Goal: Task Accomplishment & Management: Use online tool/utility

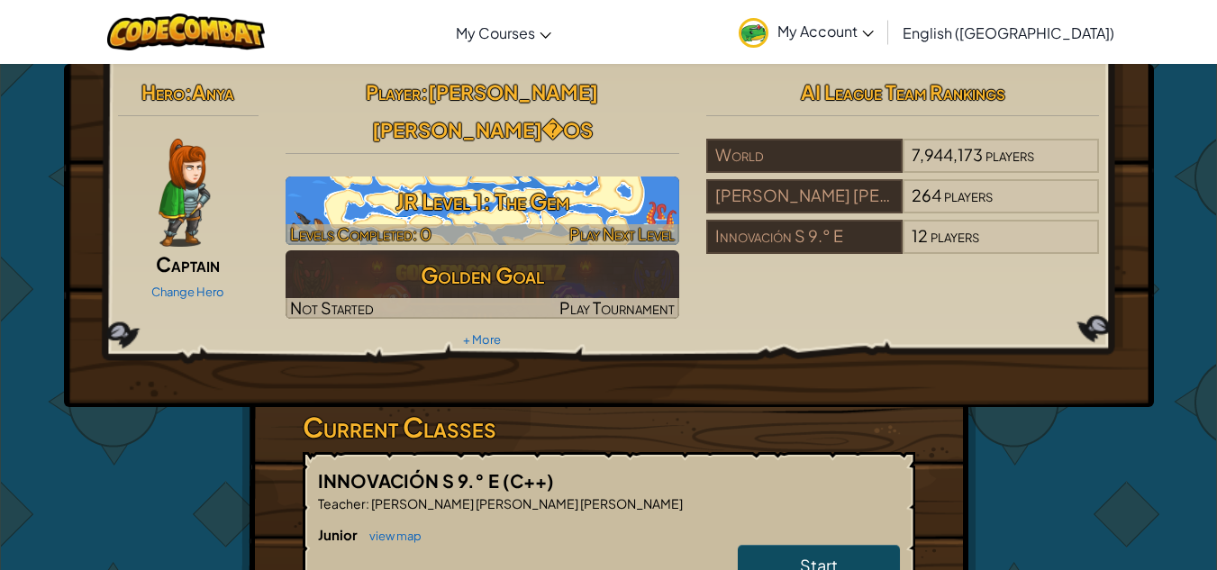
click at [500, 185] on h3 "JR Level 1: The Gem" at bounding box center [481, 201] width 393 height 41
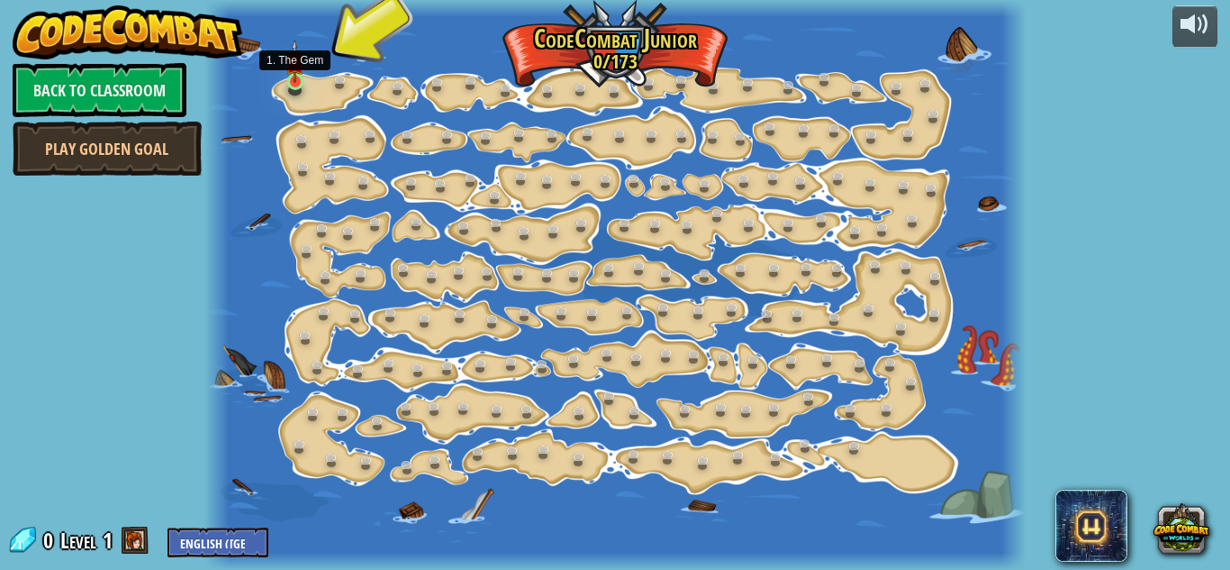
click at [291, 78] on img at bounding box center [294, 61] width 19 height 43
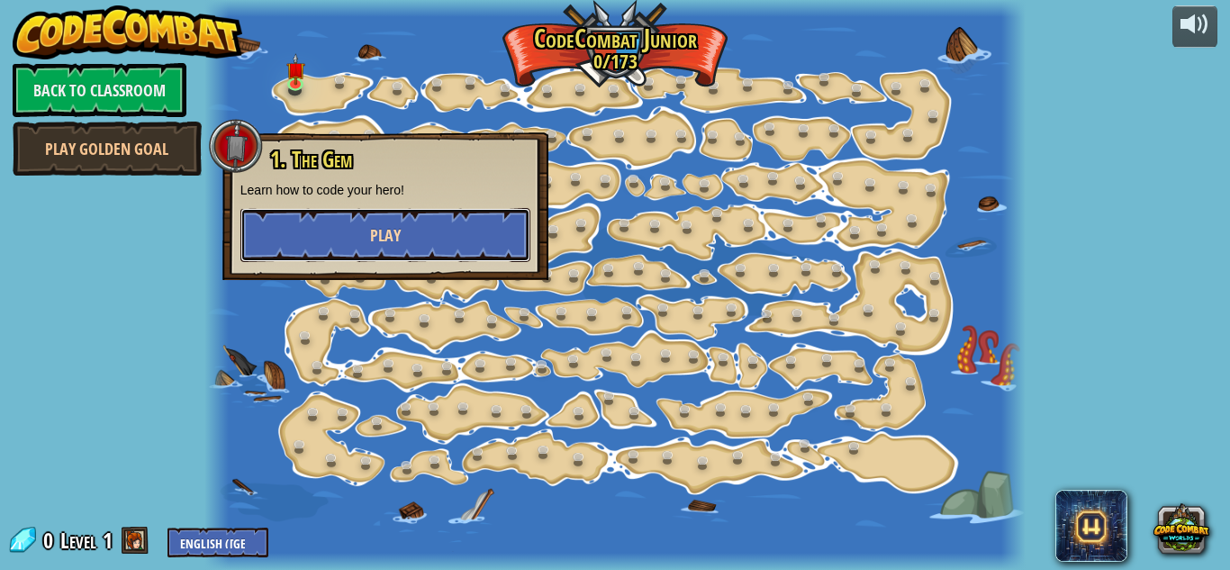
drag, startPoint x: 1229, startPoint y: 2, endPoint x: 353, endPoint y: 241, distance: 908.3
click at [353, 241] on button "Play" at bounding box center [385, 235] width 290 height 54
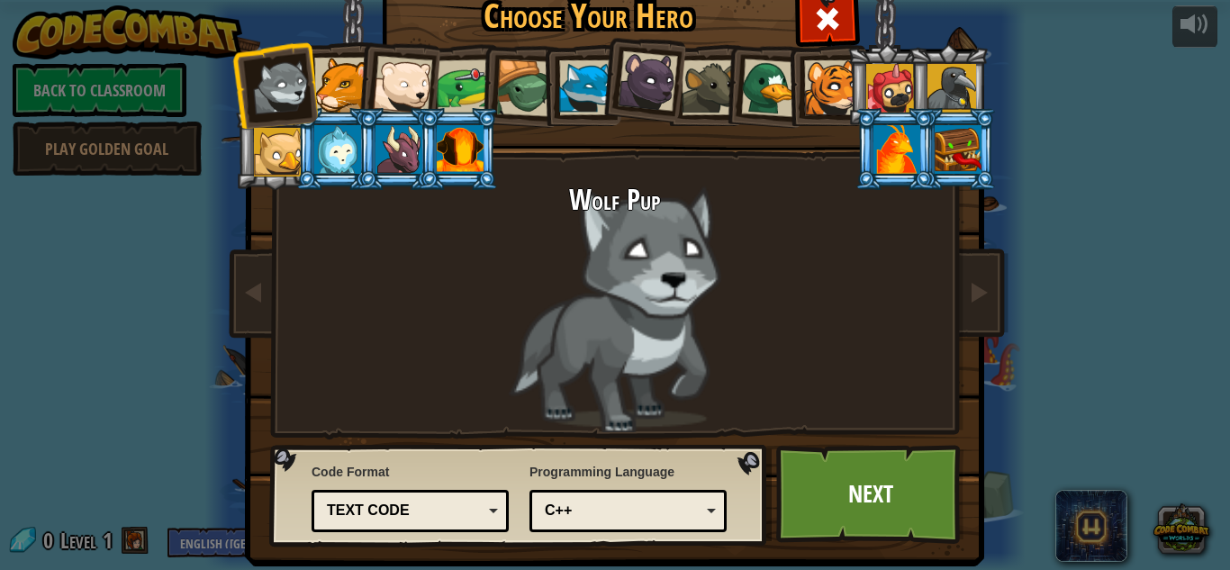
click at [449, 82] on div at bounding box center [465, 87] width 56 height 56
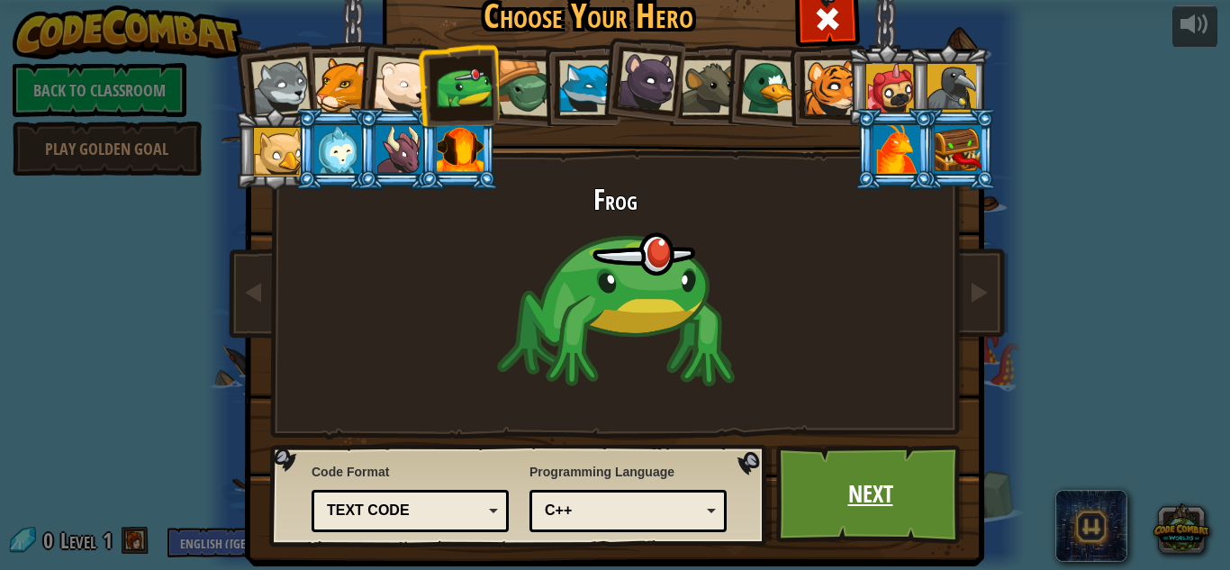
click at [891, 511] on link "Next" at bounding box center [870, 494] width 188 height 99
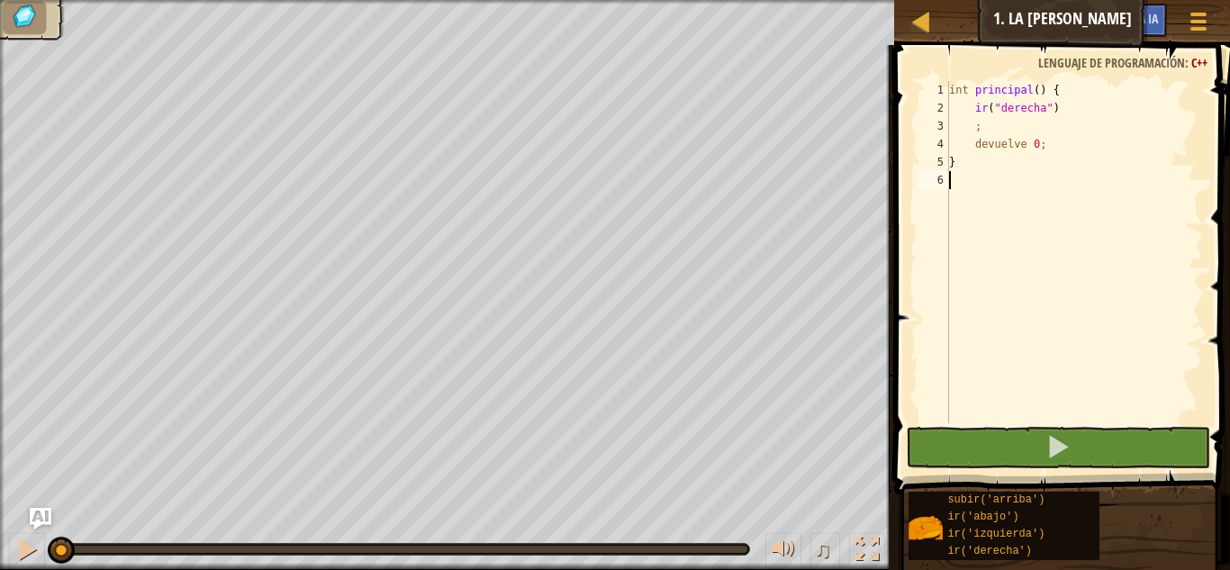
click at [983, 187] on div "int principal ( ) { ir ( " derecha " ) ; devuelve 0 ; }" at bounding box center [1074, 270] width 258 height 378
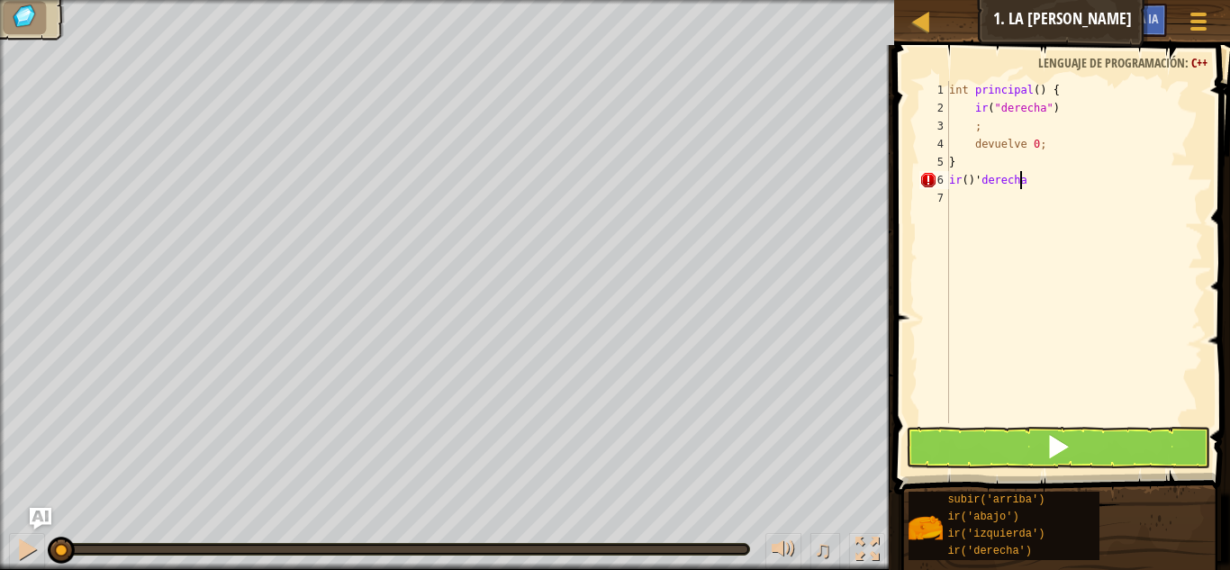
scroll to position [8, 5]
type textarea "ir()'derecha'"
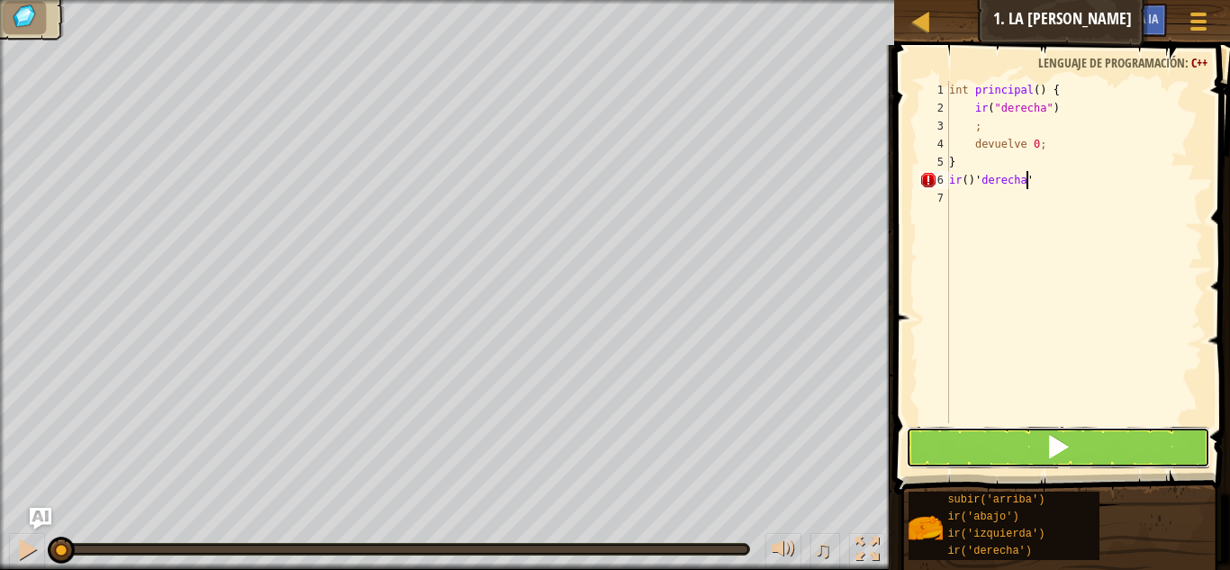
click at [1031, 444] on button at bounding box center [1058, 447] width 304 height 41
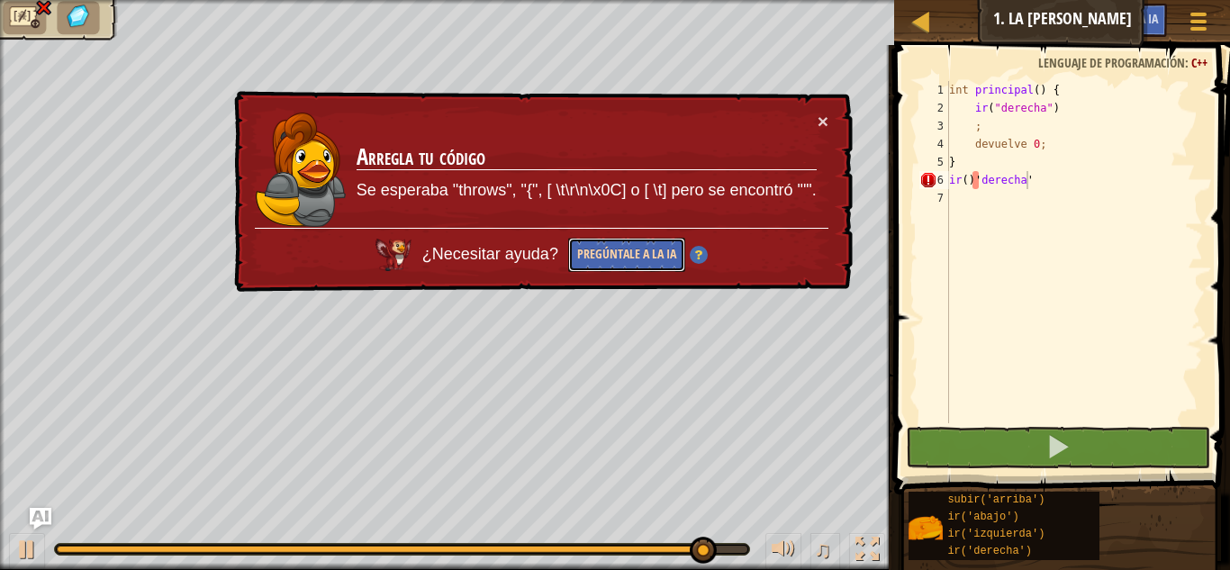
click at [656, 260] on font "Pregúntale a la IA" at bounding box center [626, 253] width 99 height 17
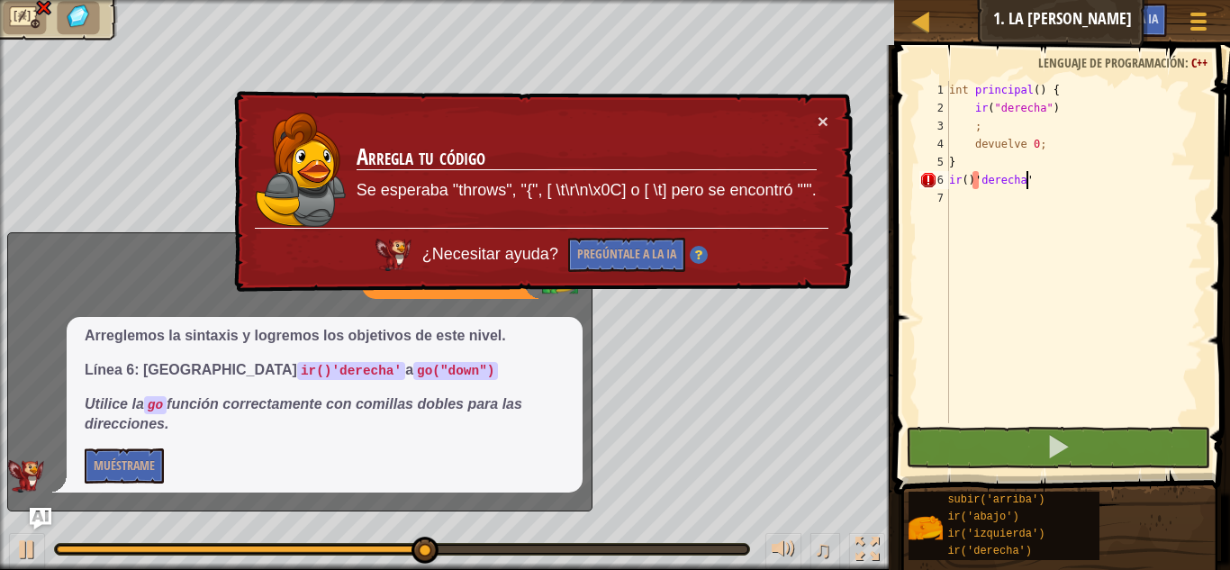
click at [1064, 187] on div "int principal ( ) { ir ( " derecha " ) ; devuelve 0 ; } ir ( ) ' derecha '" at bounding box center [1074, 270] width 258 height 378
click at [1063, 183] on div "int principal ( ) { ir ( " derecha " ) ; devuelve 0 ; } ir ( ) ' derecha '" at bounding box center [1074, 270] width 258 height 378
type textarea "ir()'derecha}"
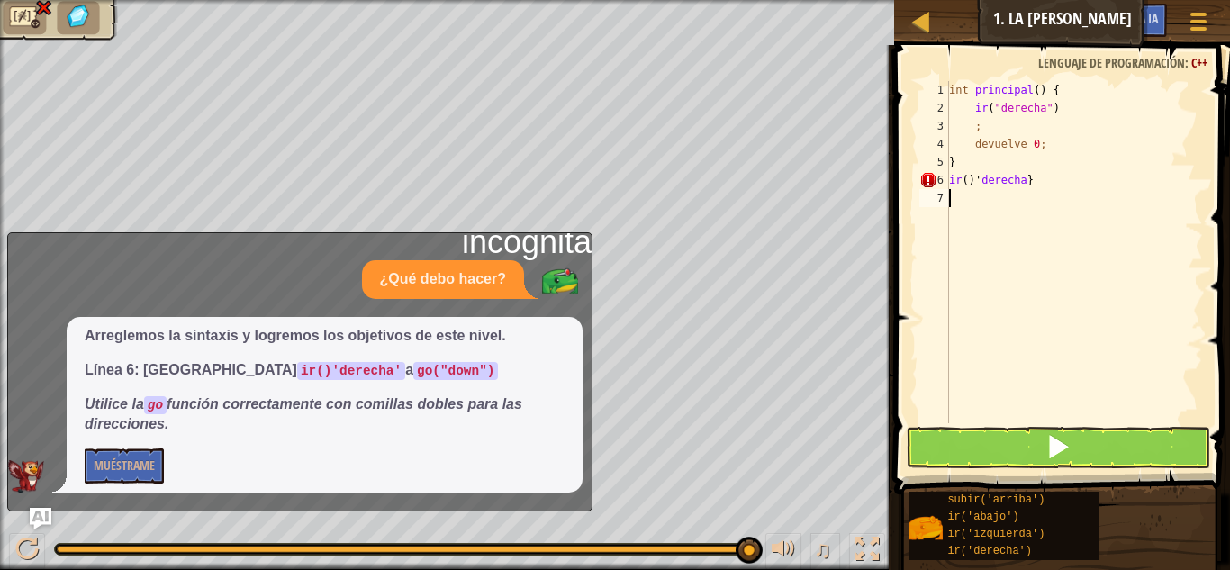
click at [1063, 183] on div "int principal ( ) { ir ( " derecha " ) ; devuelve 0 ; } ir ( ) ' derecha }" at bounding box center [1074, 270] width 258 height 378
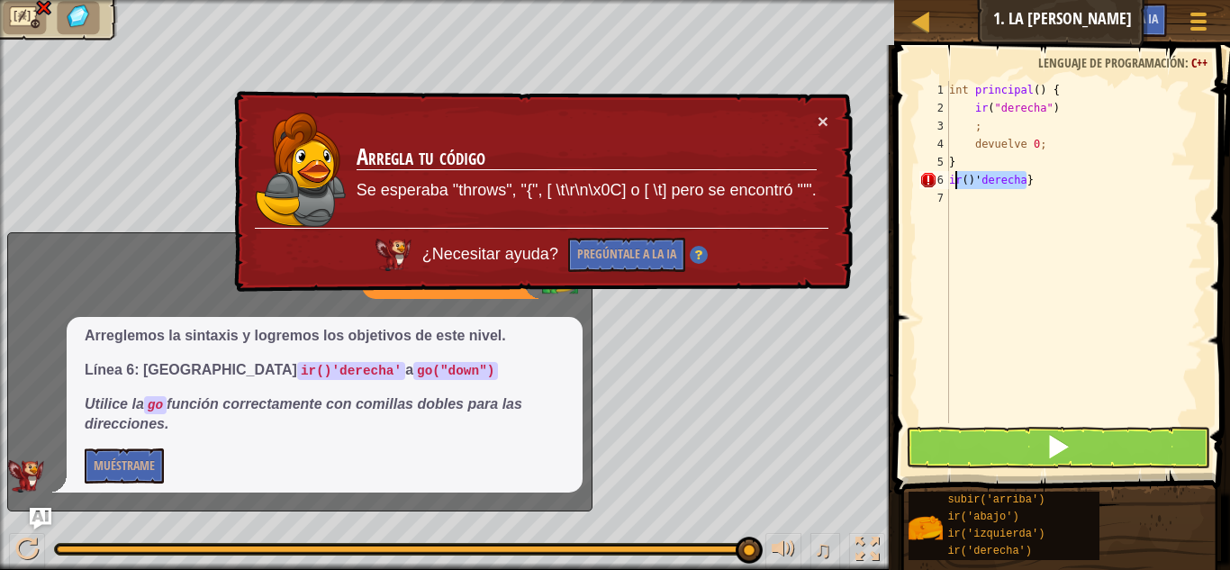
drag, startPoint x: 1063, startPoint y: 183, endPoint x: 953, endPoint y: 178, distance: 110.8
click at [953, 178] on div "int principal ( ) { ir ( " derecha " ) ; devuelve 0 ; } ir ( ) ' derecha }" at bounding box center [1074, 270] width 258 height 378
type textarea "i"
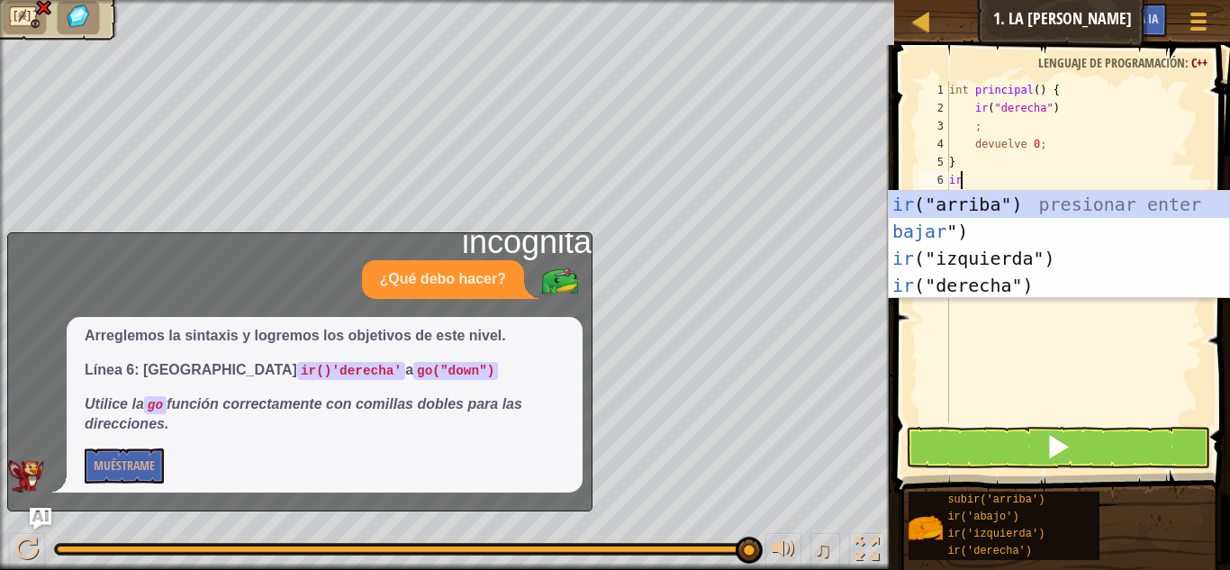
type textarea "g"
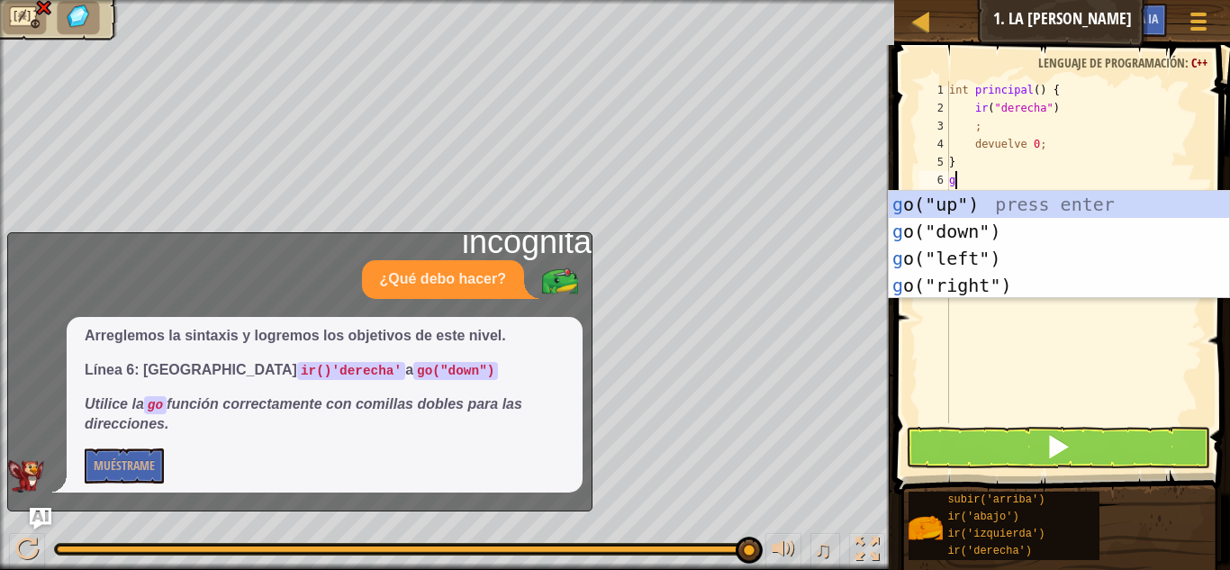
type textarea "go"
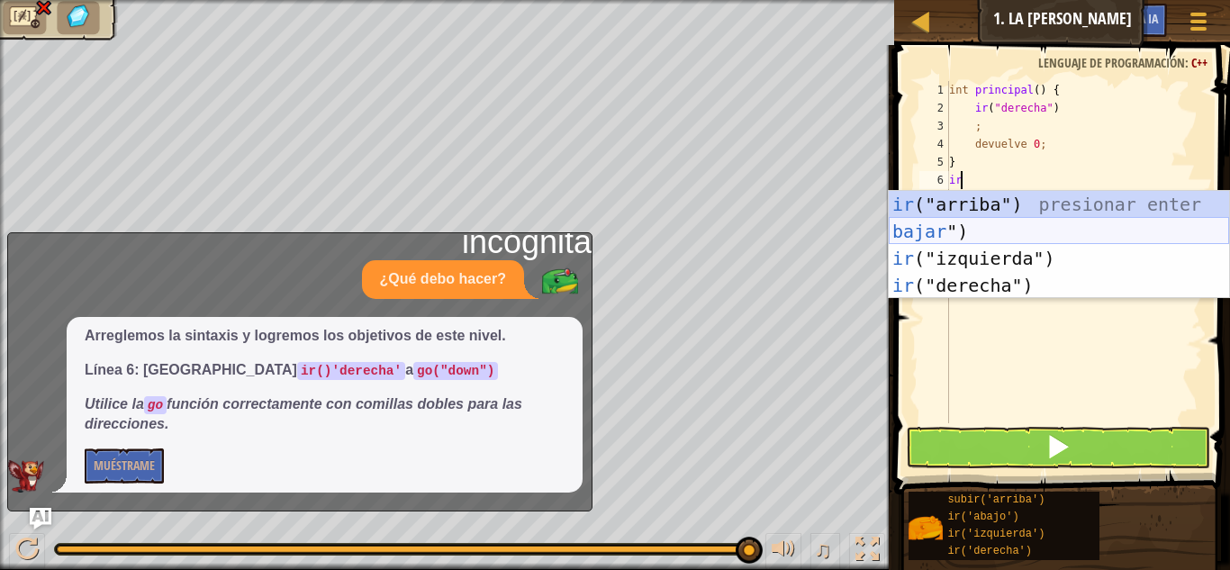
click at [975, 228] on div "ir ("arriba") presionar enter bajar ") Presione Enter ir ("izquierda") Presione…" at bounding box center [1059, 272] width 340 height 162
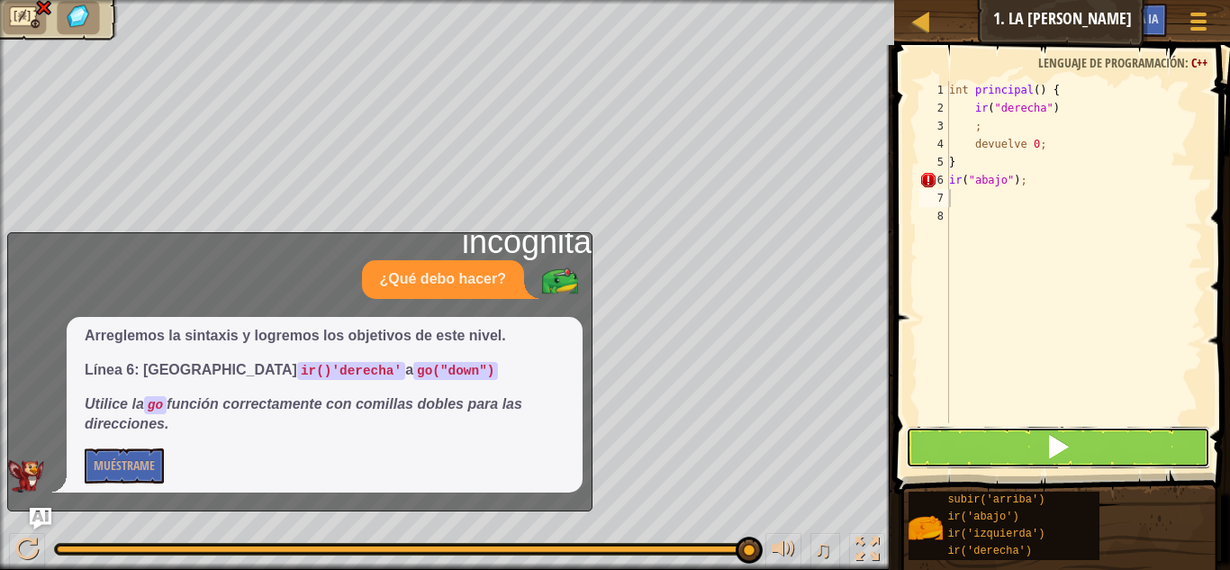
click at [1040, 430] on button at bounding box center [1058, 447] width 304 height 41
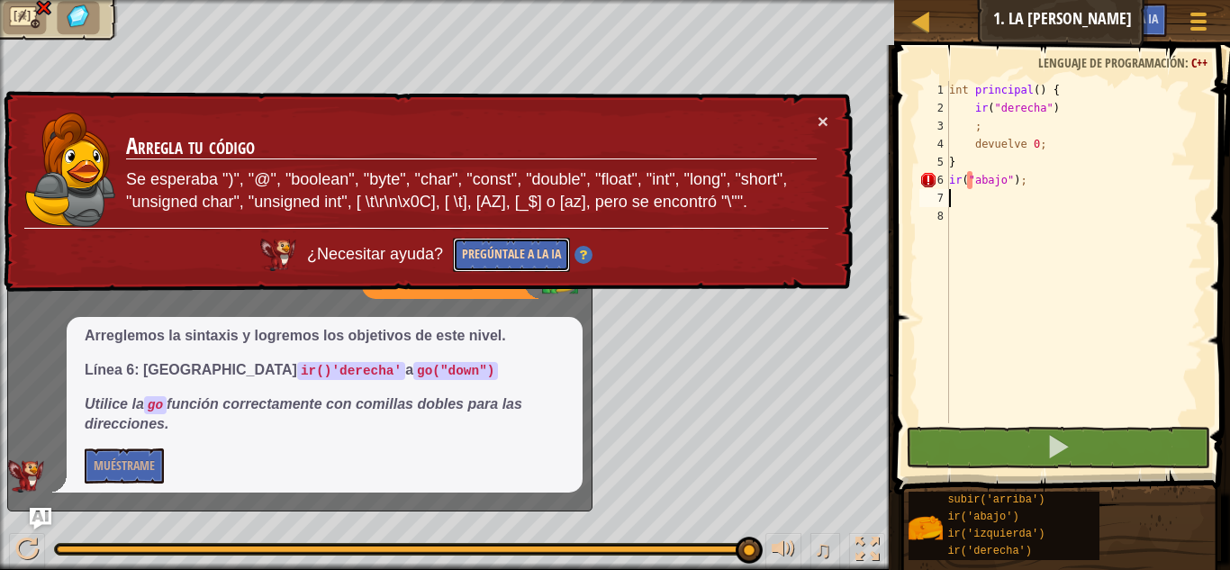
click at [514, 248] on font "Pregúntale a la IA" at bounding box center [511, 253] width 99 height 17
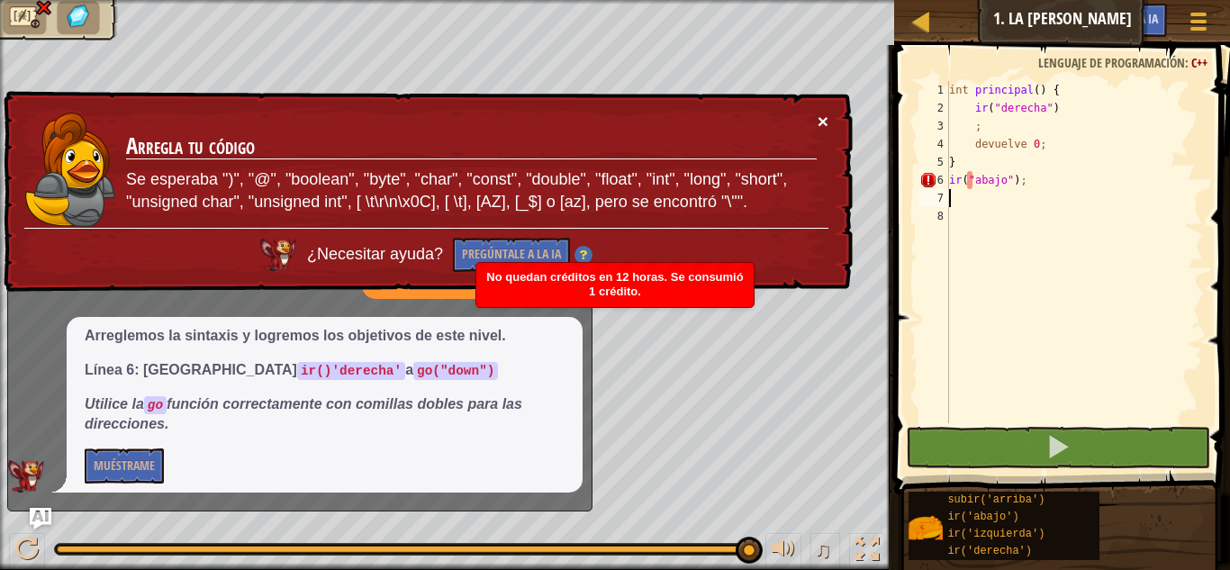
click at [818, 126] on font "×" at bounding box center [823, 121] width 11 height 21
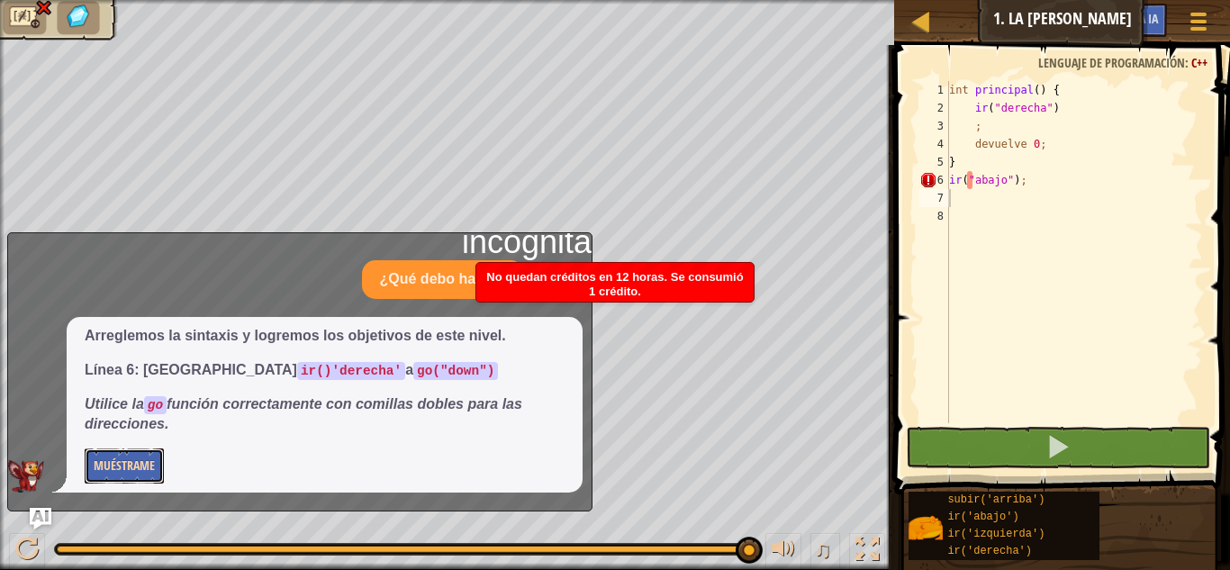
click at [126, 459] on font "Muéstrame" at bounding box center [124, 465] width 61 height 17
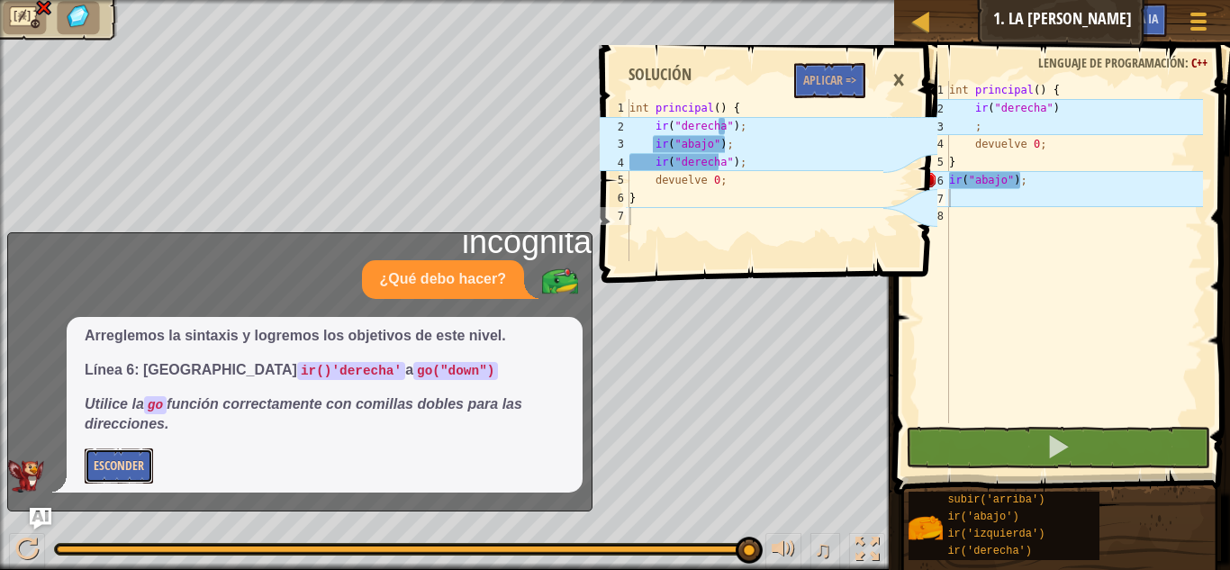
click at [126, 459] on font "Esconder" at bounding box center [119, 465] width 50 height 17
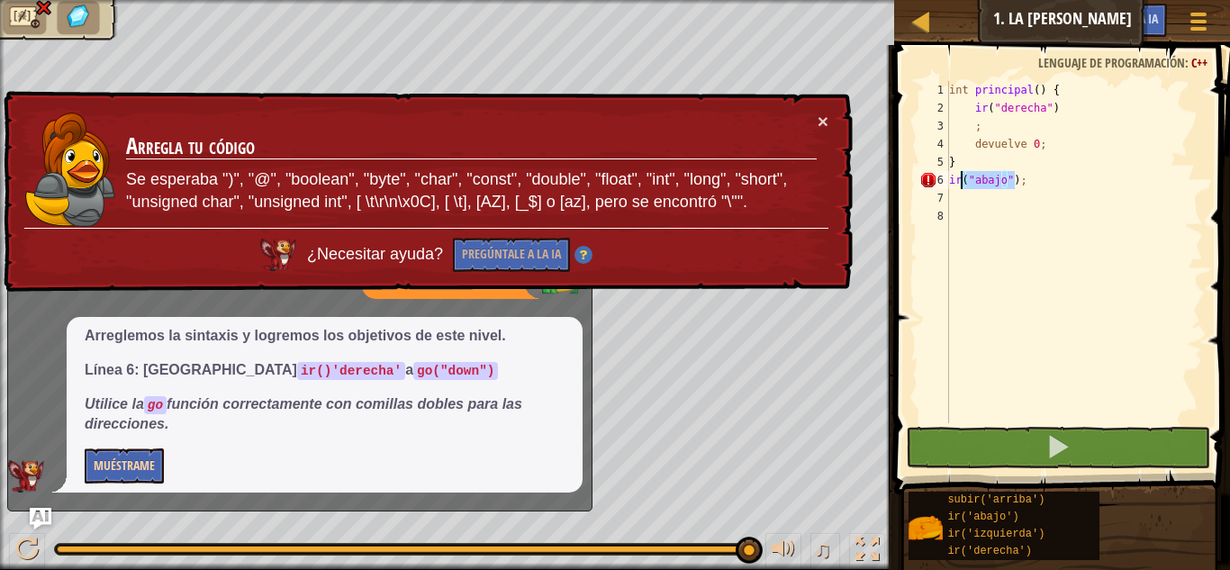
drag, startPoint x: 1095, startPoint y: 175, endPoint x: 963, endPoint y: 181, distance: 131.6
click at [963, 181] on div "int principal ( ) { ir ( " derecha " ) ; devuelve 0 ; } ir ( " abajo " ) ;" at bounding box center [1074, 270] width 258 height 378
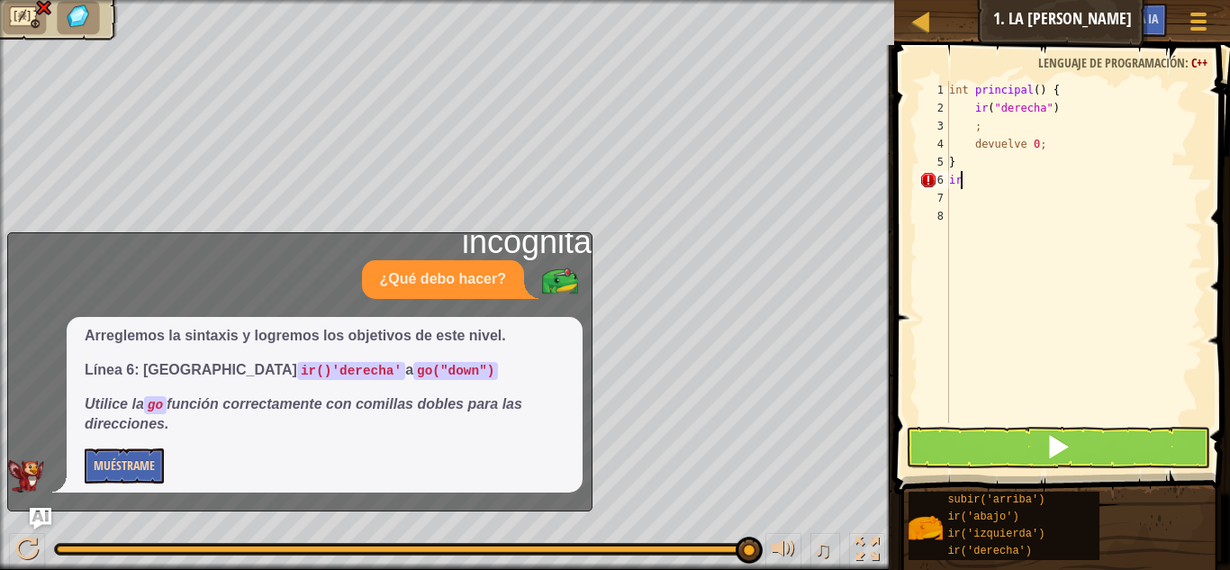
type textarea "g"
click at [1081, 143] on div "int principal ( ) { ir ( " derecha " ) ; devuelve 0 ; }" at bounding box center [1074, 270] width 258 height 378
type textarea "}"
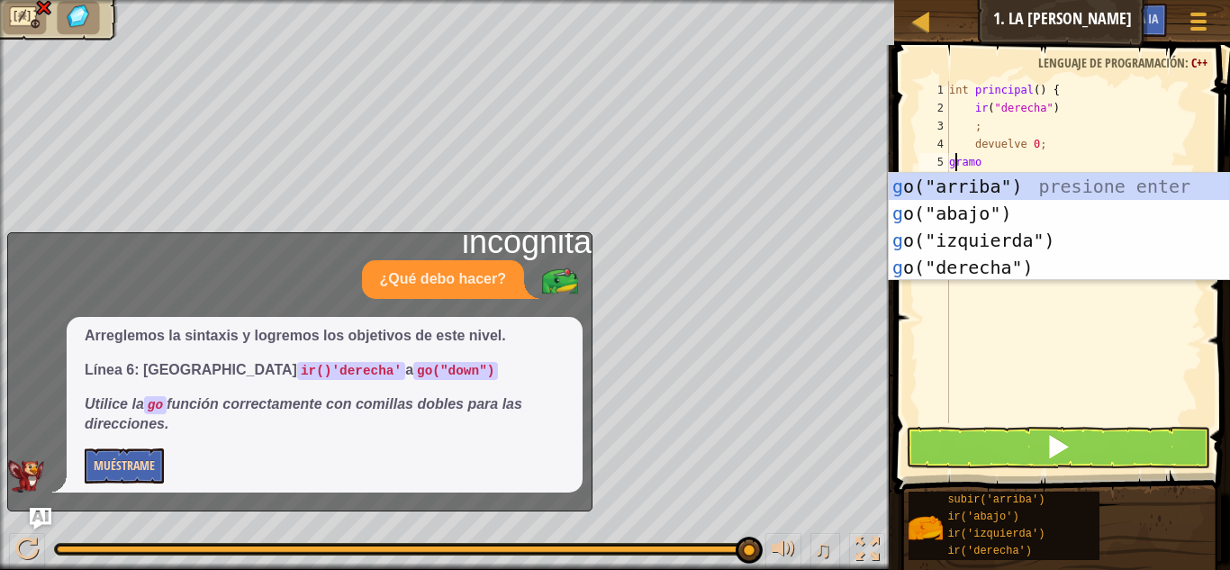
type textarea "go"
click at [1090, 213] on div "ir ("arriba") presionar enter bajar ") Presione Enter ir ("izquierda") Presione…" at bounding box center [1059, 254] width 340 height 162
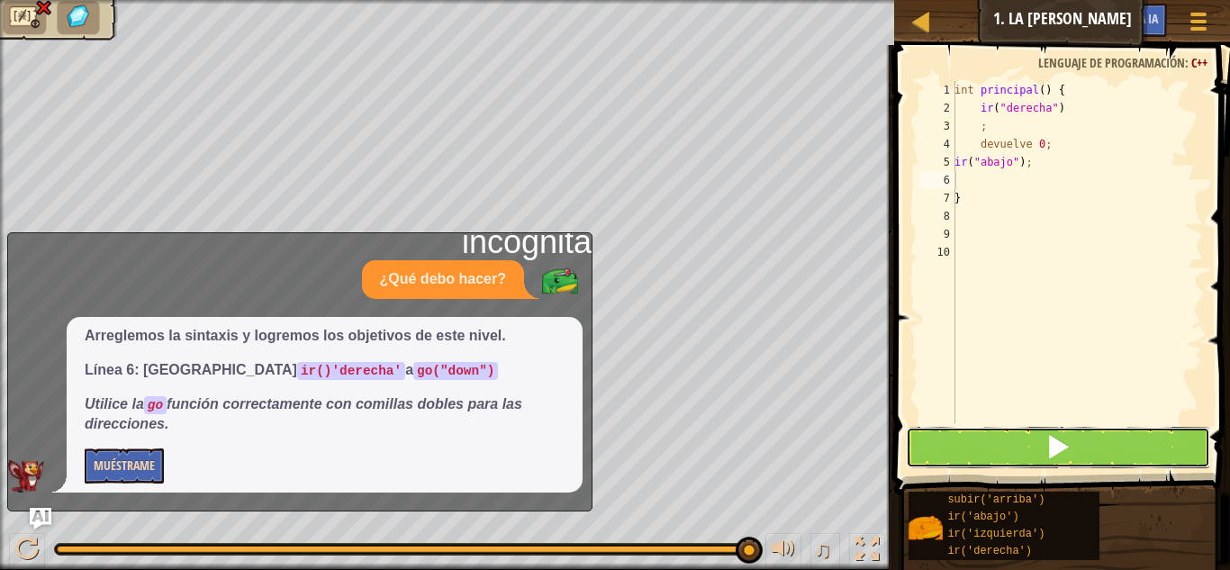
click at [1058, 434] on span at bounding box center [1057, 446] width 25 height 25
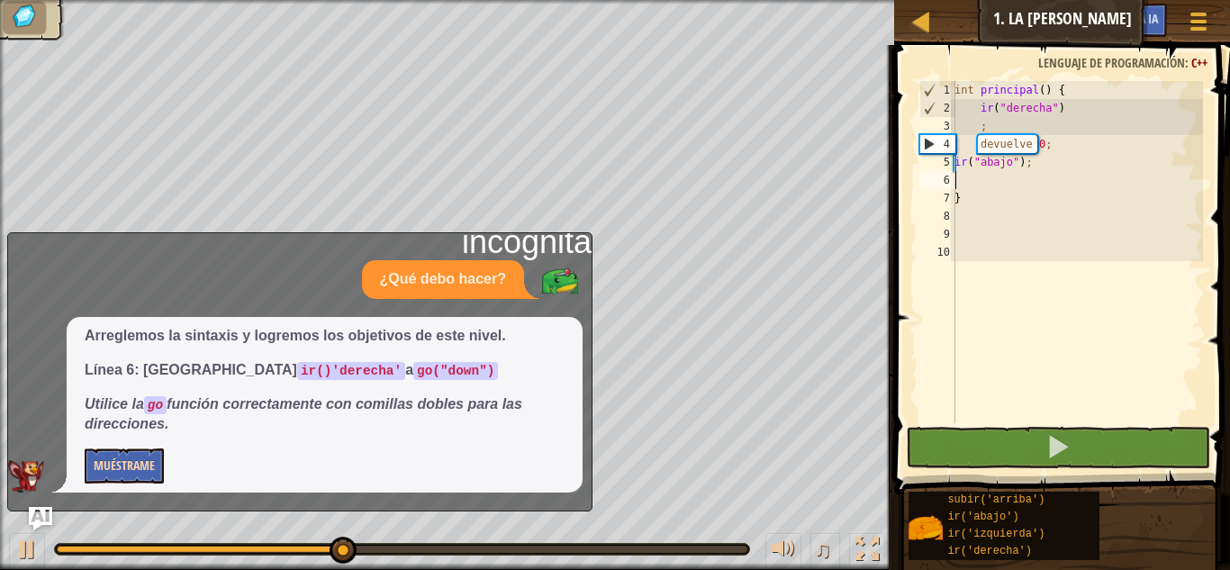
click at [40, 519] on img "Pregúntale a la IA" at bounding box center [40, 518] width 23 height 23
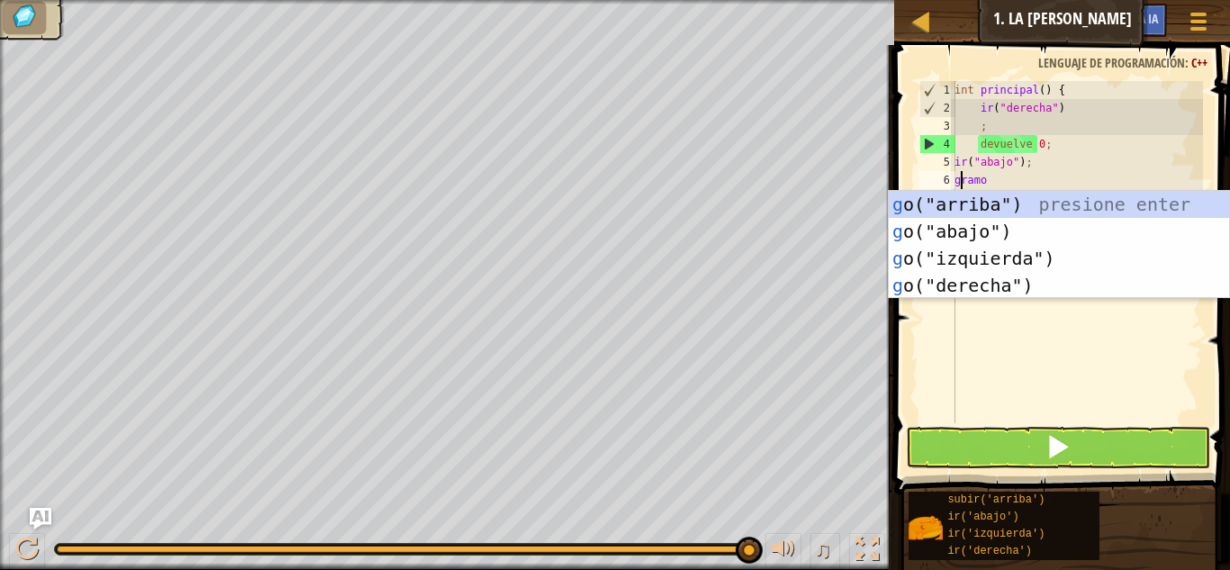
type textarea "go"
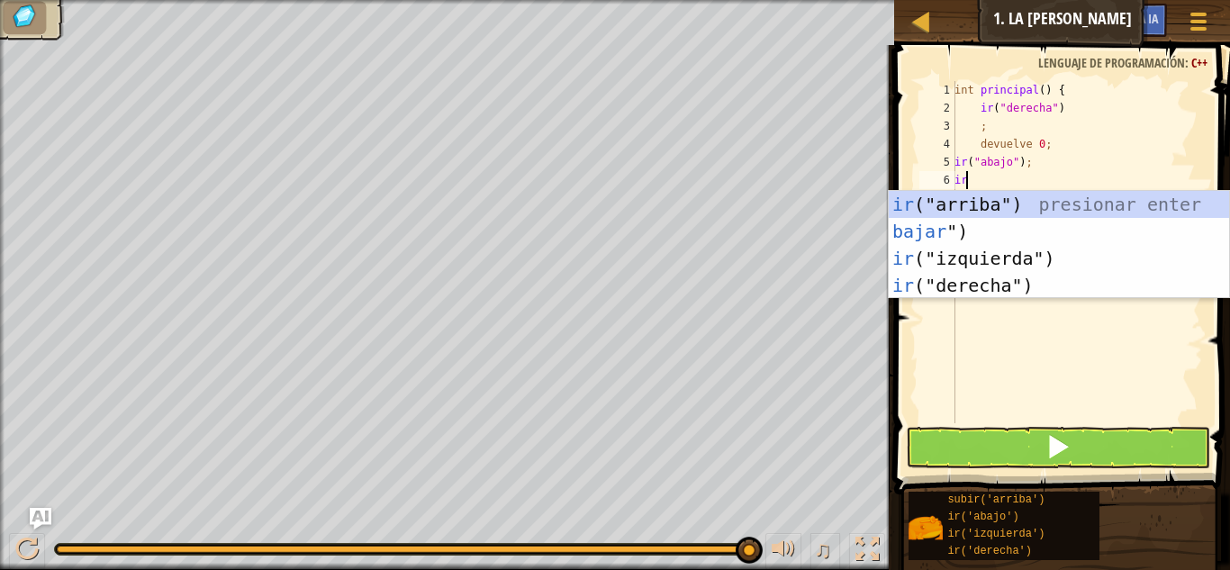
click at [1011, 299] on div "int principal ( ) { ir ( " derecha " ) ; devuelve 0 ; ir ( " abajo " ) ; ir }" at bounding box center [1077, 270] width 252 height 378
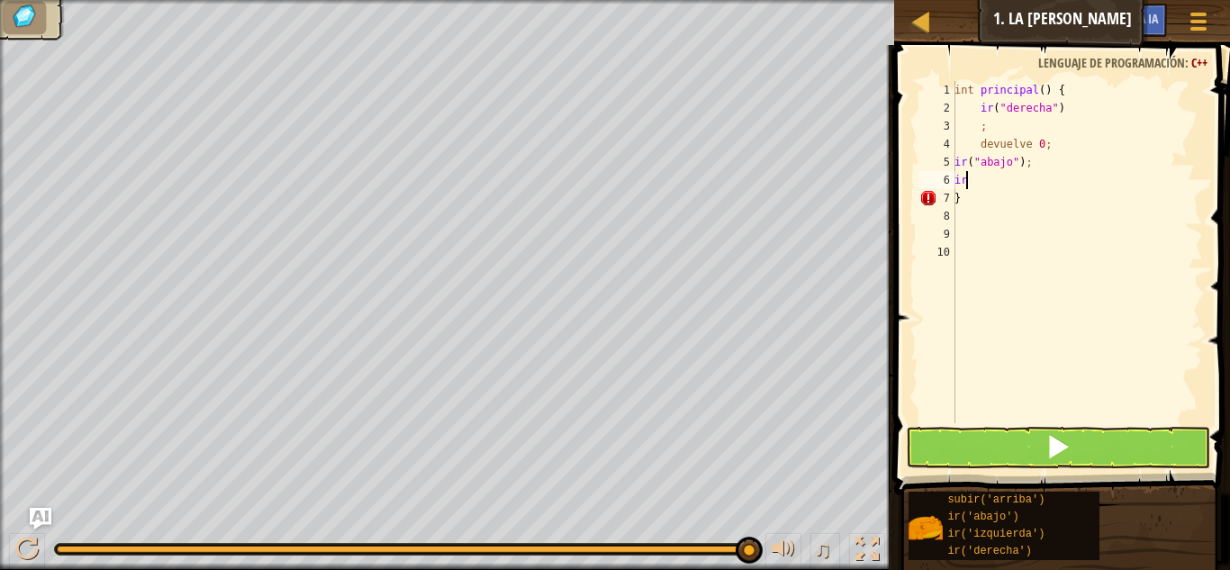
click at [986, 179] on div "int principal ( ) { ir ( " derecha " ) ; devuelve 0 ; ir ( " abajo " ) ; ir }" at bounding box center [1077, 270] width 252 height 378
type textarea "g"
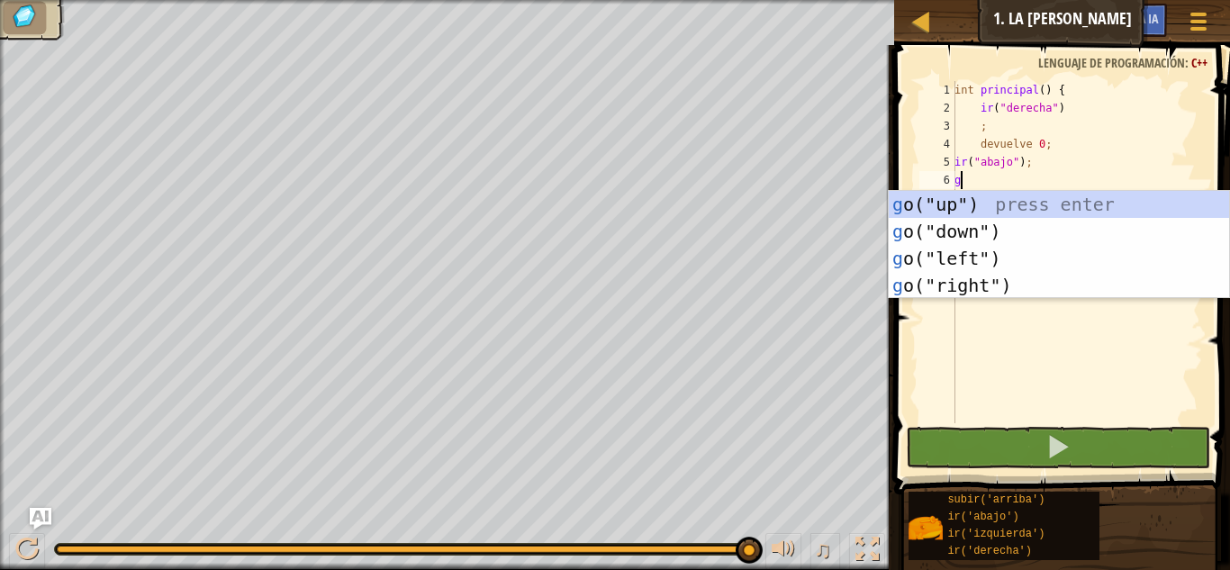
type textarea "go"
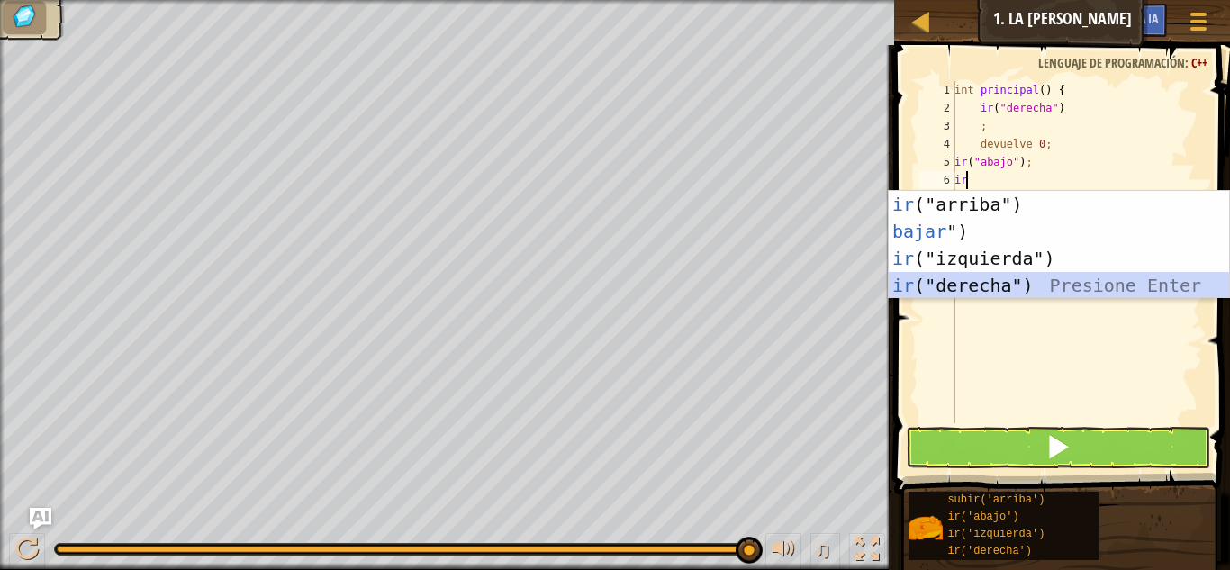
click at [1021, 276] on div "ir ("arriba") presionar enter bajar ") Presione Enter ir ("izquierda") Presione…" at bounding box center [1059, 272] width 340 height 162
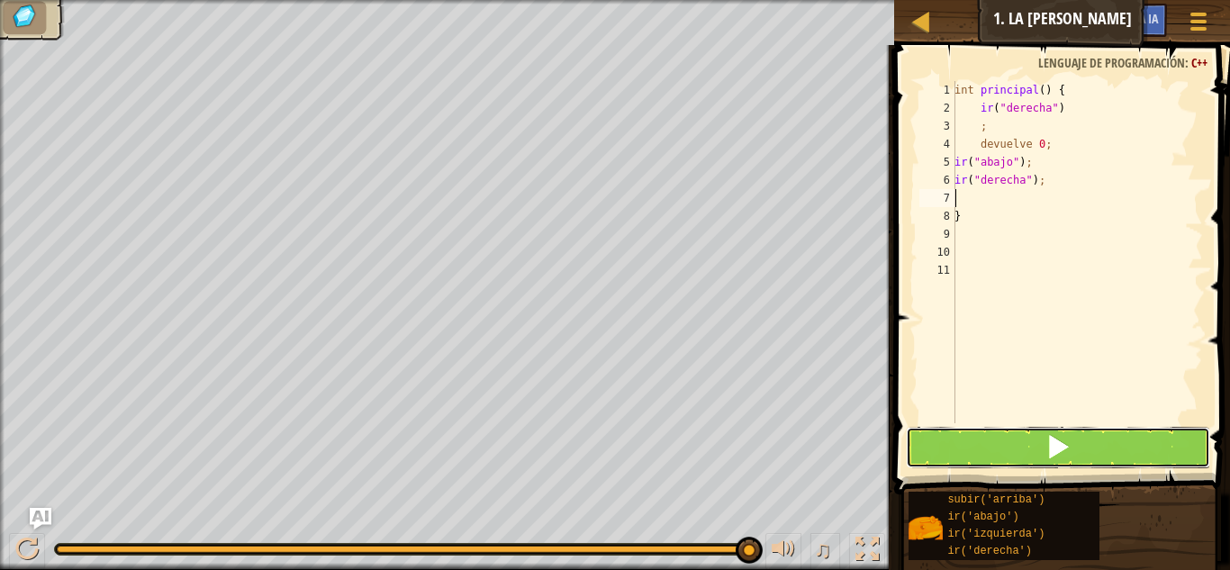
click at [1028, 451] on button at bounding box center [1058, 447] width 304 height 41
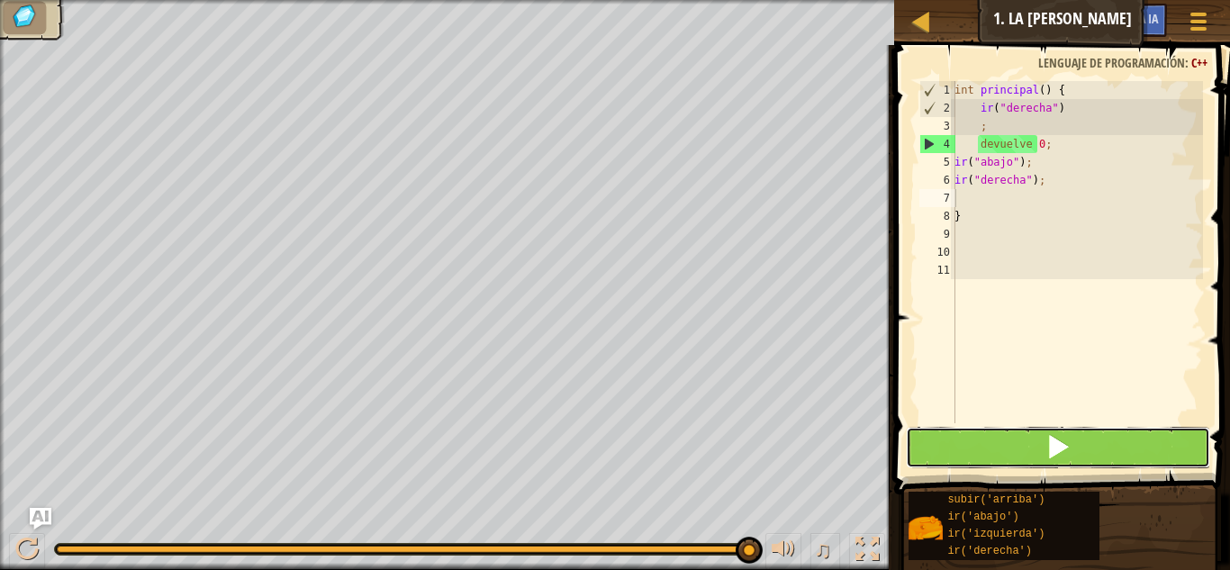
click at [1028, 451] on button at bounding box center [1058, 447] width 304 height 41
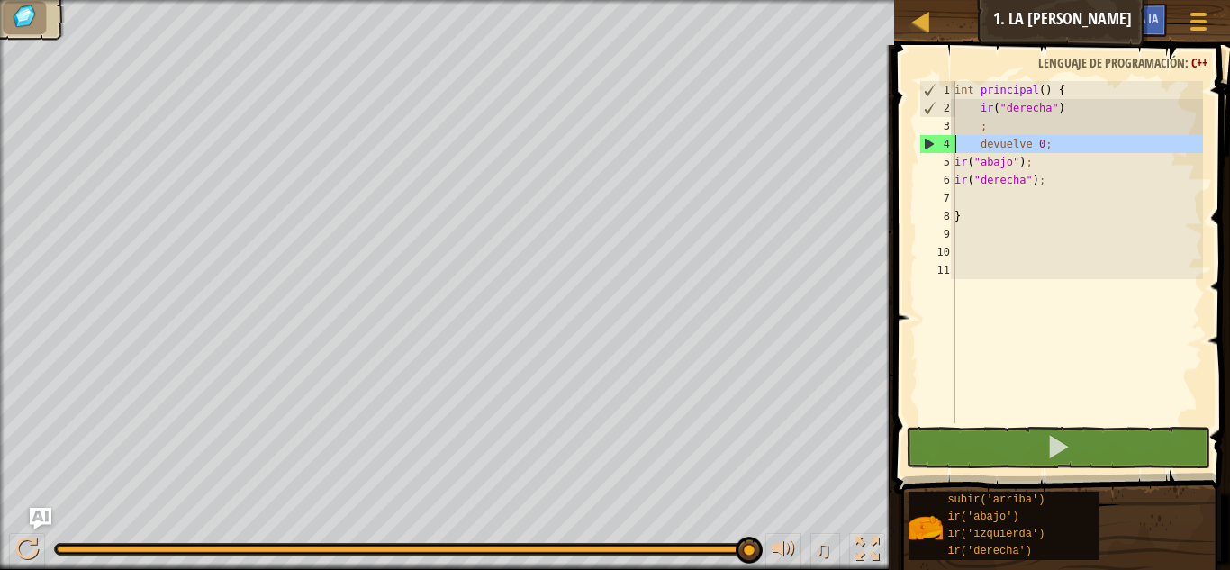
click at [934, 143] on div "4" at bounding box center [937, 144] width 35 height 18
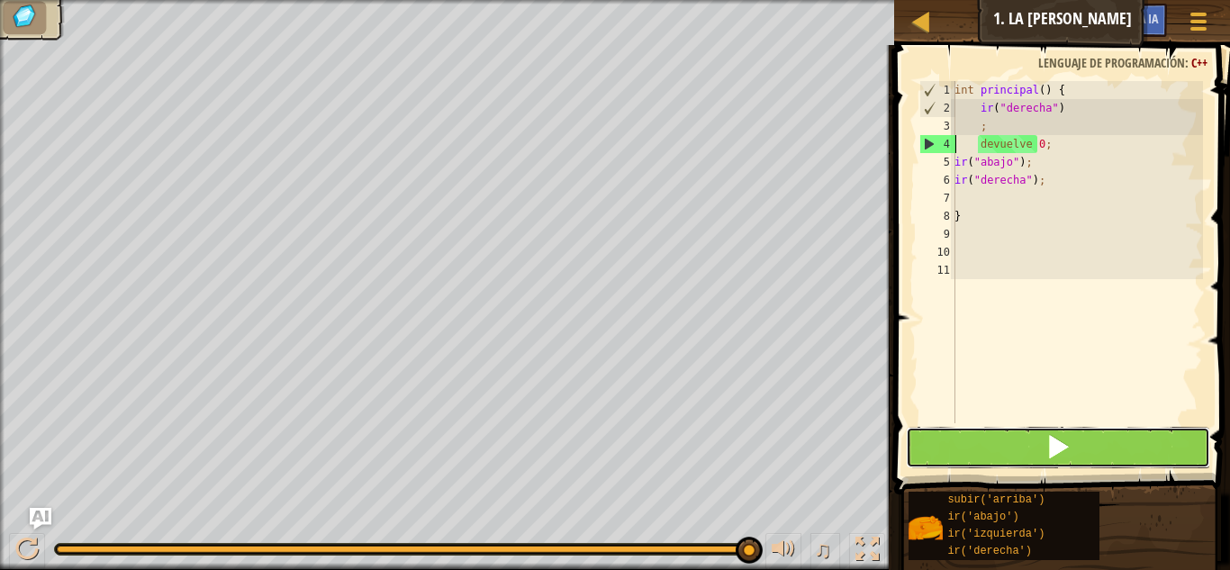
click at [1038, 438] on button at bounding box center [1058, 447] width 304 height 41
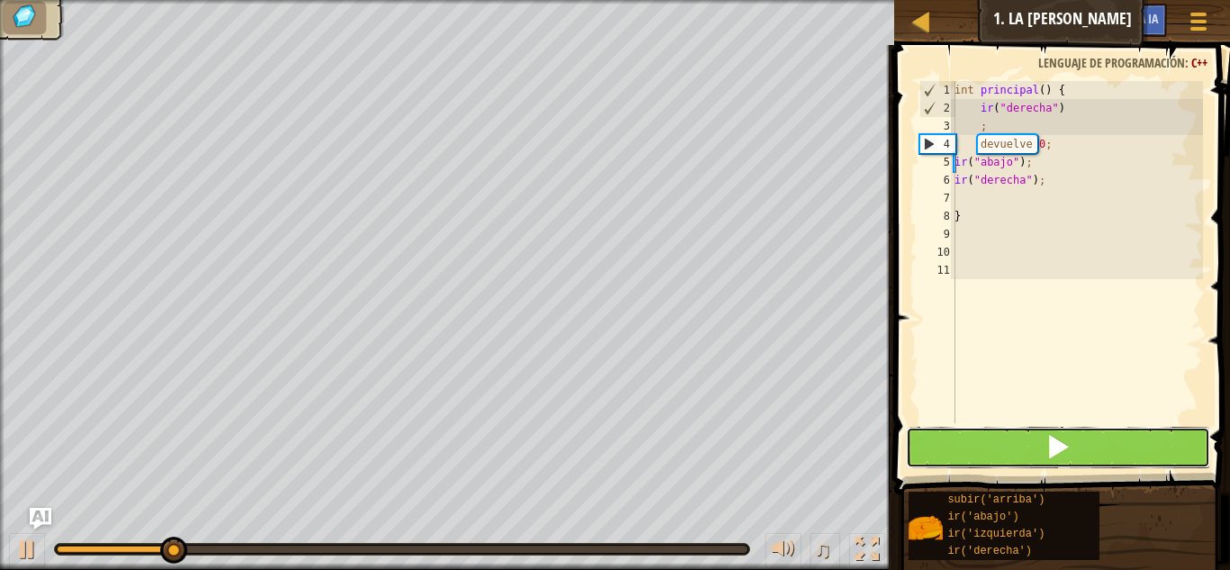
click at [1038, 438] on button at bounding box center [1058, 447] width 304 height 41
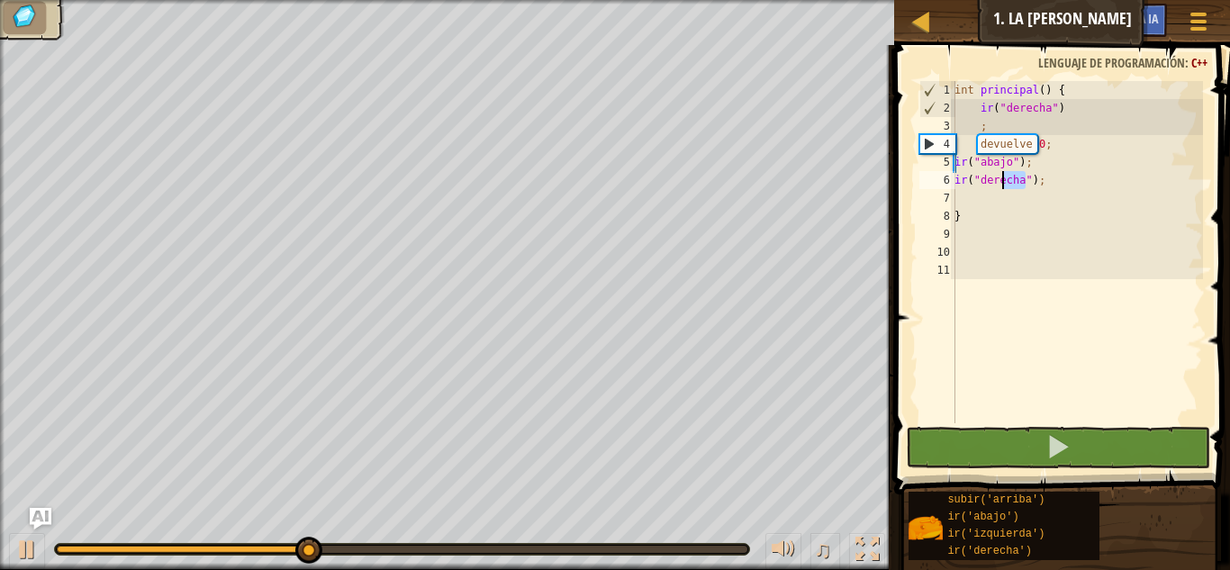
drag, startPoint x: 1095, startPoint y: 185, endPoint x: 981, endPoint y: 189, distance: 113.5
click at [982, 189] on div "int principal ( ) { ir ( " derecha " ) ; devuelve 0 ; ir ( " abajo " ) ; ir ( "…" at bounding box center [1077, 270] width 252 height 378
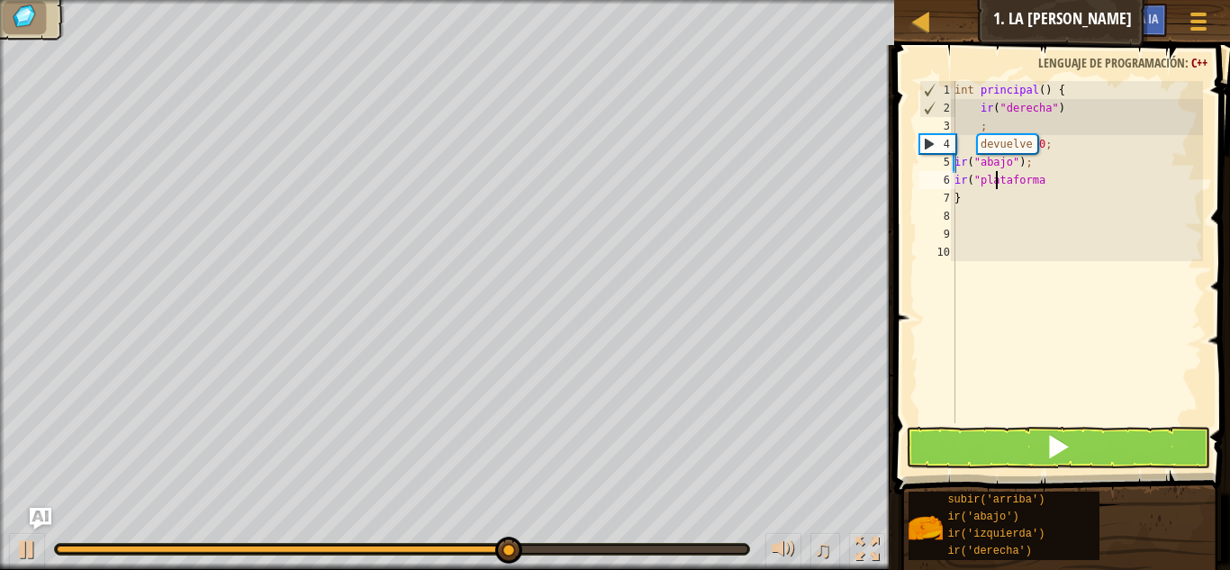
type textarea "g"
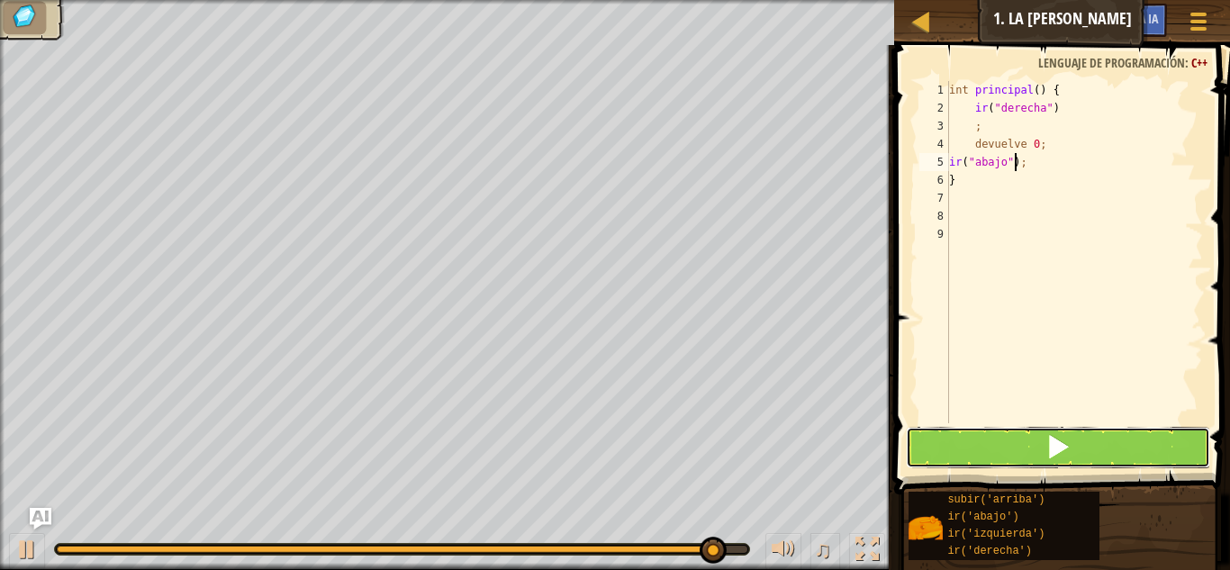
click at [1064, 451] on span at bounding box center [1057, 446] width 25 height 25
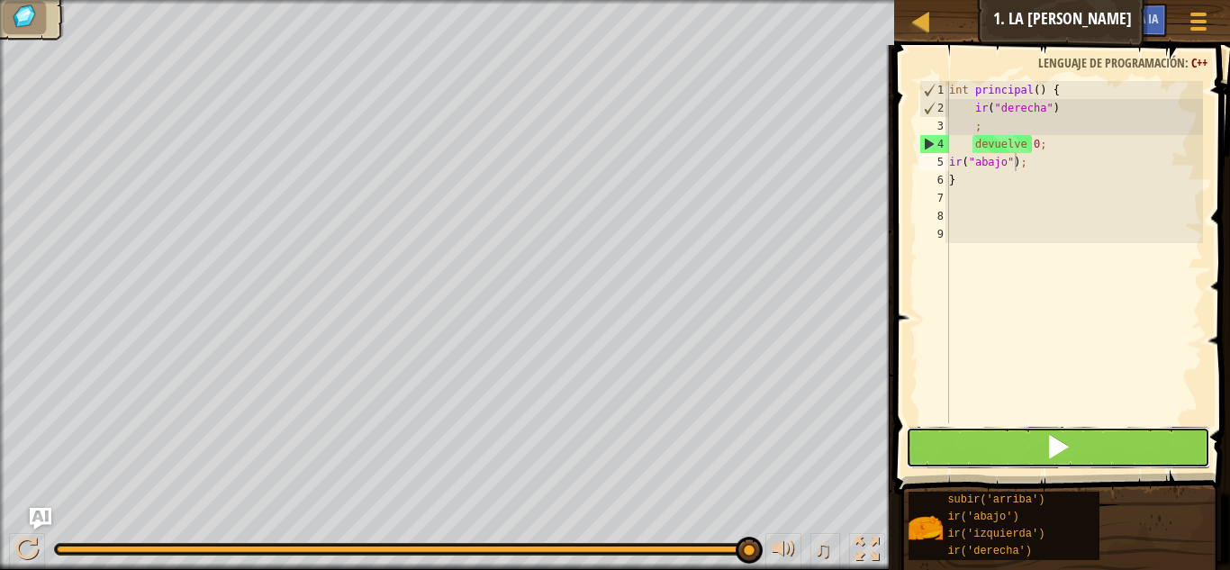
click at [1064, 451] on span at bounding box center [1057, 446] width 25 height 25
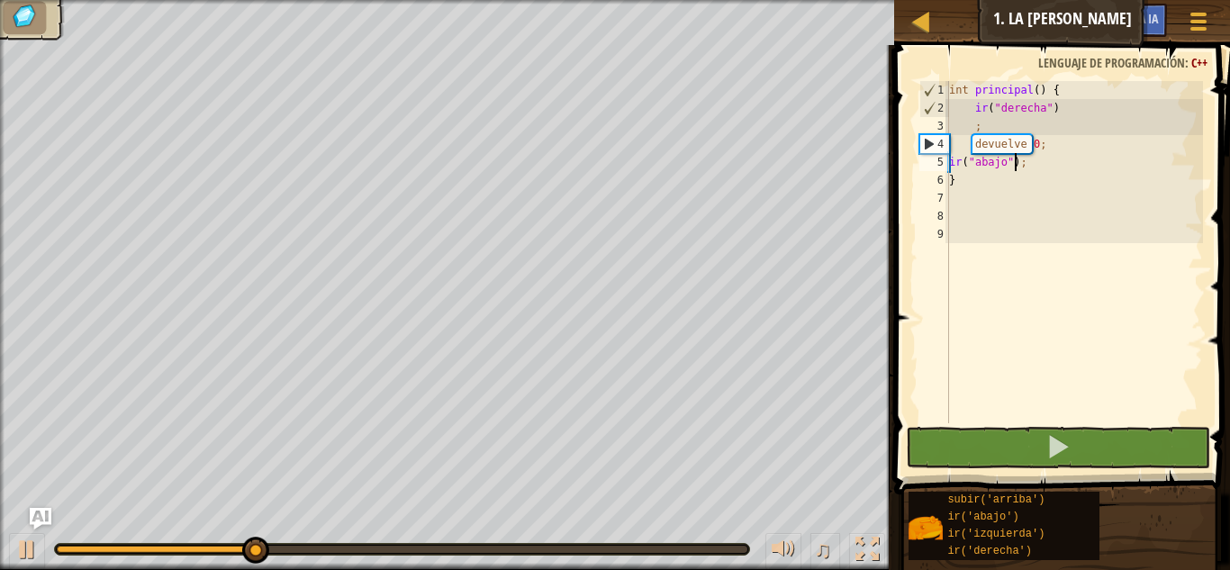
click at [1050, 180] on div "int principal ( ) { ir ( " derecha " ) ; devuelve 0 ; ir ( " abajo " ) ; }" at bounding box center [1074, 270] width 258 height 378
type textarea "}"
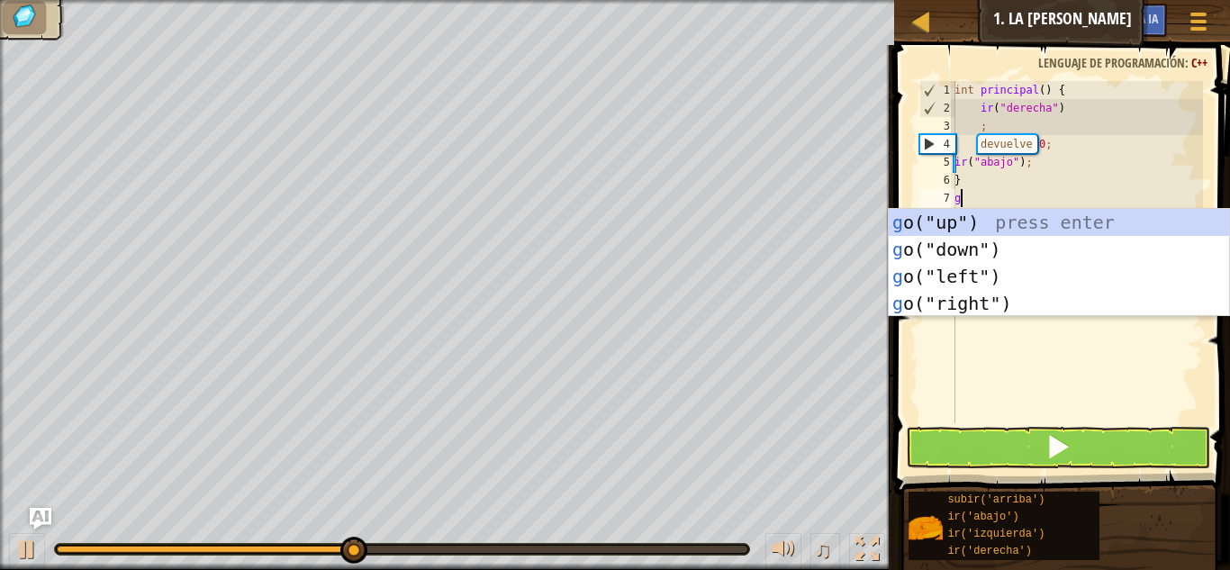
type textarea "go"
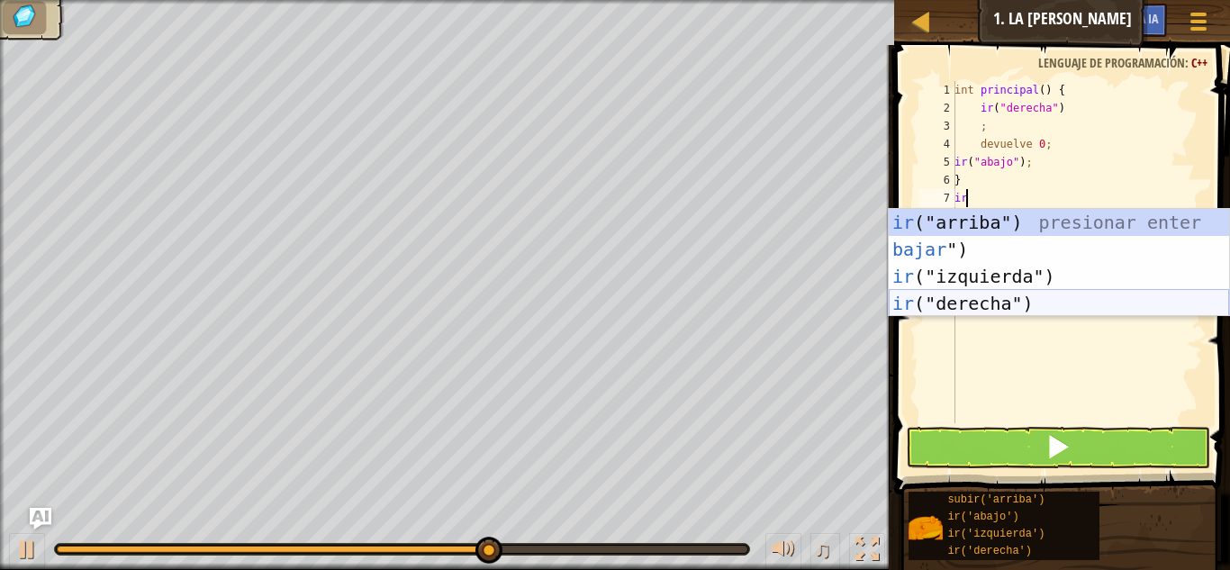
click at [1037, 309] on div "ir ("arriba") presionar enter bajar ") Presione Enter ir ("izquierda") Presione…" at bounding box center [1059, 290] width 340 height 162
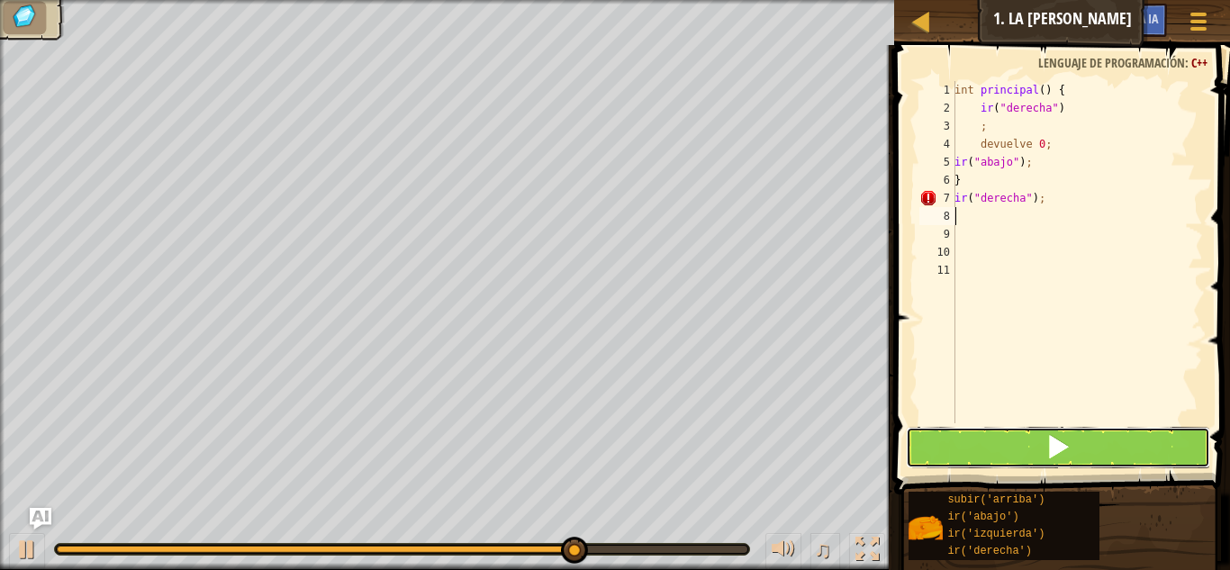
click at [1044, 431] on button at bounding box center [1058, 447] width 304 height 41
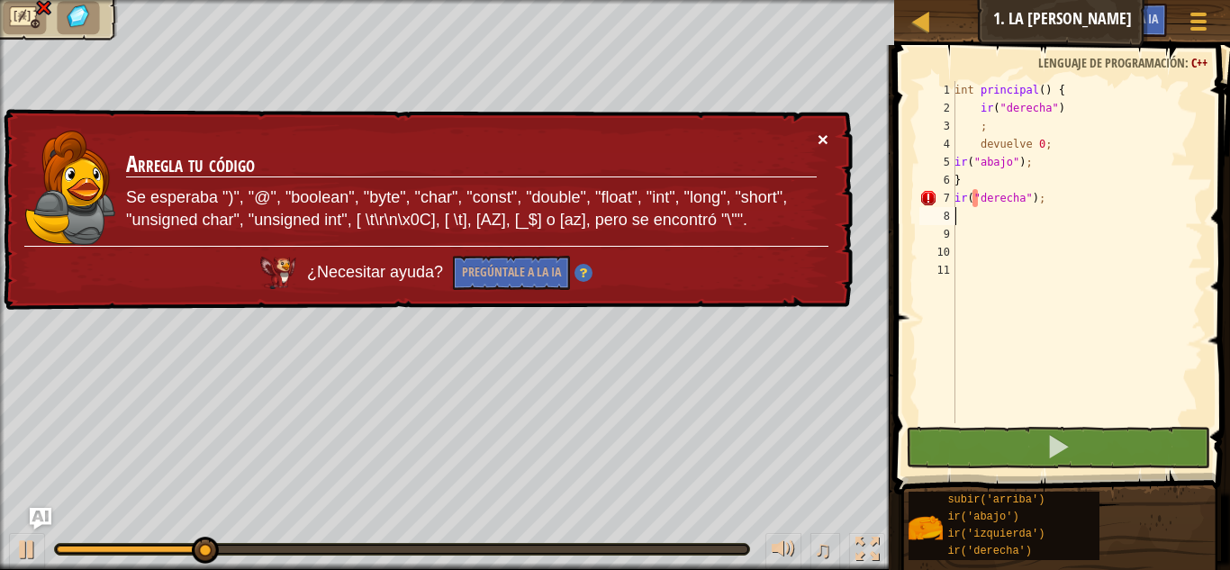
click at [821, 133] on font "×" at bounding box center [823, 139] width 11 height 21
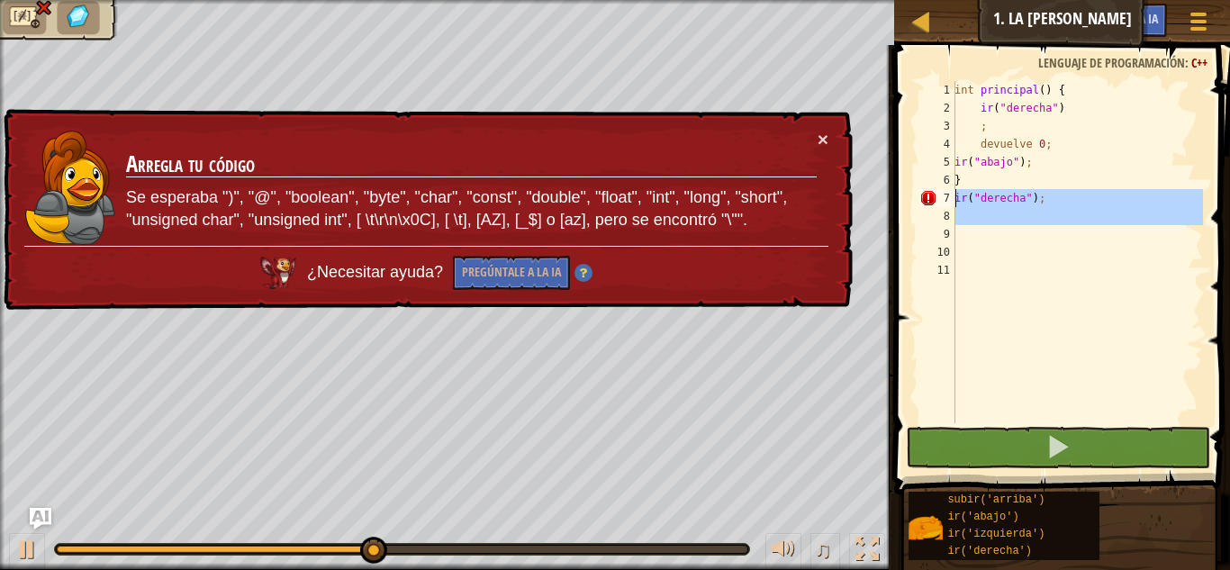
drag, startPoint x: 1061, startPoint y: 225, endPoint x: 951, endPoint y: 198, distance: 113.1
click at [951, 198] on div "1 2 3 4 5 6 7 8 9 10 11 int principal ( ) { ir ( " derecha " ) ; devuelve 0 ; i…" at bounding box center [1059, 252] width 287 height 342
type textarea "go("right");"
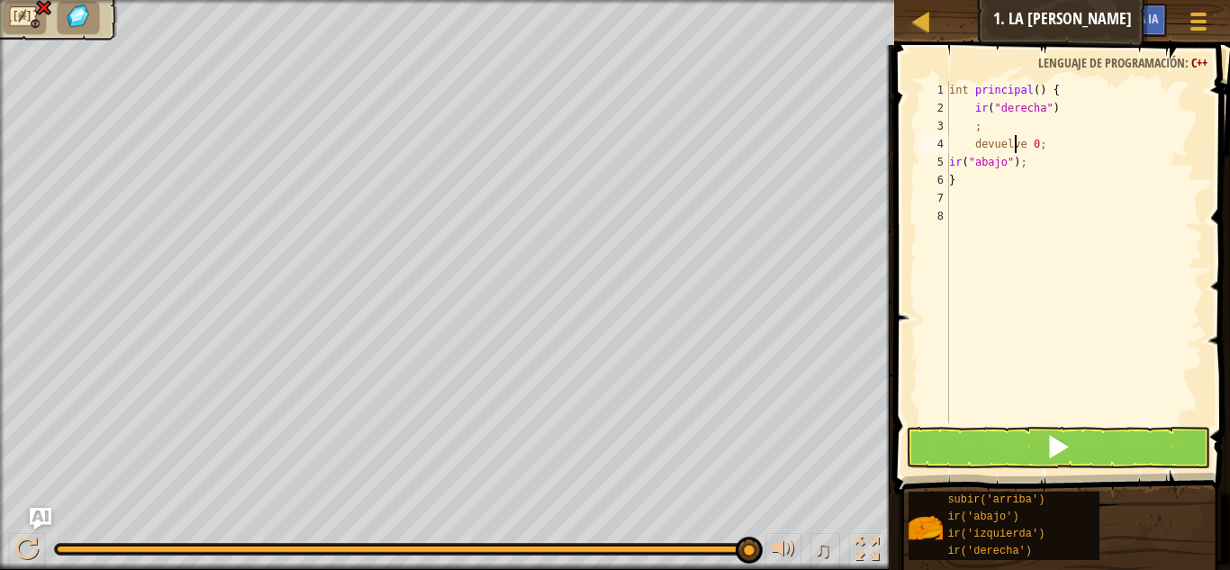
click at [1015, 140] on div "int principal ( ) { ir ( " derecha " ) ; devuelve 0 ; ir ( " abajo " ) ; }" at bounding box center [1074, 270] width 258 height 378
click at [1062, 140] on div "int principal ( ) { ir ( " derecha " ) ; devuelve 0 ; ir ( " abajo " ) ; }" at bounding box center [1074, 270] width 258 height 378
click at [1069, 160] on div "int principal ( ) { ir ( " derecha " ) ; devuelve 0 ; ir ( " abajo " ) ; }" at bounding box center [1074, 270] width 258 height 378
type textarea "go("down");"
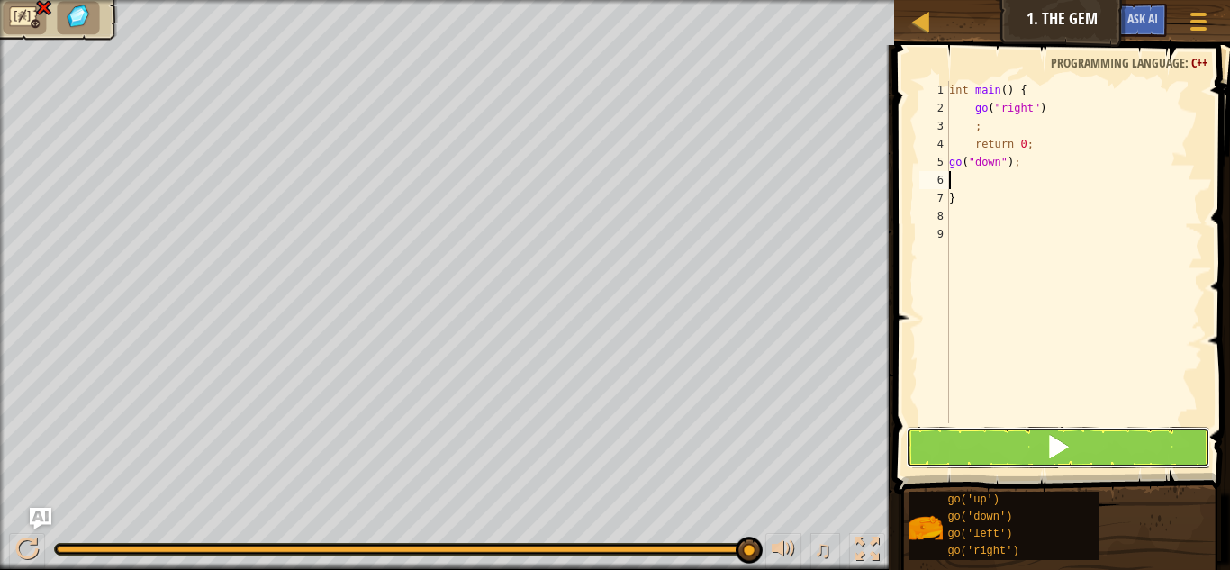
click at [981, 466] on button at bounding box center [1058, 447] width 304 height 41
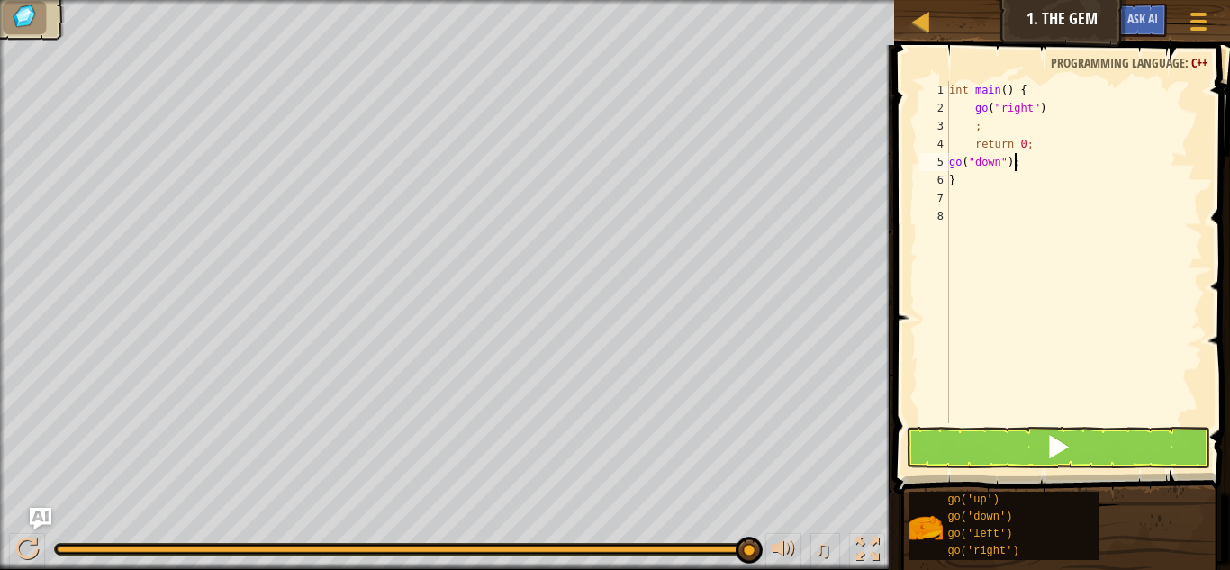
type textarea "}"
type textarea "intmain()"
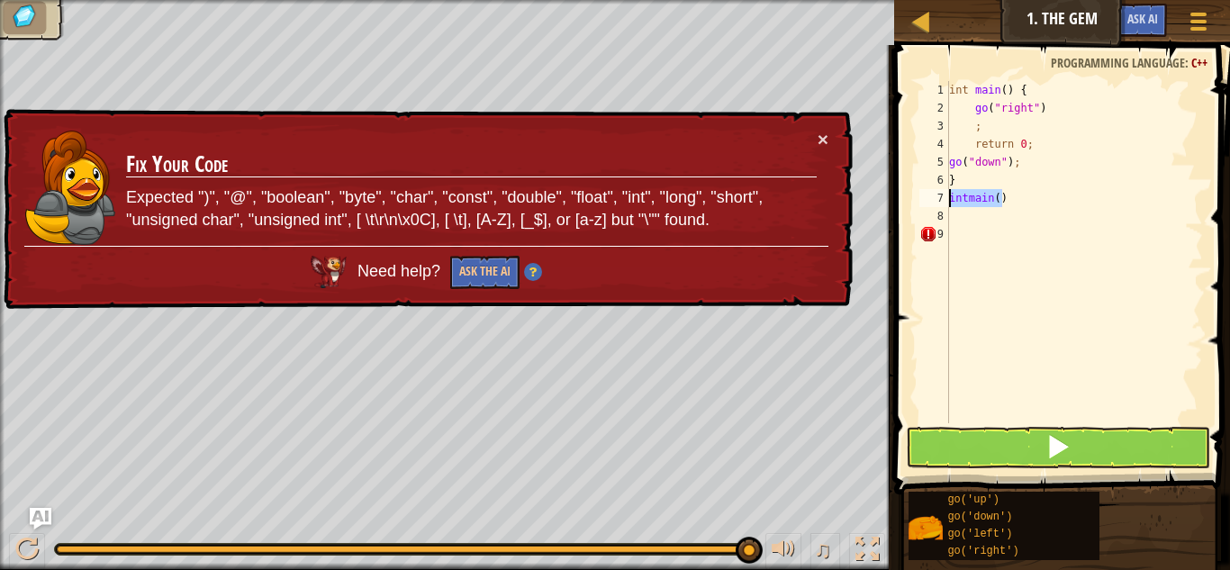
drag, startPoint x: 1018, startPoint y: 204, endPoint x: 945, endPoint y: 200, distance: 74.0
click at [945, 200] on div "intmain() 1 2 3 4 5 6 7 8 9 int main ( ) { go ( " right " ) ; return 0 ; go ( "…" at bounding box center [1059, 252] width 287 height 342
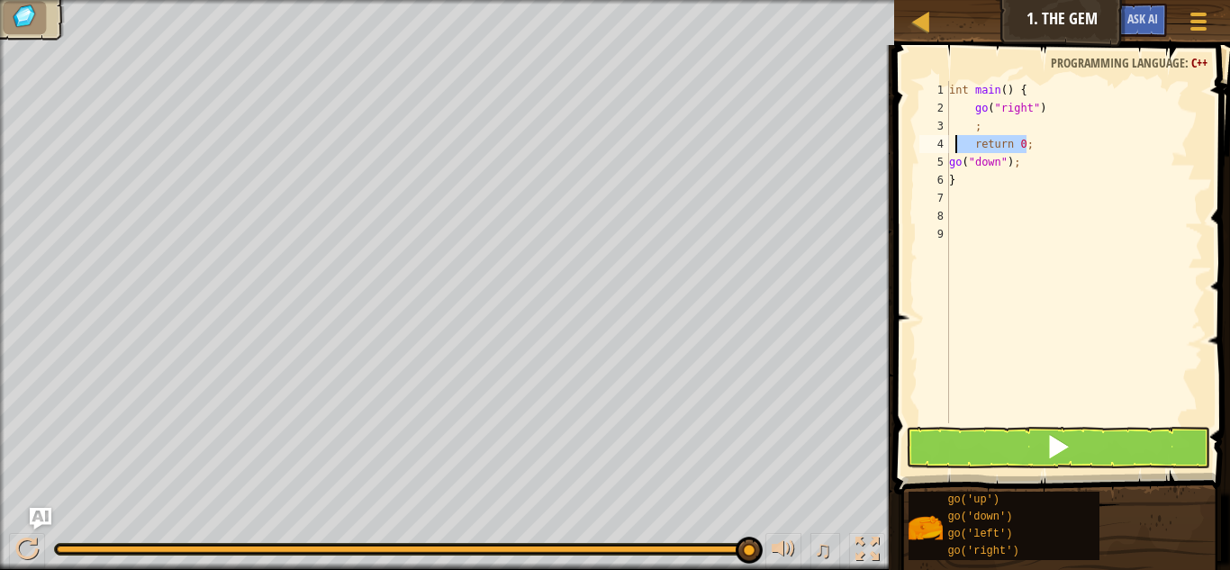
drag, startPoint x: 1028, startPoint y: 150, endPoint x: 952, endPoint y: 146, distance: 76.7
click at [952, 146] on div "int main ( ) { go ( " right " ) ; return 0 ; go ( " down " ) ; }" at bounding box center [1074, 270] width 258 height 378
type textarea "return 0;"
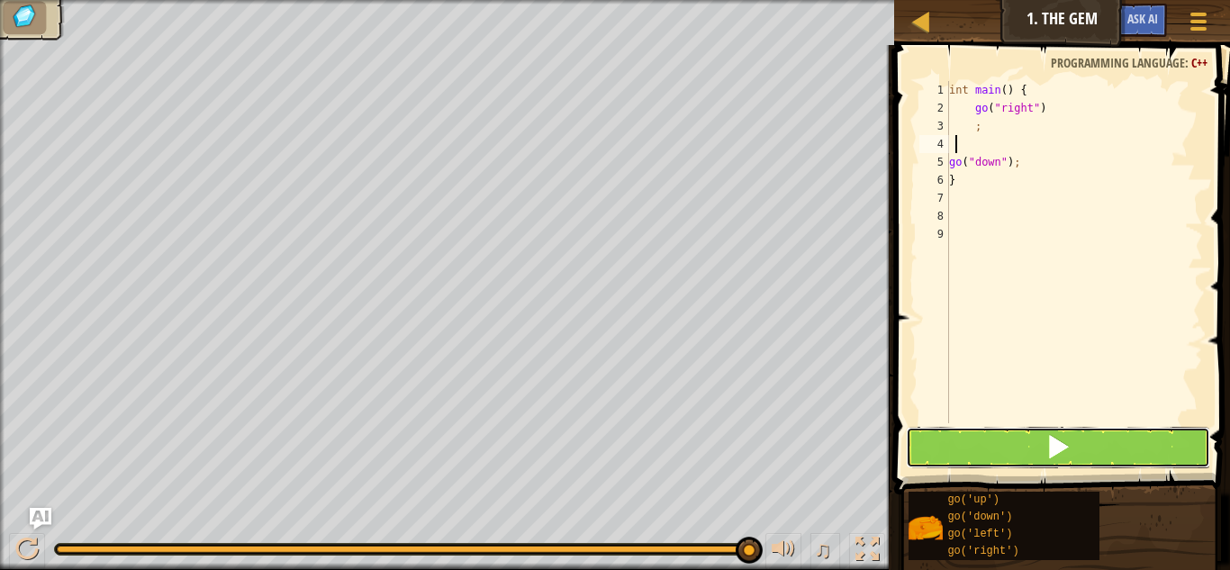
click at [1036, 463] on button at bounding box center [1058, 447] width 304 height 41
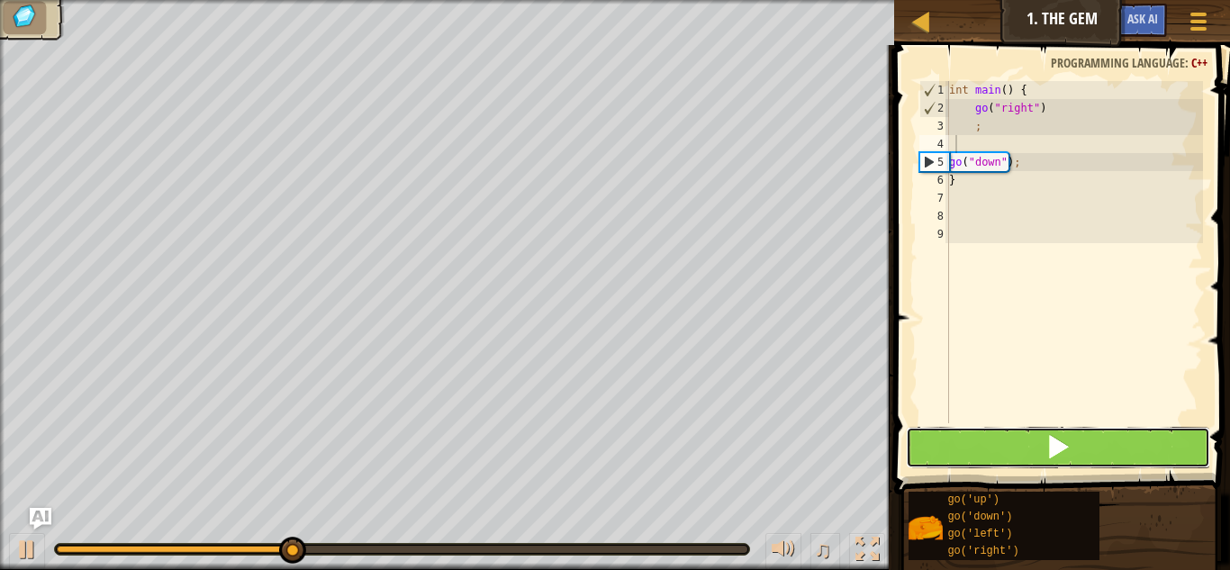
click at [1036, 463] on button at bounding box center [1058, 447] width 304 height 41
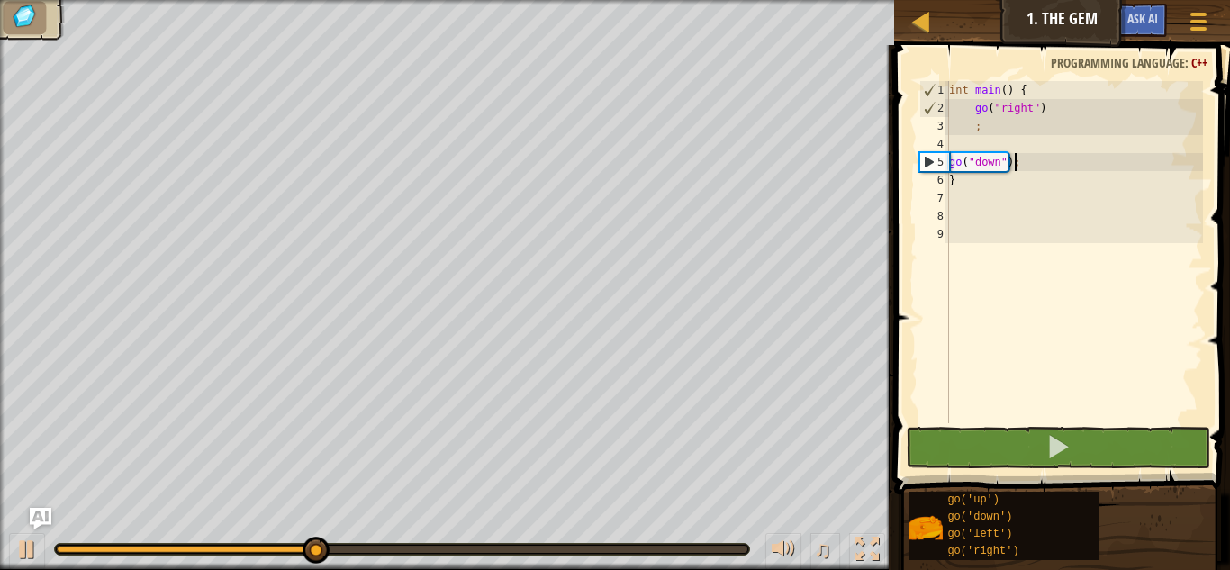
click at [1036, 163] on div "int main ( ) { go ( " right " ) ; go ( " down " ) ; }" at bounding box center [1074, 270] width 258 height 378
type textarea "go("down");"
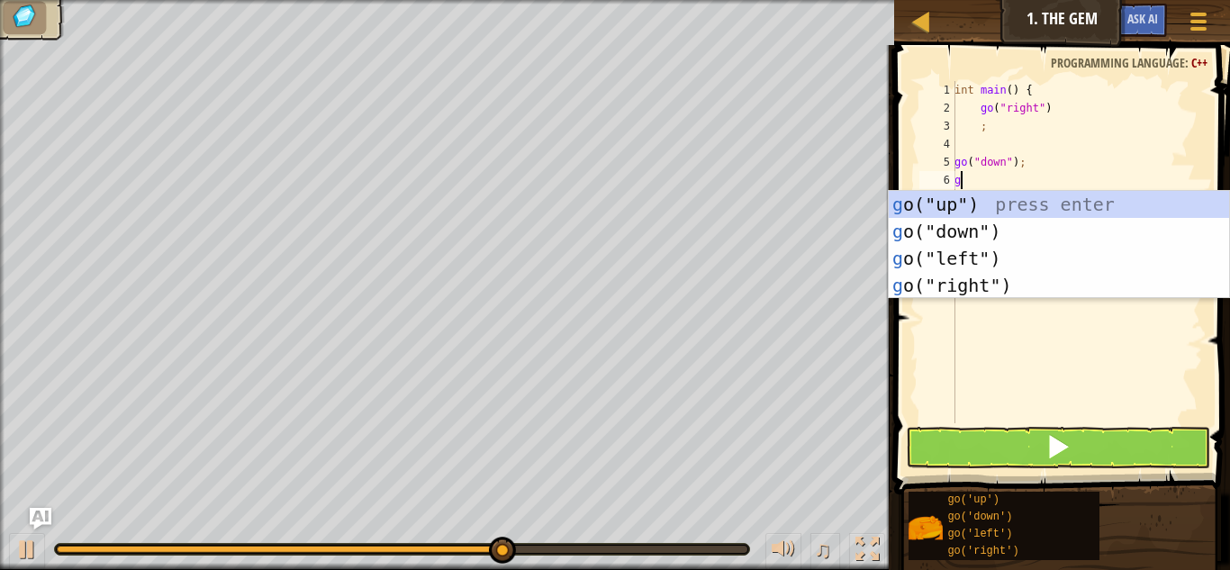
type textarea "go"
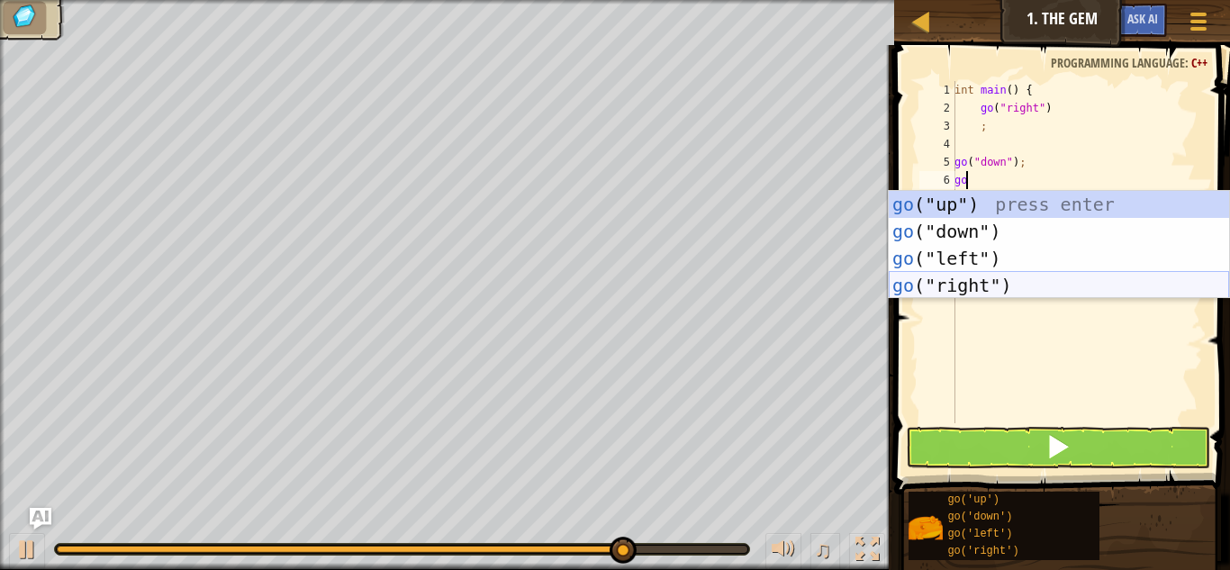
click at [992, 295] on div "go ("up") press enter go ("down") press enter go ("left") press enter go ("righ…" at bounding box center [1059, 272] width 340 height 162
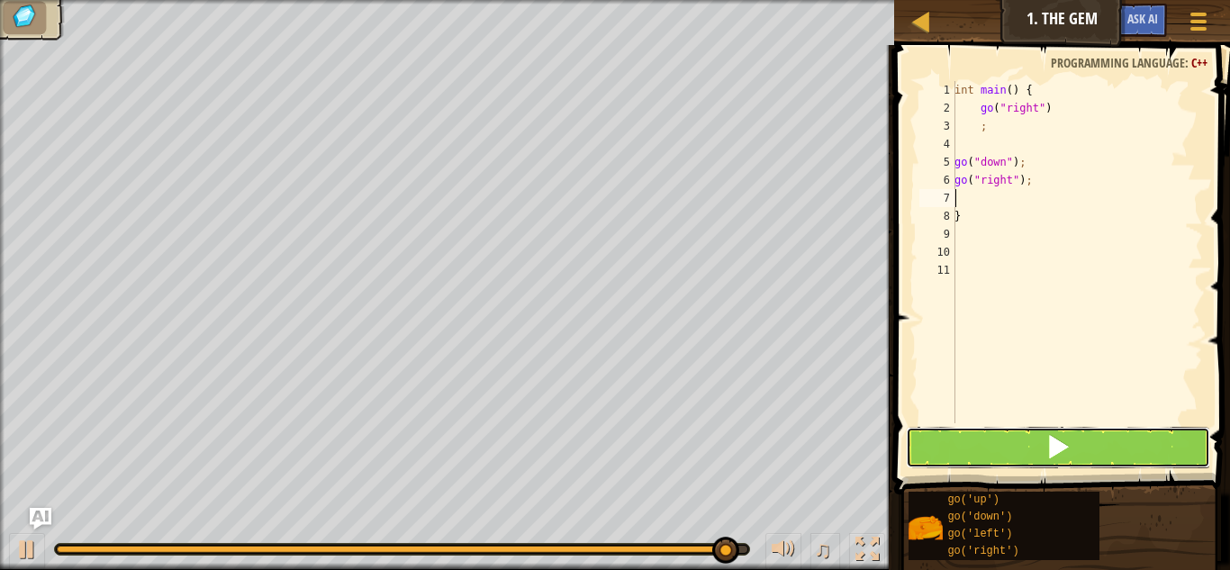
click at [1046, 448] on span at bounding box center [1057, 446] width 25 height 25
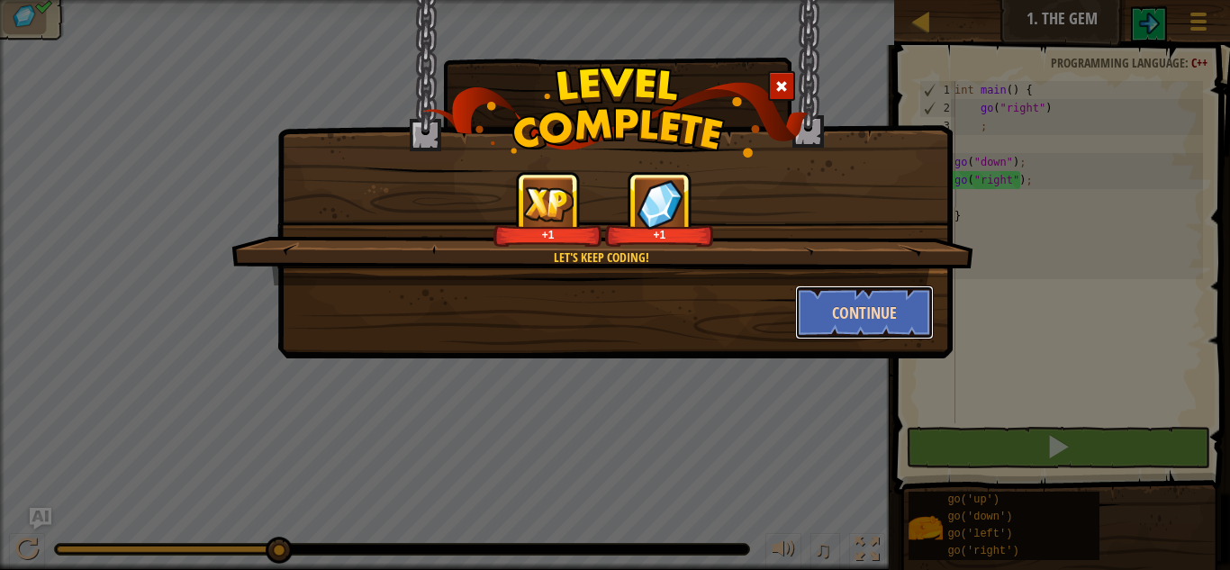
click at [826, 314] on button "Continue" at bounding box center [865, 312] width 140 height 54
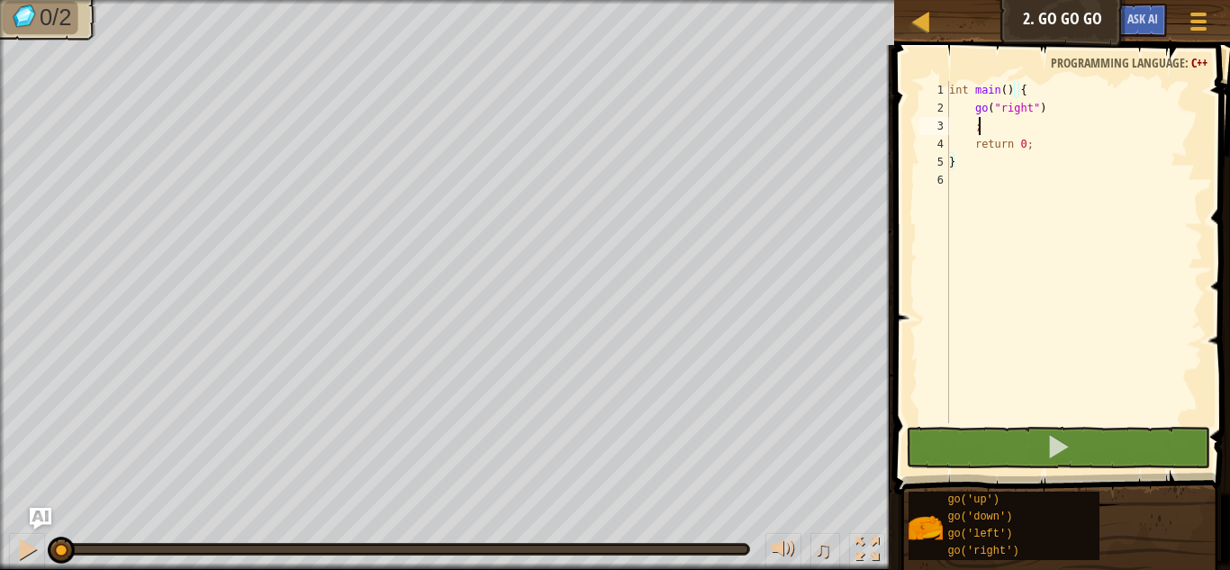
click at [1051, 130] on div "int main ( ) { go ( " right " ) ; return 0 ; }" at bounding box center [1074, 270] width 258 height 378
click at [1061, 150] on div "int main ( ) { go ( " right " ) ; return 0 ; }" at bounding box center [1074, 270] width 258 height 378
type textarea "return 0;"
drag, startPoint x: 1061, startPoint y: 150, endPoint x: 970, endPoint y: 149, distance: 91.0
click at [970, 149] on div "int main ( ) { go ( " right " ) ; return 0 ; }" at bounding box center [1074, 270] width 258 height 378
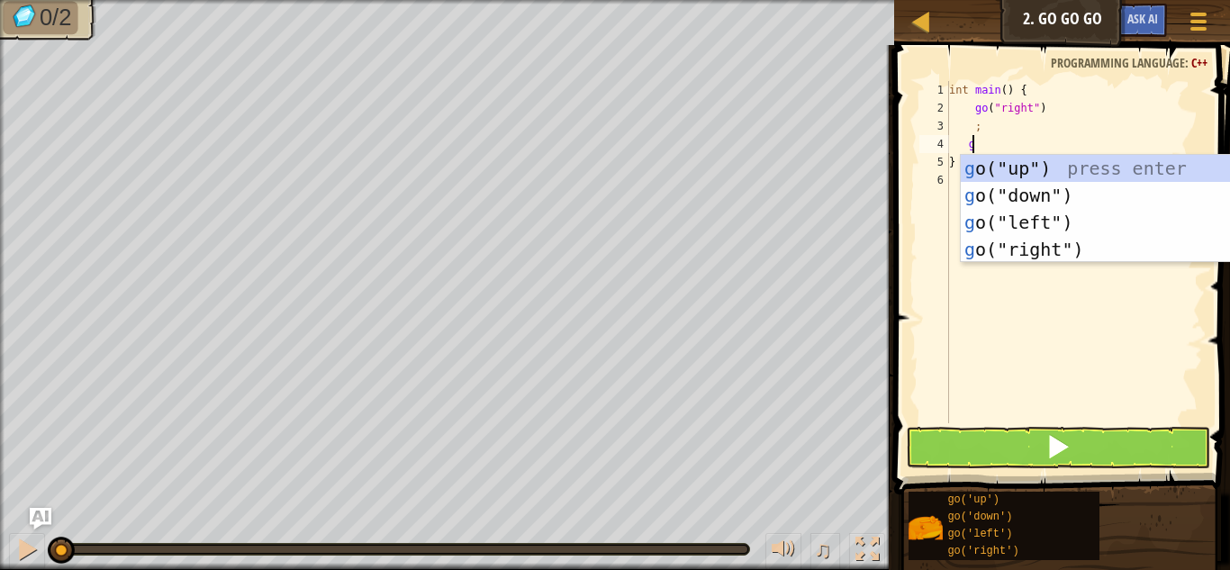
type textarea "go"
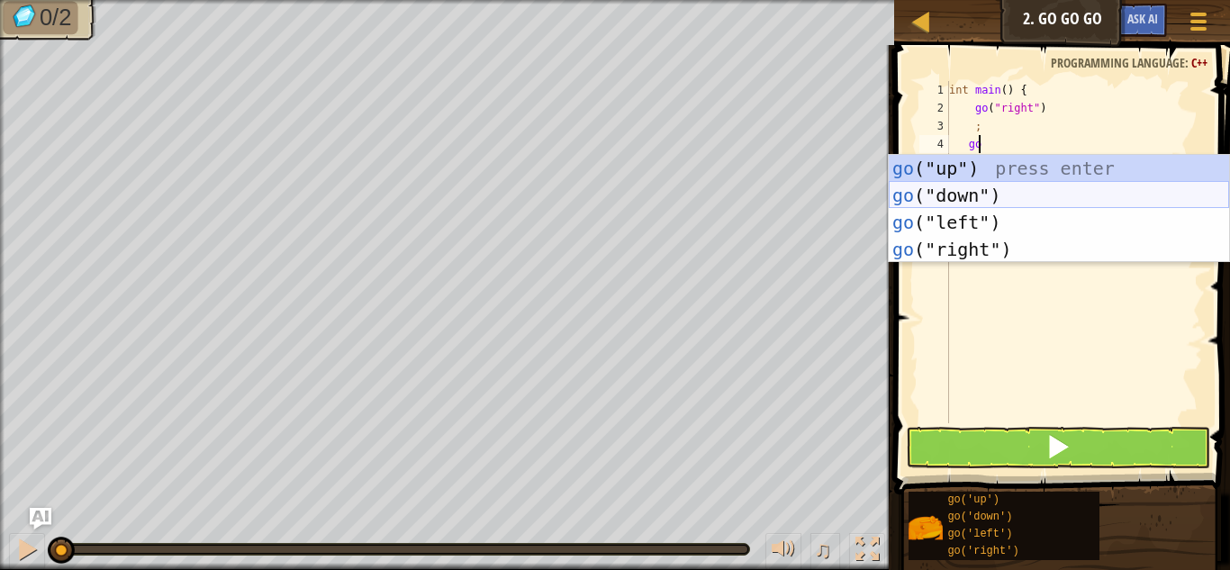
click at [1011, 195] on div "go ("up") press enter go ("down") press enter go ("left") press enter go ("righ…" at bounding box center [1059, 236] width 340 height 162
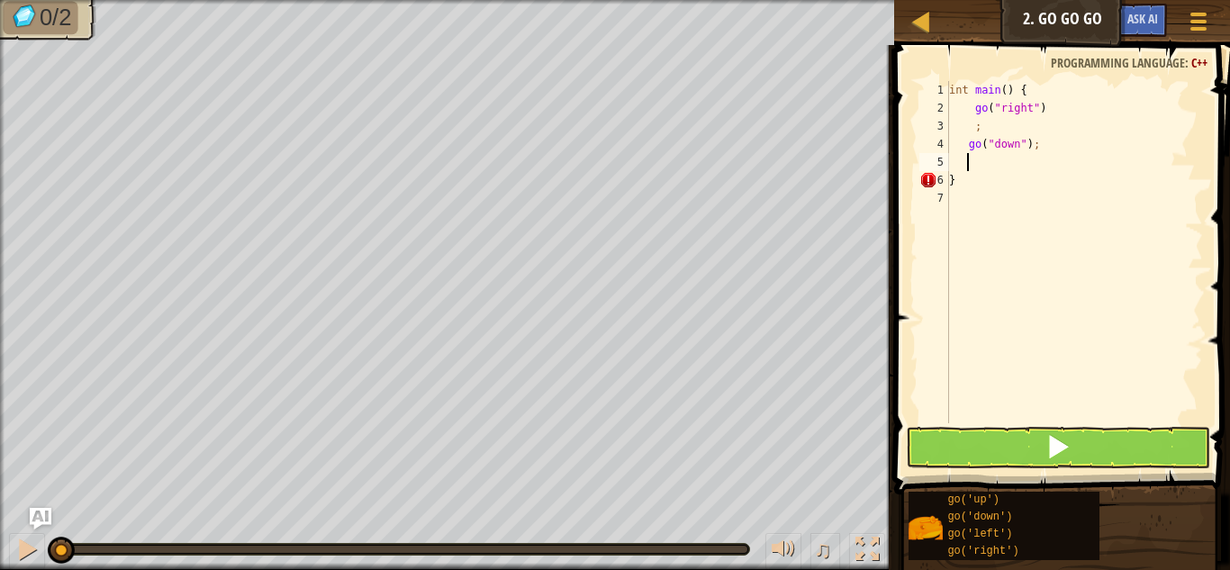
scroll to position [8, 1]
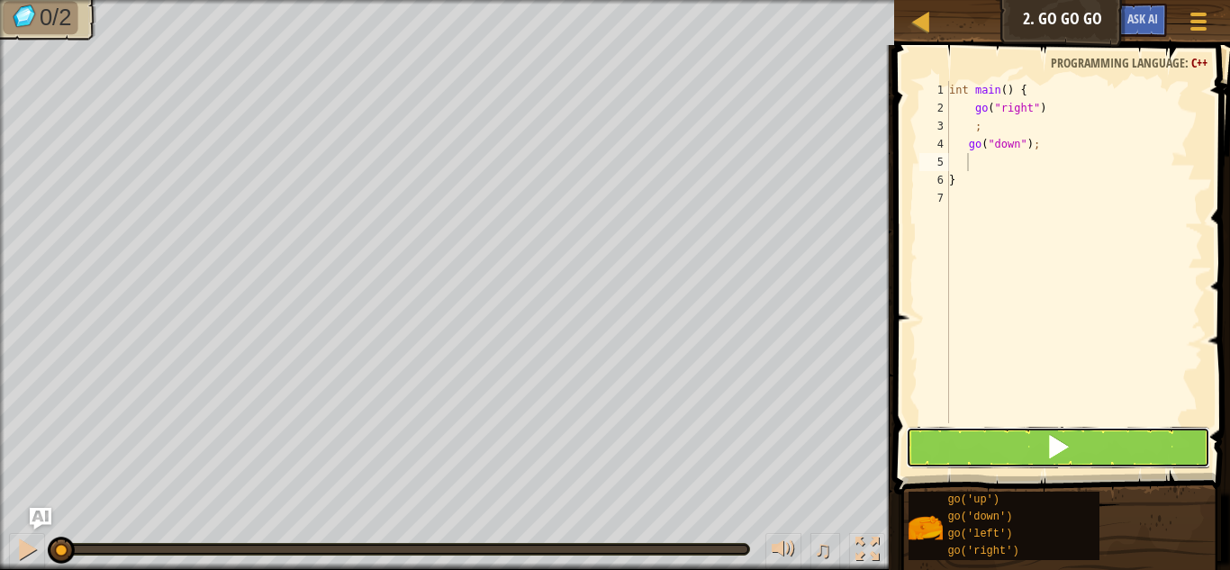
click at [1027, 457] on button at bounding box center [1058, 447] width 304 height 41
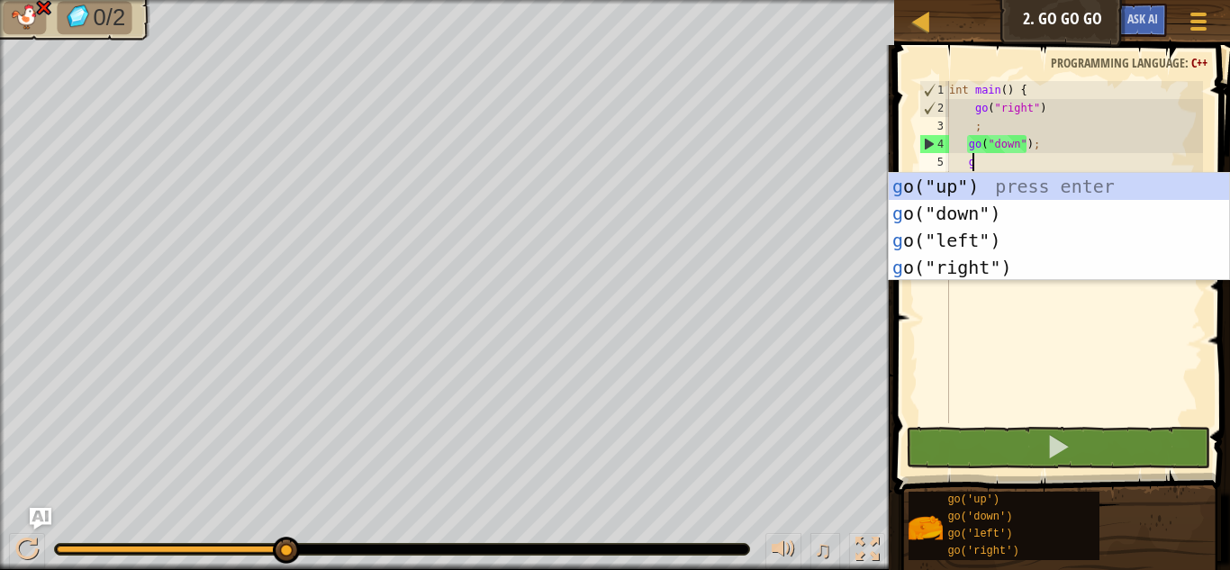
type textarea "go"
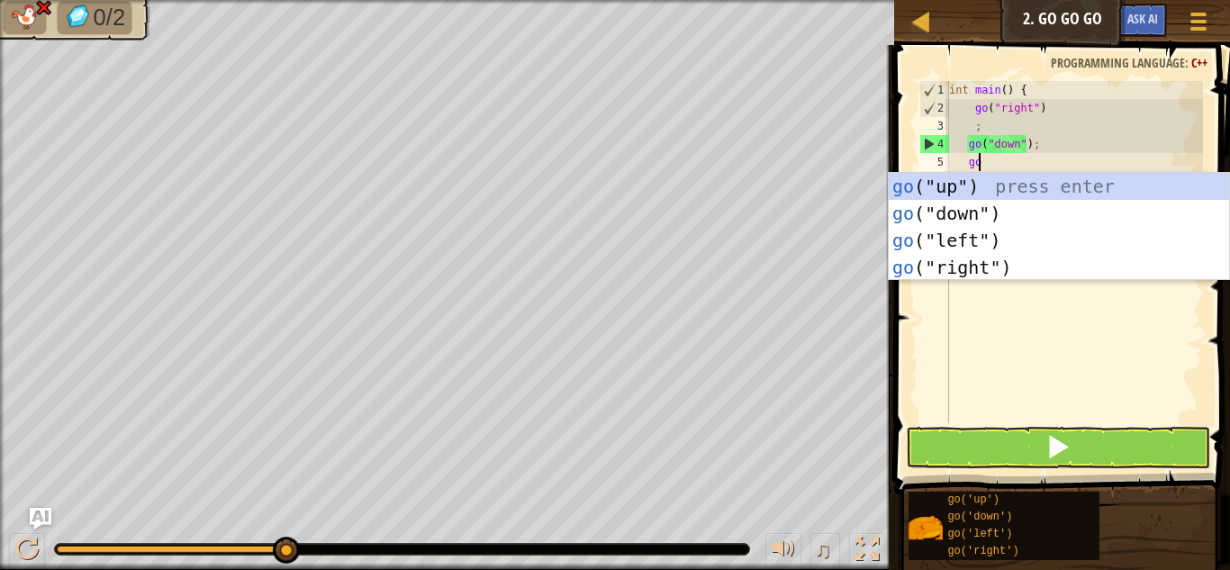
scroll to position [8, 2]
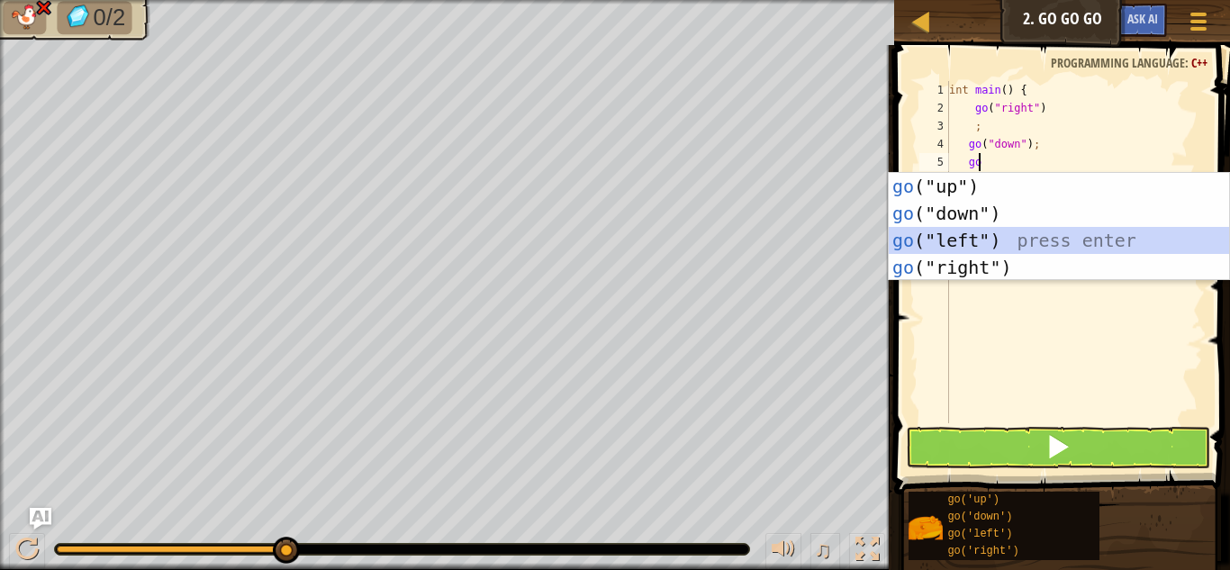
click at [1048, 228] on div "go ("up") press enter go ("down") press enter go ("left") press enter go ("righ…" at bounding box center [1059, 254] width 340 height 162
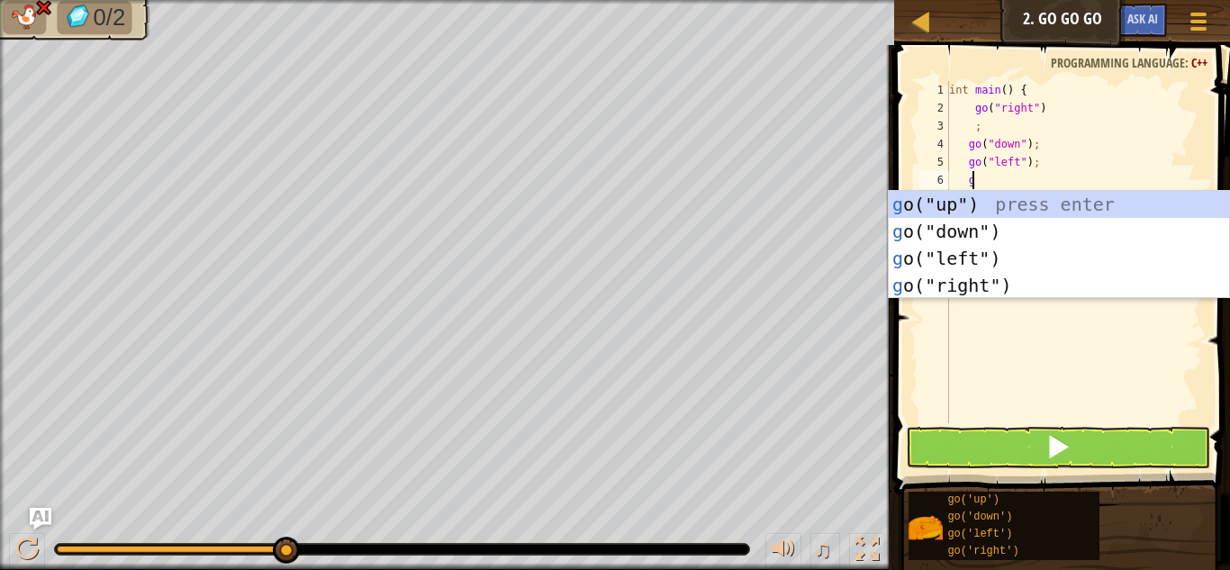
type textarea "go"
click at [1050, 234] on div "go ("up") press enter go ("down") press enter go ("left") press enter go ("righ…" at bounding box center [1059, 272] width 340 height 162
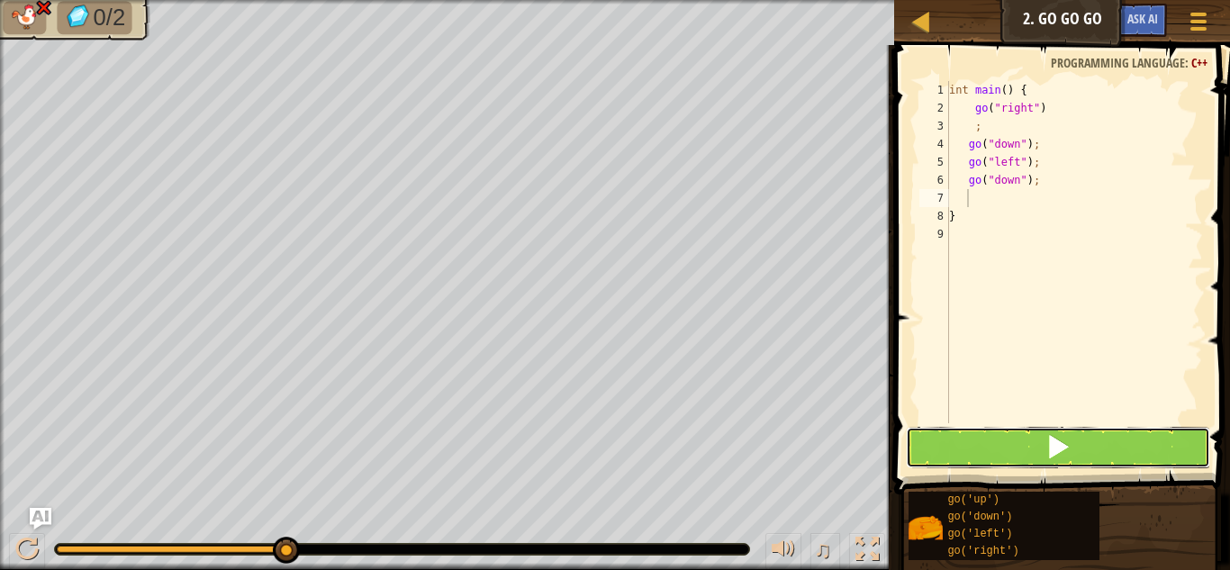
click at [1081, 439] on button at bounding box center [1058, 447] width 304 height 41
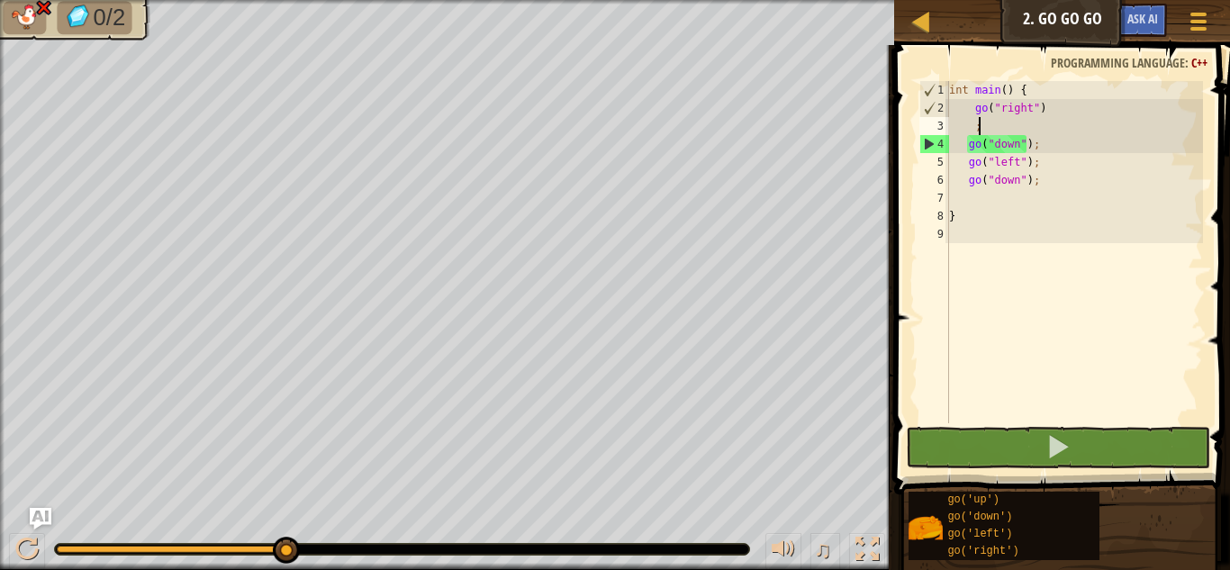
click at [1048, 125] on div "int main ( ) { go ( " right " ) ; go ( " down " ) ; go ( " left " ) ; go ( " do…" at bounding box center [1074, 270] width 258 height 378
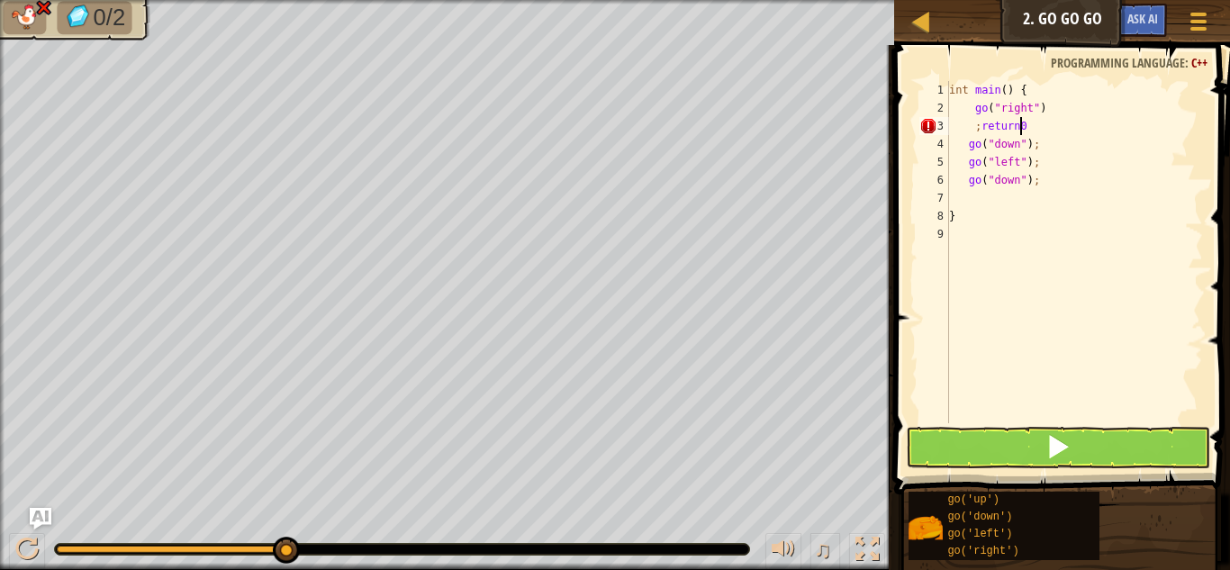
scroll to position [8, 5]
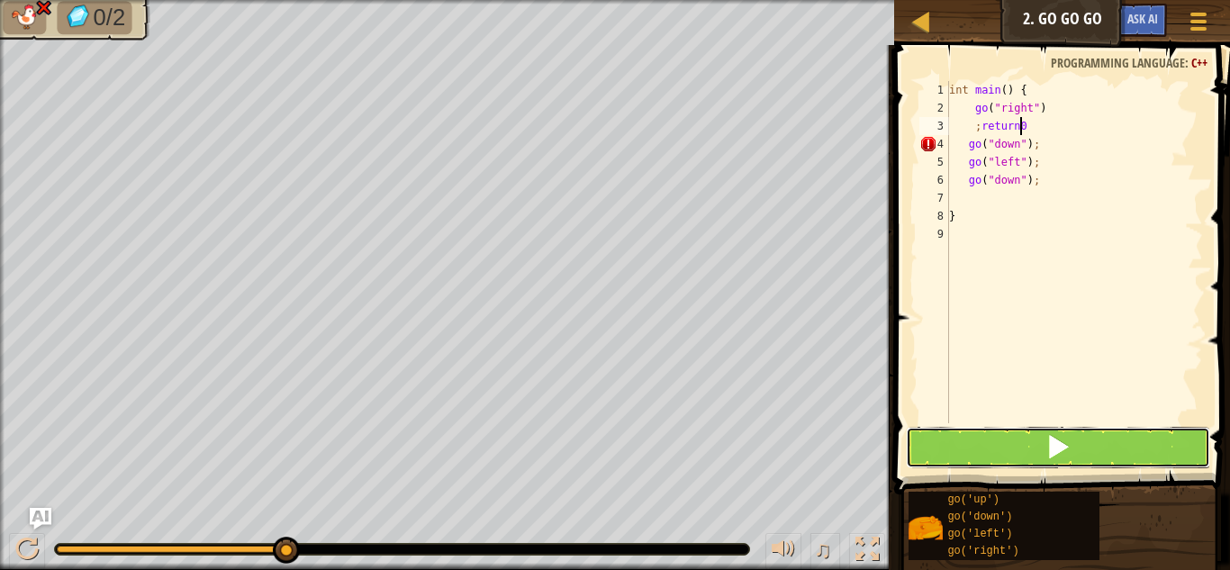
click at [1032, 451] on button at bounding box center [1058, 447] width 304 height 41
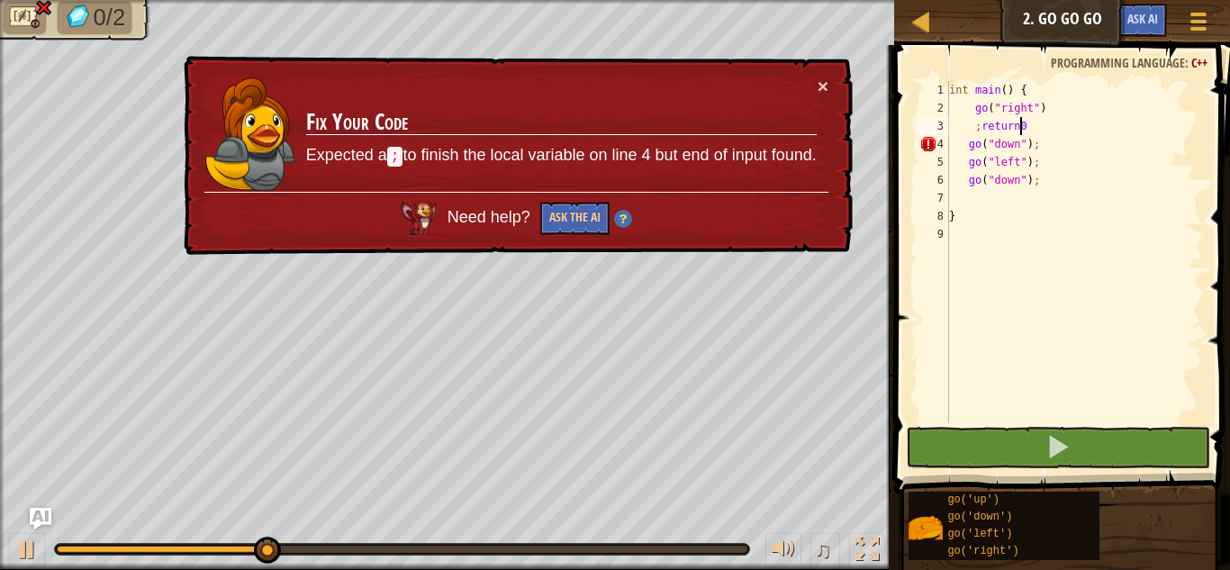
click at [810, 92] on td "Fix Your Code Expected a ; to finish the local variable on line 4 but end of in…" at bounding box center [561, 135] width 512 height 116
click at [816, 88] on td "Fix Your Code Expected a ; to finish the local variable on line 4 but end of in…" at bounding box center [561, 135] width 512 height 116
click at [826, 86] on button "×" at bounding box center [823, 86] width 11 height 19
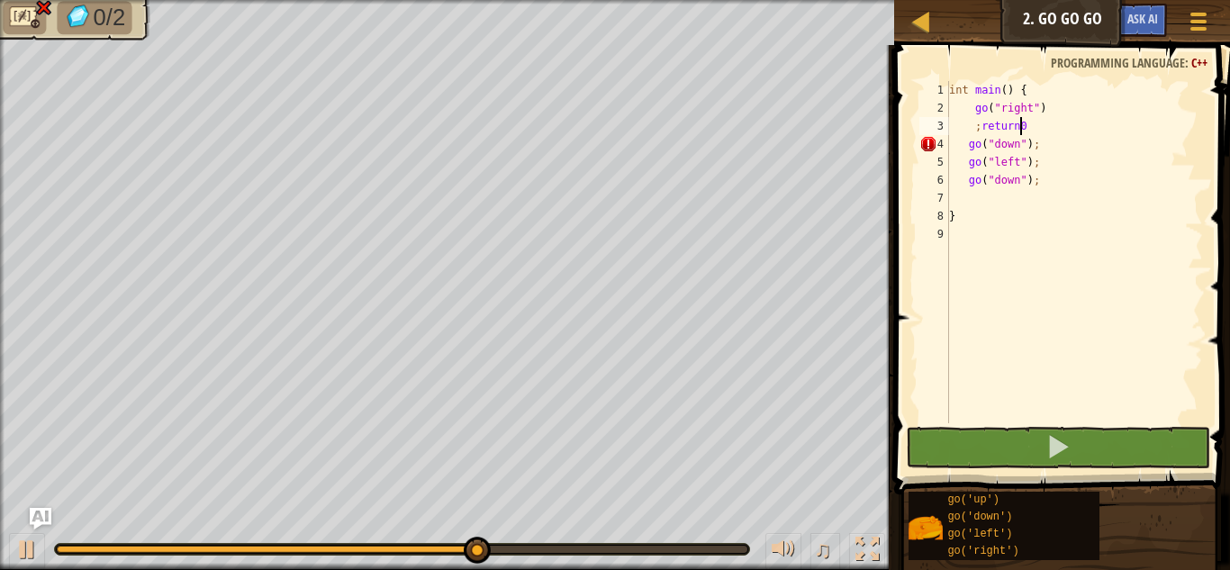
type textarea ";return0;"
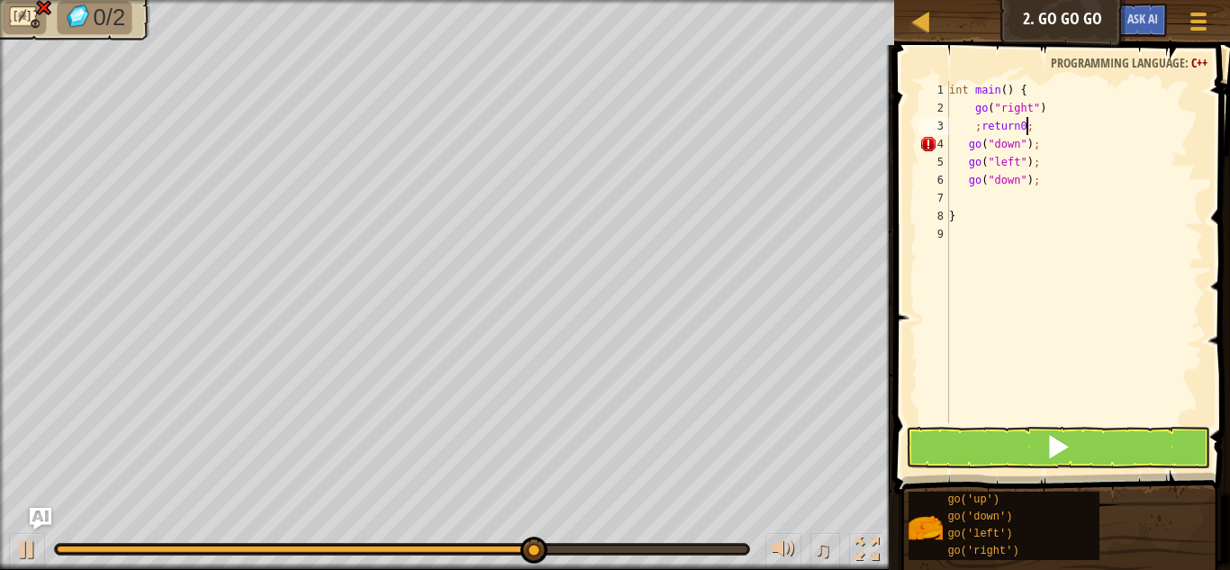
scroll to position [8, 1]
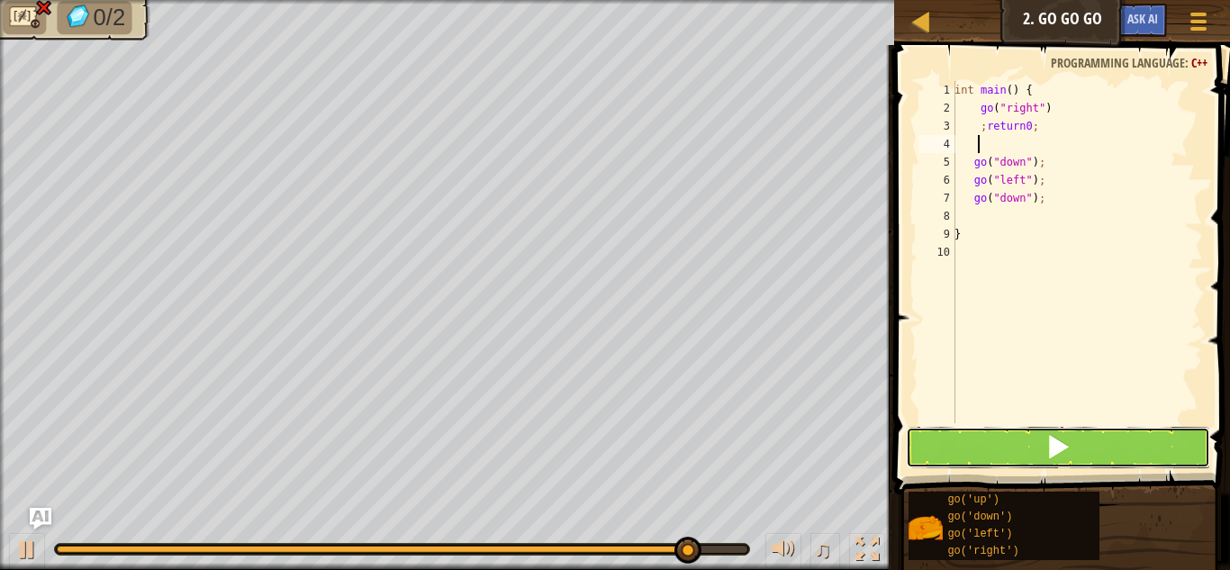
click at [1095, 466] on button at bounding box center [1058, 447] width 304 height 41
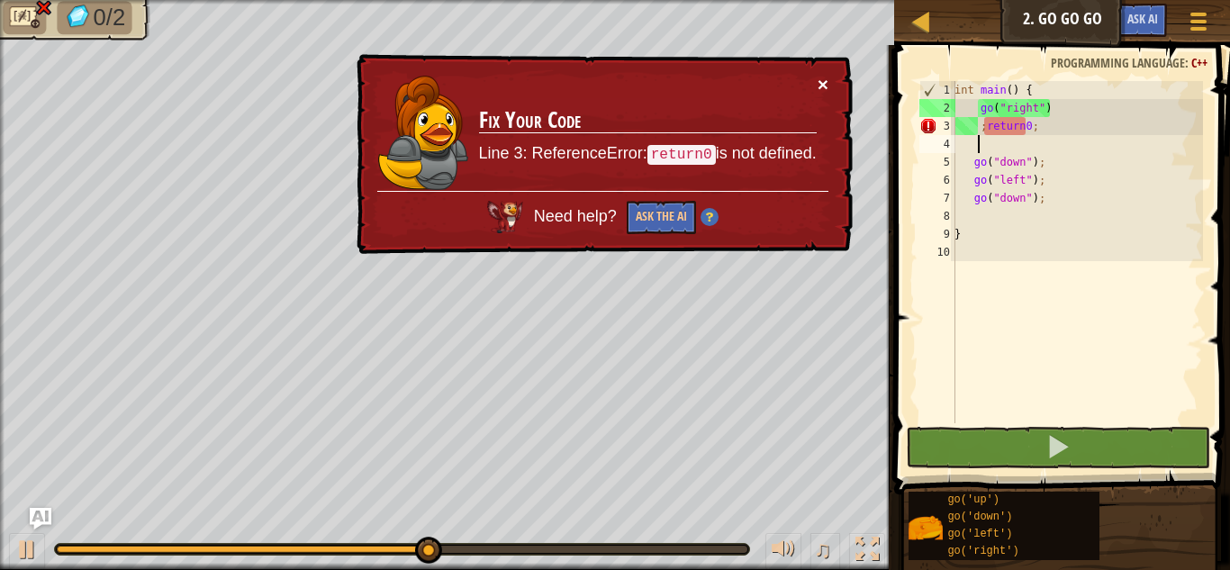
click at [818, 76] on button "×" at bounding box center [823, 84] width 11 height 19
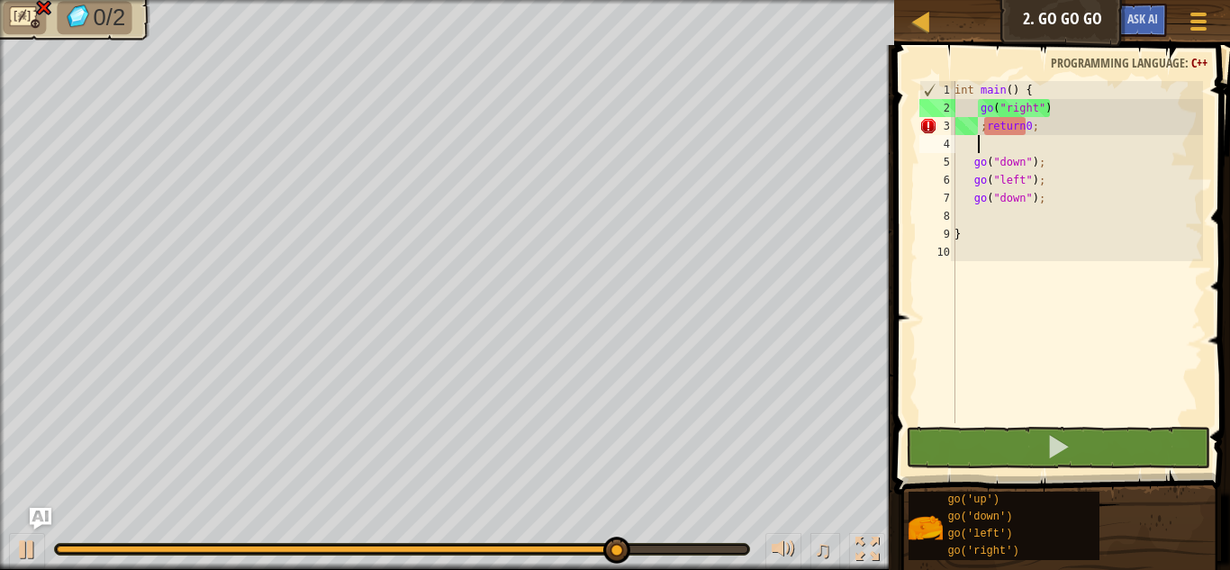
scroll to position [8, 0]
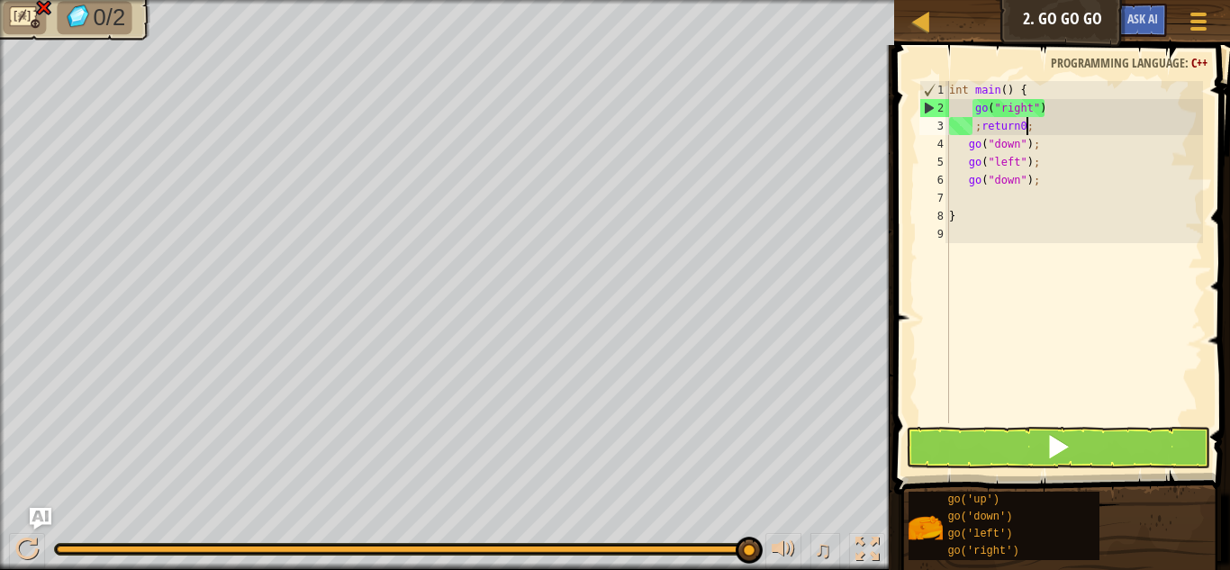
click at [1047, 154] on div "int main ( ) { go ( " right " ) ; return0 ; go ( " down " ) ; go ( " left " ) ;…" at bounding box center [1074, 270] width 258 height 378
click at [1047, 146] on div "int main ( ) { go ( " right " ) ; return0 ; go ( " down " ) ; go ( " left " ) ;…" at bounding box center [1074, 270] width 258 height 378
type textarea "go("down");"
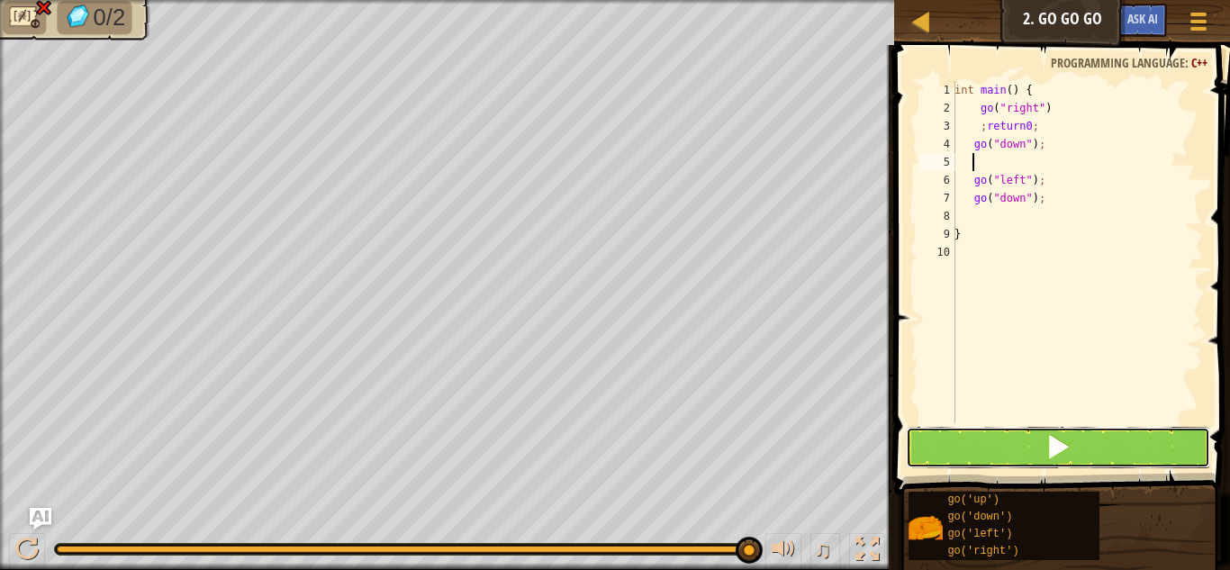
click at [983, 460] on button at bounding box center [1058, 447] width 304 height 41
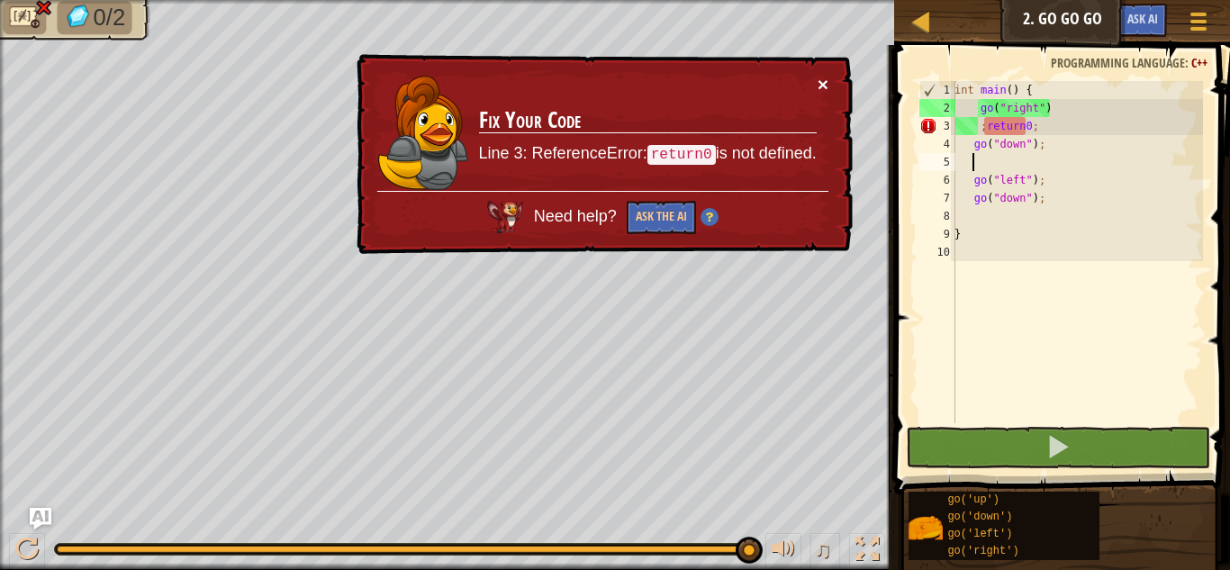
click at [819, 81] on button "×" at bounding box center [823, 84] width 11 height 19
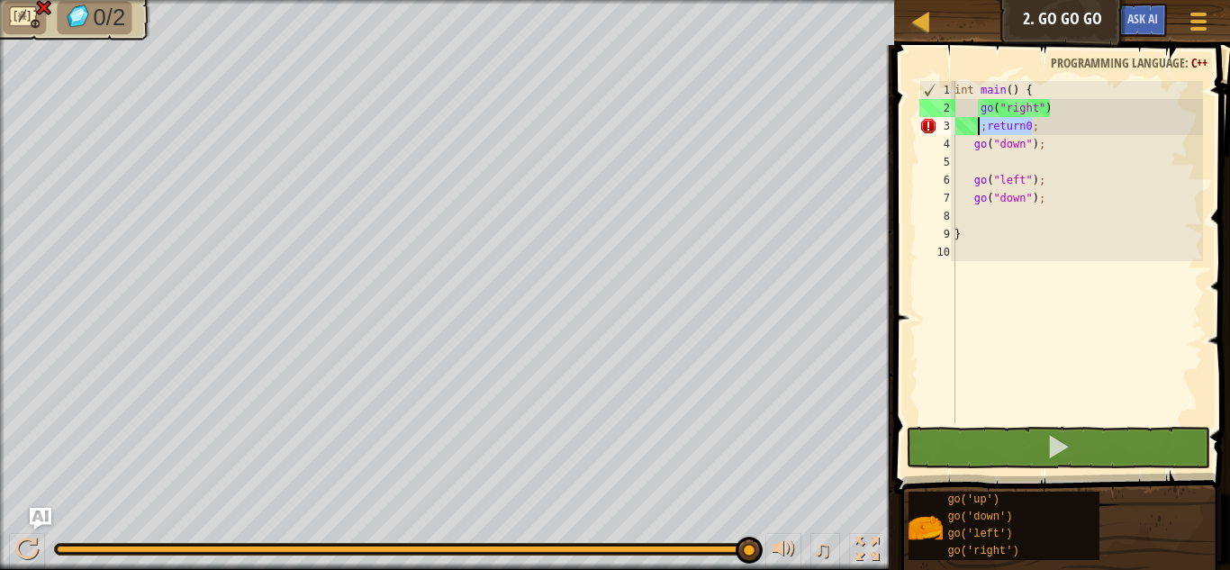
drag, startPoint x: 1034, startPoint y: 129, endPoint x: 977, endPoint y: 126, distance: 56.8
click at [977, 126] on div "int main ( ) { go ( " right " ) ; return0 ; go ( " down " ) ; go ( " left " ) ;…" at bounding box center [1077, 270] width 252 height 378
click at [1042, 117] on div "int main ( ) { go ( " right " ) ; return0 ; go ( " down " ) ; go ( " left " ) ;…" at bounding box center [1077, 252] width 252 height 342
drag, startPoint x: 1045, startPoint y: 127, endPoint x: 986, endPoint y: 122, distance: 59.7
click at [986, 122] on div "int main ( ) { go ( " right " ) ; return0 ; go ( " down " ) ; go ( " left " ) ;…" at bounding box center [1077, 270] width 252 height 378
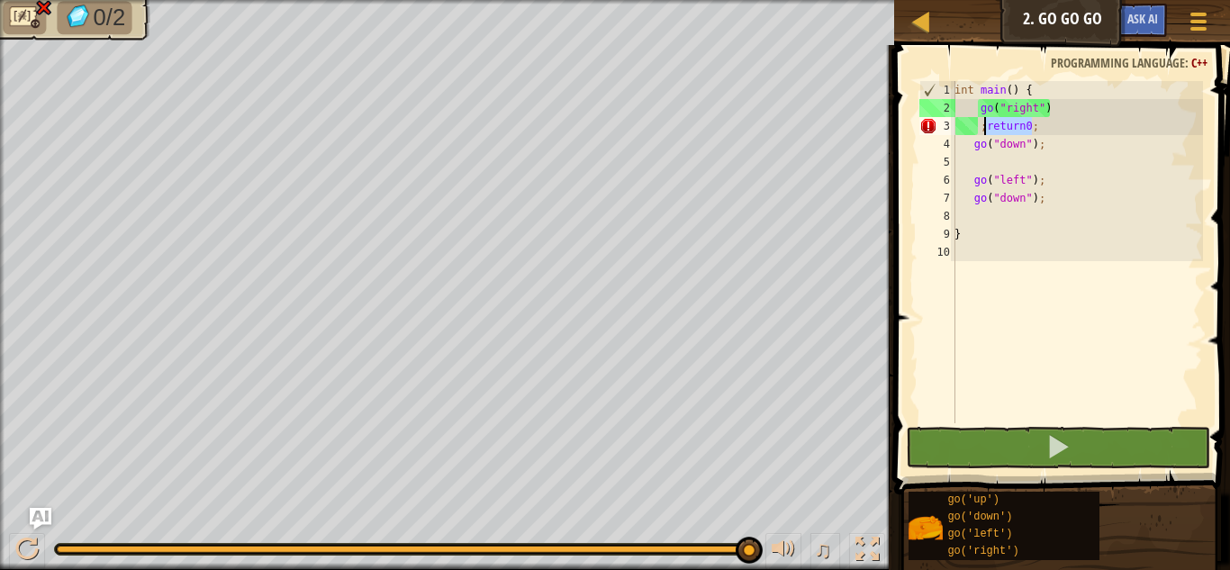
type textarea ";"
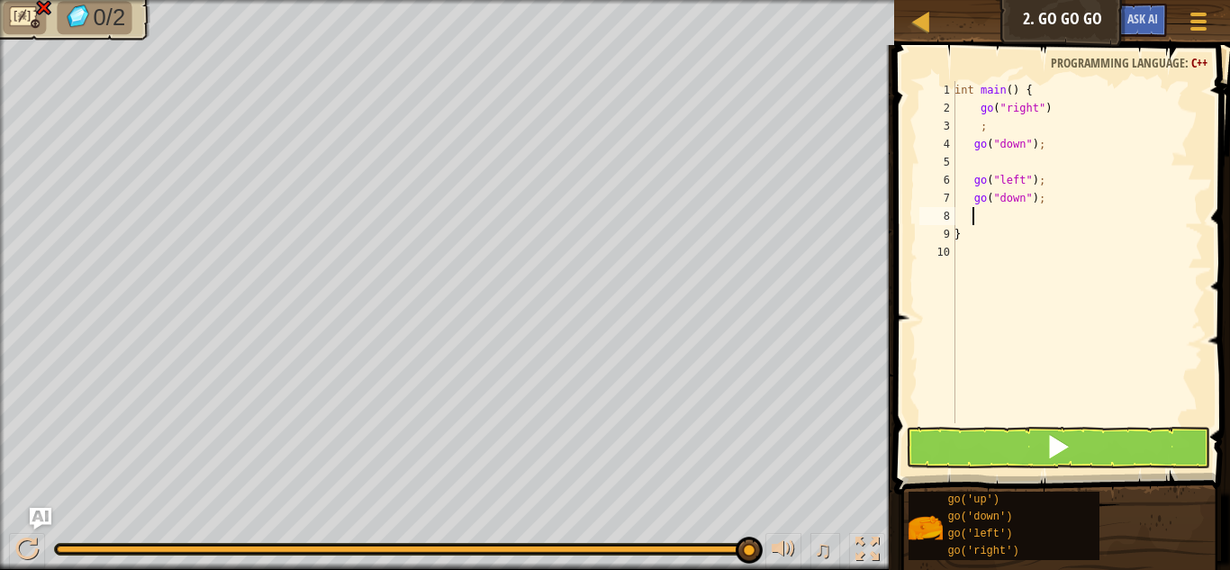
click at [1000, 216] on div "int main ( ) { go ( " right " ) ; go ( " down " ) ; go ( " left " ) ; go ( " do…" at bounding box center [1077, 270] width 252 height 378
paste textarea "return0;"
type textarea "return0;"
click at [970, 162] on div "int main ( ) { go ( " right " ) ; go ( " down " ) ; go ( " left " ) ; go ( " do…" at bounding box center [1077, 270] width 252 height 378
click at [1000, 164] on div "int main ( ) { go ( " right " ) ; go ( " down " ) ; go ( " left " ) ; go ( " do…" at bounding box center [1074, 270] width 258 height 378
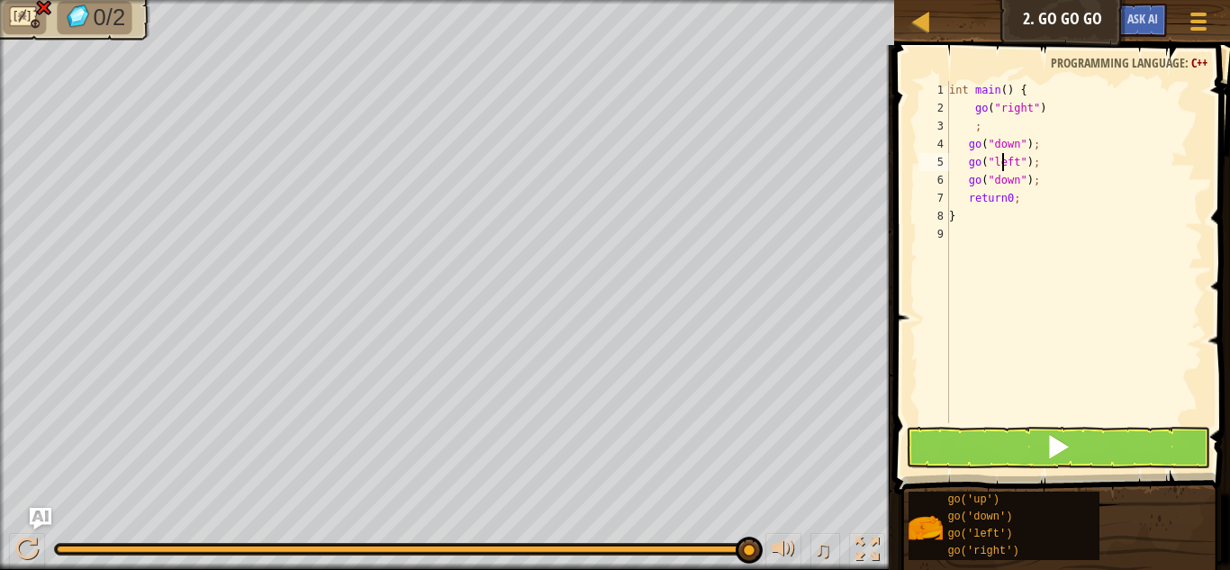
click at [1000, 164] on div "int main ( ) { go ( " right " ) ; go ( " down " ) ; go ( " left " ) ; go ( " do…" at bounding box center [1074, 270] width 258 height 378
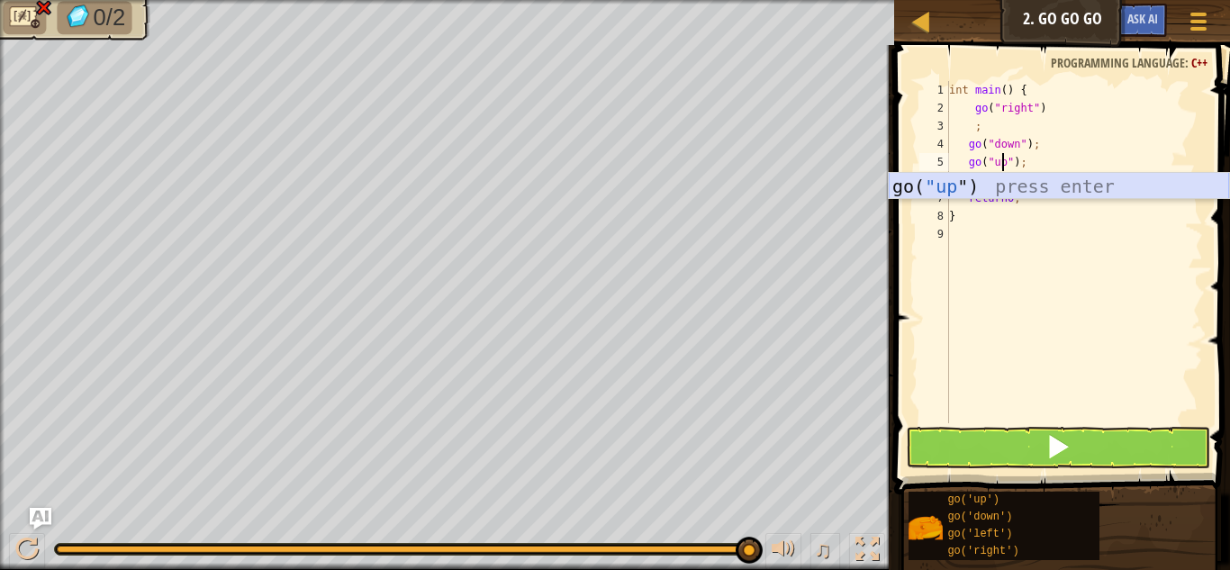
click at [1023, 190] on div "go( "up ") press enter" at bounding box center [1059, 213] width 340 height 81
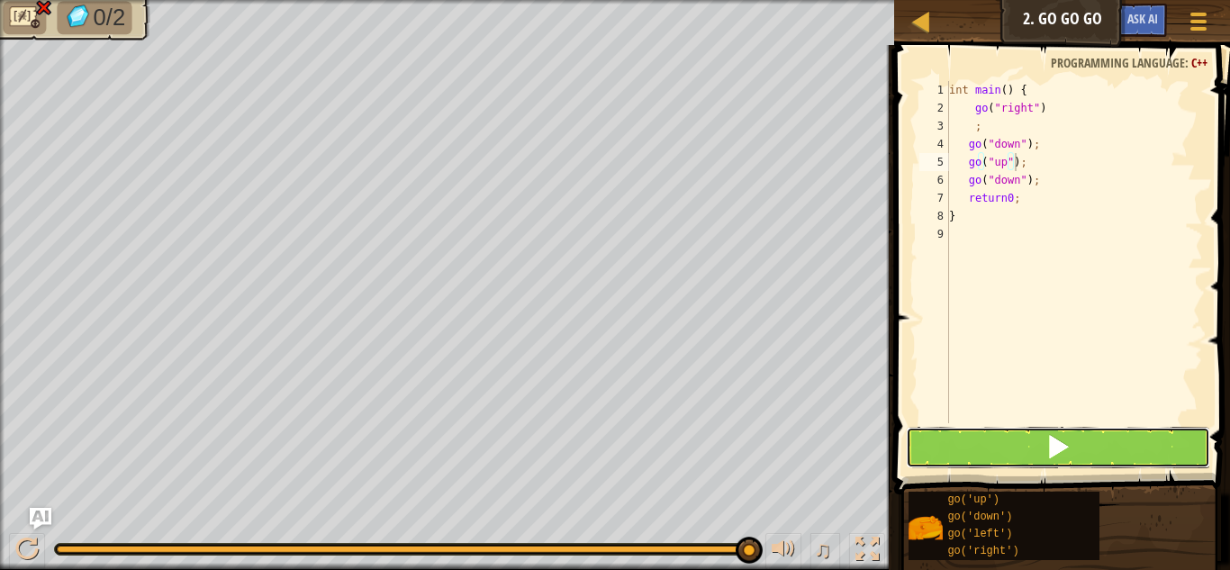
click at [1040, 447] on button at bounding box center [1058, 447] width 304 height 41
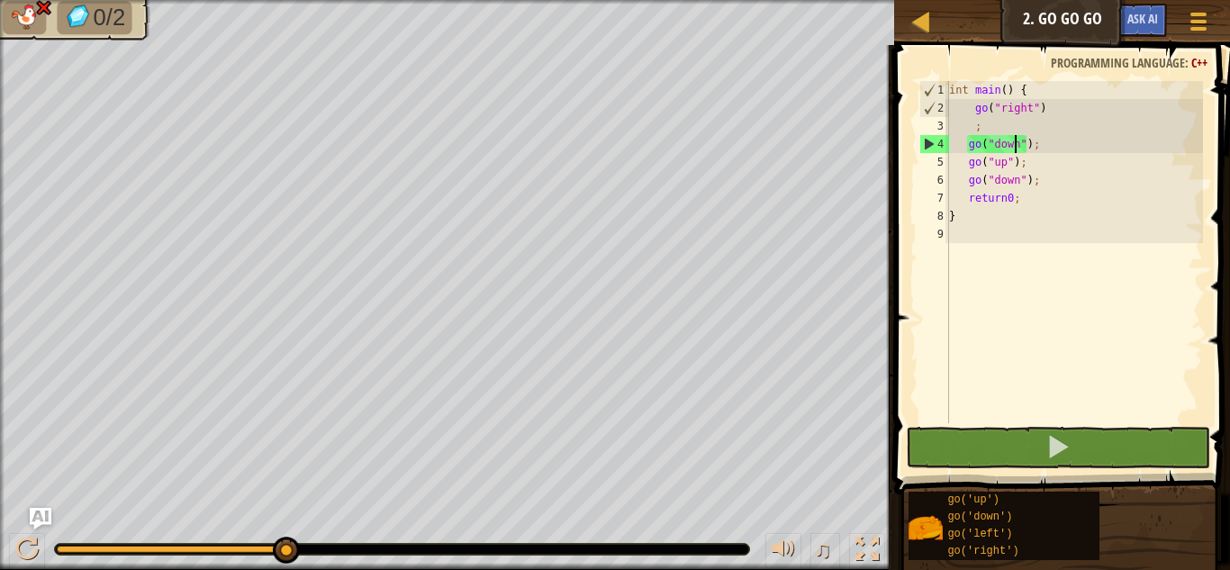
click at [1012, 142] on div "int main ( ) { go ( " right " ) ; go ( " down " ) ; go ( " up " ) ; go ( " down…" at bounding box center [1074, 270] width 258 height 378
type textarea "go("down");"
drag, startPoint x: 1012, startPoint y: 142, endPoint x: 991, endPoint y: 141, distance: 20.7
click at [991, 141] on div "int main ( ) { go ( " right " ) ; go ( " down " ) ; go ( " up " ) ; go ( " down…" at bounding box center [1074, 270] width 258 height 378
drag, startPoint x: 1041, startPoint y: 146, endPoint x: 956, endPoint y: 146, distance: 84.6
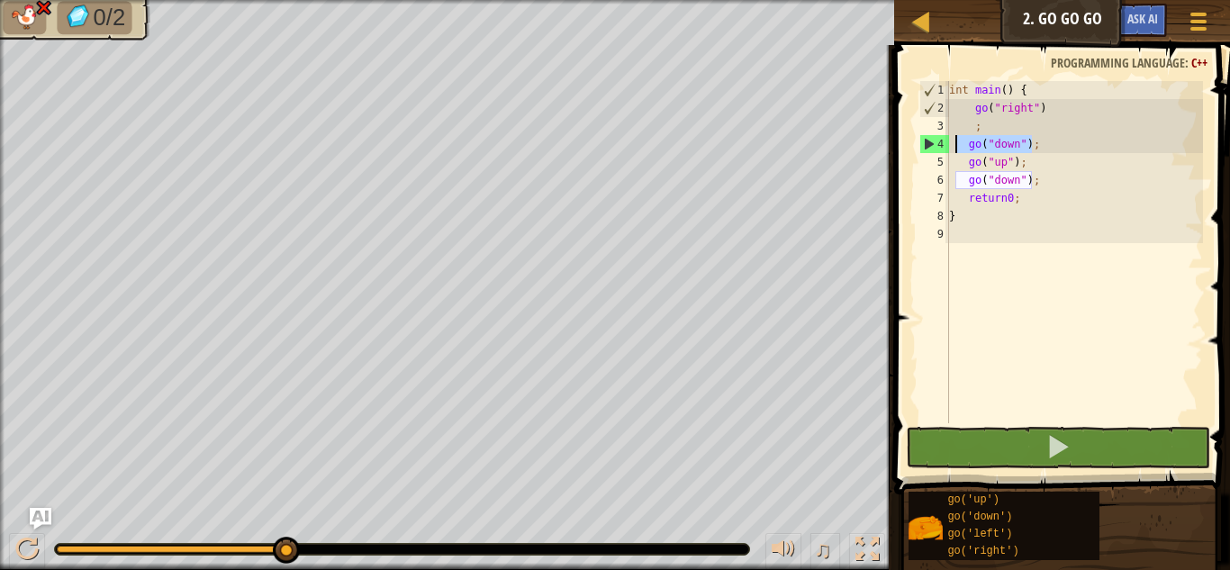
click at [956, 146] on div "int main ( ) { go ( " right " ) ; go ( " down " ) ; go ( " up " ) ; go ( " down…" at bounding box center [1074, 270] width 258 height 378
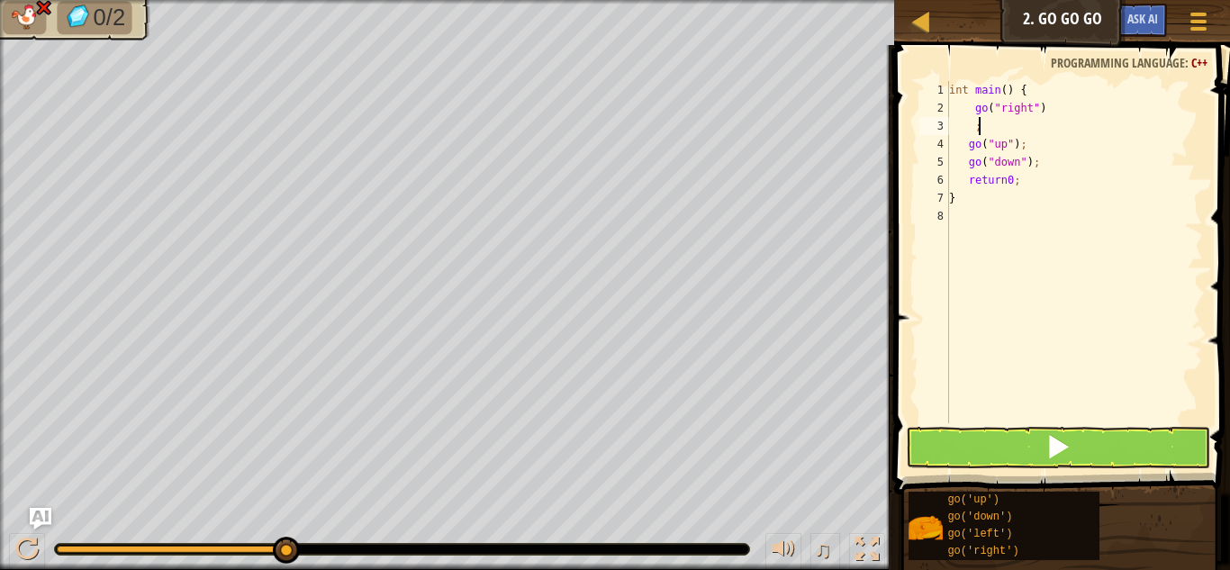
click at [1013, 163] on div "int main ( ) { go ( " right " ) ; go ( " up " ) ; go ( " down " ) ; return0 ; }" at bounding box center [1074, 270] width 258 height 378
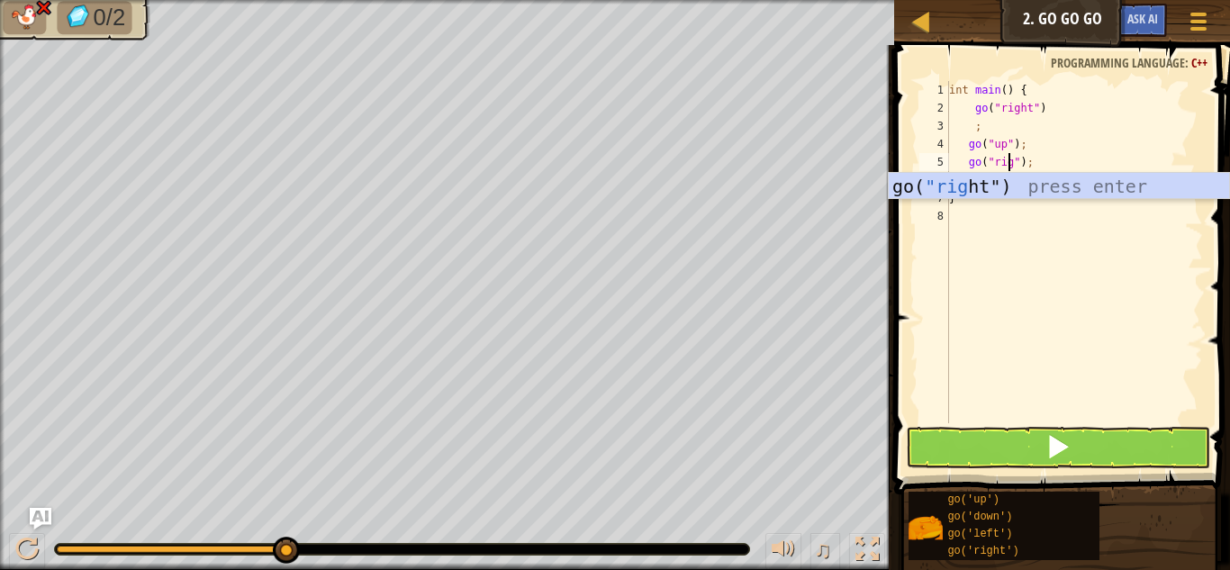
scroll to position [8, 6]
click at [1008, 185] on div "go( "right ") press enter" at bounding box center [1059, 213] width 340 height 81
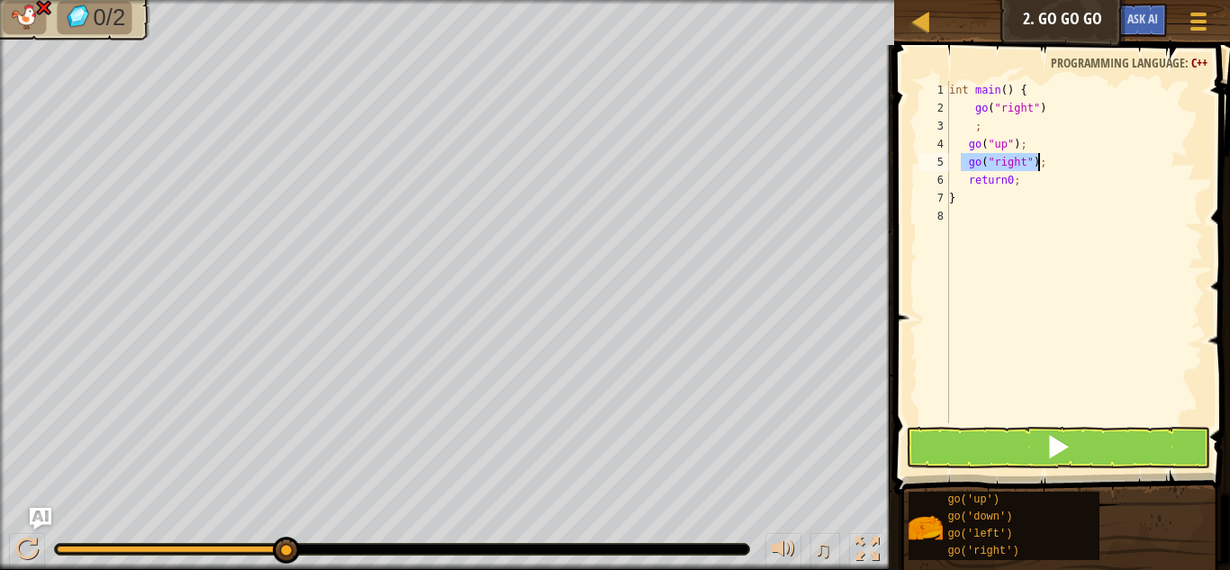
drag, startPoint x: 962, startPoint y: 162, endPoint x: 1129, endPoint y: 157, distance: 167.6
click at [1128, 157] on div "int main ( ) { go ( " right " ) ; go ( " up " ) ; go ( " right " ) ; return0 ; }" at bounding box center [1074, 270] width 258 height 378
type textarea "go("right");"
click at [1133, 158] on div "int main ( ) { go ( " right " ) ; go ( " up " ) ; go ( " right " ) ; return0 ; }" at bounding box center [1074, 252] width 258 height 342
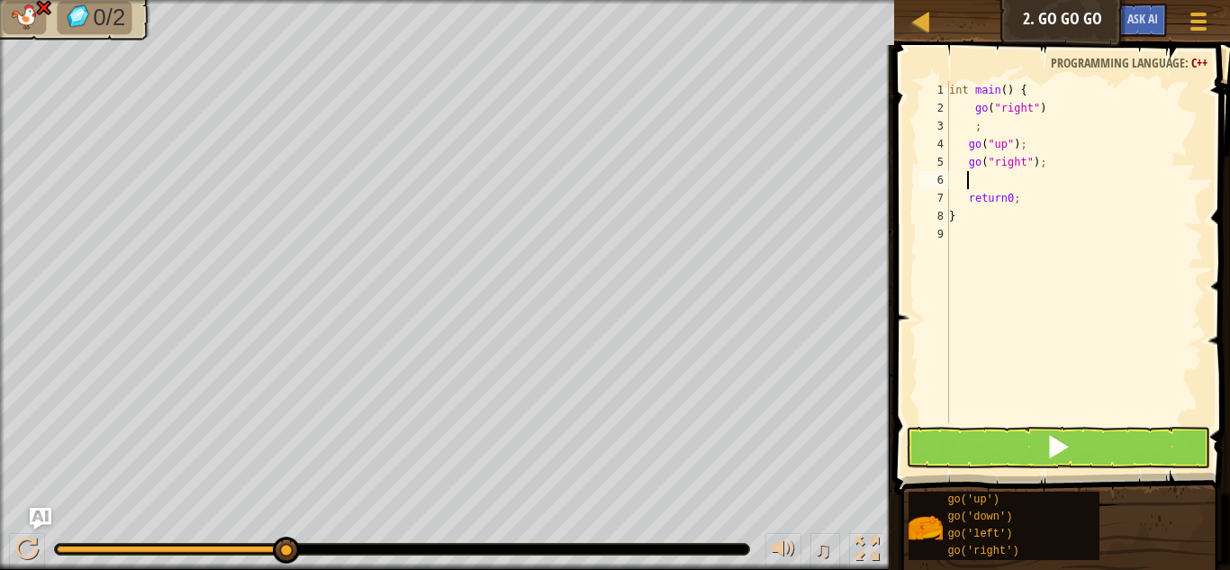
paste textarea "go("right");"
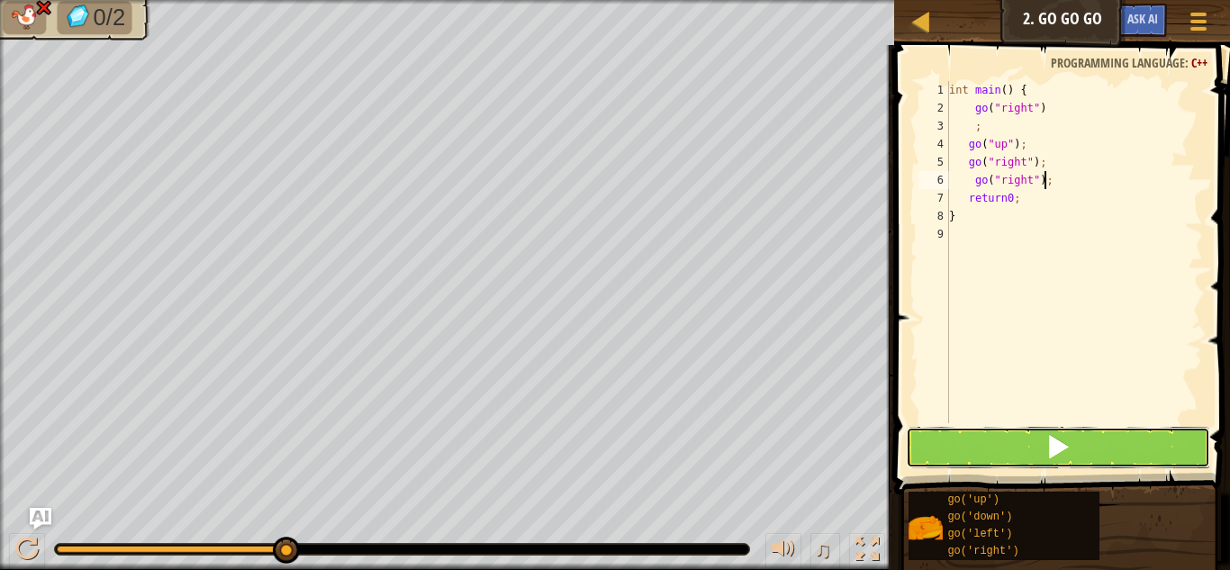
click at [1002, 439] on button at bounding box center [1058, 447] width 304 height 41
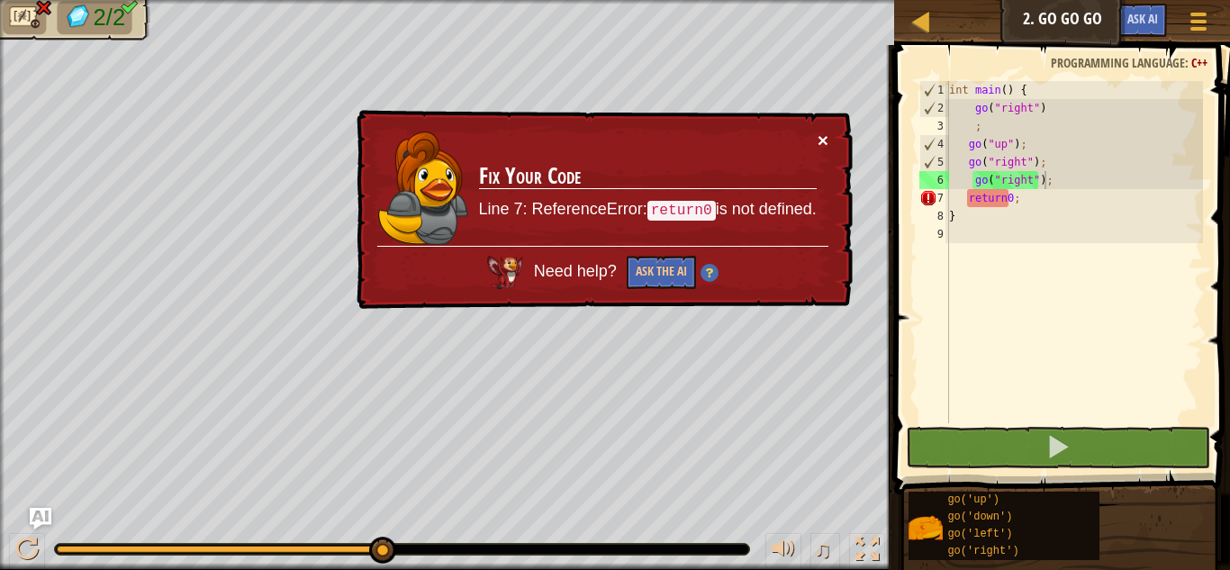
click at [825, 129] on div "× Fix Your Code Line 7: ReferenceError: return0 is not defined. Need help? Ask …" at bounding box center [603, 210] width 500 height 201
click at [820, 138] on button "×" at bounding box center [823, 140] width 11 height 19
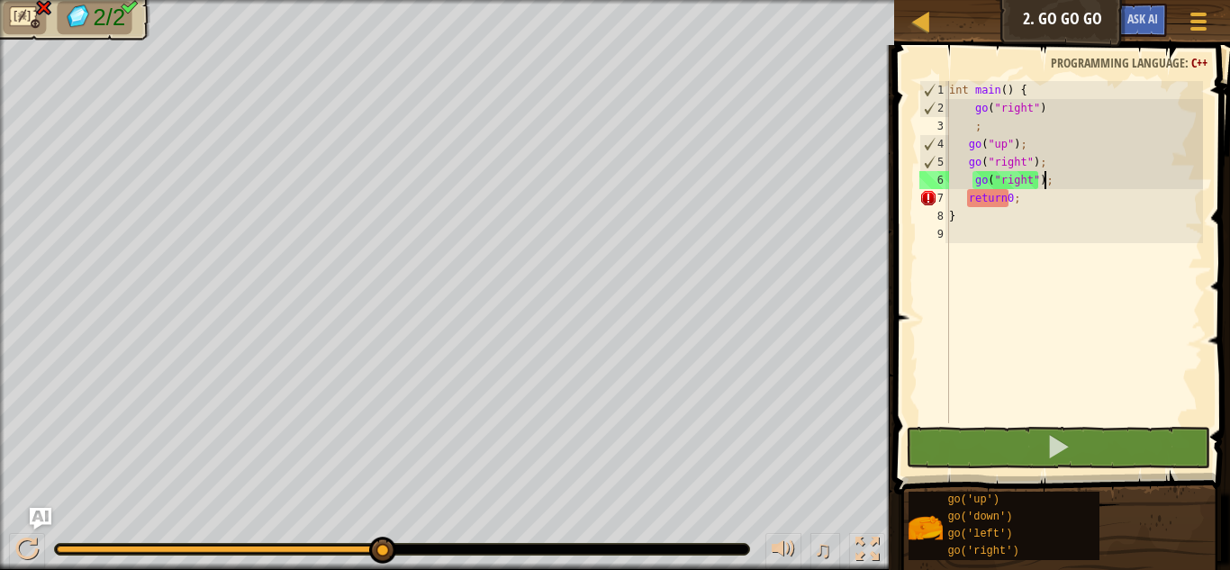
click at [998, 192] on div "int main ( ) { go ( " right " ) ; go ( " up " ) ; go ( " right " ) ; go ( " rig…" at bounding box center [1074, 270] width 258 height 378
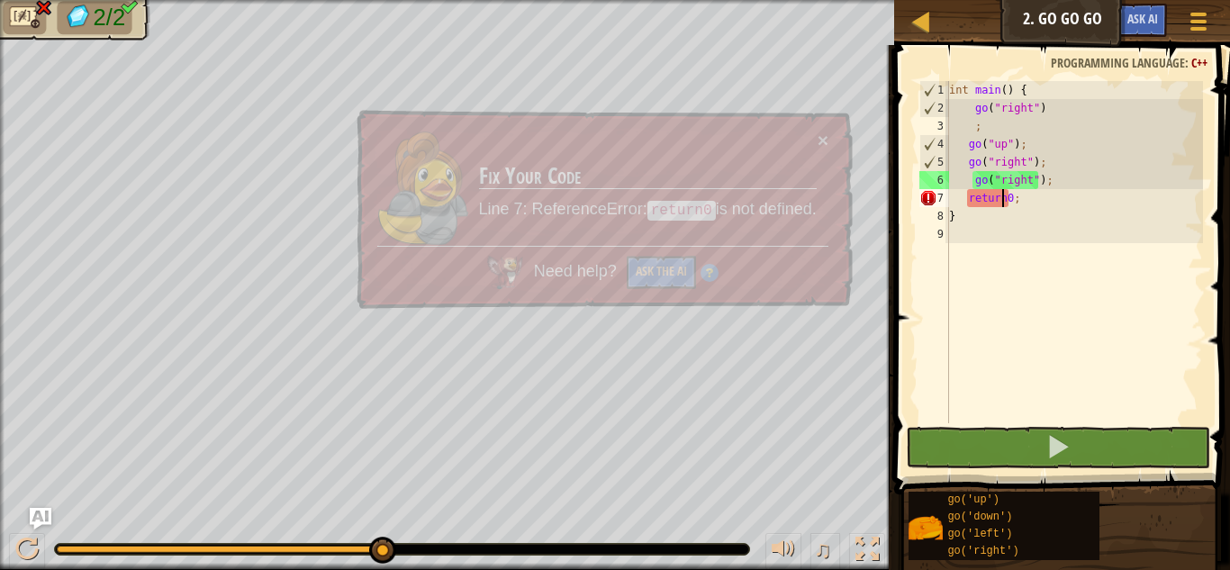
type textarea "return 0;"
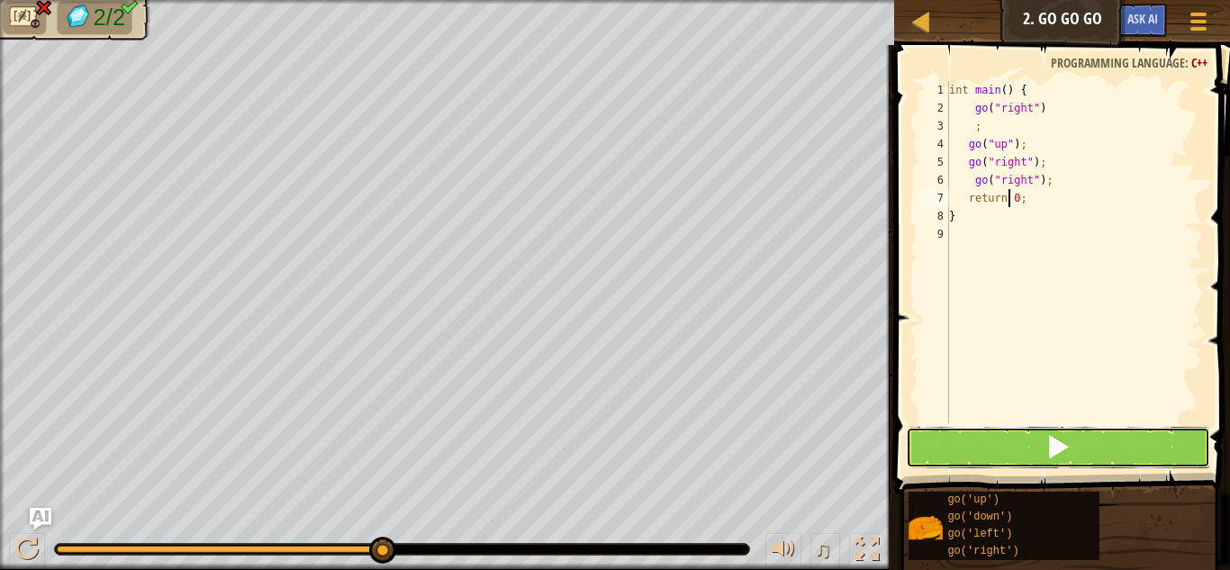
click at [1020, 429] on button at bounding box center [1058, 447] width 304 height 41
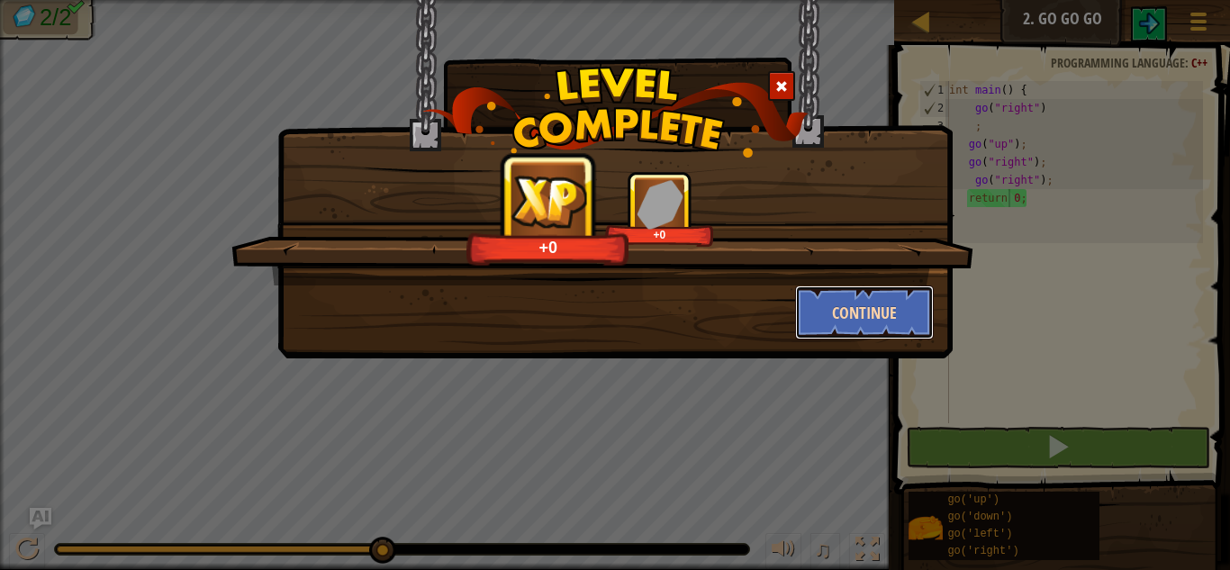
click at [891, 302] on button "Continue" at bounding box center [865, 312] width 140 height 54
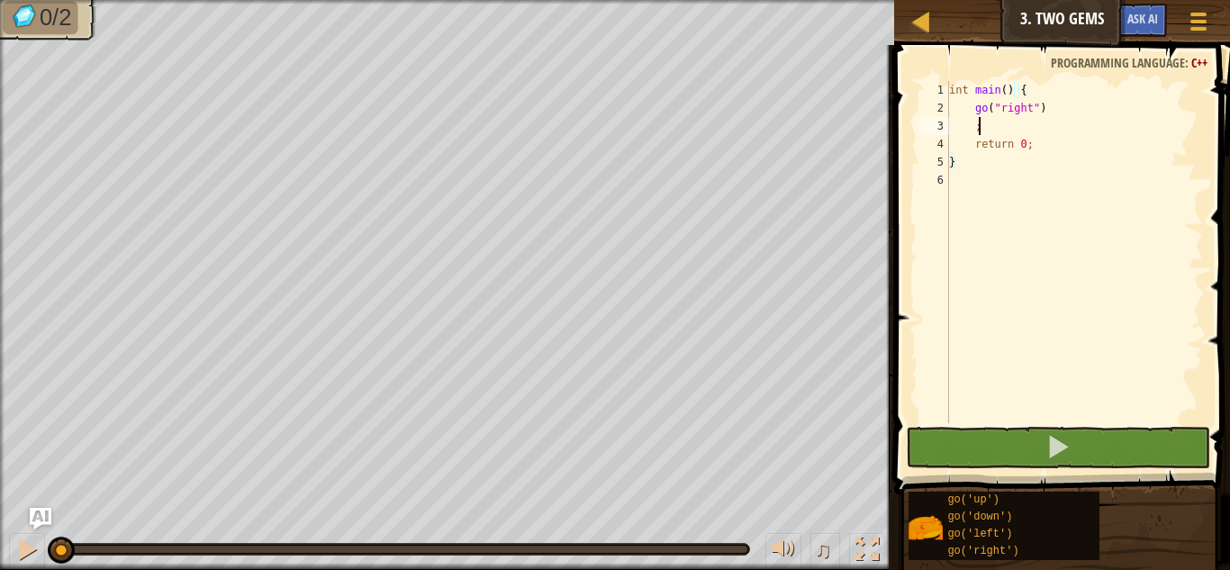
click at [1013, 127] on div "int main ( ) { go ( " right " ) ; return 0 ; }" at bounding box center [1074, 270] width 258 height 378
type textarea ";"
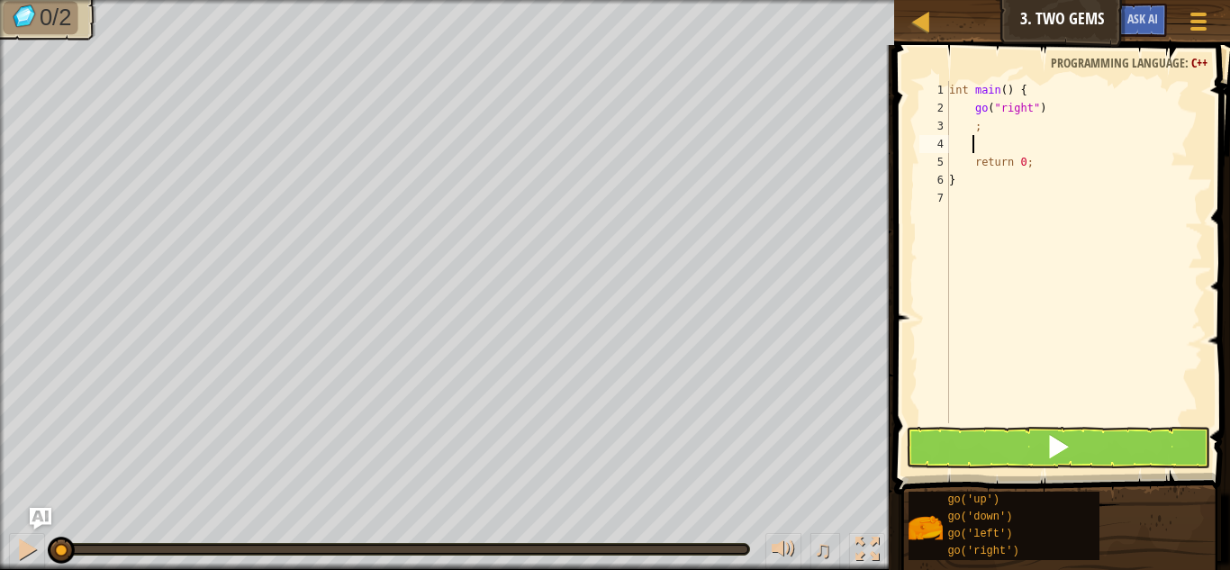
scroll to position [8, 2]
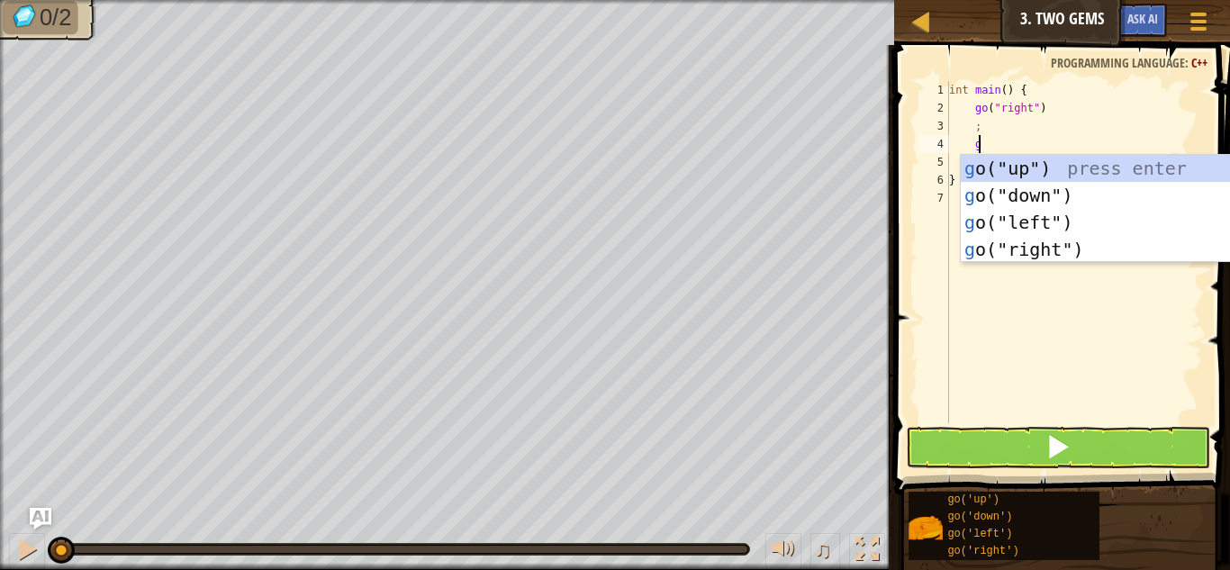
type textarea "go"
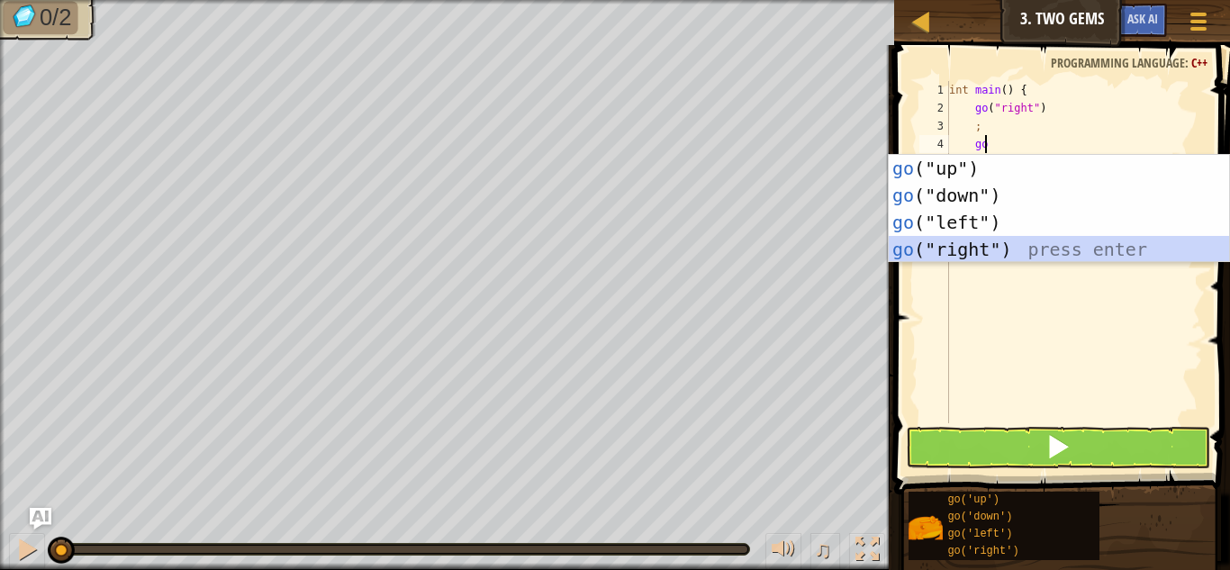
click at [973, 244] on div "go ("up") press enter go ("down") press enter go ("left") press enter go ("righ…" at bounding box center [1059, 236] width 340 height 162
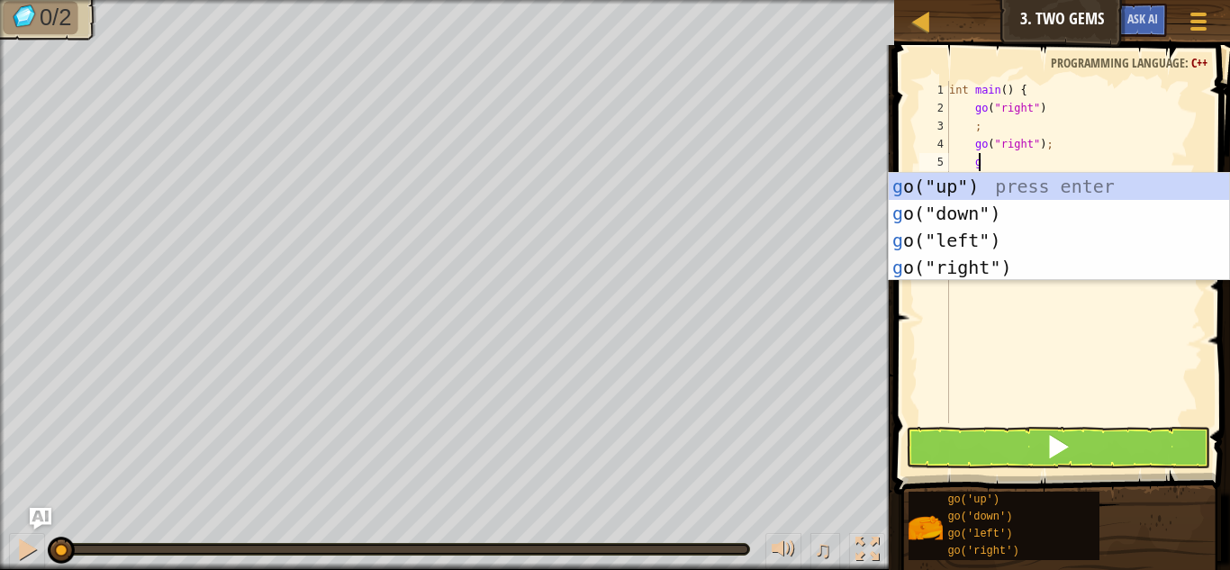
type textarea "go"
click at [1021, 265] on div "go ("up") press enter go ("down") press enter go ("left") press enter go ("righ…" at bounding box center [1059, 254] width 340 height 162
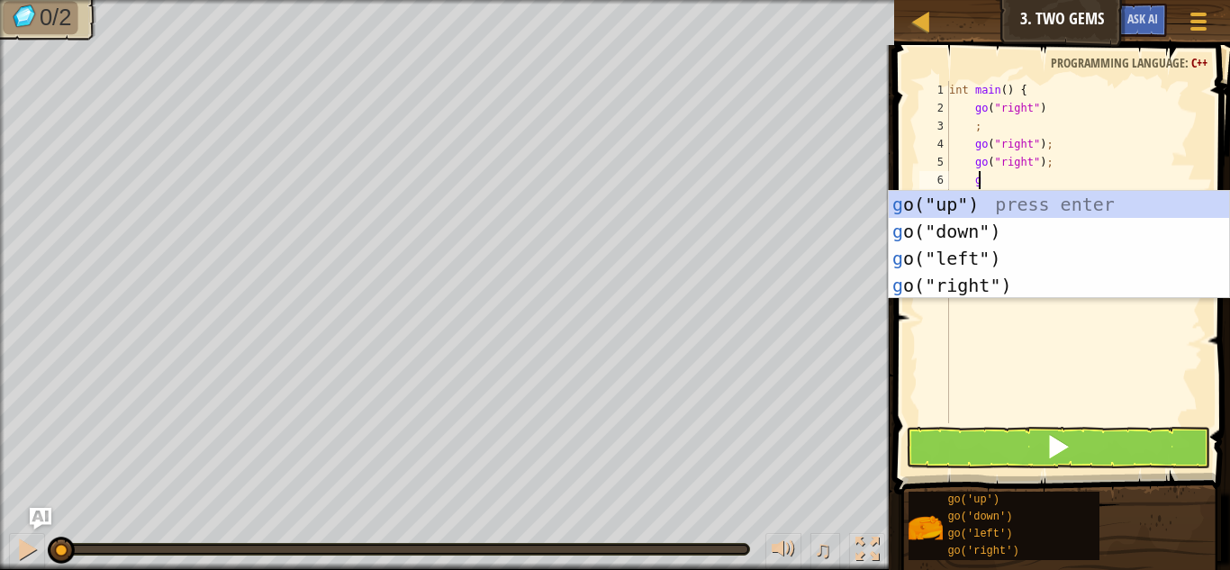
type textarea "go"
click at [1007, 285] on div "go ("up") press enter go ("down") press enter go ("left") press enter go ("righ…" at bounding box center [1059, 272] width 340 height 162
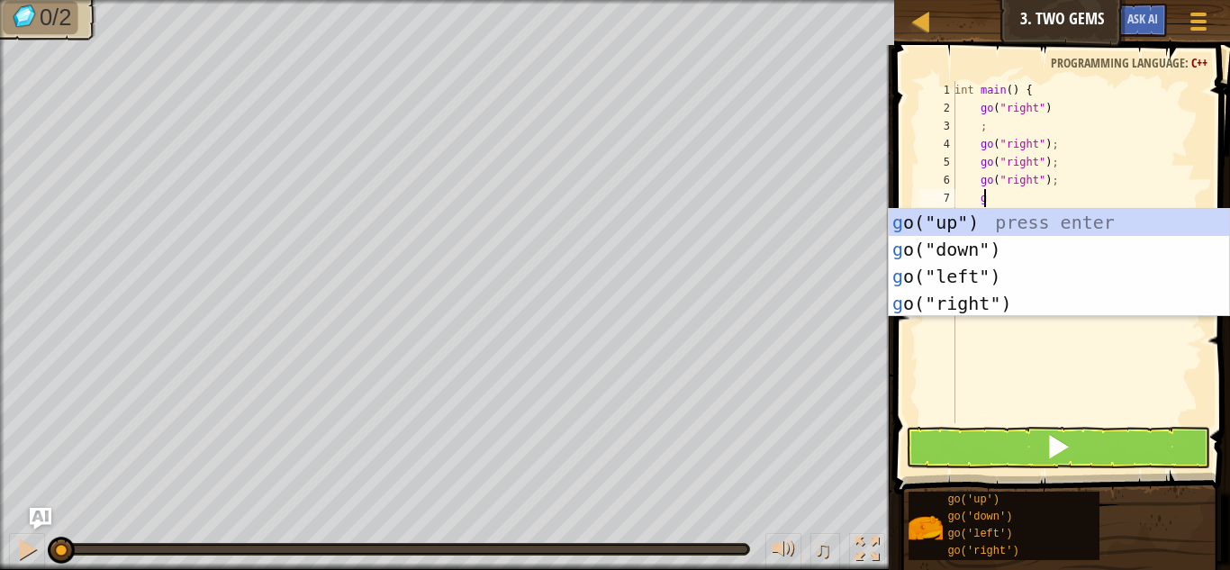
type textarea "go"
click at [970, 222] on div "go ("up") press enter go ("down") press enter go ("left") press enter go ("righ…" at bounding box center [1059, 290] width 340 height 162
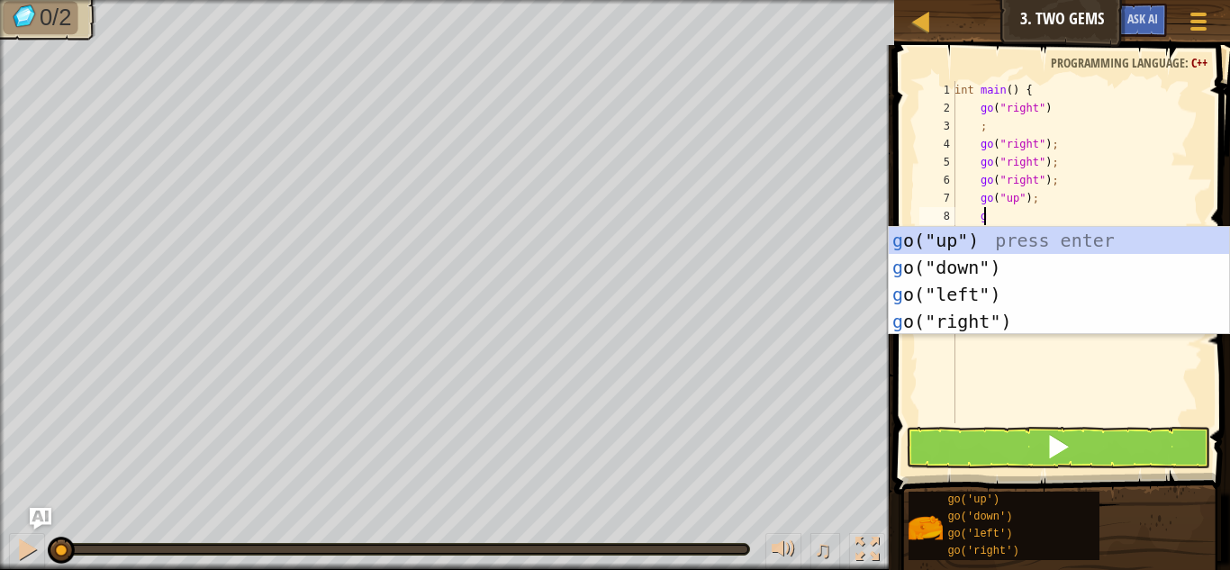
type textarea "go"
click at [1004, 270] on div "go ("up") press enter go ("down") press enter go ("left") press enter go ("righ…" at bounding box center [1059, 308] width 340 height 162
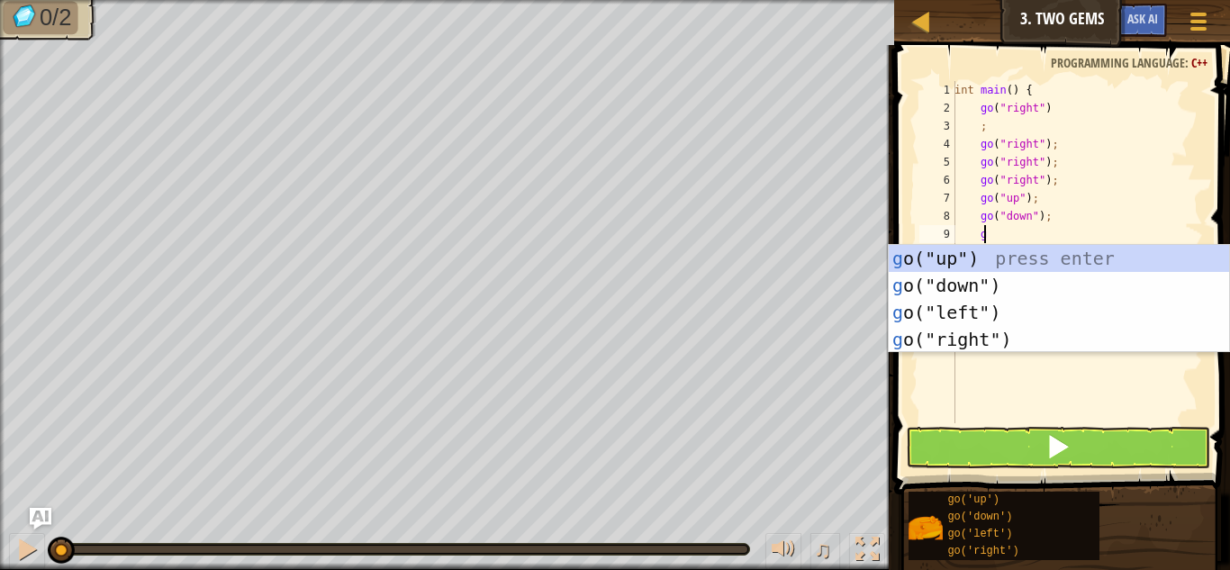
type textarea "go"
click at [1011, 276] on div "go ("up") press enter go ("down") press enter go ("left") press enter go ("righ…" at bounding box center [1059, 326] width 340 height 162
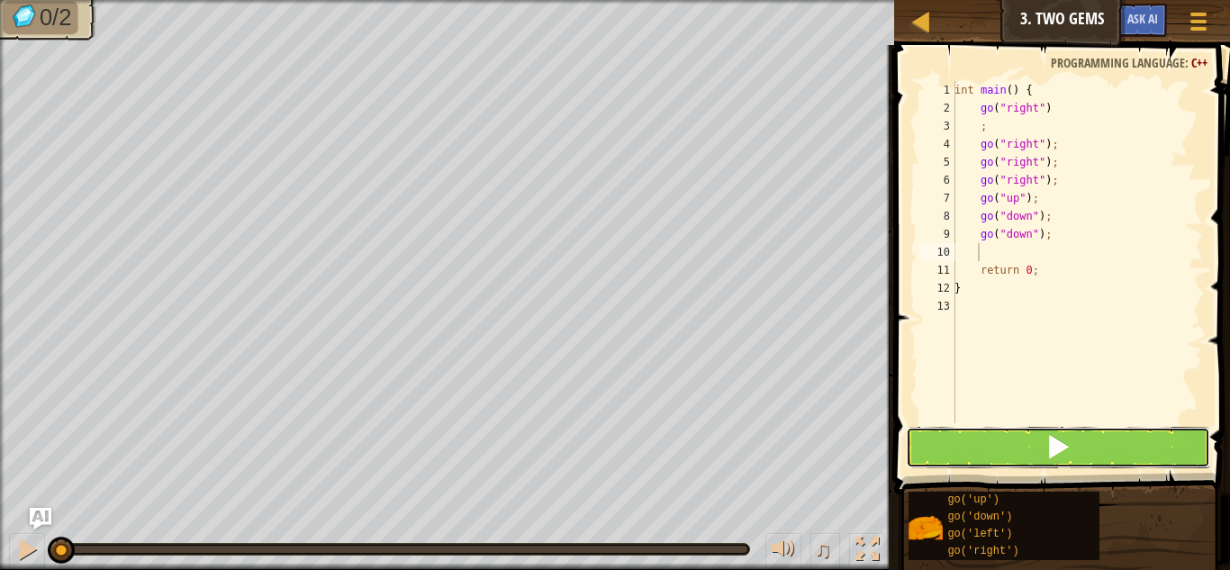
click at [986, 450] on button at bounding box center [1058, 447] width 304 height 41
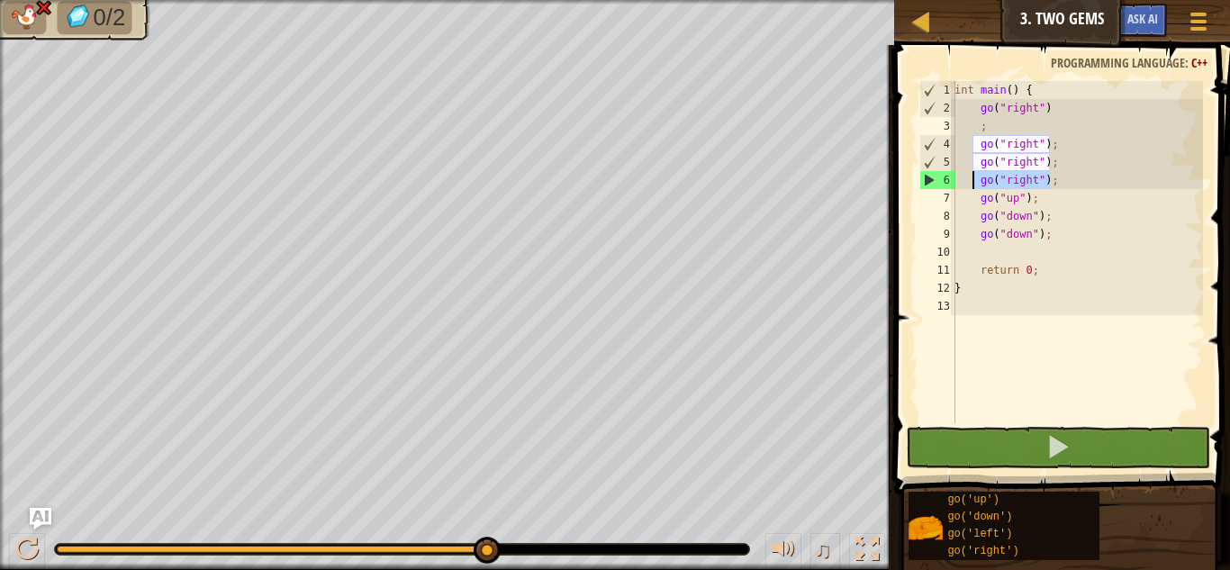
drag, startPoint x: 1066, startPoint y: 180, endPoint x: 971, endPoint y: 176, distance: 95.6
click at [971, 176] on div "int main ( ) { go ( " right " ) ; go ( " right " ) ; go ( " right " ) ; go ( " …" at bounding box center [1077, 270] width 252 height 378
type textarea "go("right");"
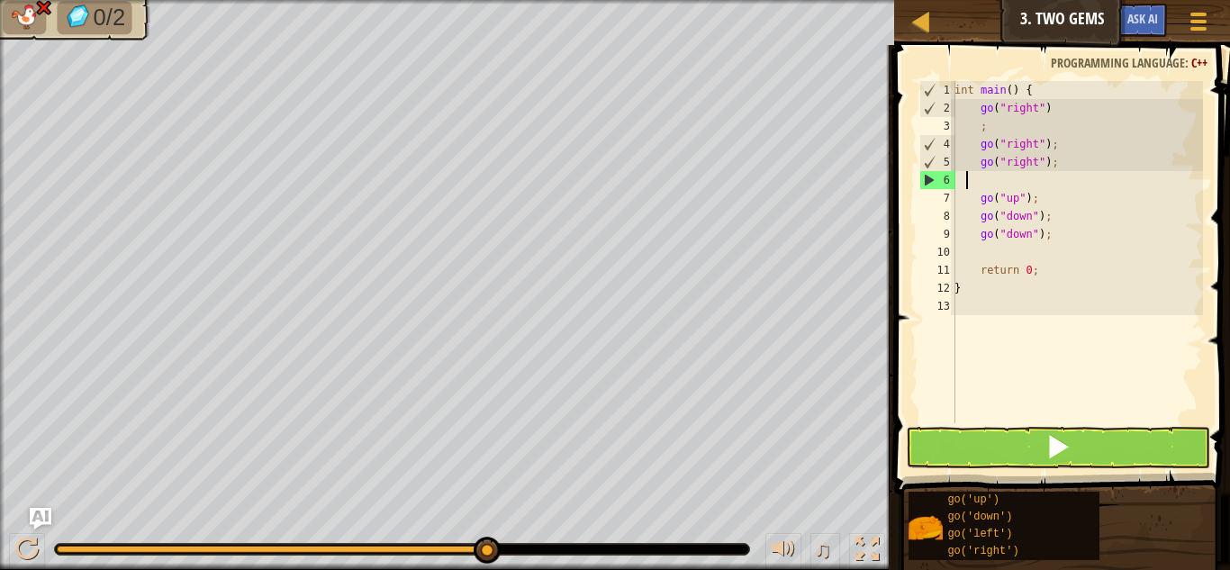
scroll to position [8, 0]
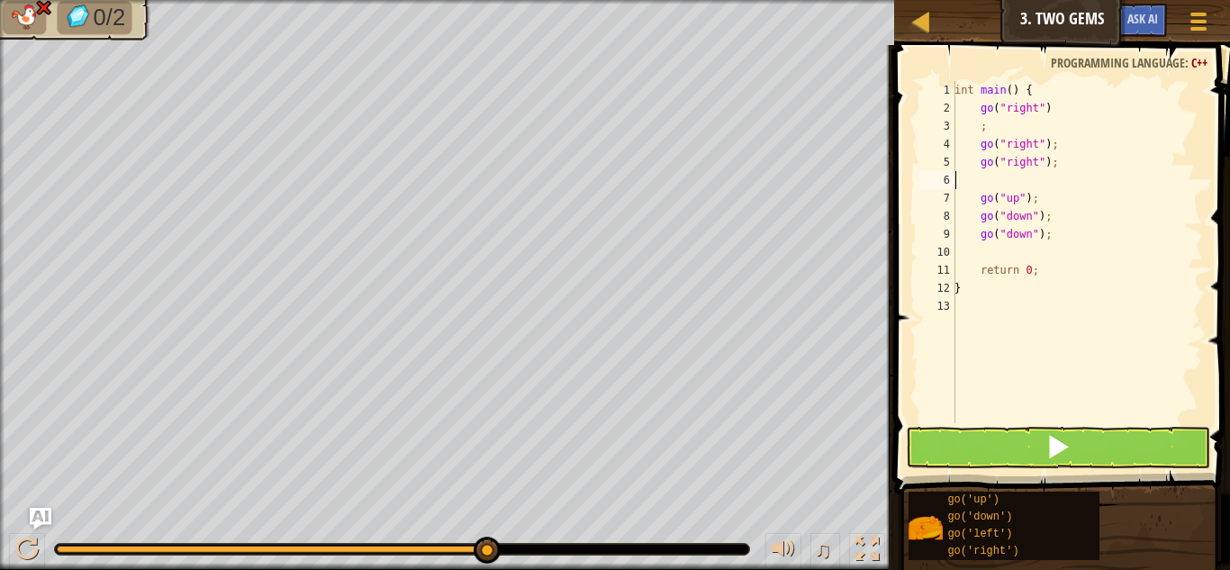
type textarea "go("right");"
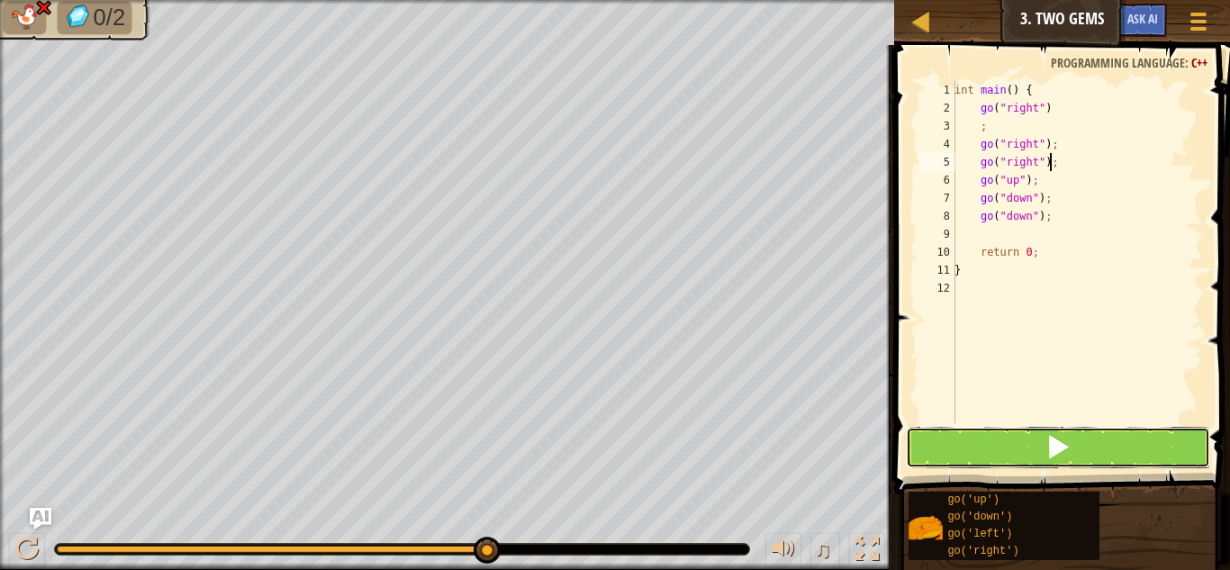
click at [1097, 432] on button at bounding box center [1058, 447] width 304 height 41
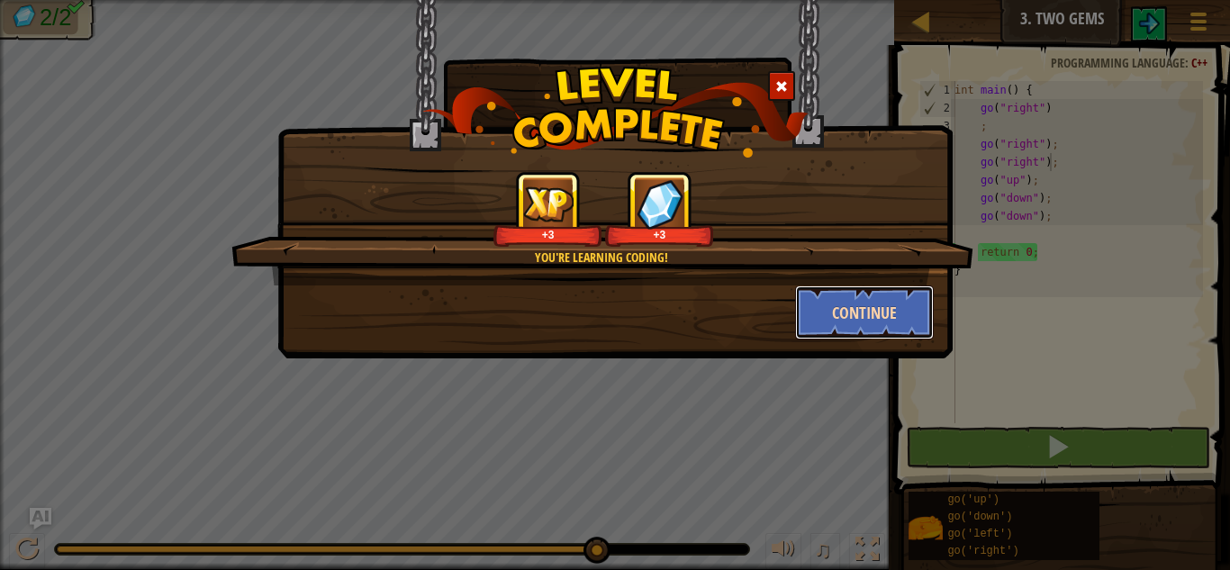
click at [836, 304] on button "Continue" at bounding box center [865, 312] width 140 height 54
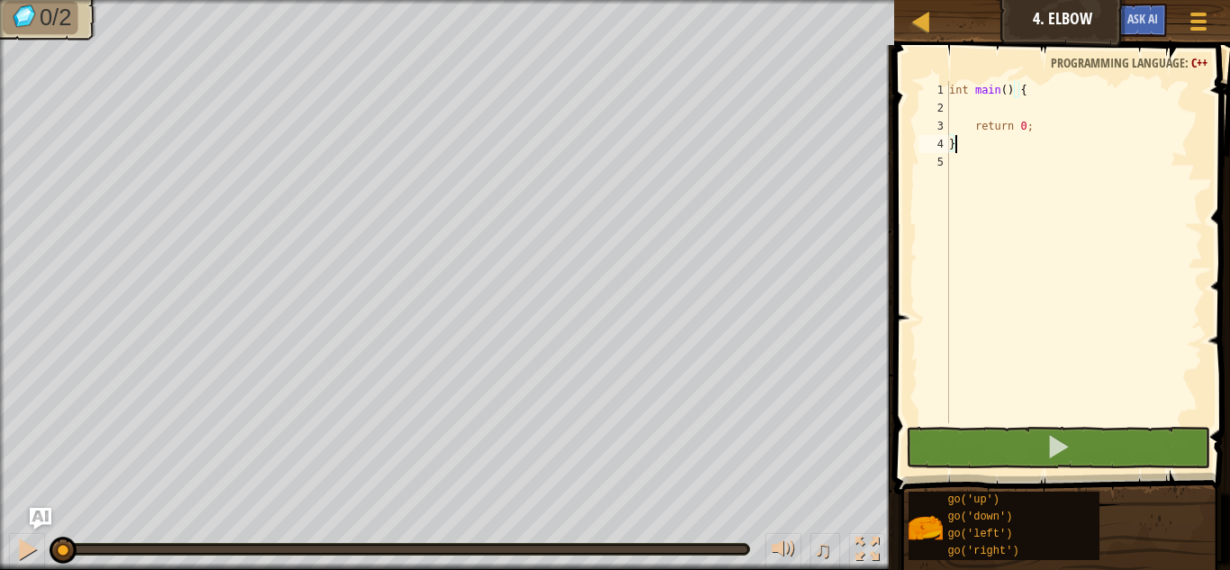
click at [970, 103] on div "int main ( ) { return 0 ; }" at bounding box center [1074, 270] width 258 height 378
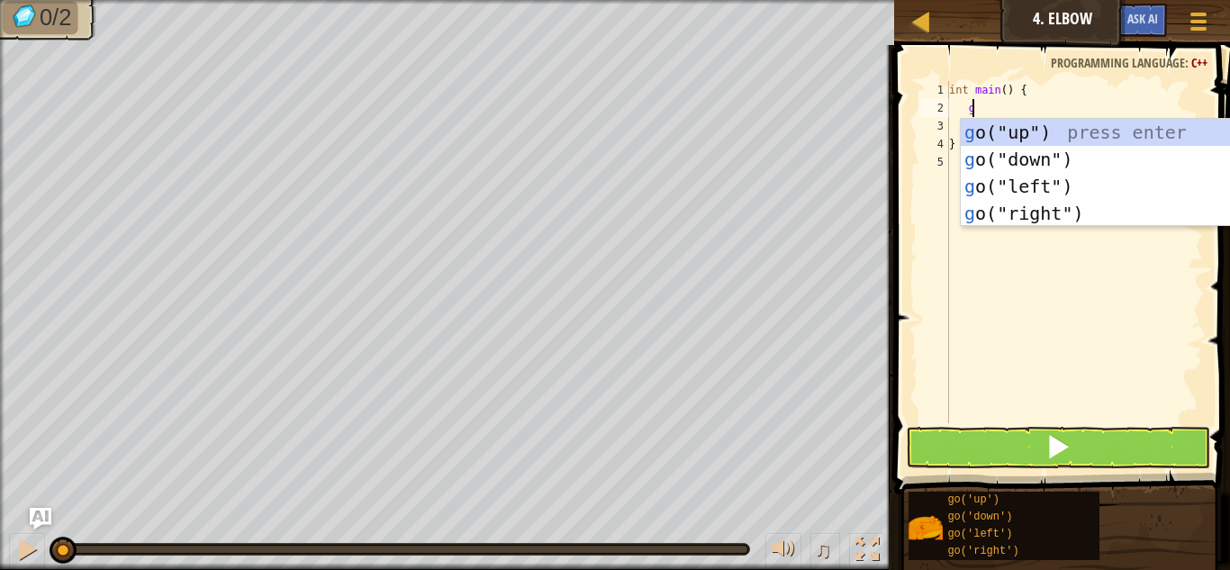
type textarea "go"
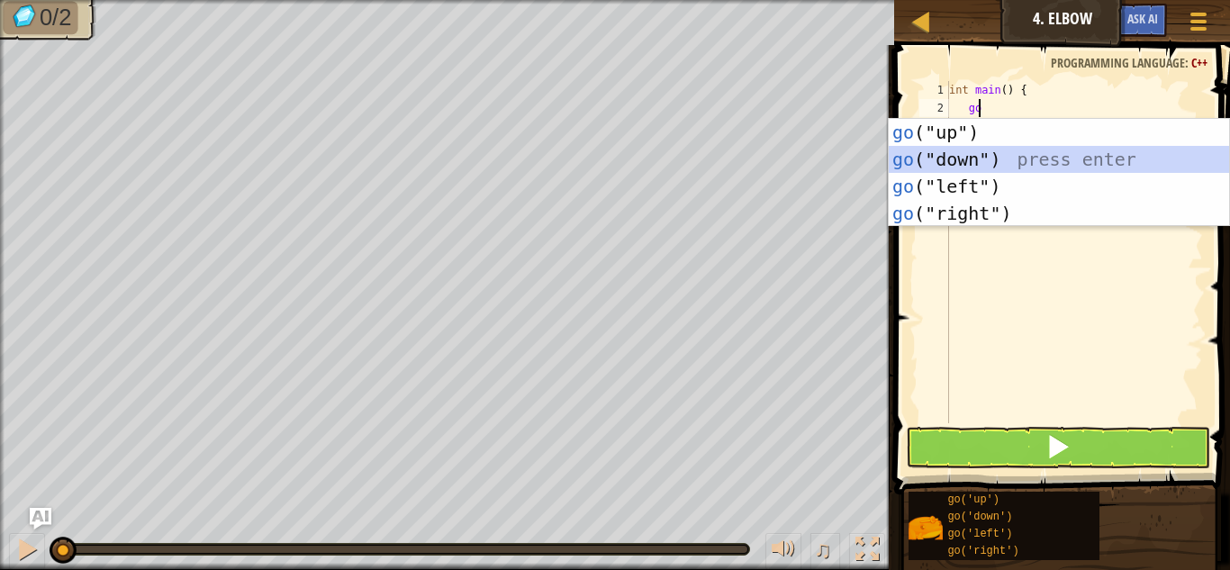
click at [1007, 150] on div "go ("up") press enter go ("down") press enter go ("left") press enter go ("righ…" at bounding box center [1059, 200] width 340 height 162
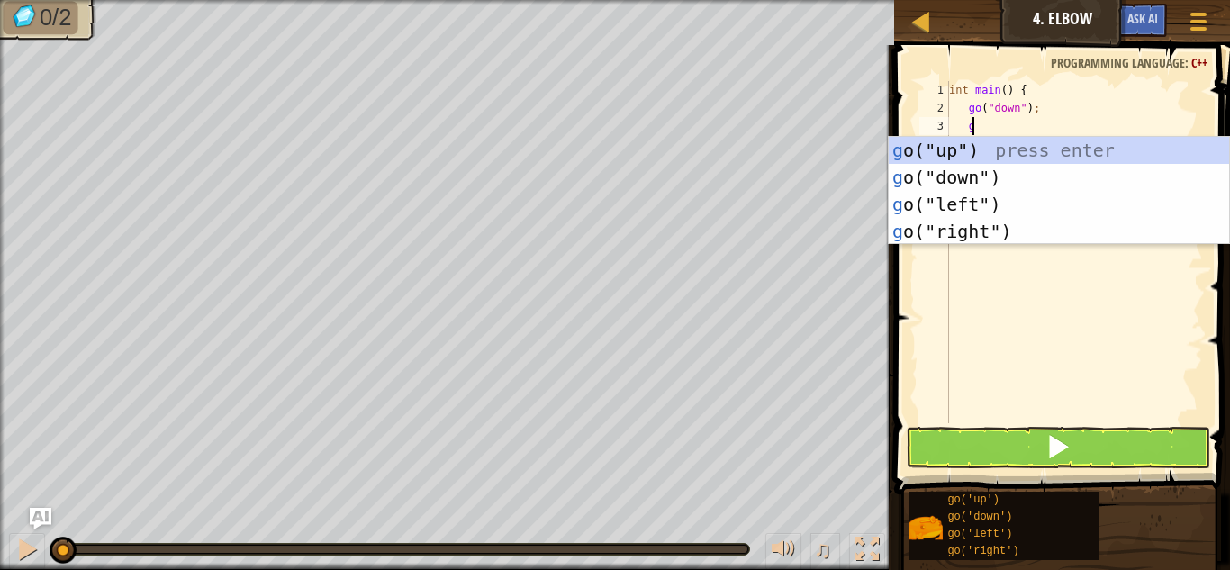
type textarea "go"
click at [1016, 173] on div "go ("up") press enter go ("down") press enter go ("left") press enter go ("righ…" at bounding box center [1059, 218] width 340 height 162
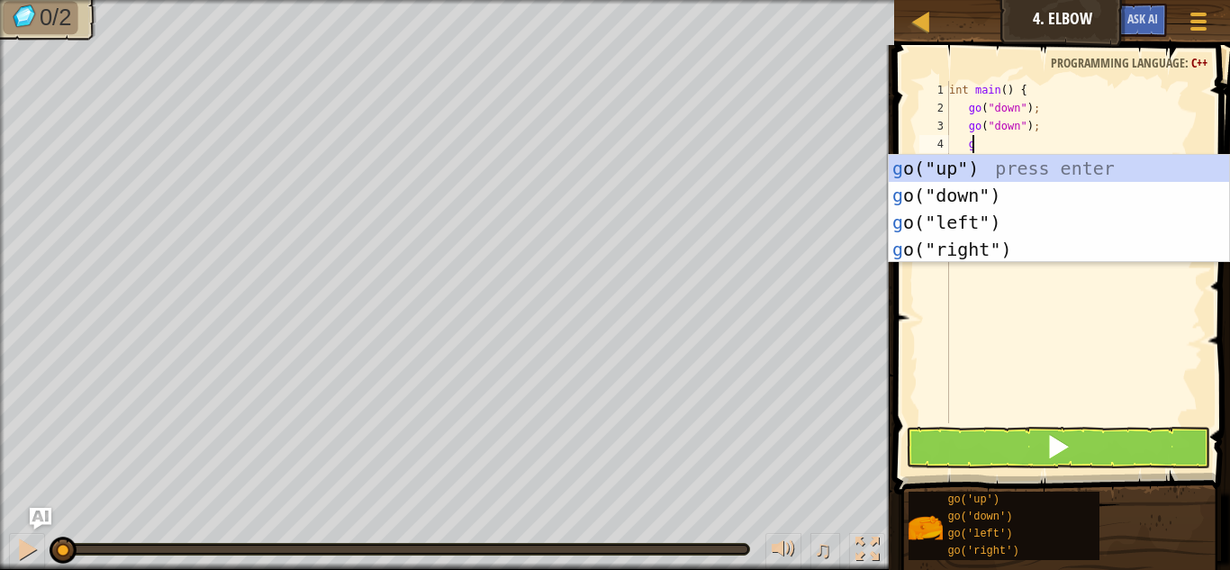
type textarea "go"
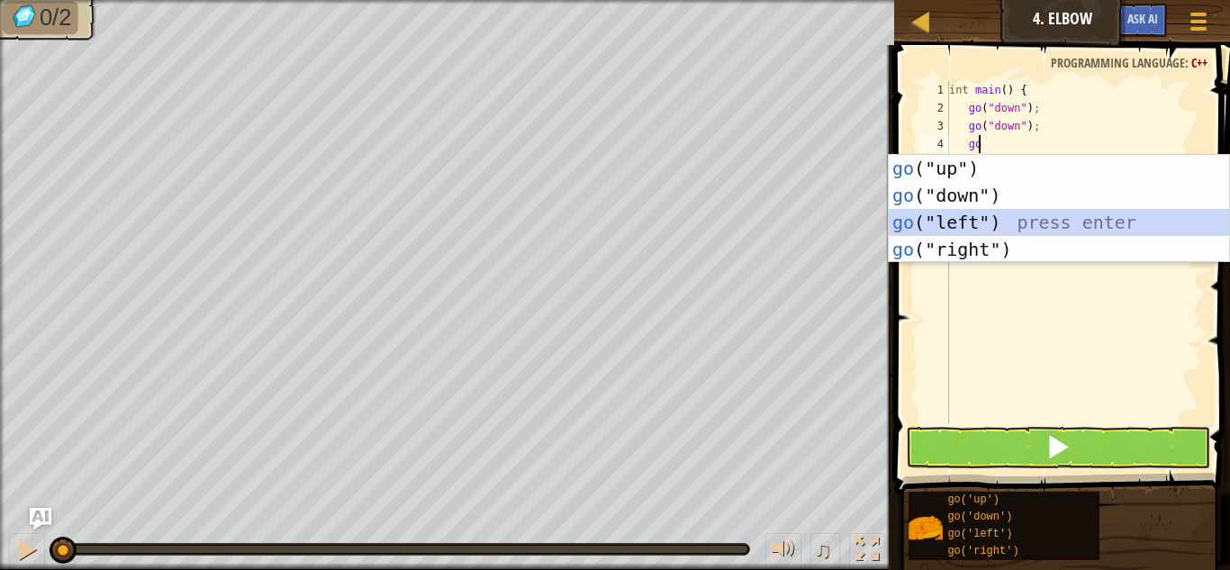
click at [1032, 211] on div "go ("up") press enter go ("down") press enter go ("left") press enter go ("righ…" at bounding box center [1059, 236] width 340 height 162
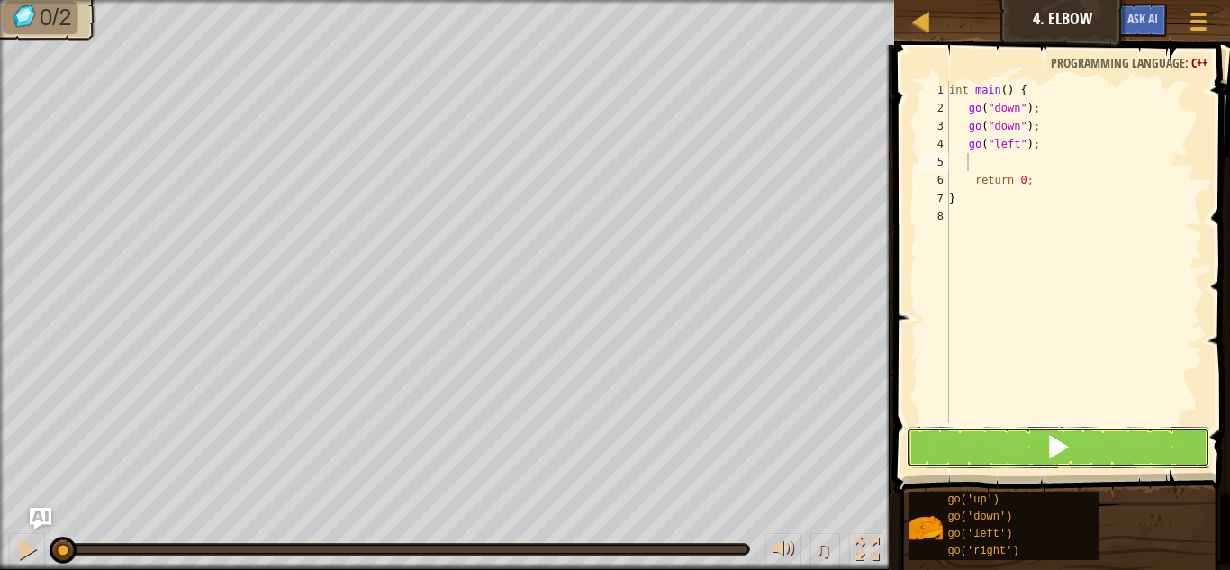
click at [997, 444] on button at bounding box center [1058, 447] width 304 height 41
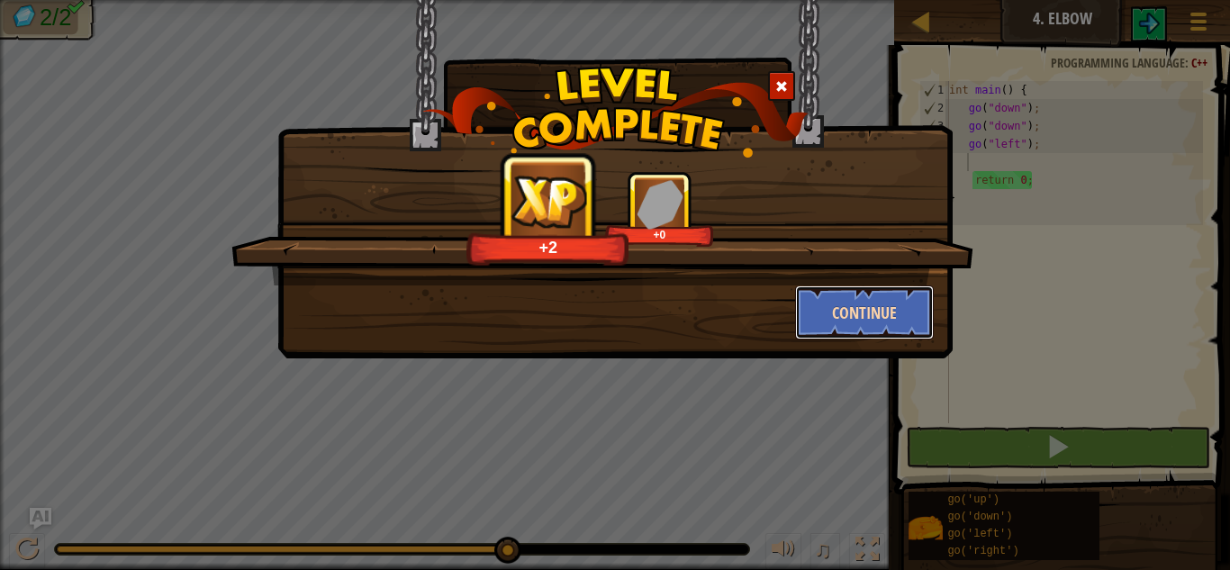
click at [872, 319] on button "Continue" at bounding box center [865, 312] width 140 height 54
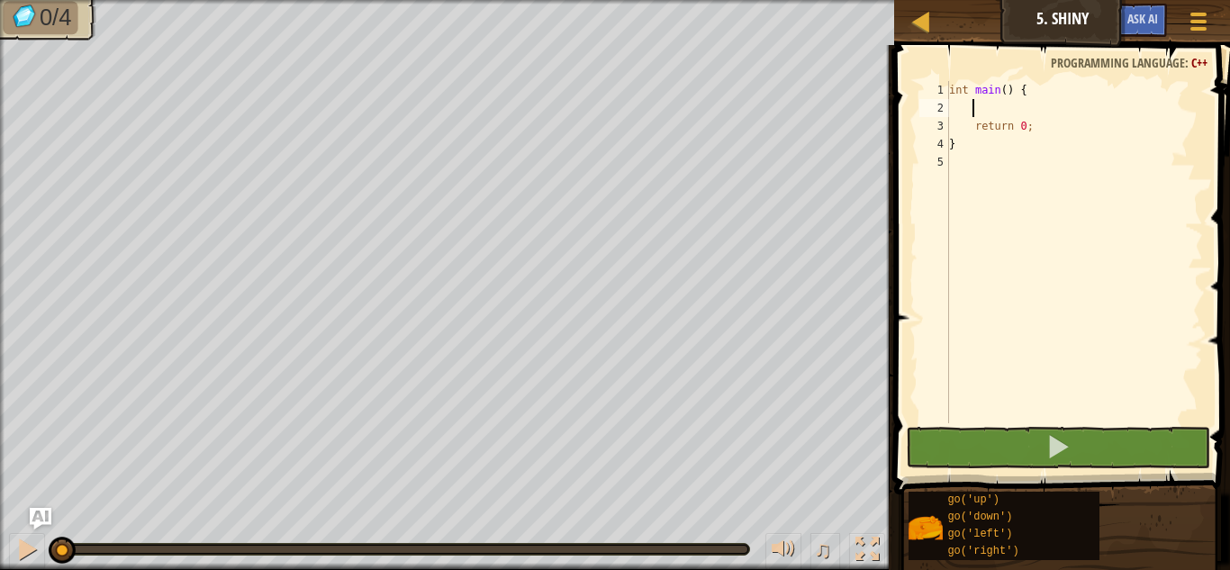
click at [997, 104] on div "int main ( ) { return 0 ; }" at bounding box center [1074, 270] width 258 height 378
type textarea "go"
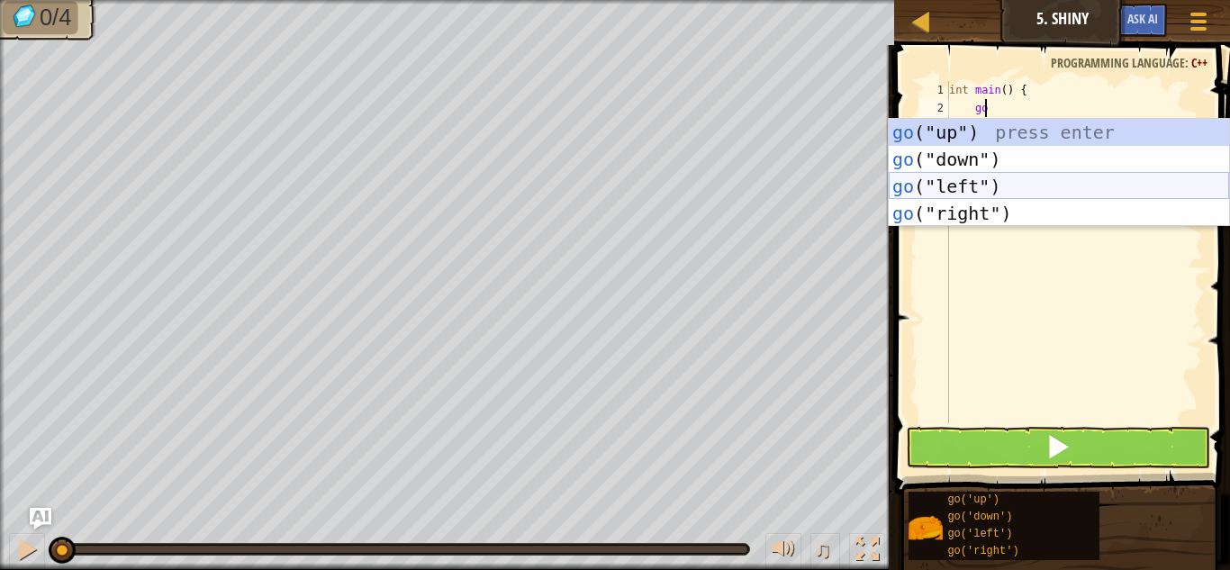
click at [967, 186] on div "go ("up") press enter go ("down") press enter go ("left") press enter go ("righ…" at bounding box center [1059, 200] width 340 height 162
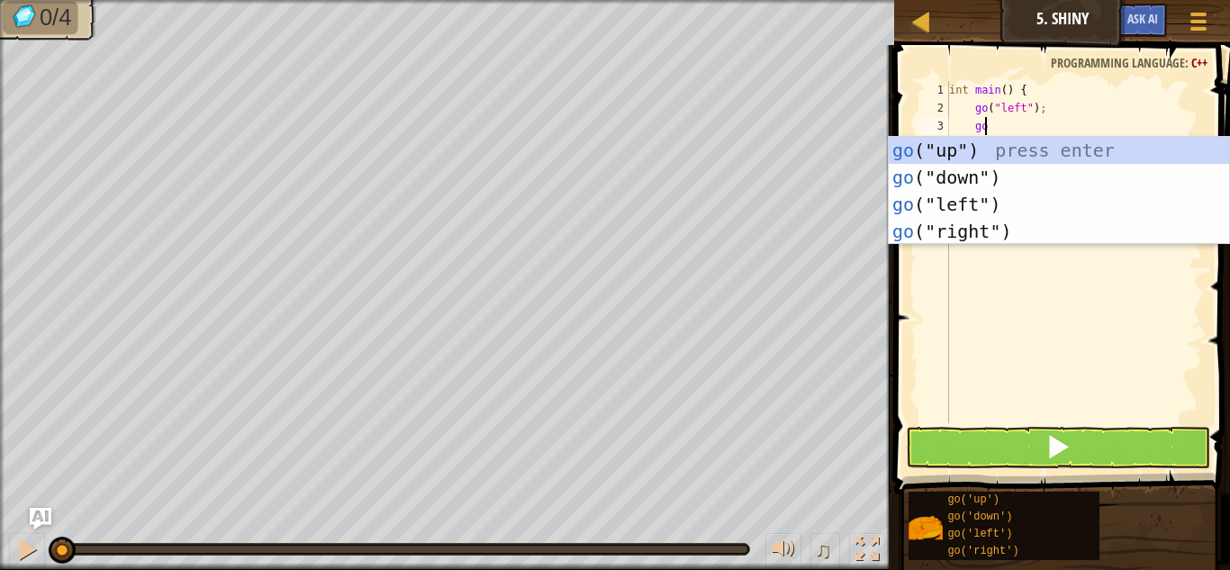
type textarea "go"
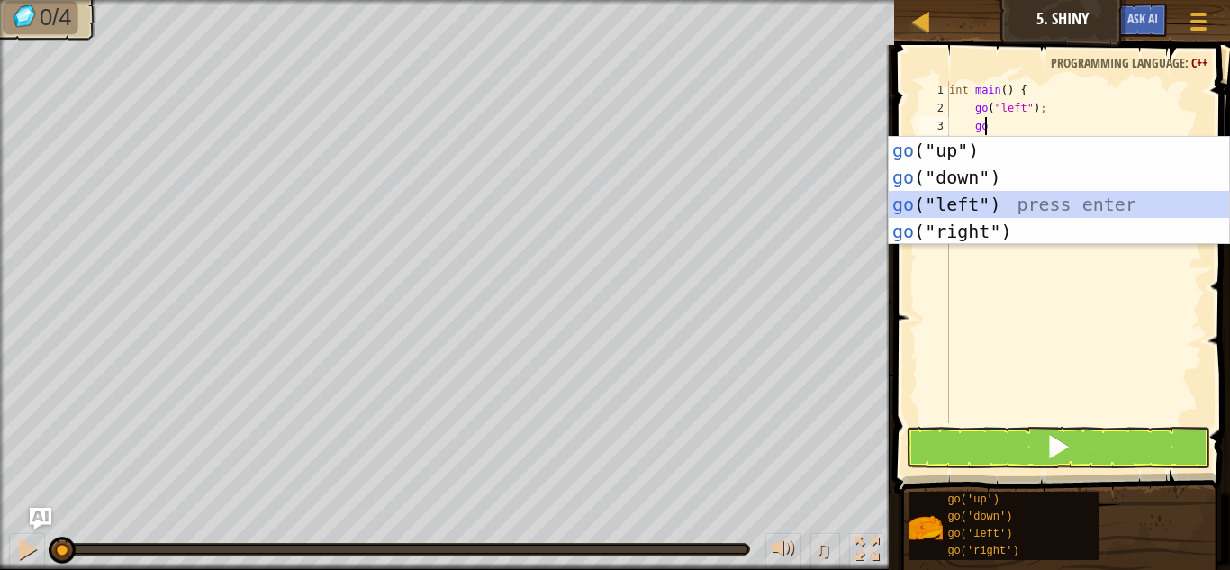
click at [974, 195] on div "go ("up") press enter go ("down") press enter go ("left") press enter go ("righ…" at bounding box center [1059, 218] width 340 height 162
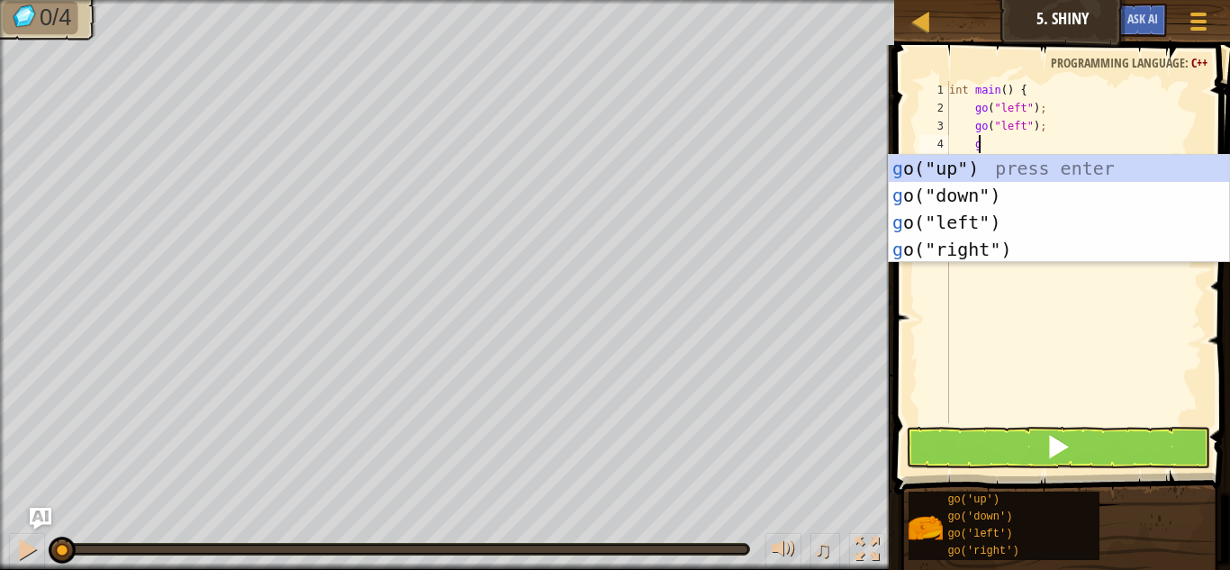
type textarea "go"
click at [974, 195] on div "go ("up") press enter go ("down") press enter go ("left") press enter go ("righ…" at bounding box center [1059, 236] width 340 height 162
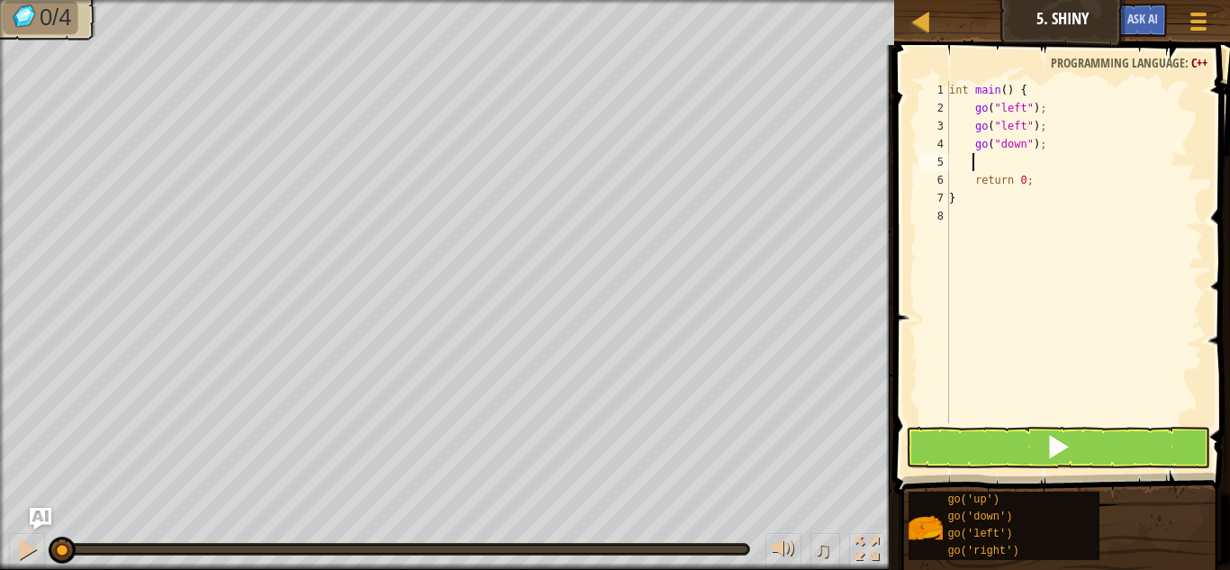
type textarea "go"
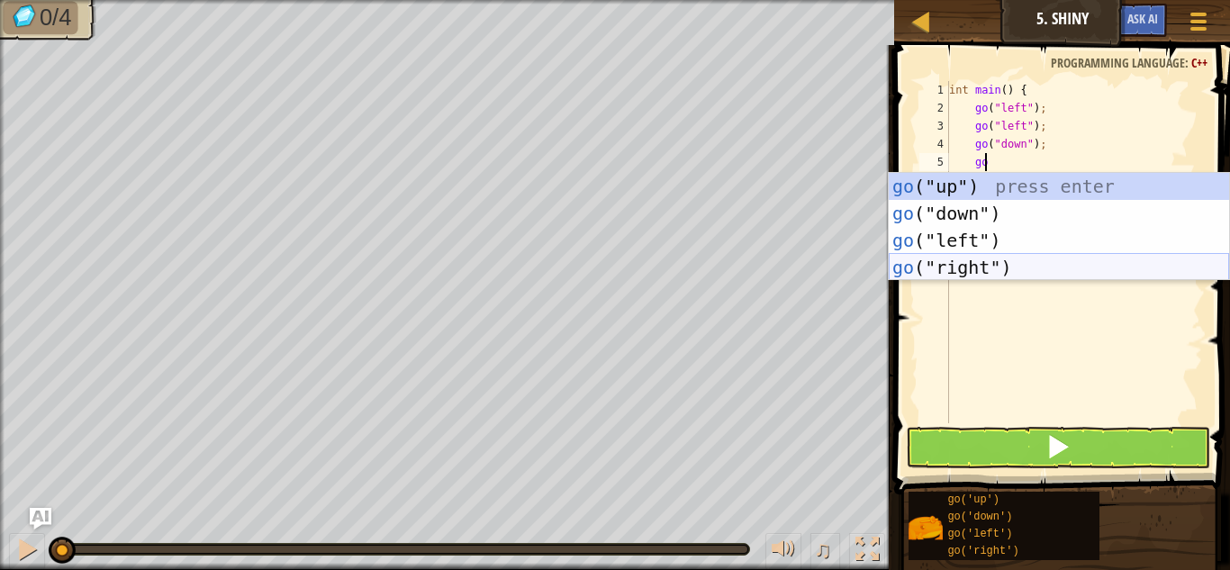
click at [1026, 262] on div "go ("up") press enter go ("down") press enter go ("left") press enter go ("righ…" at bounding box center [1059, 254] width 340 height 162
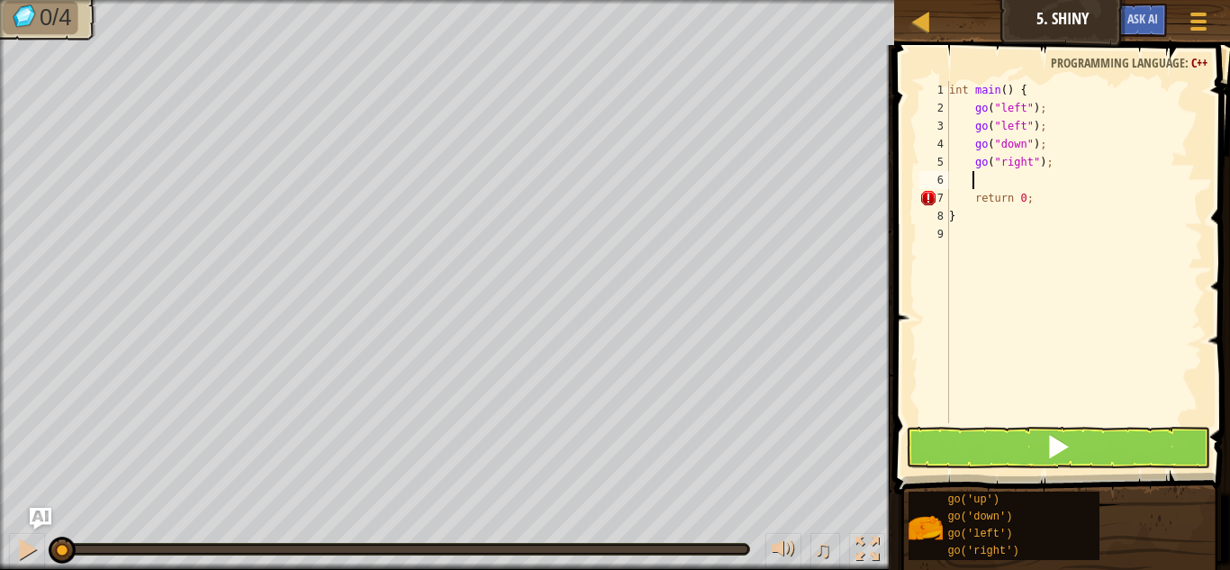
scroll to position [8, 1]
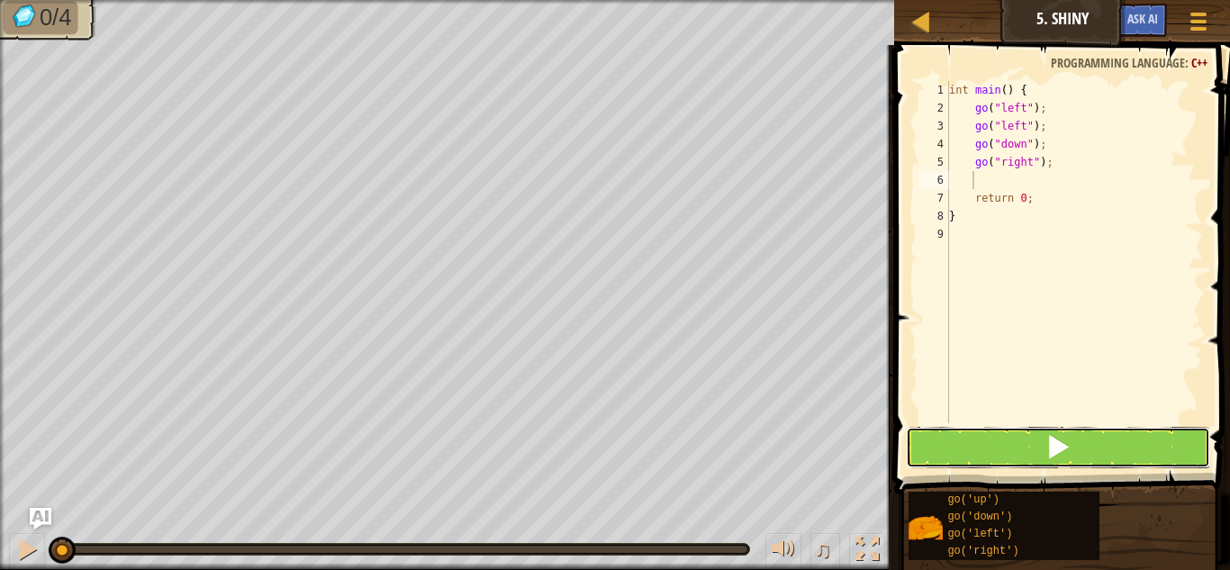
click at [1045, 443] on span at bounding box center [1057, 446] width 25 height 25
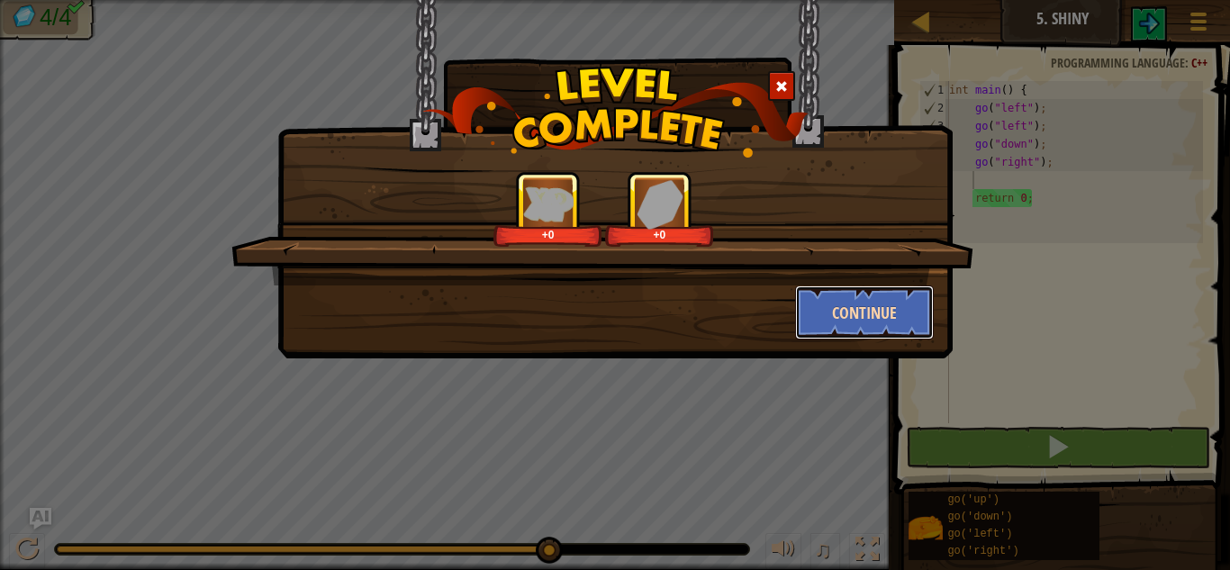
click at [882, 300] on button "Continue" at bounding box center [865, 312] width 140 height 54
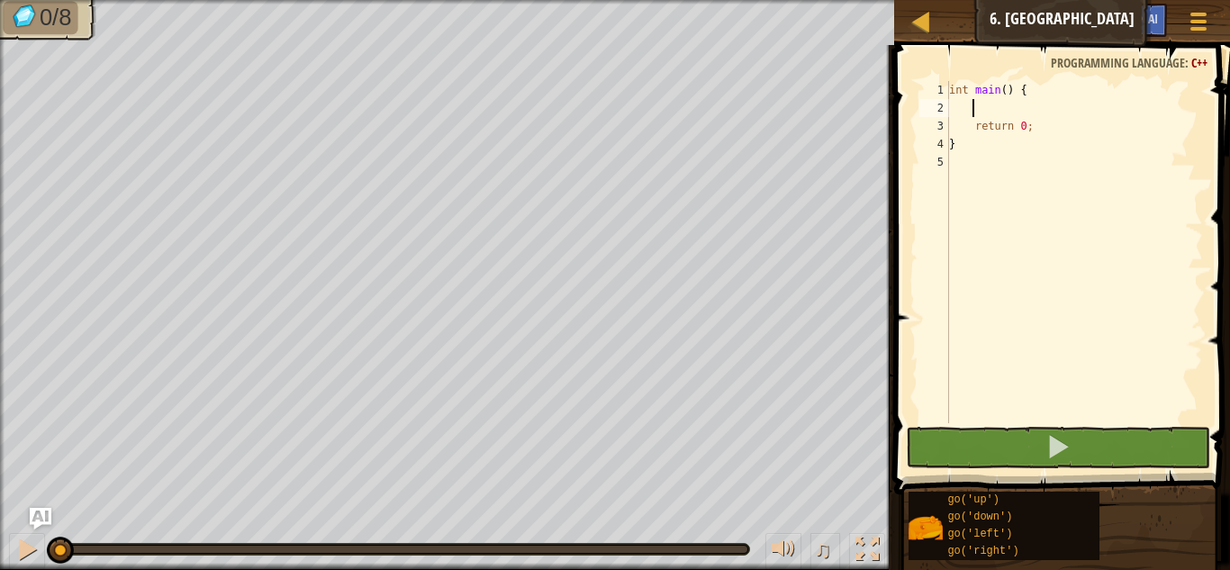
click at [1005, 106] on div "int main ( ) { return 0 ; }" at bounding box center [1074, 270] width 258 height 378
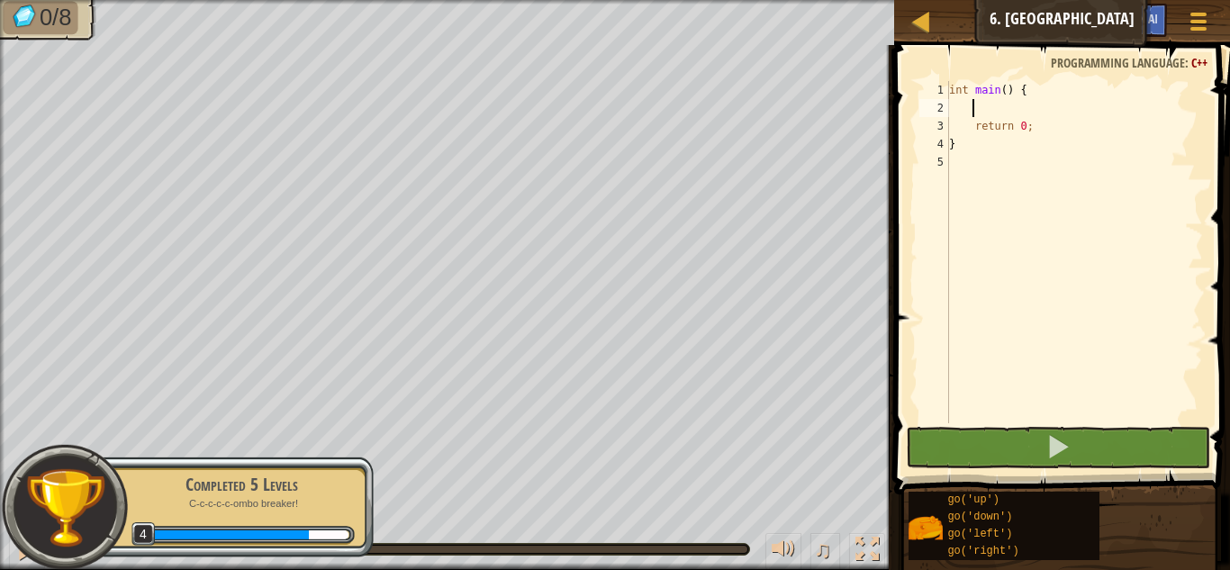
scroll to position [8, 2]
type textarea "go"
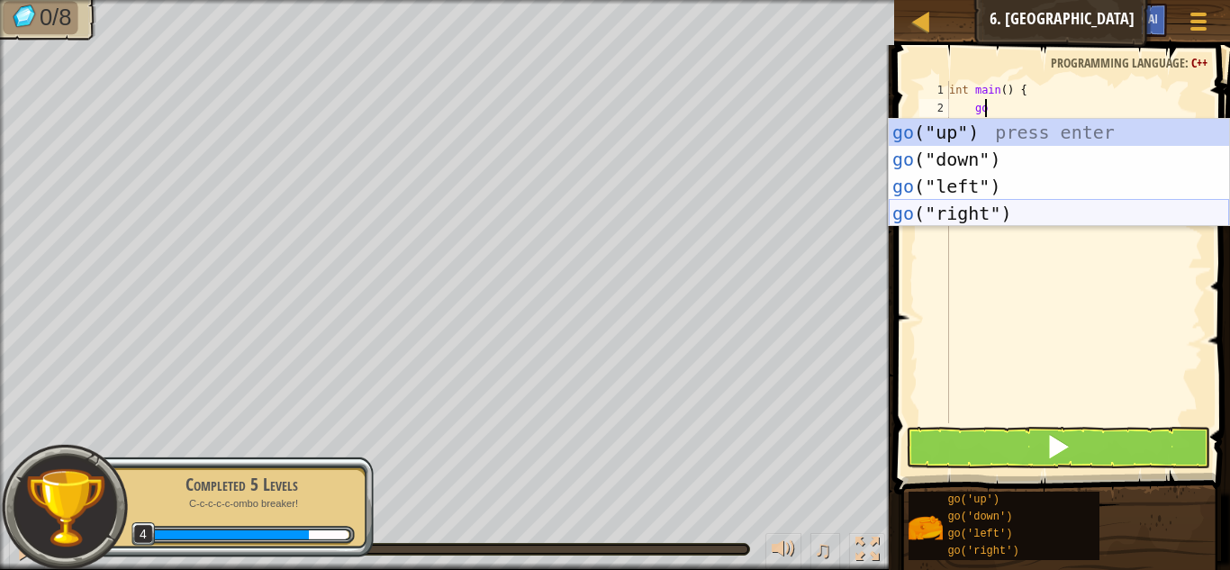
click at [1023, 212] on div "go ("up") press enter go ("down") press enter go ("left") press enter go ("righ…" at bounding box center [1059, 200] width 340 height 162
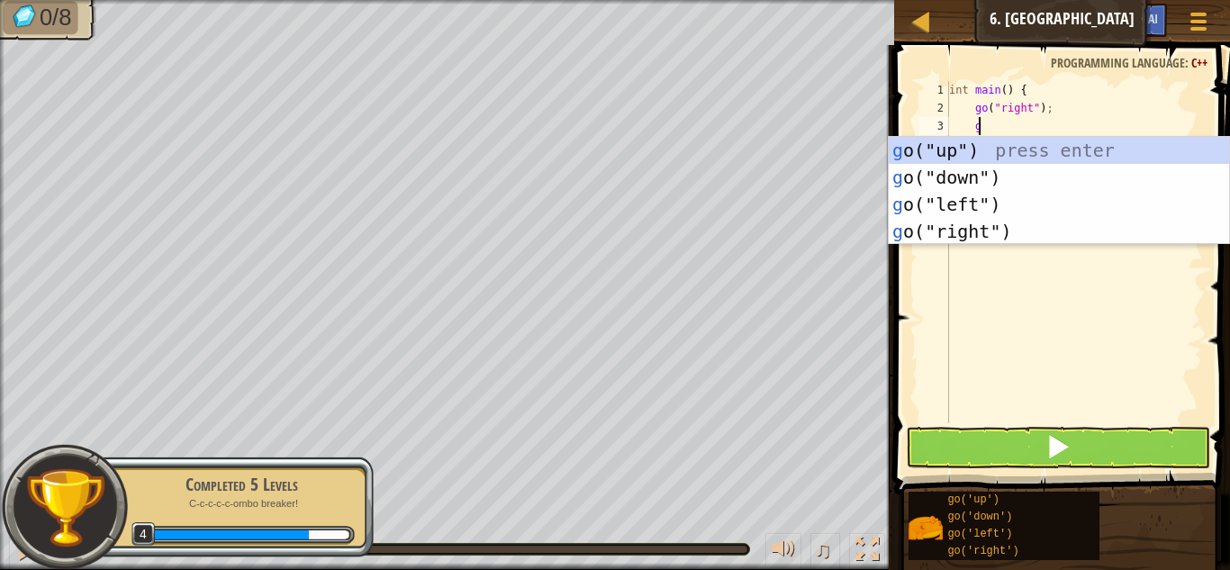
type textarea "go"
click at [970, 142] on div "go ("up") press enter go ("down") press enter go ("left") press enter go ("righ…" at bounding box center [1059, 218] width 340 height 162
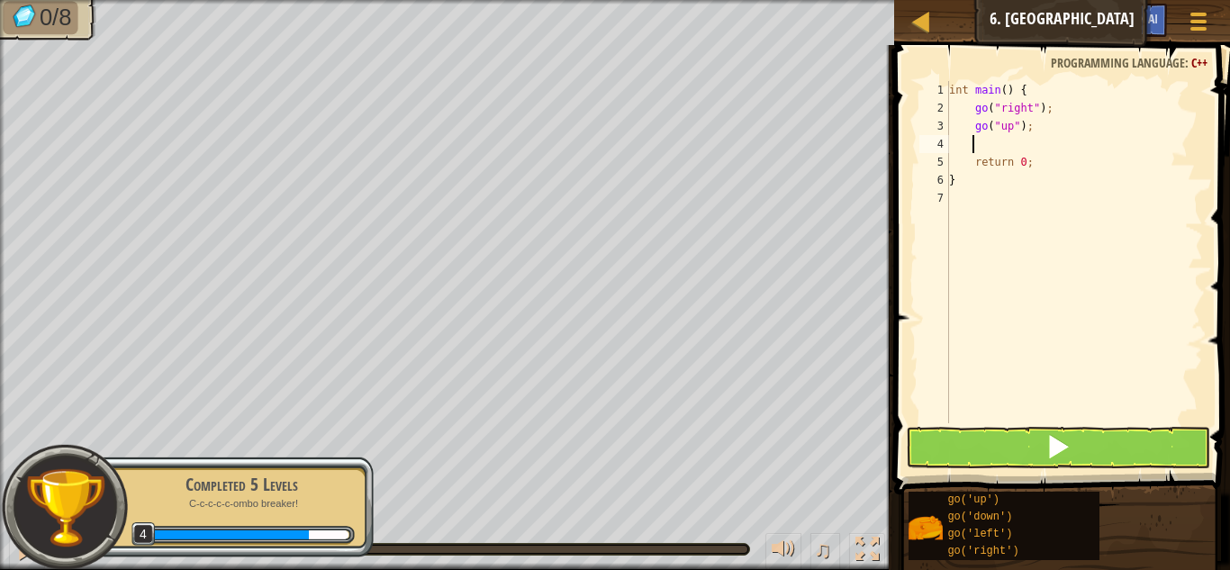
type textarea "go"
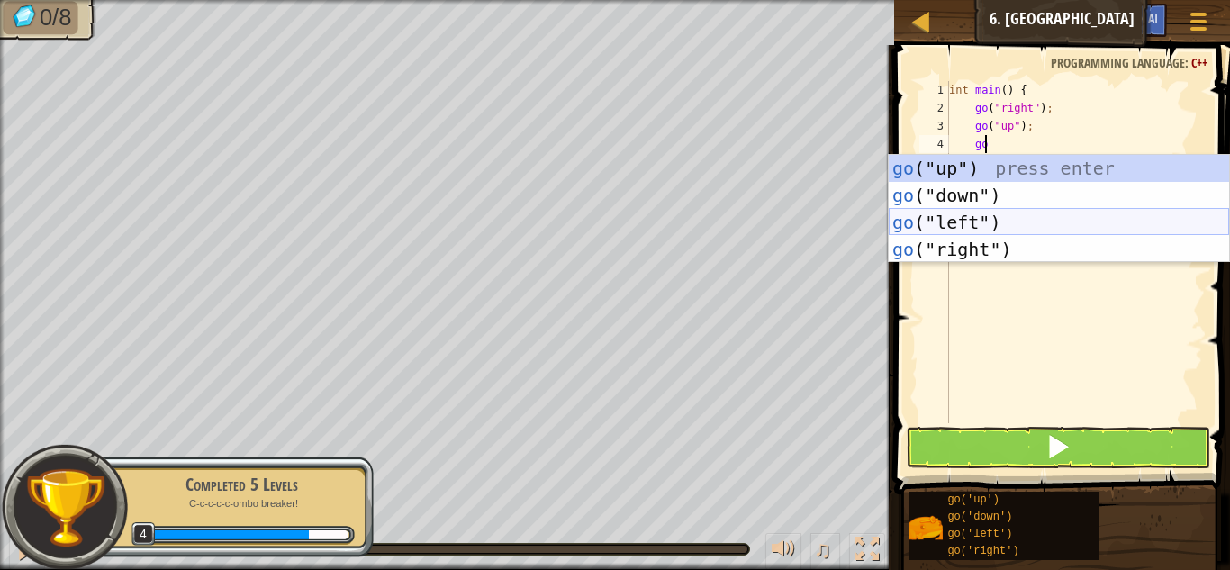
click at [996, 213] on div "go ("up") press enter go ("down") press enter go ("left") press enter go ("righ…" at bounding box center [1059, 236] width 340 height 162
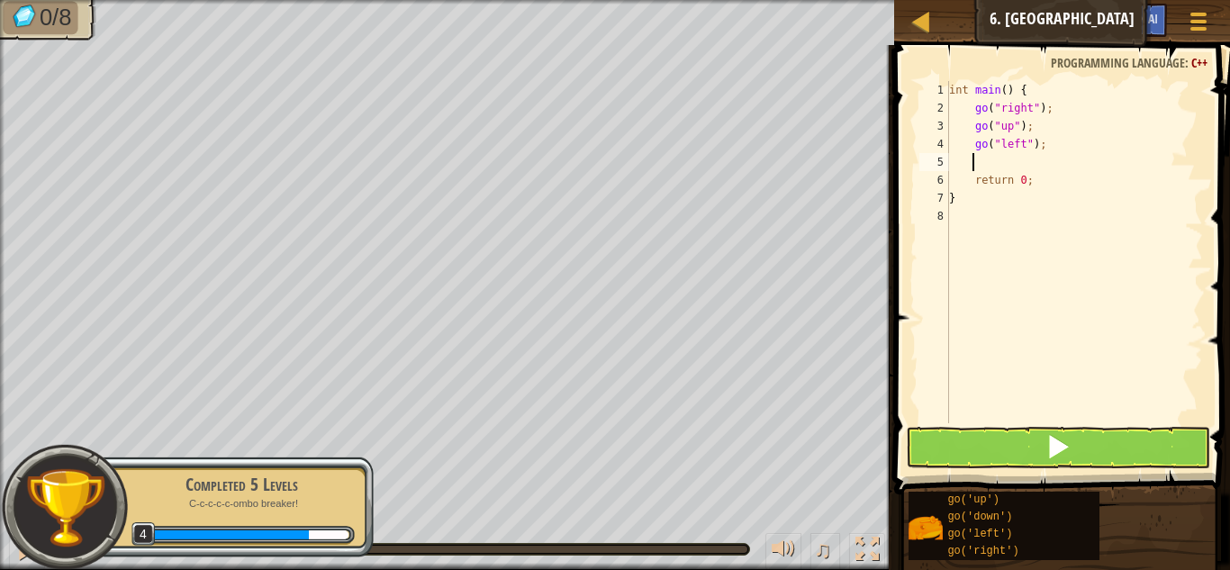
type textarea "go"
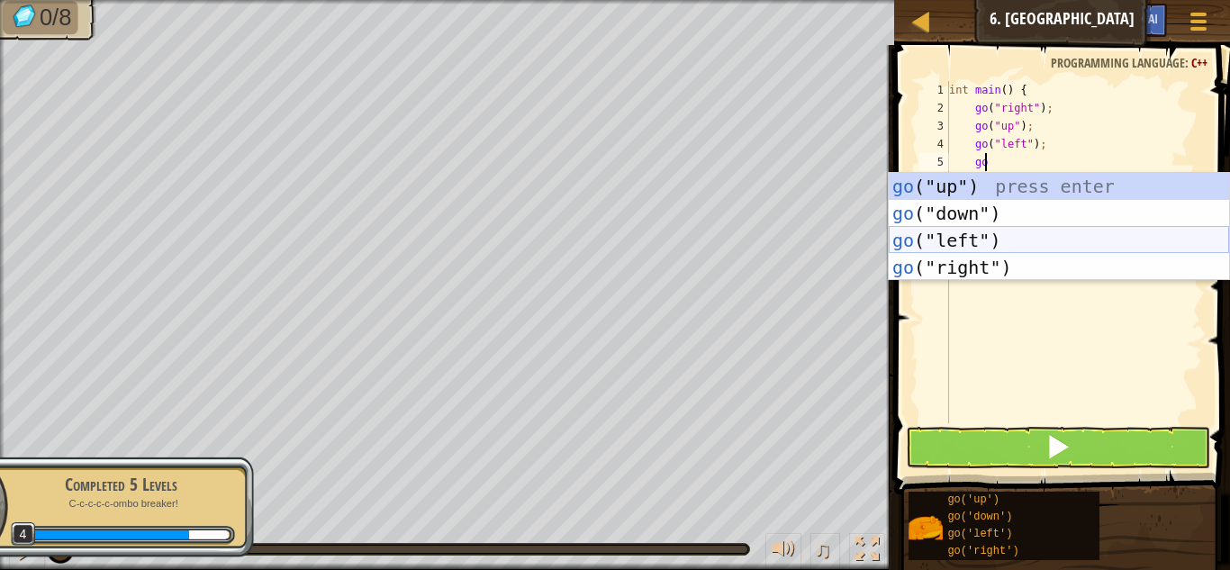
click at [1003, 232] on div "go ("up") press enter go ("down") press enter go ("left") press enter go ("righ…" at bounding box center [1059, 254] width 340 height 162
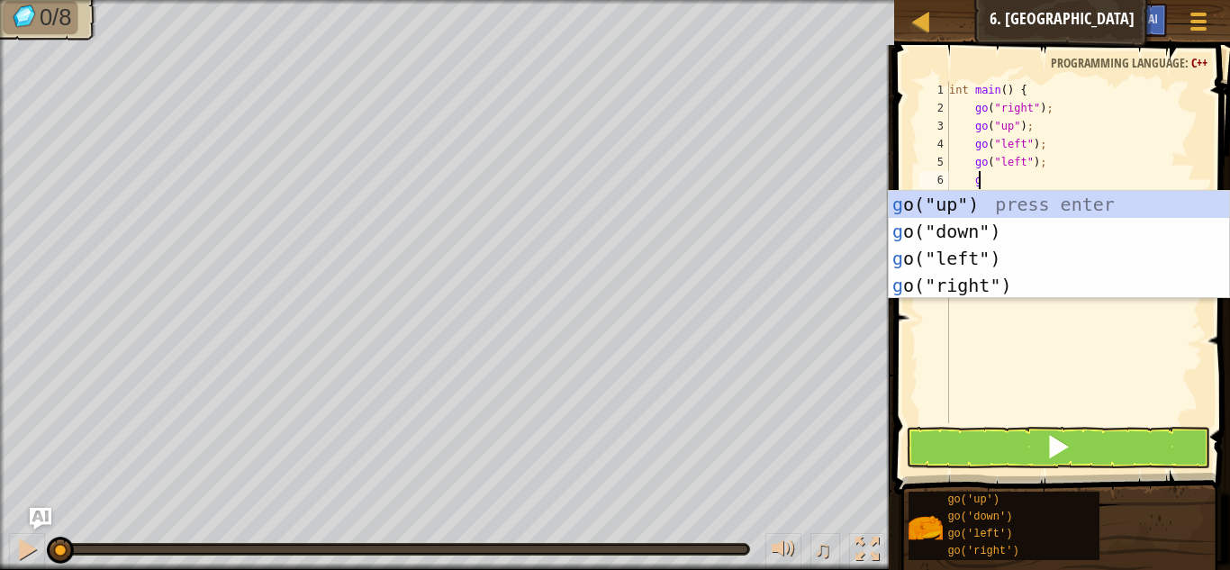
type textarea "go"
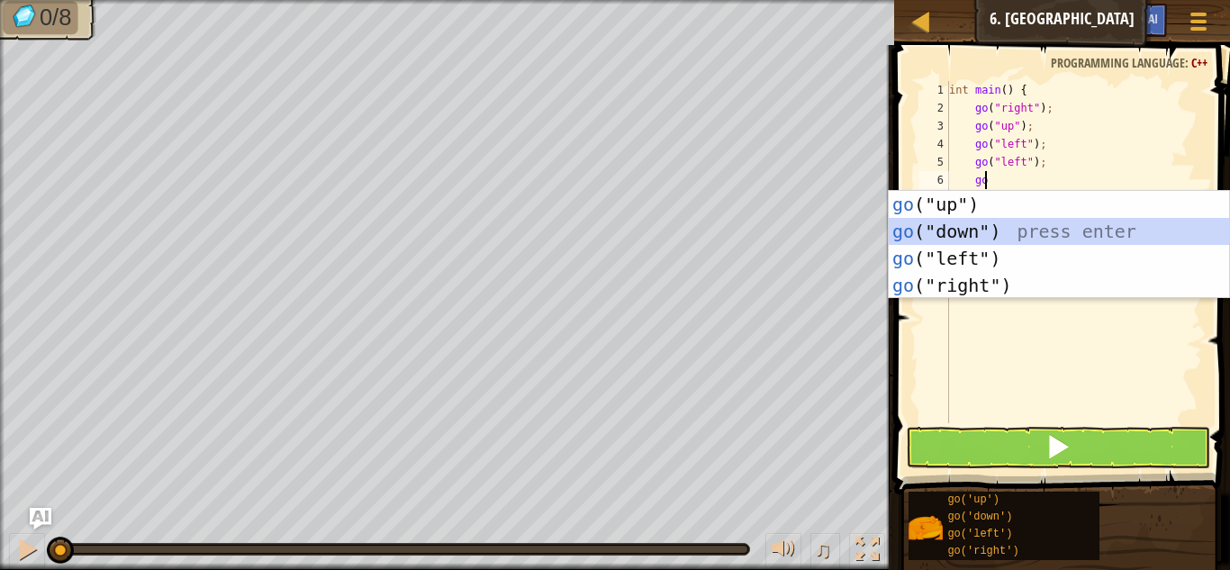
click at [978, 225] on div "go ("up") press enter go ("down") press enter go ("left") press enter go ("righ…" at bounding box center [1059, 272] width 340 height 162
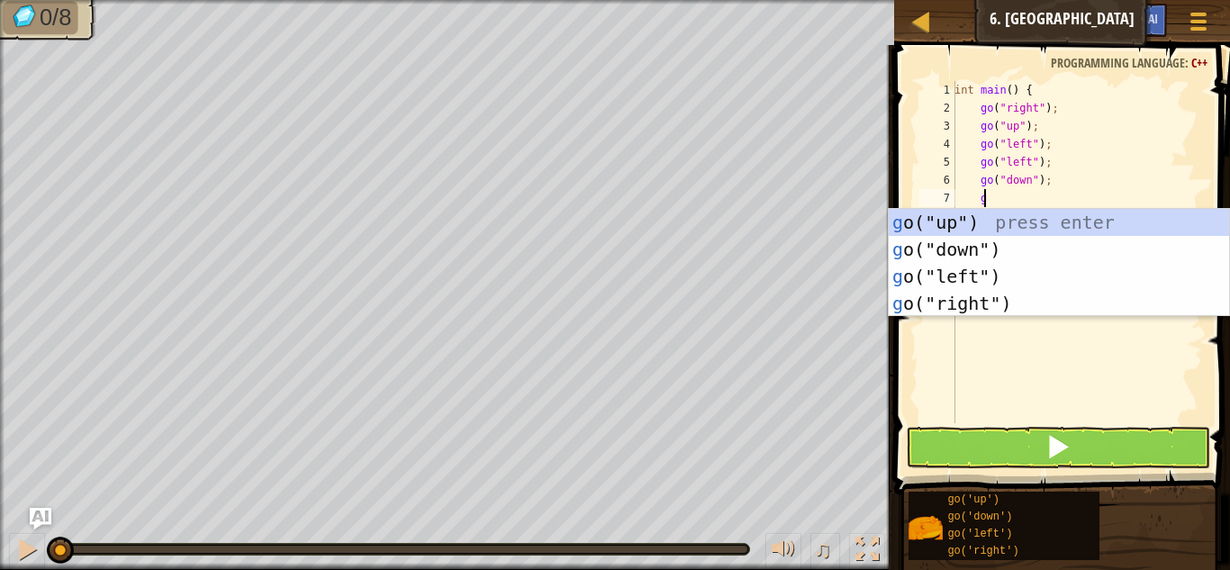
type textarea "g"
click at [995, 249] on div "g o("up") press enter g o("down") press enter g o("left") press enter g o("righ…" at bounding box center [1059, 290] width 340 height 162
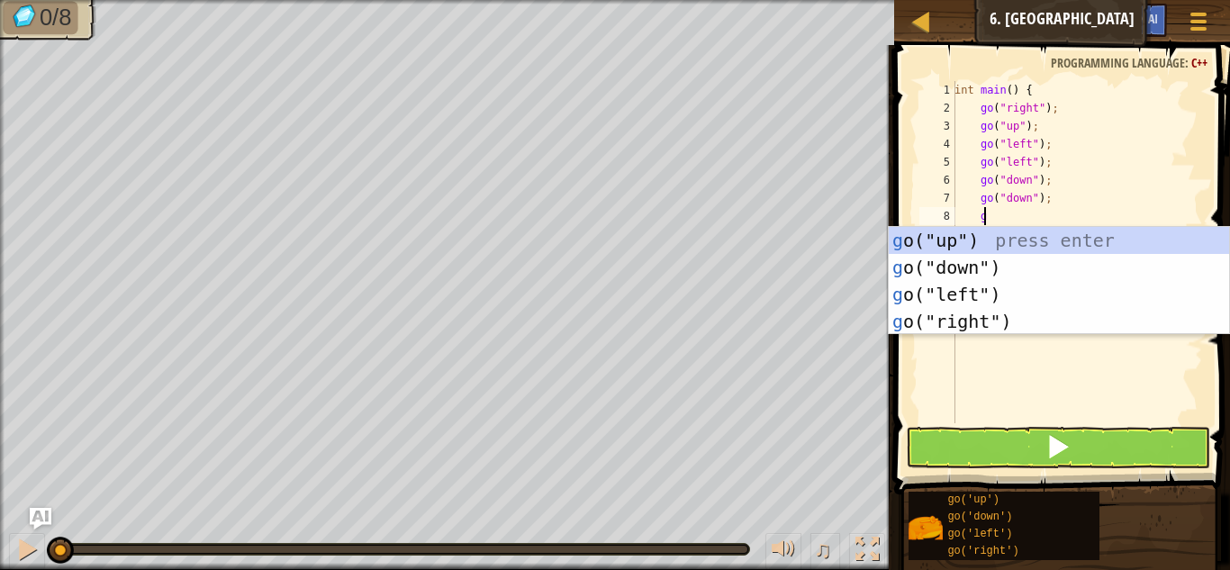
type textarea "go"
click at [1032, 315] on div "go ("up") press enter go ("down") press enter go ("left") press enter go ("righ…" at bounding box center [1059, 308] width 340 height 162
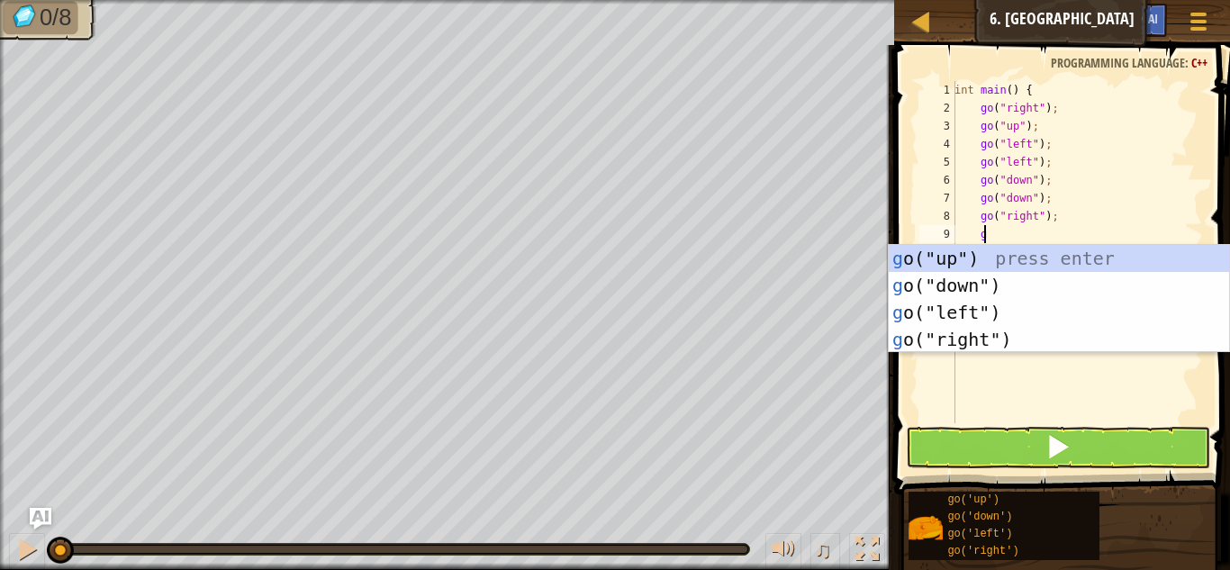
type textarea "go"
click at [1040, 331] on div "go ("up") press enter go ("down") press enter go ("left") press enter go ("righ…" at bounding box center [1059, 326] width 340 height 162
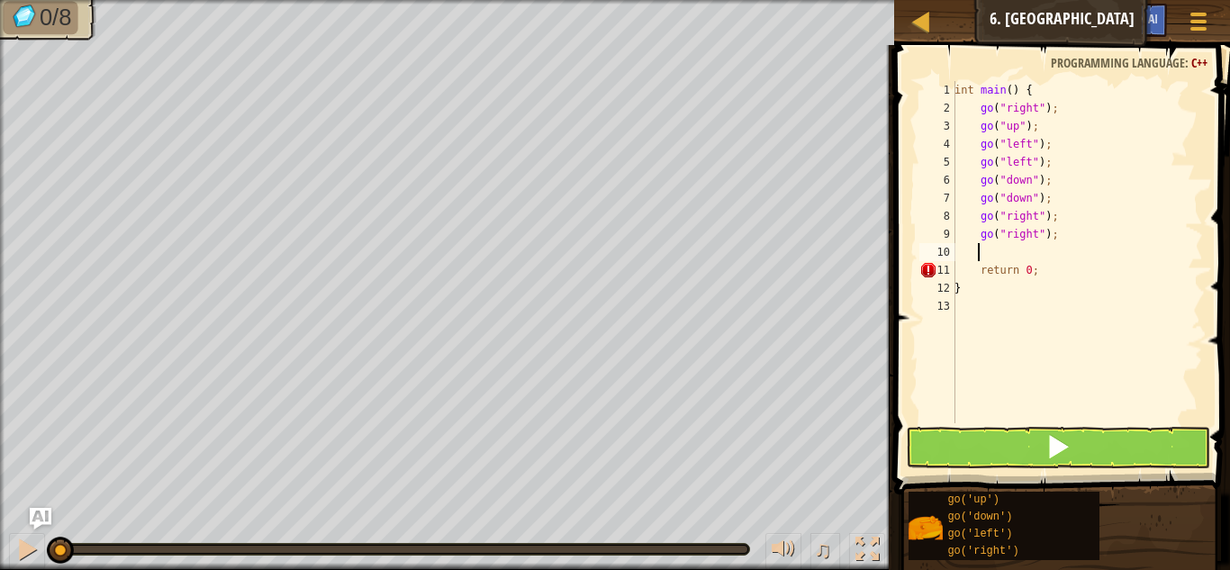
scroll to position [8, 1]
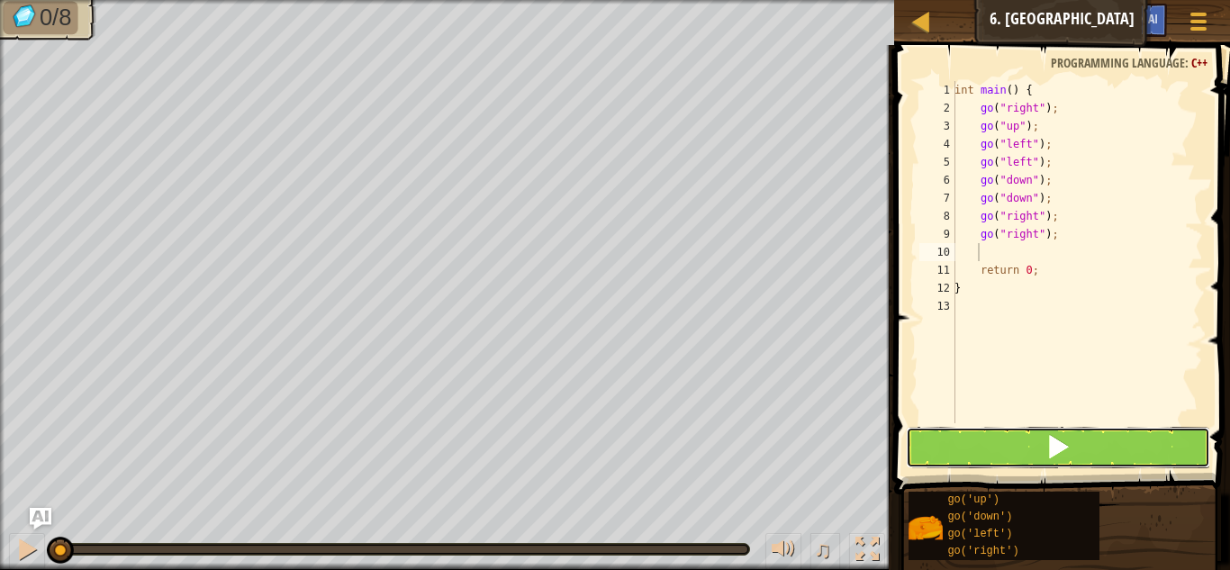
click at [1027, 433] on button at bounding box center [1058, 447] width 304 height 41
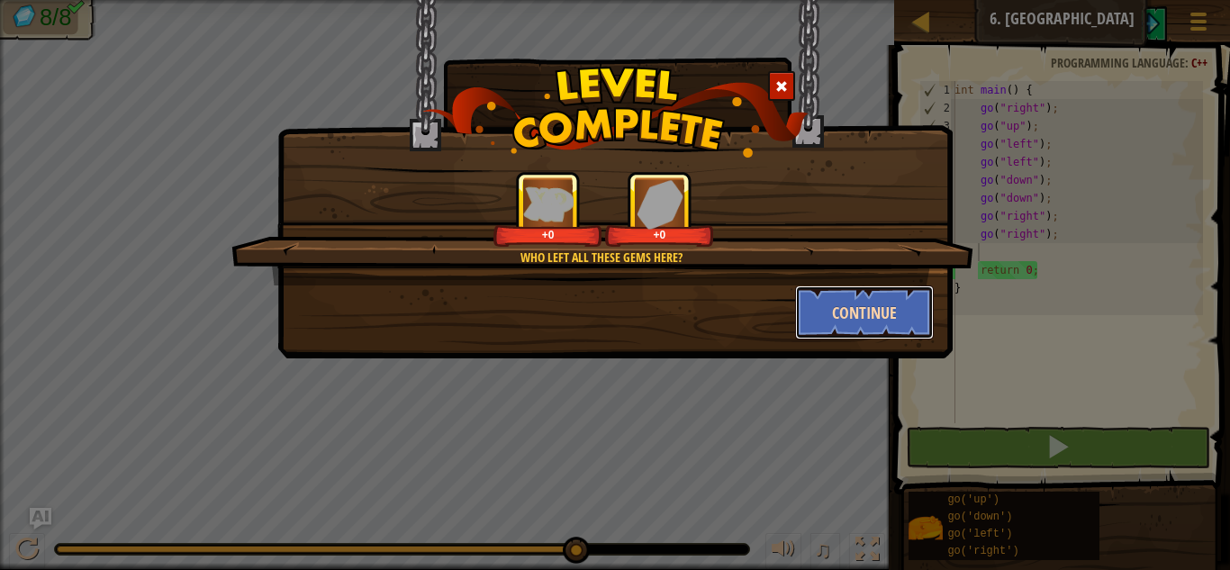
click at [855, 323] on button "Continue" at bounding box center [865, 312] width 140 height 54
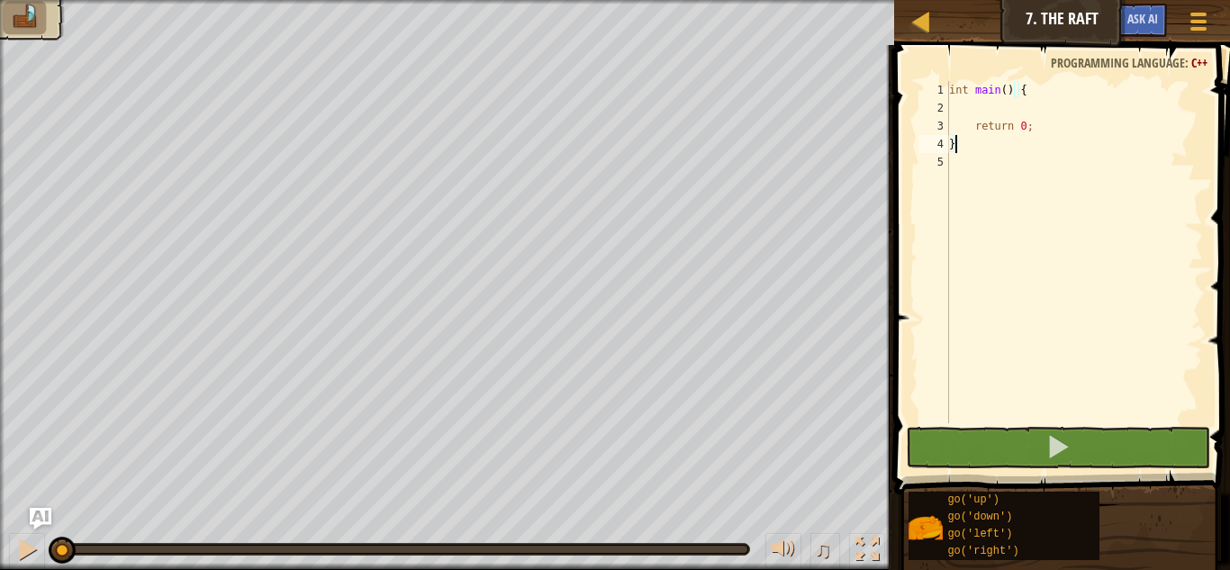
click at [1001, 109] on div "int main ( ) { return 0 ; }" at bounding box center [1074, 270] width 258 height 378
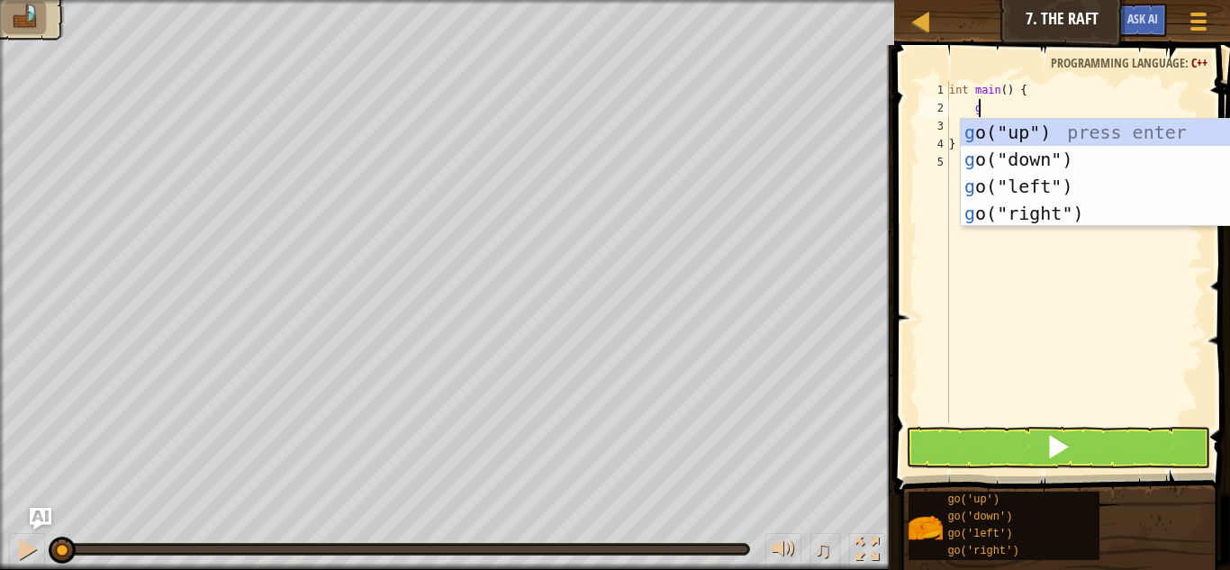
scroll to position [8, 2]
type textarea "go"
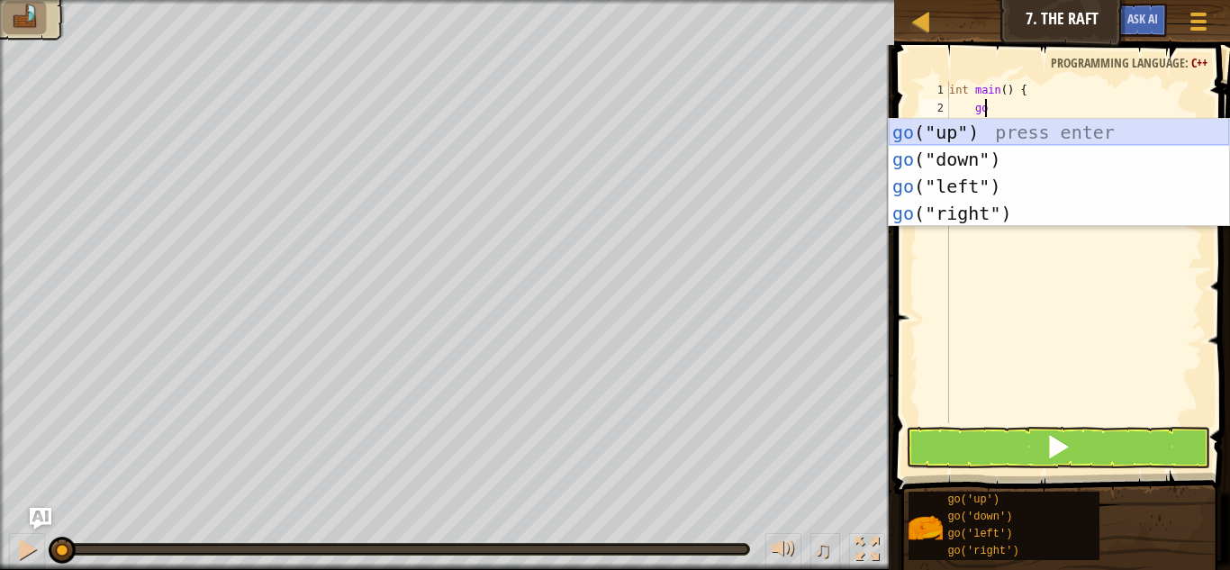
click at [1009, 122] on div "go ("up") press enter go ("down") press enter go ("left") press enter go ("righ…" at bounding box center [1059, 200] width 340 height 162
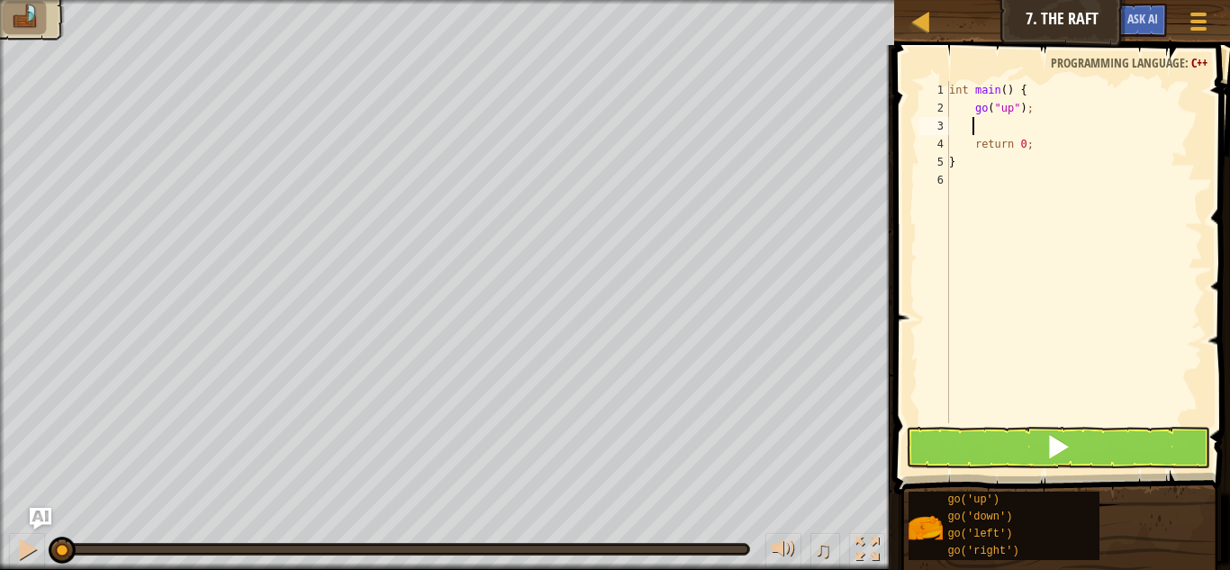
type textarea "go"
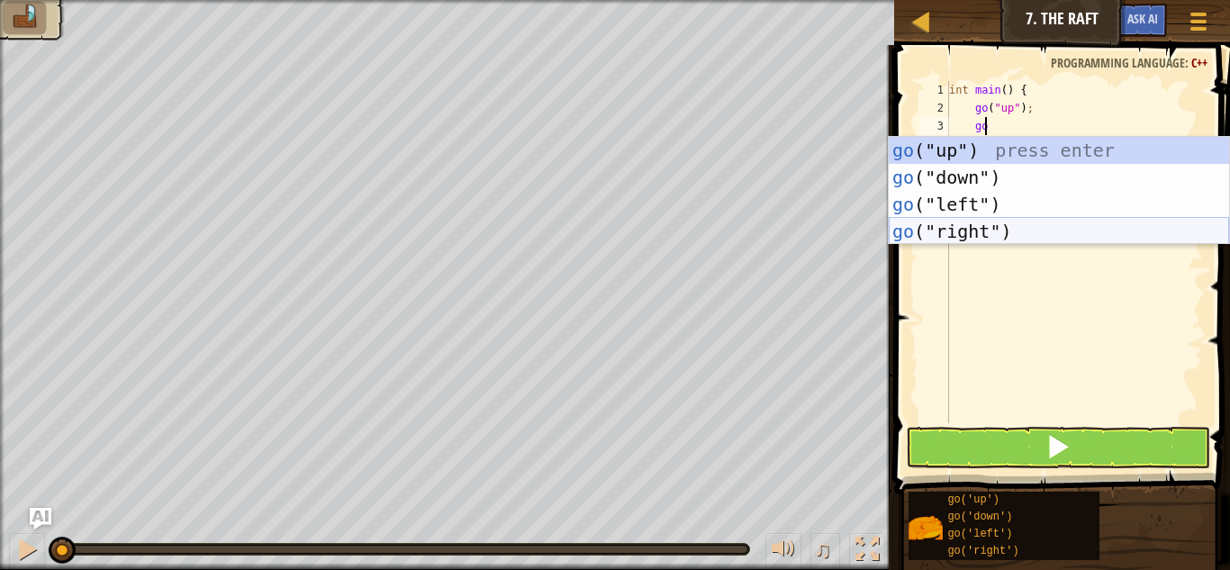
click at [1053, 233] on div "go ("up") press enter go ("down") press enter go ("left") press enter go ("righ…" at bounding box center [1059, 218] width 340 height 162
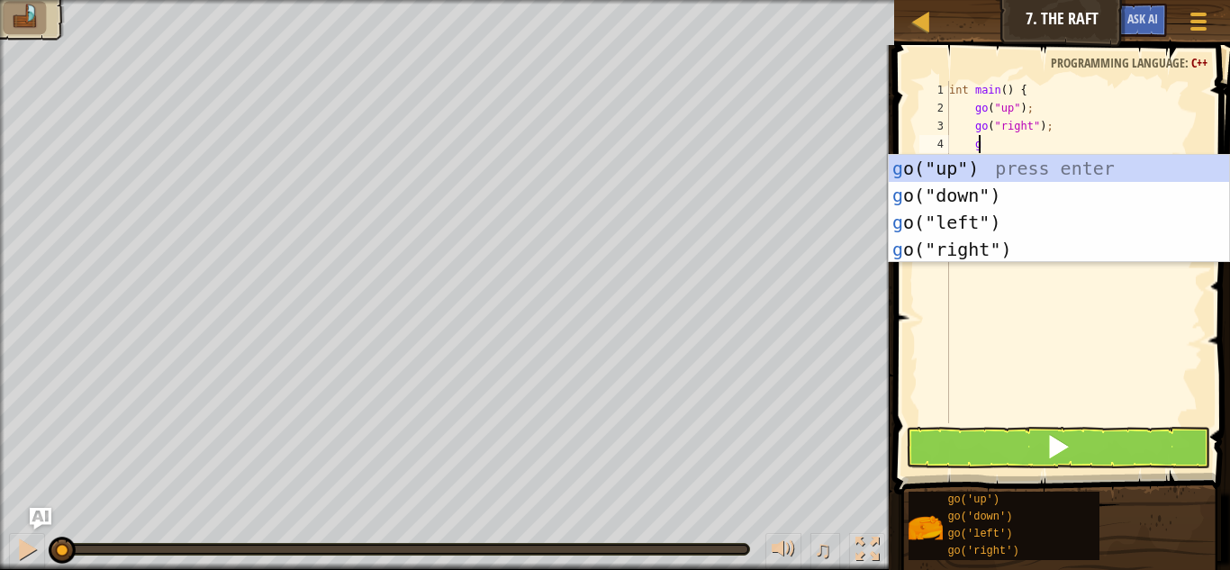
type textarea "go"
click at [1055, 239] on div "go ("up") press enter go ("down") press enter go ("left") press enter go ("righ…" at bounding box center [1059, 236] width 340 height 162
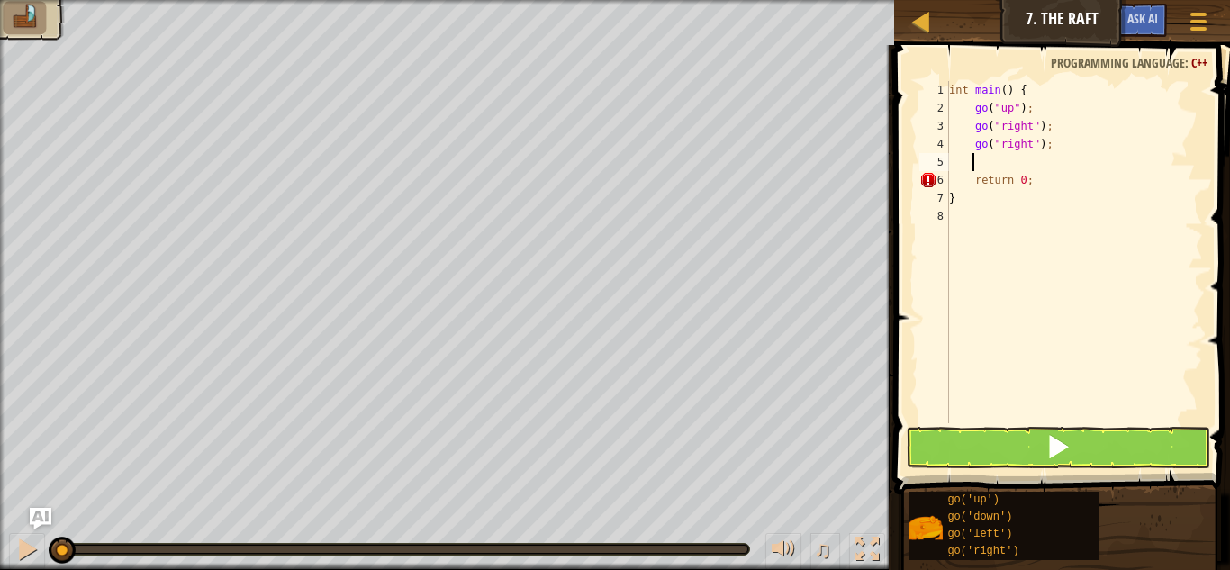
scroll to position [8, 1]
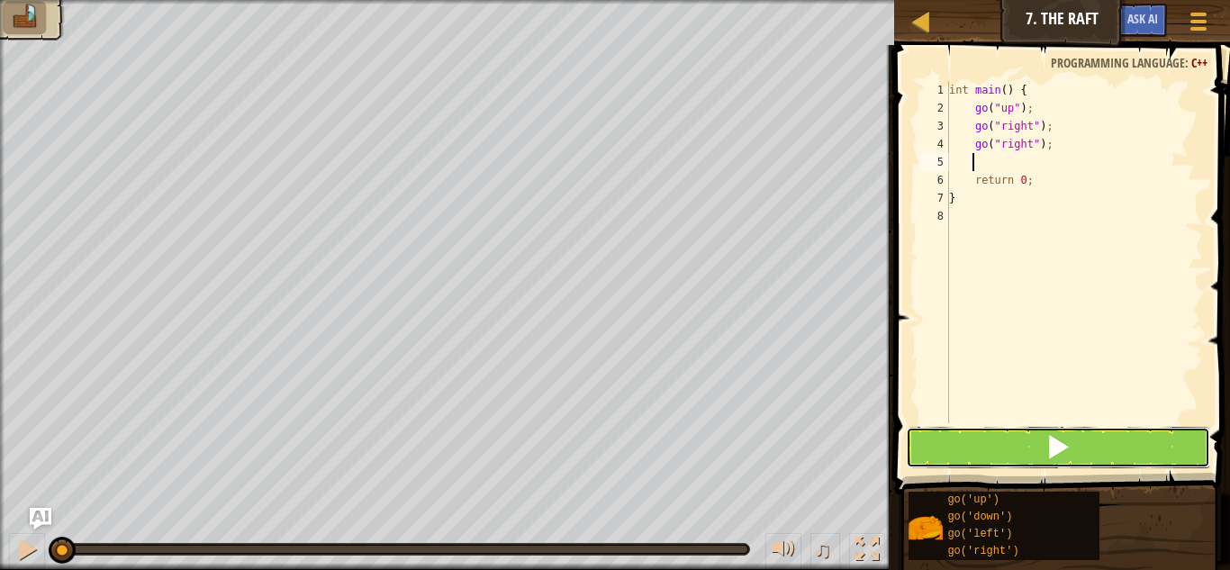
click at [1089, 449] on button at bounding box center [1058, 447] width 304 height 41
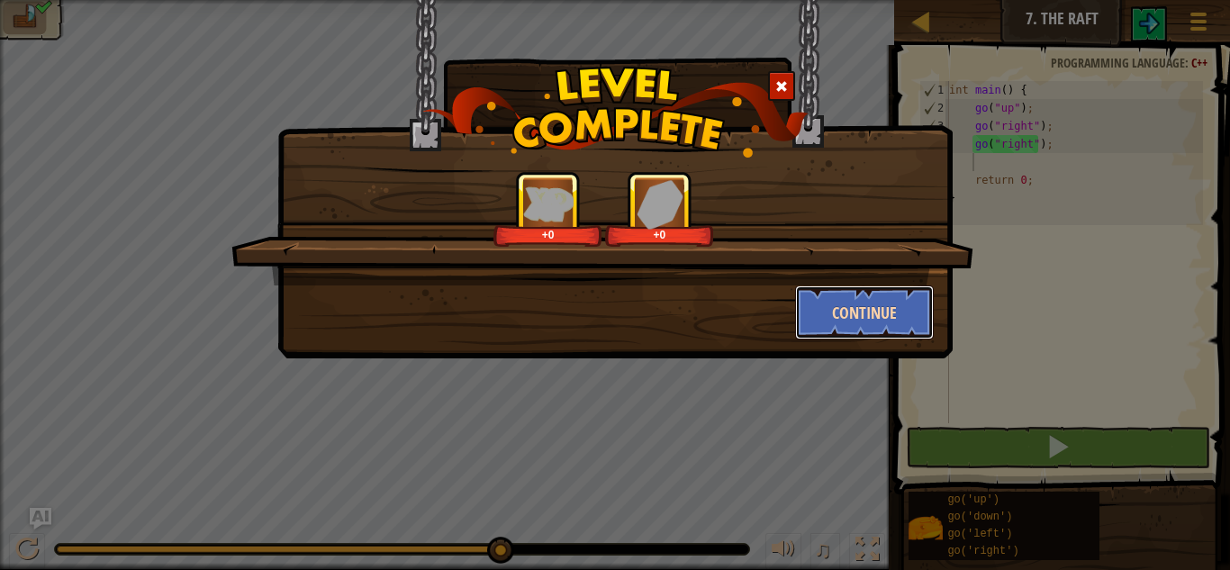
click at [876, 305] on button "Continue" at bounding box center [865, 312] width 140 height 54
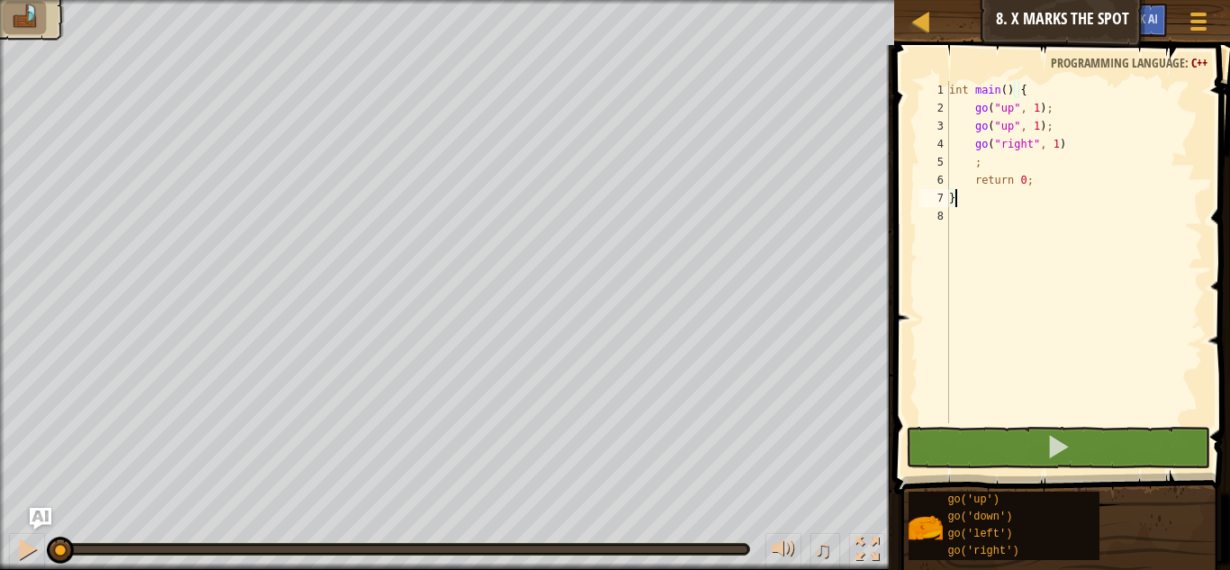
click at [1074, 157] on div "int main ( ) { go ( " up " , 1 ) ; go ( " up " , 1 ) ; go ( " right " , 1 ) ; r…" at bounding box center [1074, 270] width 258 height 378
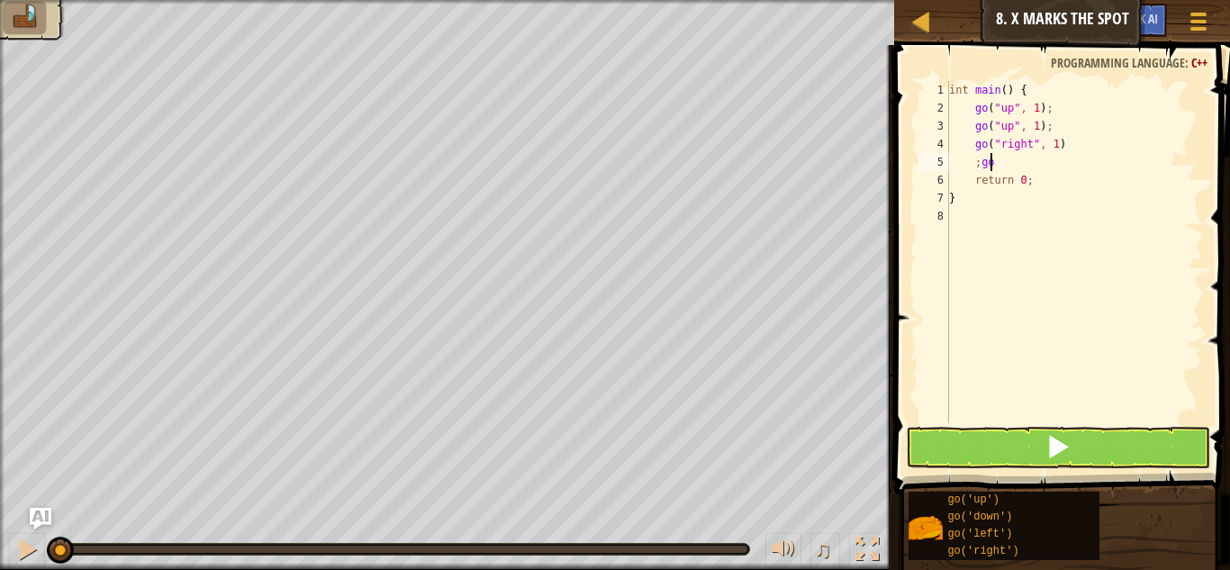
scroll to position [8, 3]
type textarea ";"
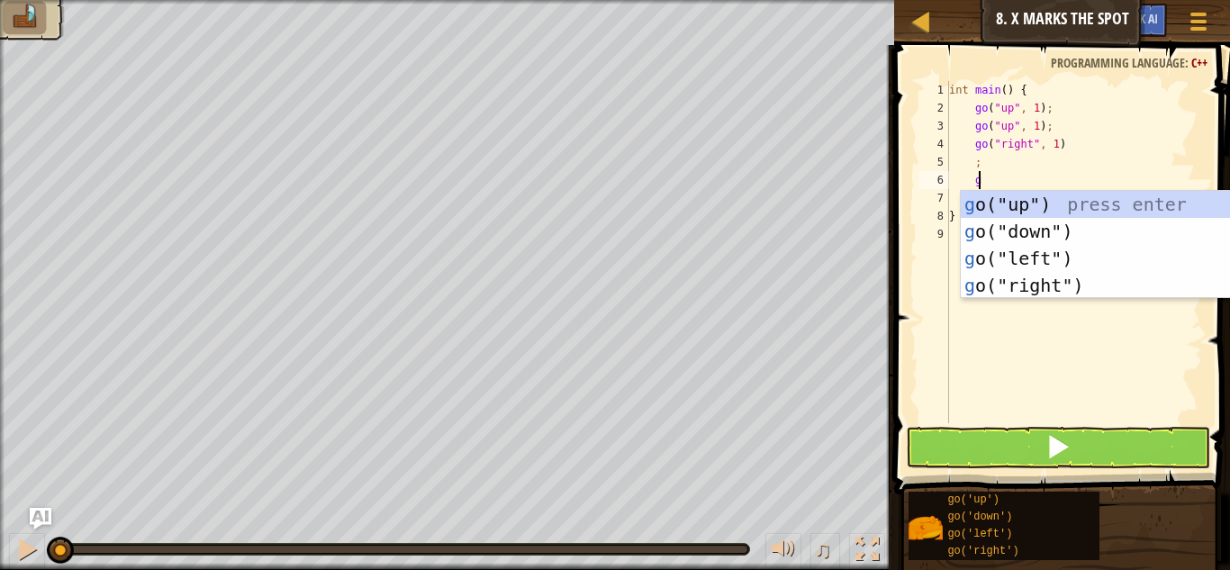
type textarea "go"
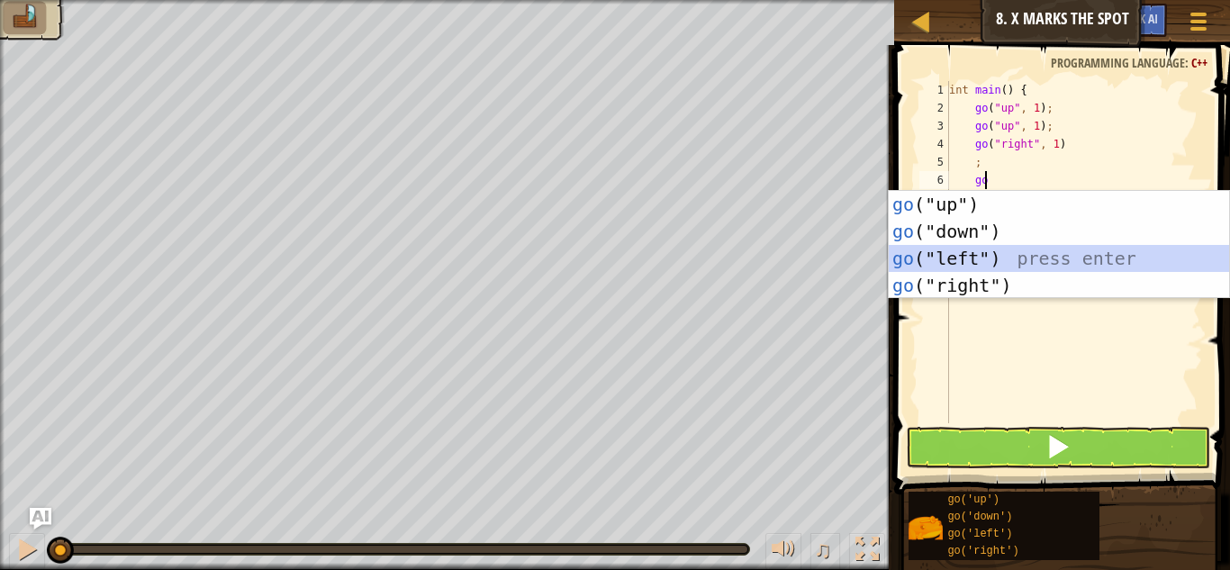
click at [1037, 267] on div "go ("up") press enter go ("down") press enter go ("left") press enter go ("righ…" at bounding box center [1059, 272] width 340 height 162
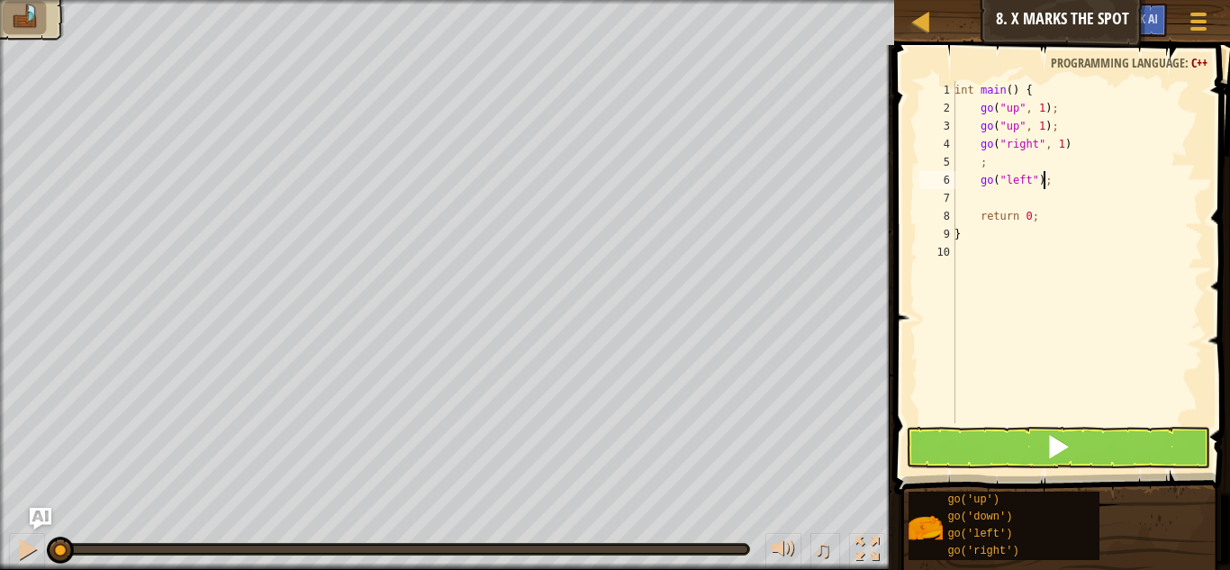
click at [1045, 183] on div "int main ( ) { go ( " up " , 1 ) ; go ( " up " , 1 ) ; go ( " right " , 1 ) ; g…" at bounding box center [1077, 270] width 252 height 378
type textarea "g"
type textarea "go"
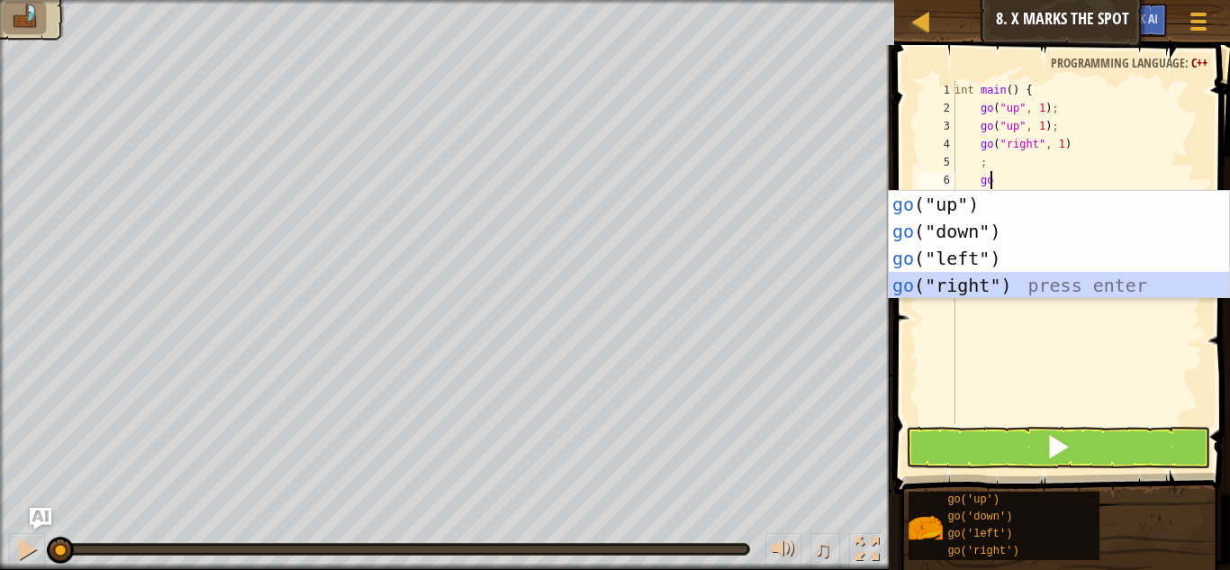
click at [1035, 274] on div "go ("up") press enter go ("down") press enter go ("left") press enter go ("righ…" at bounding box center [1059, 272] width 340 height 162
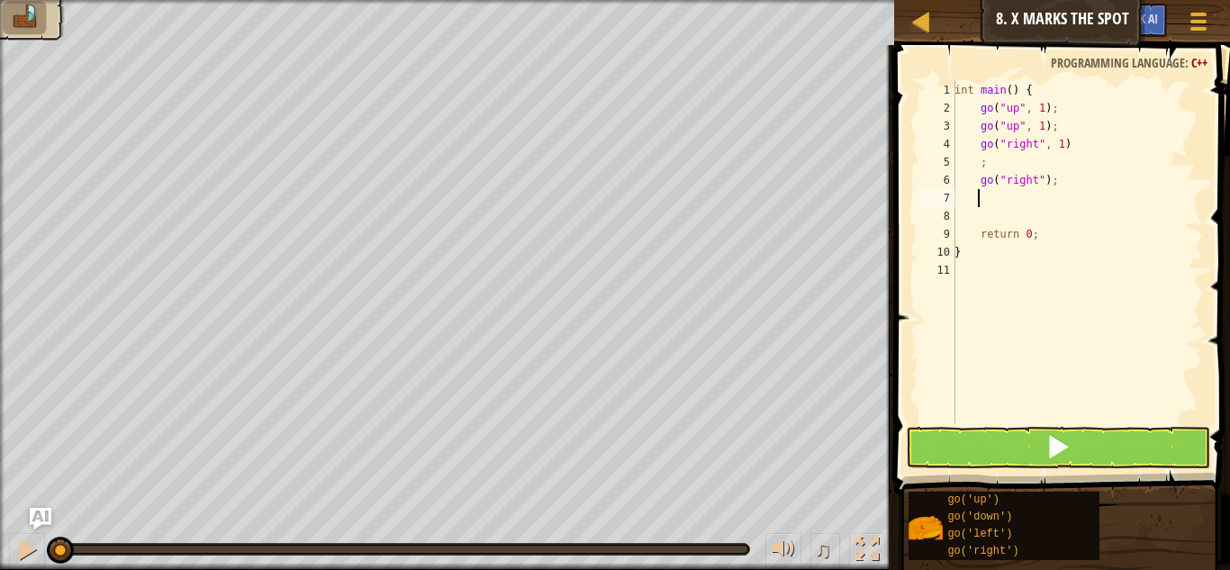
type textarea "go"
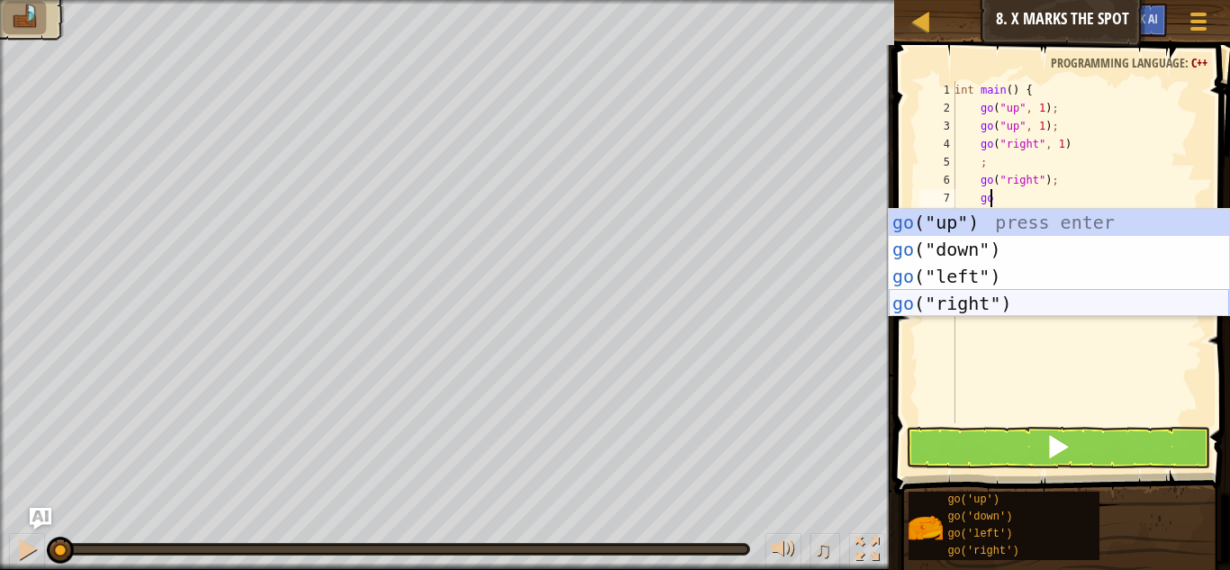
click at [1009, 294] on div "go ("up") press enter go ("down") press enter go ("left") press enter go ("righ…" at bounding box center [1059, 290] width 340 height 162
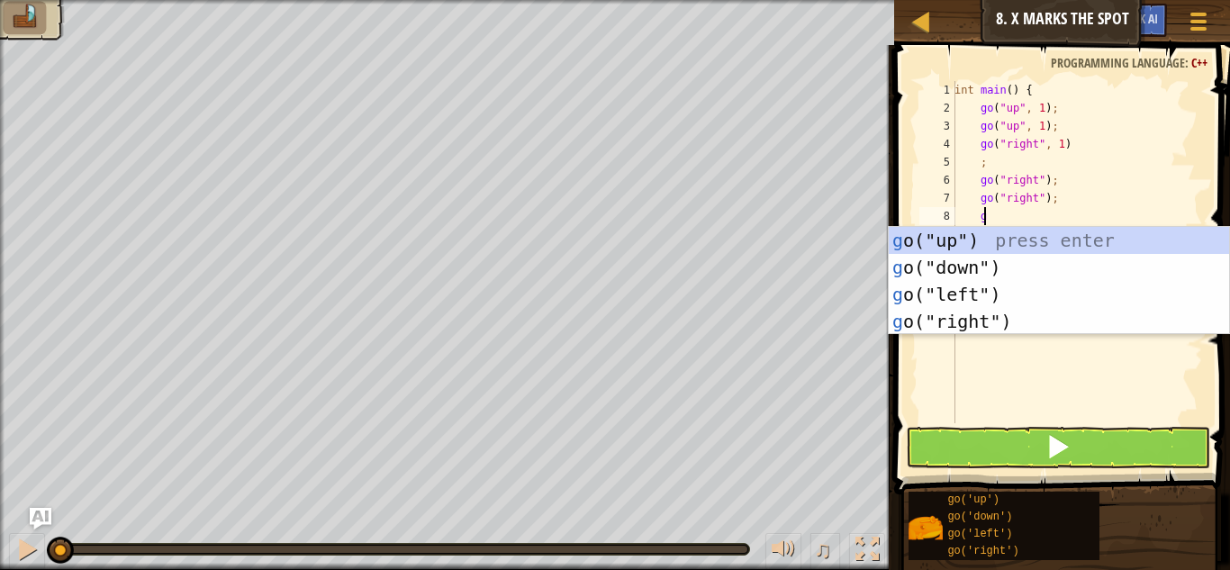
type textarea "go"
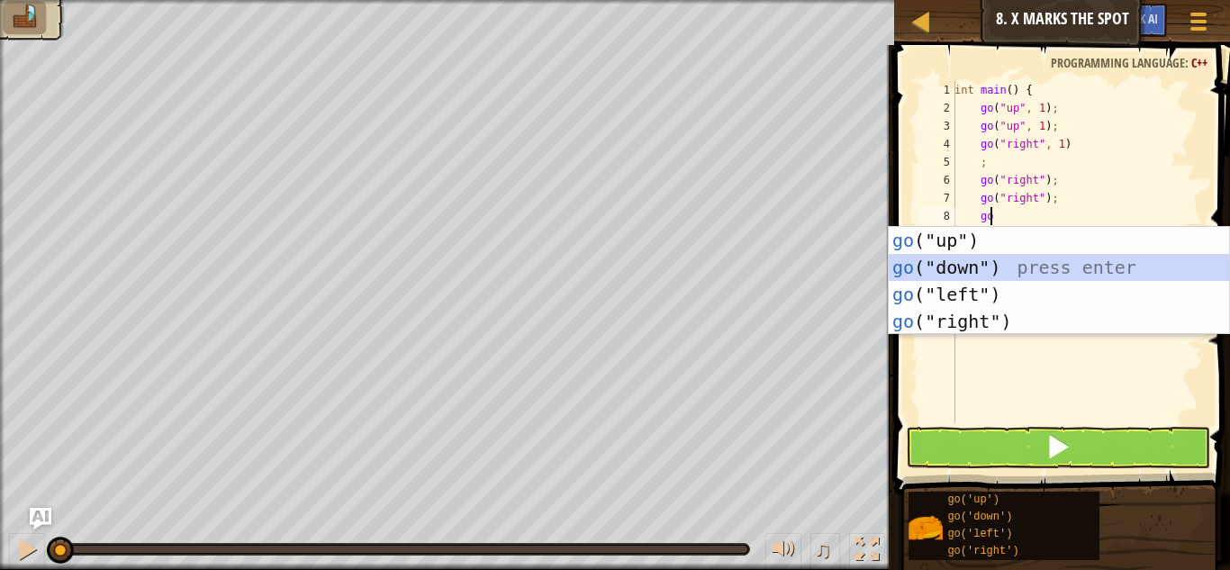
click at [976, 266] on div "go ("up") press enter go ("down") press enter go ("left") press enter go ("righ…" at bounding box center [1059, 308] width 340 height 162
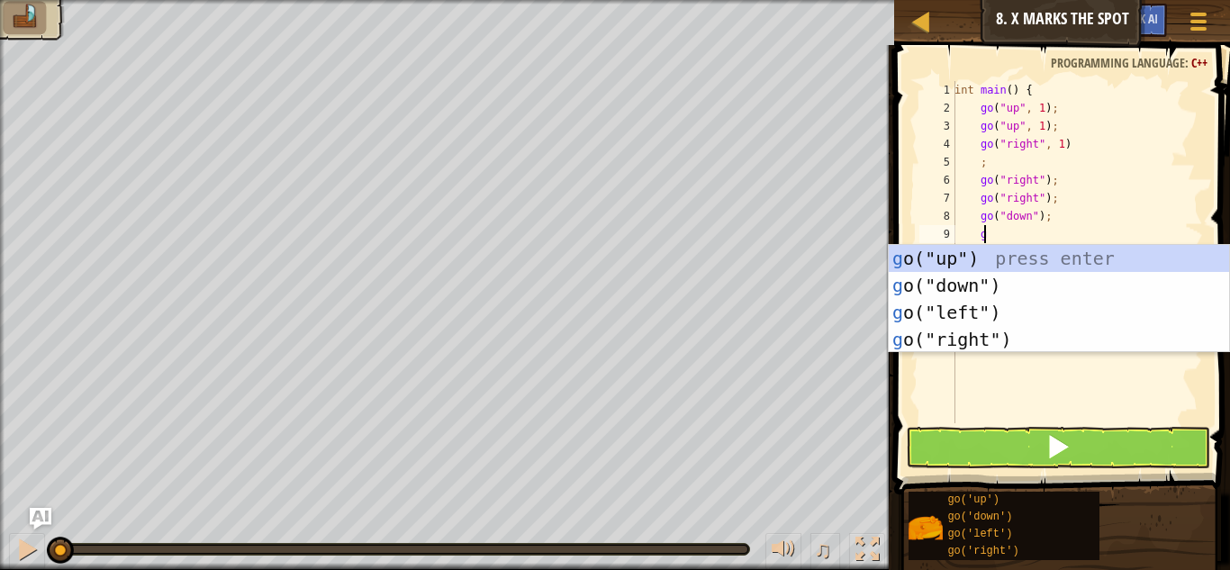
type textarea "go"
click at [983, 288] on div "go ("up") press enter go ("down") press enter go ("left") press enter go ("righ…" at bounding box center [1059, 326] width 340 height 162
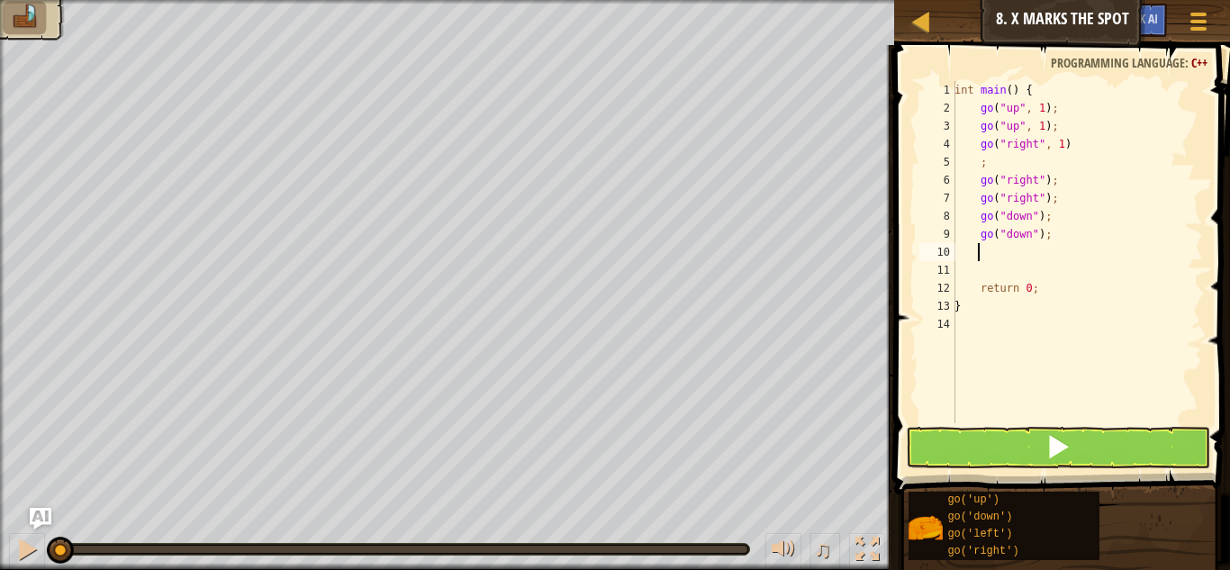
type textarea "go"
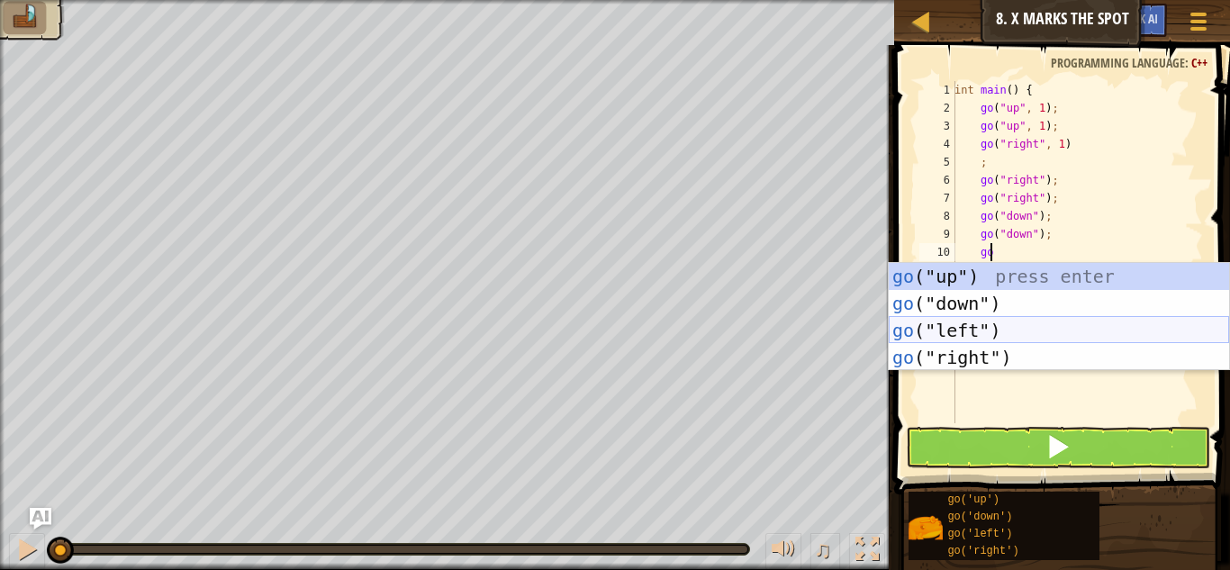
click at [998, 321] on div "go ("up") press enter go ("down") press enter go ("left") press enter go ("righ…" at bounding box center [1059, 344] width 340 height 162
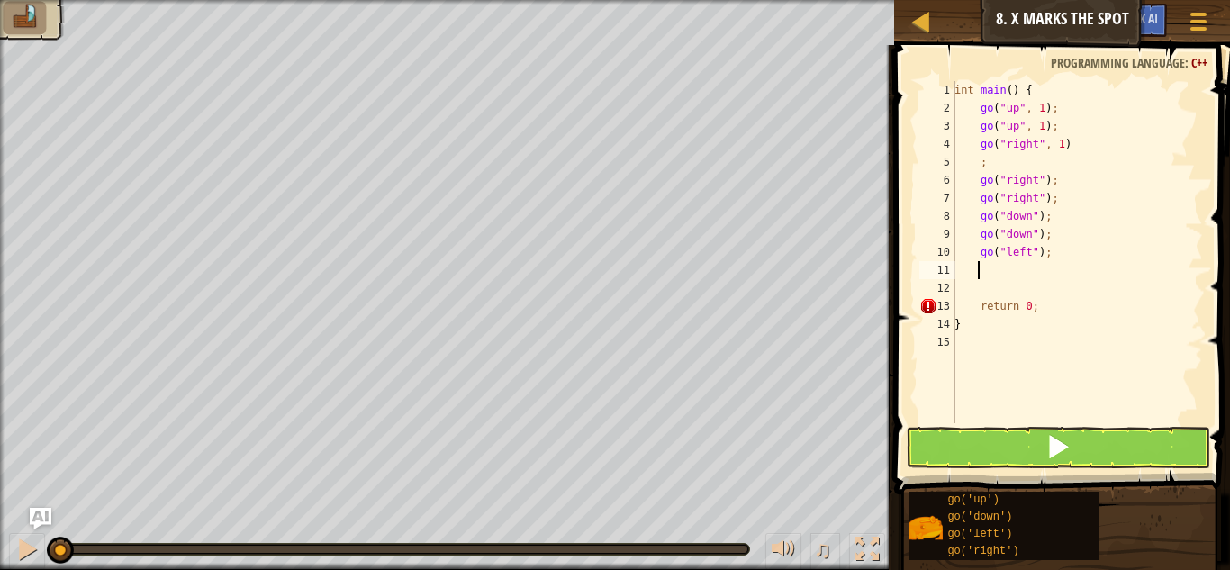
scroll to position [8, 1]
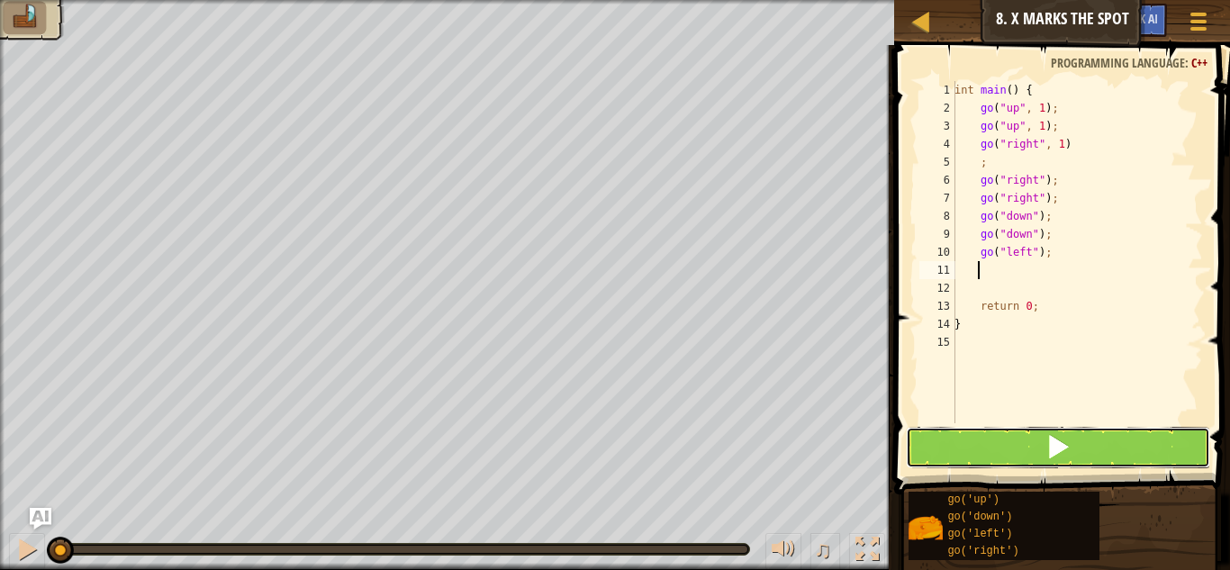
click at [1021, 447] on button at bounding box center [1058, 447] width 304 height 41
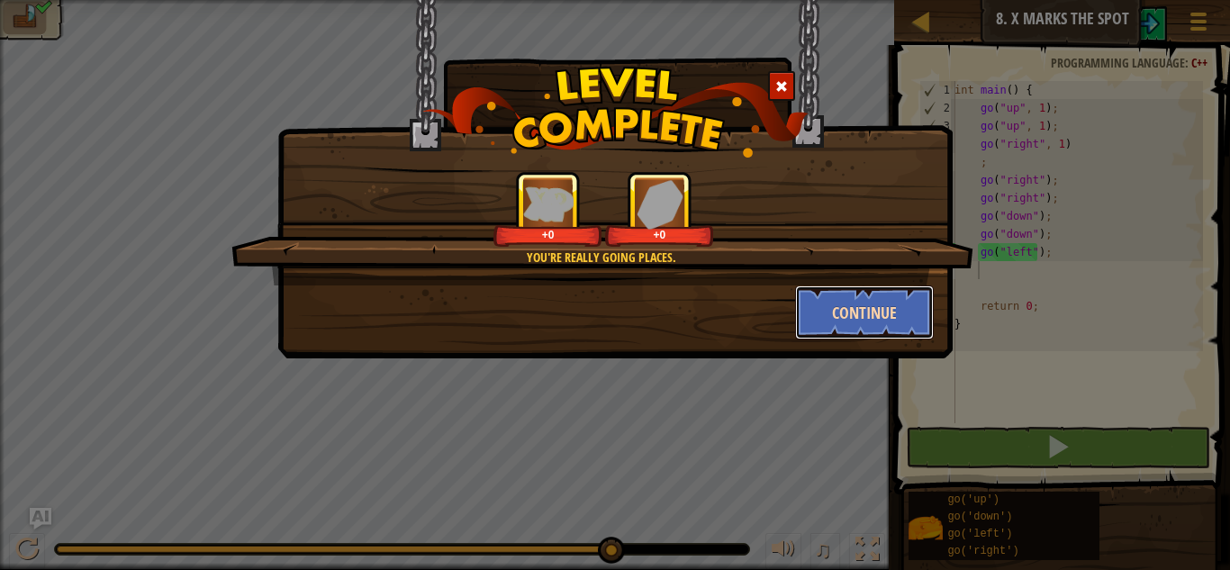
click at [874, 313] on button "Continue" at bounding box center [865, 312] width 140 height 54
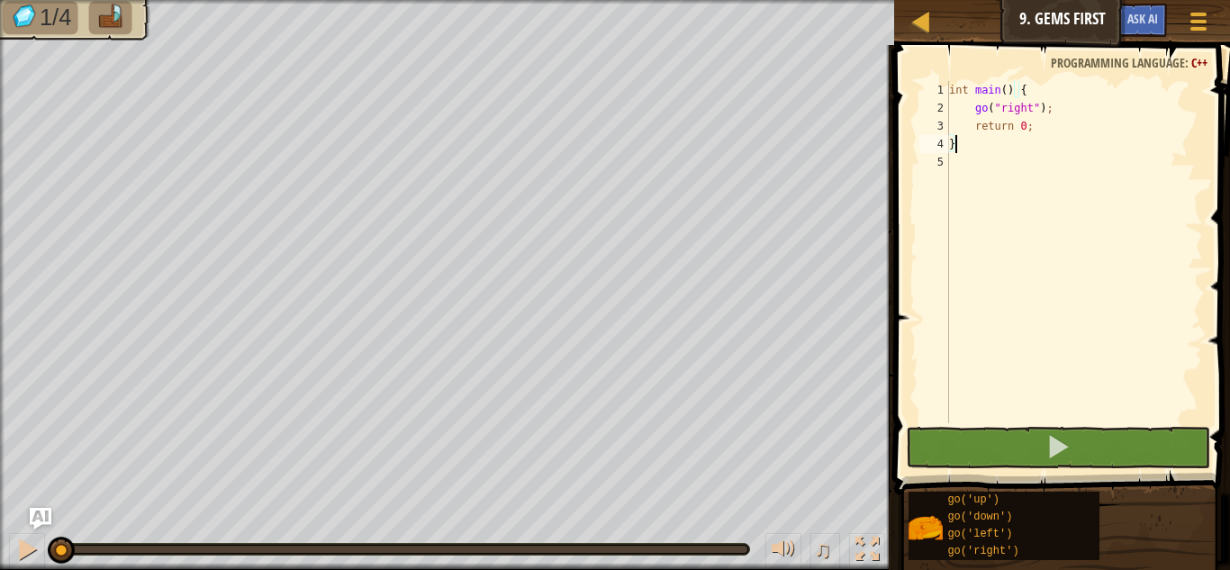
click at [1054, 123] on div "int main ( ) { go ( " right " ) ; return 0 ; }" at bounding box center [1074, 270] width 258 height 378
type textarea "go("right");"
click at [1067, 104] on div "int main ( ) { go ( " right " ) ; return 0 ; }" at bounding box center [1074, 270] width 258 height 378
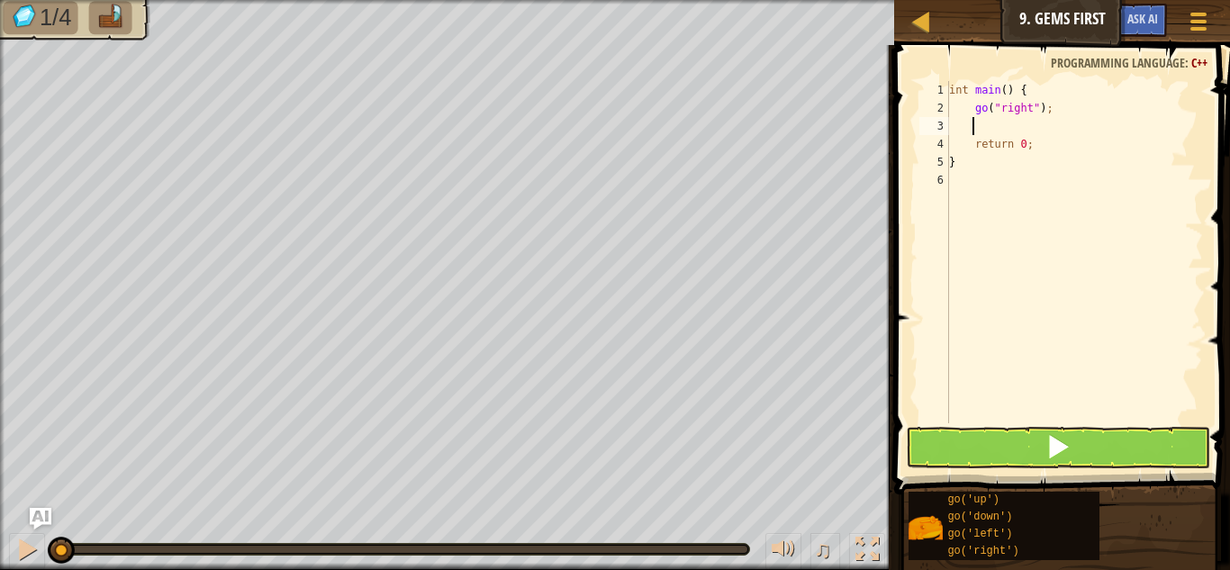
scroll to position [8, 2]
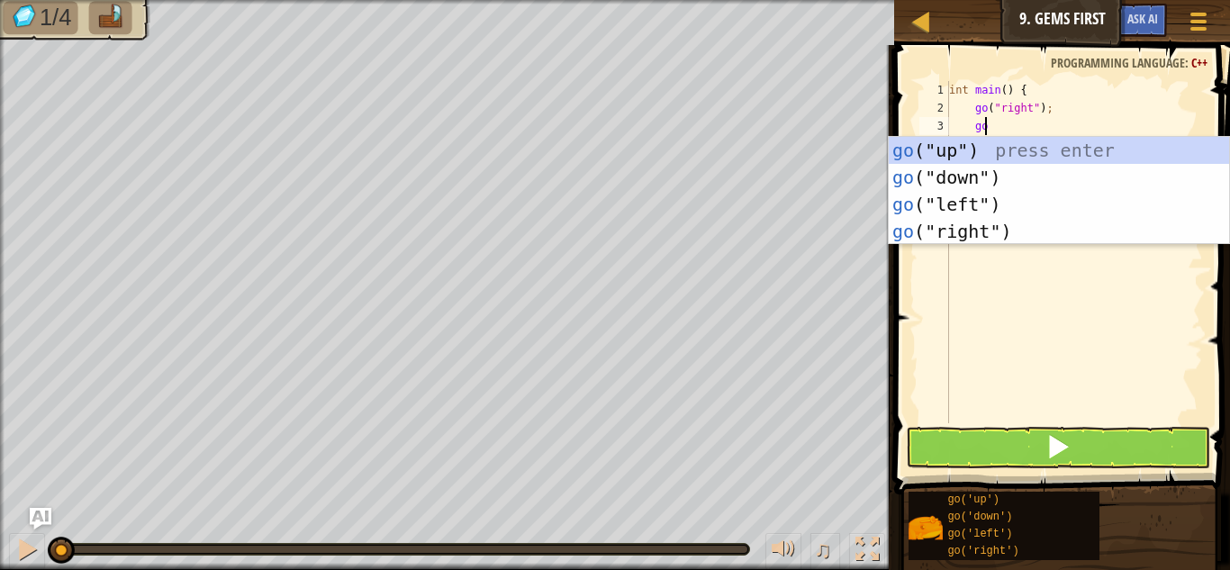
type textarea "go"
click at [1055, 233] on div "go ("up") press enter go ("down") press enter go ("left") press enter go ("righ…" at bounding box center [1059, 218] width 340 height 162
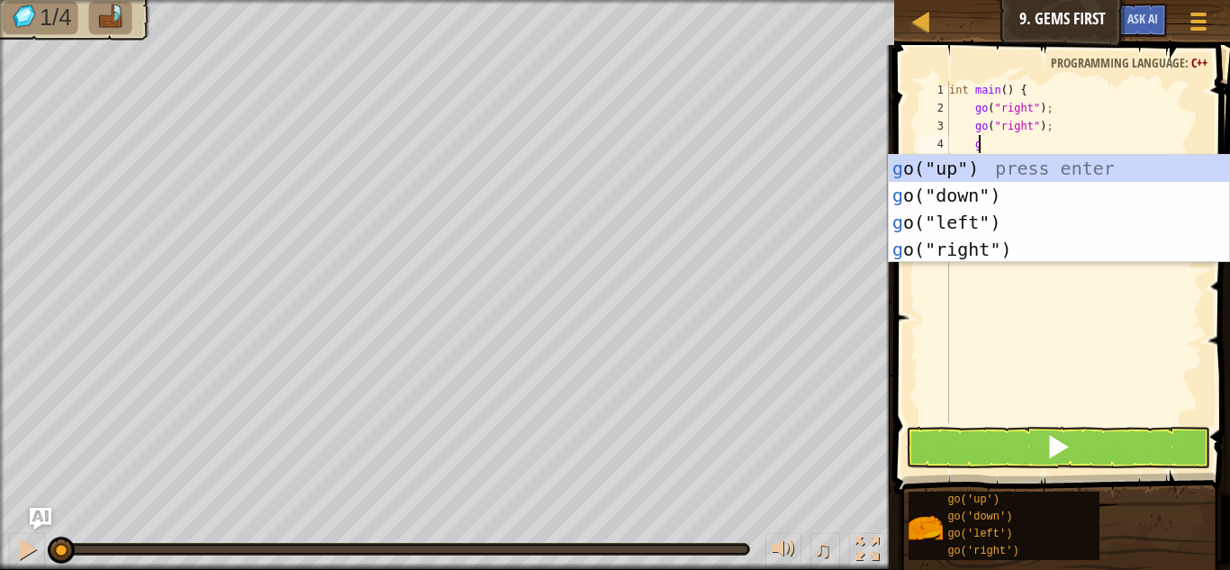
type textarea "go"
click at [1045, 252] on div "go ("up") press enter go ("down") press enter go ("left") press enter go ("righ…" at bounding box center [1059, 236] width 340 height 162
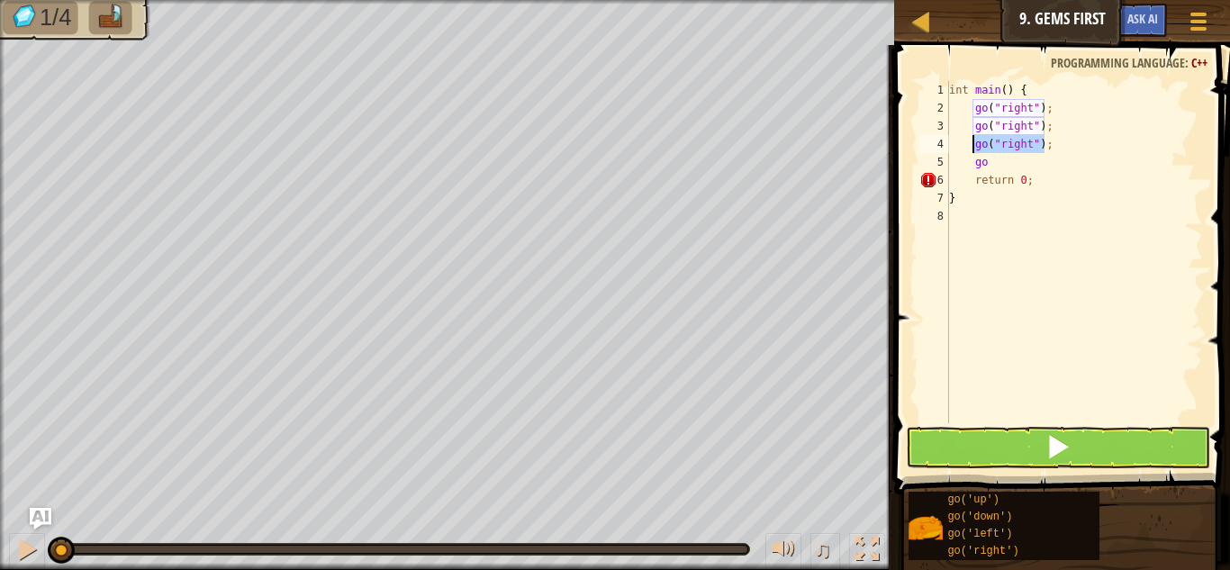
drag, startPoint x: 1059, startPoint y: 143, endPoint x: 970, endPoint y: 143, distance: 89.1
click at [970, 143] on div "int main ( ) { go ( " right " ) ; go ( " right " ) ; go ( " right " ) ; go retu…" at bounding box center [1074, 270] width 258 height 378
type textarea "go("right");"
drag, startPoint x: 1010, startPoint y: 143, endPoint x: 1049, endPoint y: 153, distance: 40.0
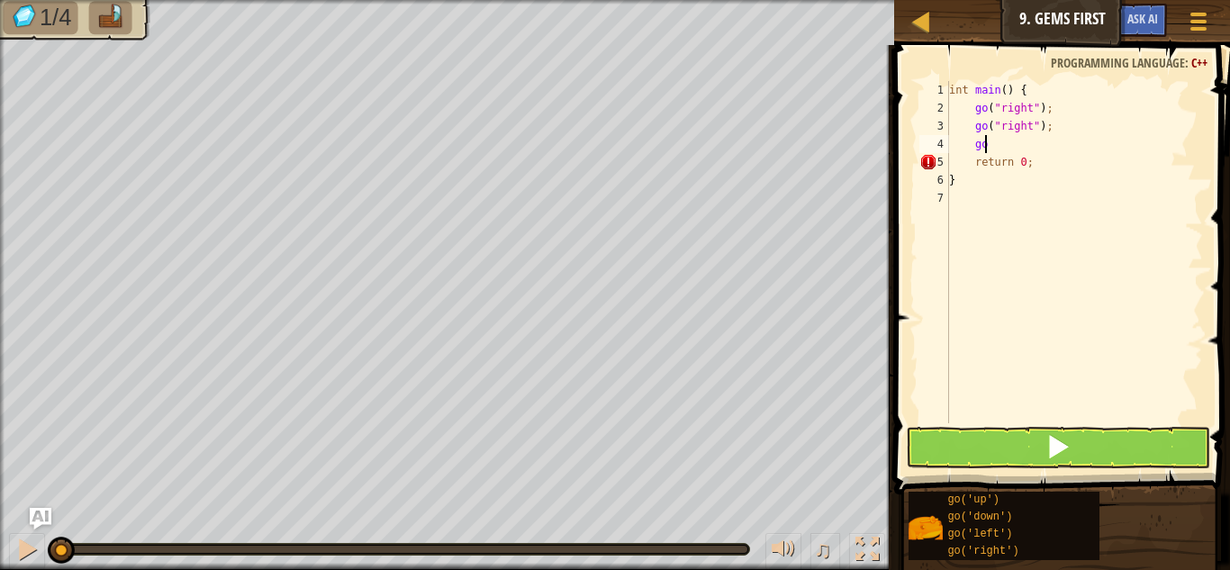
click at [1049, 153] on div "int main ( ) { go ( " right " ) ; go ( " right " ) ; go return 0 ; }" at bounding box center [1074, 270] width 258 height 378
click at [1041, 137] on div "int main ( ) { go ( " right " ) ; go ( " right " ) ; go return 0 ; }" at bounding box center [1074, 252] width 258 height 342
type textarea "g"
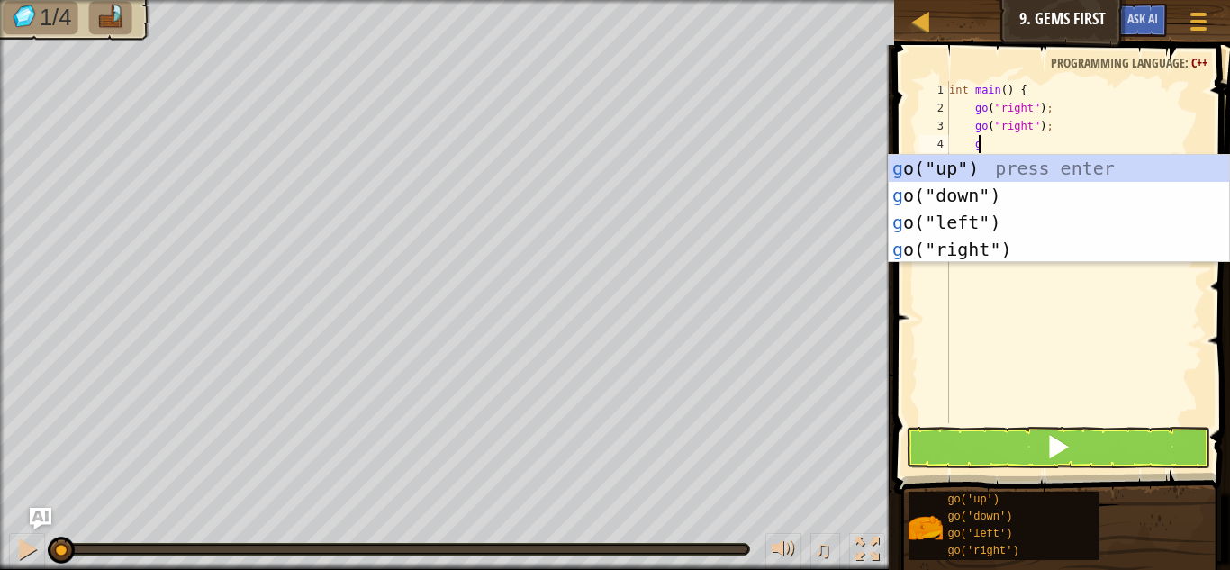
scroll to position [8, 2]
type textarea "go"
click at [974, 159] on div "go ("up") press enter go ("down") press enter go ("left") press enter go ("righ…" at bounding box center [1059, 236] width 340 height 162
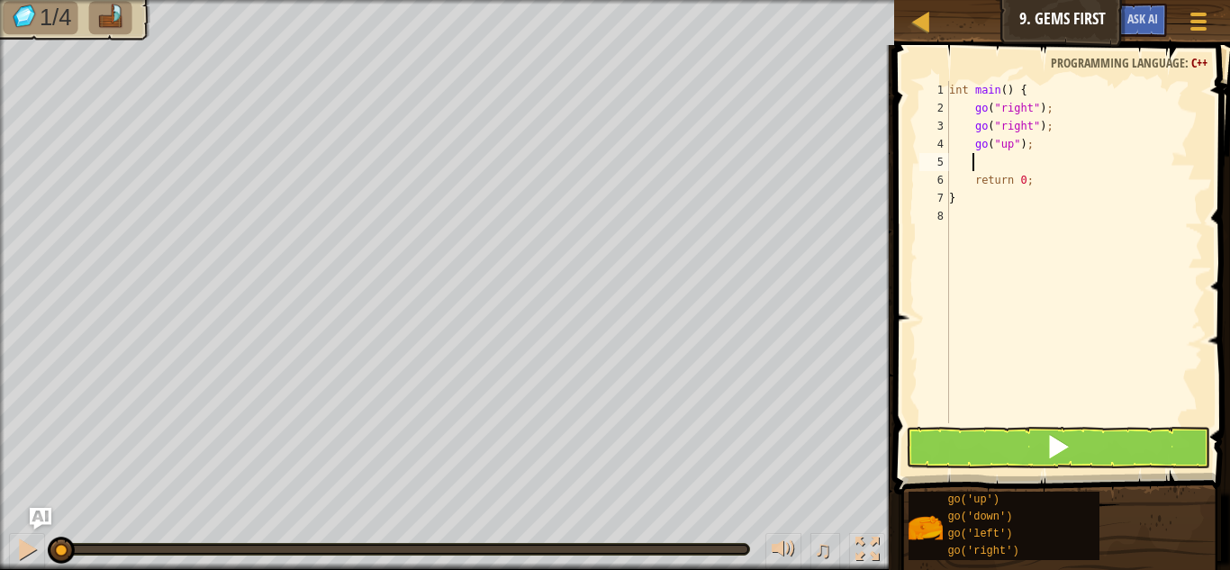
type textarea "go"
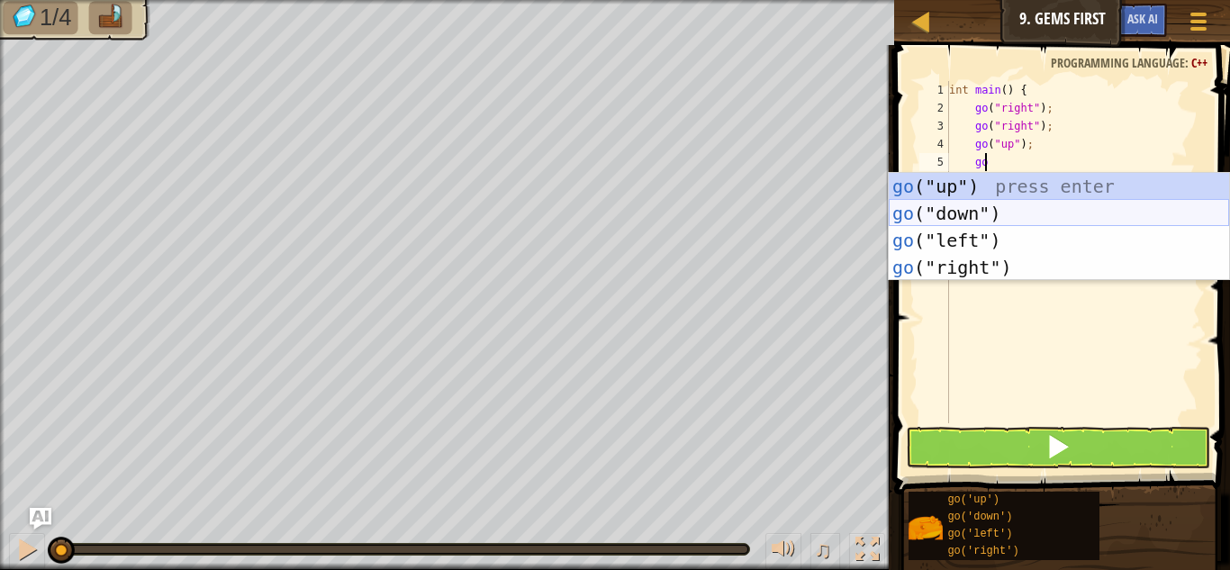
click at [986, 209] on div "go ("up") press enter go ("down") press enter go ("left") press enter go ("righ…" at bounding box center [1059, 254] width 340 height 162
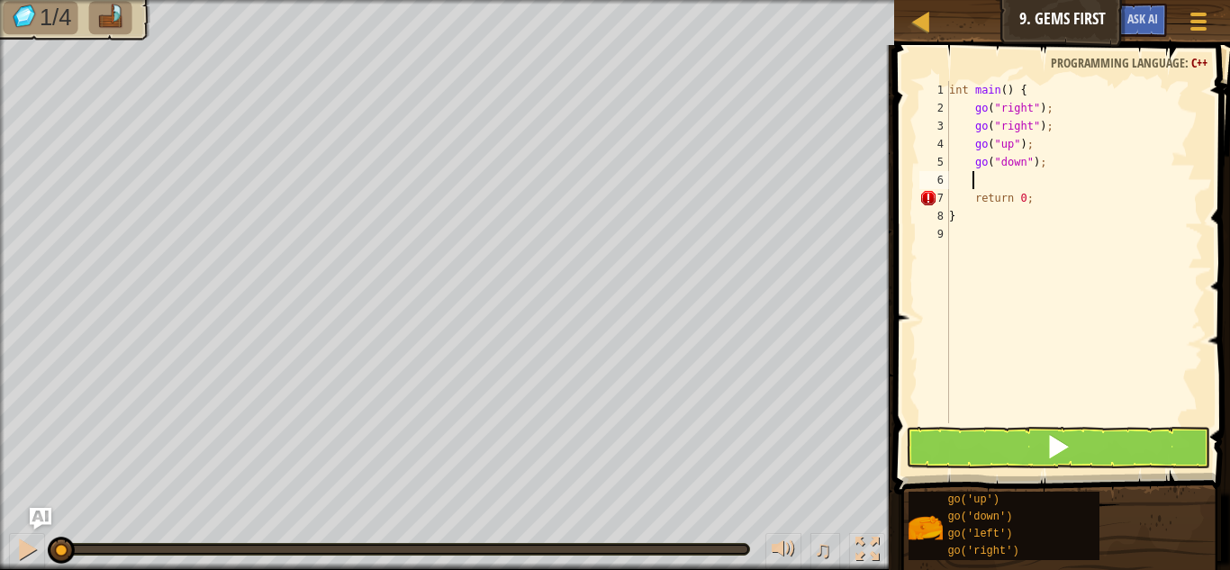
type textarea "go"
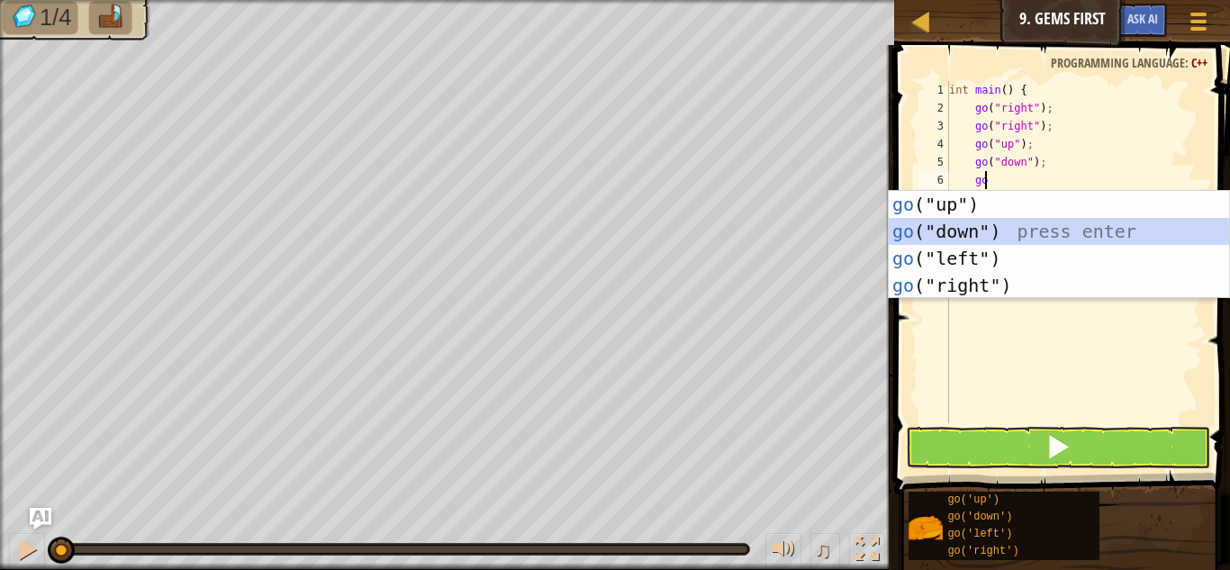
click at [1021, 229] on div "go ("up") press enter go ("down") press enter go ("left") press enter go ("righ…" at bounding box center [1059, 272] width 340 height 162
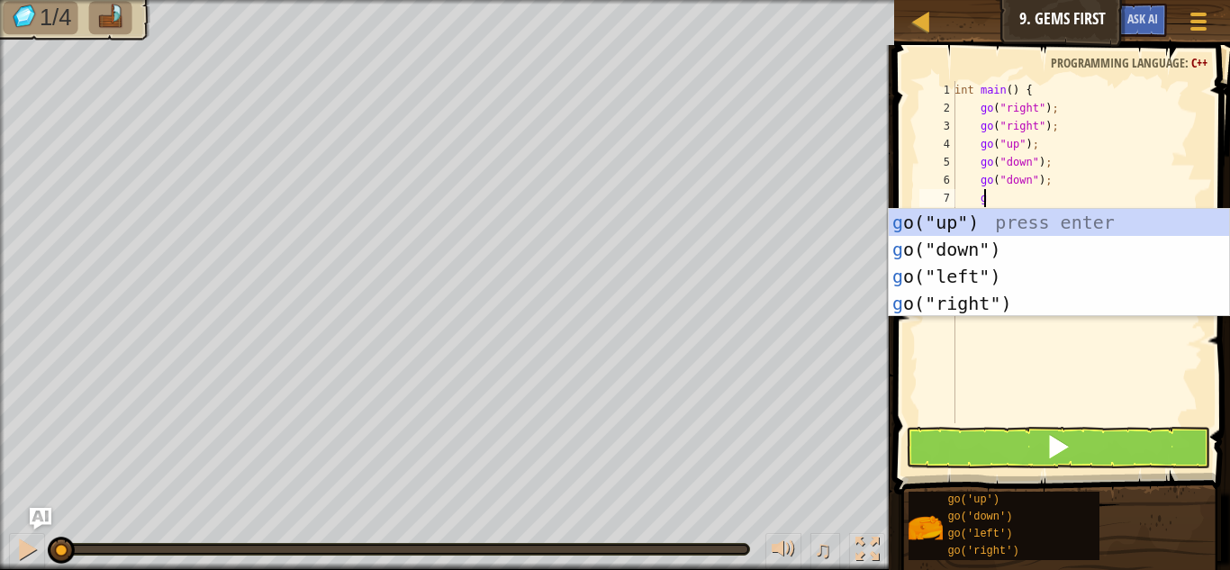
type textarea "go"
click at [1027, 220] on div "go ("up") press enter go ("down") press enter go ("left") press enter go ("righ…" at bounding box center [1059, 290] width 340 height 162
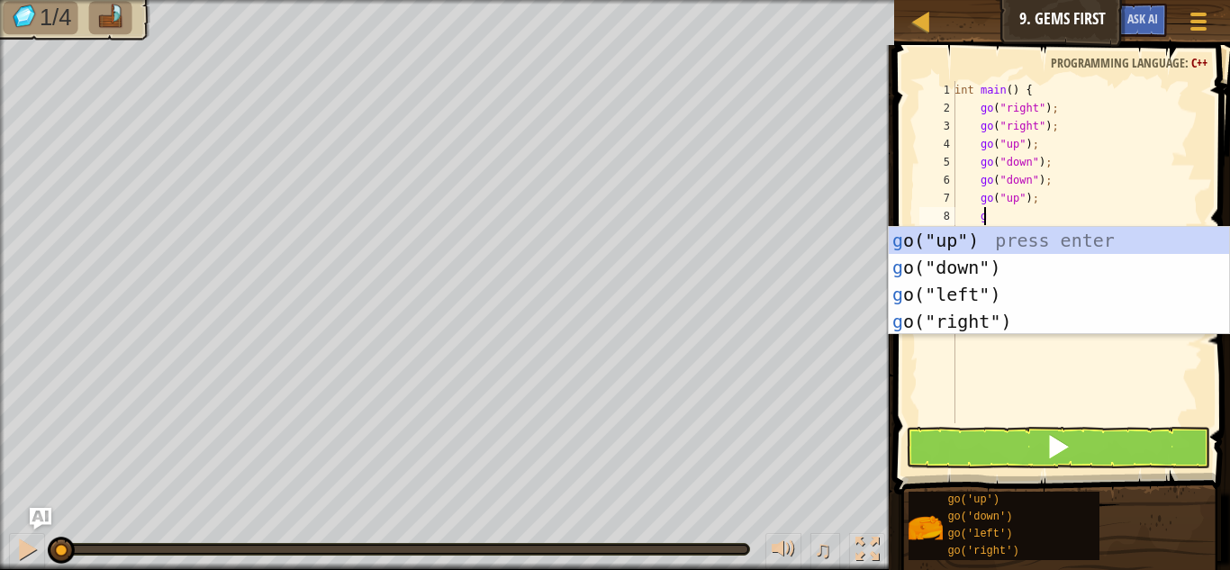
type textarea "go"
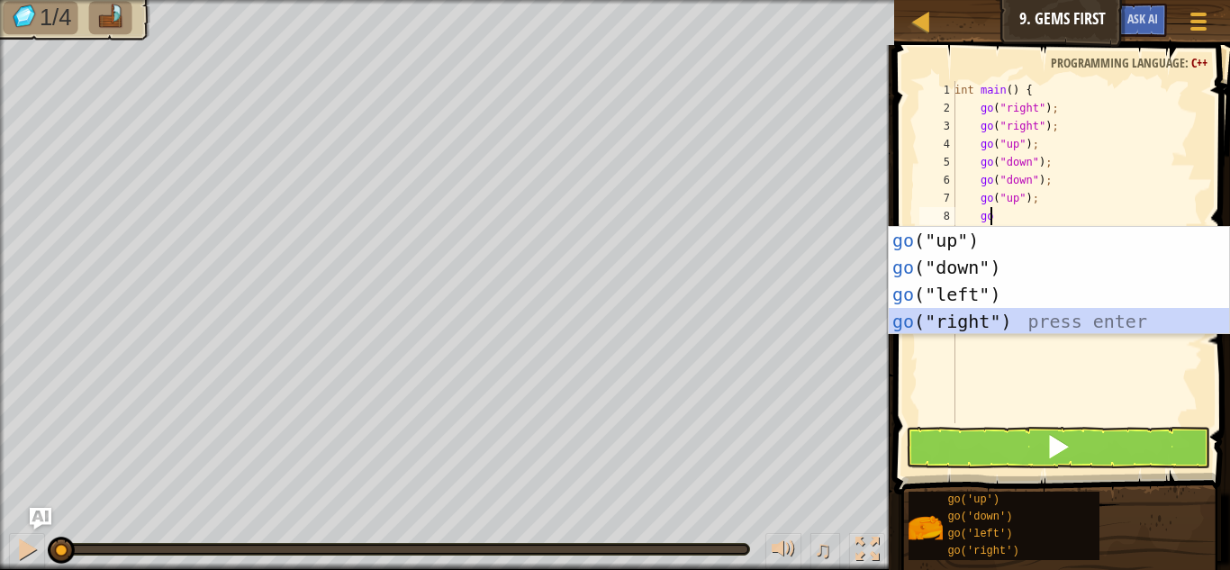
click at [1043, 312] on div "go ("up") press enter go ("down") press enter go ("left") press enter go ("righ…" at bounding box center [1059, 308] width 340 height 162
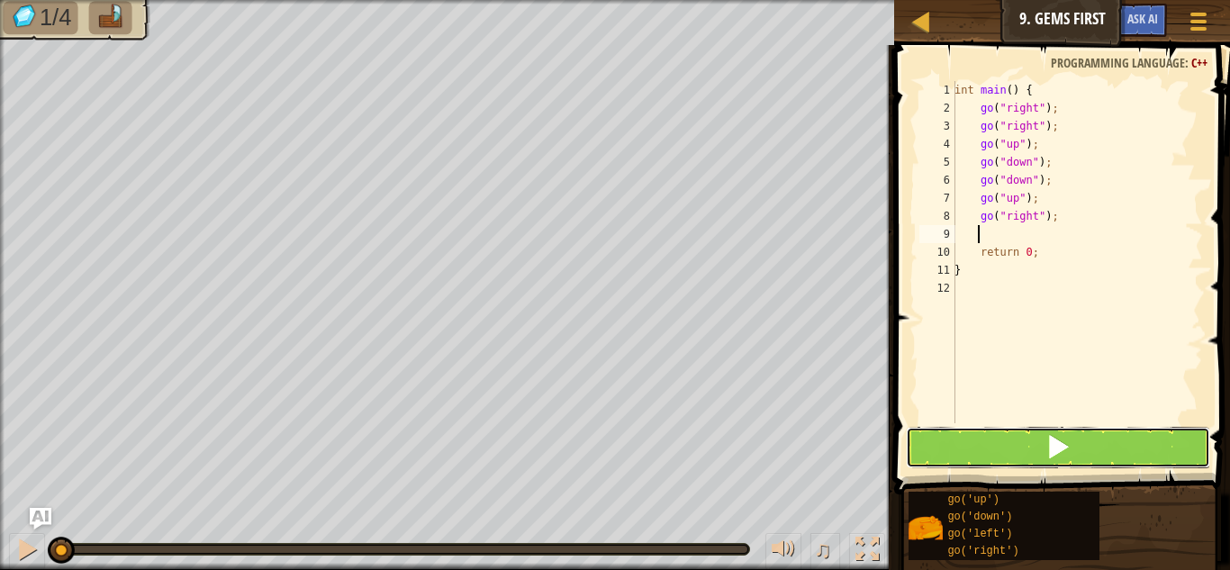
click at [1030, 451] on button at bounding box center [1058, 447] width 304 height 41
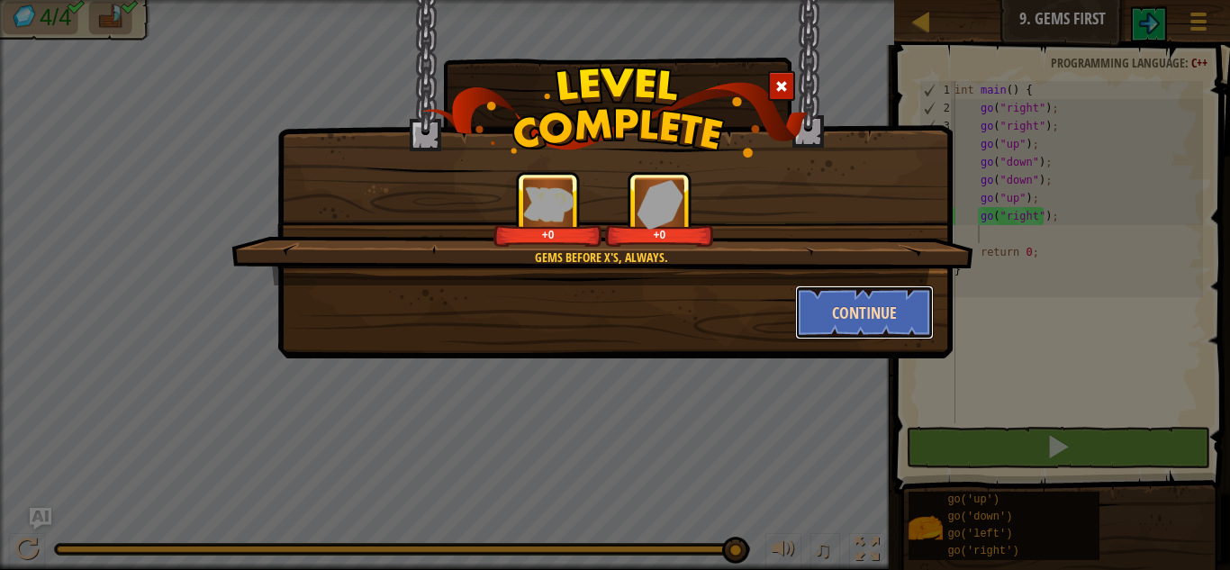
click at [864, 325] on button "Continue" at bounding box center [865, 312] width 140 height 54
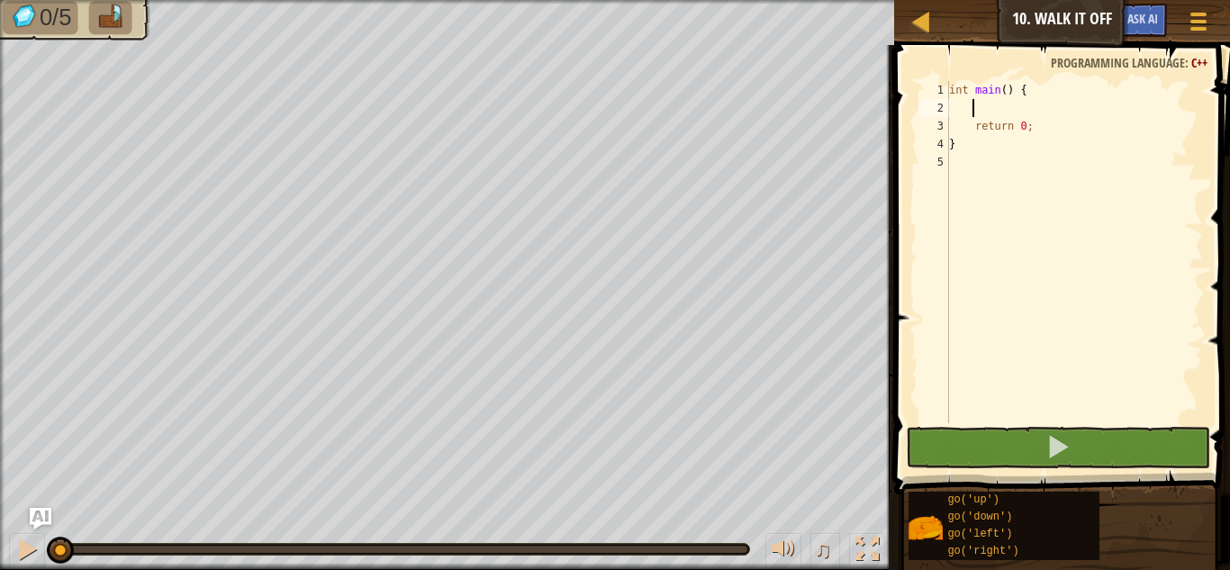
click at [1016, 103] on div "int main ( ) { return 0 ; }" at bounding box center [1074, 270] width 258 height 378
type textarea "go"
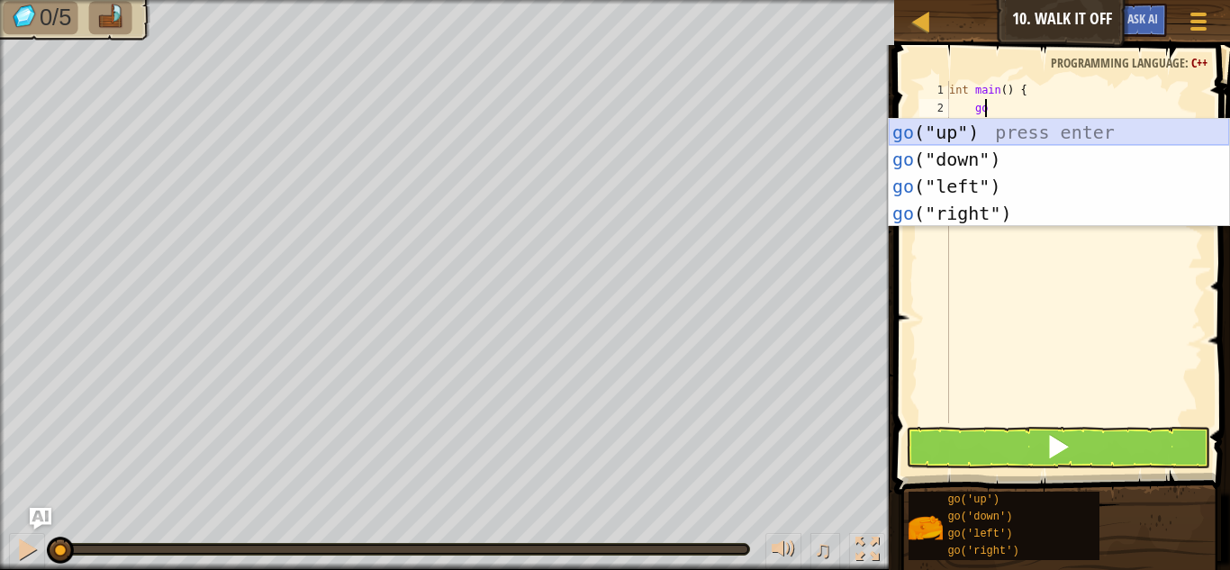
click at [1049, 131] on div "go ("up") press enter go ("down") press enter go ("left") press enter go ("righ…" at bounding box center [1059, 200] width 340 height 162
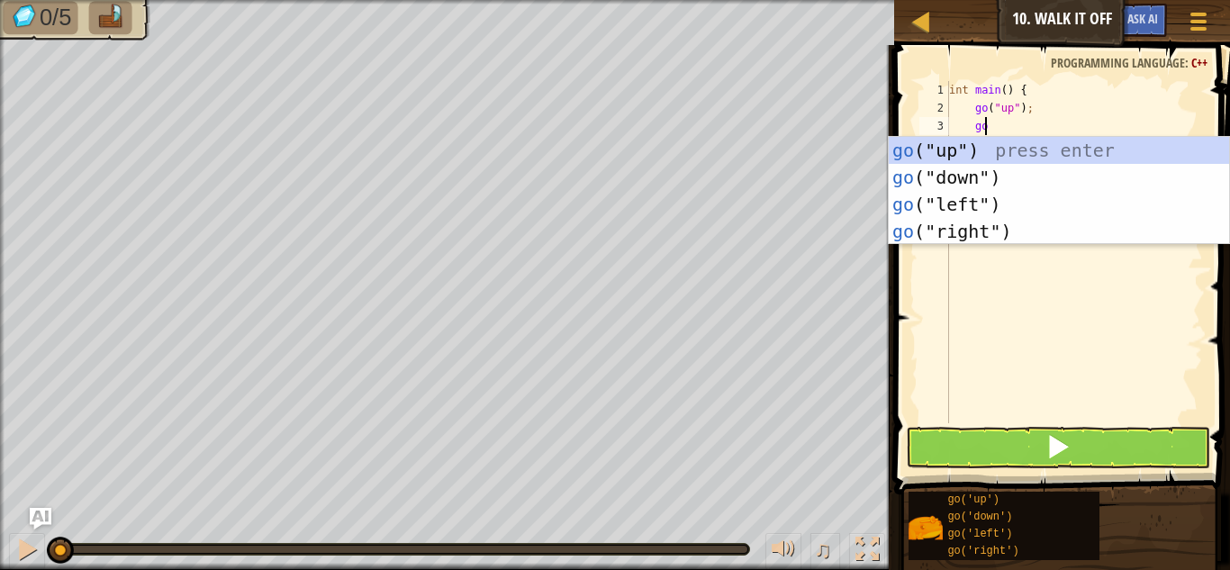
type textarea "go"
click at [999, 149] on div "go ("up") press enter go ("down") press enter go ("left") press enter go ("righ…" at bounding box center [1059, 218] width 340 height 162
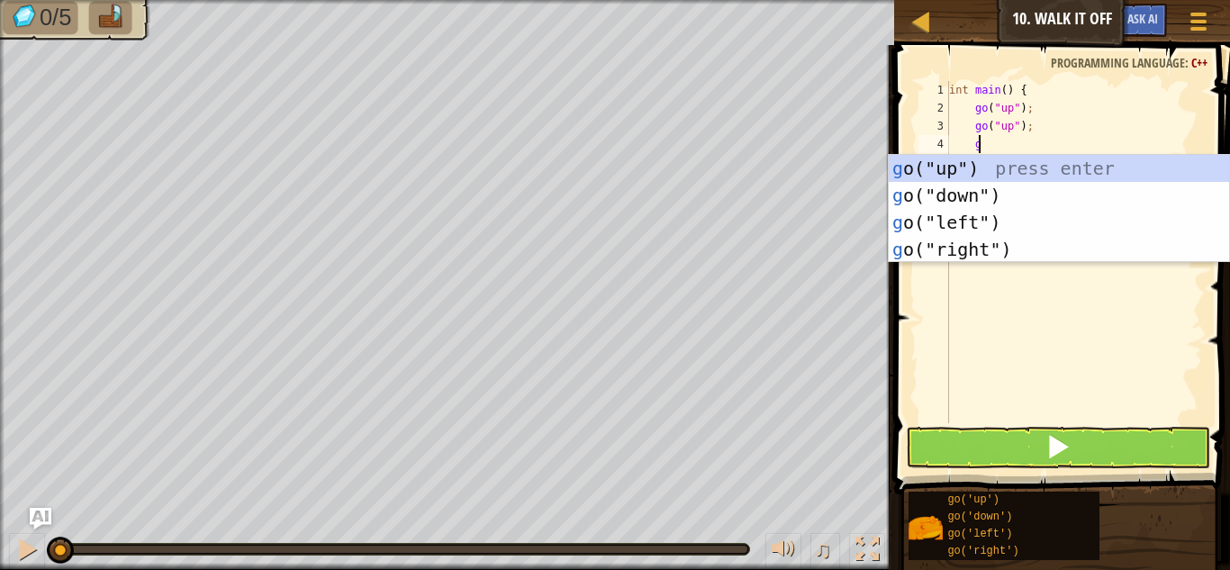
type textarea "go"
click at [1021, 177] on div "go ("up") press enter go ("down") press enter go ("left") press enter go ("righ…" at bounding box center [1059, 236] width 340 height 162
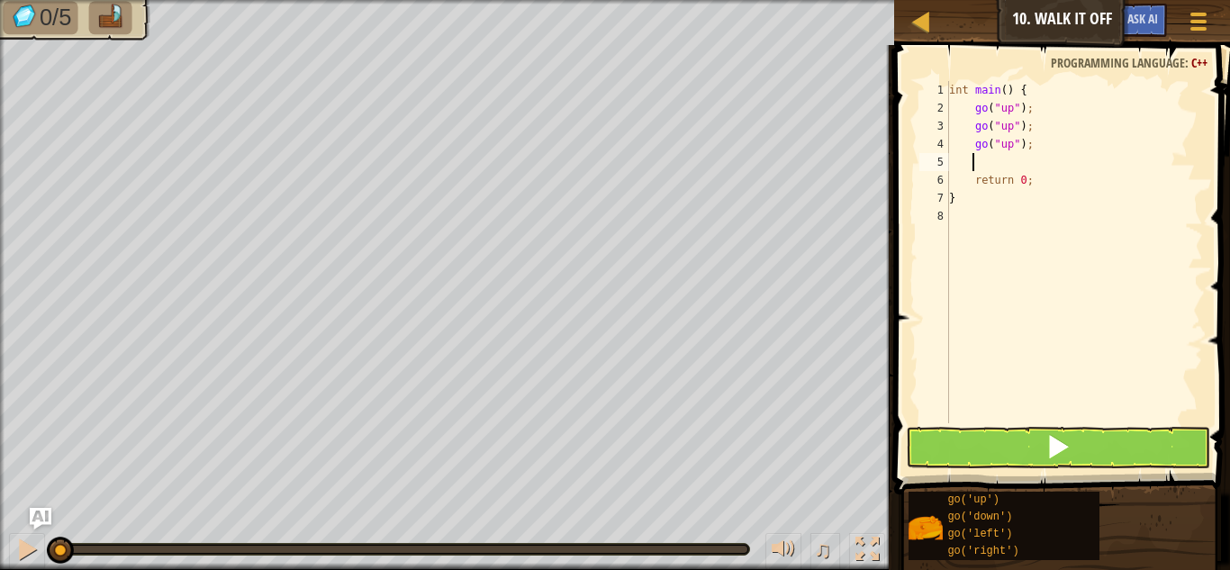
type textarea "go"
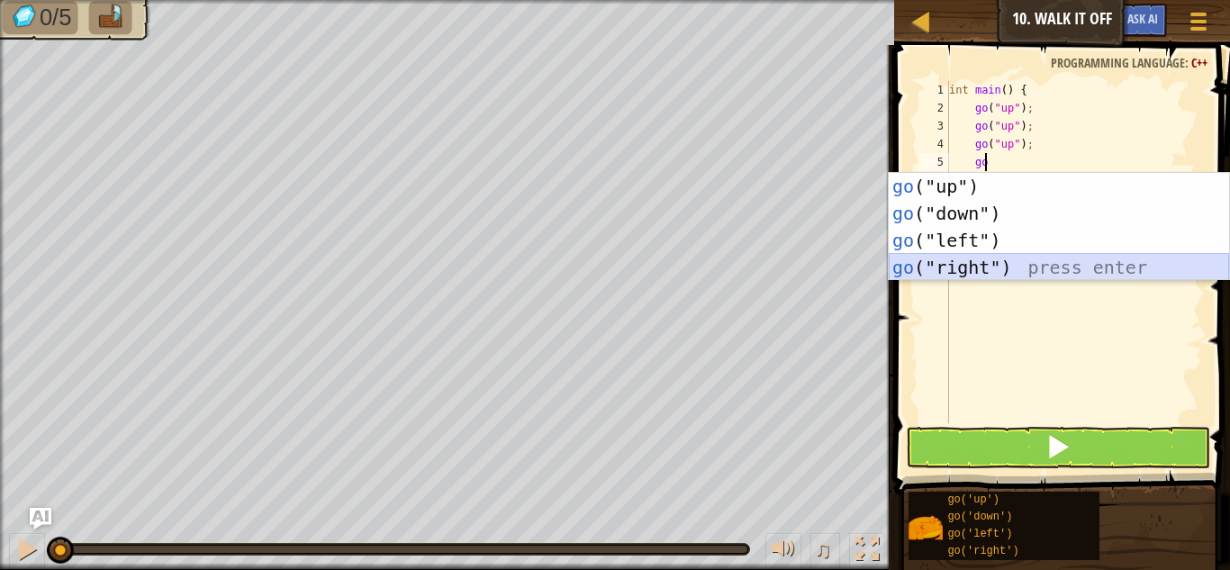
click at [1009, 254] on div "go ("up") press enter go ("down") press enter go ("left") press enter go ("righ…" at bounding box center [1059, 254] width 340 height 162
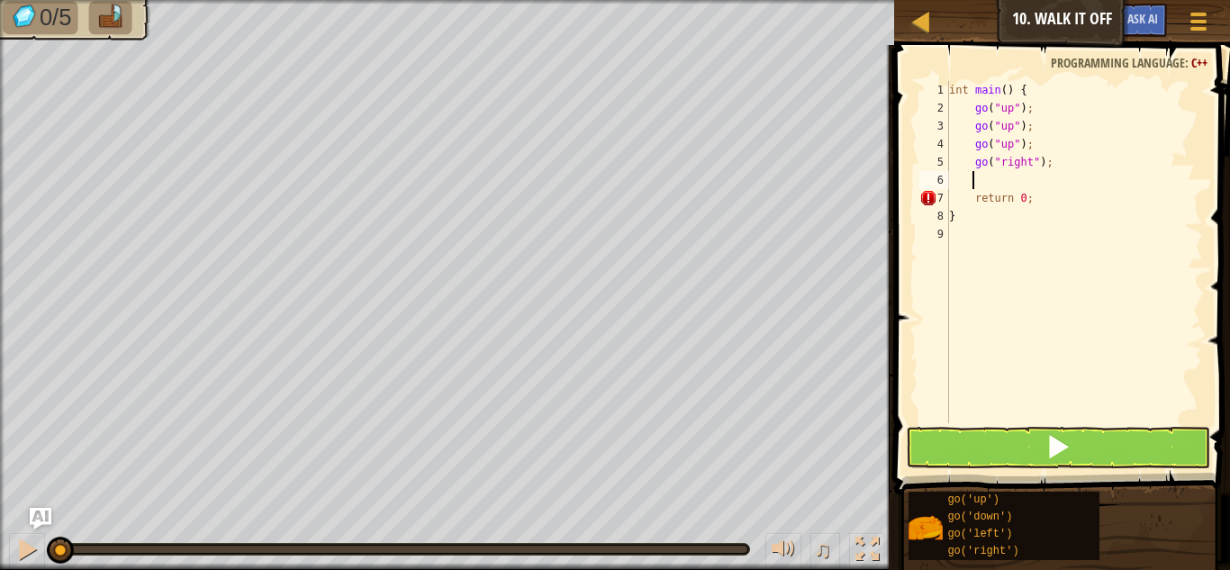
type textarea "go"
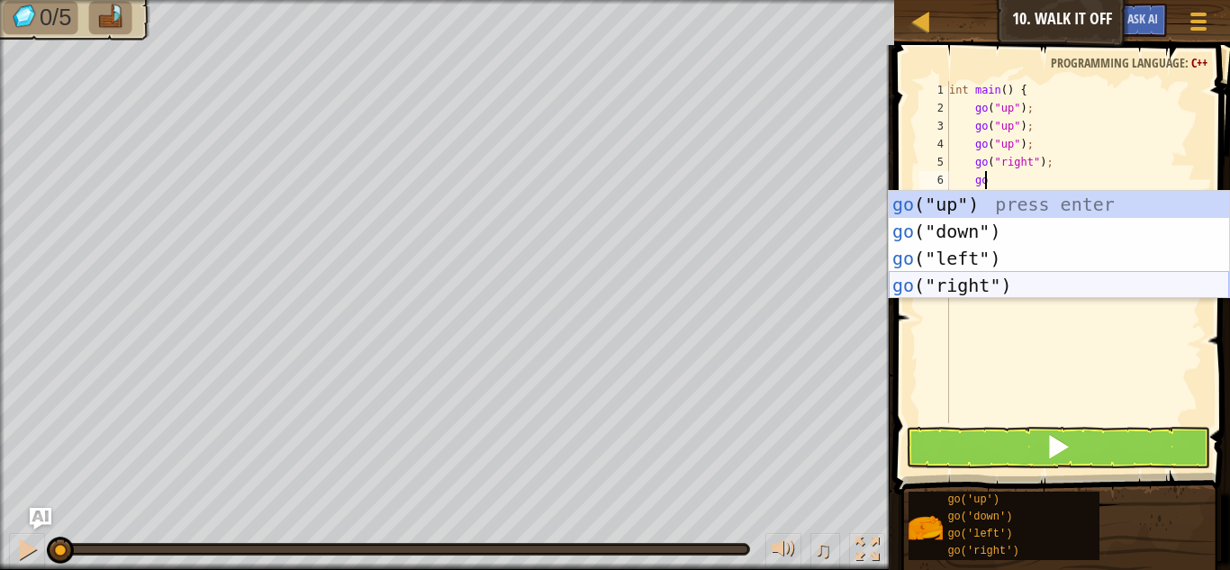
click at [1040, 278] on div "go ("up") press enter go ("down") press enter go ("left") press enter go ("righ…" at bounding box center [1059, 272] width 340 height 162
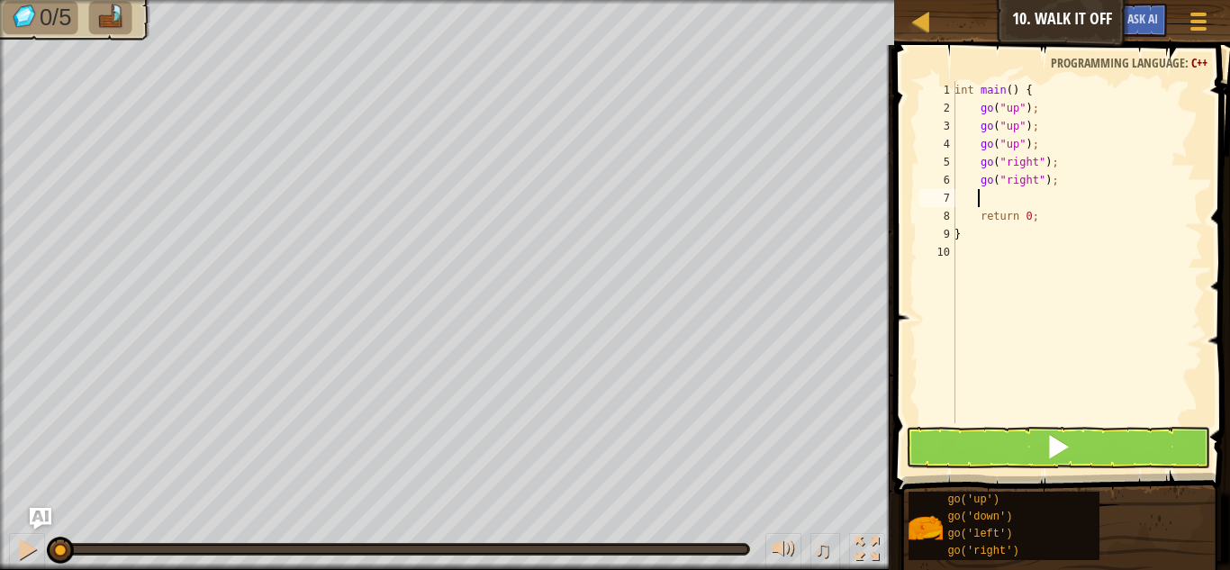
type textarea "go"
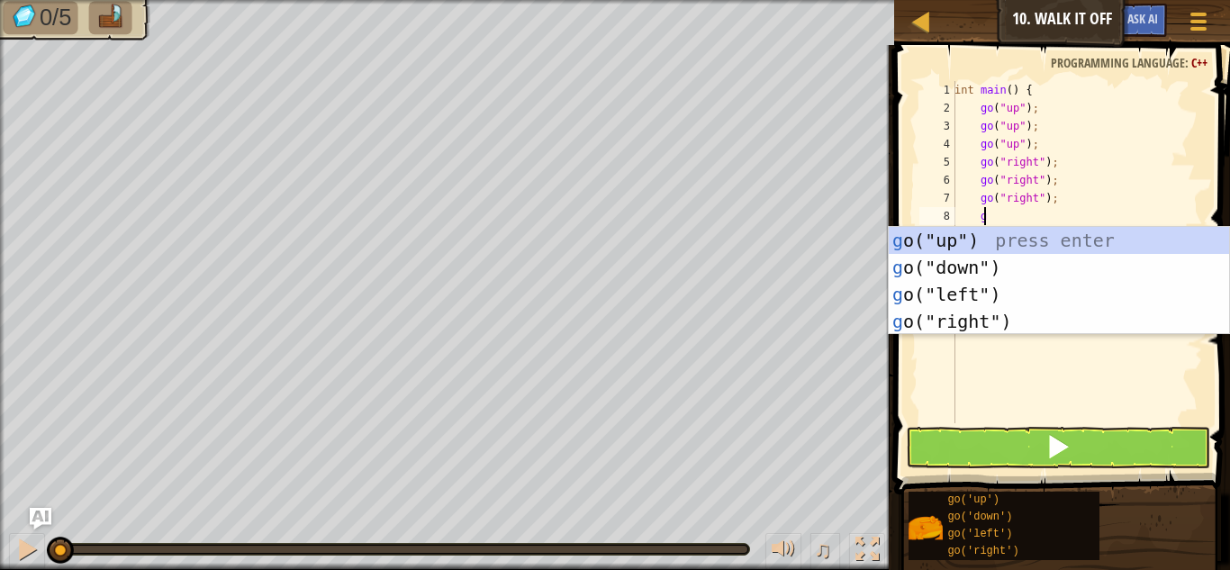
type textarea "go"
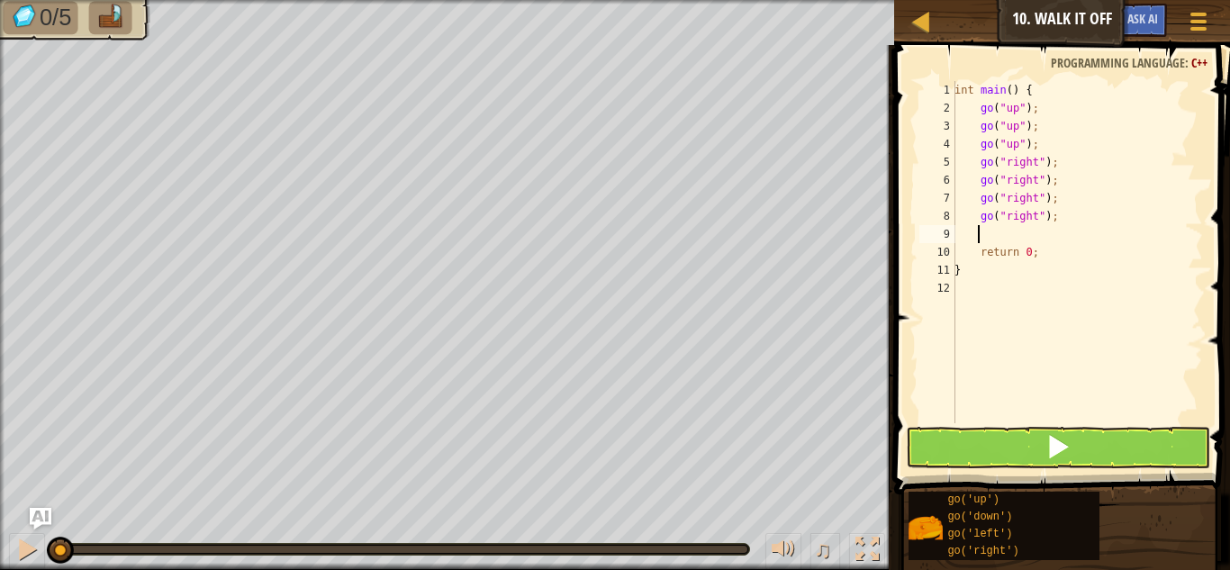
type textarea "go"
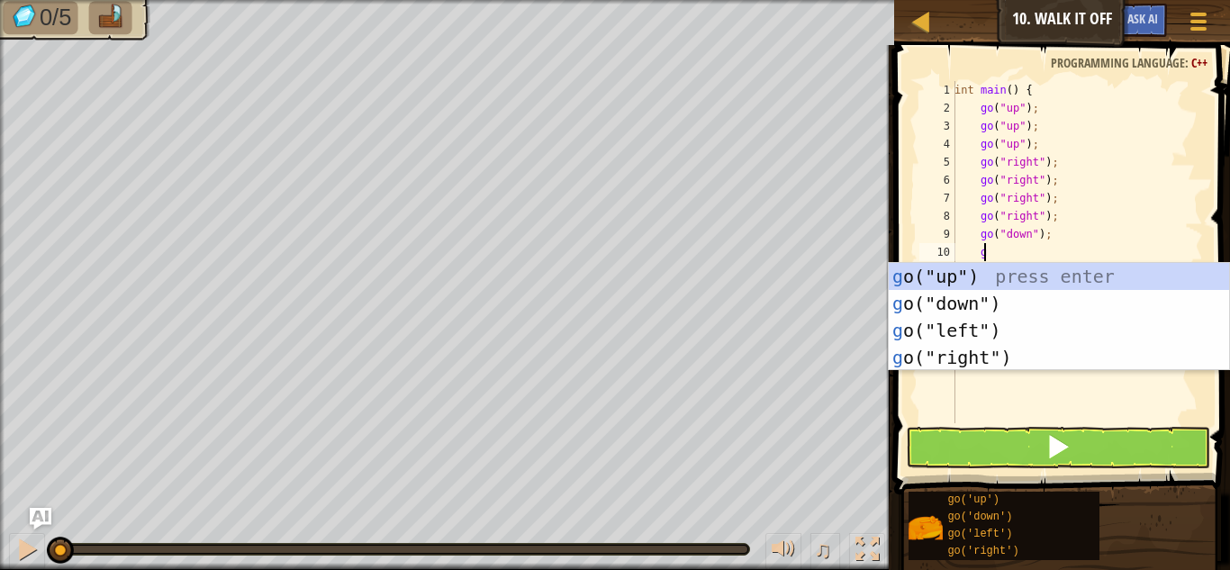
type textarea "go"
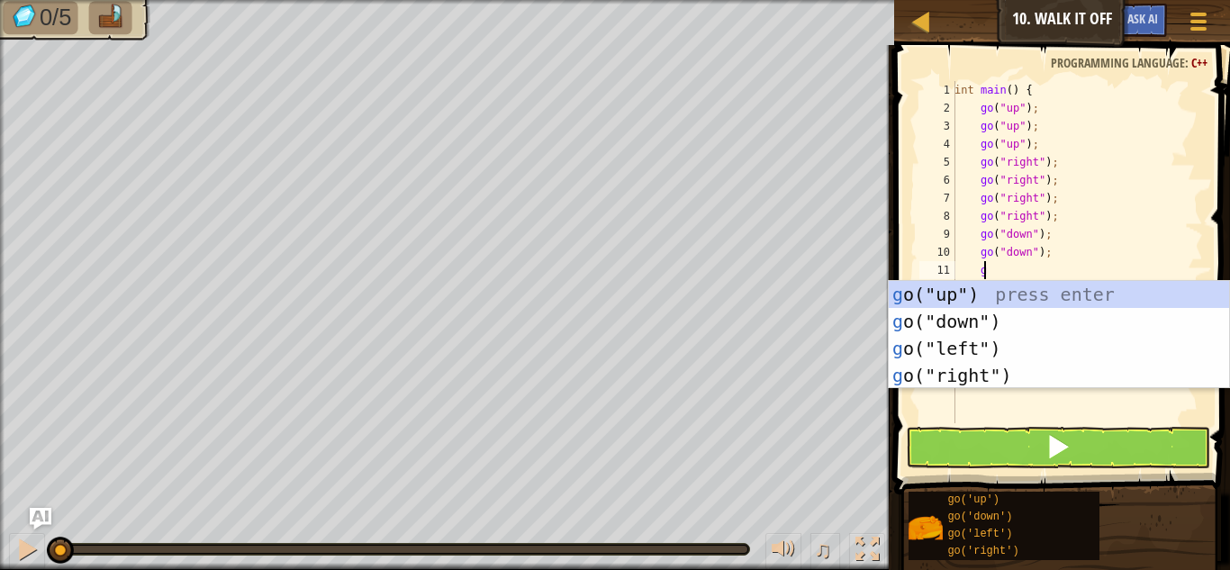
type textarea "go"
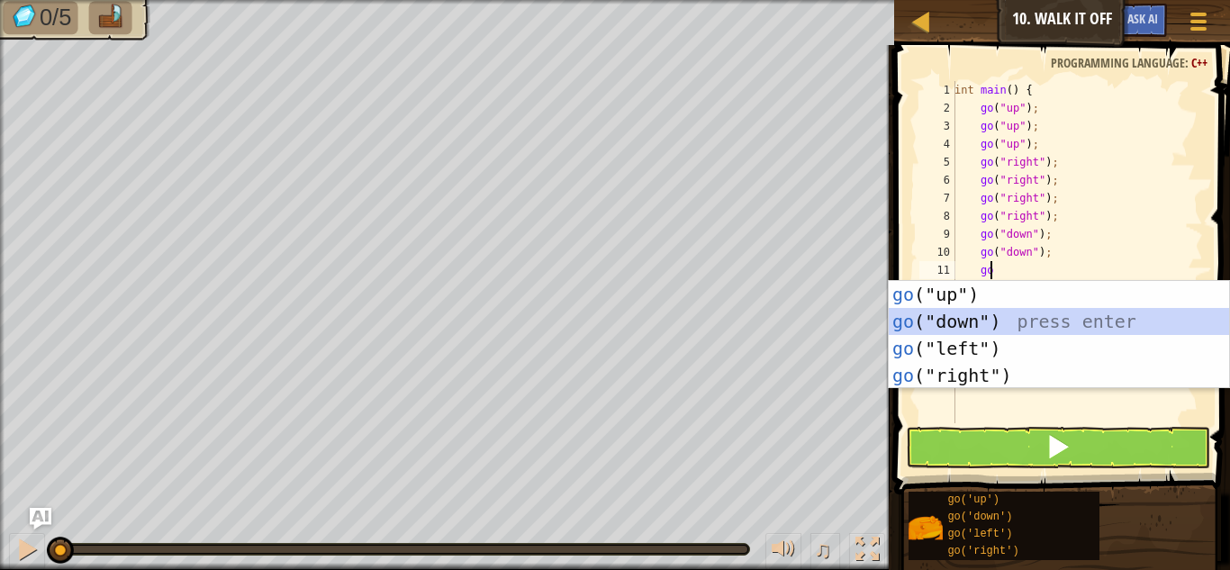
scroll to position [8, 1]
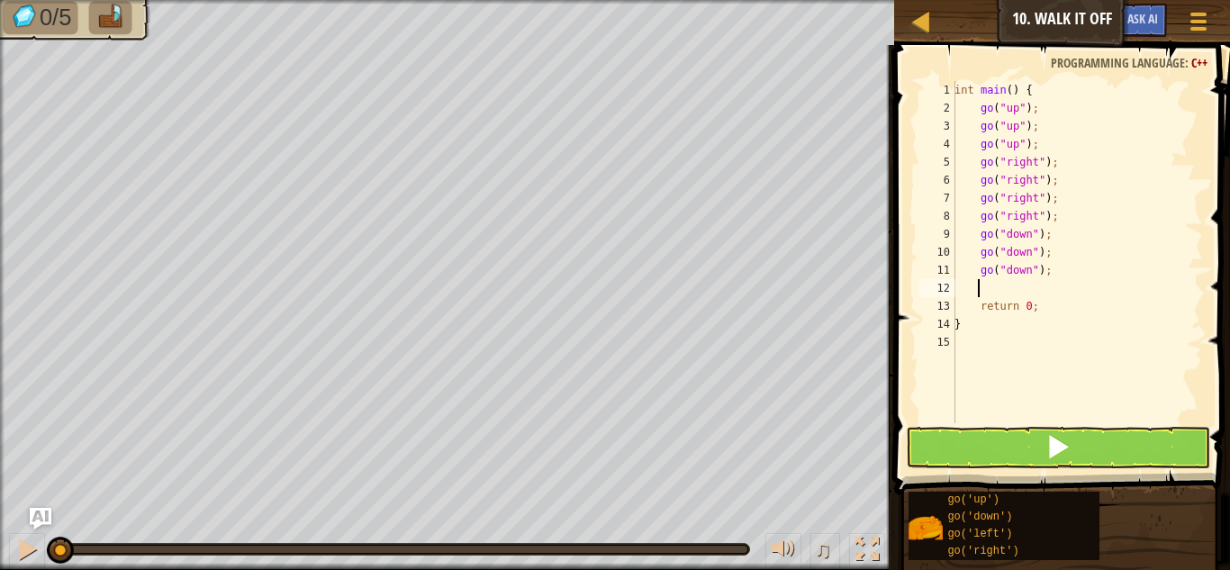
type textarea "g"
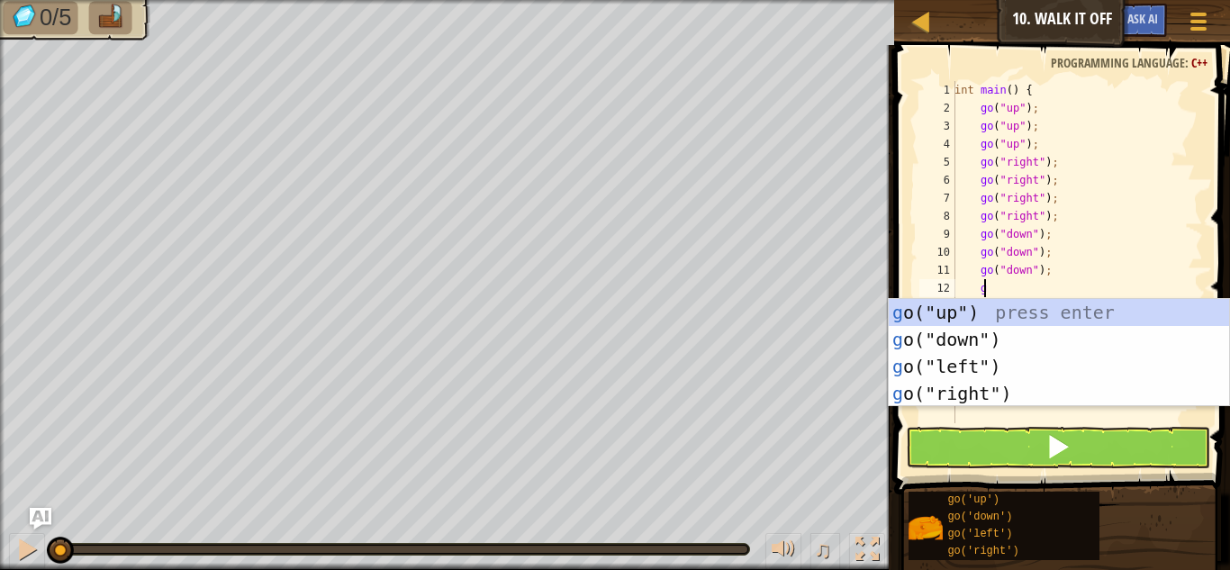
scroll to position [8, 2]
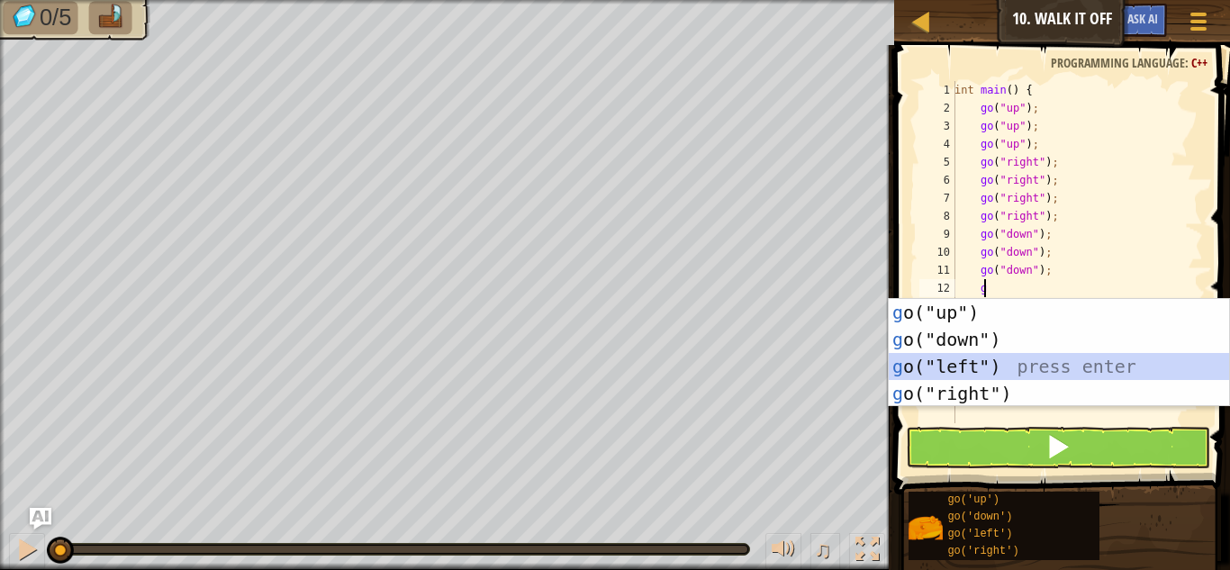
click at [975, 359] on div "g o("up") press enter g o("down") press enter g o("left") press enter g o("righ…" at bounding box center [1059, 380] width 340 height 162
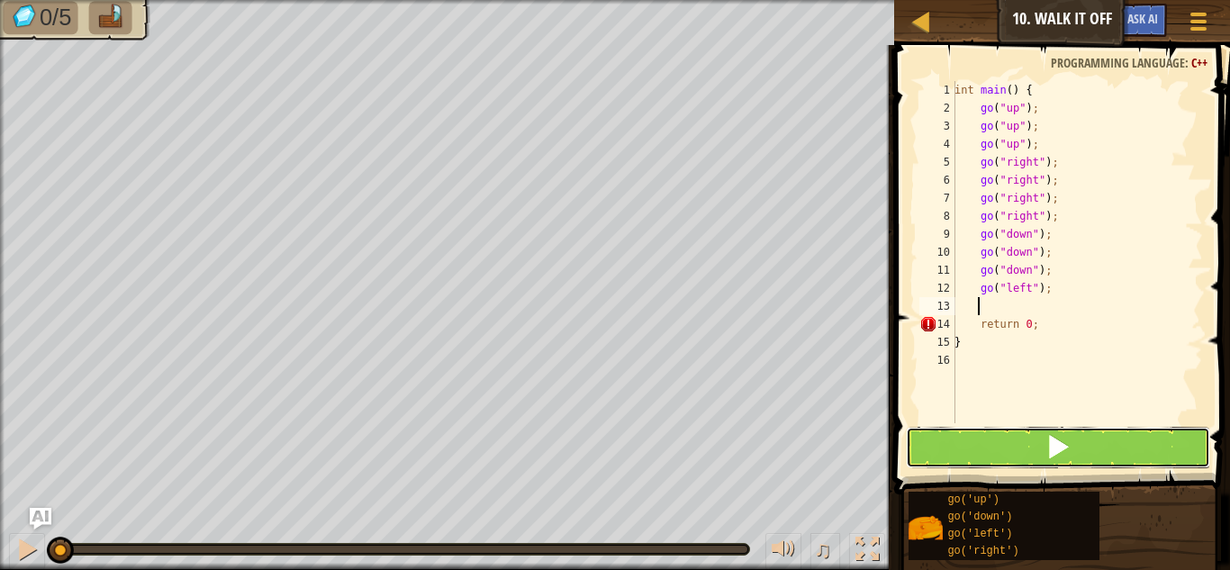
click at [999, 467] on button at bounding box center [1058, 447] width 304 height 41
click at [991, 449] on button at bounding box center [1058, 447] width 304 height 41
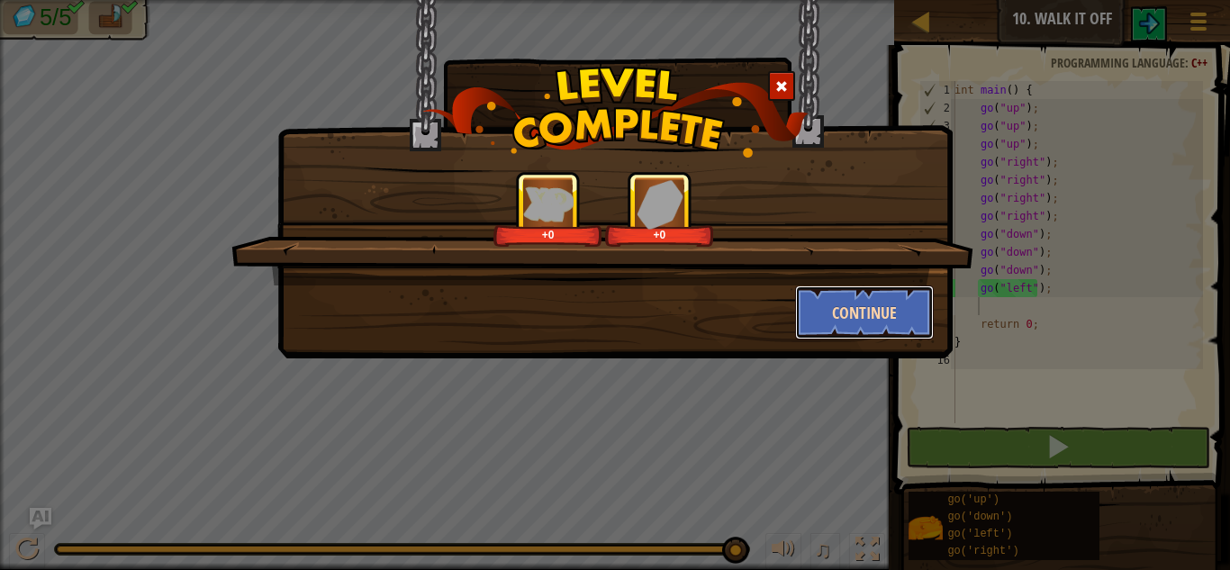
click at [827, 308] on button "Continue" at bounding box center [865, 312] width 140 height 54
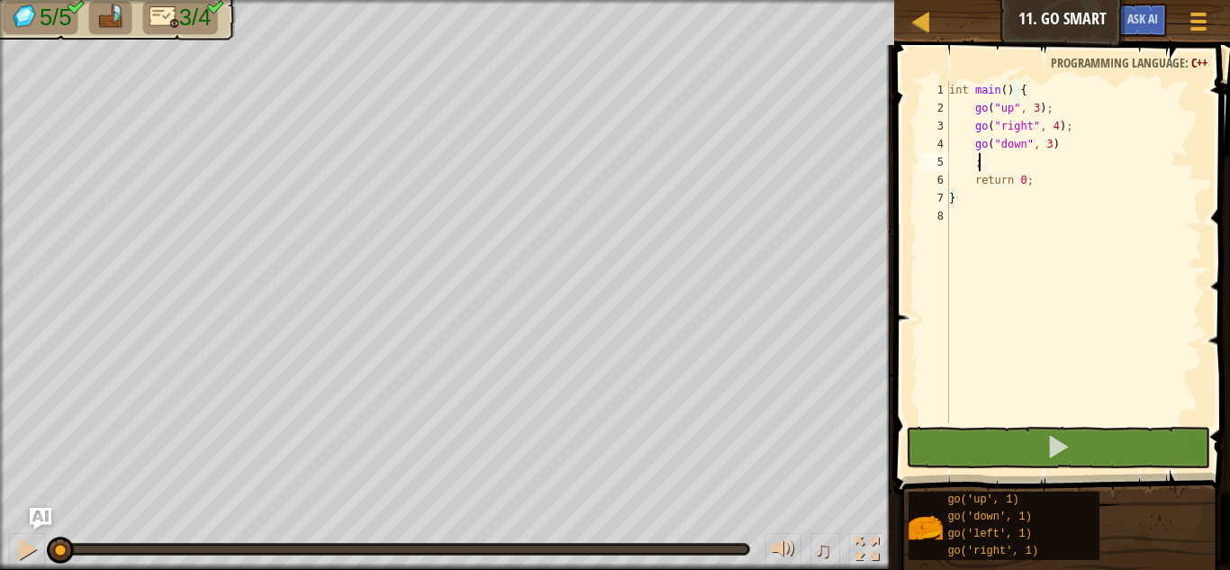
click at [1000, 164] on div "int main ( ) { go ( " up " , 3 ) ; go ( " right " , 4 ) ; go ( " down " , 3 ) ;…" at bounding box center [1074, 270] width 258 height 378
type textarea ";"
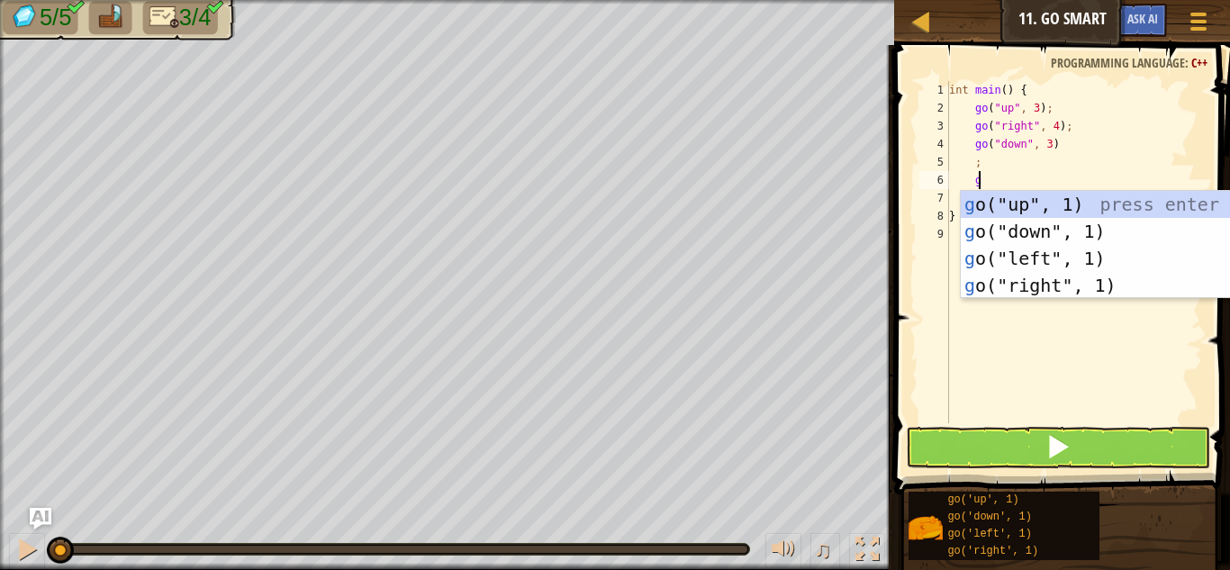
scroll to position [8, 2]
type textarea "go"
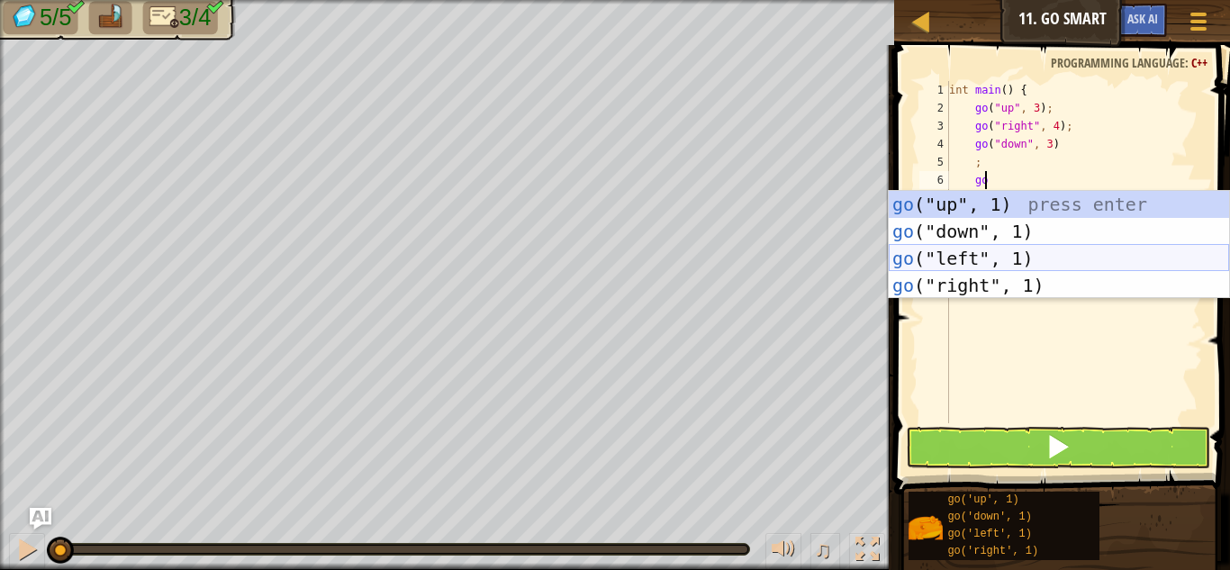
click at [1023, 252] on div "go ("up", 1) press enter go ("down", 1) press enter go ("left", 1) press enter …" at bounding box center [1059, 272] width 340 height 162
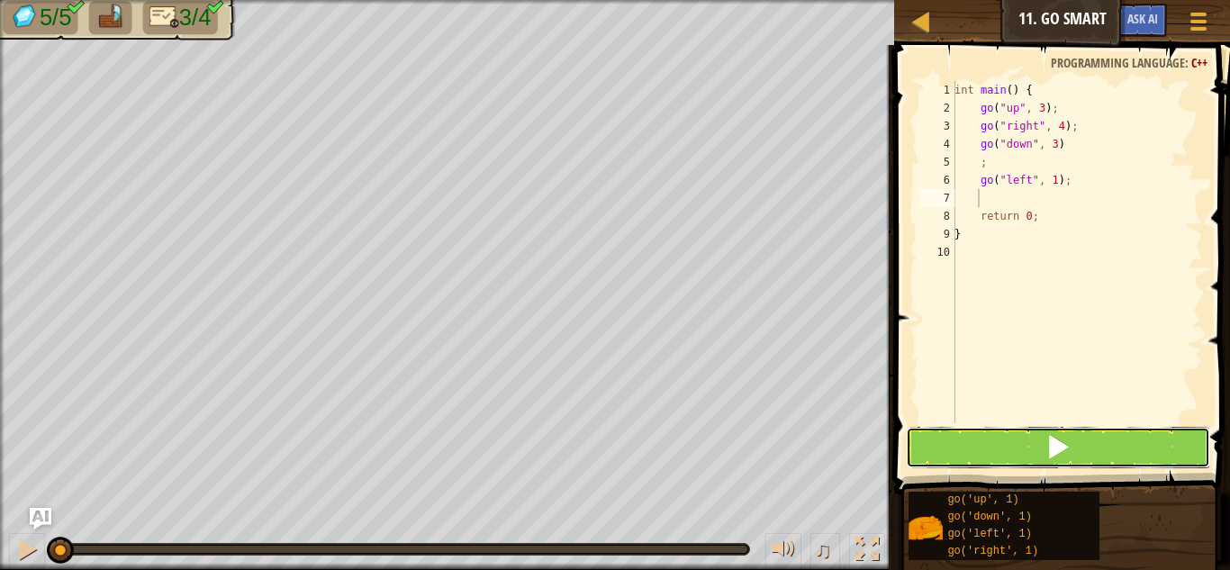
click at [1045, 466] on button at bounding box center [1058, 447] width 304 height 41
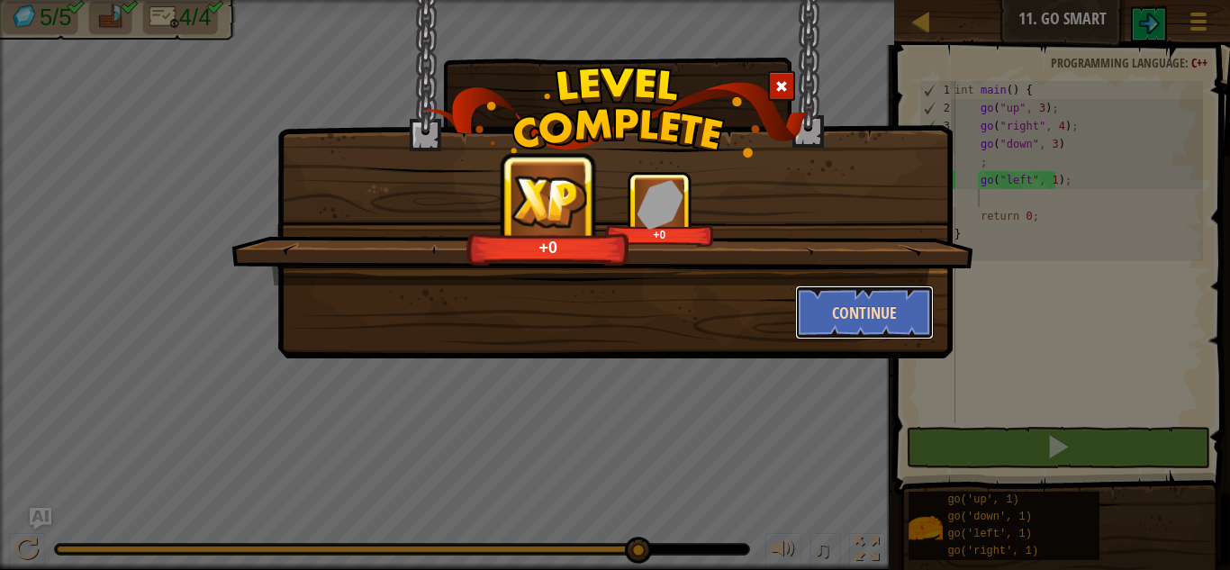
click at [834, 318] on button "Continue" at bounding box center [865, 312] width 140 height 54
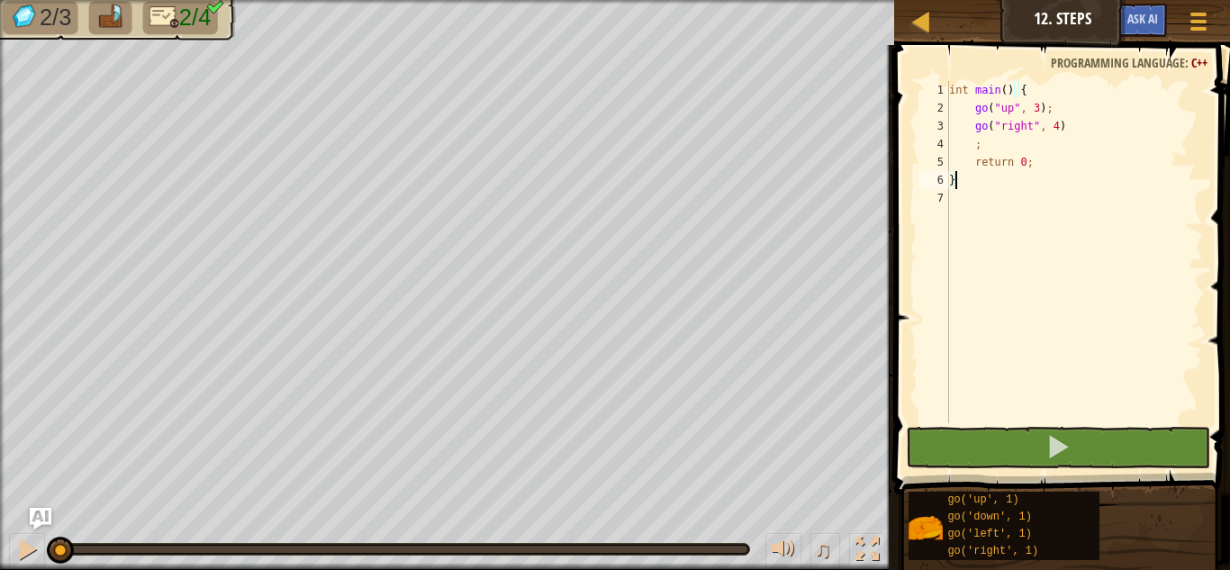
click at [1027, 140] on div "int main ( ) { go ( " up " , 3 ) ; go ( " right " , 4 ) ; return 0 ; }" at bounding box center [1074, 270] width 258 height 378
type textarea ";"
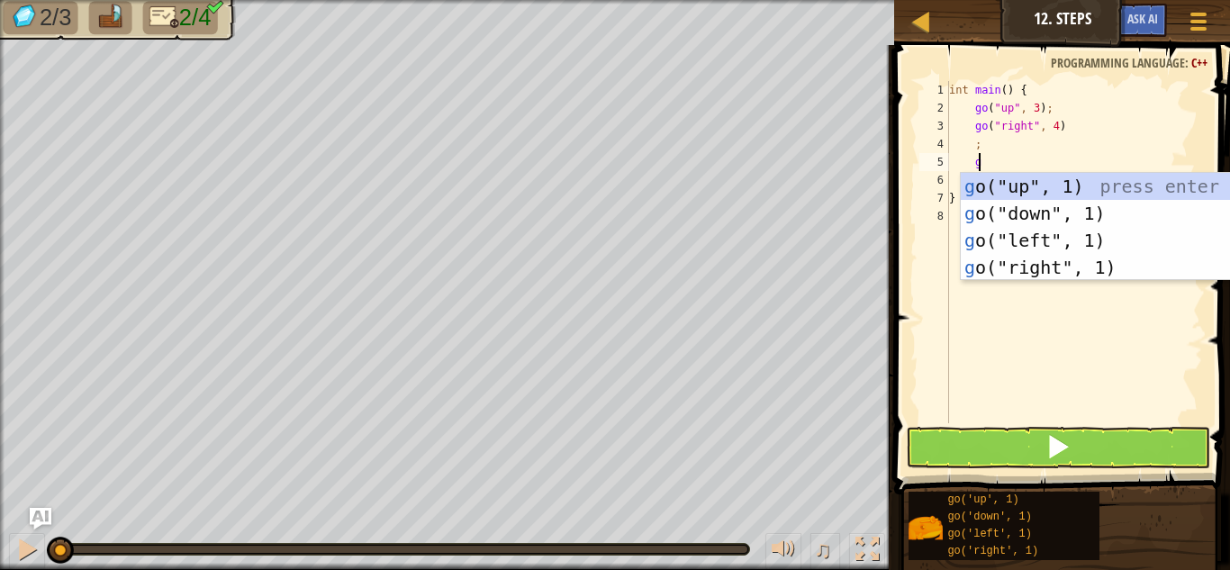
scroll to position [8, 2]
type textarea "go"
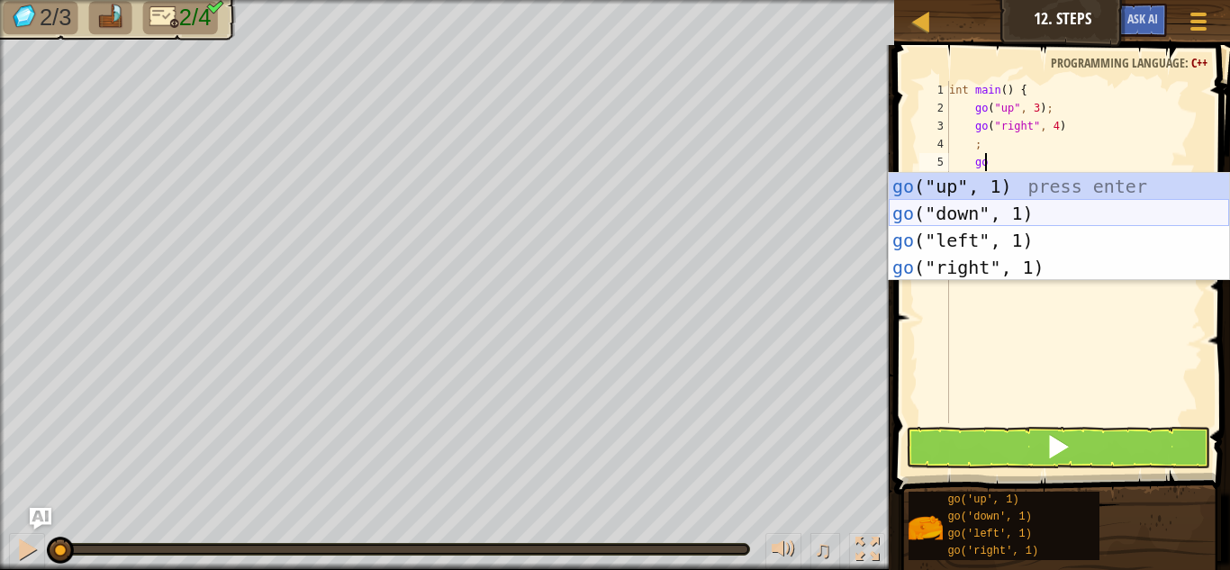
click at [943, 215] on div "go ("up", 1) press enter go ("down", 1) press enter go ("left", 1) press enter …" at bounding box center [1059, 254] width 340 height 162
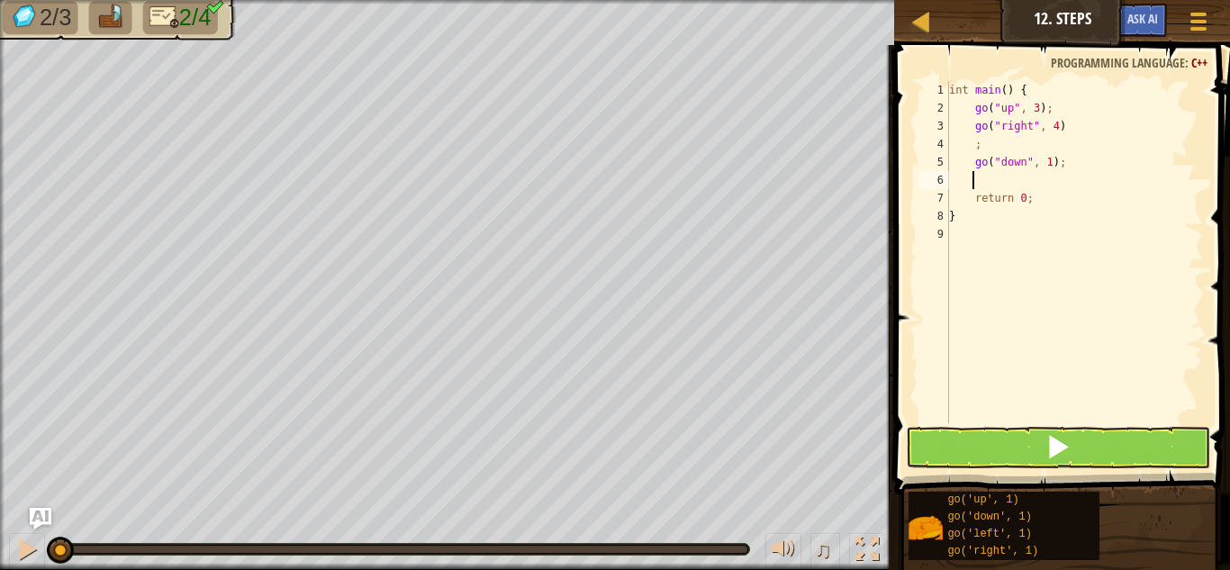
click at [1042, 165] on div "int main ( ) { go ( " up " , 3 ) ; go ( " right " , 4 ) ; go ( " down " , 1 ) ;…" at bounding box center [1074, 270] width 258 height 378
type textarea "go("down", 3);"
click at [1061, 179] on div "int main ( ) { go ( " up " , 3 ) ; go ( " right " , 4 ) ; go ( " down " , 3 ) ;…" at bounding box center [1074, 270] width 258 height 378
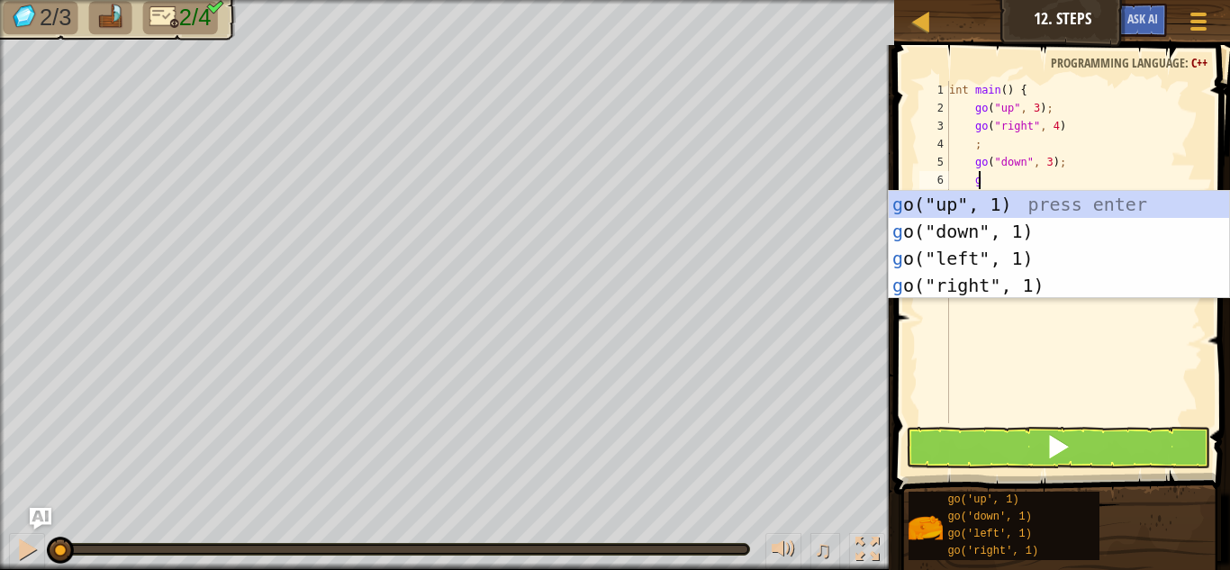
scroll to position [8, 2]
type textarea "go"
click at [1044, 261] on div "go ("up", 1) press enter go ("down", 1) press enter go ("left", 1) press enter …" at bounding box center [1059, 272] width 340 height 162
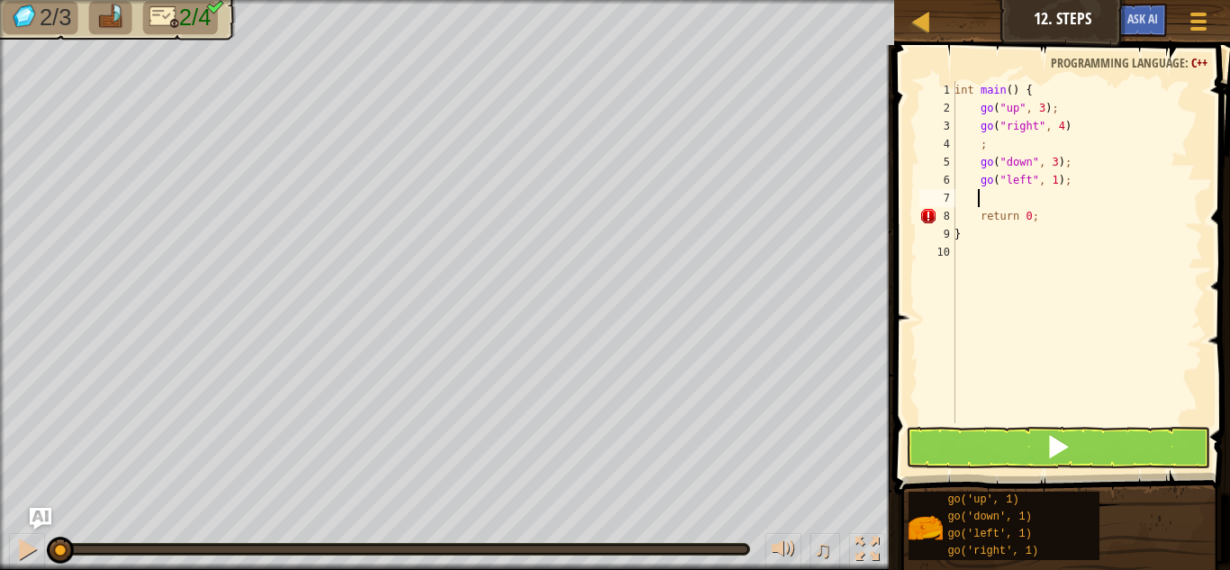
scroll to position [8, 1]
click at [1049, 178] on div "int main ( ) { go ( " up " , 3 ) ; go ( " right " , 4 ) ; go ( " down " , 3 ) ;…" at bounding box center [1077, 270] width 252 height 378
type textarea "go("left", 2);"
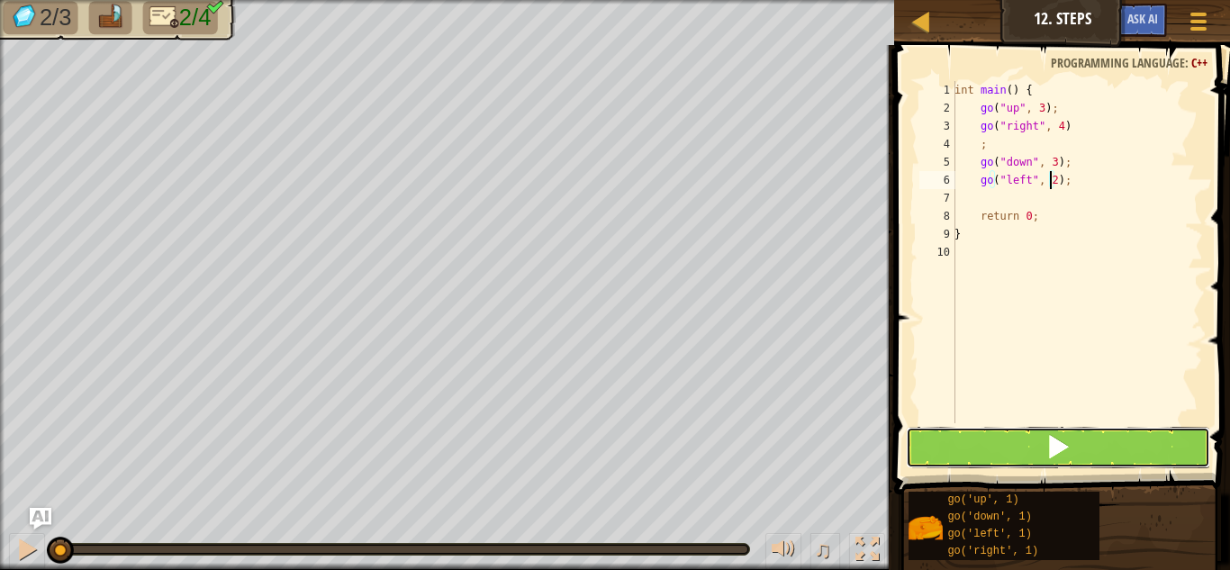
click at [1091, 430] on button at bounding box center [1058, 447] width 304 height 41
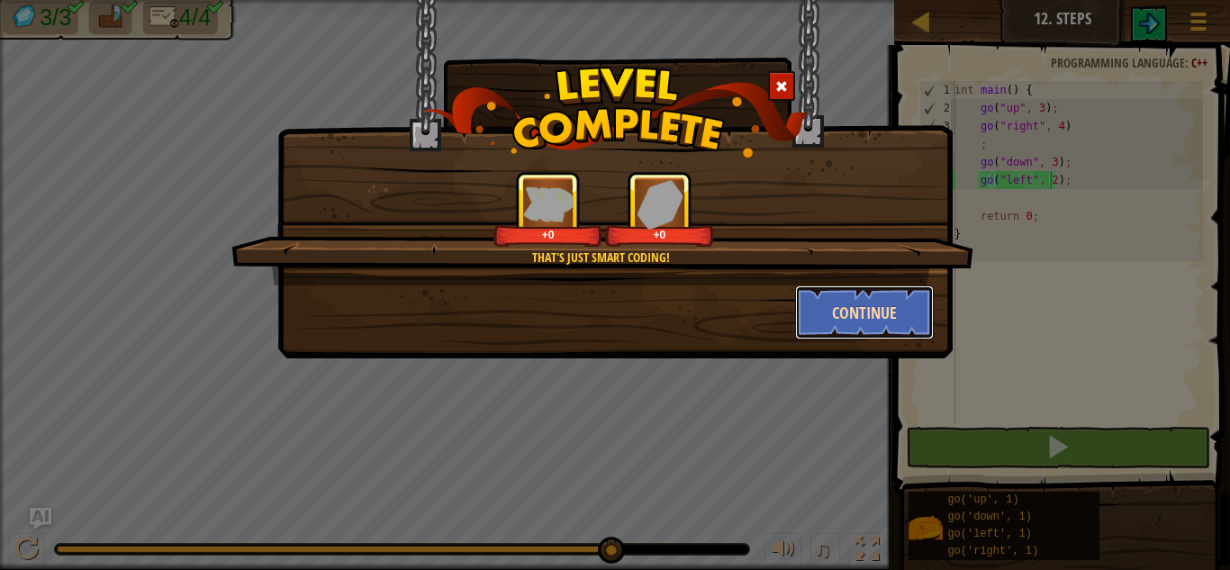
click at [804, 315] on button "Continue" at bounding box center [865, 312] width 140 height 54
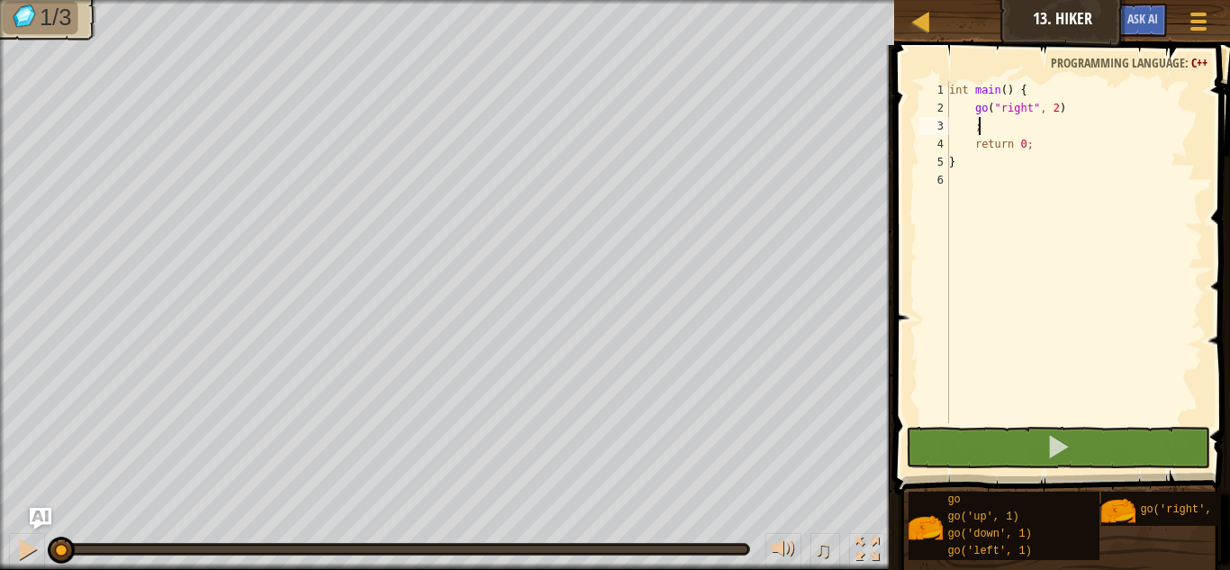
click at [1047, 121] on div "int main ( ) { go ( " right " , 2 ) ; return 0 ; }" at bounding box center [1074, 270] width 258 height 378
type textarea ";"
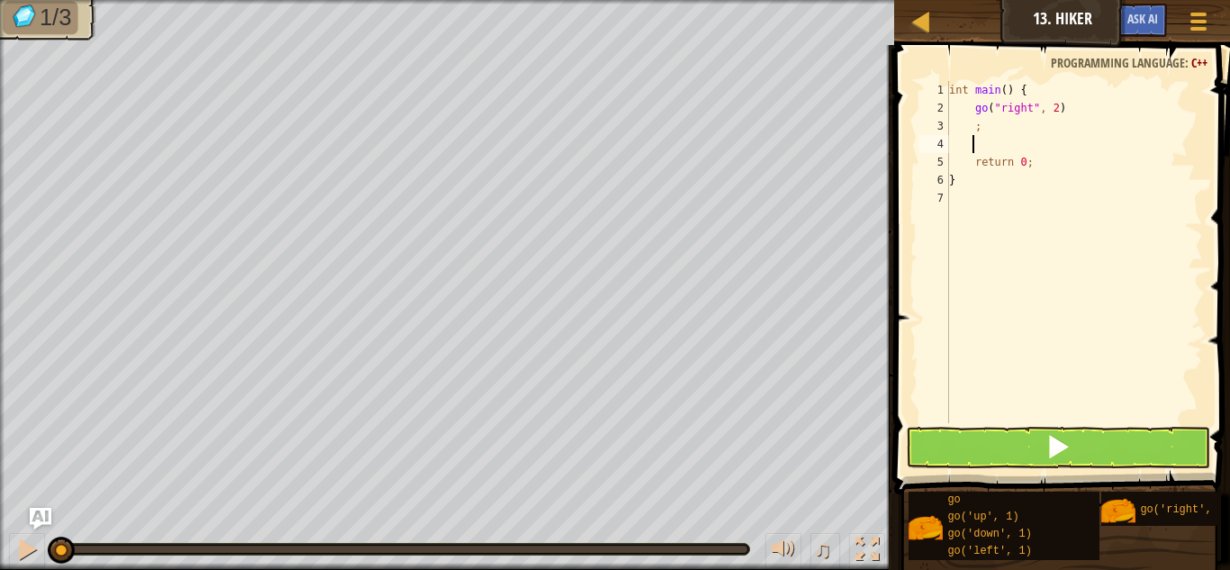
scroll to position [8, 2]
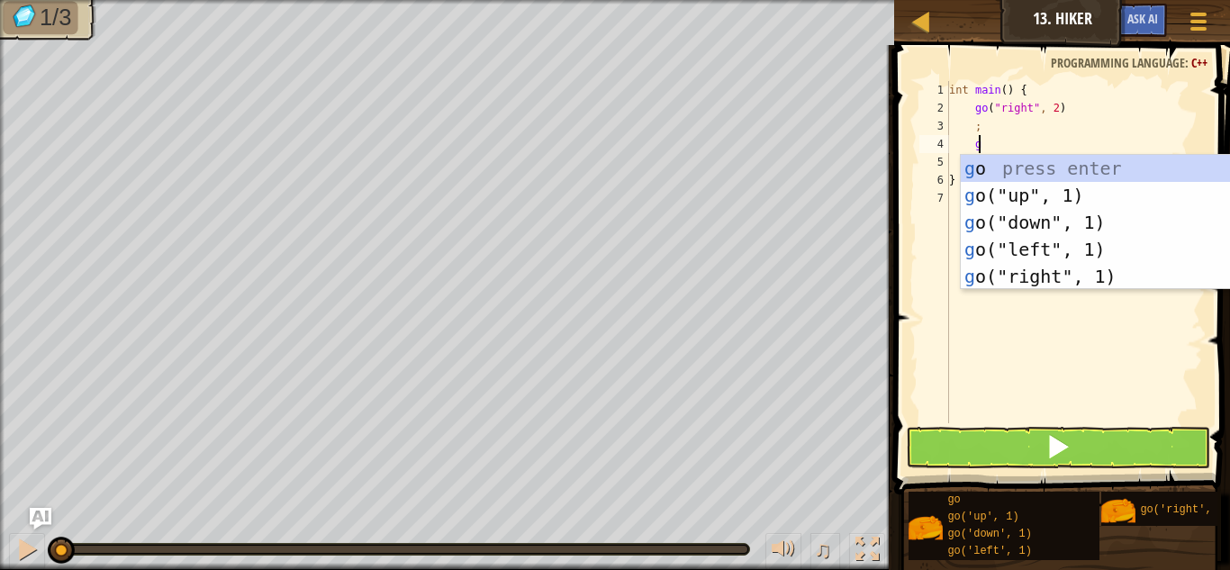
type textarea "go"
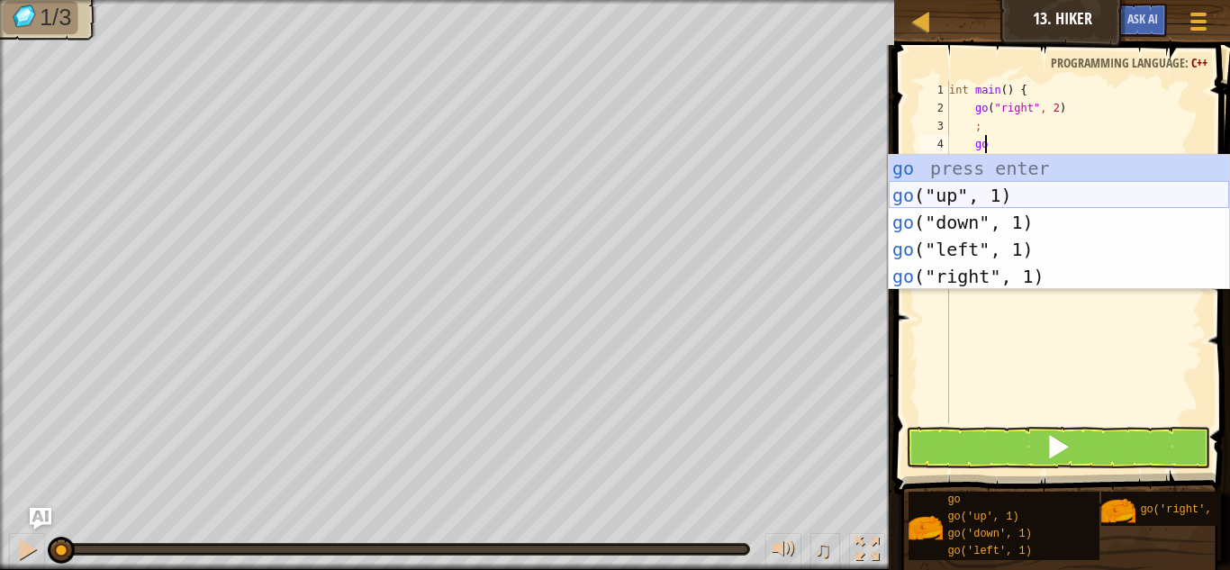
click at [950, 201] on div "go press enter go ("up", 1) press enter go ("down", 1) press enter go ("left", …" at bounding box center [1059, 249] width 340 height 189
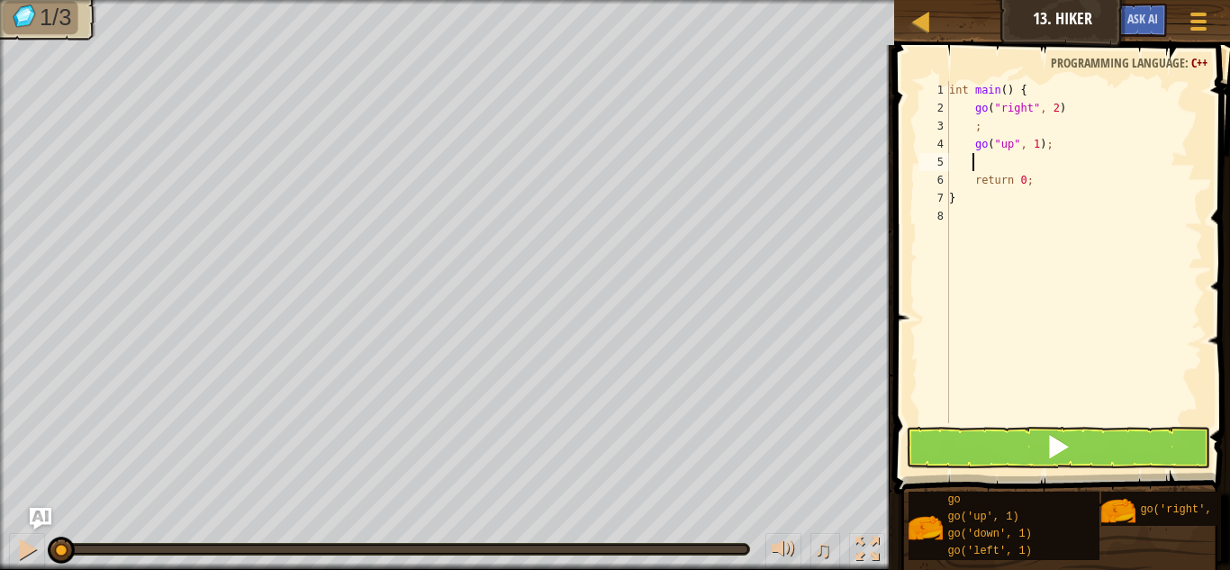
click at [1033, 142] on div "int main ( ) { go ( " right " , 2 ) ; go ( " up " , 1 ) ; return 0 ; }" at bounding box center [1074, 270] width 258 height 378
type textarea "go("up", 3);"
click at [1011, 162] on div "int main ( ) { go ( " right " , 2 ) ; go ( " up " , 3 ) ; return 0 ; }" at bounding box center [1074, 270] width 258 height 378
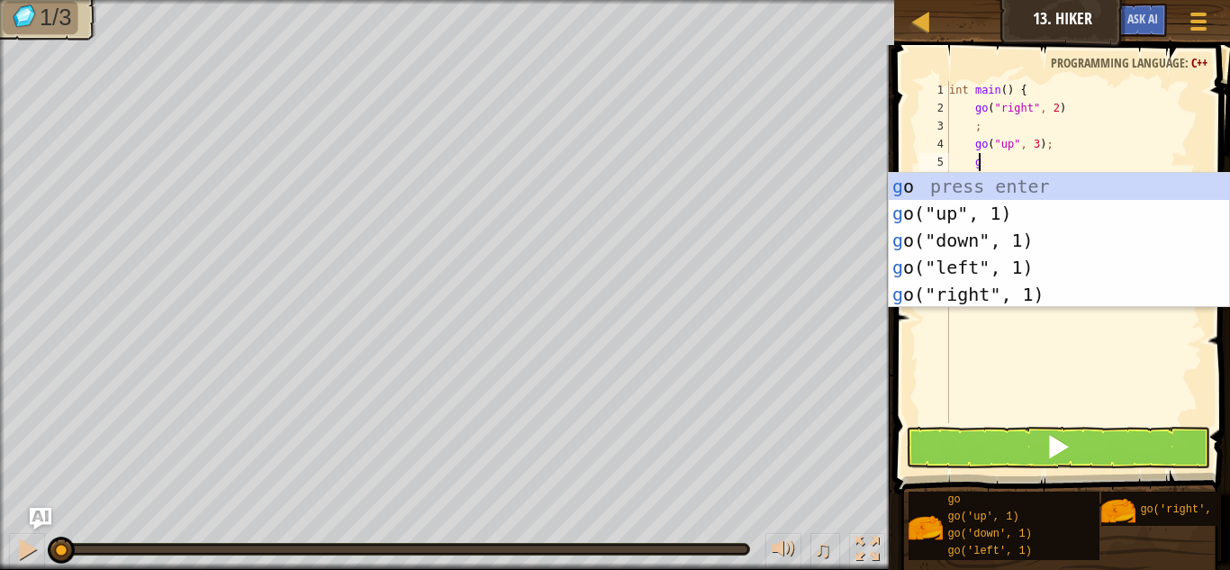
type textarea "go"
click at [1013, 282] on div "go press enter go ("up", 1) press enter go ("down", 1) press enter go ("left", …" at bounding box center [1059, 267] width 340 height 189
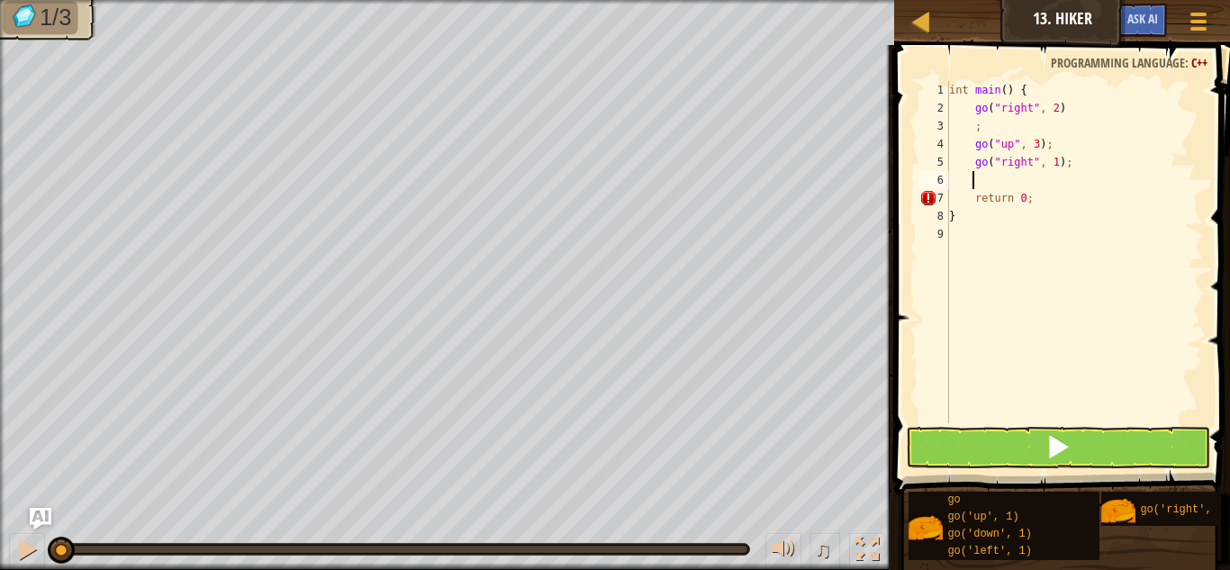
scroll to position [8, 1]
click at [1049, 166] on div "int main ( ) { go ( " right " , 2 ) ; go ( " up " , 3 ) ; go ( " right " , 1 ) …" at bounding box center [1074, 270] width 258 height 378
type textarea "go("right", 2);"
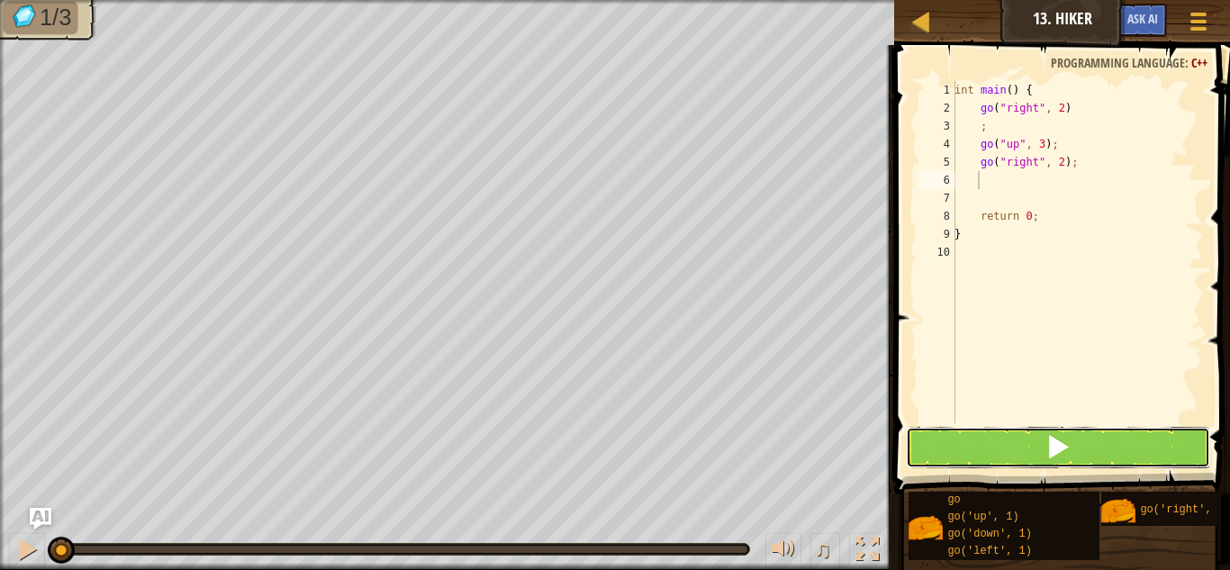
click at [1103, 467] on button at bounding box center [1058, 447] width 304 height 41
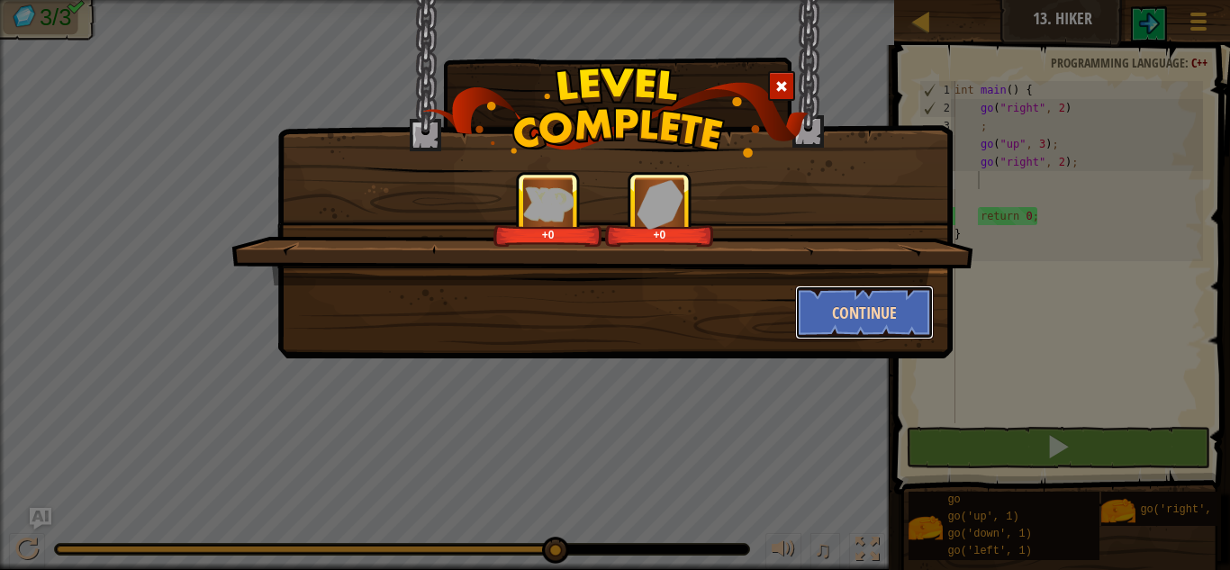
click at [826, 296] on button "Continue" at bounding box center [865, 312] width 140 height 54
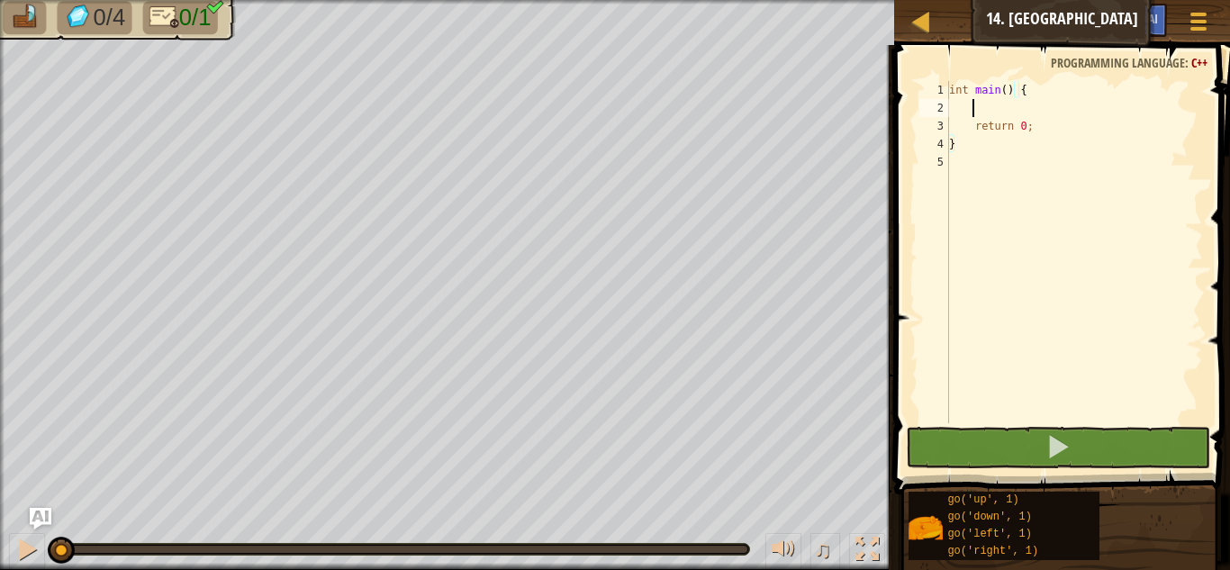
click at [1018, 107] on div "int main ( ) { return 0 ; }" at bounding box center [1074, 270] width 258 height 378
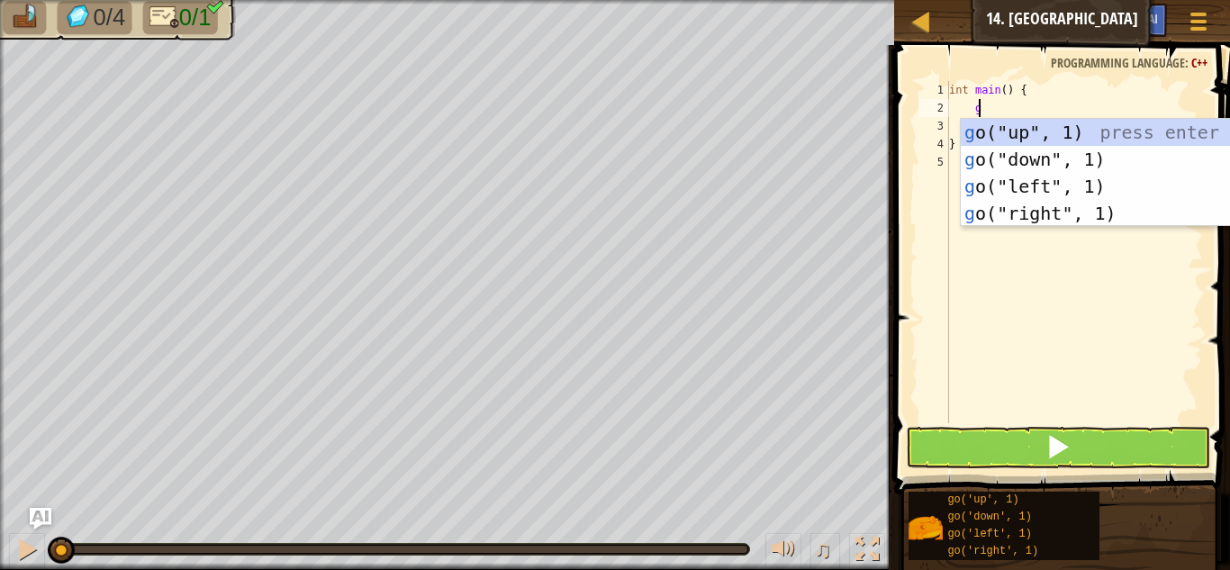
type textarea "go"
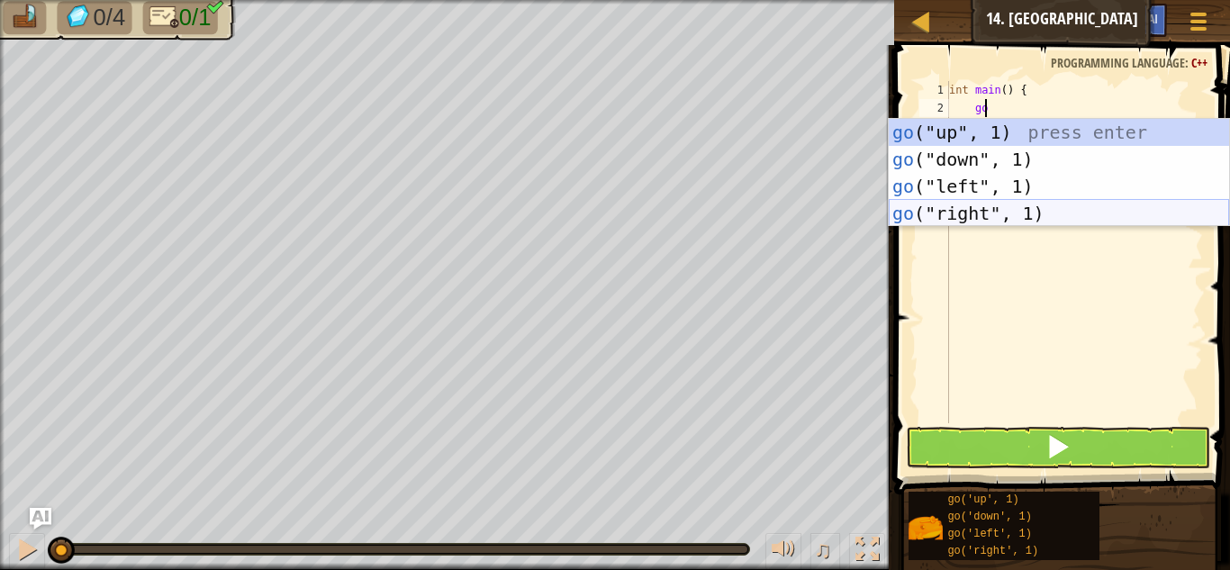
click at [1019, 213] on div "go ("up", 1) press enter go ("down", 1) press enter go ("left", 1) press enter …" at bounding box center [1059, 200] width 340 height 162
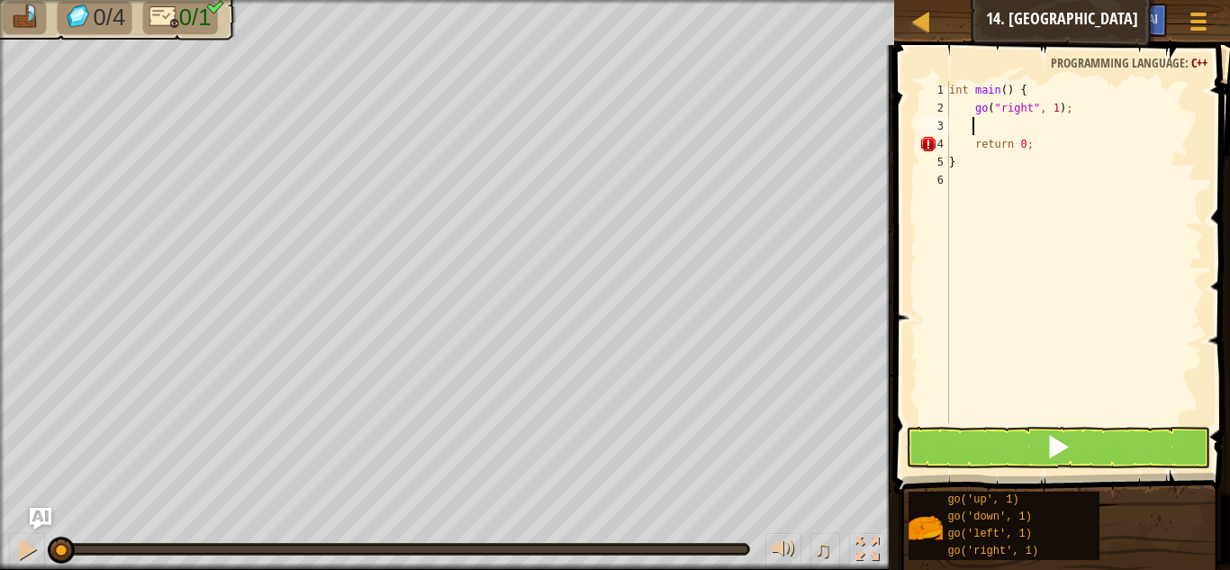
scroll to position [8, 1]
click at [1051, 112] on div "int main ( ) { go ( " right " , 1 ) ; return 0 ; }" at bounding box center [1074, 270] width 258 height 378
type textarea "go("right", 5);"
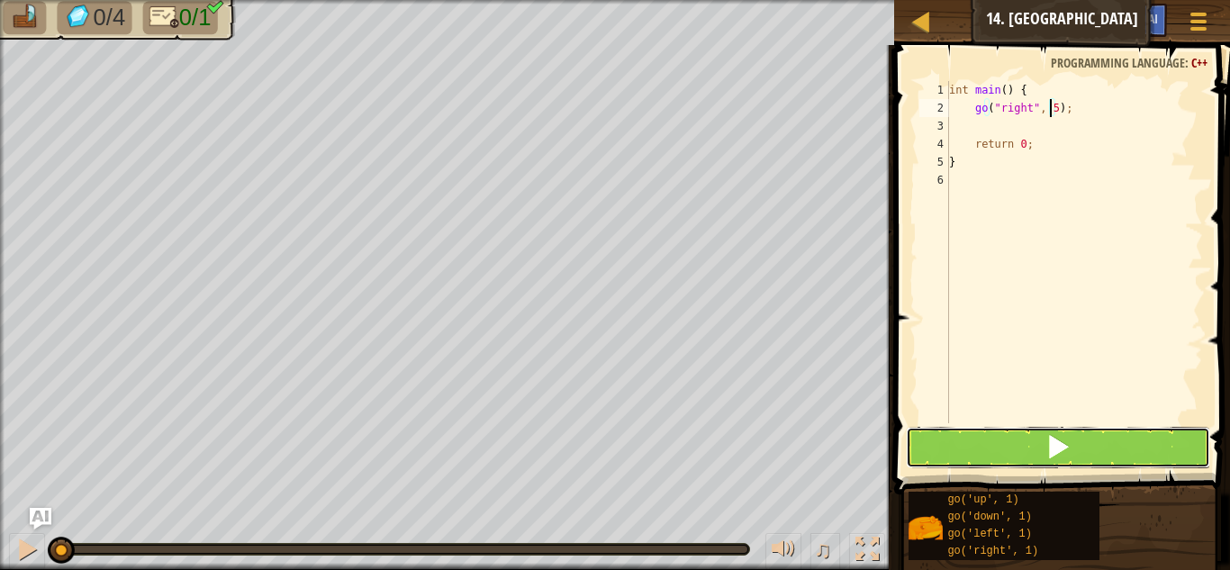
click at [1074, 454] on button at bounding box center [1058, 447] width 304 height 41
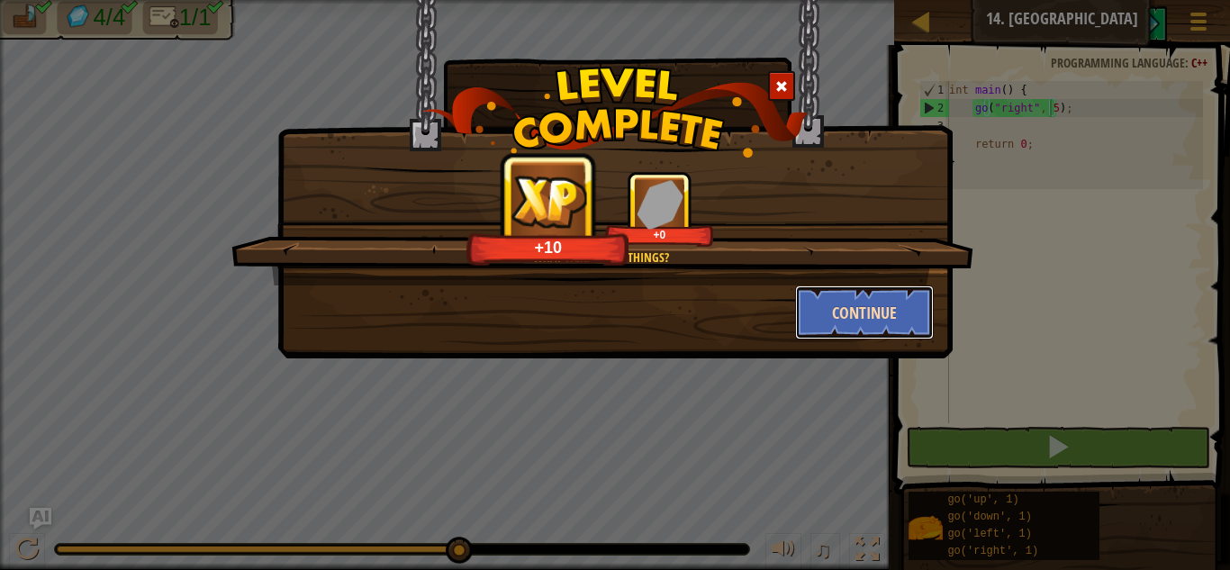
click at [862, 319] on button "Continue" at bounding box center [865, 312] width 140 height 54
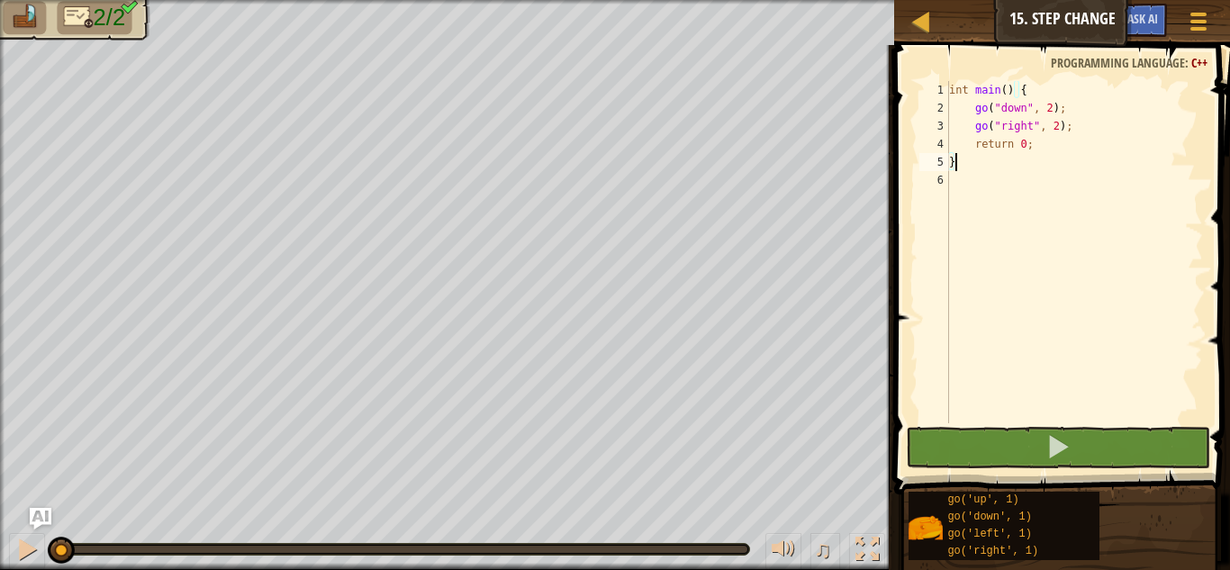
click at [1082, 128] on div "int main ( ) { go ( " down " , 2 ) ; go ( " right " , 2 ) ; return 0 ; }" at bounding box center [1074, 270] width 258 height 378
type textarea "go("right", 2);"
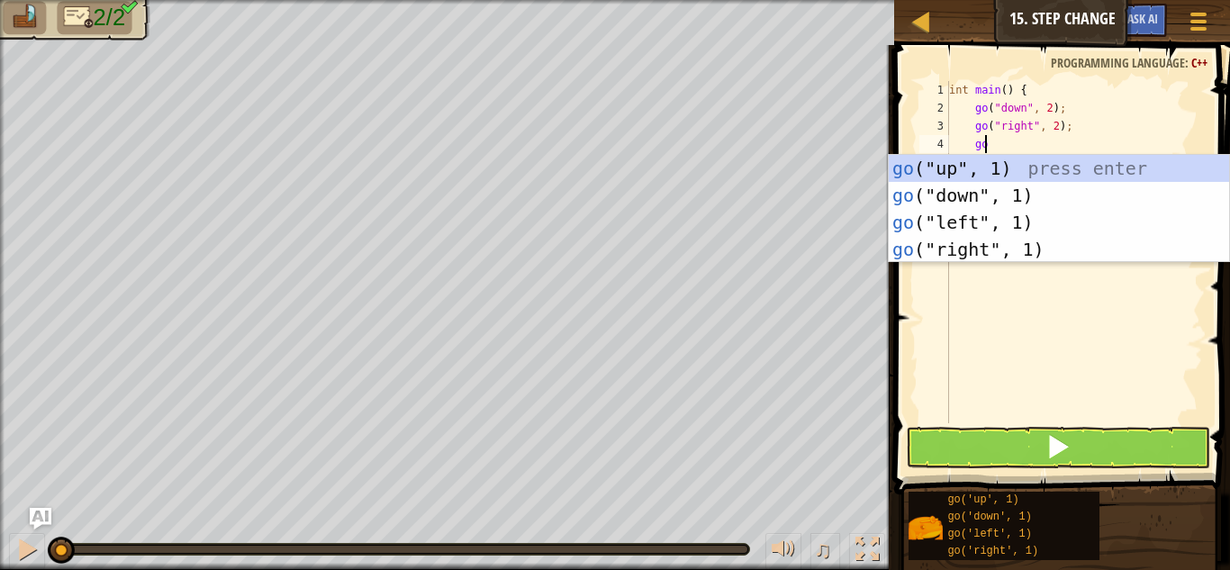
scroll to position [8, 3]
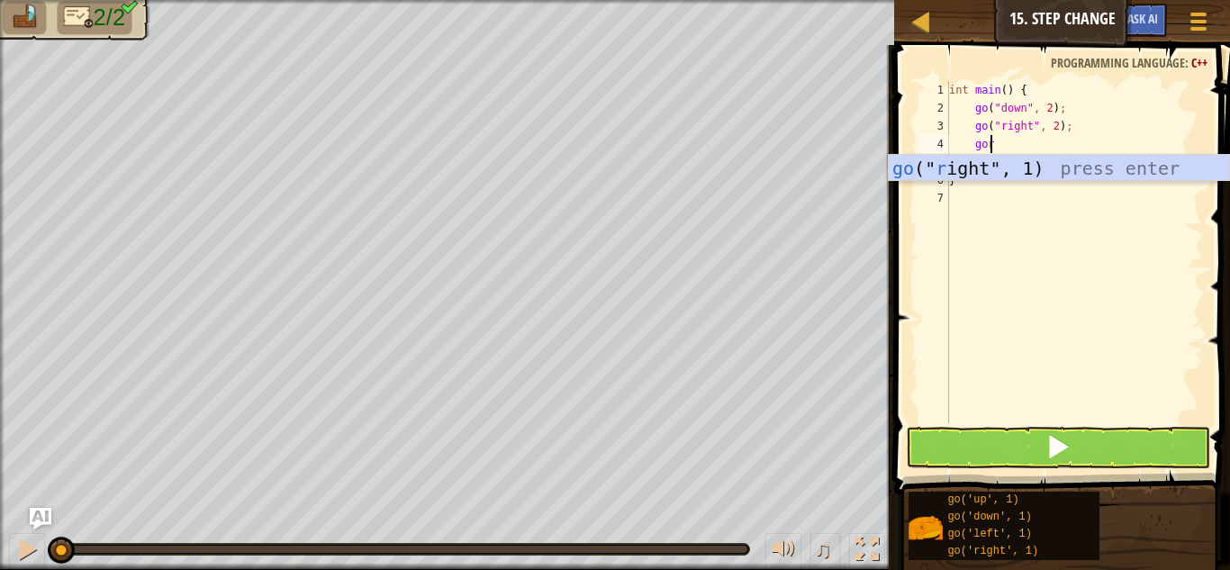
type textarea "gori"
click at [1029, 170] on div "go (" ri ght", 1) press enter" at bounding box center [1059, 195] width 340 height 81
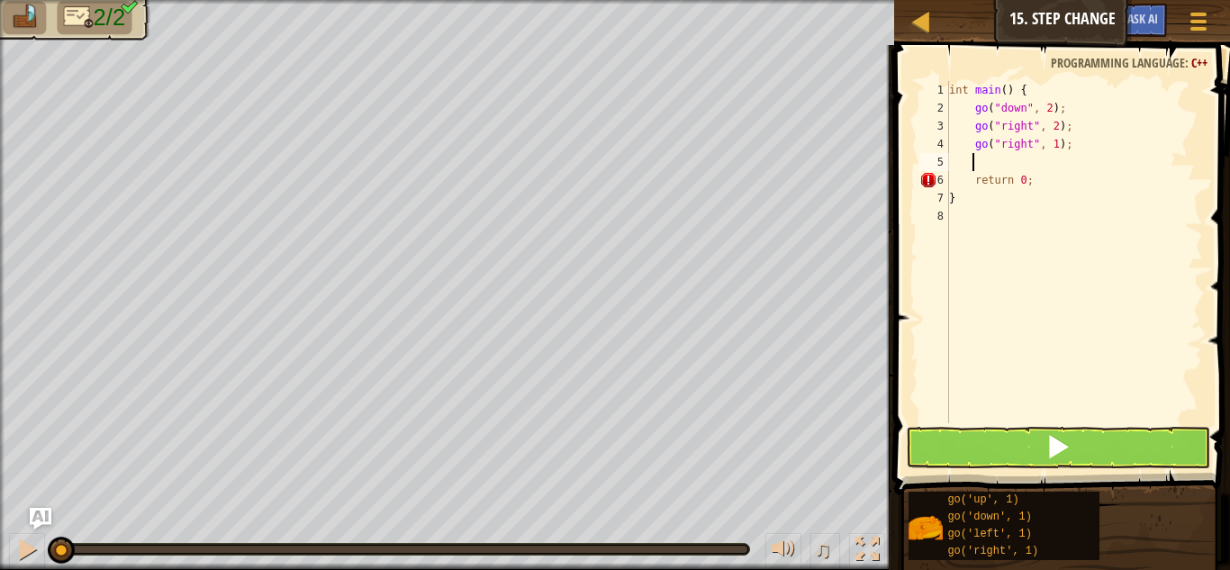
scroll to position [8, 1]
click at [1052, 143] on div "int main ( ) { go ( " down " , 2 ) ; go ( " right " , 2 ) ; go ( " right " , 1 …" at bounding box center [1074, 270] width 258 height 378
type textarea "go("right", 3);"
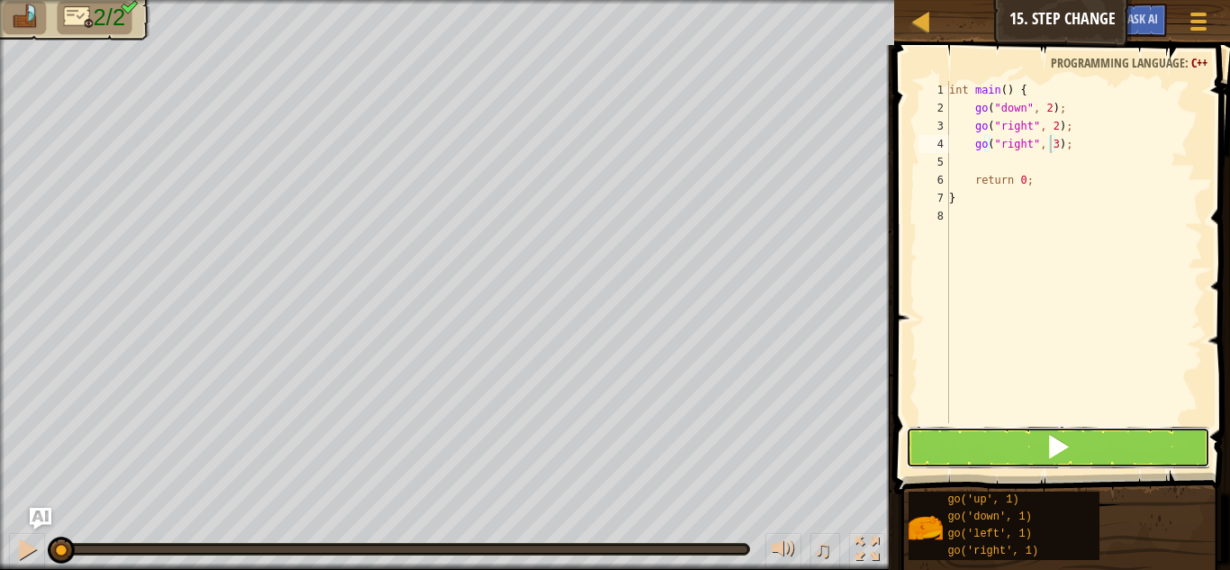
click at [1135, 441] on button at bounding box center [1058, 447] width 304 height 41
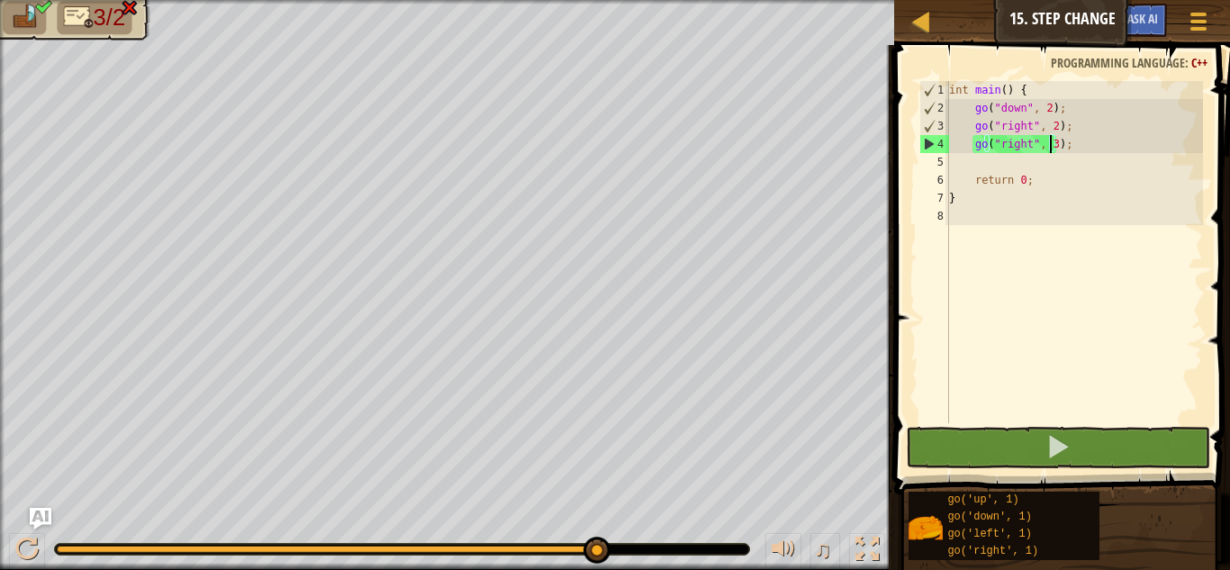
click at [1075, 245] on div "int main ( ) { go ( " down " , 2 ) ; go ( " right " , 2 ) ; go ( " right " , 3 …" at bounding box center [1074, 270] width 258 height 378
click at [1049, 145] on div "int main ( ) { go ( " down " , 2 ) ; go ( " right " , 2 ) ; go ( " right " , 3 …" at bounding box center [1074, 270] width 258 height 378
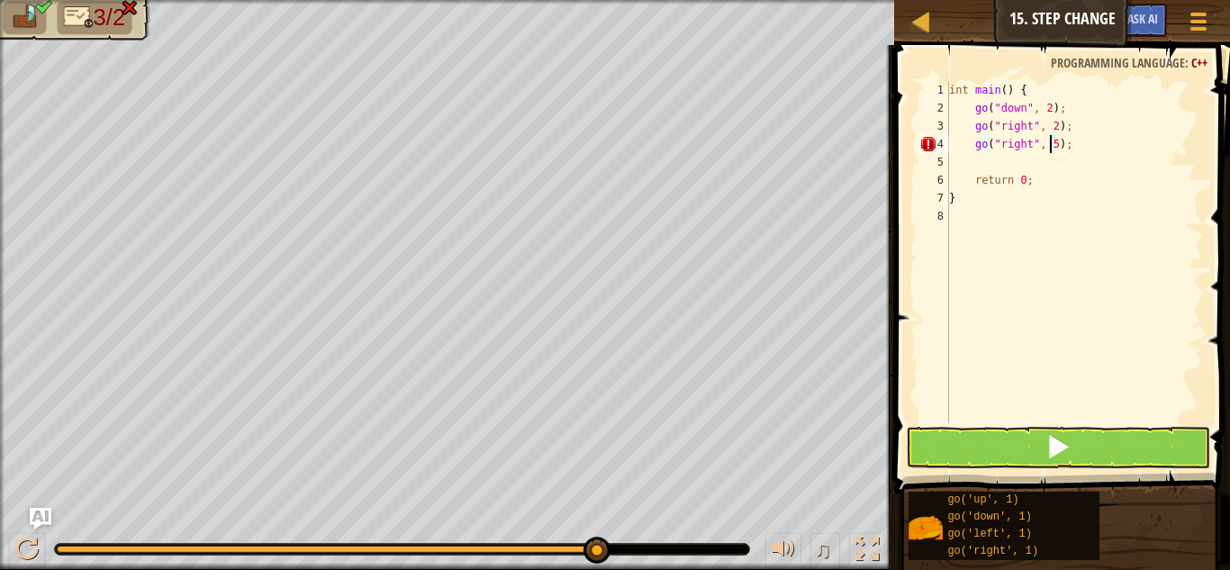
scroll to position [8, 8]
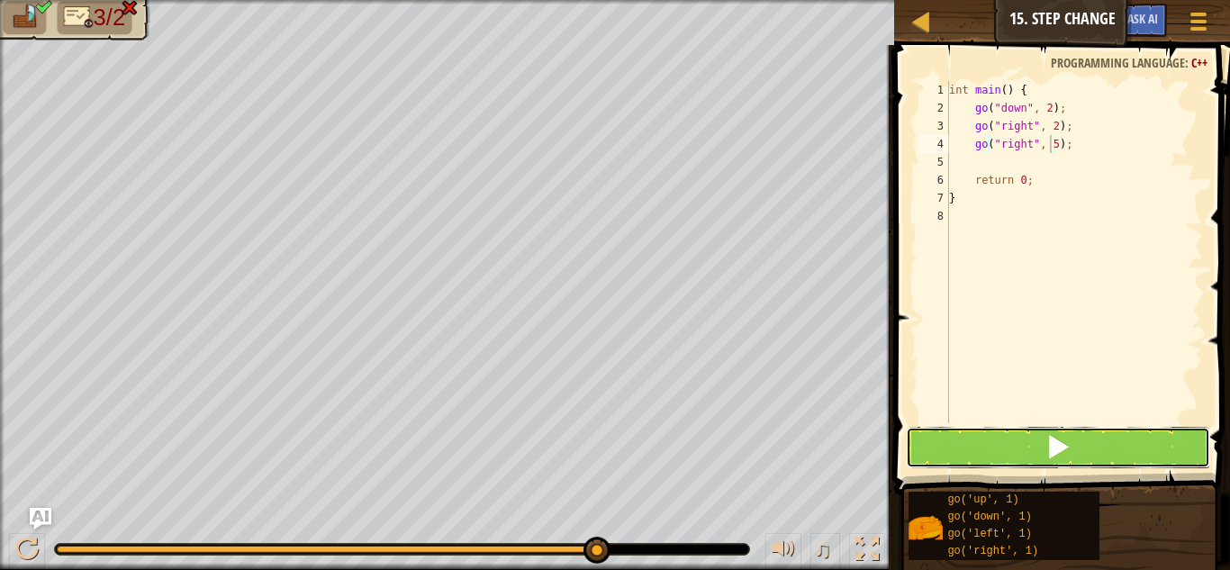
click at [989, 452] on button at bounding box center [1058, 447] width 304 height 41
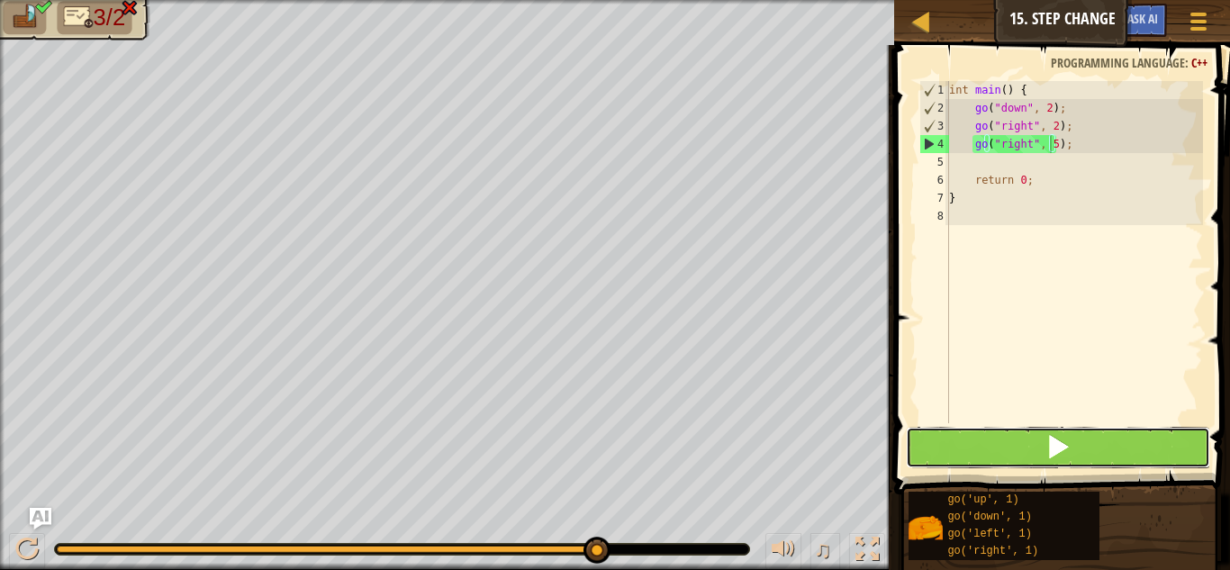
click at [989, 452] on button at bounding box center [1058, 447] width 304 height 41
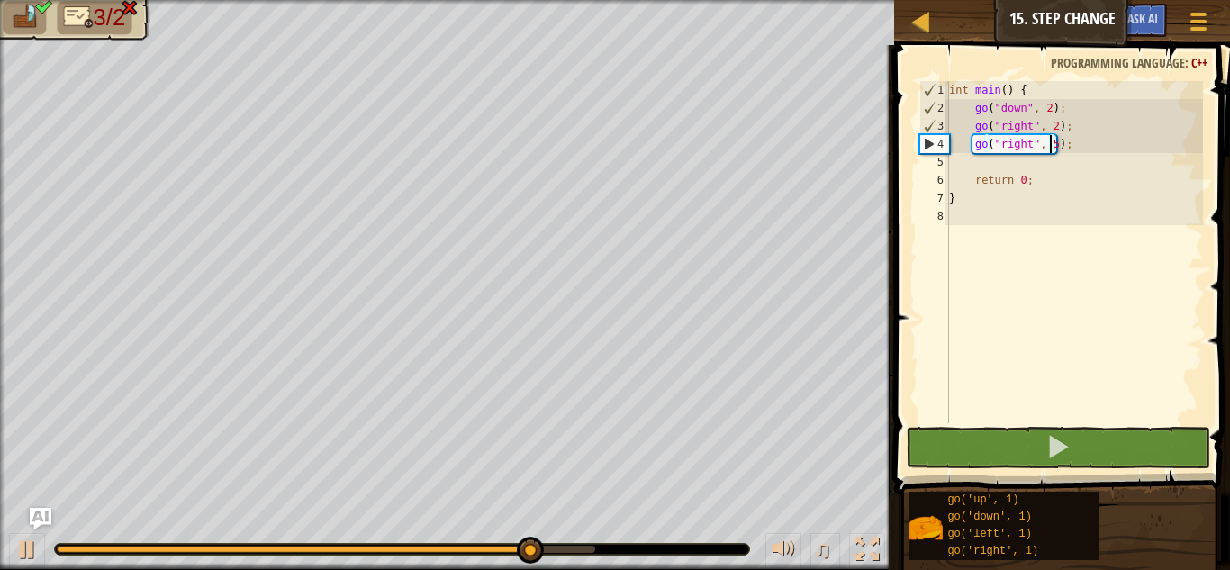
click at [1053, 148] on div "int main ( ) { go ( " down " , 2 ) ; go ( " right " , 2 ) ; go ( " right " , 5 …" at bounding box center [1074, 270] width 258 height 378
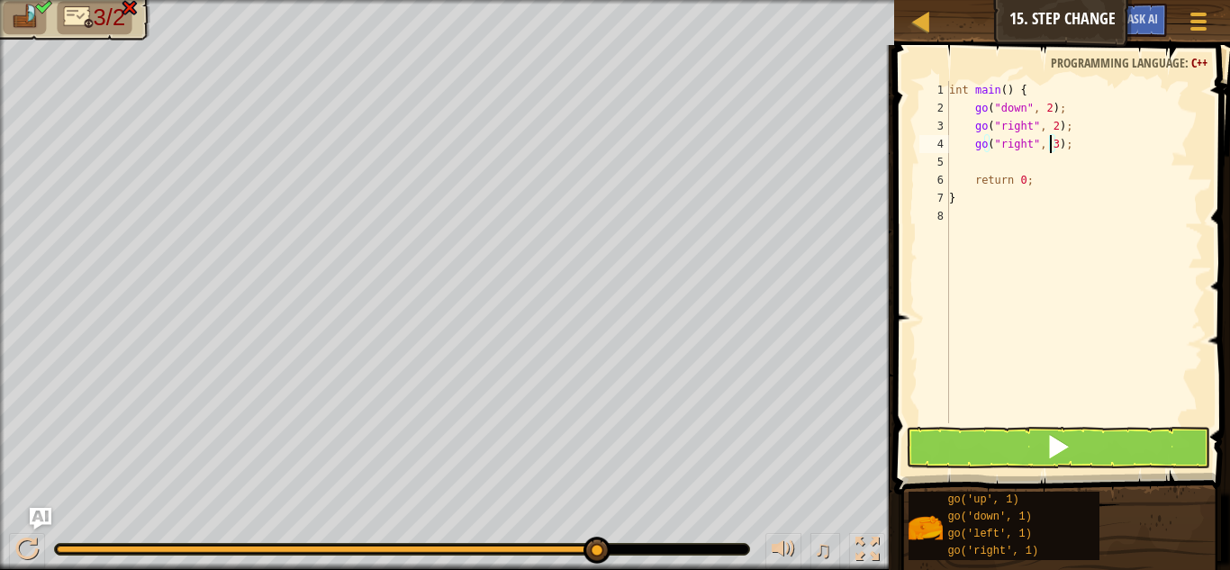
type textarea "go("right", );"
drag, startPoint x: 1056, startPoint y: 149, endPoint x: 968, endPoint y: 145, distance: 88.3
click at [968, 145] on div "int main ( ) { go ( " down " , 2 ) ; go ( " right " , 2 ) ; go ( " right " , ) …" at bounding box center [1074, 270] width 258 height 378
click at [1050, 122] on div "int main ( ) { go ( " down " , 2 ) ; go ( " right " , 2 ) ; return 0 ; }" at bounding box center [1074, 270] width 258 height 378
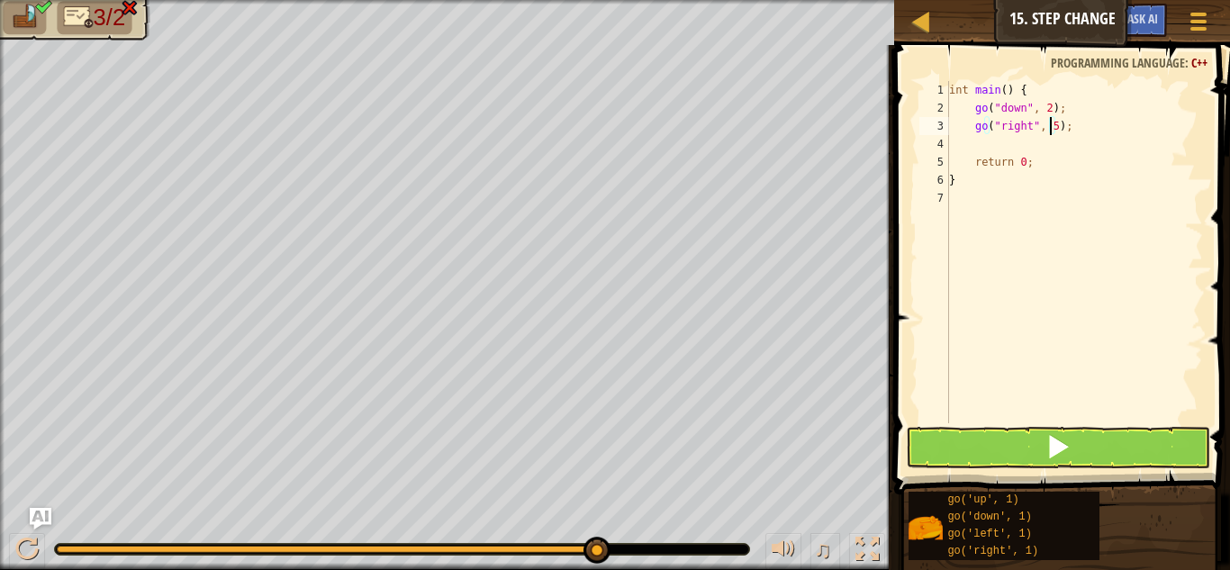
scroll to position [8, 8]
type textarea "go("right", 5);"
click at [1075, 443] on button at bounding box center [1058, 447] width 304 height 41
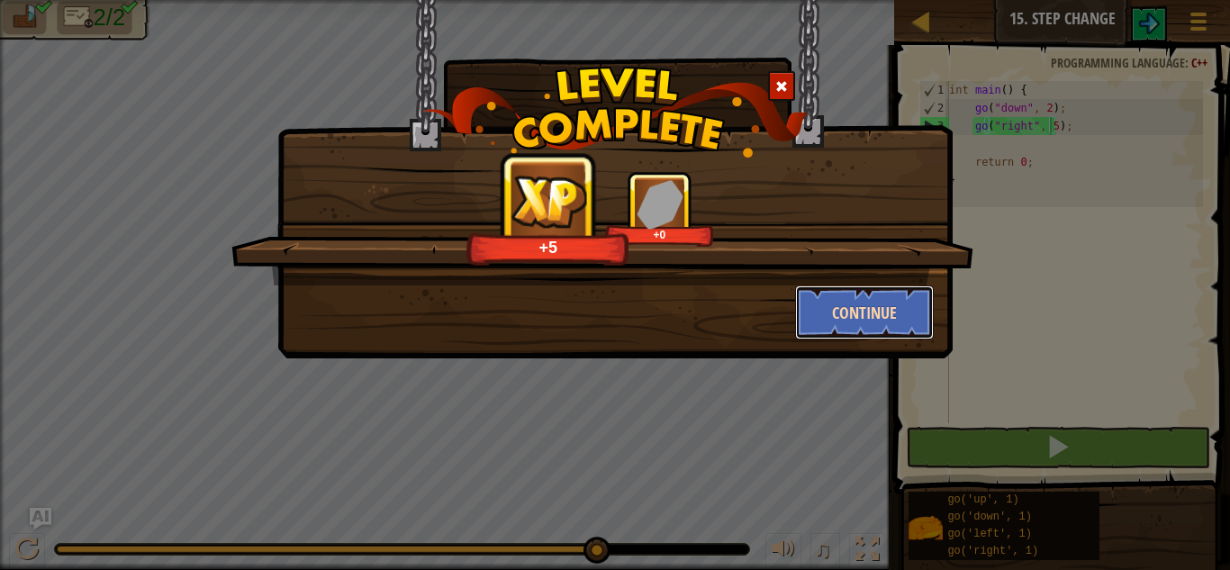
click at [884, 325] on button "Continue" at bounding box center [865, 312] width 140 height 54
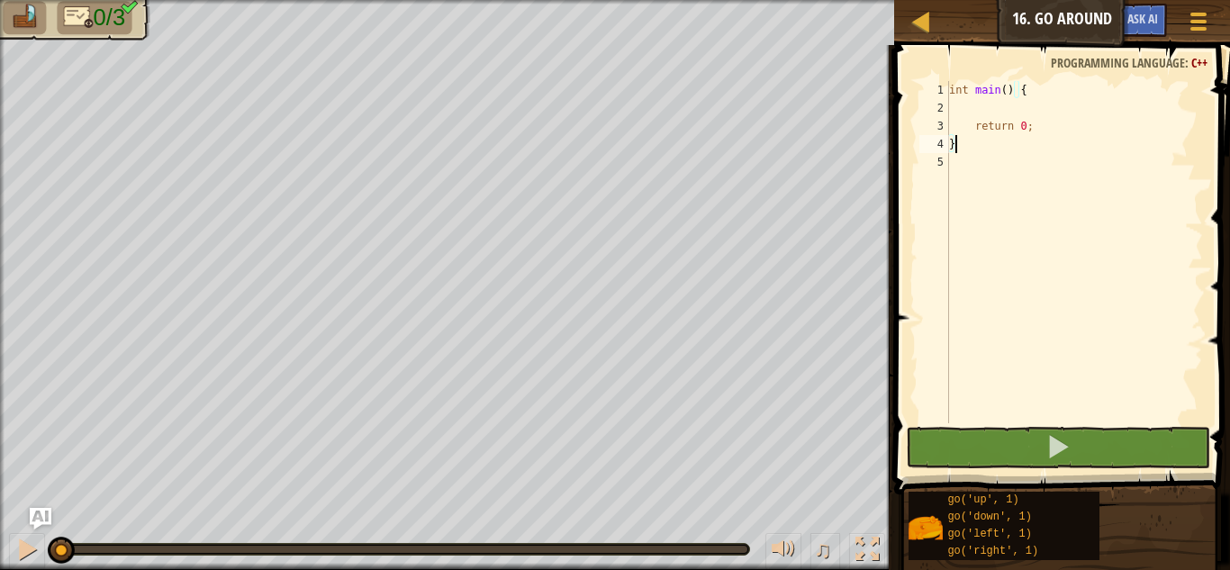
click at [1025, 113] on div "int main ( ) { return 0 ; }" at bounding box center [1074, 270] width 258 height 378
type textarea "go"
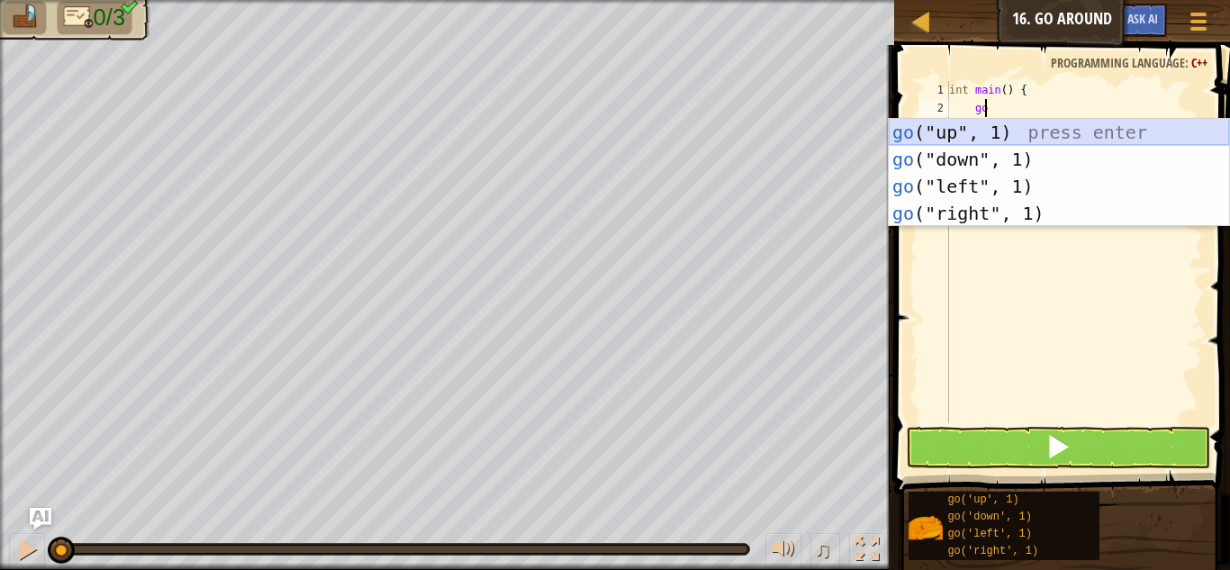
click at [1008, 123] on div "go ("up", 1) press enter go ("down", 1) press enter go ("left", 1) press enter …" at bounding box center [1059, 200] width 340 height 162
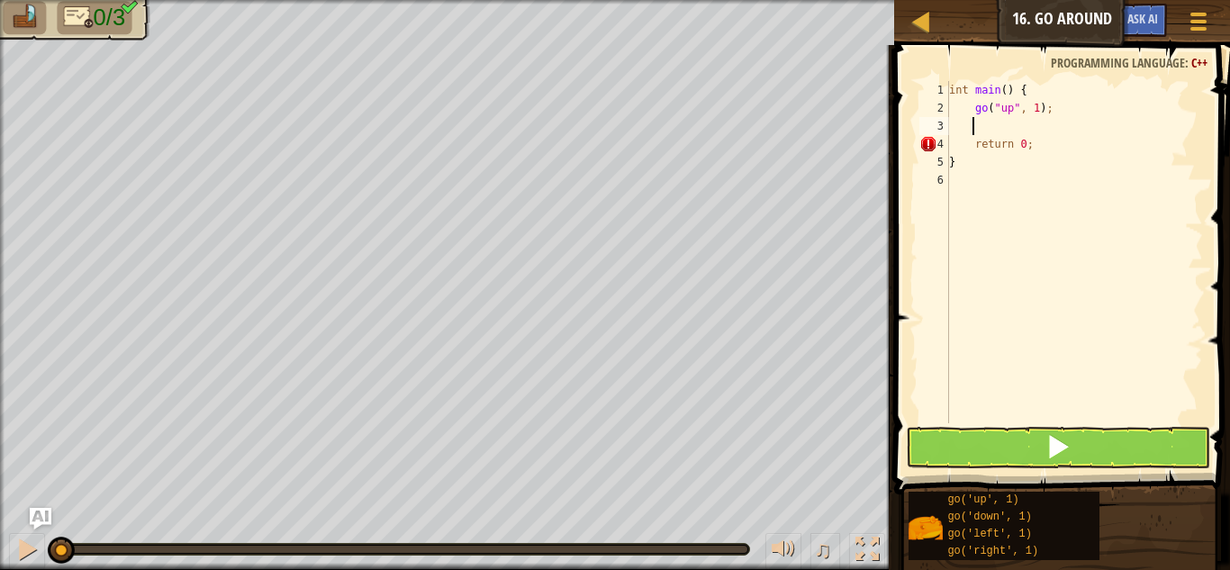
scroll to position [8, 1]
click at [1031, 106] on div "int main ( ) { go ( " up " , 1 ) ; return 0 ; }" at bounding box center [1074, 270] width 258 height 378
type textarea "go("up", 2);"
click at [1049, 126] on div "int main ( ) { go ( " up " , 2 ) ; return 0 ; }" at bounding box center [1074, 270] width 258 height 378
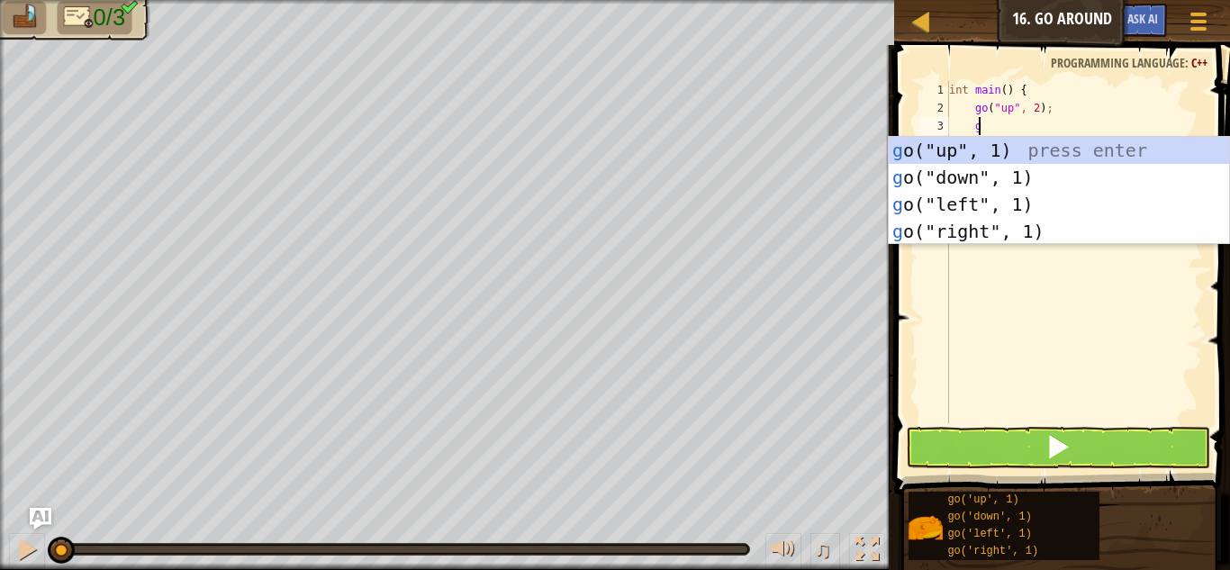
scroll to position [8, 2]
type textarea "go"
click at [1082, 233] on div "go ("up", 1) press enter go ("down", 1) press enter go ("left", 1) press enter …" at bounding box center [1059, 218] width 340 height 162
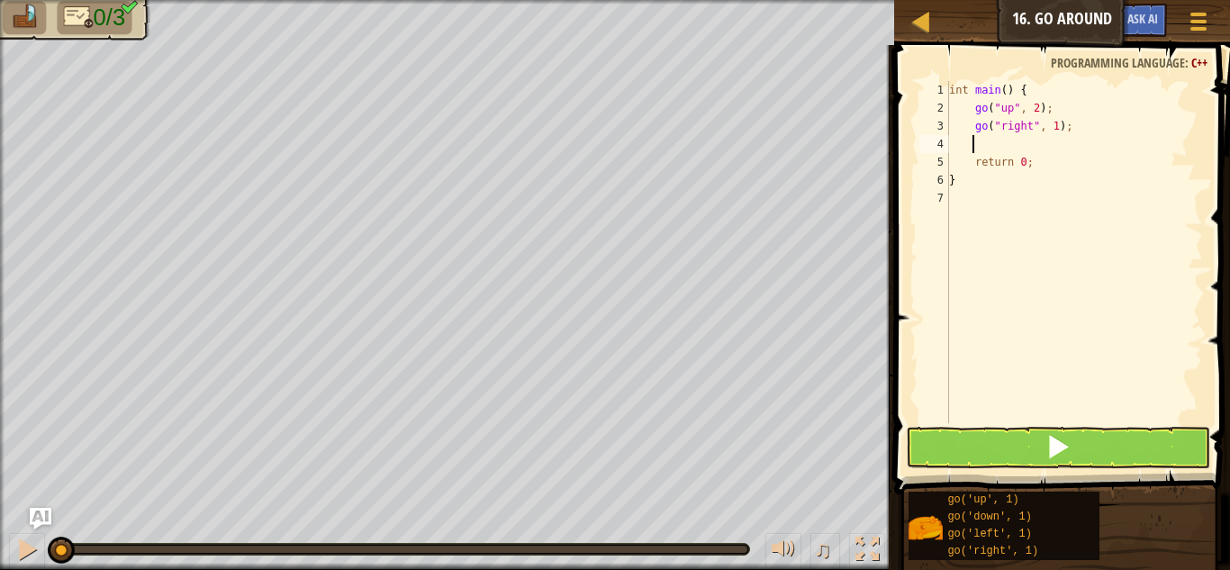
click at [1051, 132] on div "int main ( ) { go ( " up " , 2 ) ; go ( " right " , 1 ) ; return 0 ; }" at bounding box center [1074, 270] width 258 height 378
type textarea "go("right", 3);"
click at [1060, 145] on div "int main ( ) { go ( " up " , 2 ) ; go ( " right " , 3 ) ; return 0 ; }" at bounding box center [1074, 270] width 258 height 378
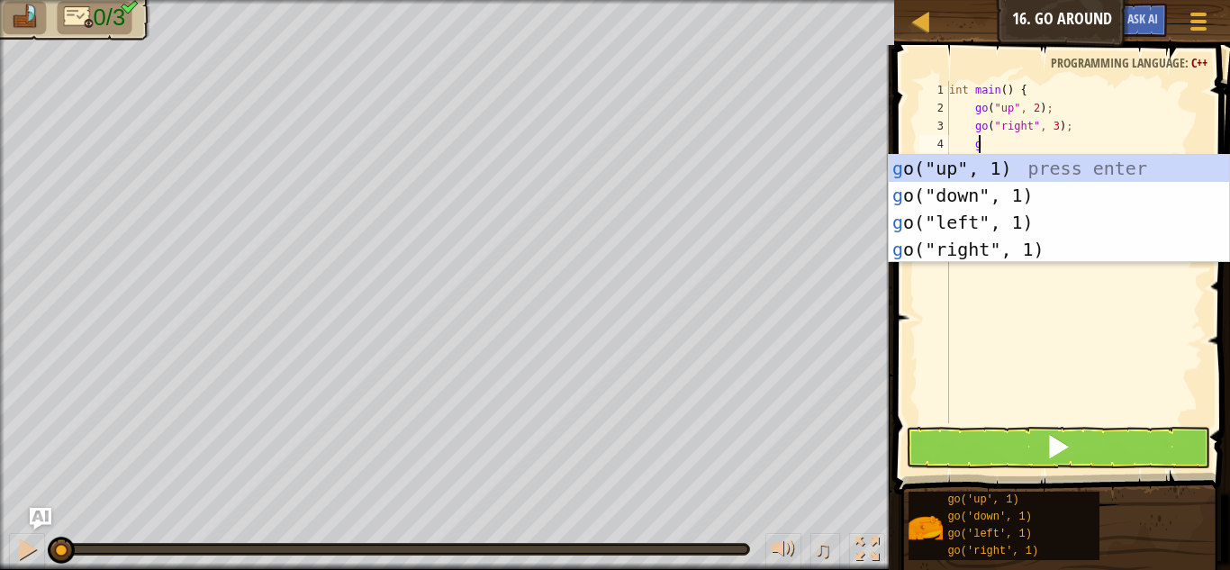
type textarea "go"
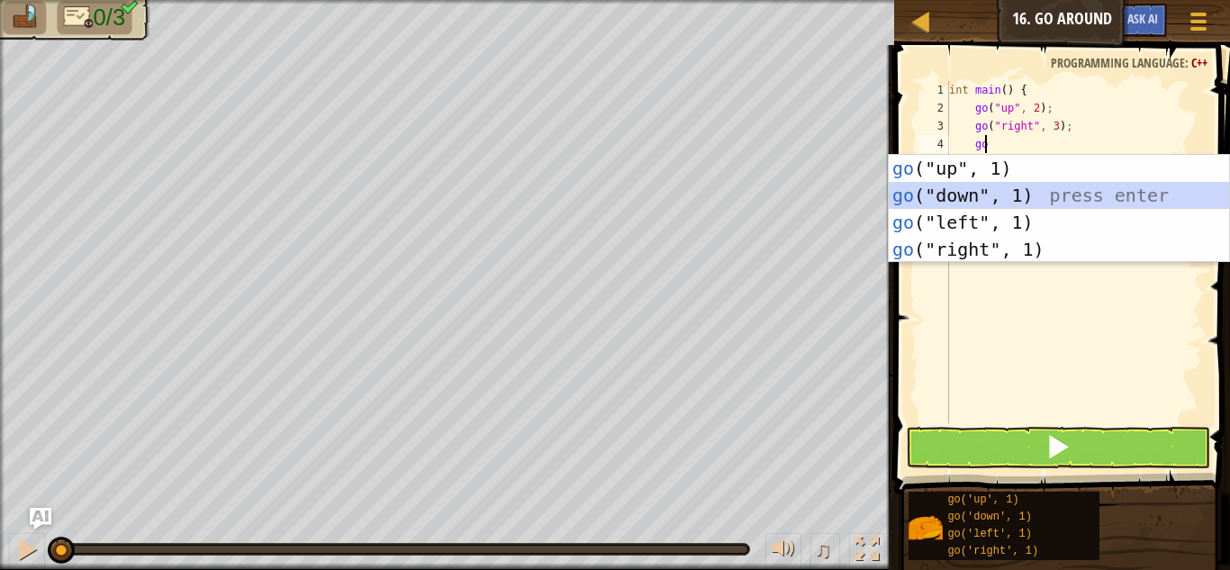
click at [1070, 193] on div "go ("up", 1) press enter go ("down", 1) press enter go ("left", 1) press enter …" at bounding box center [1059, 236] width 340 height 162
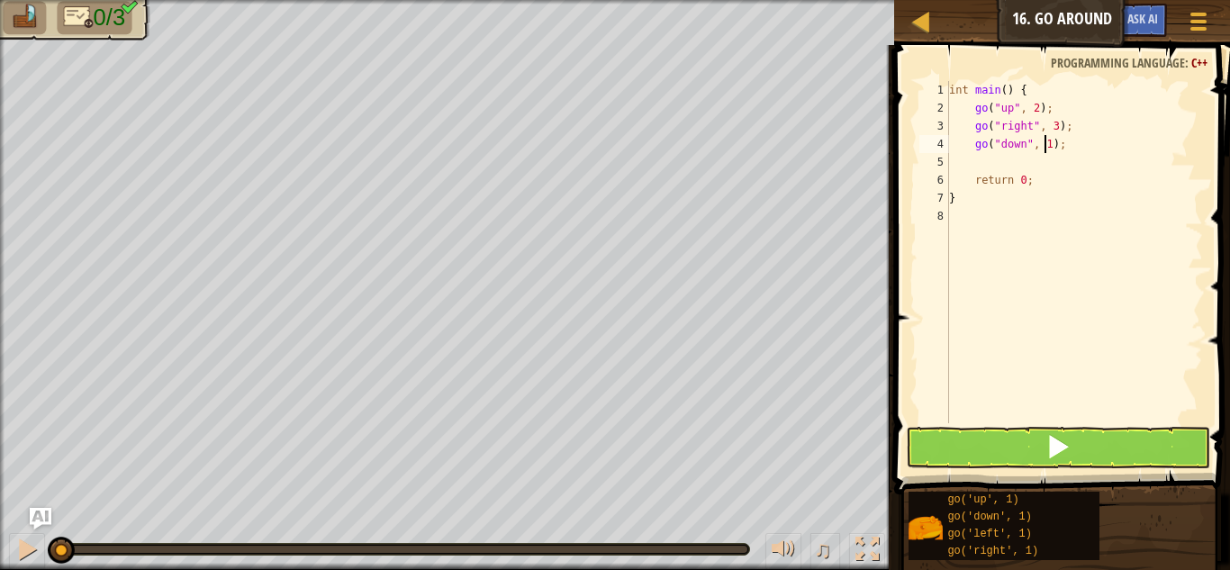
click at [1042, 145] on div "int main ( ) { go ( " up " , 2 ) ; go ( " right " , 3 ) ; go ( " down " , 1 ) ;…" at bounding box center [1074, 270] width 258 height 378
type textarea "go("down", 2);"
click at [1086, 448] on button at bounding box center [1058, 447] width 304 height 41
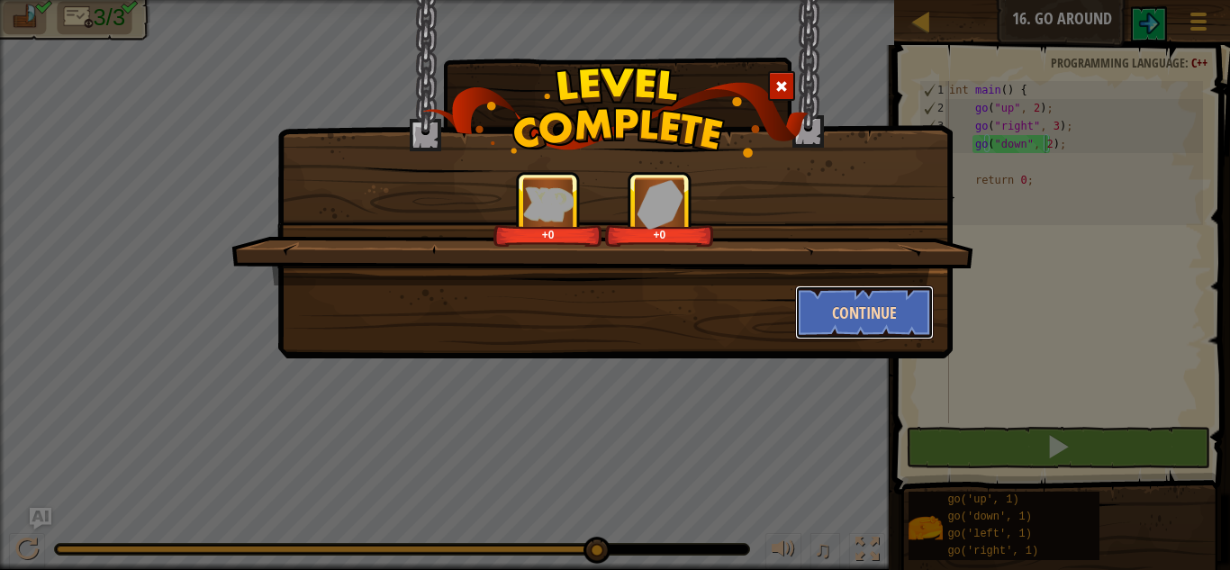
click at [904, 304] on button "Continue" at bounding box center [865, 312] width 140 height 54
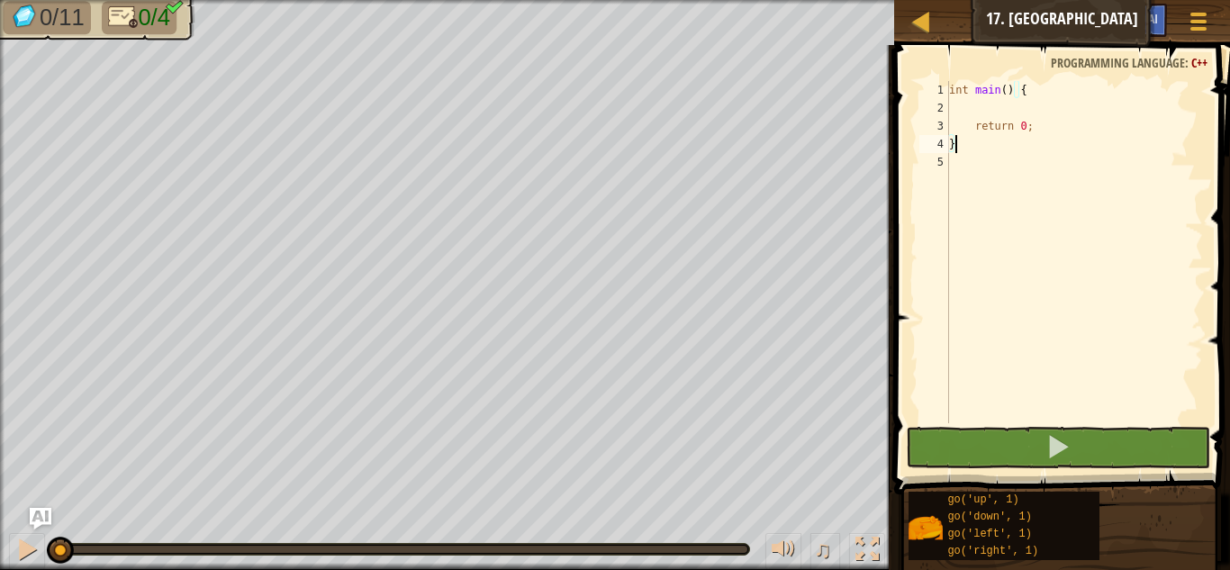
click at [1033, 113] on div "int main ( ) { return 0 ; }" at bounding box center [1074, 270] width 258 height 378
type textarea "go"
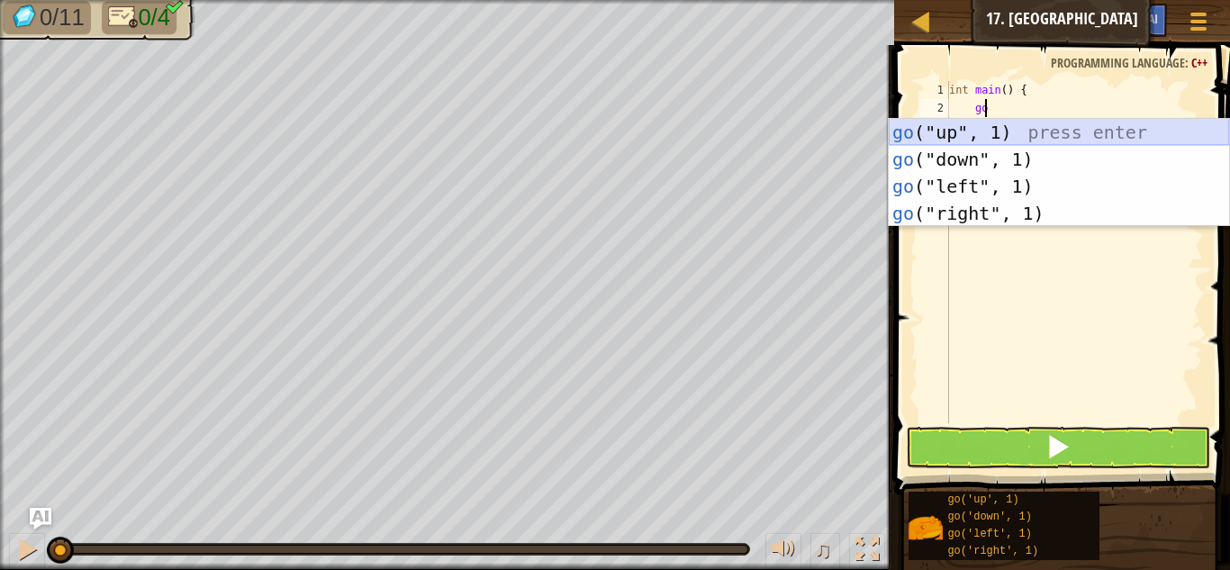
click at [1022, 134] on div "go ("up", 1) press enter go ("down", 1) press enter go ("left", 1) press enter …" at bounding box center [1059, 200] width 340 height 162
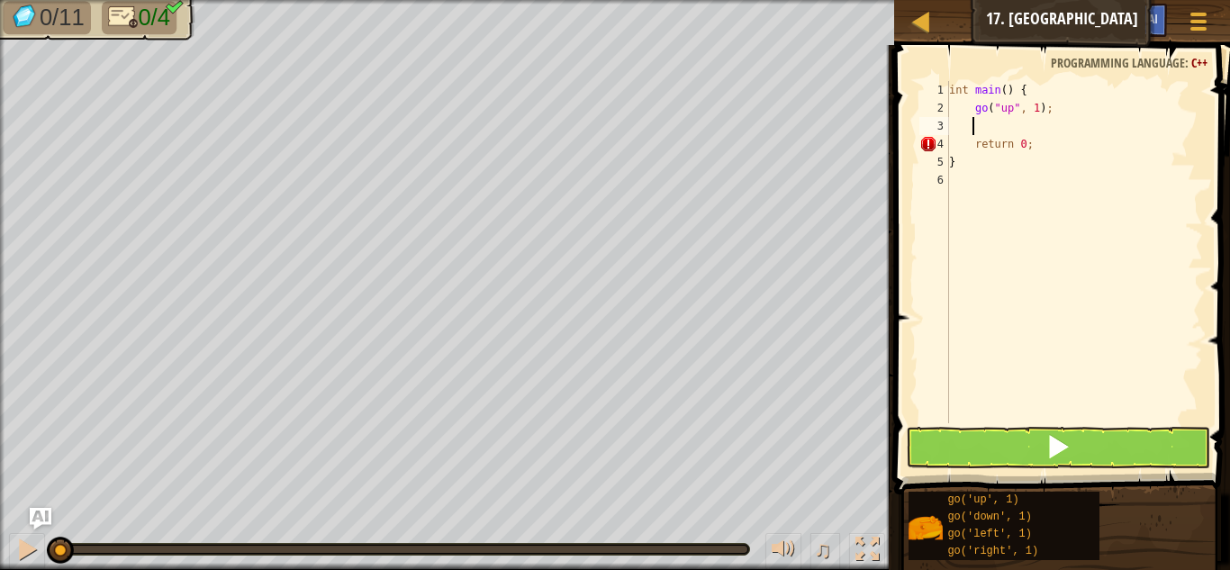
scroll to position [8, 1]
click at [1028, 112] on div "int main ( ) { go ( " up " , 1 ) ; return 0 ; }" at bounding box center [1074, 270] width 258 height 378
type textarea "go("up", 3);"
click at [1045, 125] on div "int main ( ) { go ( " up " , 3 ) ; return 0 ; }" at bounding box center [1074, 270] width 258 height 378
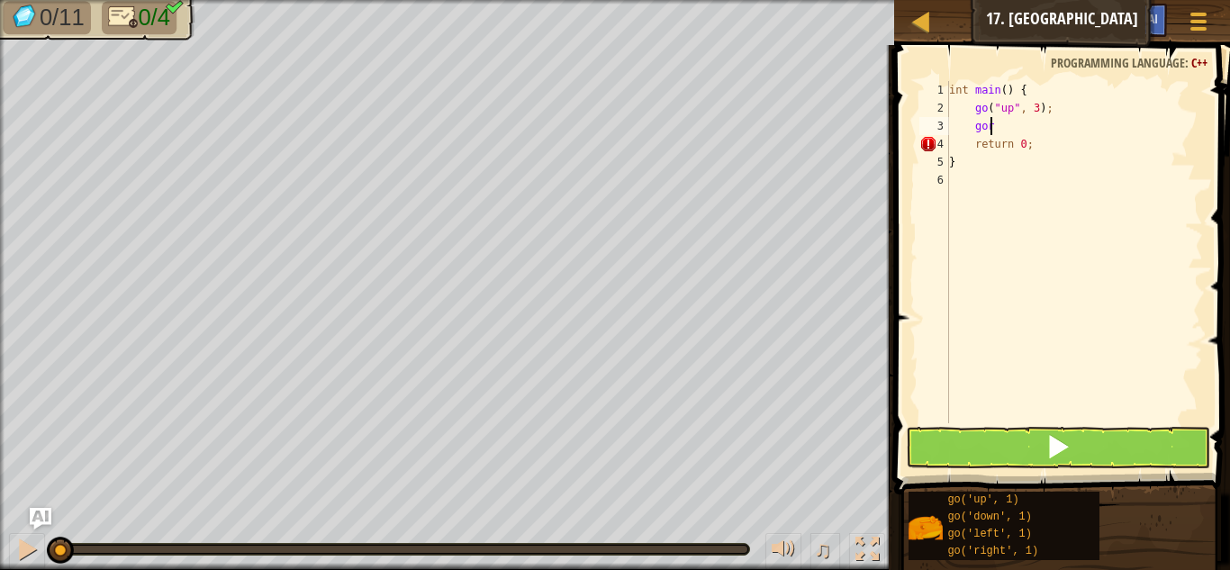
scroll to position [8, 2]
type textarea "go"
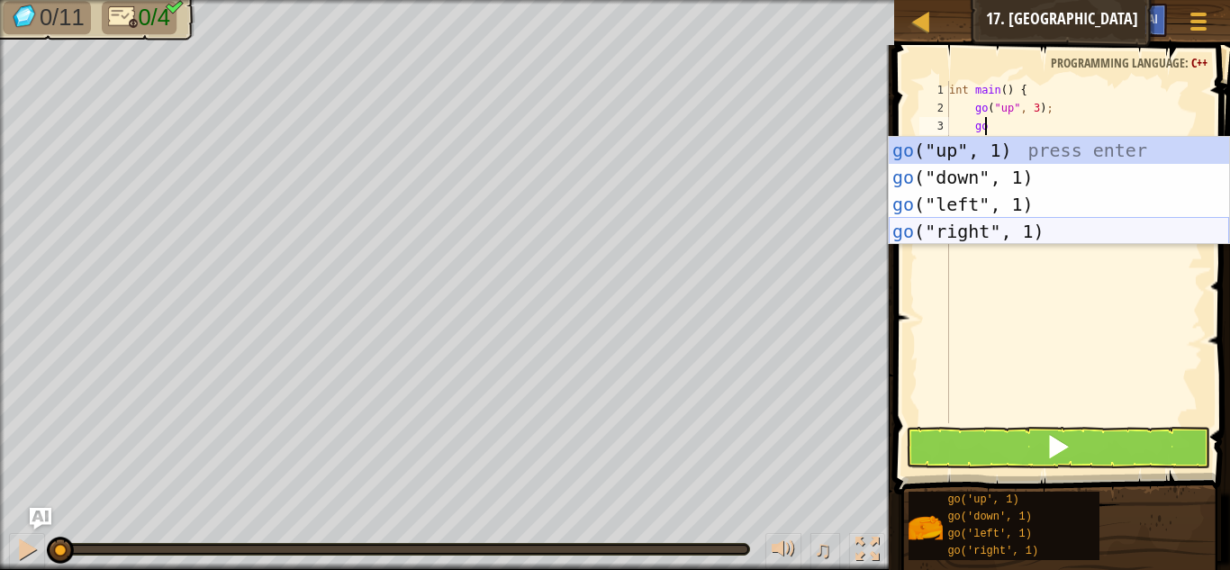
click at [1085, 232] on div "go ("up", 1) press enter go ("down", 1) press enter go ("left", 1) press enter …" at bounding box center [1059, 218] width 340 height 162
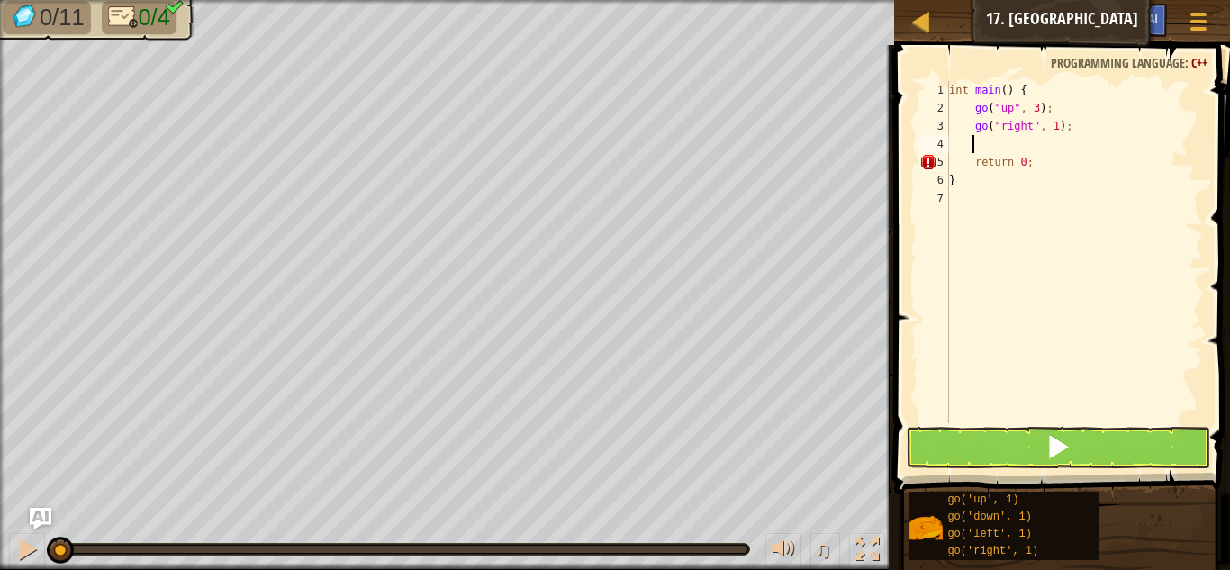
scroll to position [8, 1]
click at [1054, 125] on div "int main ( ) { go ( " up " , 3 ) ; go ( " right " , 1 ) ; return 0 ; }" at bounding box center [1074, 270] width 258 height 378
type textarea "go("right", 3);"
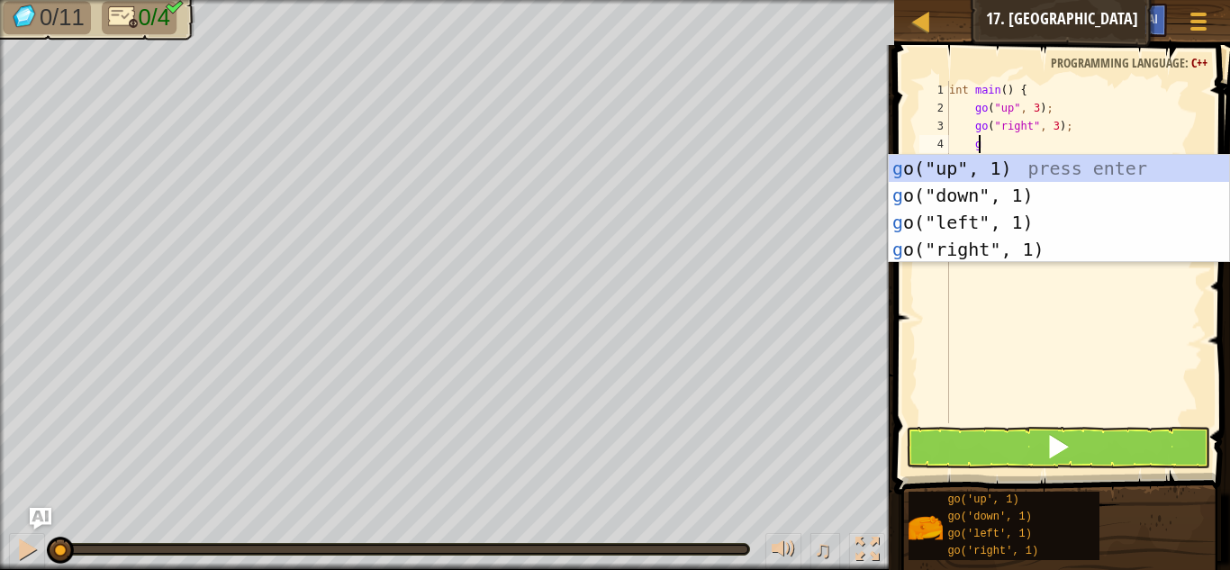
type textarea "go"
click at [984, 199] on div "go ("up", 1) press enter go ("down", 1) press enter go ("left", 1) press enter …" at bounding box center [1059, 236] width 340 height 162
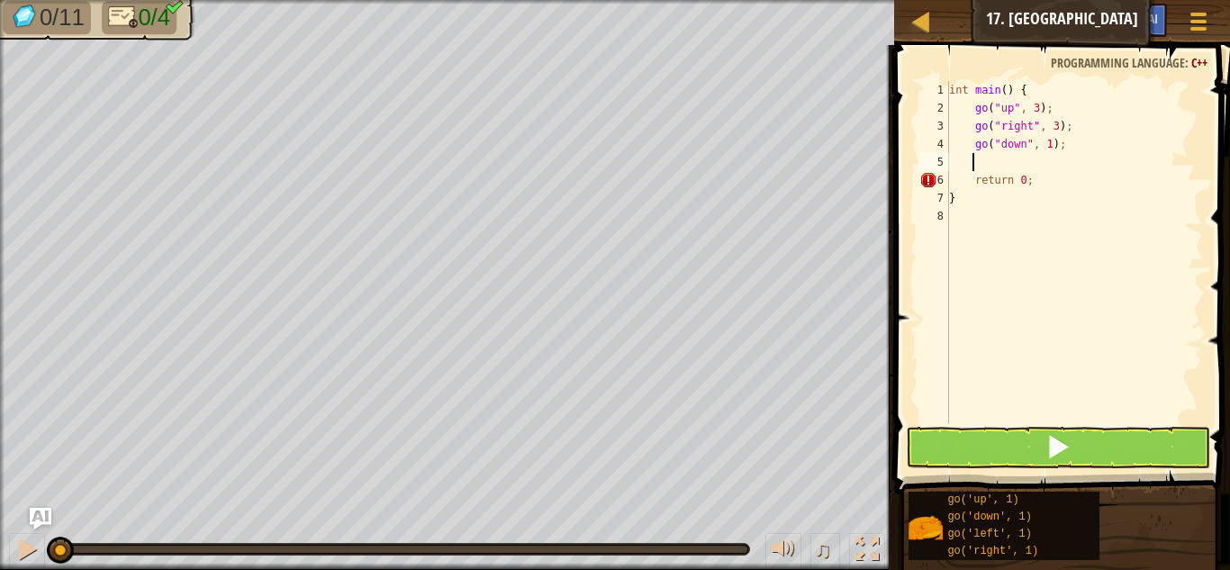
scroll to position [8, 1]
click at [1043, 146] on div "int main ( ) { go ( " up " , 3 ) ; go ( " right " , 3 ) ; go ( " down " , 1 ) ;…" at bounding box center [1074, 270] width 258 height 378
type textarea "go("down", 3);"
click at [1043, 157] on div "int main ( ) { go ( " up " , 3 ) ; go ( " right " , 3 ) ; go ( " down " , 3 ) ;…" at bounding box center [1074, 270] width 258 height 378
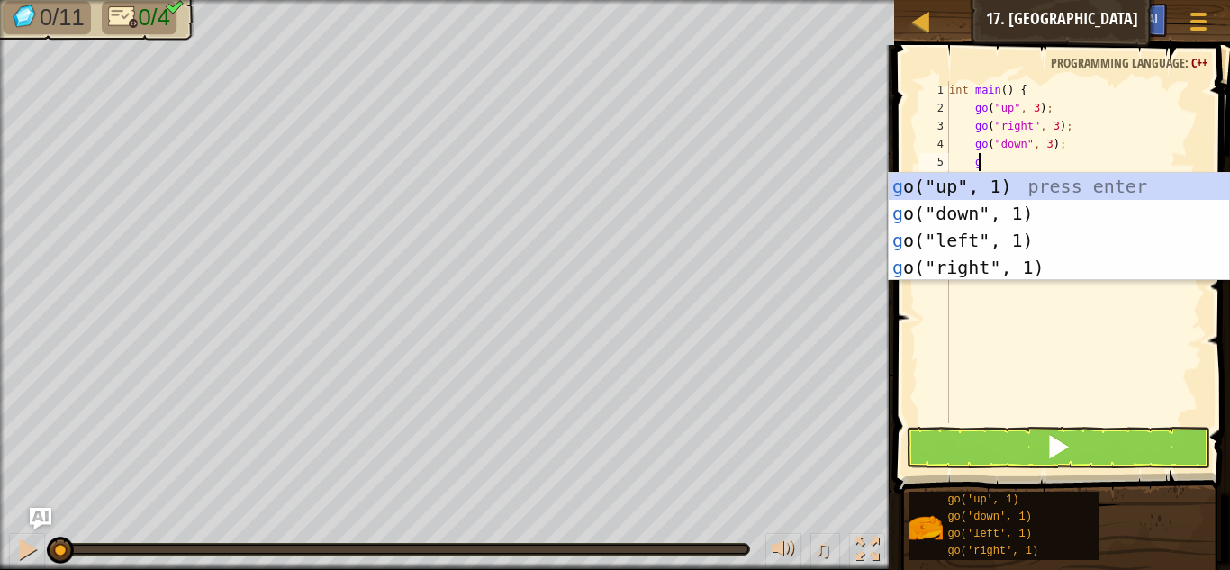
scroll to position [8, 2]
type textarea "go"
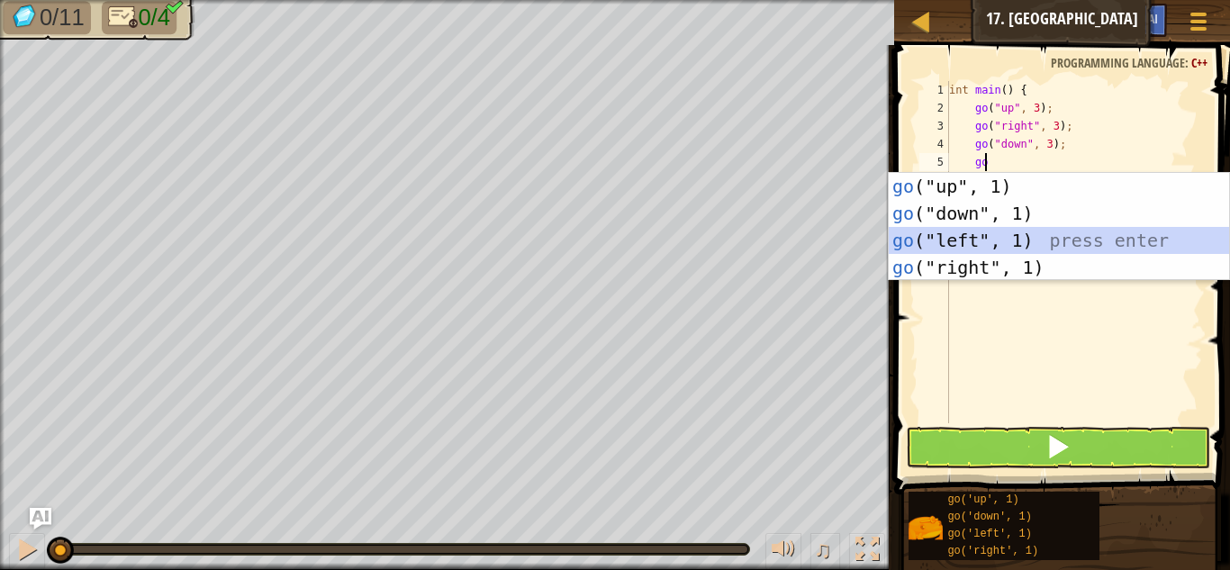
click at [1017, 232] on div "go ("up", 1) press enter go ("down", 1) press enter go ("left", 1) press enter …" at bounding box center [1059, 254] width 340 height 162
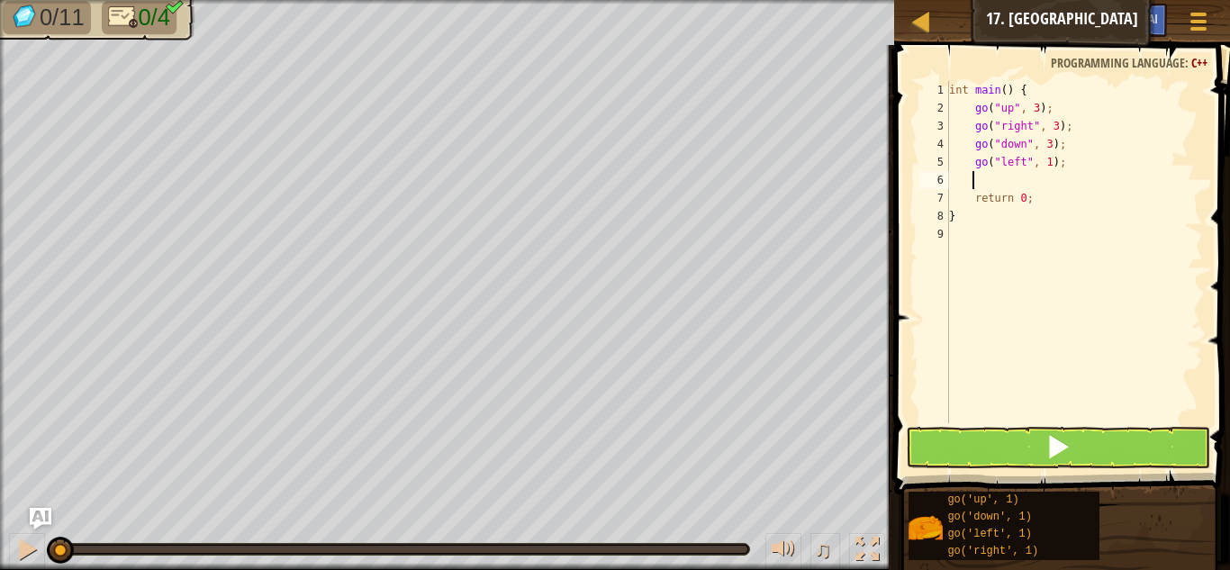
click at [1042, 159] on div "int main ( ) { go ( " up " , 3 ) ; go ( " right " , 3 ) ; go ( " down " , 3 ) ;…" at bounding box center [1074, 270] width 258 height 378
type textarea "go("left", 2);"
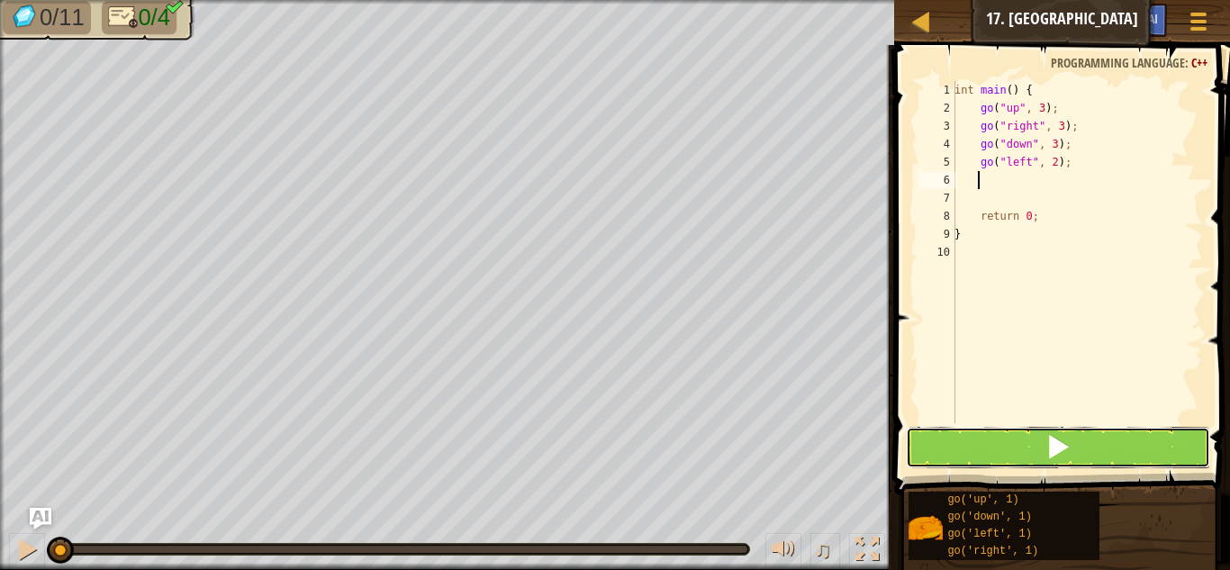
click at [1109, 450] on button at bounding box center [1058, 447] width 304 height 41
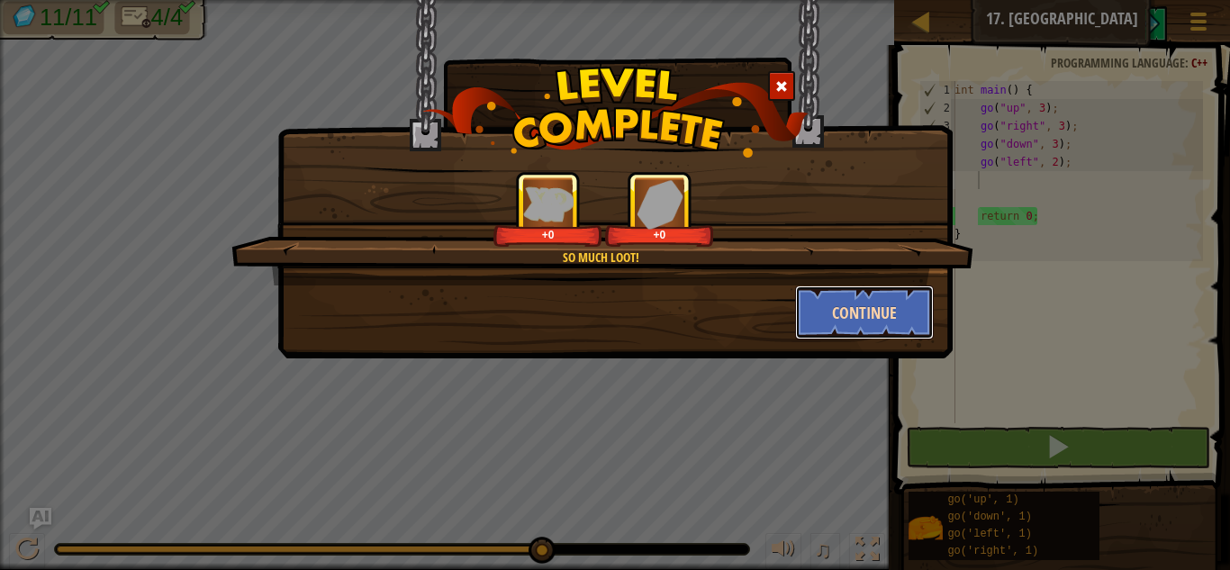
click at [844, 311] on button "Continue" at bounding box center [865, 312] width 140 height 54
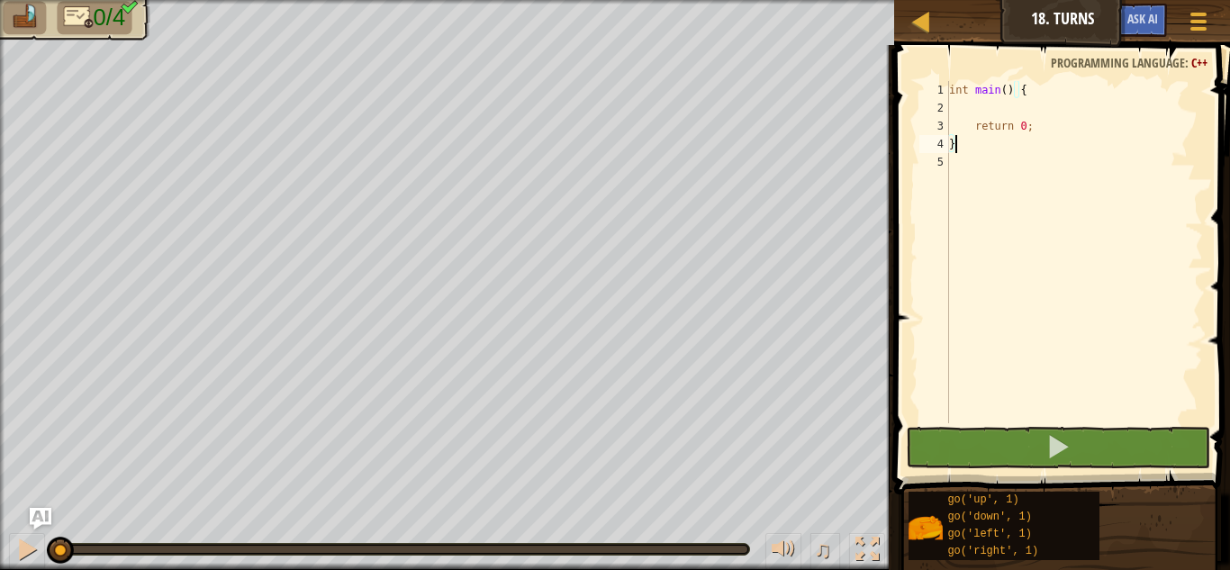
click at [994, 113] on div "int main ( ) { return 0 ; }" at bounding box center [1074, 270] width 258 height 378
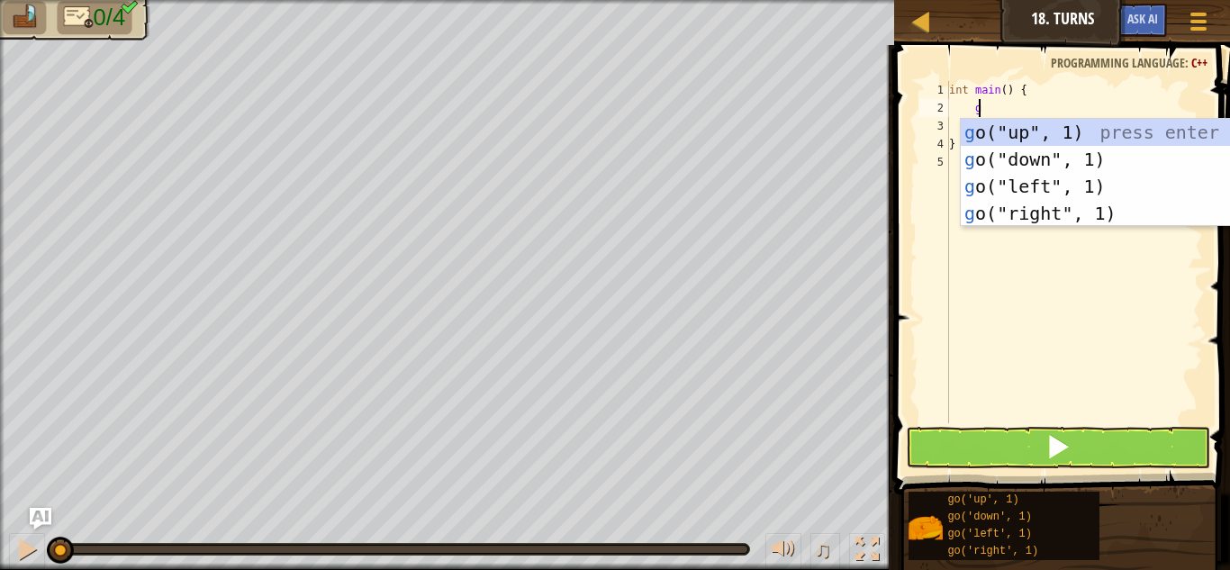
scroll to position [8, 2]
type textarea "go"
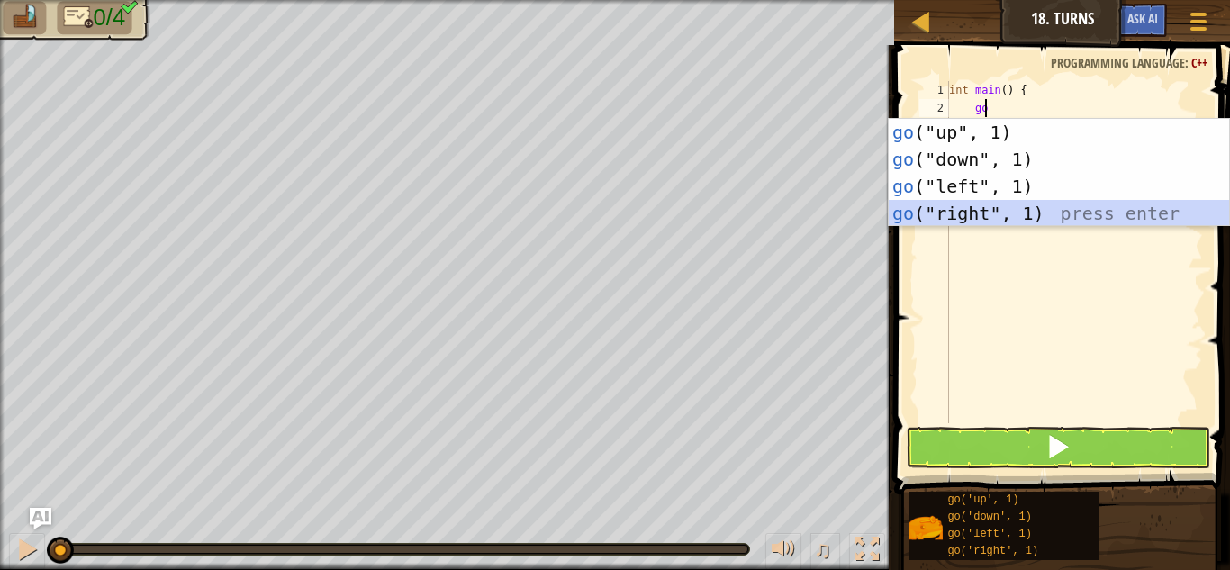
click at [1040, 208] on div "go ("up", 1) press enter go ("down", 1) press enter go ("left", 1) press enter …" at bounding box center [1059, 200] width 340 height 162
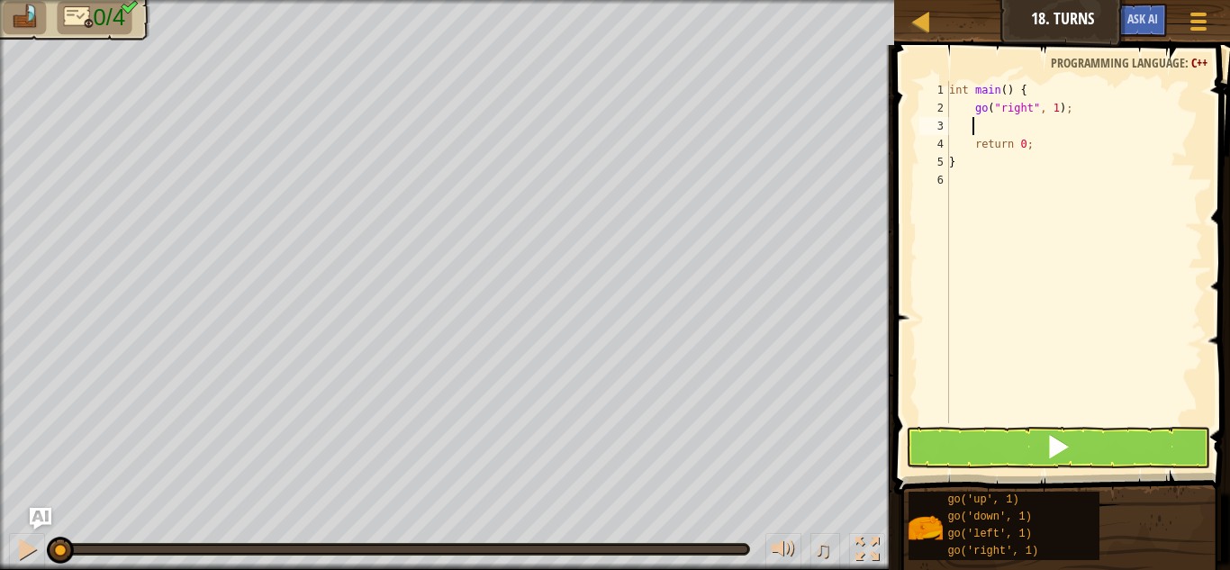
click at [1063, 106] on div "int main ( ) { go ( " right " , 1 ) ; return 0 ; }" at bounding box center [1074, 270] width 258 height 378
type textarea "g"
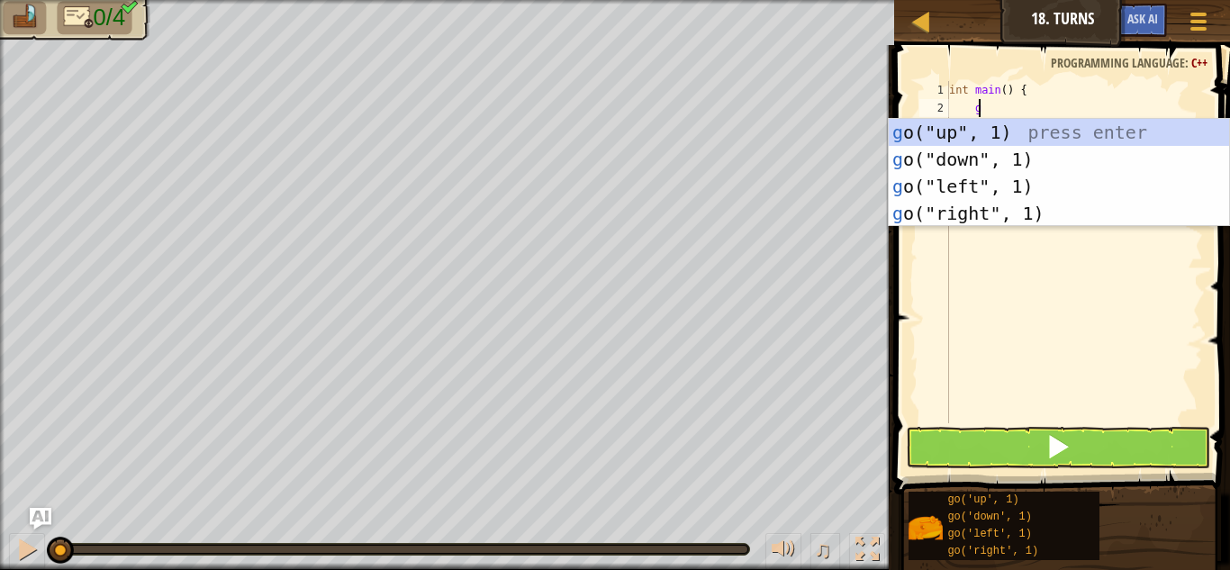
type textarea "go"
click at [1058, 182] on div "go ("up", 1) press enter go ("down", 1) press enter go ("left", 1) press enter …" at bounding box center [1059, 200] width 340 height 162
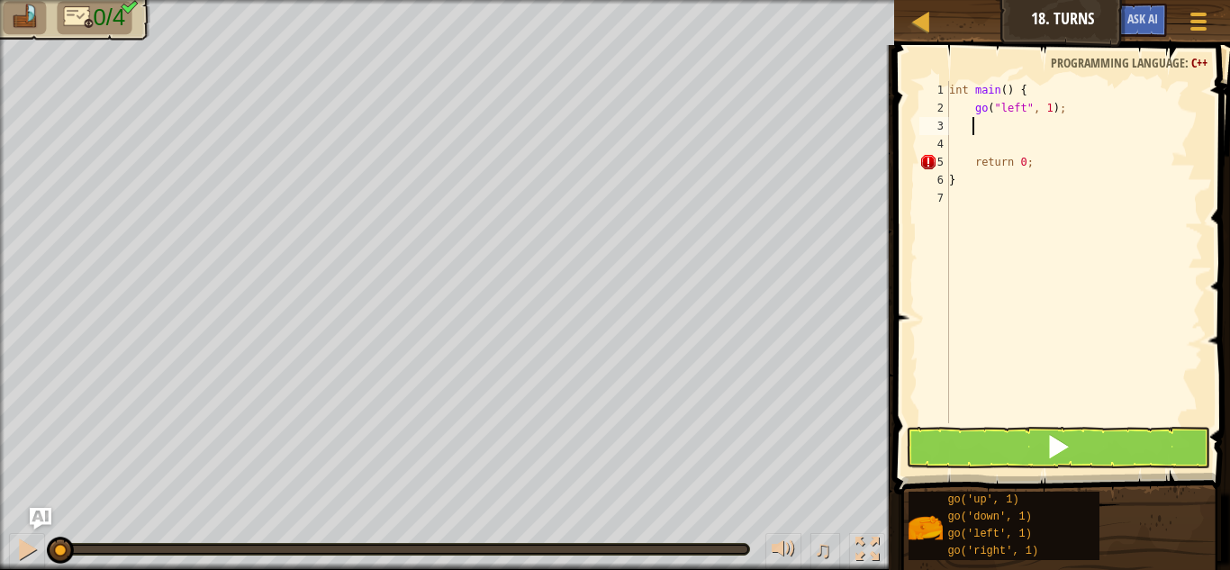
scroll to position [8, 1]
click at [1044, 107] on div "int main ( ) { go ( " left " , 1 ) ; return 0 ; }" at bounding box center [1074, 270] width 258 height 378
type textarea "go("left", 2);"
click at [1054, 122] on div "int main ( ) { go ( " left " , 2 ) ; return 0 ; }" at bounding box center [1074, 270] width 258 height 378
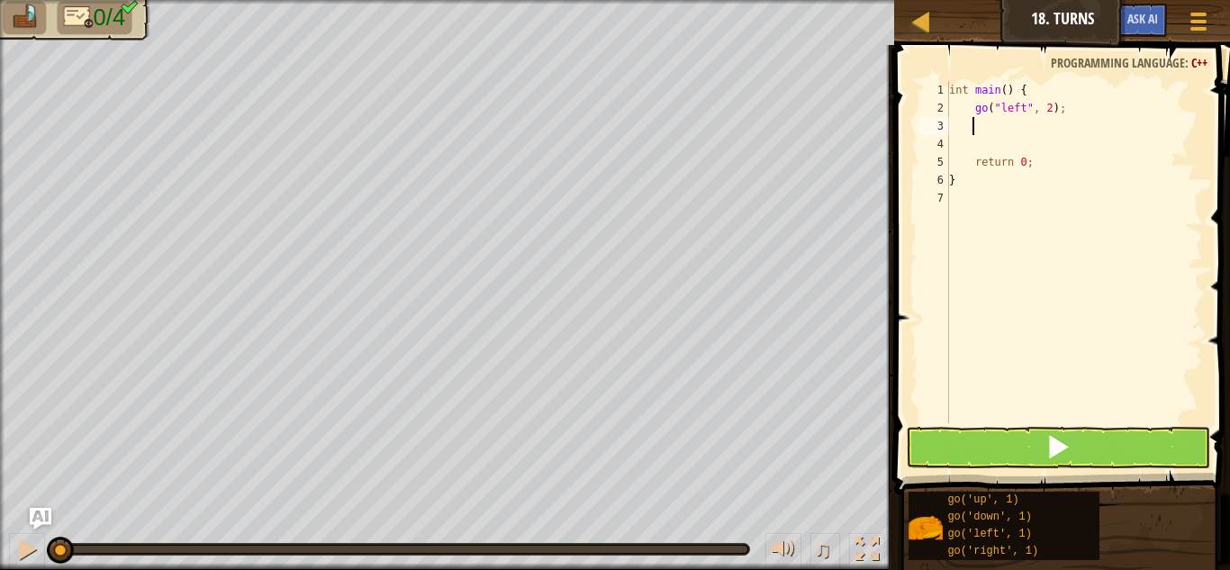
scroll to position [8, 2]
type textarea "go"
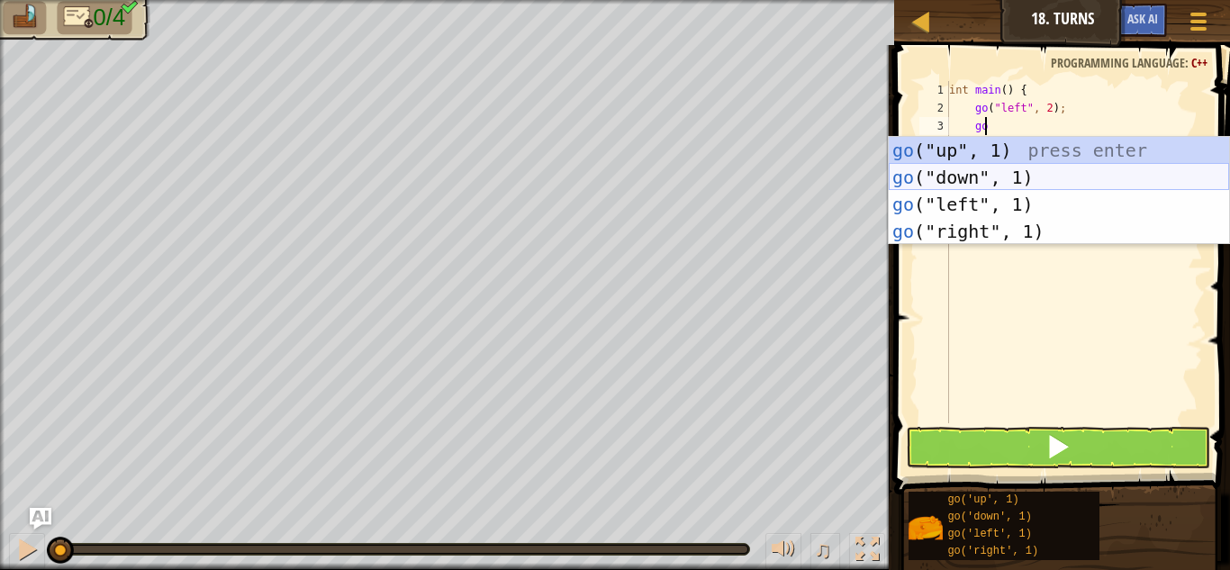
click at [992, 183] on div "go ("up", 1) press enter go ("down", 1) press enter go ("left", 1) press enter …" at bounding box center [1059, 218] width 340 height 162
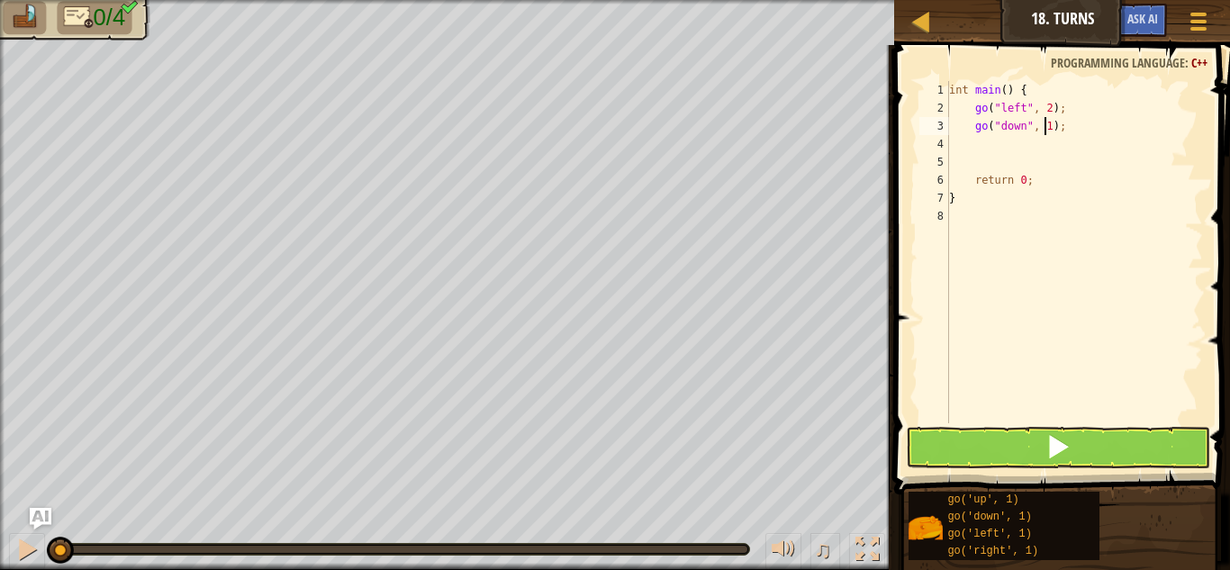
click at [1044, 124] on div "int main ( ) { go ( " left " , 2 ) ; go ( " down " , 1 ) ; return 0 ; }" at bounding box center [1074, 270] width 258 height 378
type textarea "go("down", 2);"
click at [1065, 149] on div "int main ( ) { go ( " left " , 2 ) ; go ( " down " , 2 ) ; return 0 ; }" at bounding box center [1074, 270] width 258 height 378
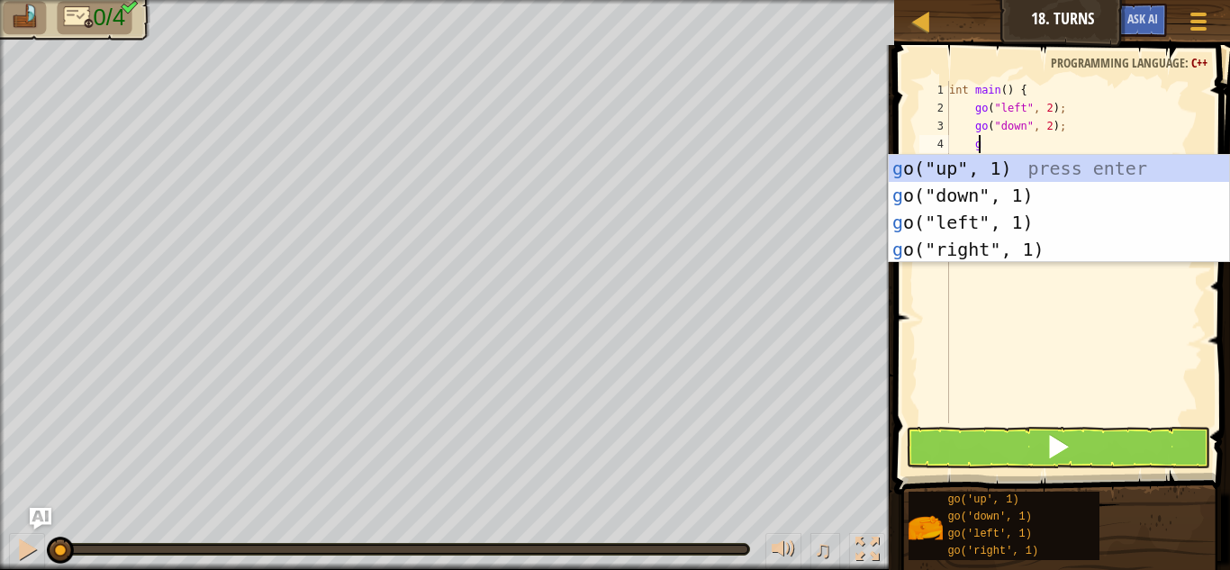
scroll to position [8, 2]
type textarea "go"
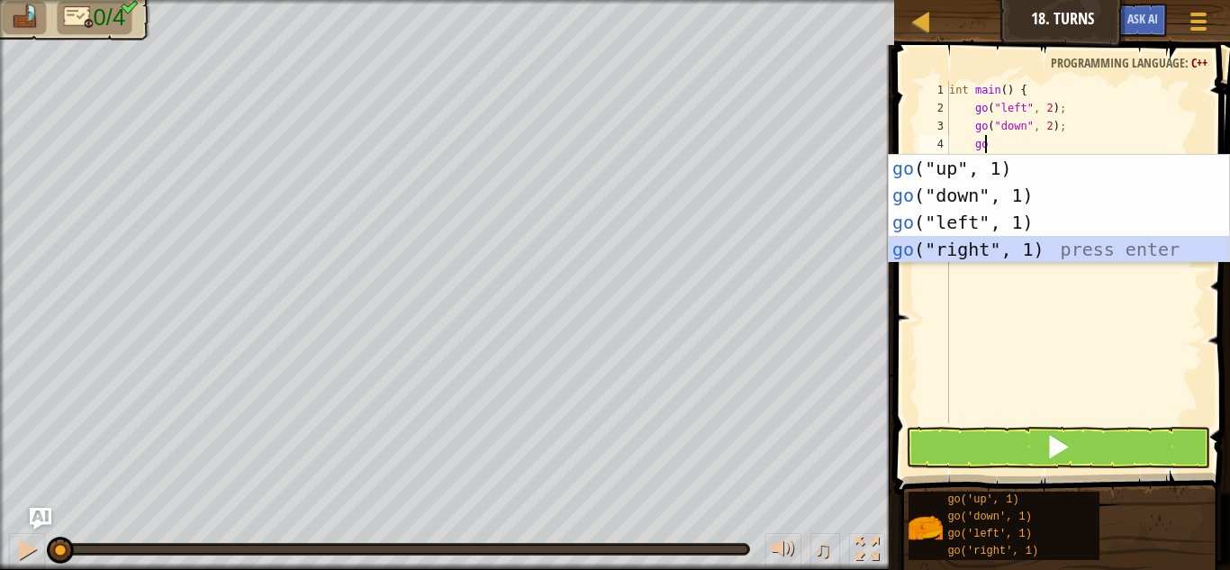
click at [1039, 257] on div "go ("up", 1) press enter go ("down", 1) press enter go ("left", 1) press enter …" at bounding box center [1059, 236] width 340 height 162
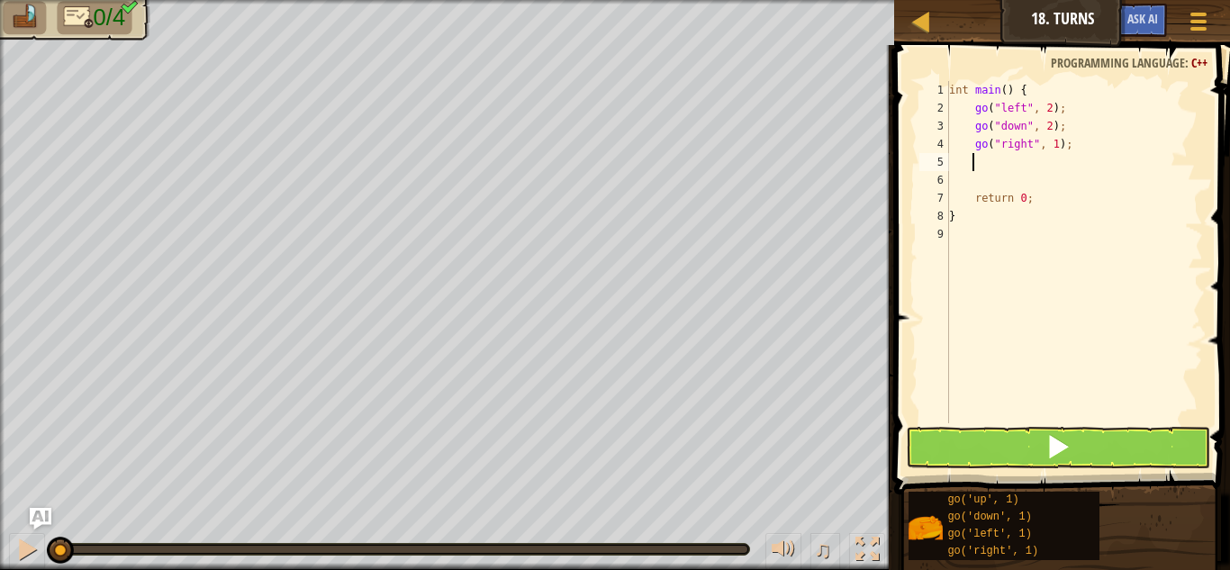
click at [1048, 147] on div "int main ( ) { go ( " left " , 2 ) ; go ( " down " , 2 ) ; go ( " right " , 1 )…" at bounding box center [1074, 270] width 258 height 378
type textarea "go("right", 4);"
click at [1063, 171] on div "int main ( ) { go ( " left " , 2 ) ; go ( " down " , 2 ) ; go ( " right " , 4 )…" at bounding box center [1074, 270] width 258 height 378
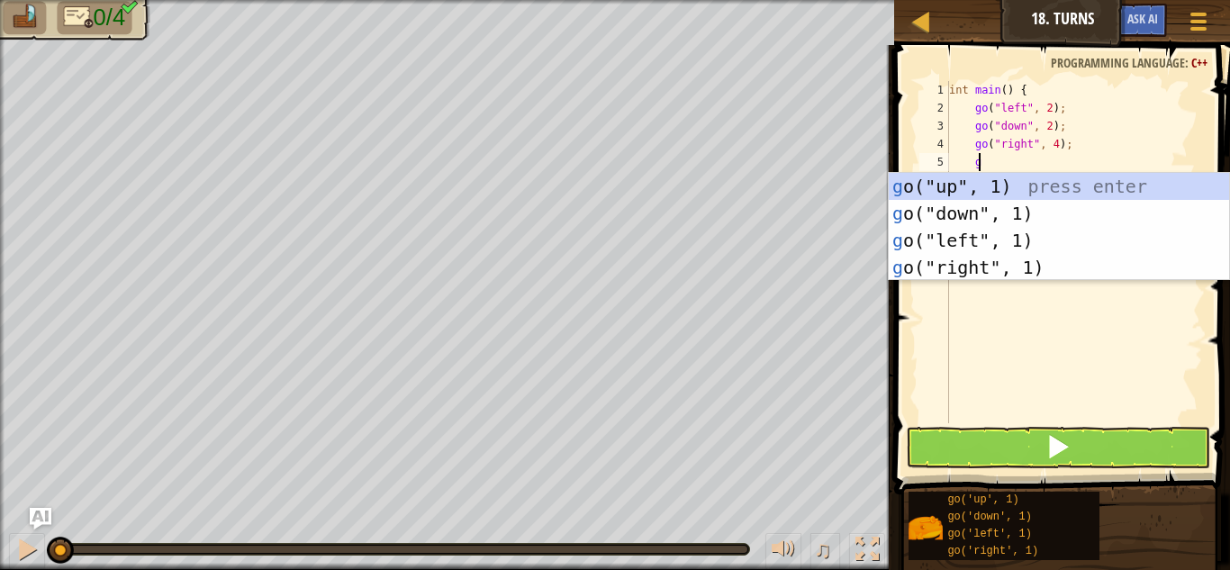
type textarea "go"
click at [988, 190] on div "go ("up", 1) press enter go ("down", 1) press enter go ("left", 1) press enter …" at bounding box center [1059, 254] width 340 height 162
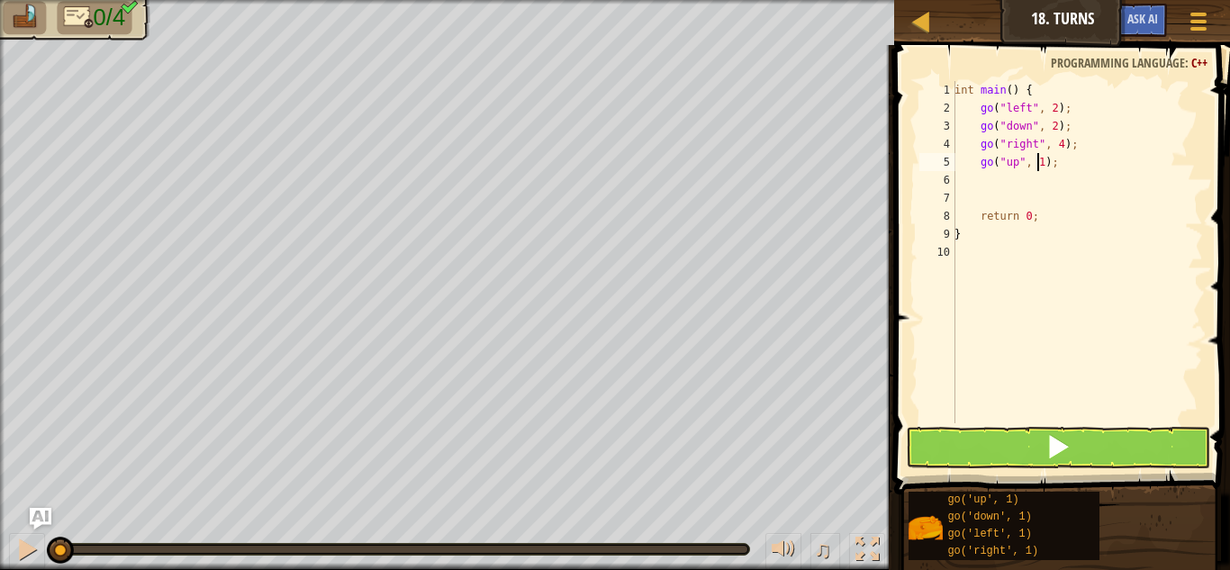
click at [1036, 158] on div "int main ( ) { go ( " left " , 2 ) ; go ( " down " , 2 ) ; go ( " right " , 4 )…" at bounding box center [1077, 270] width 252 height 378
type textarea "go("up", 3);"
click at [1144, 436] on button at bounding box center [1058, 447] width 304 height 41
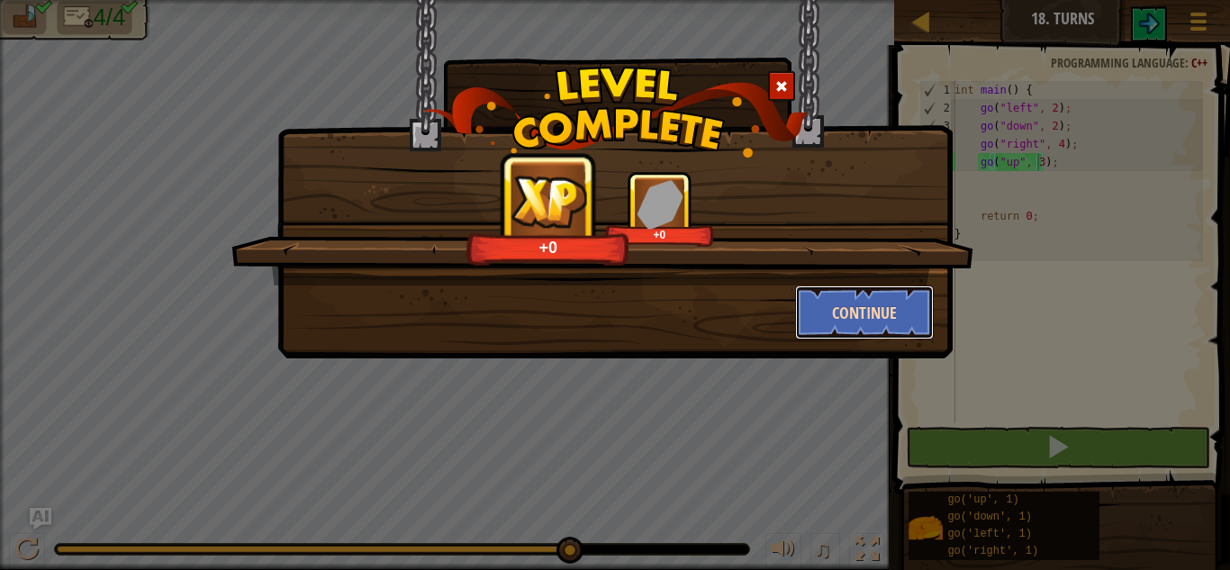
click at [859, 319] on button "Continue" at bounding box center [865, 312] width 140 height 54
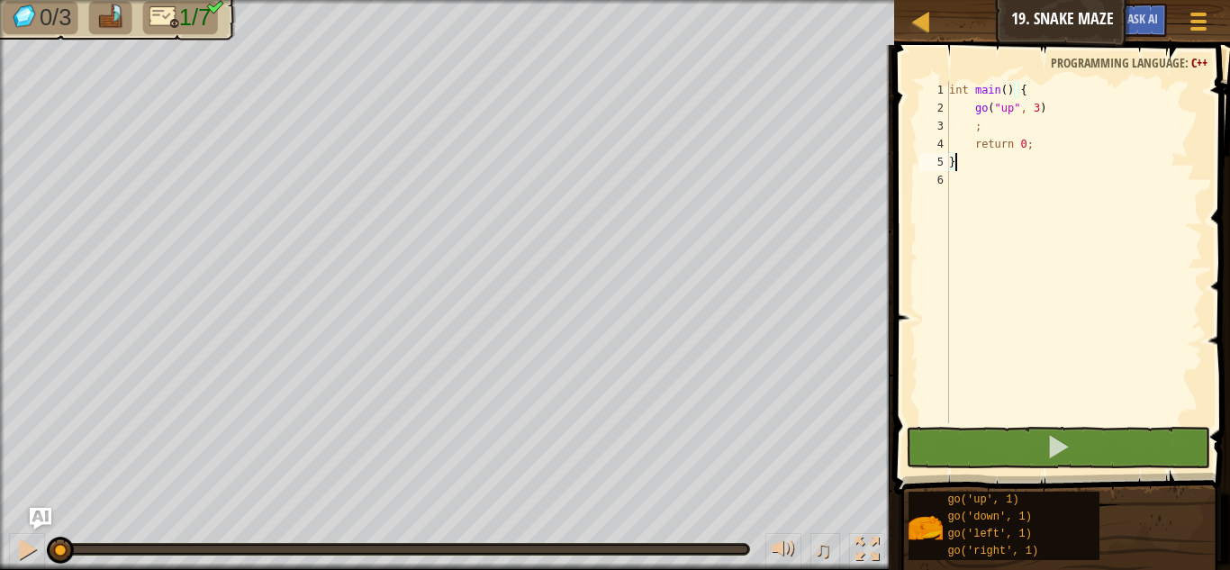
click at [1035, 124] on div "int main ( ) { go ( " up " , 3 ) ; return 0 ; }" at bounding box center [1074, 270] width 258 height 378
type textarea ";"
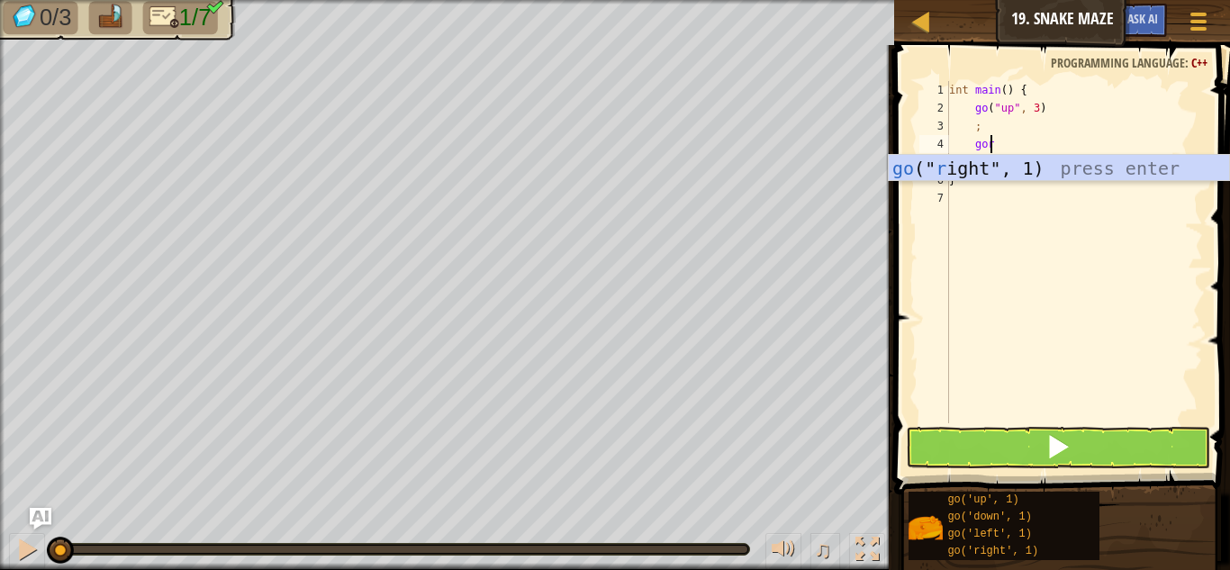
scroll to position [8, 3]
type textarea "gori"
click at [1044, 161] on div "go (" ri ght", 1) press enter" at bounding box center [1059, 195] width 340 height 81
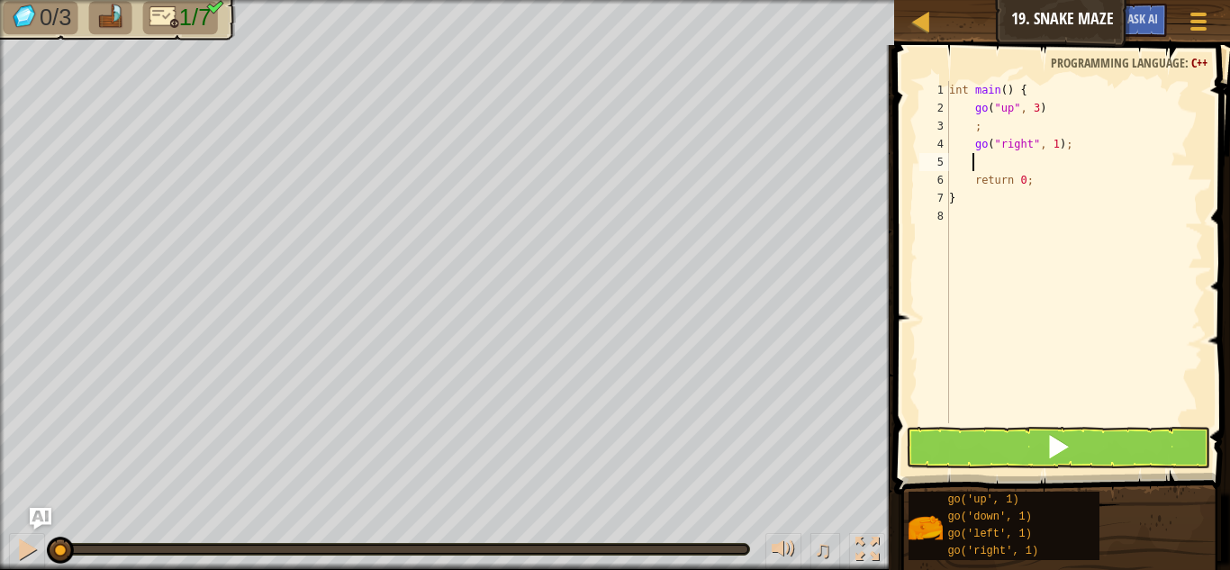
click at [1047, 140] on div "int main ( ) { go ( " up " , 3 ) ; go ( " right " , 1 ) ; return 0 ; }" at bounding box center [1074, 270] width 258 height 378
type textarea "go("right", 2);"
click at [1066, 170] on div "int main ( ) { go ( " up " , 3 ) ; go ( " right " , 2 ) ; return 0 ; }" at bounding box center [1074, 270] width 258 height 378
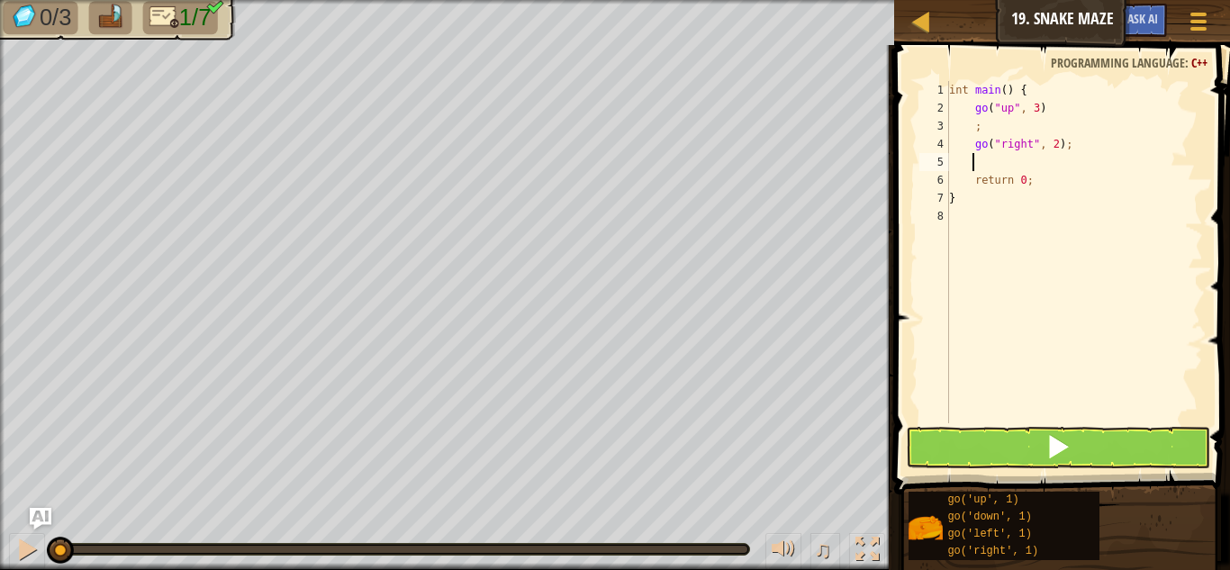
type textarea "go"
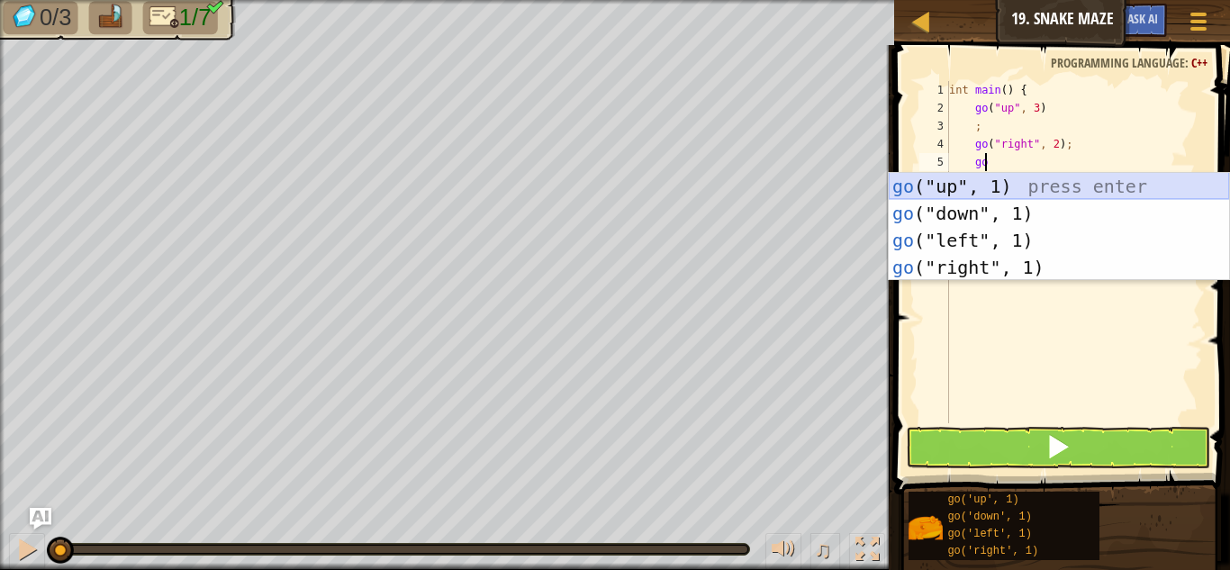
click at [1078, 183] on div "go ("up", 1) press enter go ("down", 1) press enter go ("left", 1) press enter …" at bounding box center [1059, 254] width 340 height 162
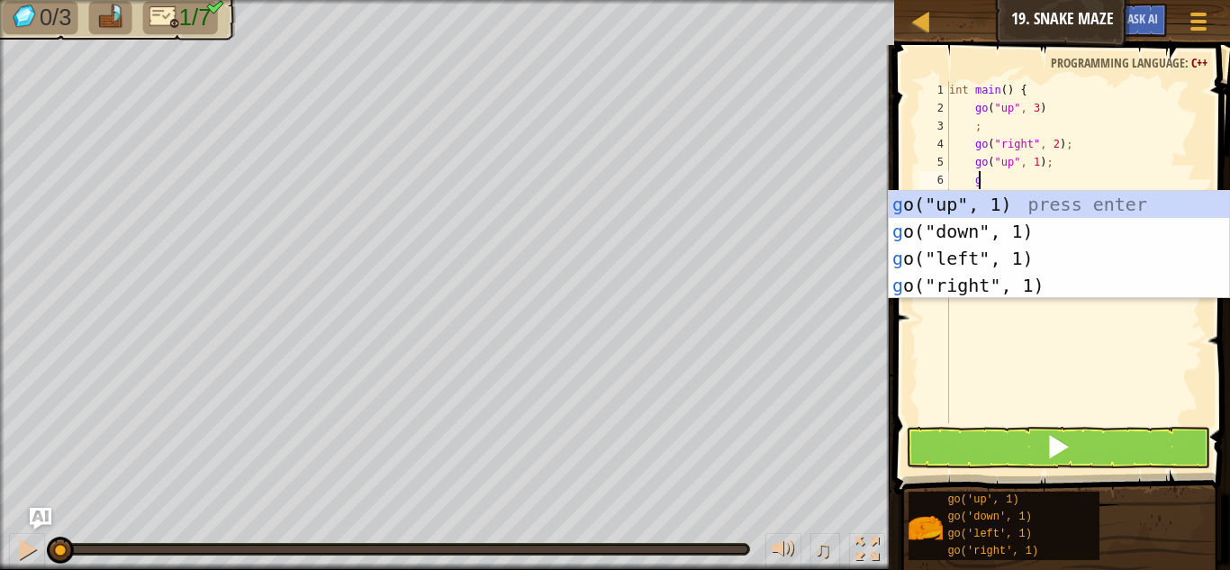
type textarea "go"
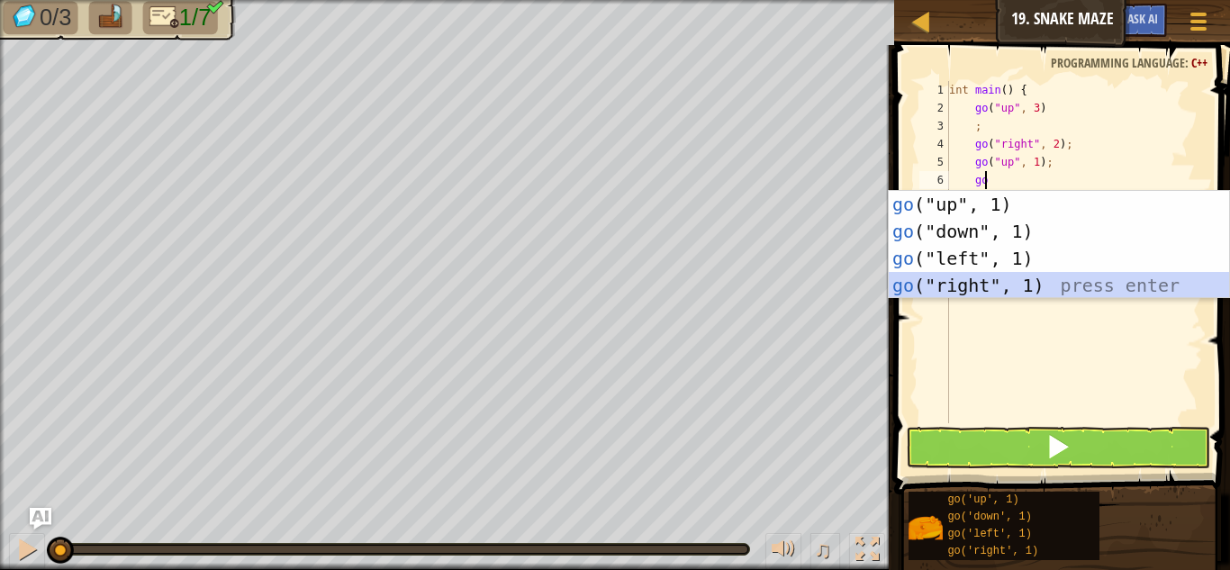
click at [1039, 282] on div "go ("up", 1) press enter go ("down", 1) press enter go ("left", 1) press enter …" at bounding box center [1059, 272] width 340 height 162
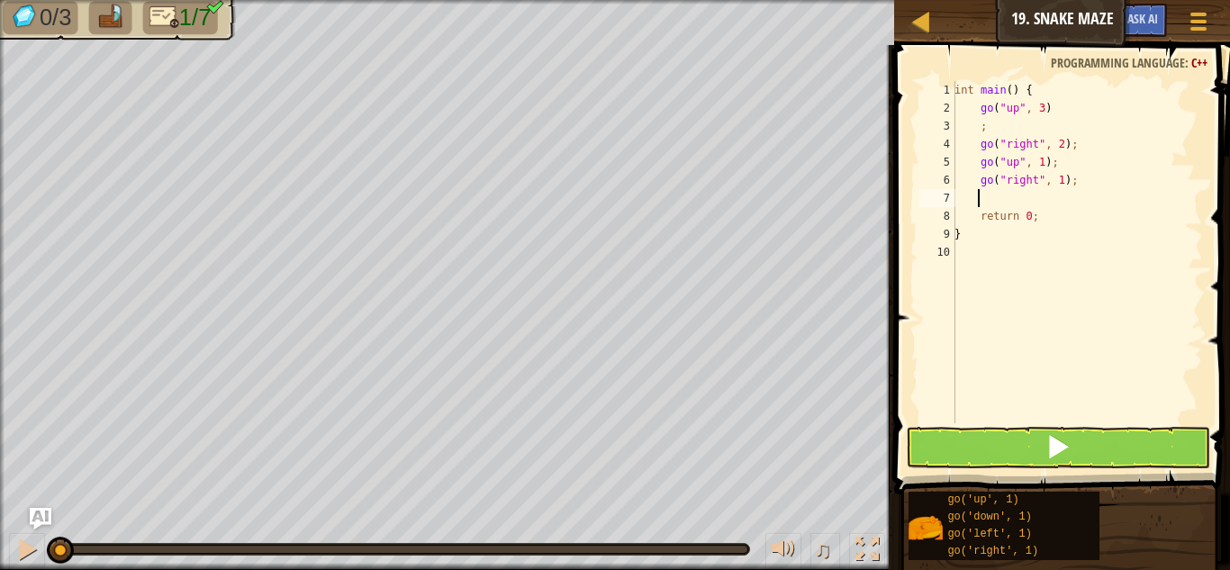
click at [1052, 182] on div "int main ( ) { go ( " up " , 3 ) ; go ( " right " , 2 ) ; go ( " up " , 1 ) ; g…" at bounding box center [1077, 270] width 252 height 378
type textarea "go("right", 2);"
click at [1012, 203] on div "int main ( ) { go ( " up " , 3 ) ; go ( " right " , 2 ) ; go ( " up " , 1 ) ; g…" at bounding box center [1077, 270] width 252 height 378
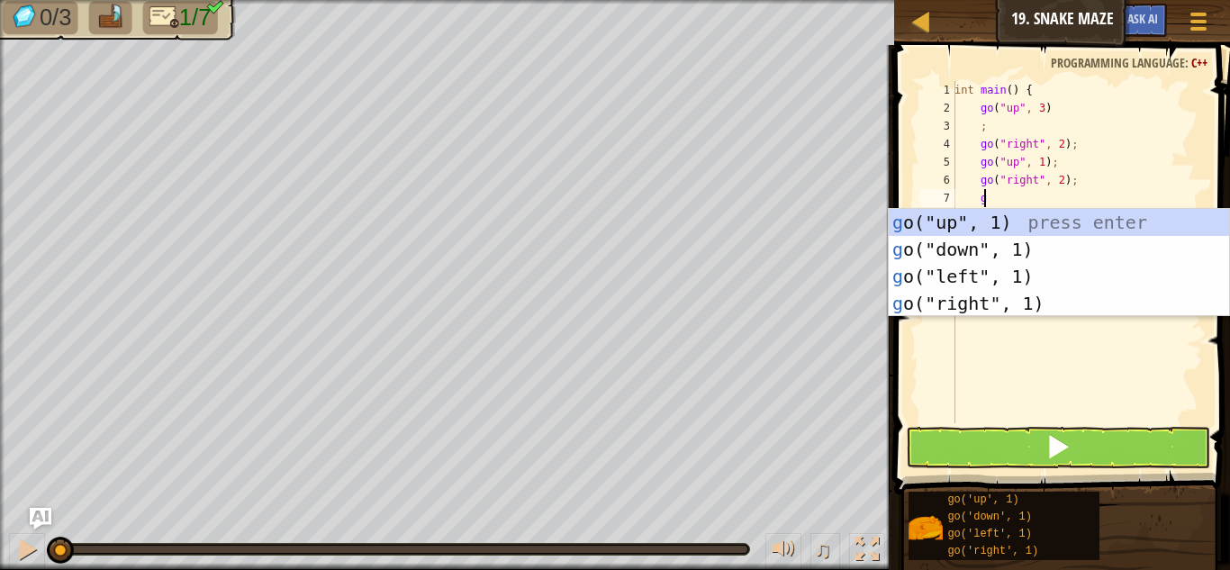
scroll to position [8, 2]
type textarea "go"
click at [1067, 250] on div "go ("up", 1) press enter go ("down", 1) press enter go ("left", 1) press enter …" at bounding box center [1059, 290] width 340 height 162
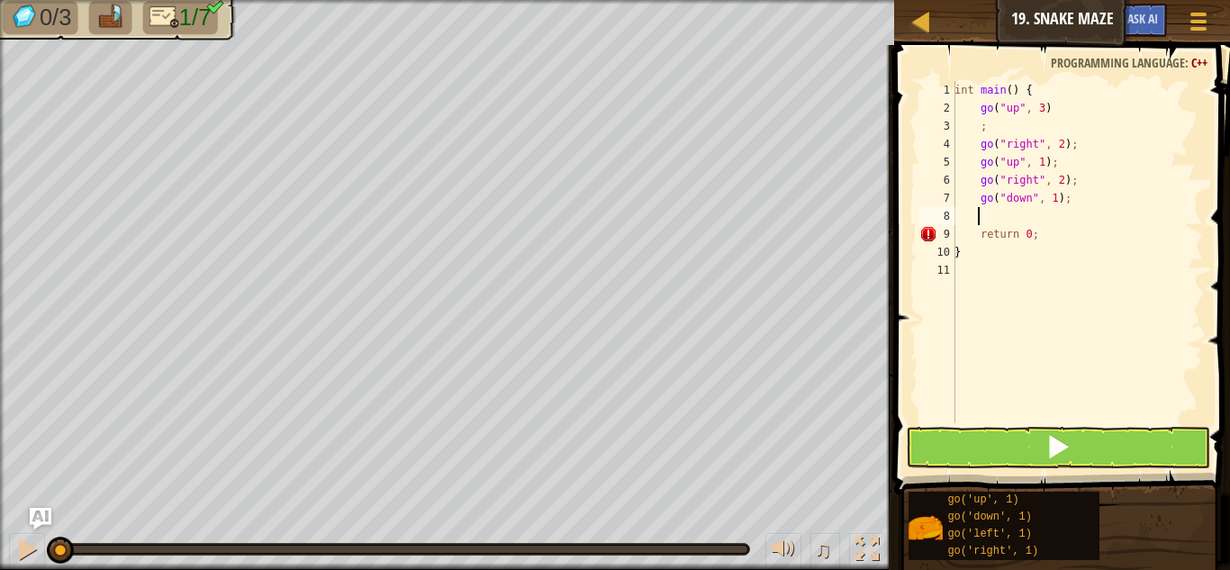
scroll to position [8, 1]
click at [1050, 195] on div "int main ( ) { go ( " up " , 3 ) ; go ( " right " , 2 ) ; go ( " up " , 1 ) ; g…" at bounding box center [1077, 270] width 252 height 378
type textarea "go("down", 2);"
click at [1051, 216] on div "int main ( ) { go ( " up " , 3 ) ; go ( " right " , 2 ) ; go ( " up " , 1 ) ; g…" at bounding box center [1077, 270] width 252 height 378
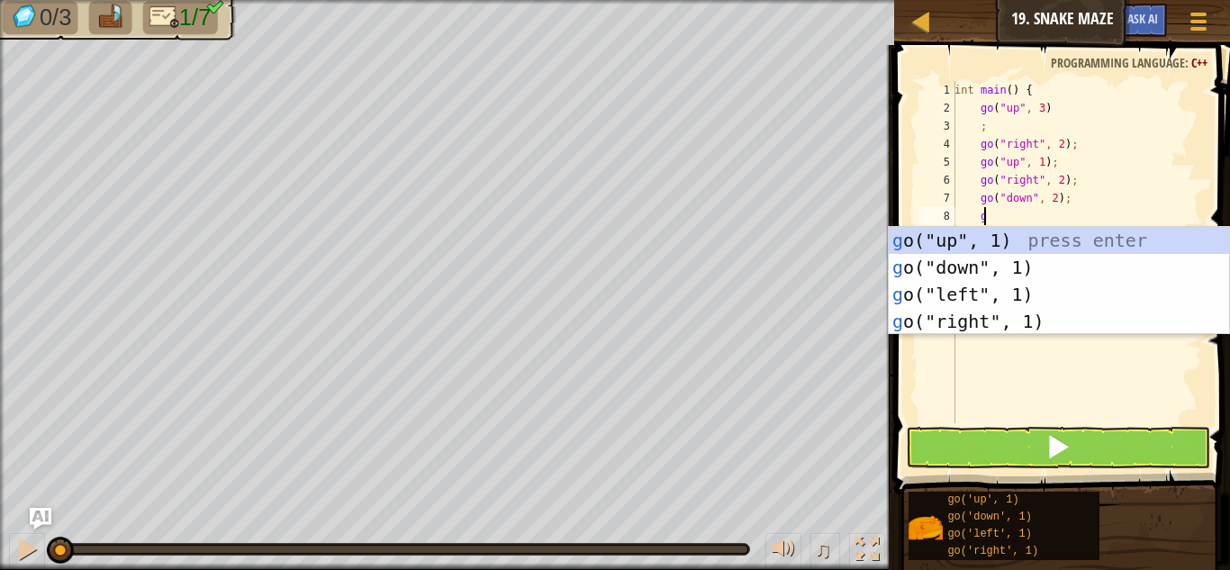
scroll to position [8, 2]
type textarea "go"
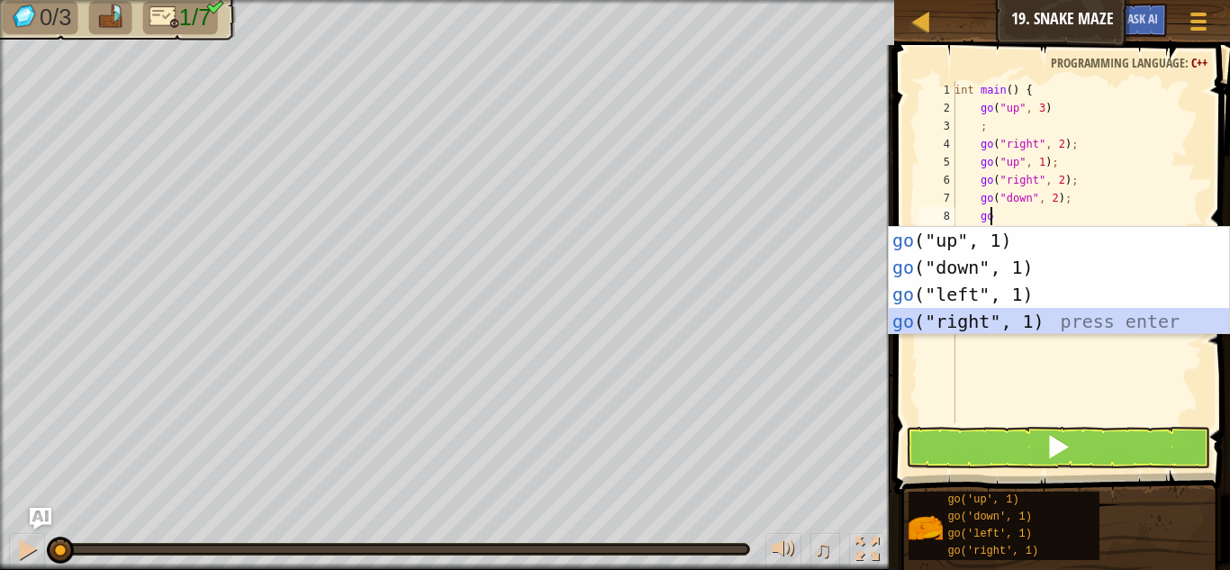
click at [1033, 321] on div "go ("up", 1) press enter go ("down", 1) press enter go ("left", 1) press enter …" at bounding box center [1059, 308] width 340 height 162
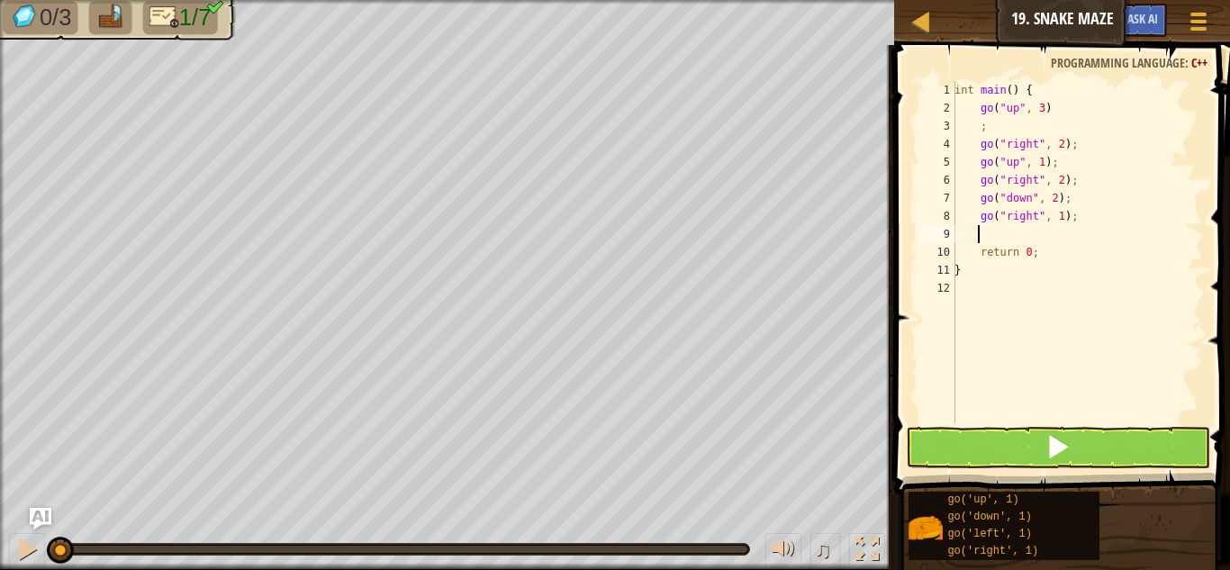
click at [1054, 219] on div "int main ( ) { go ( " up " , 3 ) ; go ( " right " , 2 ) ; go ( " up " , 1 ) ; g…" at bounding box center [1077, 270] width 252 height 378
type textarea "go("right", 2);"
click at [1045, 233] on div "int main ( ) { go ( " up " , 3 ) ; go ( " right " , 2 ) ; go ( " up " , 1 ) ; g…" at bounding box center [1077, 270] width 252 height 378
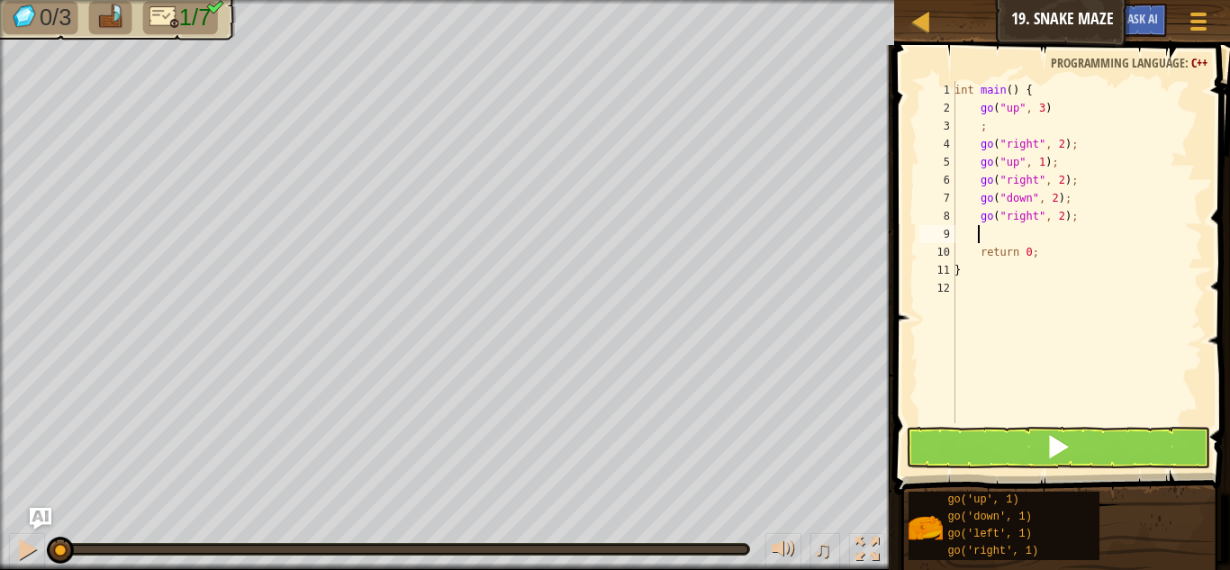
type textarea "go"
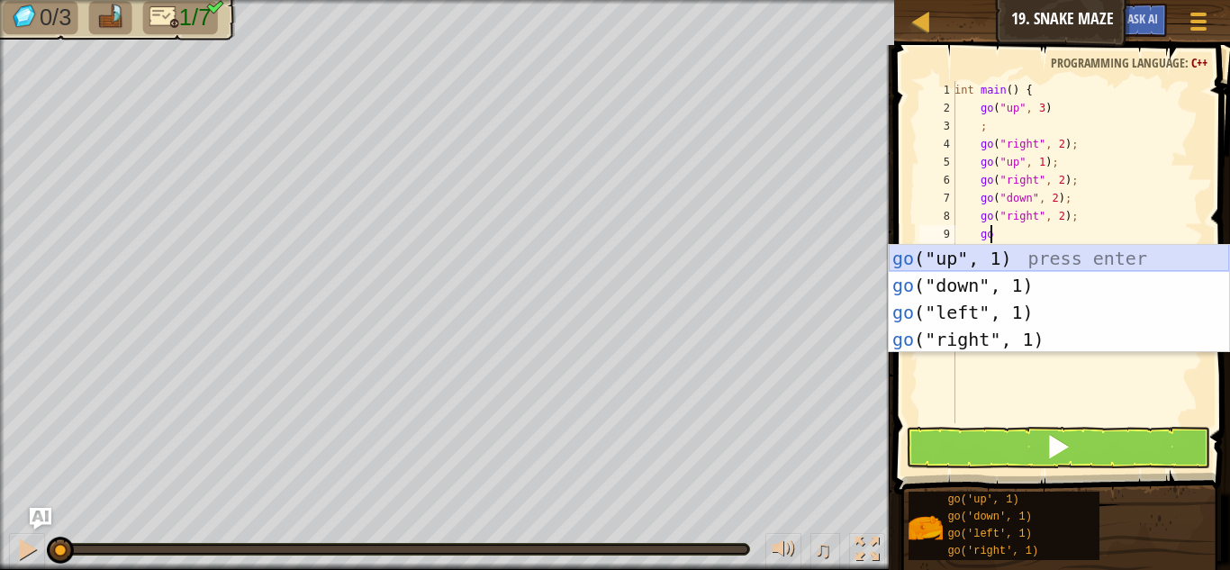
click at [1040, 258] on div "go ("up", 1) press enter go ("down", 1) press enter go ("left", 1) press enter …" at bounding box center [1059, 326] width 340 height 162
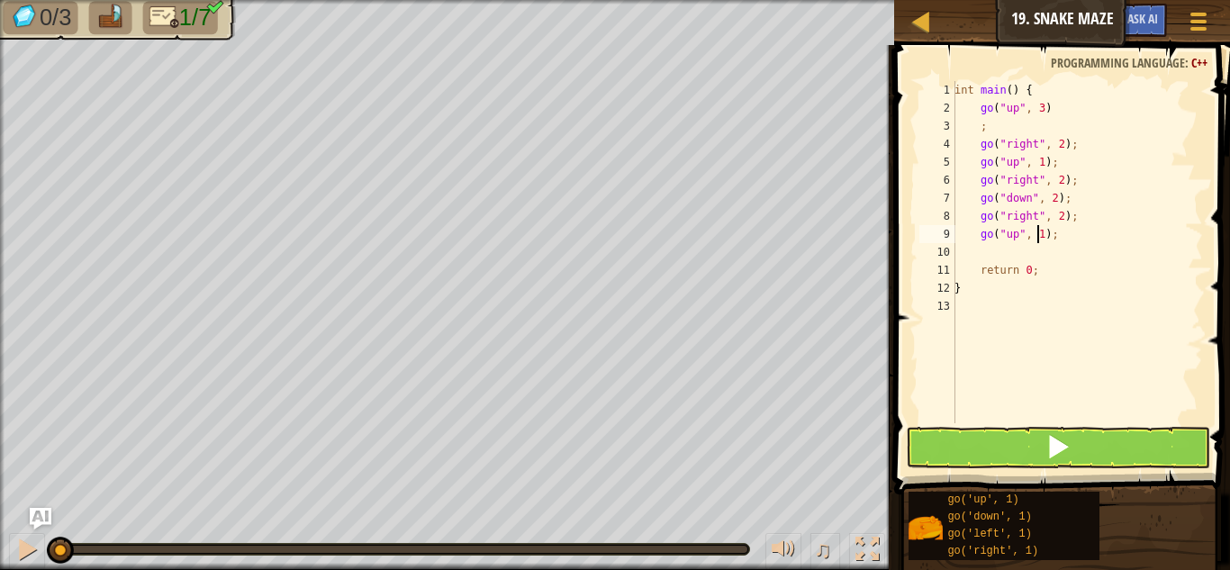
click at [1036, 234] on div "int main ( ) { go ( " up " , 3 ) ; go ( " right " , 2 ) ; go ( " up " , 1 ) ; g…" at bounding box center [1077, 270] width 252 height 378
type textarea "go("up", 3);"
click at [1058, 442] on span at bounding box center [1057, 446] width 25 height 25
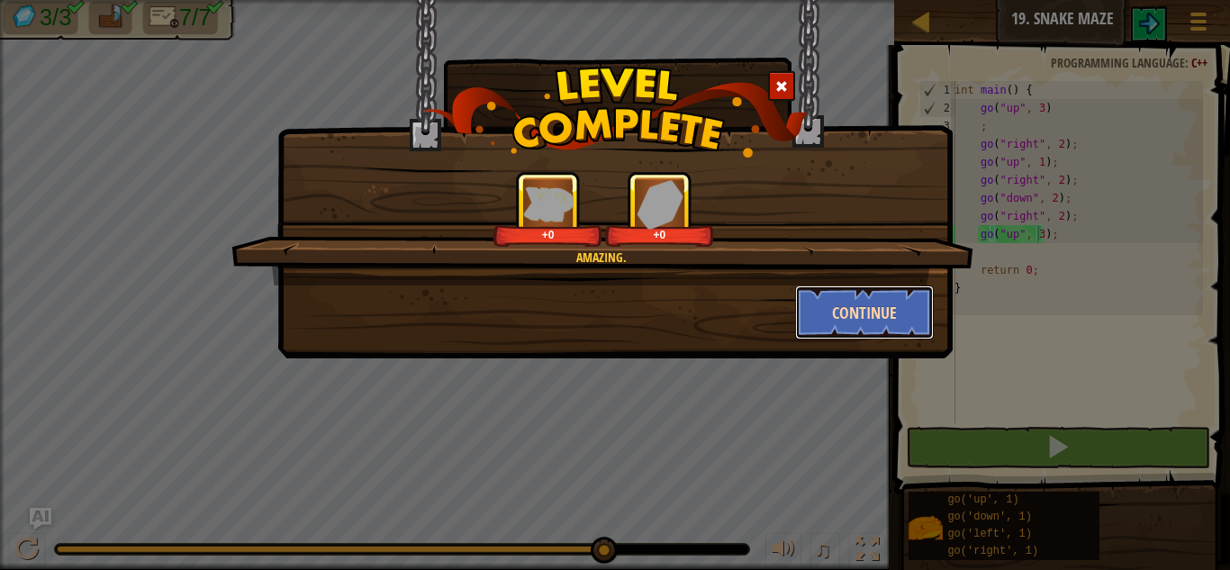
click at [866, 298] on button "Continue" at bounding box center [865, 312] width 140 height 54
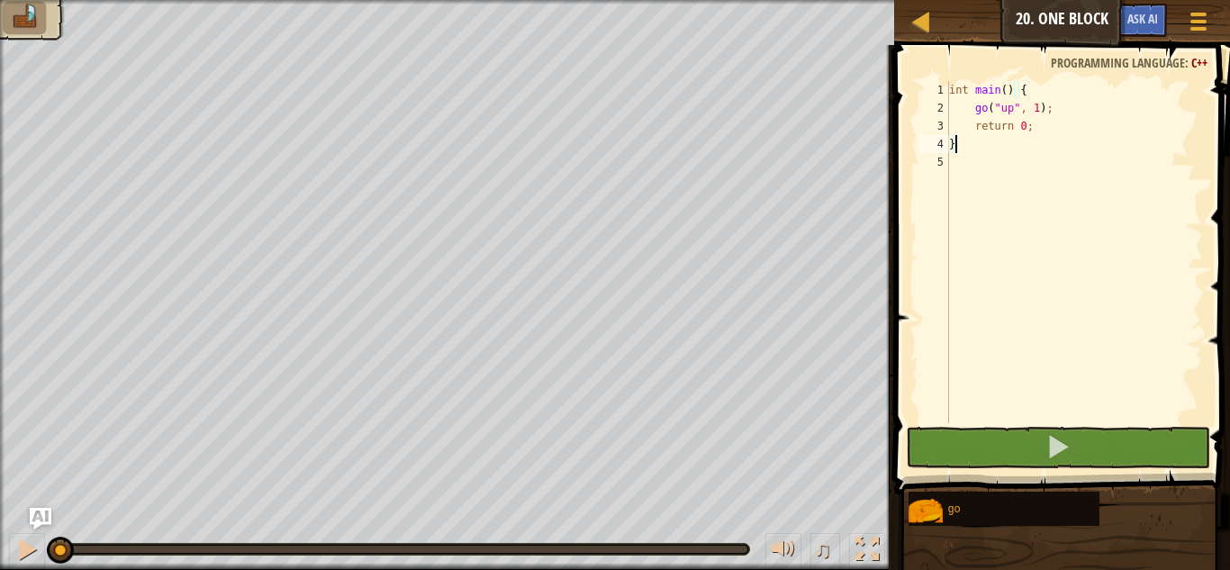
click at [1028, 104] on div "int main ( ) { go ( " up " , 1 ) ; return 0 ; }" at bounding box center [1074, 270] width 258 height 378
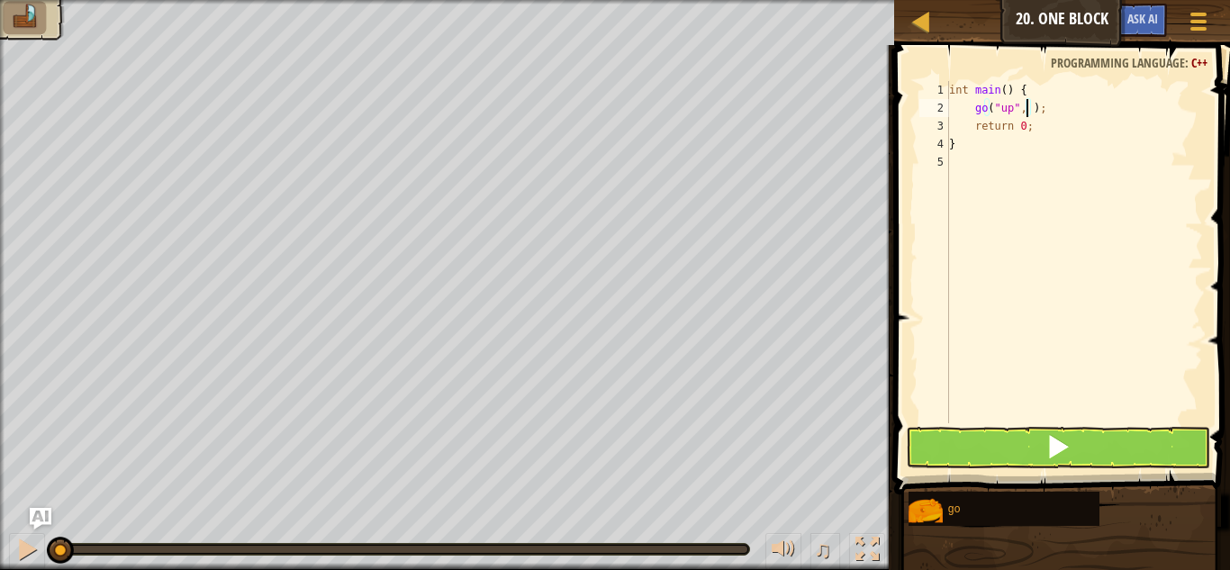
type textarea "go("up", 3);"
click at [1066, 110] on div "int main ( ) { go ( " up " , 3 ) ; return 0 ; }" at bounding box center [1074, 270] width 258 height 378
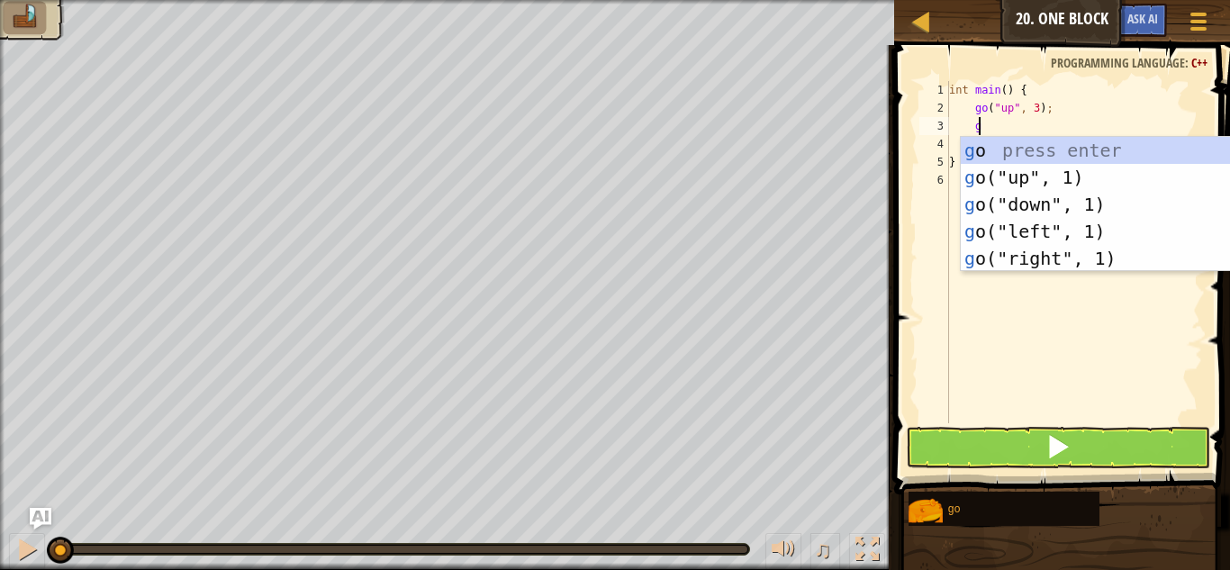
type textarea "go"
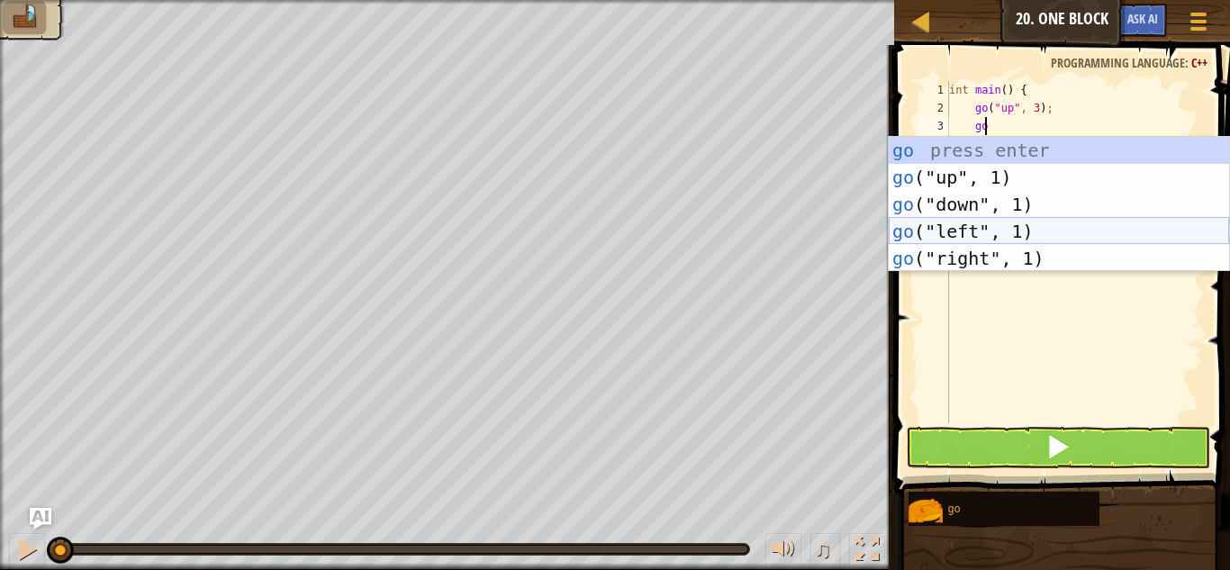
click at [994, 227] on div "go press enter go ("up", 1) press enter go ("down", 1) press enter go ("left", …" at bounding box center [1059, 231] width 340 height 189
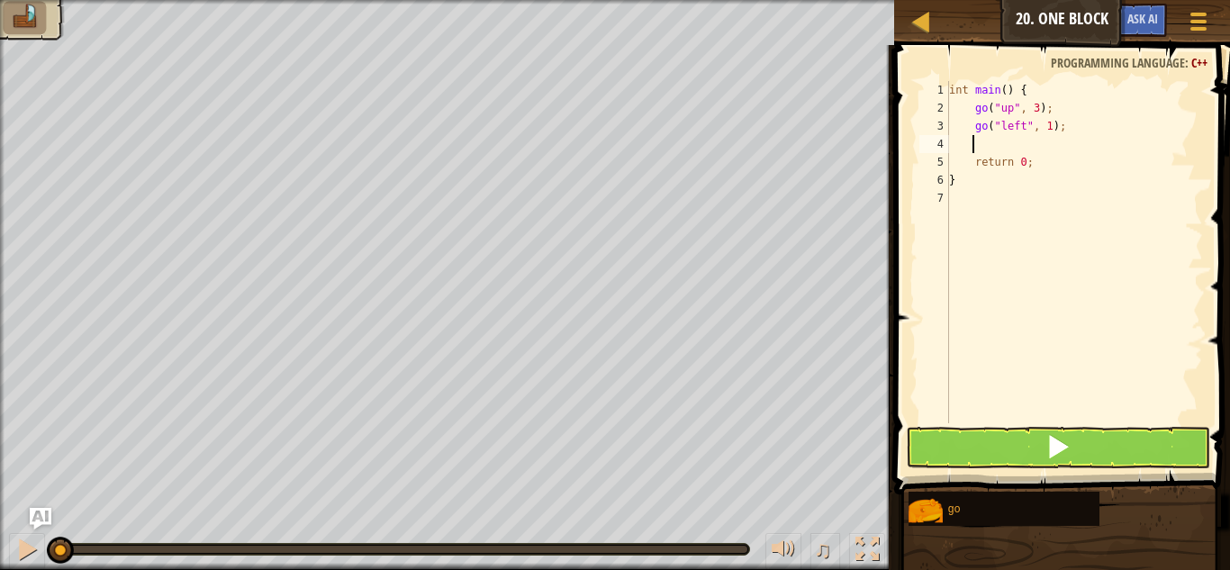
click at [1041, 125] on div "int main ( ) { go ( " up " , 3 ) ; go ( " left " , 1 ) ; return 0 ; }" at bounding box center [1074, 270] width 258 height 378
type textarea "go("left", 3);"
click at [1003, 148] on div "int main ( ) { go ( " up " , 3 ) ; go ( " left " , 3 ) ; return 0 ; }" at bounding box center [1074, 270] width 258 height 378
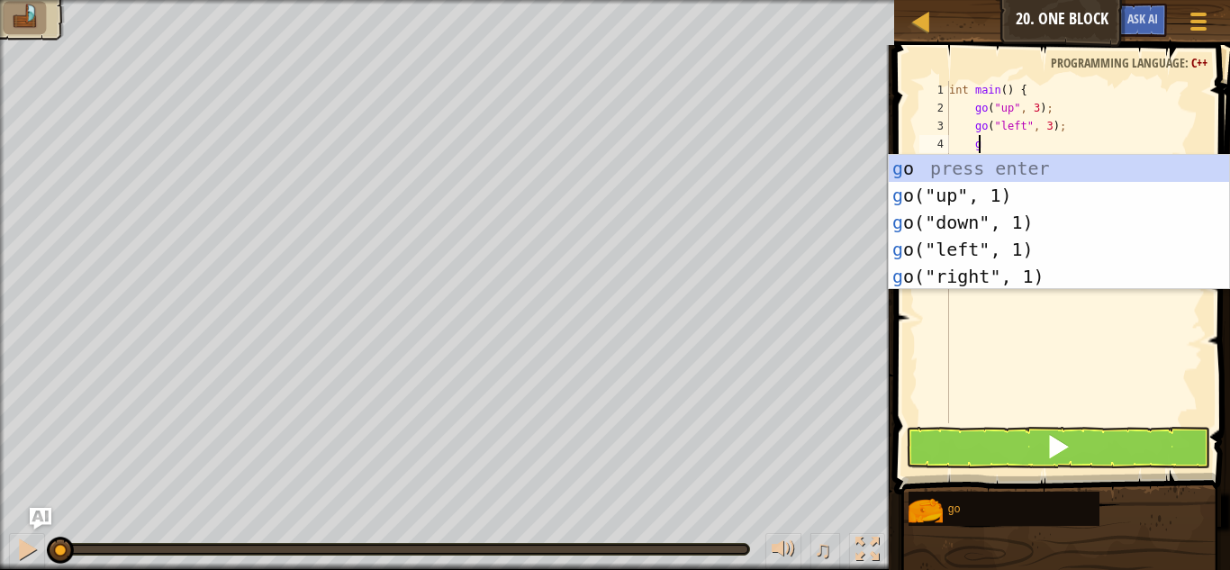
type textarea "go"
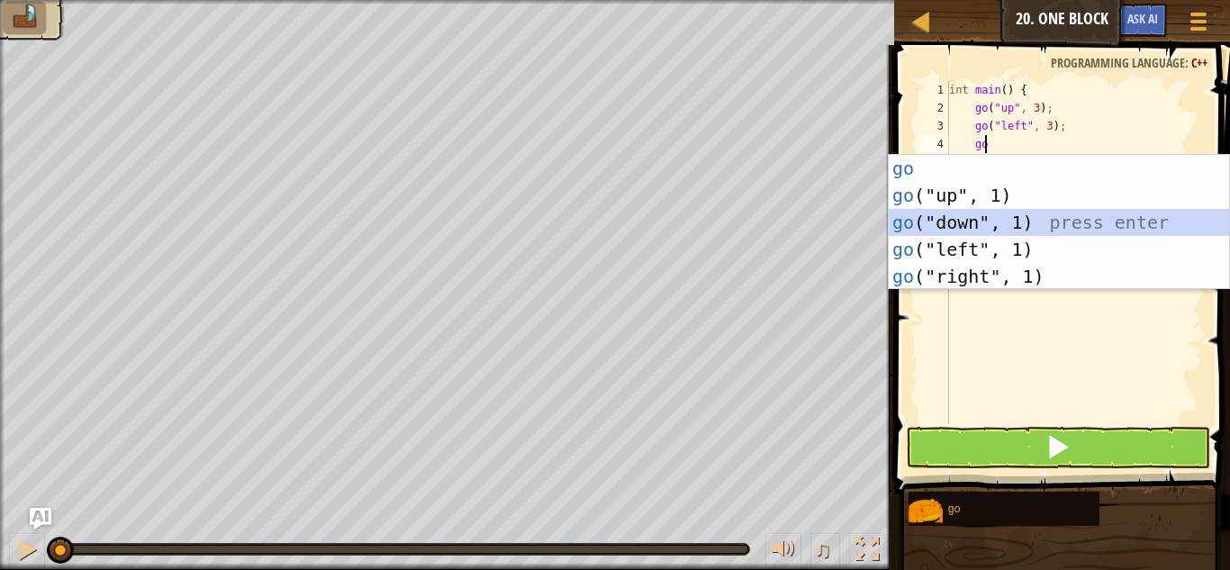
click at [989, 222] on div "go press enter go ("up", 1) press enter go ("down", 1) press enter go ("left", …" at bounding box center [1059, 249] width 340 height 189
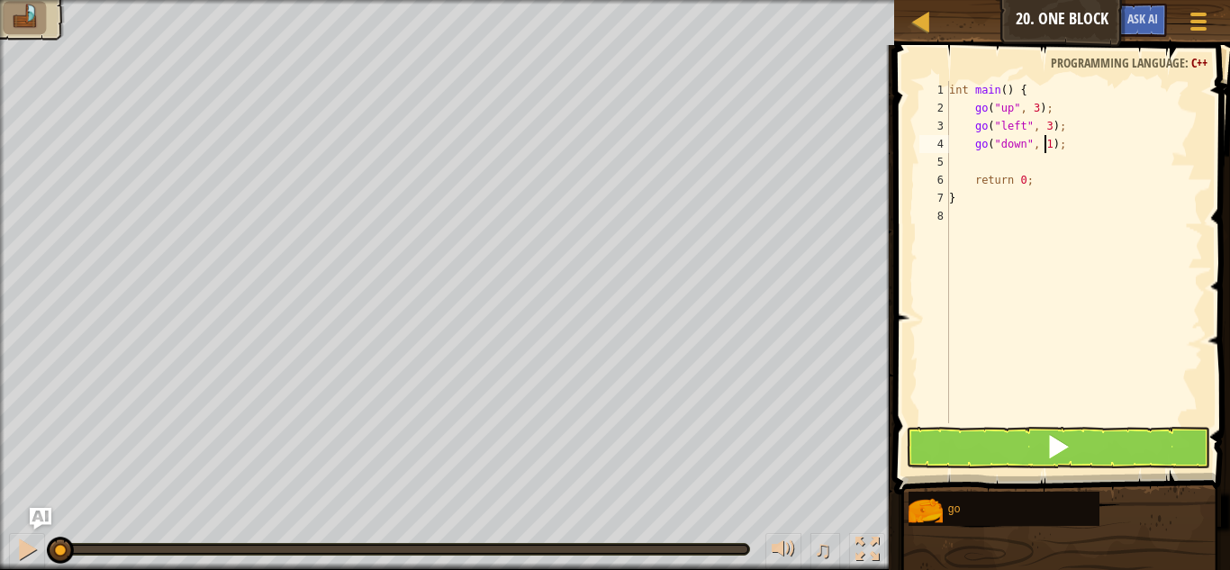
click at [1043, 144] on div "int main ( ) { go ( " up " , 3 ) ; go ( " left " , 3 ) ; go ( " down " , 1 ) ; …" at bounding box center [1074, 270] width 258 height 378
type textarea "go("down", 2);"
click at [1036, 156] on div "int main ( ) { go ( " up " , 3 ) ; go ( " left " , 3 ) ; go ( " down " , 2 ) ; …" at bounding box center [1074, 270] width 258 height 378
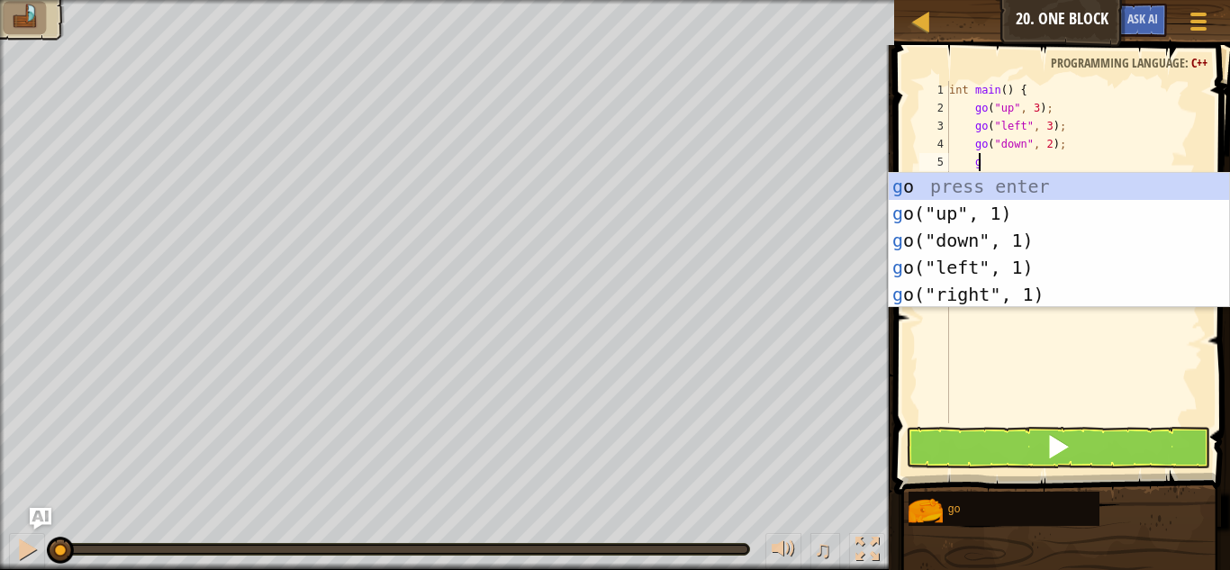
type textarea "go"
click at [1024, 291] on div "go press enter go ("up", 1) press enter go ("down", 1) press enter go ("left", …" at bounding box center [1059, 267] width 340 height 189
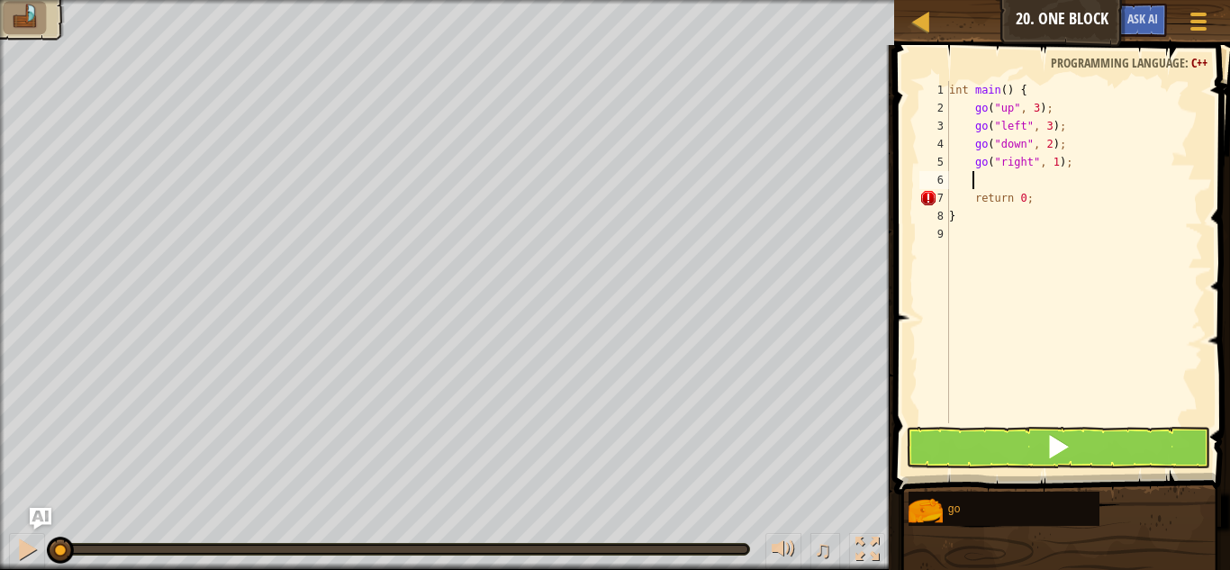
scroll to position [8, 1]
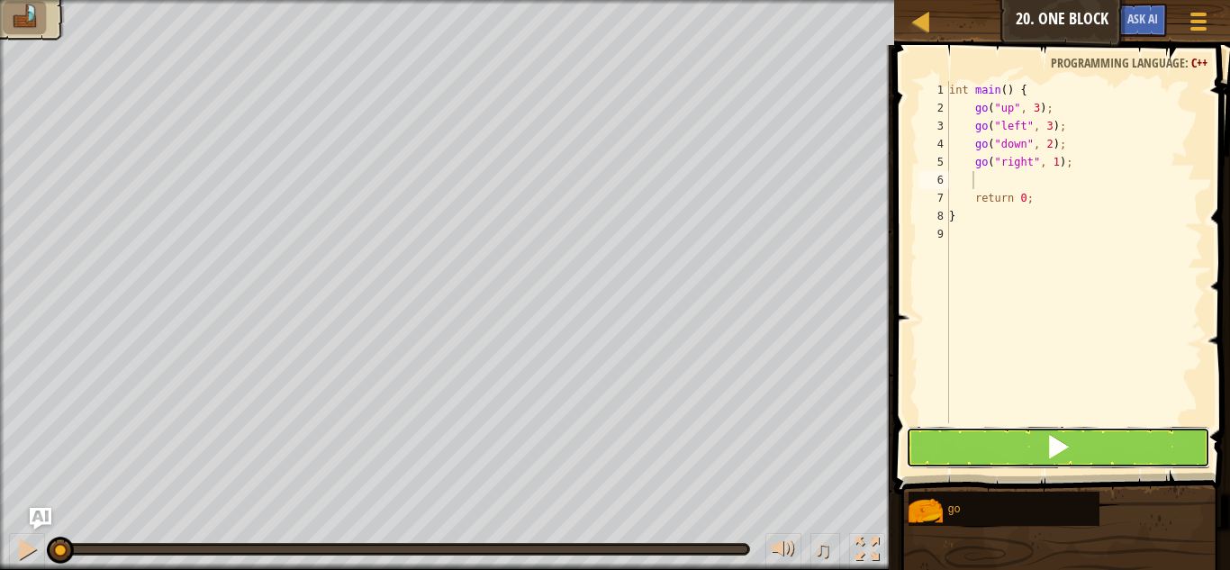
click at [1067, 439] on span at bounding box center [1057, 446] width 25 height 25
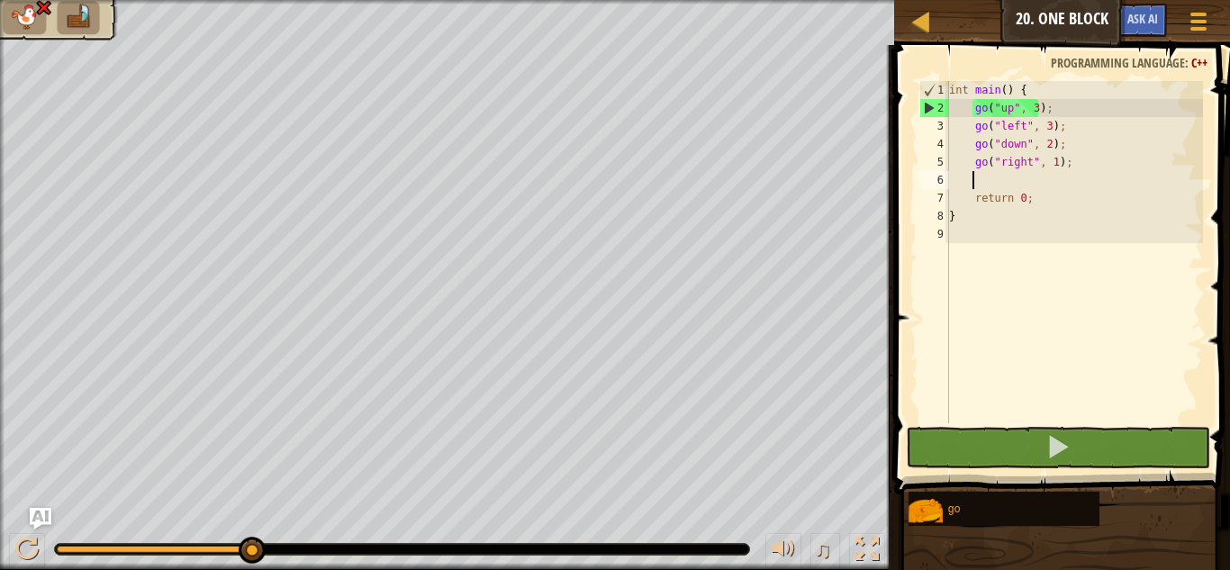
click at [1031, 110] on div "int main ( ) { go ( " up " , 3 ) ; go ( " left " , 3 ) ; go ( " down " , 2 ) ; …" at bounding box center [1074, 270] width 258 height 378
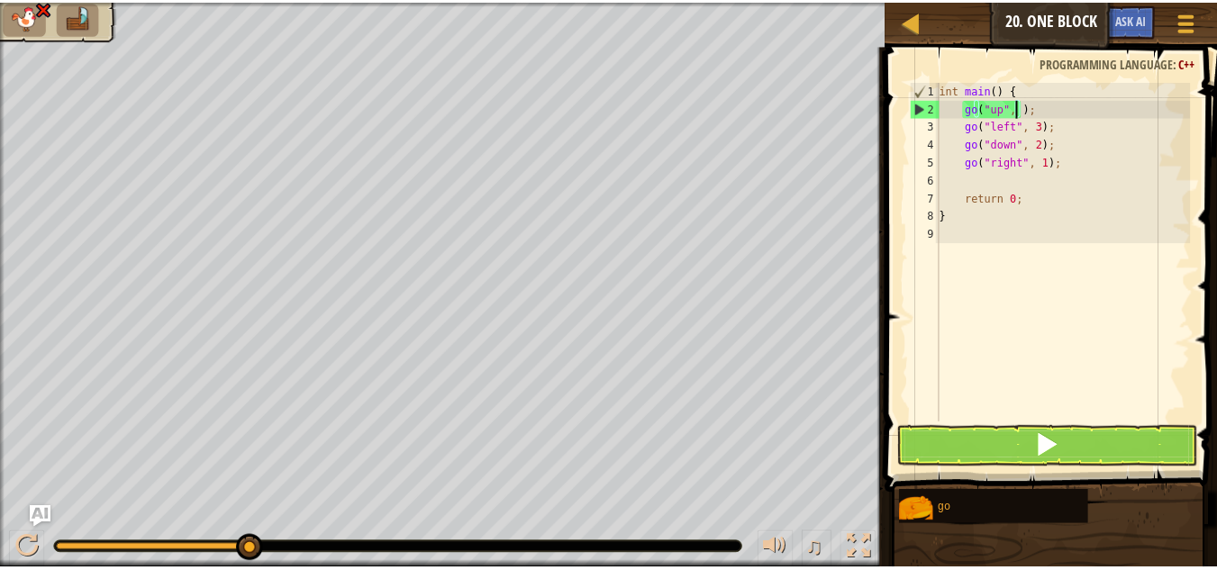
scroll to position [8, 7]
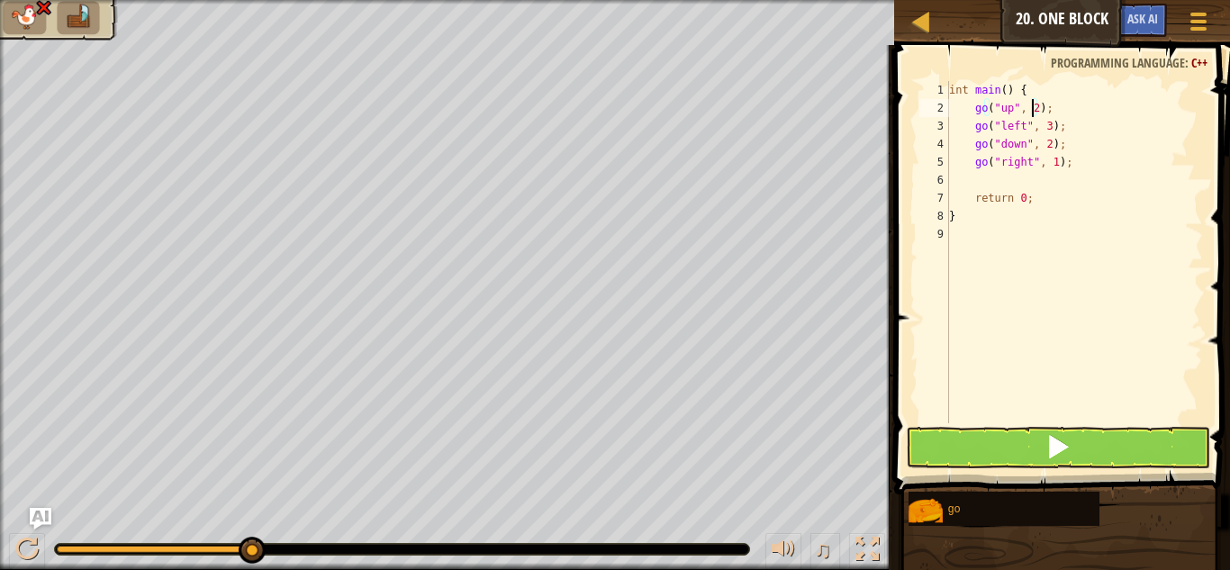
type textarea "go("up", 2);"
click at [1090, 436] on button at bounding box center [1058, 447] width 304 height 41
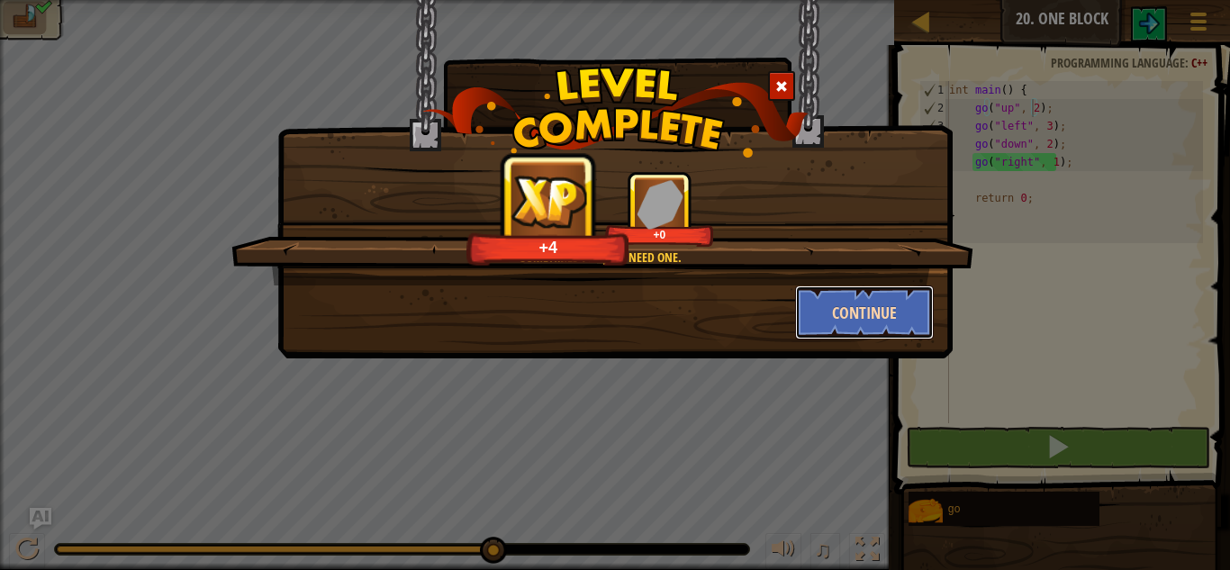
click at [868, 328] on button "Continue" at bounding box center [865, 312] width 140 height 54
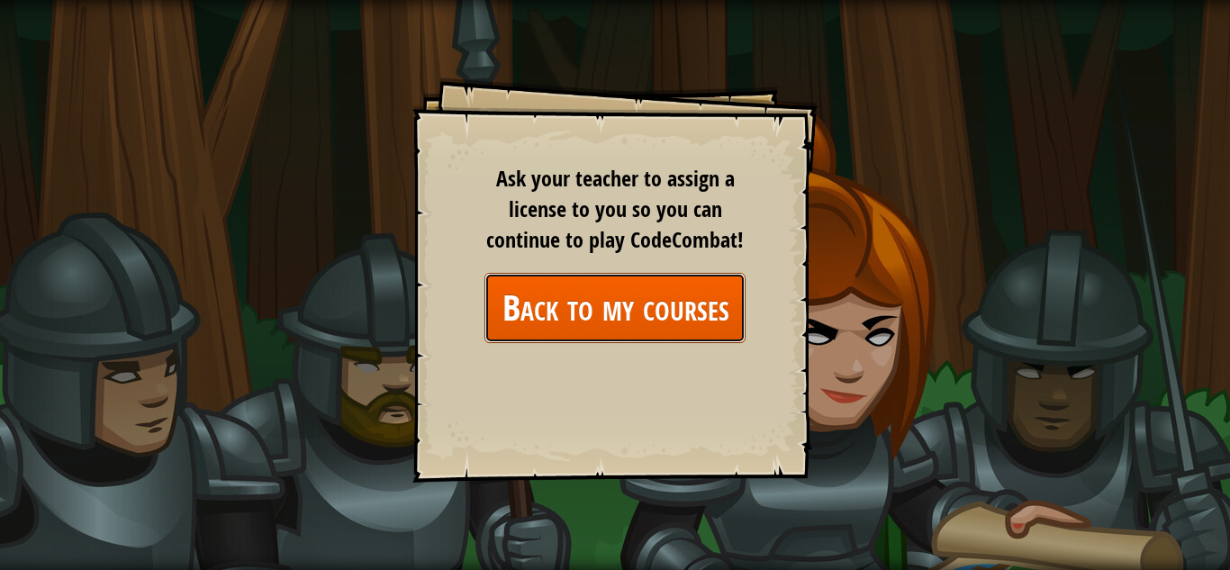
click at [607, 318] on link "Back to my courses" at bounding box center [614, 307] width 261 height 69
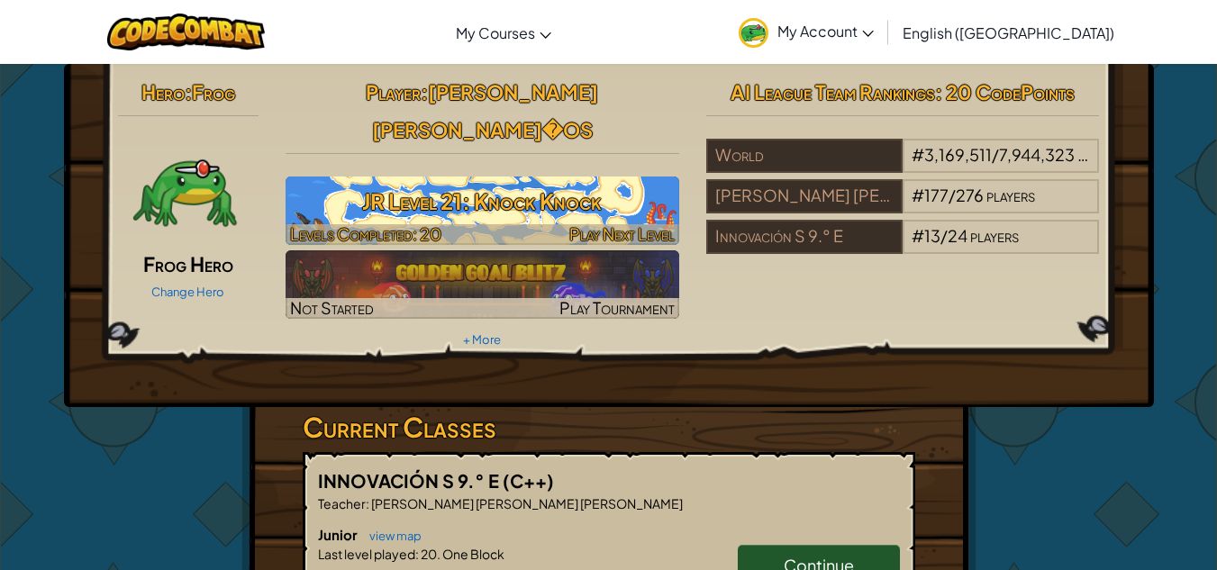
click at [527, 209] on h3 "JR Level 21: Knock Knock" at bounding box center [481, 201] width 393 height 41
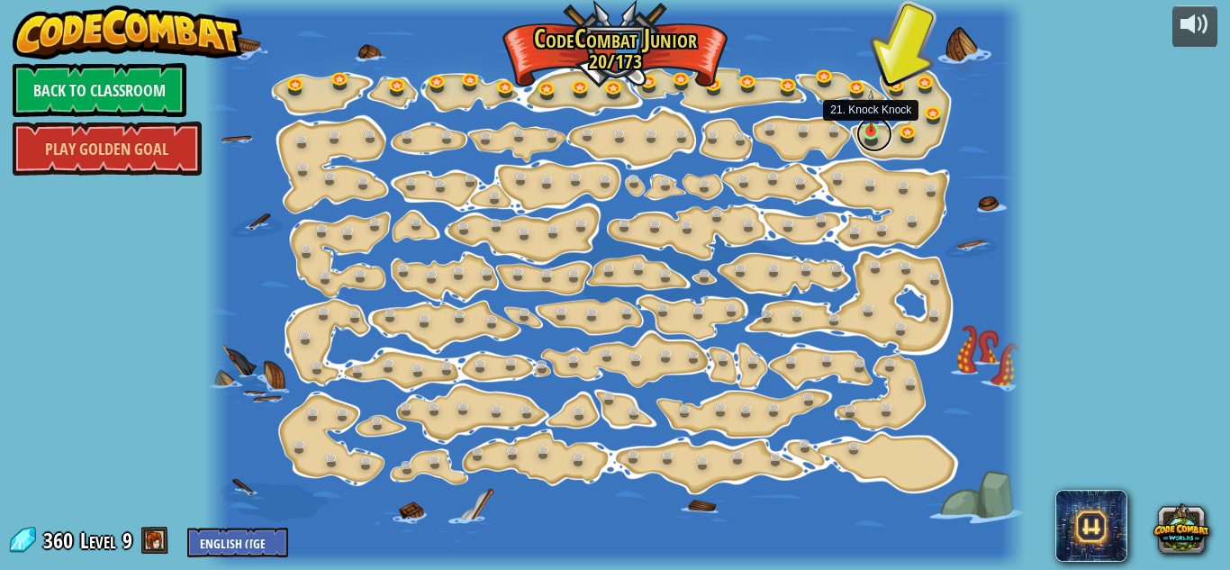
click at [861, 132] on link at bounding box center [874, 134] width 36 height 36
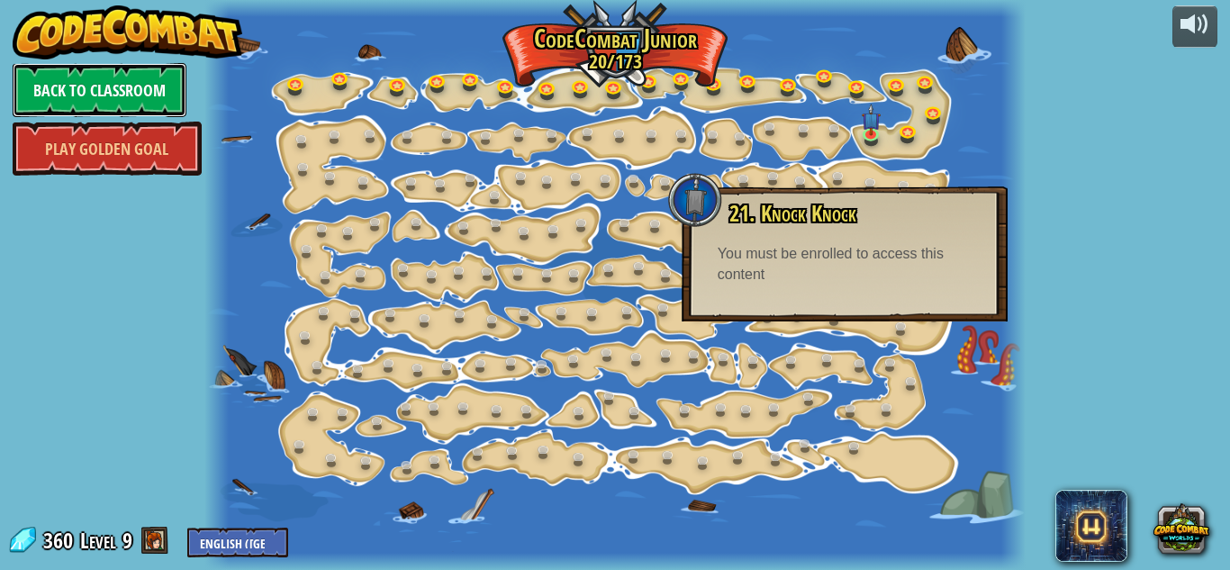
click at [140, 69] on link "Back to Classroom" at bounding box center [100, 90] width 174 height 54
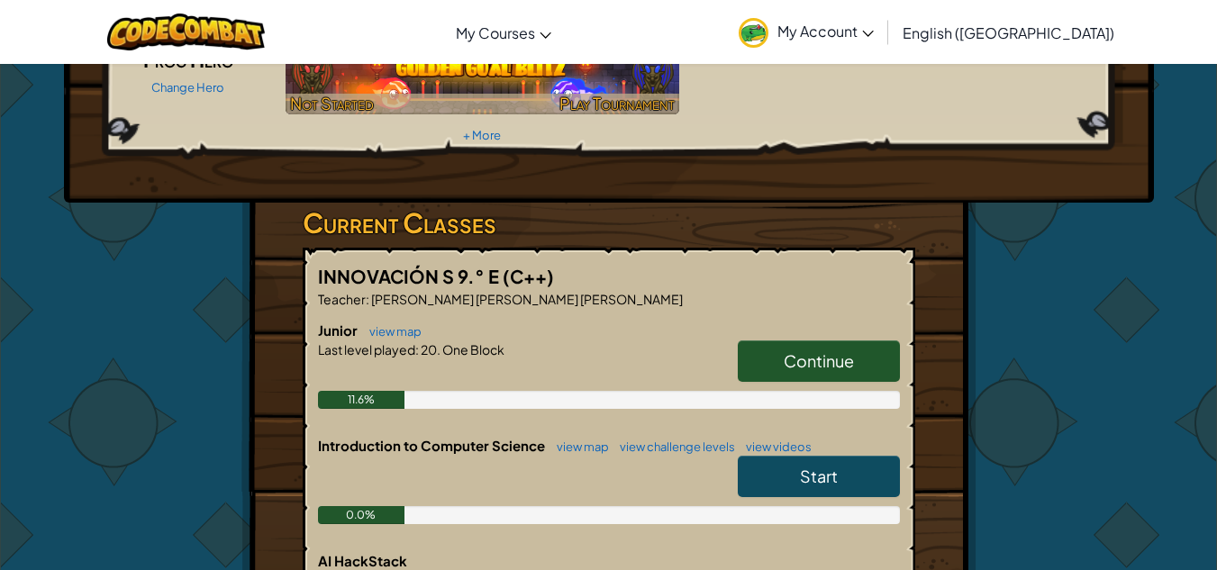
scroll to position [226, 0]
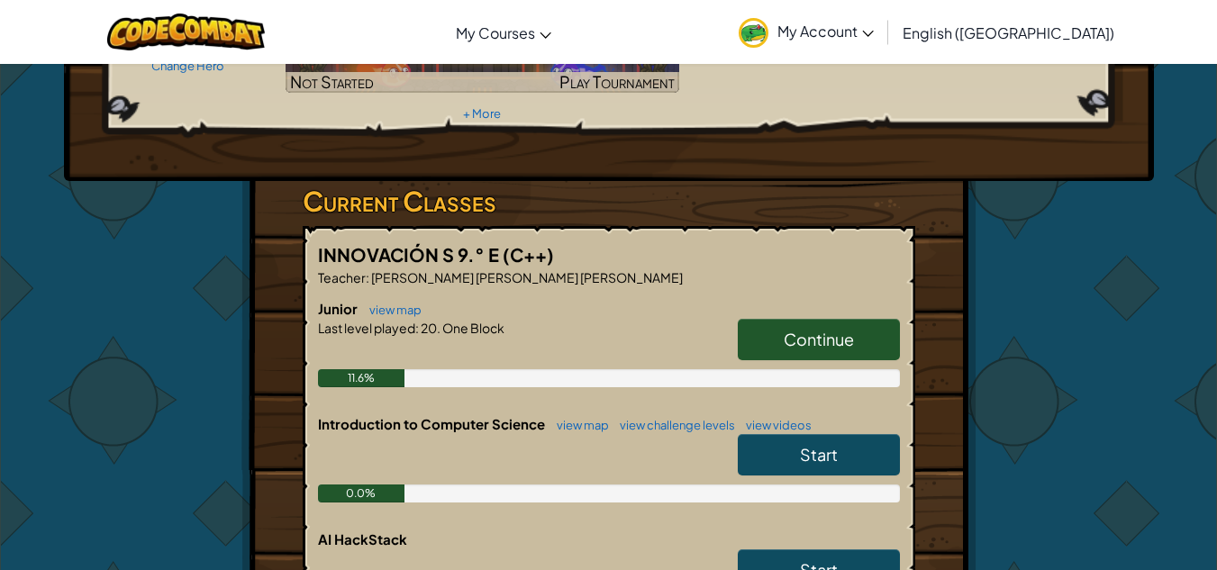
click at [837, 335] on span "Continue" at bounding box center [818, 339] width 70 height 21
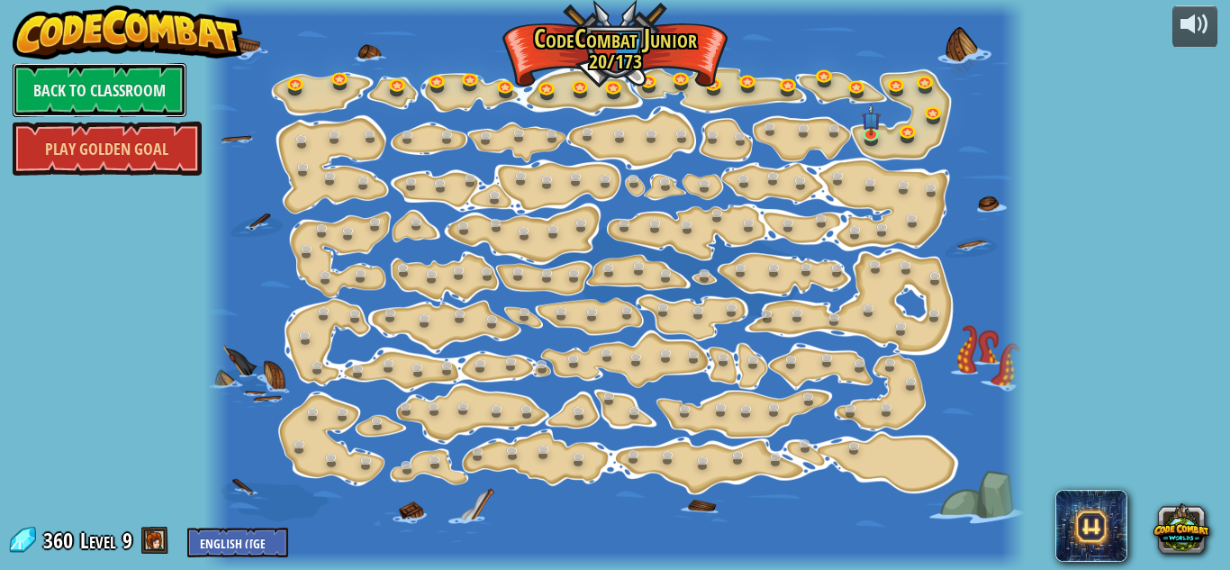
click at [165, 64] on link "Back to Classroom" at bounding box center [100, 90] width 174 height 54
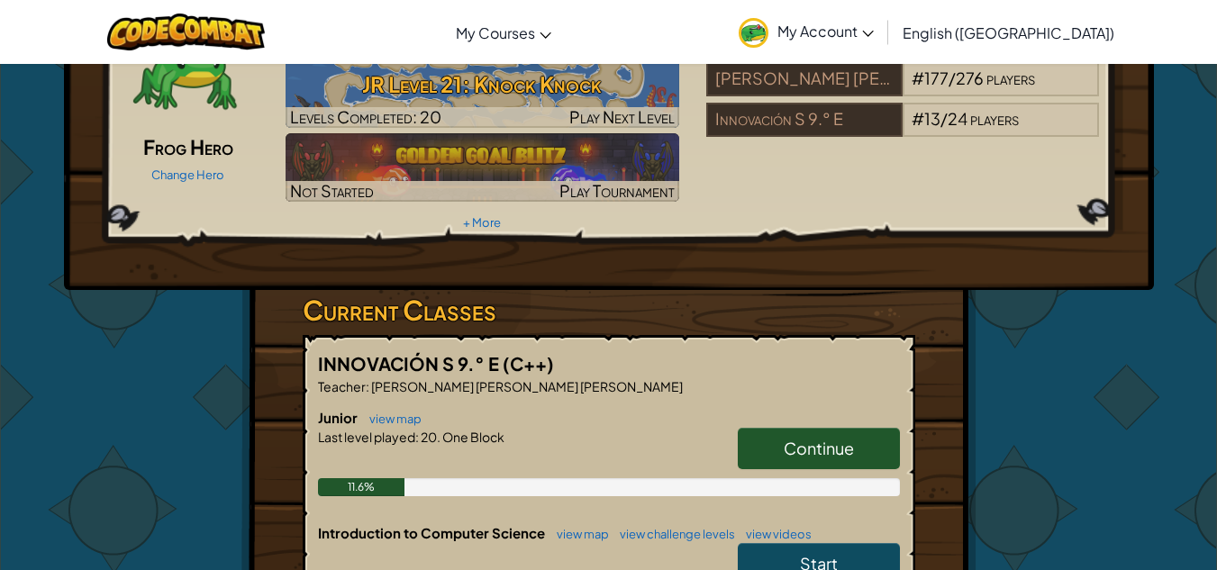
scroll to position [202, 0]
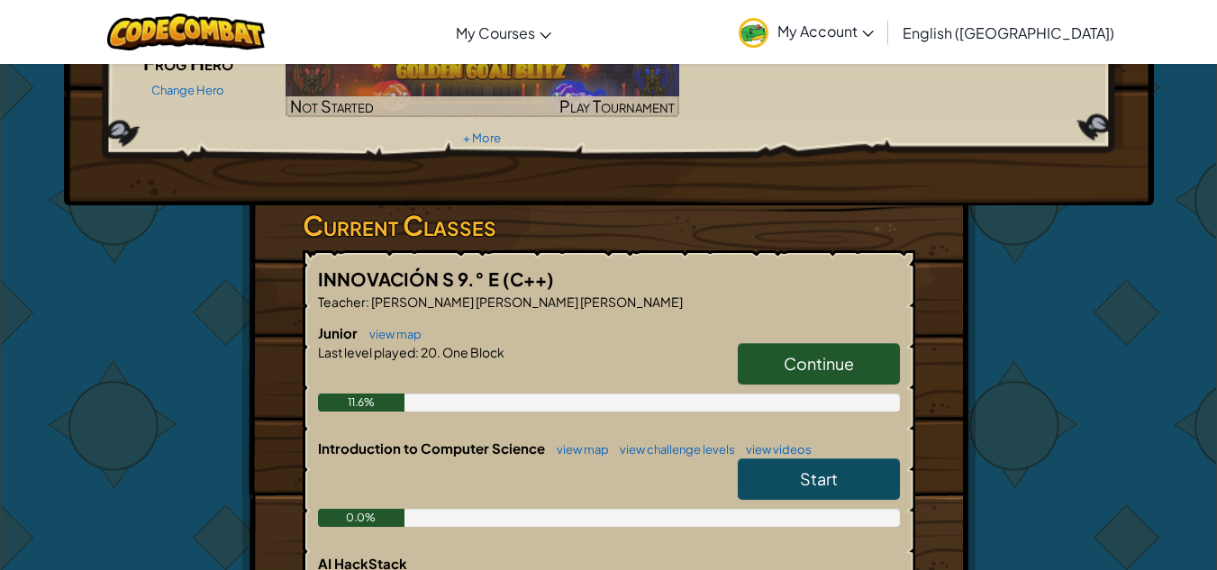
click at [752, 465] on link "Start" at bounding box center [818, 478] width 162 height 41
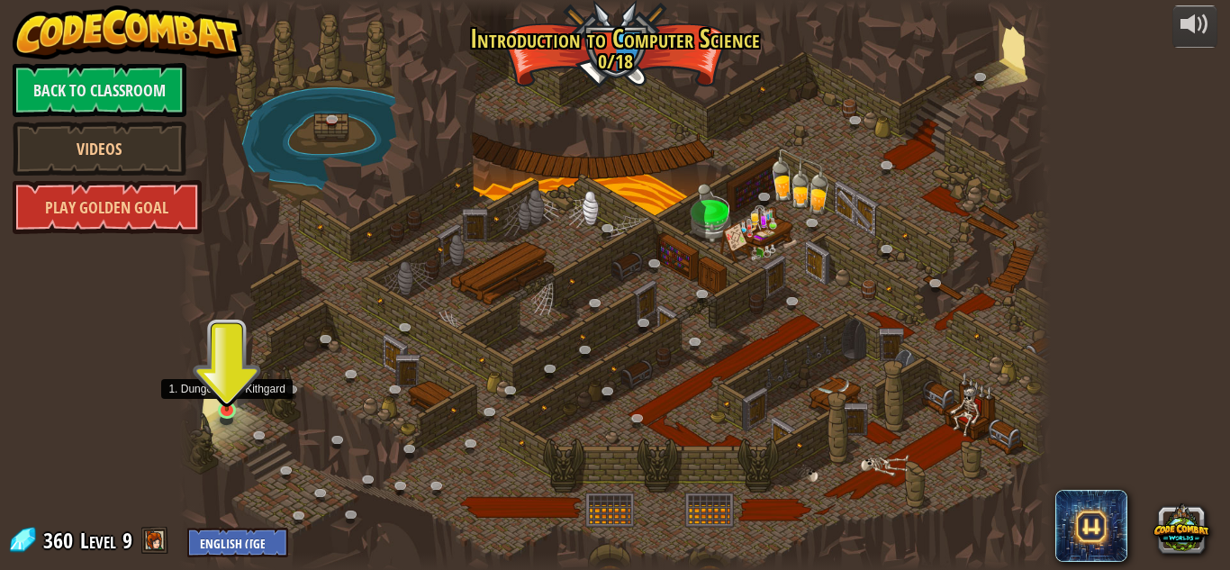
click at [236, 409] on img at bounding box center [227, 388] width 21 height 47
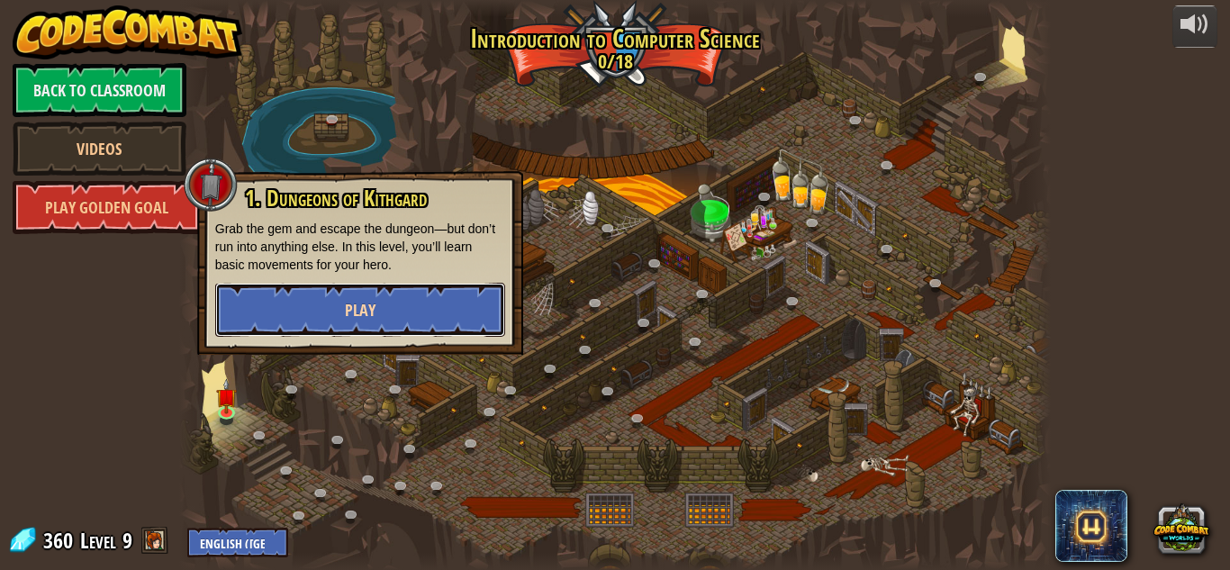
click at [299, 307] on button "Play" at bounding box center [360, 310] width 290 height 54
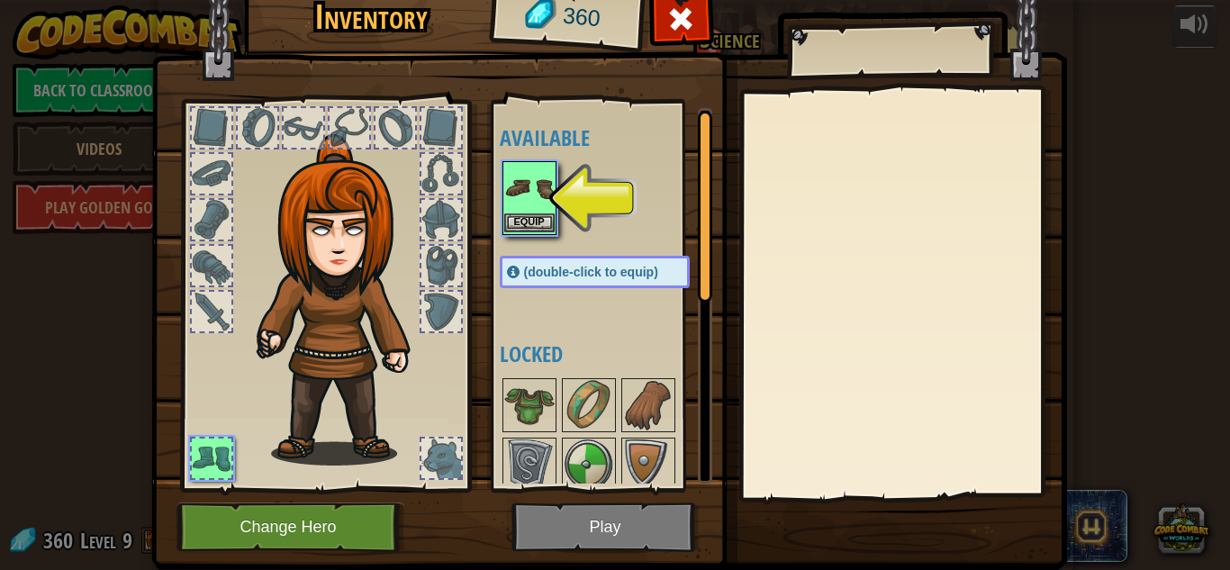
click at [502, 184] on div "Equip" at bounding box center [529, 198] width 54 height 74
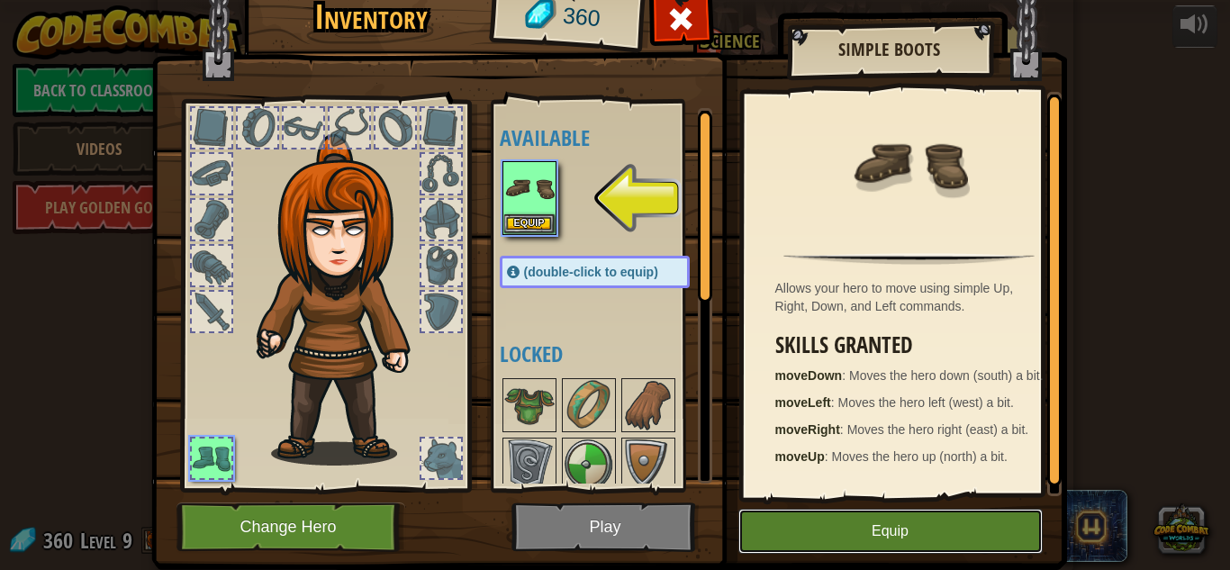
click at [832, 520] on button "Equip" at bounding box center [890, 531] width 304 height 45
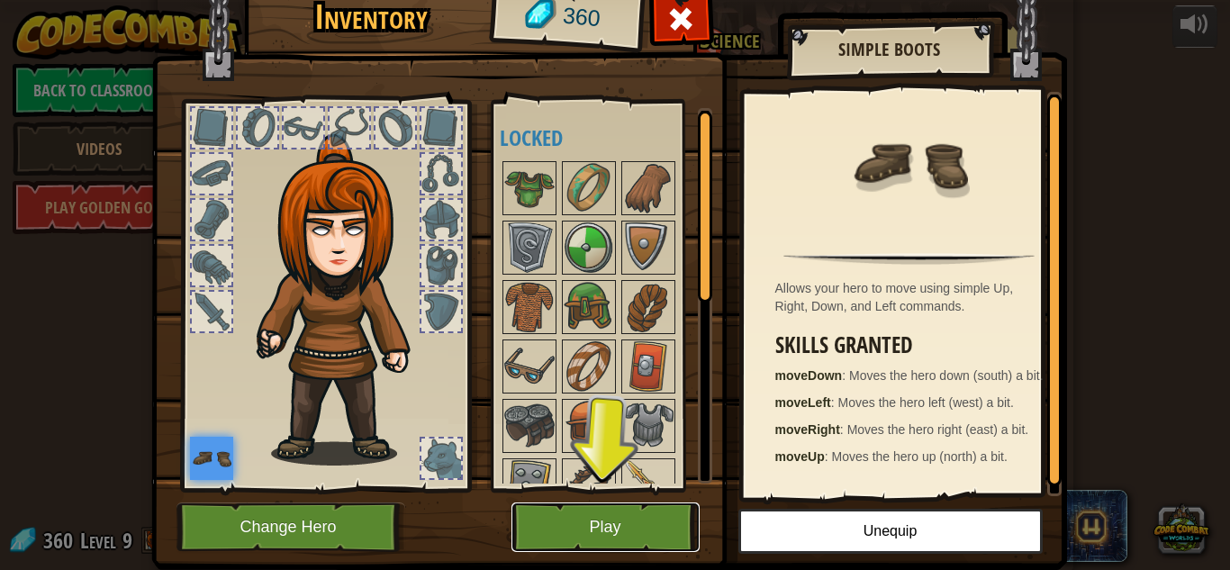
click at [605, 540] on button "Play" at bounding box center [605, 527] width 188 height 50
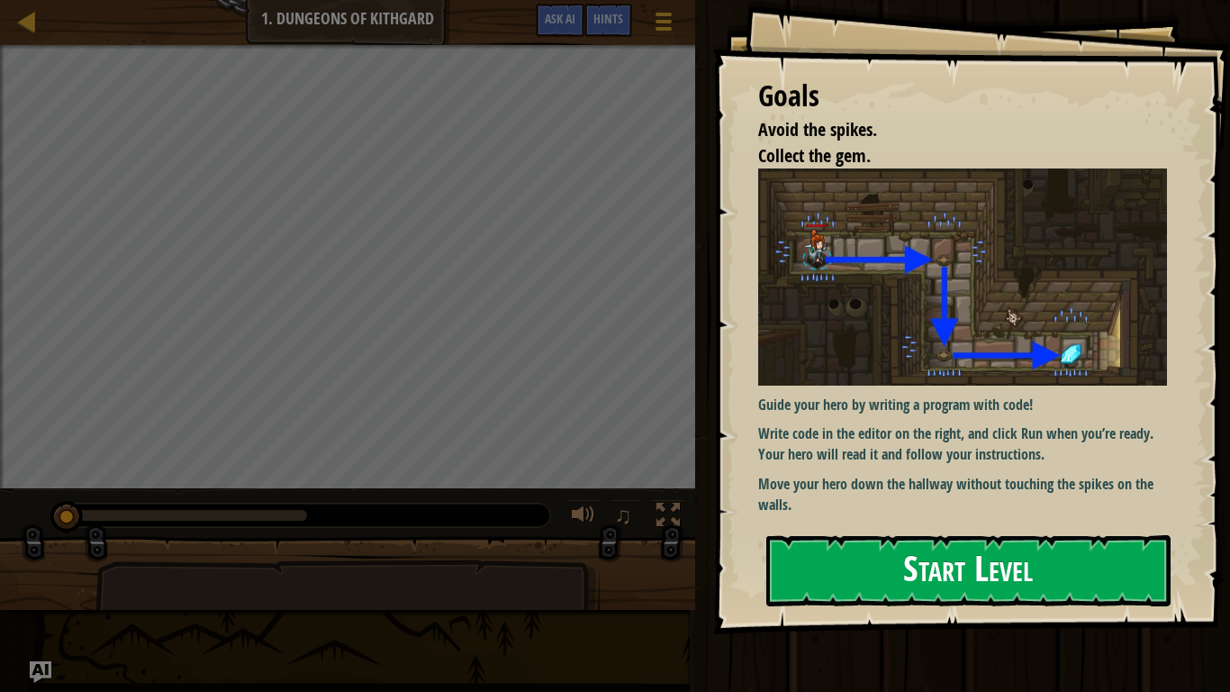
click at [991, 569] on button "Start Level" at bounding box center [968, 570] width 404 height 71
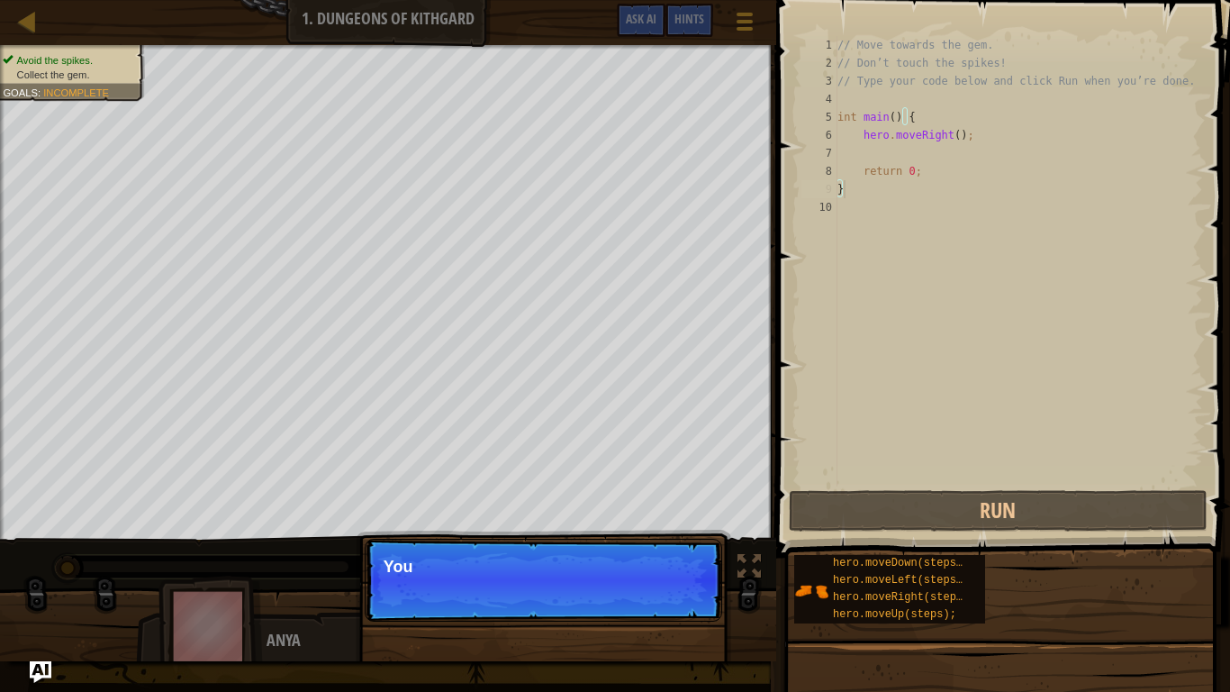
click at [674, 569] on p "Continue You" at bounding box center [543, 579] width 357 height 83
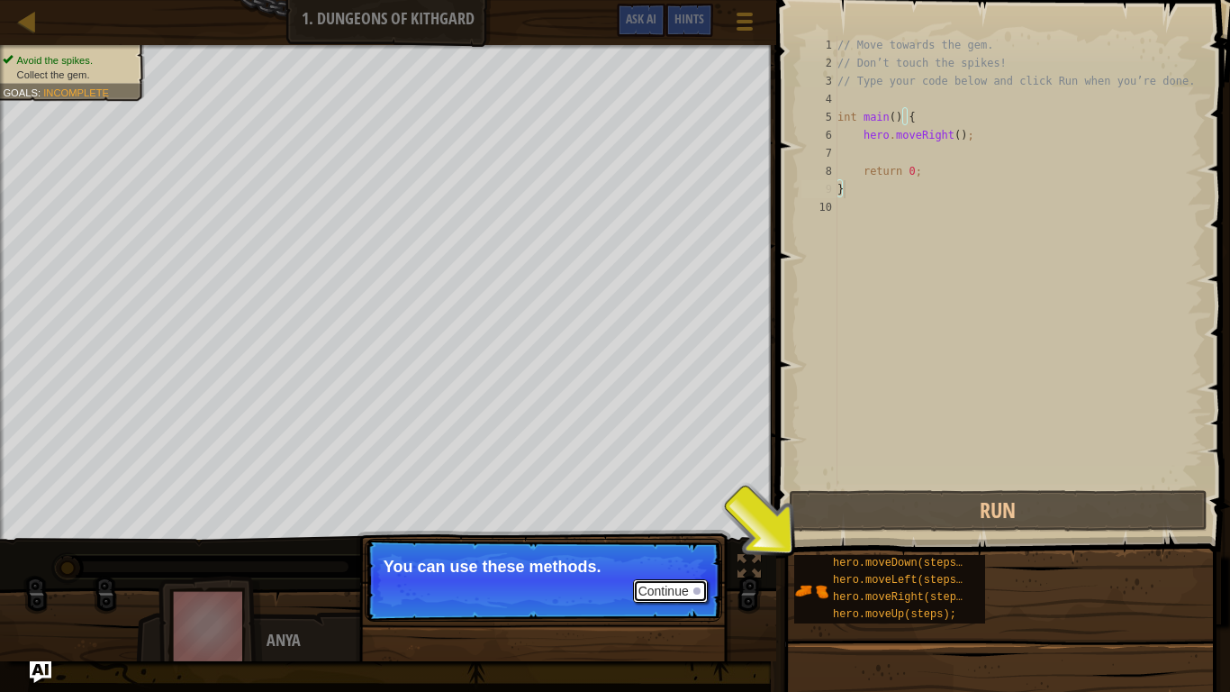
click at [674, 569] on button "Continue" at bounding box center [670, 590] width 75 height 23
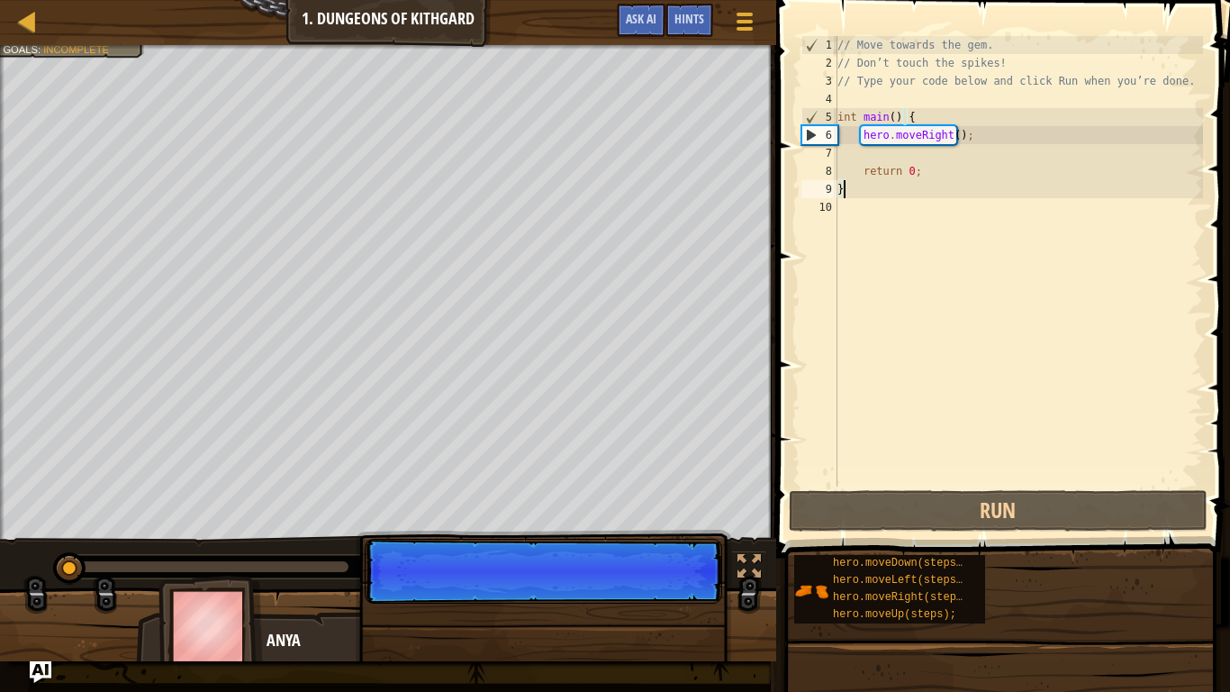
scroll to position [8, 0]
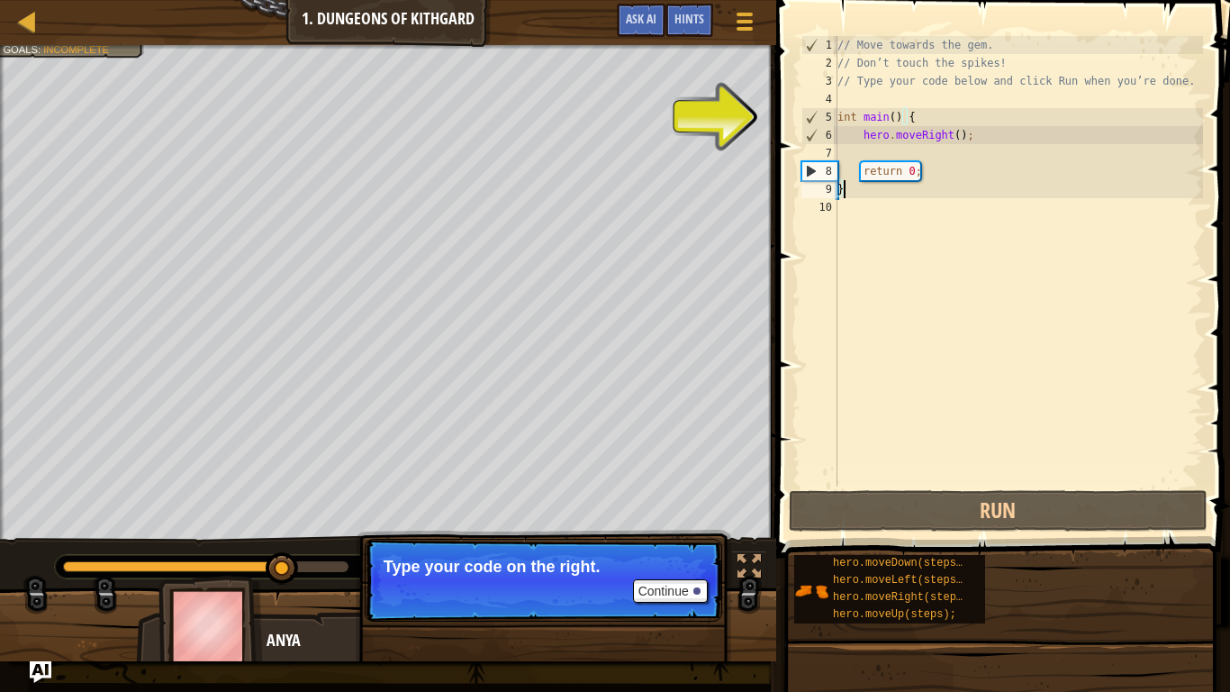
click at [915, 145] on div "// Move towards the gem. // Don’t touch the spikes! // Type your code below and…" at bounding box center [1018, 279] width 369 height 486
type textarea "h"
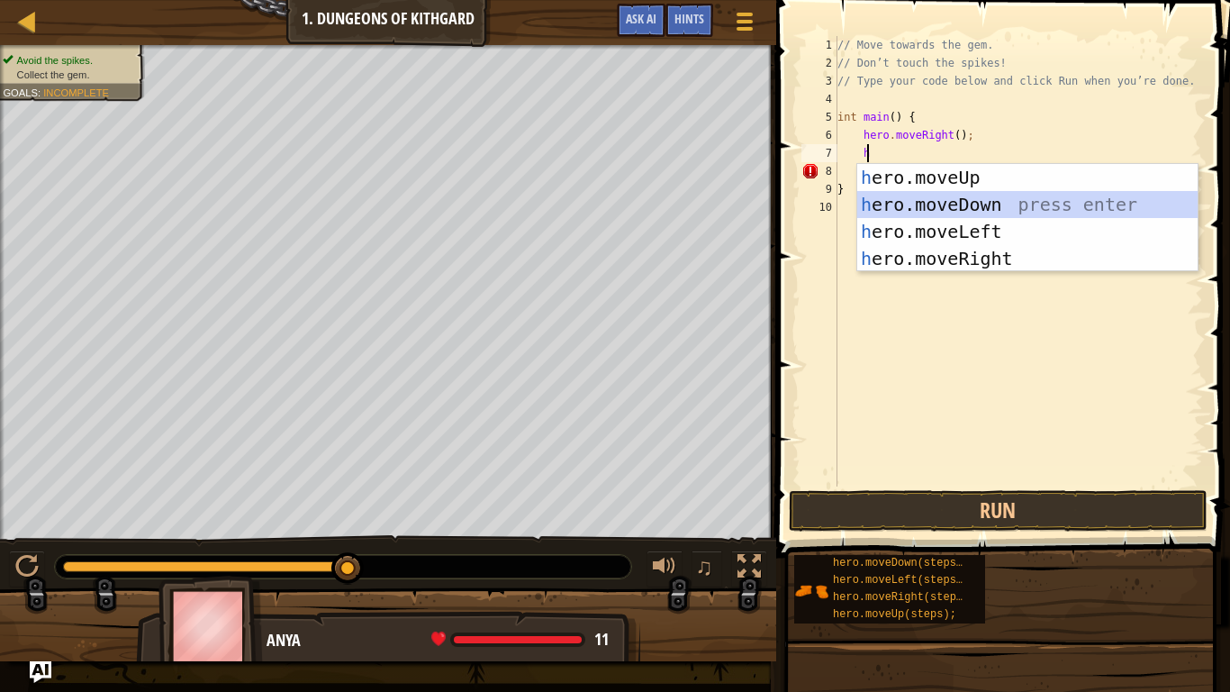
click at [990, 199] on div "h ero.moveUp press enter h ero.moveDown press enter h ero.moveLeft press enter …" at bounding box center [1027, 245] width 340 height 162
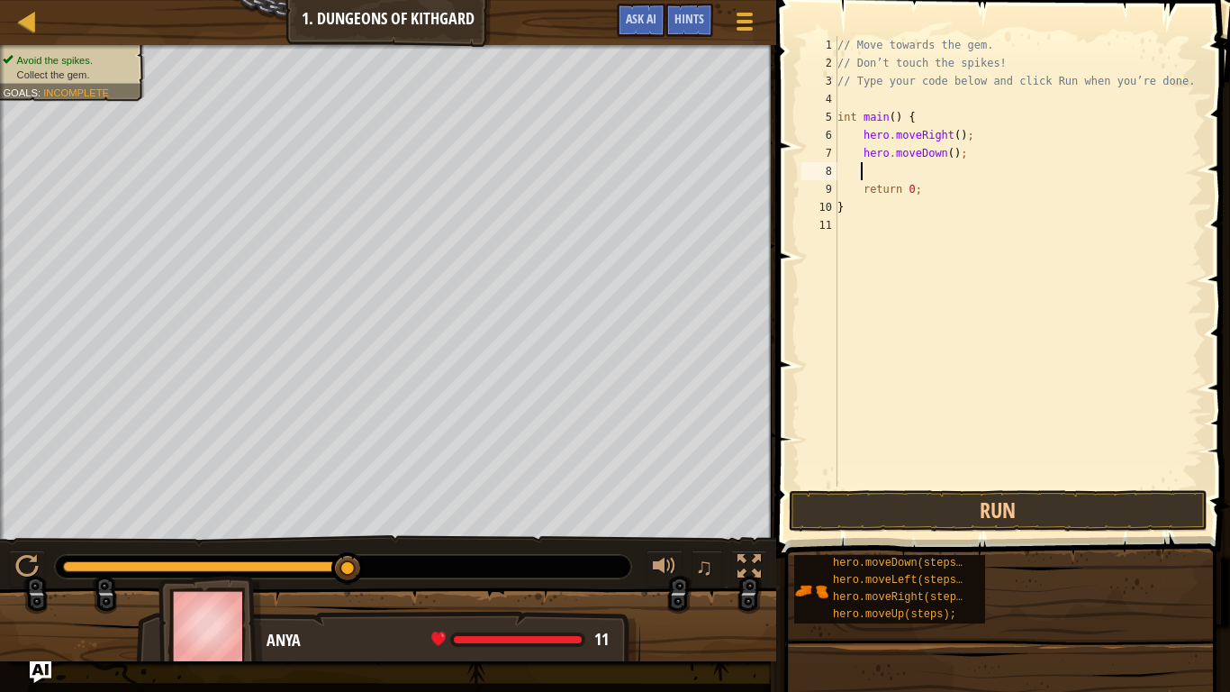
type textarea "h"
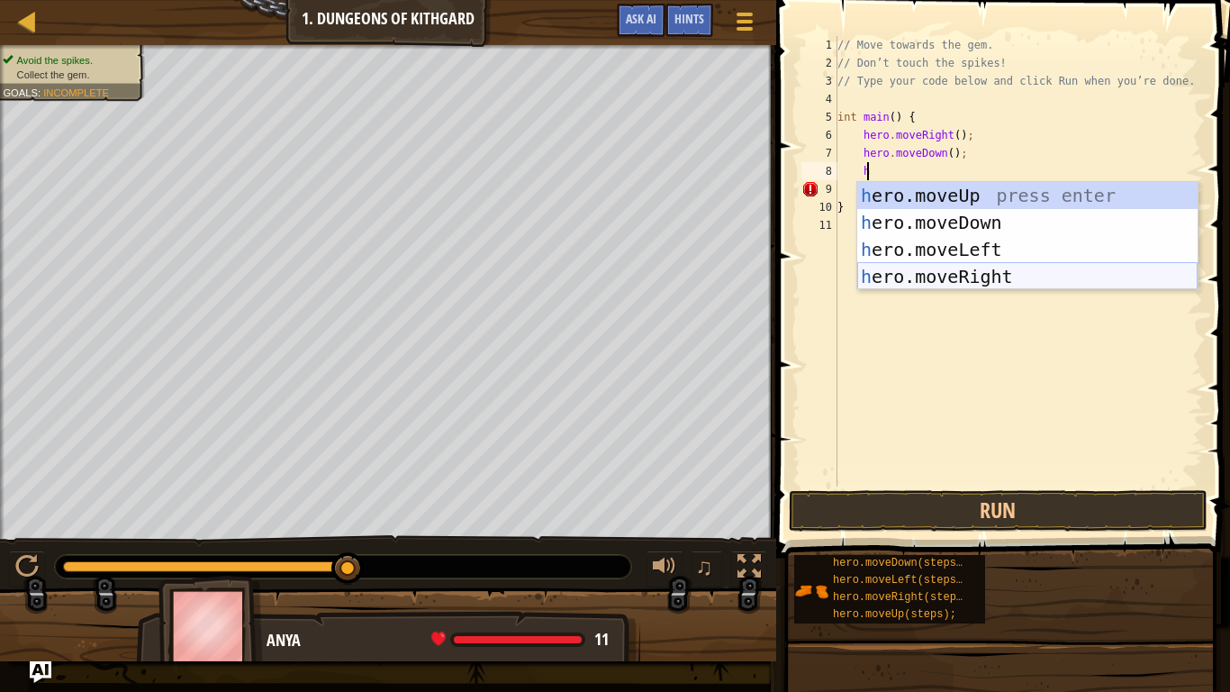
click at [951, 277] on div "h ero.moveUp press enter h ero.moveDown press enter h ero.moveLeft press enter …" at bounding box center [1027, 263] width 340 height 162
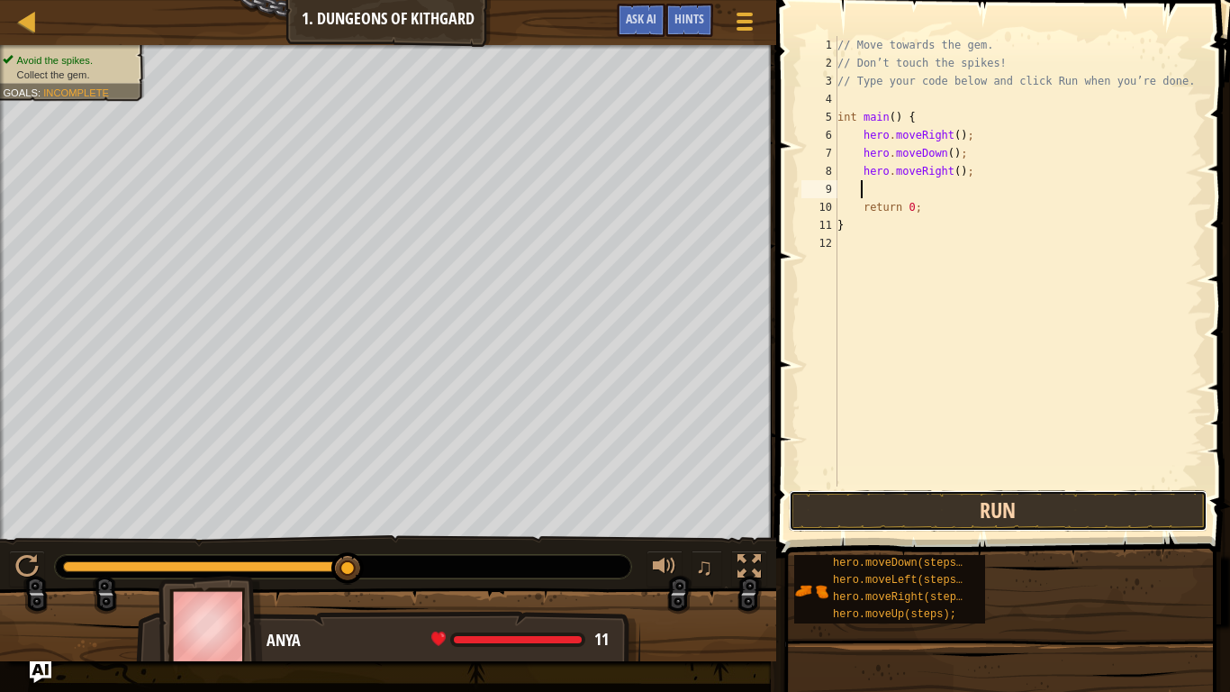
click at [928, 509] on button "Run" at bounding box center [999, 510] width 420 height 41
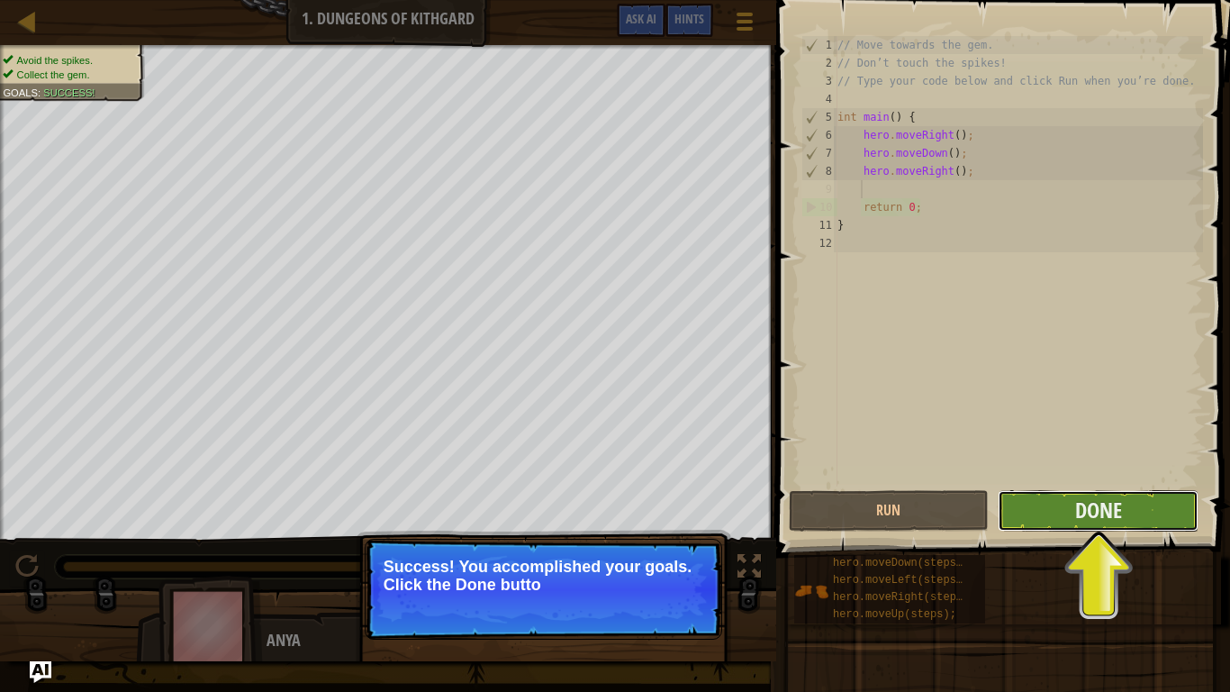
click at [1133, 516] on button "Done" at bounding box center [1098, 510] width 201 height 41
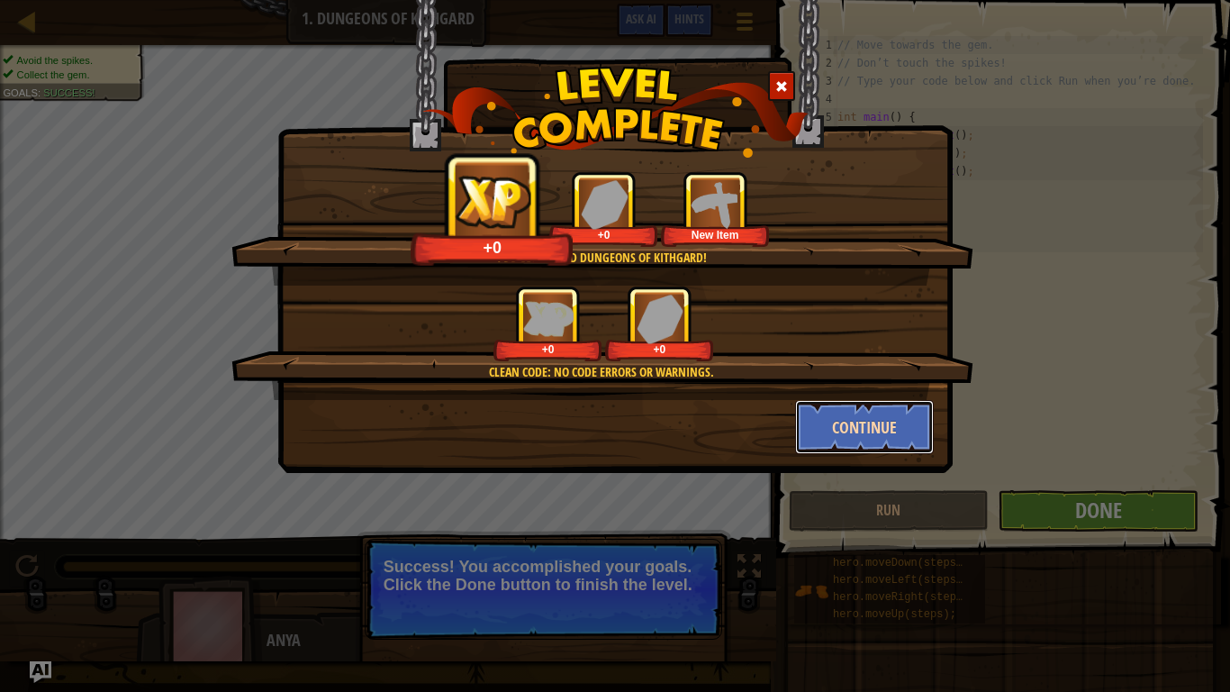
click at [861, 423] on button "Continue" at bounding box center [865, 427] width 140 height 54
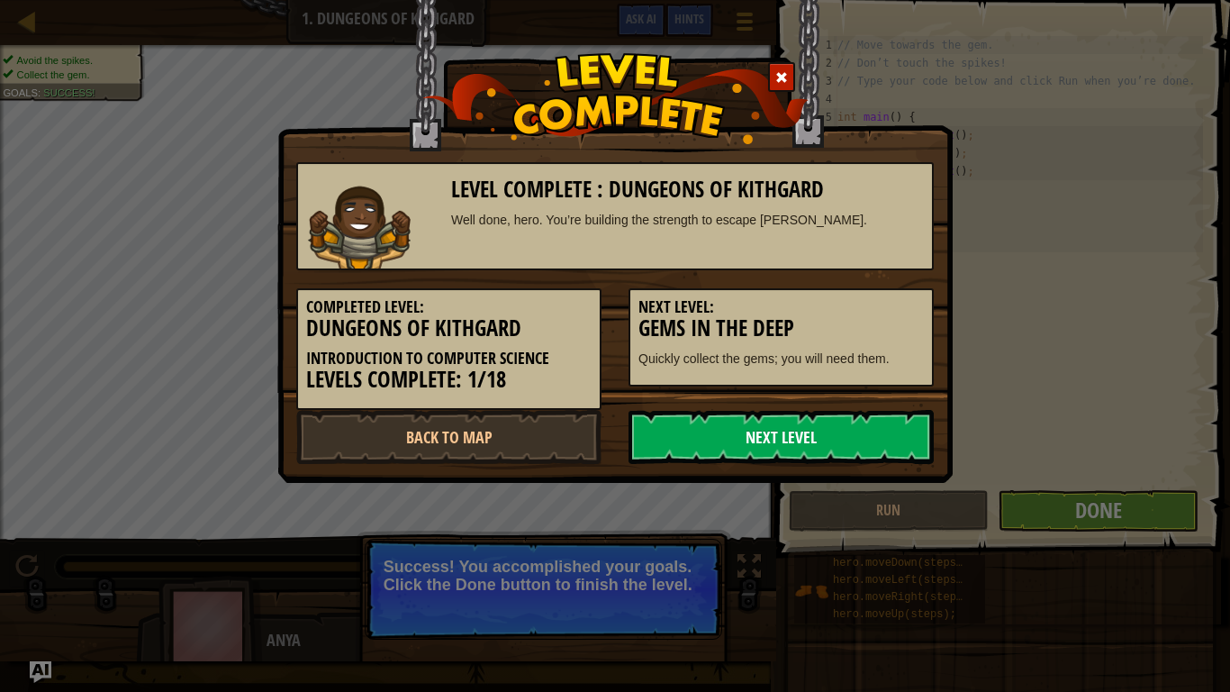
click at [834, 436] on link "Next Level" at bounding box center [781, 437] width 305 height 54
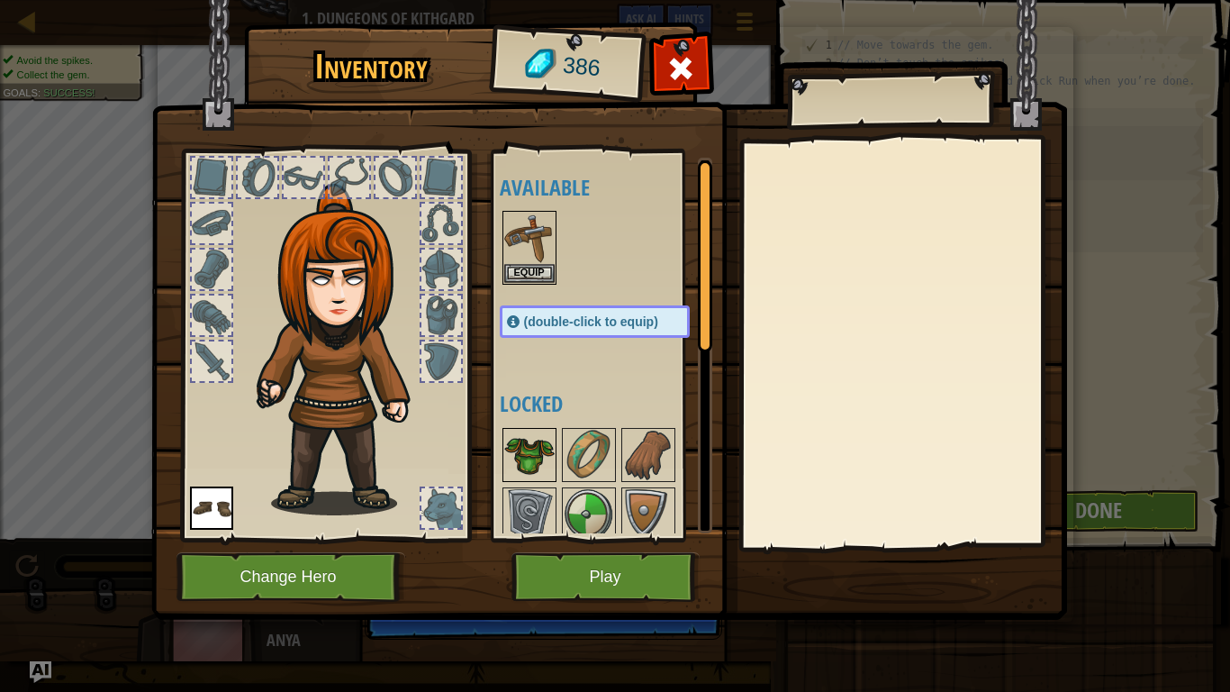
click at [531, 475] on img at bounding box center [529, 455] width 50 height 50
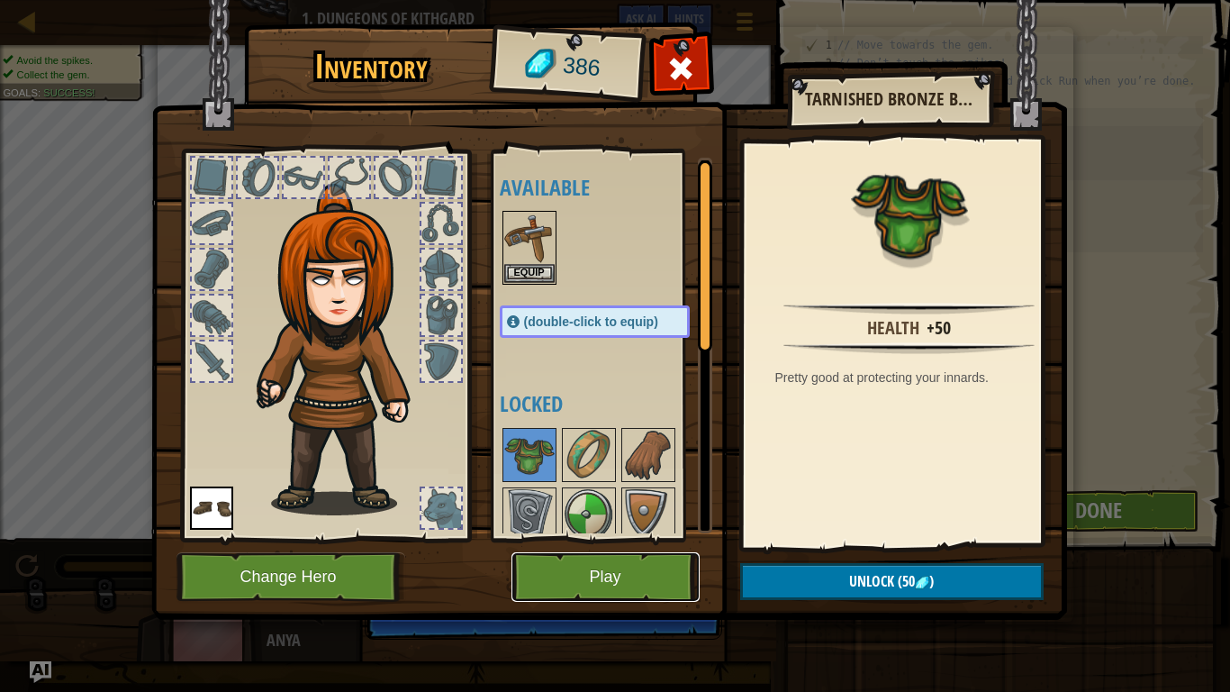
click at [553, 568] on button "Play" at bounding box center [605, 577] width 188 height 50
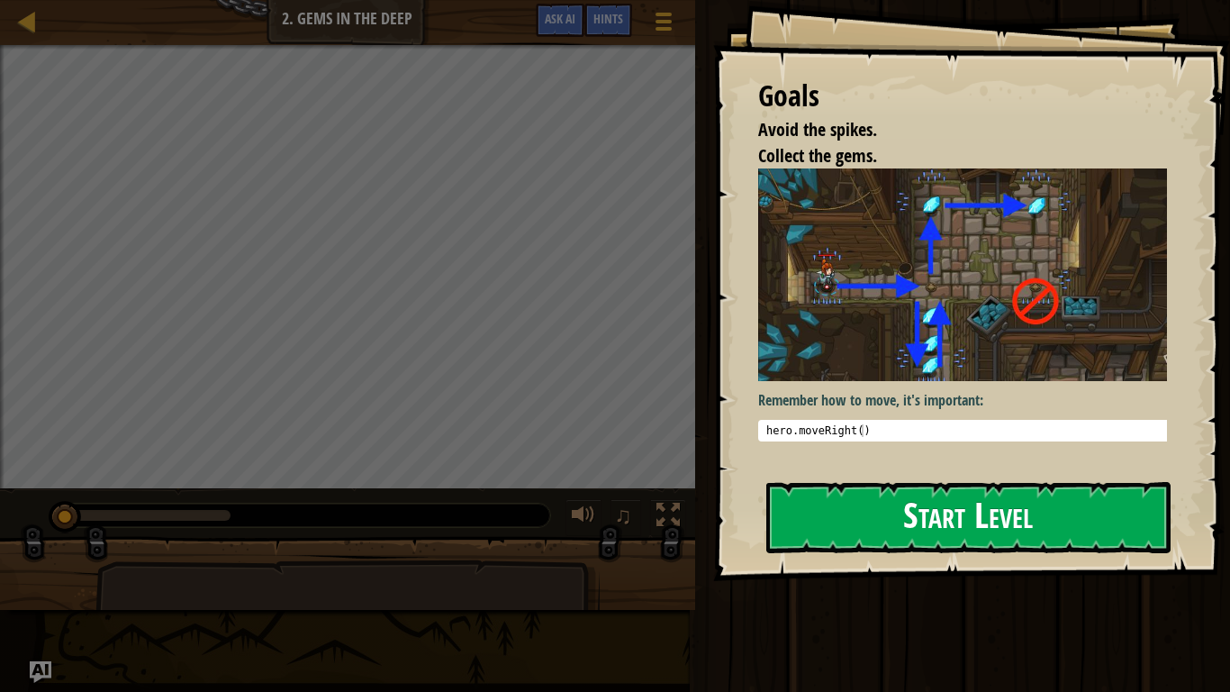
click at [843, 516] on button "Start Level" at bounding box center [968, 517] width 404 height 71
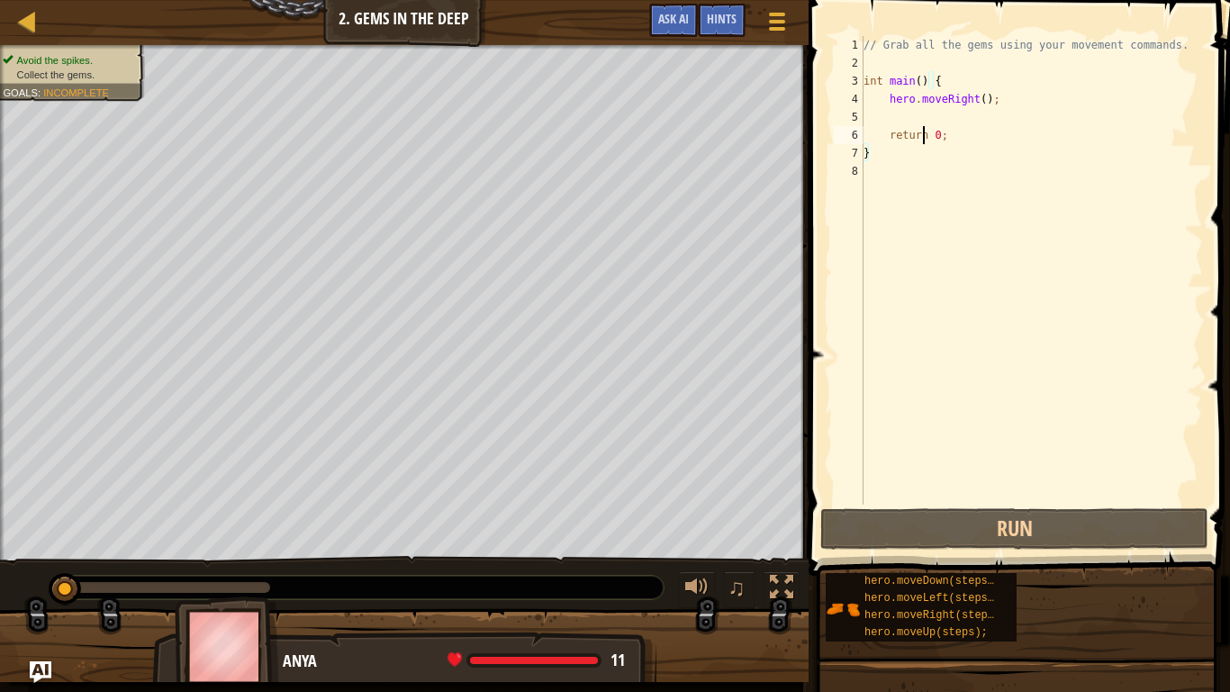
click at [924, 129] on div "// Grab all the gems using your movement commands. int main ( ) { hero . moveRi…" at bounding box center [1031, 288] width 343 height 504
type textarea "return 0;"
click at [907, 109] on div "// Grab all the gems using your movement commands. int main ( ) { hero . moveRi…" at bounding box center [1031, 288] width 343 height 504
type textarea "h"
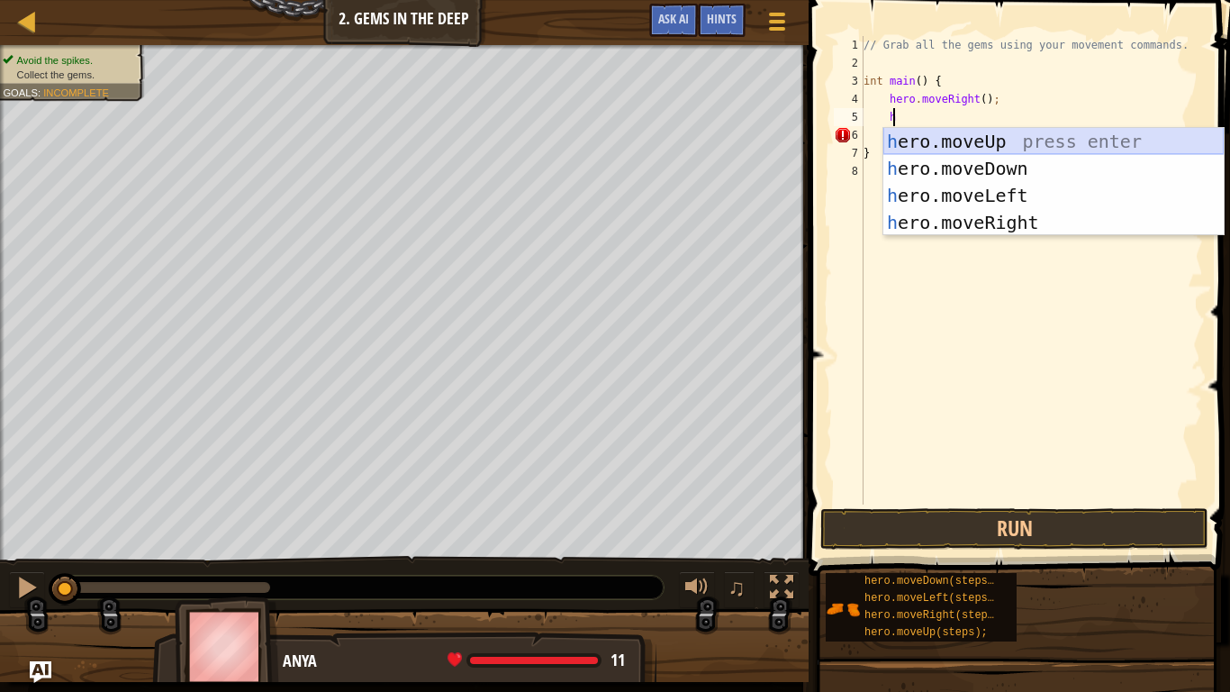
click at [990, 142] on div "h ero.moveUp press enter h ero.moveDown press enter h ero.moveLeft press enter …" at bounding box center [1053, 209] width 340 height 162
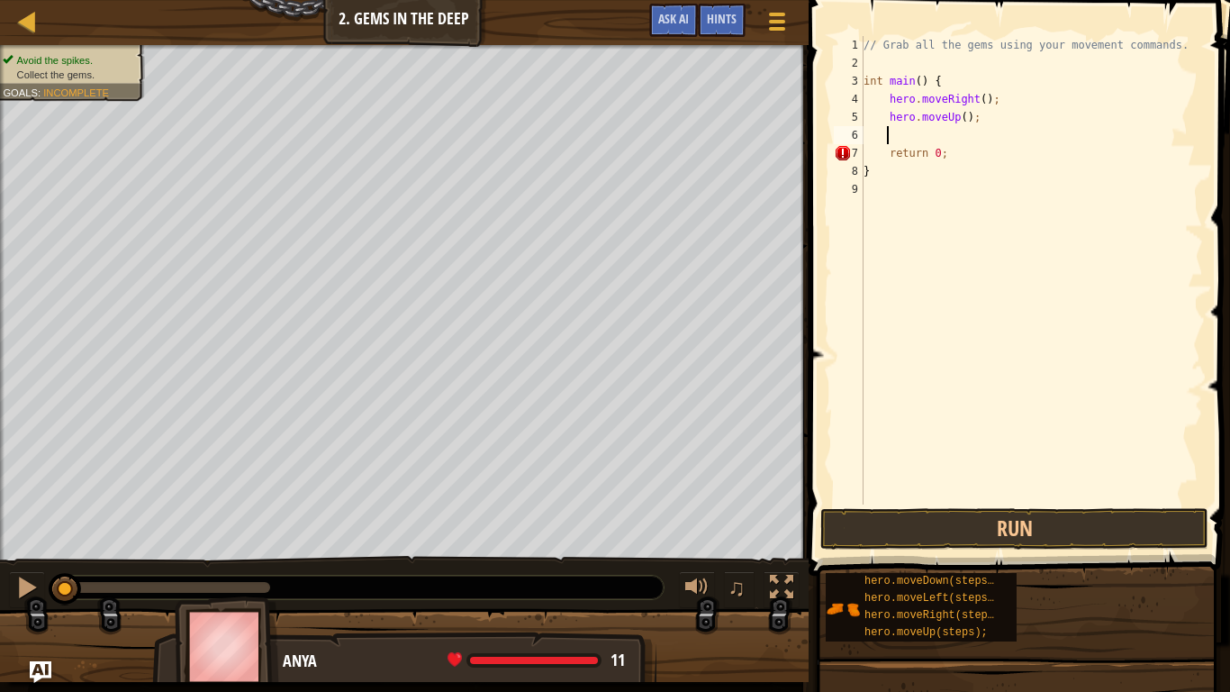
type textarea "h"
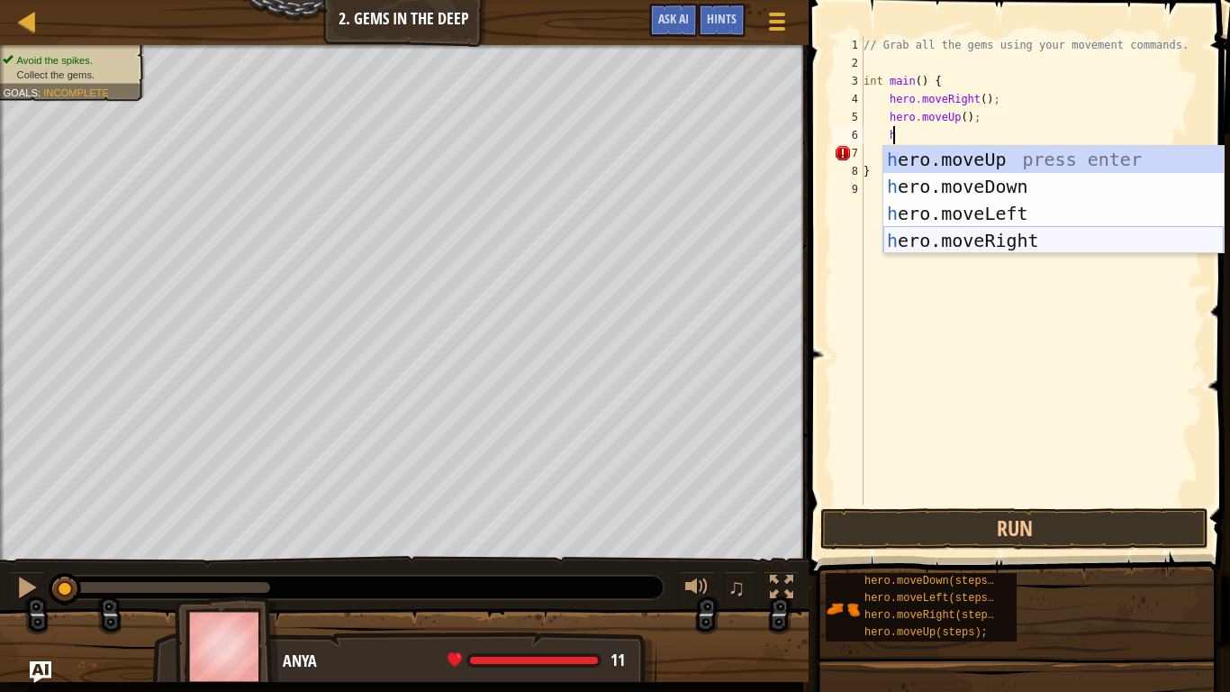
click at [1012, 228] on div "h ero.moveUp press enter h ero.moveDown press enter h ero.moveLeft press enter …" at bounding box center [1053, 227] width 340 height 162
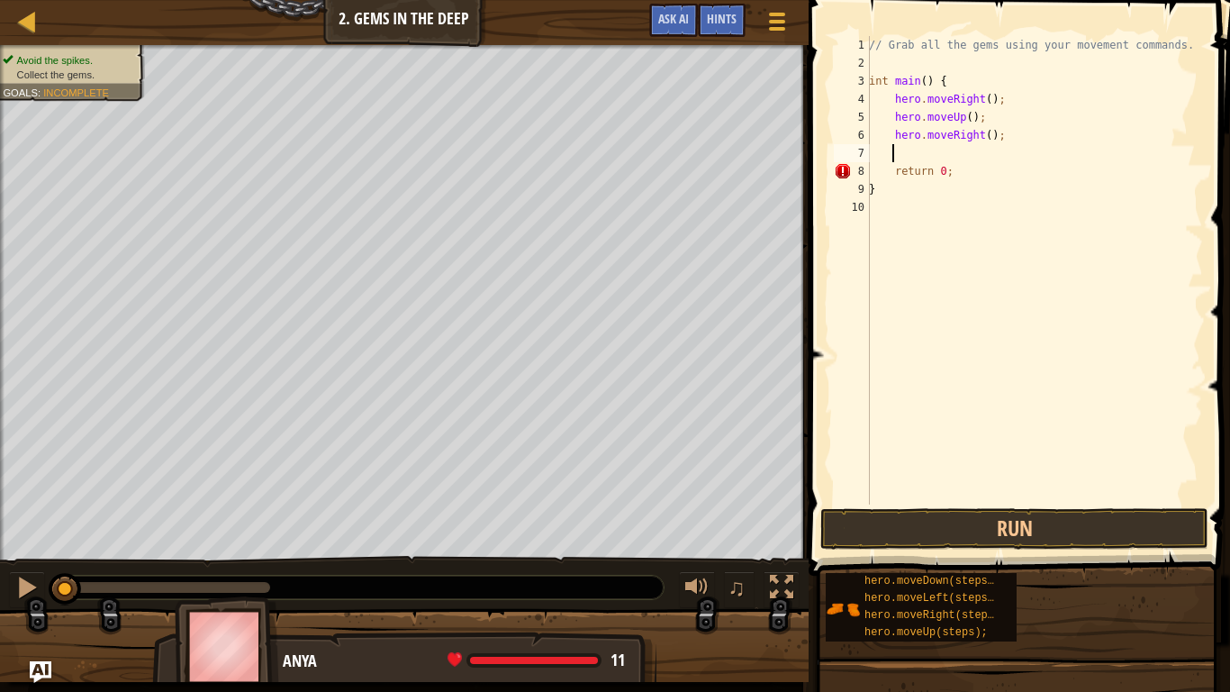
type textarea "h"
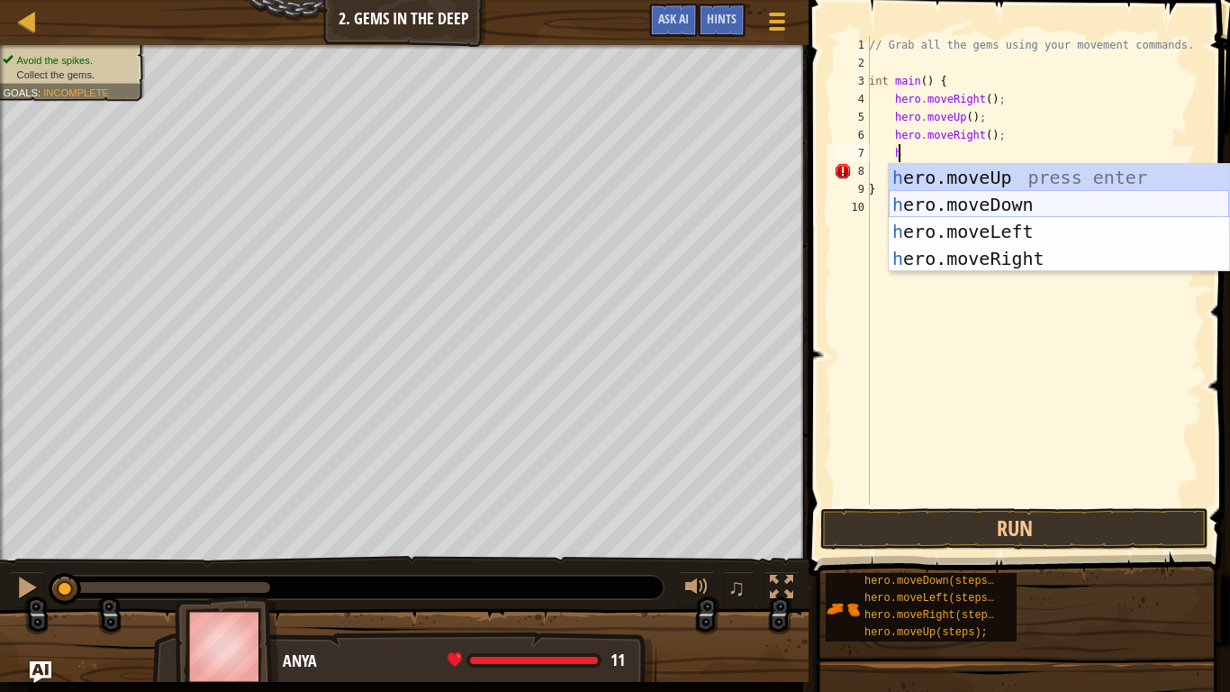
click at [992, 205] on div "h ero.moveUp press enter h ero.moveDown press enter h ero.moveLeft press enter …" at bounding box center [1059, 245] width 340 height 162
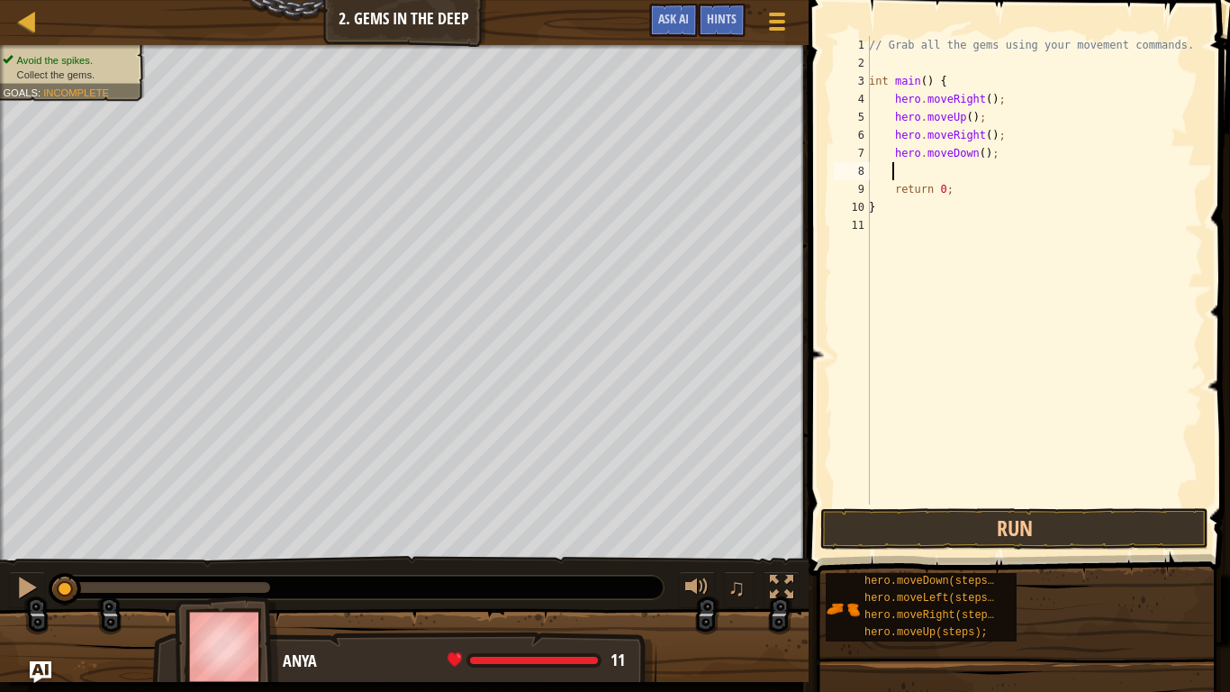
type textarea "h"
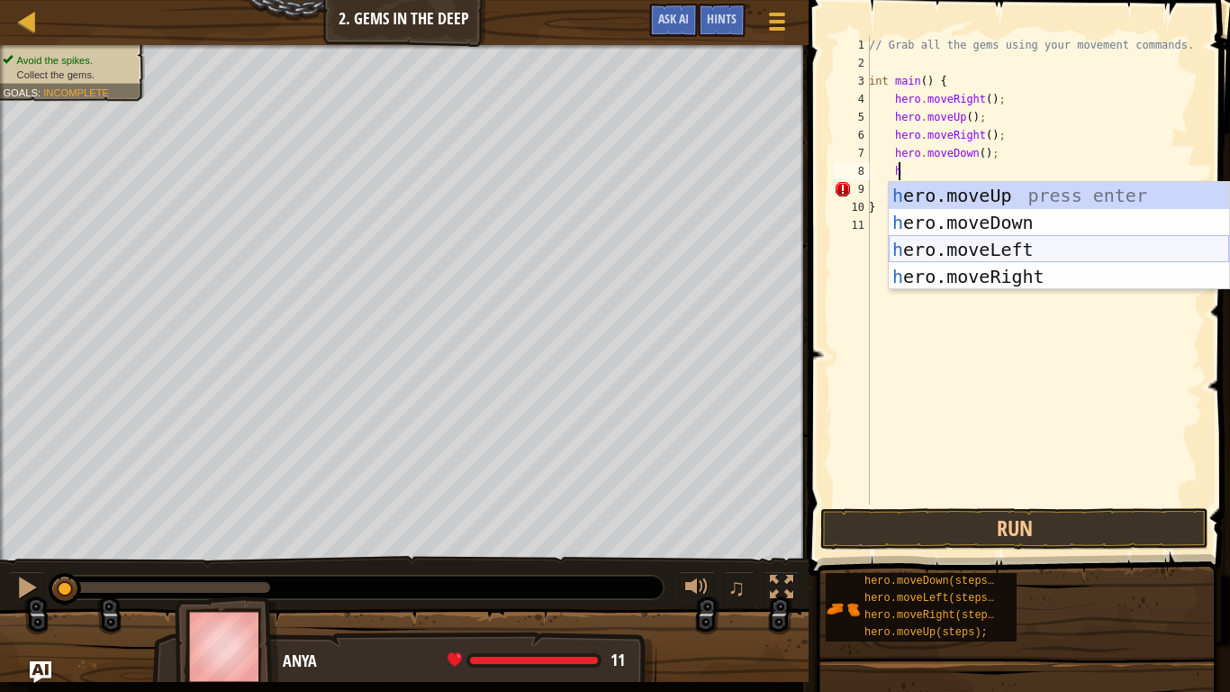
click at [1016, 257] on div "h ero.moveUp press enter h ero.moveDown press enter h ero.moveLeft press enter …" at bounding box center [1059, 263] width 340 height 162
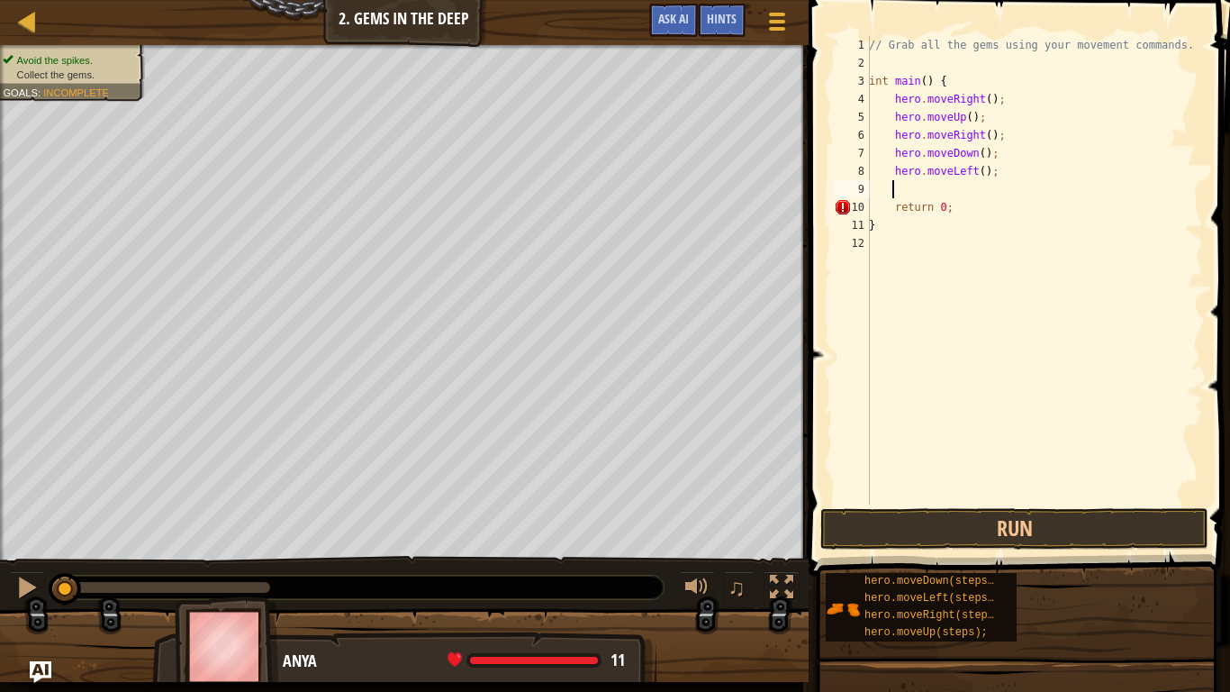
type textarea "h"
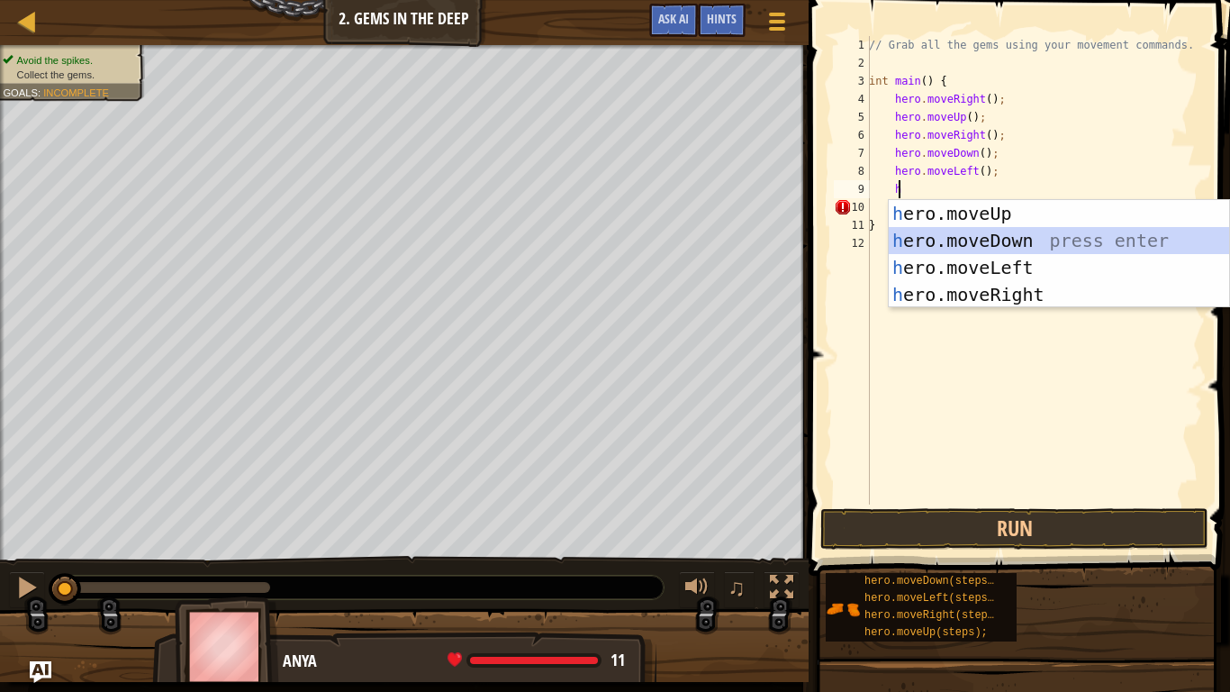
click at [1010, 239] on div "h ero.moveUp press enter h ero.moveDown press enter h ero.moveLeft press enter …" at bounding box center [1059, 281] width 340 height 162
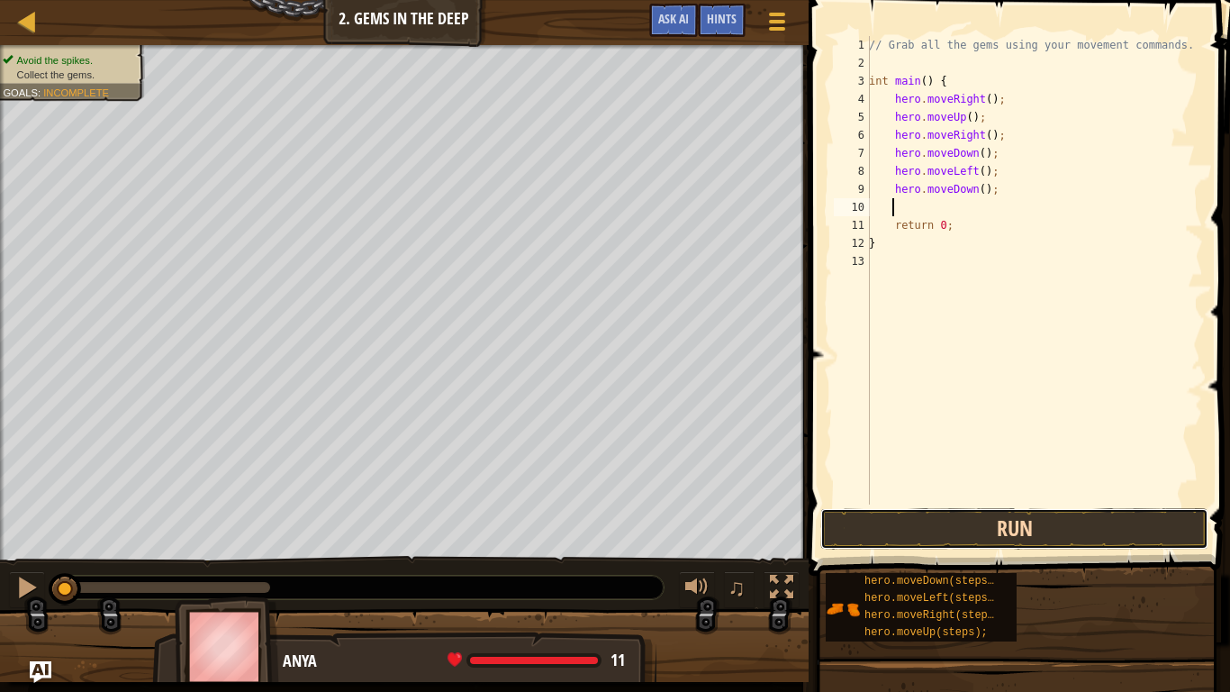
click at [962, 529] on button "Run" at bounding box center [1014, 528] width 388 height 41
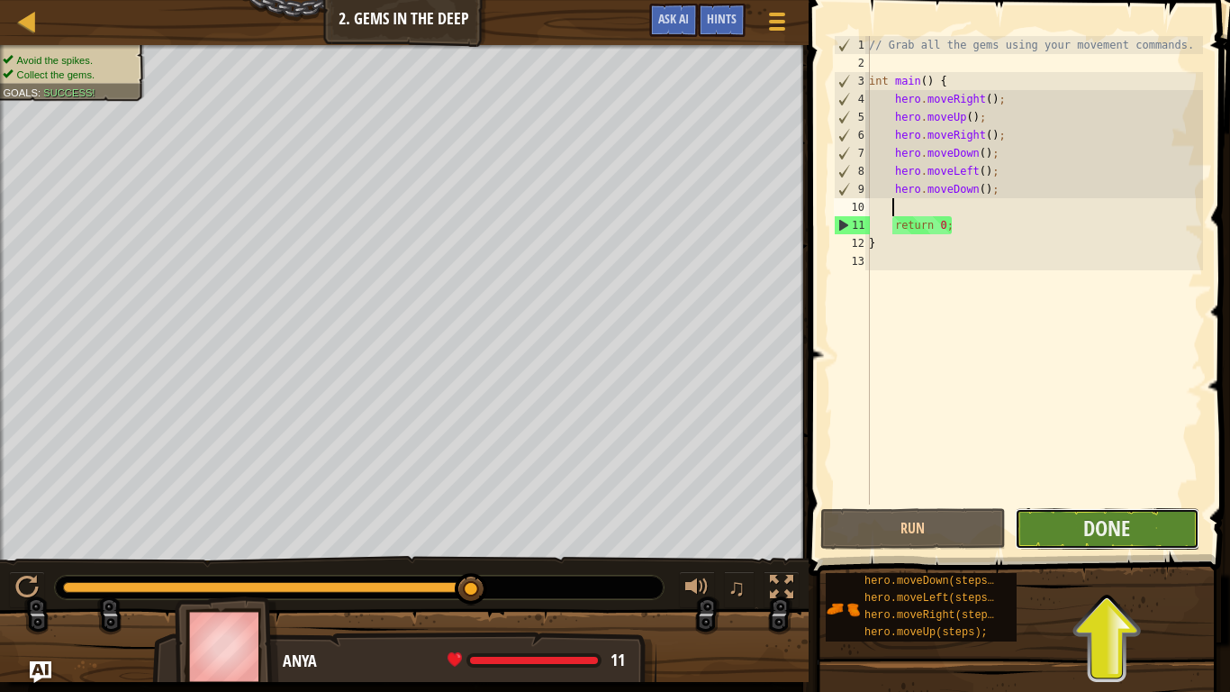
click at [1146, 533] on button "Done" at bounding box center [1107, 528] width 185 height 41
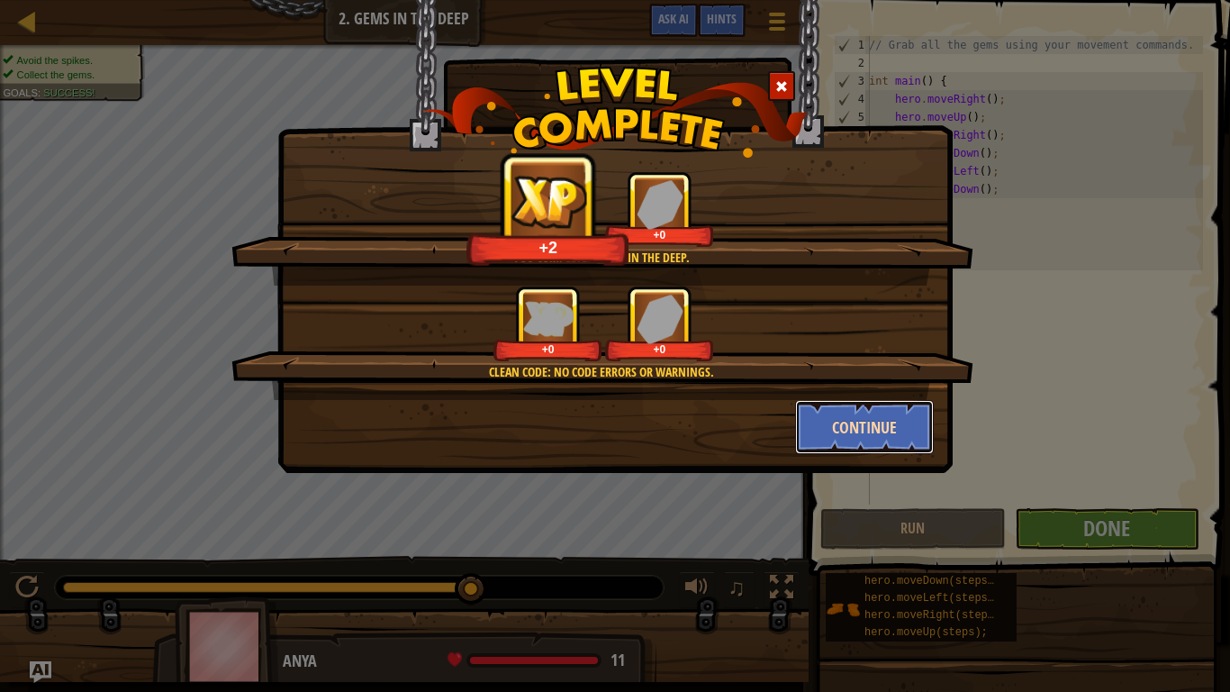
click at [857, 424] on button "Continue" at bounding box center [865, 427] width 140 height 54
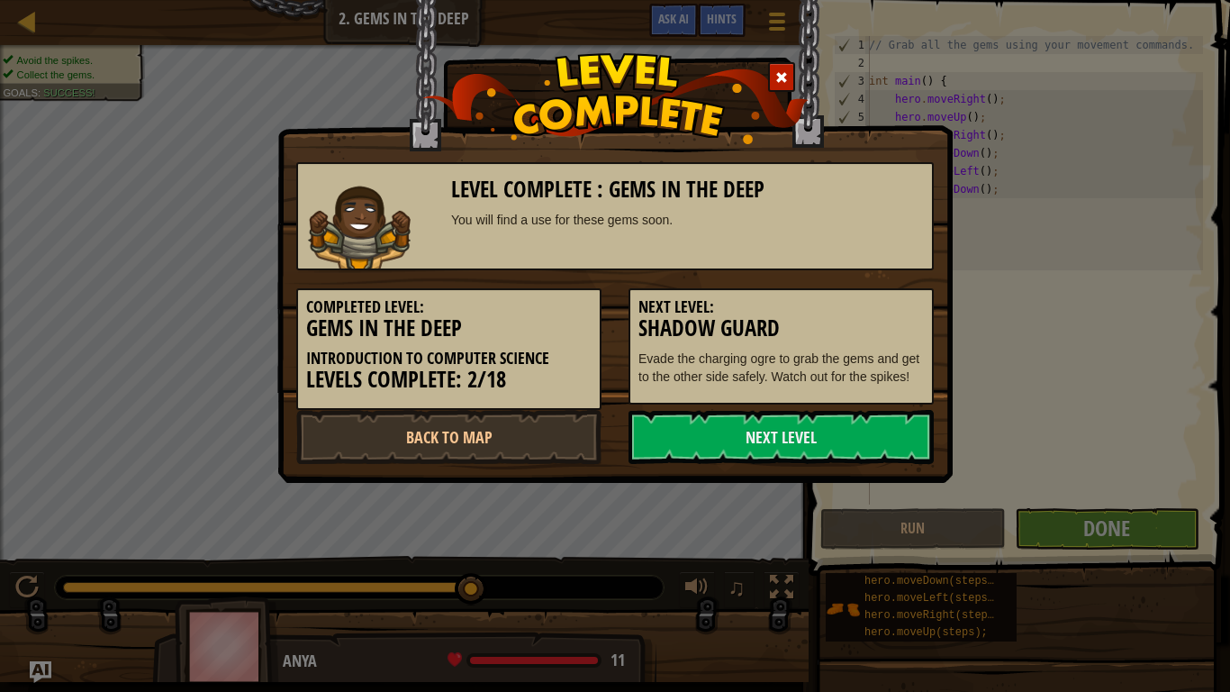
click at [857, 424] on link "Next Level" at bounding box center [781, 437] width 305 height 54
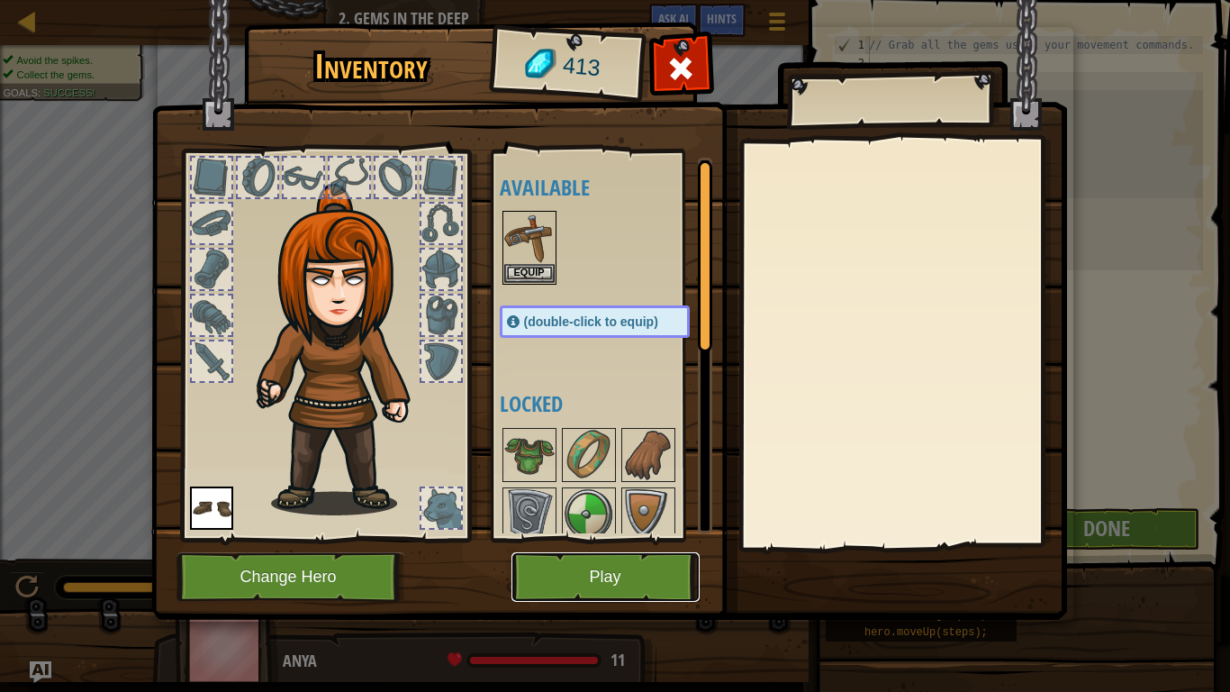
click at [653, 569] on button "Play" at bounding box center [605, 577] width 188 height 50
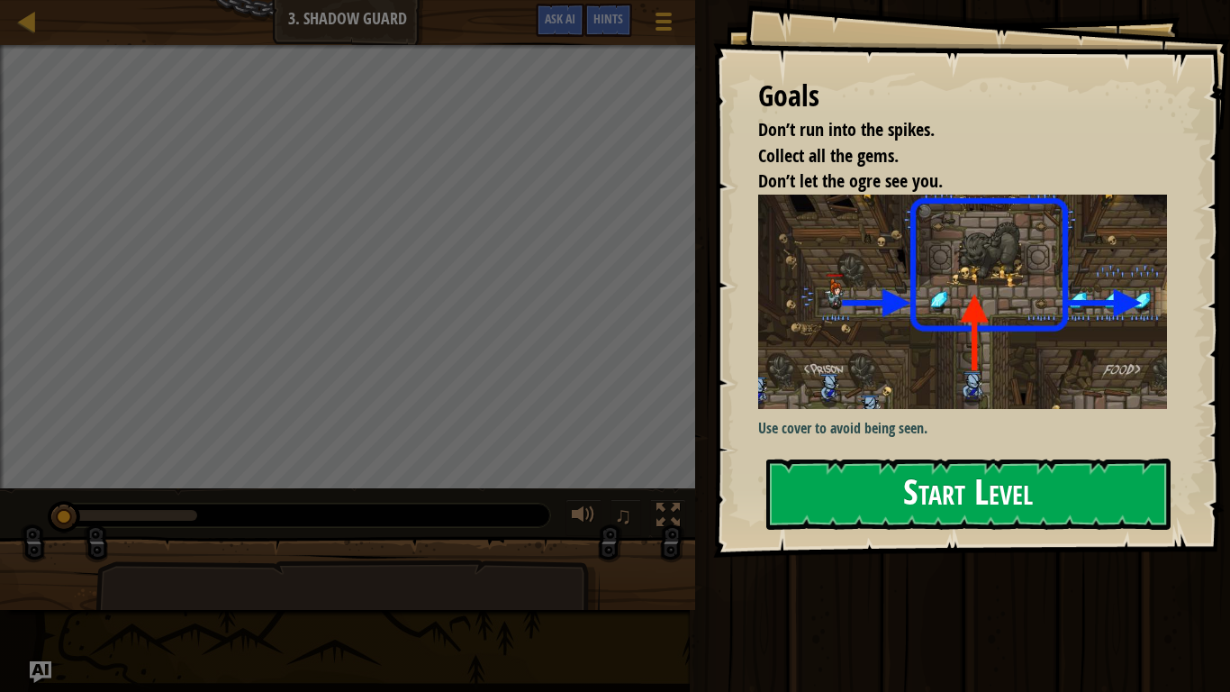
click at [798, 497] on button "Start Level" at bounding box center [968, 493] width 404 height 71
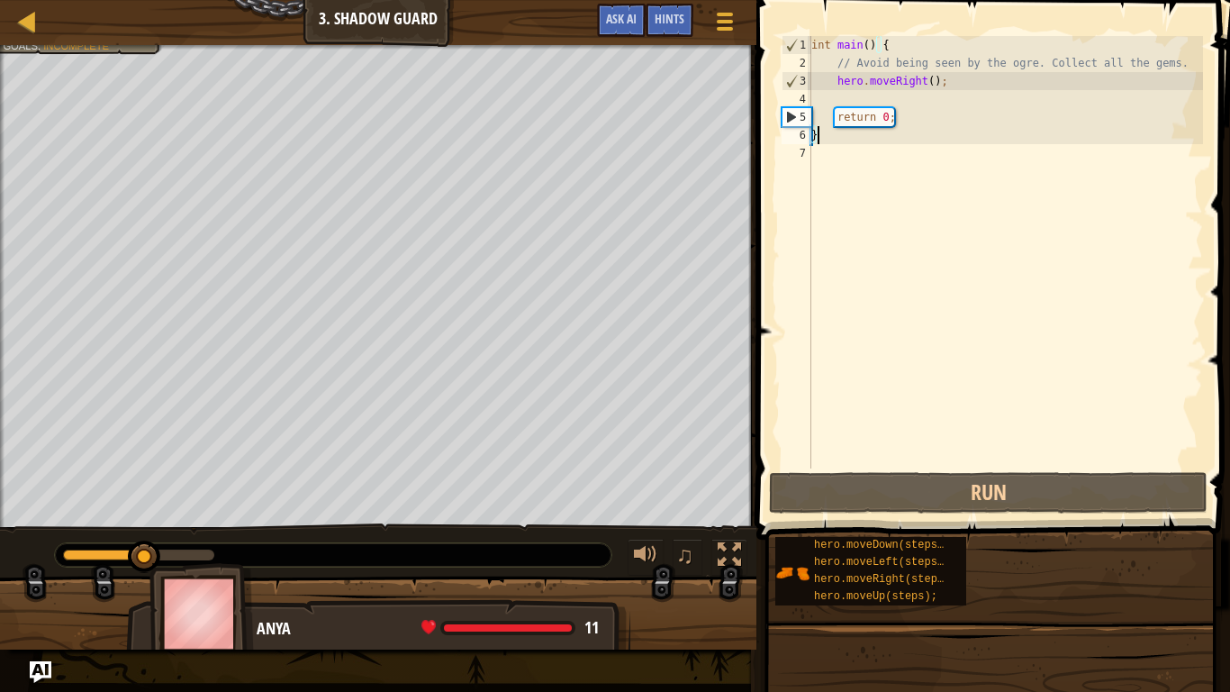
click at [901, 102] on div "int main ( ) { // Avoid being seen by the ogre. Collect all the gems. hero . mo…" at bounding box center [1005, 270] width 395 height 468
type textarea "h"
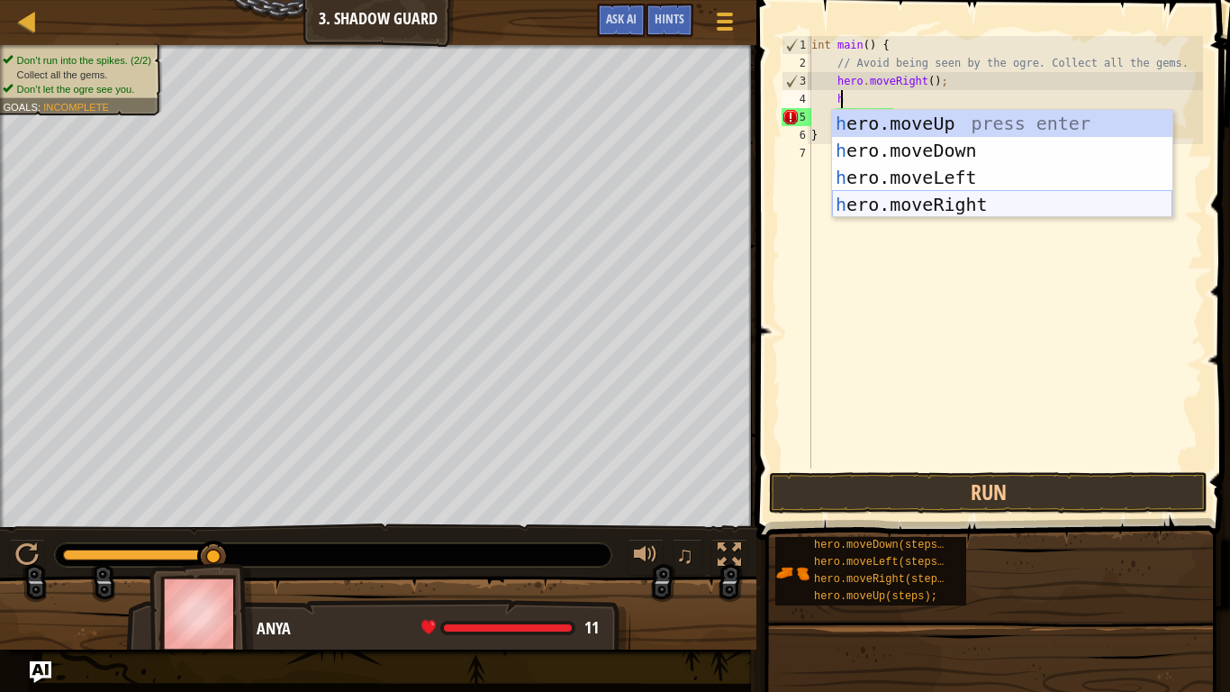
click at [951, 195] on div "h ero.moveUp press enter h ero.moveDown press enter h ero.moveLeft press enter …" at bounding box center [1002, 191] width 340 height 162
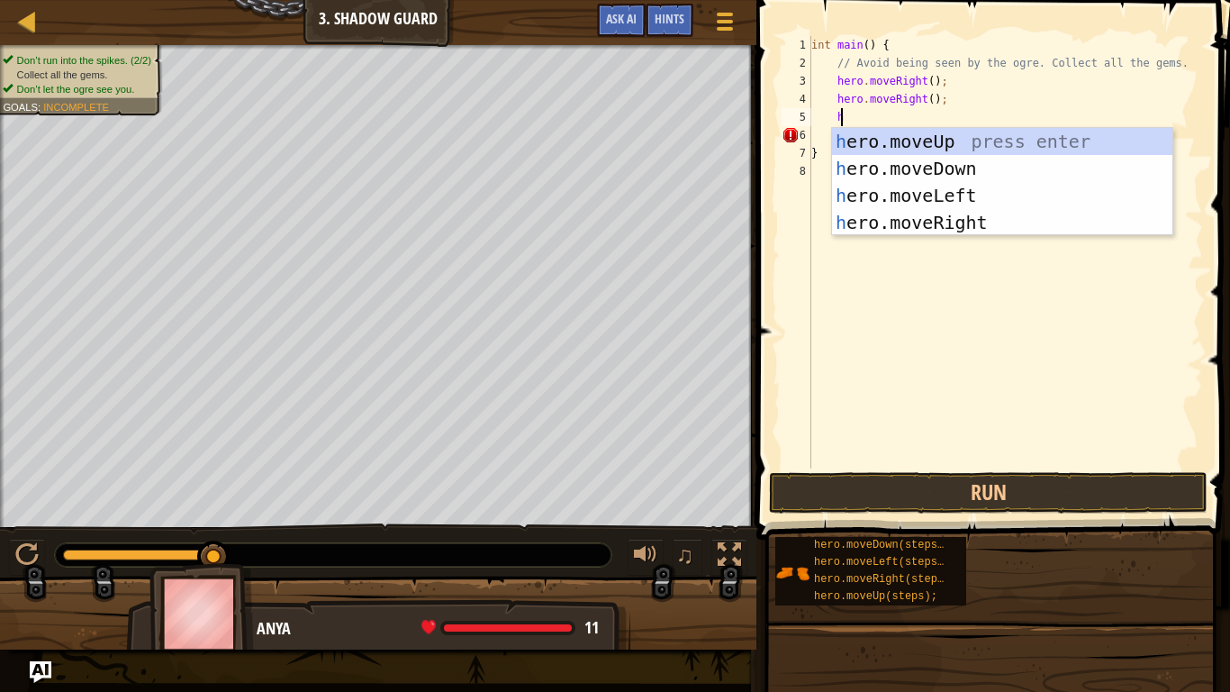
click at [923, 95] on div "int main ( ) { // Avoid being seen by the ogre. Collect all the gems. hero . mo…" at bounding box center [1005, 270] width 395 height 468
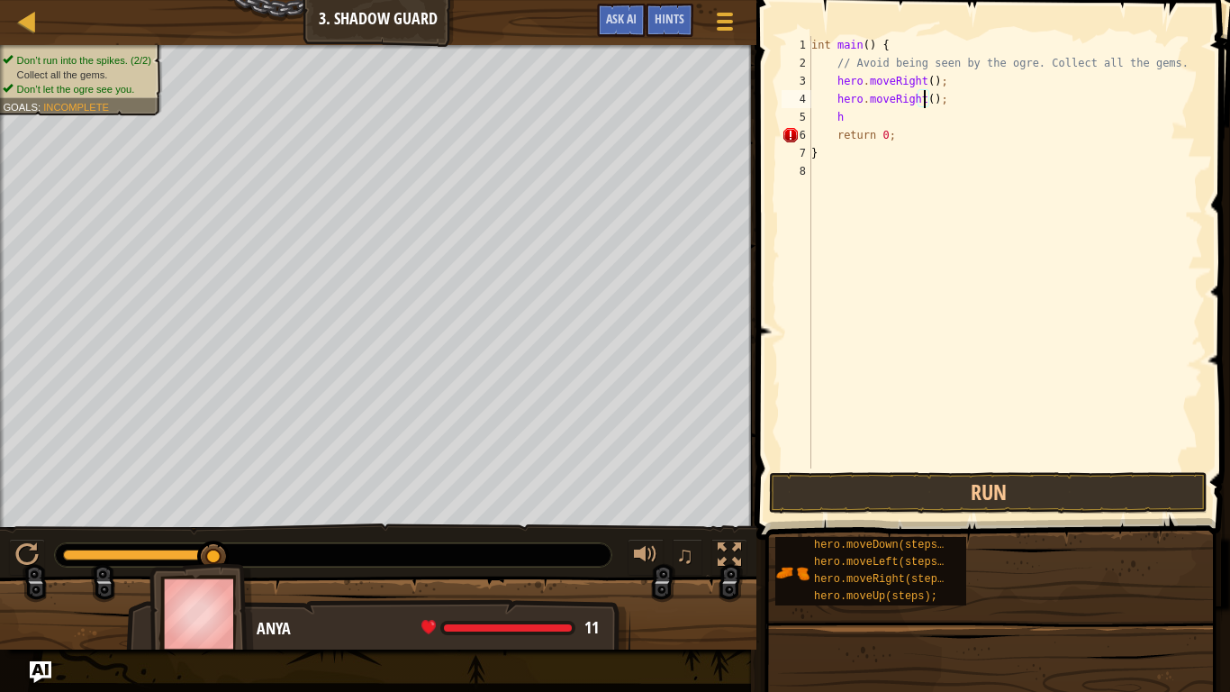
scroll to position [8, 10]
click at [932, 112] on div "int main ( ) { // Avoid being seen by the ogre. Collect all the gems. hero . mo…" at bounding box center [1005, 270] width 395 height 468
type textarea "h"
click at [888, 486] on button "Run" at bounding box center [988, 492] width 439 height 41
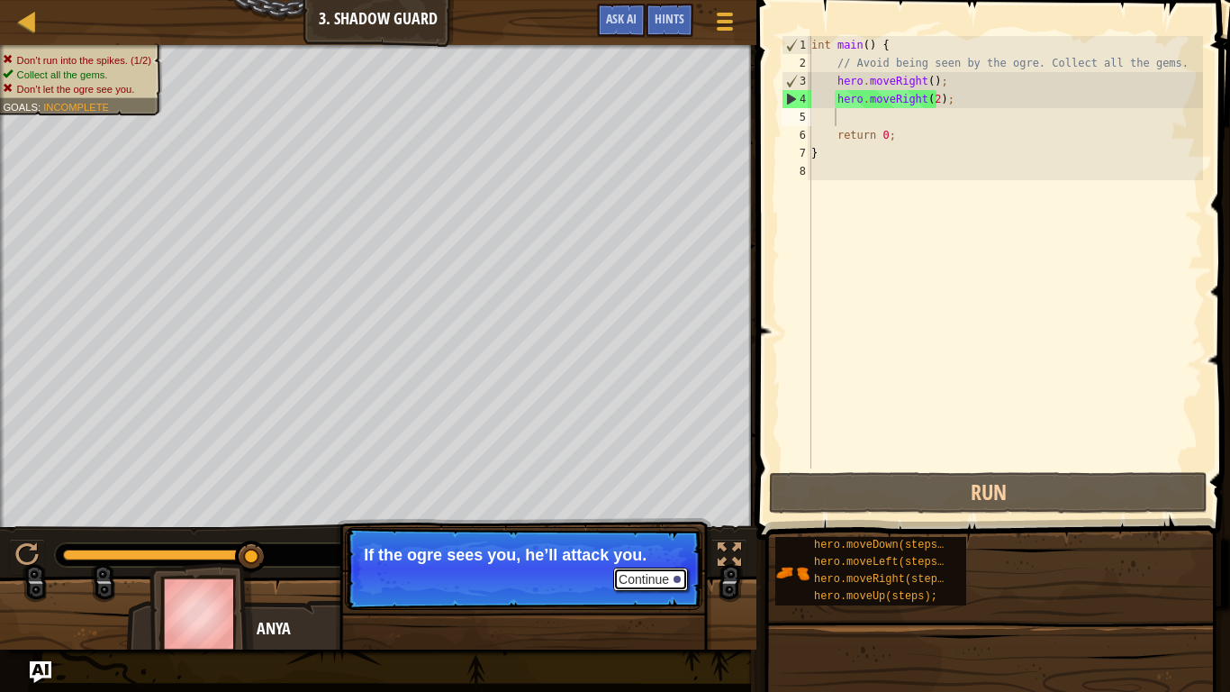
click at [649, 569] on button "Continue" at bounding box center [650, 578] width 75 height 23
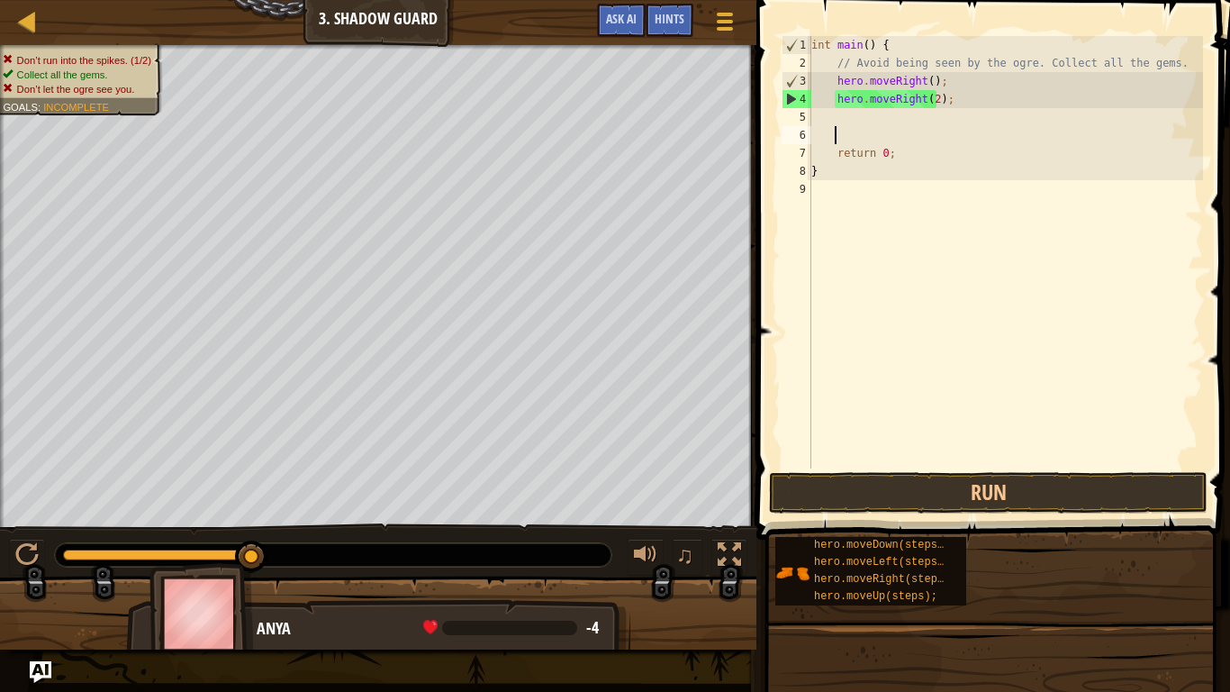
scroll to position [8, 0]
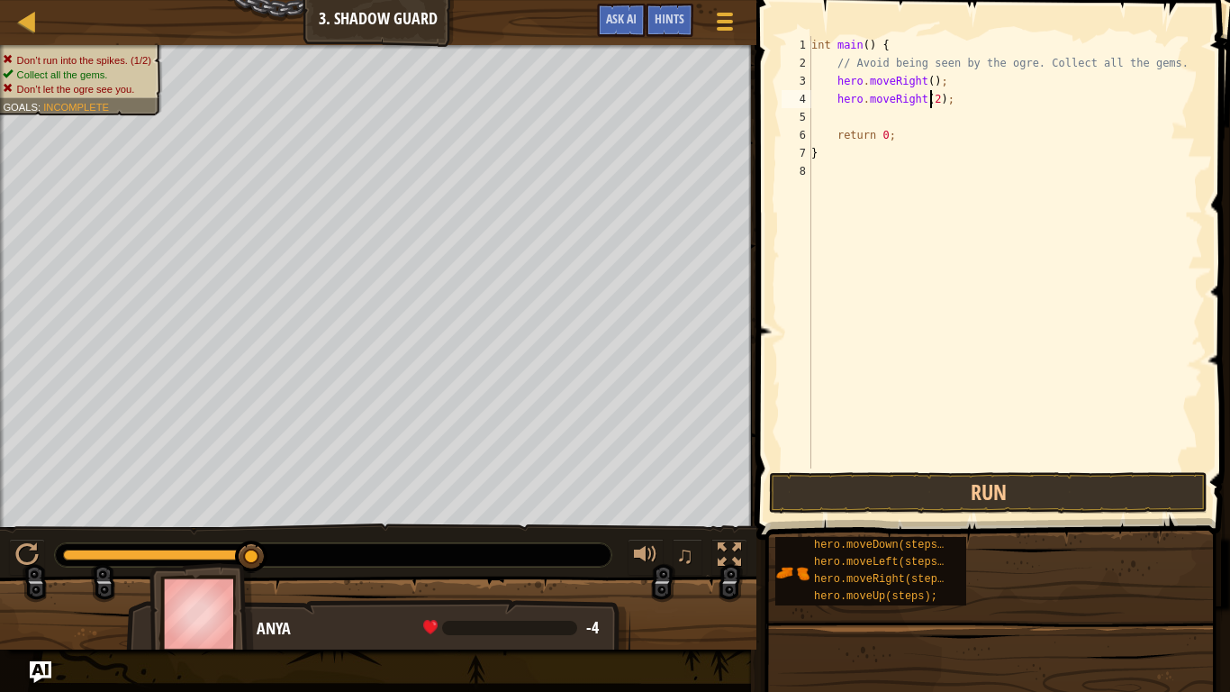
click at [932, 104] on div "int main ( ) { // Avoid being seen by the ogre. Collect all the gems. hero . mo…" at bounding box center [1005, 270] width 395 height 468
type textarea "hero.moveRight();"
click at [930, 120] on div "int main ( ) { // Avoid being seen by the ogre. Collect all the gems. hero . mo…" at bounding box center [1005, 270] width 395 height 468
type textarea "h"
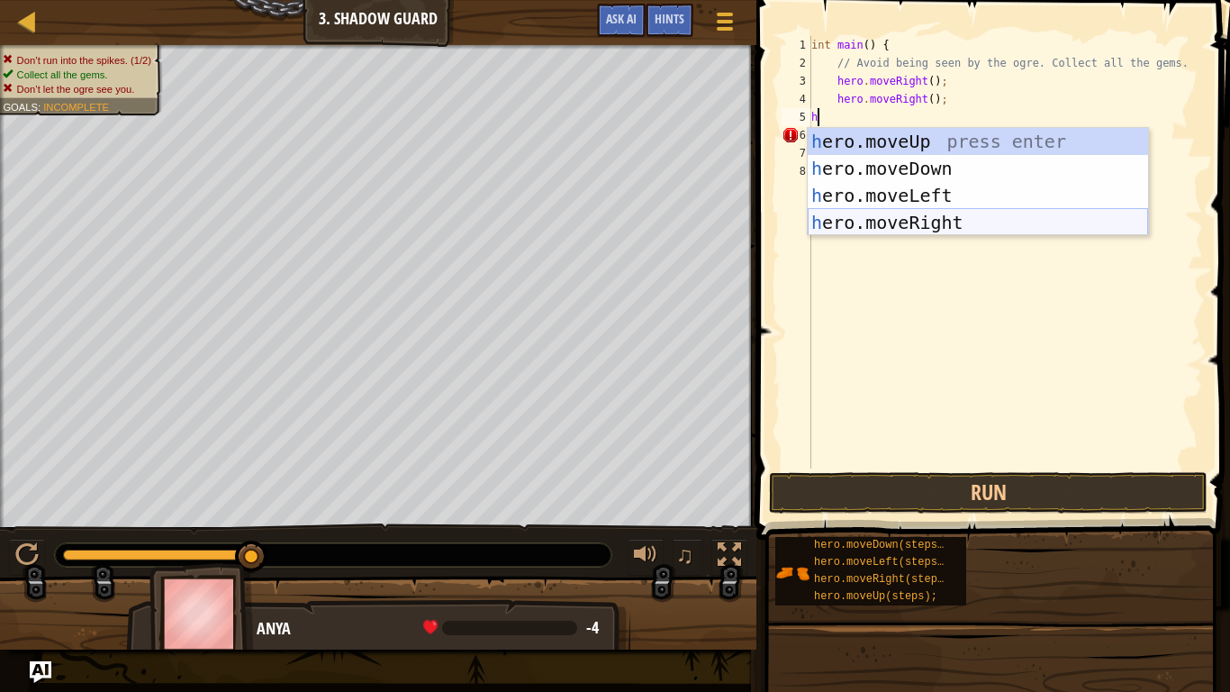
click at [948, 226] on div "h ero.moveUp press enter h ero.moveDown press enter h ero.moveLeft press enter …" at bounding box center [978, 209] width 340 height 162
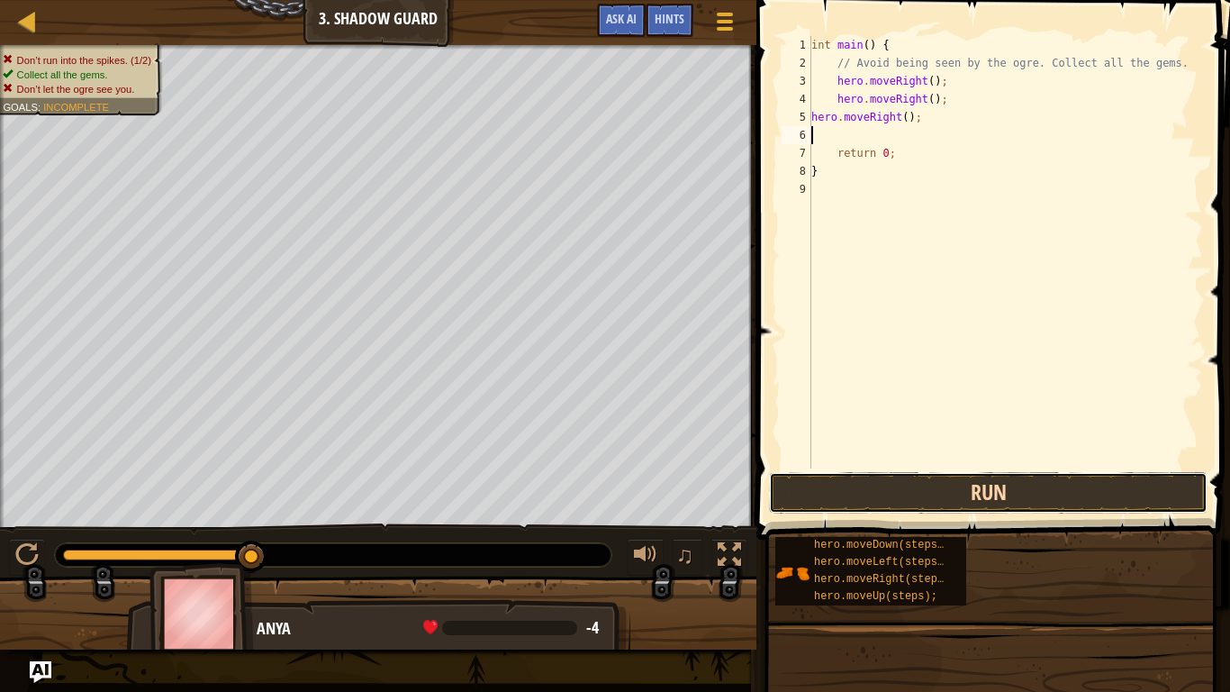
click at [939, 507] on button "Run" at bounding box center [988, 492] width 439 height 41
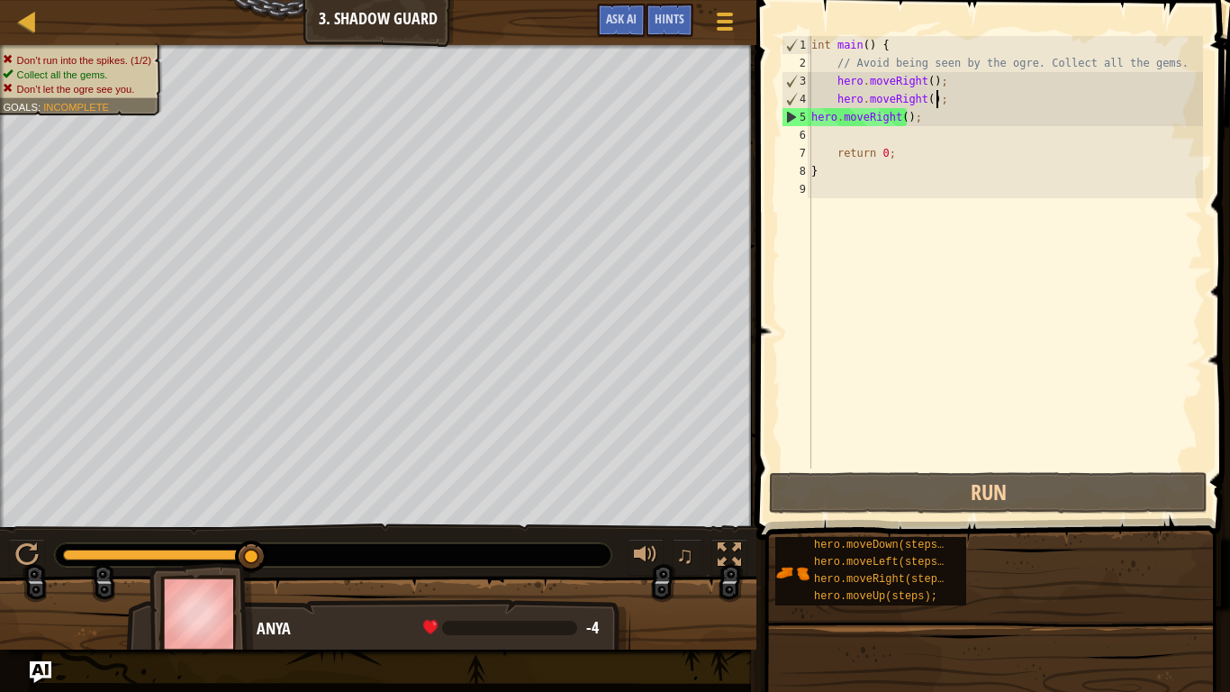
click at [945, 103] on div "int main ( ) { // Avoid being seen by the ogre. Collect all the gems. hero . mo…" at bounding box center [1005, 270] width 395 height 468
click at [947, 113] on div "int main ( ) { // Avoid being seen by the ogre. Collect all the gems. hero . mo…" at bounding box center [1005, 270] width 395 height 468
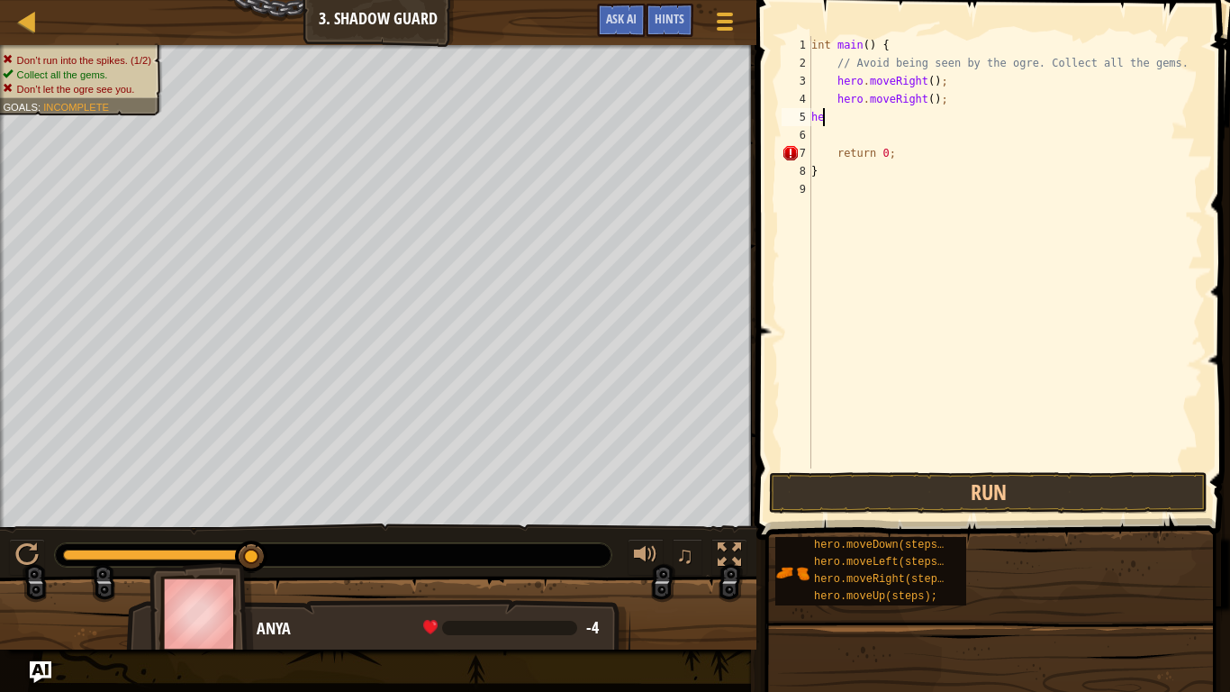
type textarea "h"
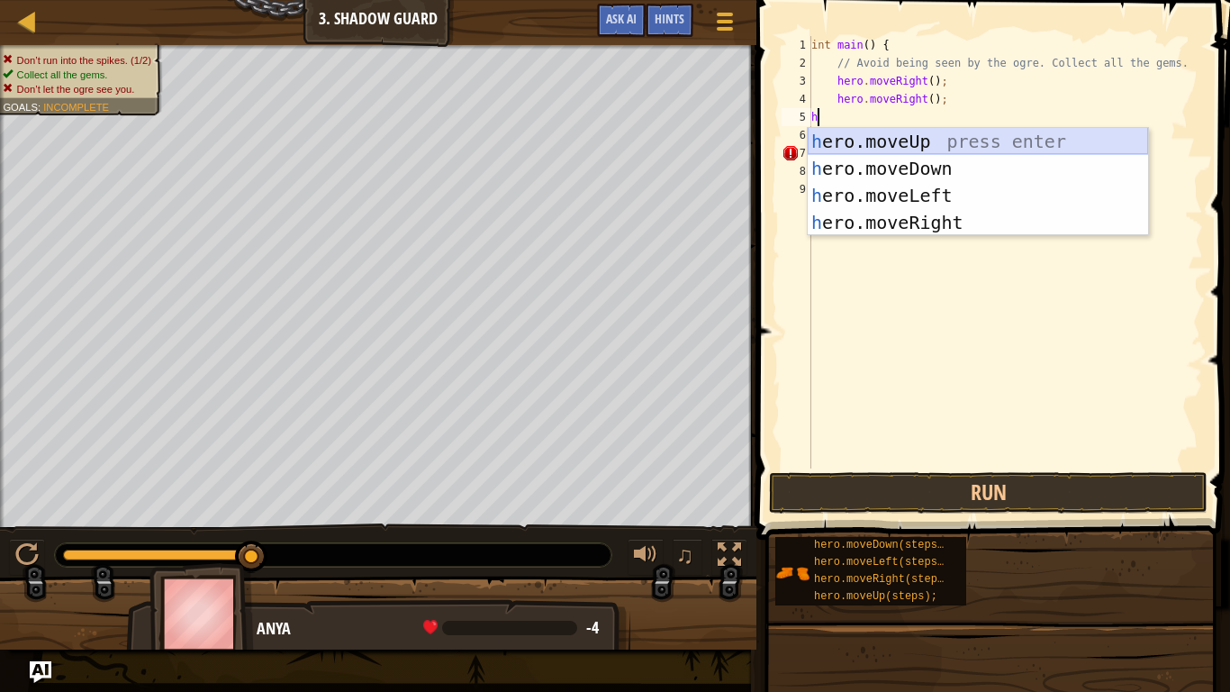
click at [955, 142] on div "h ero.moveUp press enter h ero.moveDown press enter h ero.moveLeft press enter …" at bounding box center [978, 209] width 340 height 162
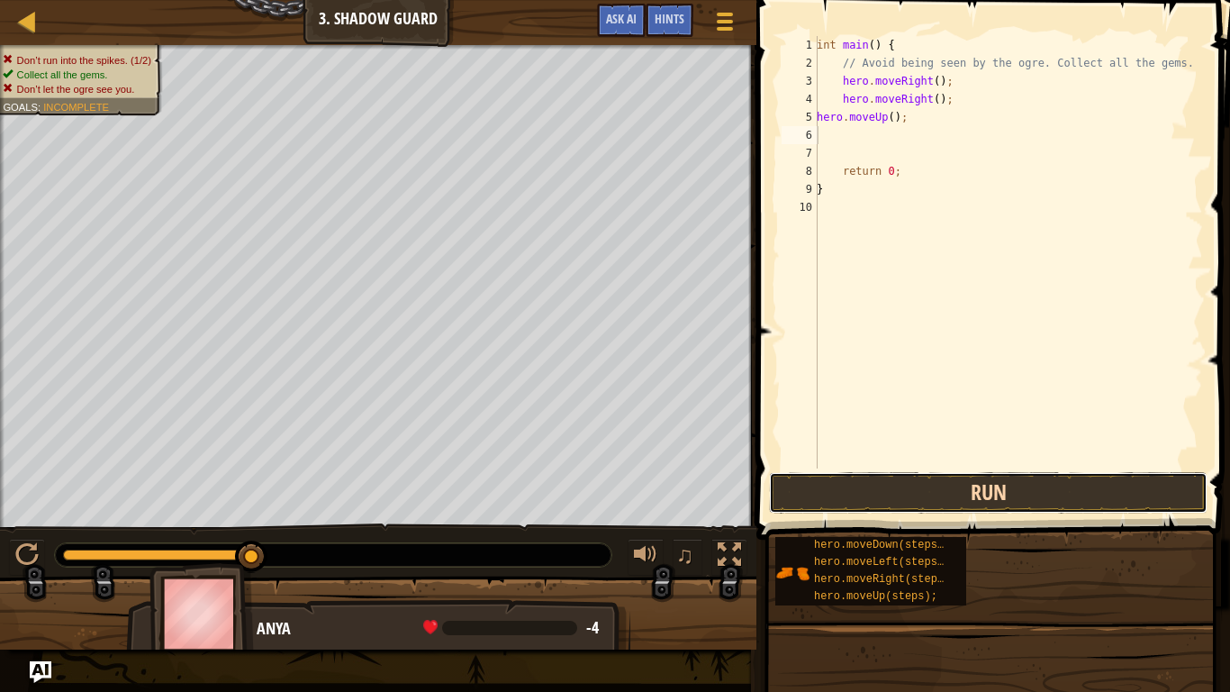
click at [945, 484] on button "Run" at bounding box center [988, 492] width 439 height 41
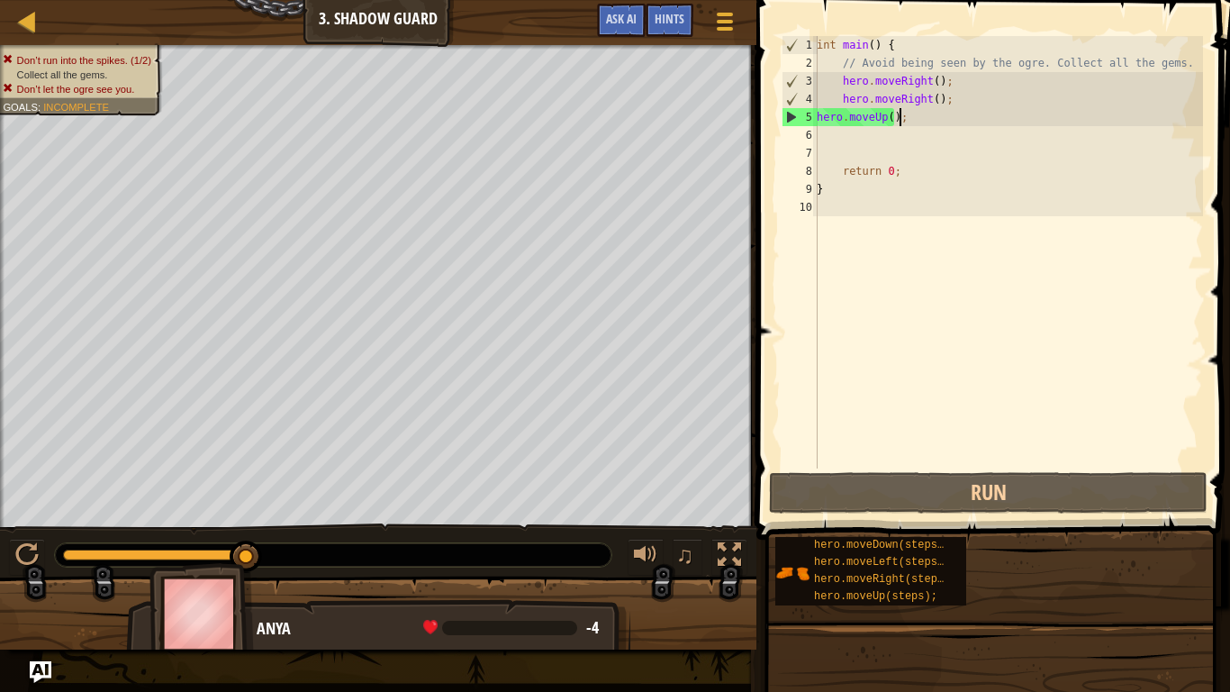
click at [936, 113] on div "int main ( ) { // Avoid being seen by the ogre. Collect all the gems. hero . mo…" at bounding box center [1008, 270] width 390 height 468
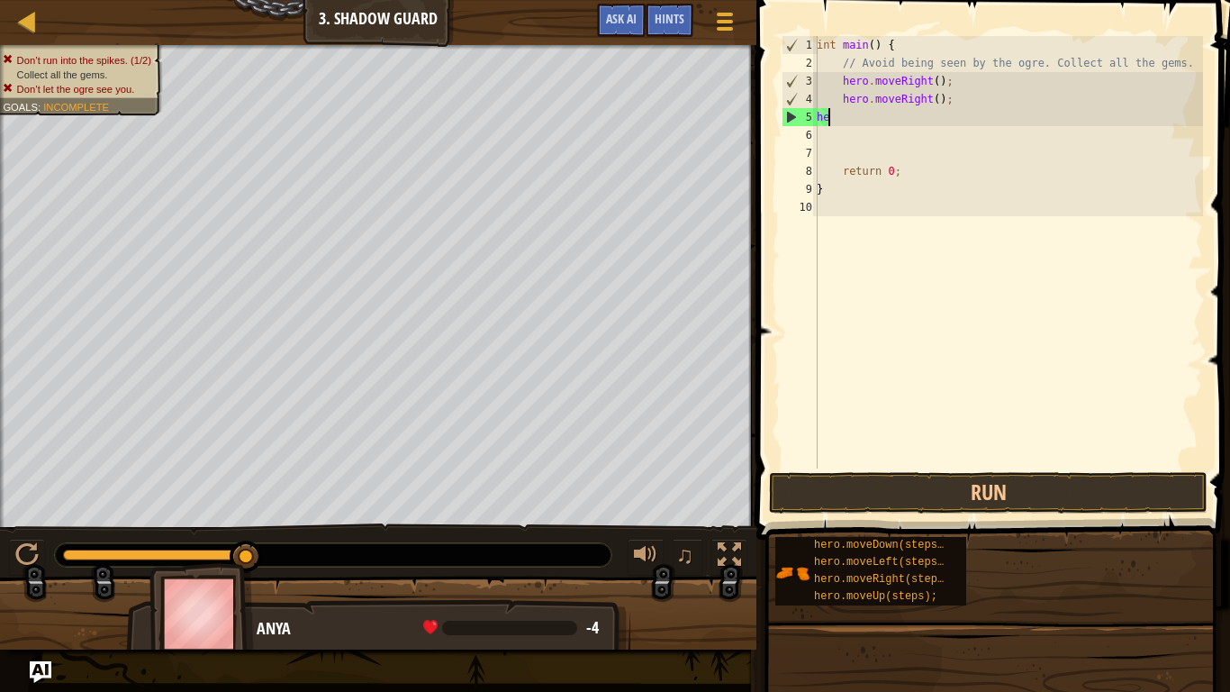
type textarea "h"
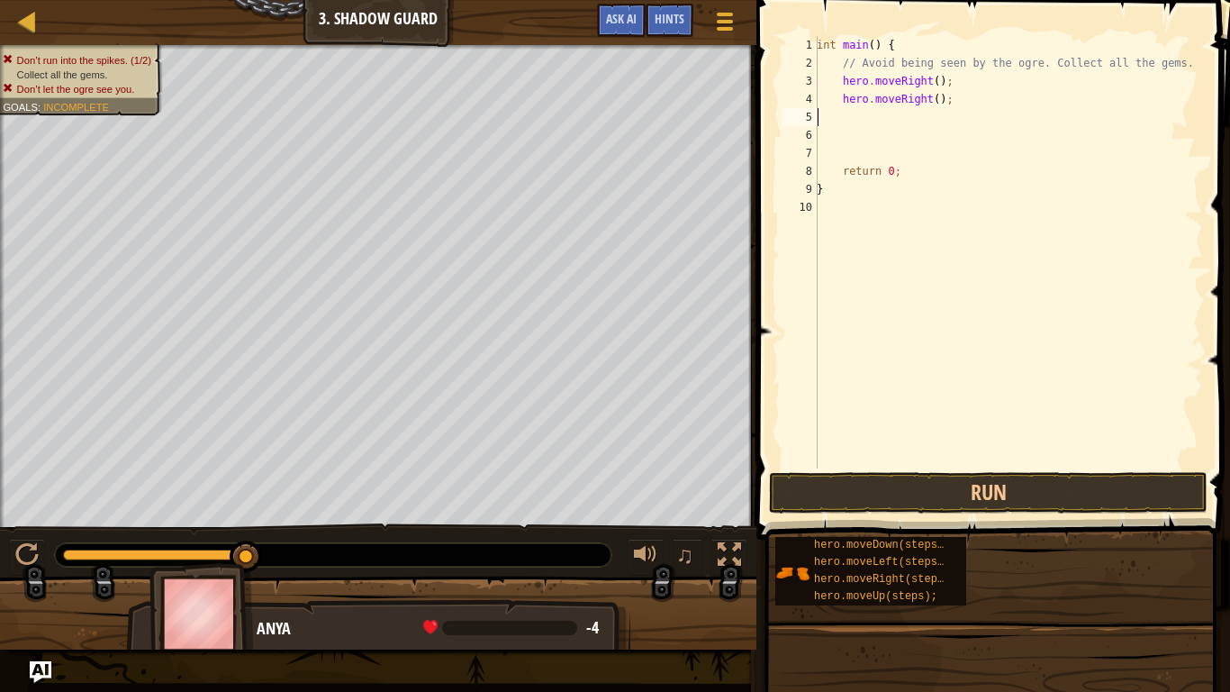
type textarea "h"
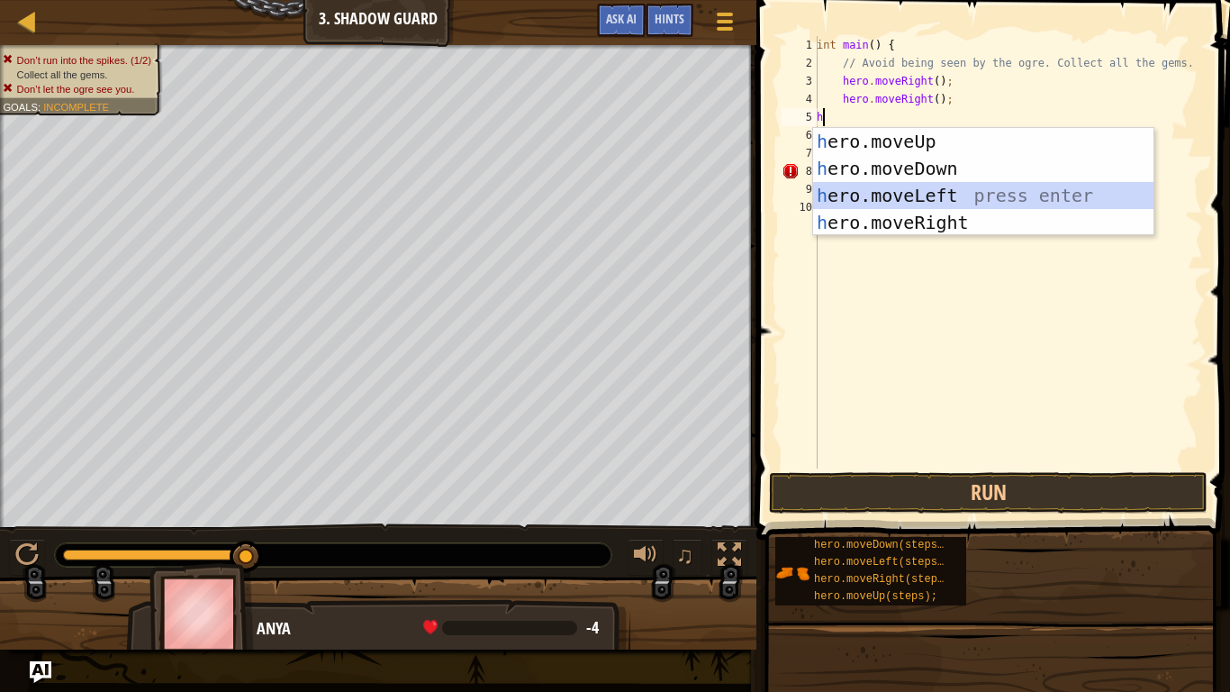
click at [927, 191] on div "h ero.moveUp press enter h ero.moveDown press enter h ero.moveLeft press enter …" at bounding box center [983, 209] width 340 height 162
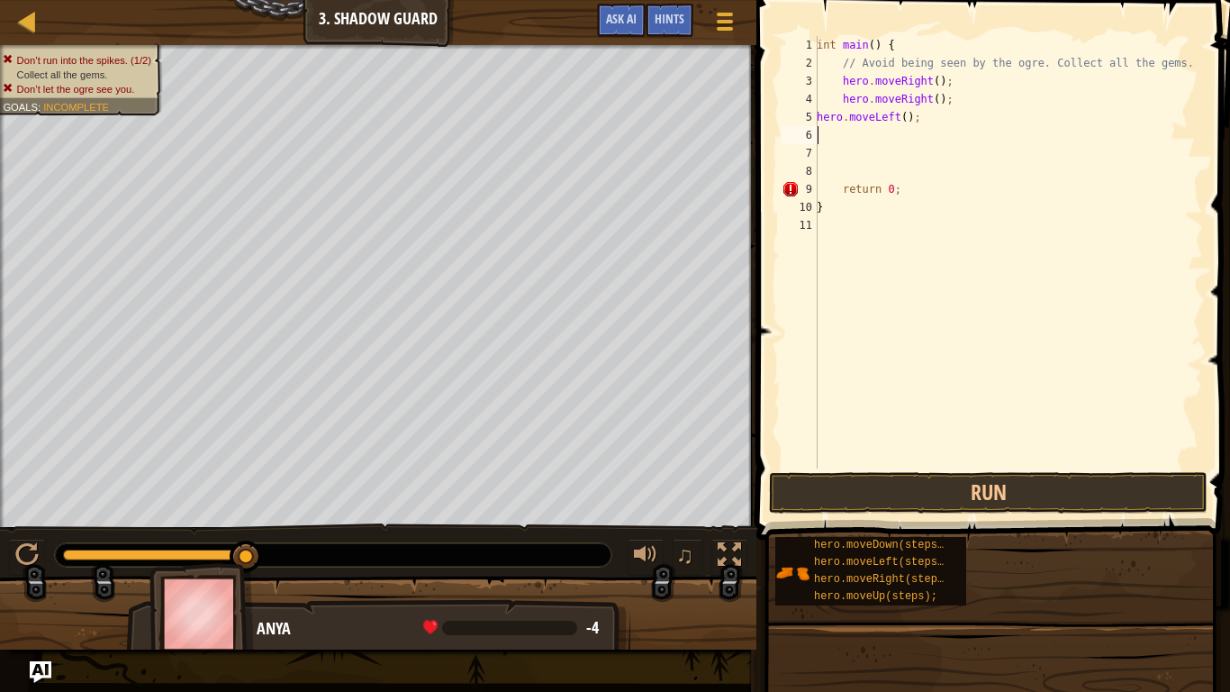
type textarea "h"
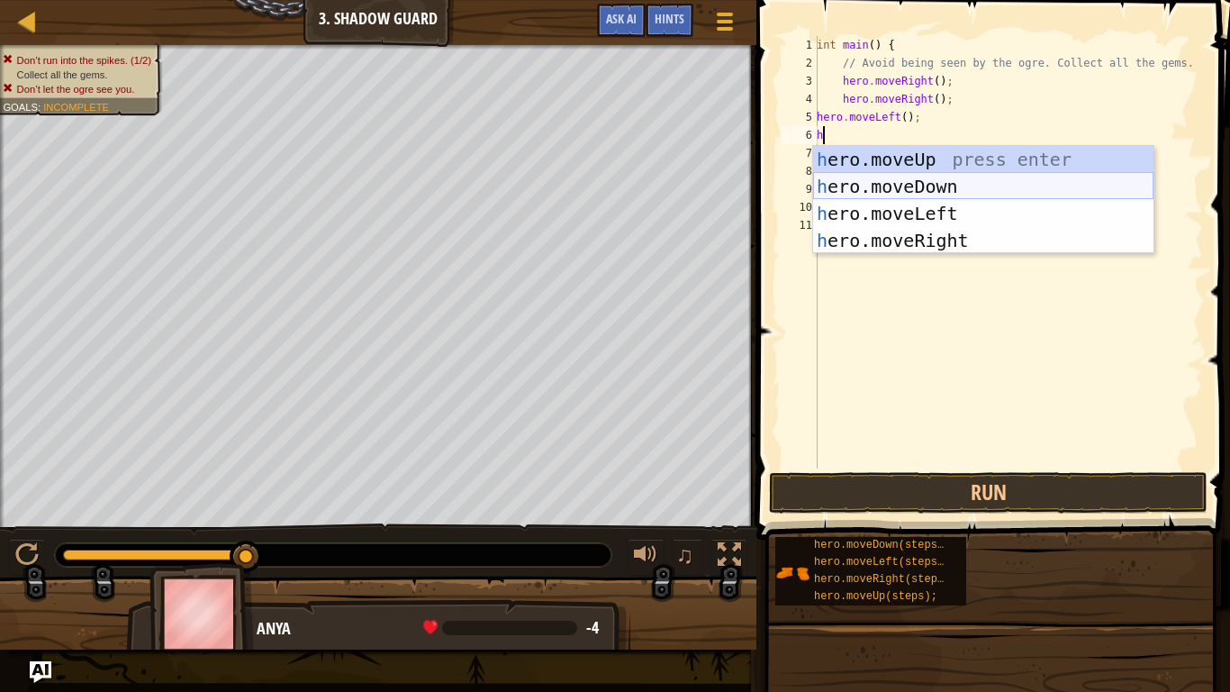
click at [911, 190] on div "h ero.moveUp press enter h ero.moveDown press enter h ero.moveLeft press enter …" at bounding box center [983, 227] width 340 height 162
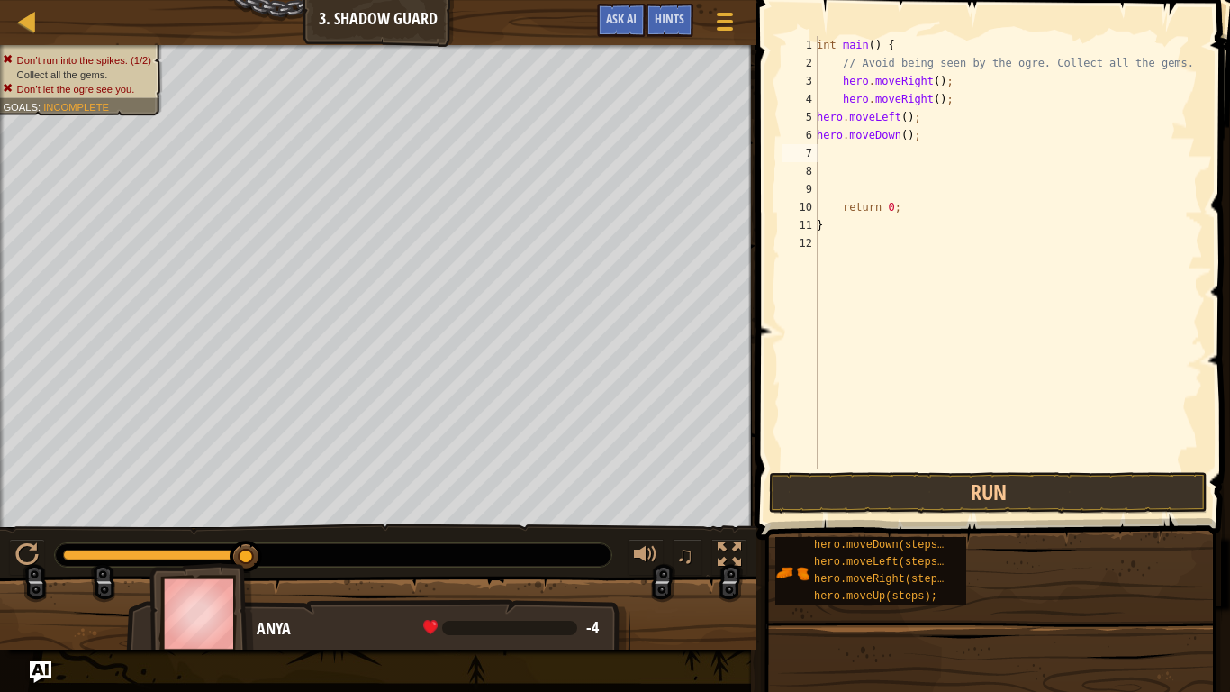
type textarea "h"
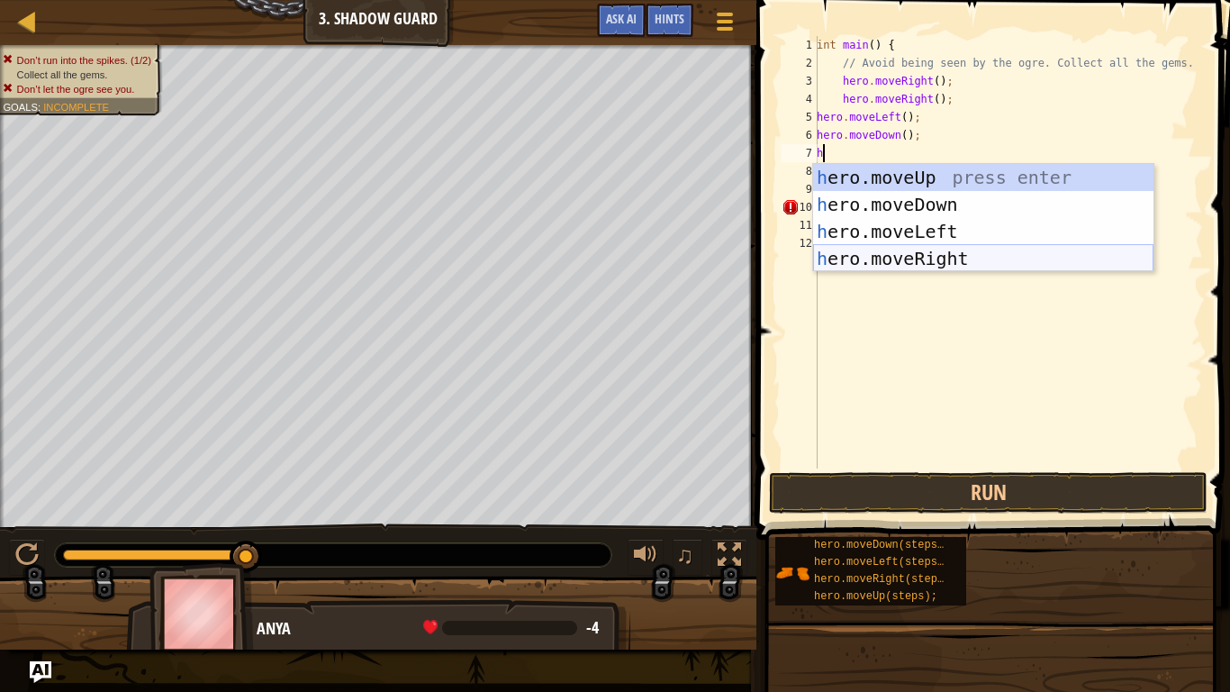
click at [963, 260] on div "h ero.moveUp press enter h ero.moveDown press enter h ero.moveLeft press enter …" at bounding box center [983, 245] width 340 height 162
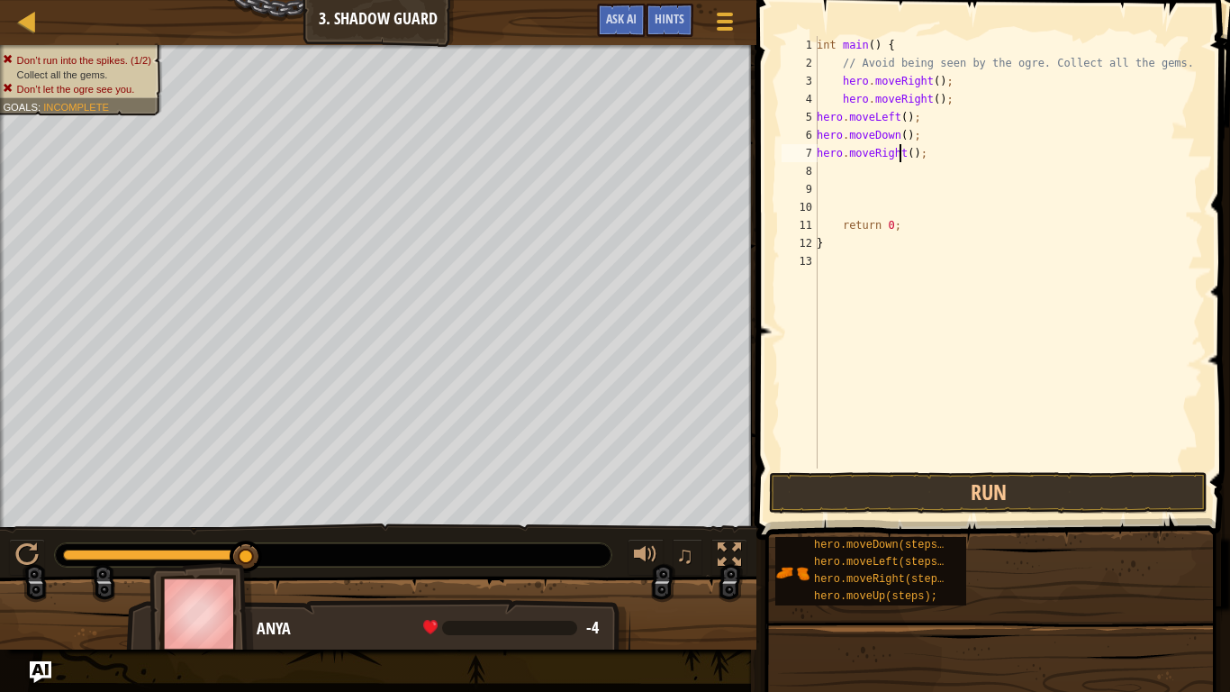
click at [902, 156] on div "int main ( ) { // Avoid being seen by the ogre. Collect all the gems. hero . mo…" at bounding box center [1008, 270] width 390 height 468
click at [960, 494] on button "Run" at bounding box center [988, 492] width 439 height 41
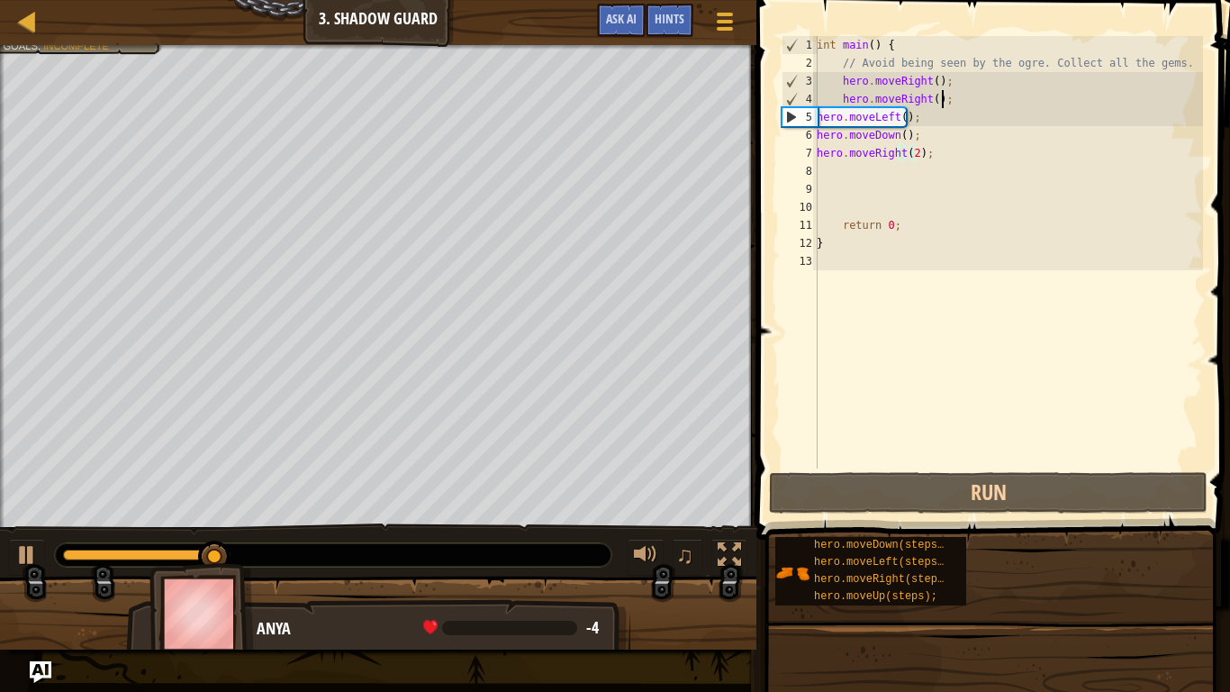
click at [981, 105] on div "int main ( ) { // Avoid being seen by the ogre. Collect all the gems. hero . mo…" at bounding box center [1008, 270] width 390 height 468
type textarea "hero.moveRight();"
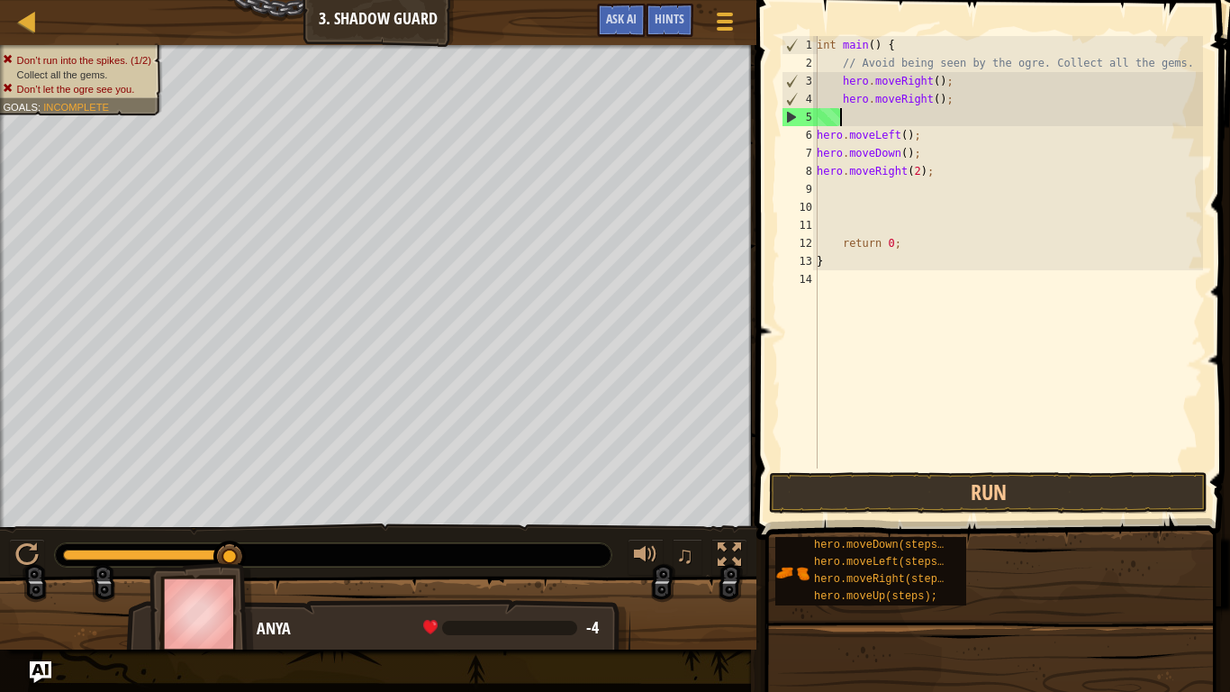
type textarea "h"
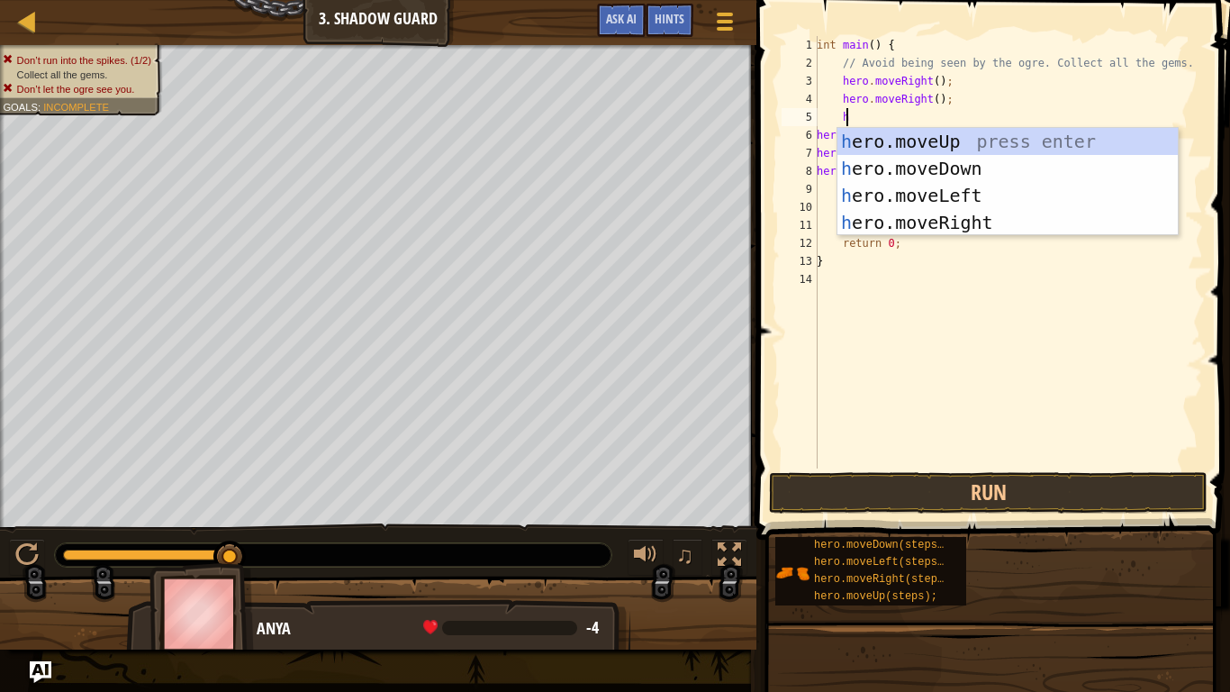
scroll to position [8, 2]
click at [988, 137] on div "h ero.moveUp press enter h ero.moveDown press enter h ero.moveLeft press enter …" at bounding box center [1007, 209] width 340 height 162
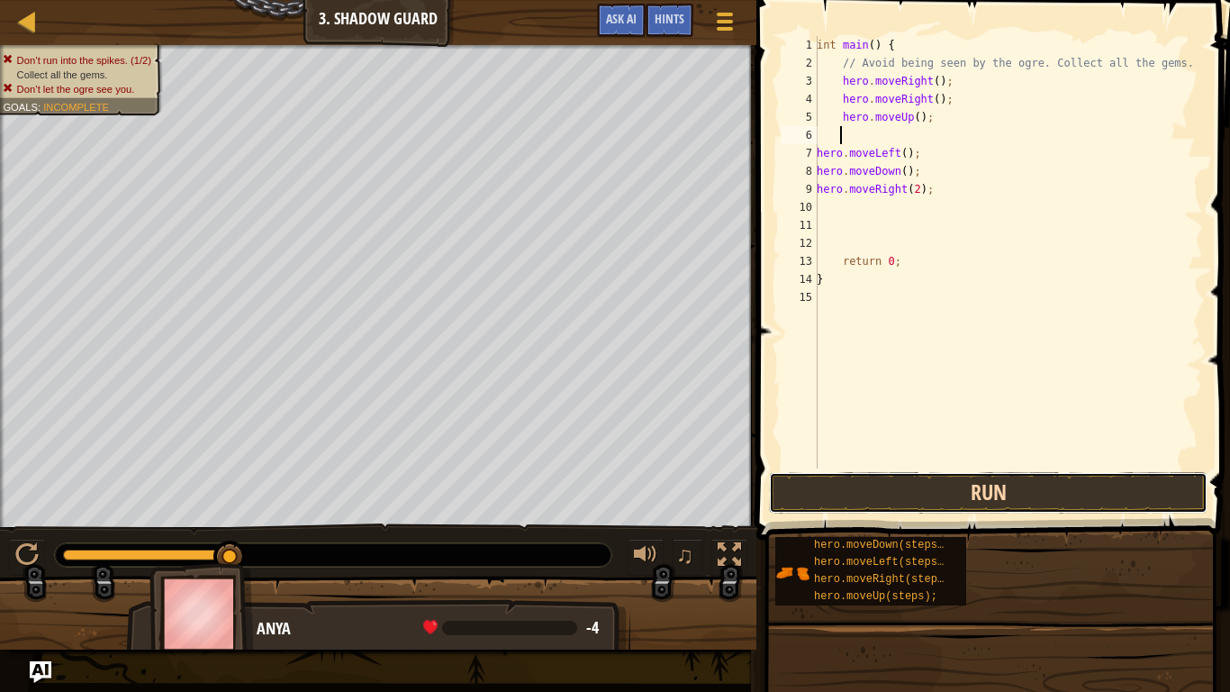
click at [975, 493] on button "Run" at bounding box center [988, 492] width 439 height 41
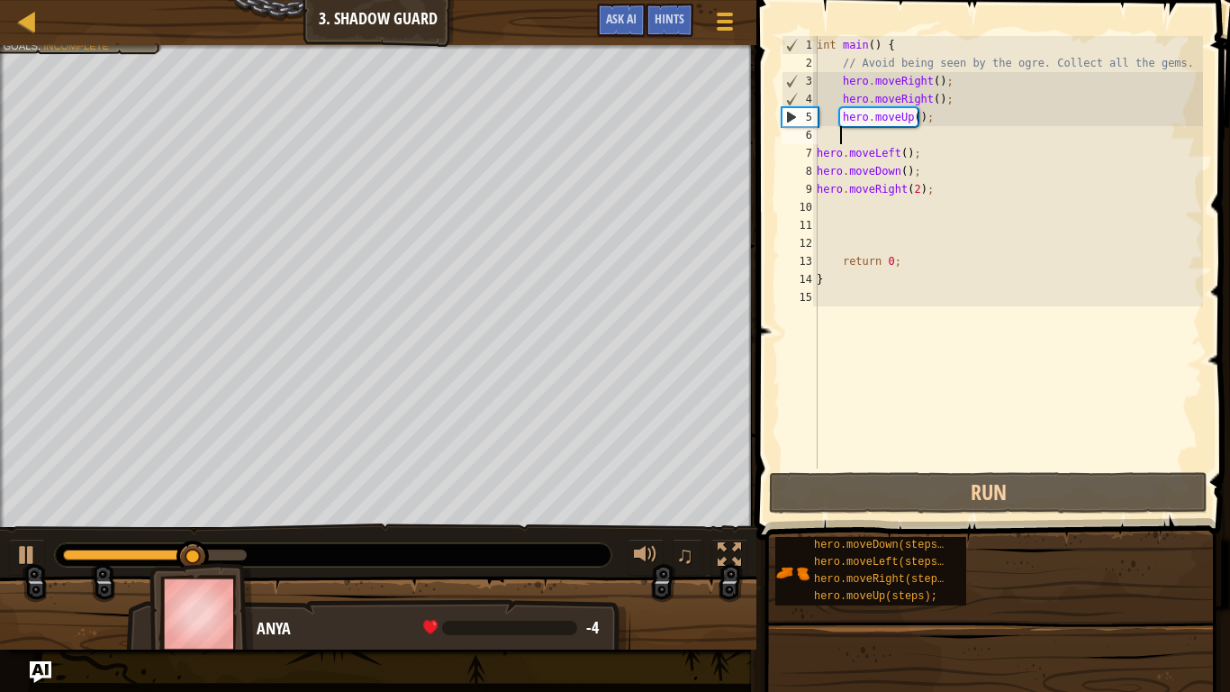
scroll to position [8, 0]
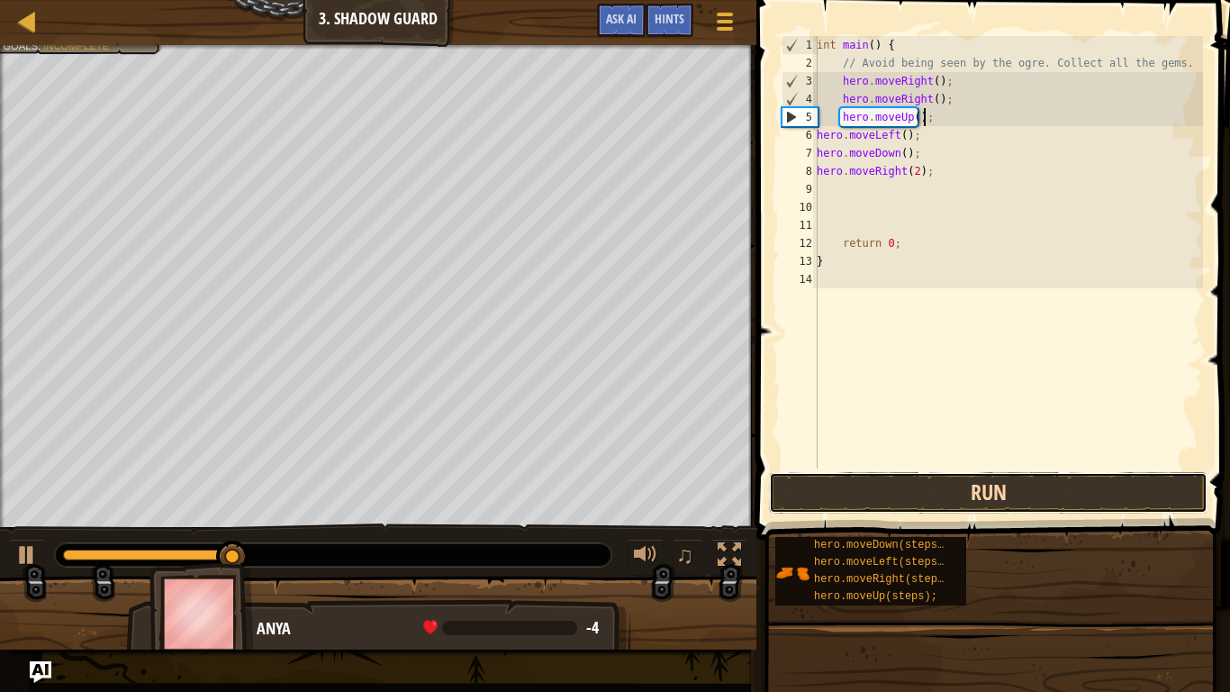
click at [901, 486] on button "Run" at bounding box center [988, 492] width 439 height 41
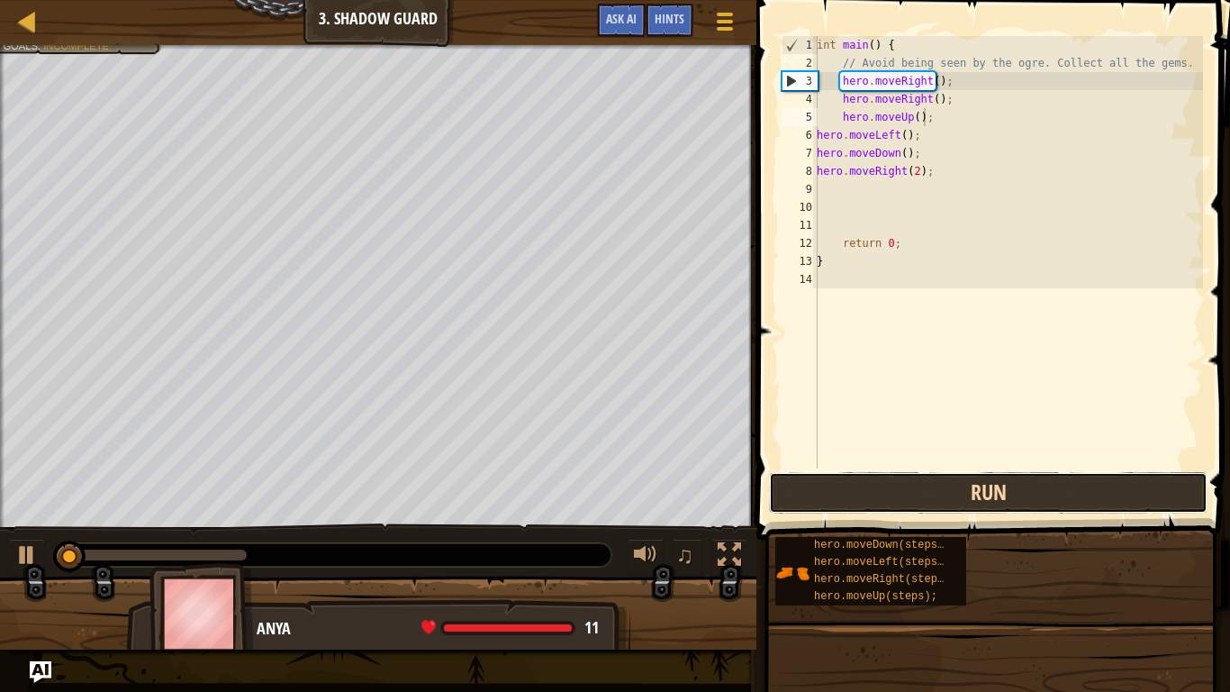
click at [901, 486] on button "Run" at bounding box center [988, 492] width 439 height 41
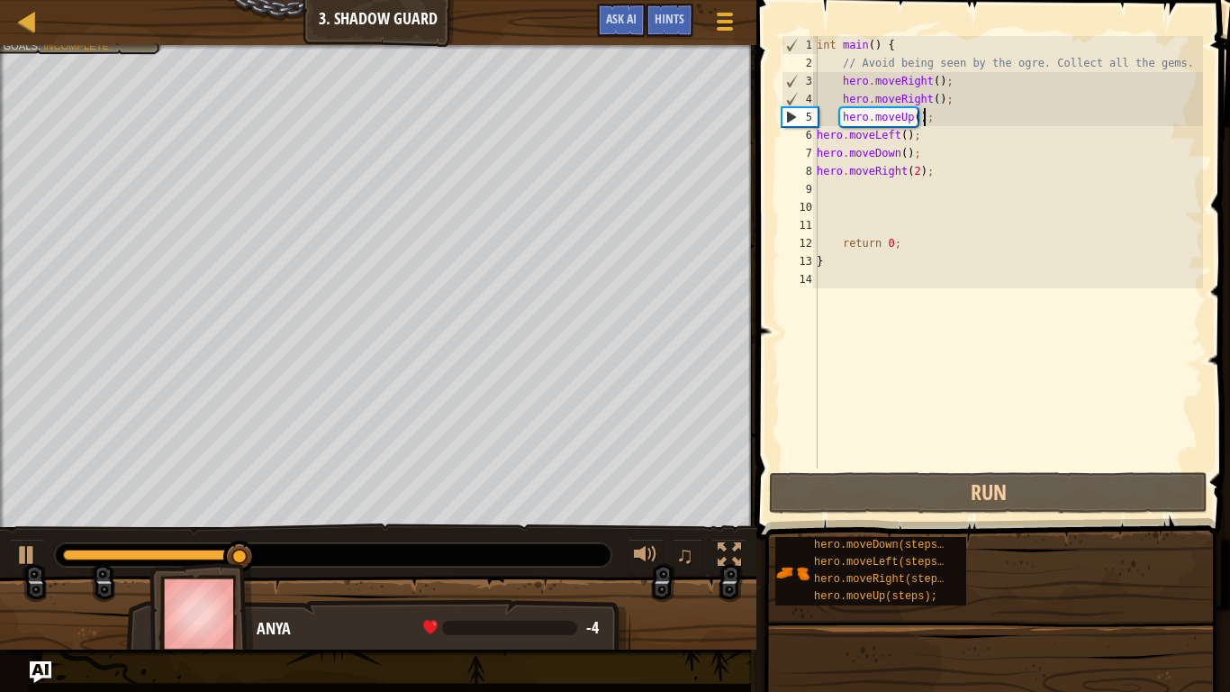
click at [927, 138] on div "int main ( ) { // Avoid being seen by the ogre. Collect all the gems. hero . mo…" at bounding box center [1008, 270] width 390 height 468
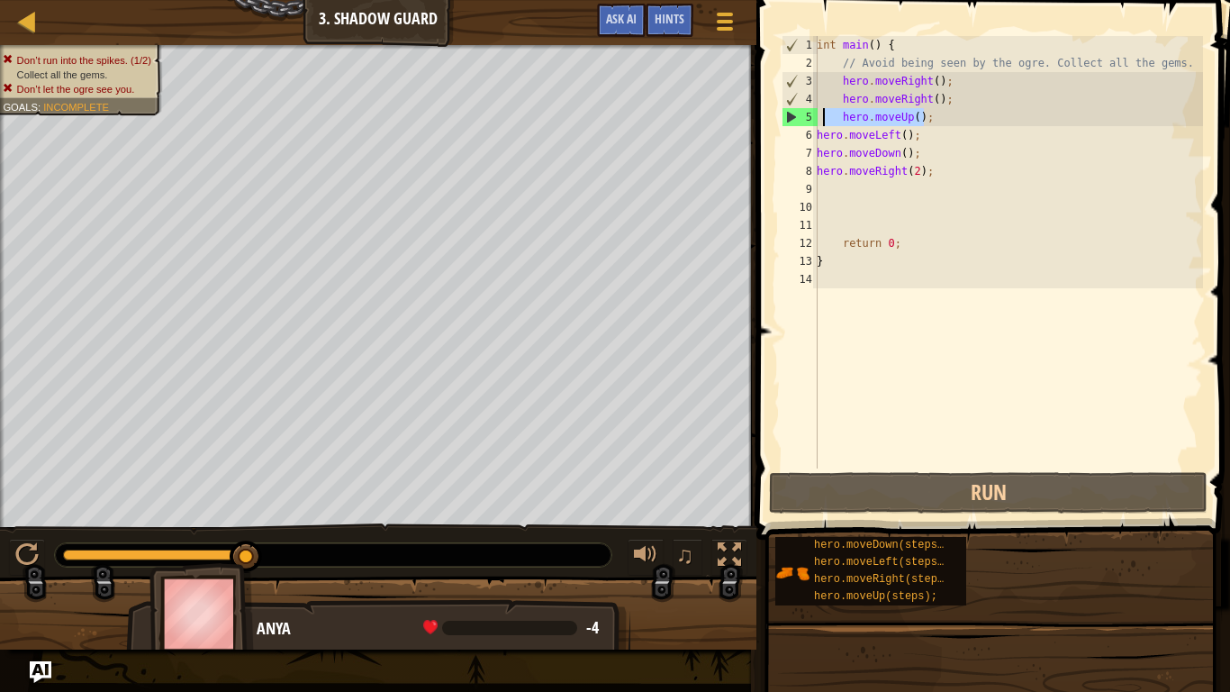
drag, startPoint x: 930, startPoint y: 112, endPoint x: 823, endPoint y: 120, distance: 107.5
click at [823, 120] on div "int main ( ) { // Avoid being seen by the ogre. Collect all the gems. hero . mo…" at bounding box center [1008, 270] width 390 height 468
type textarea "hero.moveUp();"
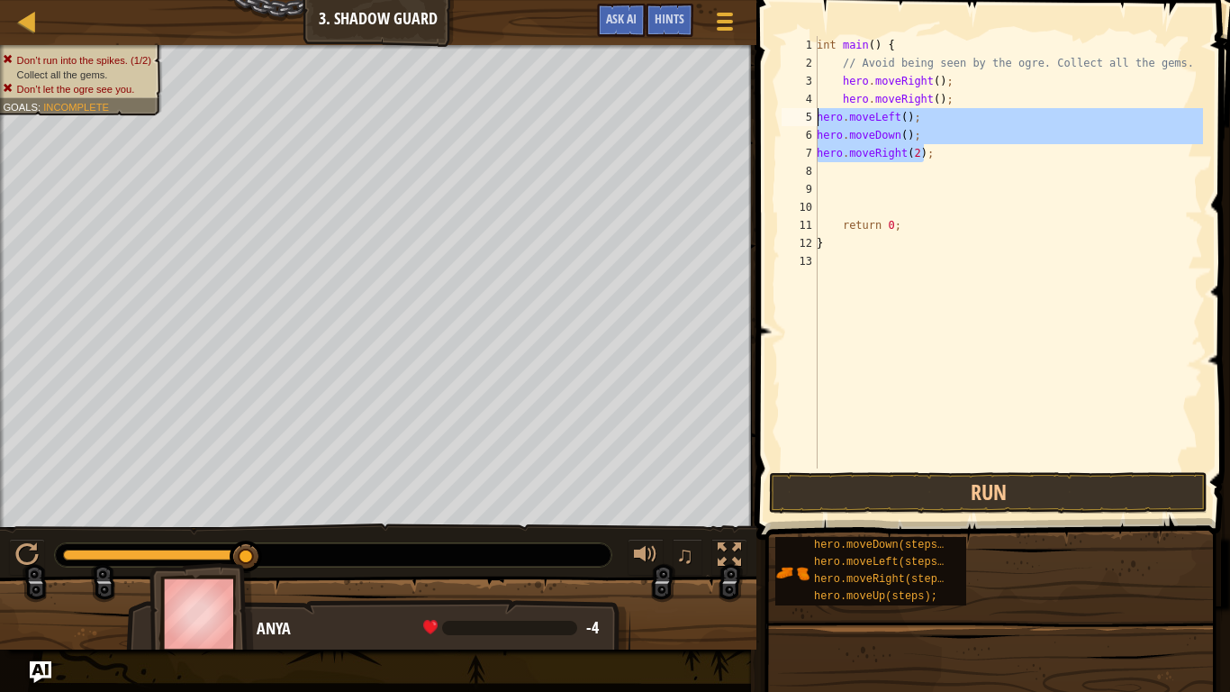
drag, startPoint x: 941, startPoint y: 156, endPoint x: 814, endPoint y: 110, distance: 135.0
click at [814, 110] on div "hero.moveRight(); 1 2 3 4 5 6 7 8 9 10 11 12 13 int main ( ) { // Avoid being s…" at bounding box center [990, 252] width 425 height 432
type textarea "hero.moveLeft(); hero.moveDown();"
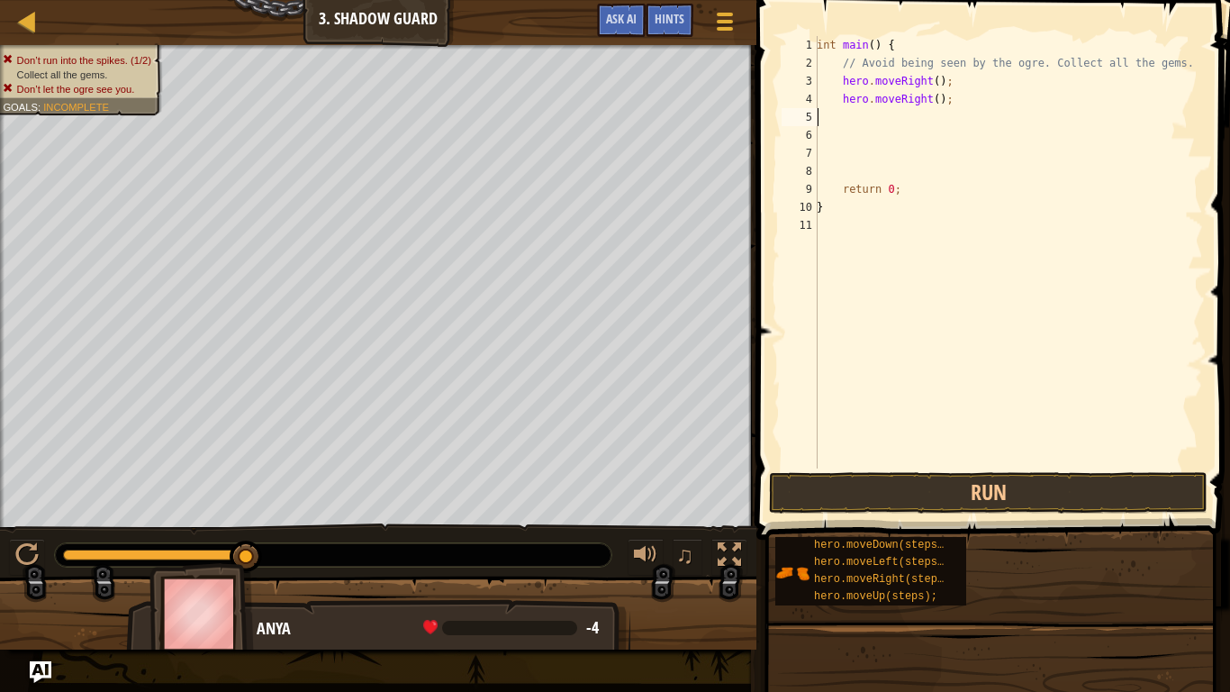
type textarea "hero.moveRight();"
type textarea "h"
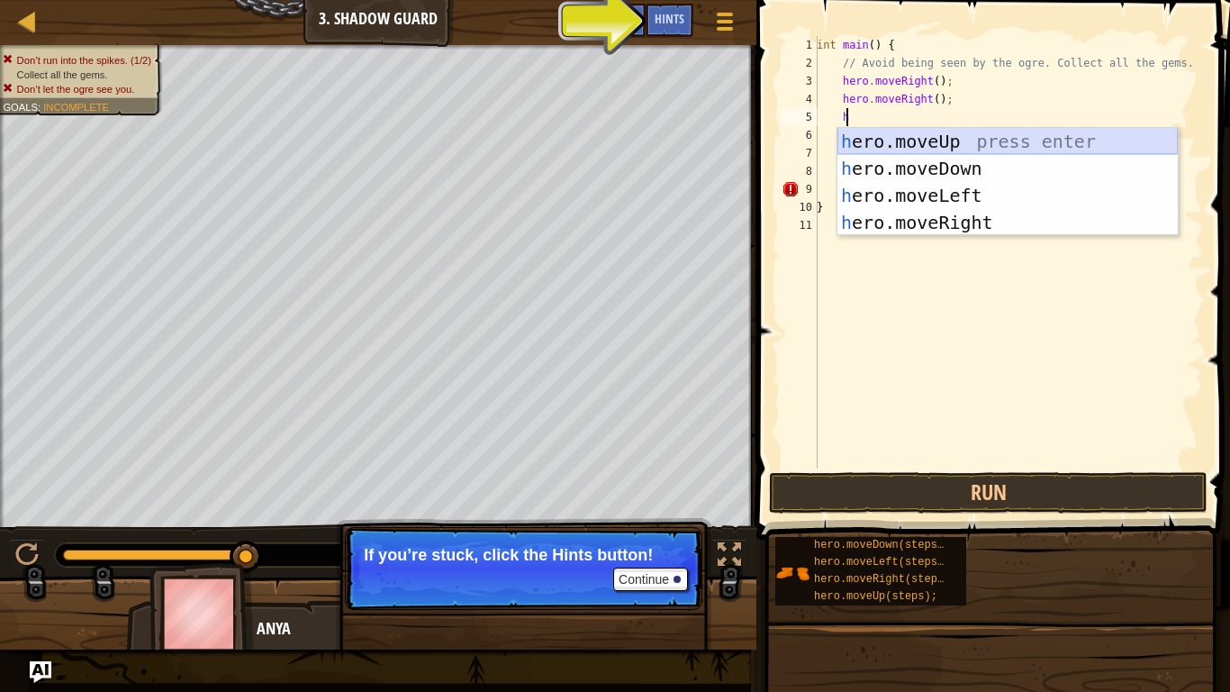
click at [965, 140] on div "h ero.moveUp press enter h ero.moveDown press enter h ero.moveLeft press enter …" at bounding box center [1007, 209] width 340 height 162
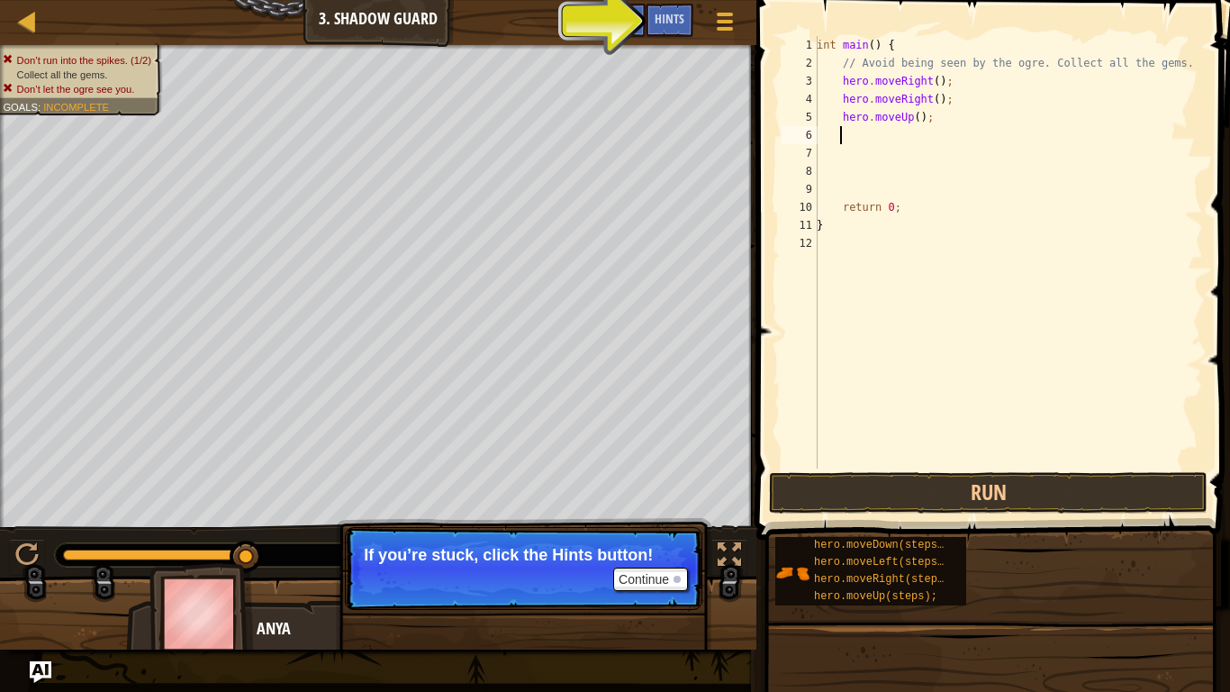
type textarea "h"
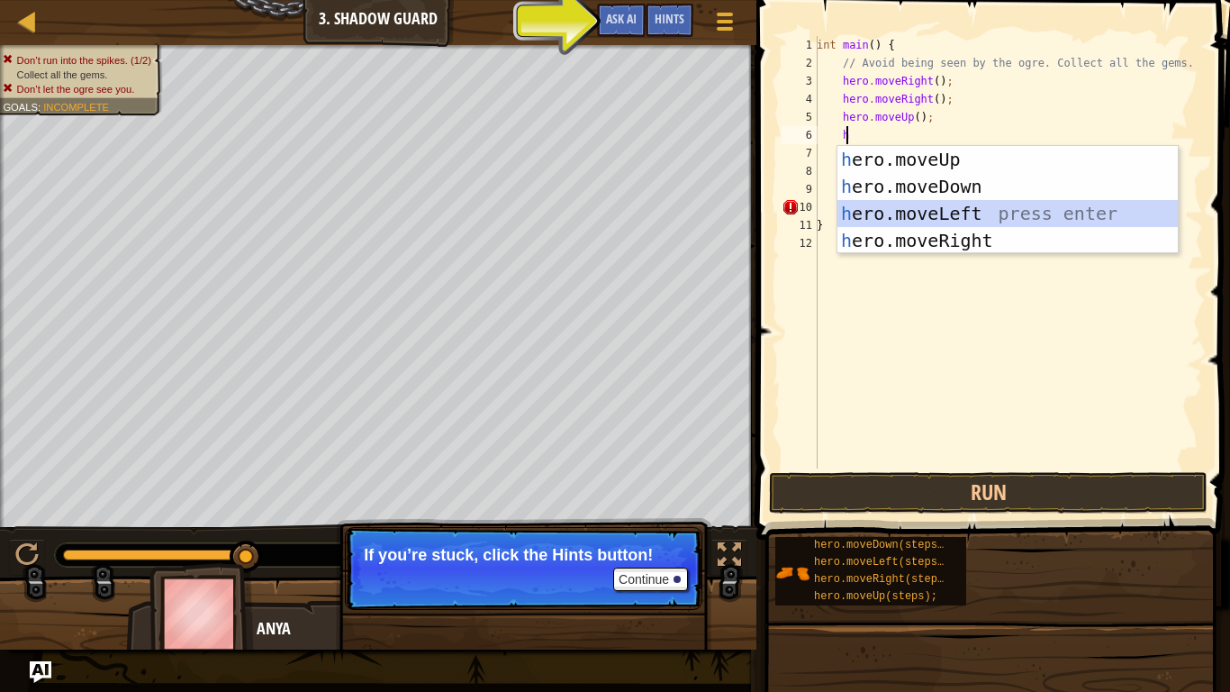
click at [985, 206] on div "h ero.moveUp press enter h ero.moveDown press enter h ero.moveLeft press enter …" at bounding box center [1007, 227] width 340 height 162
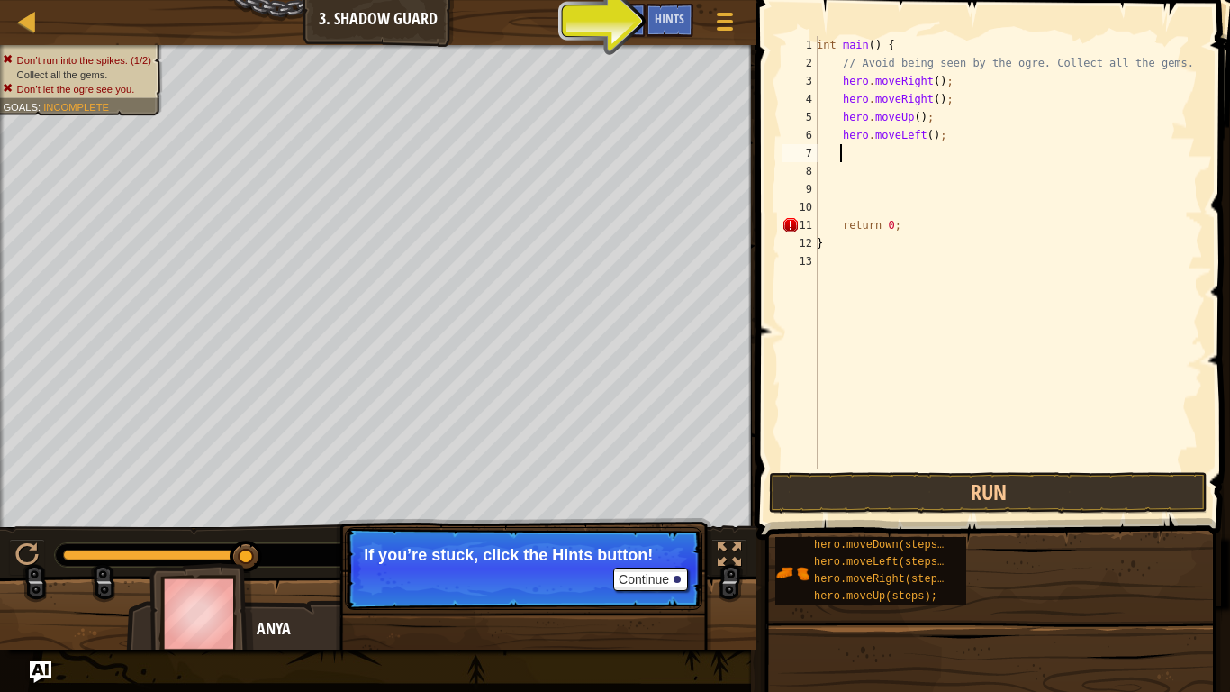
type textarea "h"
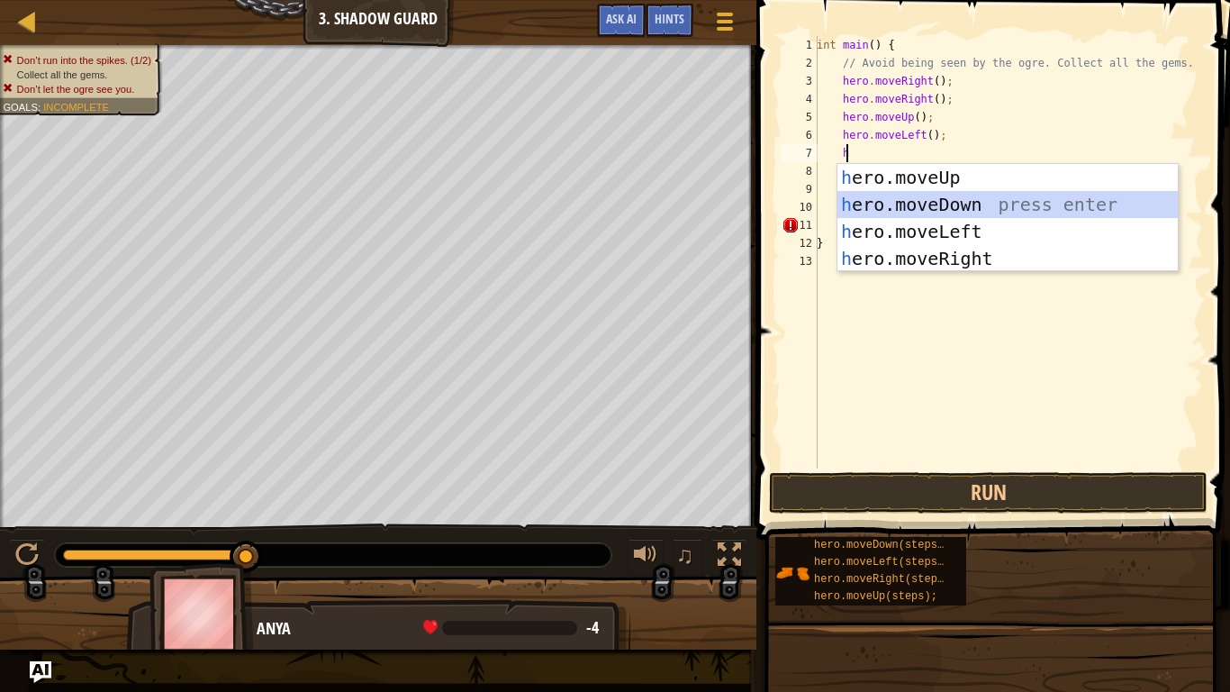
click at [972, 214] on div "h ero.moveUp press enter h ero.moveDown press enter h ero.moveLeft press enter …" at bounding box center [1007, 245] width 340 height 162
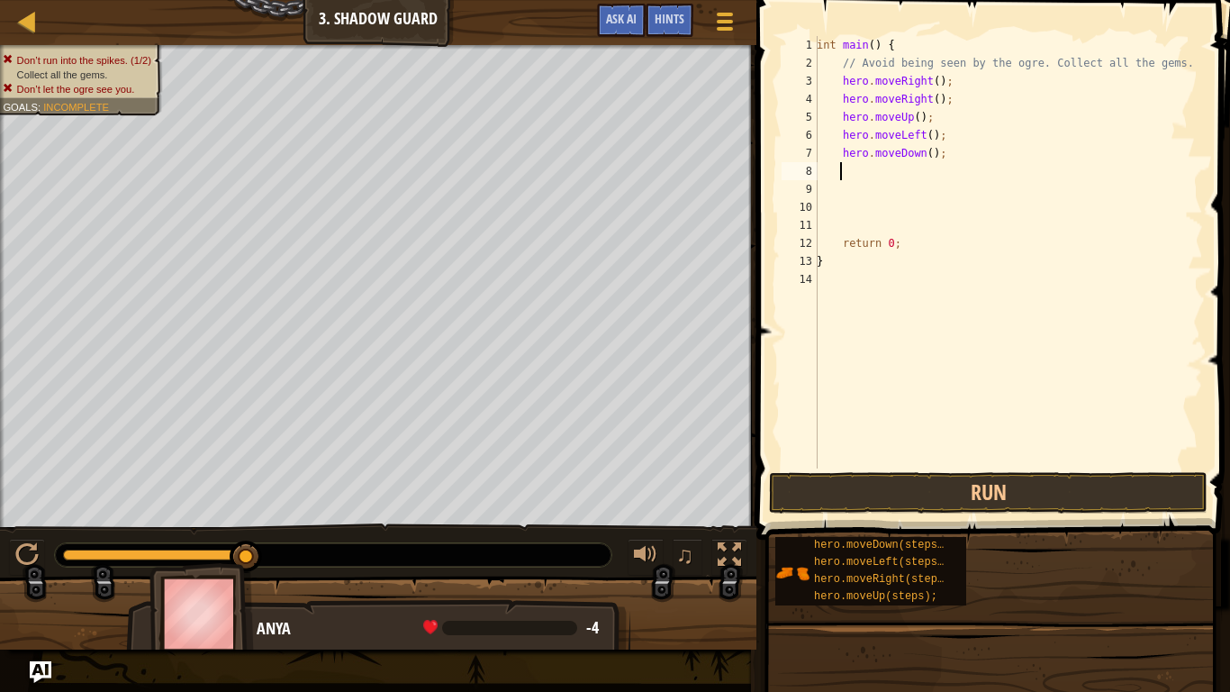
type textarea "h"
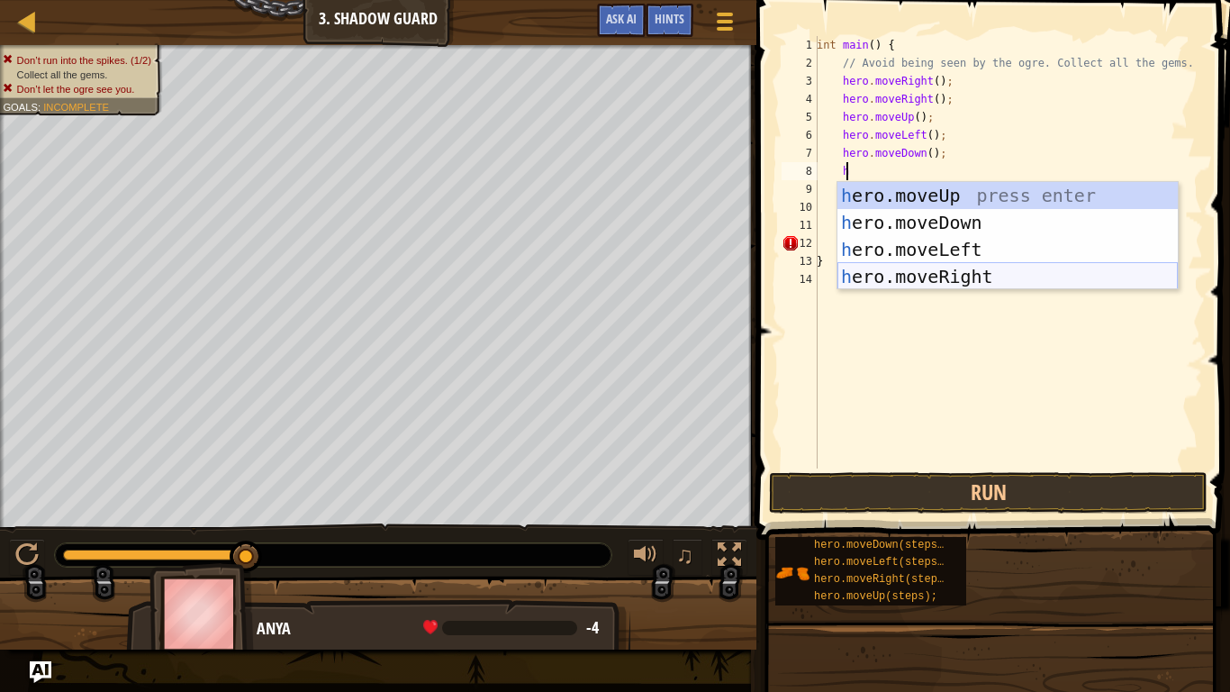
click at [991, 276] on div "h ero.moveUp press enter h ero.moveDown press enter h ero.moveLeft press enter …" at bounding box center [1007, 263] width 340 height 162
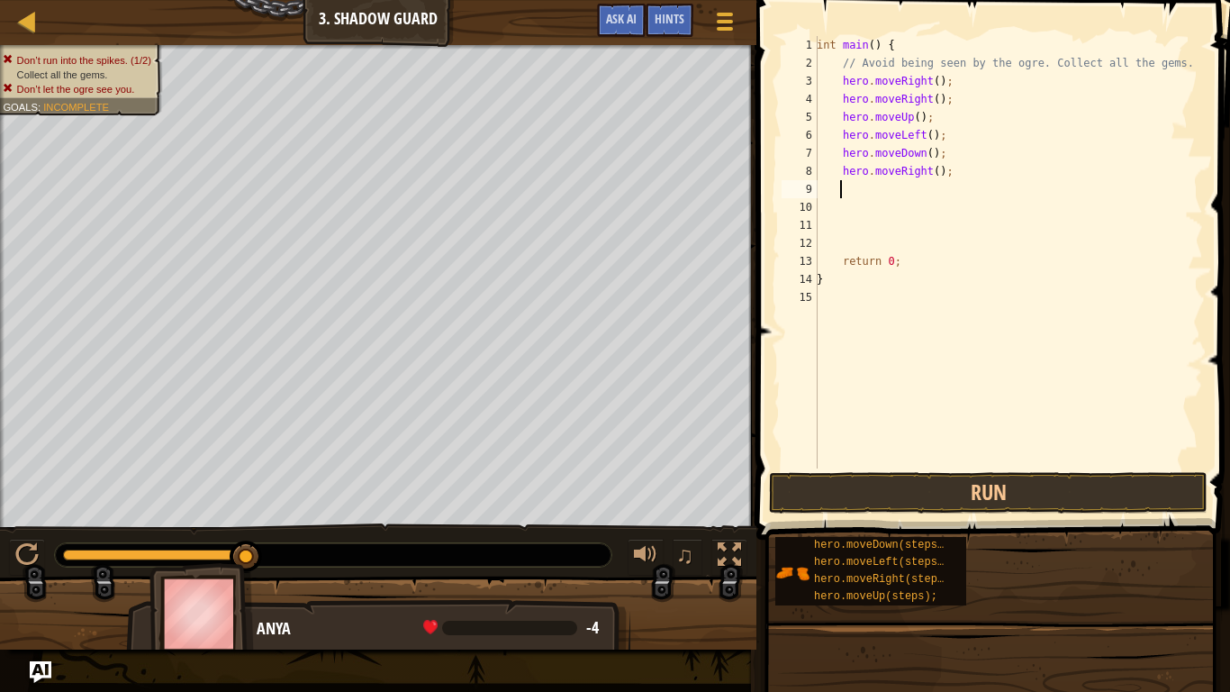
type textarea "h"
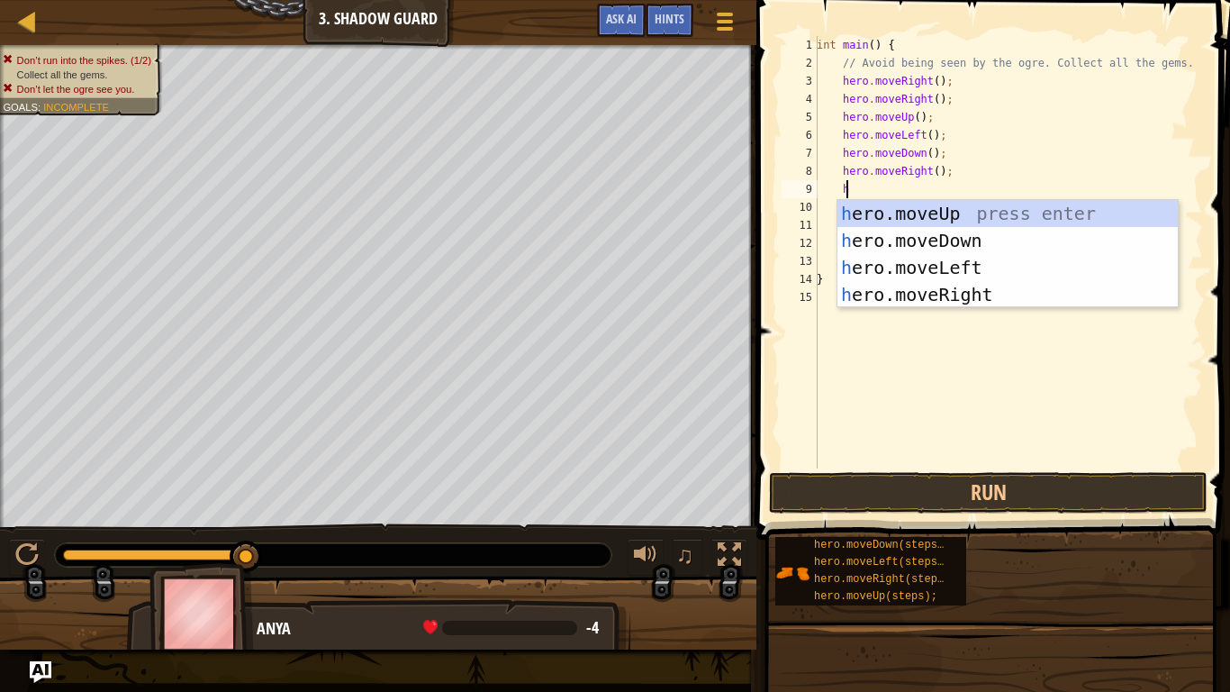
scroll to position [8, 2]
click at [965, 298] on div "h ero.moveUp press enter h ero.moveDown press enter h ero.moveLeft press enter …" at bounding box center [1007, 281] width 340 height 162
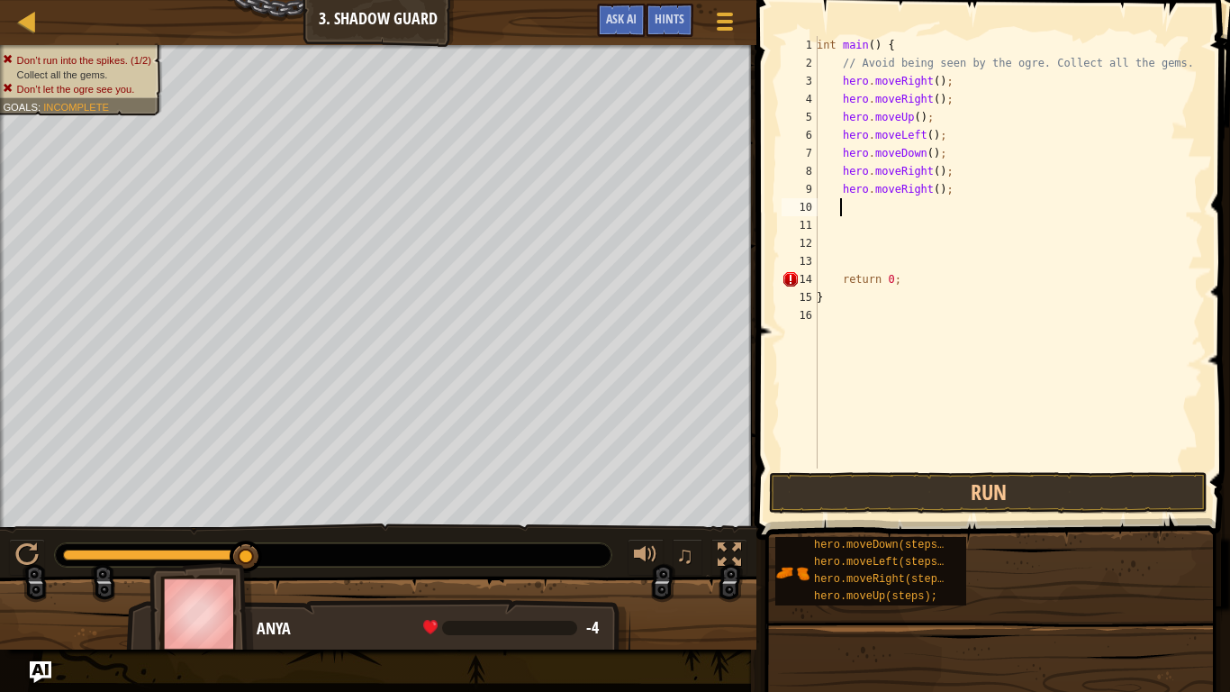
scroll to position [8, 1]
click at [840, 283] on div "int main ( ) { // Avoid being seen by the ogre. Collect all the gems. hero . mo…" at bounding box center [1008, 270] width 390 height 468
click at [864, 493] on button "Run" at bounding box center [988, 492] width 439 height 41
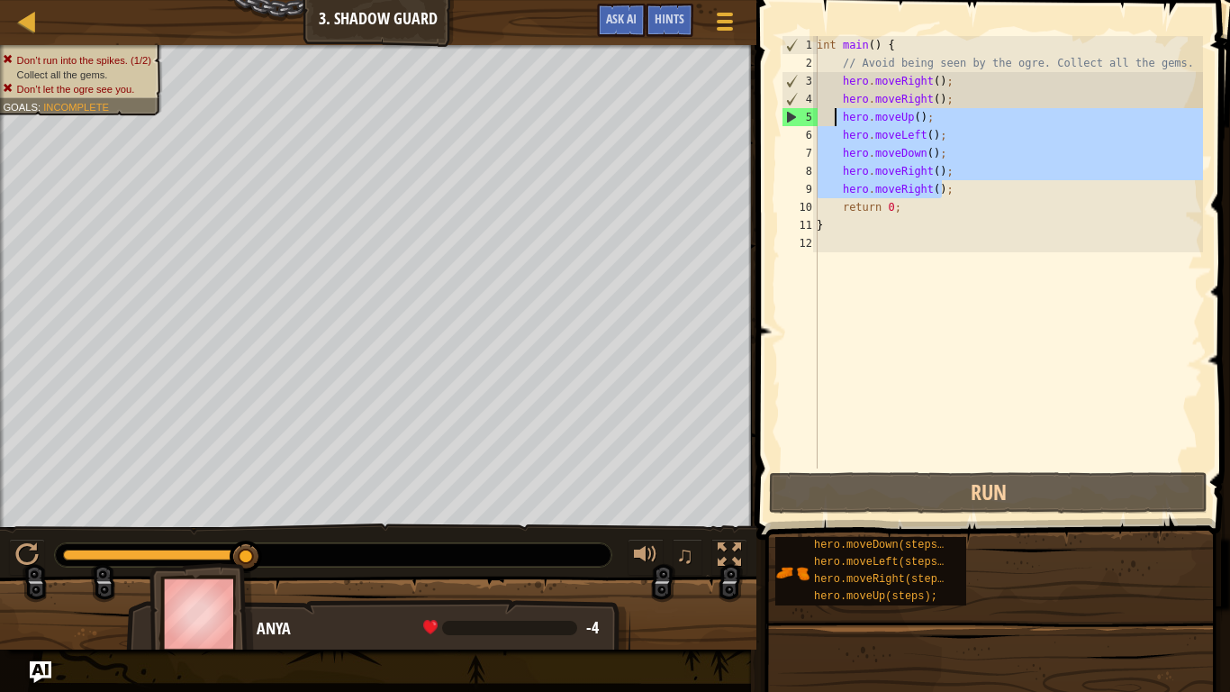
drag, startPoint x: 957, startPoint y: 190, endPoint x: 834, endPoint y: 118, distance: 142.9
click at [834, 118] on div "int main ( ) { // Avoid being seen by the ogre. Collect all the gems. hero . mo…" at bounding box center [1008, 270] width 390 height 468
type textarea "hero.moveUp(); hero.moveLeft();"
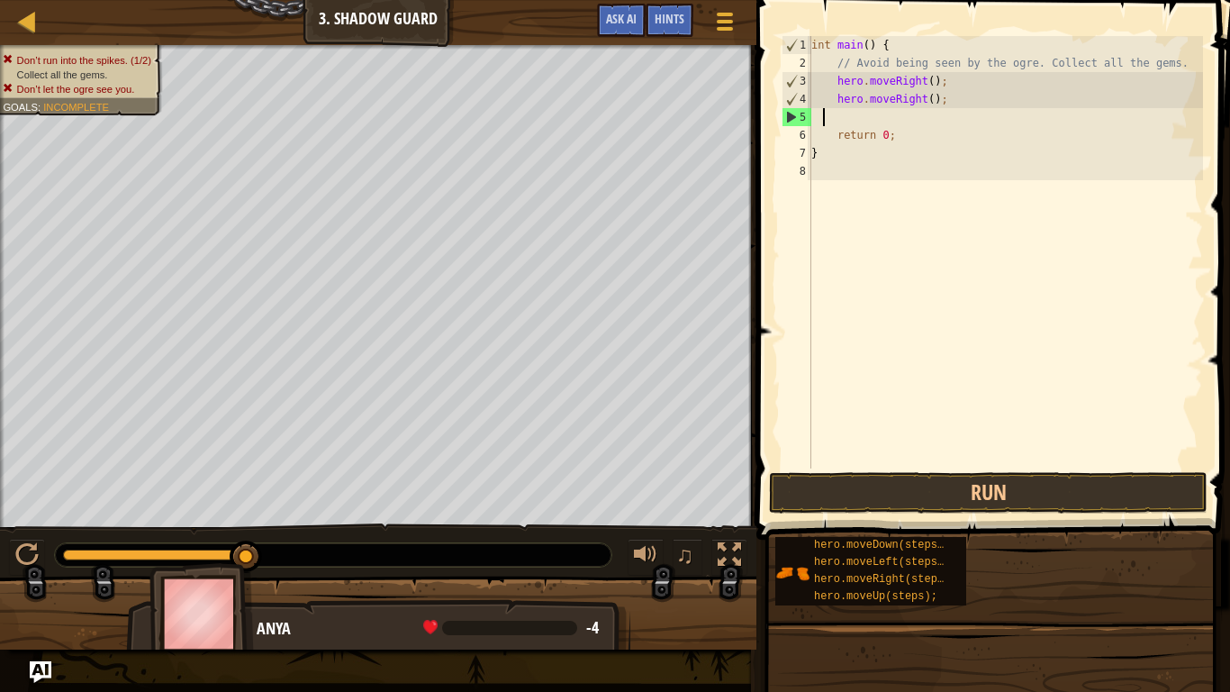
scroll to position [8, 0]
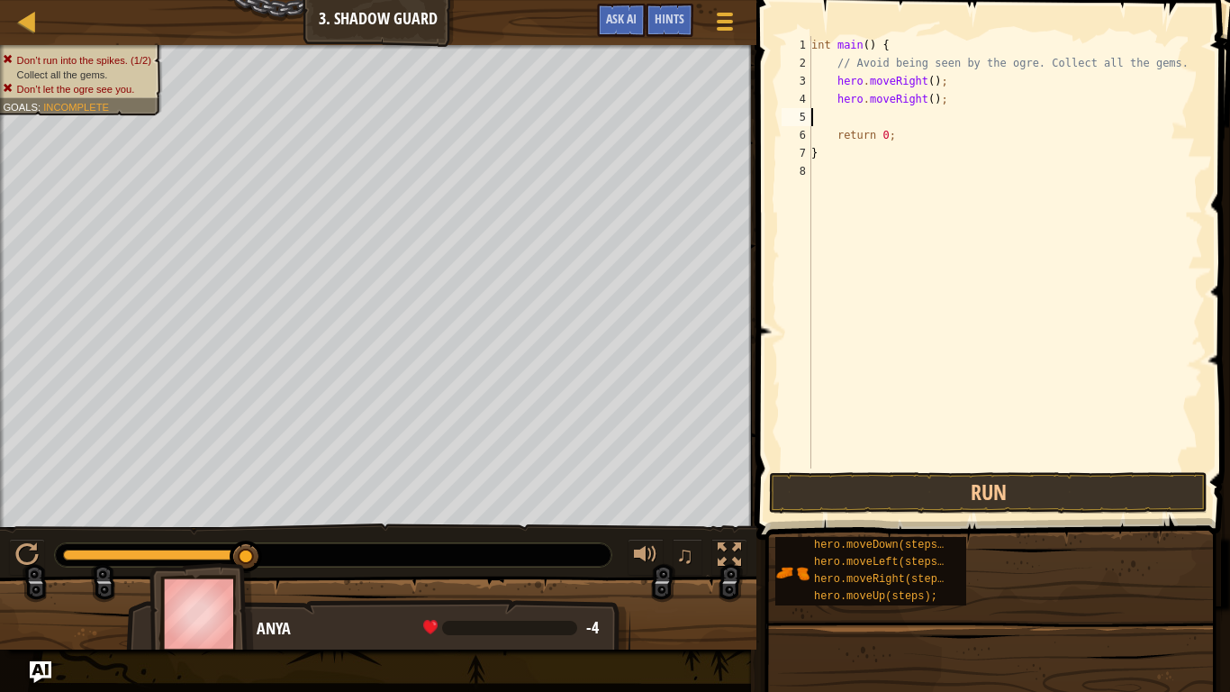
type textarea "hero.moveRight();"
drag, startPoint x: 951, startPoint y: 98, endPoint x: 833, endPoint y: 96, distance: 118.0
click at [833, 96] on div "int main ( ) { // Avoid being seen by the ogre. Collect all the gems. hero . mo…" at bounding box center [1005, 270] width 395 height 468
type textarea "h"
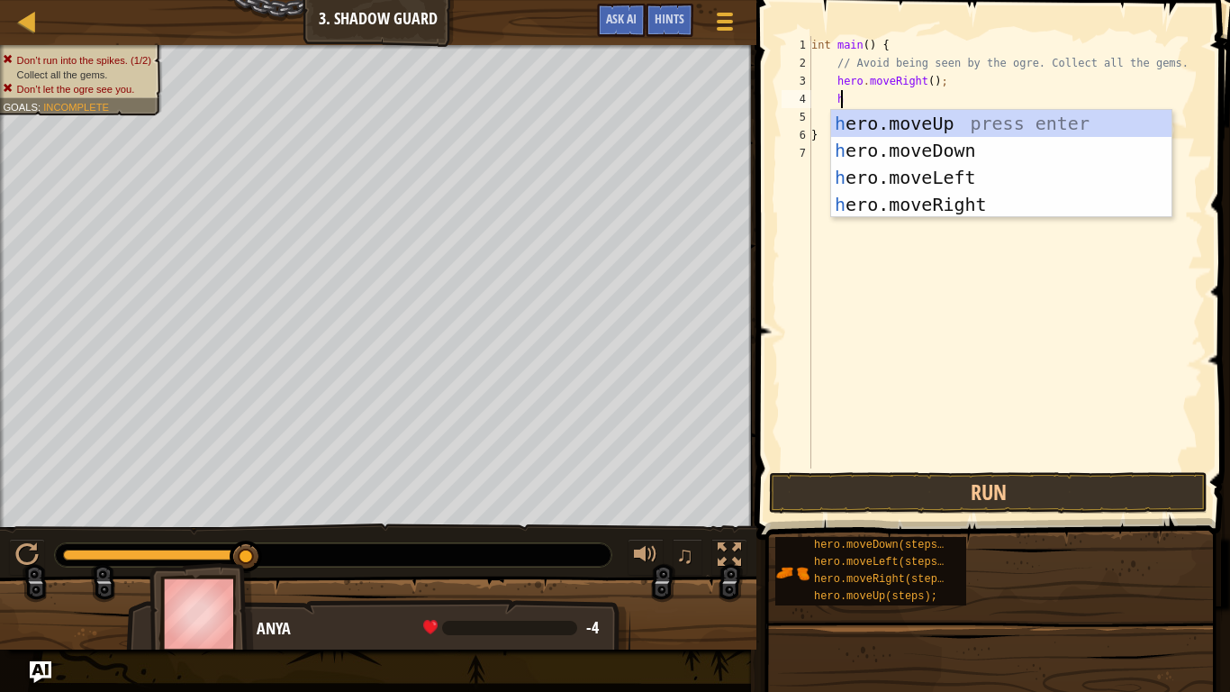
scroll to position [8, 2]
click at [867, 126] on div "h ero.moveUp press enter h ero.moveDown press enter h ero.moveLeft press enter …" at bounding box center [1001, 191] width 340 height 162
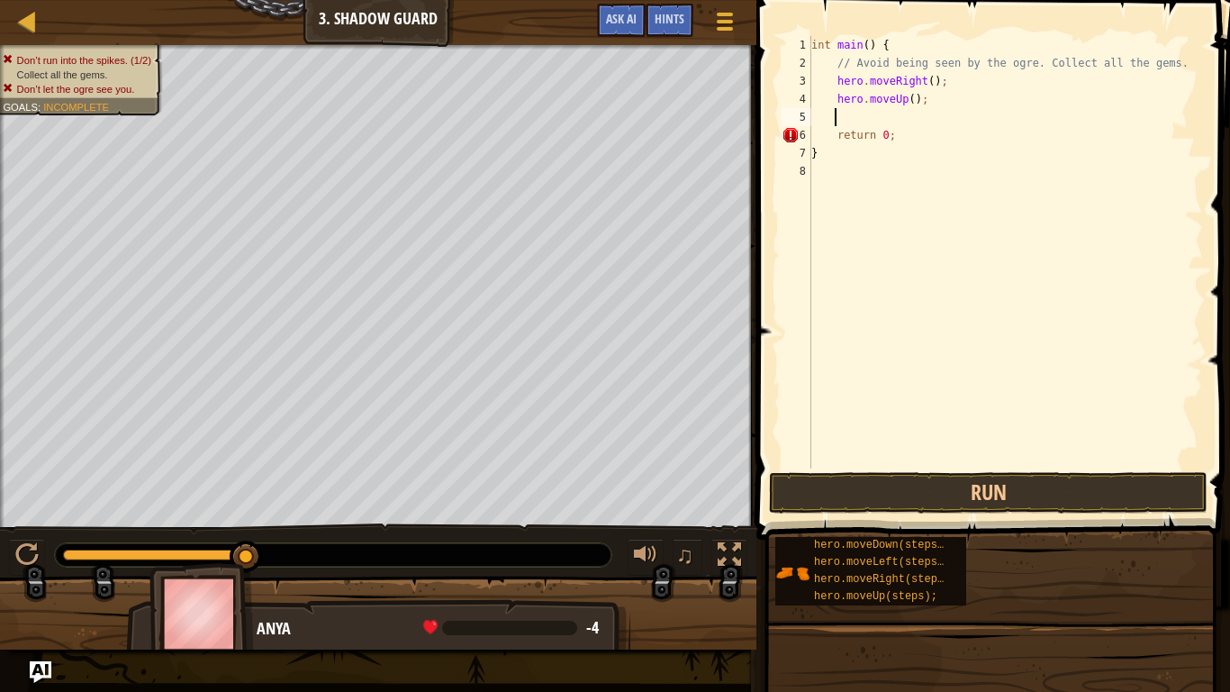
type textarea "h"
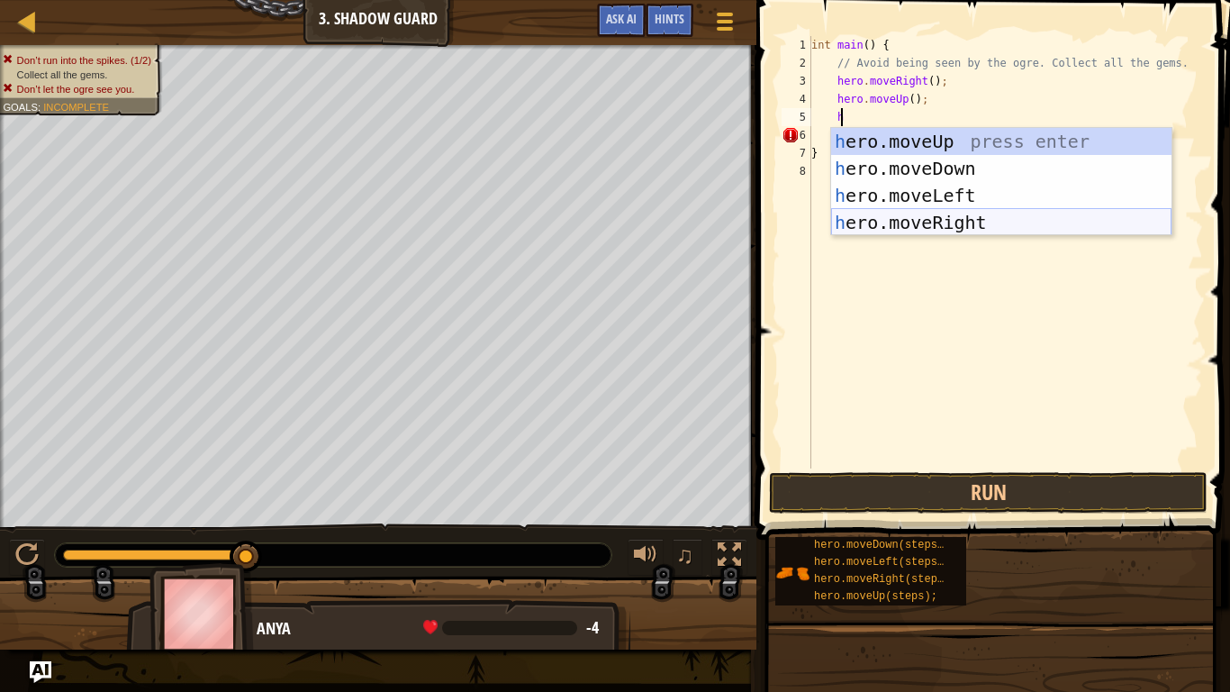
click at [937, 218] on div "h ero.moveUp press enter h ero.moveDown press enter h ero.moveLeft press enter …" at bounding box center [1001, 209] width 340 height 162
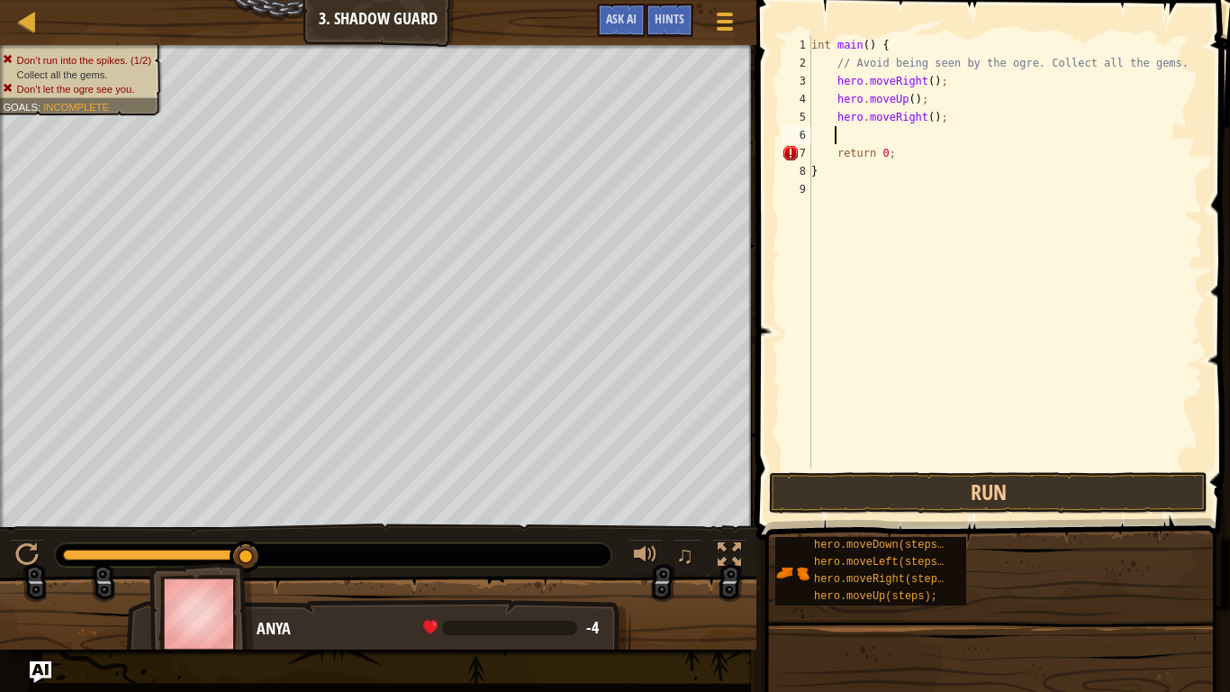
type textarea "h"
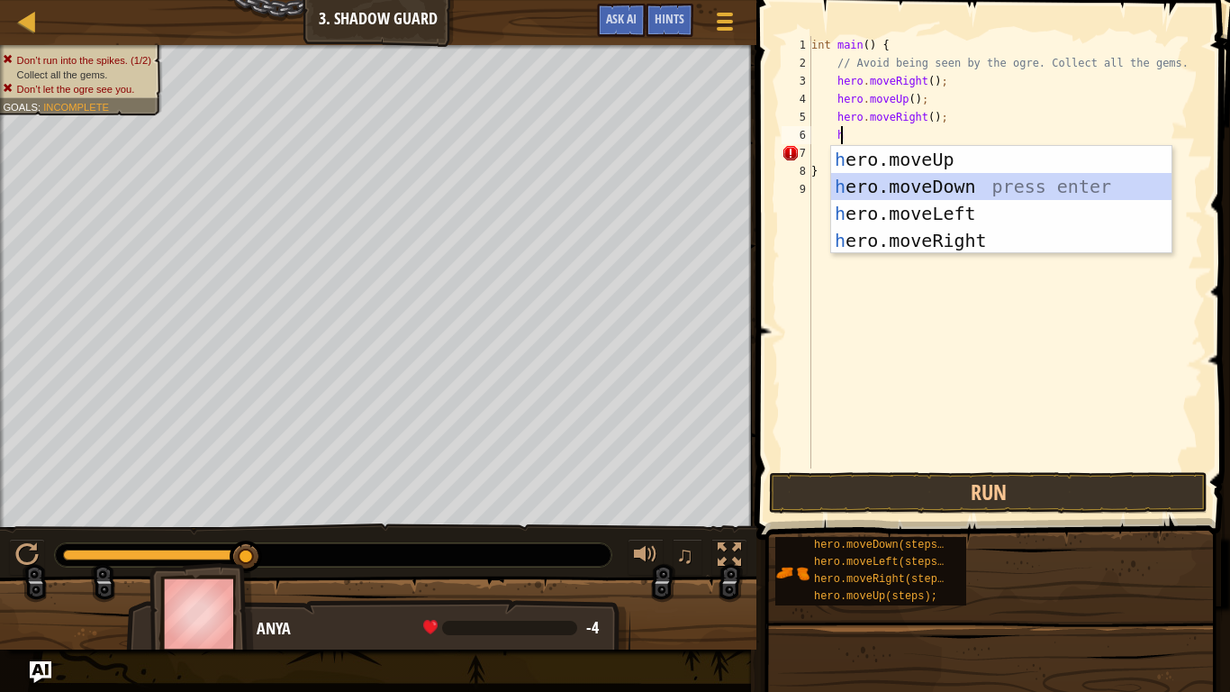
click at [903, 176] on div "h ero.moveUp press enter h ero.moveDown press enter h ero.moveLeft press enter …" at bounding box center [1001, 227] width 340 height 162
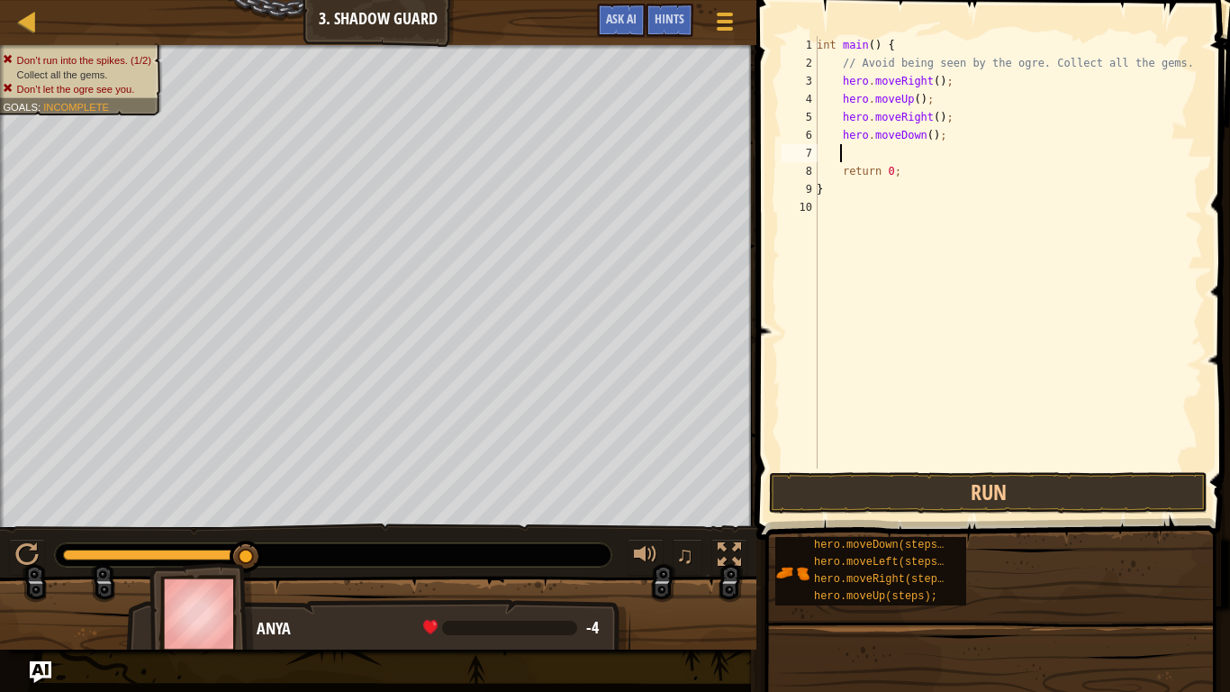
type textarea "h"
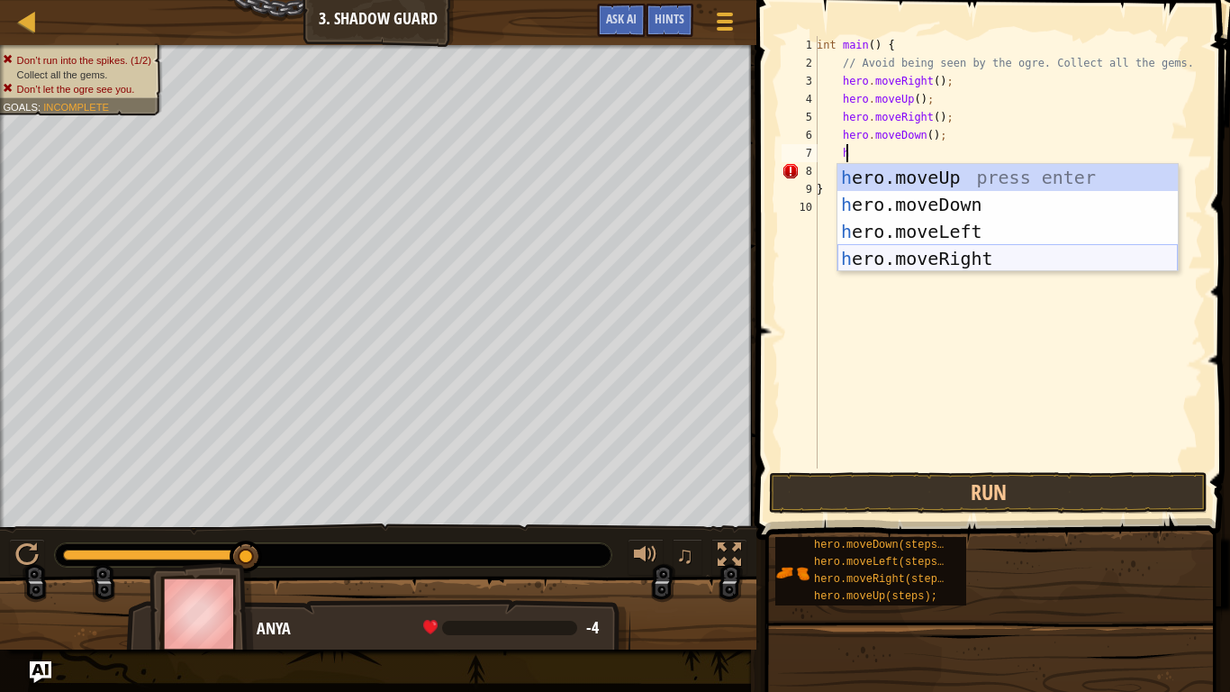
click at [966, 251] on div "h ero.moveUp press enter h ero.moveDown press enter h ero.moveLeft press enter …" at bounding box center [1007, 245] width 340 height 162
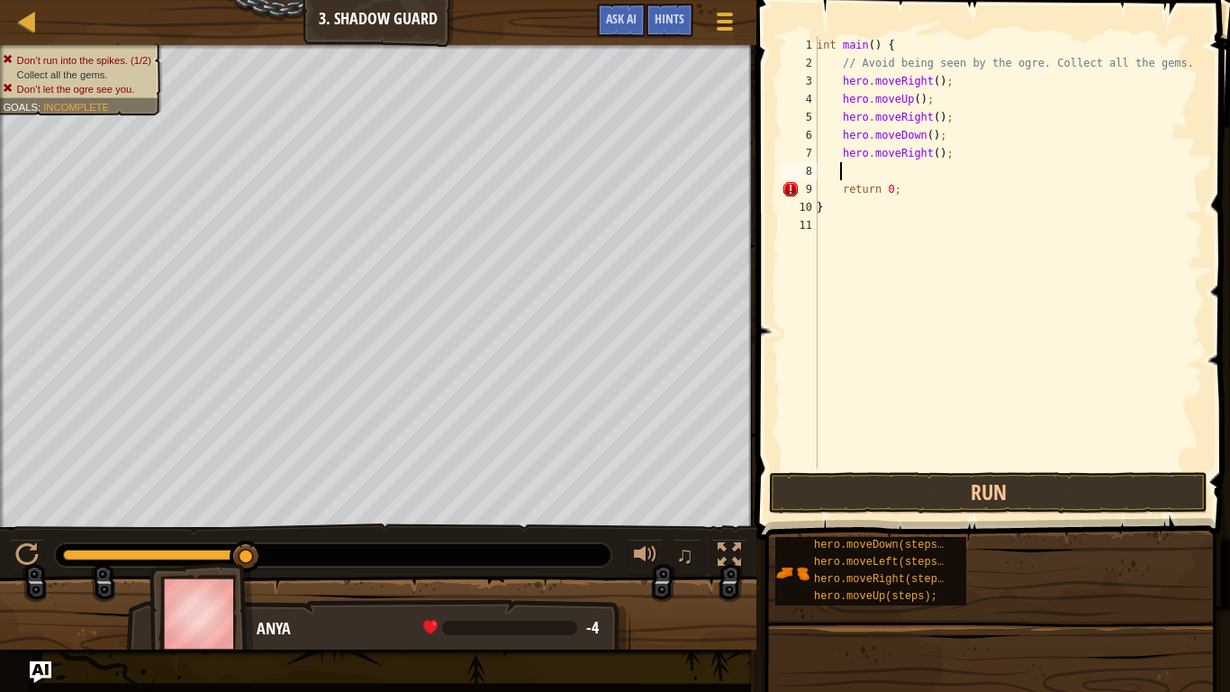
scroll to position [8, 1]
click at [981, 488] on button "Run" at bounding box center [988, 492] width 439 height 41
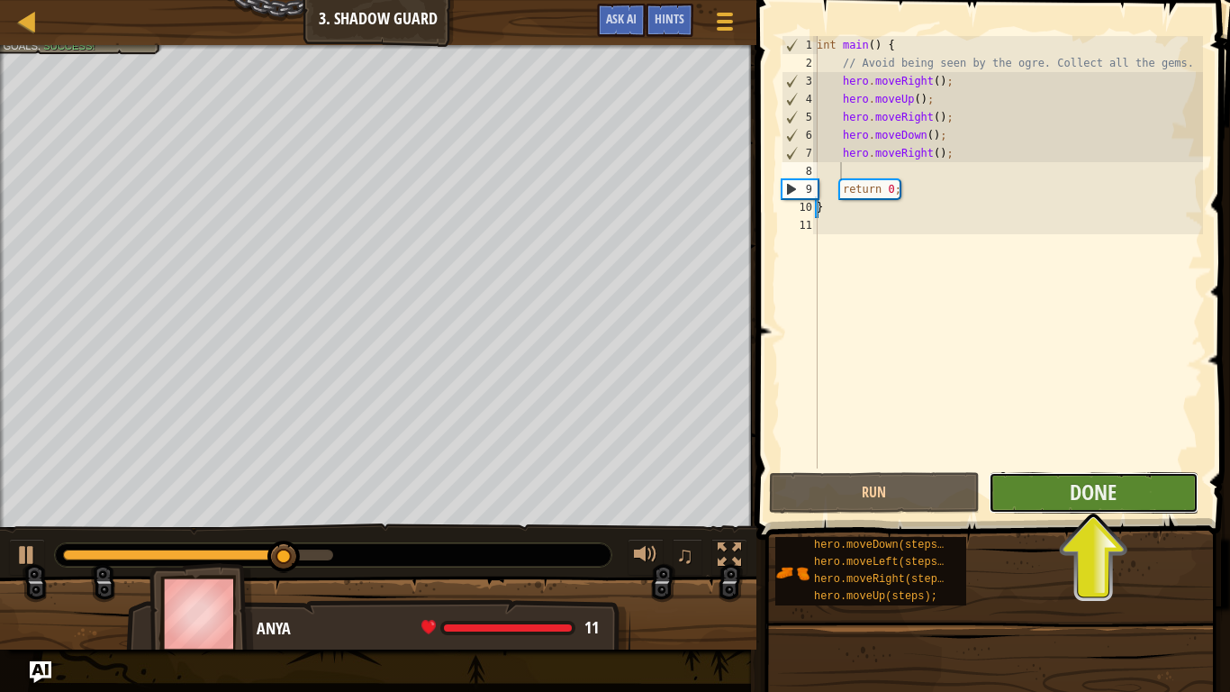
click at [1047, 507] on button "Done" at bounding box center [1094, 492] width 210 height 41
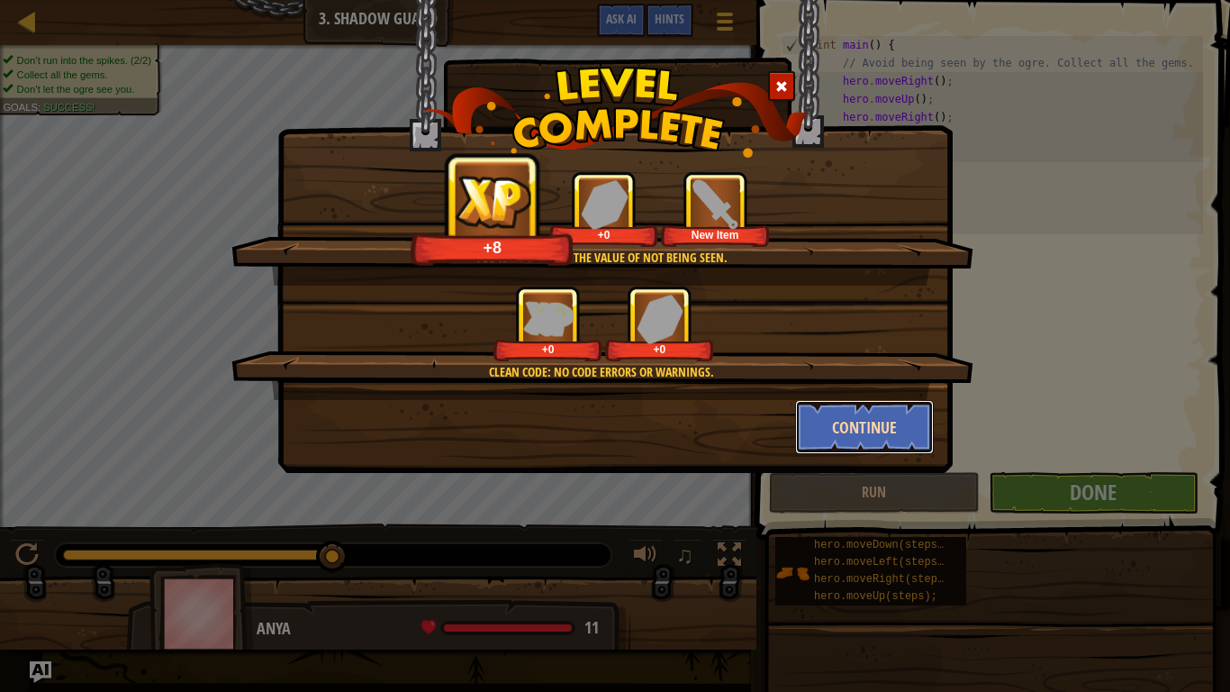
click at [884, 406] on button "Continue" at bounding box center [865, 427] width 140 height 54
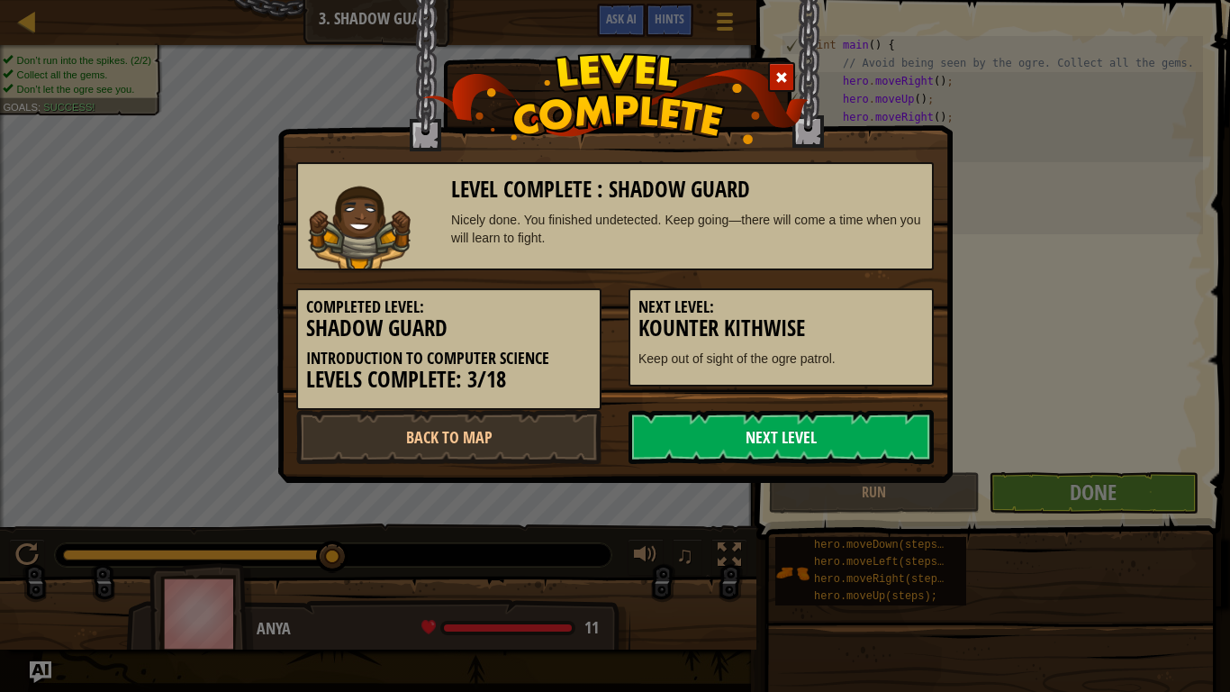
click at [845, 426] on link "Next Level" at bounding box center [781, 437] width 305 height 54
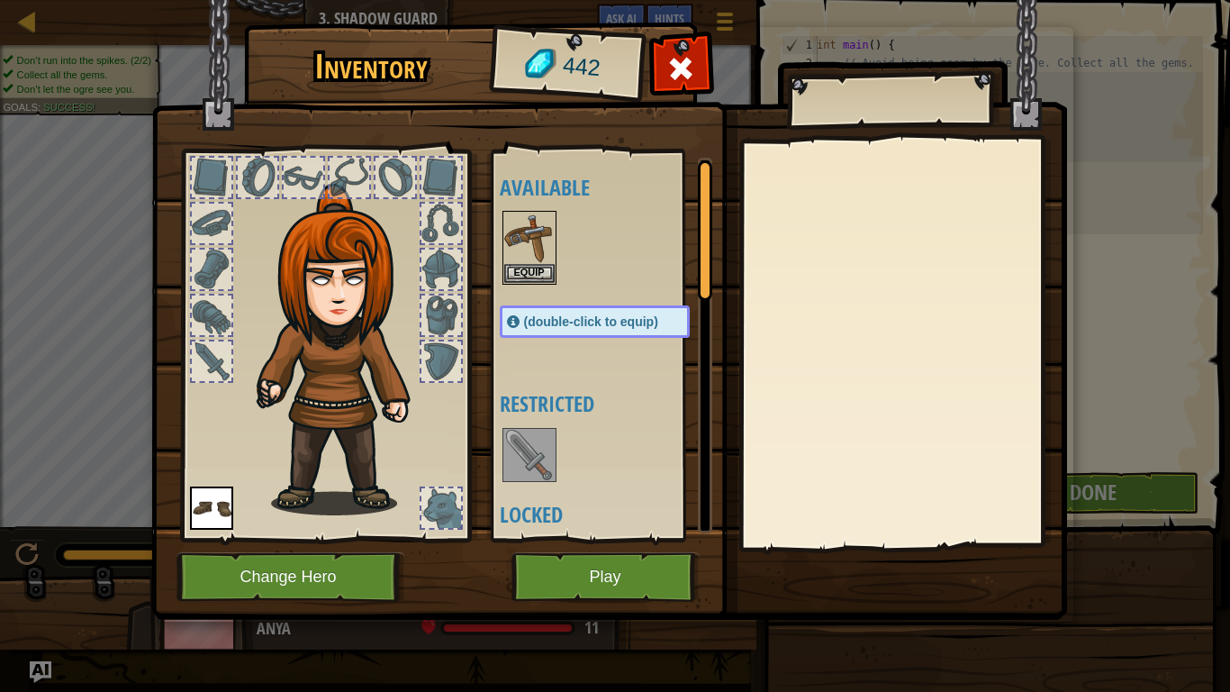
click at [636, 328] on span "(double-click to equip)" at bounding box center [591, 321] width 134 height 14
click at [546, 268] on button "Equip" at bounding box center [529, 272] width 50 height 19
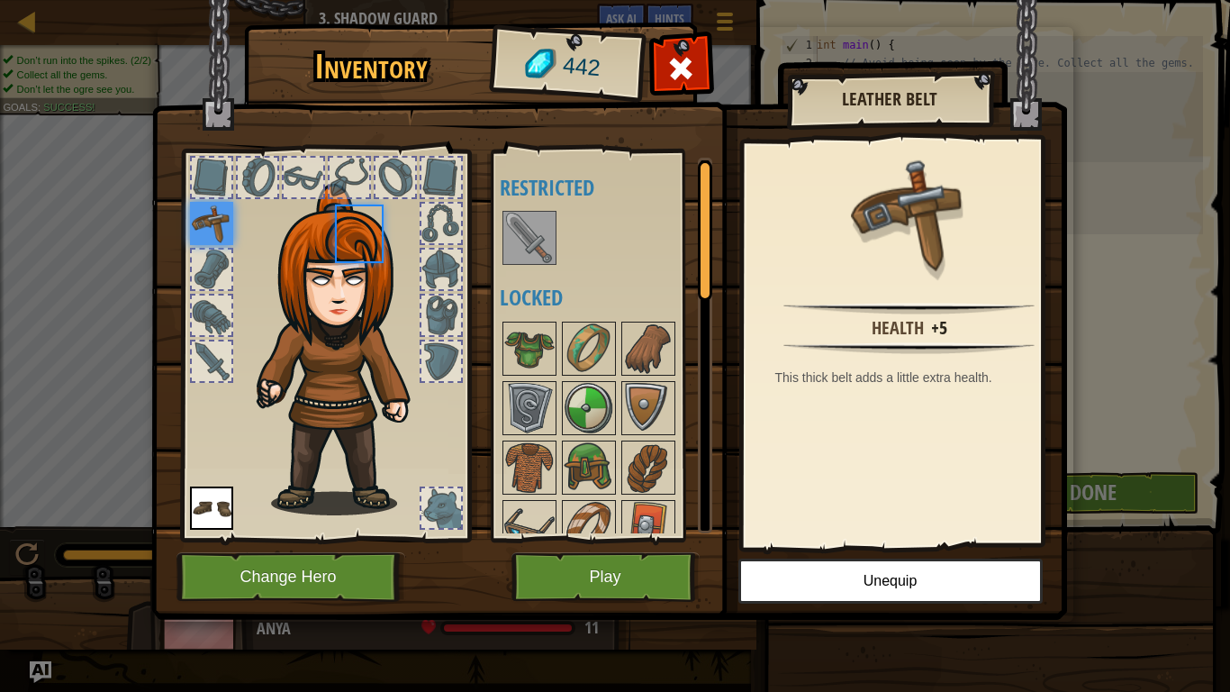
click at [546, 268] on div "Available Equip Equip (double-click to equip) Restricted Locked" at bounding box center [613, 345] width 226 height 375
click at [653, 563] on button "Play" at bounding box center [605, 577] width 188 height 50
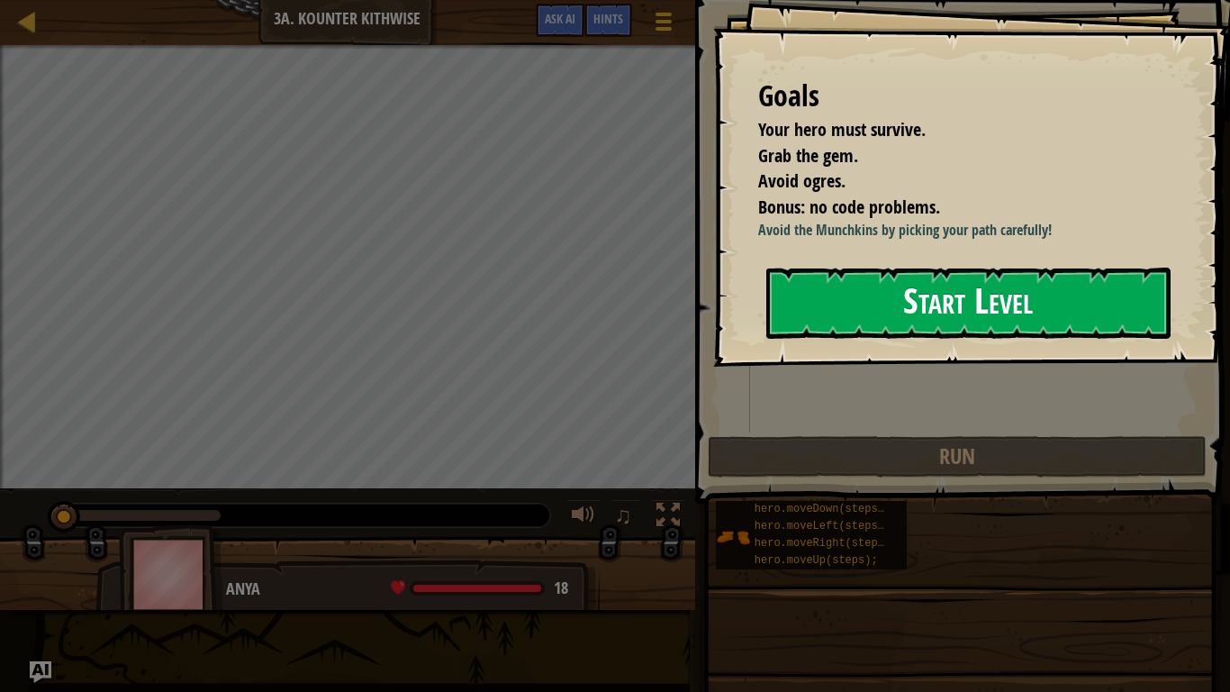
click at [833, 339] on button "Start Level" at bounding box center [968, 302] width 404 height 71
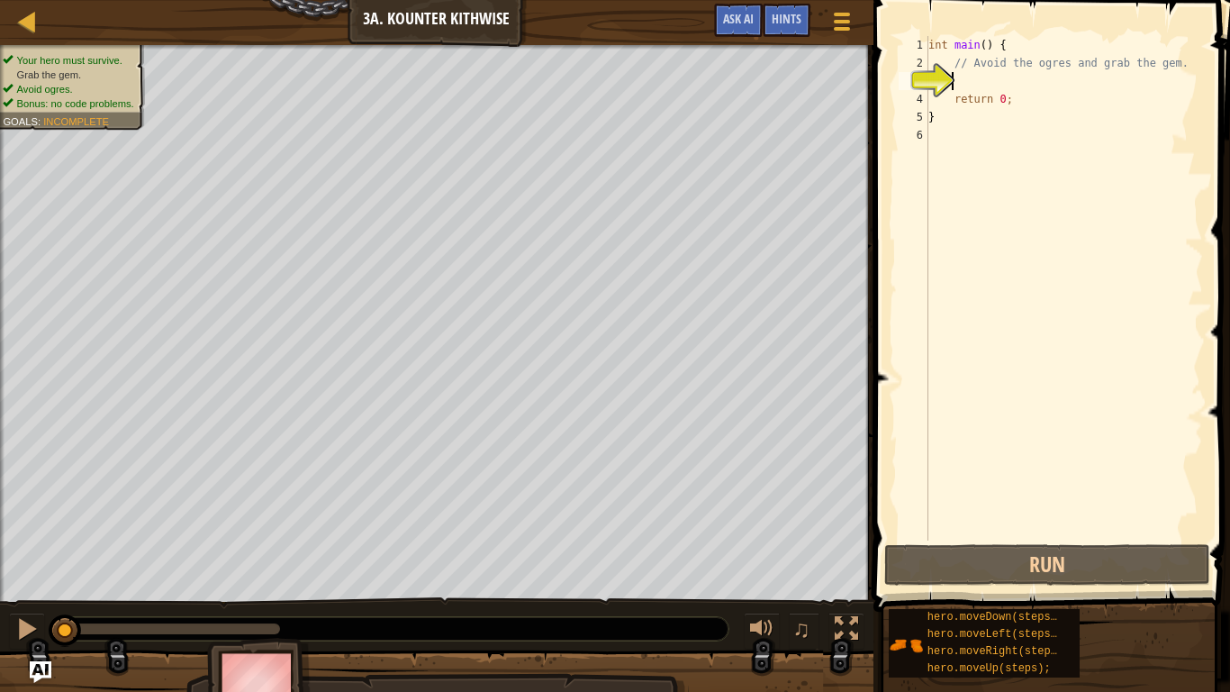
type textarea "g"
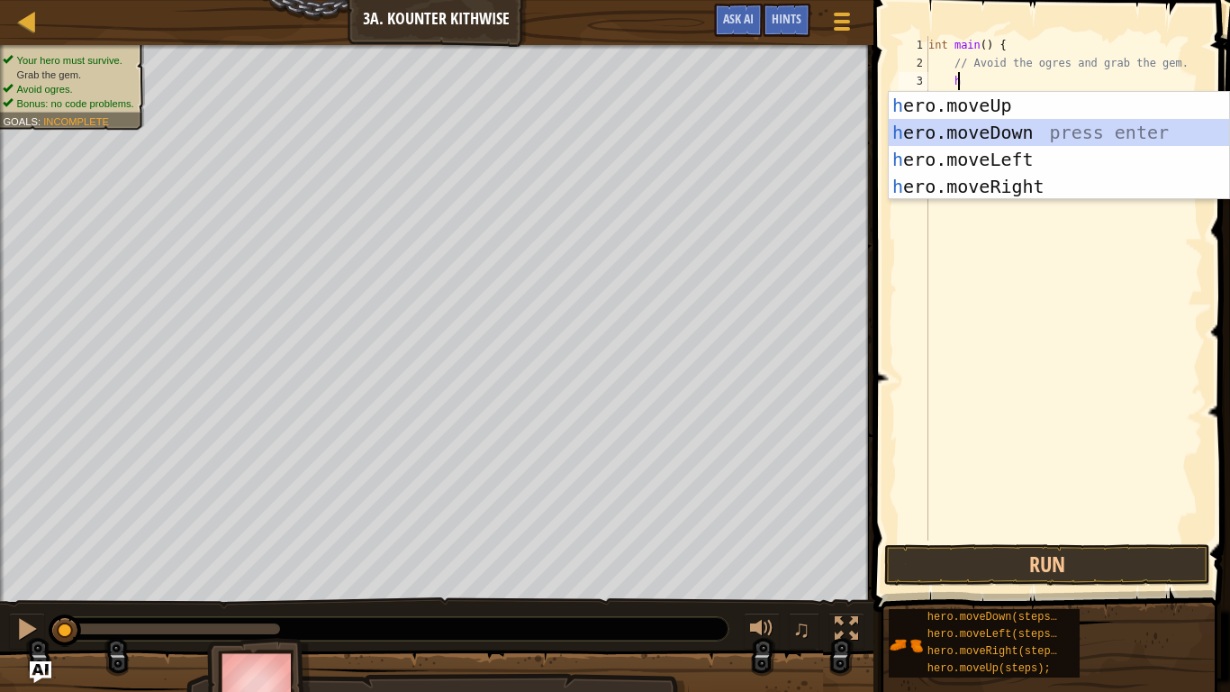
click at [1002, 135] on div "h ero.moveUp press enter h ero.moveDown press enter h ero.moveLeft press enter …" at bounding box center [1059, 173] width 340 height 162
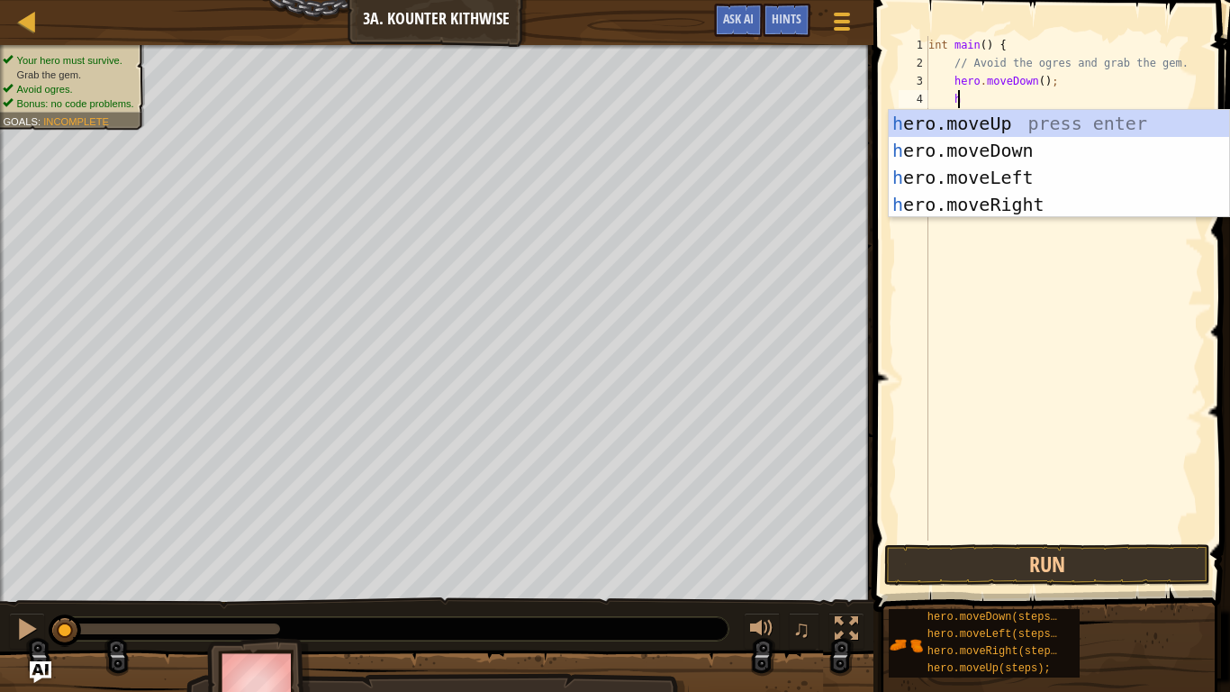
scroll to position [8, 2]
click at [1038, 204] on div "he ro.moveUp press enter he ro.moveDown press enter he ro.moveLeft press enter …" at bounding box center [1059, 191] width 340 height 162
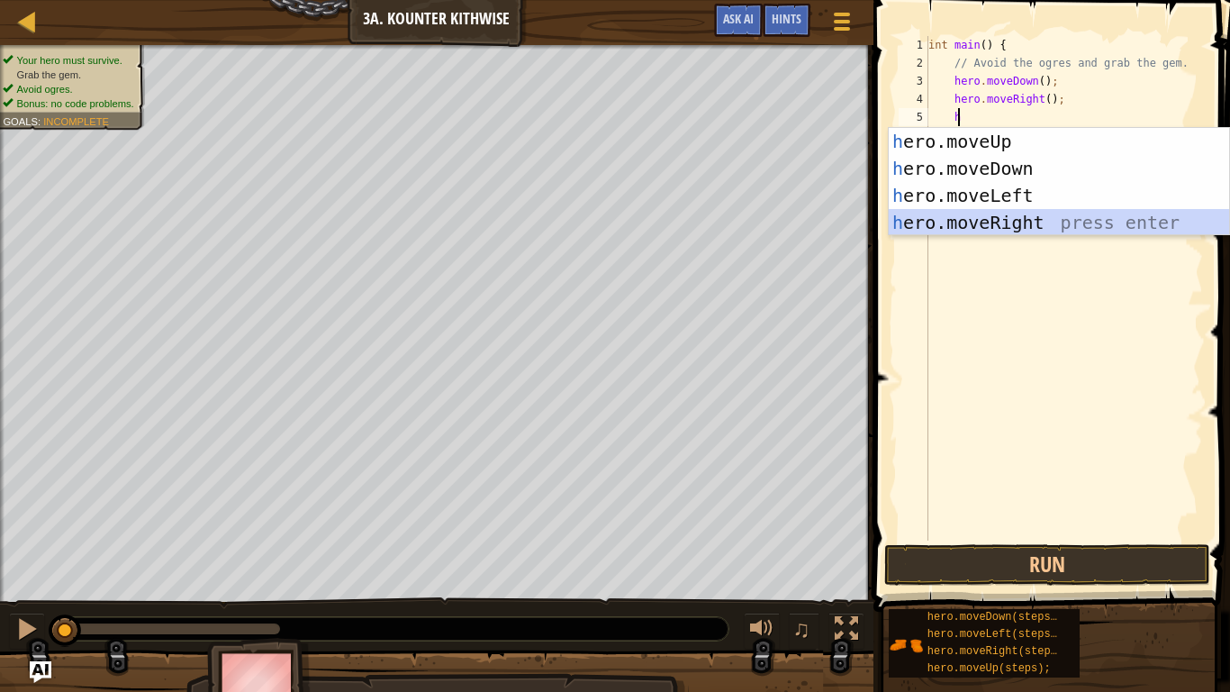
click at [1046, 230] on div "h ero.moveUp press enter h ero.moveDown press enter h ero.moveLeft press enter …" at bounding box center [1059, 209] width 340 height 162
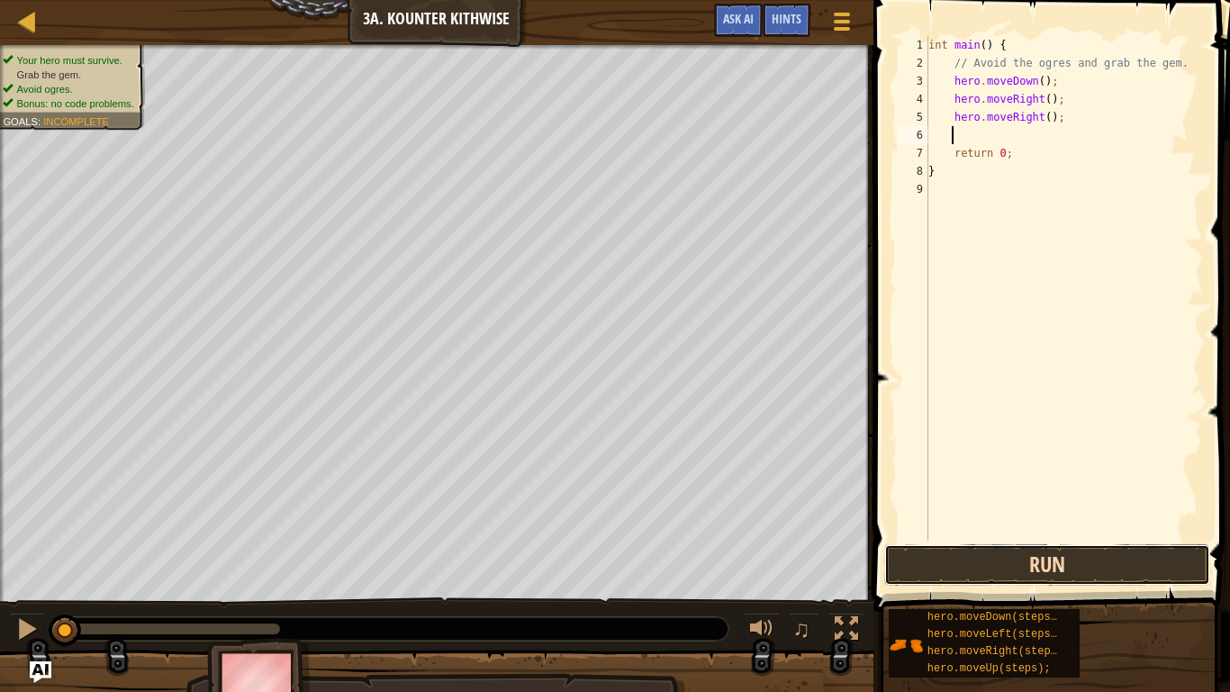
click at [1021, 569] on button "Run" at bounding box center [1046, 564] width 325 height 41
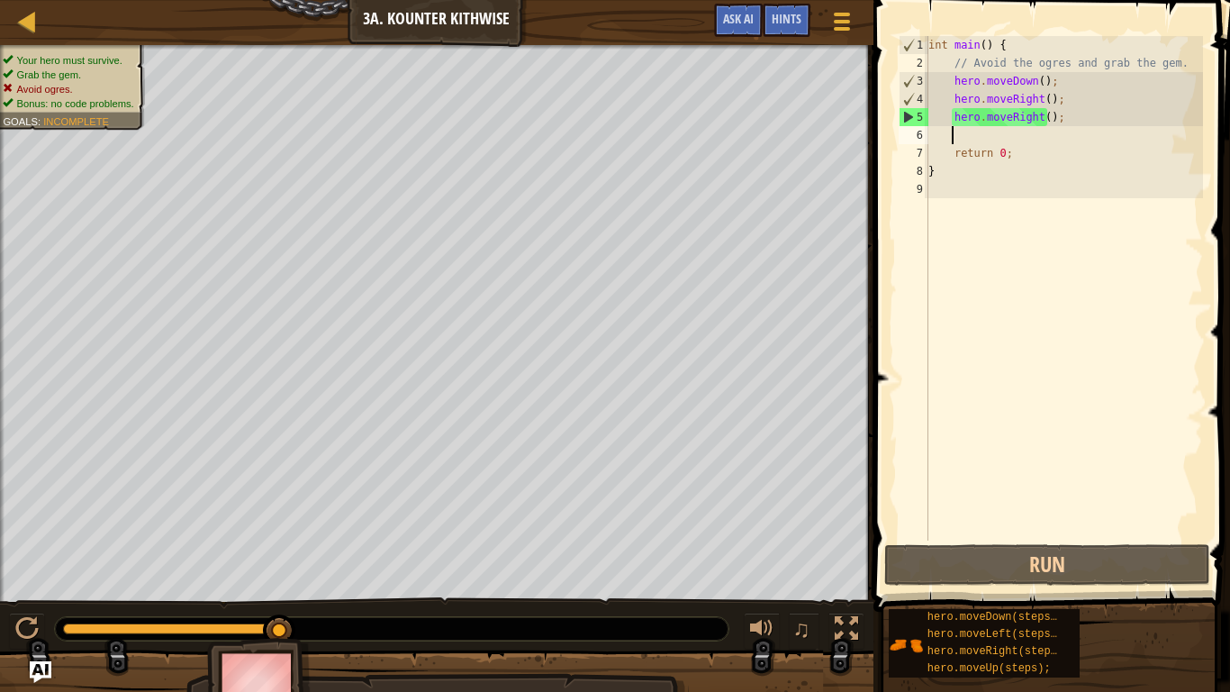
click at [1064, 80] on div "int main ( ) { // Avoid the ogres and grab the gem. hero . moveDown ( ) ; hero …" at bounding box center [1064, 306] width 278 height 540
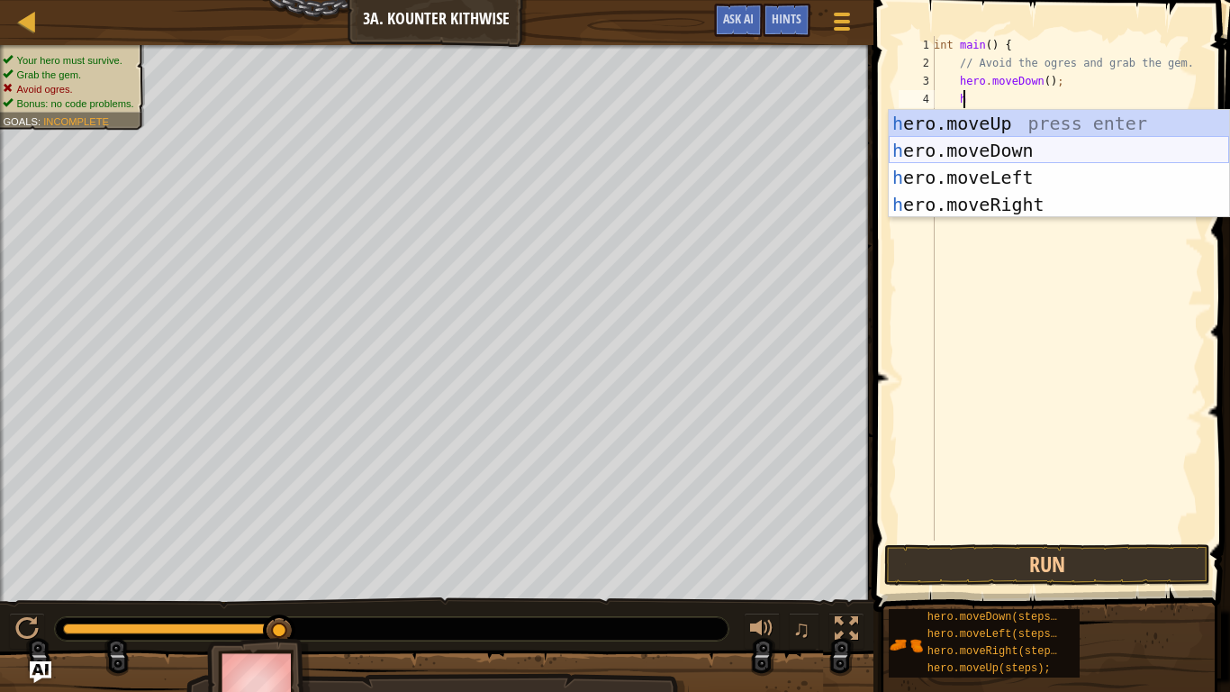
click at [1093, 149] on div "h ero.moveUp press enter h ero.moveDown press enter h ero.moveLeft press enter …" at bounding box center [1059, 191] width 340 height 162
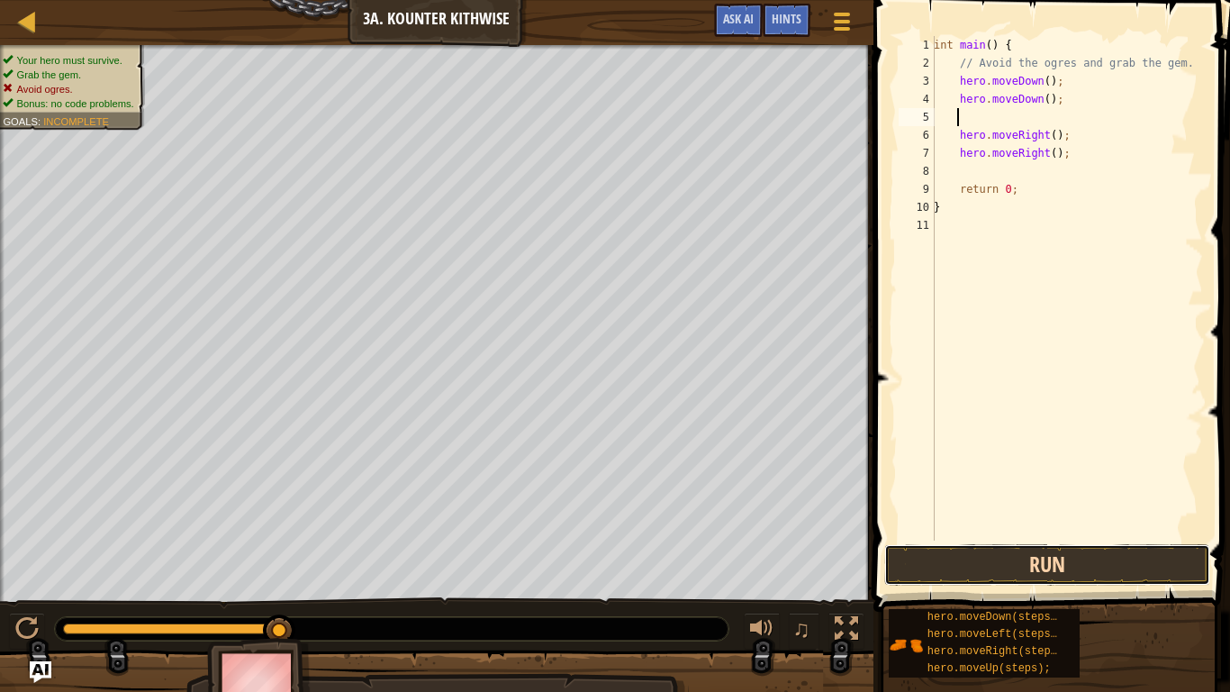
click at [1015, 562] on button "Run" at bounding box center [1046, 564] width 325 height 41
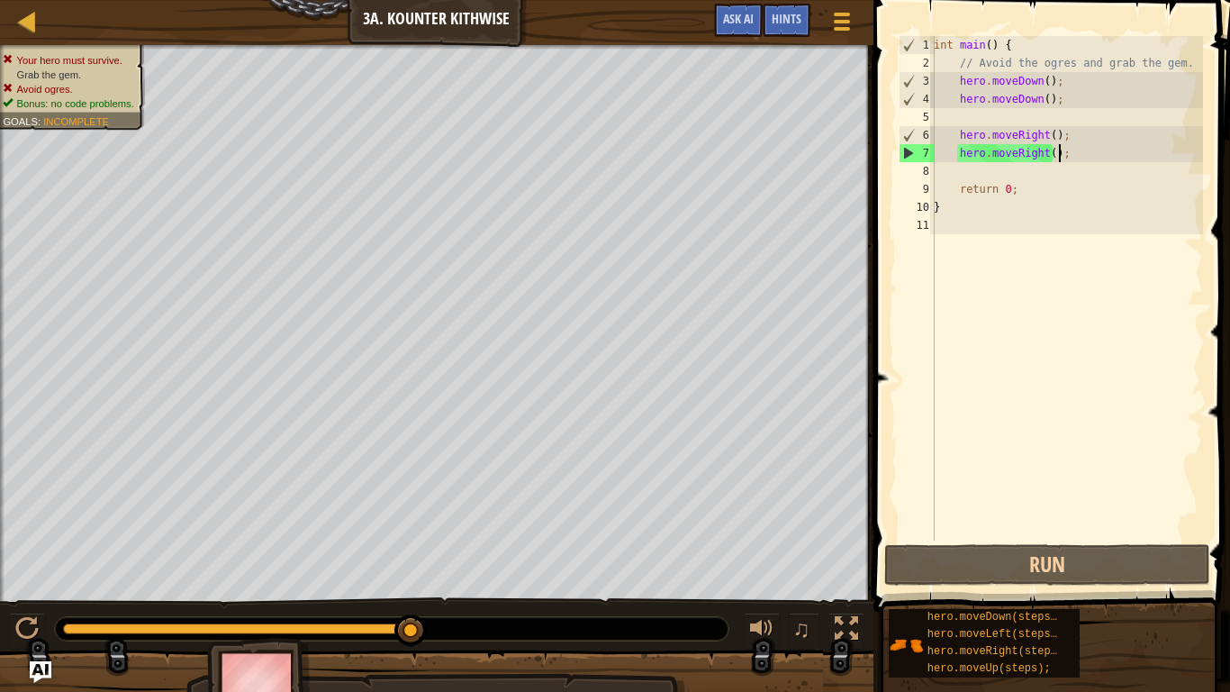
click at [1068, 158] on div "int main ( ) { // Avoid the ogres and grab the gem. hero . moveDown ( ) ; hero …" at bounding box center [1066, 306] width 273 height 540
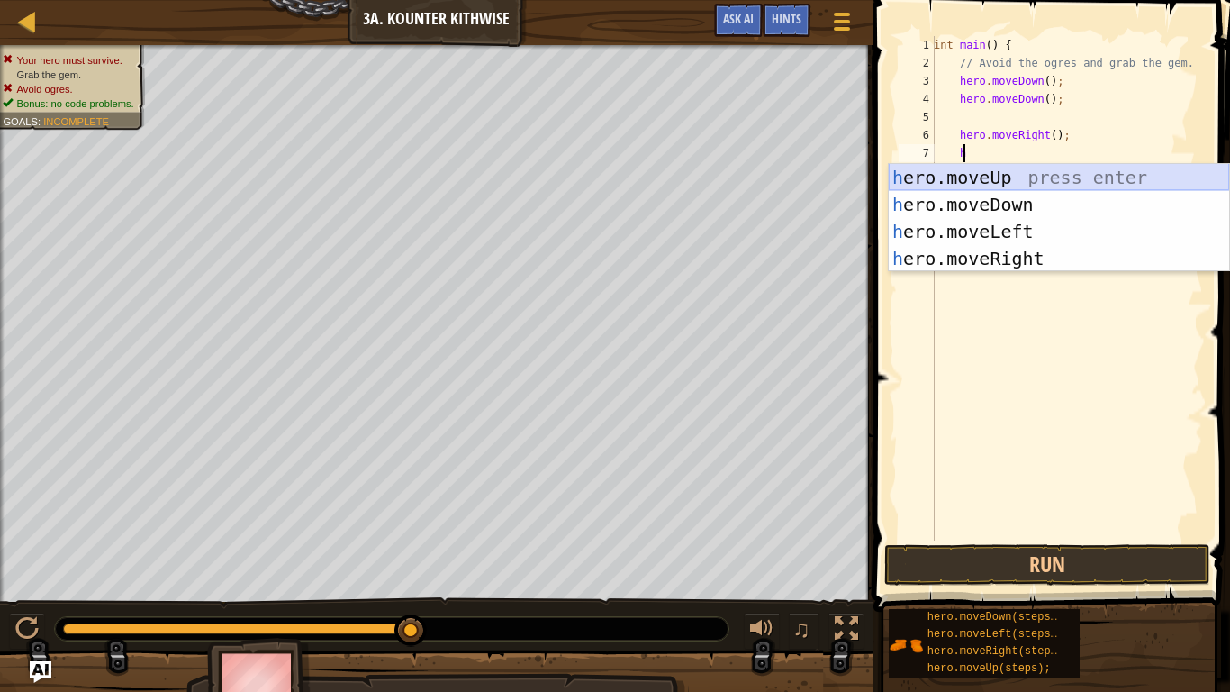
click at [1086, 176] on div "h ero.moveUp press enter h ero.moveDown press enter h ero.moveLeft press enter …" at bounding box center [1059, 245] width 340 height 162
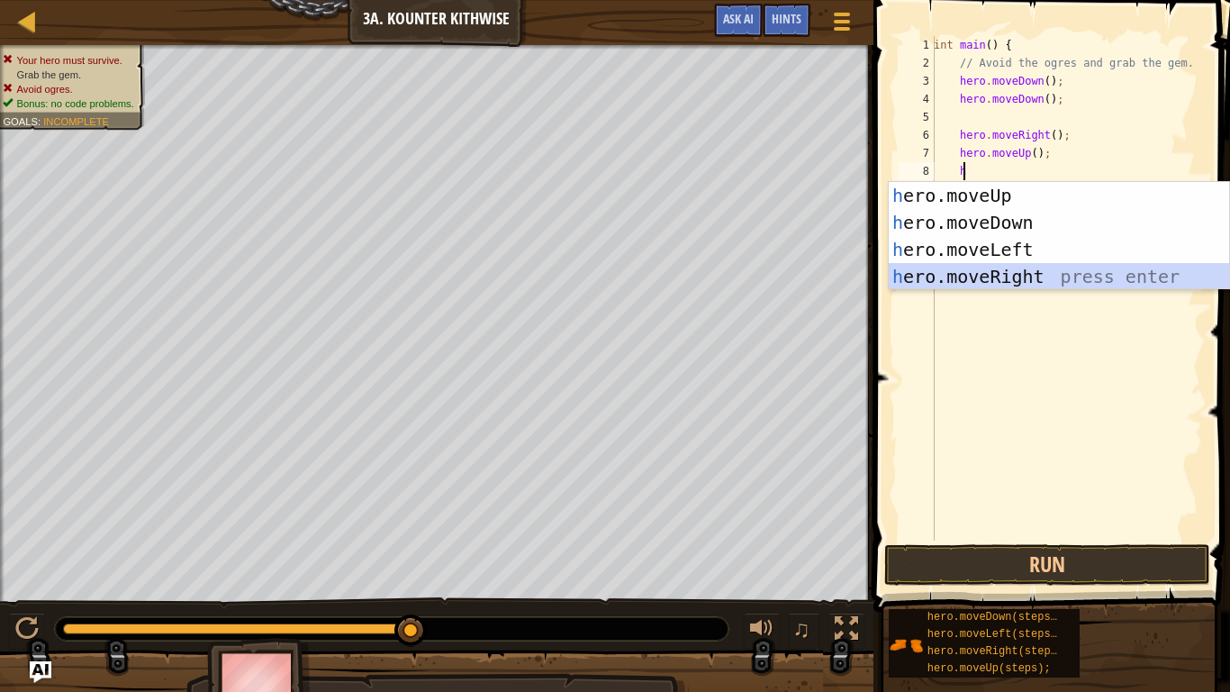
click at [1050, 276] on div "h ero.moveUp press enter h ero.moveDown press enter h ero.moveLeft press enter …" at bounding box center [1059, 263] width 340 height 162
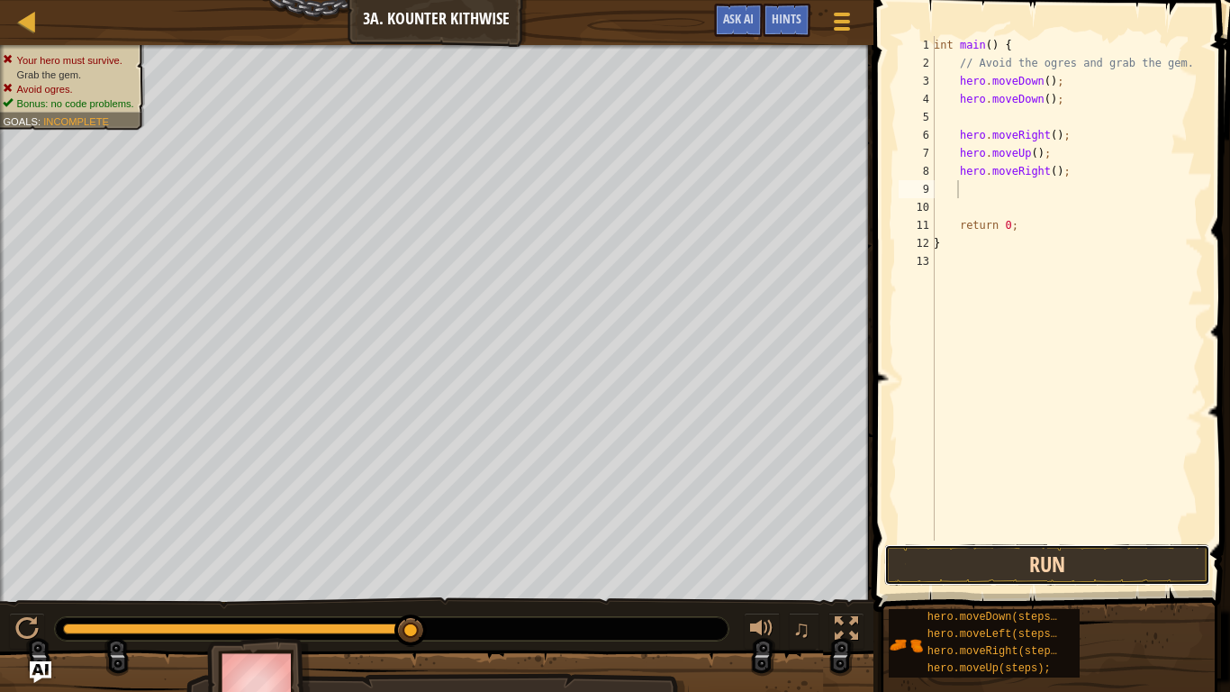
click at [1058, 565] on button "Run" at bounding box center [1046, 564] width 325 height 41
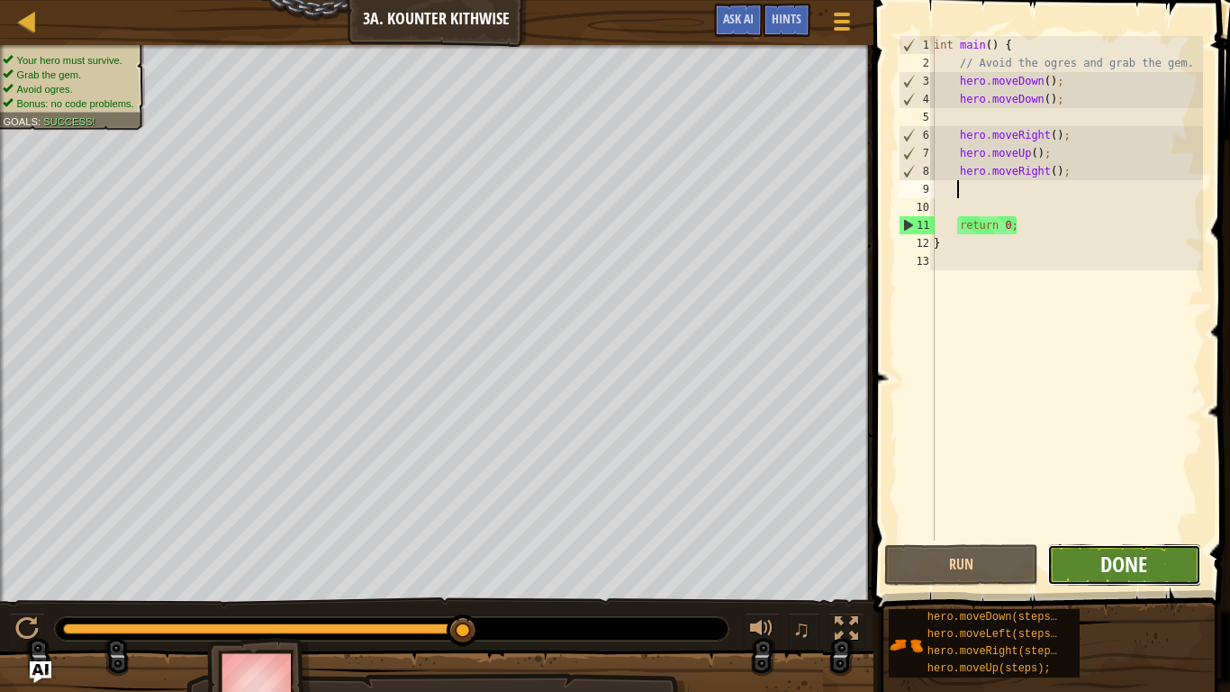
click at [1117, 569] on span "Done" at bounding box center [1123, 563] width 47 height 29
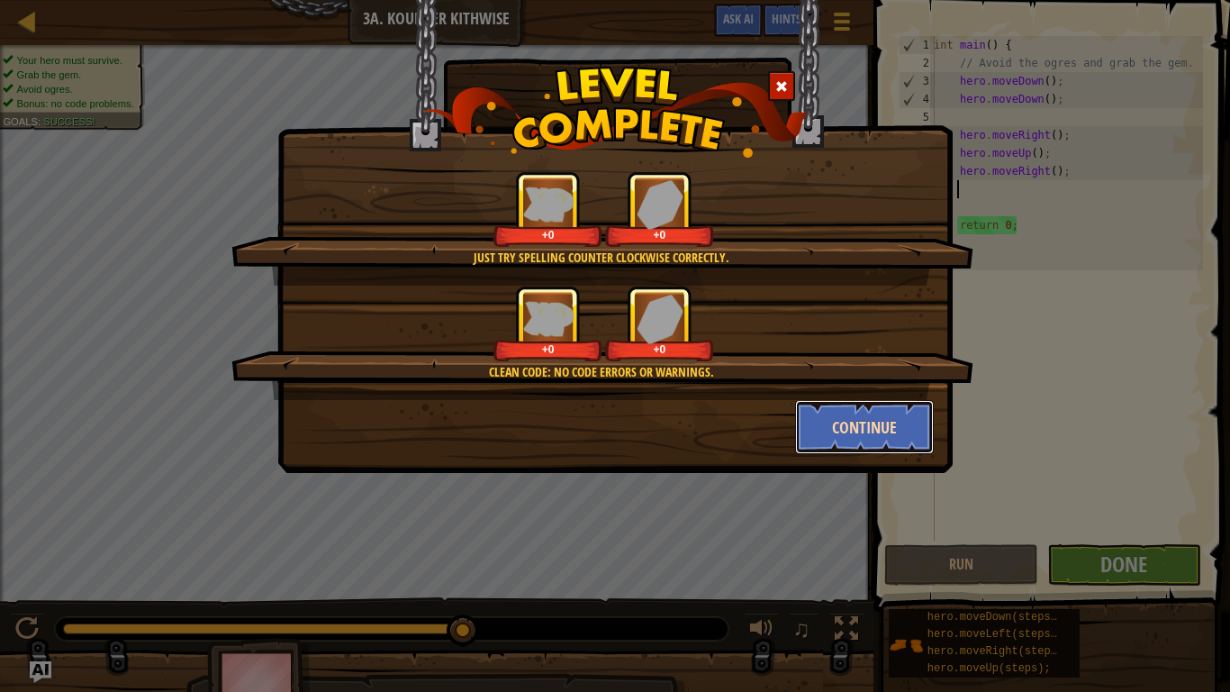
click at [875, 412] on button "Continue" at bounding box center [865, 427] width 140 height 54
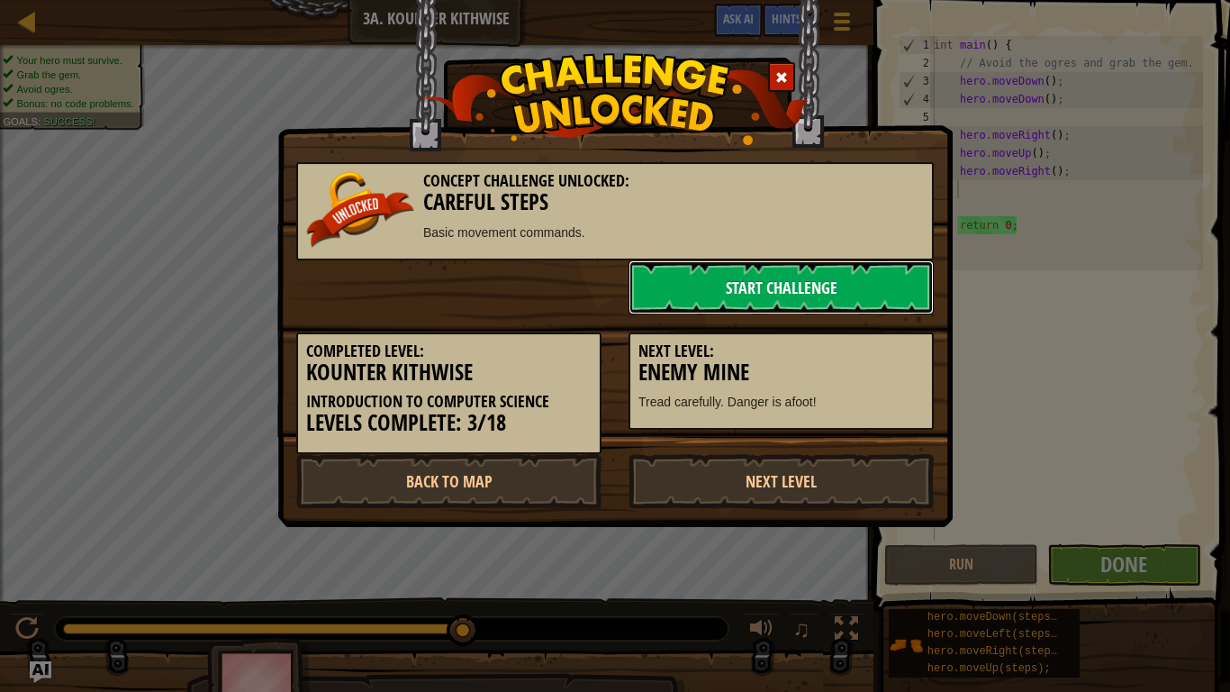
click at [839, 274] on link "Start Challenge" at bounding box center [781, 287] width 305 height 54
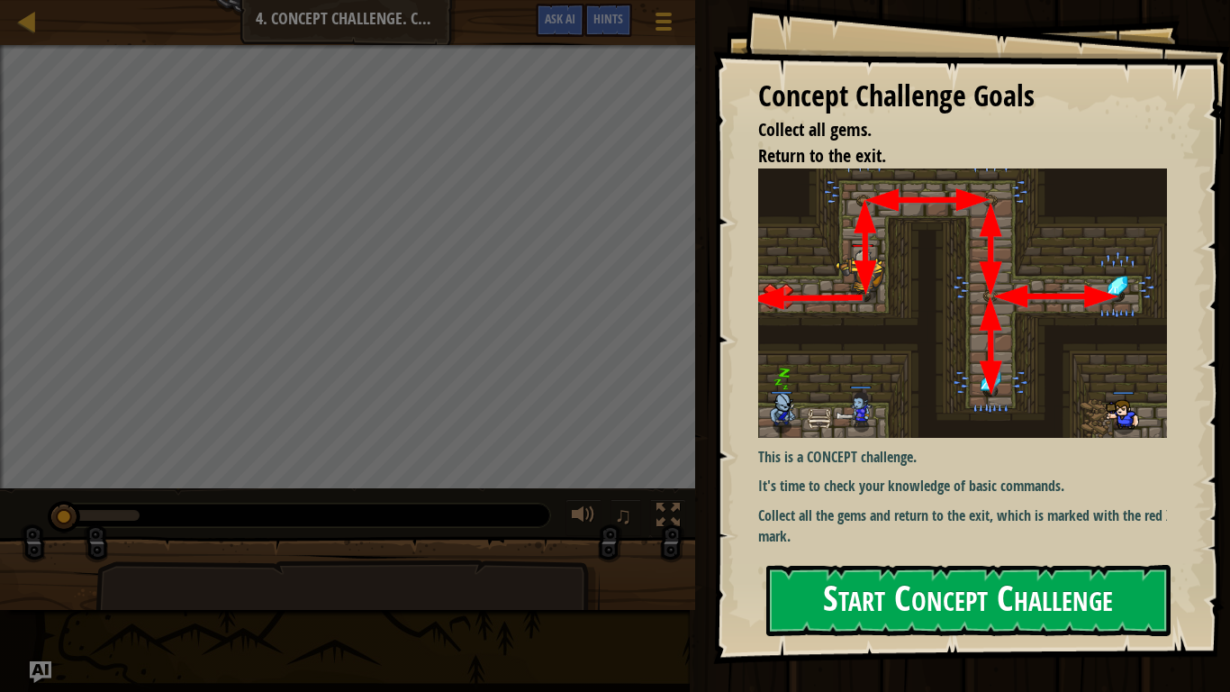
click at [903, 569] on button "Start Concept Challenge" at bounding box center [968, 600] width 404 height 71
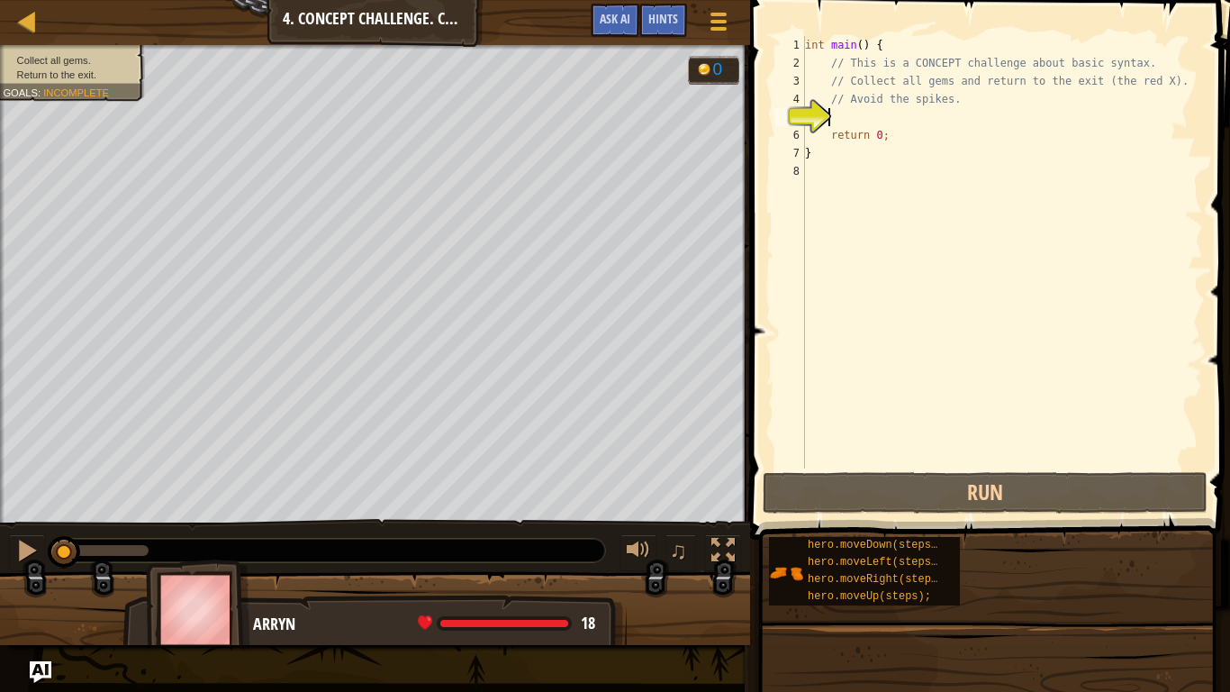
scroll to position [8, 1]
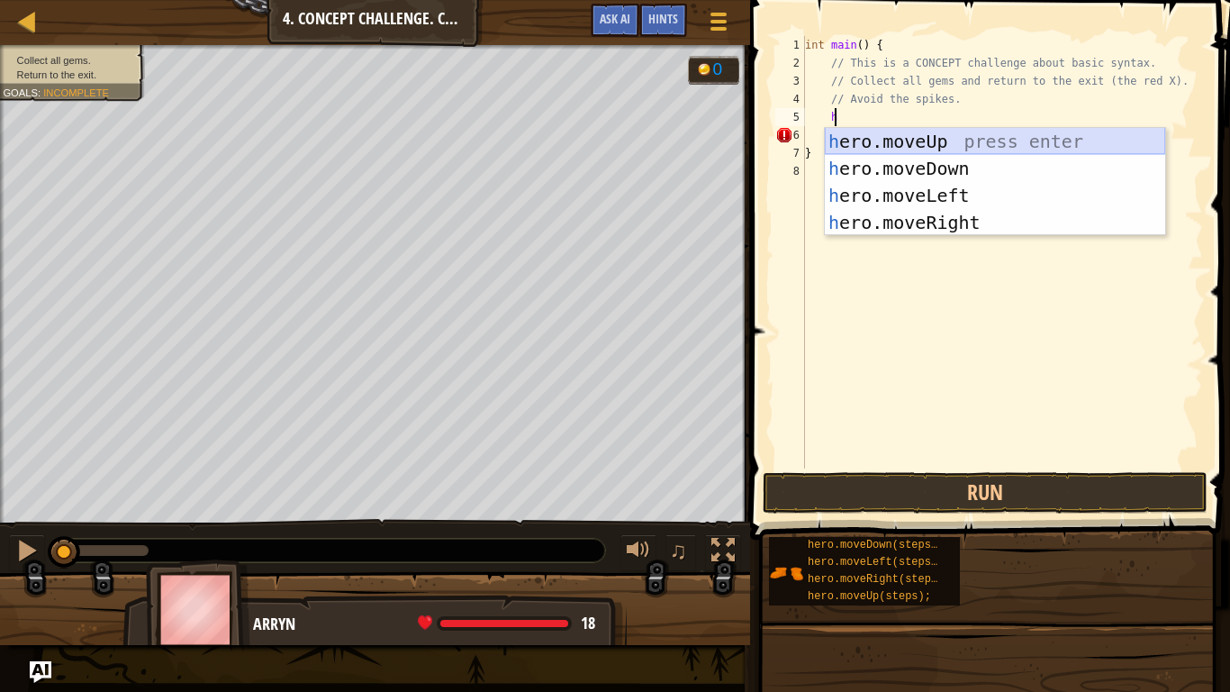
click at [915, 142] on div "h ero.moveUp press enter h ero.moveDown press enter h ero.moveLeft press enter …" at bounding box center [995, 209] width 340 height 162
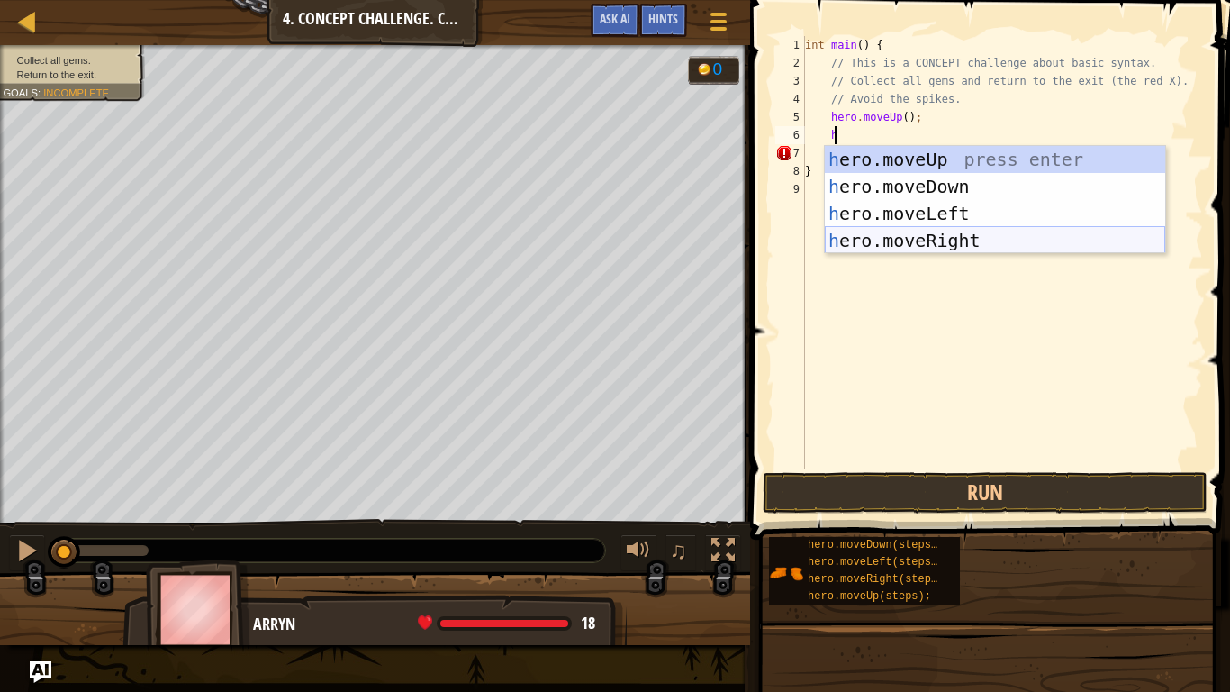
click at [961, 234] on div "h ero.moveUp press enter h ero.moveDown press enter h ero.moveLeft press enter …" at bounding box center [995, 227] width 340 height 162
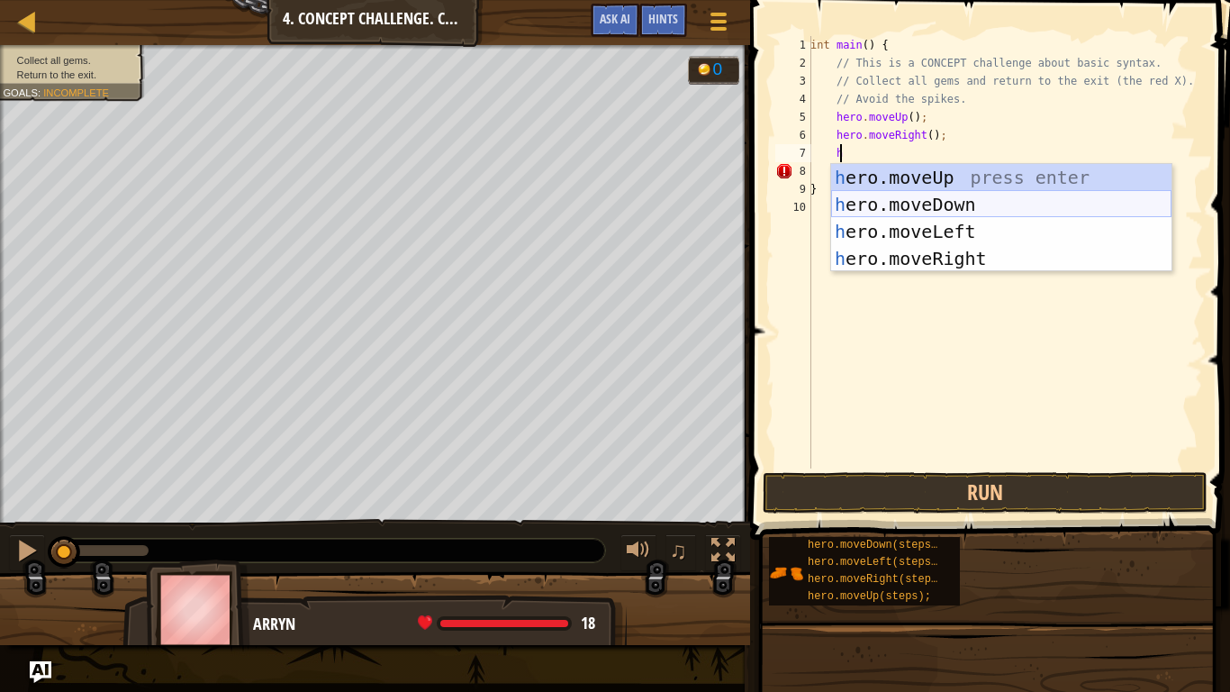
click at [957, 204] on div "h ero.moveUp press enter h ero.moveDown press enter h ero.moveLeft press enter …" at bounding box center [1001, 245] width 340 height 162
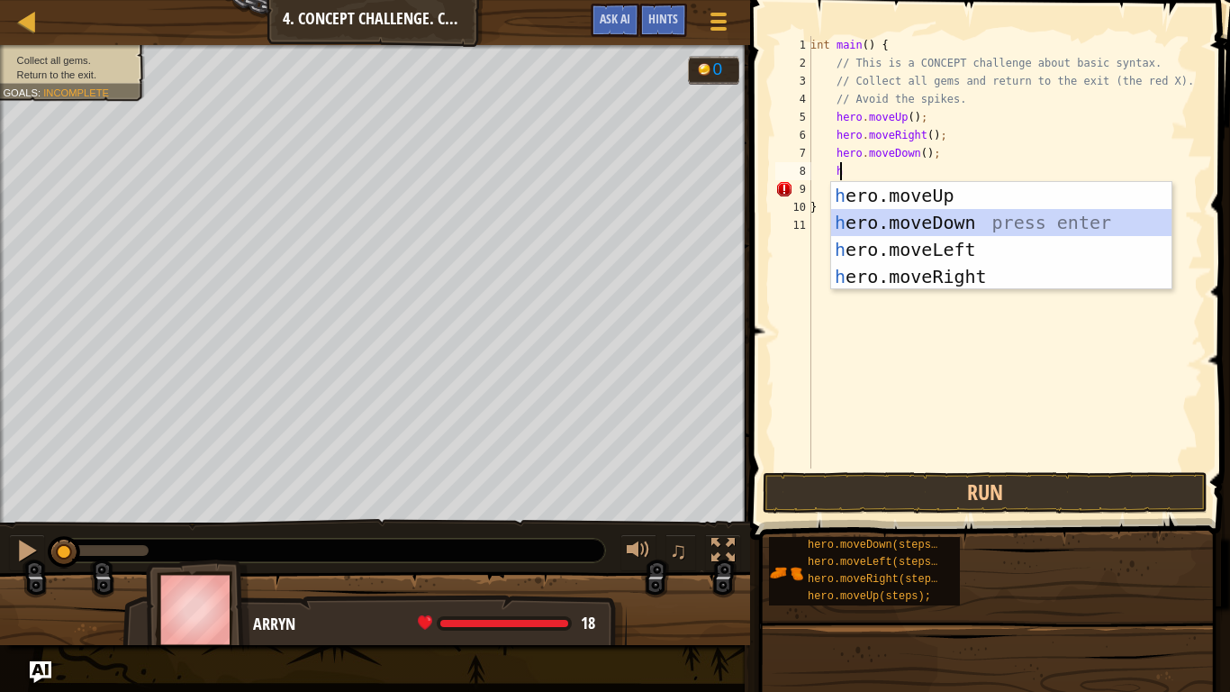
click at [968, 214] on div "h ero.moveUp press enter h ero.moveDown press enter h ero.moveLeft press enter …" at bounding box center [1001, 263] width 340 height 162
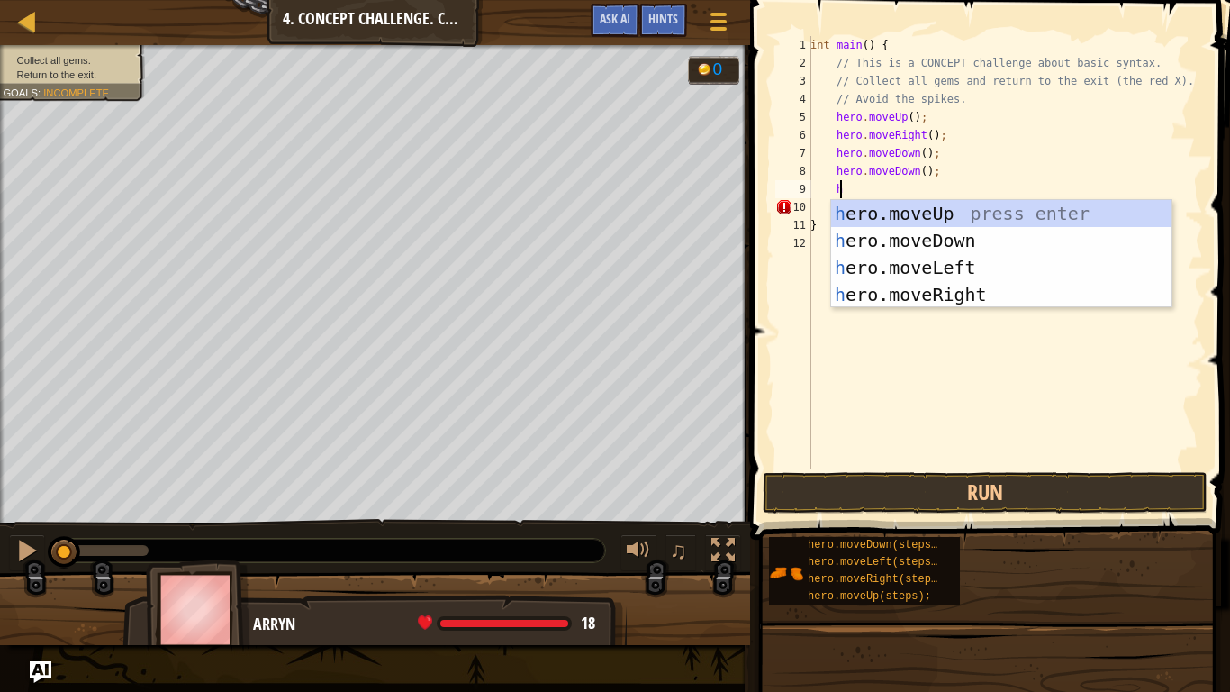
click at [968, 214] on div "h ero.moveUp press enter h ero.moveDown press enter h ero.moveLeft press enter …" at bounding box center [1001, 281] width 340 height 162
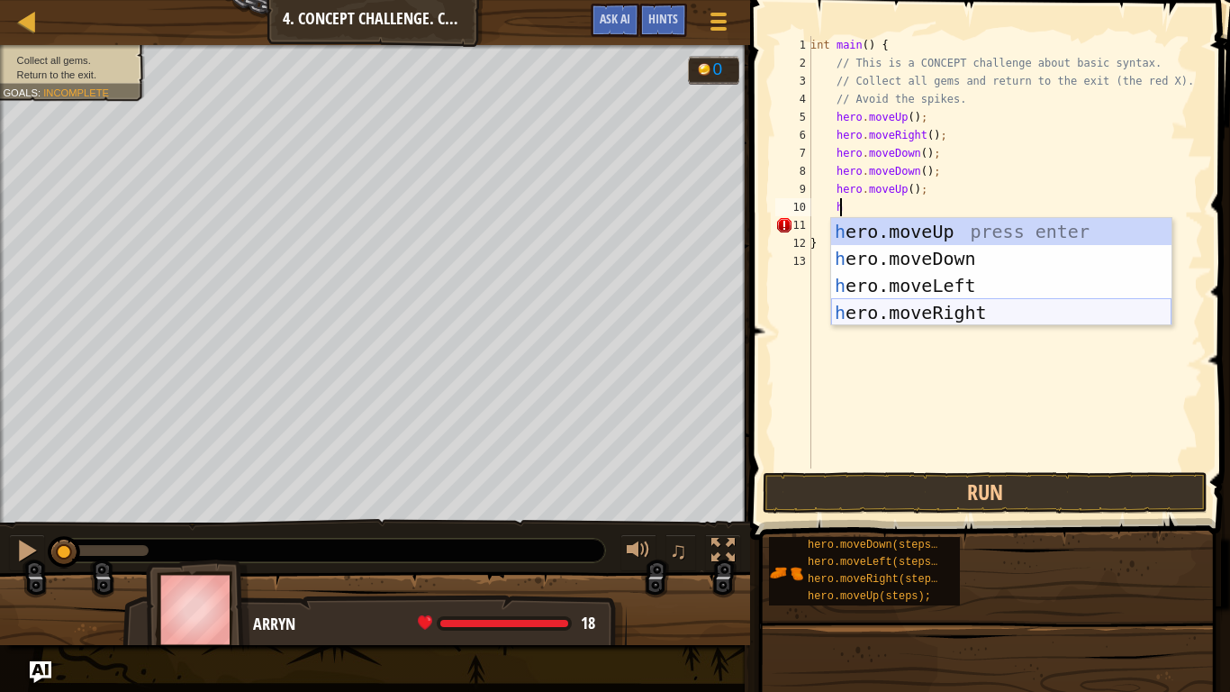
click at [979, 309] on div "h ero.moveUp press enter h ero.moveDown press enter h ero.moveLeft press enter …" at bounding box center [1001, 299] width 340 height 162
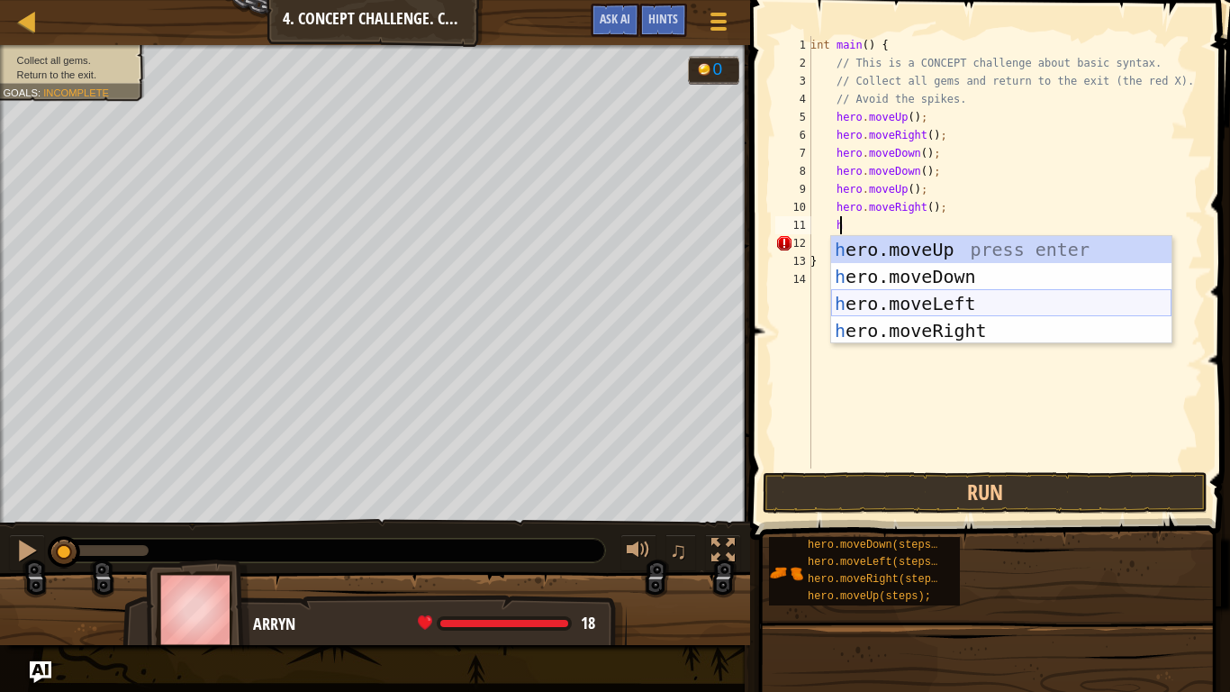
click at [945, 307] on div "h ero.moveUp press enter h ero.moveDown press enter h ero.moveLeft press enter …" at bounding box center [1001, 317] width 340 height 162
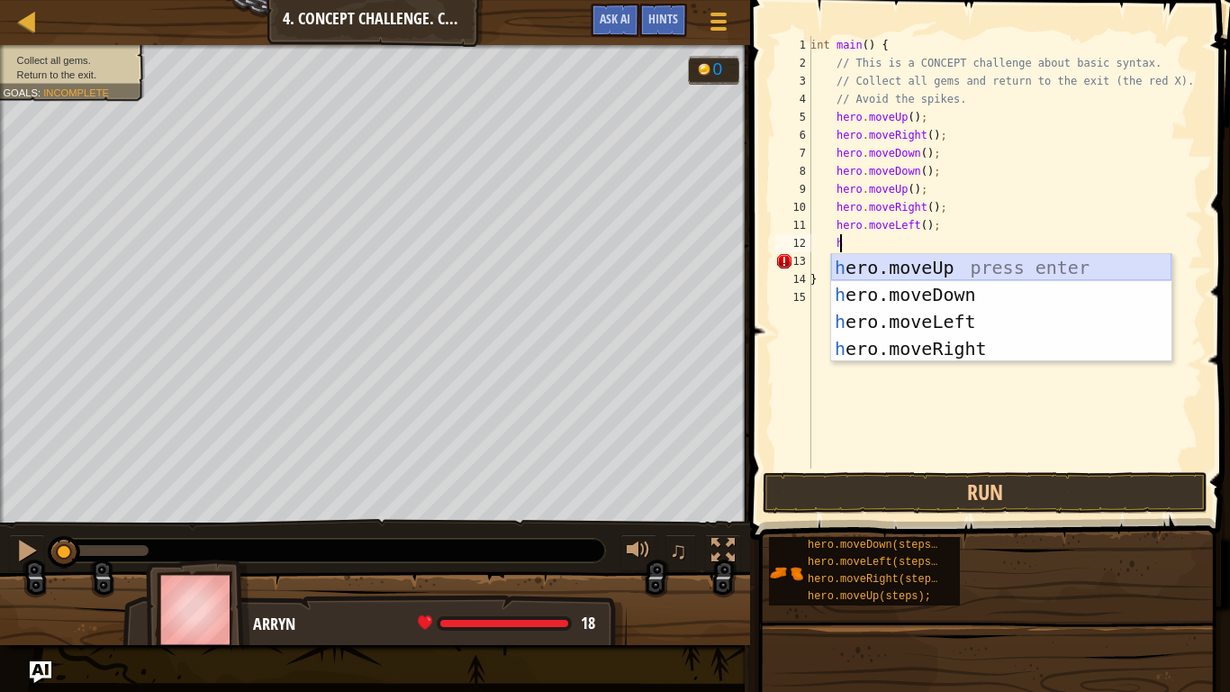
click at [937, 271] on div "h ero.moveUp press enter h ero.moveDown press enter h ero.moveLeft press enter …" at bounding box center [1001, 335] width 340 height 162
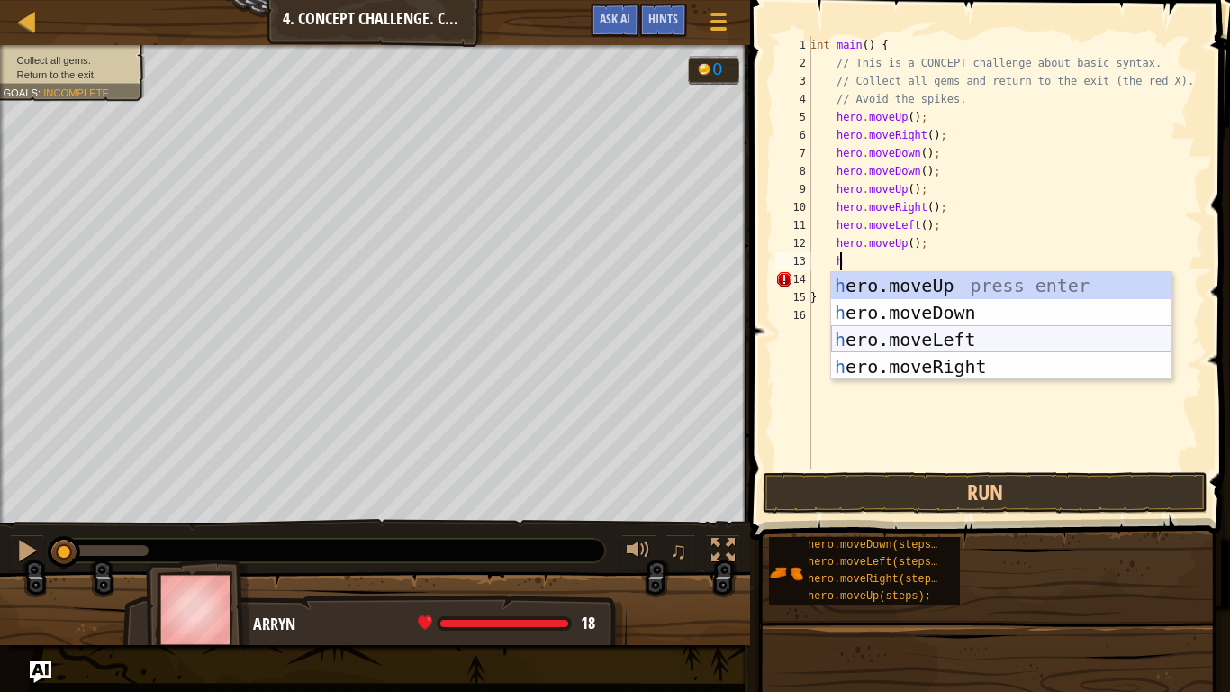
click at [920, 337] on div "h ero.moveUp press enter h ero.moveDown press enter h ero.moveLeft press enter …" at bounding box center [1001, 353] width 340 height 162
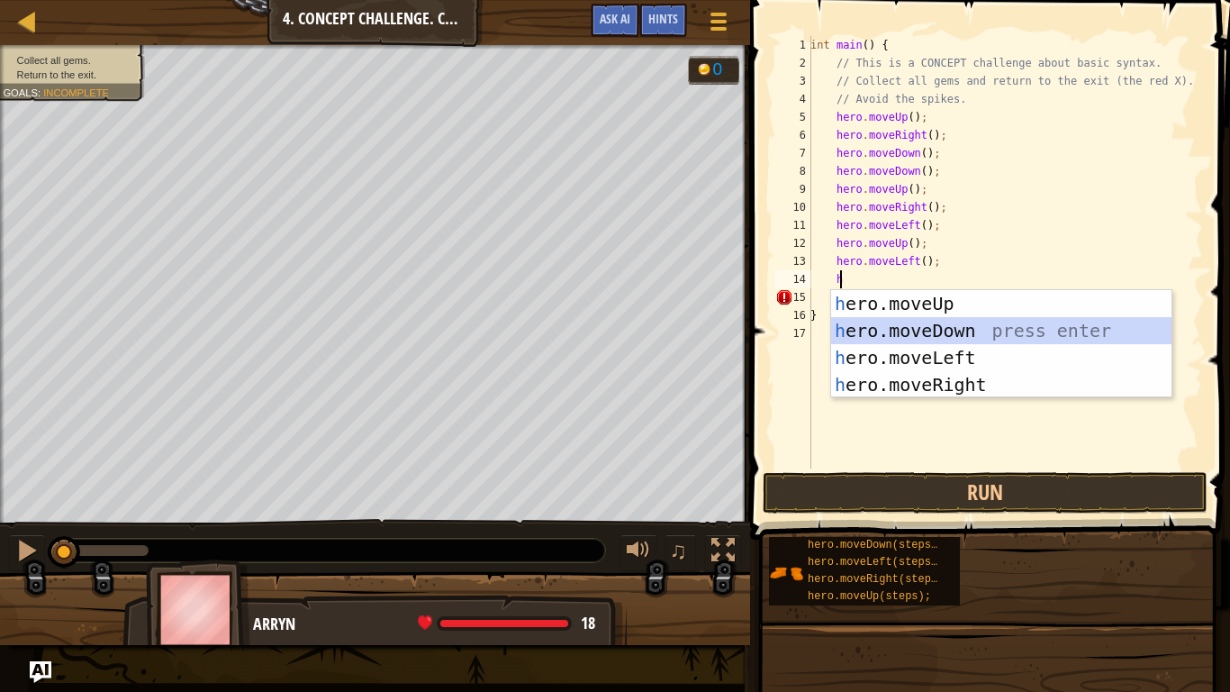
click at [955, 329] on div "h ero.moveUp press enter h ero.moveDown press enter h ero.moveLeft press enter …" at bounding box center [1001, 371] width 340 height 162
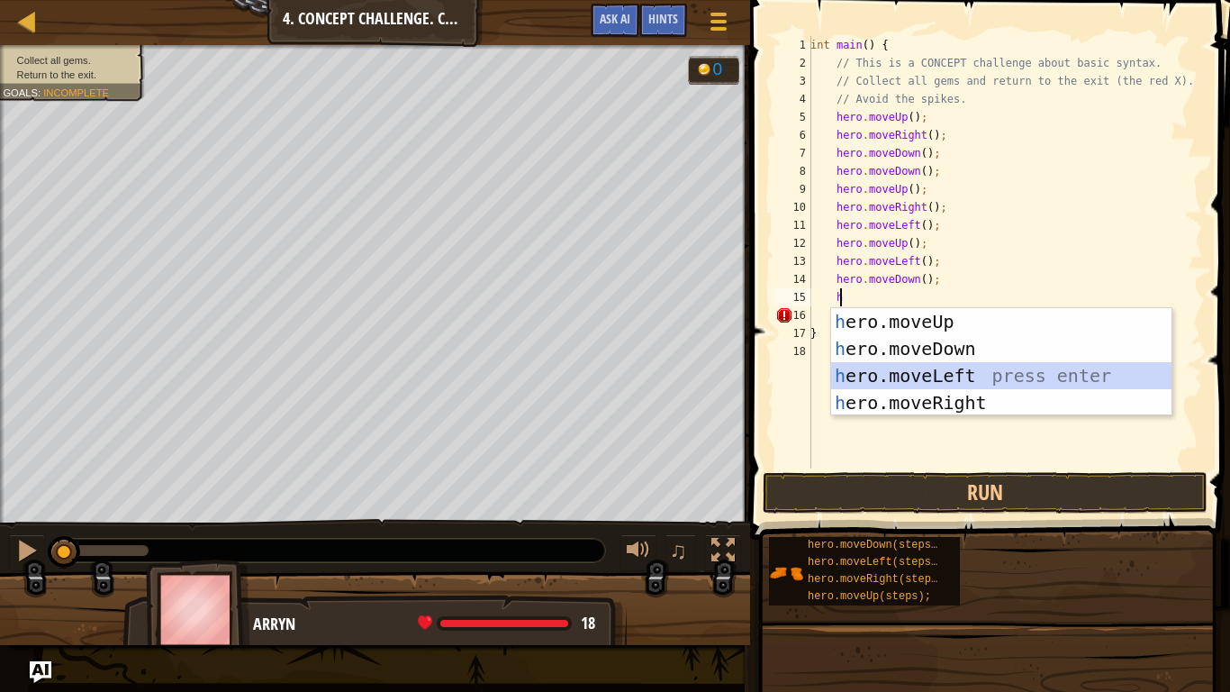
click at [975, 377] on div "h ero.moveUp press enter h ero.moveDown press enter h ero.moveLeft press enter …" at bounding box center [1001, 389] width 340 height 162
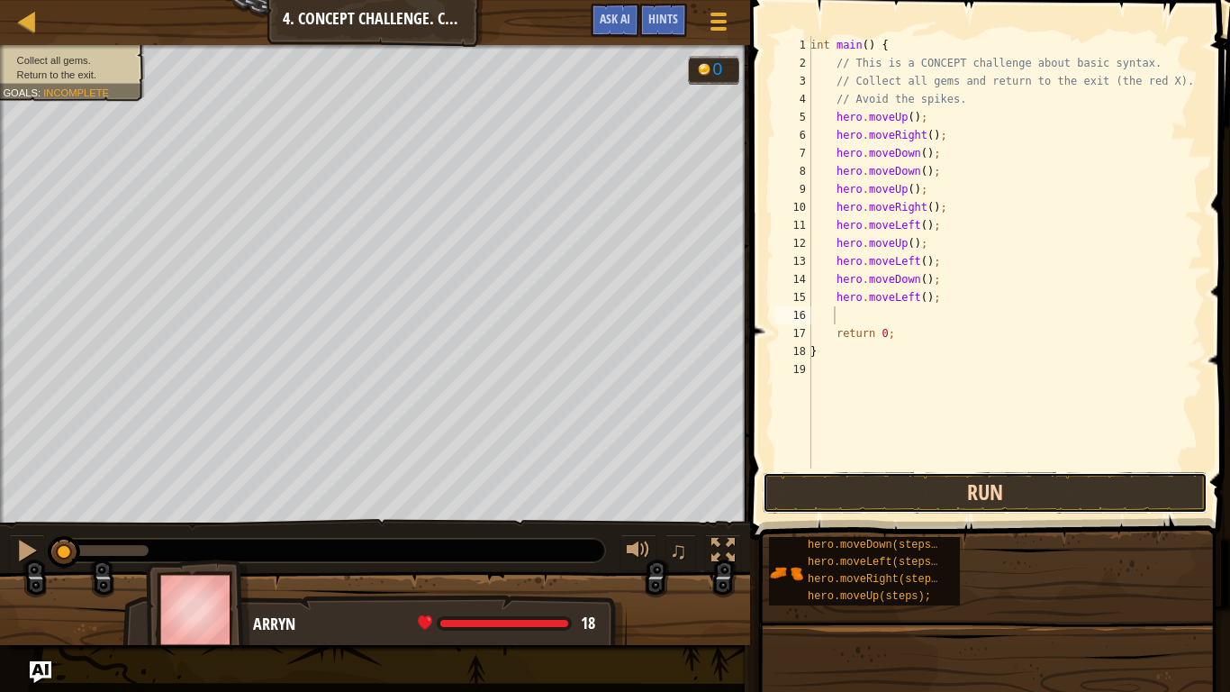
click at [959, 502] on button "Run" at bounding box center [985, 492] width 445 height 41
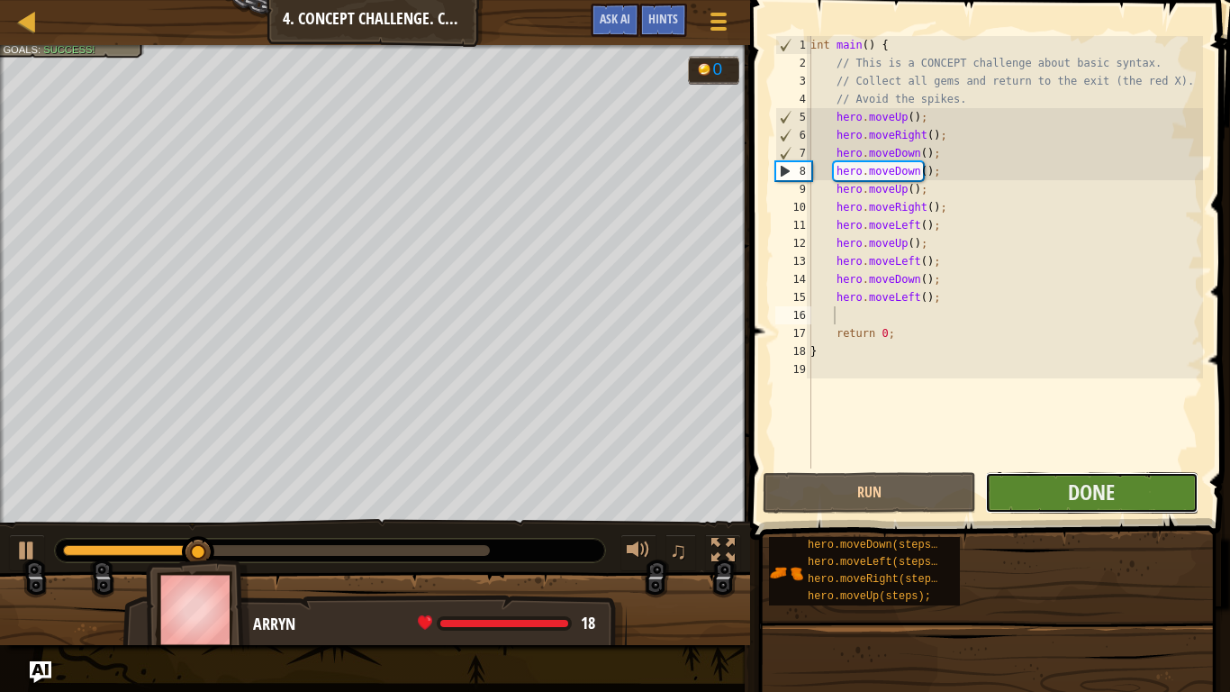
click at [1025, 499] on button "Done" at bounding box center [1091, 492] width 213 height 41
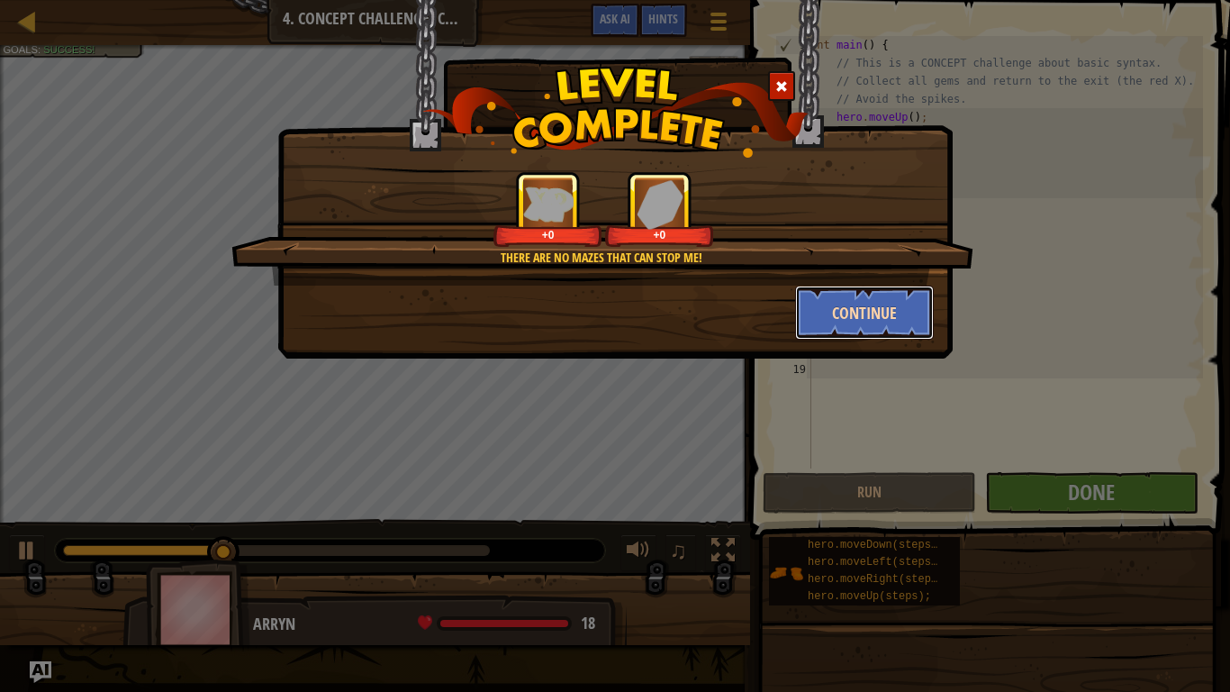
click at [847, 320] on button "Continue" at bounding box center [865, 312] width 140 height 54
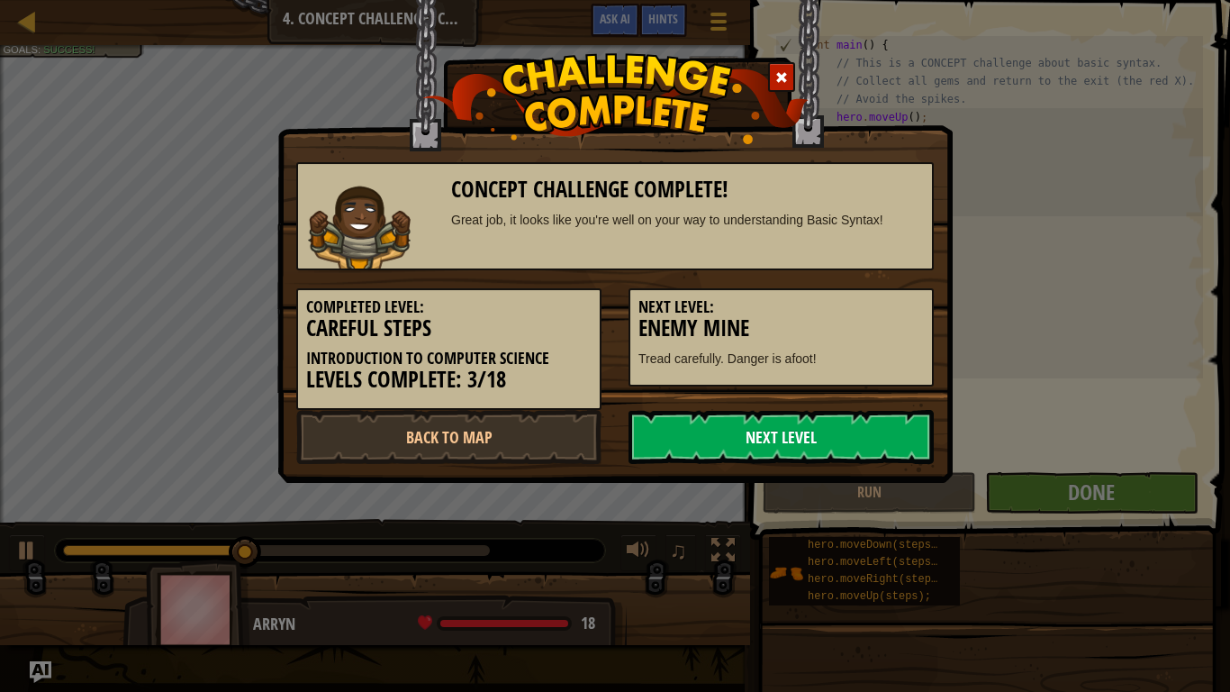
click at [834, 439] on link "Next Level" at bounding box center [781, 437] width 305 height 54
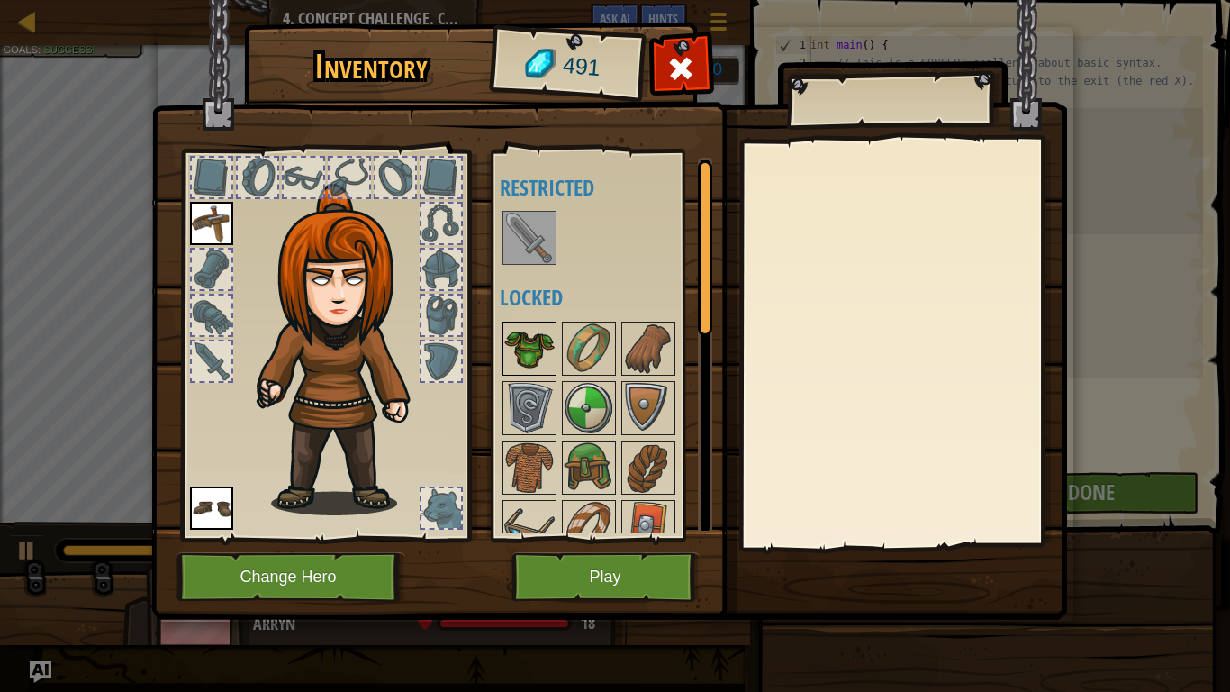
click at [527, 341] on img at bounding box center [529, 348] width 50 height 50
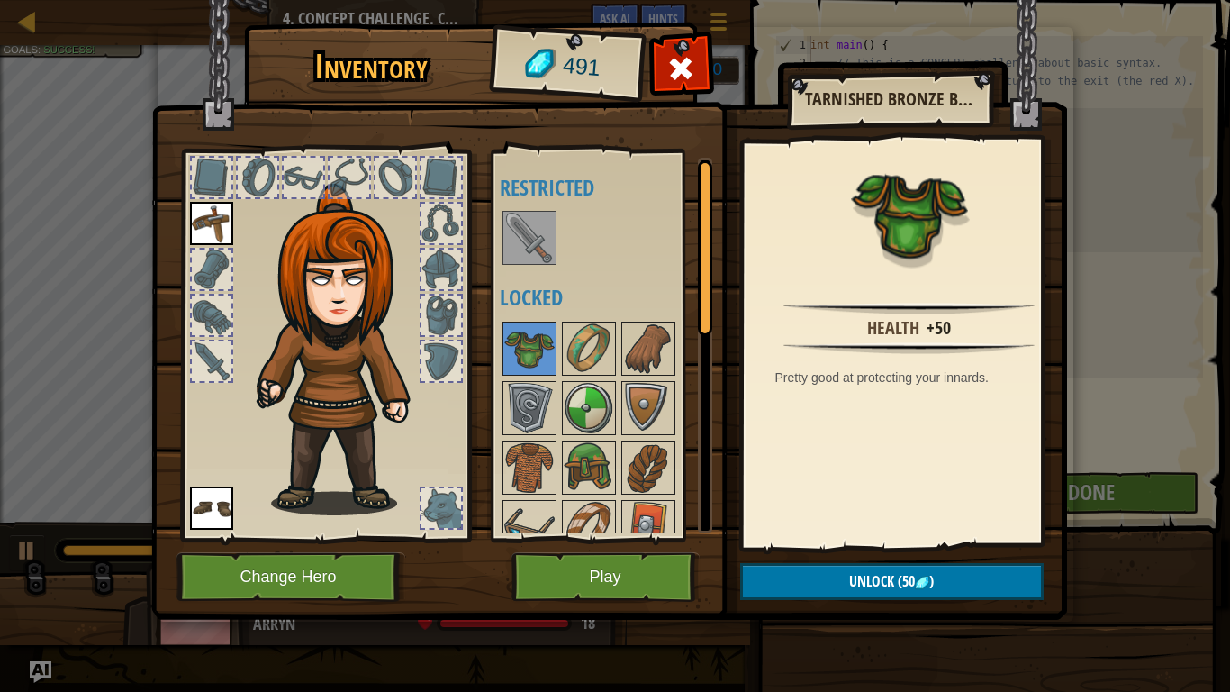
click at [532, 229] on img at bounding box center [529, 238] width 50 height 50
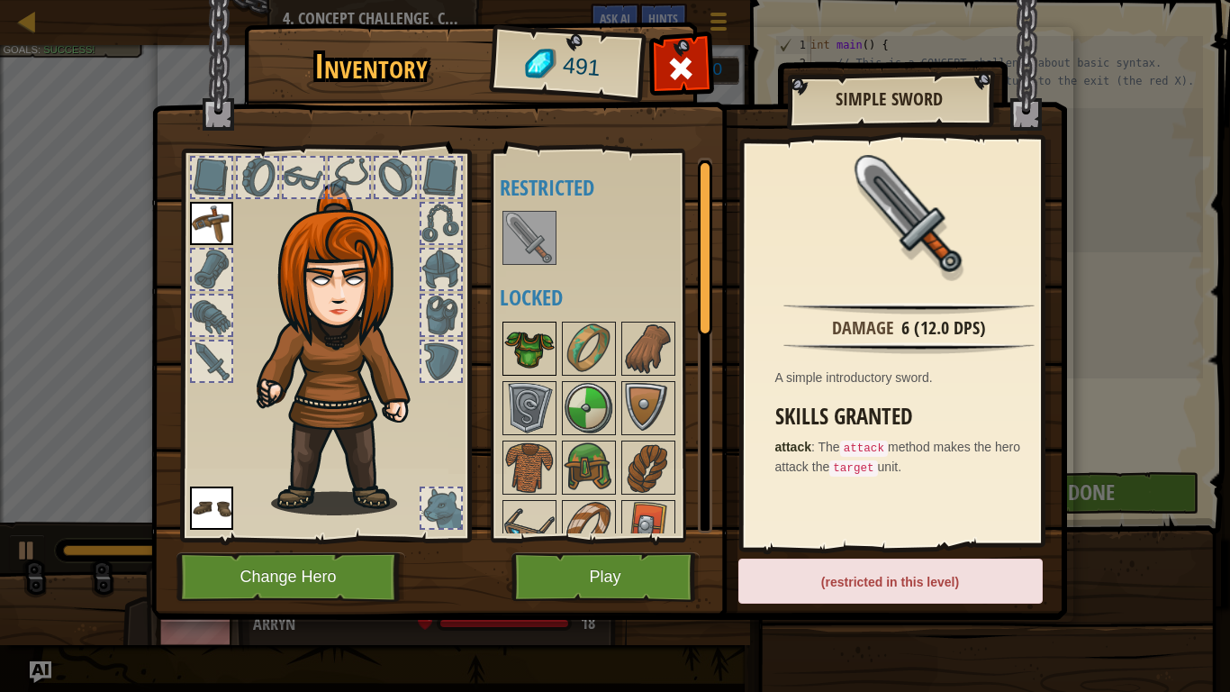
click at [535, 367] on img at bounding box center [529, 348] width 50 height 50
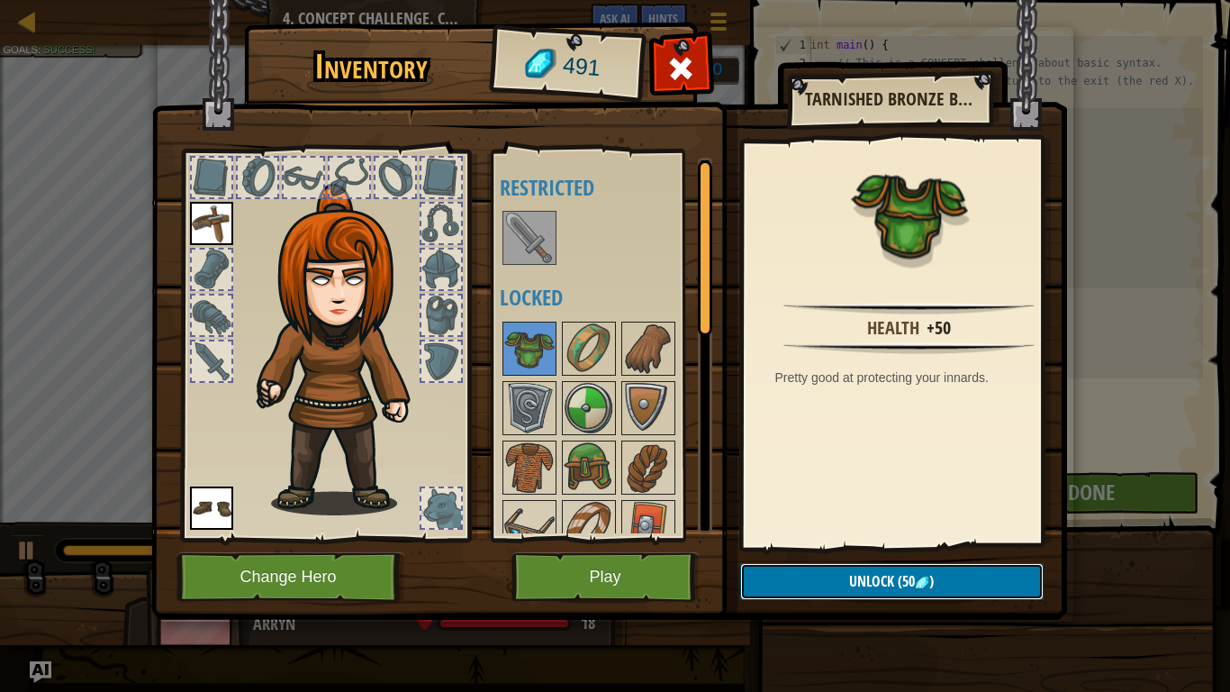
click at [755, 569] on button "Unlock (50 )" at bounding box center [891, 581] width 303 height 37
click at [755, 569] on button "Confirm" at bounding box center [891, 581] width 303 height 37
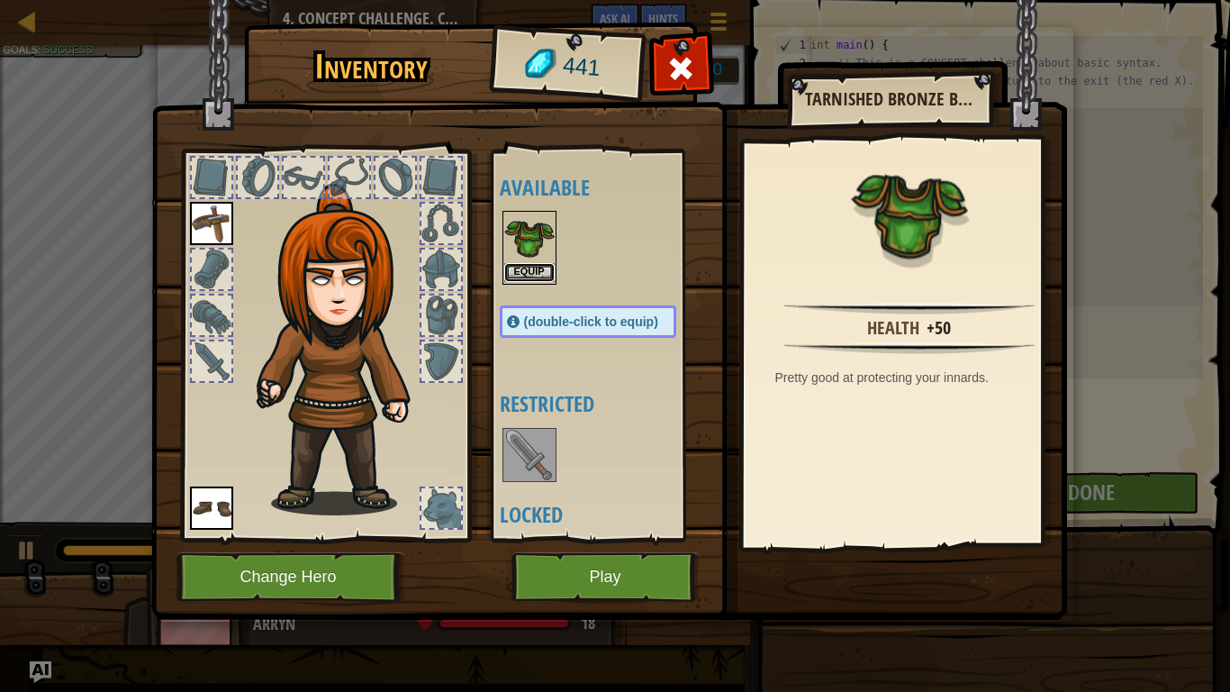
click at [522, 274] on button "Equip" at bounding box center [529, 272] width 50 height 19
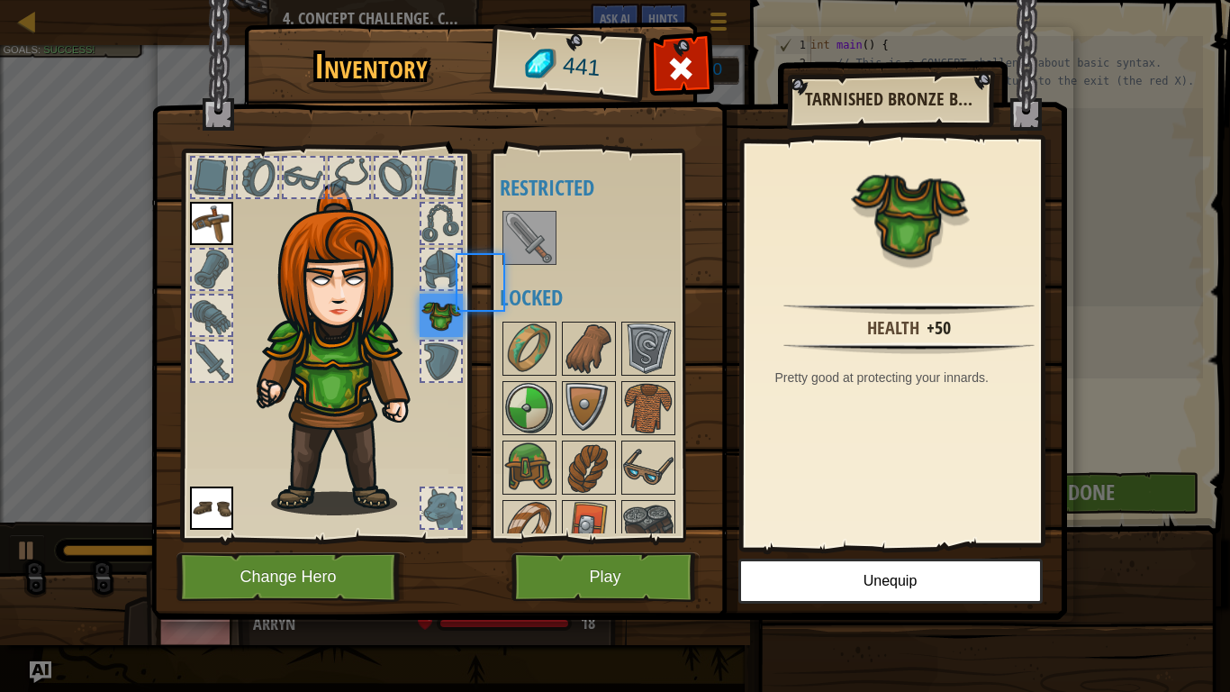
click at [522, 274] on div "Available Equip Equip Equip (double-click to equip) Restricted Locked" at bounding box center [606, 345] width 213 height 375
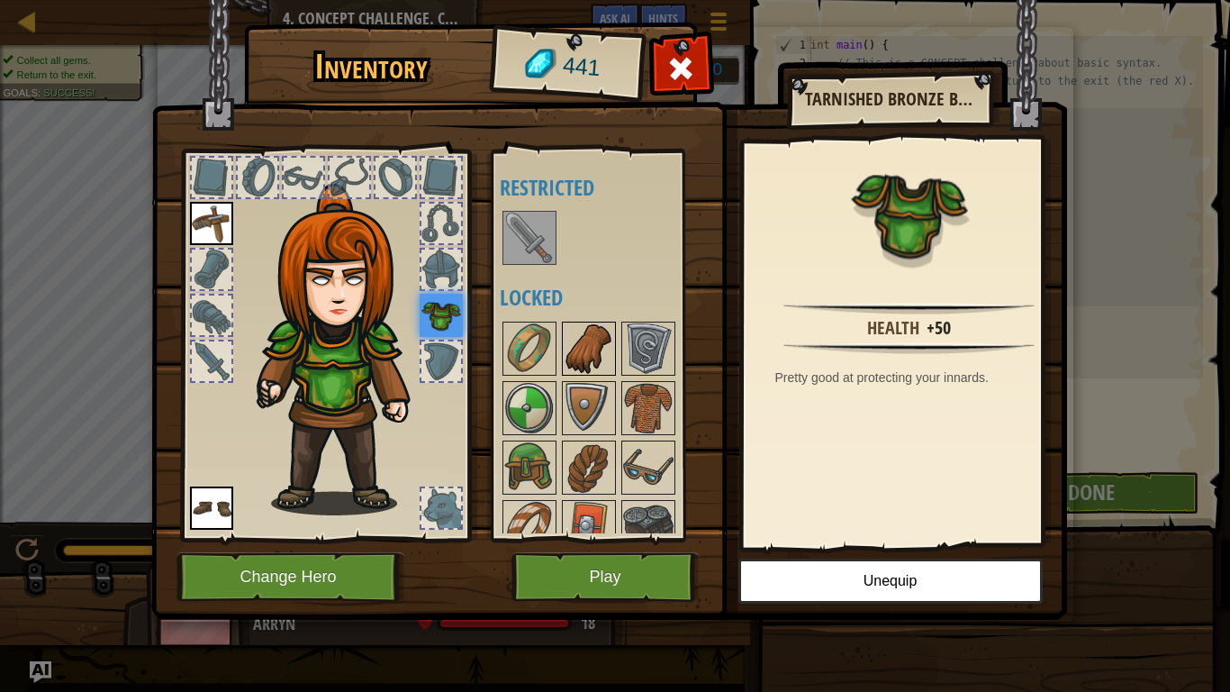
click at [578, 356] on img at bounding box center [589, 348] width 50 height 50
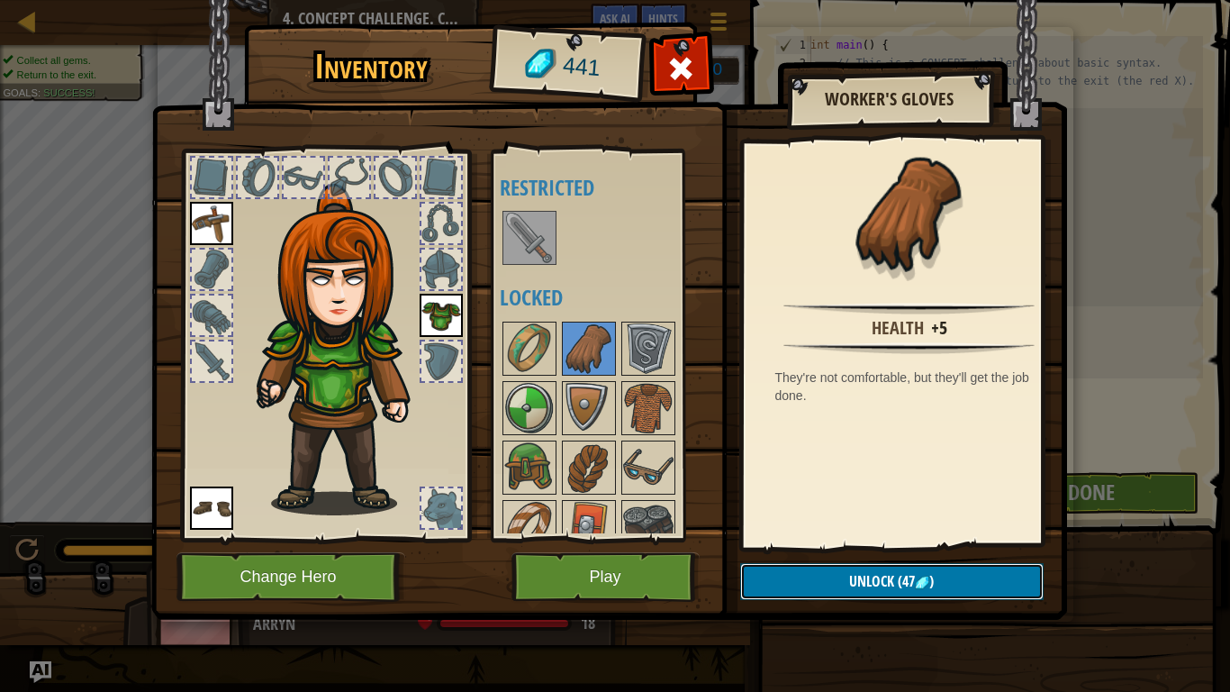
click at [785, 569] on button "Unlock (47 )" at bounding box center [891, 581] width 303 height 37
click at [822, 569] on button "Confirm" at bounding box center [891, 581] width 303 height 37
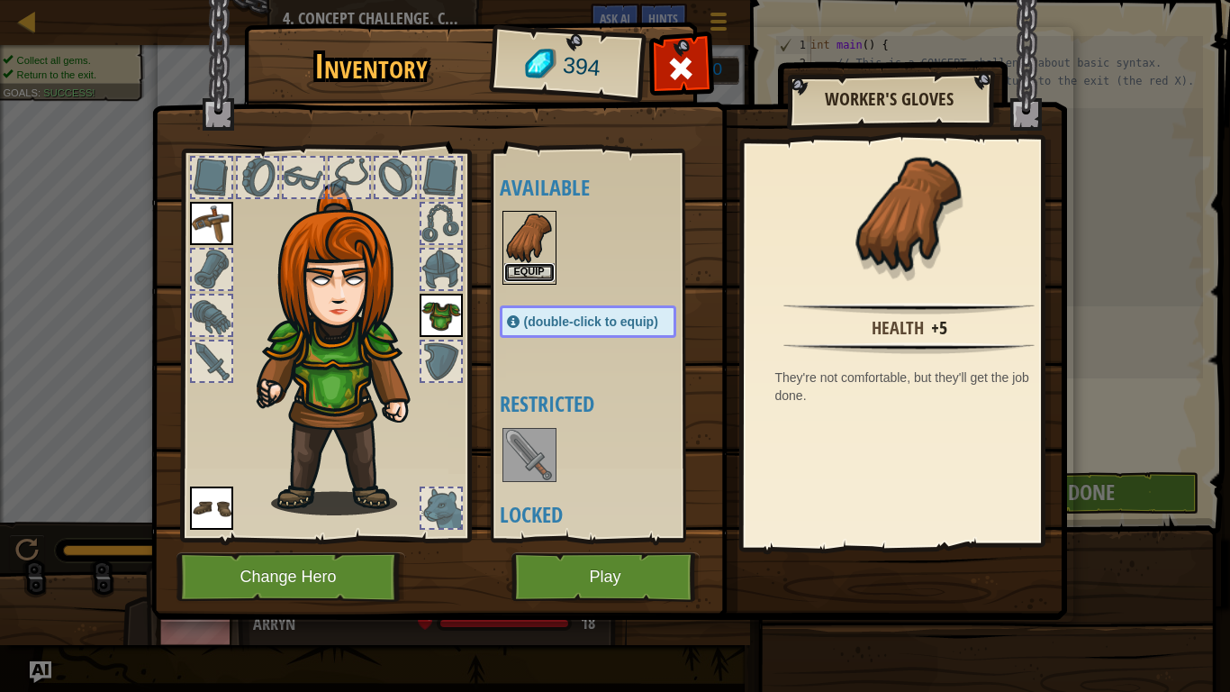
click at [520, 266] on button "Equip" at bounding box center [529, 272] width 50 height 19
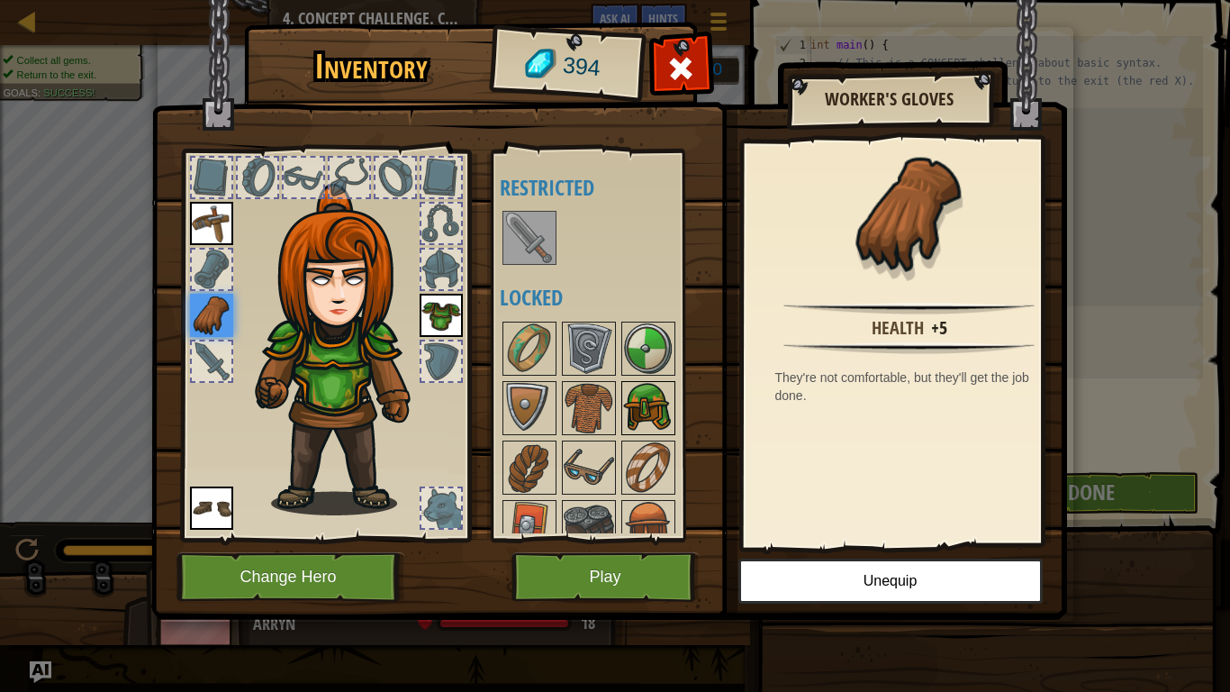
click at [655, 387] on img at bounding box center [648, 408] width 50 height 50
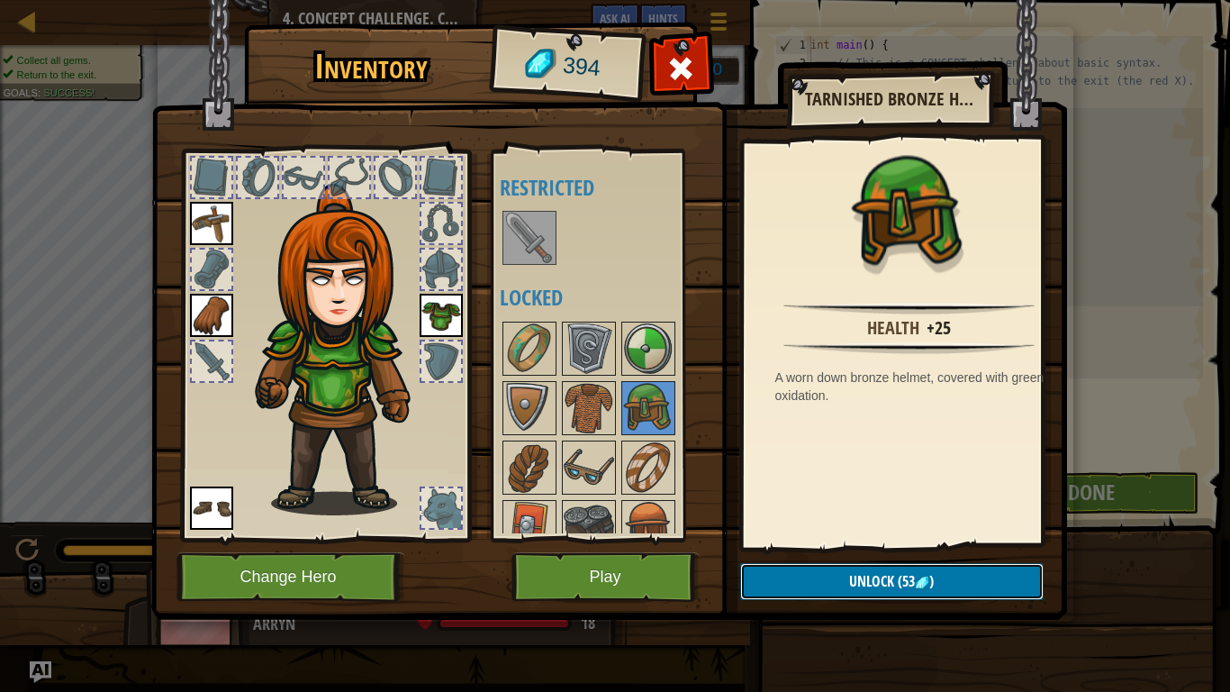
click at [810, 569] on button "Unlock (53 )" at bounding box center [891, 581] width 303 height 37
click at [811, 569] on button "Confirm" at bounding box center [891, 581] width 303 height 37
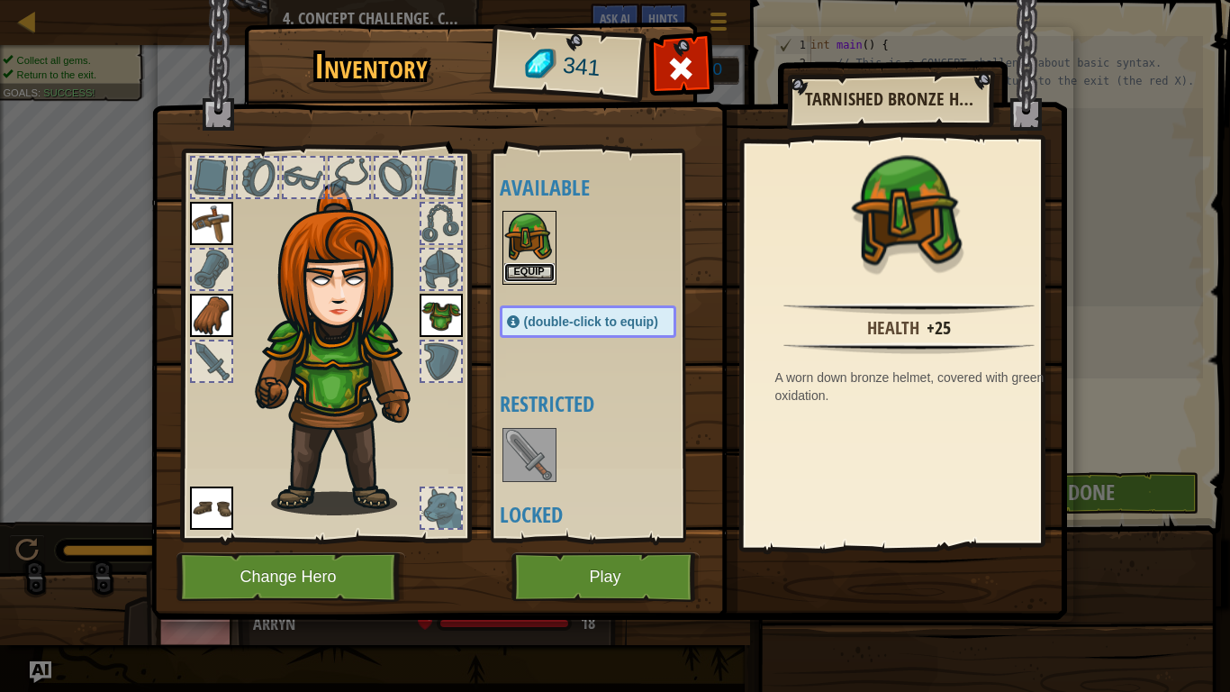
click at [531, 276] on button "Equip" at bounding box center [529, 272] width 50 height 19
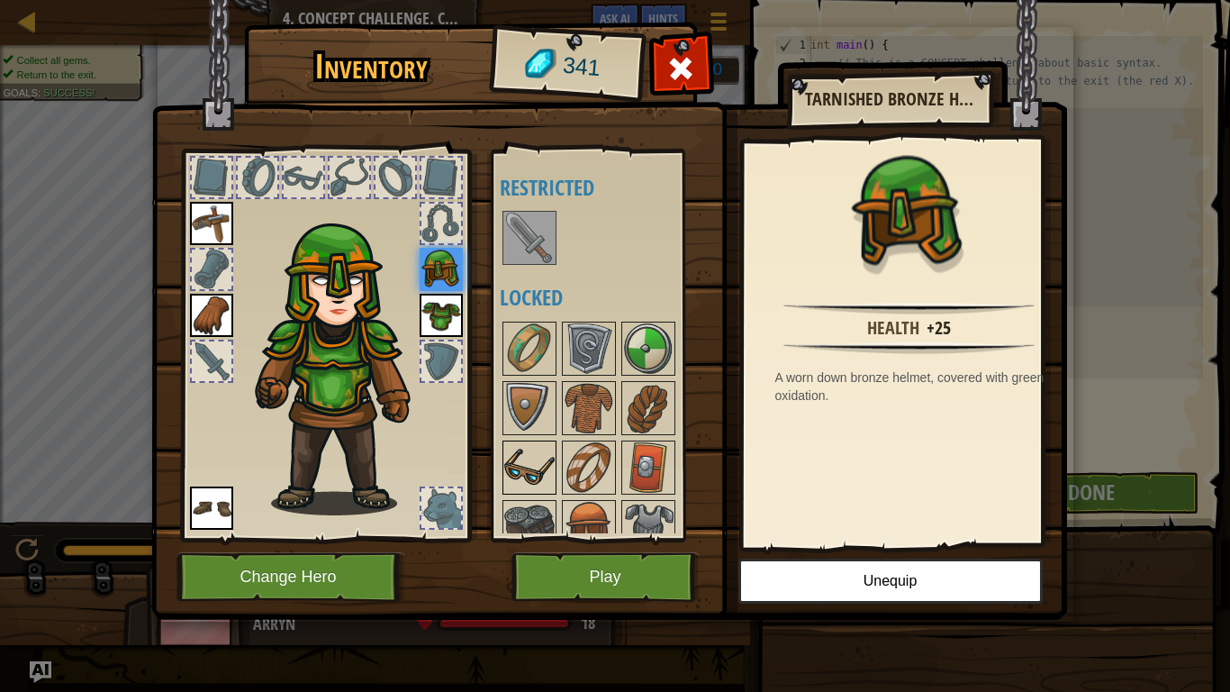
click at [533, 461] on img at bounding box center [529, 467] width 50 height 50
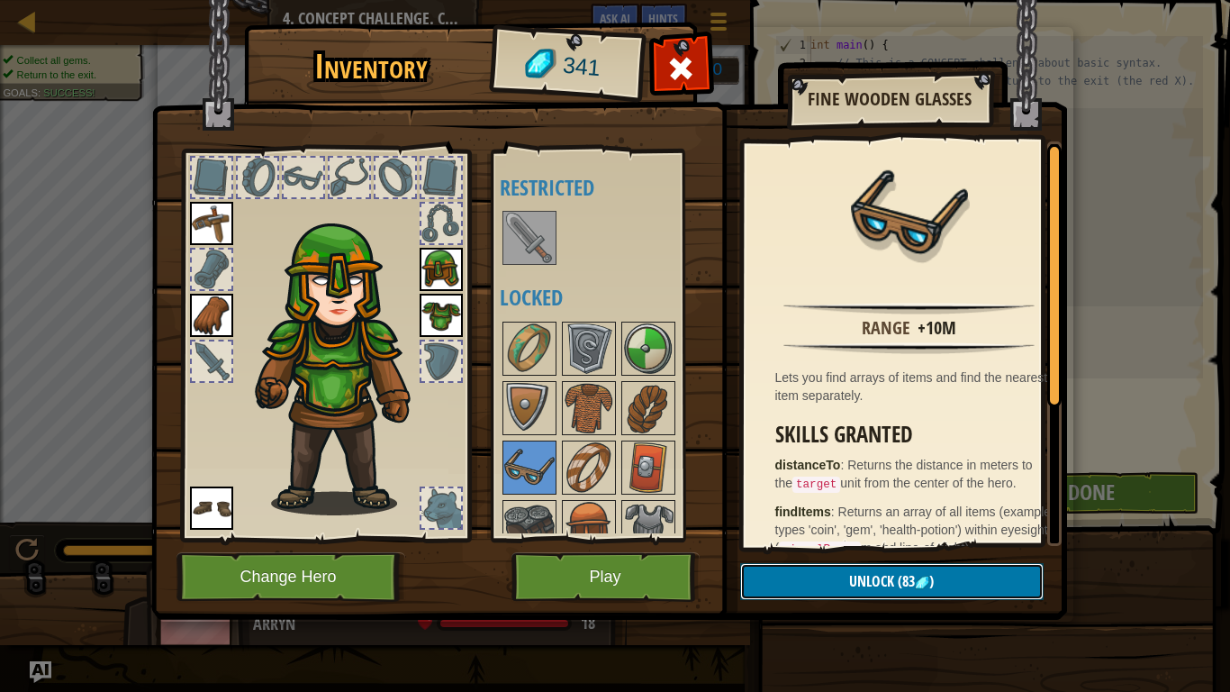
click at [829, 569] on button "Unlock (83 )" at bounding box center [891, 581] width 303 height 37
click at [794, 569] on button "Confirm" at bounding box center [891, 581] width 303 height 37
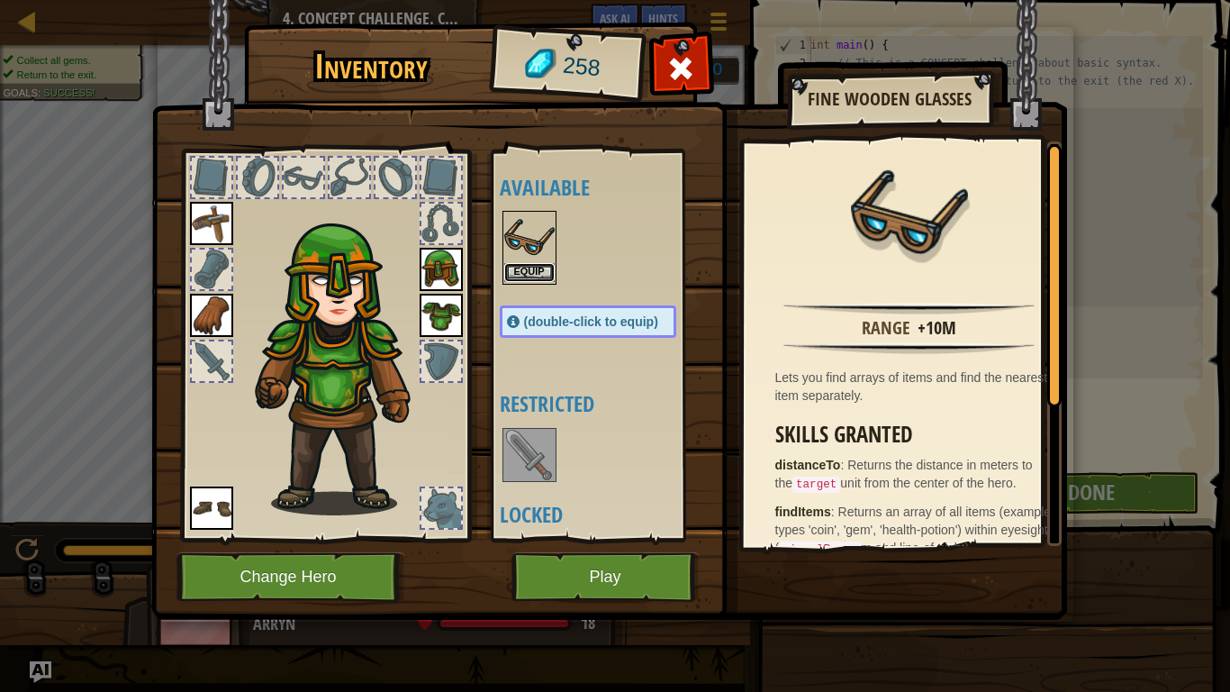
click at [514, 273] on button "Equip" at bounding box center [529, 272] width 50 height 19
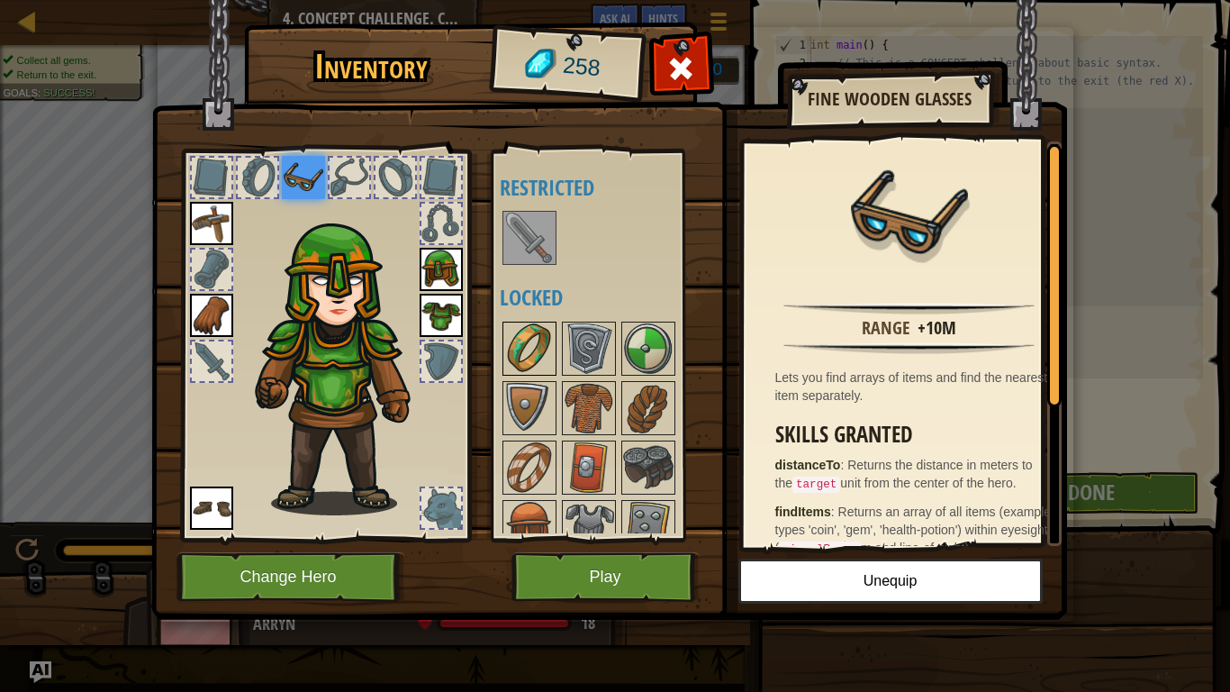
click at [534, 321] on div at bounding box center [529, 348] width 54 height 54
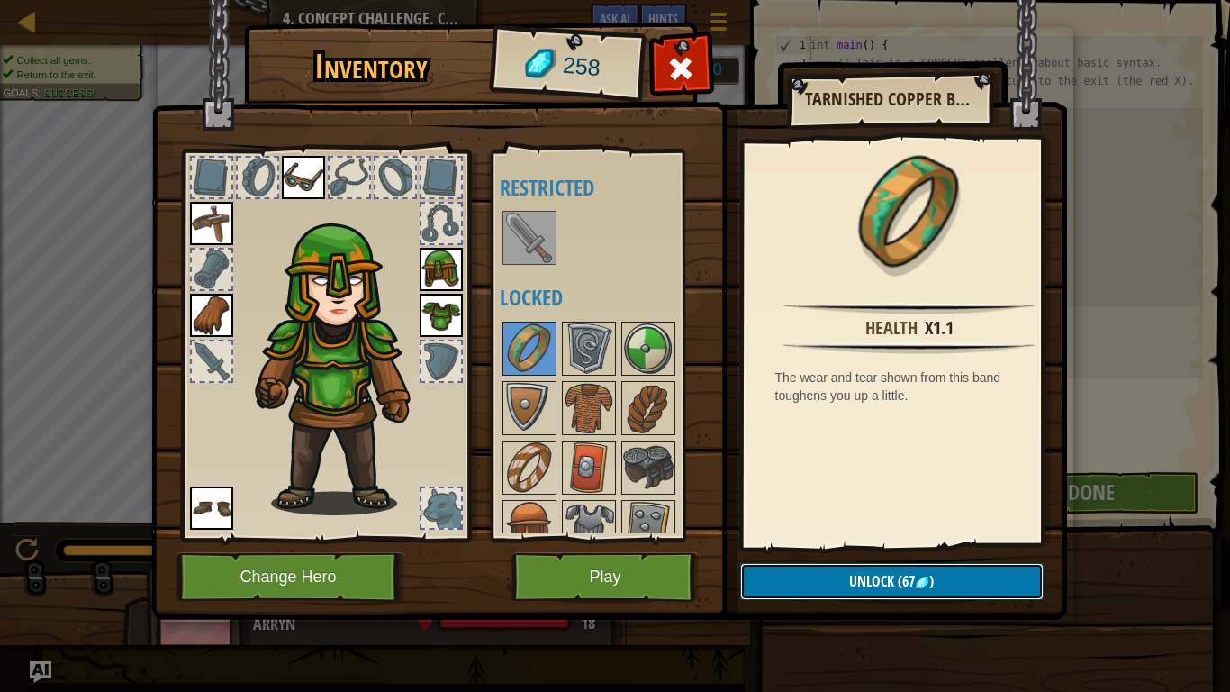
click at [792, 569] on button "Unlock (67 )" at bounding box center [891, 581] width 303 height 37
click at [822, 569] on button "Confirm" at bounding box center [891, 581] width 303 height 37
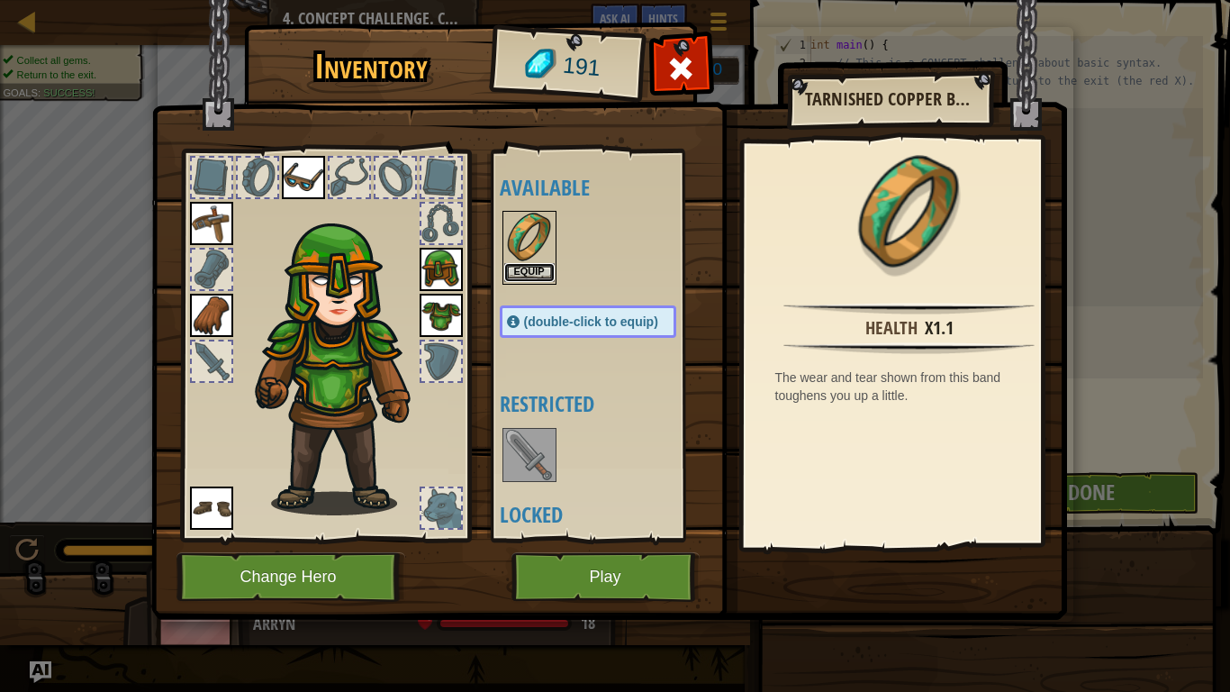
click at [547, 272] on button "Equip" at bounding box center [529, 272] width 50 height 19
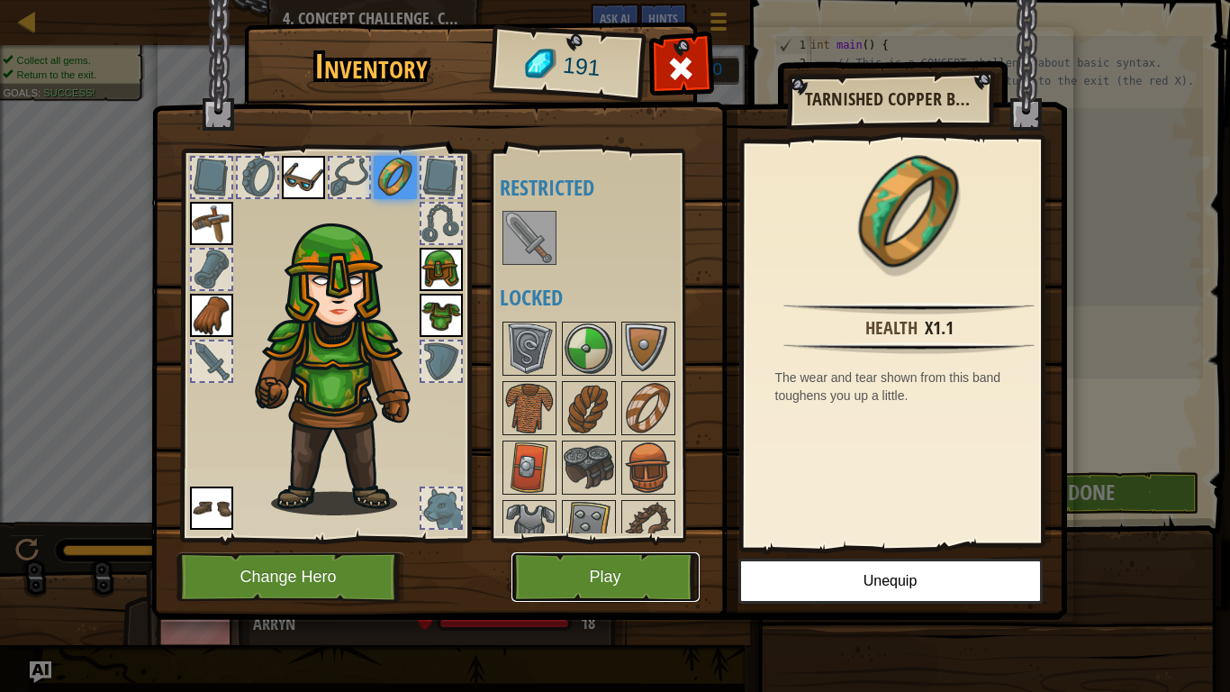
click at [585, 569] on button "Play" at bounding box center [605, 577] width 188 height 50
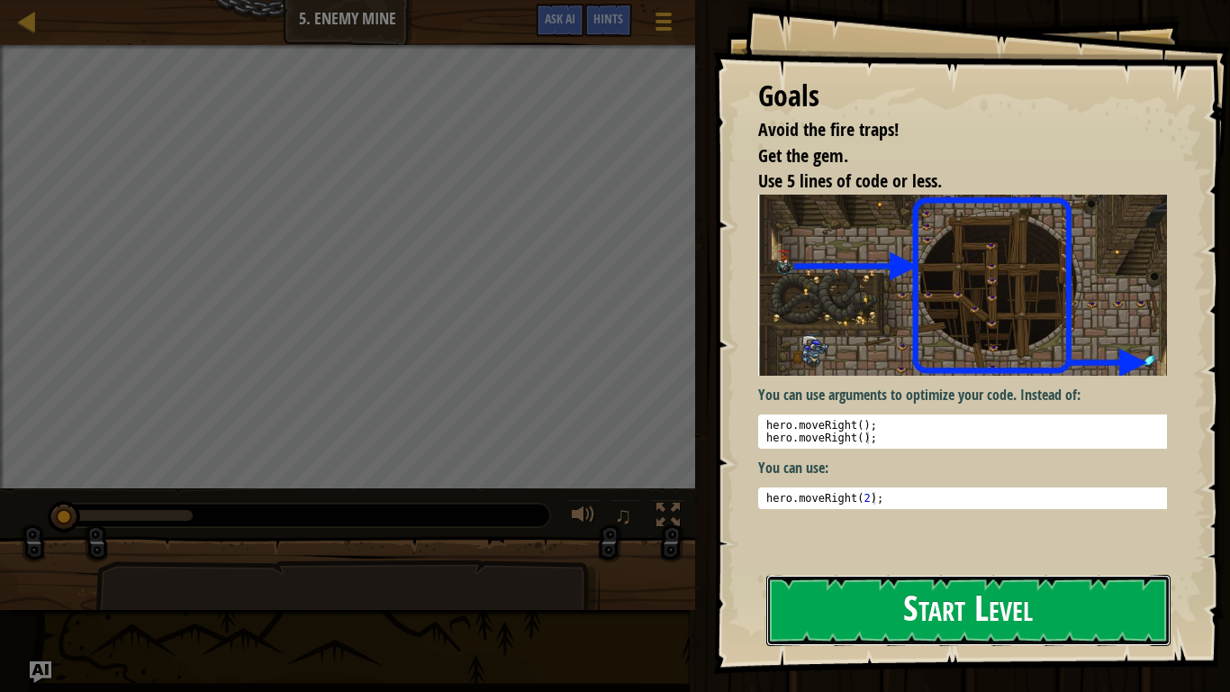
click at [898, 569] on button "Start Level" at bounding box center [968, 609] width 404 height 71
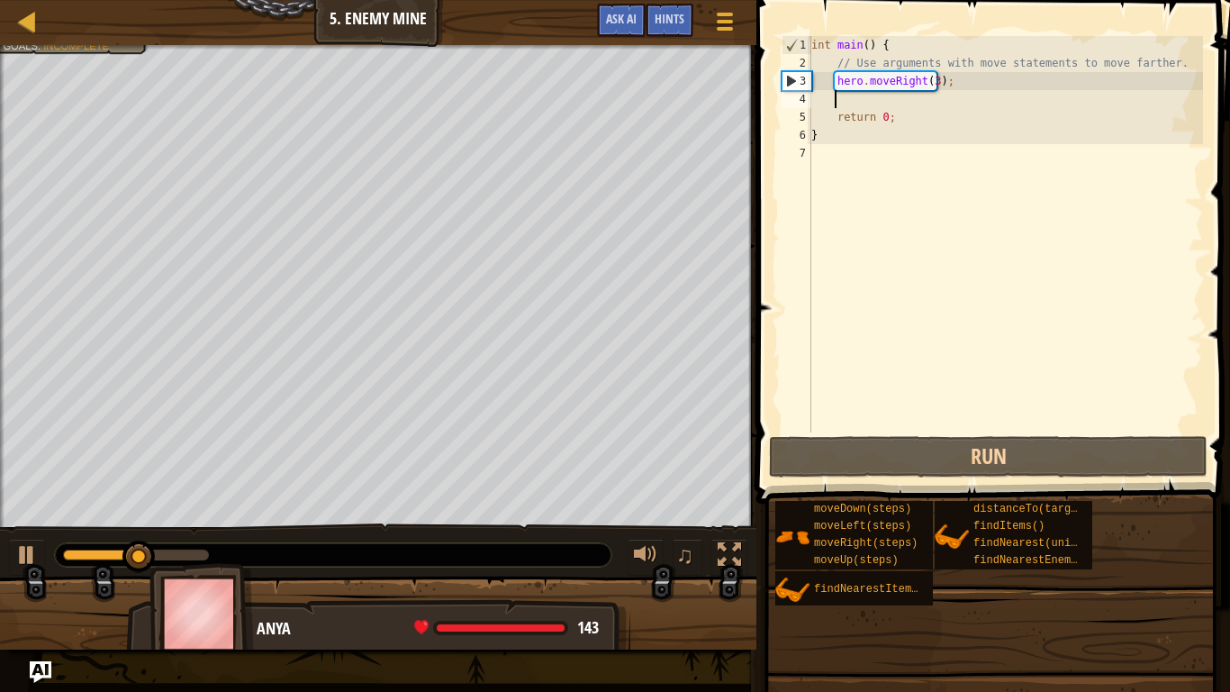
click at [1009, 99] on div "int main ( ) { // Use arguments with move statements to move farther. hero . mo…" at bounding box center [1005, 252] width 395 height 432
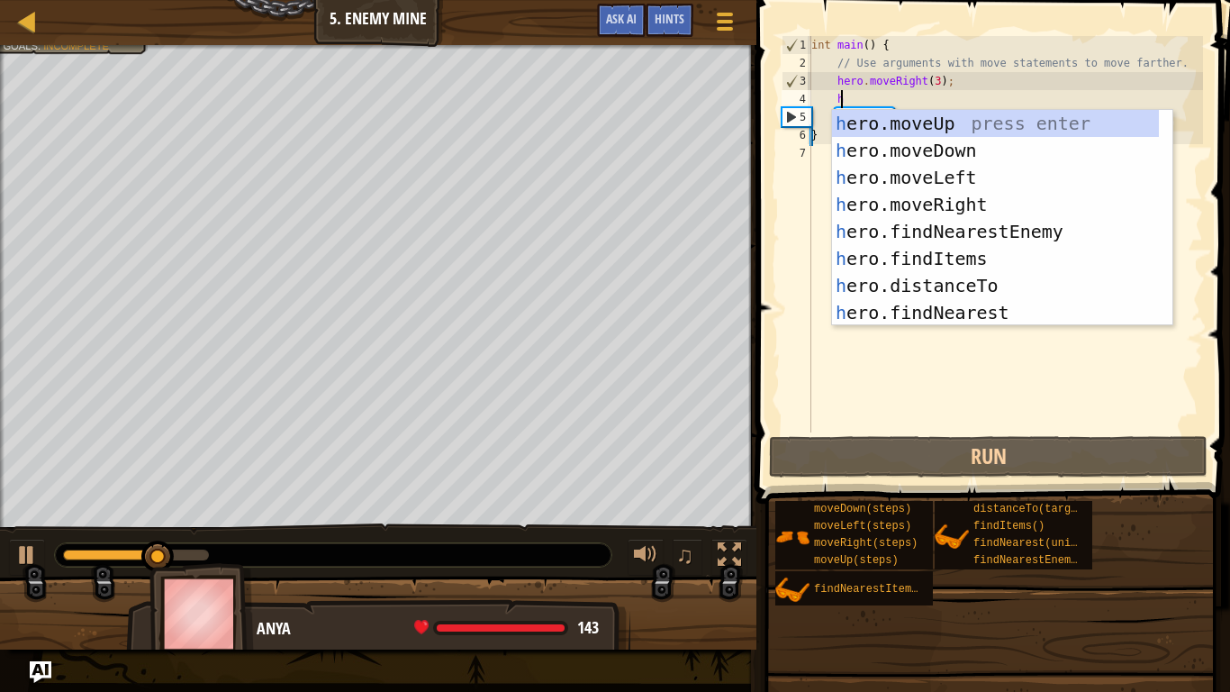
scroll to position [8, 2]
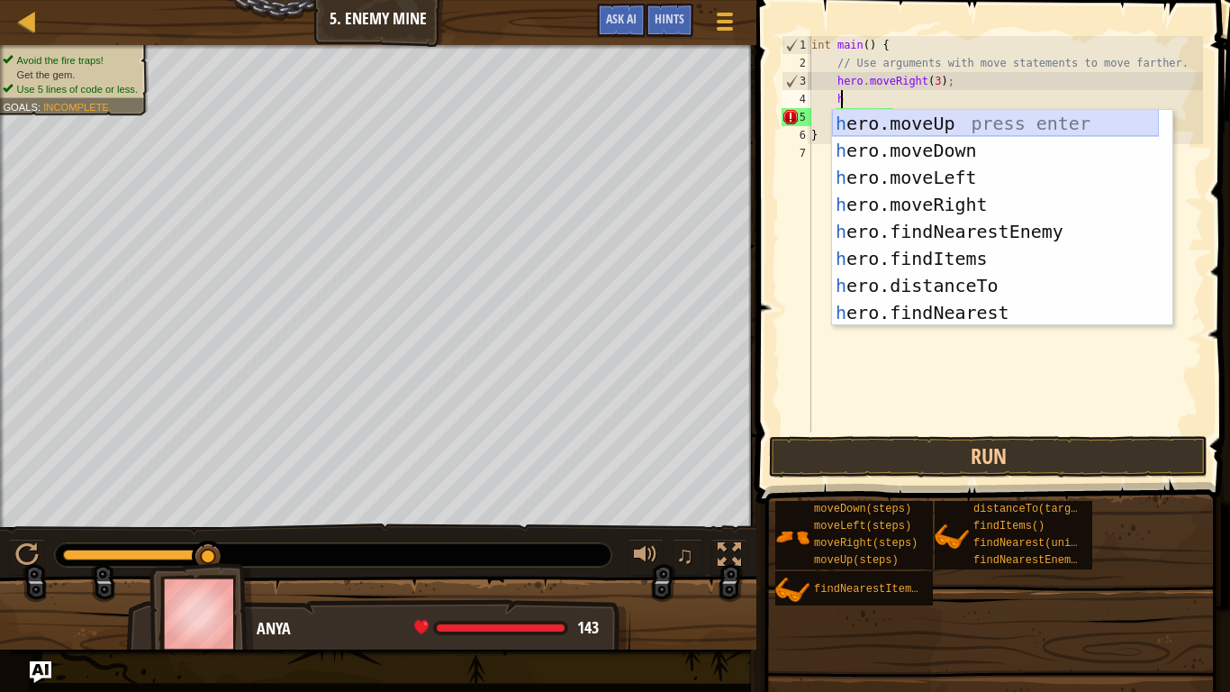
click at [965, 122] on div "h ero.moveUp press enter h ero.moveDown press enter h ero.moveLeft press enter …" at bounding box center [995, 245] width 327 height 270
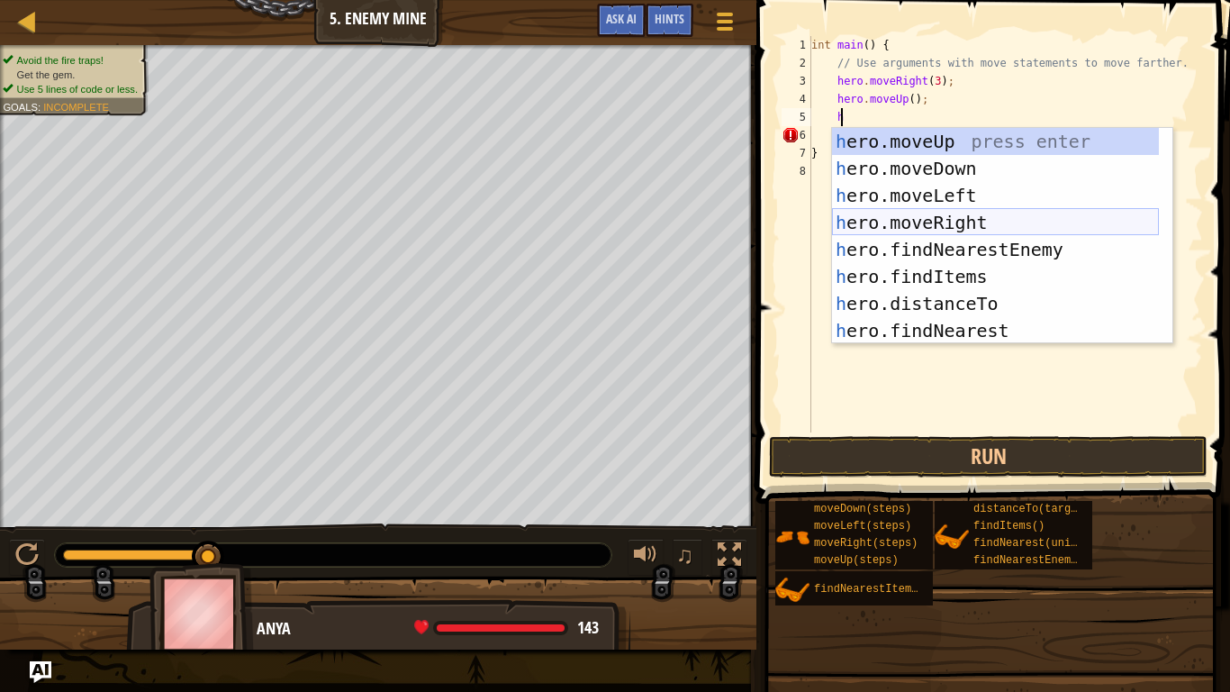
click at [970, 219] on div "h ero.moveUp press enter h ero.moveDown press enter h ero.moveLeft press enter …" at bounding box center [995, 263] width 327 height 270
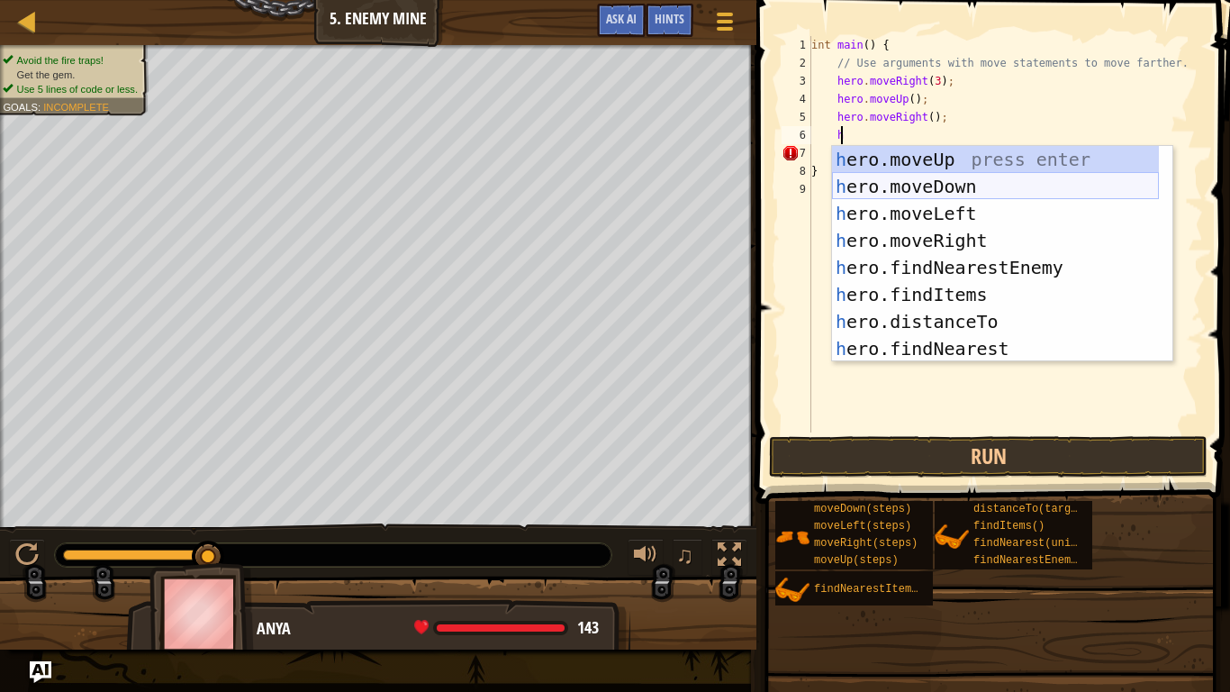
click at [960, 191] on div "h ero.moveUp press enter h ero.moveDown press enter h ero.moveLeft press enter …" at bounding box center [995, 281] width 327 height 270
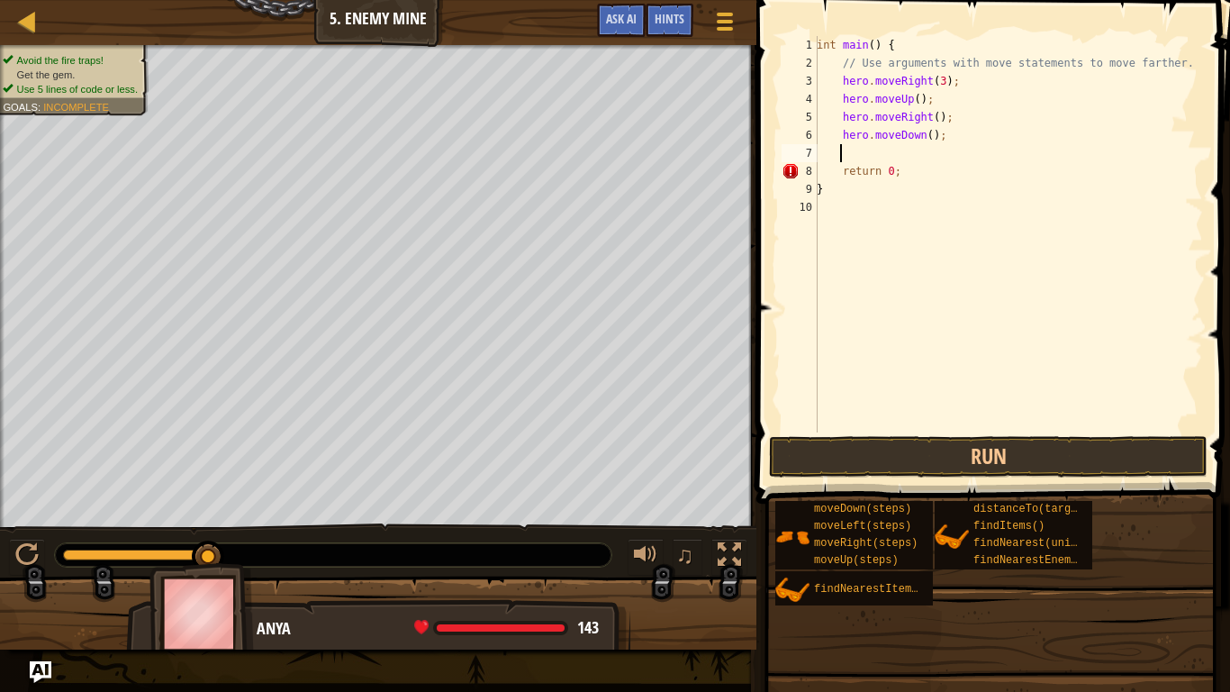
scroll to position [8, 1]
click at [919, 139] on div "int main ( ) { // Use arguments with move statements to move farther. hero . mo…" at bounding box center [1008, 252] width 390 height 432
click at [972, 137] on div "int main ( ) { // Use arguments with move statements to move farther. hero . mo…" at bounding box center [1008, 252] width 390 height 432
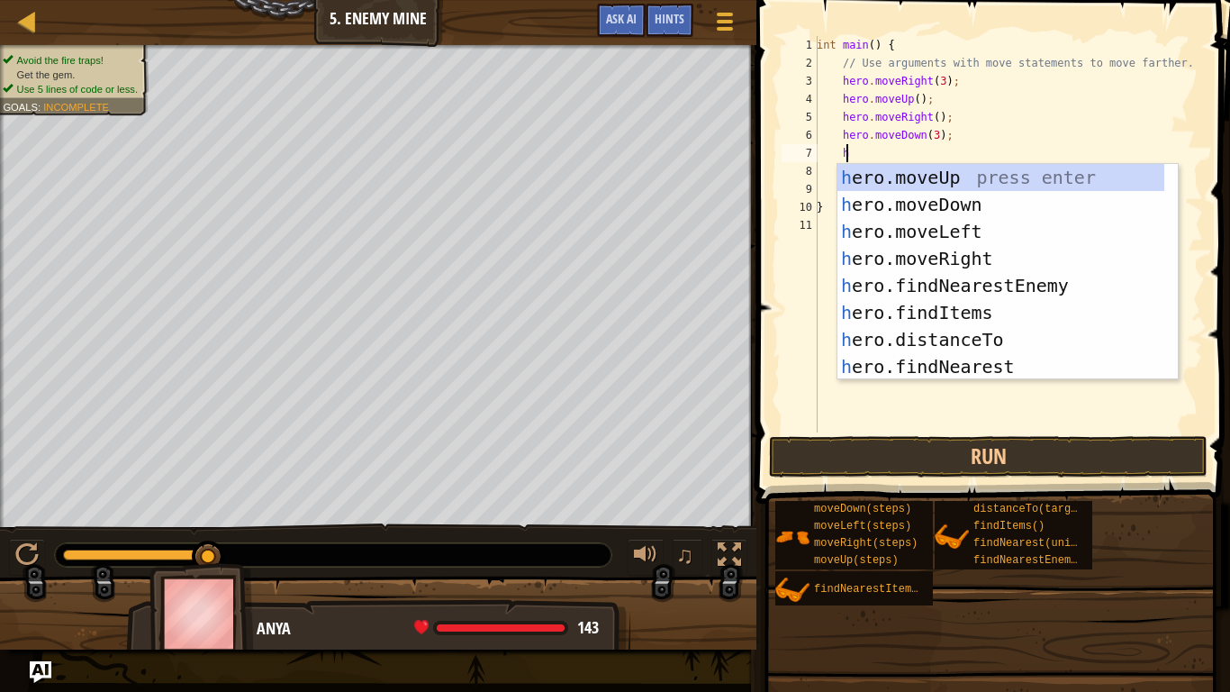
scroll to position [8, 2]
click at [931, 257] on div "h ero.moveUp press enter h ero.moveDown press enter h ero.moveLeft press enter …" at bounding box center [1000, 299] width 327 height 270
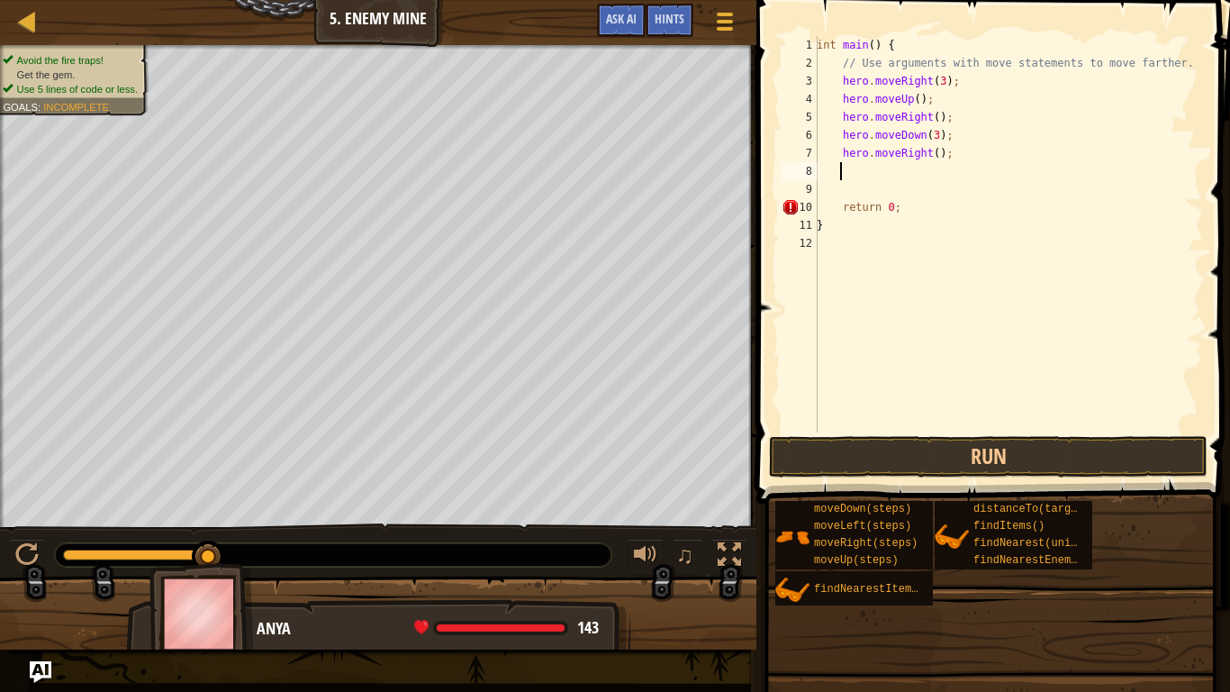
scroll to position [8, 1]
click at [929, 157] on div "int main ( ) { // Use arguments with move statements to move farther. hero . mo…" at bounding box center [1008, 252] width 390 height 432
click at [992, 452] on button "Run" at bounding box center [988, 456] width 439 height 41
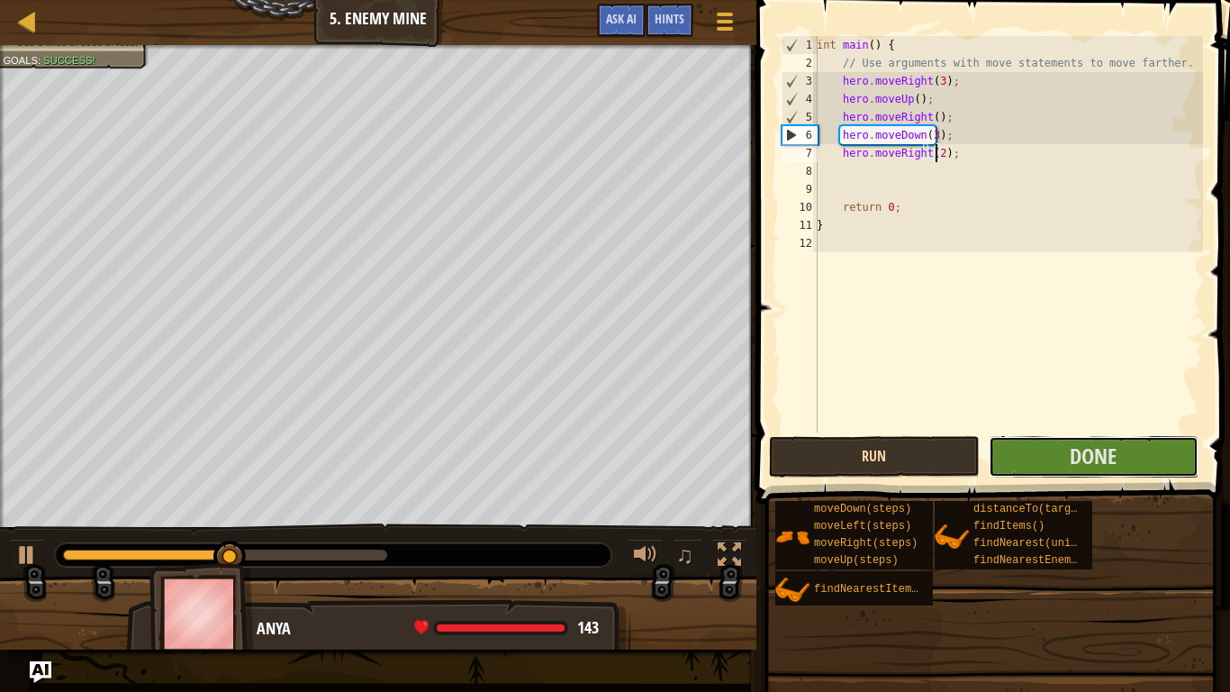
click at [992, 452] on button "Done" at bounding box center [1094, 456] width 210 height 41
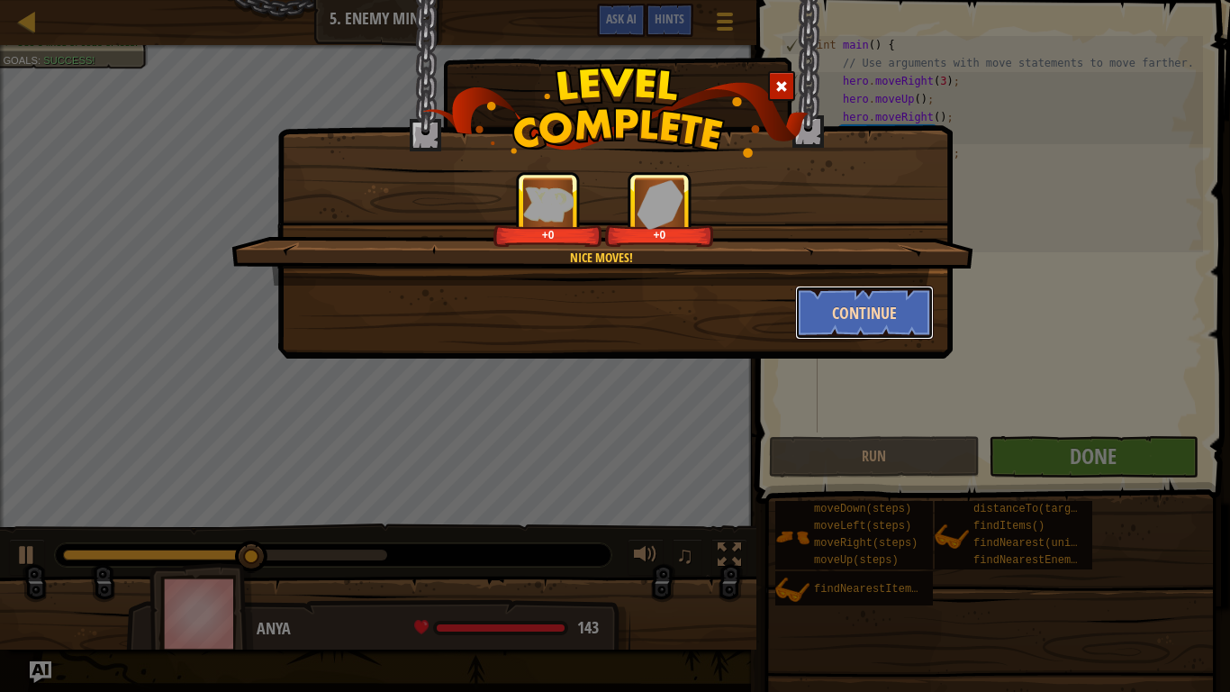
click at [830, 326] on button "Continue" at bounding box center [865, 312] width 140 height 54
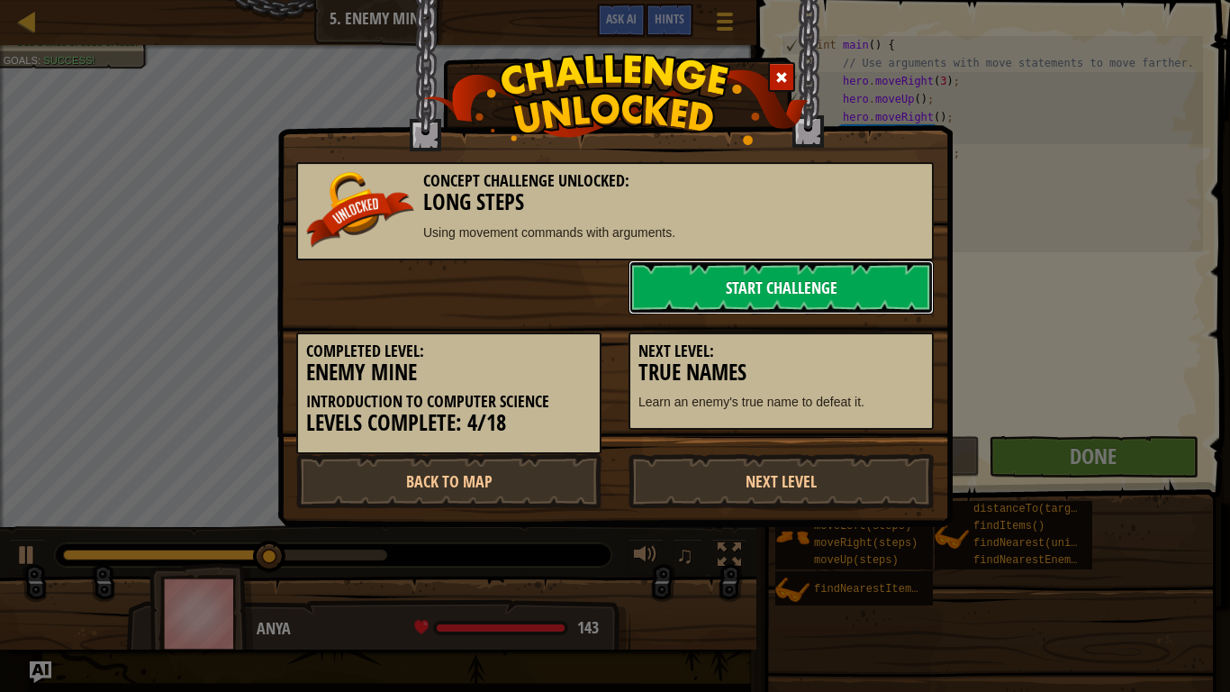
click at [790, 303] on link "Start Challenge" at bounding box center [781, 287] width 305 height 54
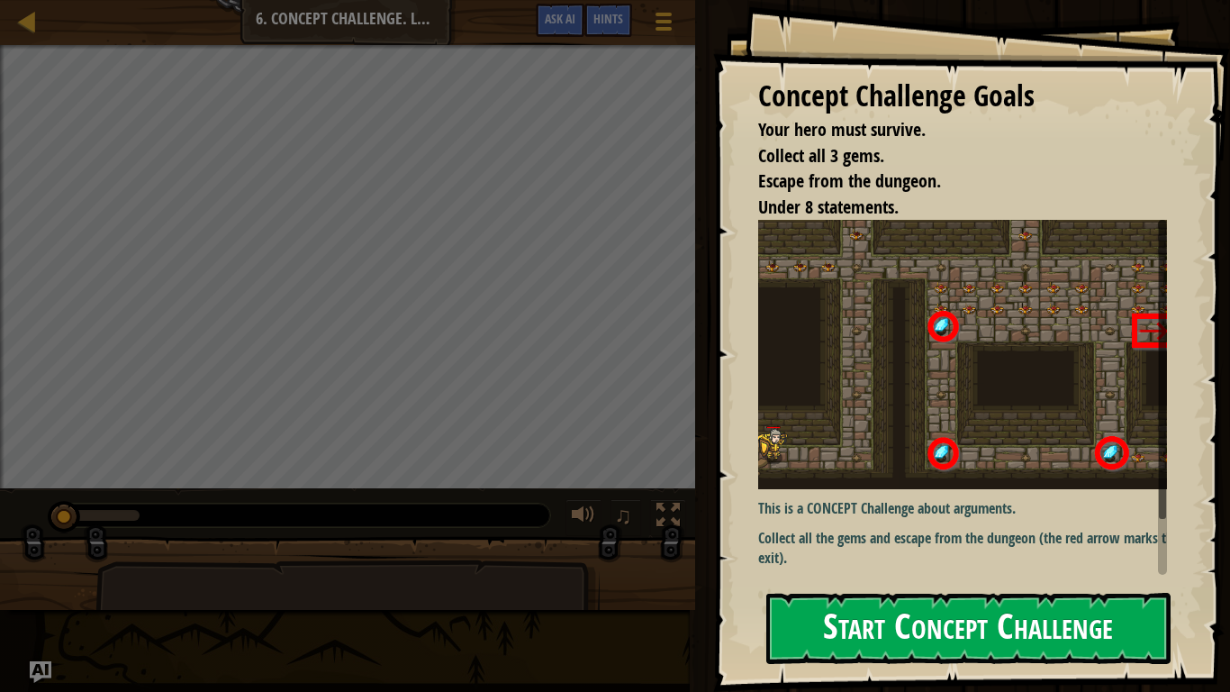
click at [903, 569] on button "Start Concept Challenge" at bounding box center [968, 627] width 404 height 71
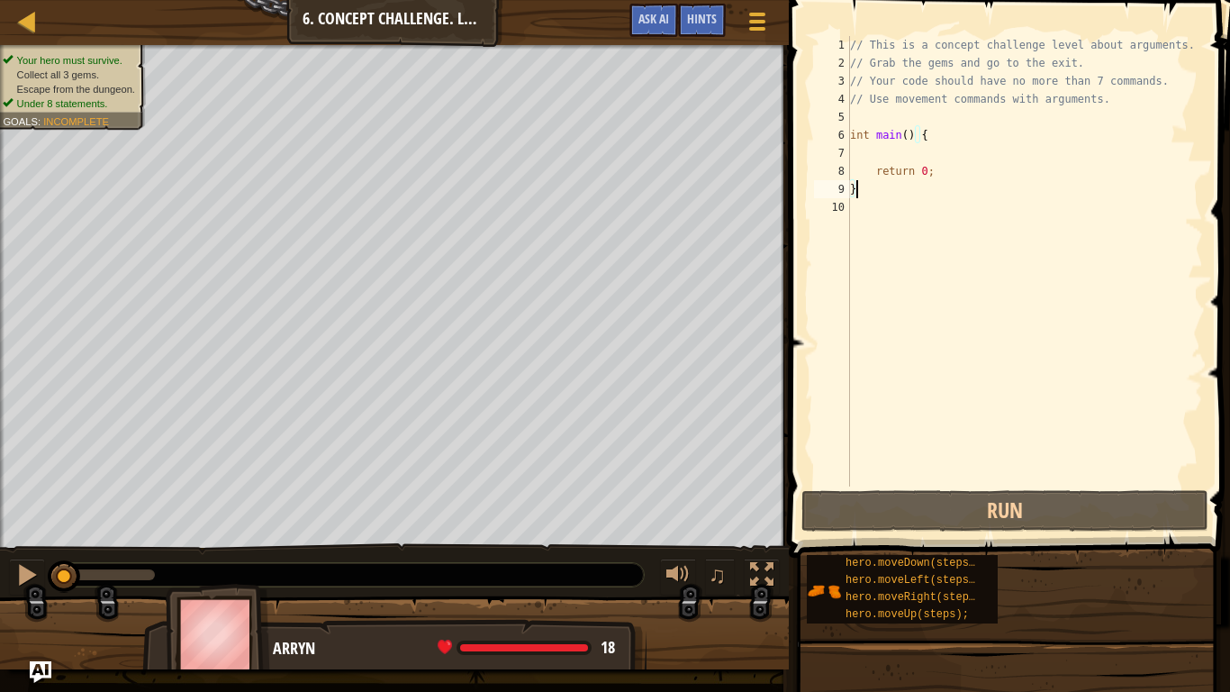
click at [975, 160] on div "// This is a concept challenge level about arguments. // Grab the gems and go t…" at bounding box center [1024, 279] width 357 height 486
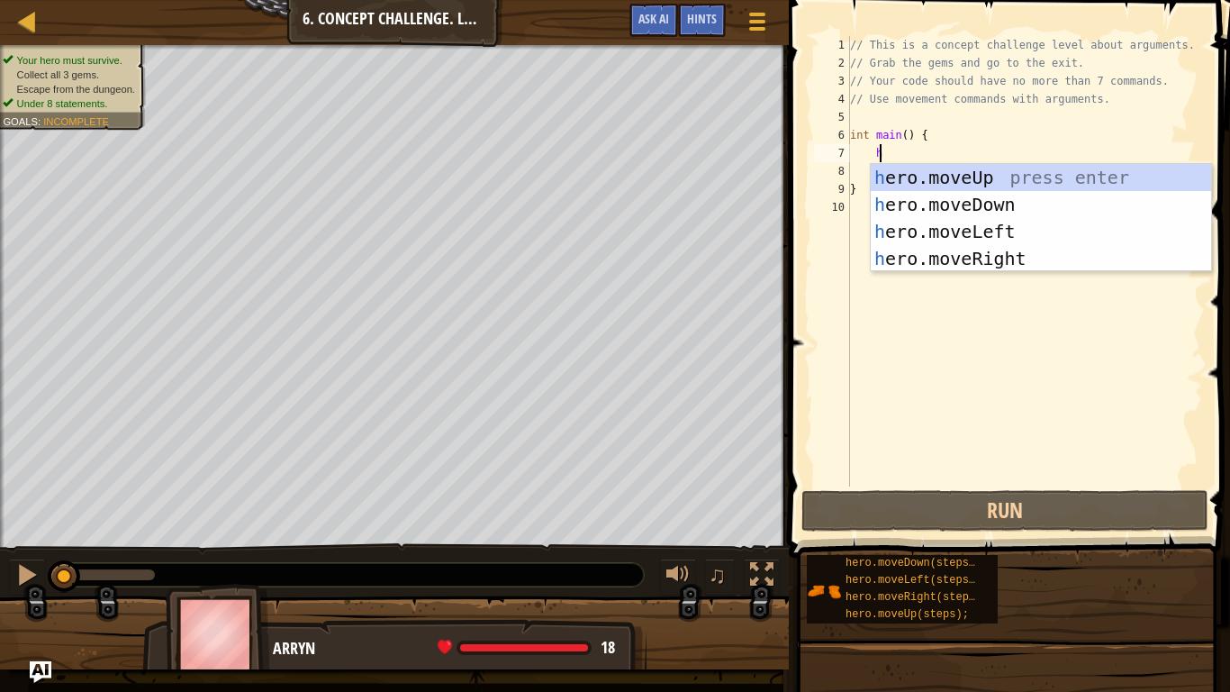
scroll to position [8, 2]
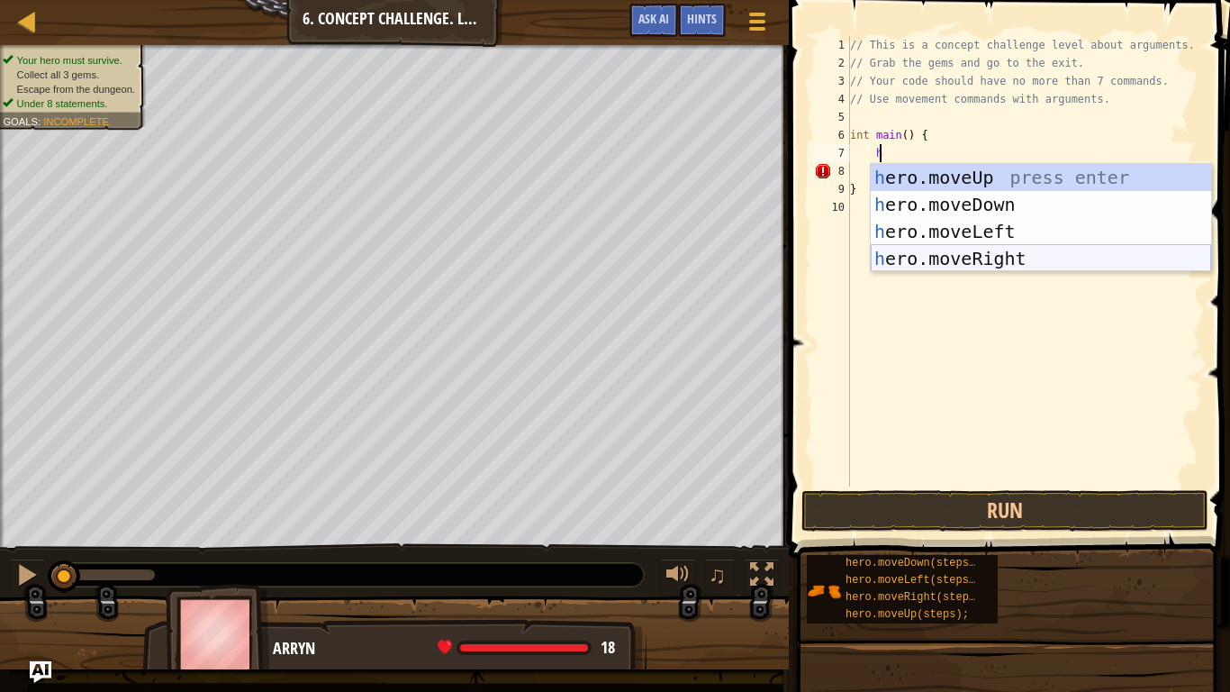
click at [1003, 267] on div "h ero.moveUp press enter h ero.moveDown press enter h ero.moveLeft press enter …" at bounding box center [1041, 245] width 340 height 162
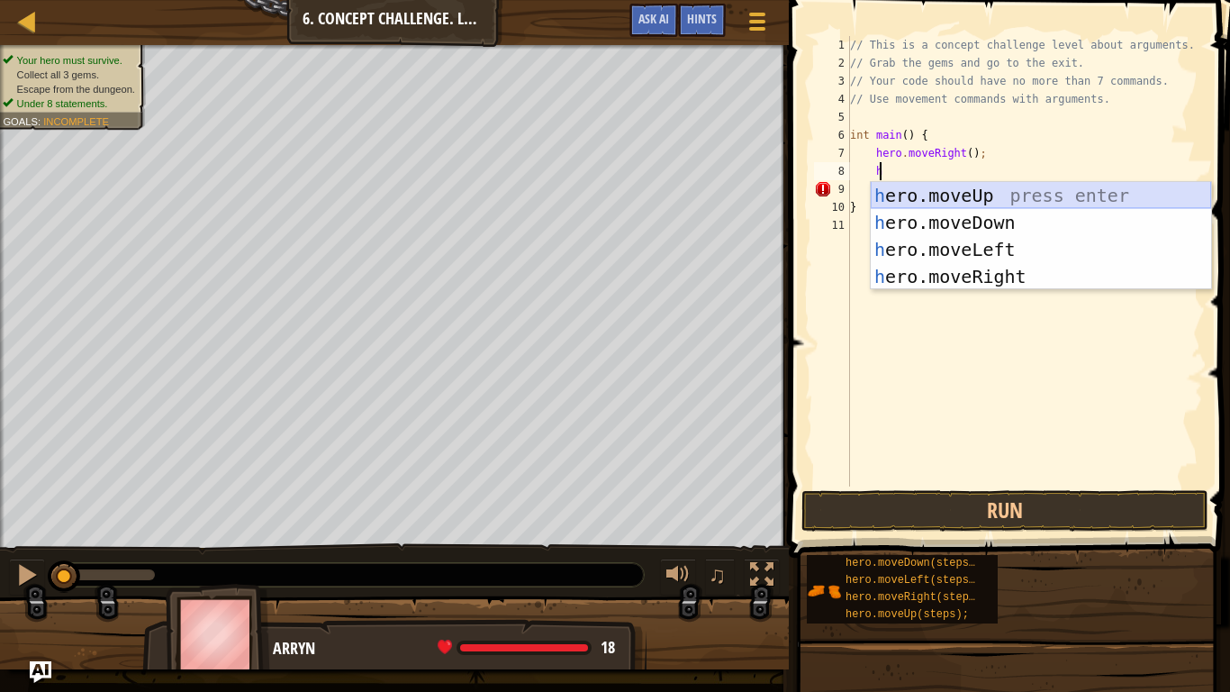
click at [974, 192] on div "h ero.moveUp press enter h ero.moveDown press enter h ero.moveLeft press enter …" at bounding box center [1041, 263] width 340 height 162
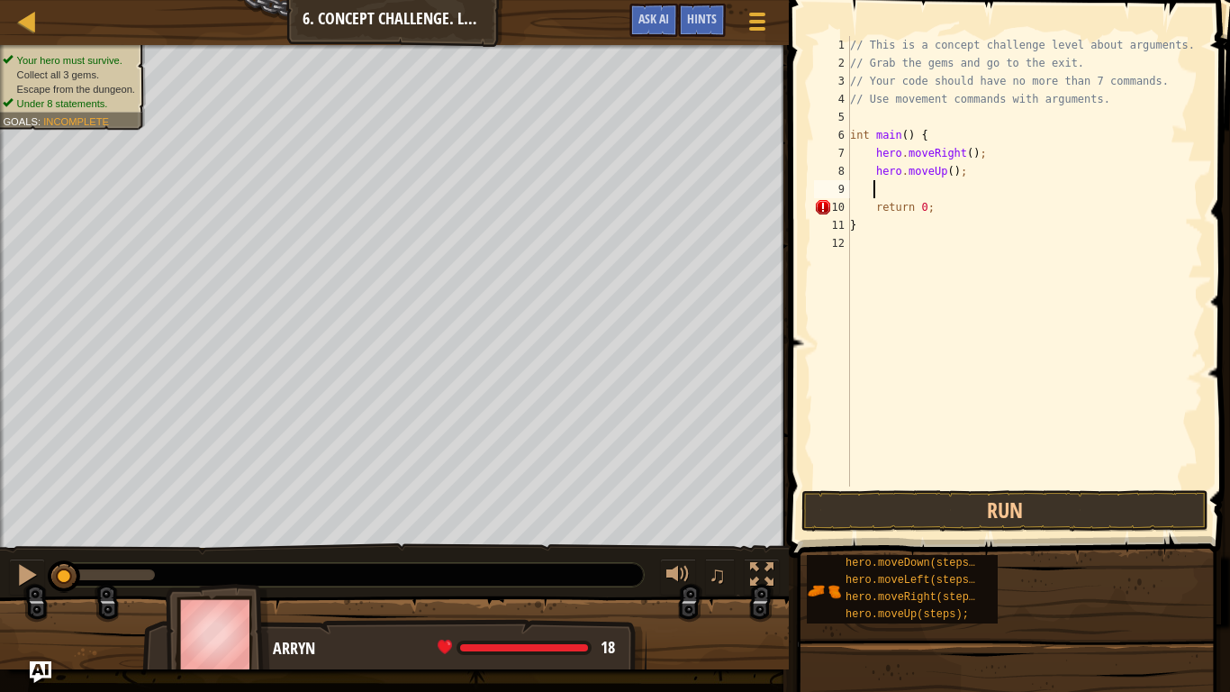
scroll to position [8, 1]
click at [945, 166] on div "// This is a concept challenge level about arguments. // Grab the gems and go t…" at bounding box center [1024, 279] width 357 height 486
click at [968, 191] on div "// This is a concept challenge level about arguments. // Grab the gems and go t…" at bounding box center [1024, 279] width 357 height 486
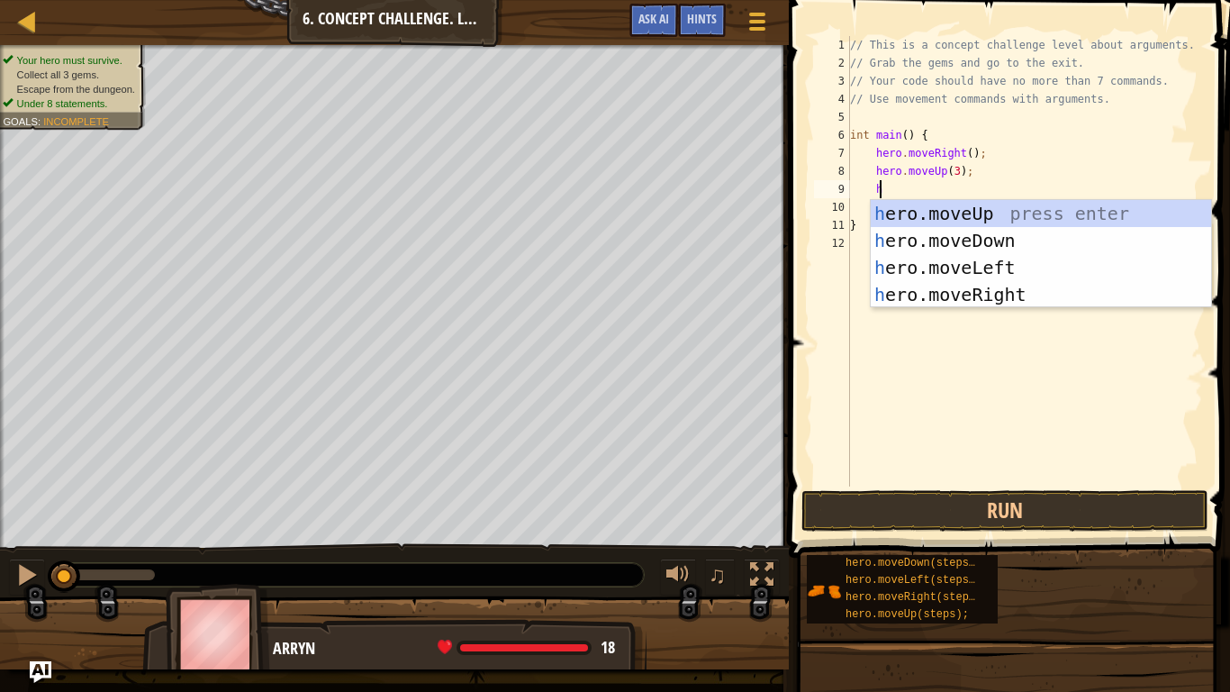
scroll to position [8, 2]
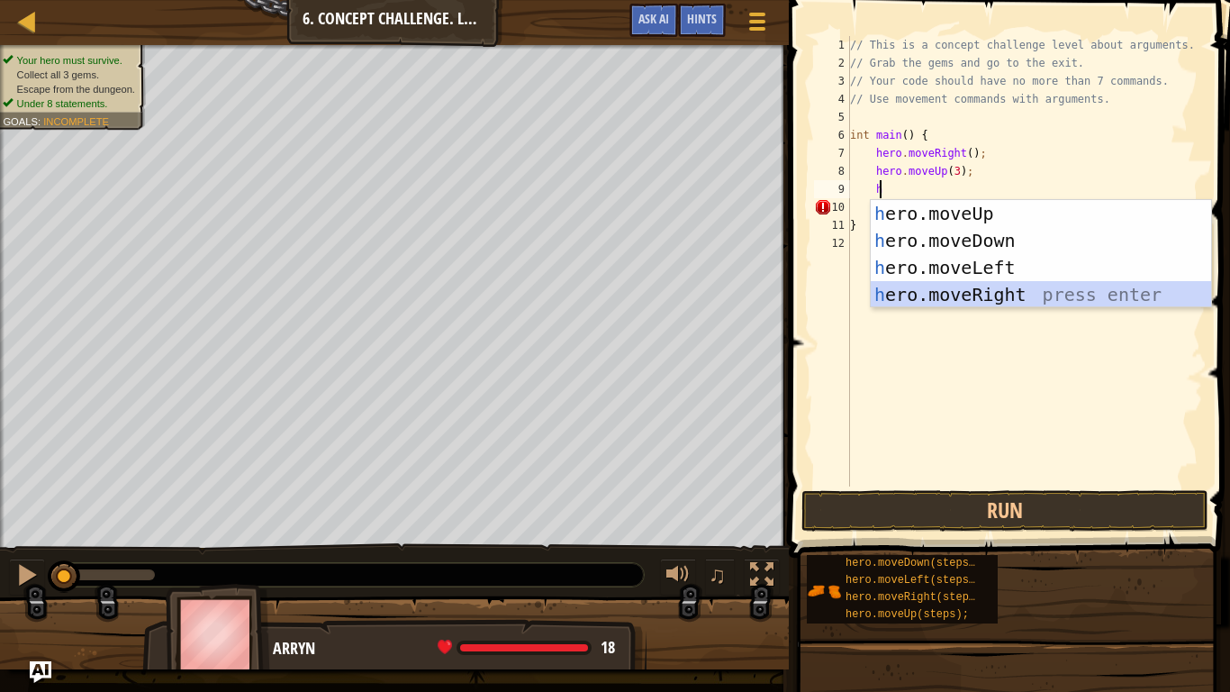
click at [1015, 286] on div "h ero.moveUp press enter h ero.moveDown press enter h ero.moveLeft press enter …" at bounding box center [1041, 281] width 340 height 162
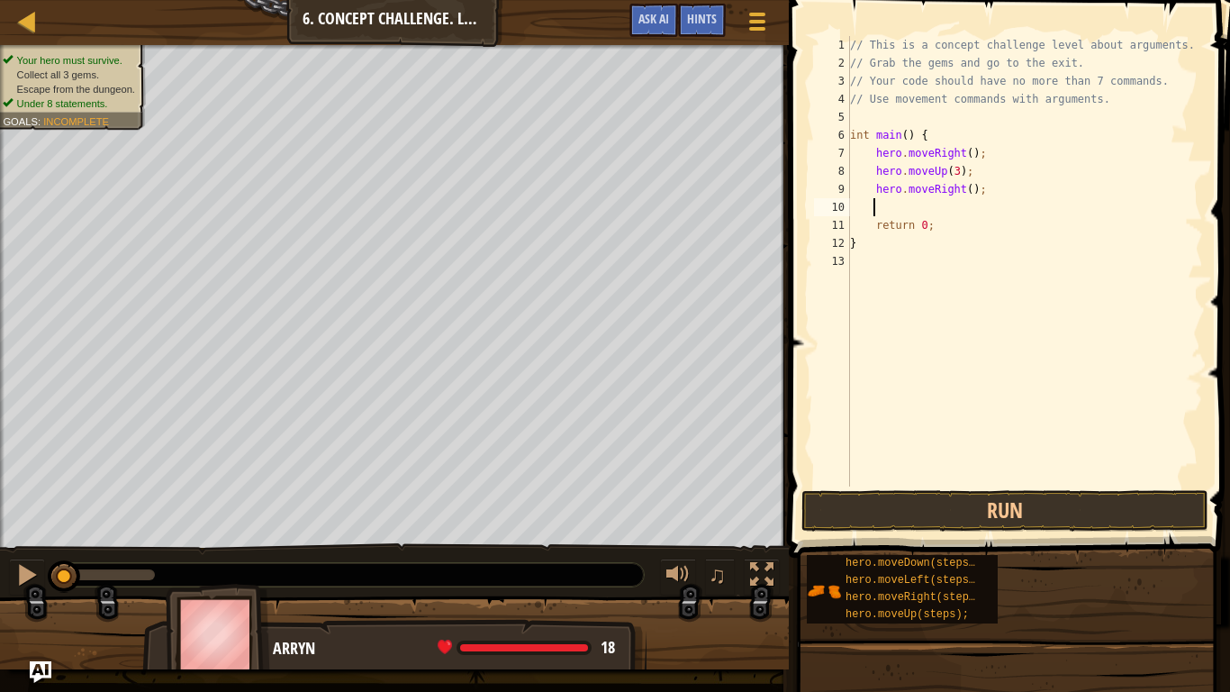
click at [959, 187] on div "// This is a concept challenge level about arguments. // Grab the gems and go t…" at bounding box center [1024, 279] width 357 height 486
click at [981, 208] on div "// This is a concept challenge level about arguments. // Grab the gems and go t…" at bounding box center [1024, 279] width 357 height 486
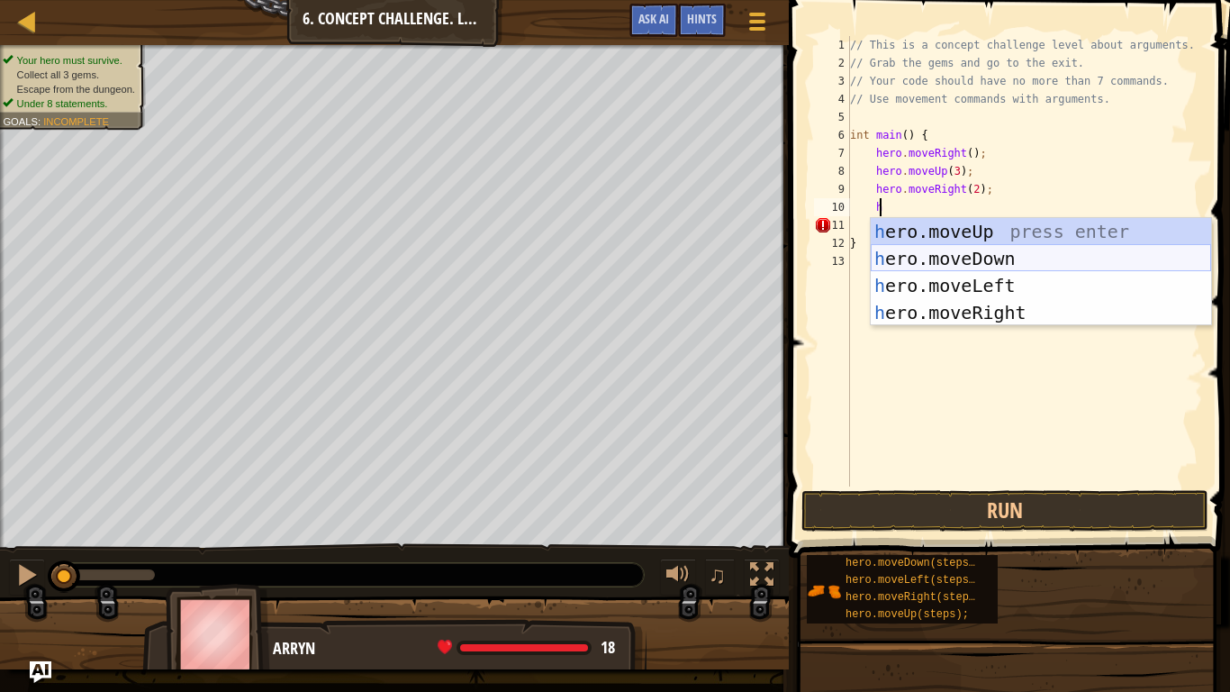
click at [1006, 266] on div "h ero.moveUp press enter h ero.moveDown press enter h ero.moveLeft press enter …" at bounding box center [1041, 299] width 340 height 162
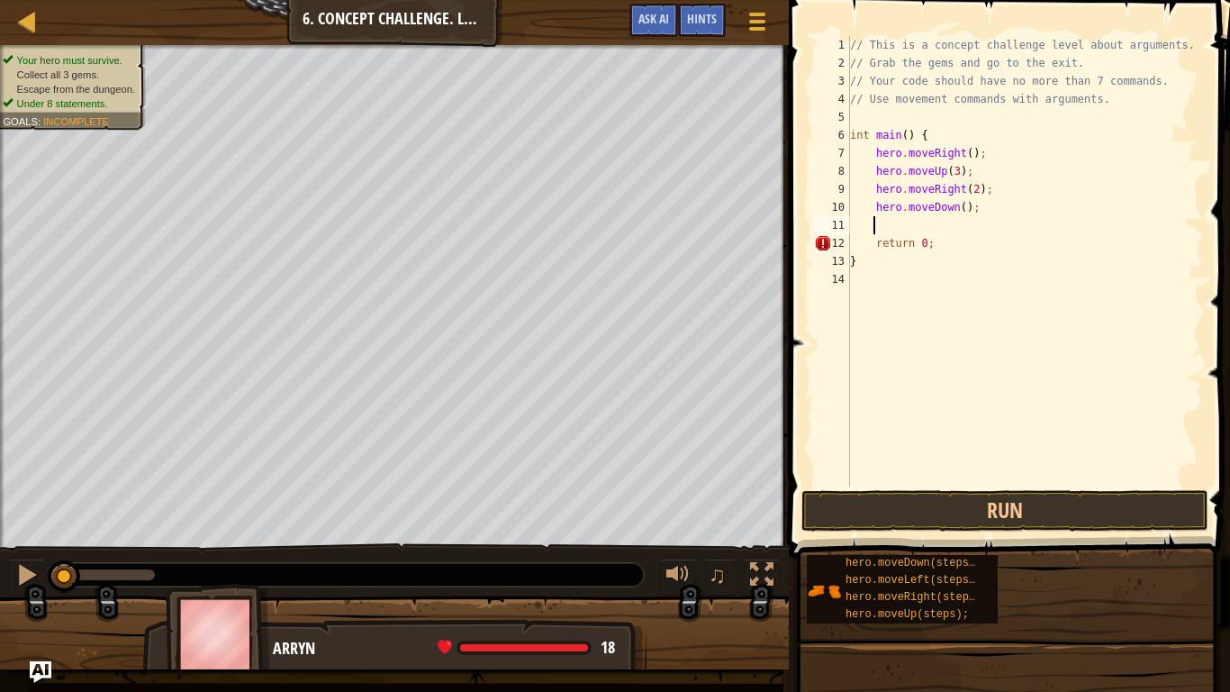
scroll to position [8, 1]
click at [954, 210] on div "// This is a concept challenge level about arguments. // Grab the gems and go t…" at bounding box center [1024, 279] width 357 height 486
click at [969, 222] on div "// This is a concept challenge level about arguments. // Grab the gems and go t…" at bounding box center [1024, 279] width 357 height 486
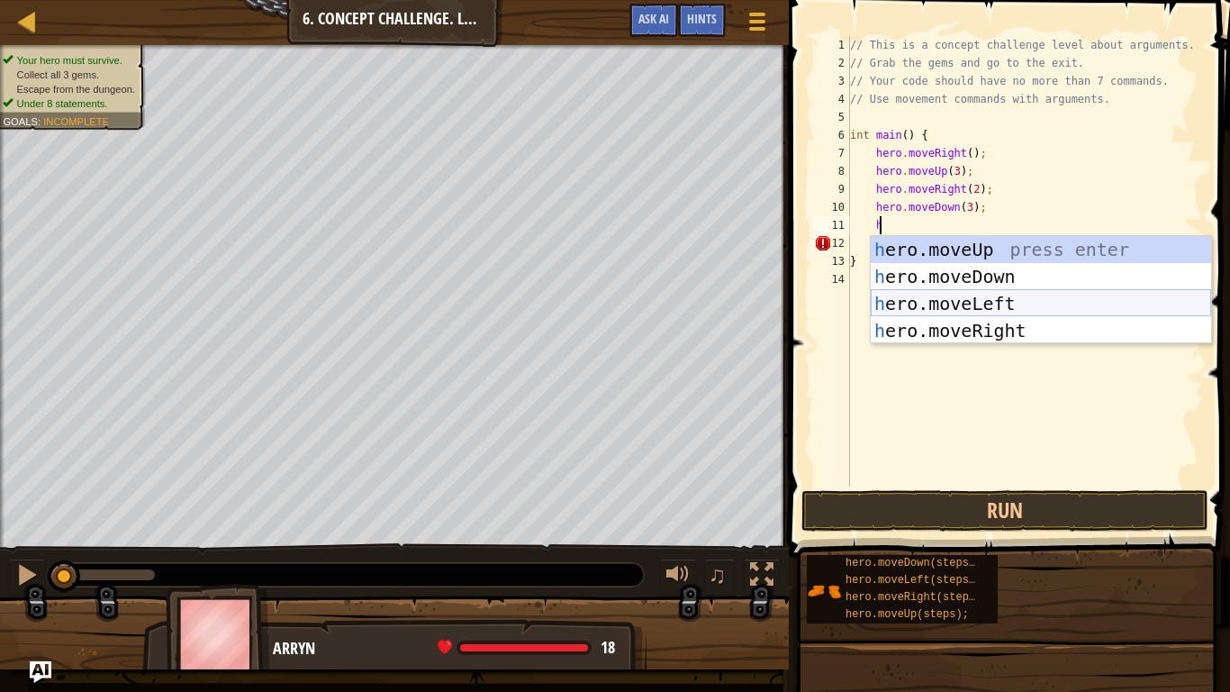
click at [1000, 293] on div "h ero.moveUp press enter h ero.moveDown press enter h ero.moveLeft press enter …" at bounding box center [1041, 317] width 340 height 162
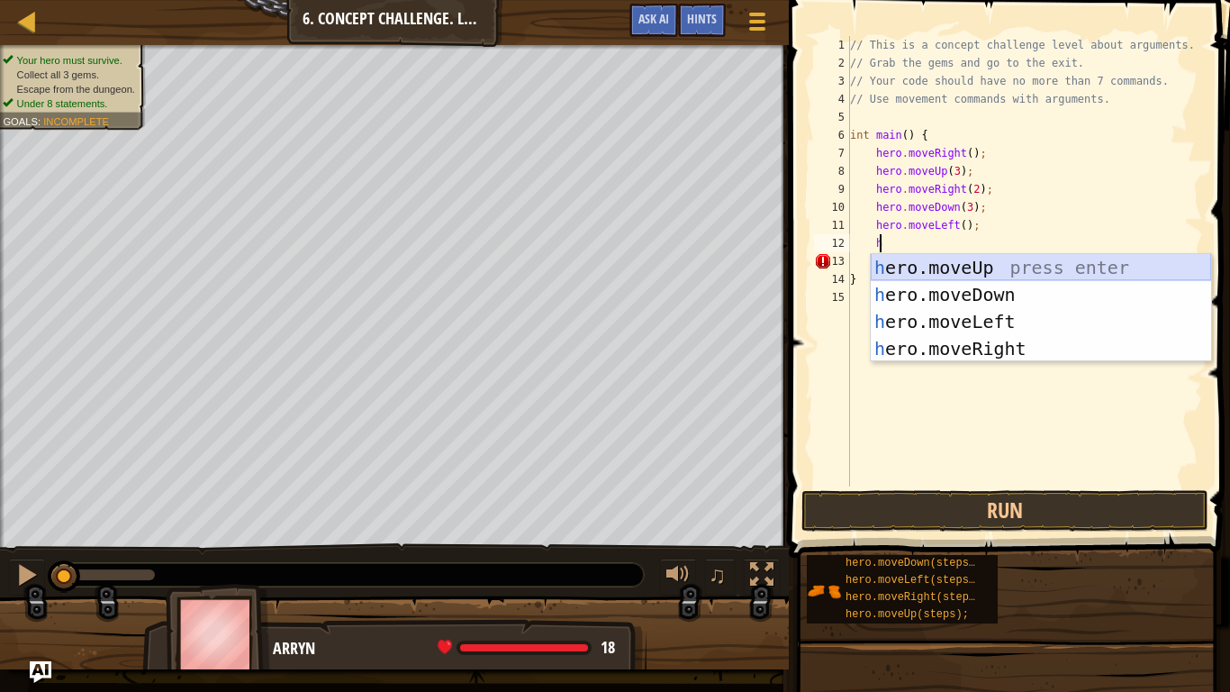
click at [978, 263] on div "h ero.moveUp press enter h ero.moveDown press enter h ero.moveLeft press enter …" at bounding box center [1041, 335] width 340 height 162
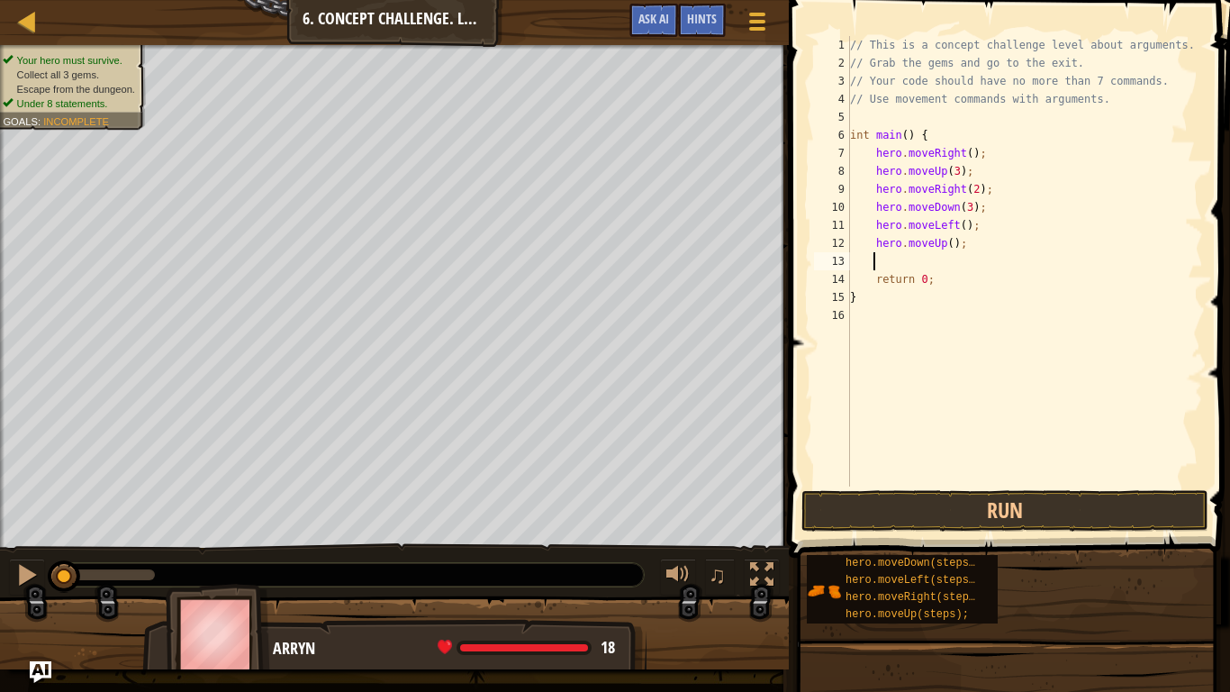
click at [944, 246] on div "// This is a concept challenge level about arguments. // Grab the gems and go t…" at bounding box center [1024, 279] width 357 height 486
click at [944, 257] on div "// This is a concept challenge level about arguments. // Grab the gems and go t…" at bounding box center [1024, 279] width 357 height 486
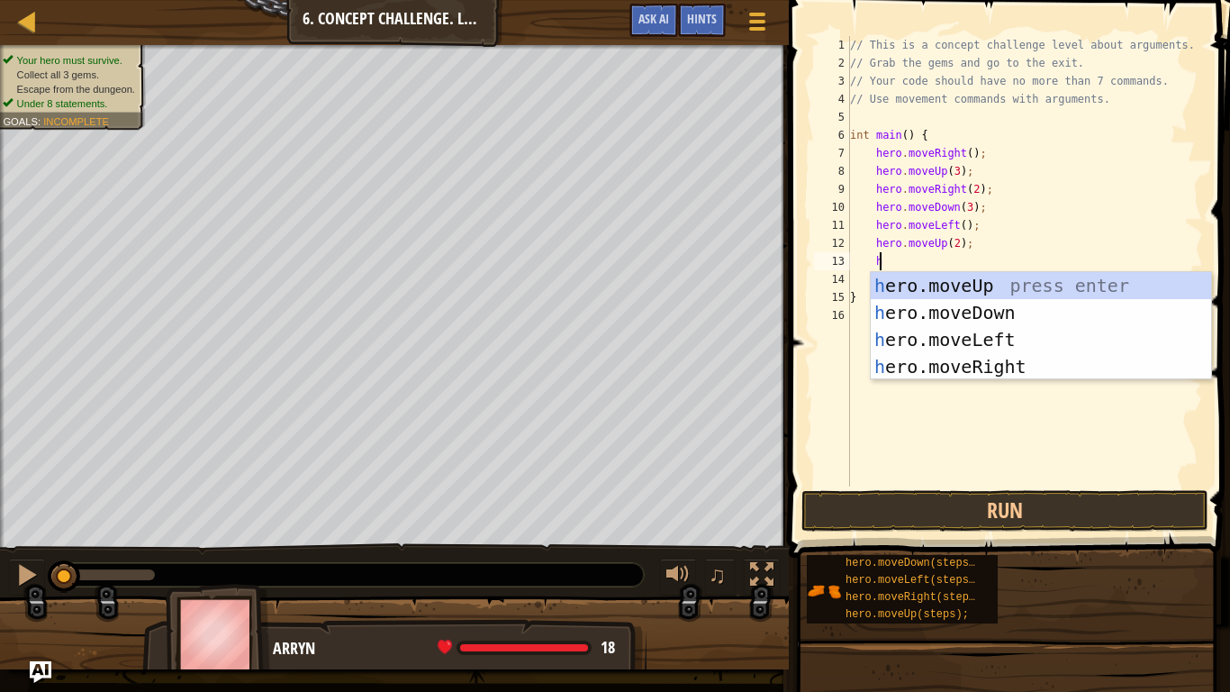
scroll to position [8, 2]
click at [993, 366] on div "h ero.moveUp press enter h ero.moveDown press enter h ero.moveLeft press enter …" at bounding box center [1041, 353] width 340 height 162
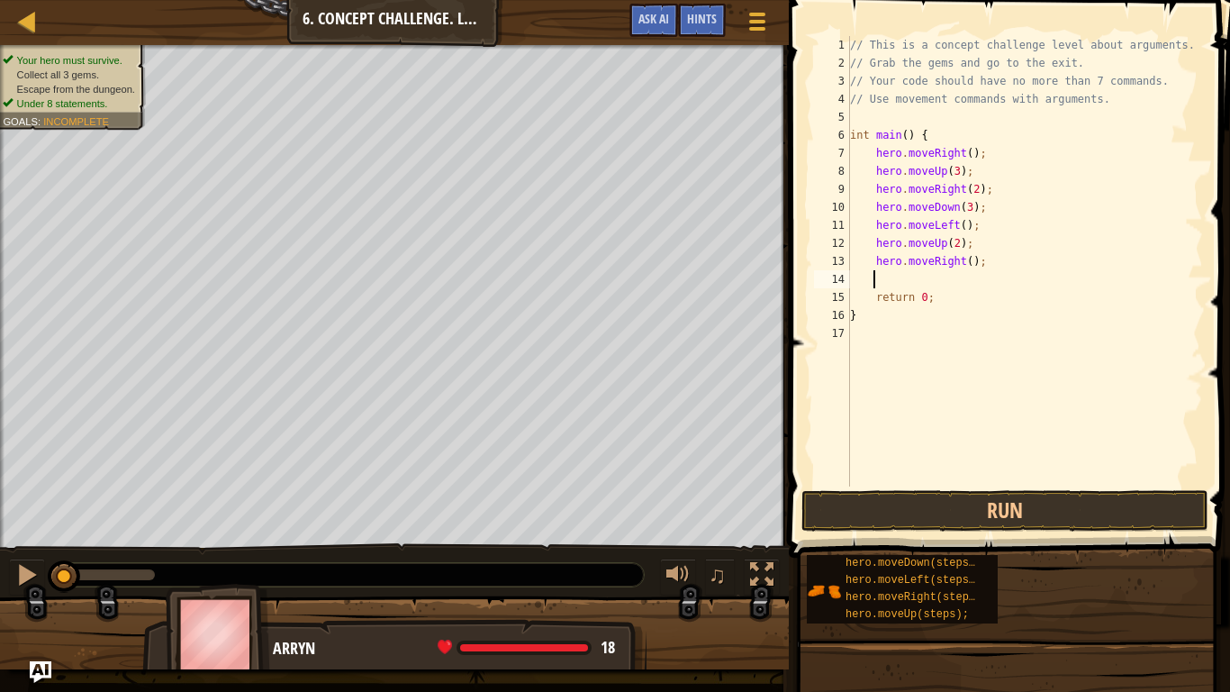
click at [960, 263] on div "// This is a concept challenge level about arguments. // Grab the gems and go t…" at bounding box center [1024, 279] width 357 height 486
click at [1010, 490] on button "Run" at bounding box center [1004, 510] width 407 height 41
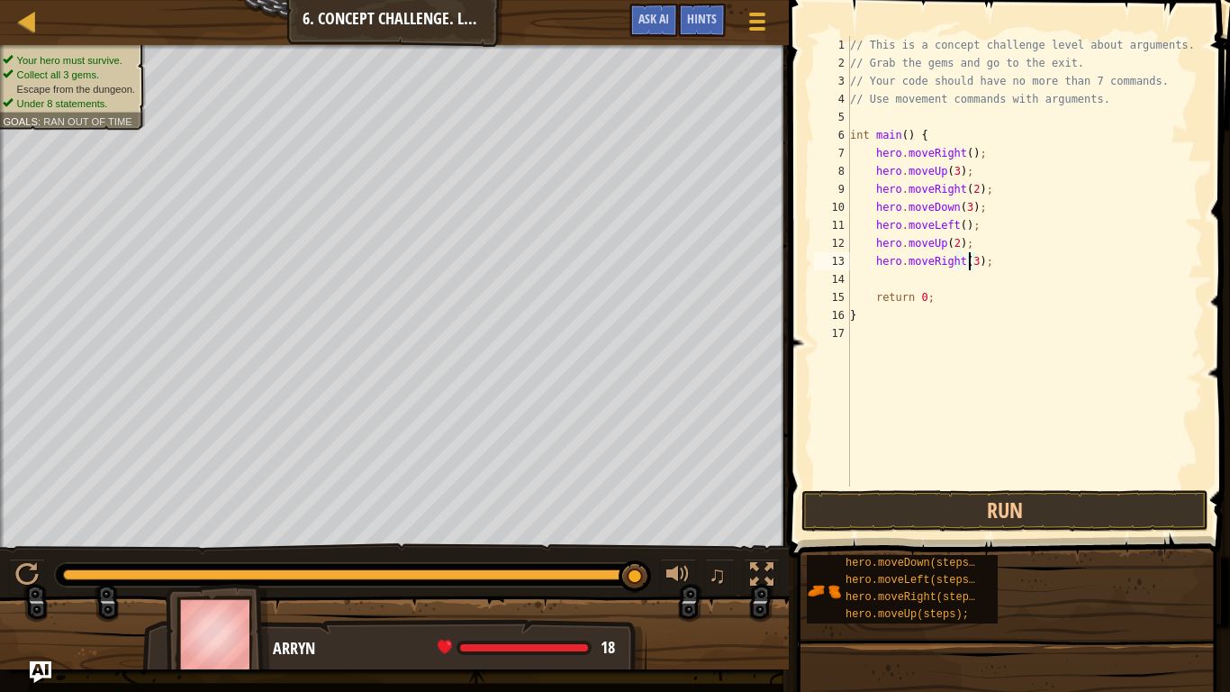
click at [924, 286] on div "// This is a concept challenge level about arguments. // Grab the gems and go t…" at bounding box center [1024, 279] width 357 height 486
click at [967, 521] on button "Run" at bounding box center [1004, 510] width 407 height 41
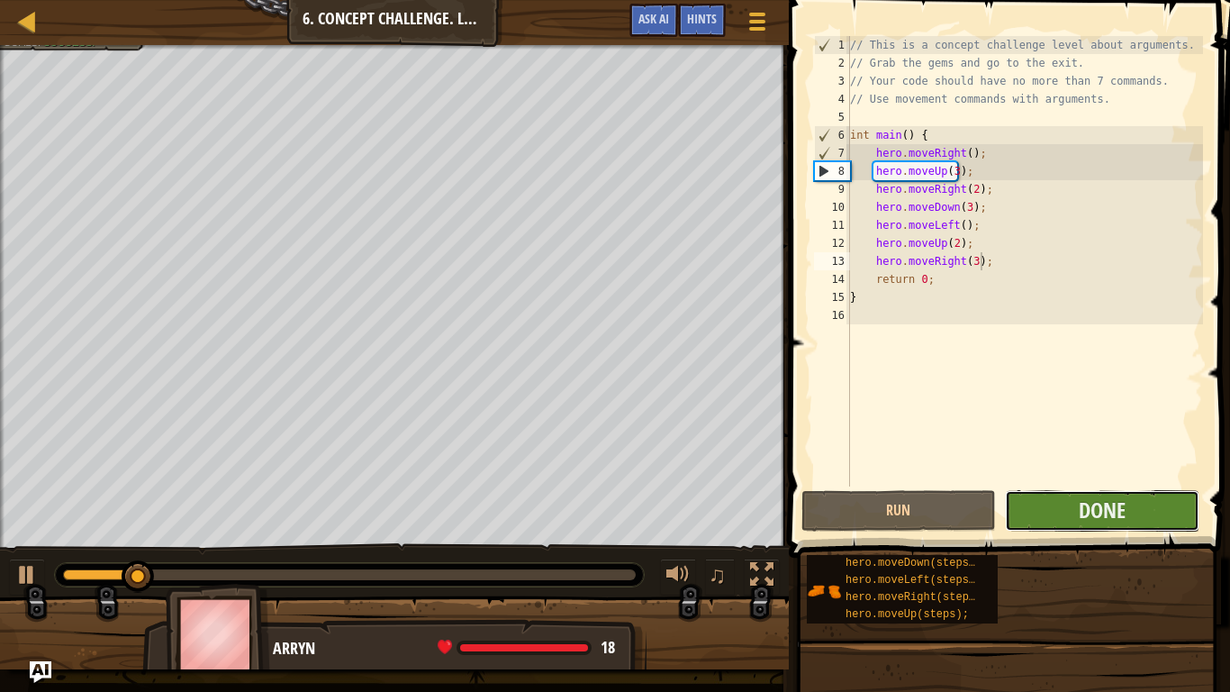
click at [1025, 520] on button "Done" at bounding box center [1102, 510] width 194 height 41
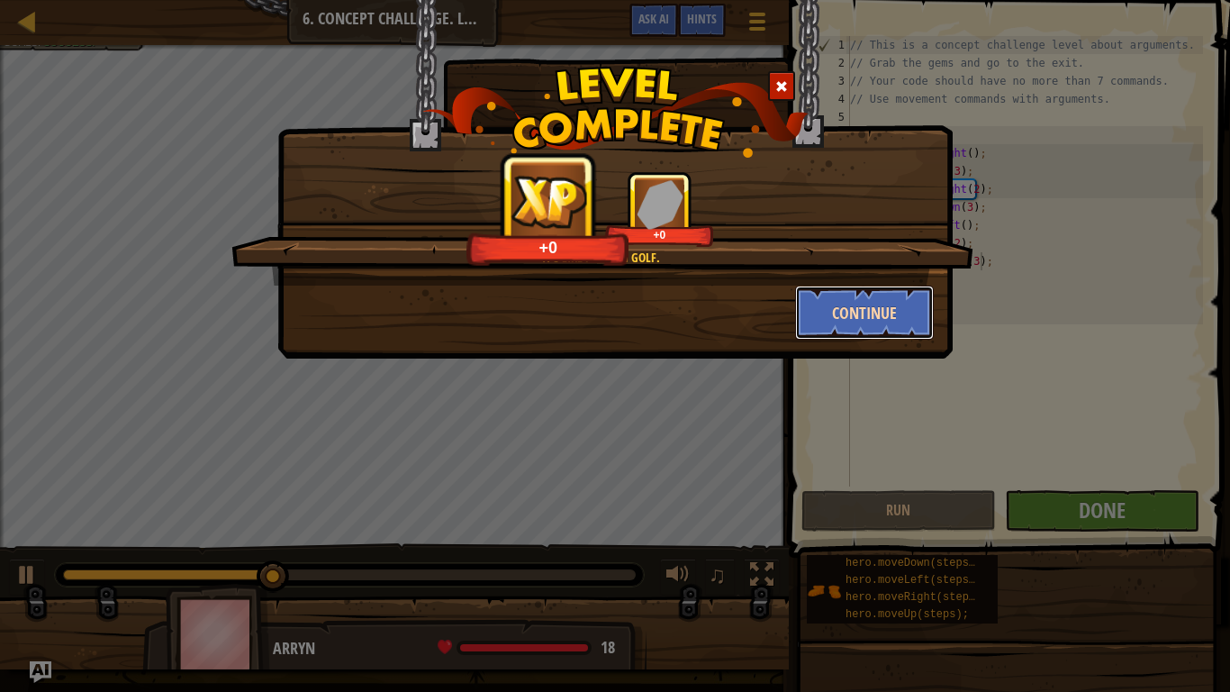
click at [896, 301] on button "Continue" at bounding box center [865, 312] width 140 height 54
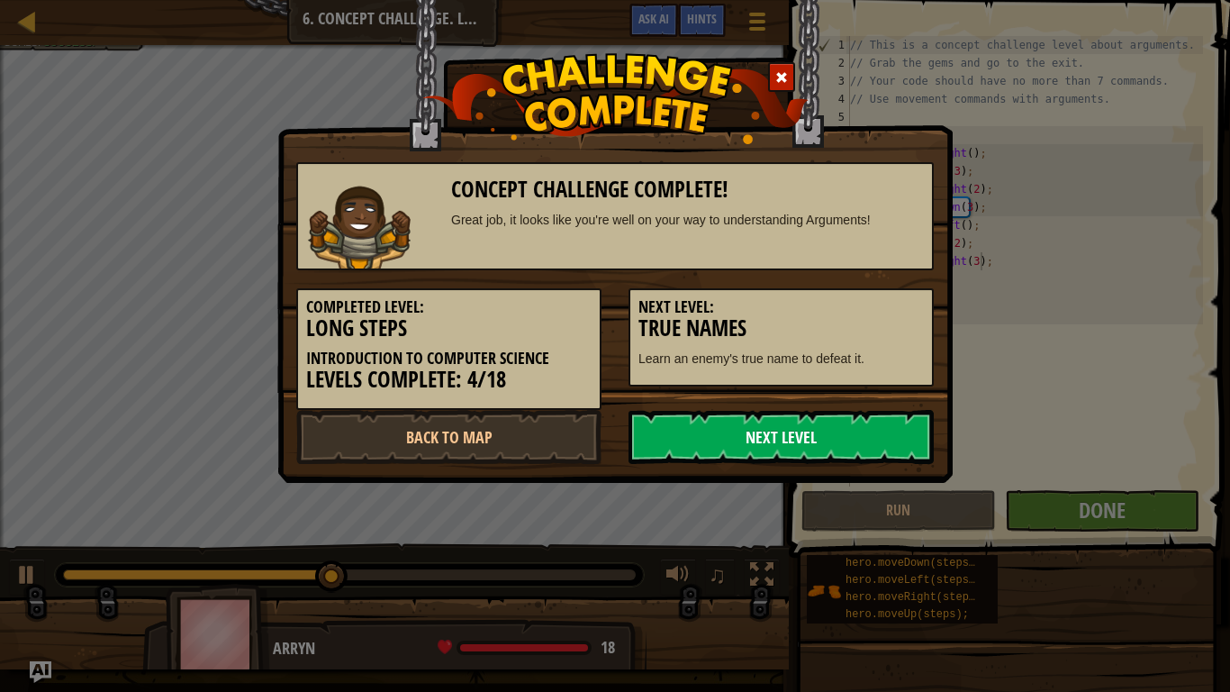
click at [889, 435] on link "Next Level" at bounding box center [781, 437] width 305 height 54
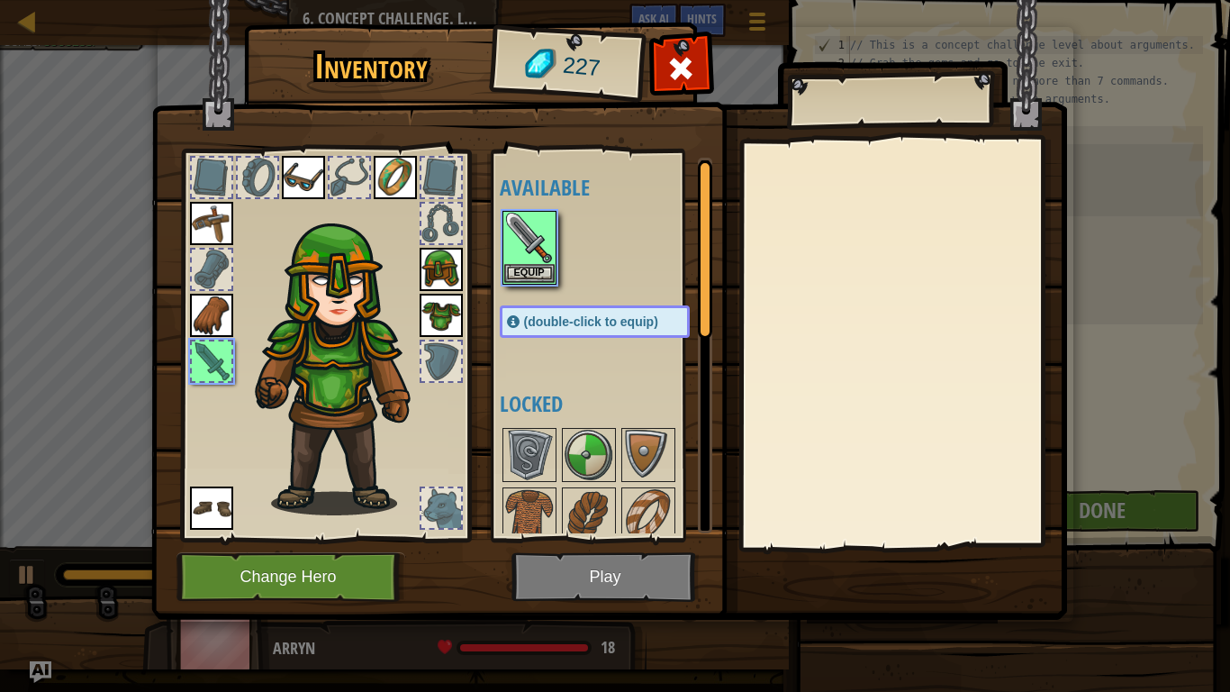
scroll to position [8, 0]
click at [518, 271] on button "Equip" at bounding box center [529, 272] width 50 height 19
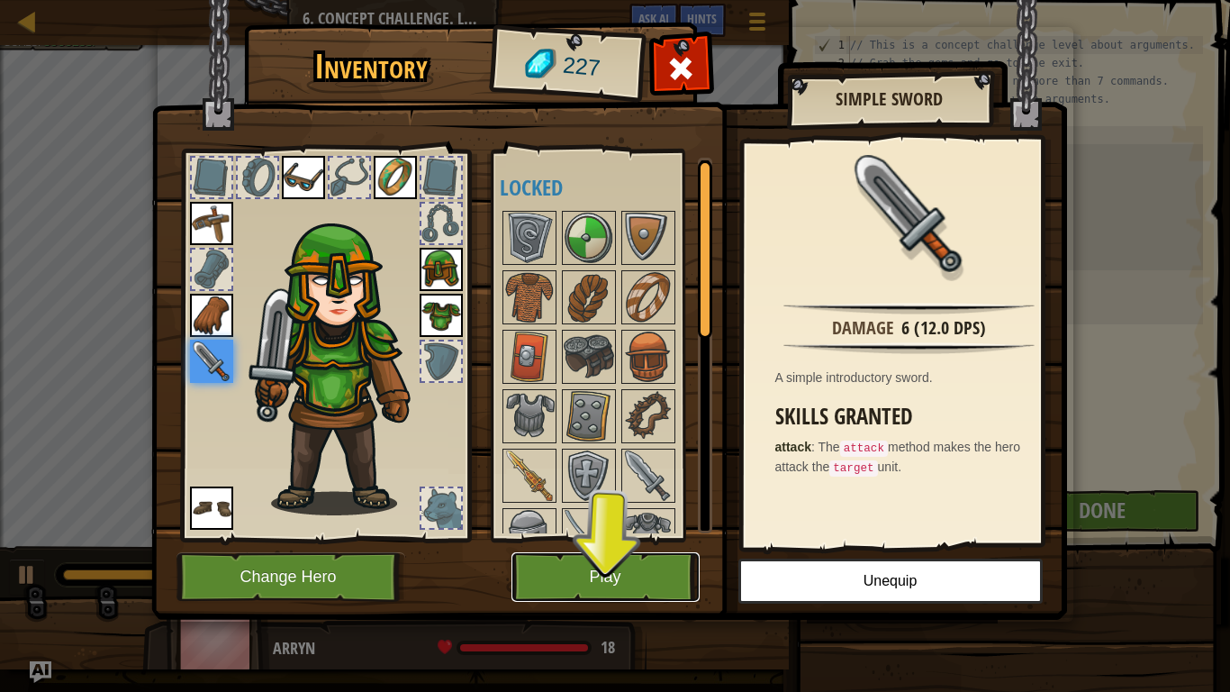
click at [658, 588] on button "Play" at bounding box center [605, 577] width 188 height 50
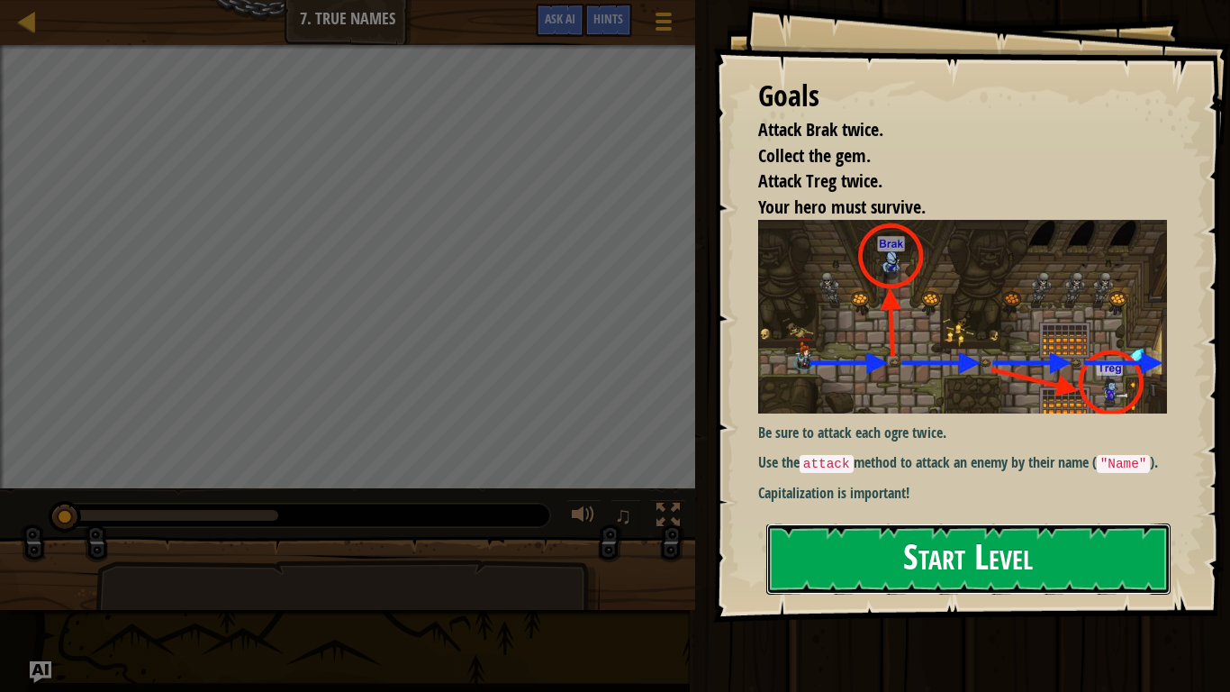
click at [889, 564] on button "Start Level" at bounding box center [968, 558] width 404 height 71
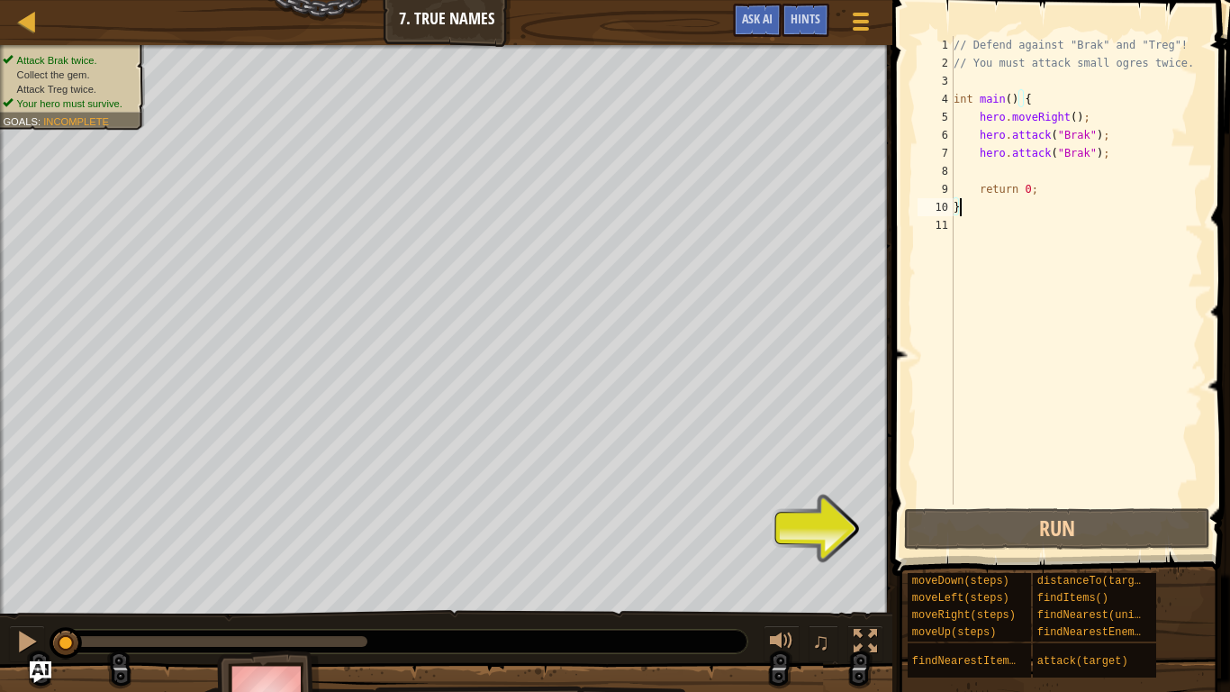
click at [1061, 174] on div "// Defend against "Brak" and "Treg"! // You must attack small ogres twice. int …" at bounding box center [1076, 288] width 253 height 504
type textarea "h"
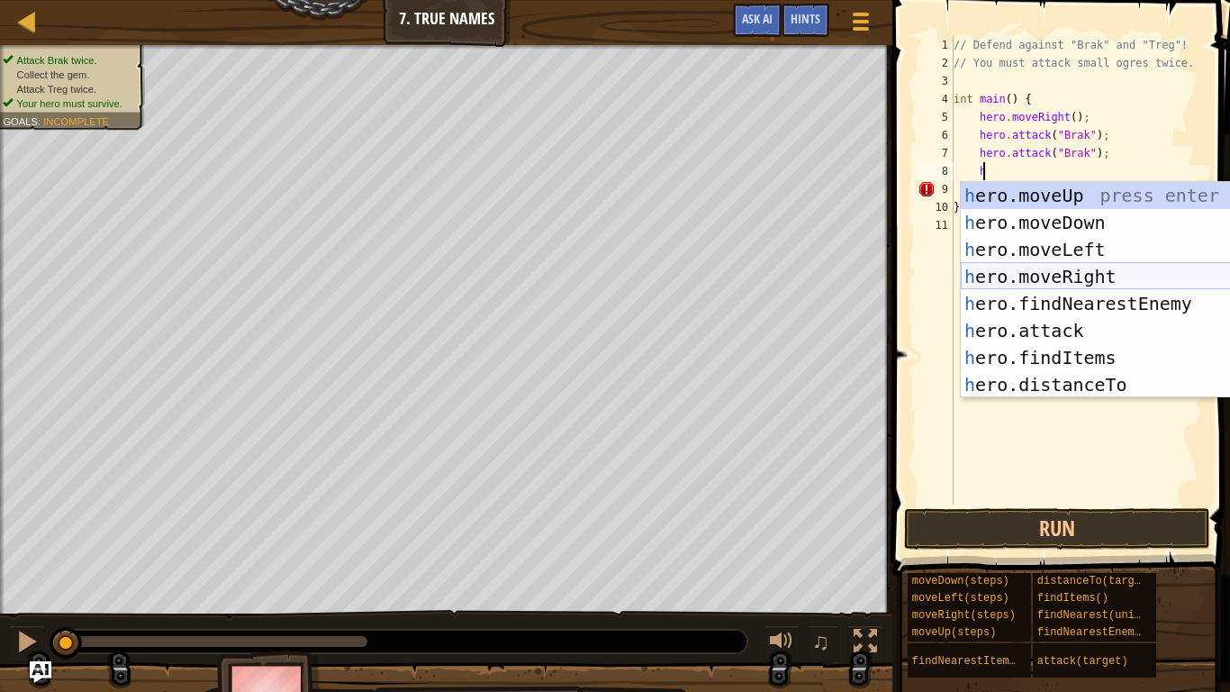
click at [1045, 264] on div "h ero.moveUp press enter h ero.moveDown press enter h ero.moveLeft press enter …" at bounding box center [1124, 317] width 327 height 270
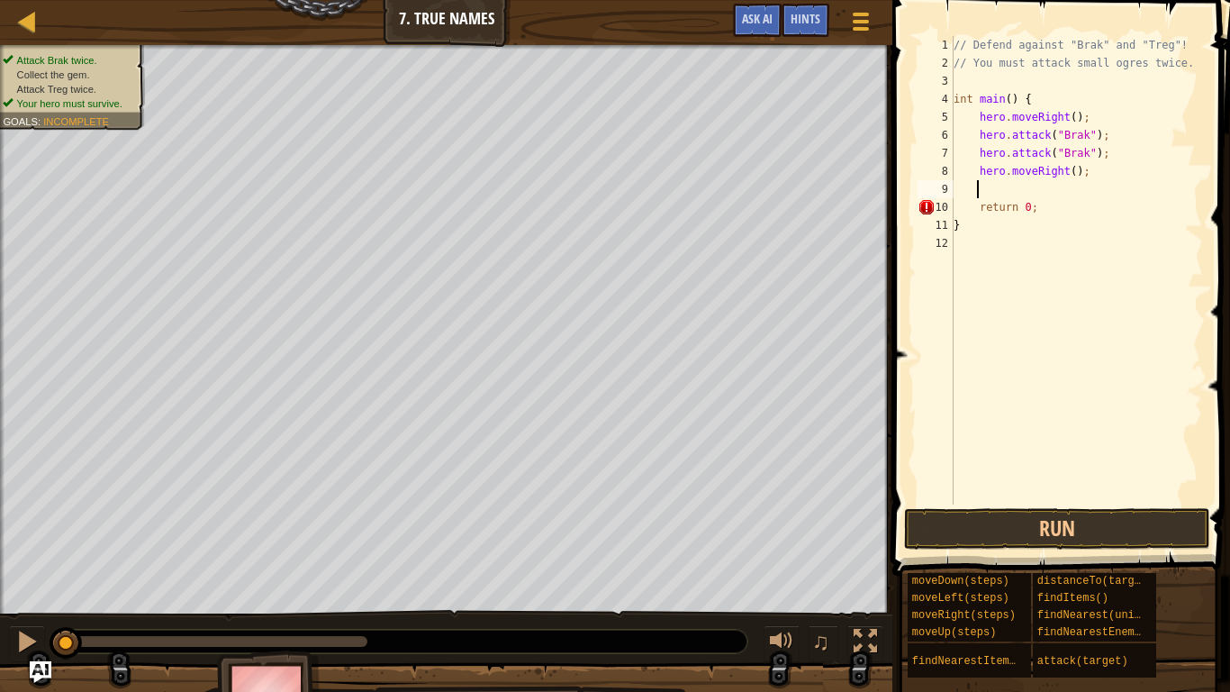
scroll to position [8, 1]
click at [1000, 539] on button "Run" at bounding box center [1057, 528] width 306 height 41
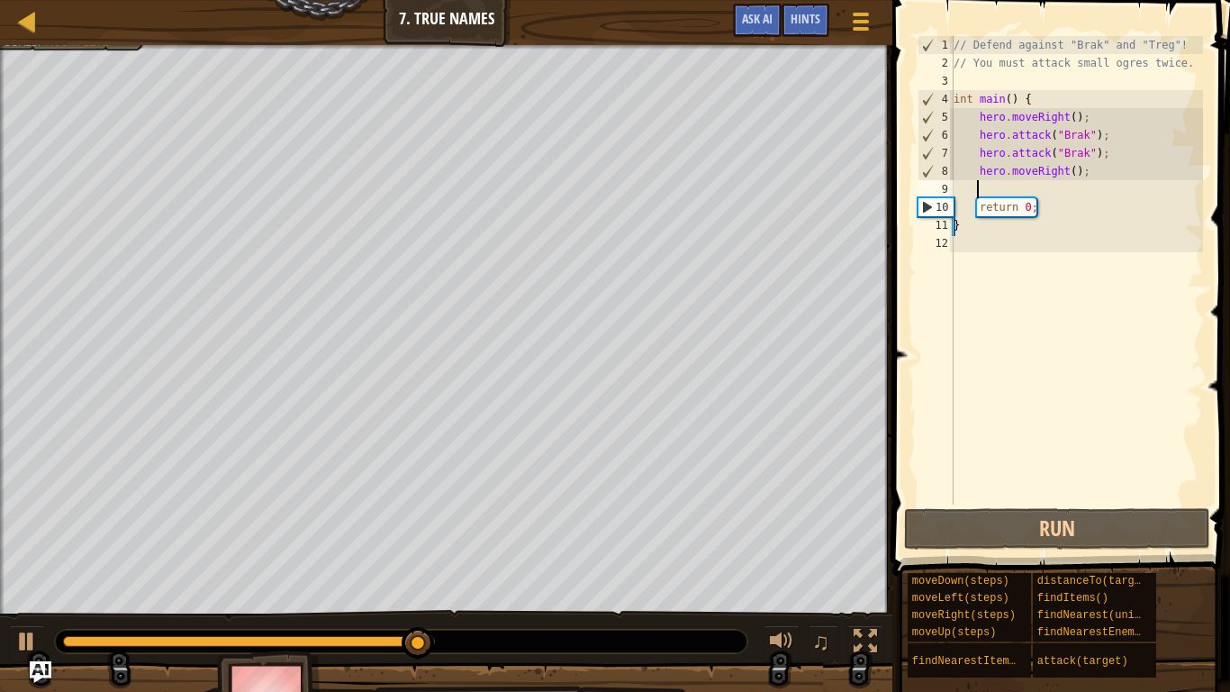
scroll to position [8, 2]
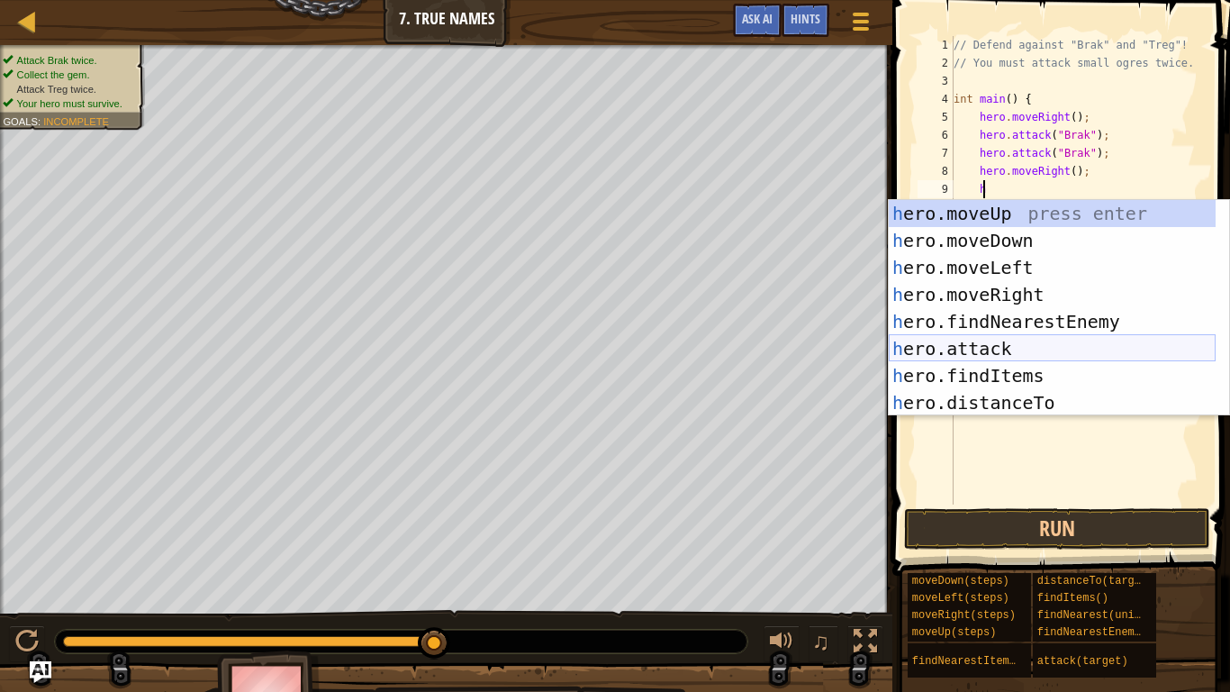
click at [1059, 354] on div "h ero.moveUp press enter h ero.moveDown press enter h ero.moveLeft press enter …" at bounding box center [1052, 335] width 327 height 270
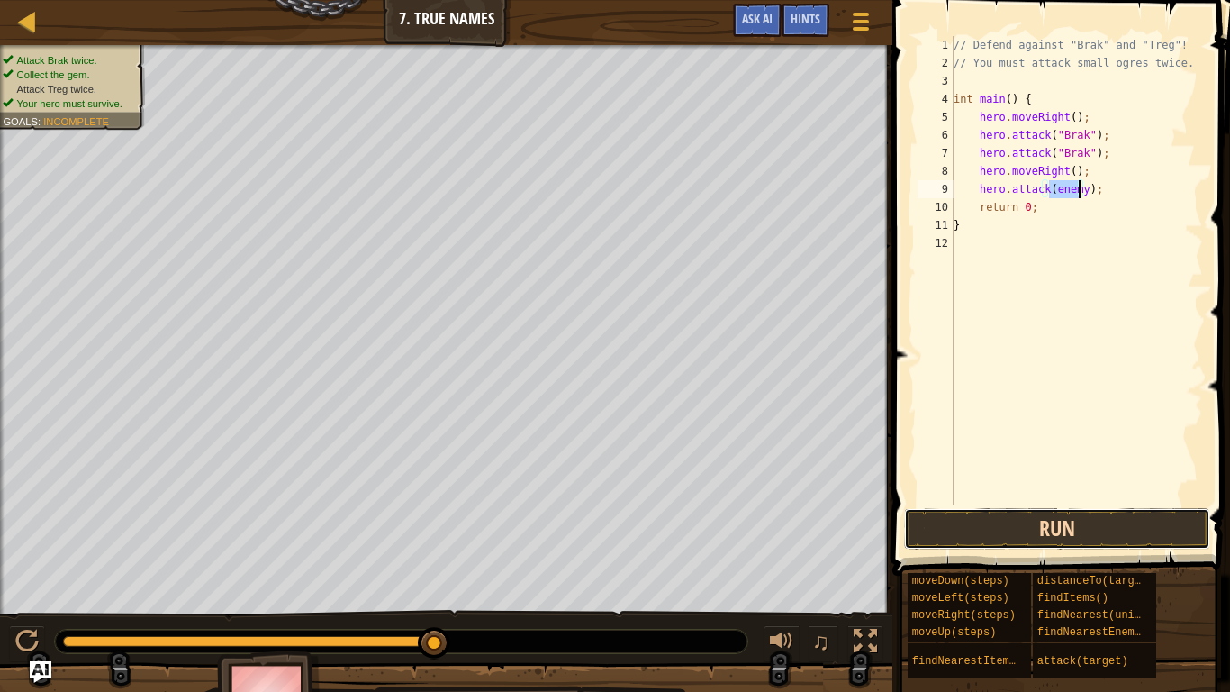
click at [1029, 533] on button "Run" at bounding box center [1057, 528] width 306 height 41
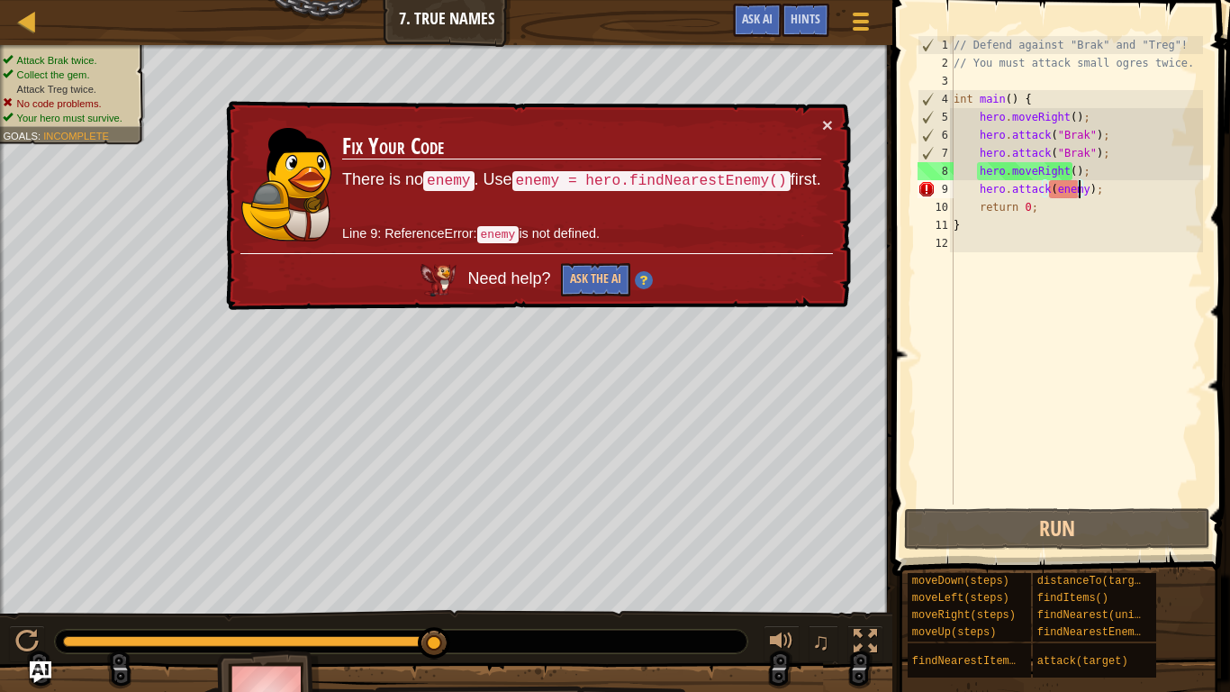
click at [1064, 190] on div "// Defend against "Brak" and "Treg"! // You must attack small ogres twice. int …" at bounding box center [1076, 288] width 253 height 504
click at [1108, 184] on div "// Defend against "Brak" and "Treg"! // You must attack small ogres twice. int …" at bounding box center [1076, 288] width 253 height 504
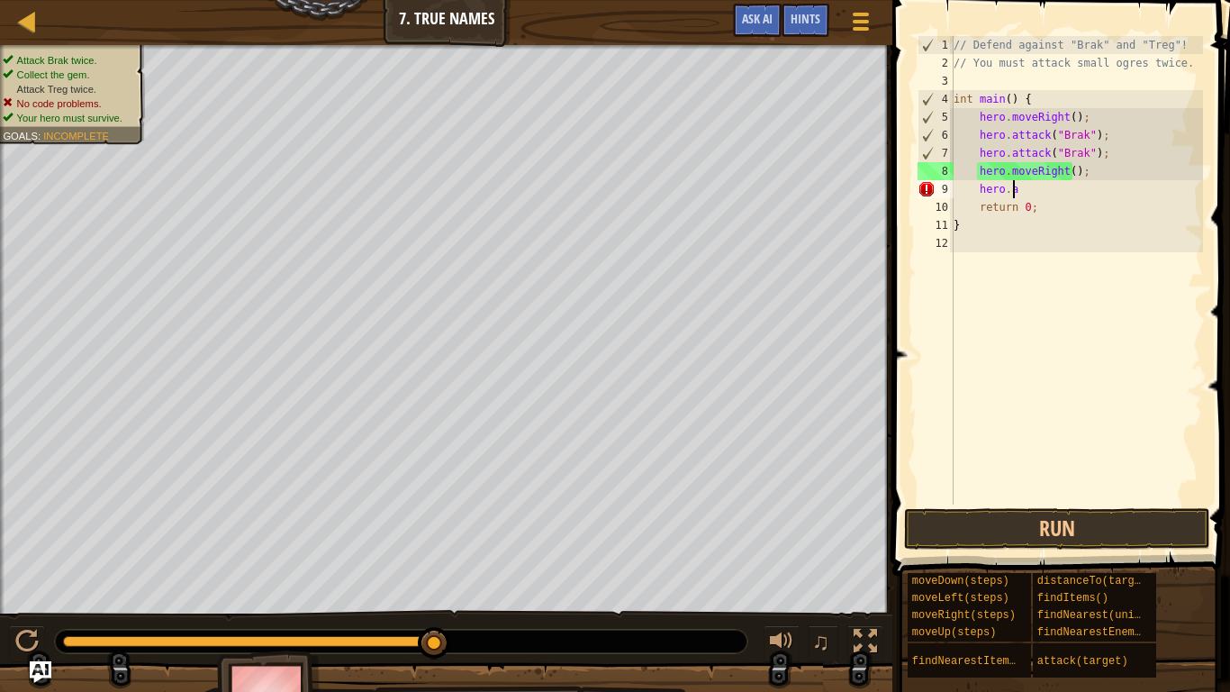
type textarea "h"
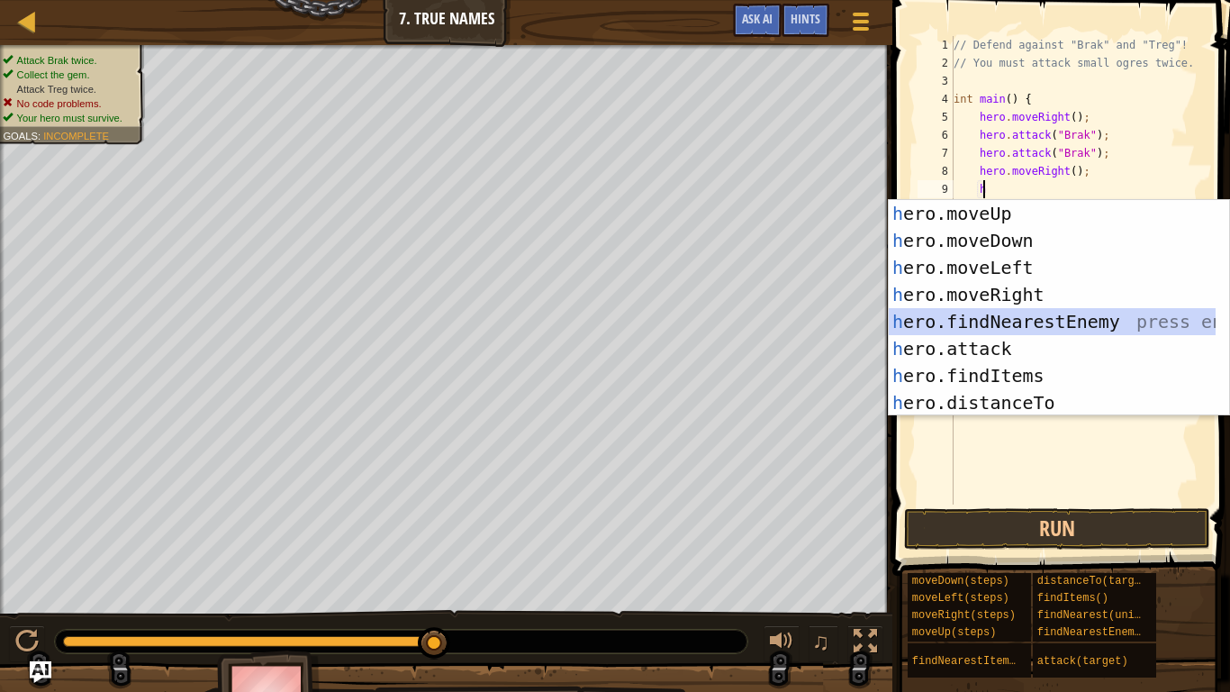
click at [1063, 323] on div "h ero.moveUp press enter h ero.moveDown press enter h ero.moveLeft press enter …" at bounding box center [1052, 335] width 327 height 270
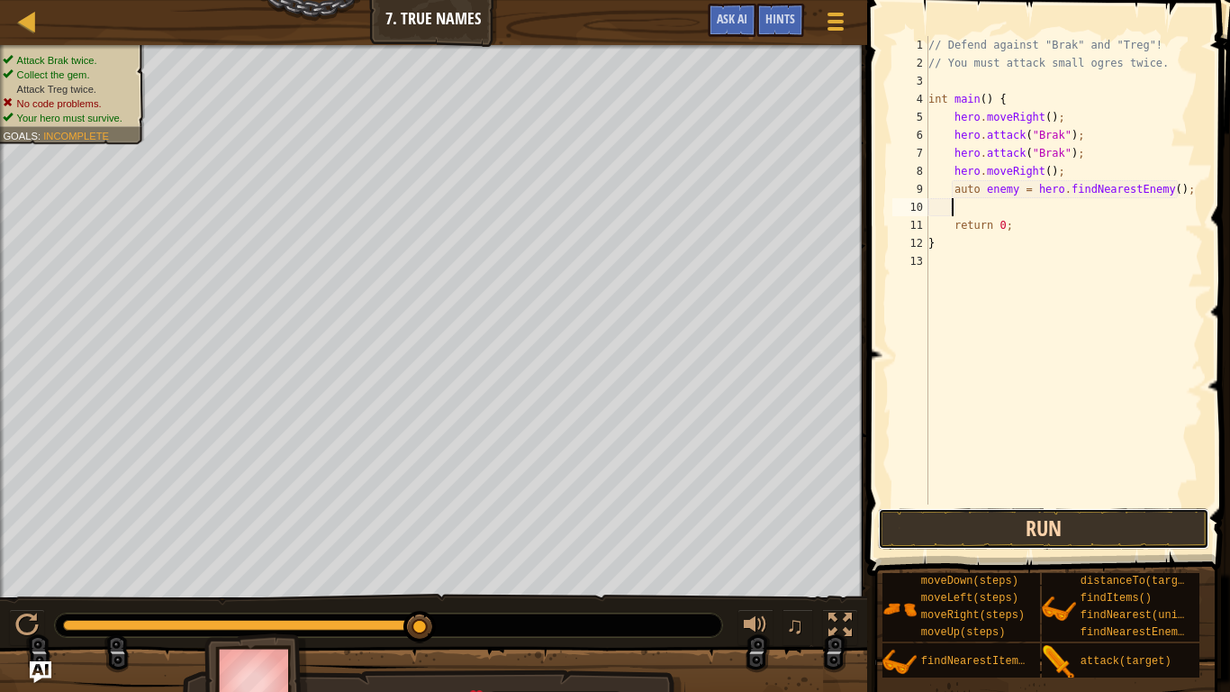
click at [1061, 525] on button "Run" at bounding box center [1043, 528] width 331 height 41
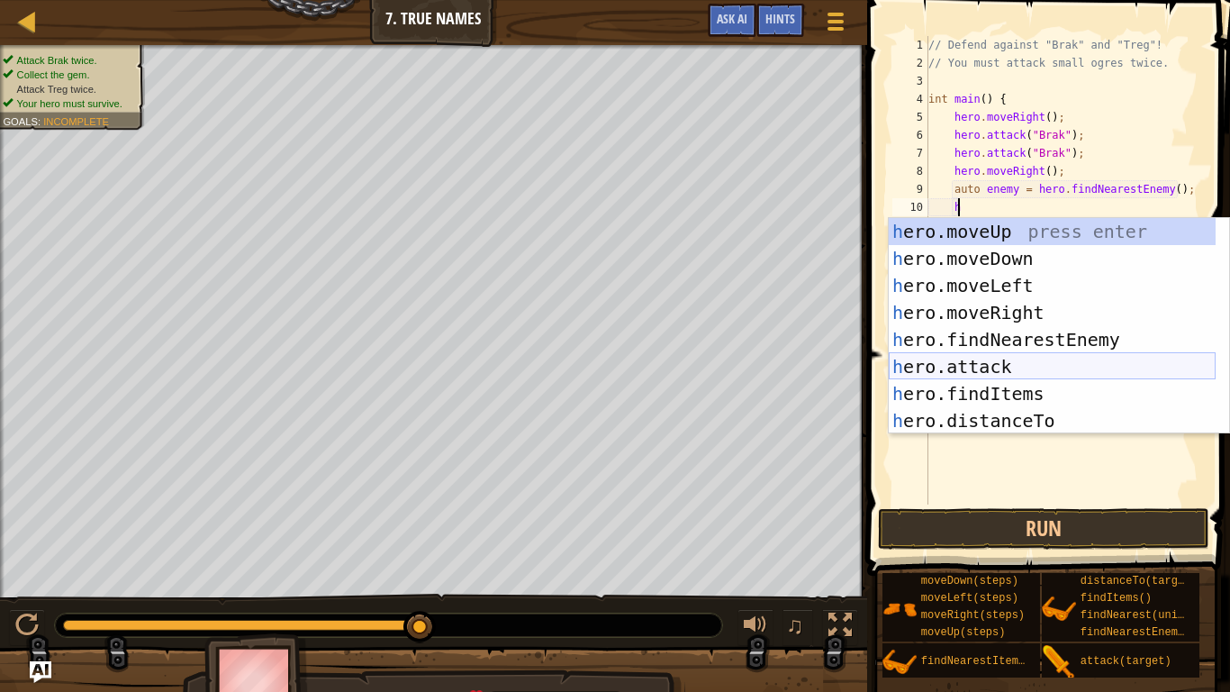
click at [1038, 367] on div "h ero.moveUp press enter h ero.moveDown press enter h ero.moveLeft press enter …" at bounding box center [1052, 353] width 327 height 270
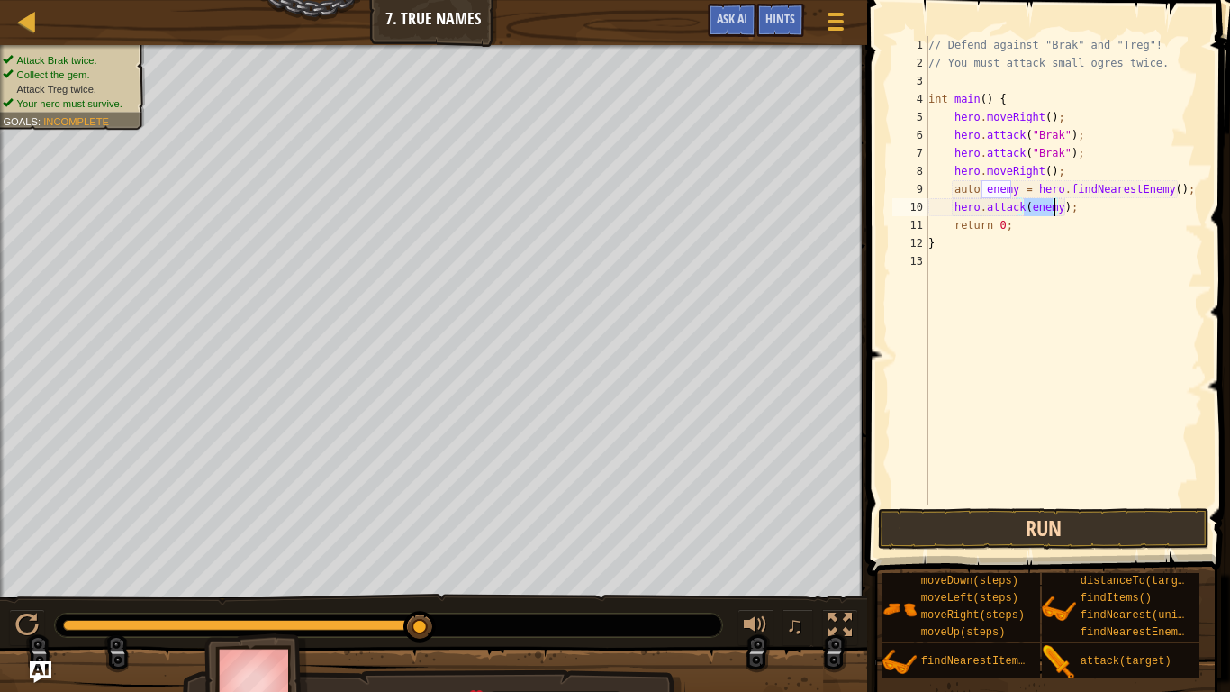
type textarea "hero.attack(enemy);"
click at [1037, 534] on button "Run" at bounding box center [1043, 528] width 331 height 41
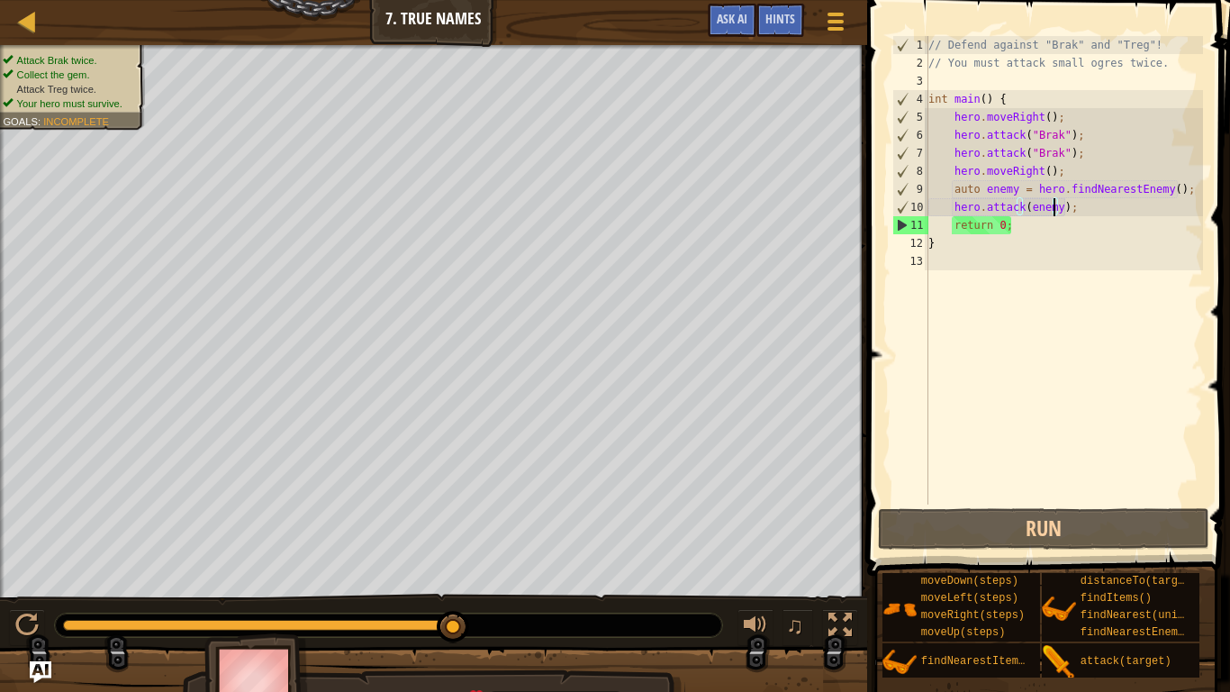
click at [1098, 198] on div "// Defend against "Brak" and "Treg"! // You must attack small ogres twice. int …" at bounding box center [1064, 288] width 278 height 504
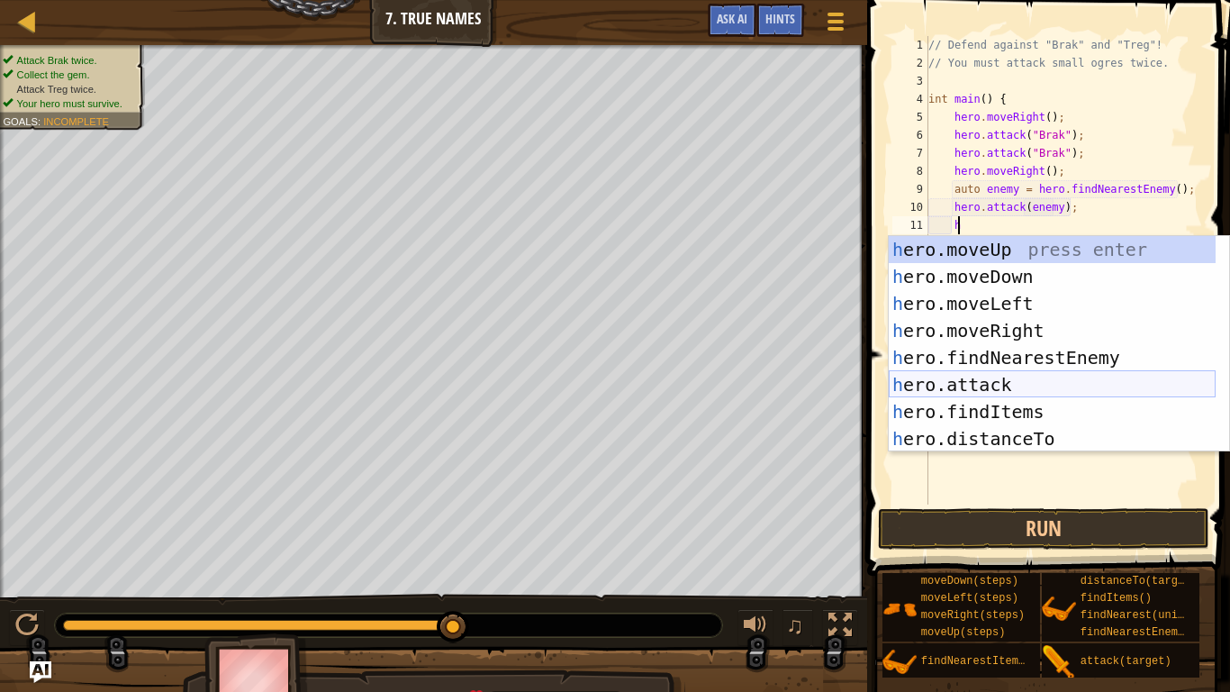
click at [1007, 379] on div "h ero.moveUp press enter h ero.moveDown press enter h ero.moveLeft press enter …" at bounding box center [1052, 371] width 327 height 270
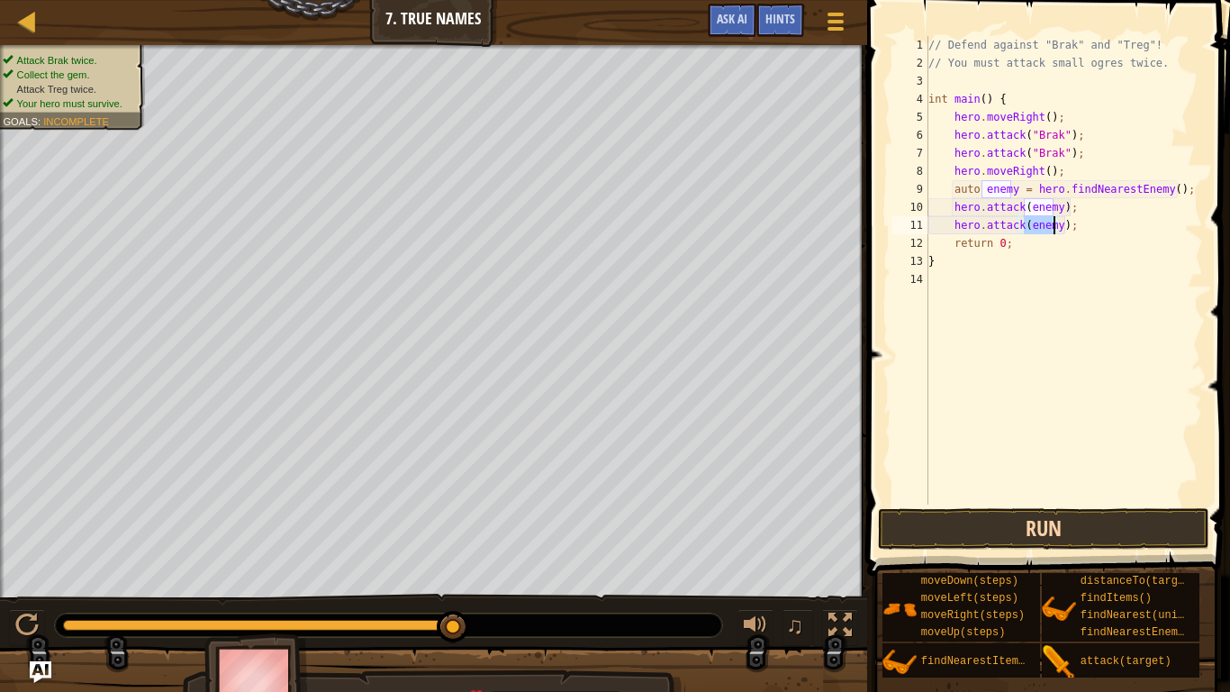
type textarea "hero.attack(enemy);"
click at [1002, 524] on button "Run" at bounding box center [1043, 528] width 331 height 41
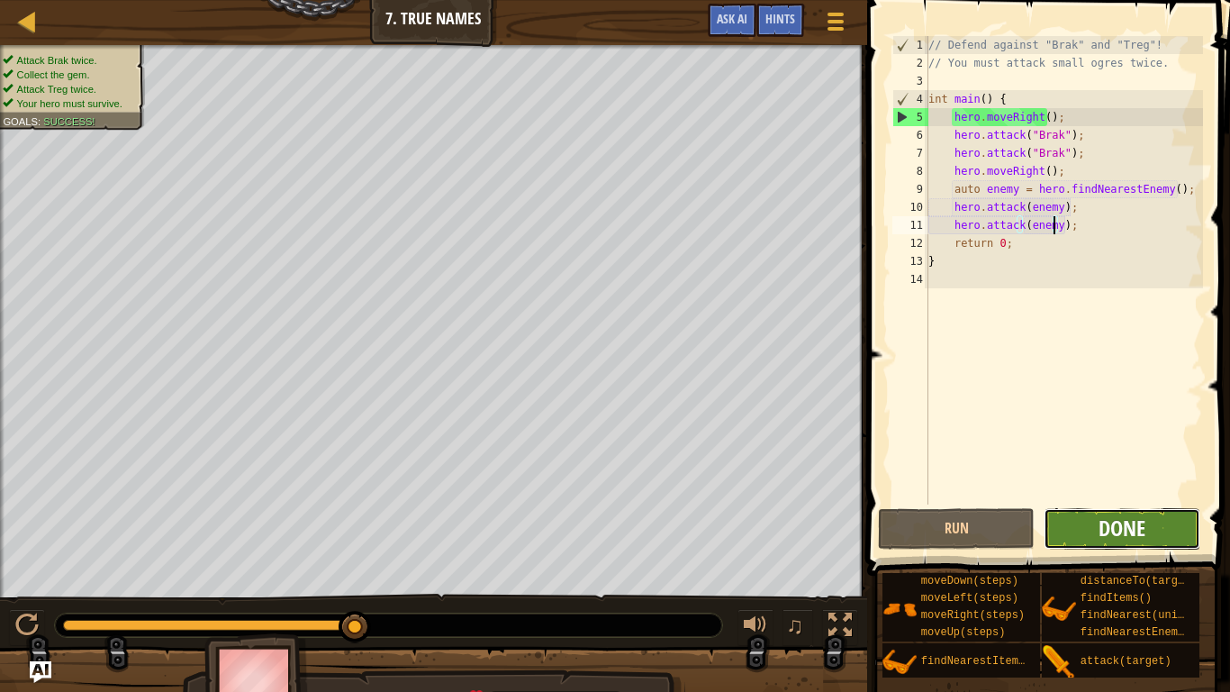
click at [1108, 527] on span "Done" at bounding box center [1122, 527] width 47 height 29
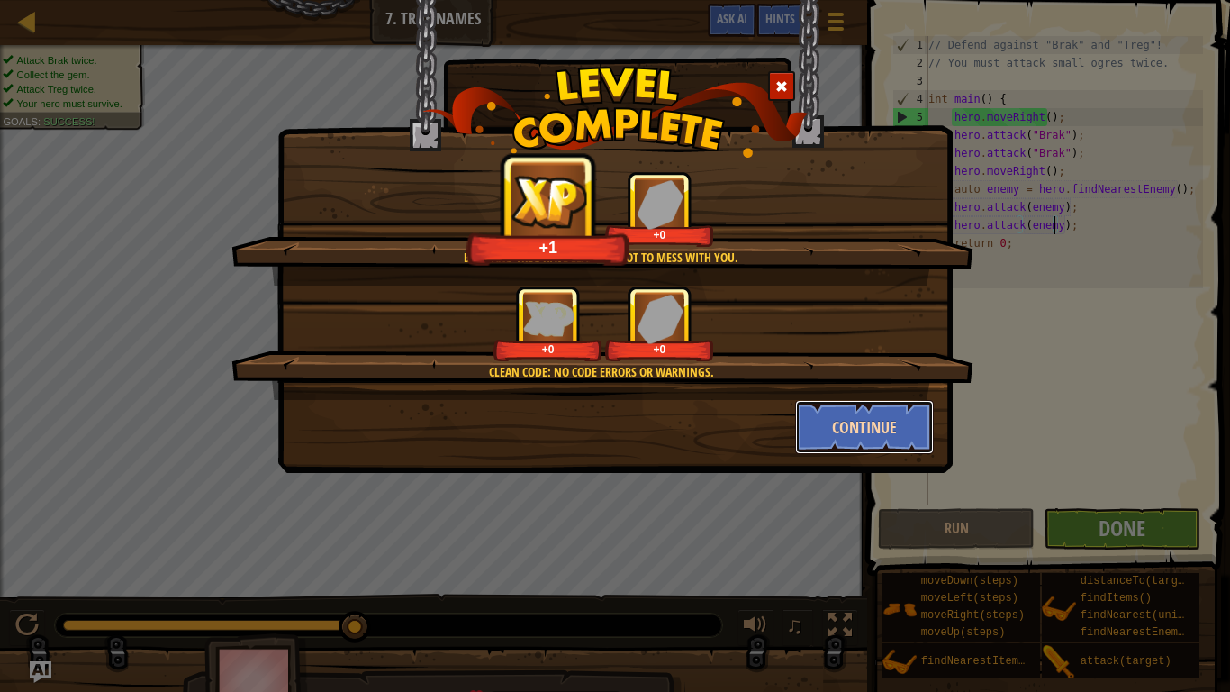
click at [841, 439] on button "Continue" at bounding box center [865, 427] width 140 height 54
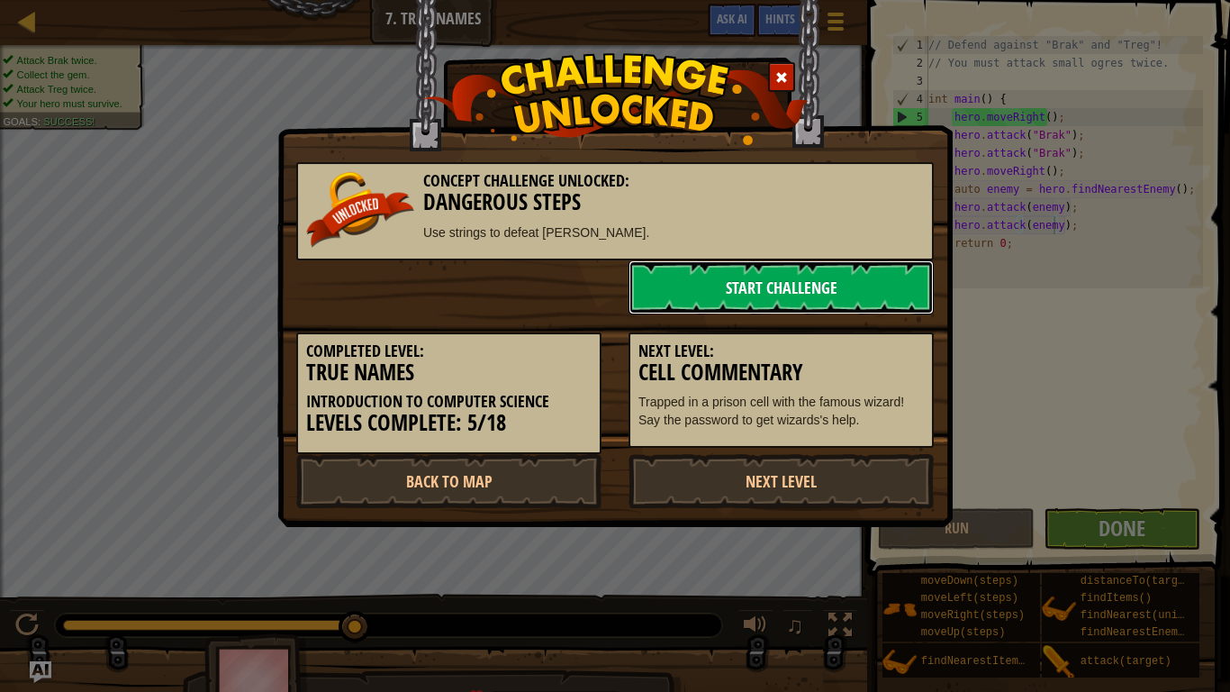
click at [729, 293] on link "Start Challenge" at bounding box center [781, 287] width 305 height 54
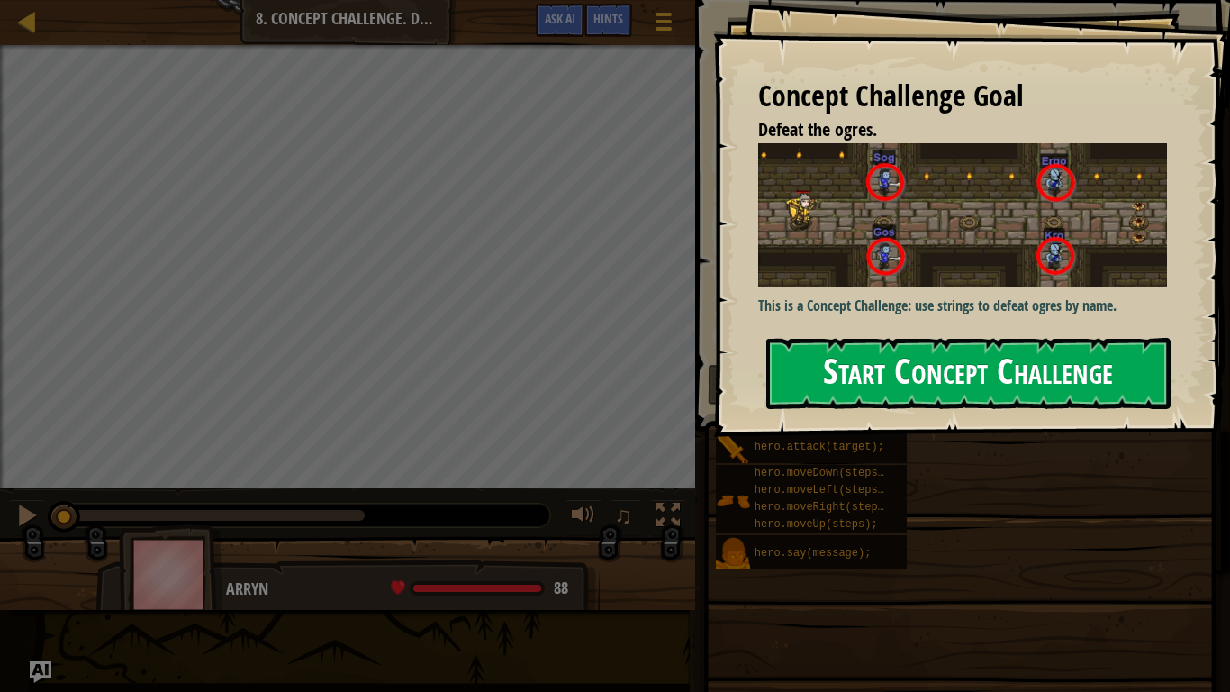
click at [842, 397] on button "Start Concept Challenge" at bounding box center [968, 373] width 404 height 71
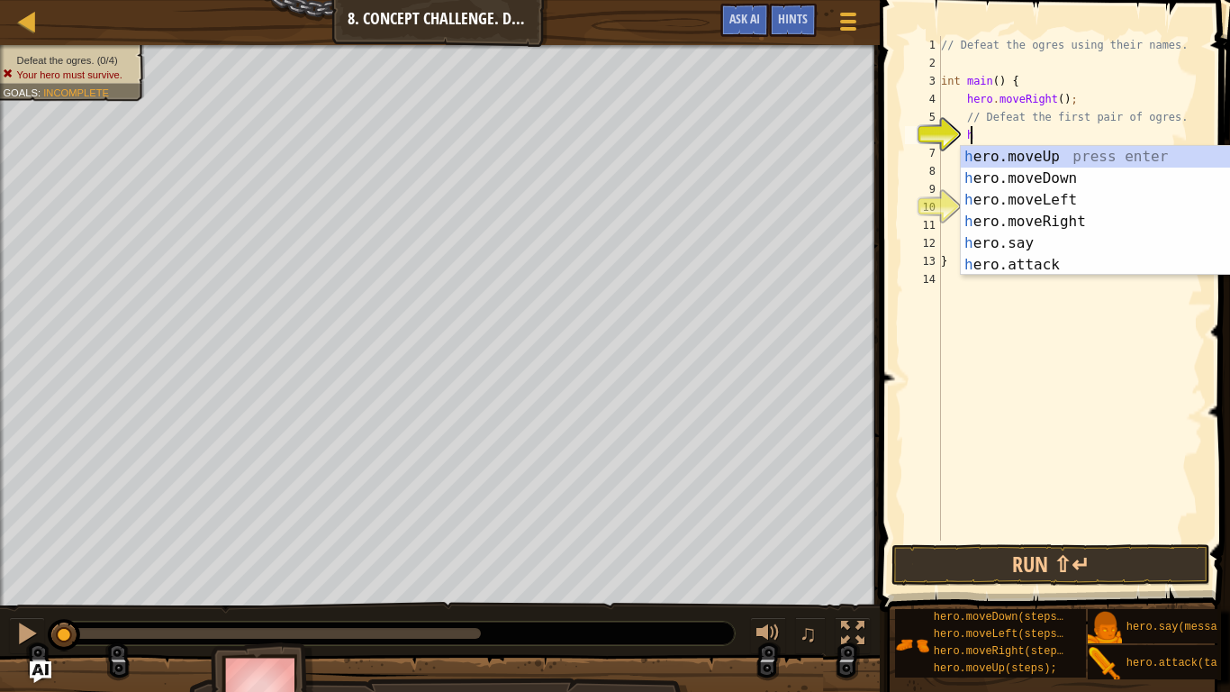
scroll to position [8, 1]
click at [1023, 267] on div "h ero.moveUp press enter h ero.moveDown press enter h ero.moveLeft press enter …" at bounding box center [1131, 232] width 340 height 173
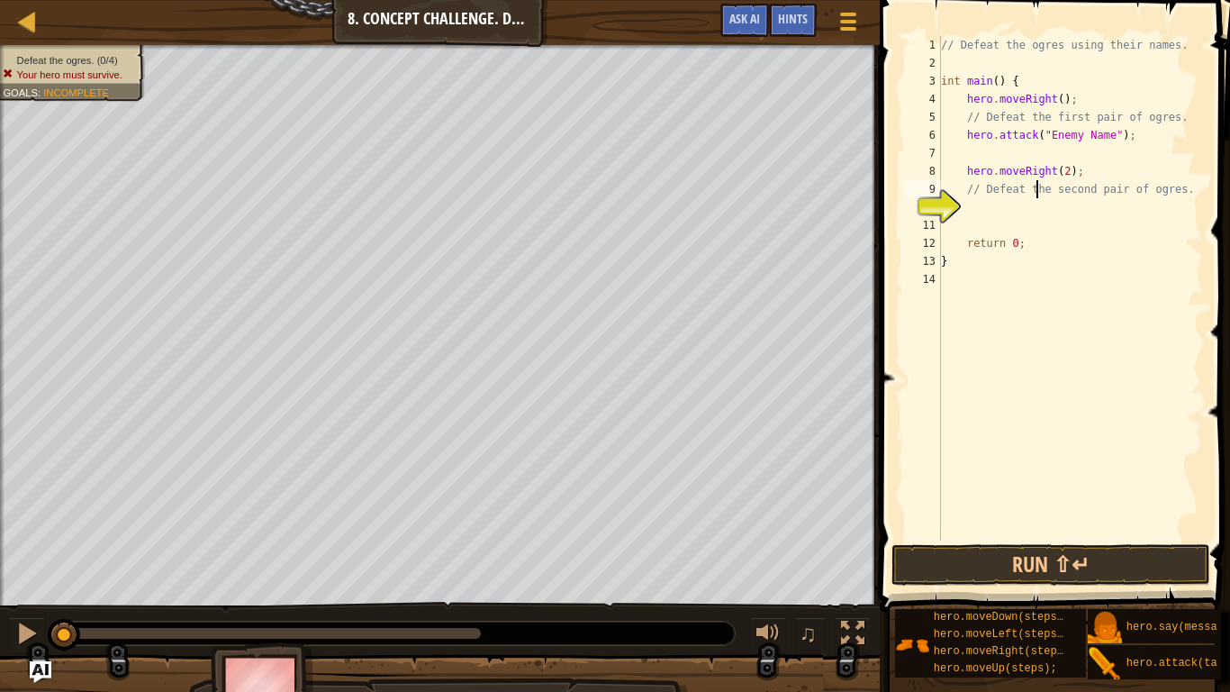
click at [1035, 196] on div "// Defeat the ogres using their names. int main ( ) { hero . moveRight ( ) ; //…" at bounding box center [1070, 306] width 266 height 540
type textarea "// Defeat the second pair of ogres."
click at [1040, 211] on div "// Defeat the ogres using their names. int main ( ) { hero . moveRight ( ) ; //…" at bounding box center [1070, 306] width 266 height 540
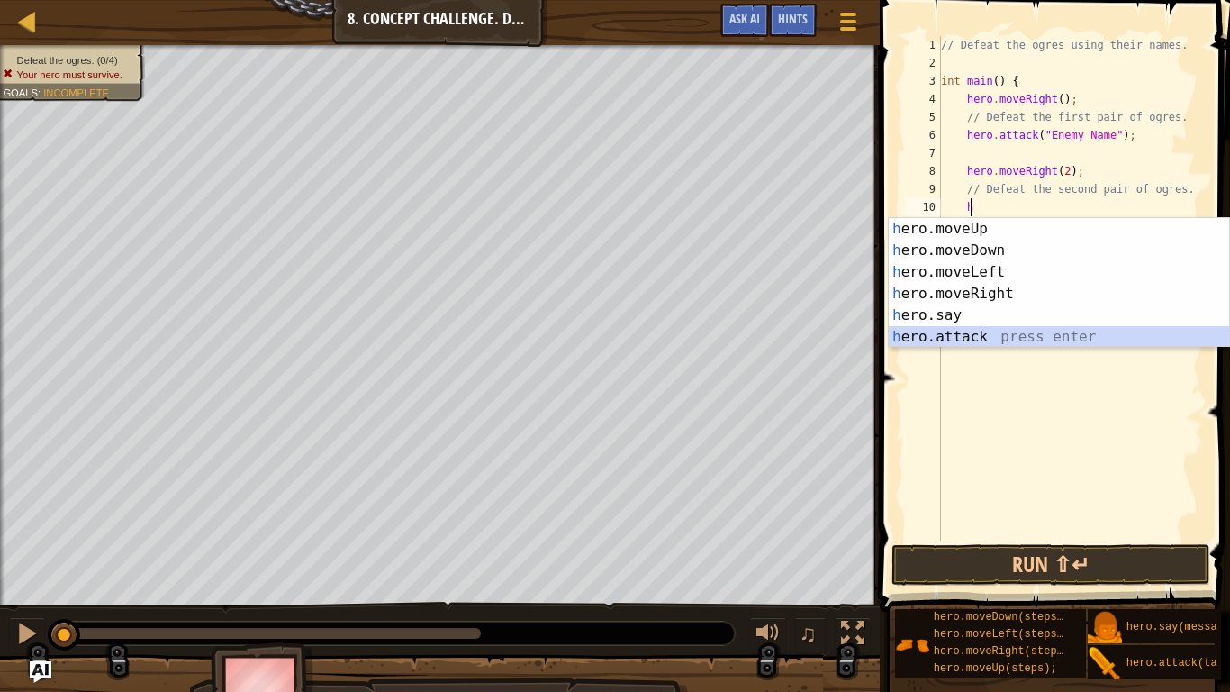
click at [1015, 330] on div "h ero.moveUp press enter h ero.moveDown press enter h ero.moveLeft press enter …" at bounding box center [1059, 304] width 340 height 173
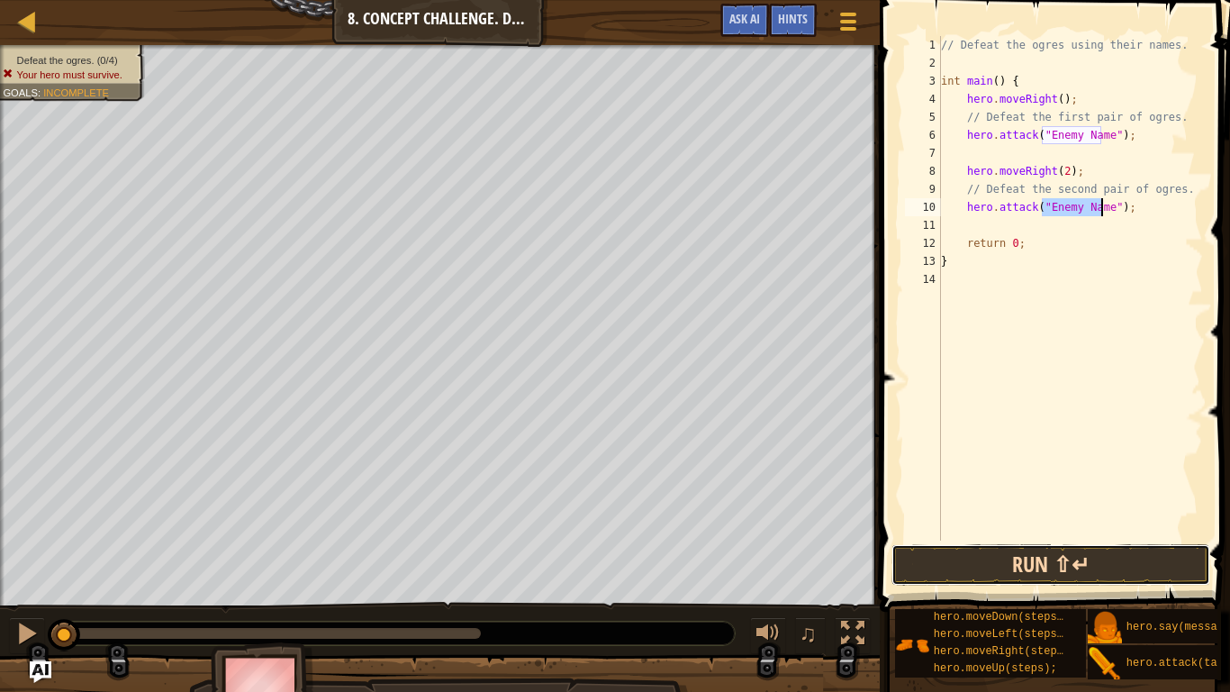
click at [999, 565] on button "Run ⇧↵" at bounding box center [1050, 564] width 319 height 41
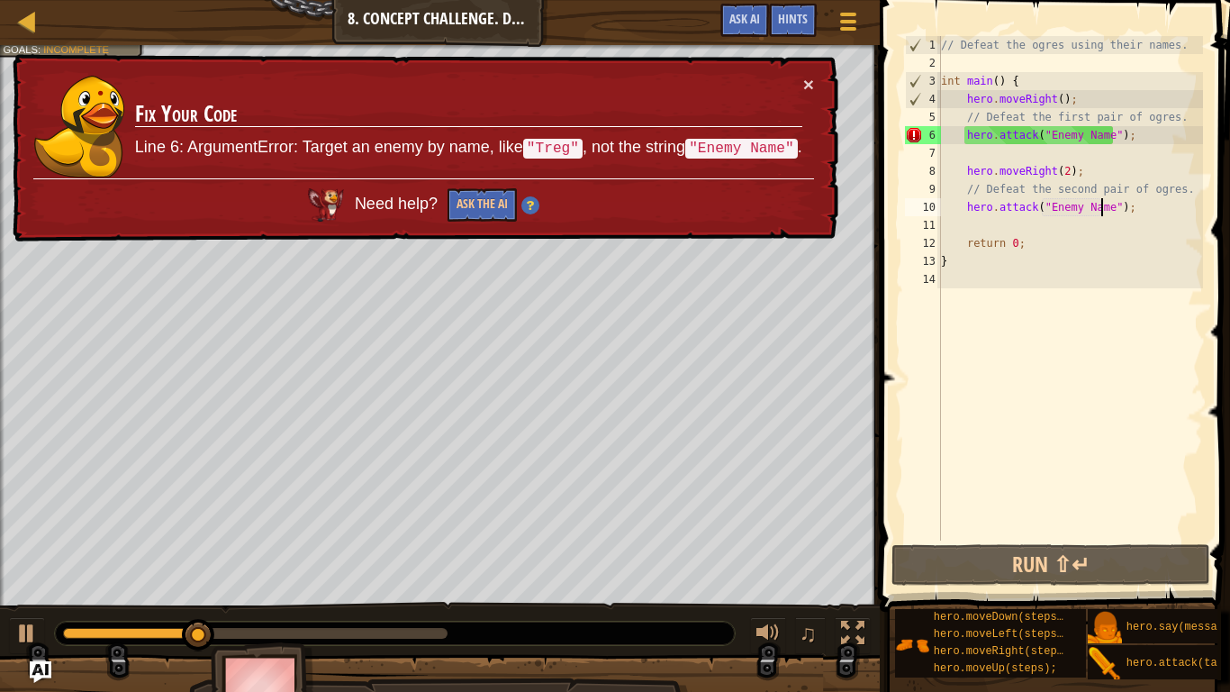
click at [1063, 130] on div "// Defeat the ogres using their names. int main ( ) { hero . moveRight ( ) ; //…" at bounding box center [1070, 306] width 266 height 540
click at [1104, 131] on div "// Defeat the ogres using their names. int main ( ) { hero . moveRight ( ) ; //…" at bounding box center [1070, 306] width 266 height 540
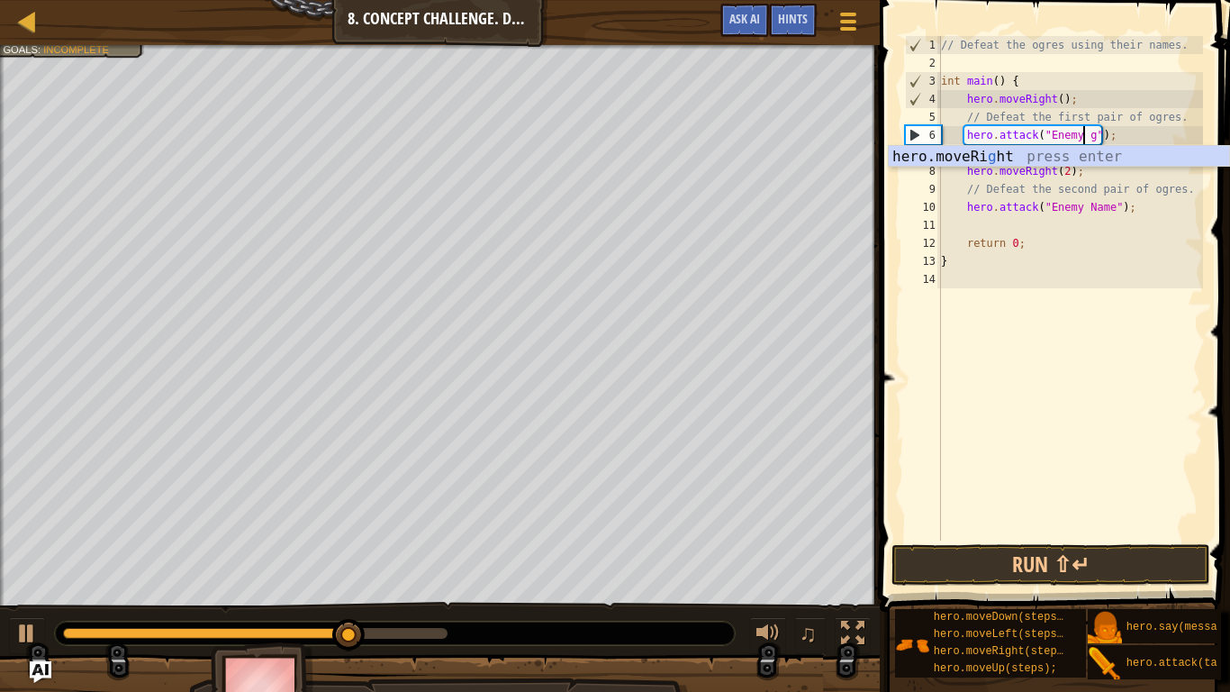
scroll to position [8, 12]
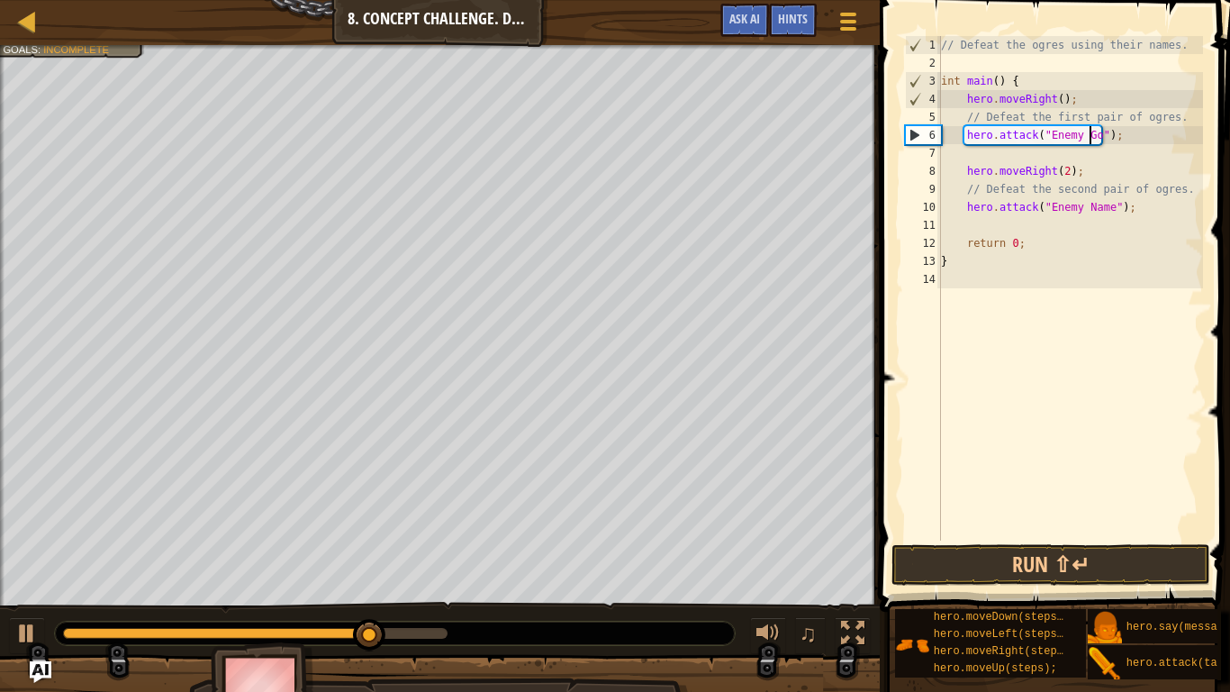
type textarea "hero.attack("Enemy Gos");"
click at [1125, 155] on div "// Defeat the ogres using their names. int main ( ) { hero . moveRight ( ) ; //…" at bounding box center [1070, 306] width 266 height 540
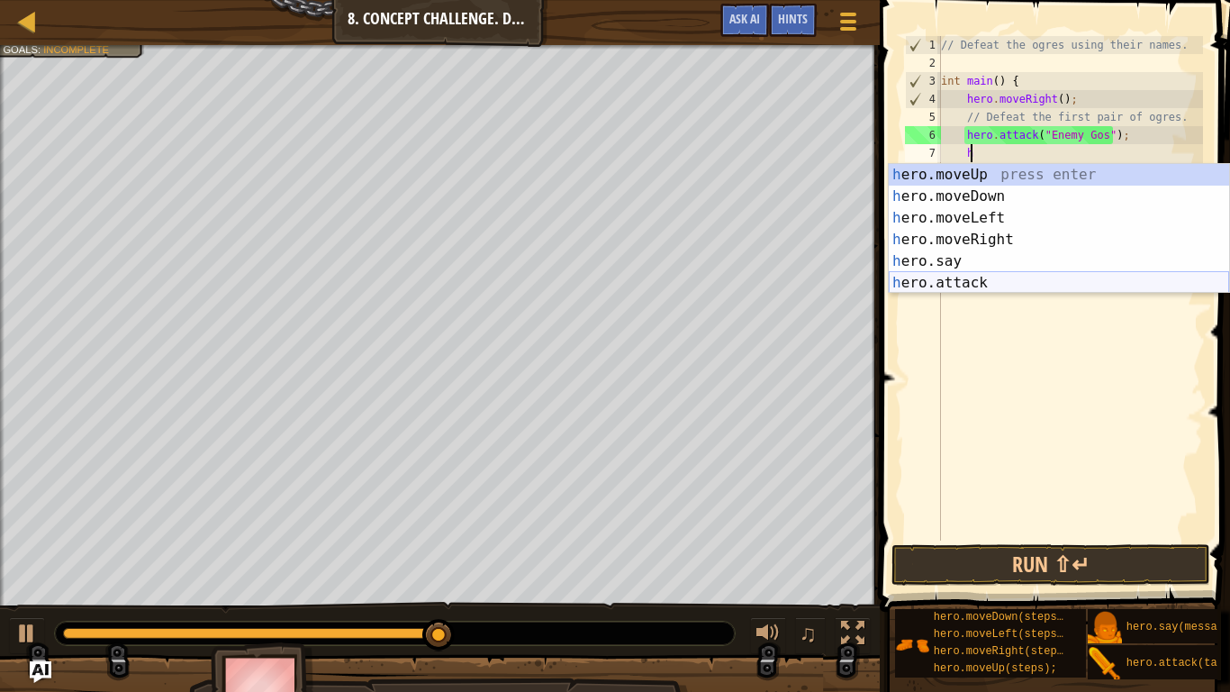
click at [1062, 288] on div "h ero.moveUp press enter h ero.moveDown press enter h ero.moveLeft press enter …" at bounding box center [1059, 250] width 340 height 173
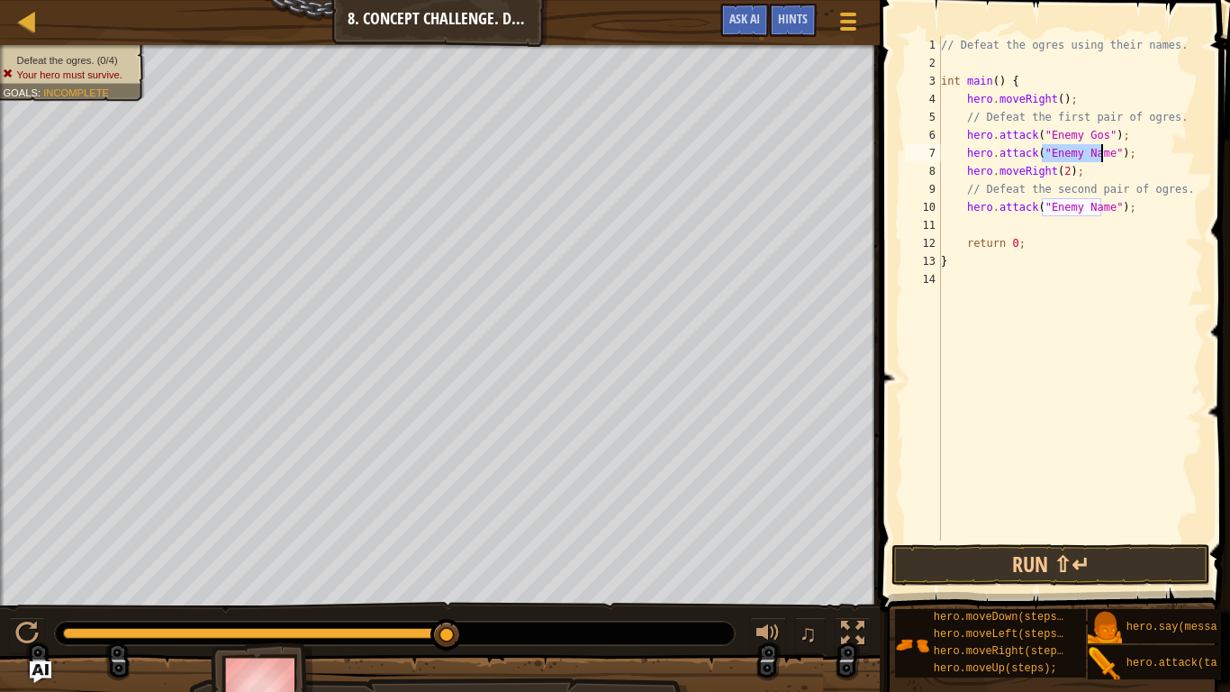
click at [1096, 154] on div "// Defeat the ogres using their names. int main ( ) { hero . moveRight ( ) ; //…" at bounding box center [1070, 288] width 266 height 504
click at [1093, 211] on div "// Defeat the ogres using their names. int main ( ) { hero . moveRight ( ) ; //…" at bounding box center [1070, 306] width 266 height 540
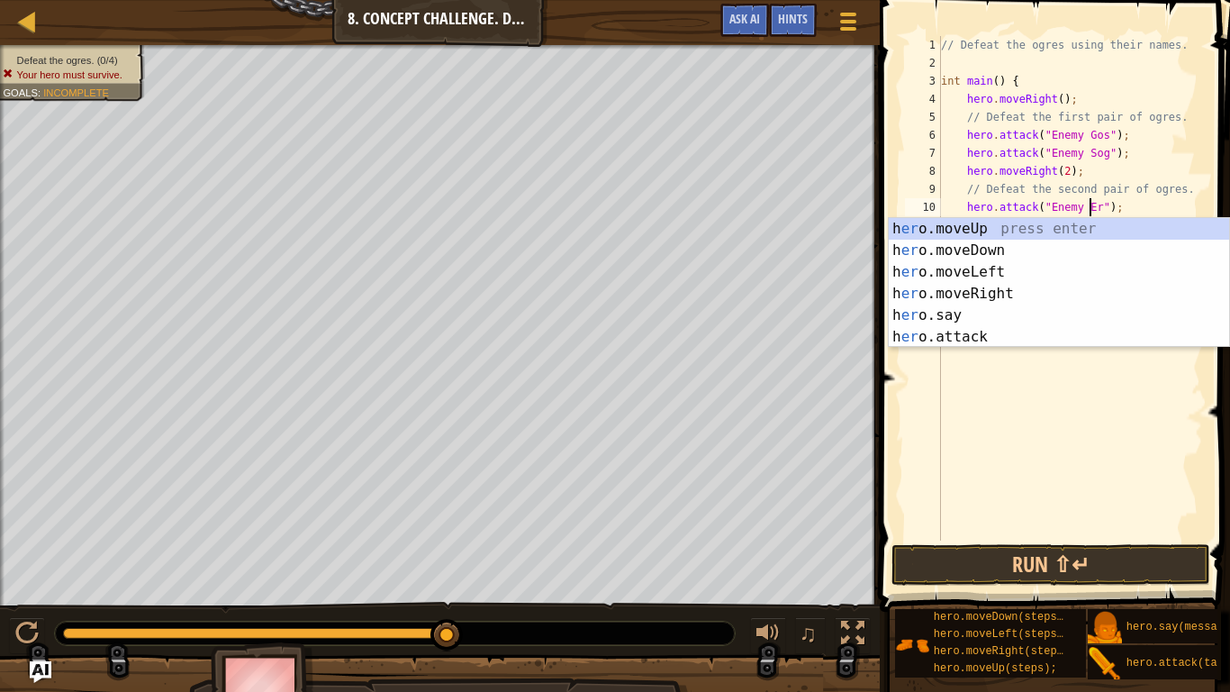
scroll to position [8, 13]
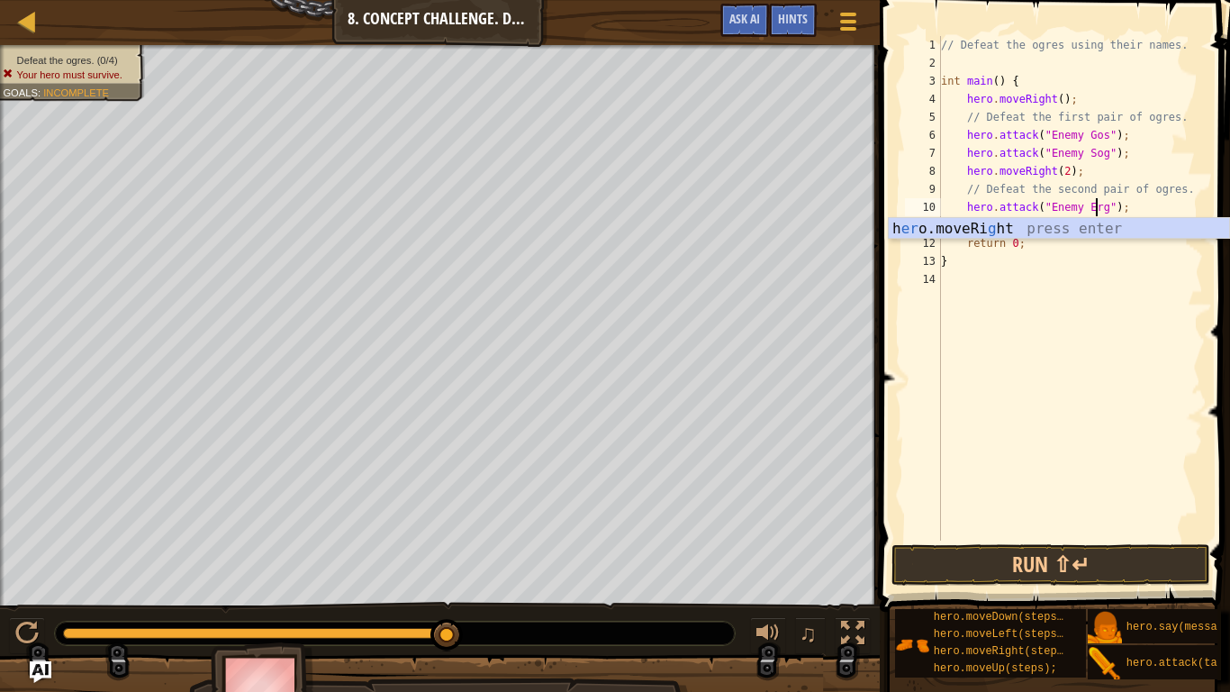
type textarea "hero.attack("Enemy Ergo");"
click at [1160, 217] on div "// Defeat the ogres using their names. int main ( ) { hero . moveRight ( ) ; //…" at bounding box center [1070, 306] width 266 height 540
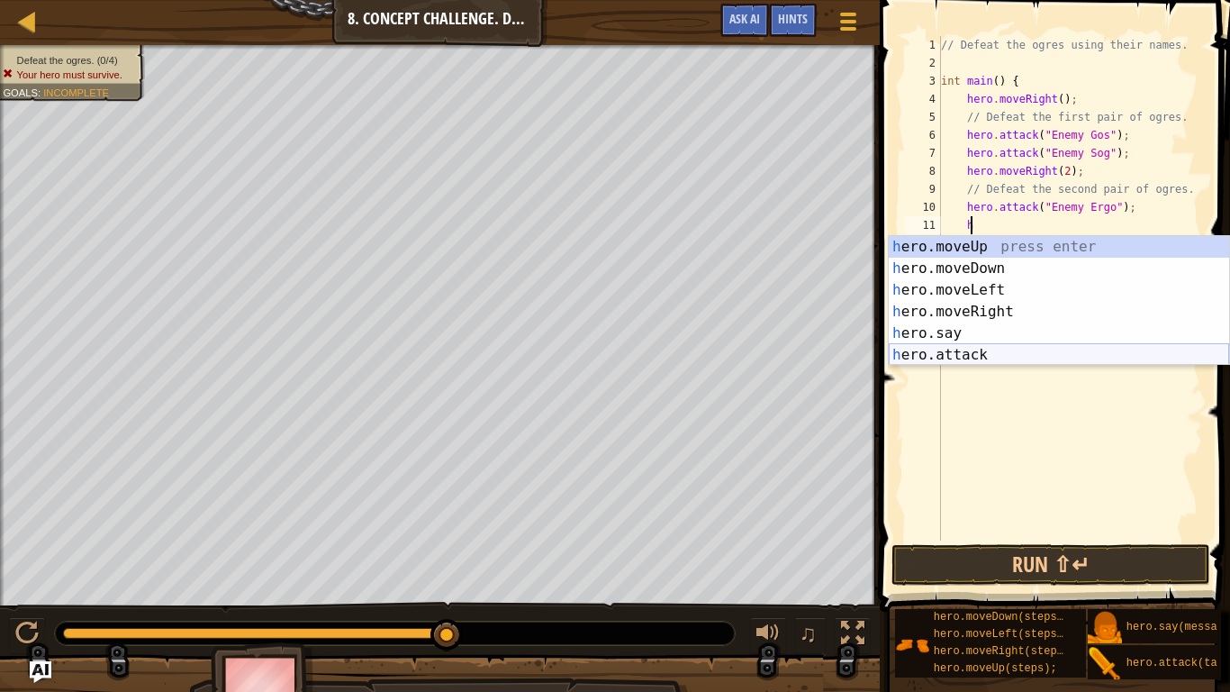
click at [1054, 348] on div "h ero.moveUp press enter h ero.moveDown press enter h ero.moveLeft press enter …" at bounding box center [1059, 322] width 340 height 173
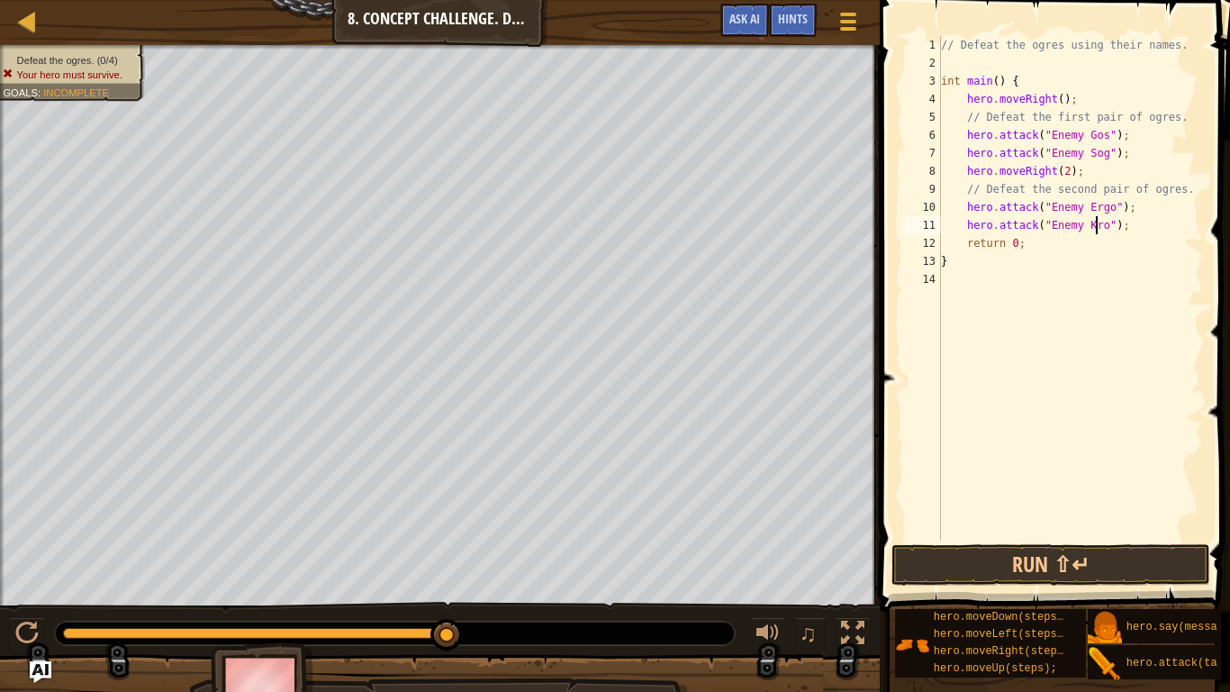
scroll to position [8, 13]
click at [1105, 556] on button "Run ⇧↵" at bounding box center [1050, 564] width 319 height 41
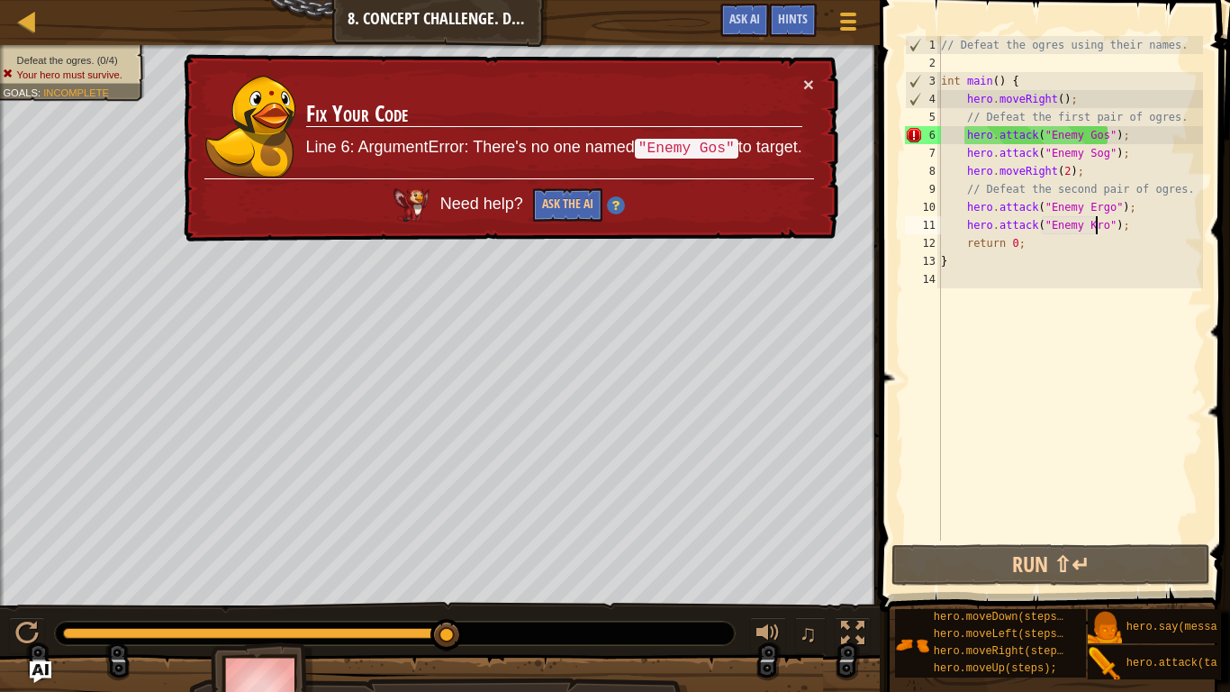
click at [1091, 130] on div "// Defeat the ogres using their names. int main ( ) { hero . moveRight ( ) ; //…" at bounding box center [1070, 306] width 266 height 540
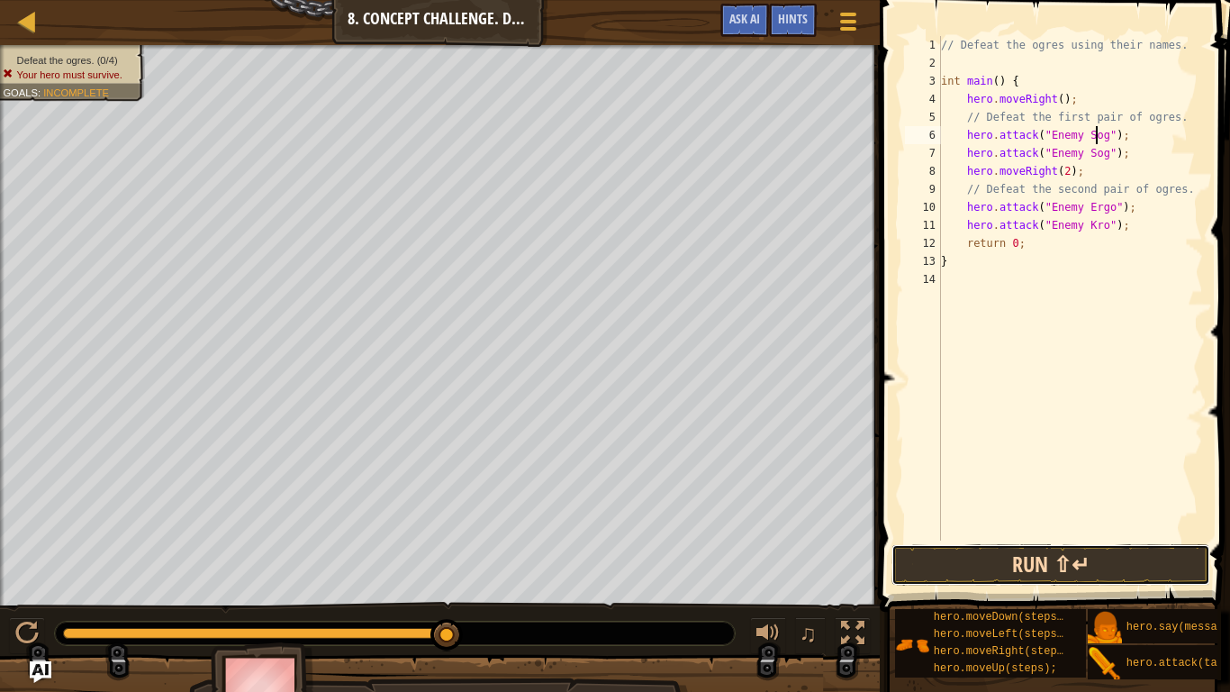
click at [1128, 565] on button "Run ⇧↵" at bounding box center [1050, 564] width 319 height 41
click at [1096, 553] on button "Run ⇧↵" at bounding box center [1050, 564] width 319 height 41
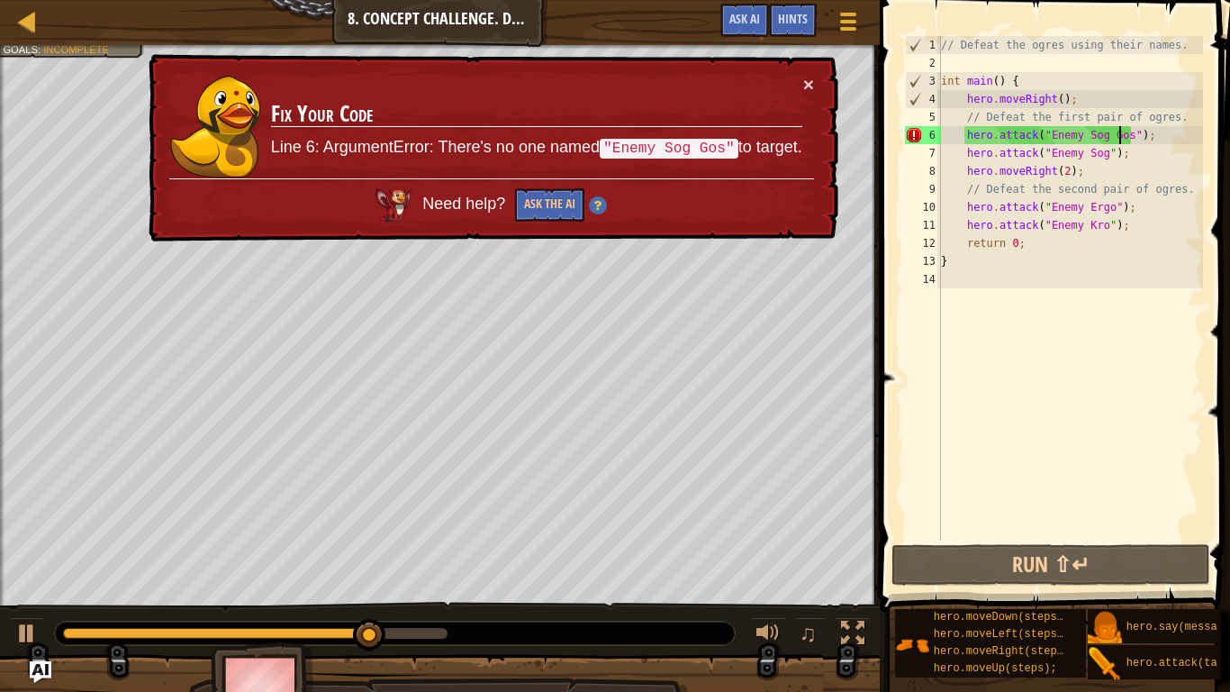
click at [1096, 135] on div "// Defeat the ogres using their names. int main ( ) { hero . moveRight ( ) ; //…" at bounding box center [1070, 306] width 266 height 540
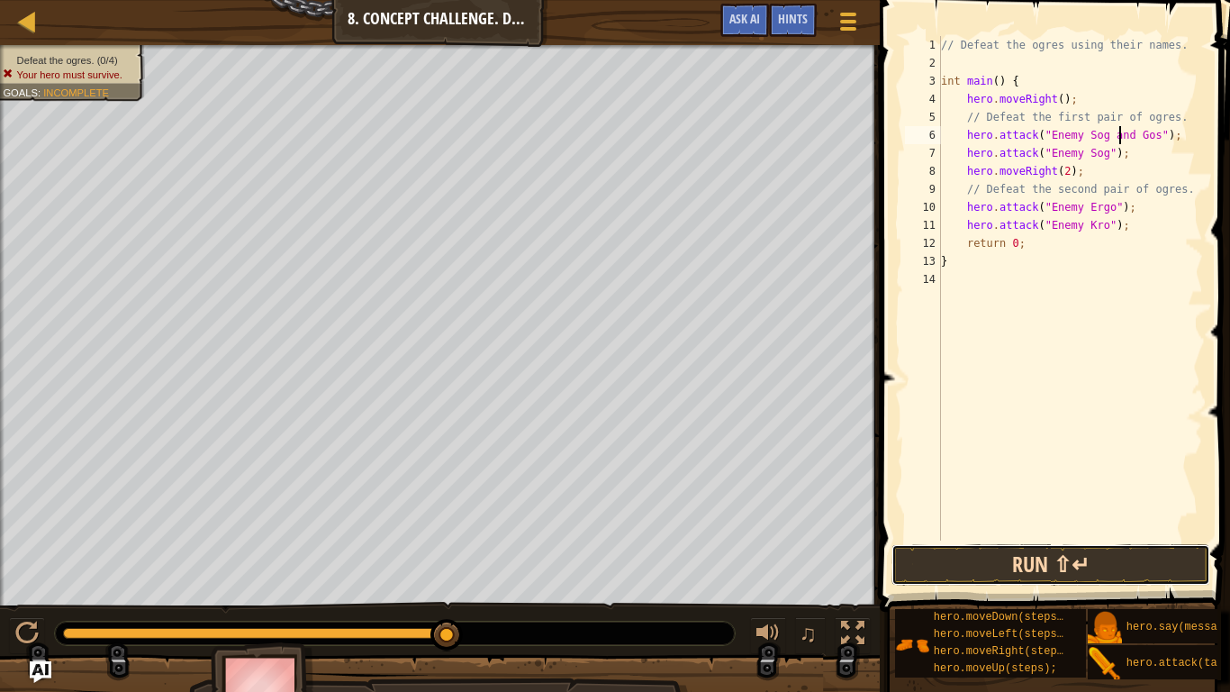
click at [1125, 562] on button "Run ⇧↵" at bounding box center [1050, 564] width 319 height 41
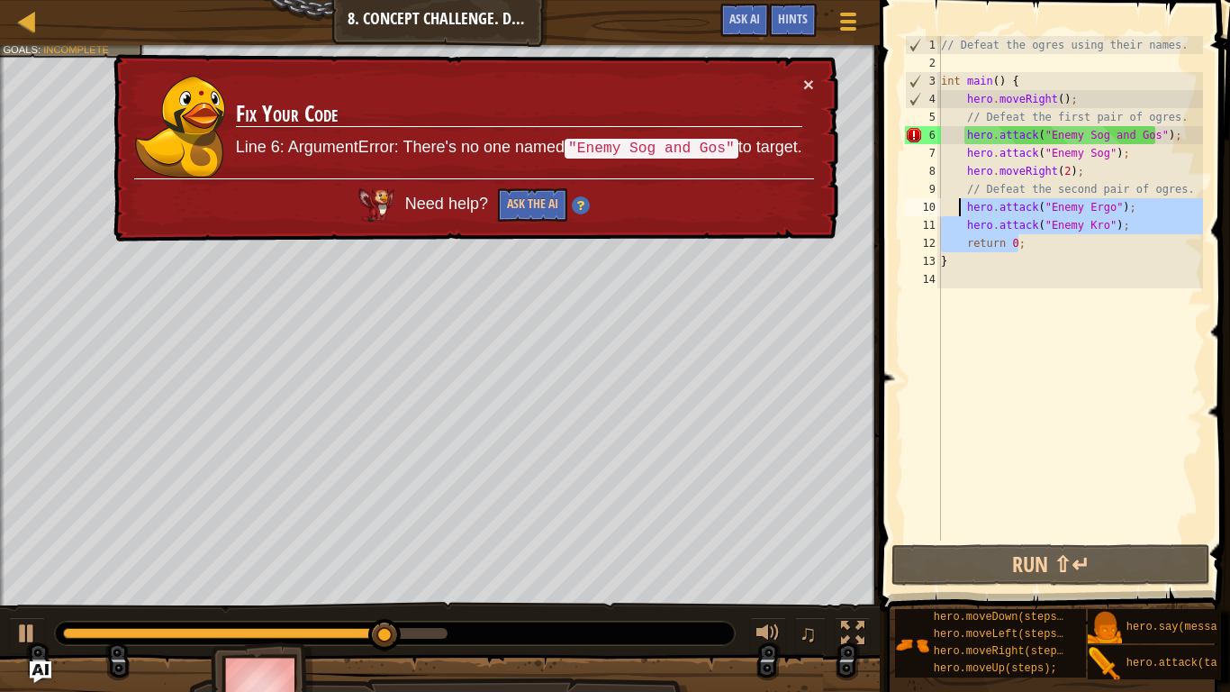
drag, startPoint x: 1112, startPoint y: 235, endPoint x: 955, endPoint y: 213, distance: 158.2
click at [955, 213] on div "// Defeat the ogres using their names. int main ( ) { hero . moveRight ( ) ; //…" at bounding box center [1070, 306] width 266 height 540
click at [1185, 222] on div "// Defeat the ogres using their names. int main ( ) { hero . moveRight ( ) ; //…" at bounding box center [1070, 288] width 266 height 504
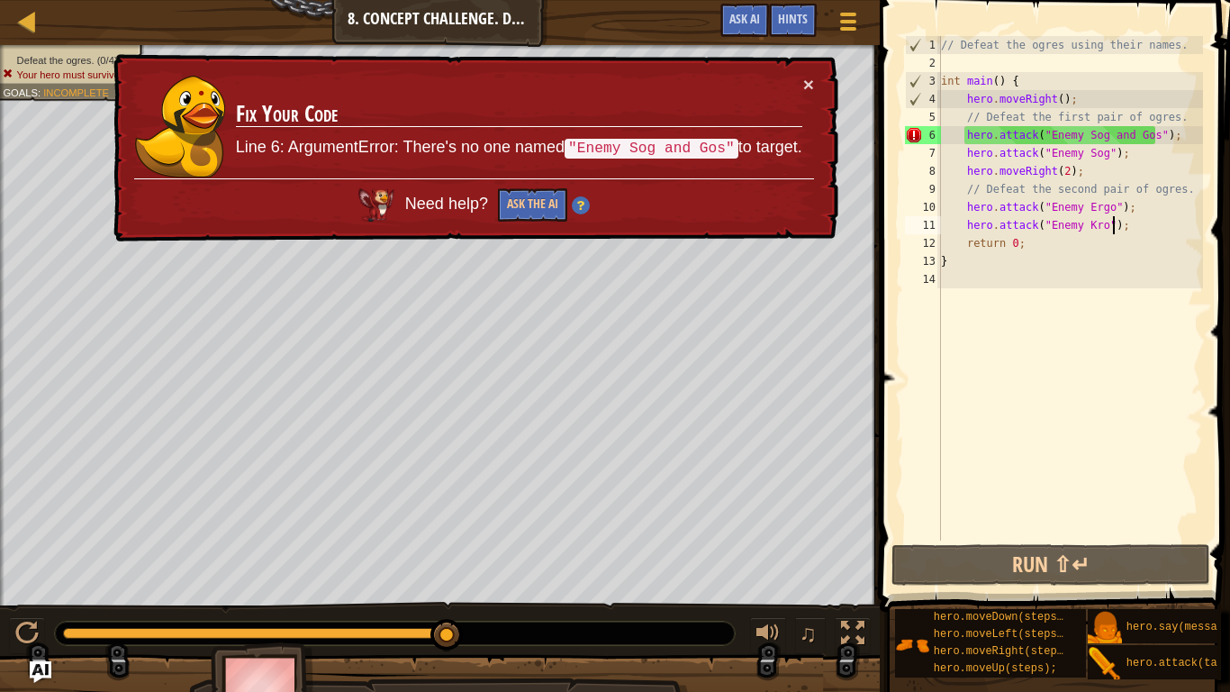
scroll to position [8, 14]
drag, startPoint x: 1153, startPoint y: 226, endPoint x: 947, endPoint y: 209, distance: 206.0
click at [947, 209] on div "// Defeat the ogres using their names. int main ( ) { hero . moveRight ( ) ; //…" at bounding box center [1070, 306] width 266 height 540
type textarea "hero.attack("Enemy Ergo"); hero.attack("Enemy Kro");"
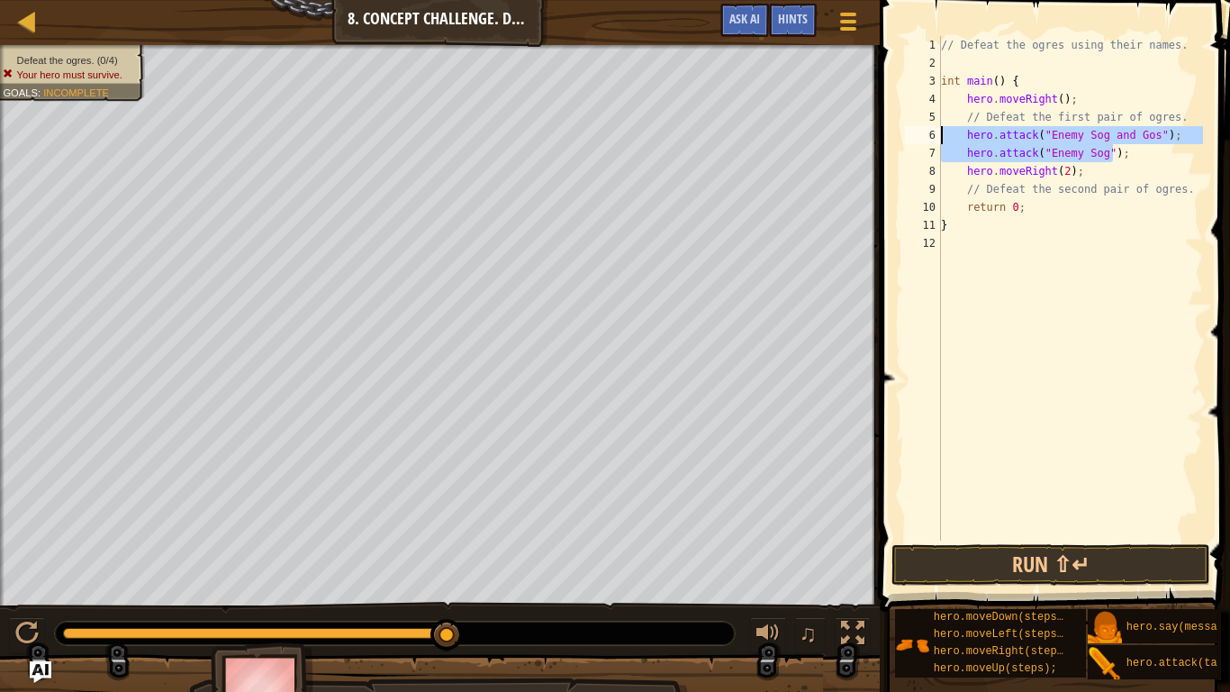
drag, startPoint x: 1117, startPoint y: 151, endPoint x: 935, endPoint y: 131, distance: 183.0
click at [935, 131] on div "// Defeat the second pair of ogres. 1 2 3 4 5 6 7 8 9 10 11 12 // Defeat the og…" at bounding box center [1052, 288] width 302 height 504
type textarea "hero.attack("Enemy Sog and Gos"); hero.attack("Enemy Sog");"
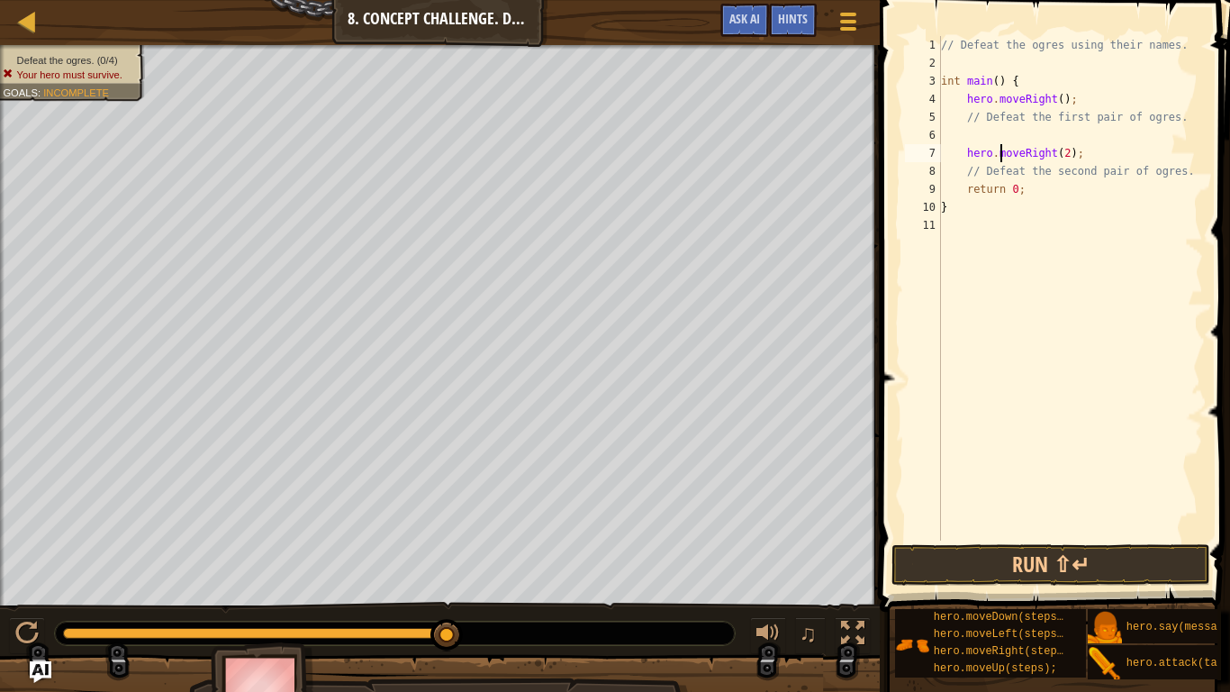
click at [1000, 144] on div "// Defeat the ogres using their names. int main ( ) { hero . moveRight ( ) ; //…" at bounding box center [1070, 306] width 266 height 540
click at [1179, 125] on div "// Defeat the ogres using their names. int main ( ) { hero . moveRight ( ) ; //…" at bounding box center [1070, 306] width 266 height 540
type textarea "// Defeat the first pair of ogres."
click at [1179, 132] on div "// Defeat the ogres using their names. int main ( ) { hero . moveRight ( ) ; //…" at bounding box center [1070, 306] width 266 height 540
type textarea "// Defeat the first pair of ogres."
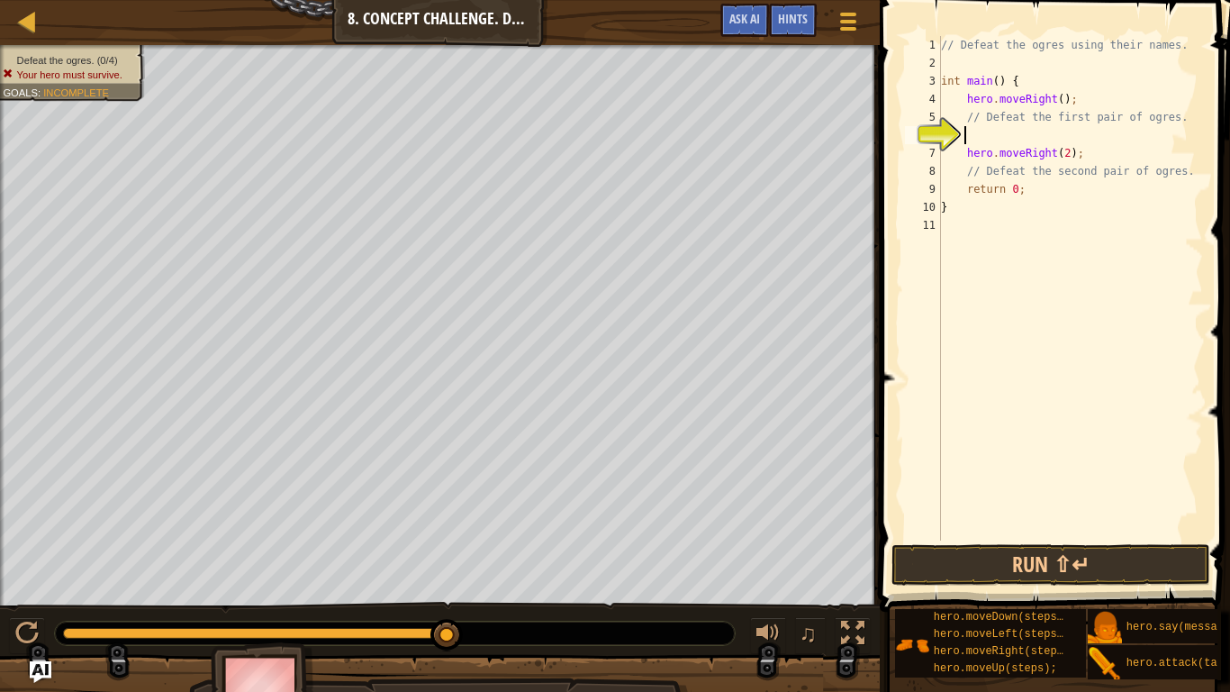
type textarea "h"
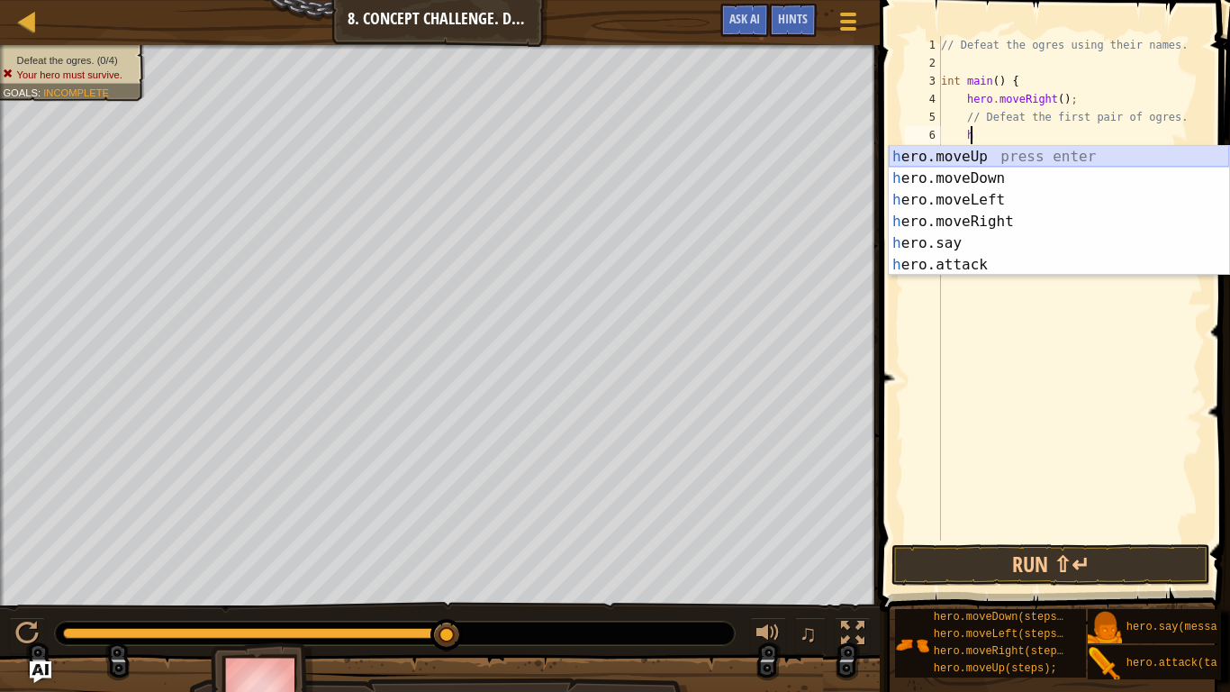
click at [1018, 163] on div "h ero.moveUp press enter h ero.moveDown press enter h ero.moveLeft press enter …" at bounding box center [1059, 232] width 340 height 173
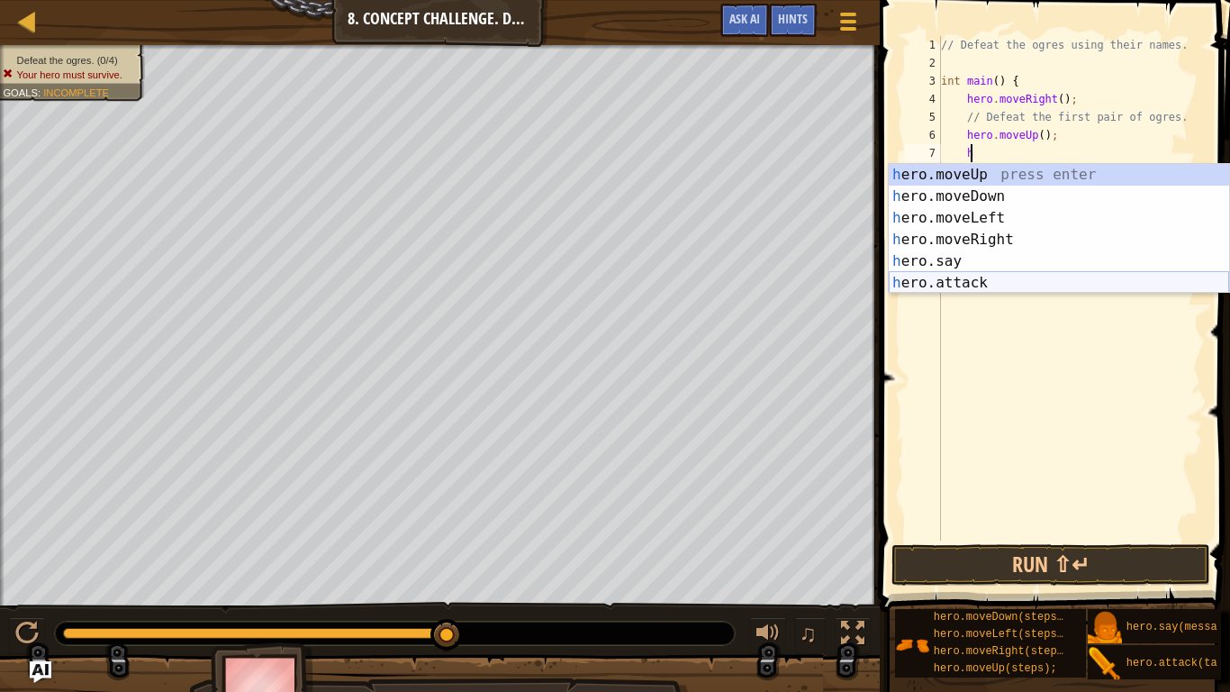
click at [1039, 277] on div "h ero.moveUp press enter h ero.moveDown press enter h ero.moveLeft press enter …" at bounding box center [1059, 250] width 340 height 173
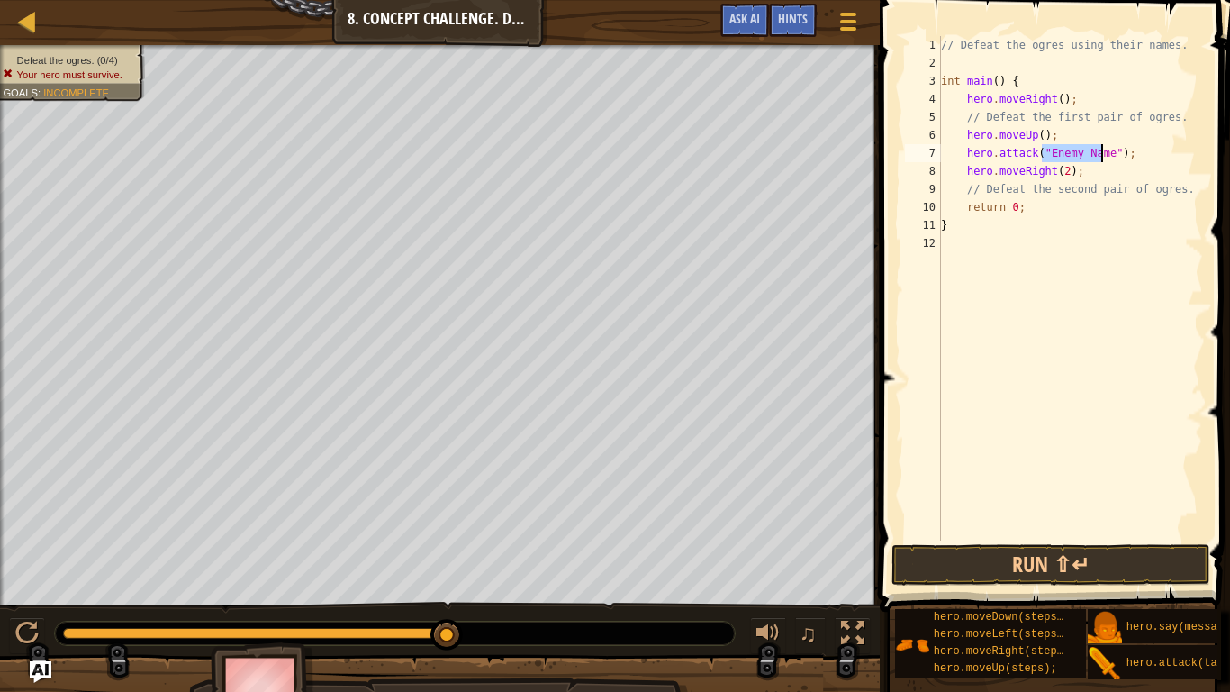
click at [1098, 159] on div "// Defeat the ogres using their names. int main ( ) { hero . moveRight ( ) ; //…" at bounding box center [1070, 288] width 266 height 504
click at [1077, 545] on button "Run ⇧↵" at bounding box center [1050, 564] width 319 height 41
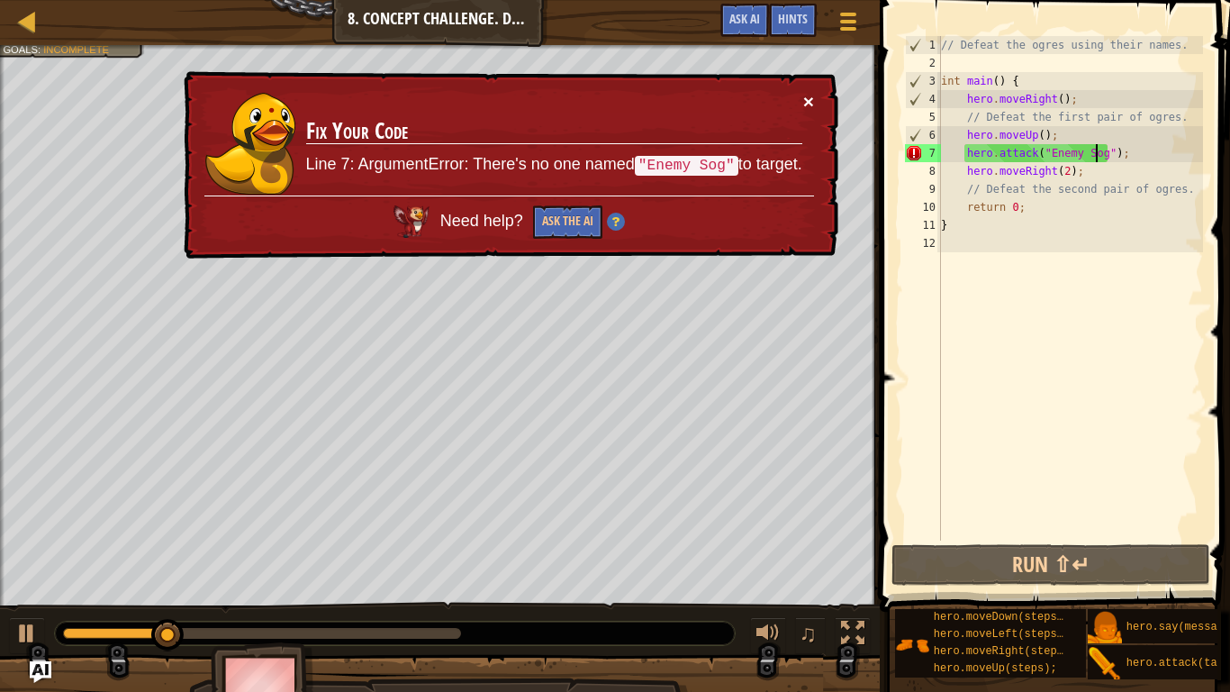
click at [807, 98] on button "×" at bounding box center [808, 101] width 11 height 19
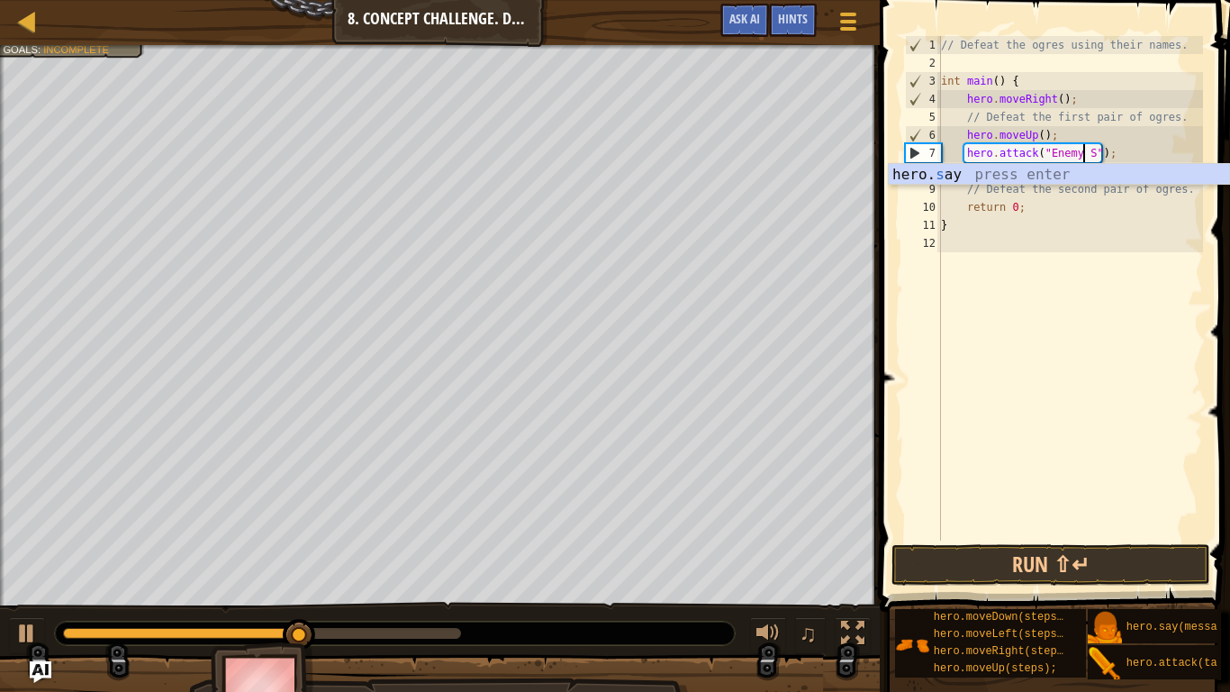
type textarea "hero.attack("Enemy ");"
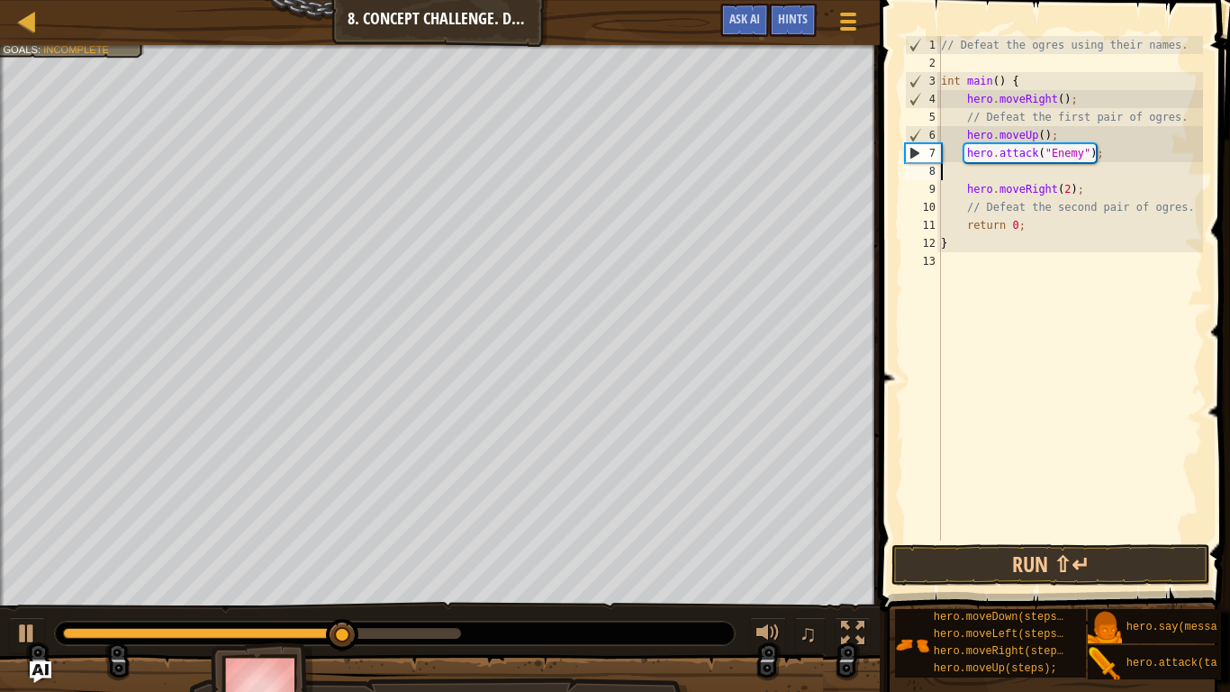
scroll to position [8, 0]
type textarea "hero.attack("Enemy ");"
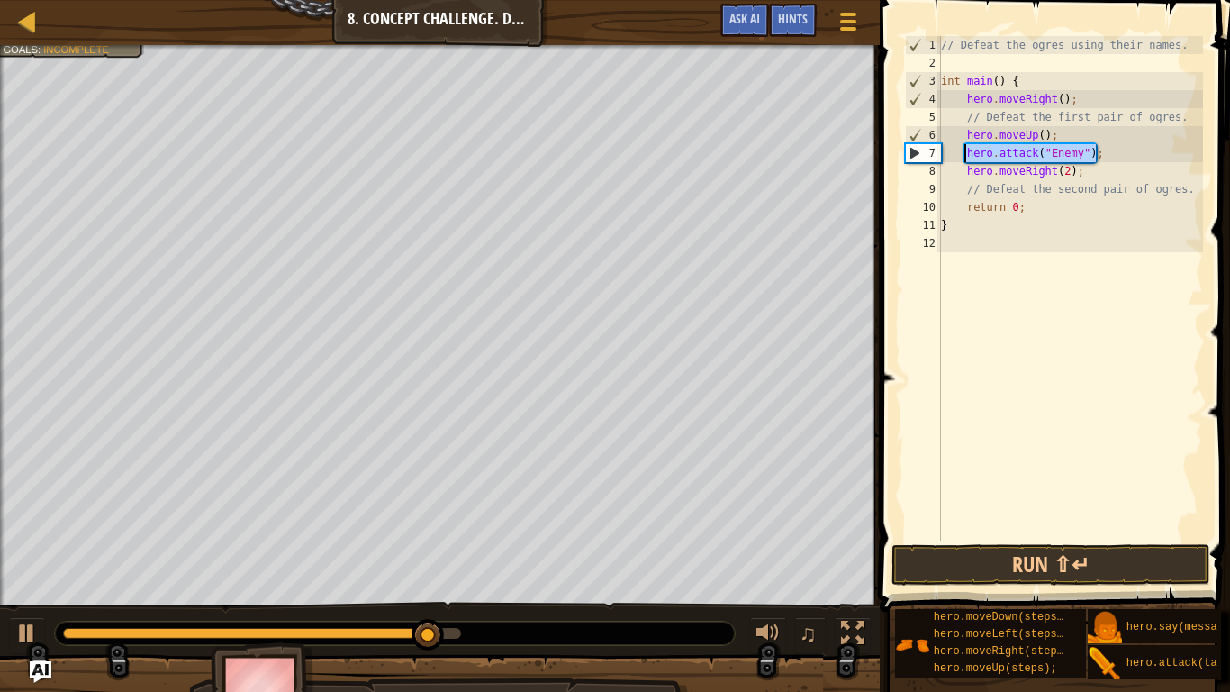
drag, startPoint x: 1124, startPoint y: 151, endPoint x: 963, endPoint y: 152, distance: 160.3
click at [963, 152] on div "// Defeat the ogres using their names. int main ( ) { hero . moveRight ( ) ; //…" at bounding box center [1070, 306] width 266 height 540
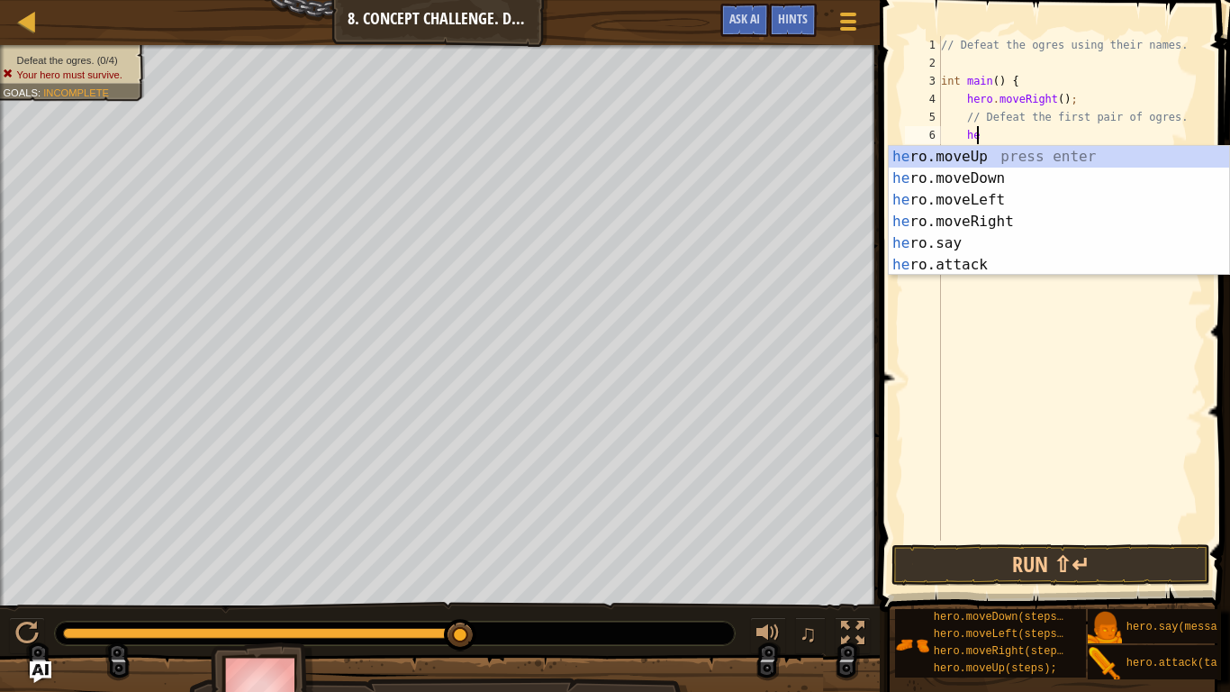
type textarea "h"
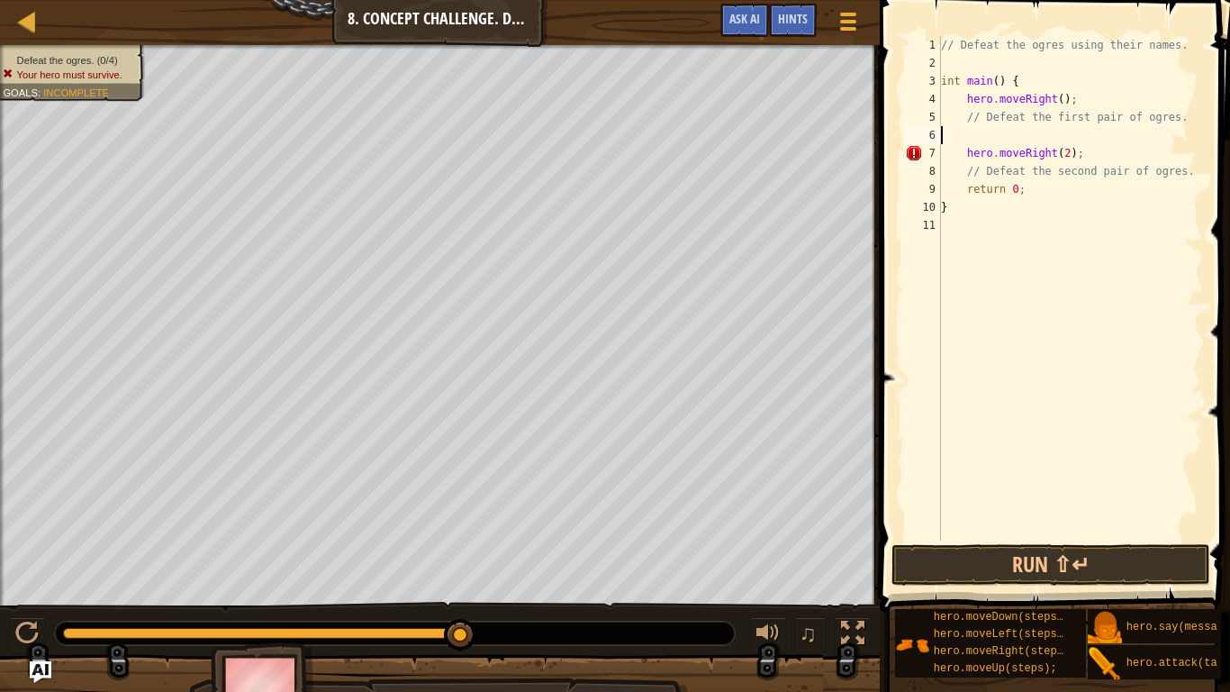
type textarea "// Defeat the first pair of ogres."
type textarea "h"
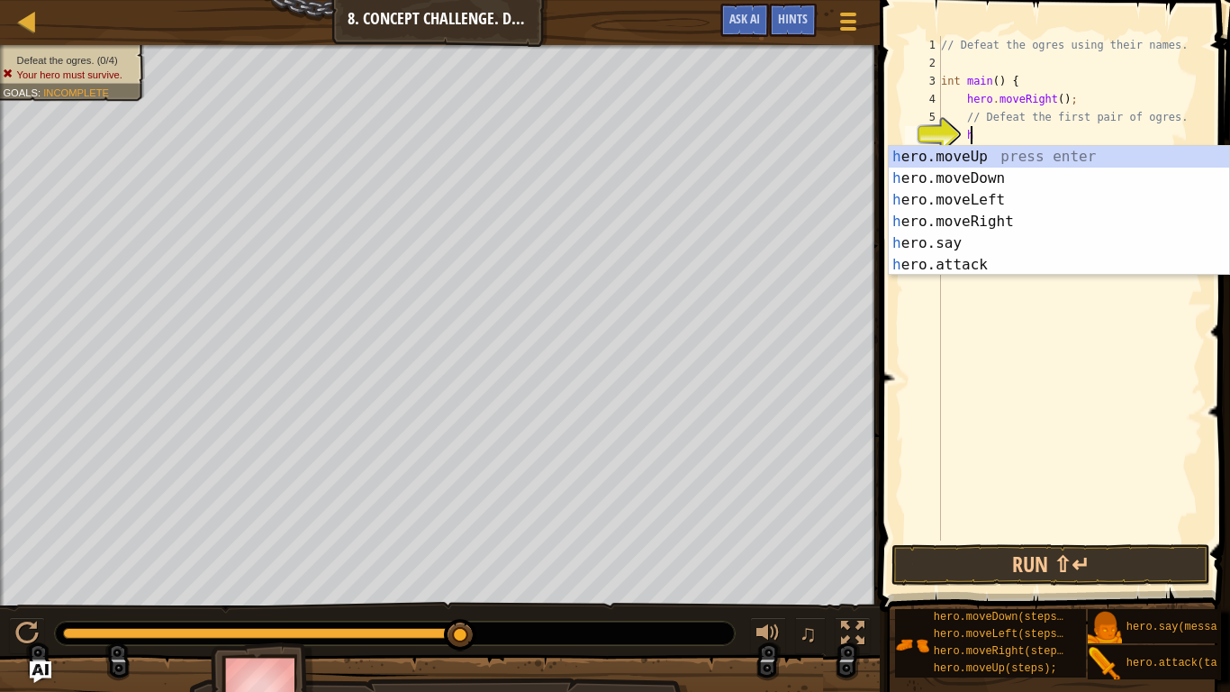
scroll to position [8, 1]
click at [988, 174] on div "h ero.moveUp press enter h ero.moveDown press enter h ero.moveLeft press enter …" at bounding box center [1059, 232] width 340 height 173
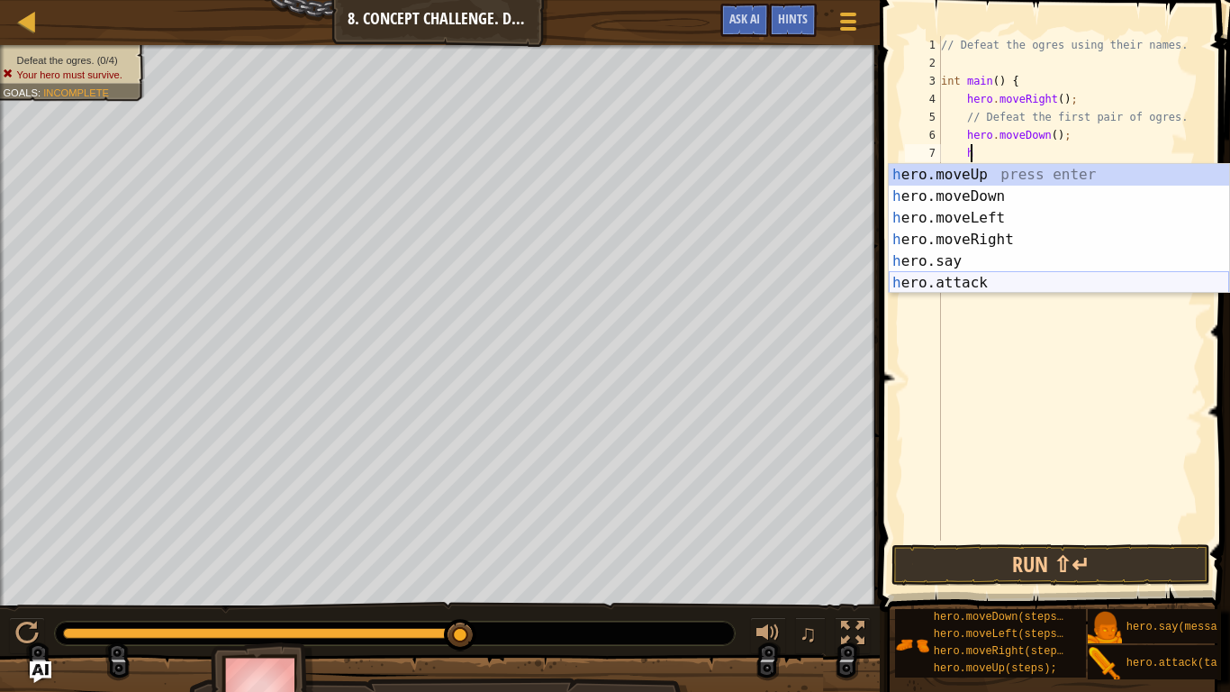
click at [999, 276] on div "h ero.moveUp press enter h ero.moveDown press enter h ero.moveLeft press enter …" at bounding box center [1059, 250] width 340 height 173
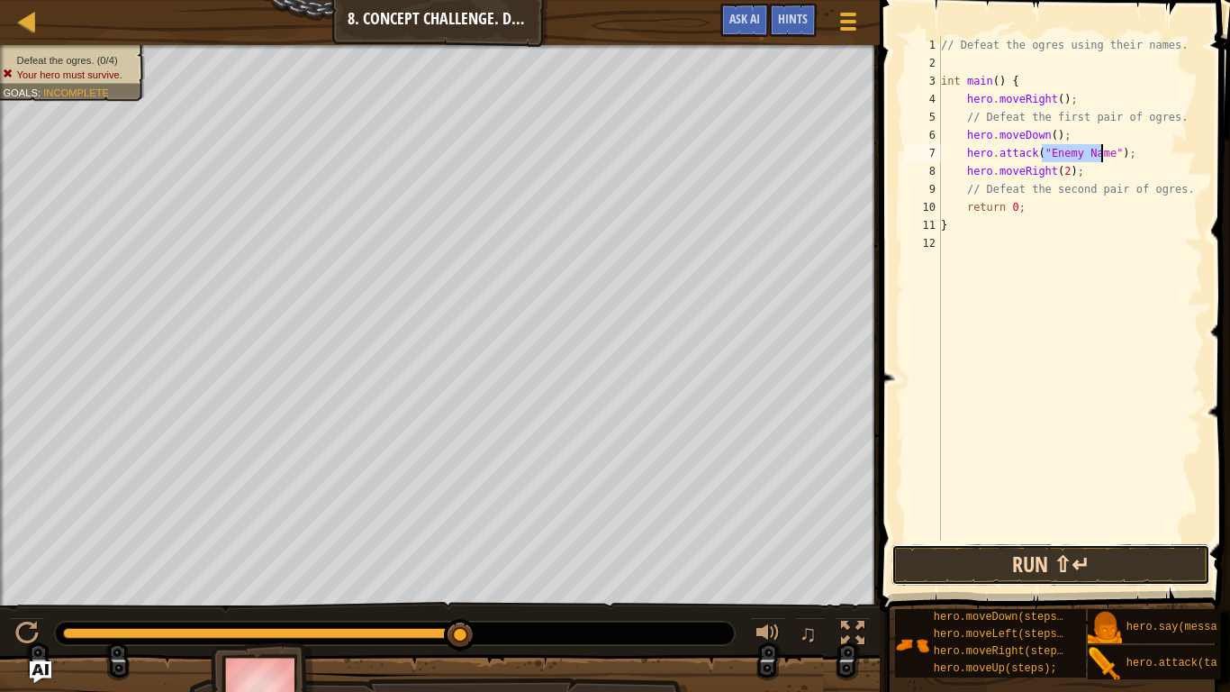
click at [1046, 566] on button "Run ⇧↵" at bounding box center [1050, 564] width 319 height 41
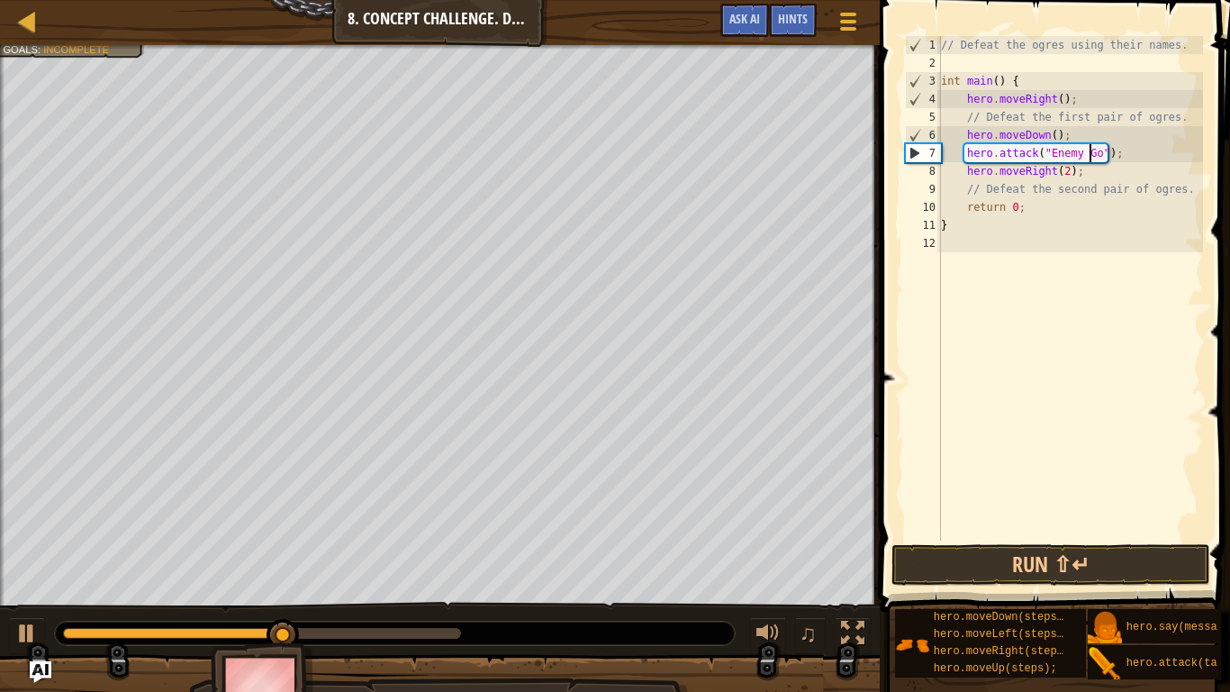
scroll to position [8, 13]
type textarea "hero.attack("Enemy Gos");"
click at [1009, 565] on button "Run ⇧↵" at bounding box center [1050, 564] width 319 height 41
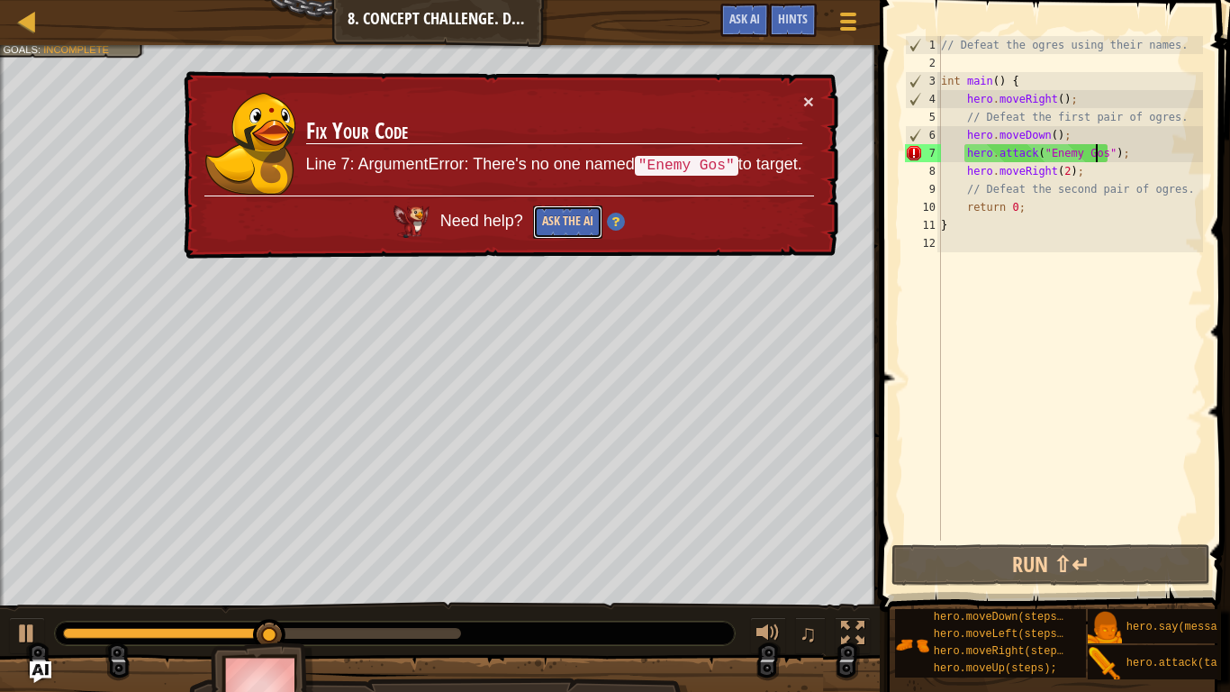
click at [587, 216] on button "Ask the AI" at bounding box center [567, 220] width 69 height 33
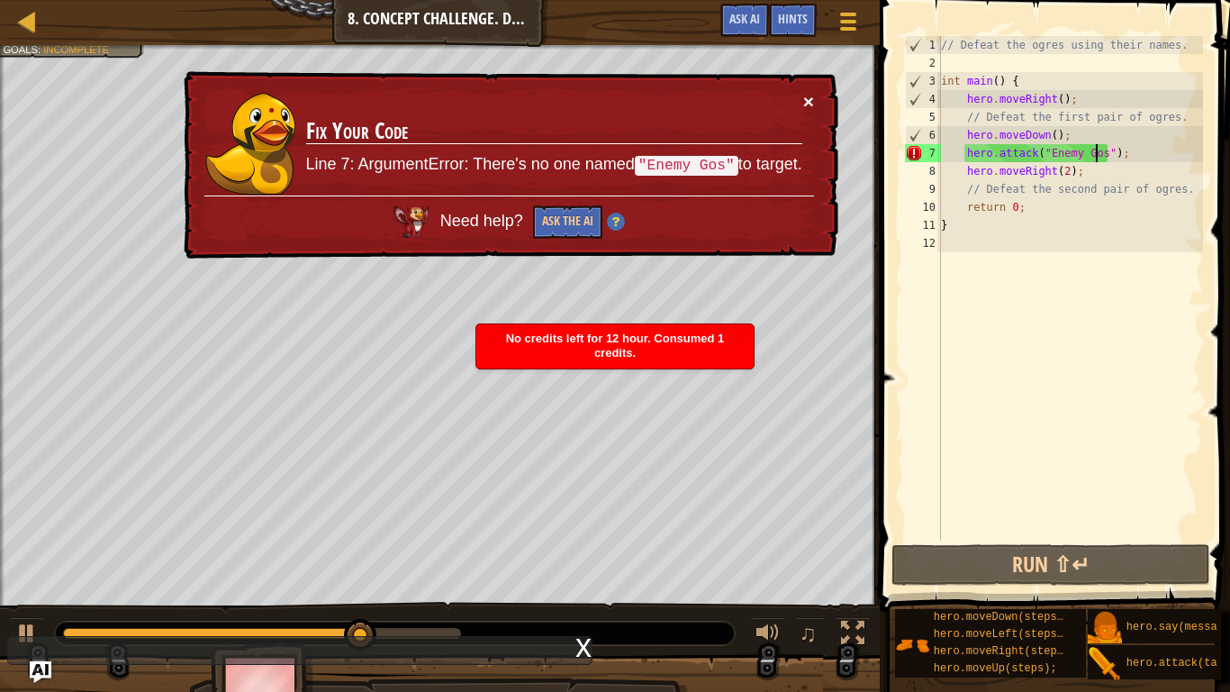
click at [810, 103] on button "×" at bounding box center [808, 101] width 11 height 19
drag, startPoint x: 1153, startPoint y: 156, endPoint x: 934, endPoint y: 151, distance: 218.9
click at [934, 151] on div "hero.attack("Enemy Gos"); 1 2 3 4 5 6 7 8 9 10 11 12 // Defeat the ogres using …" at bounding box center [1052, 288] width 302 height 504
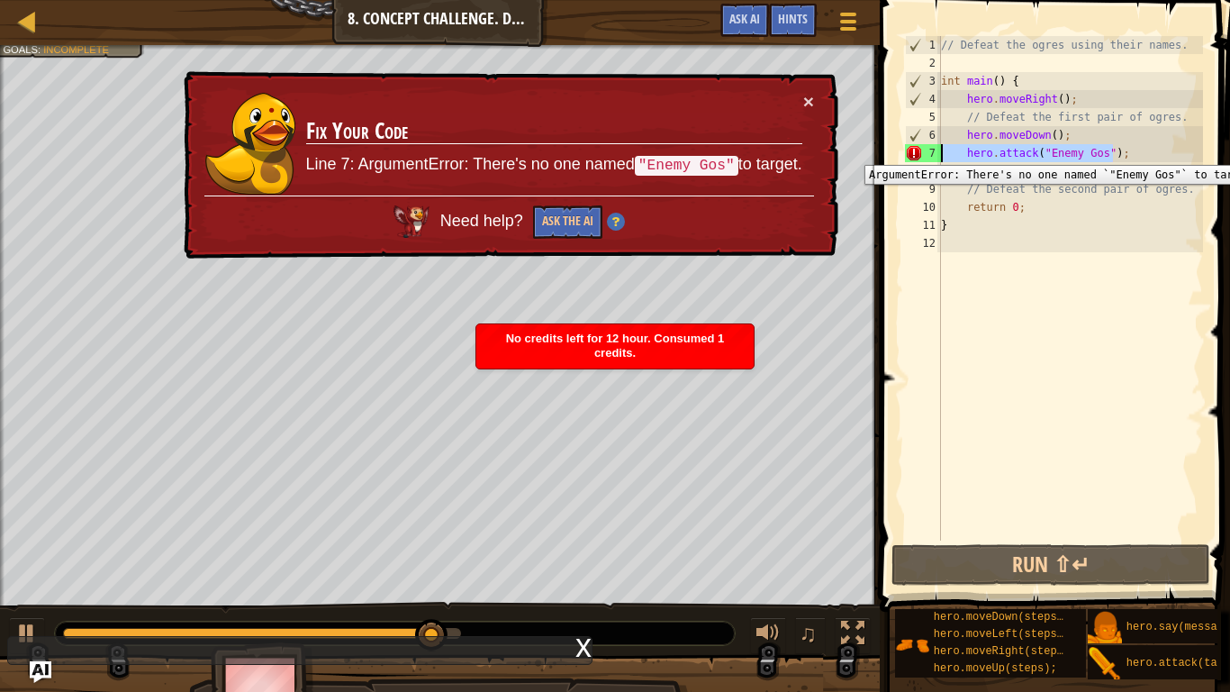
scroll to position [8, 0]
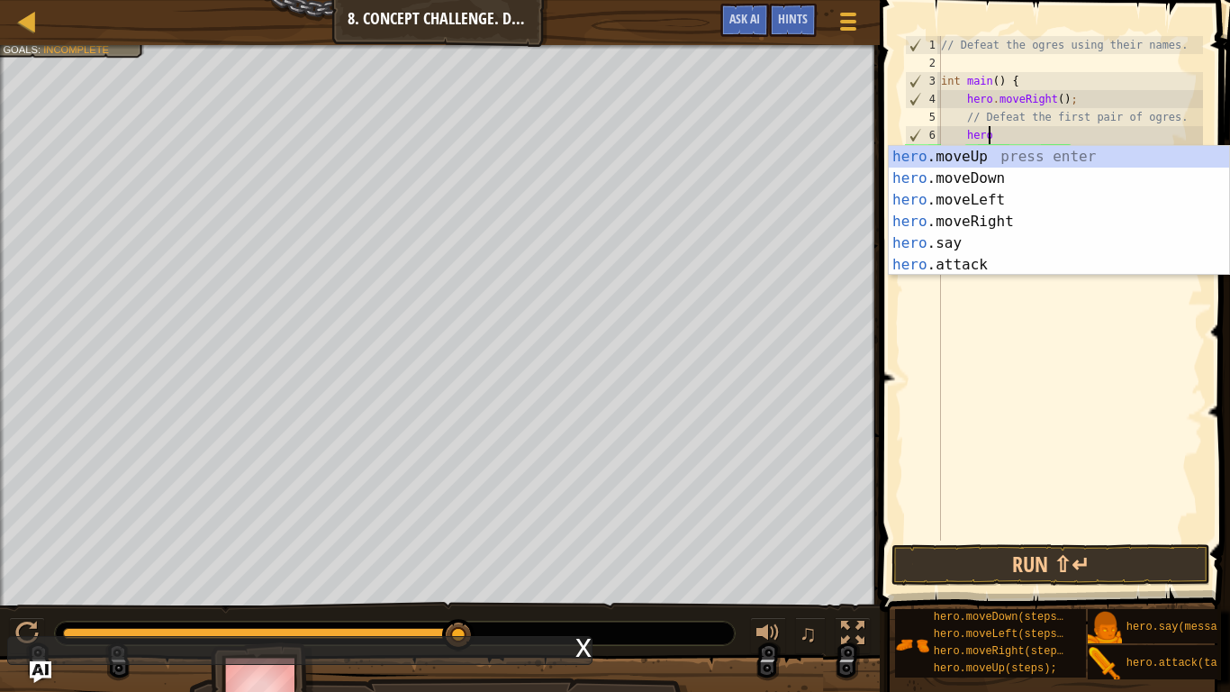
type textarea "h"
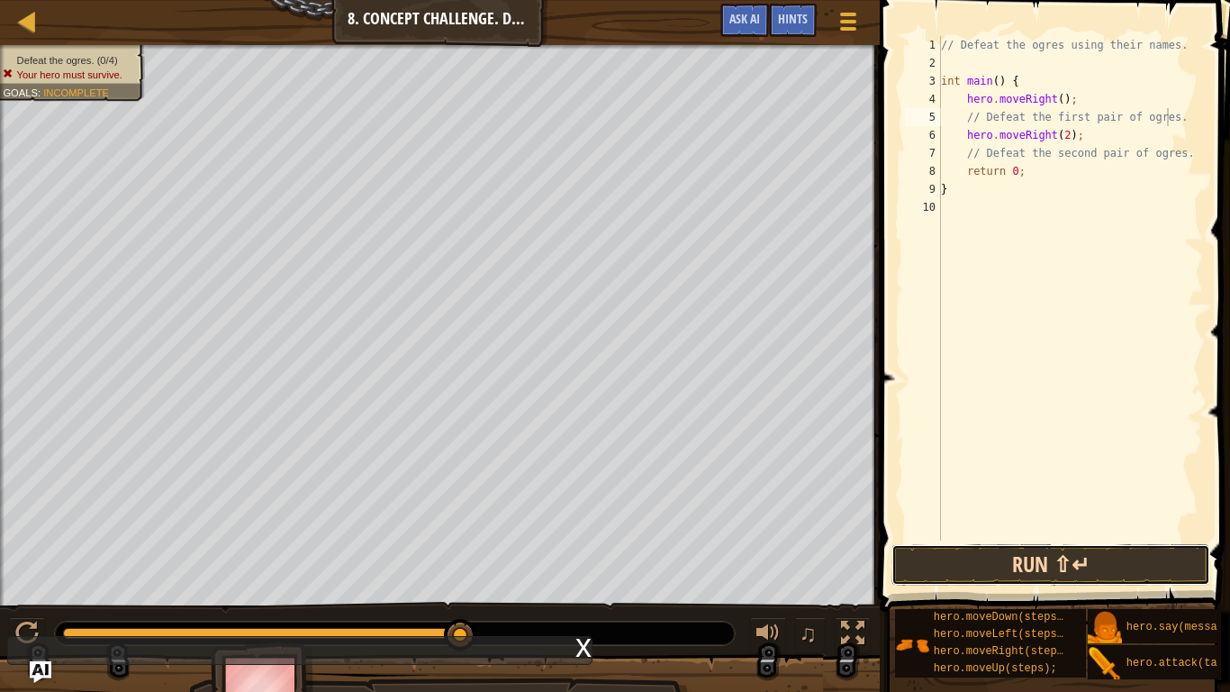
click at [1019, 581] on button "Run ⇧↵" at bounding box center [1050, 564] width 319 height 41
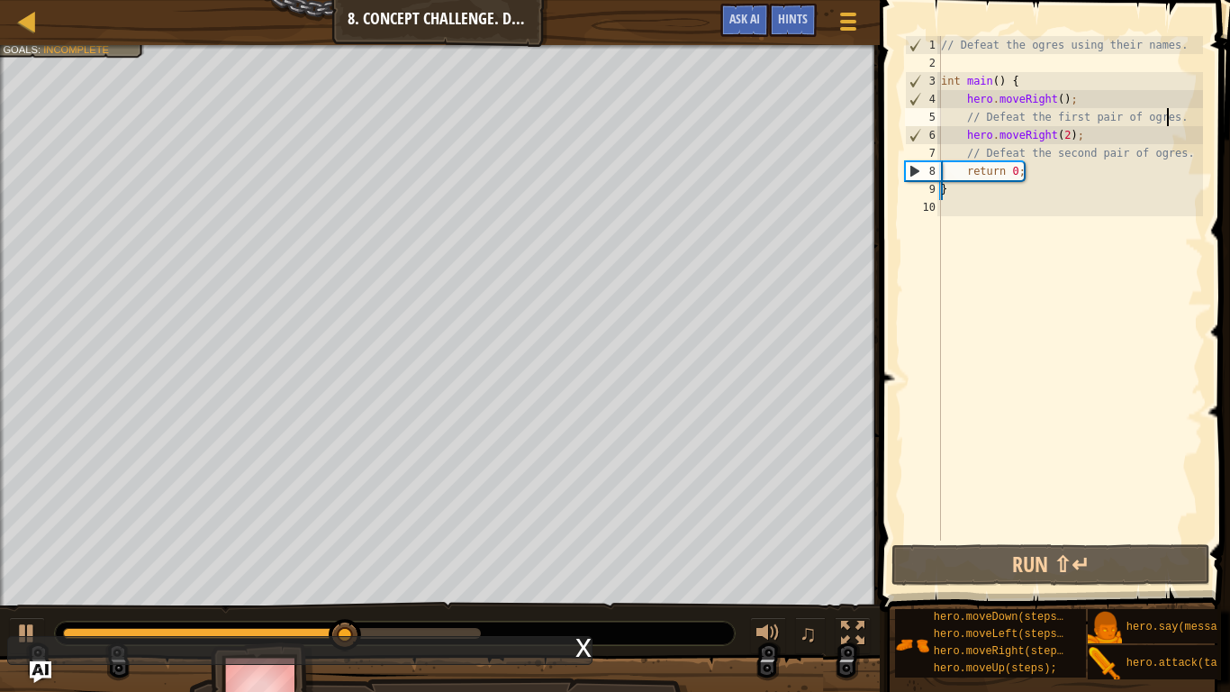
click at [1150, 185] on div "// Defeat the ogres using their names. int main ( ) { hero . moveRight ( ) ; //…" at bounding box center [1070, 306] width 266 height 540
click at [1093, 169] on div "// Defeat the ogres using their names. int main ( ) { hero . moveRight ( ) ; //…" at bounding box center [1070, 306] width 266 height 540
type textarea "return 0;"
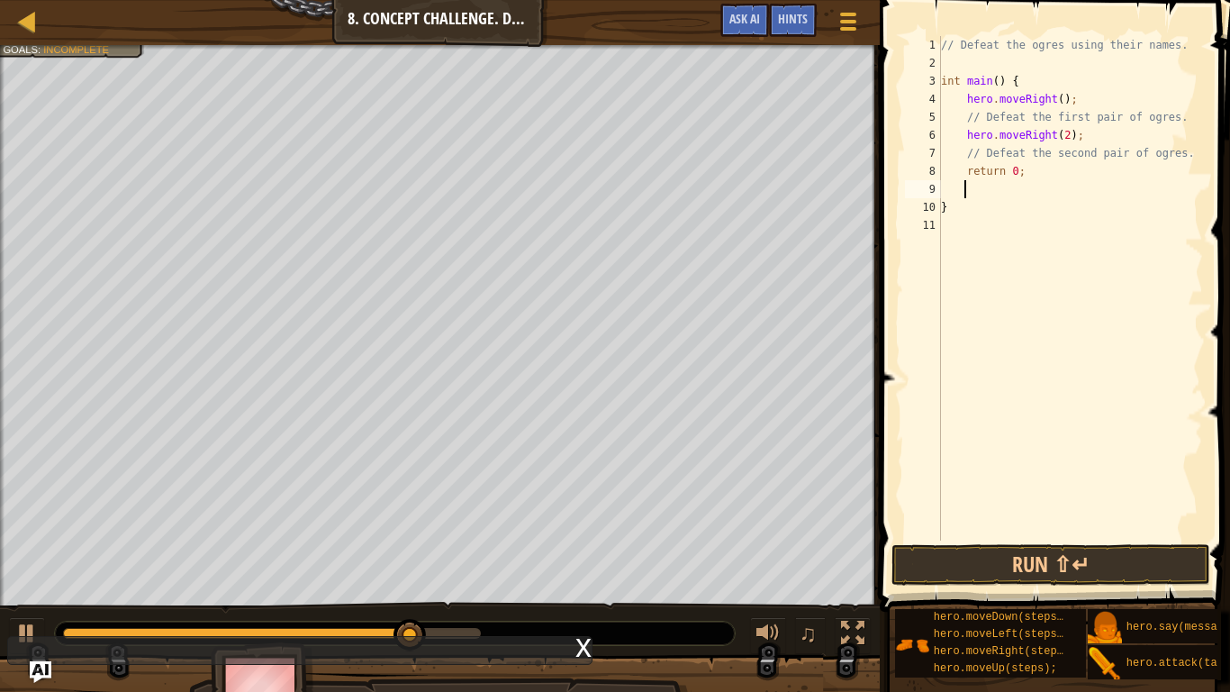
click at [1195, 147] on div "// Defeat the ogres using their names. int main ( ) { hero . moveRight ( ) ; //…" at bounding box center [1070, 306] width 266 height 540
type textarea "// Defeat the second pair of ogres."
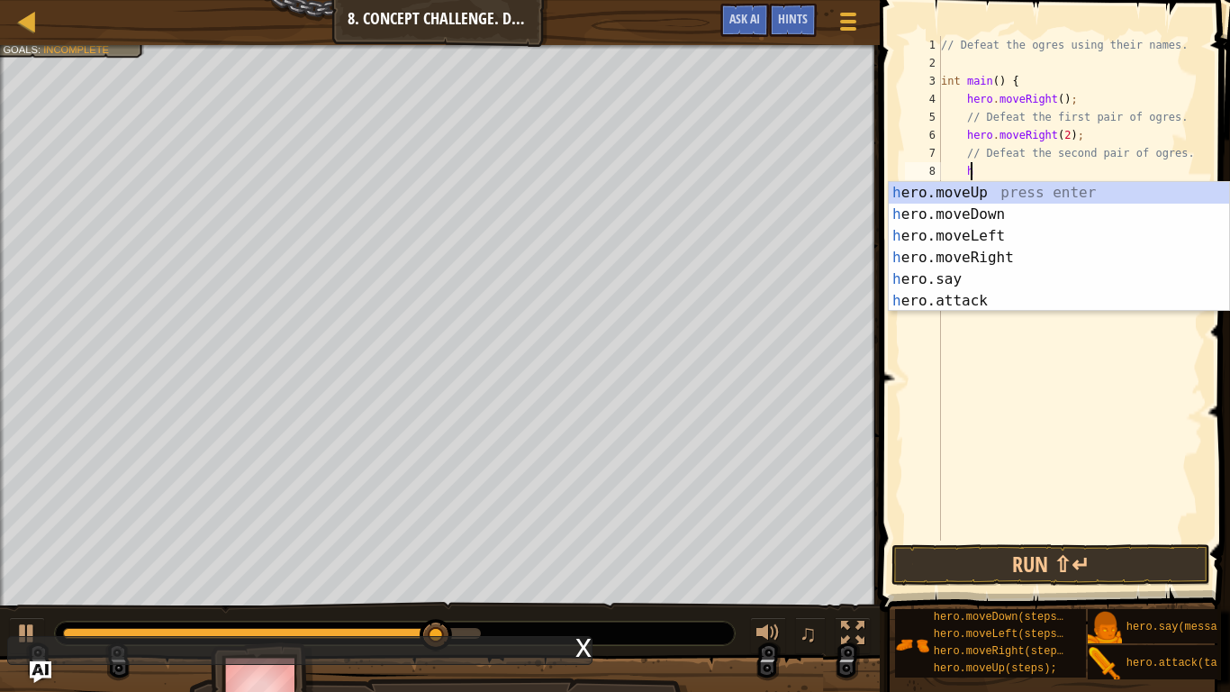
scroll to position [8, 1]
click at [1040, 301] on div "h ero.moveUp press enter h ero.moveDown press enter h ero.moveLeft press enter …" at bounding box center [1059, 268] width 340 height 173
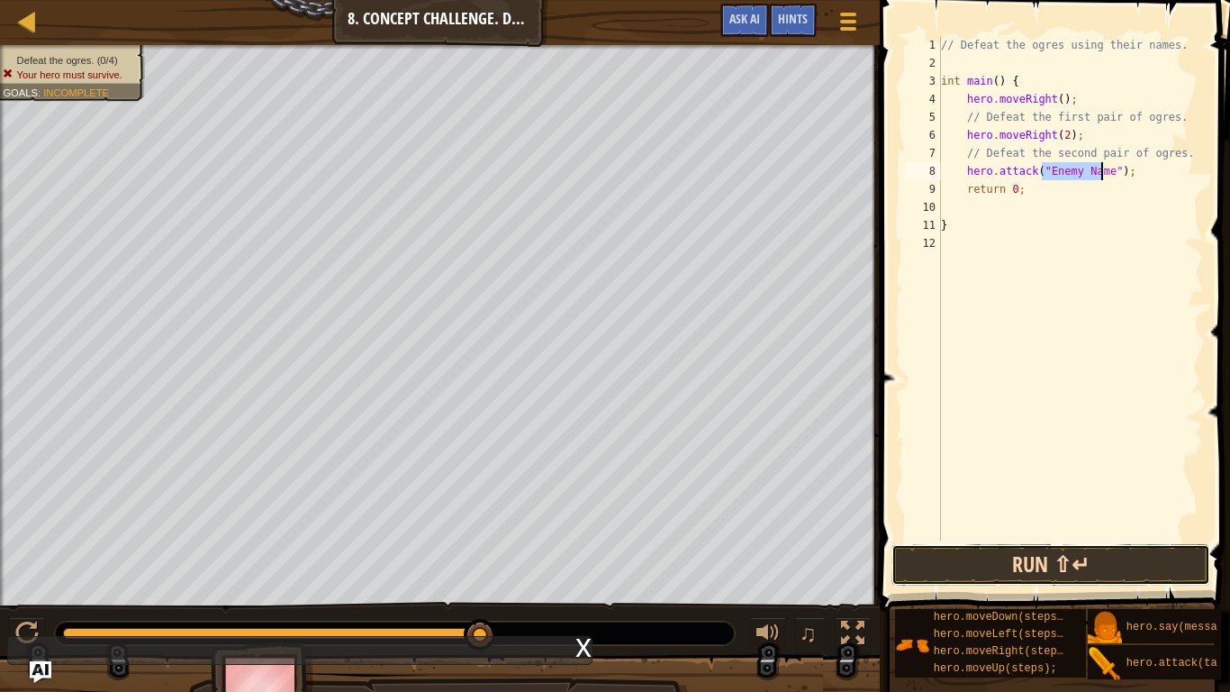
click at [1037, 555] on button "Run ⇧↵" at bounding box center [1050, 564] width 319 height 41
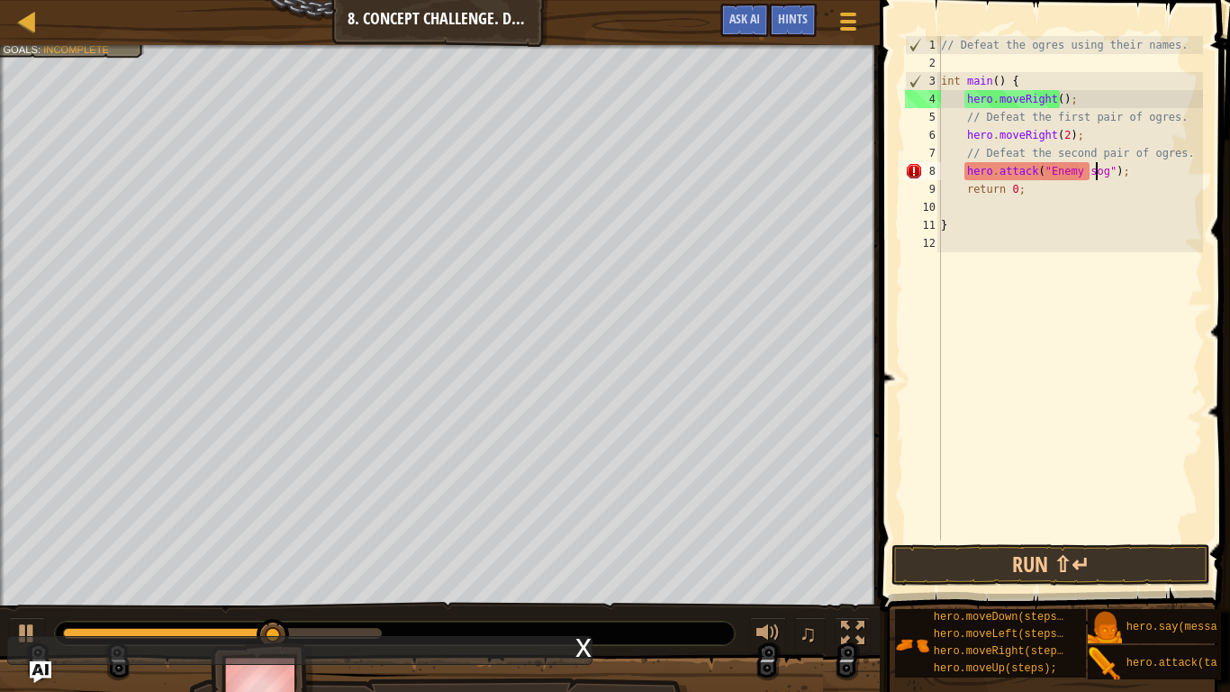
scroll to position [8, 13]
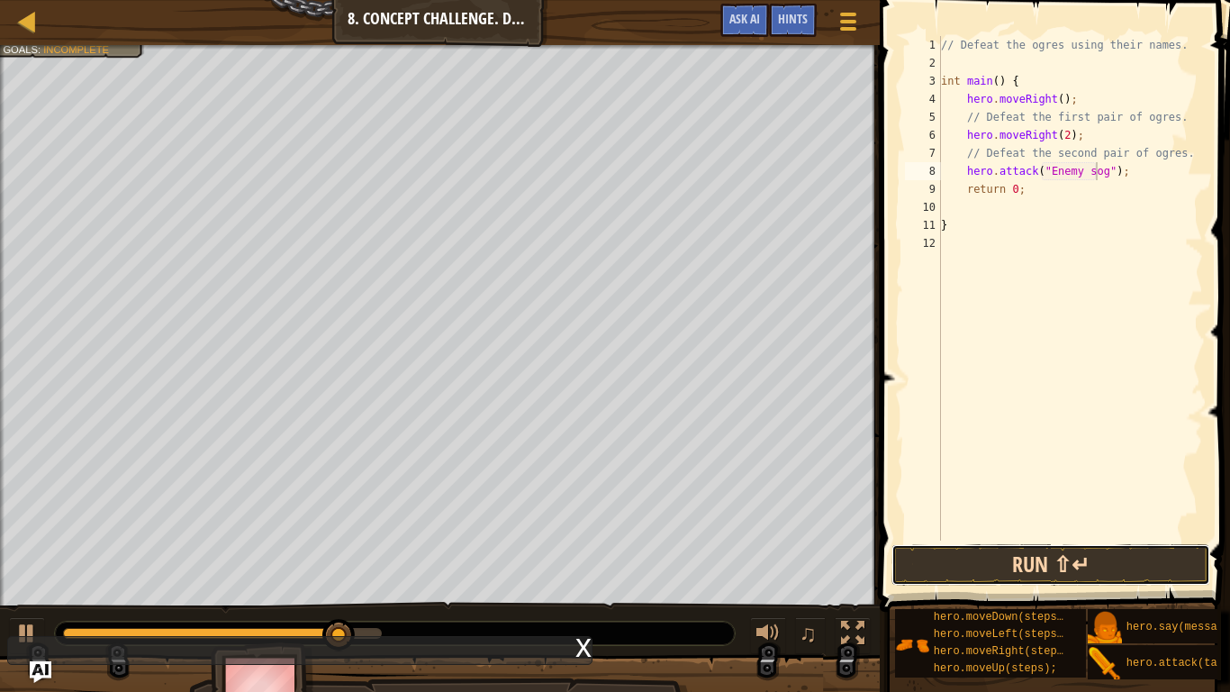
click at [1115, 561] on button "Run ⇧↵" at bounding box center [1050, 564] width 319 height 41
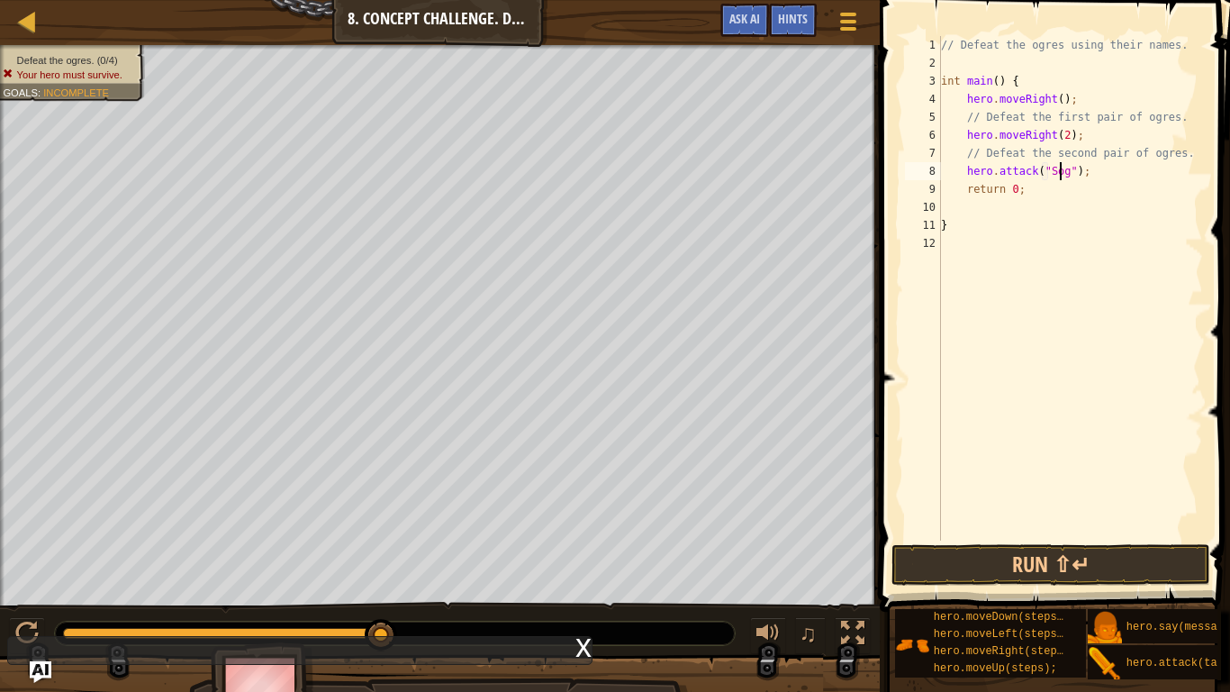
scroll to position [8, 10]
type textarea "hero.attack("Sog");"
click at [968, 564] on button "Run ⇧↵" at bounding box center [1050, 564] width 319 height 41
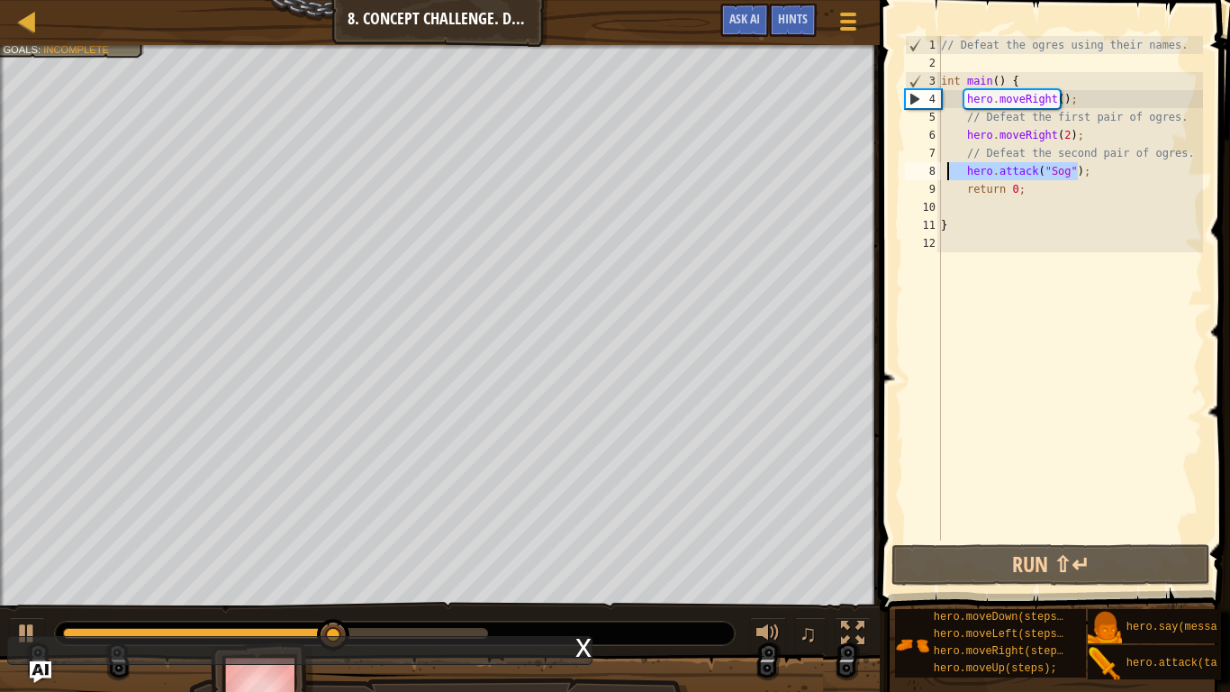
drag, startPoint x: 1120, startPoint y: 165, endPoint x: 947, endPoint y: 176, distance: 173.2
click at [947, 176] on div "// Defeat the ogres using their names. int main ( ) { hero . moveRight ( ) ; //…" at bounding box center [1070, 306] width 266 height 540
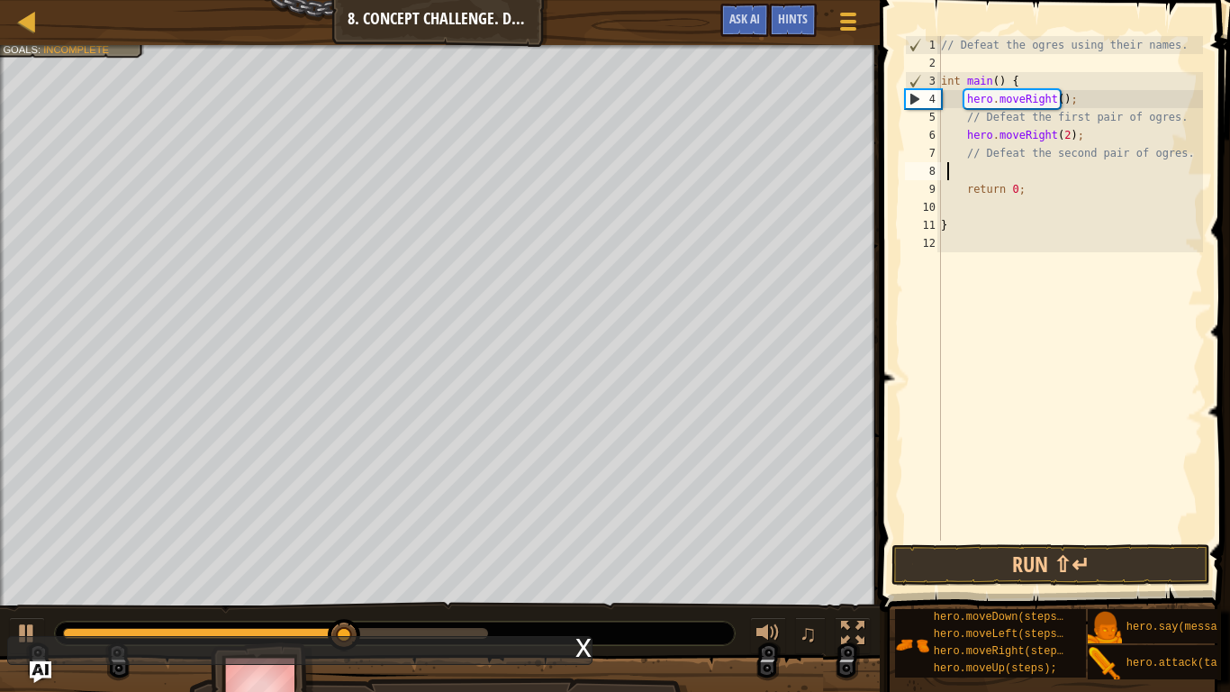
scroll to position [8, 0]
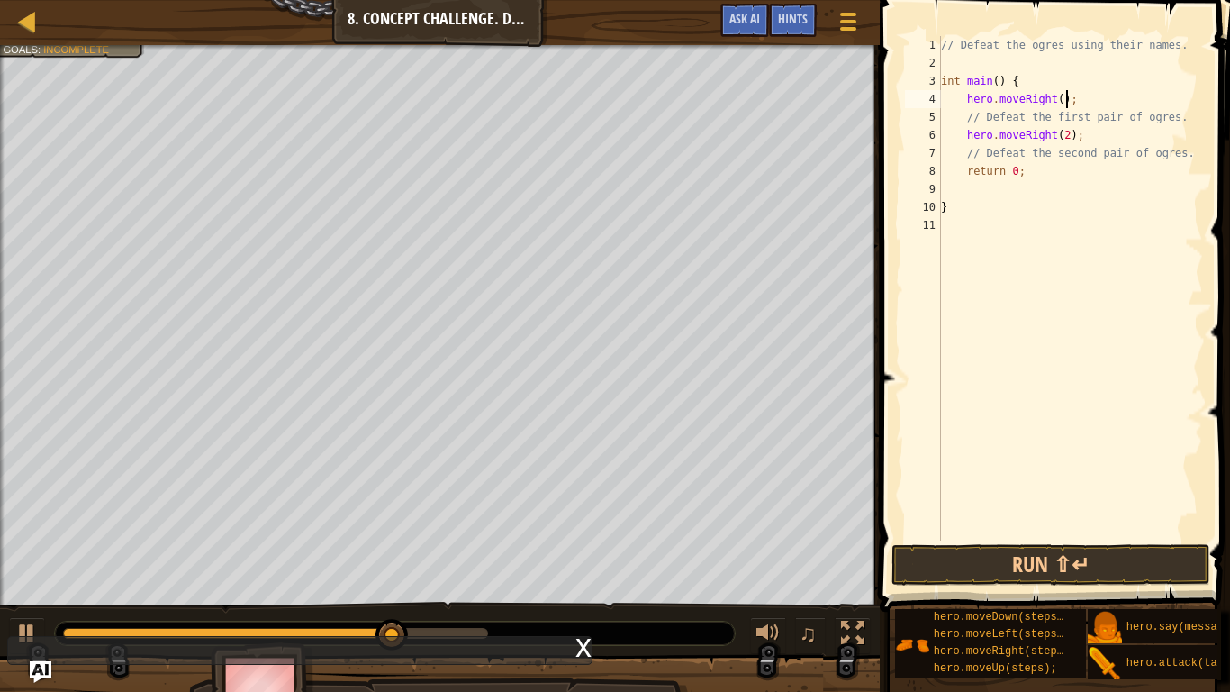
click at [1081, 95] on div "// Defeat the ogres using their names. int main ( ) { hero . moveRight ( ) ; //…" at bounding box center [1070, 306] width 266 height 540
type textarea "hero.moveRight();"
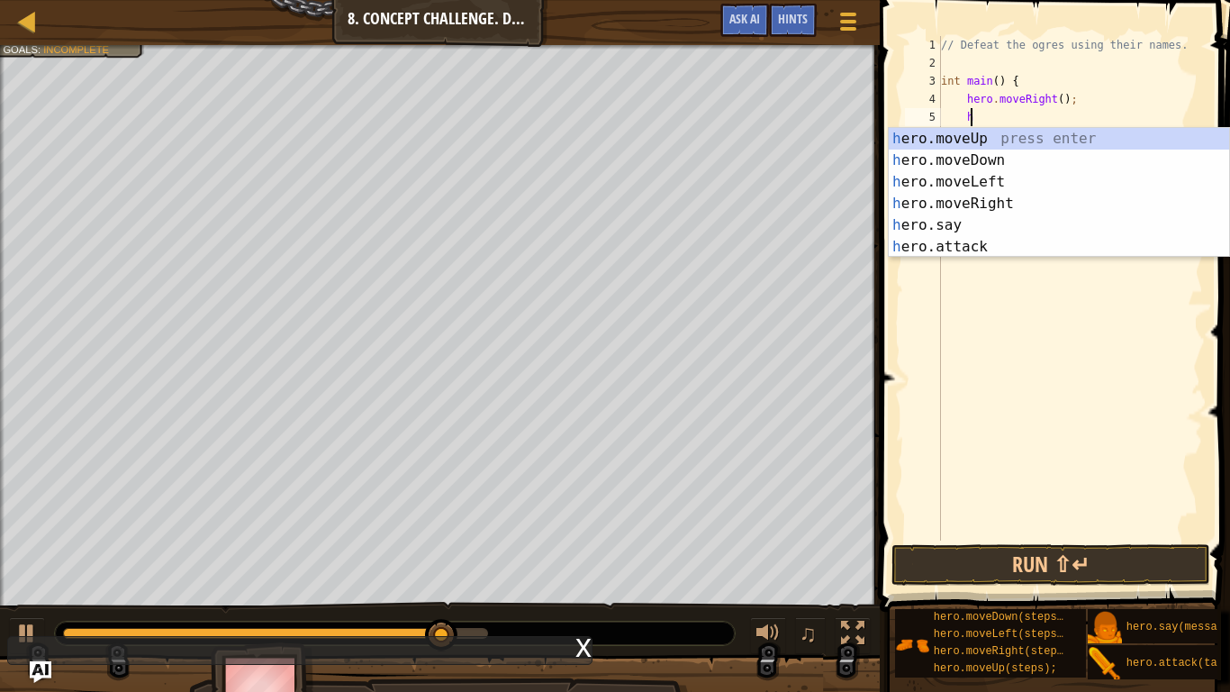
type textarea "he"
click at [1084, 164] on div "he ro.moveUp press enter he ro.moveDown press enter he ro.moveLeft press enter …" at bounding box center [1059, 214] width 340 height 173
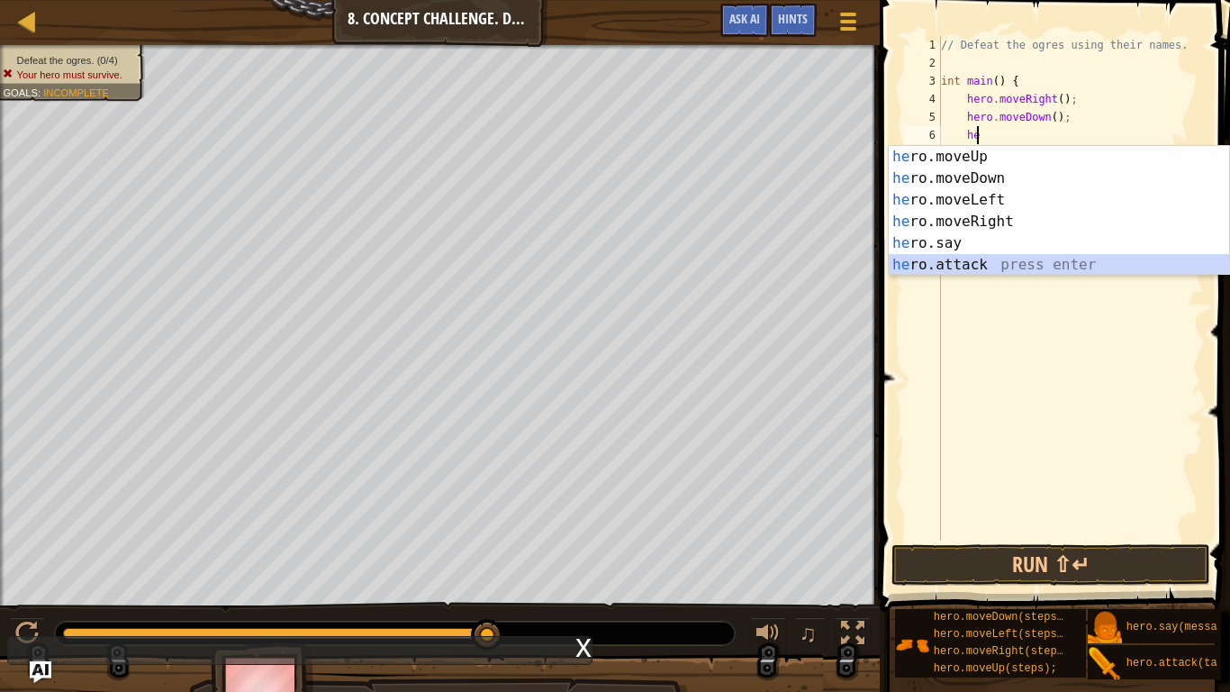
click at [1038, 268] on div "he ro.moveUp press enter he ro.moveDown press enter he ro.moveLeft press enter …" at bounding box center [1059, 232] width 340 height 173
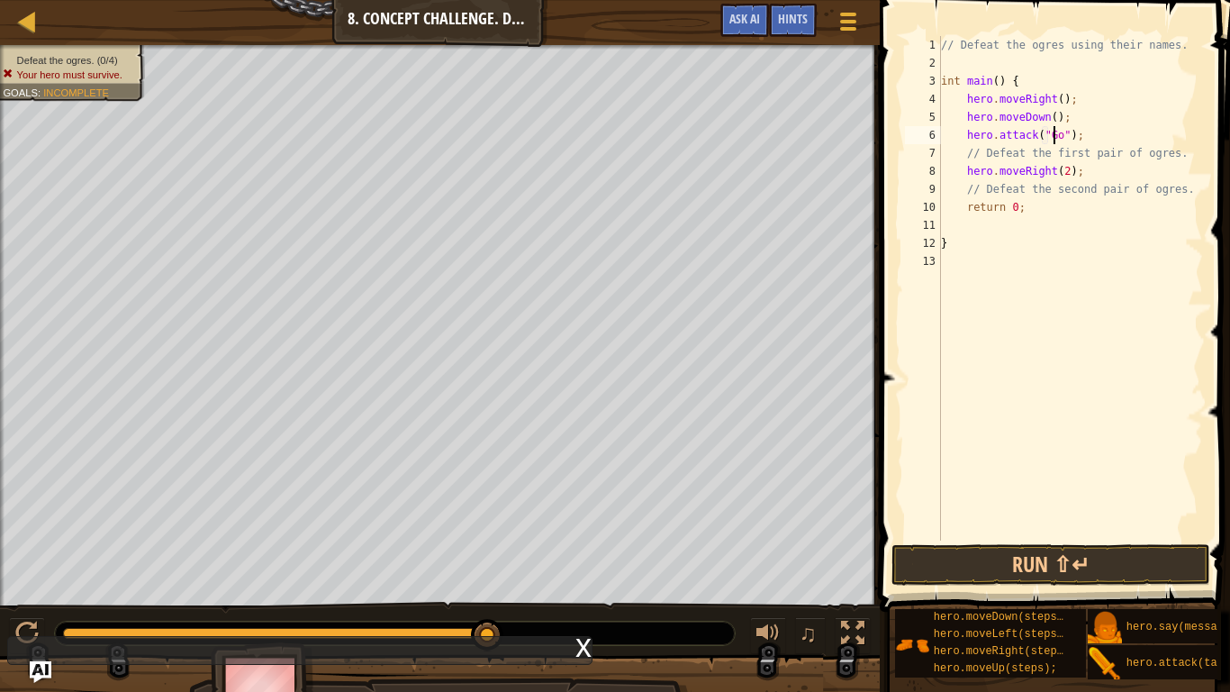
scroll to position [8, 10]
click at [991, 553] on button "Run ⇧↵" at bounding box center [1050, 564] width 319 height 41
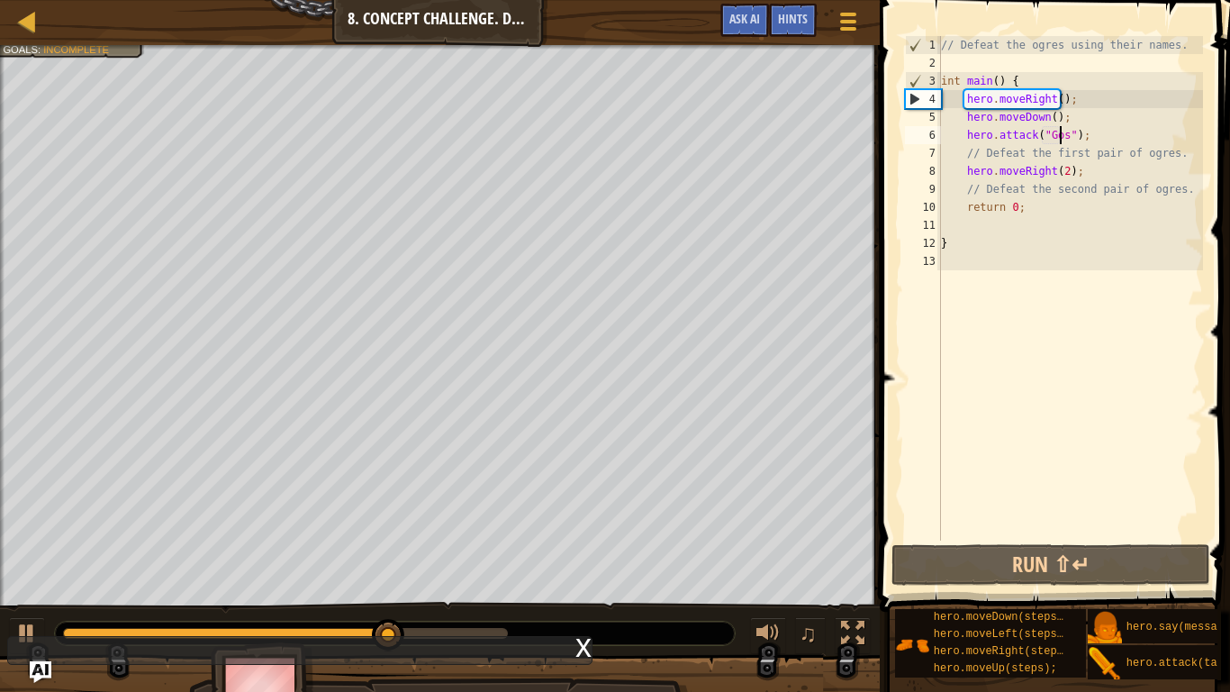
click at [1079, 170] on div "// Defeat the ogres using their names. int main ( ) { hero . moveRight ( ) ; he…" at bounding box center [1070, 306] width 266 height 540
type textarea "hero.moveRight(2);"
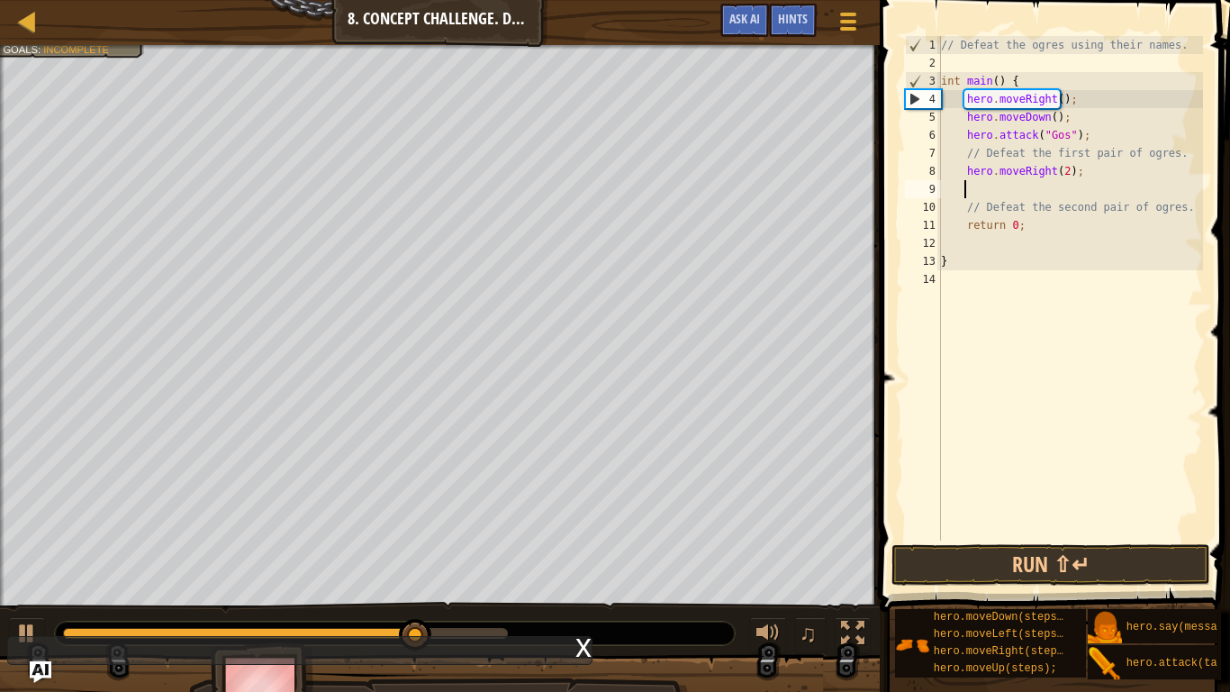
scroll to position [8, 1]
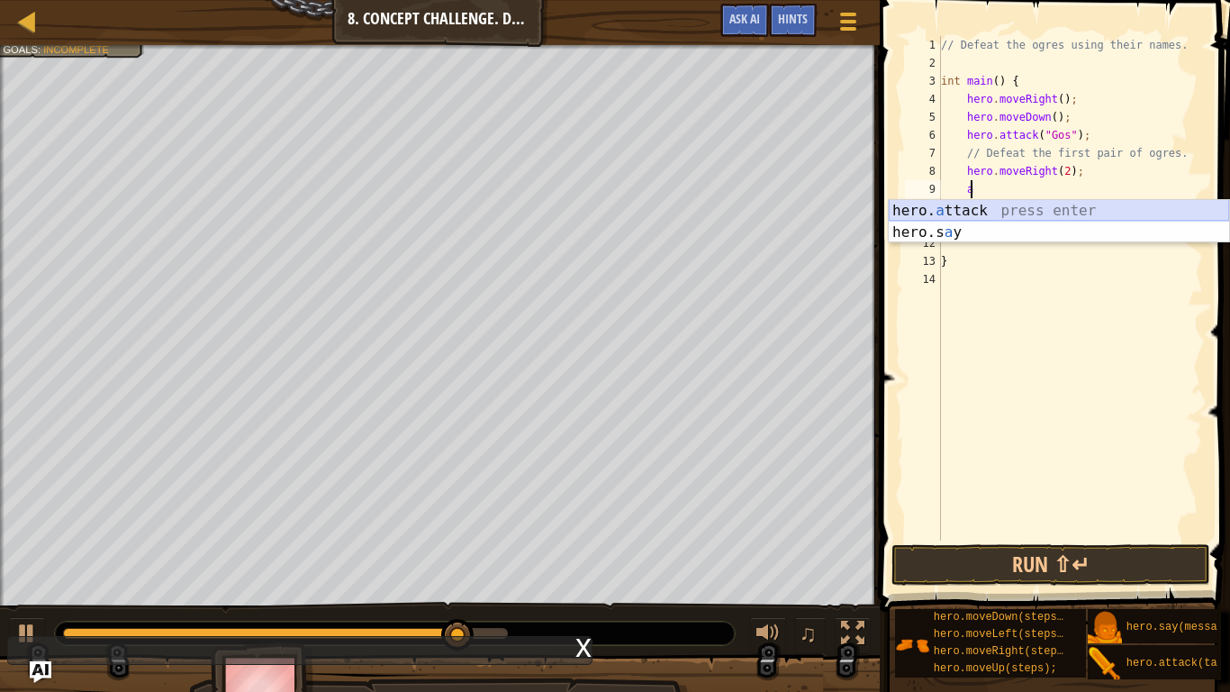
click at [1062, 216] on div "hero. a ttack press enter hero.s a y press enter" at bounding box center [1059, 243] width 340 height 86
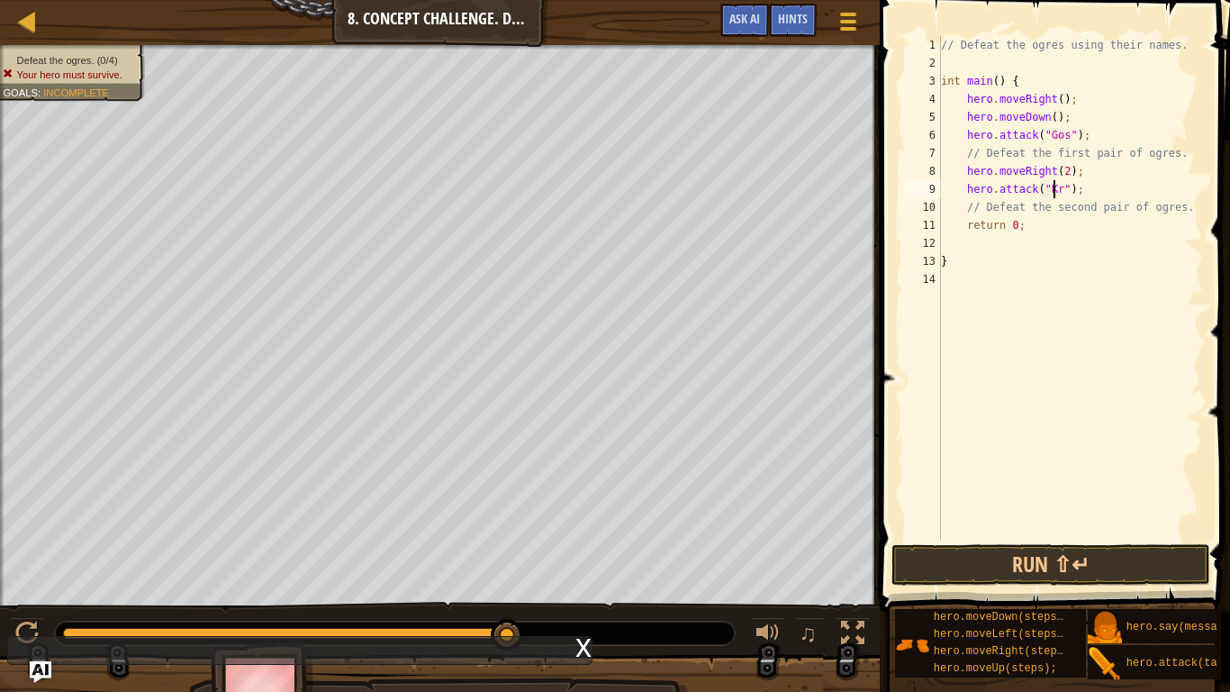
scroll to position [8, 10]
click at [999, 575] on button "Run ⇧↵" at bounding box center [1050, 564] width 319 height 41
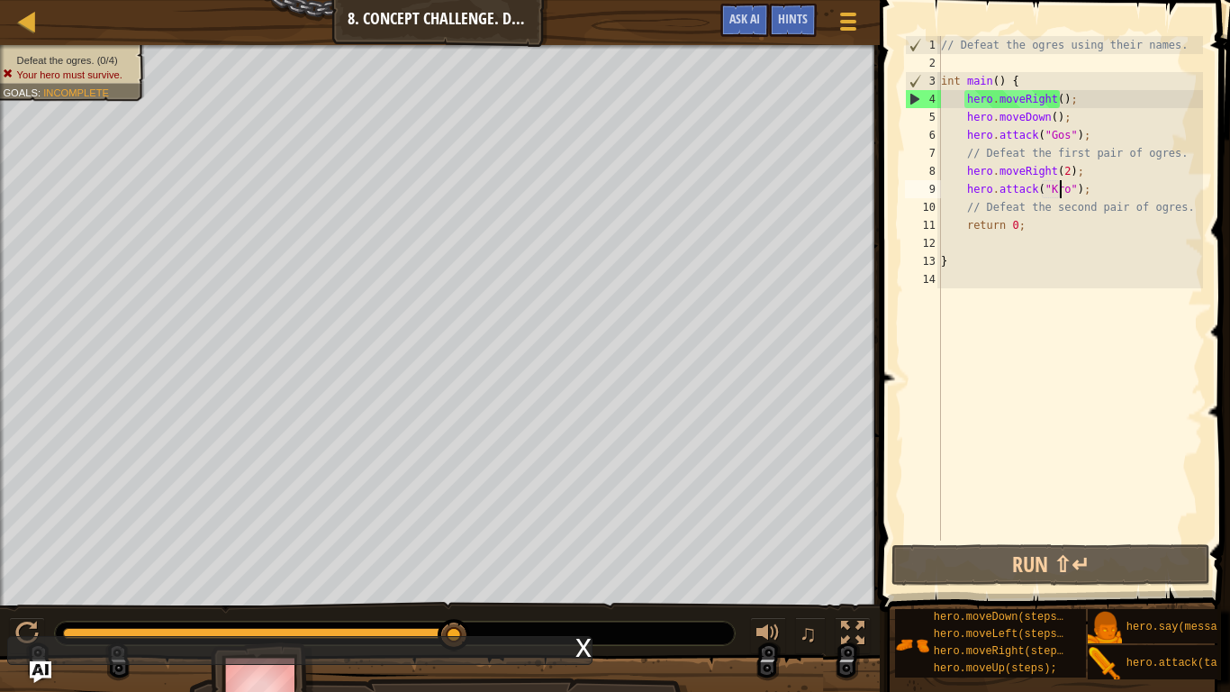
click at [1094, 127] on div "// Defeat the ogres using their names. int main ( ) { hero . moveRight ( ) ; he…" at bounding box center [1070, 306] width 266 height 540
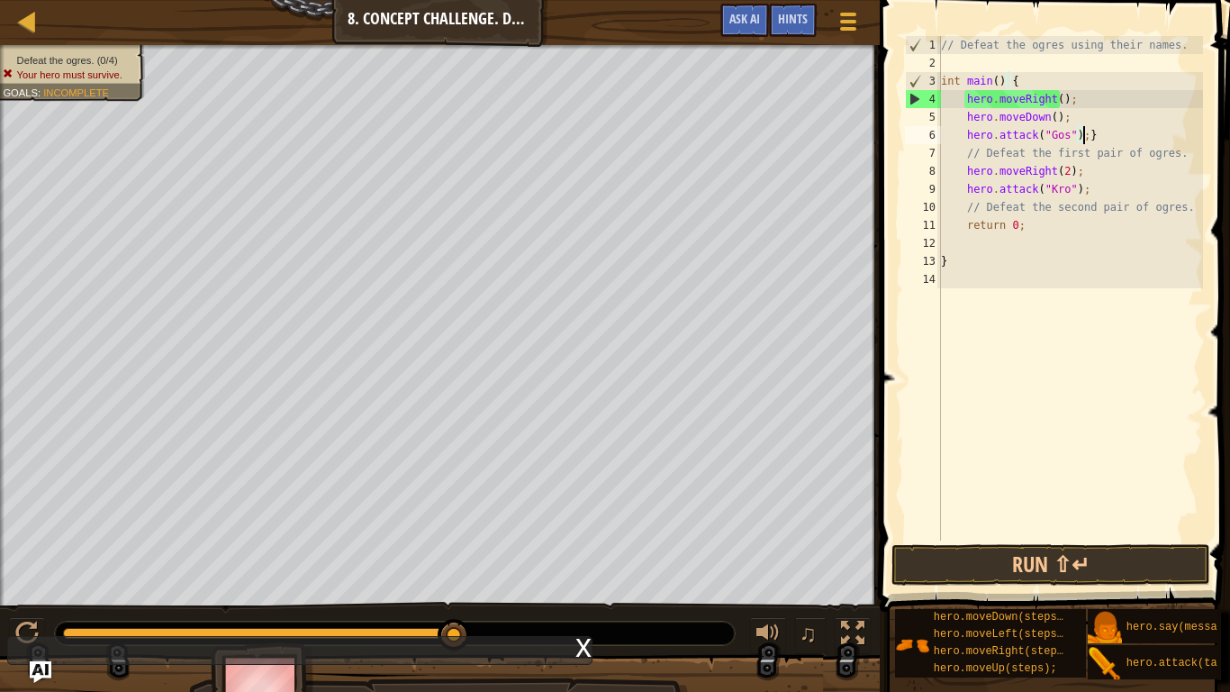
type textarea "hero.attack("Gos");"
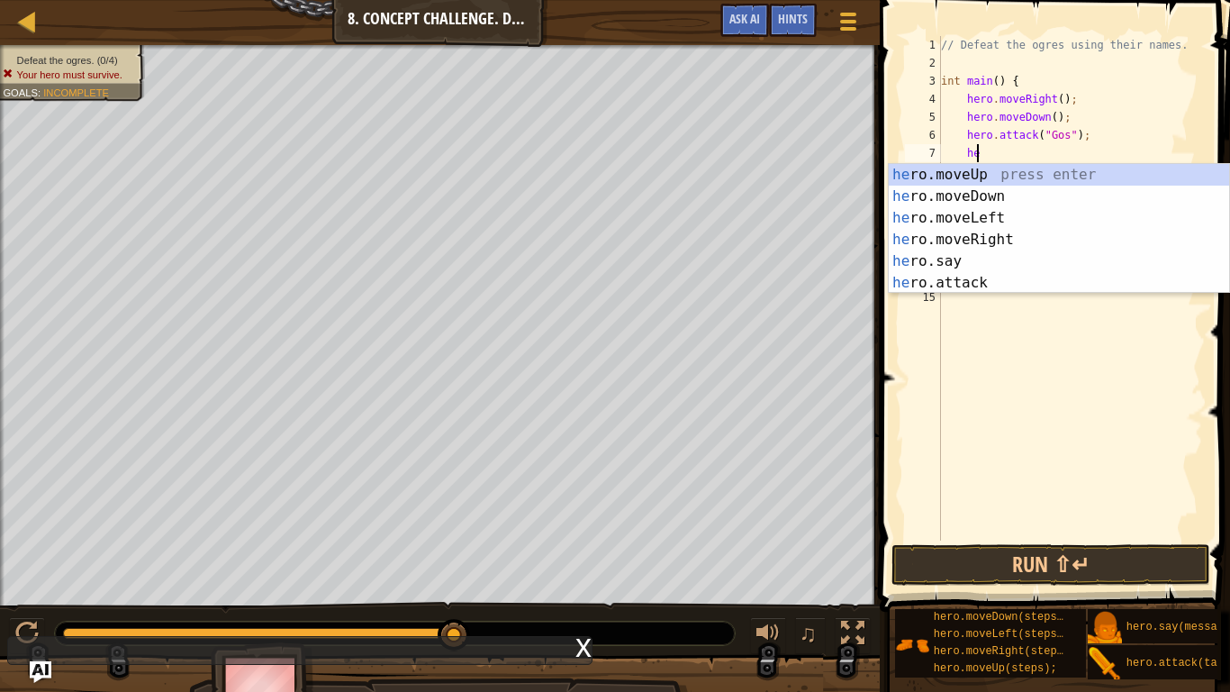
scroll to position [8, 2]
click at [1030, 274] on div "he ro.moveUp press enter he ro.moveDown press enter he ro.moveLeft press enter …" at bounding box center [1059, 250] width 340 height 173
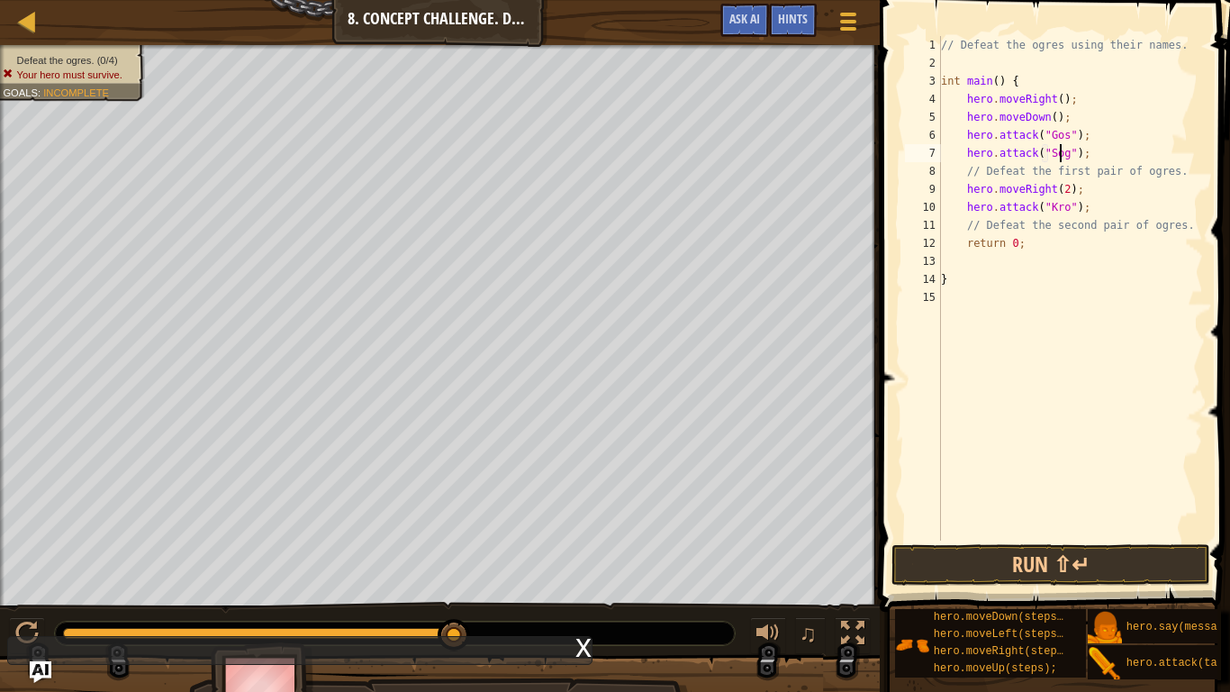
scroll to position [8, 10]
click at [1092, 207] on div "// Defeat the ogres using their names. int main ( ) { hero . moveRight ( ) ; he…" at bounding box center [1070, 306] width 266 height 540
type textarea "hero.attack("Kro");"
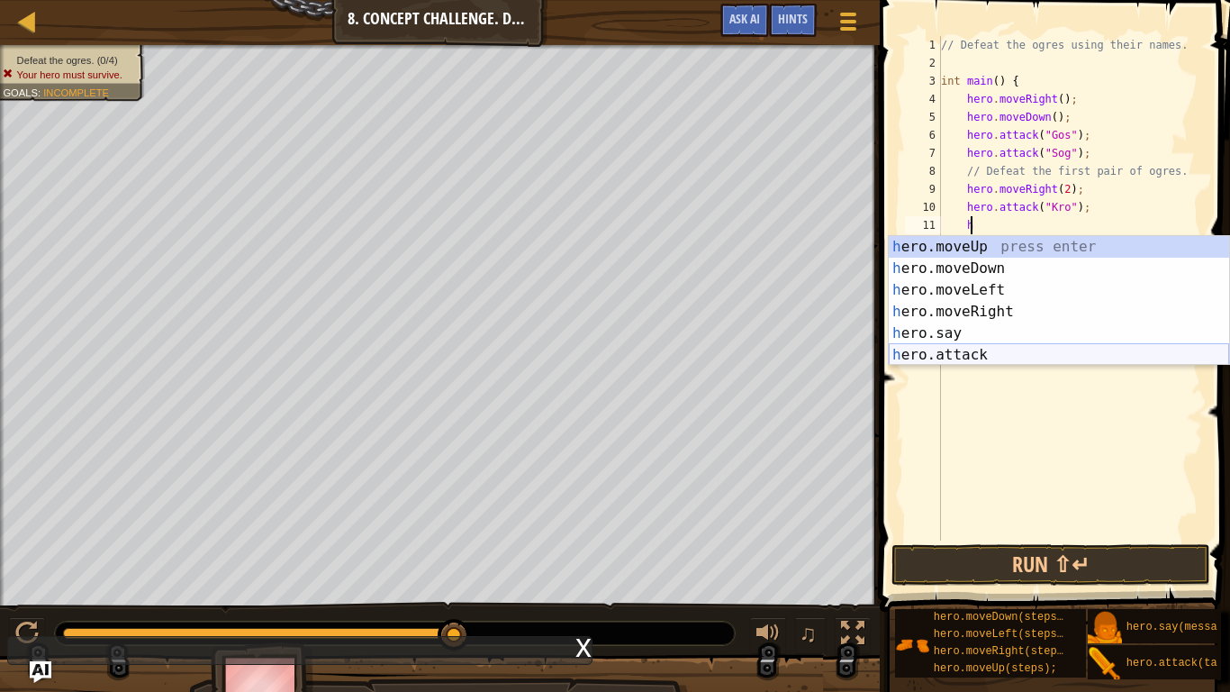
click at [1024, 362] on div "h ero.moveUp press enter h ero.moveDown press enter h ero.moveLeft press enter …" at bounding box center [1059, 322] width 340 height 173
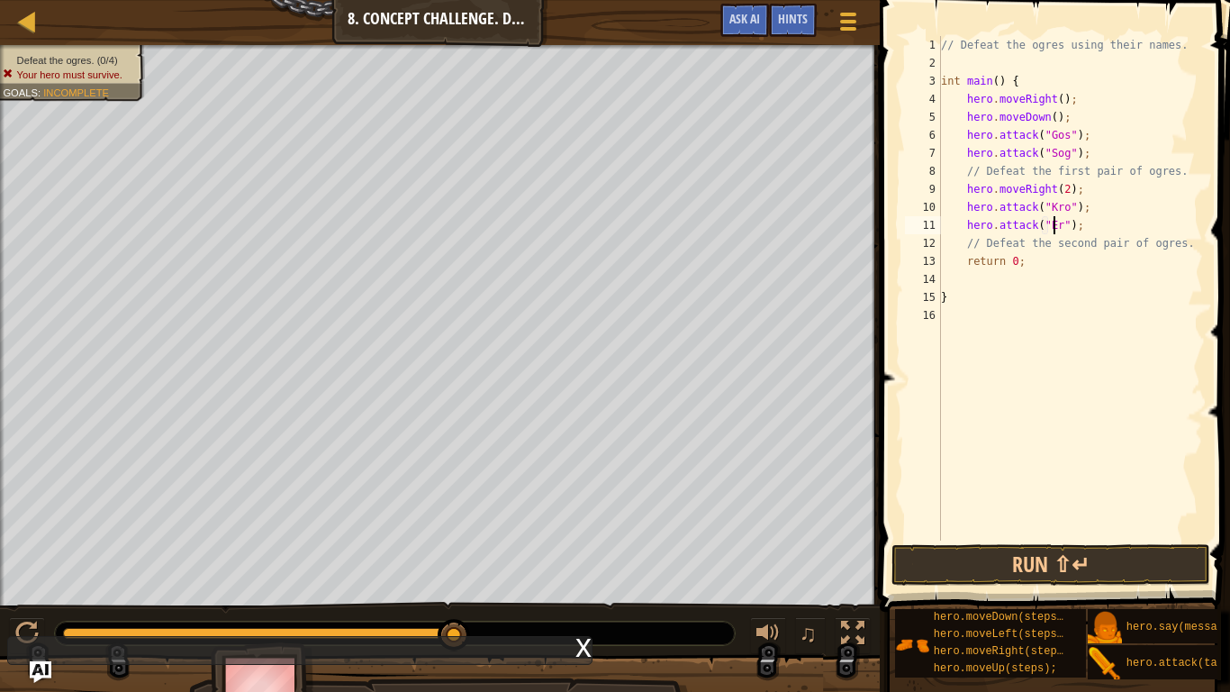
scroll to position [8, 10]
click at [1045, 557] on button "Run ⇧↵" at bounding box center [1050, 564] width 319 height 41
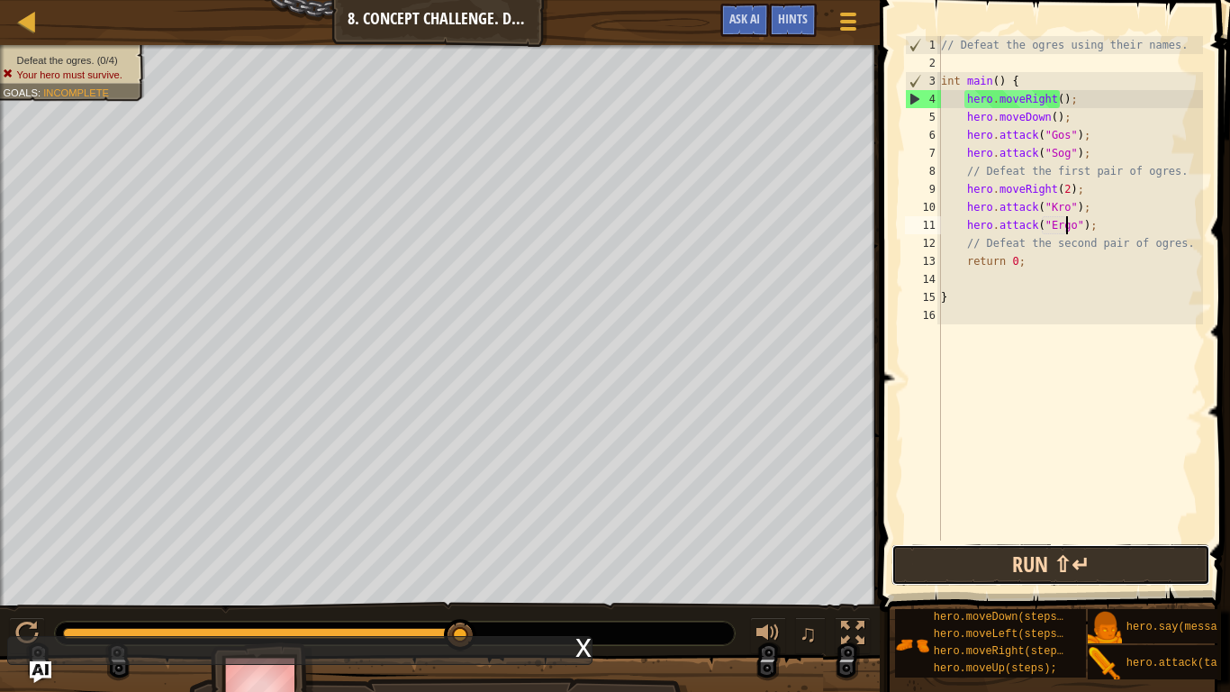
click at [1020, 552] on button "Run ⇧↵" at bounding box center [1050, 564] width 319 height 41
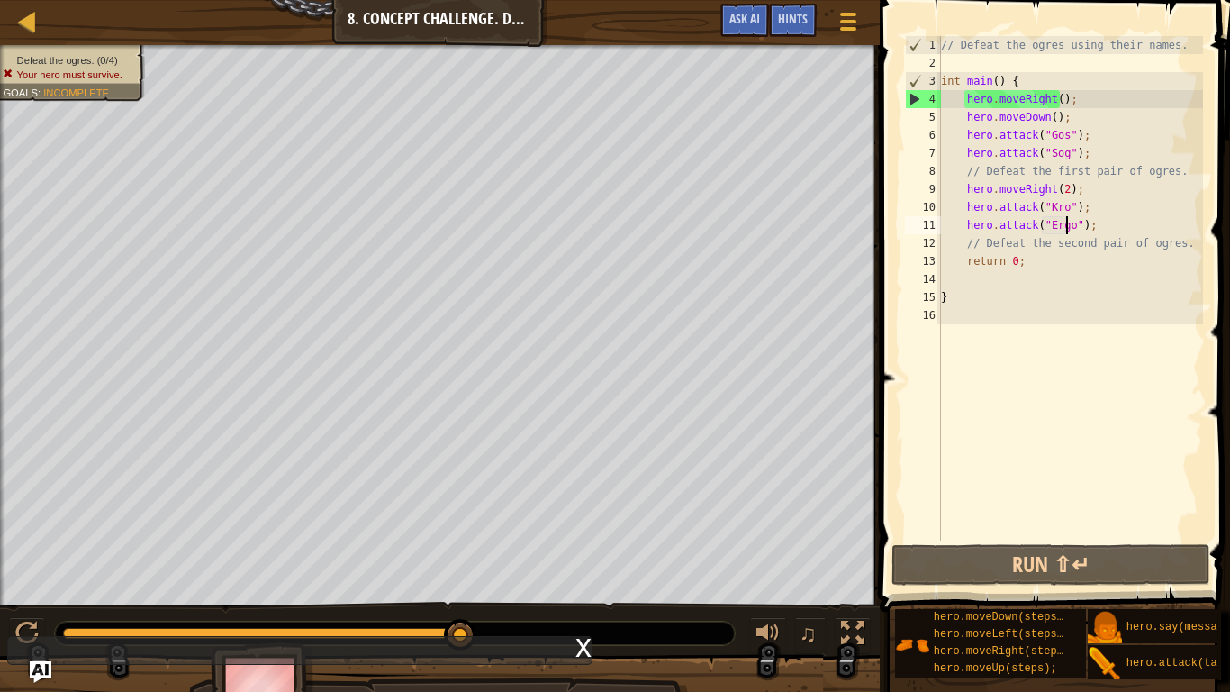
click at [1120, 208] on div "// Defeat the ogres using their names. int main ( ) { hero . moveRight ( ) ; he…" at bounding box center [1070, 306] width 266 height 540
click at [1126, 214] on div "// Defeat the ogres using their names. int main ( ) { hero . moveRight ( ) ; he…" at bounding box center [1070, 306] width 266 height 540
click at [1129, 226] on div "// Defeat the ogres using their names. int main ( ) { hero . moveRight ( ) ; he…" at bounding box center [1070, 306] width 266 height 540
type textarea "hero.attack("Ergo");"
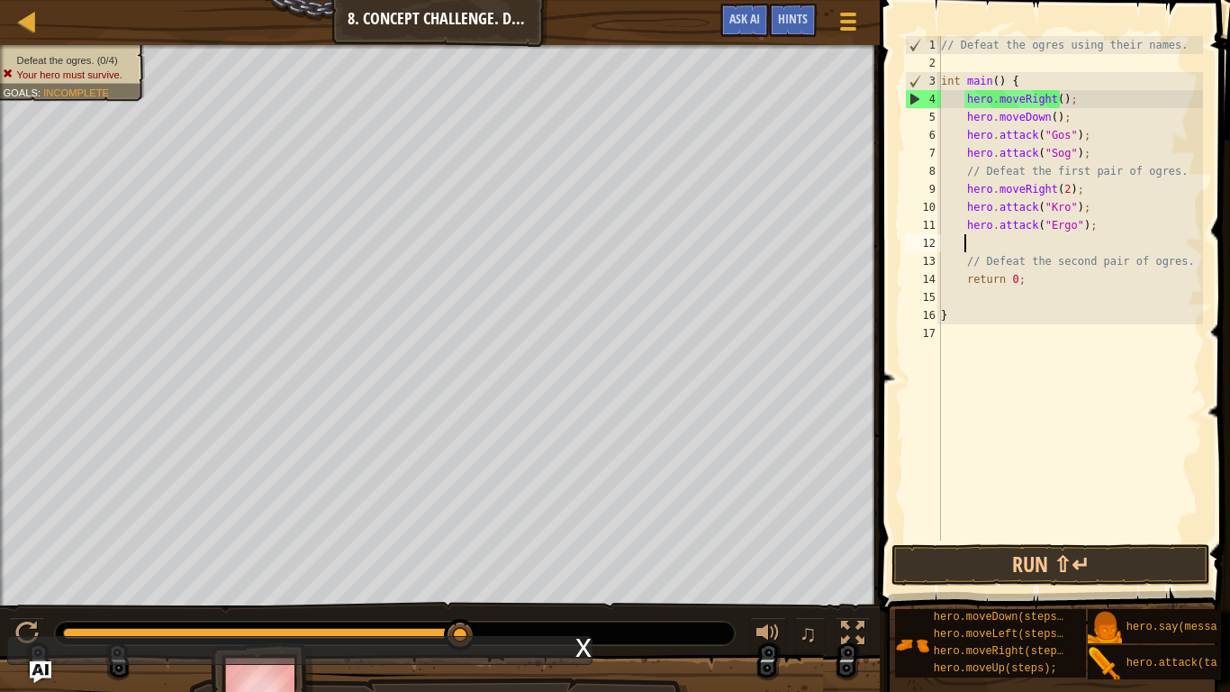
scroll to position [8, 1]
type textarea "h"
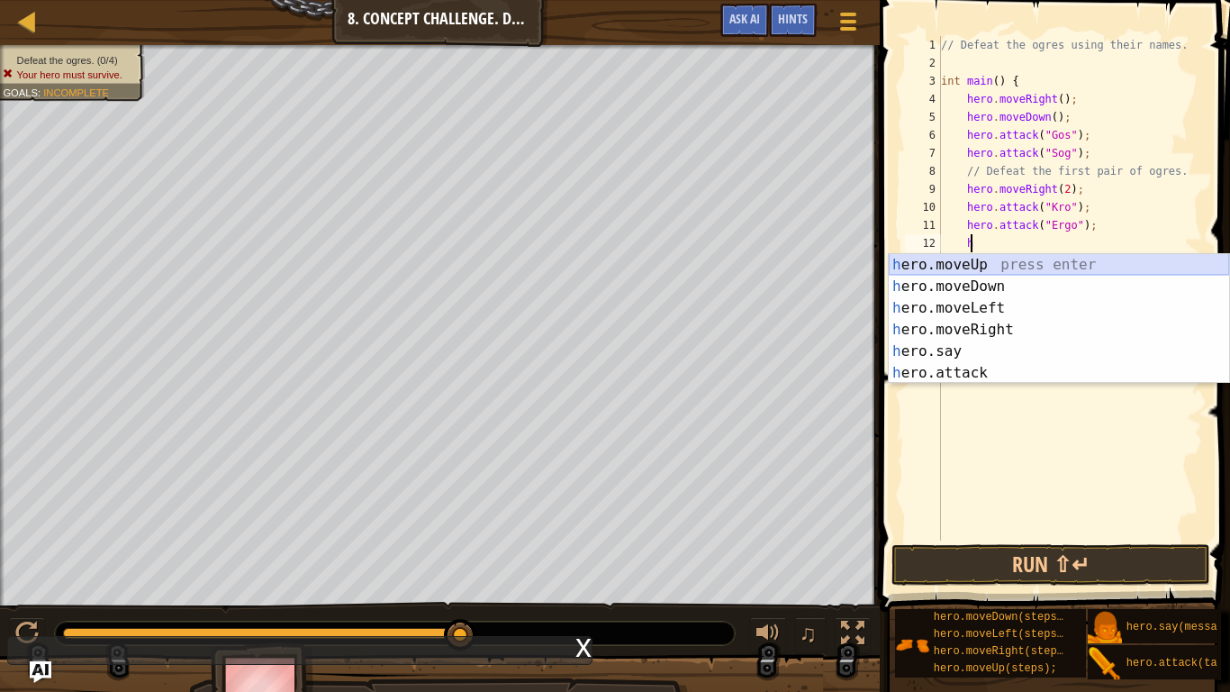
click at [985, 267] on div "h ero.moveUp press enter h ero.moveDown press enter h ero.moveLeft press enter …" at bounding box center [1059, 340] width 340 height 173
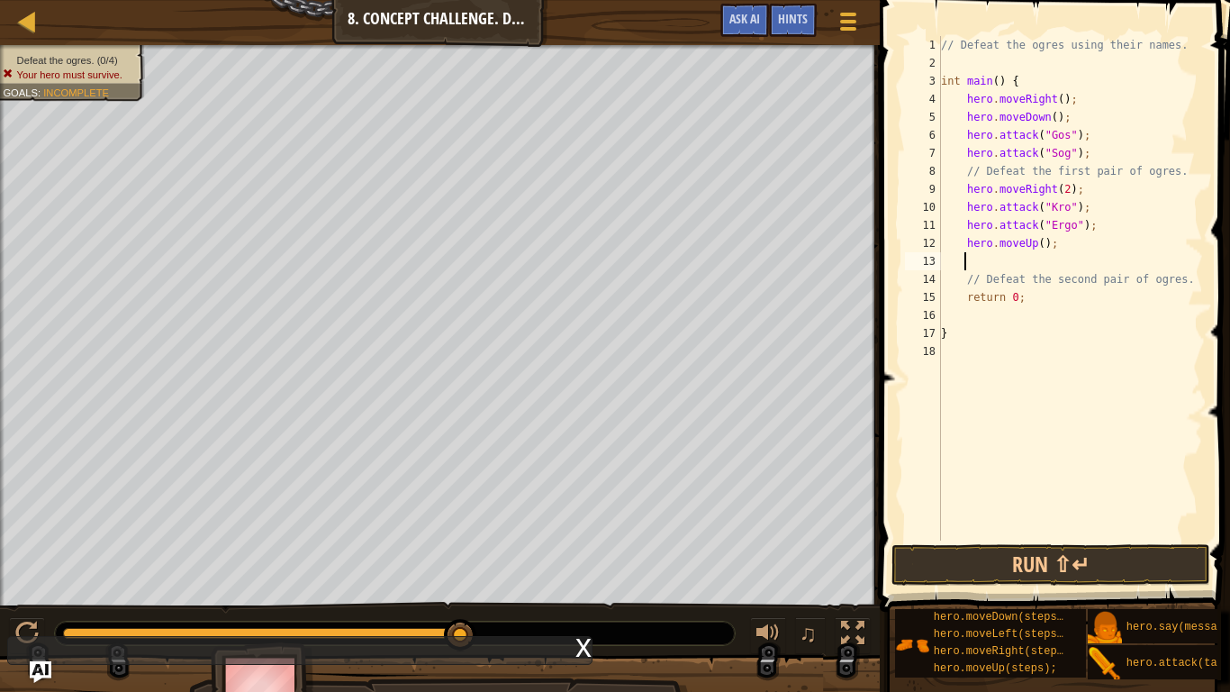
type textarea "h"
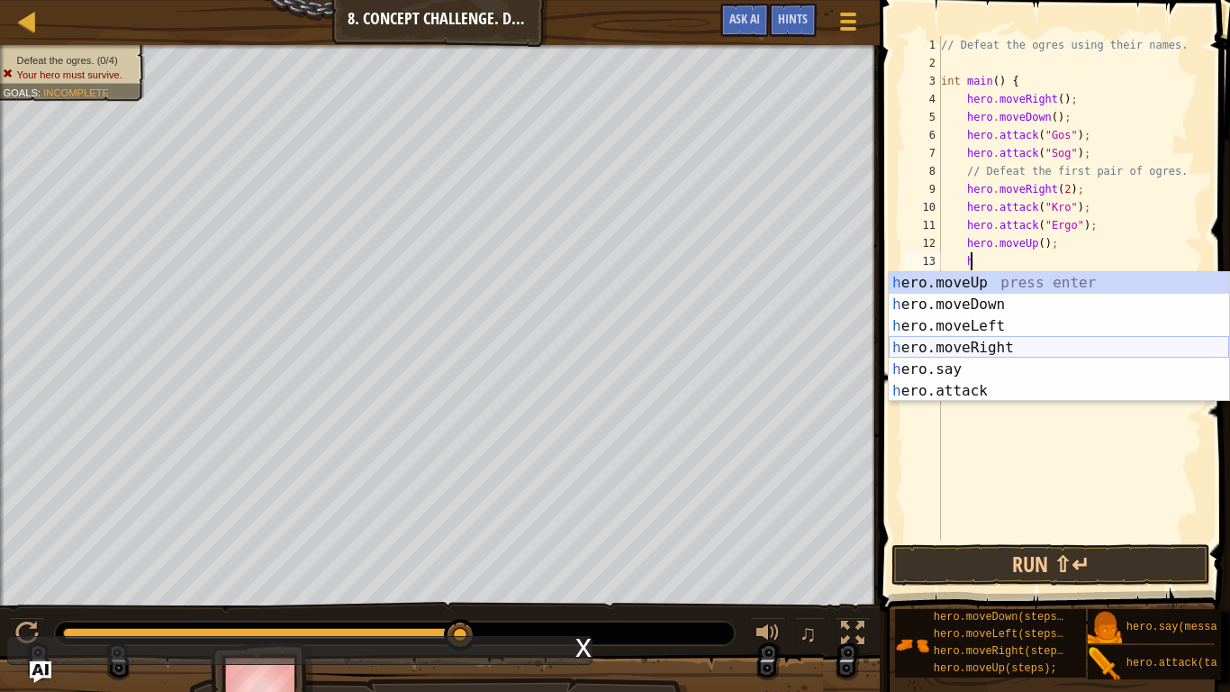
click at [1000, 345] on div "h ero.moveUp press enter h ero.moveDown press enter h ero.moveLeft press enter …" at bounding box center [1059, 358] width 340 height 173
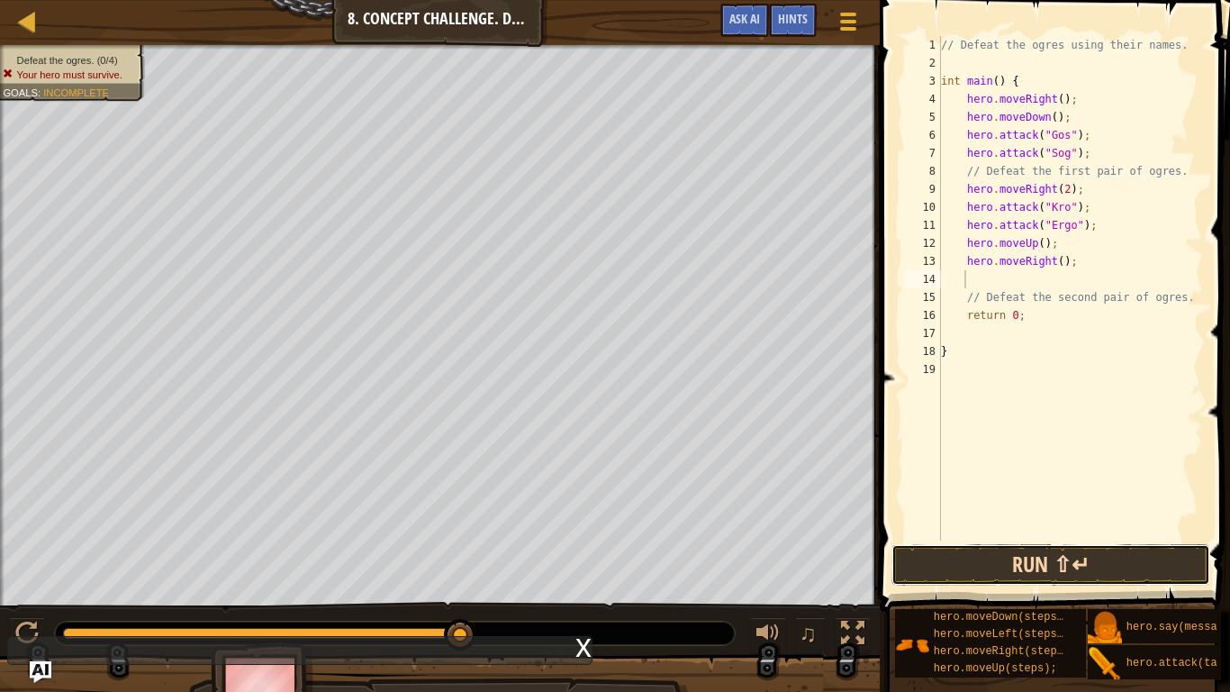
click at [962, 556] on button "Run ⇧↵" at bounding box center [1050, 564] width 319 height 41
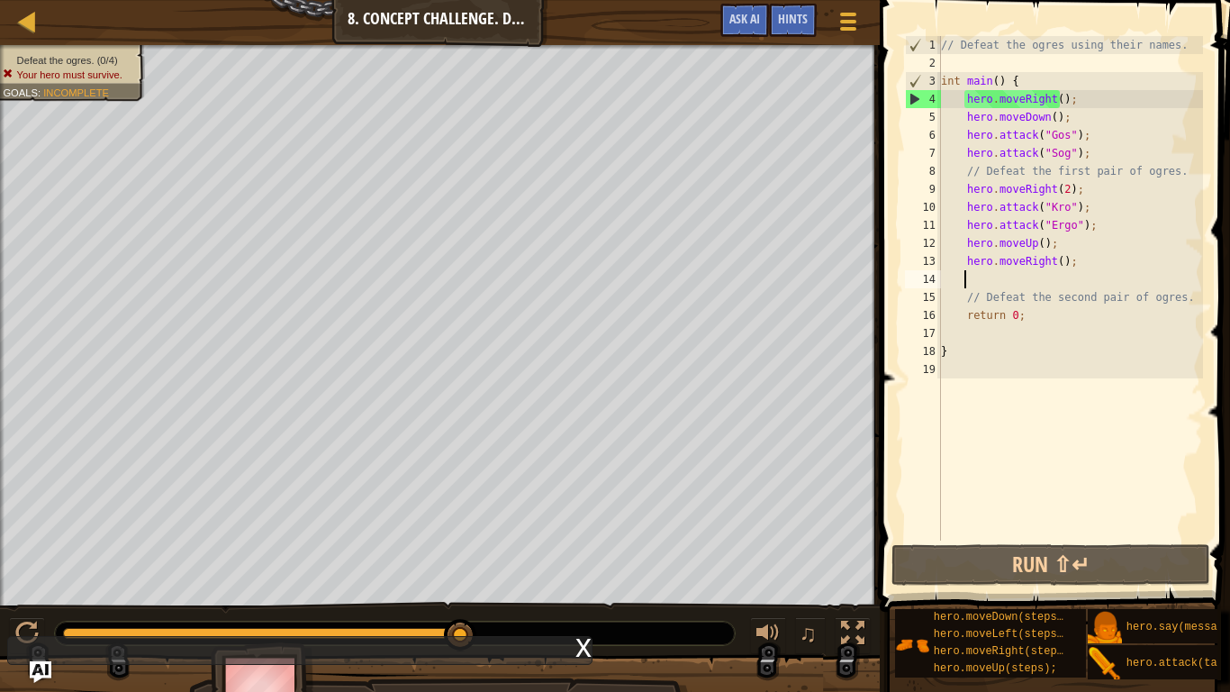
click at [21, 636] on div "x" at bounding box center [299, 650] width 585 height 29
click at [21, 633] on div at bounding box center [26, 632] width 23 height 23
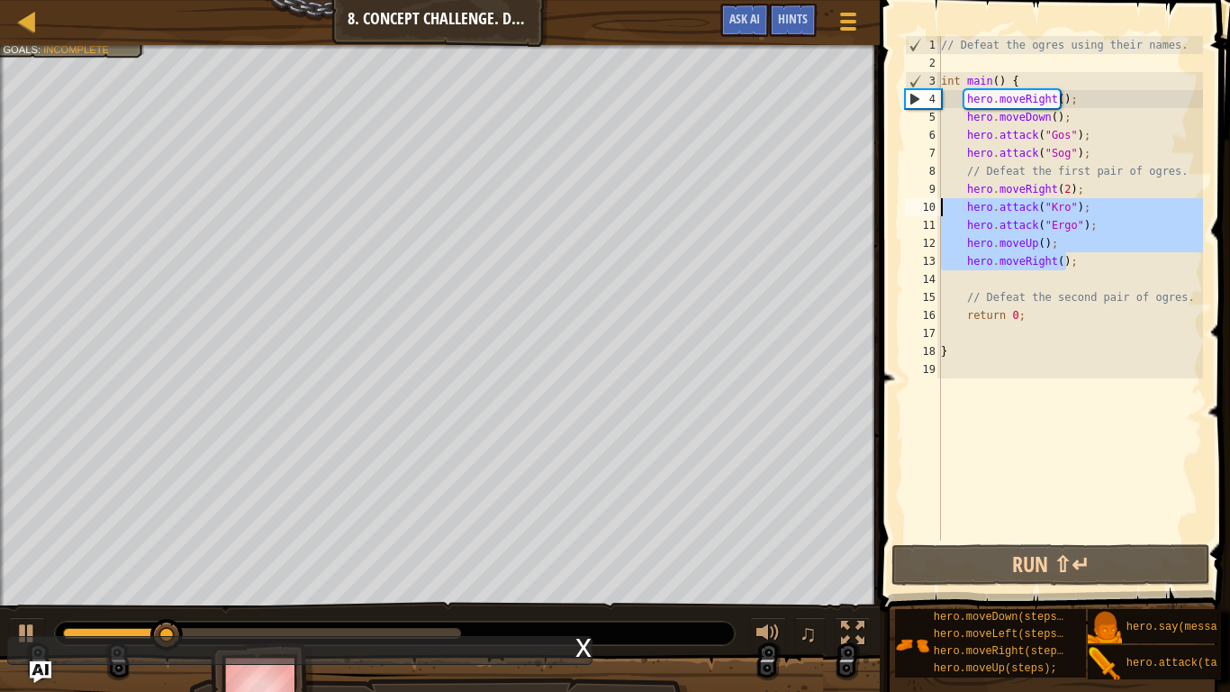
drag, startPoint x: 1086, startPoint y: 267, endPoint x: 939, endPoint y: 208, distance: 158.3
click at [939, 208] on div "1 2 3 4 5 6 7 8 9 10 11 12 13 14 15 16 17 18 19 // Defeat the ogres using their…" at bounding box center [1052, 288] width 302 height 504
type textarea "hero.attack("Kro"); hero.attack("Ergo");"
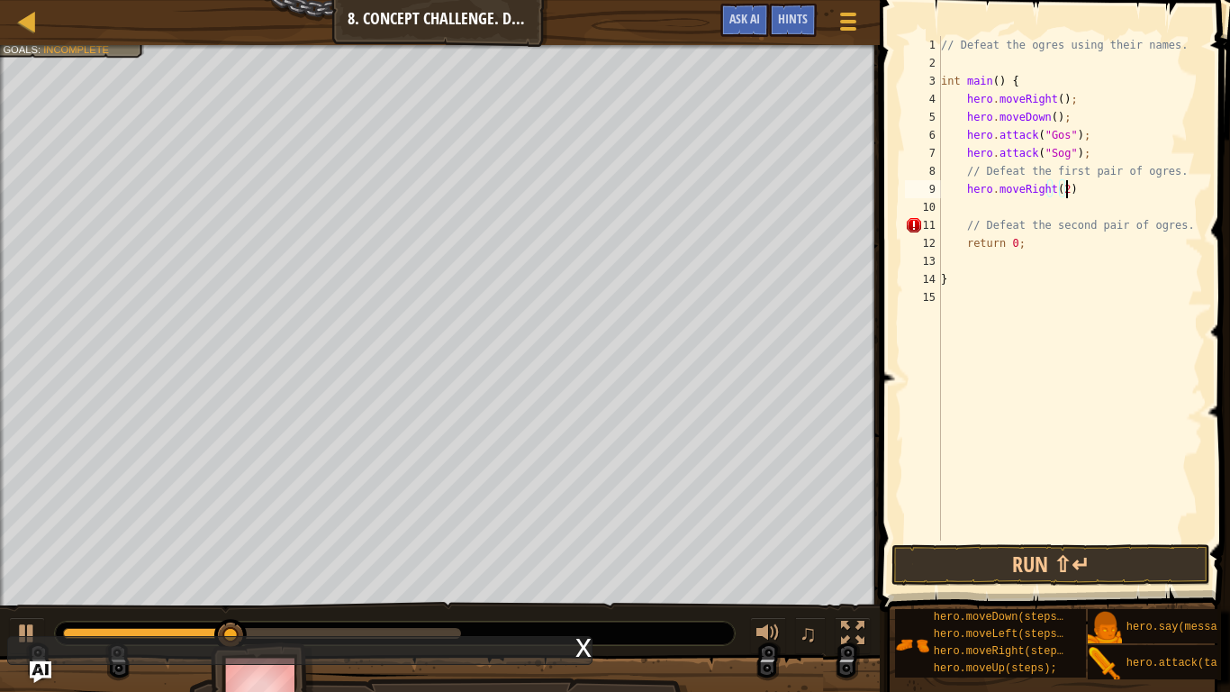
scroll to position [8, 10]
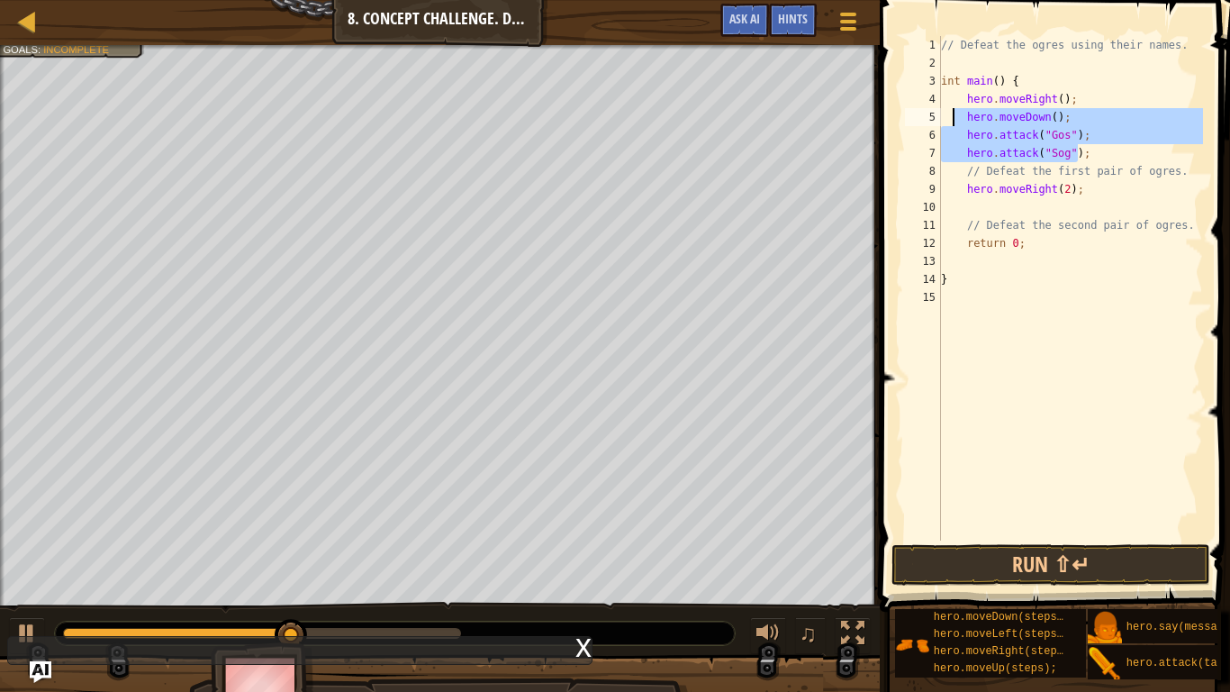
drag, startPoint x: 1088, startPoint y: 151, endPoint x: 950, endPoint y: 120, distance: 141.3
click at [950, 120] on div "// Defeat the ogres using their names. int main ( ) { hero . moveRight ( ) ; he…" at bounding box center [1070, 306] width 266 height 540
type textarea "hero.moveDown(); hero.attack("Gos");"
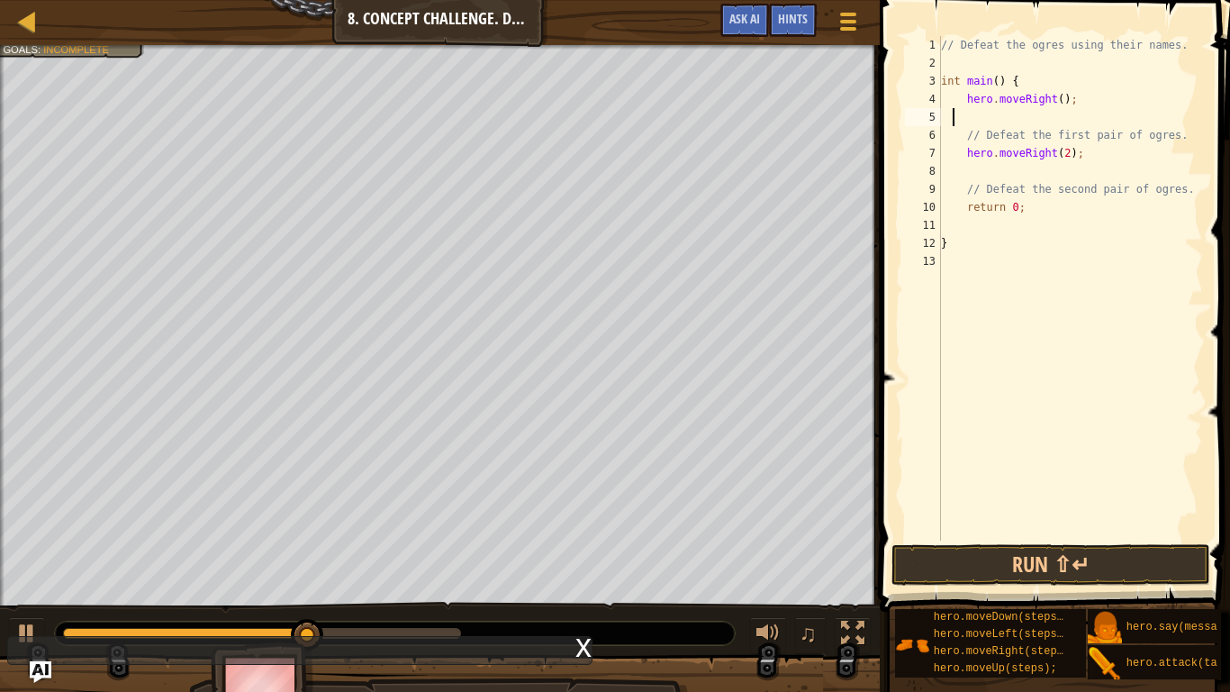
scroll to position [8, 0]
click at [22, 621] on div at bounding box center [26, 632] width 23 height 23
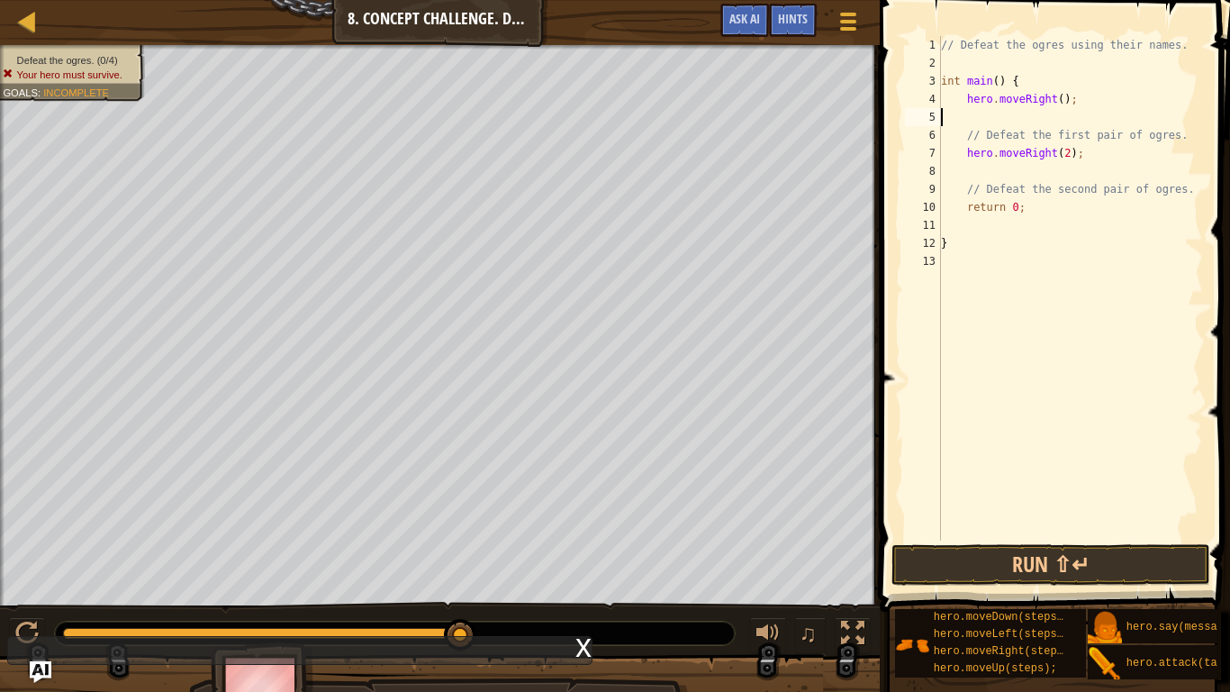
click at [1010, 123] on div "// Defeat the ogres using their names. int main ( ) { hero . moveRight ( ) ; //…" at bounding box center [1070, 306] width 266 height 540
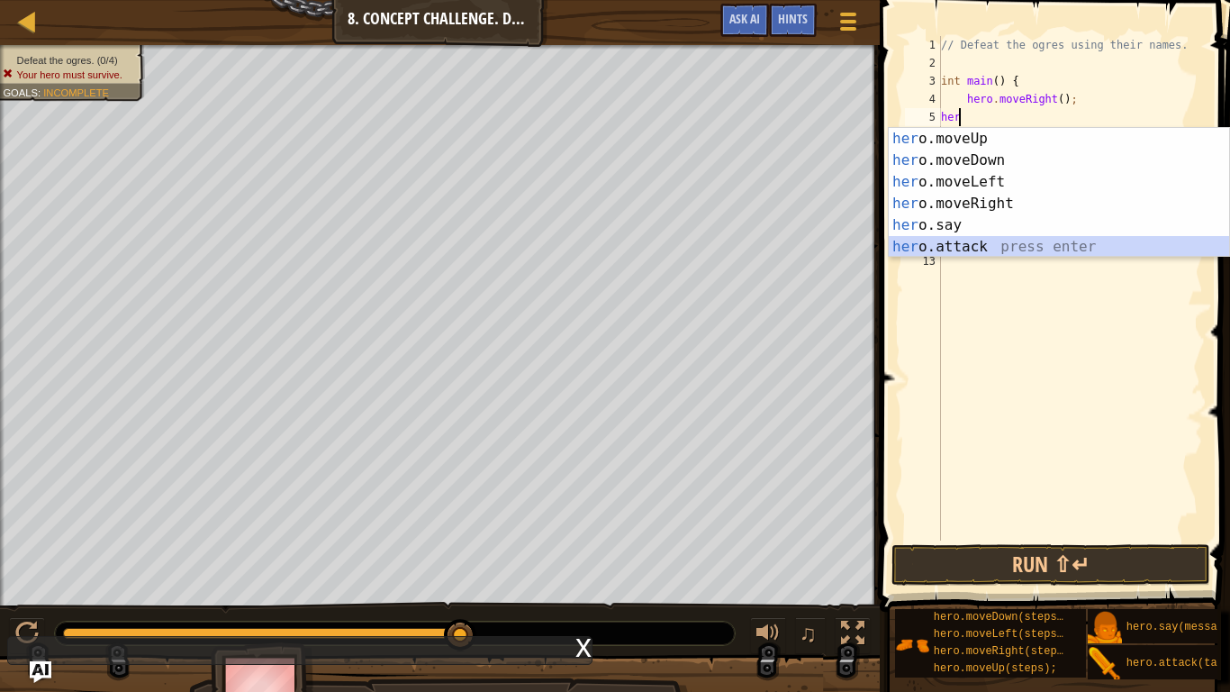
click at [977, 240] on div "her o.moveUp press enter her o.moveDown press enter her o.moveLeft press enter …" at bounding box center [1059, 214] width 340 height 173
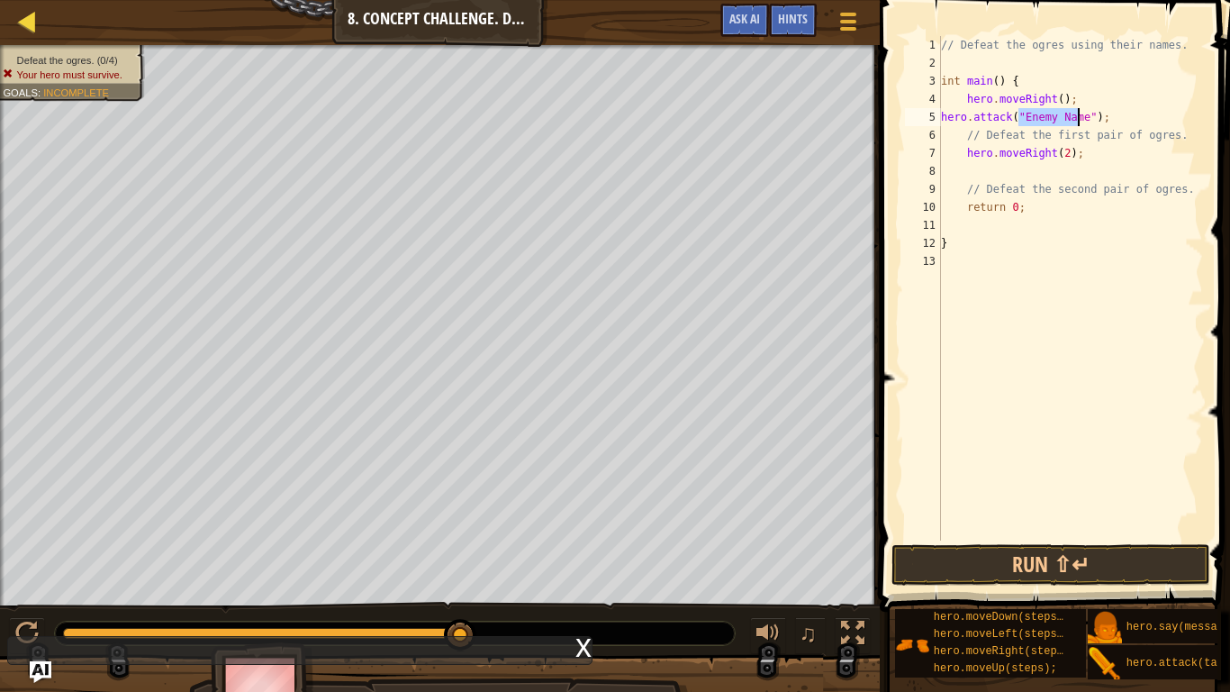
type textarea "hero.attack("Enemy Name");"
click at [31, 20] on div at bounding box center [27, 21] width 23 height 23
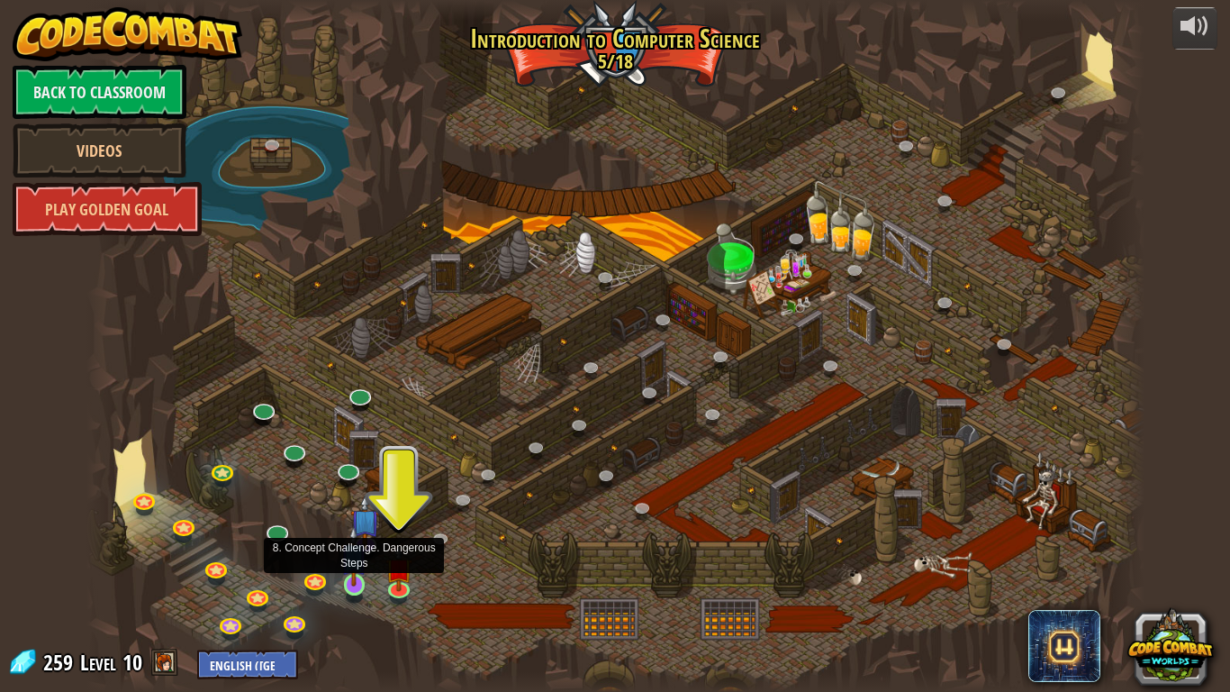
click at [353, 575] on img at bounding box center [353, 555] width 27 height 61
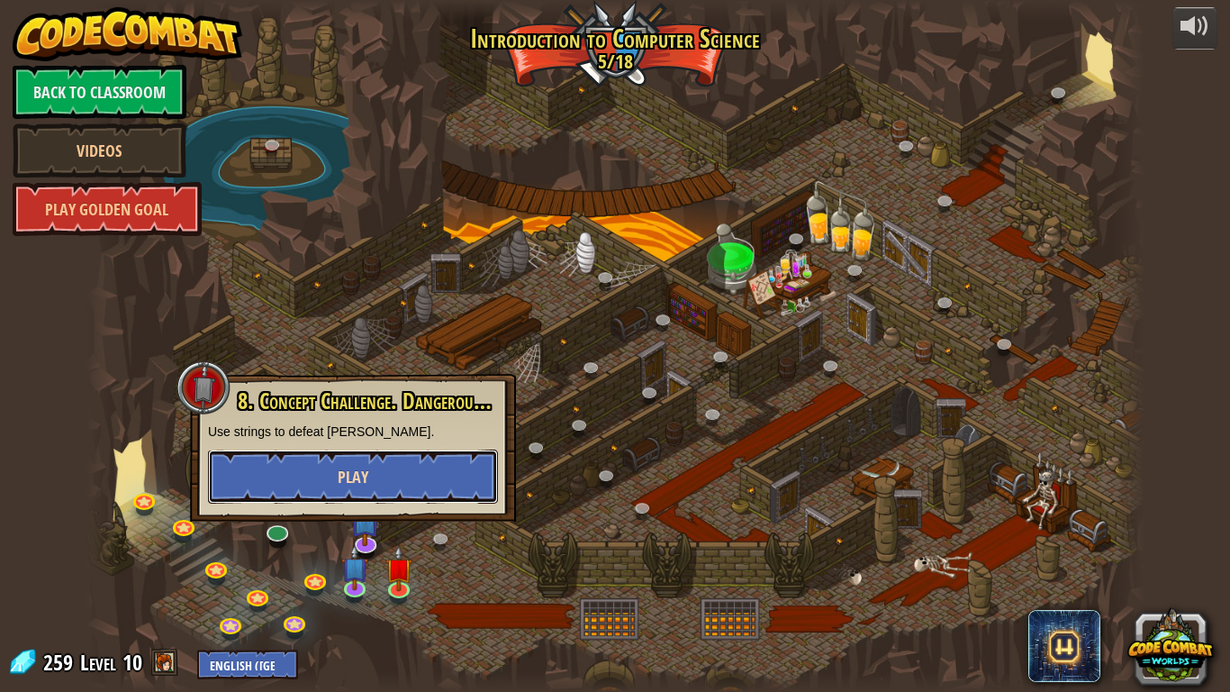
click at [364, 482] on span "Play" at bounding box center [353, 477] width 31 height 23
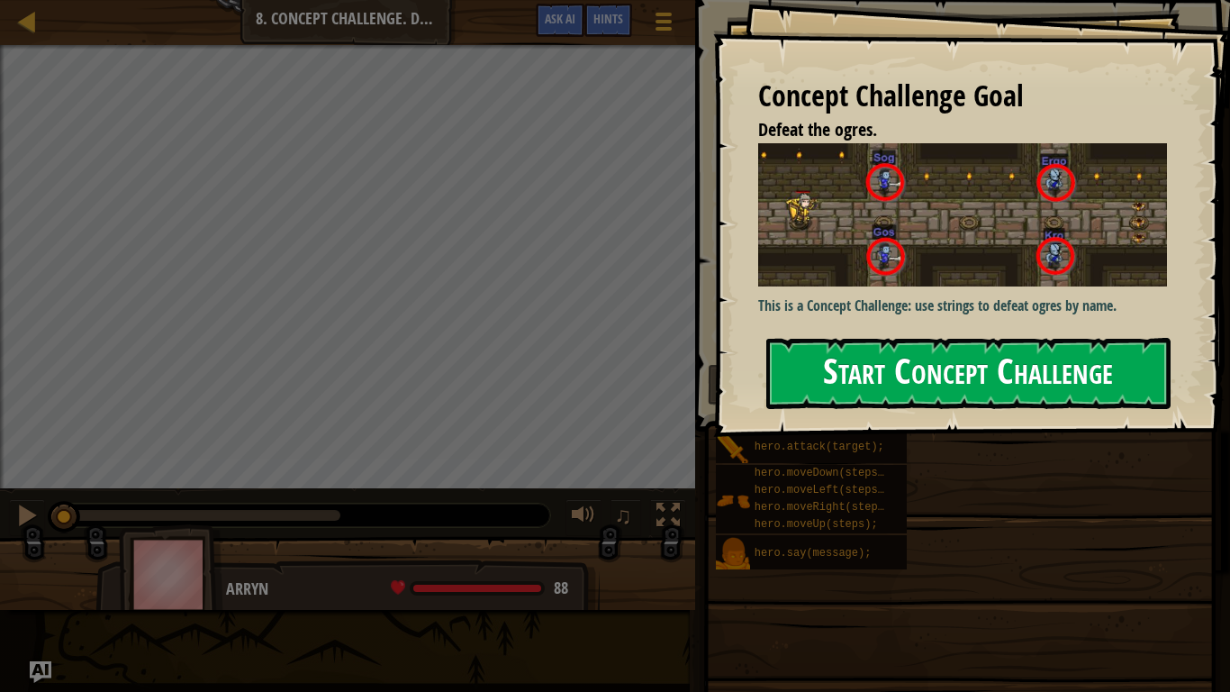
click at [944, 338] on button "Start Concept Challenge" at bounding box center [968, 373] width 404 height 71
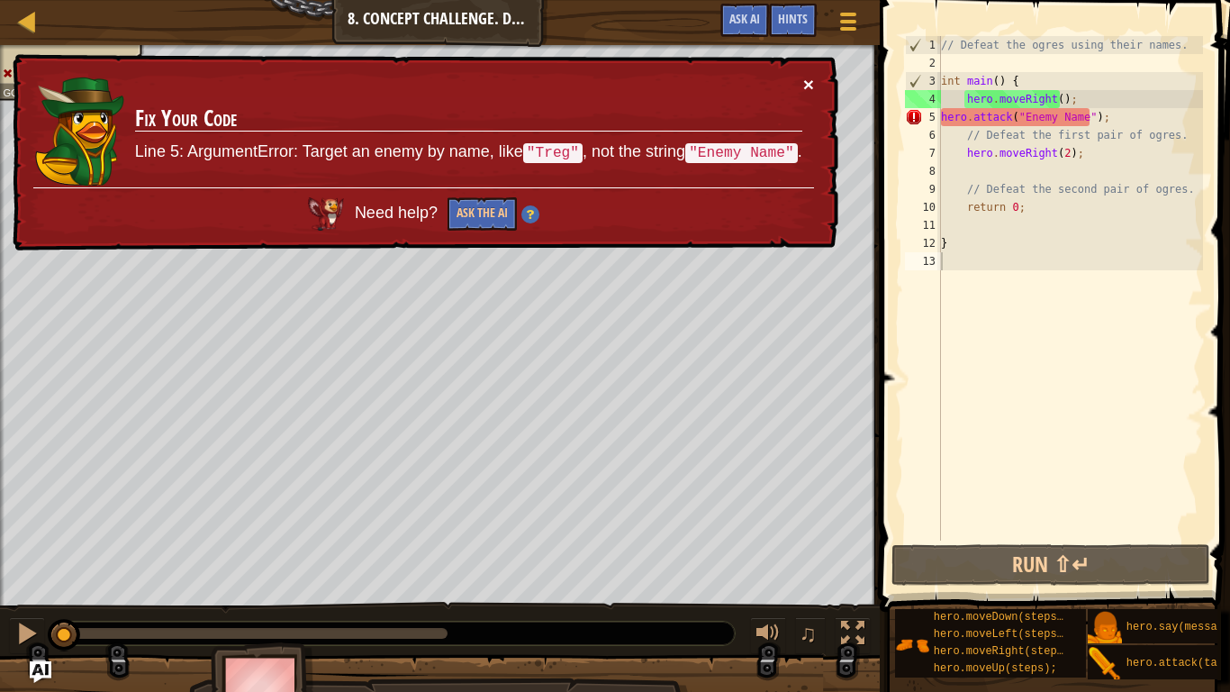
click at [808, 82] on button "×" at bounding box center [808, 84] width 11 height 19
click at [1084, 116] on div "// Defeat the ogres using their names. int main ( ) { hero . moveRight ( ) ; he…" at bounding box center [1070, 306] width 266 height 540
click at [1076, 117] on div "// Defeat the ogres using their names. int main ( ) { hero . moveRight ( ) ; he…" at bounding box center [1070, 306] width 266 height 540
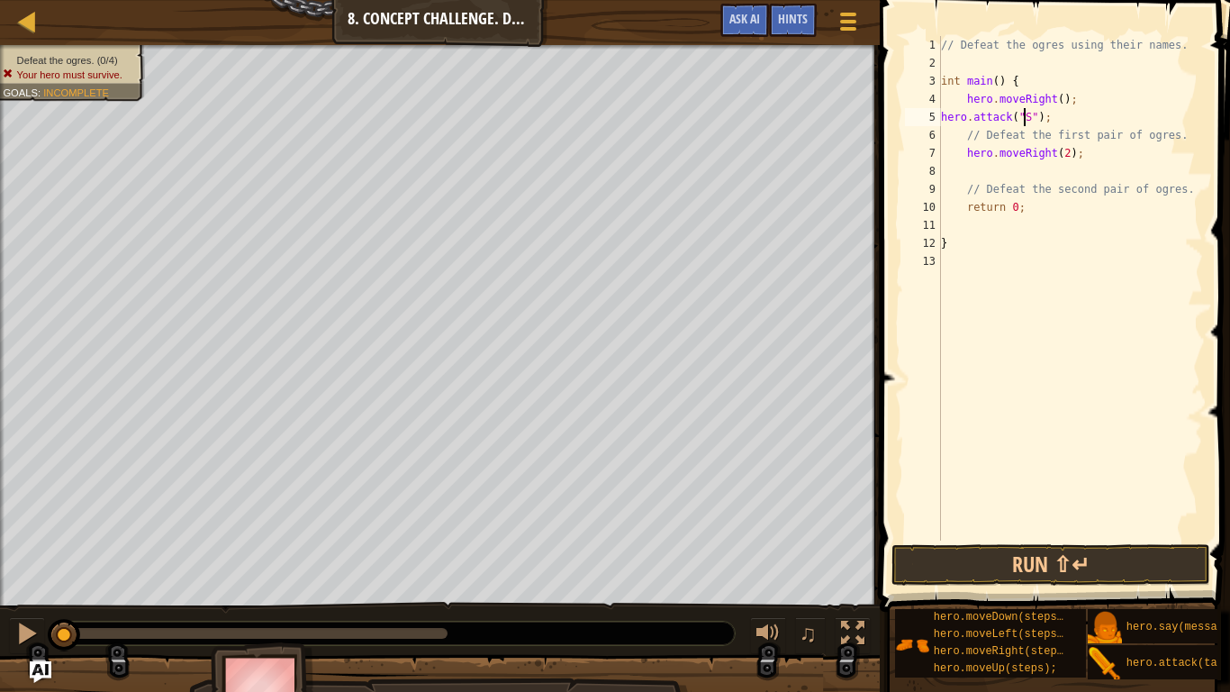
scroll to position [8, 7]
click at [1076, 117] on div "// Defeat the ogres using their names. int main ( ) { hero . moveRight ( ) ; he…" at bounding box center [1070, 306] width 266 height 540
drag, startPoint x: 1076, startPoint y: 117, endPoint x: 943, endPoint y: 122, distance: 133.3
click at [943, 122] on div "// Defeat the ogres using their names. int main ( ) { hero . moveRight ( ) ; he…" at bounding box center [1070, 306] width 266 height 540
type textarea "hero.attack("Sog");"
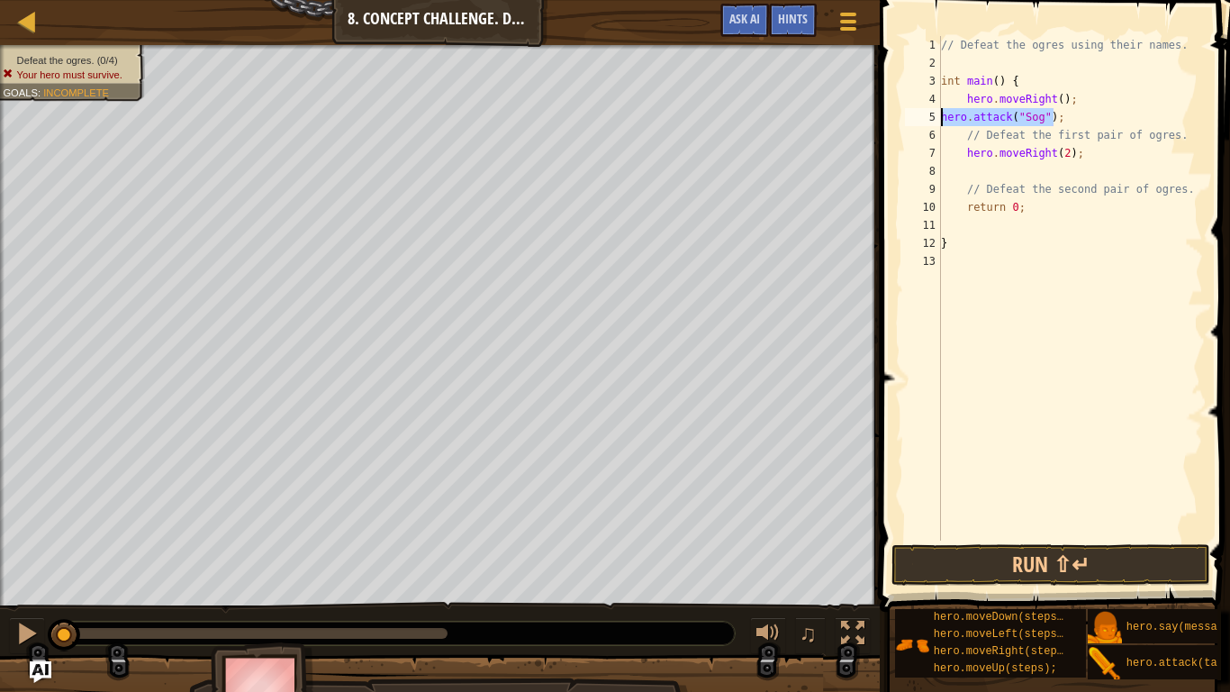
click at [1069, 122] on div "// Defeat the ogres using their names. int main ( ) { hero . moveRight ( ) ; he…" at bounding box center [1070, 288] width 266 height 504
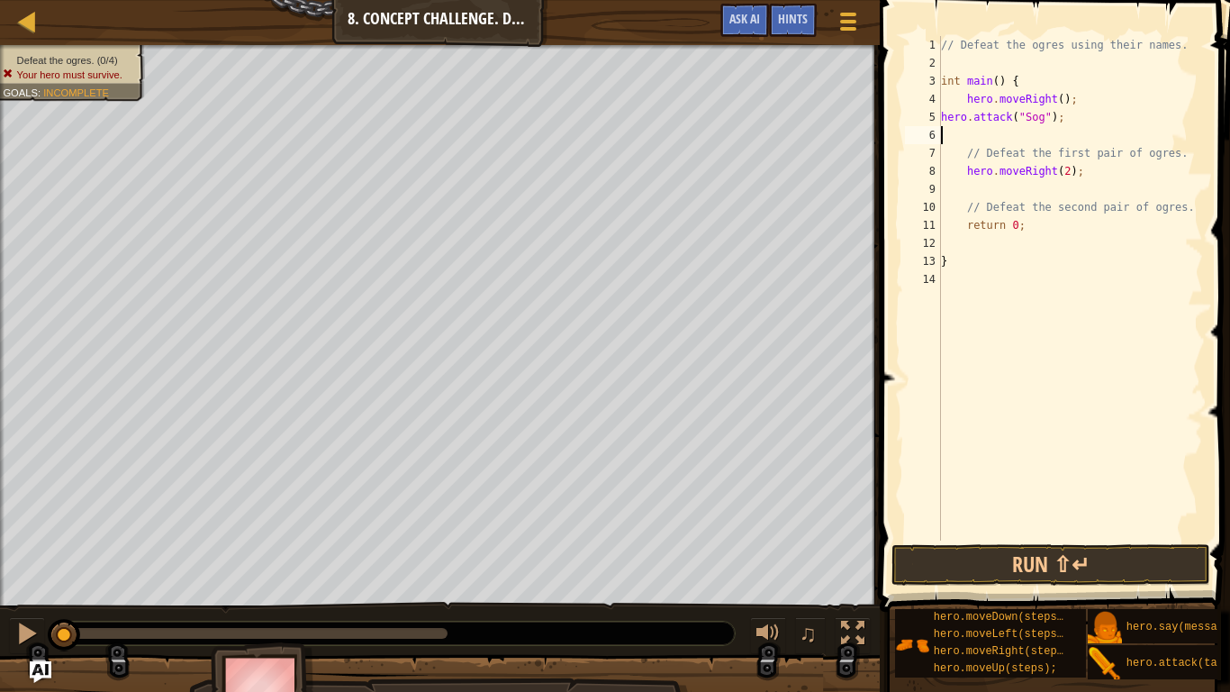
scroll to position [8, 0]
paste textarea "hero.attack("Sog");"
click at [1036, 136] on div "// Defeat the ogres using their names. int main ( ) { hero . moveRight ( ) ; he…" at bounding box center [1070, 306] width 266 height 540
click at [1063, 136] on div "// Defeat the ogres using their names. int main ( ) { hero . moveRight ( ) ; he…" at bounding box center [1070, 306] width 266 height 540
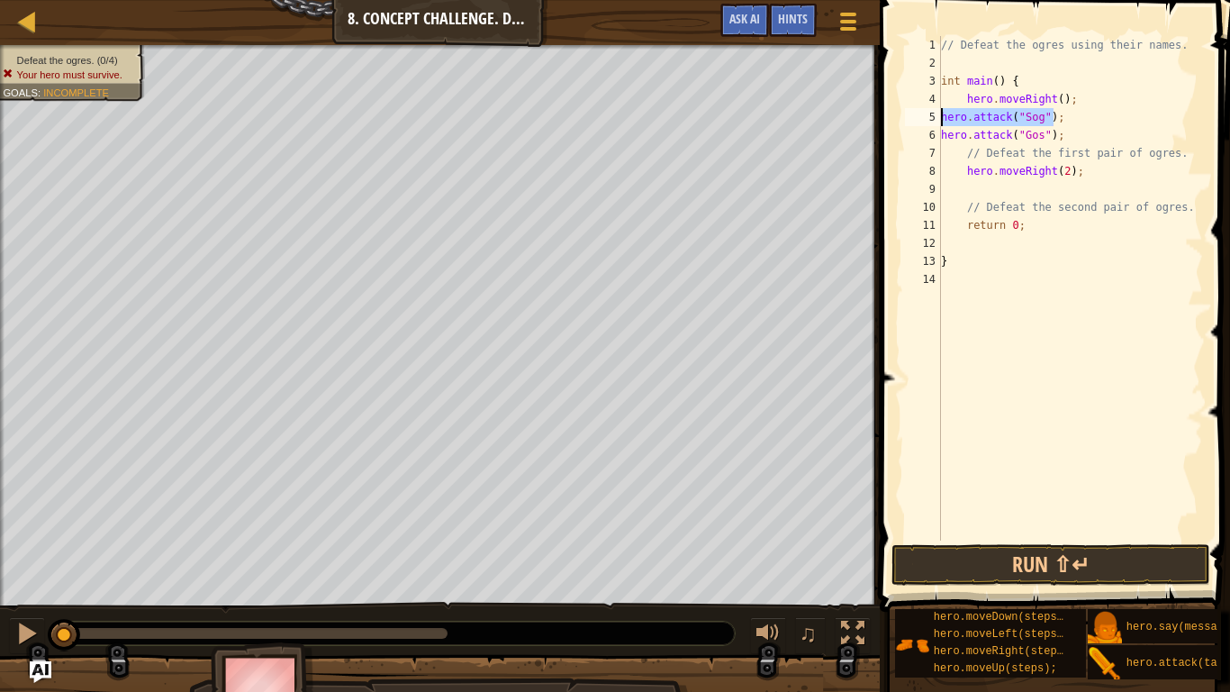
drag, startPoint x: 1062, startPoint y: 114, endPoint x: 939, endPoint y: 121, distance: 122.6
click at [939, 121] on div "hero.attack("Gos"); 1 2 3 4 5 6 7 8 9 10 11 12 13 14 // Defeat the ogres using …" at bounding box center [1052, 288] width 302 height 504
click at [1064, 138] on div "// Defeat the ogres using their names. int main ( ) { hero . moveRight ( ) ; he…" at bounding box center [1070, 306] width 266 height 540
type textarea "hero.attack("Gos");"
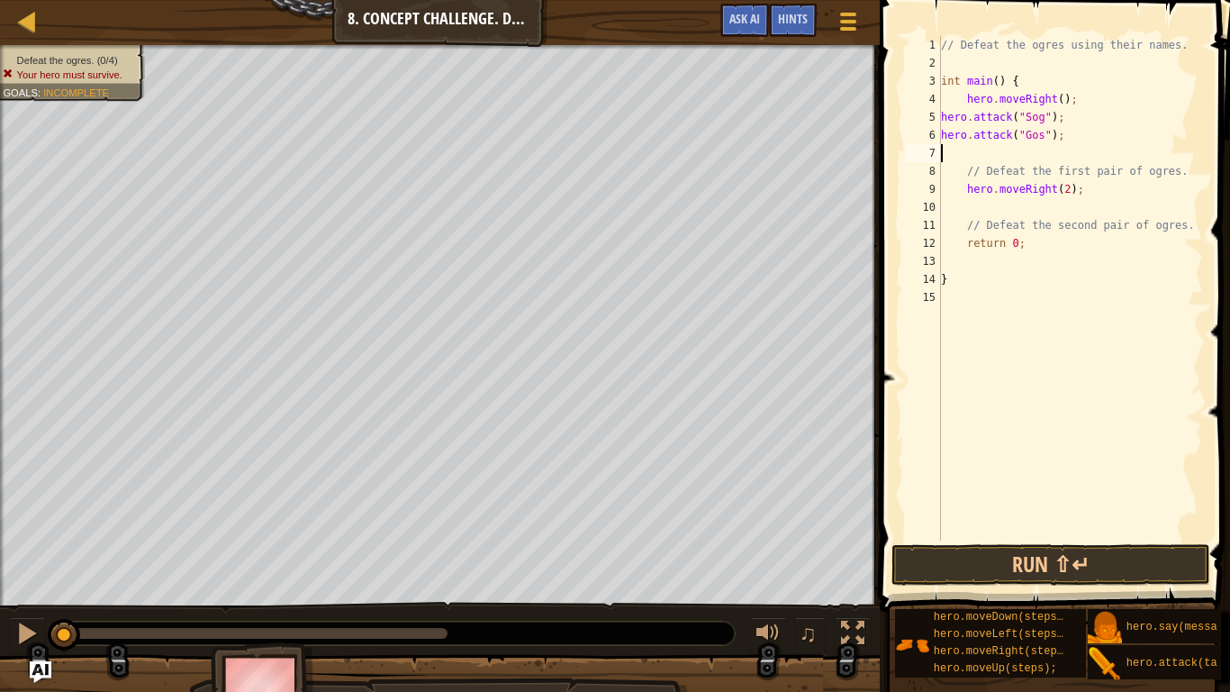
paste textarea "hero.attack("Sog");"
drag, startPoint x: 1056, startPoint y: 133, endPoint x: 943, endPoint y: 134, distance: 113.5
click at [943, 134] on div "// Defeat the ogres using their names. int main ( ) { hero . moveRight ( ) ; he…" at bounding box center [1070, 306] width 266 height 540
click at [1082, 158] on div "// Defeat the ogres using their names. int main ( ) { hero . moveRight ( ) ; he…" at bounding box center [1070, 306] width 266 height 540
type textarea "hero.attack("Sog");"
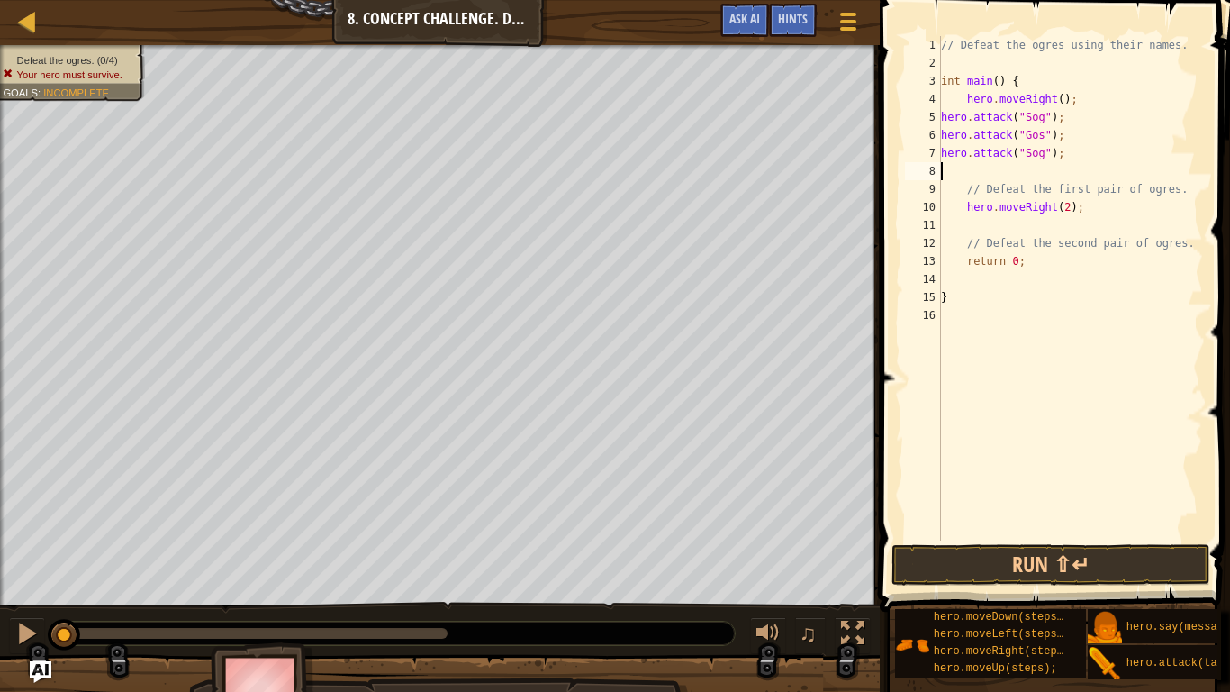
paste textarea "hero.attack("Gos");"
drag, startPoint x: 1056, startPoint y: 115, endPoint x: 940, endPoint y: 120, distance: 116.2
click at [940, 120] on div "hero.attack("Gos"); 1 2 3 4 5 6 7 8 9 10 11 12 13 14 15 16 // Defeat the ogres …" at bounding box center [1052, 288] width 302 height 504
type textarea "hero.attack("Sog");"
click at [1011, 225] on div "// Defeat the ogres using their names. int main ( ) { hero . moveRight ( ) ; he…" at bounding box center [1070, 306] width 266 height 540
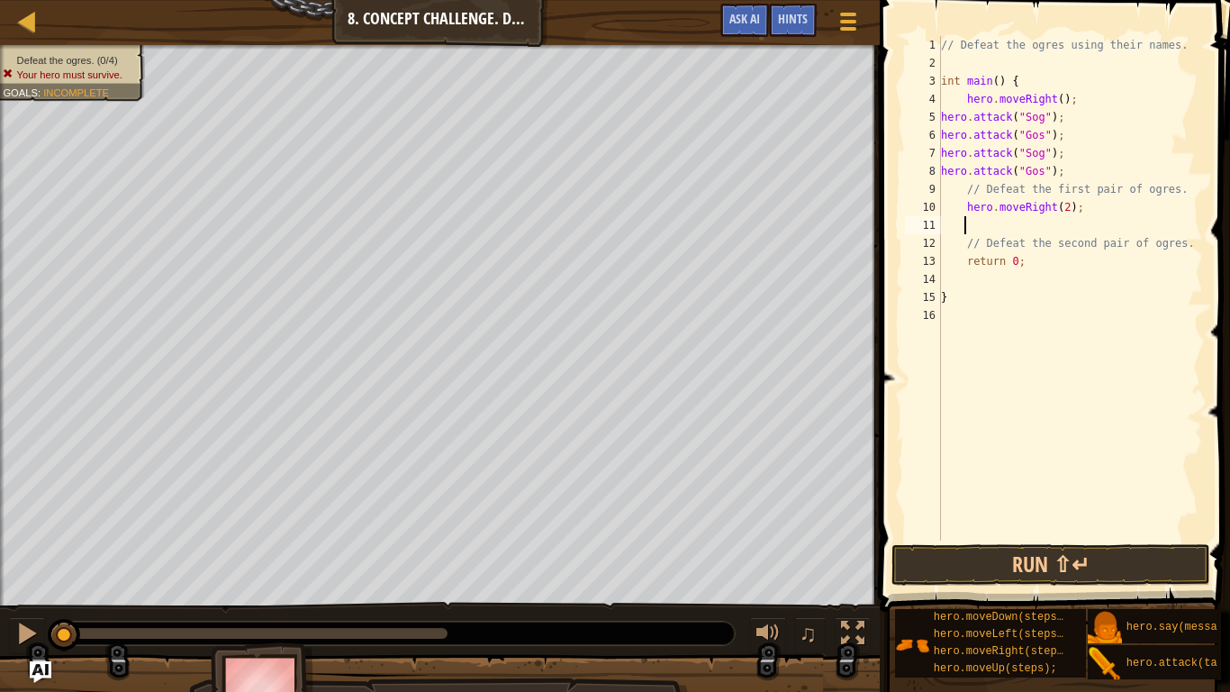
paste textarea "hero.attack("Sog");"
click at [1063, 231] on div "// Defeat the ogres using their names. int main ( ) { hero . moveRight ( ) ; he…" at bounding box center [1070, 306] width 266 height 540
drag, startPoint x: 1090, startPoint y: 232, endPoint x: 965, endPoint y: 231, distance: 125.2
click at [965, 231] on div "// Defeat the ogres using their names. int main ( ) { hero . moveRight ( ) ; he…" at bounding box center [1070, 306] width 266 height 540
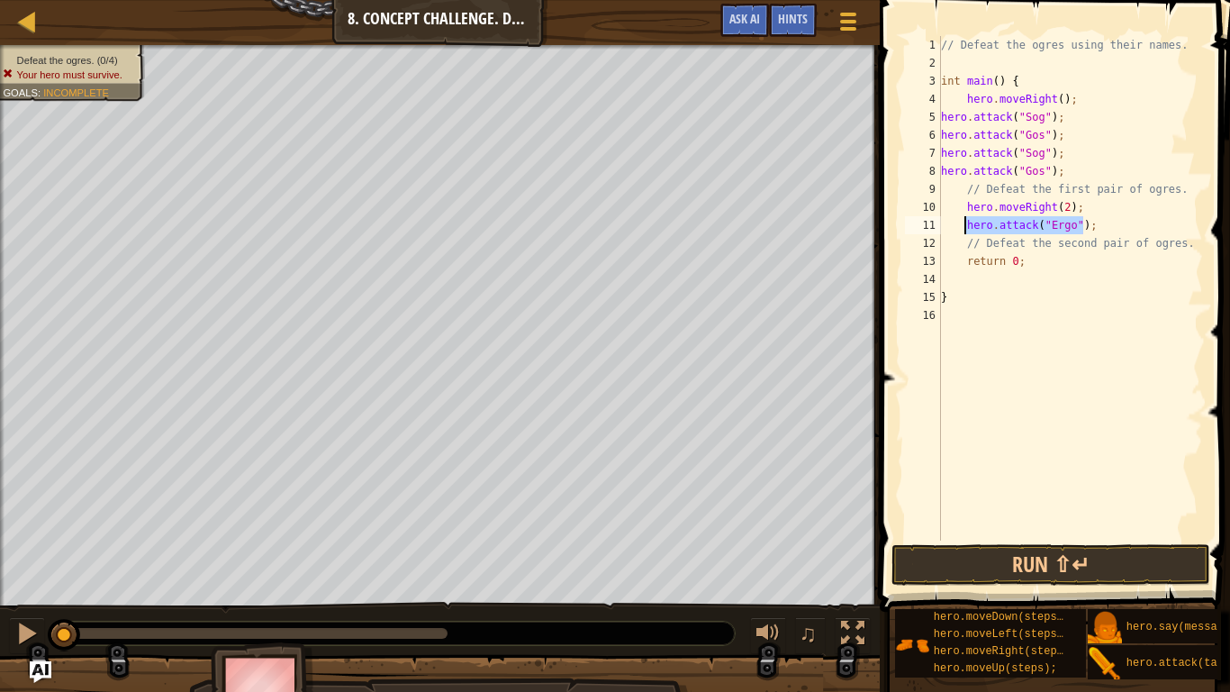
type textarea "hero.attack("Ergo");"
click at [1095, 228] on div "// Defeat the ogres using their names. int main ( ) { hero . moveRight ( ) ; he…" at bounding box center [1070, 288] width 266 height 504
paste textarea "hero.attack("Ergo");"
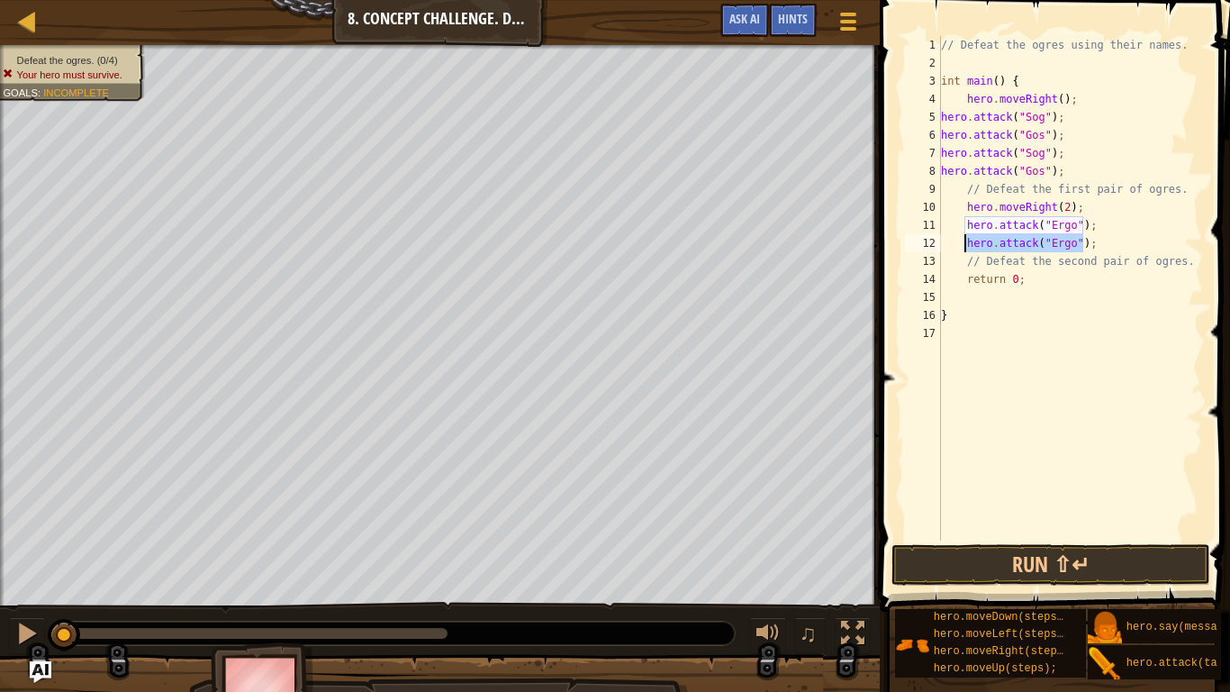
drag, startPoint x: 1108, startPoint y: 243, endPoint x: 965, endPoint y: 249, distance: 143.3
click at [965, 249] on div "// Defeat the ogres using their names. int main ( ) { hero . moveRight ( ) ; he…" at bounding box center [1070, 306] width 266 height 540
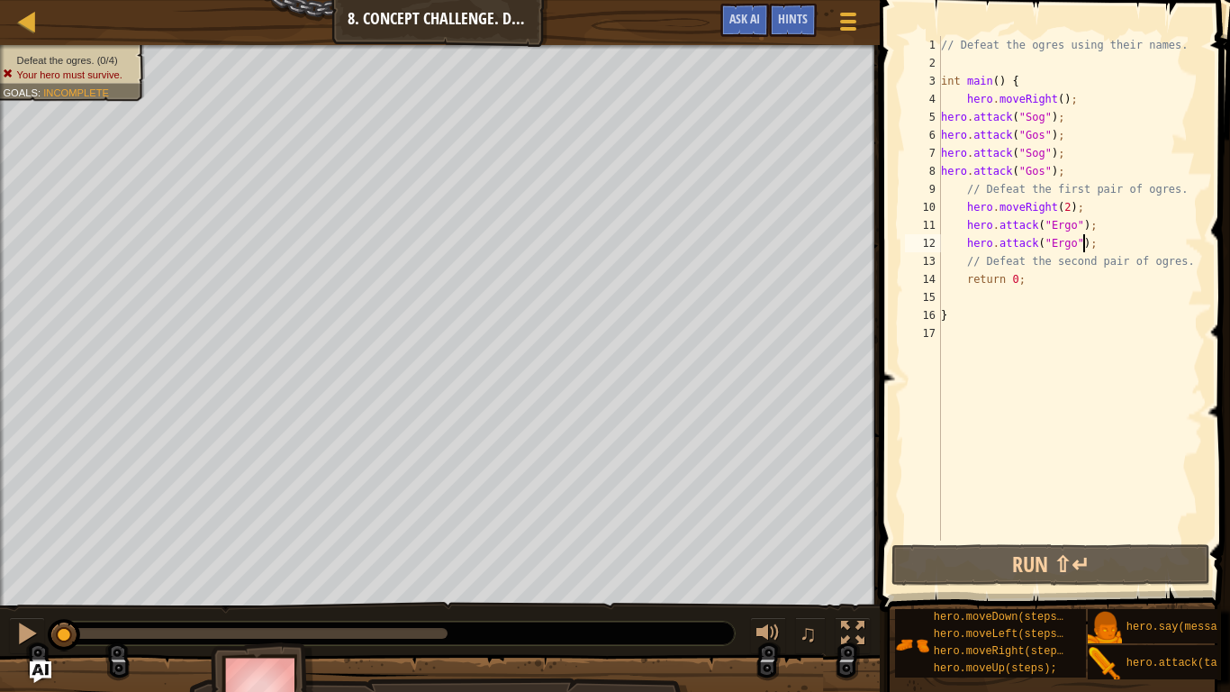
paste textarea "hero.attack("Ergo");"
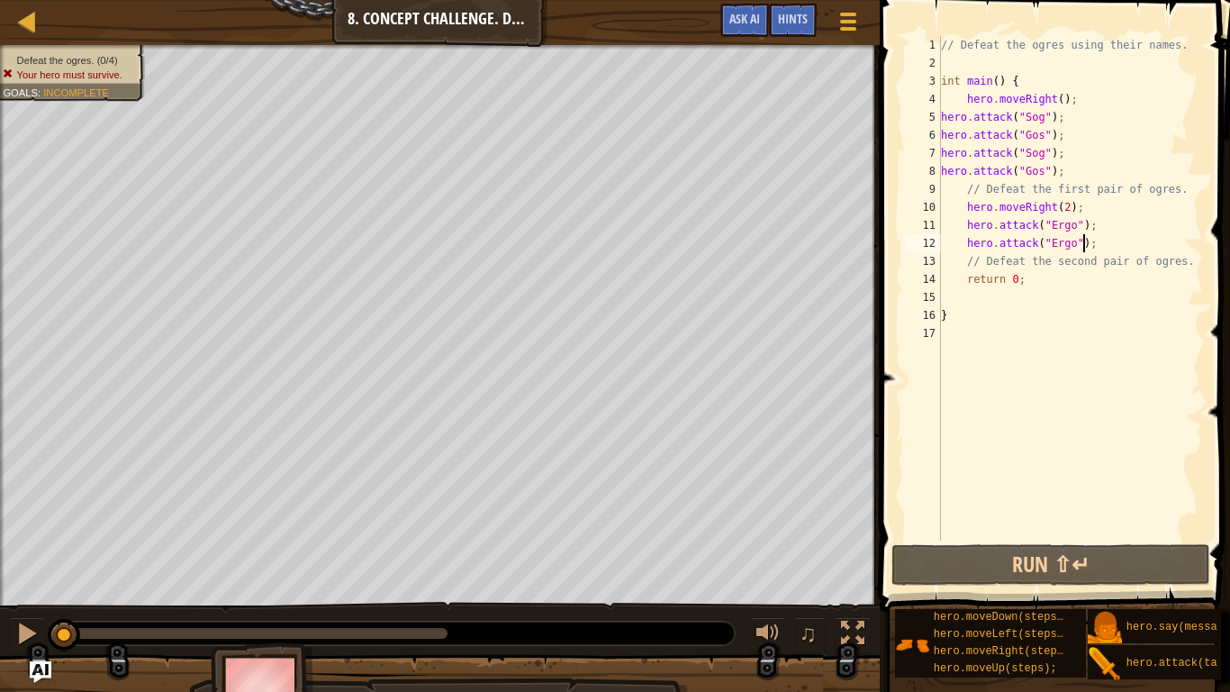
paste textarea "hero.attack("Ergo");"
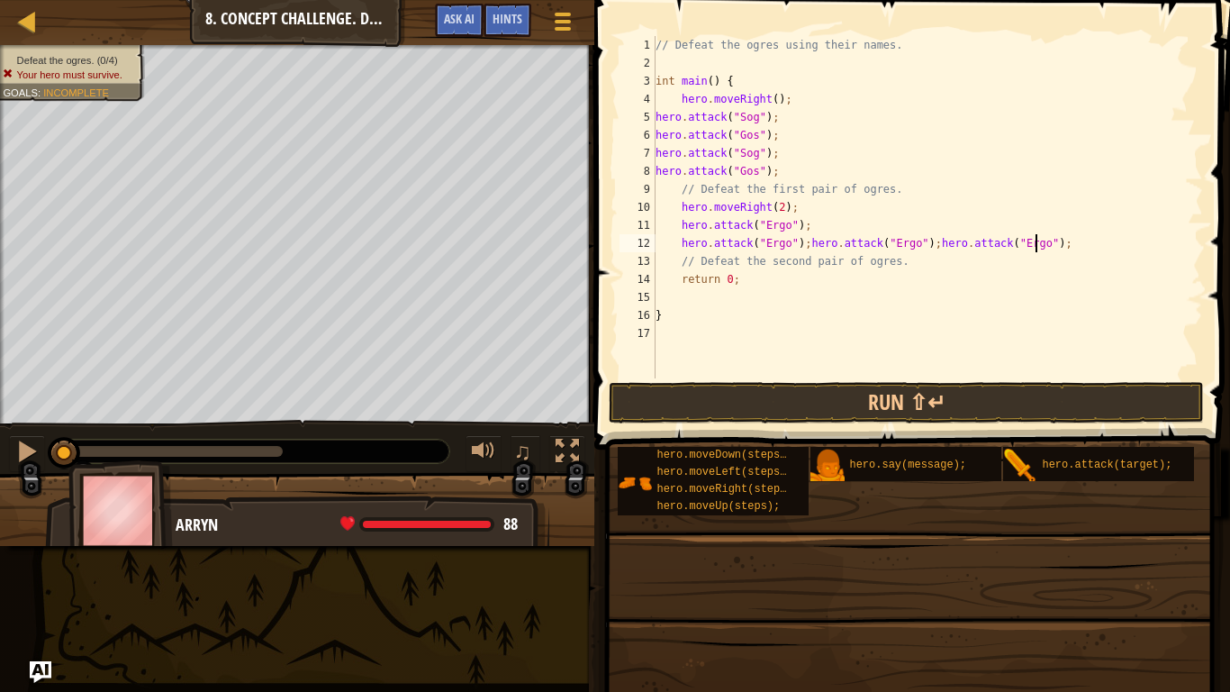
type textarea "hero.attack("Ergo");"
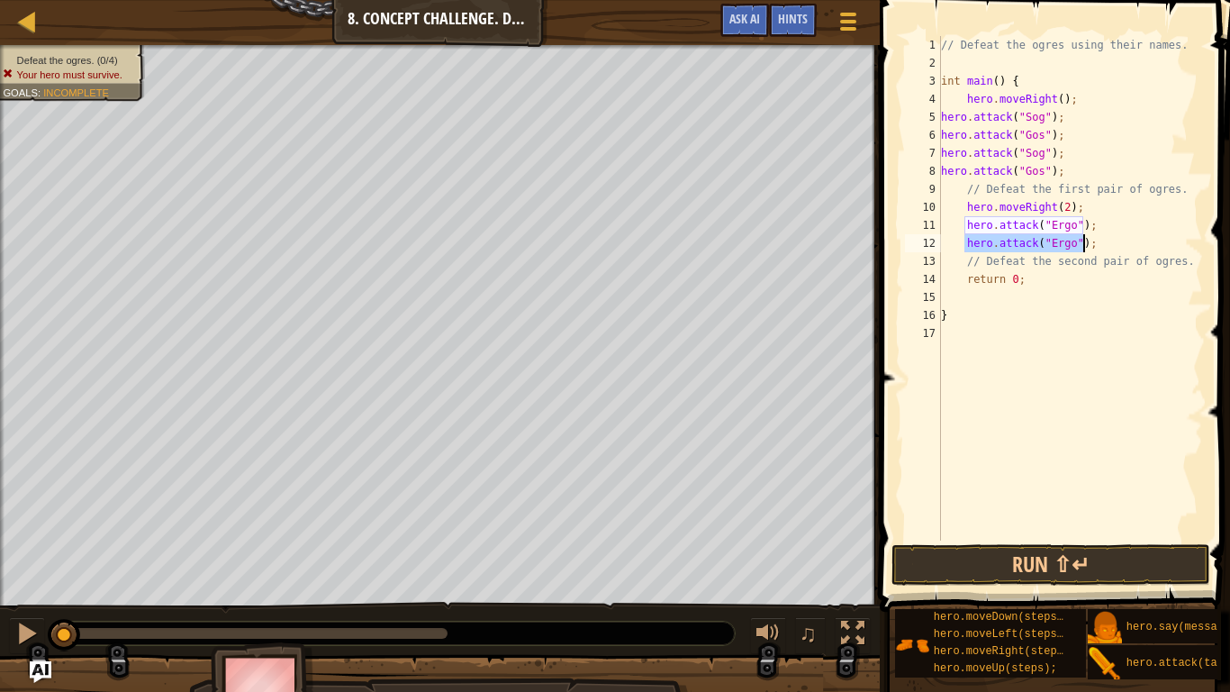
click at [1063, 239] on div "// Defeat the ogres using their names. int main ( ) { hero . moveRight ( ) ; he…" at bounding box center [1070, 288] width 266 height 504
drag, startPoint x: 1085, startPoint y: 240, endPoint x: 963, endPoint y: 242, distance: 121.6
click at [963, 242] on div "// Defeat the ogres using their names. int main ( ) { hero . moveRight ( ) ; he…" at bounding box center [1070, 306] width 266 height 540
click at [1117, 241] on div "// Defeat the ogres using their names. int main ( ) { hero . moveRight ( ) ; he…" at bounding box center [1070, 288] width 266 height 504
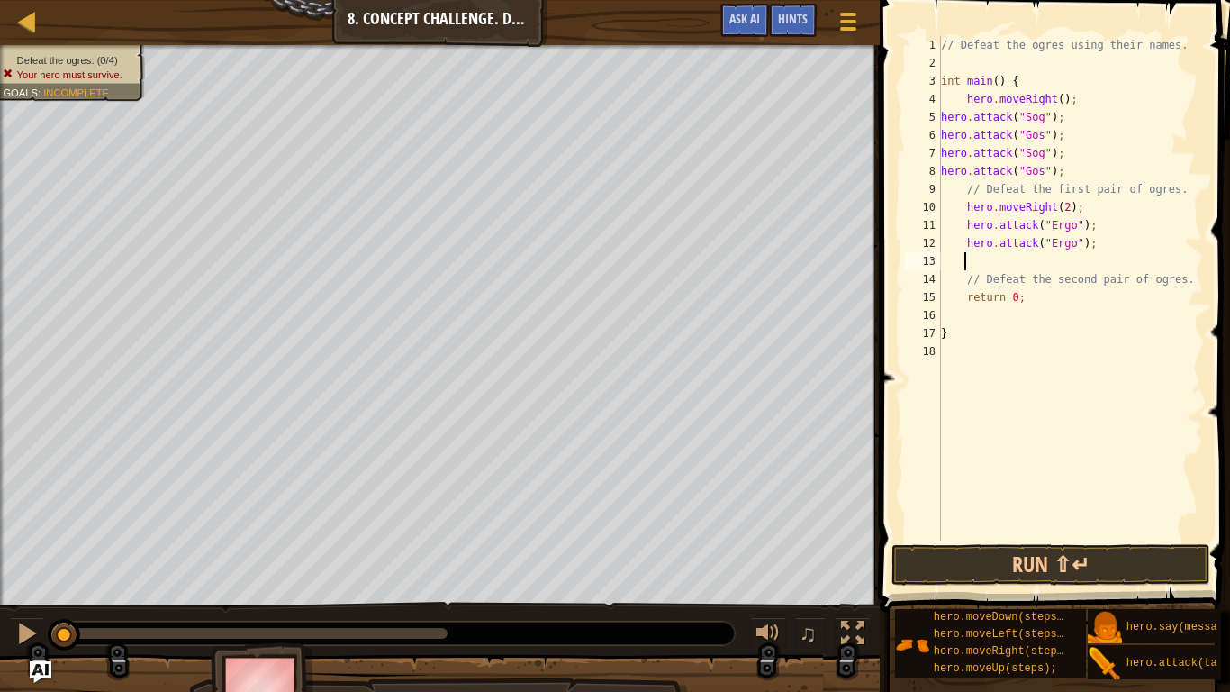
paste textarea "hero.attack("Ergo");"
click at [1064, 263] on div "// Defeat the ogres using their names. int main ( ) { hero . moveRight ( ) ; he…" at bounding box center [1070, 306] width 266 height 540
drag, startPoint x: 1094, startPoint y: 263, endPoint x: 964, endPoint y: 266, distance: 129.7
click at [964, 266] on div "// Defeat the ogres using their names. int main ( ) { hero . moveRight ( ) ; he…" at bounding box center [1070, 306] width 266 height 540
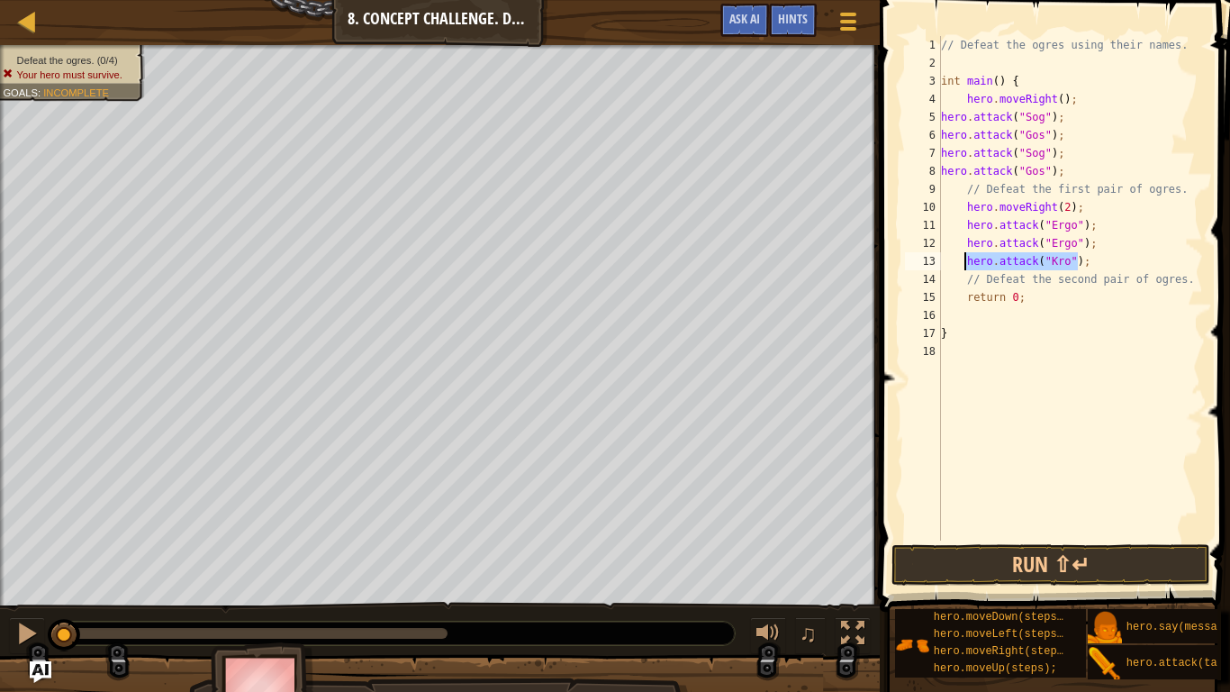
type textarea "hero.attack("Kro");"
click at [1097, 262] on div "// Defeat the ogres using their names. int main ( ) { hero . moveRight ( ) ; he…" at bounding box center [1070, 288] width 266 height 504
paste textarea "hero.attack("Kro");"
type textarea "hero.attack("Kro");"
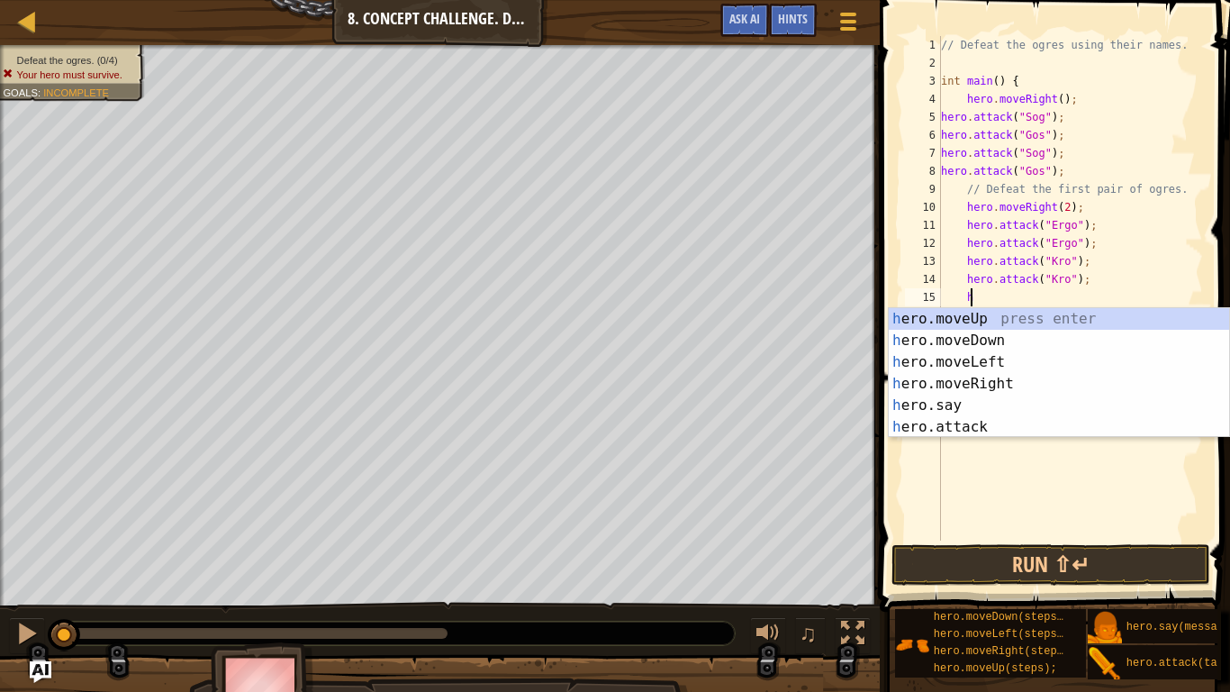
scroll to position [8, 2]
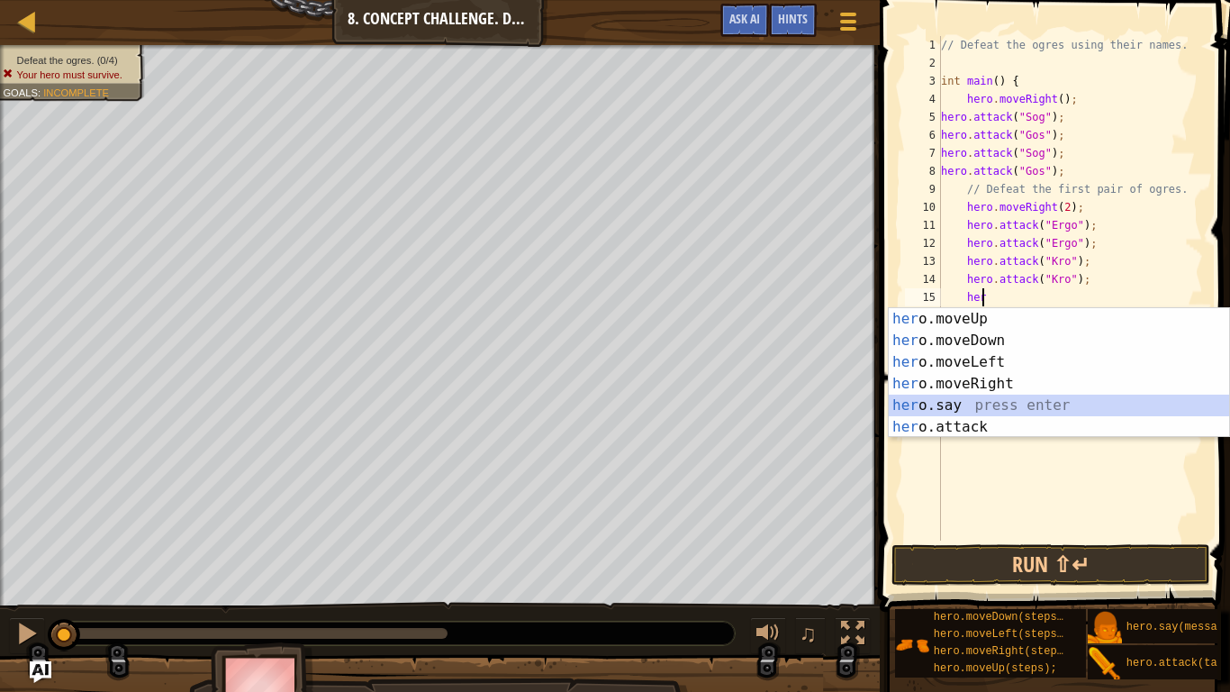
click at [988, 397] on div "her o.moveUp press enter her o.moveDown press enter her o.moveLeft press enter …" at bounding box center [1059, 394] width 340 height 173
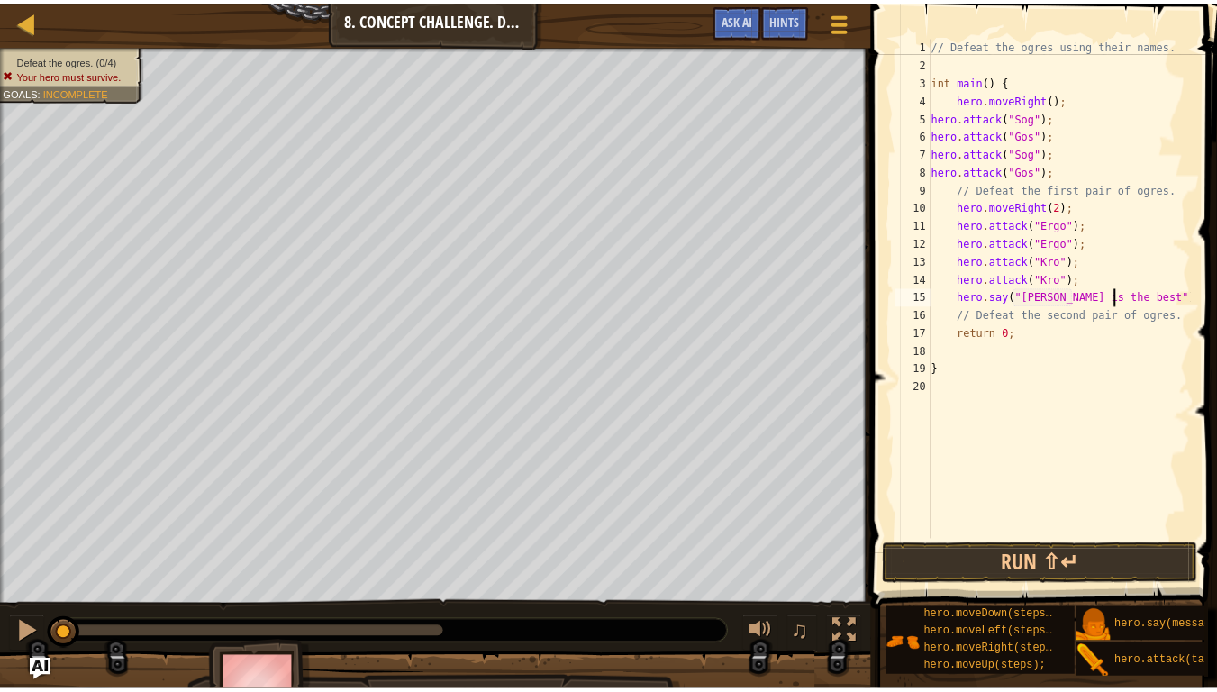
scroll to position [8, 15]
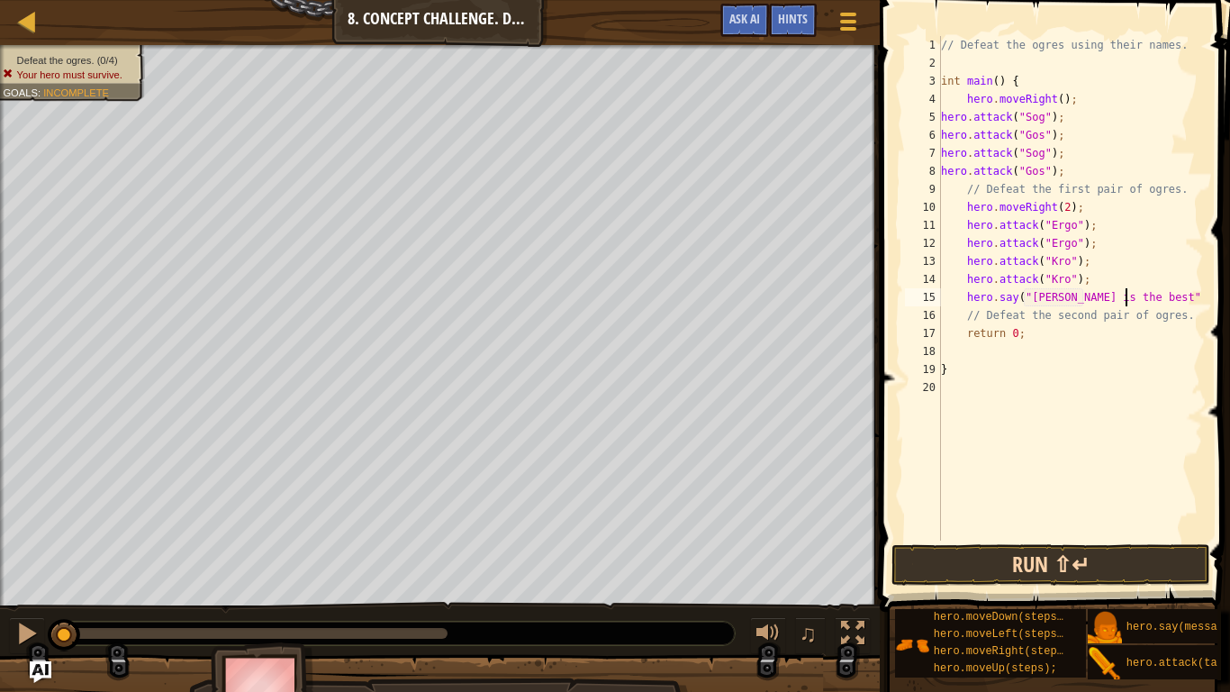
type textarea "hero.say("Laura is the best");"
click at [1047, 559] on button "Run ⇧↵" at bounding box center [1050, 564] width 319 height 41
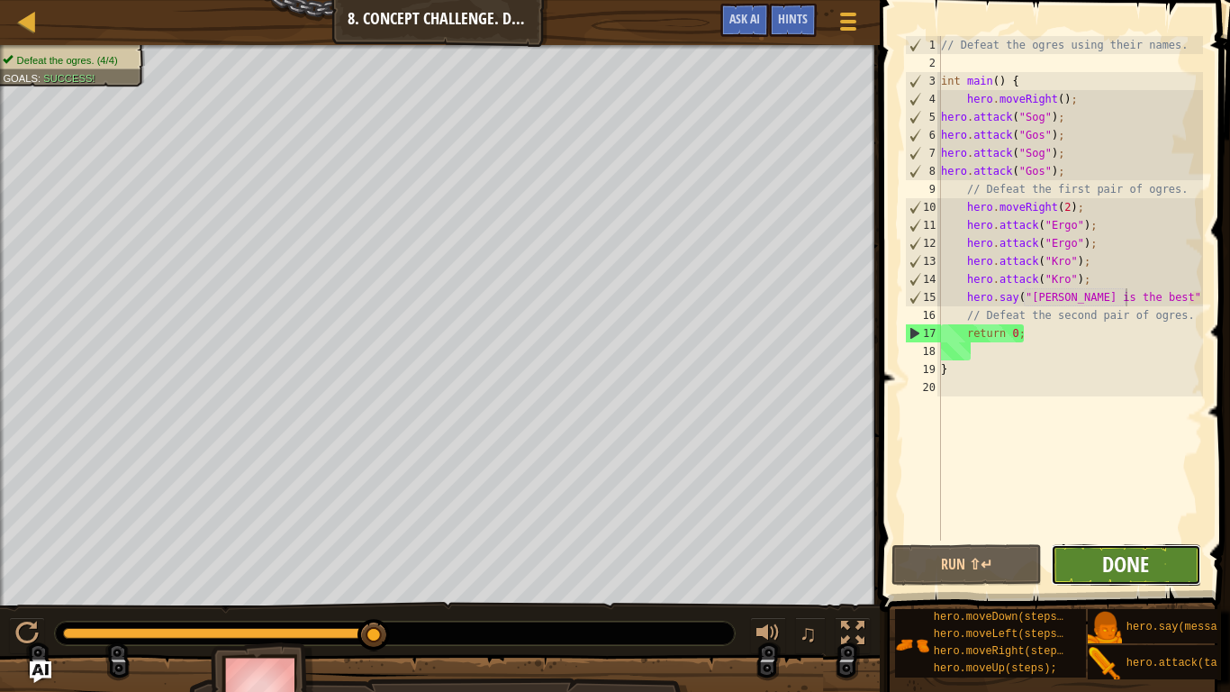
click at [1120, 569] on span "Done" at bounding box center [1125, 563] width 47 height 29
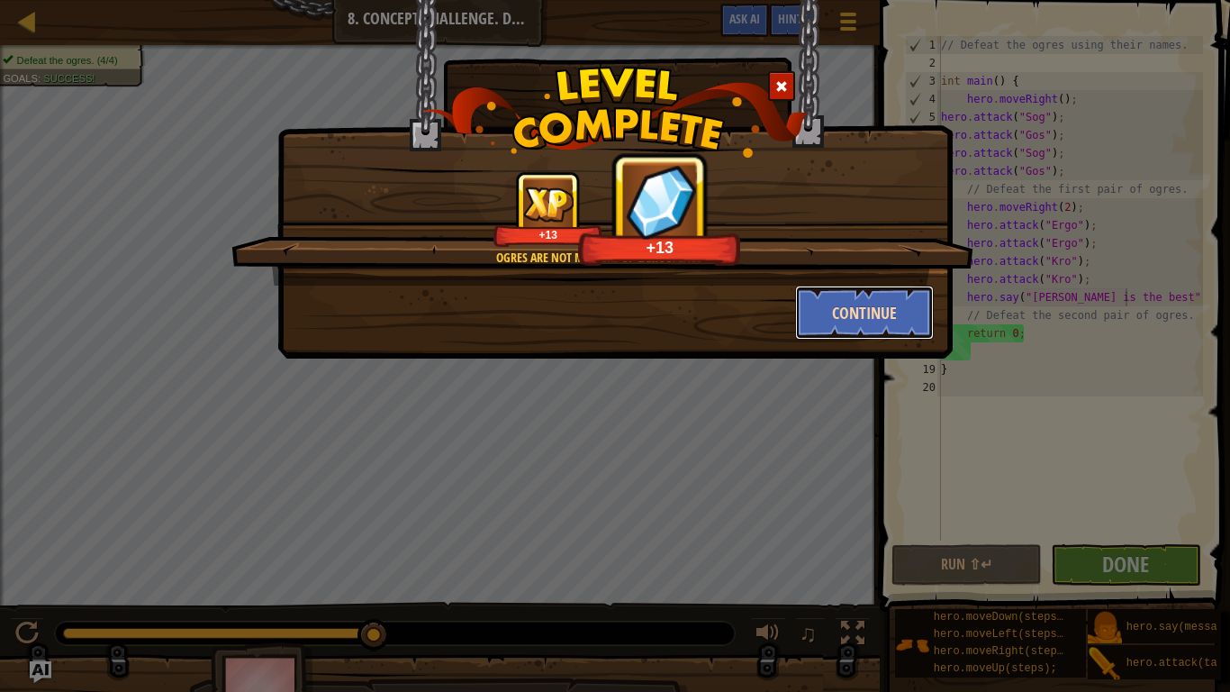
click at [847, 317] on button "Continue" at bounding box center [865, 312] width 140 height 54
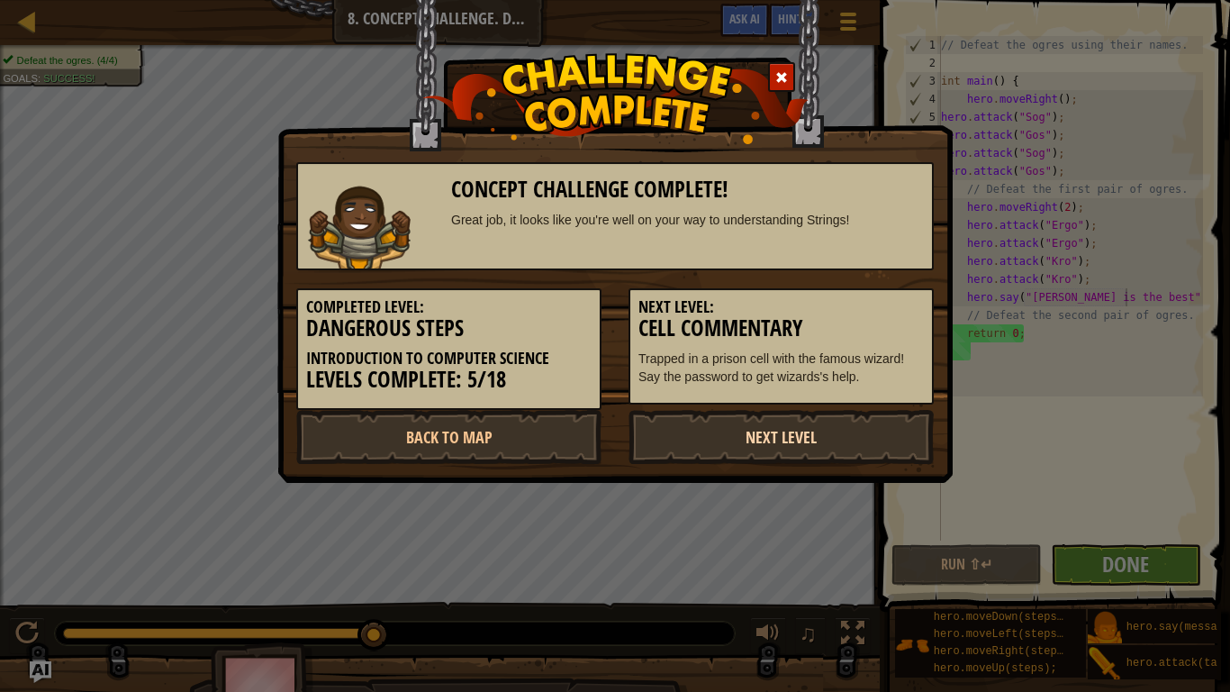
click at [747, 438] on link "Next Level" at bounding box center [781, 437] width 305 height 54
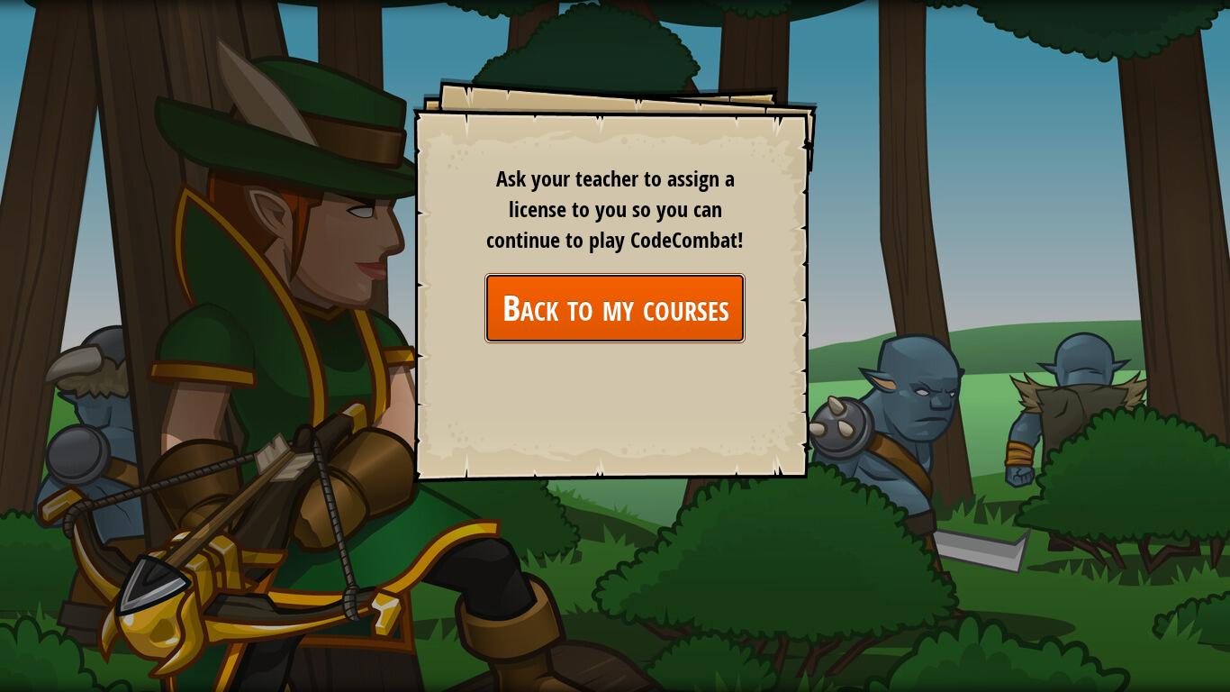
click at [611, 336] on link "Back to my courses" at bounding box center [614, 307] width 261 height 69
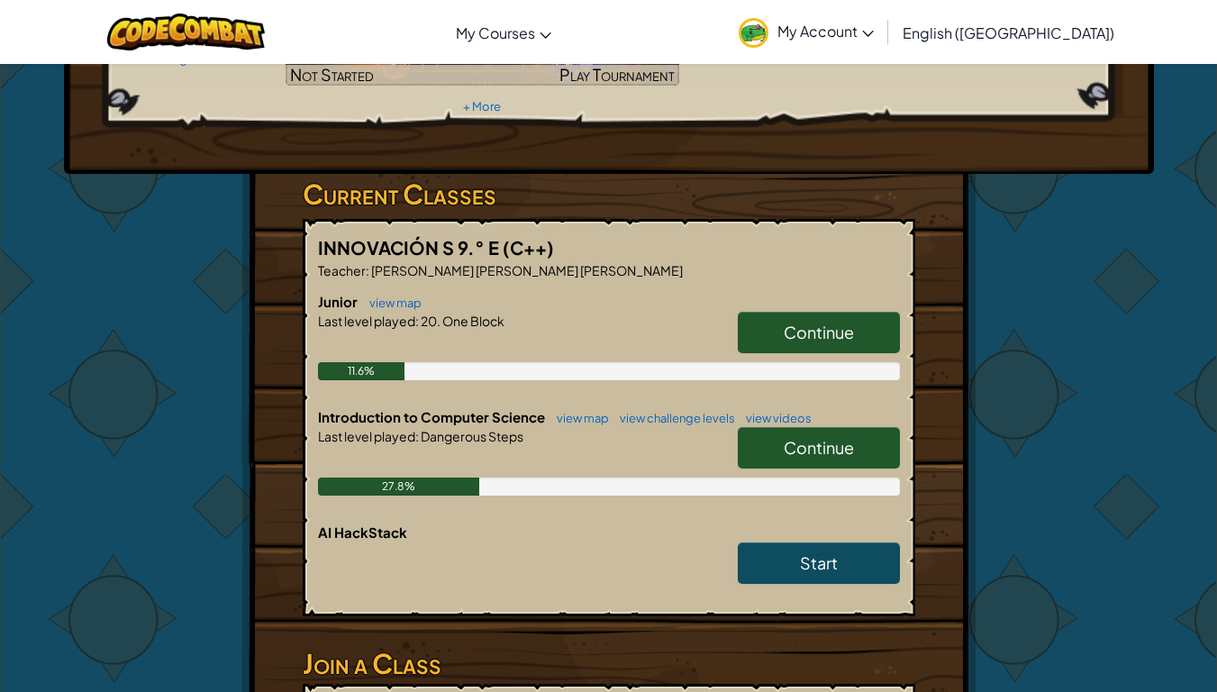
scroll to position [234, 0]
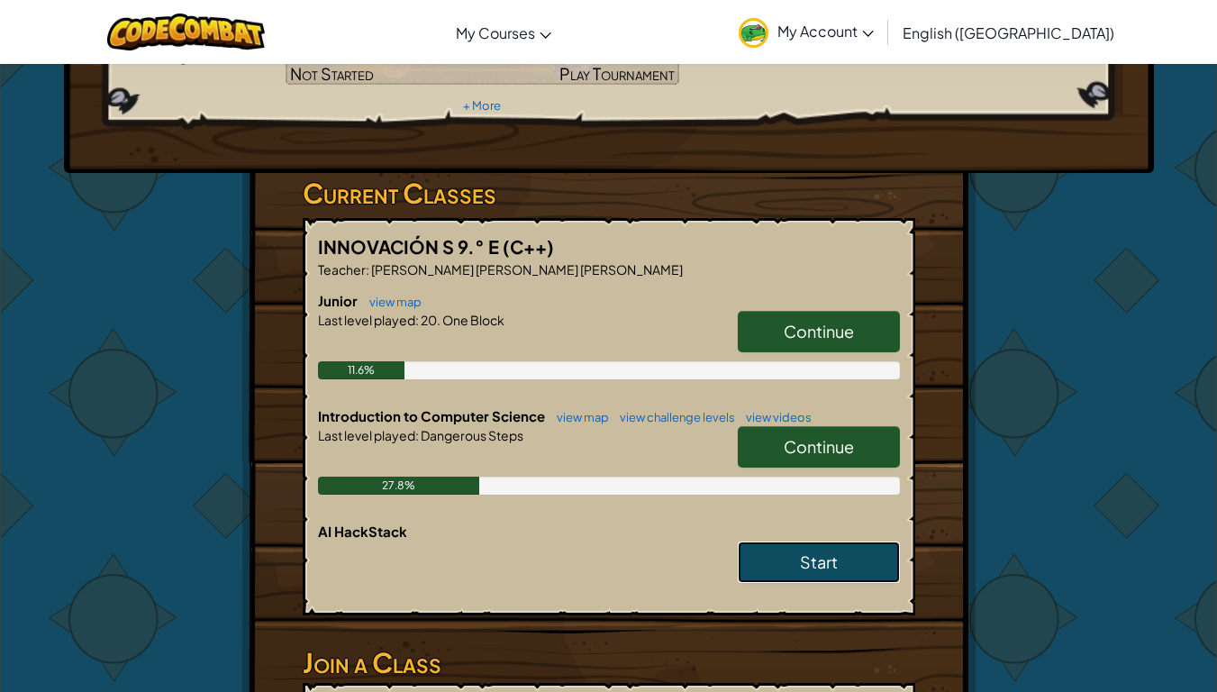
click at [798, 573] on link "Start" at bounding box center [818, 561] width 162 height 41
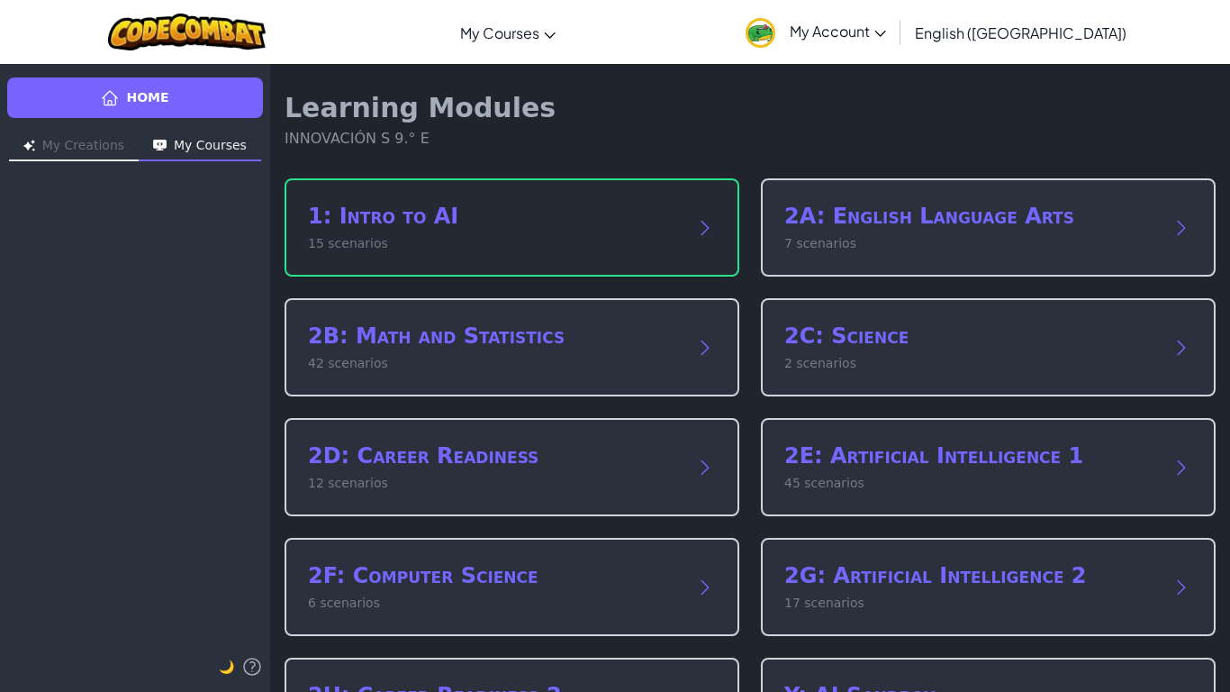
click at [666, 232] on div "1: Intro to AI 15 scenarios" at bounding box center [494, 227] width 372 height 51
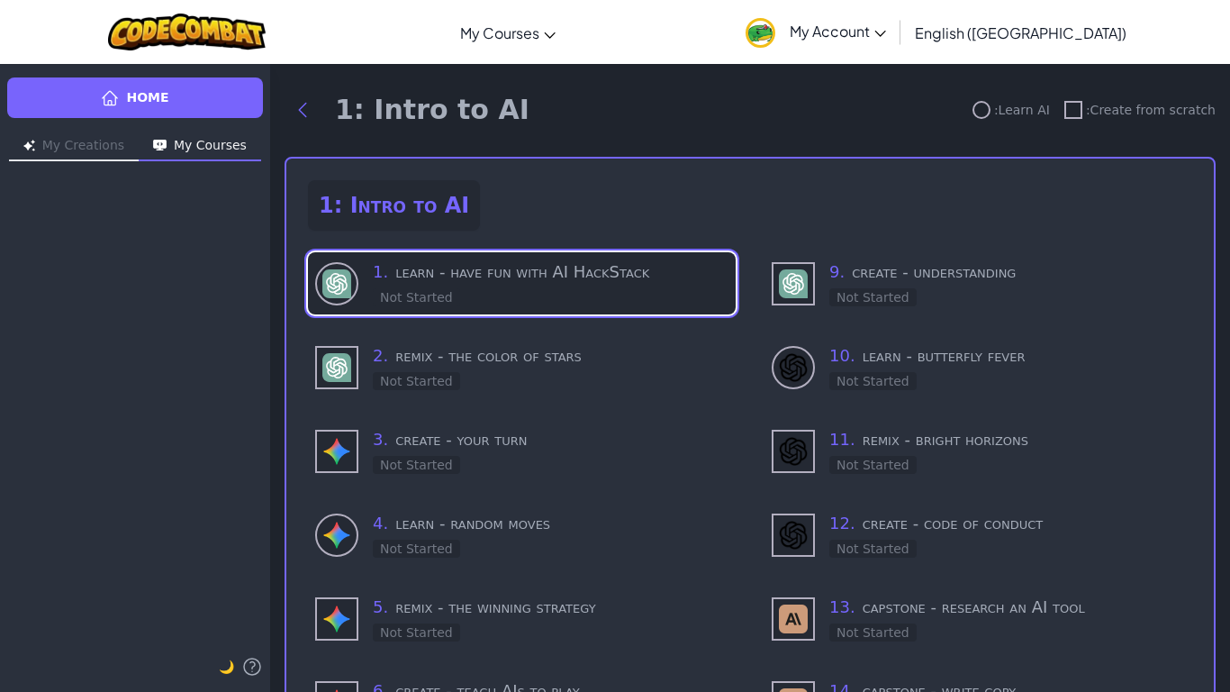
click at [638, 296] on div "1 . learn - have fun with AI HackStack Not Started" at bounding box center [551, 283] width 356 height 48
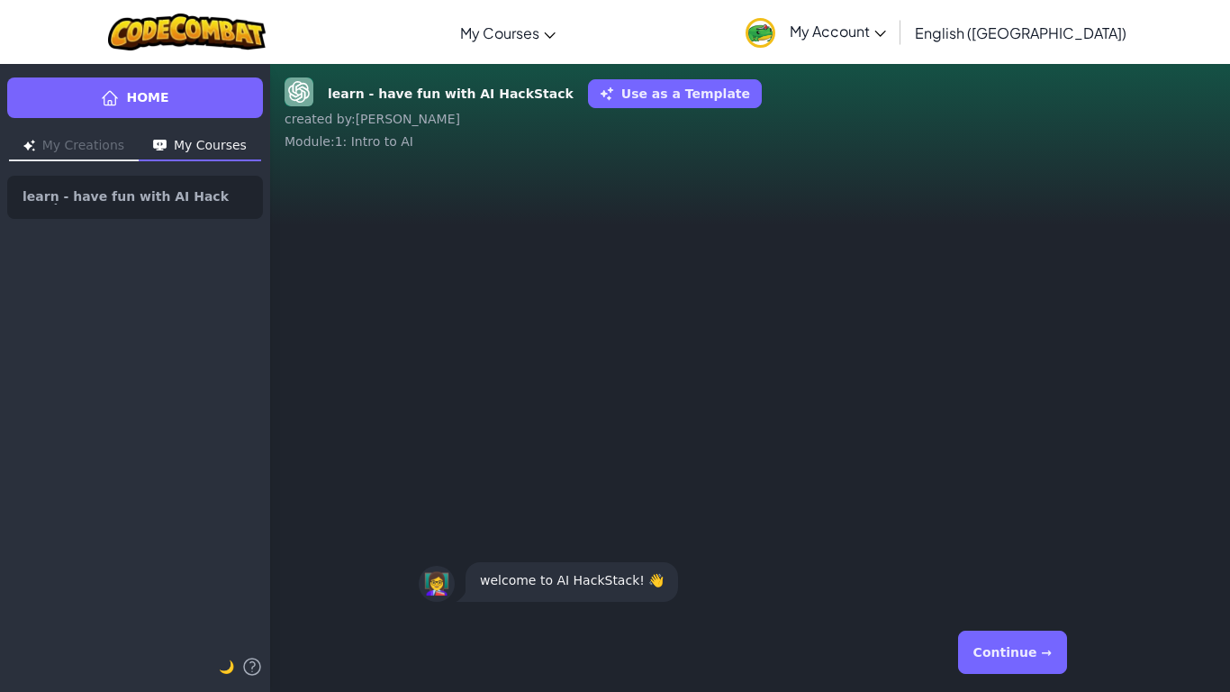
click at [1026, 663] on button "Continue →" at bounding box center [1012, 651] width 109 height 43
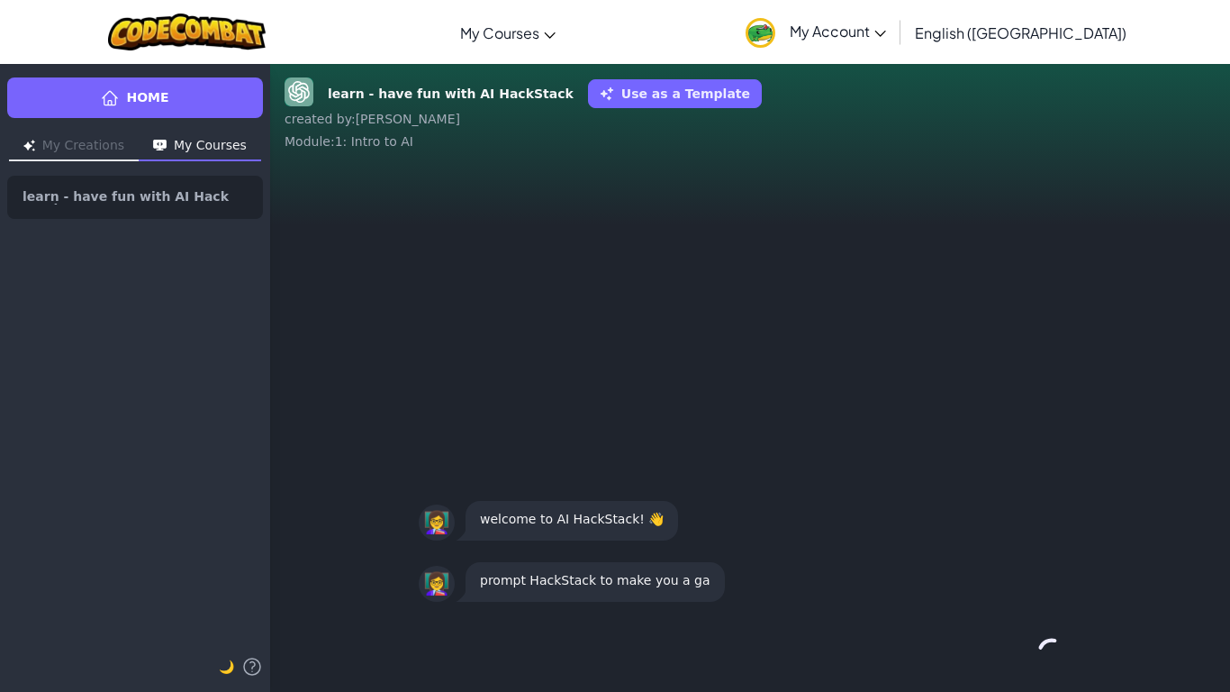
click at [1026, 663] on div "Continue →" at bounding box center [750, 652] width 663 height 65
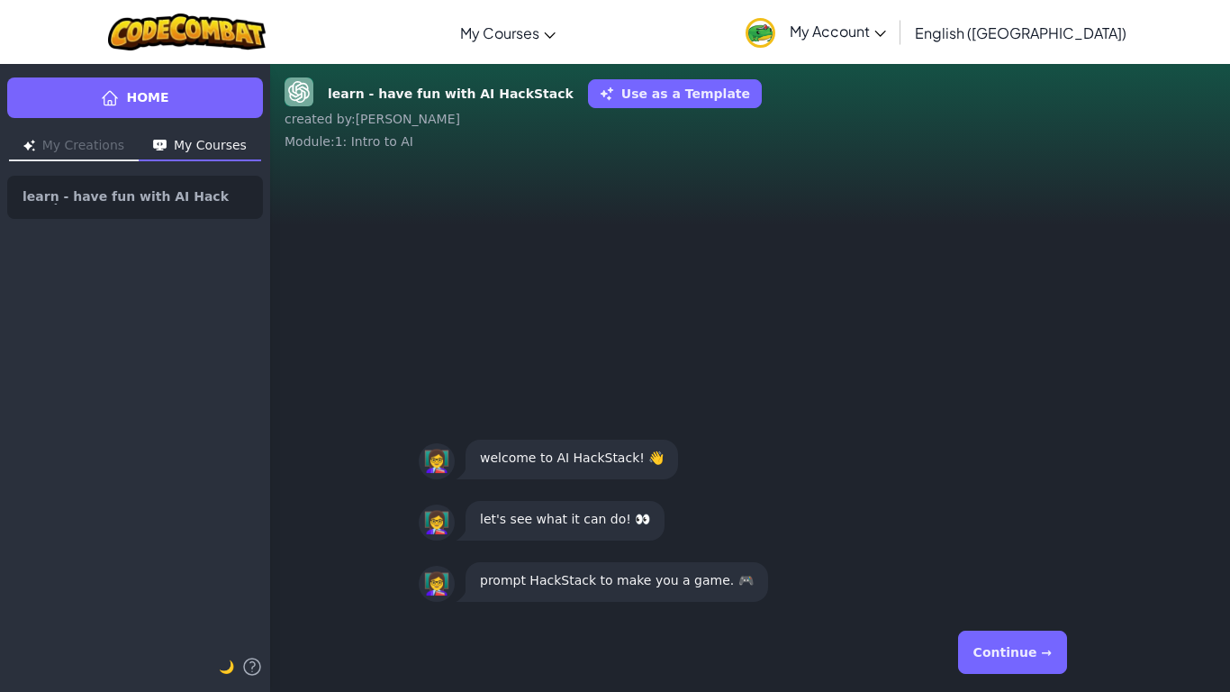
click at [1026, 663] on button "Continue →" at bounding box center [1012, 651] width 109 height 43
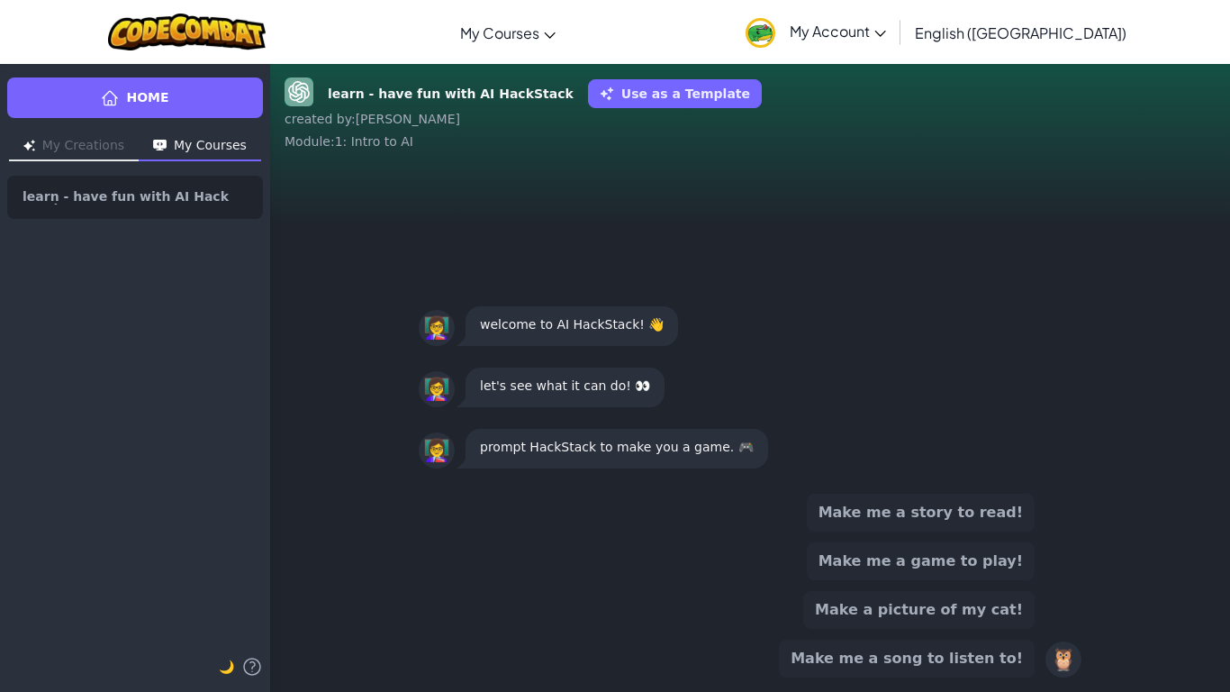
click at [989, 547] on button "Make me a game to play!" at bounding box center [921, 561] width 228 height 38
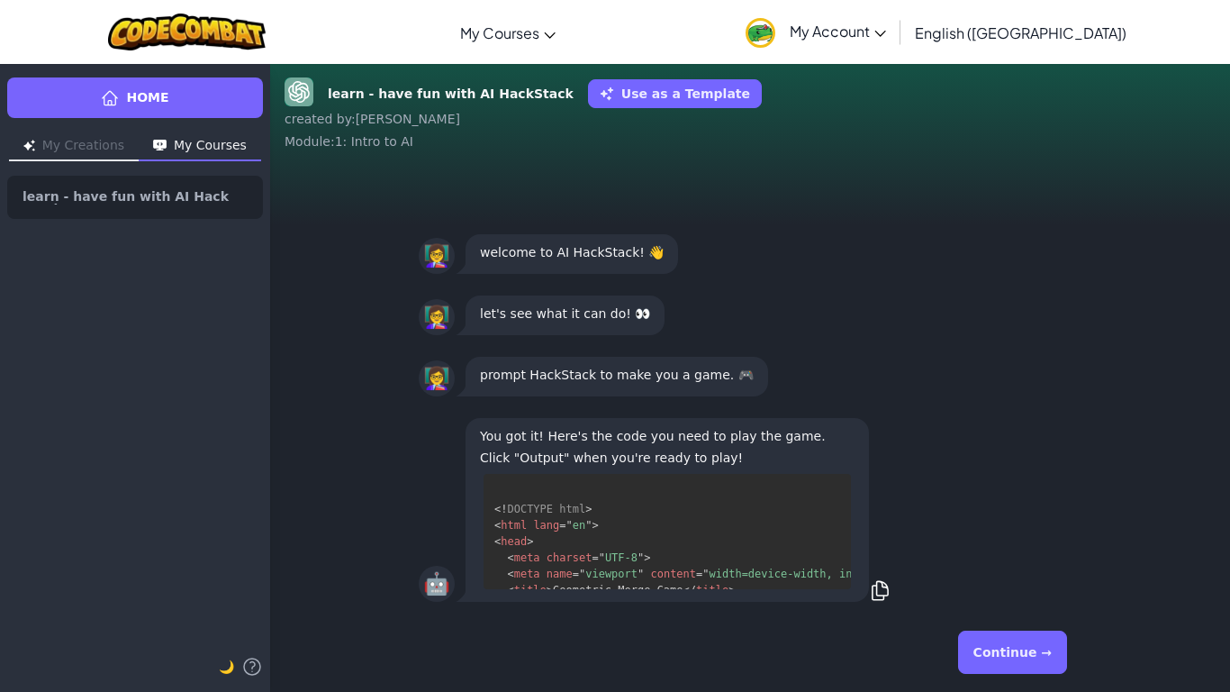
scroll to position [131, 0]
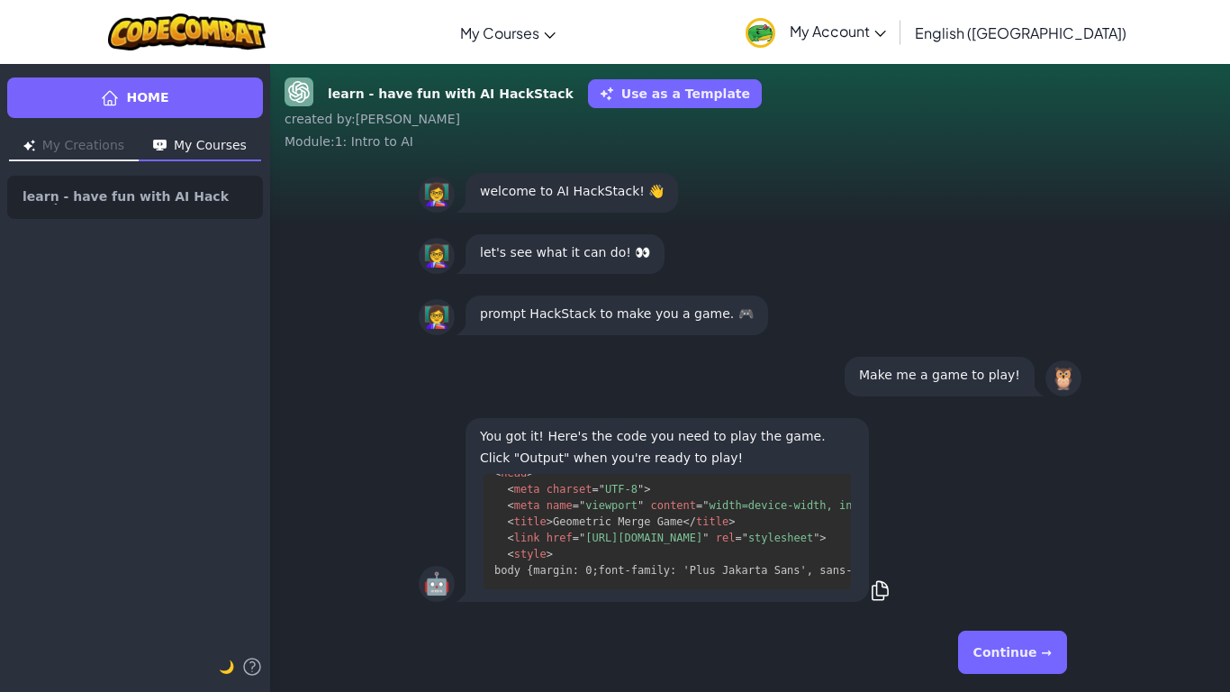
click at [1026, 652] on button "Continue →" at bounding box center [1012, 651] width 109 height 43
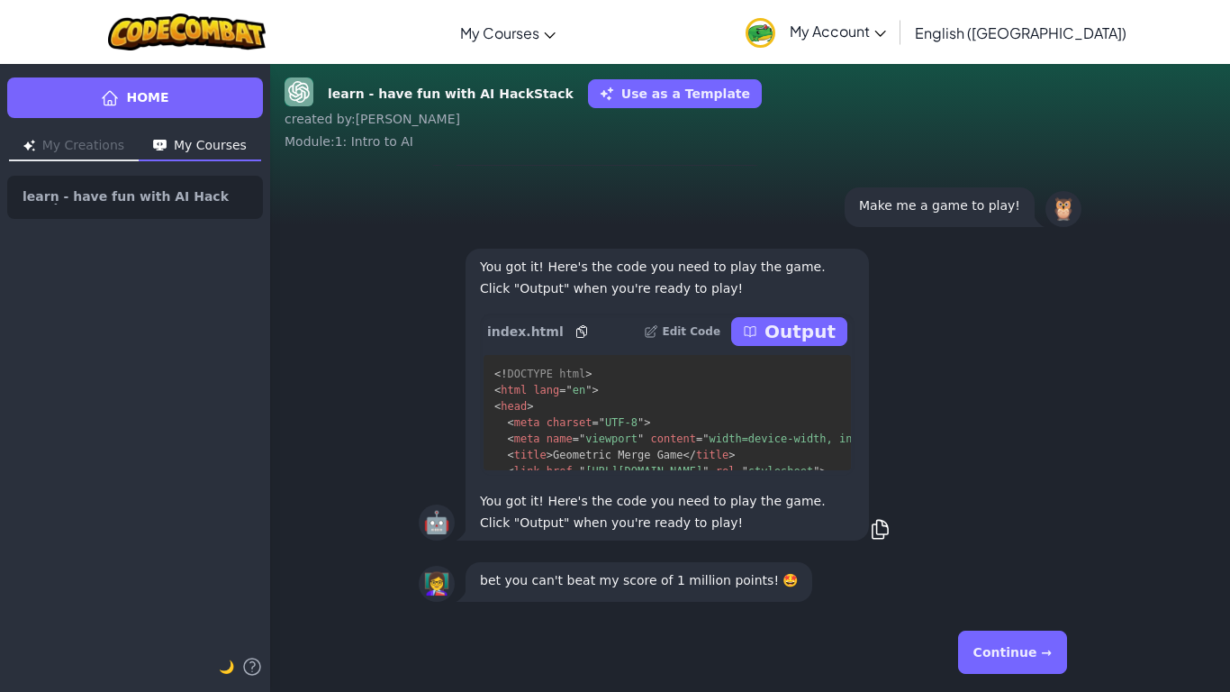
click at [1026, 652] on button "Continue →" at bounding box center [1012, 651] width 109 height 43
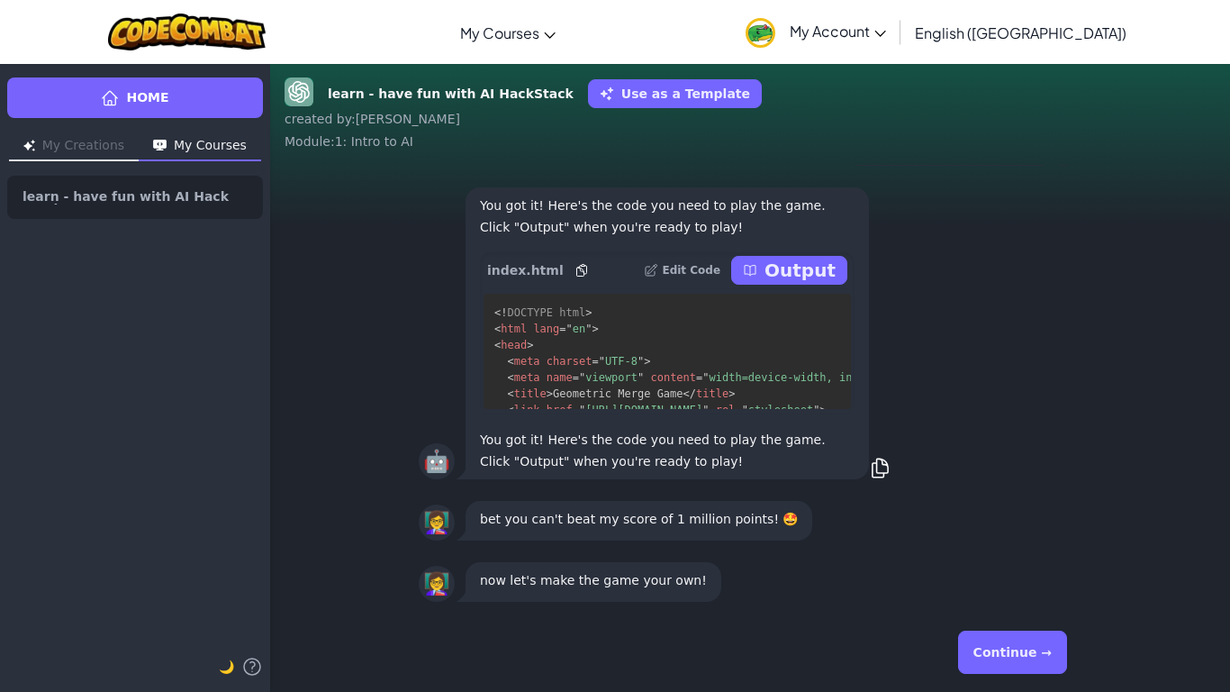
click at [1026, 652] on button "Continue →" at bounding box center [1012, 651] width 109 height 43
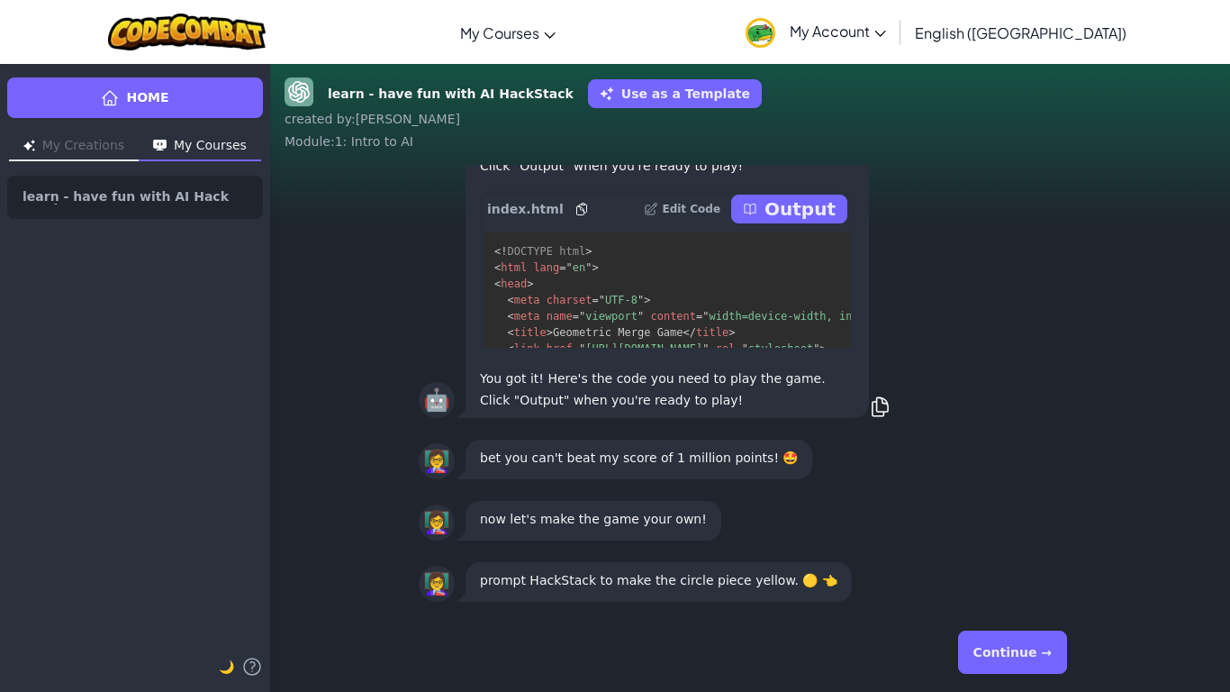
click at [1026, 652] on button "Continue →" at bounding box center [1012, 651] width 109 height 43
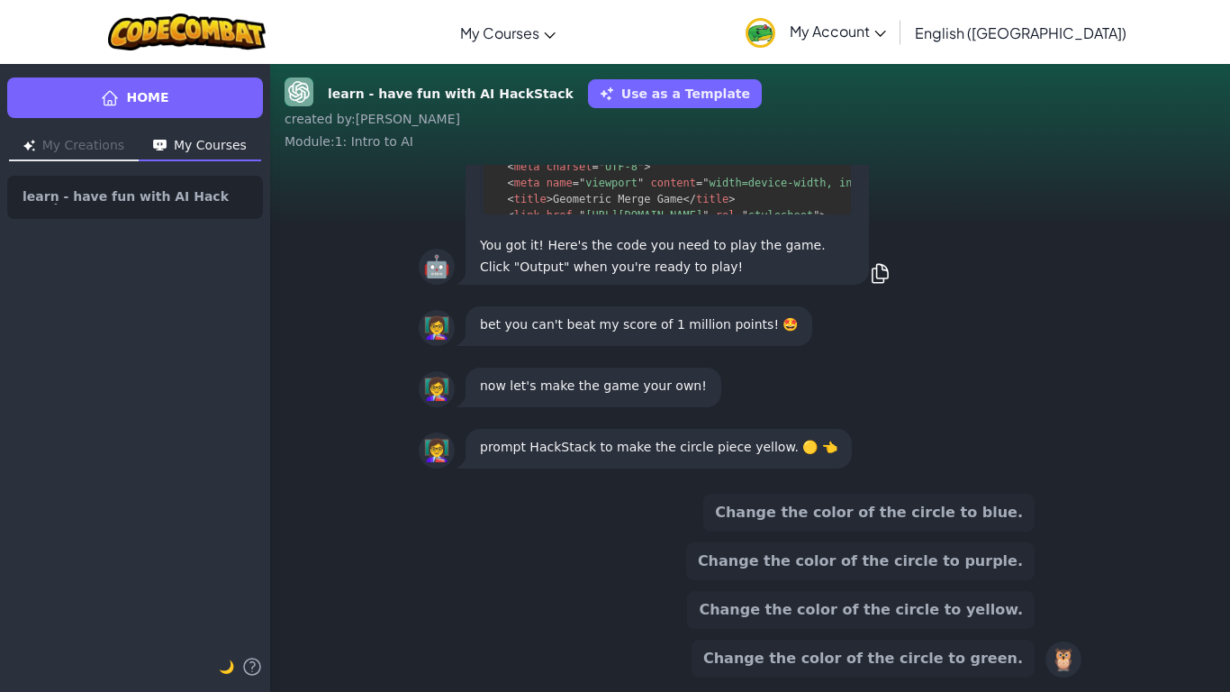
drag, startPoint x: 1024, startPoint y: 655, endPoint x: 1022, endPoint y: 666, distance: 11.8
click at [1022, 666] on button "Change the color of the circle to green." at bounding box center [863, 658] width 343 height 38
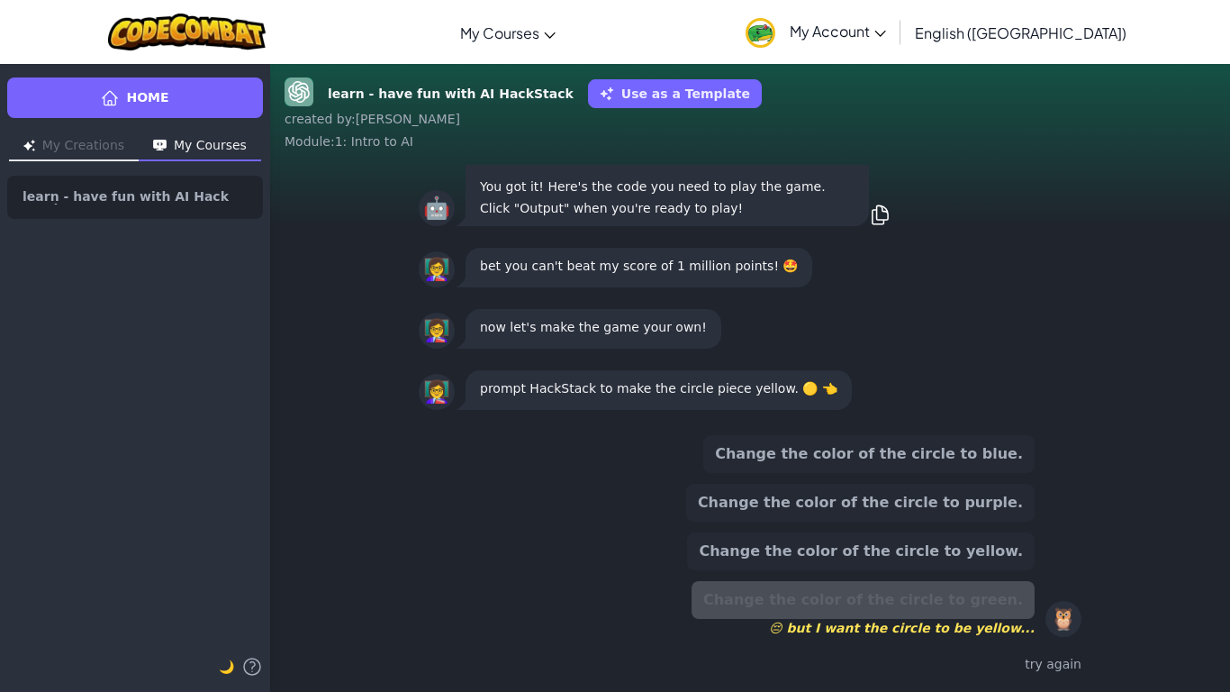
click at [1044, 654] on div "try again" at bounding box center [750, 664] width 663 height 26
click at [1047, 661] on div "try again" at bounding box center [750, 664] width 663 height 26
click at [951, 511] on button "Change the color of the circle to purple." at bounding box center [860, 503] width 348 height 38
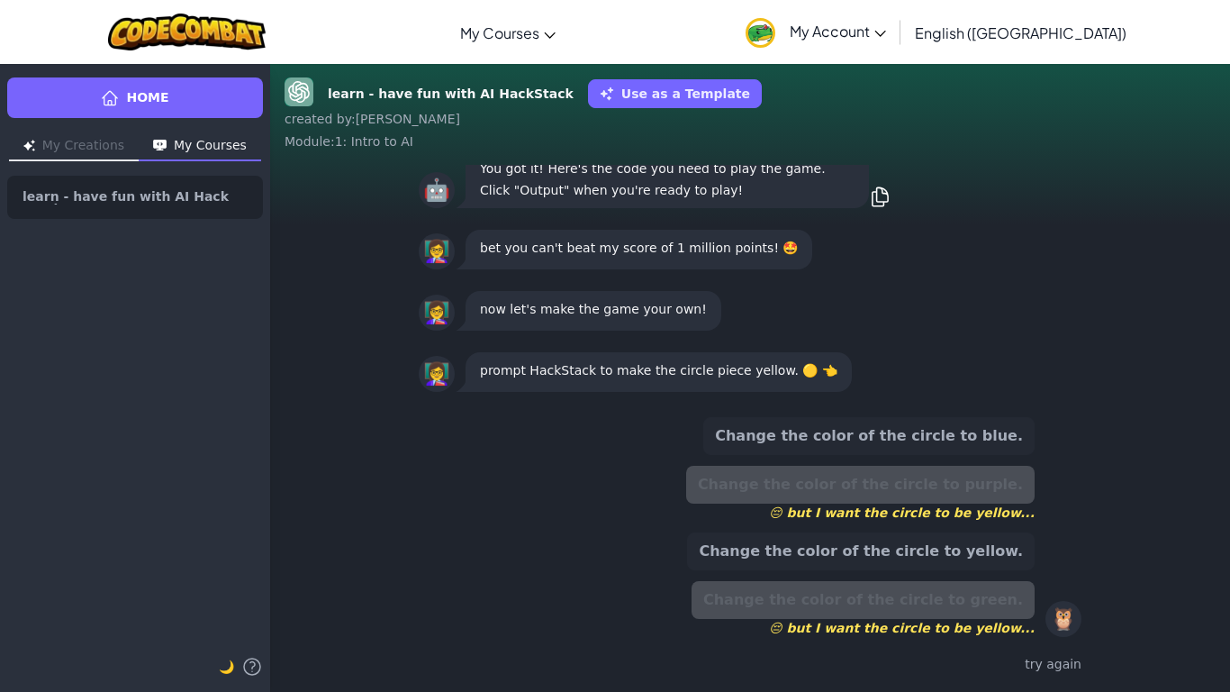
click at [977, 541] on button "Change the color of the circle to yellow." at bounding box center [861, 551] width 348 height 38
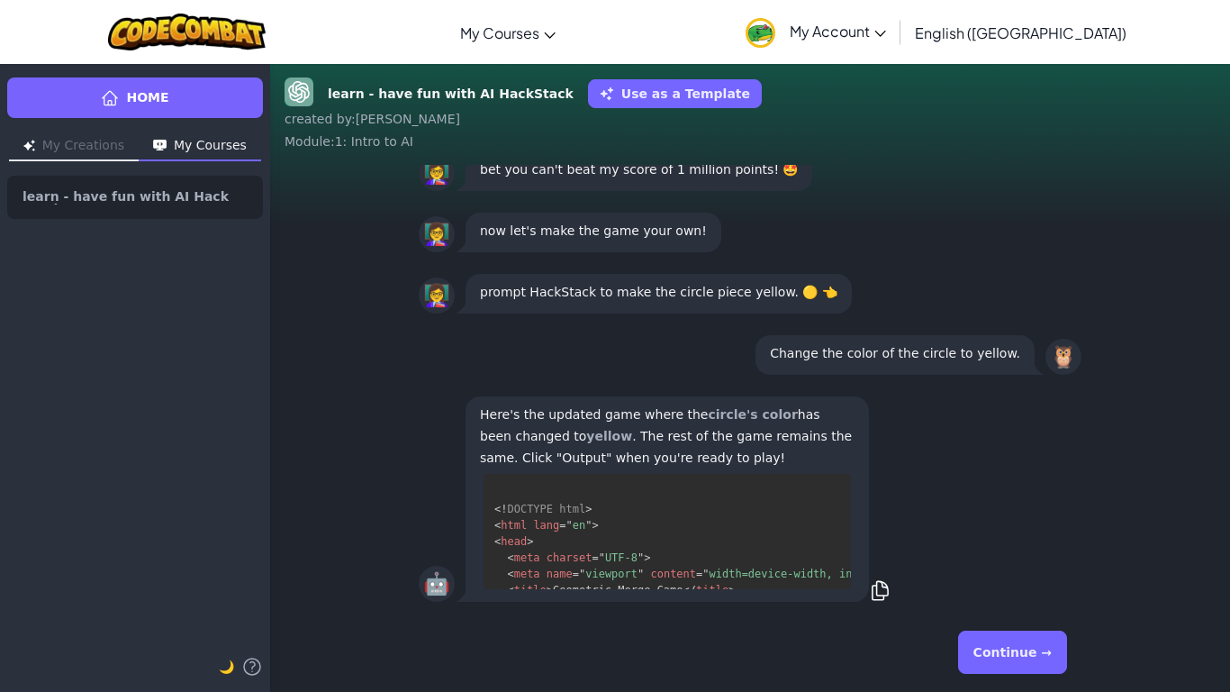
scroll to position [50, 0]
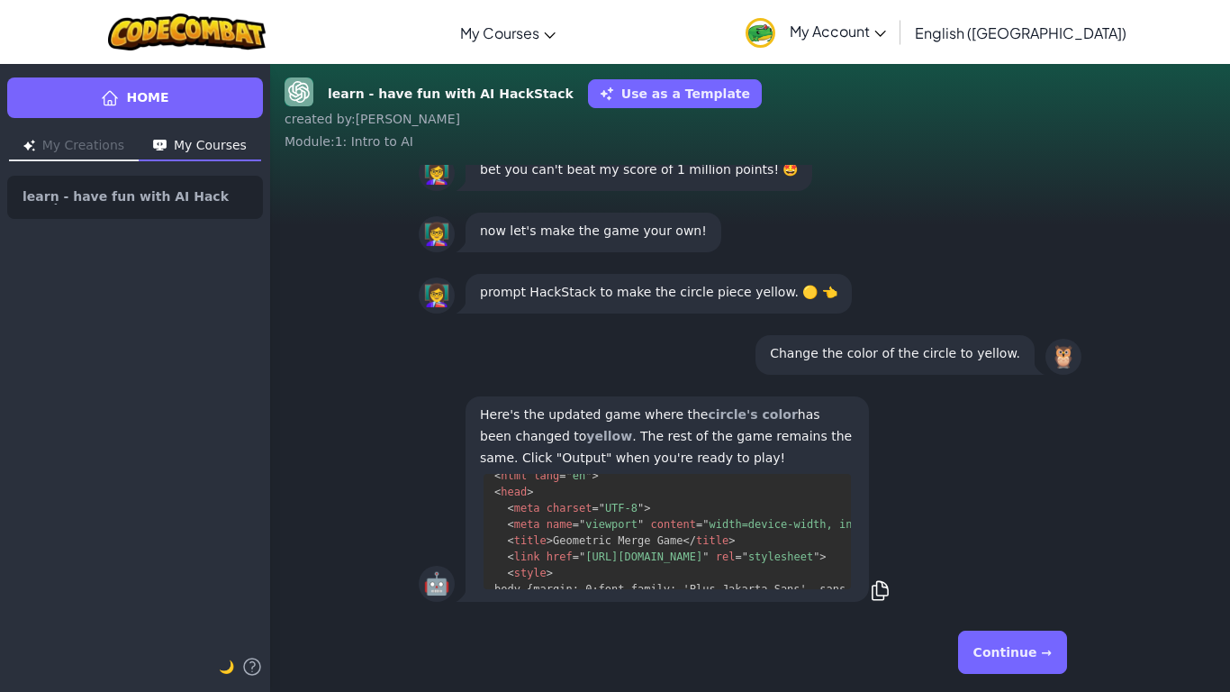
click at [1012, 656] on button "Continue →" at bounding box center [1012, 651] width 109 height 43
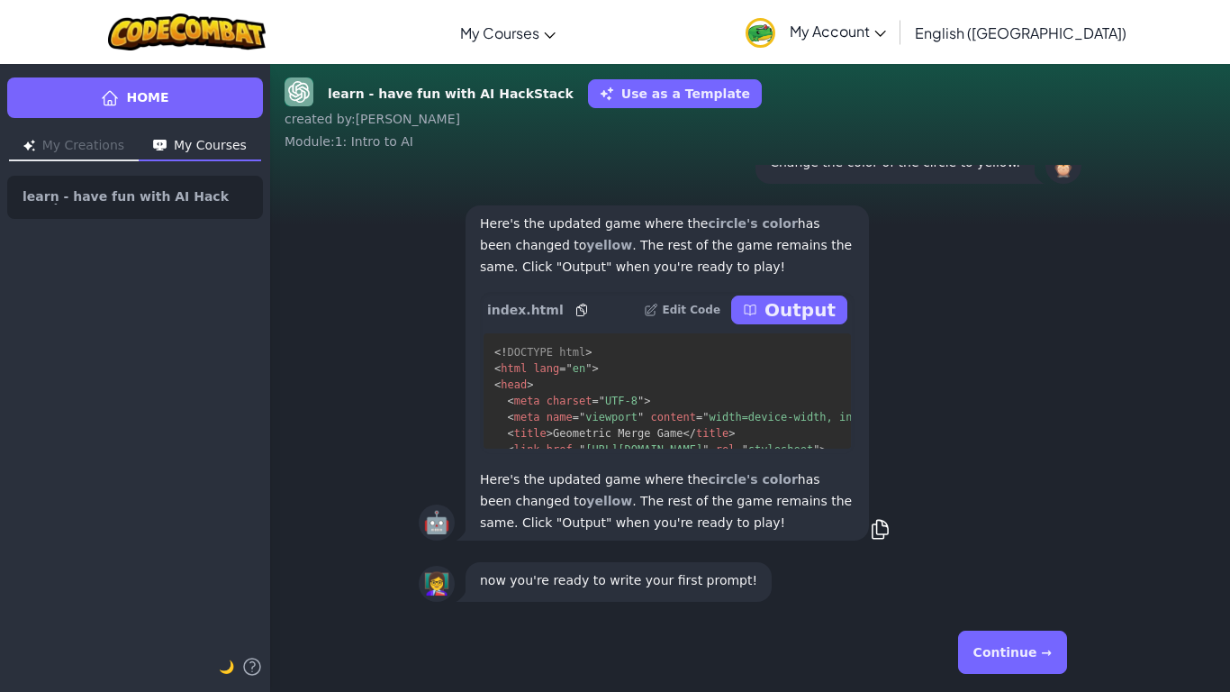
click at [1012, 656] on button "Continue →" at bounding box center [1012, 651] width 109 height 43
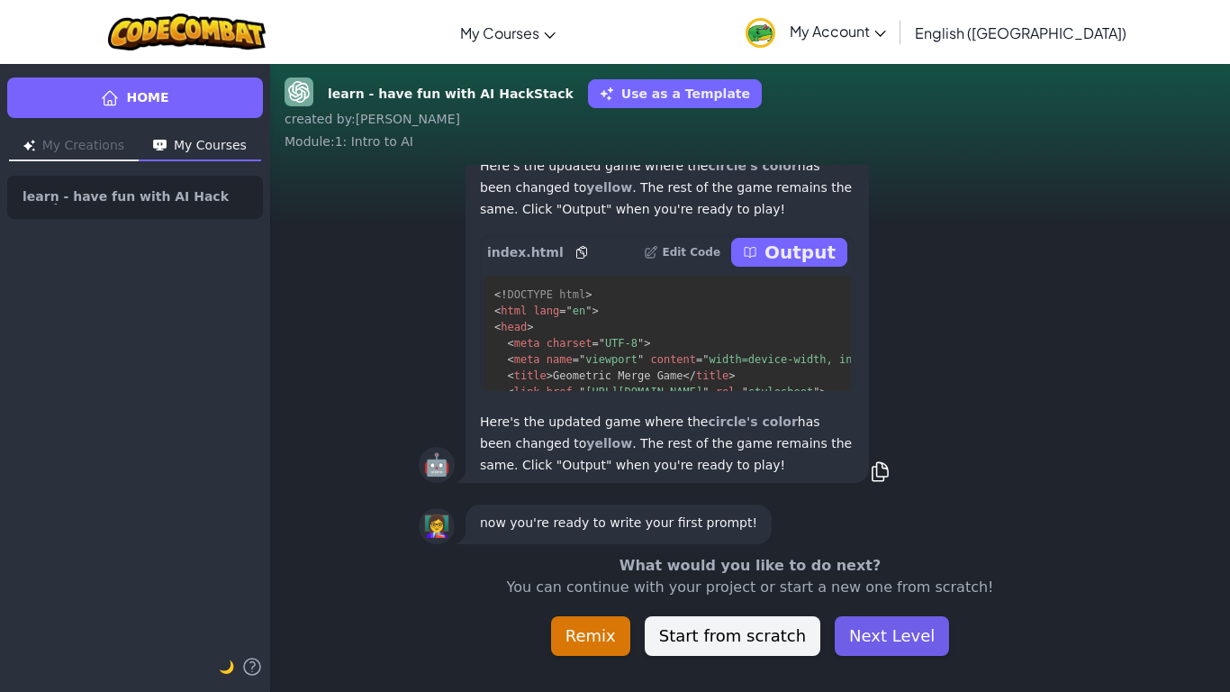
click at [882, 633] on button "Next Level" at bounding box center [892, 636] width 114 height 40
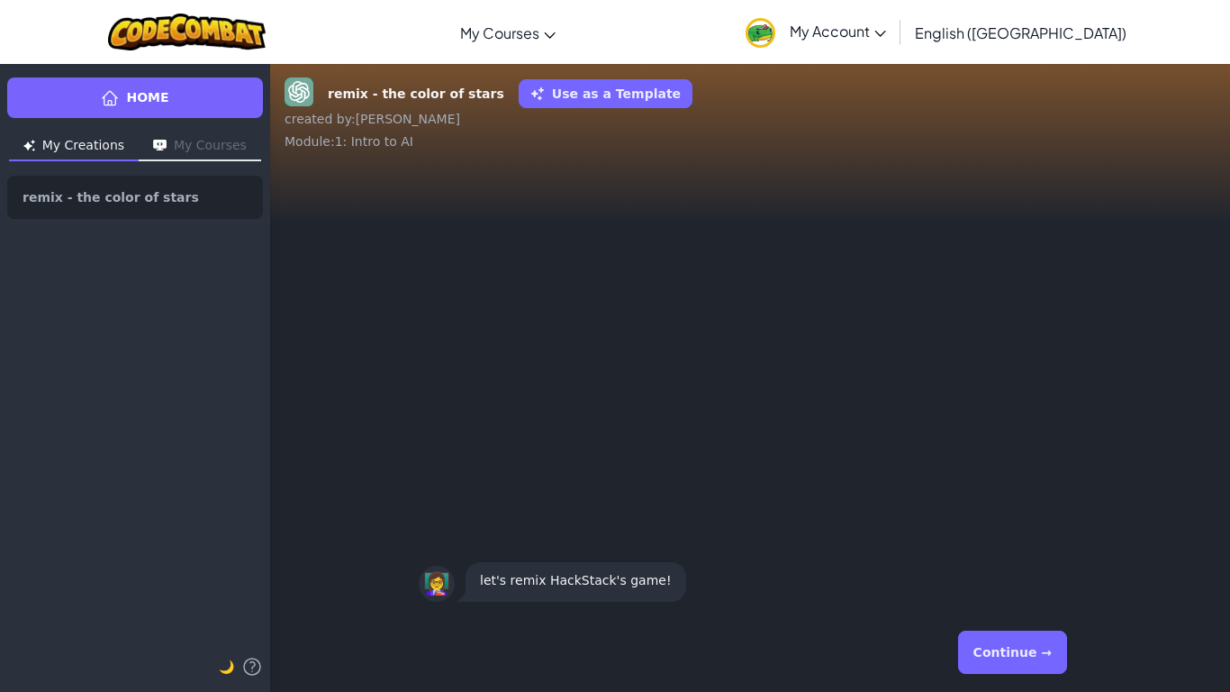
click at [1025, 646] on button "Continue →" at bounding box center [1012, 651] width 109 height 43
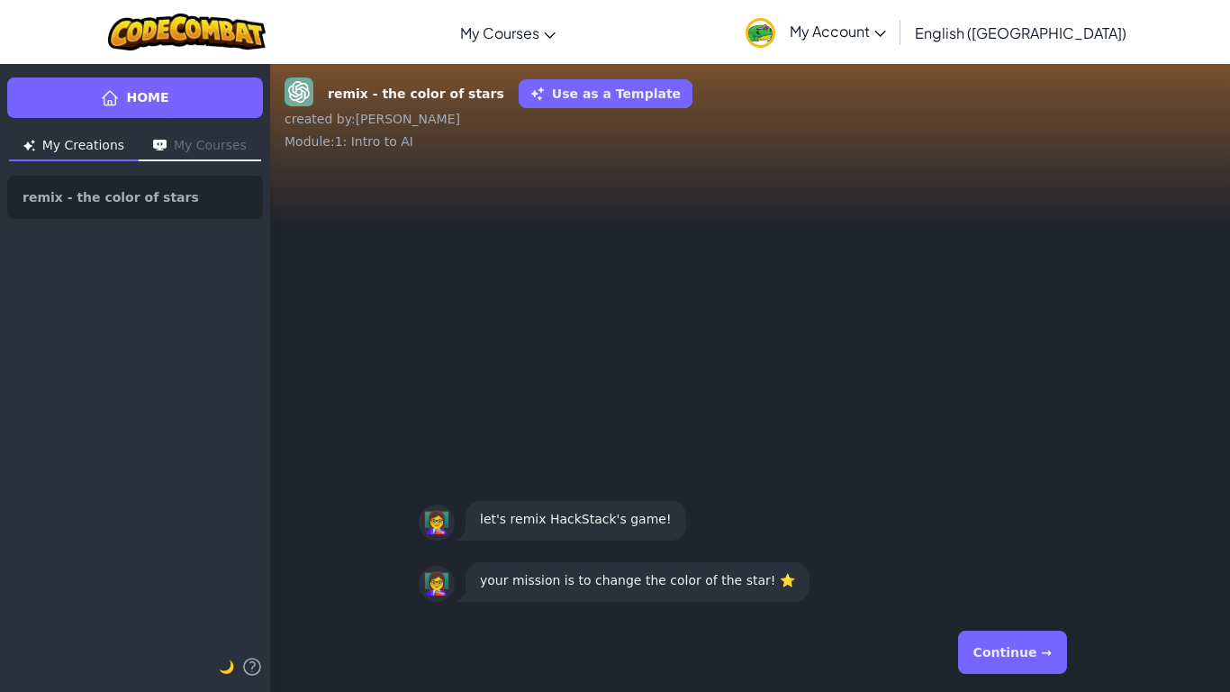
click at [1025, 646] on button "Continue →" at bounding box center [1012, 651] width 109 height 43
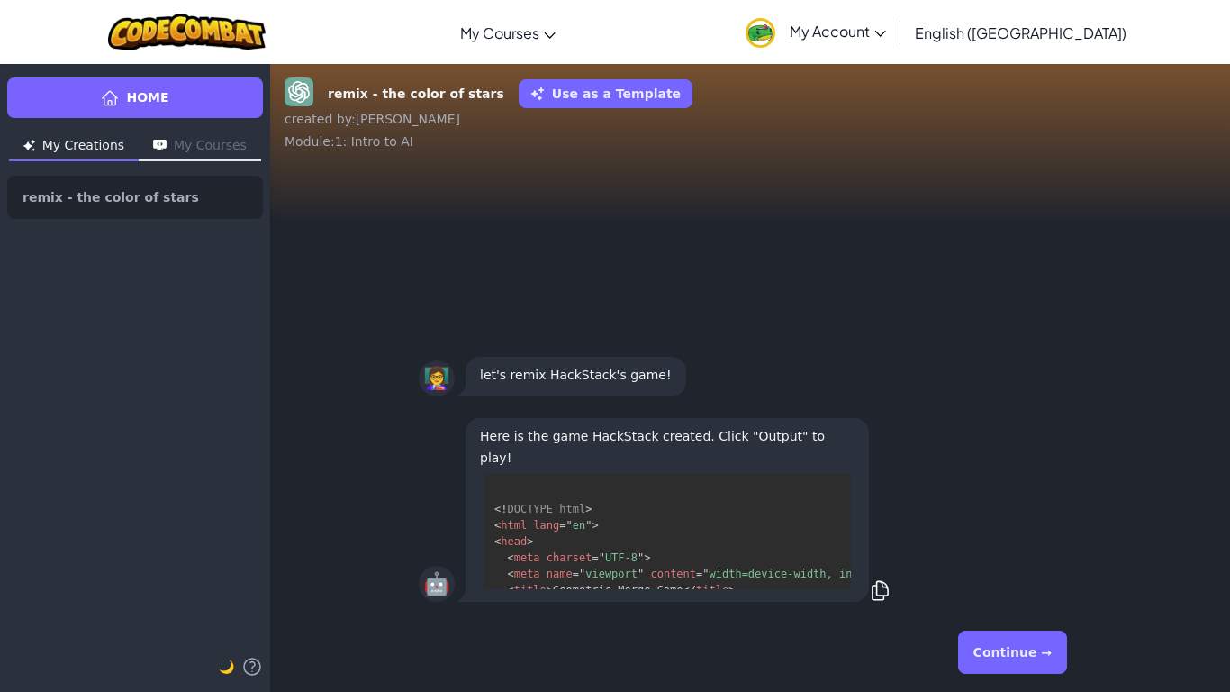
scroll to position [179, 0]
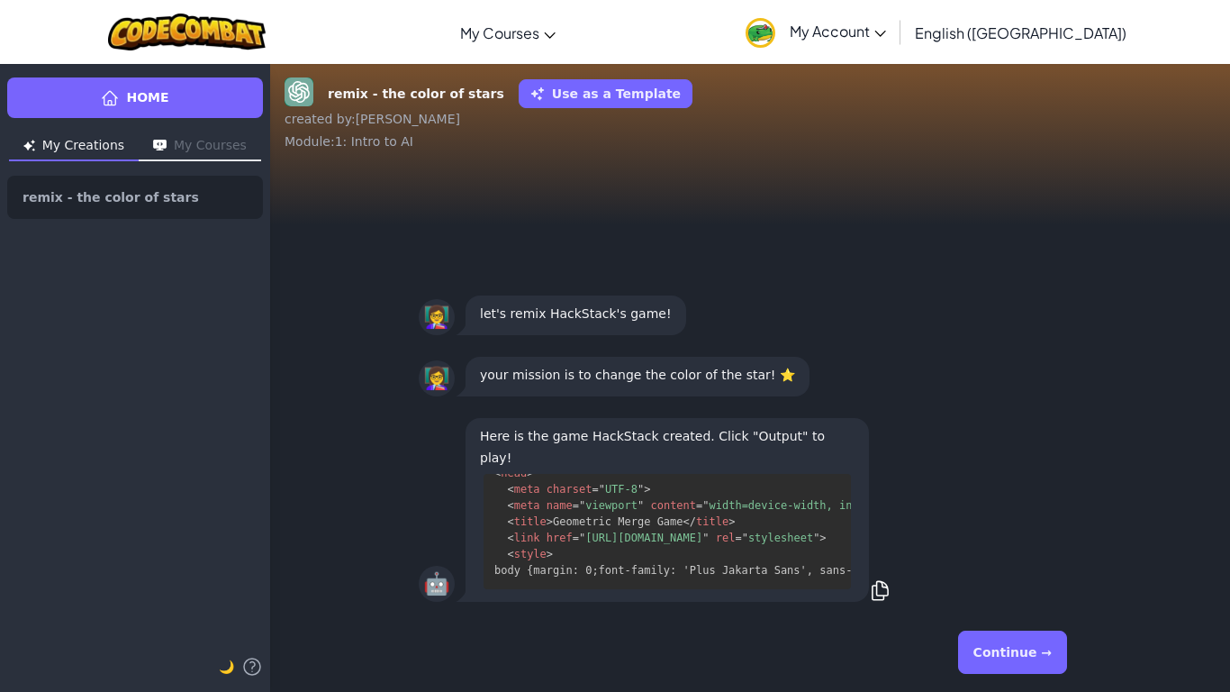
click at [1025, 646] on button "Continue →" at bounding box center [1012, 651] width 109 height 43
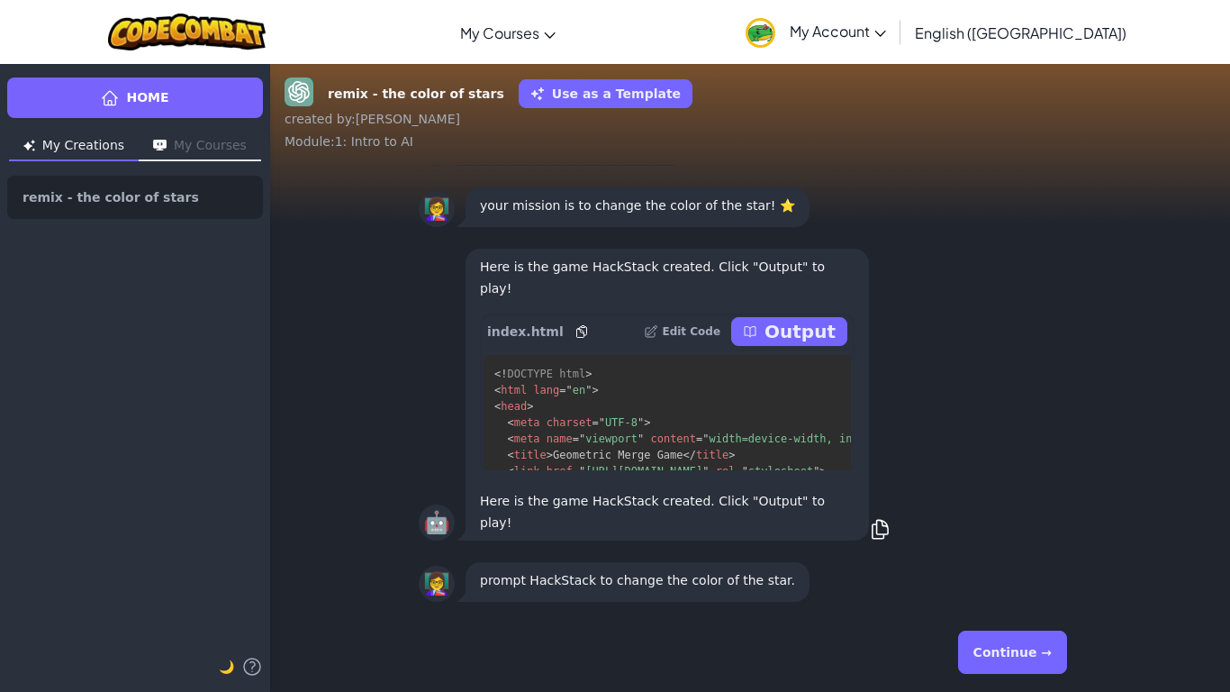
click at [1025, 646] on button "Continue →" at bounding box center [1012, 651] width 109 height 43
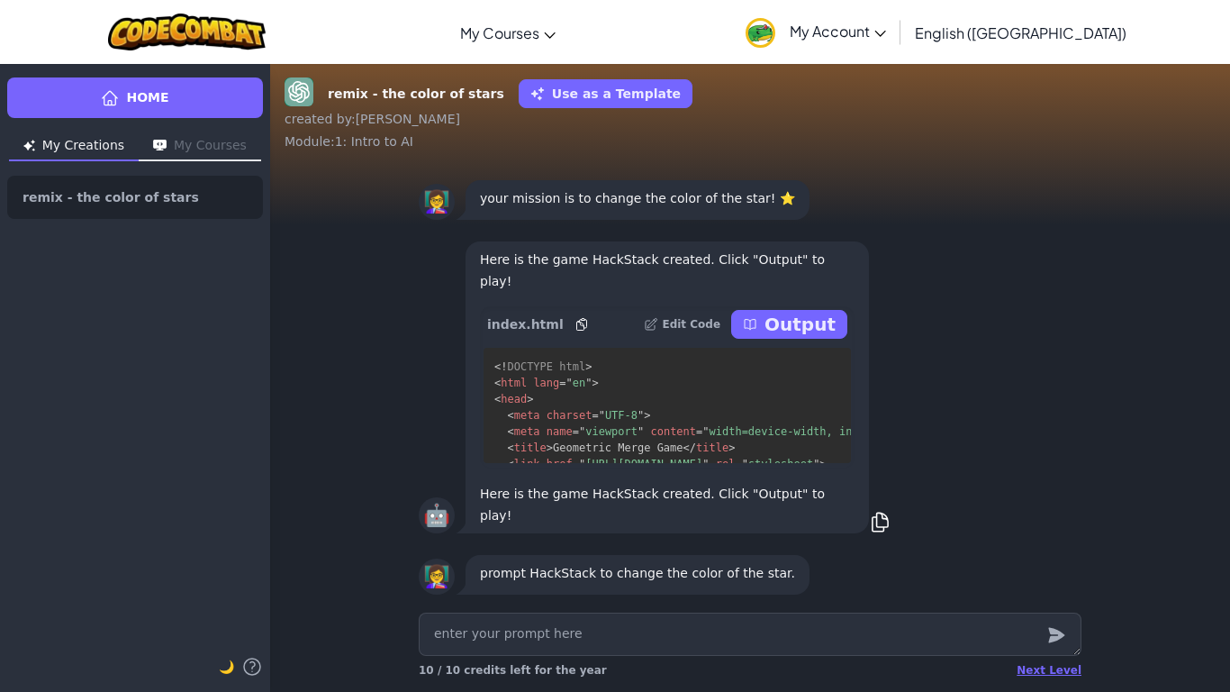
scroll to position [-7, 0]
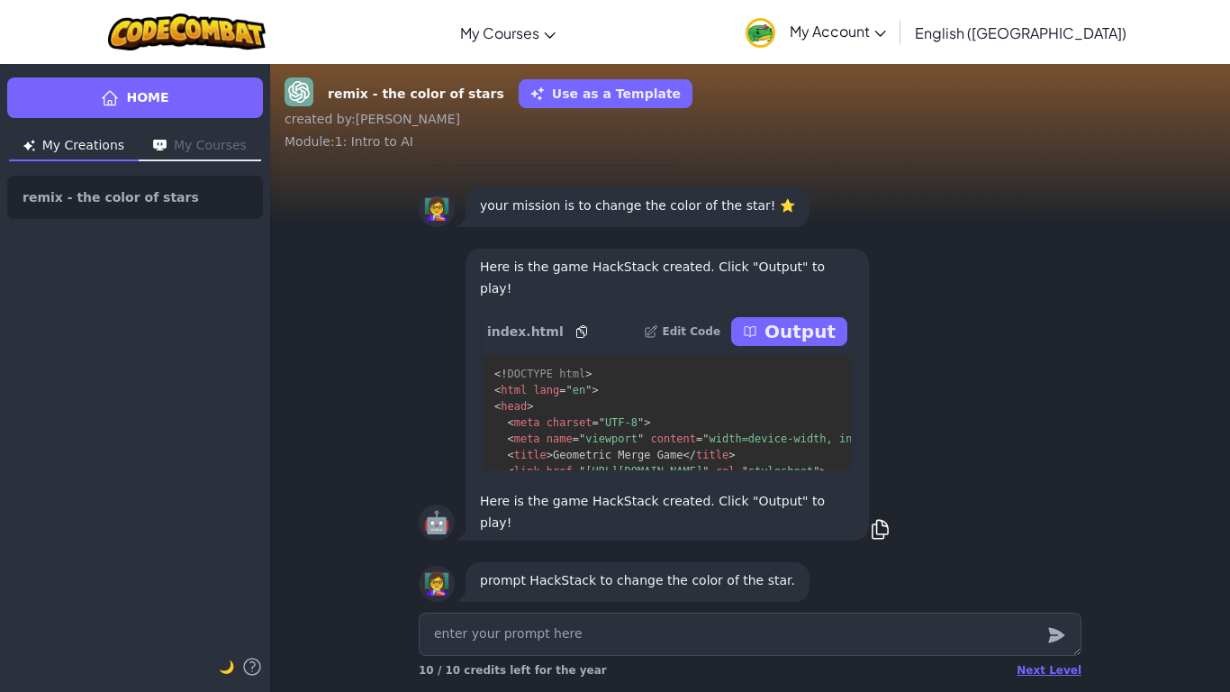
drag, startPoint x: 828, startPoint y: 404, endPoint x: 828, endPoint y: 418, distance: 13.5
click at [828, 417] on pre "<! DOCTYPE html > < html lang = " en " > < head > < meta charset = " UTF-8 " > …" at bounding box center [667, 412] width 367 height 115
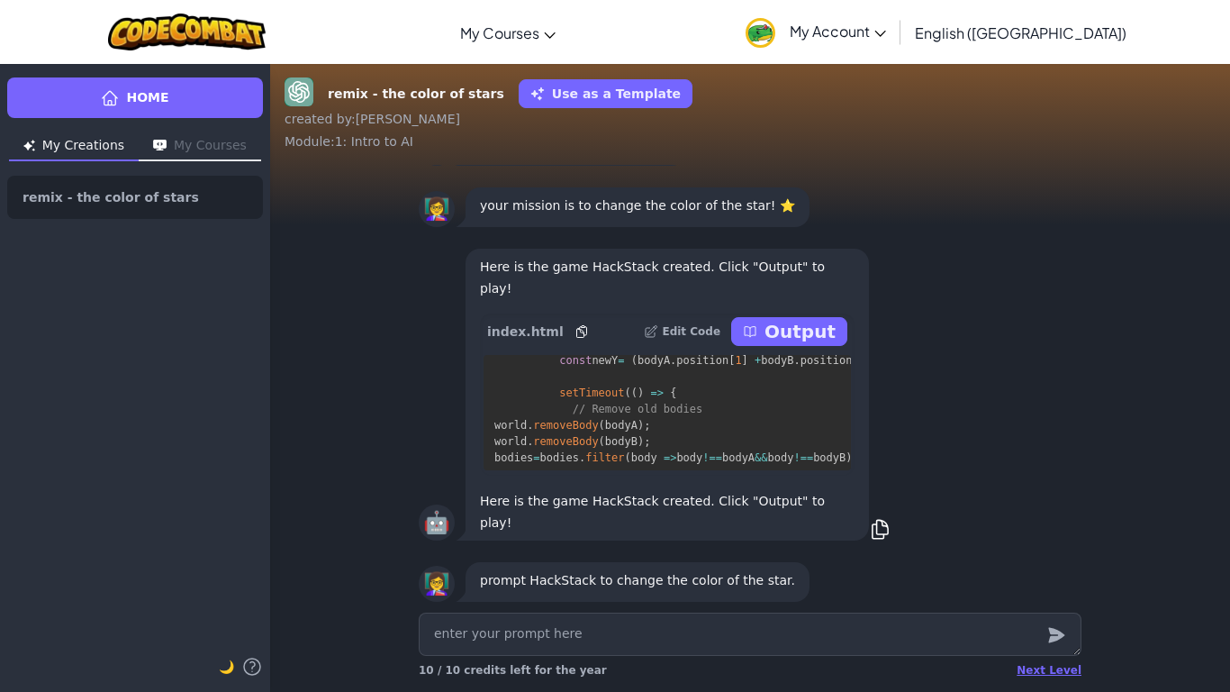
scroll to position [8867, 0]
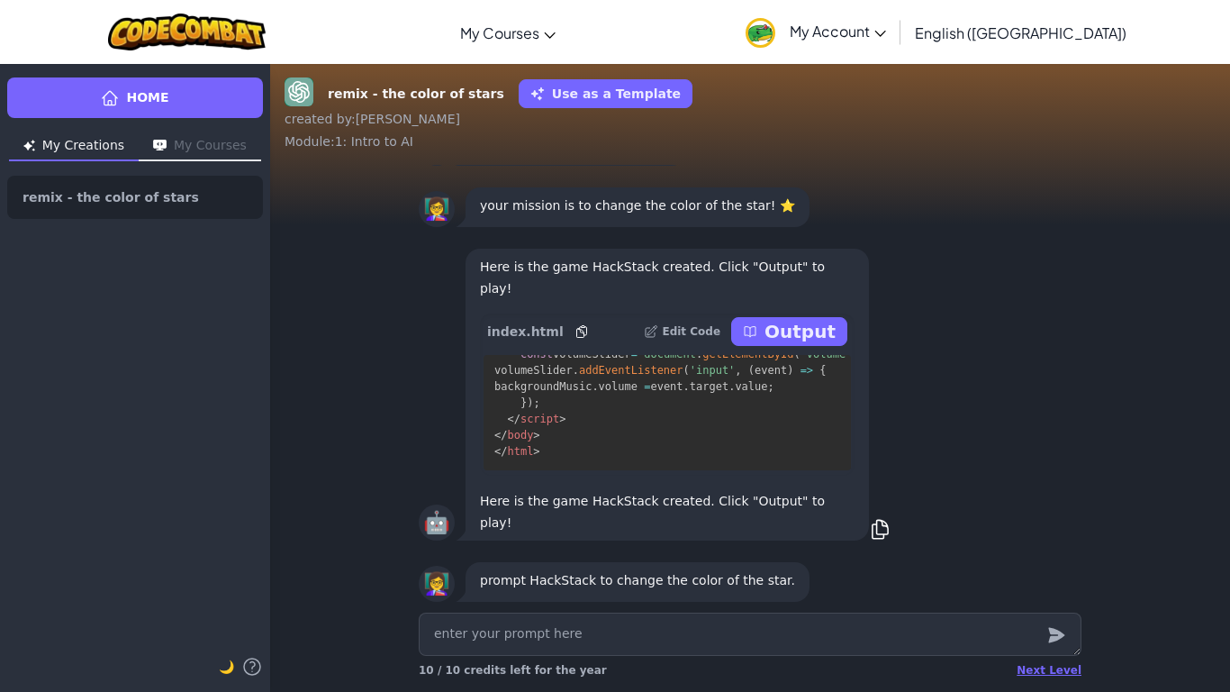
click at [804, 344] on p "Output" at bounding box center [799, 331] width 71 height 25
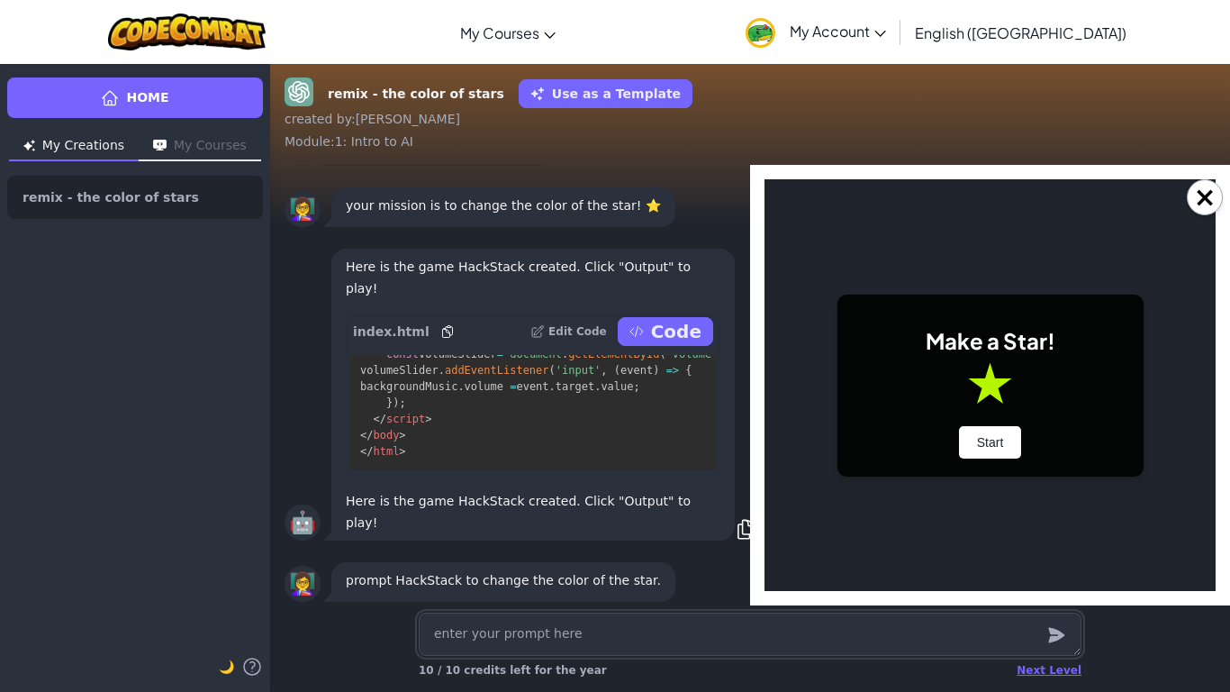
scroll to position [0, 0]
click at [981, 447] on button "Start" at bounding box center [990, 442] width 63 height 32
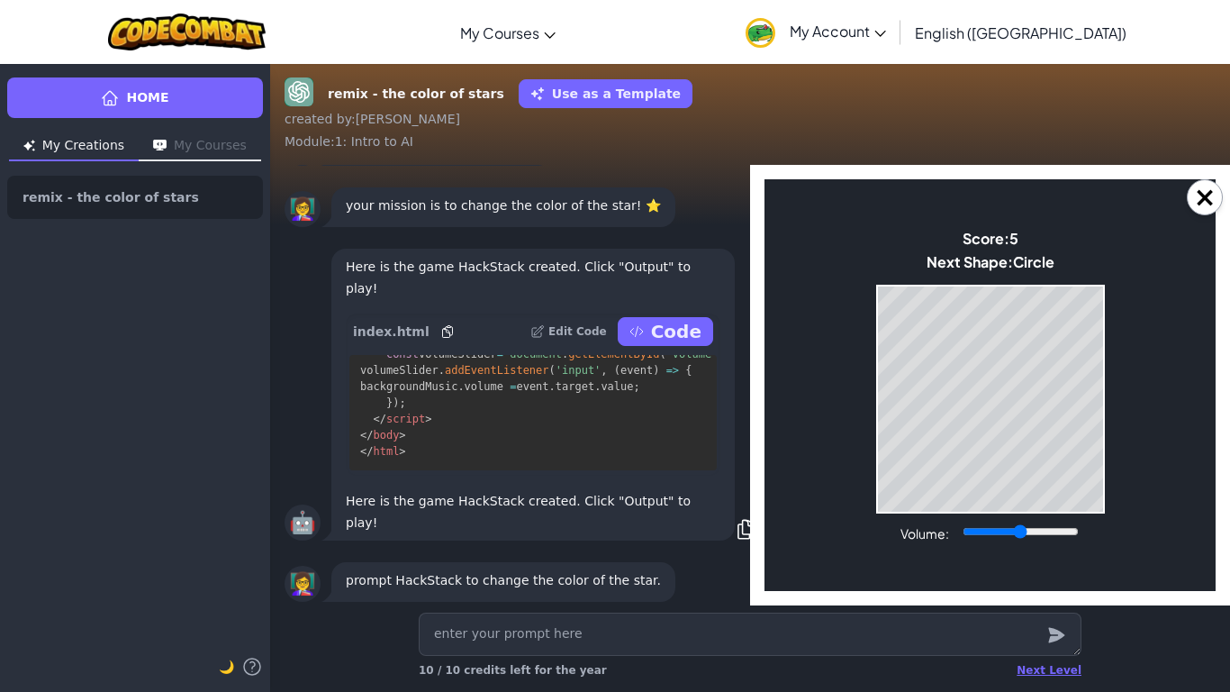
click at [1112, 423] on body "Make a Star! Start Score: 5 Next Shape: Circle Game Over Your stack reached the…" at bounding box center [989, 385] width 451 height 412
click at [1054, 668] on div "Next Level" at bounding box center [1049, 670] width 65 height 14
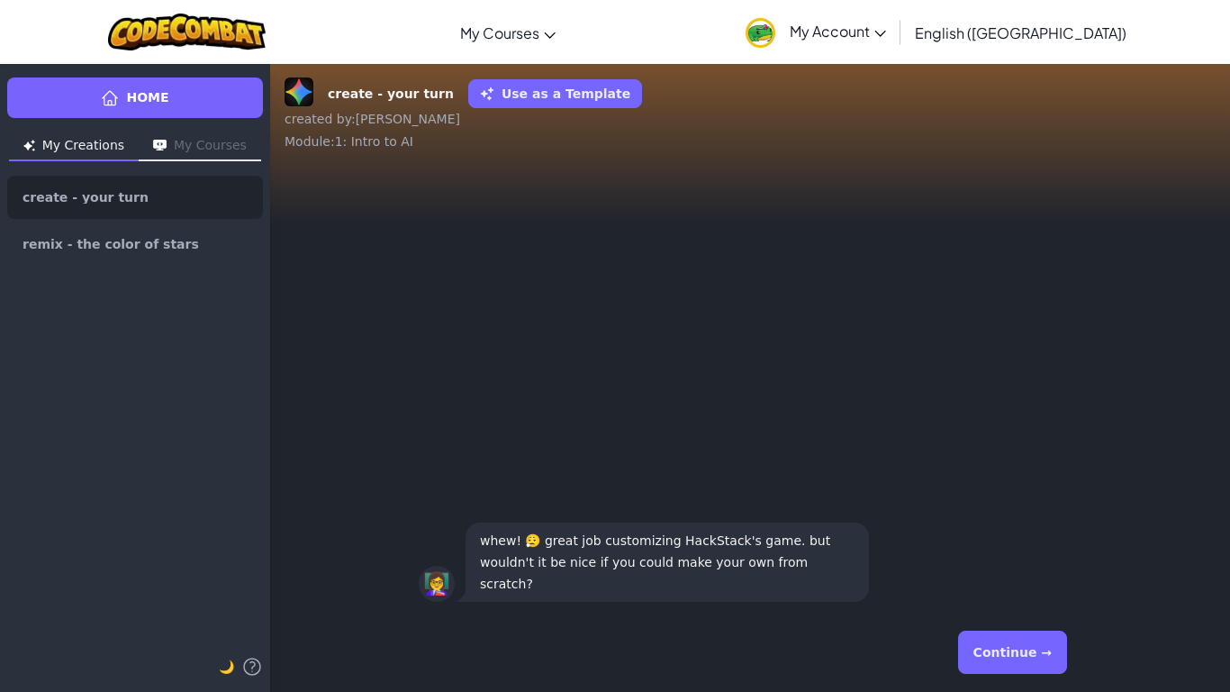
click at [1039, 654] on button "Continue →" at bounding box center [1012, 651] width 109 height 43
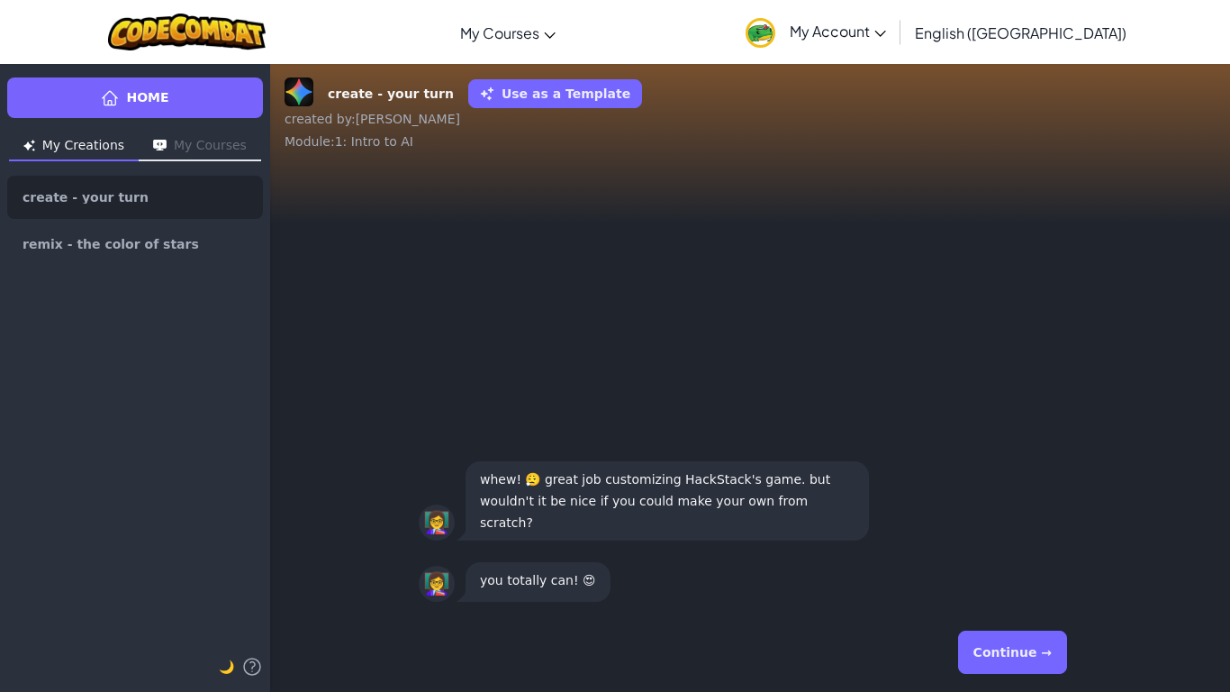
click at [1039, 654] on button "Continue →" at bounding box center [1012, 651] width 109 height 43
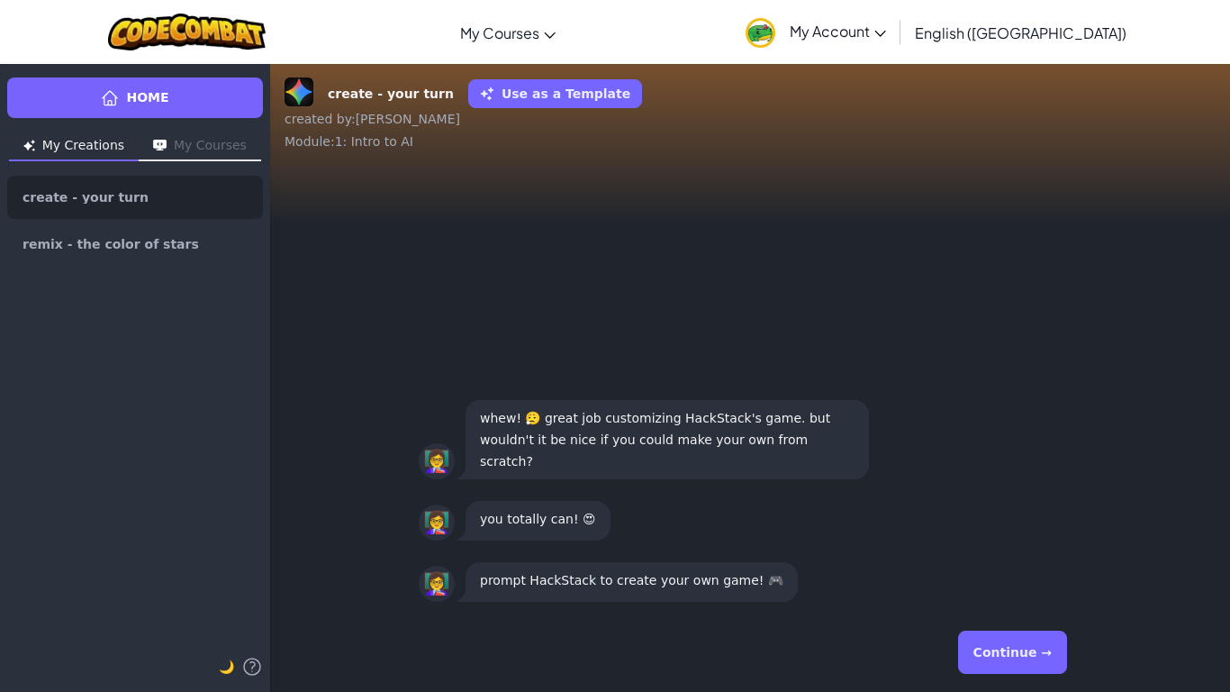
click at [1039, 654] on button "Continue →" at bounding box center [1012, 651] width 109 height 43
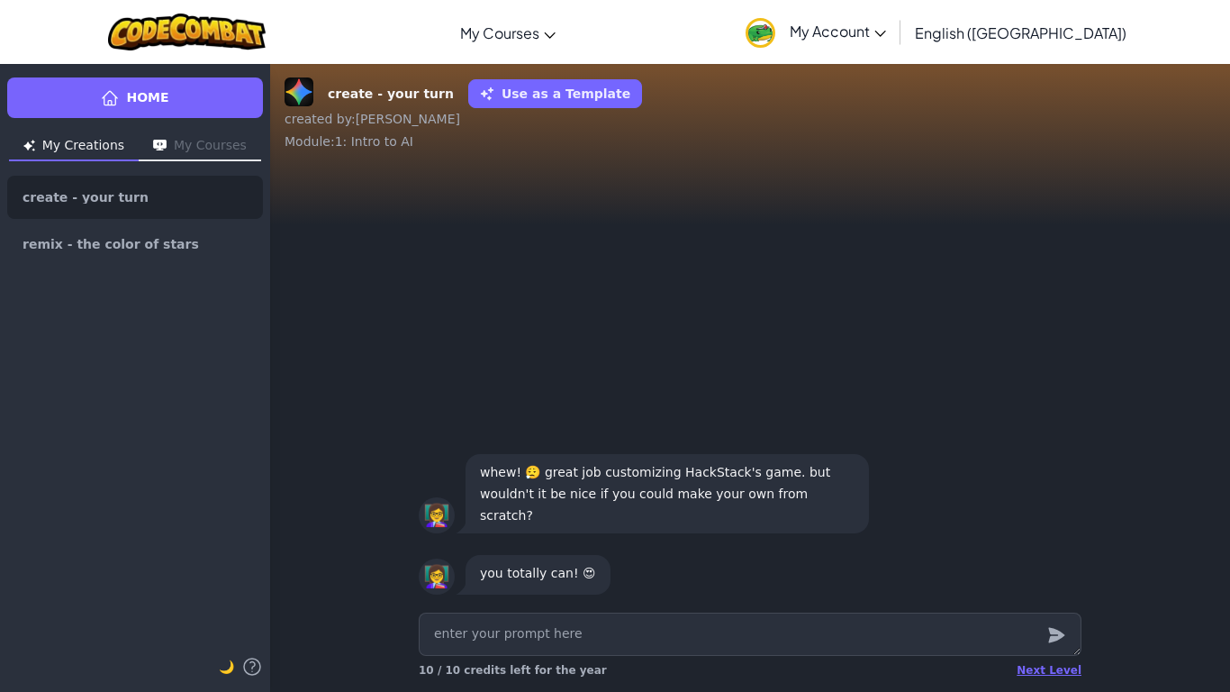
click at [1039, 654] on div at bounding box center [1056, 633] width 36 height 43
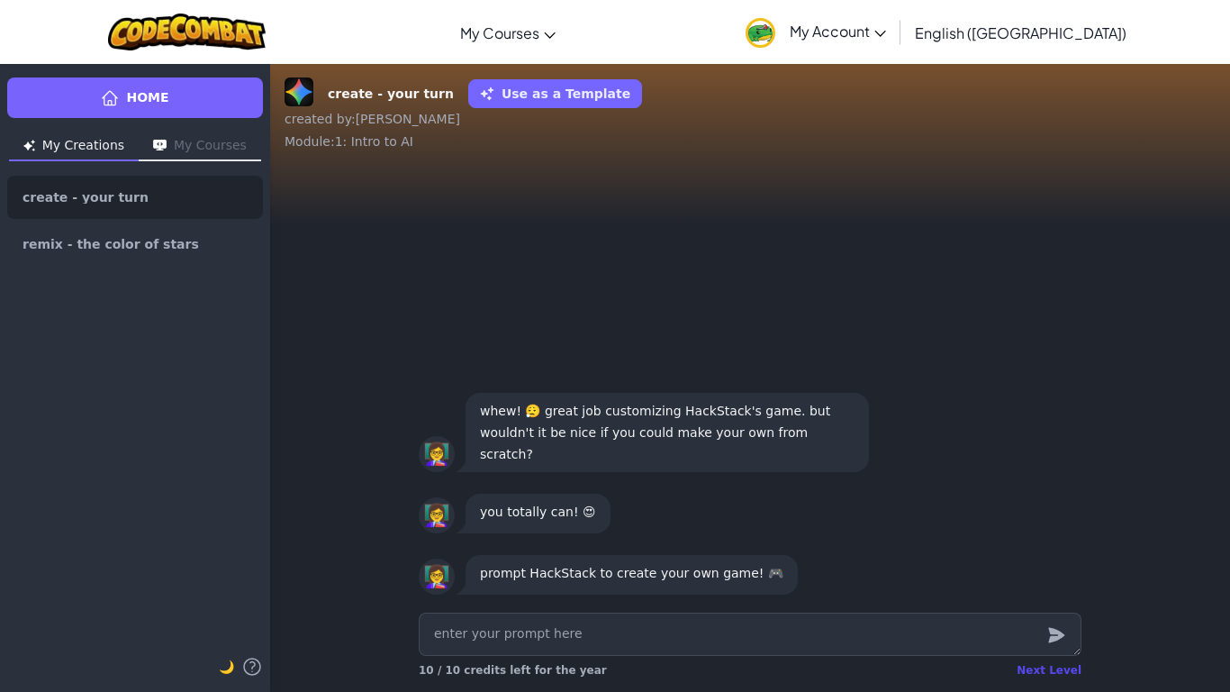
click at [1056, 664] on div "Next Level" at bounding box center [1049, 670] width 65 height 14
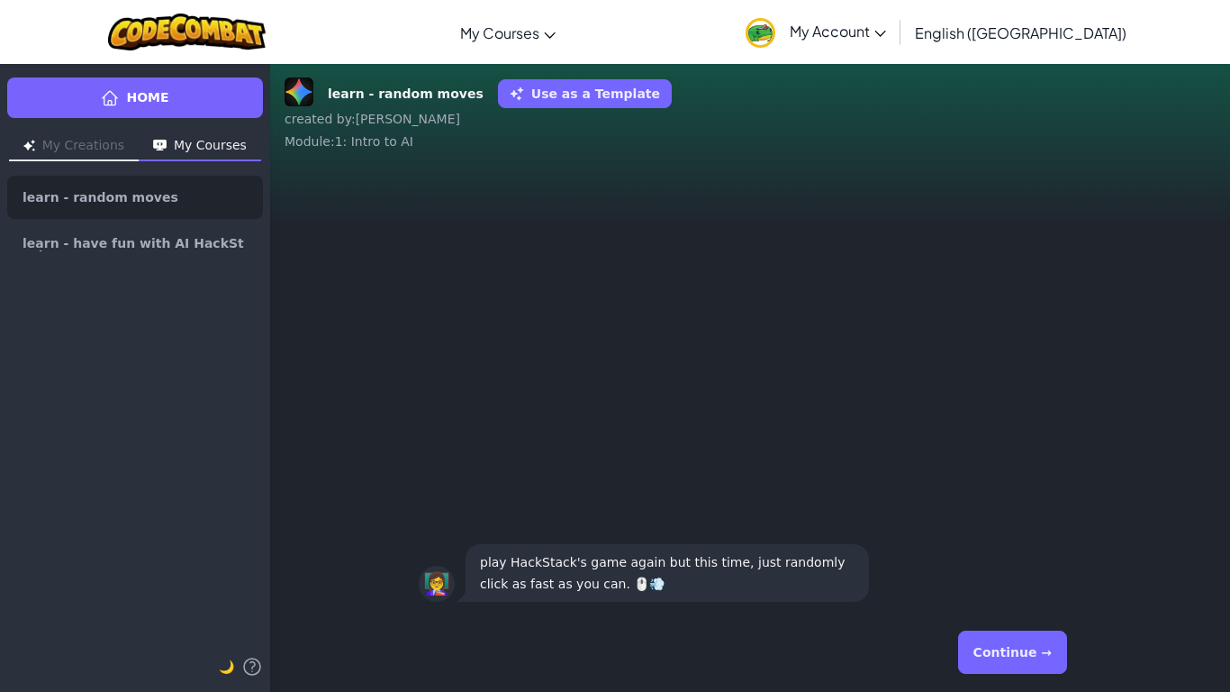
click at [1021, 656] on button "Continue →" at bounding box center [1012, 651] width 109 height 43
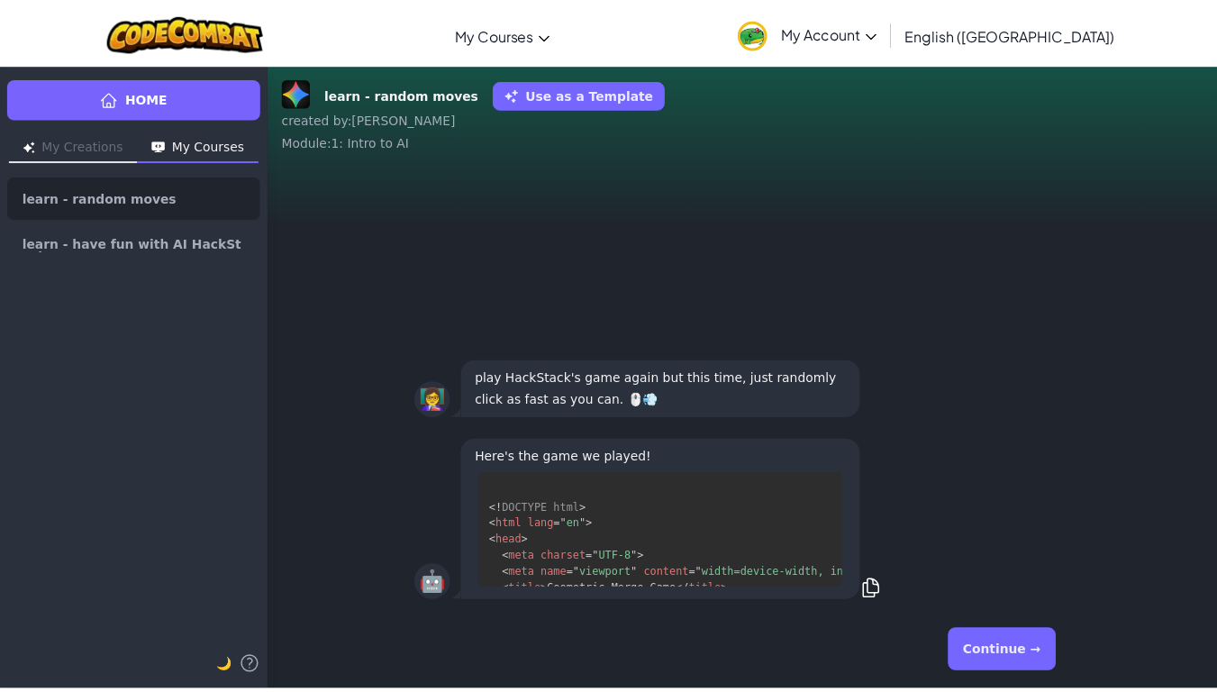
scroll to position [309, 0]
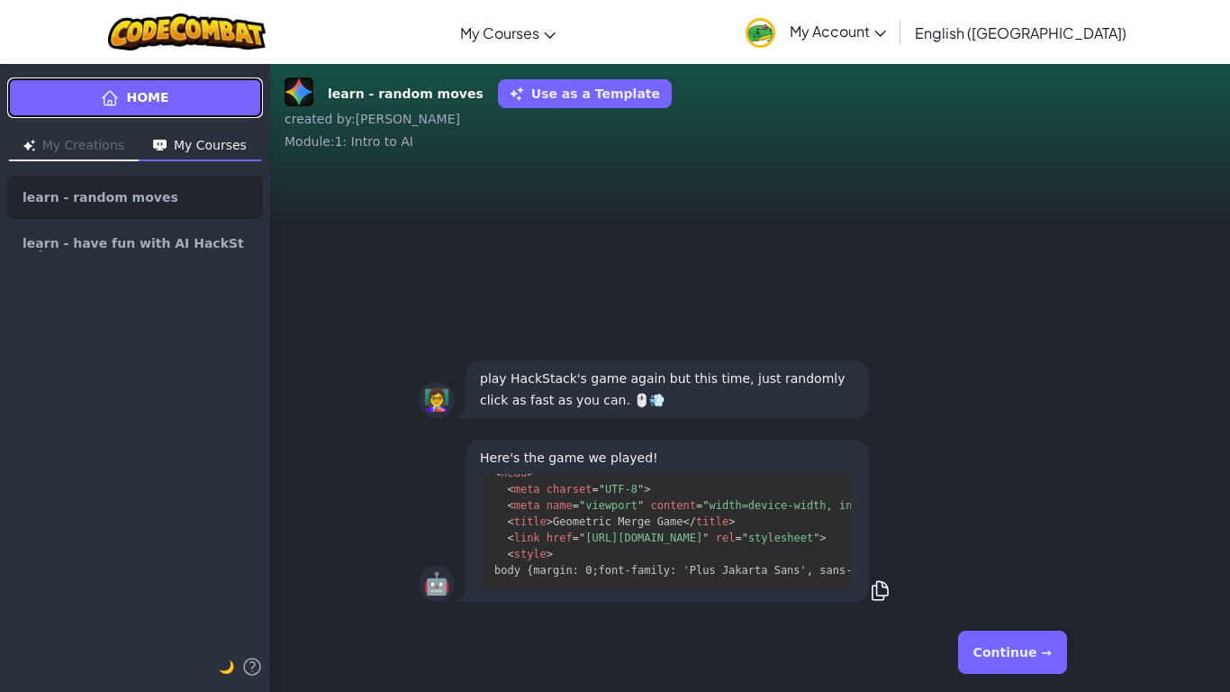
click at [119, 103] on icon at bounding box center [110, 98] width 18 height 18
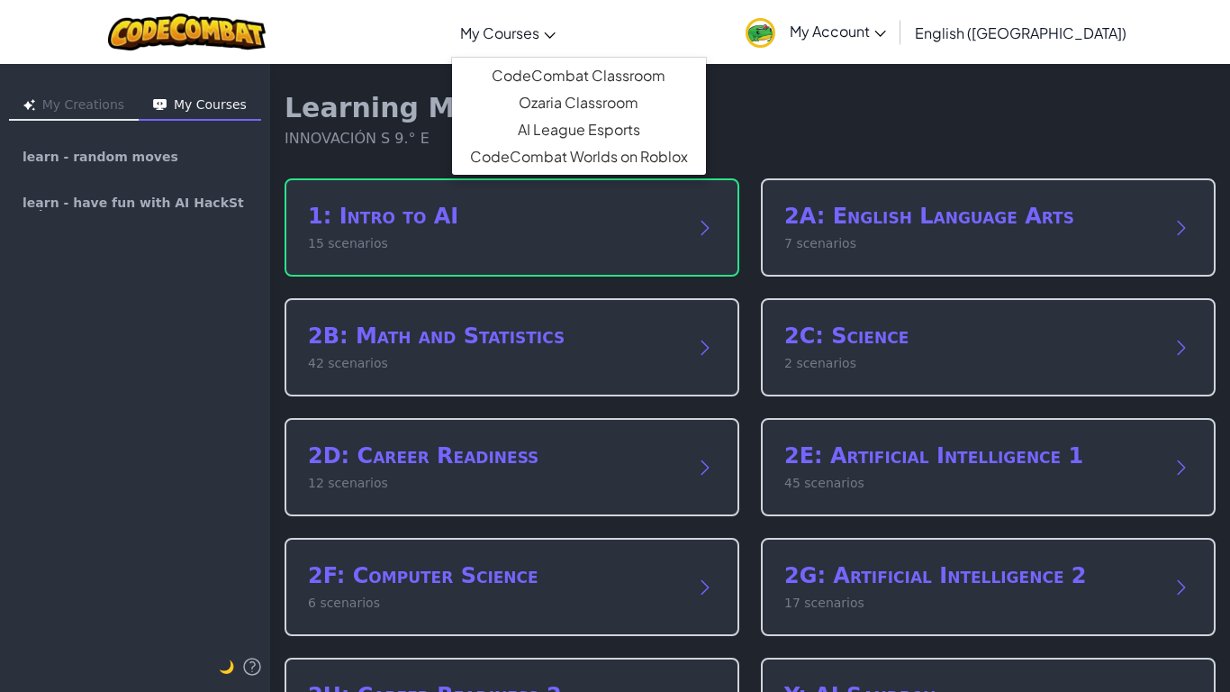
click at [539, 32] on span "My Courses" at bounding box center [499, 32] width 79 height 19
click at [604, 68] on link "CodeCombat Classroom" at bounding box center [579, 75] width 254 height 27
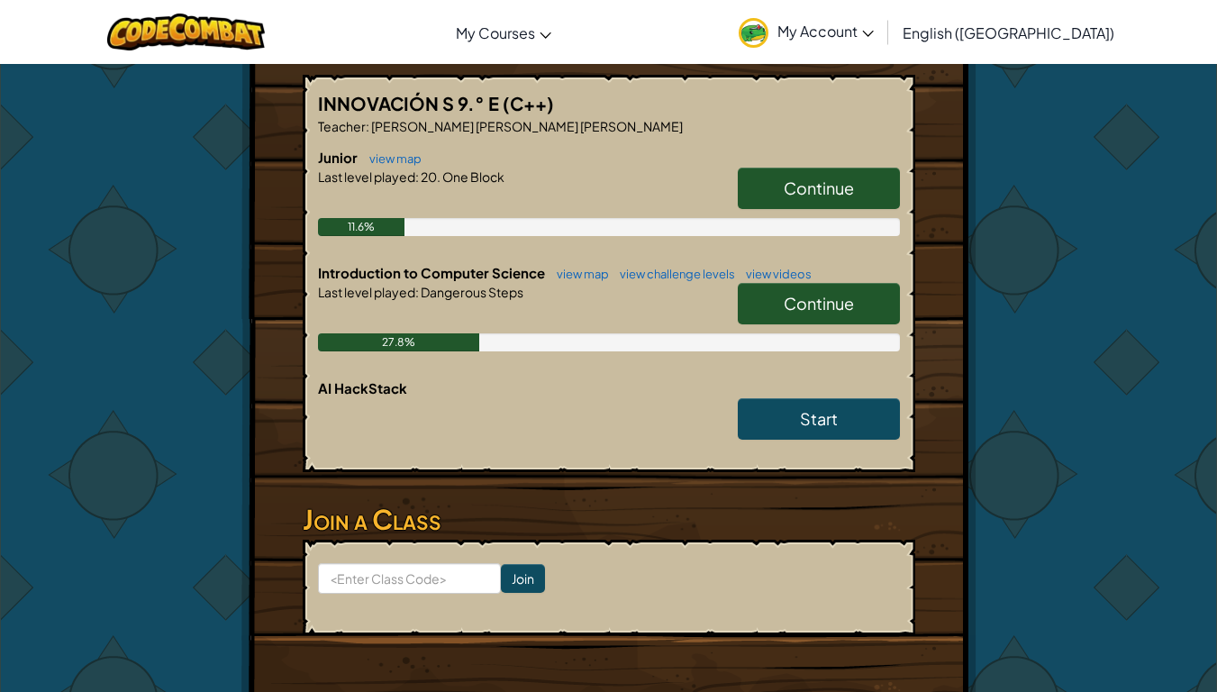
scroll to position [381, 0]
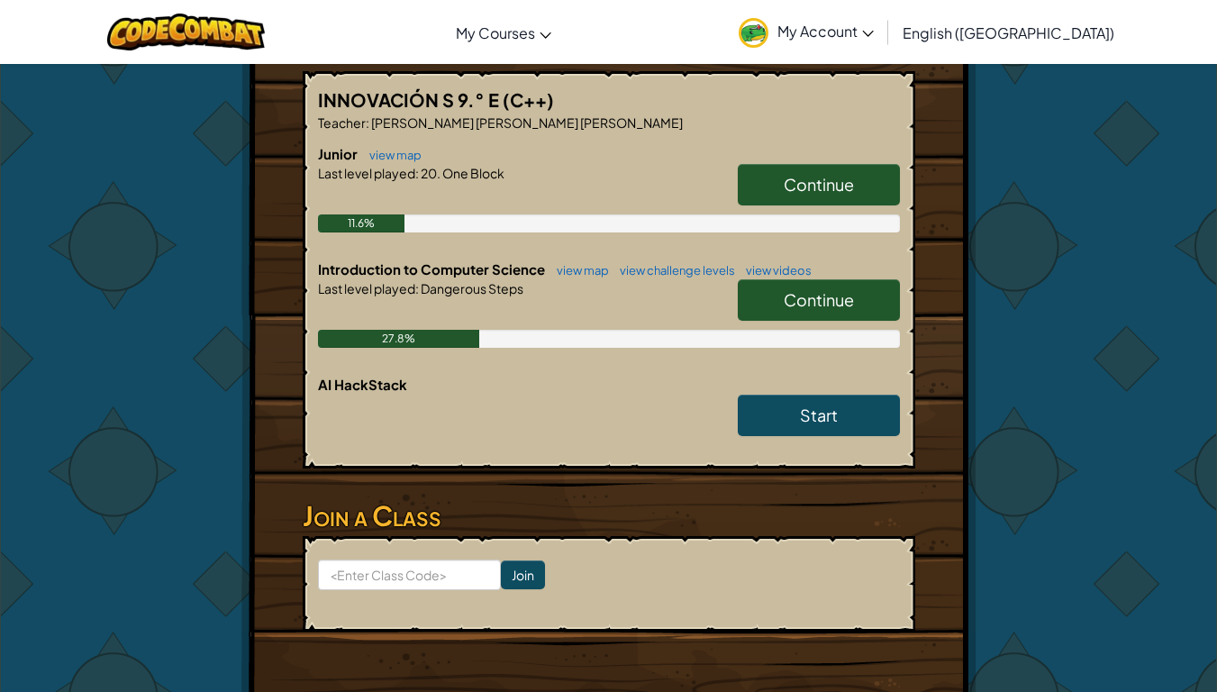
click at [769, 290] on link "Continue" at bounding box center [818, 299] width 162 height 41
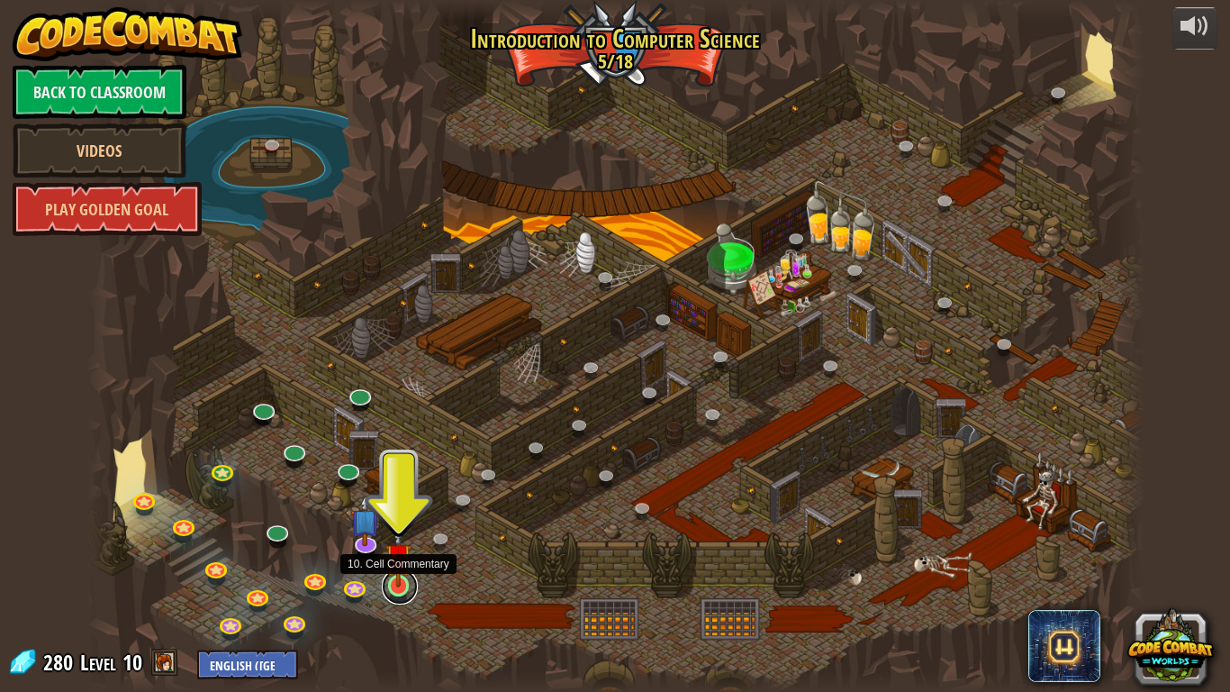
click at [396, 592] on link at bounding box center [400, 586] width 36 height 36
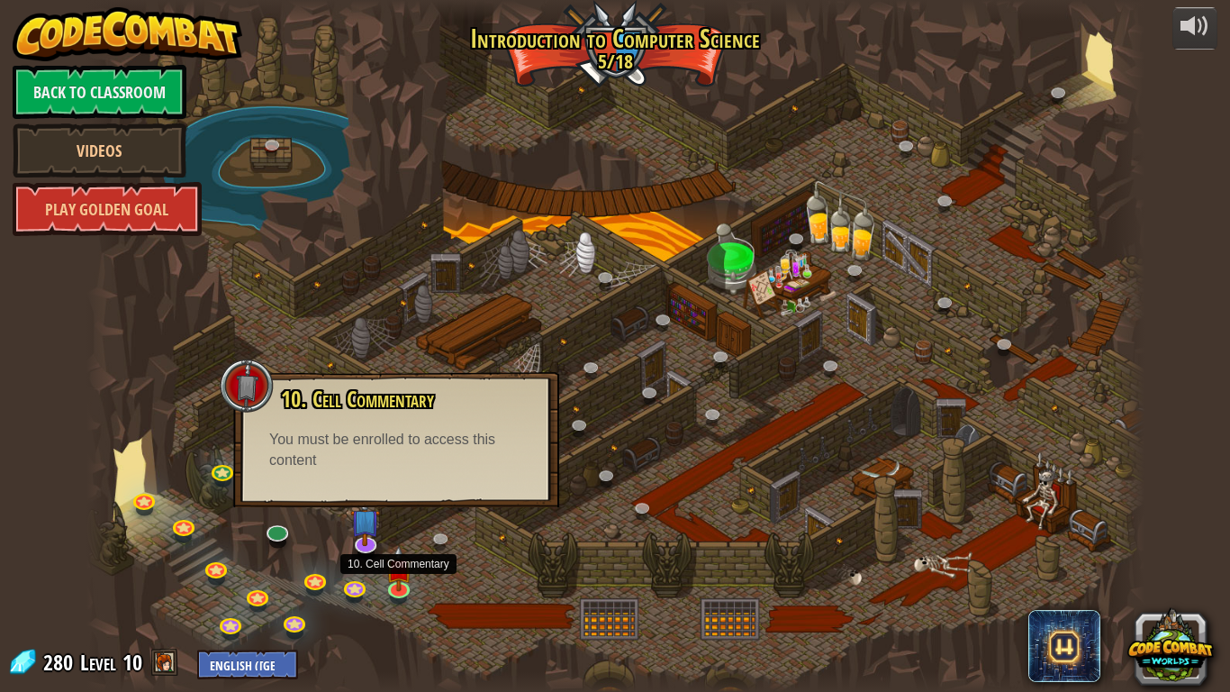
click at [457, 477] on div "10. Cell Commentary Trapped in a prison cell with the famous wizard! Say the pa…" at bounding box center [396, 439] width 326 height 135
click at [149, 110] on link "Back to Classroom" at bounding box center [100, 92] width 174 height 54
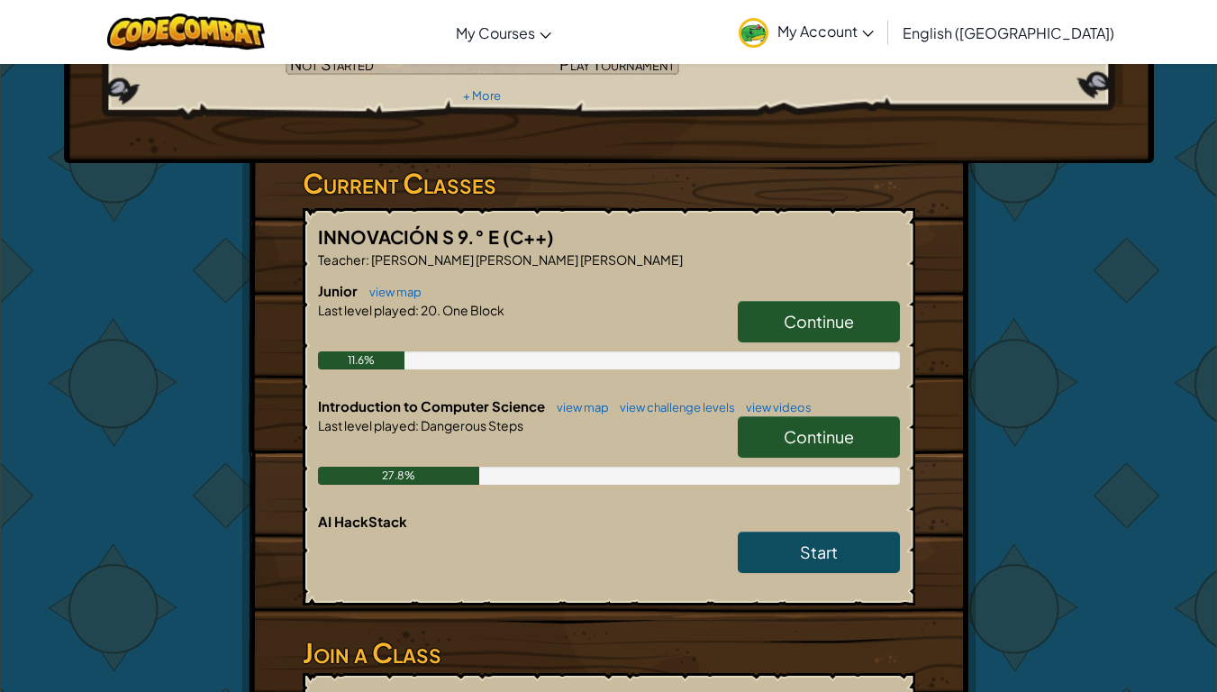
scroll to position [324, 0]
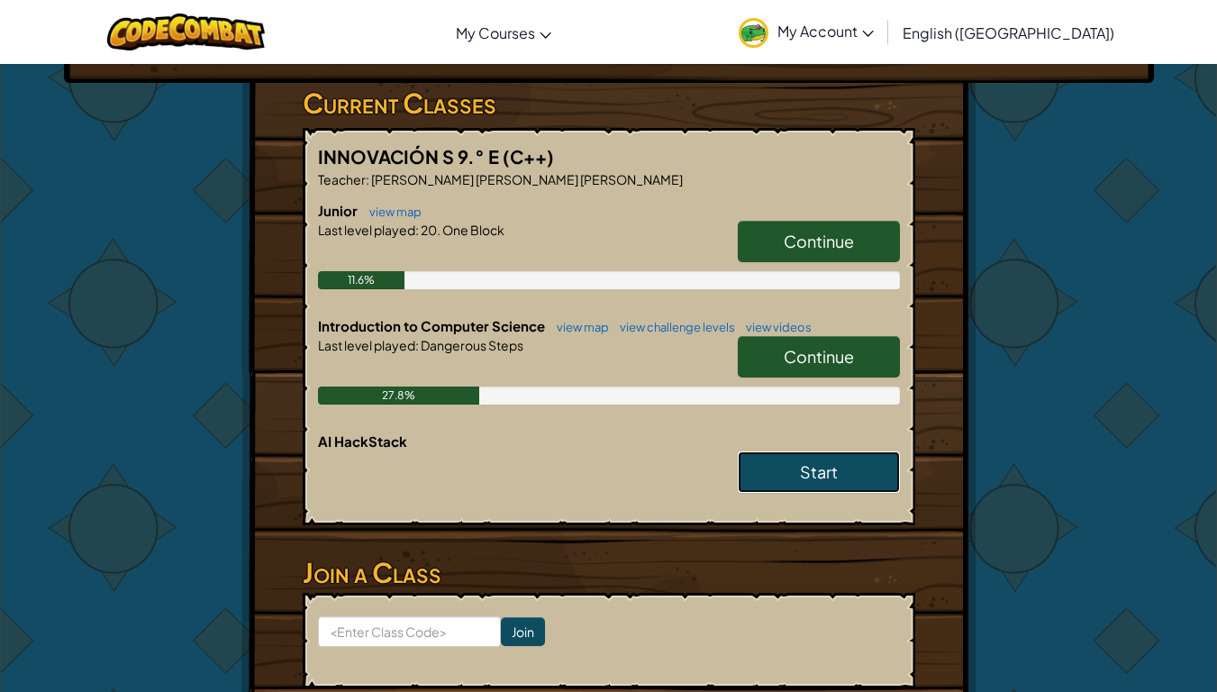
click at [809, 469] on span "Start" at bounding box center [819, 471] width 38 height 21
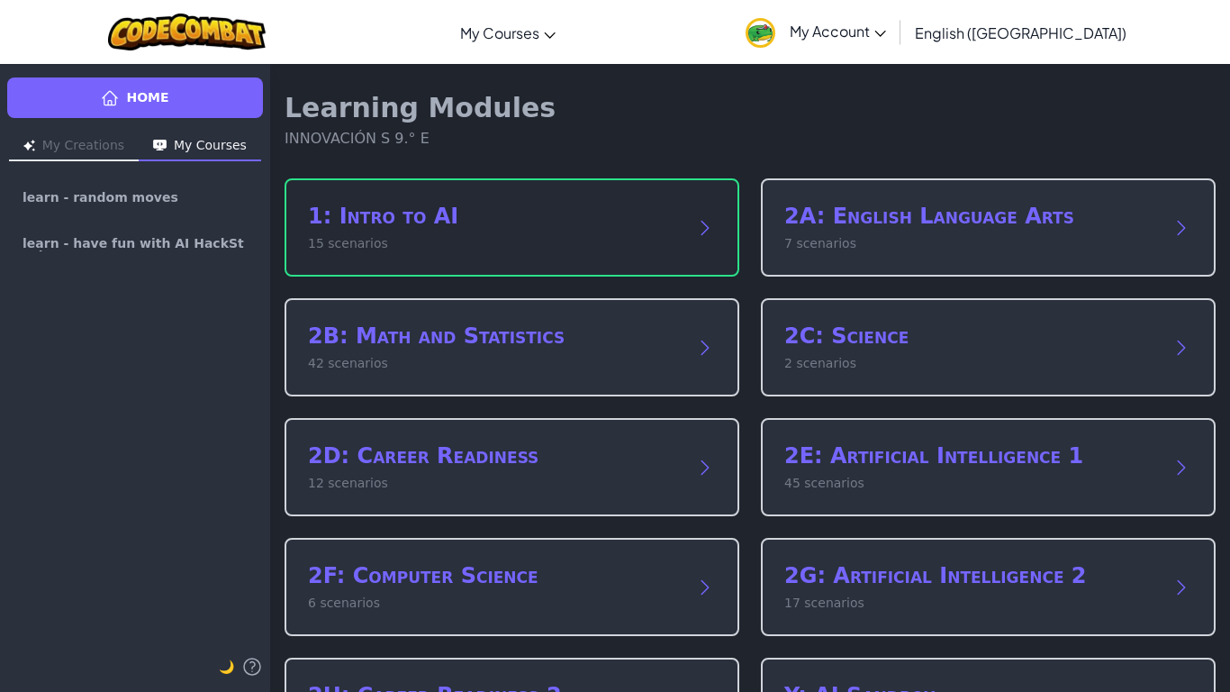
click at [635, 205] on h2 "1: Intro to AI" at bounding box center [494, 216] width 372 height 29
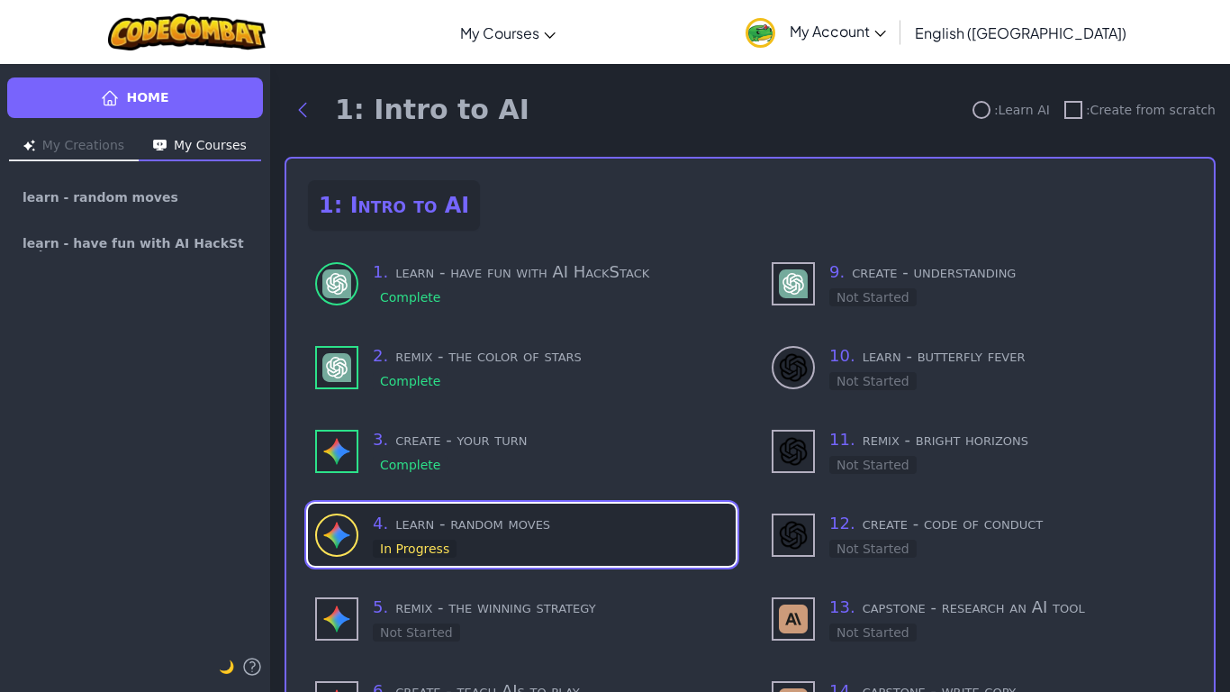
click at [493, 518] on h3 "4 . learn - random moves" at bounding box center [551, 523] width 356 height 25
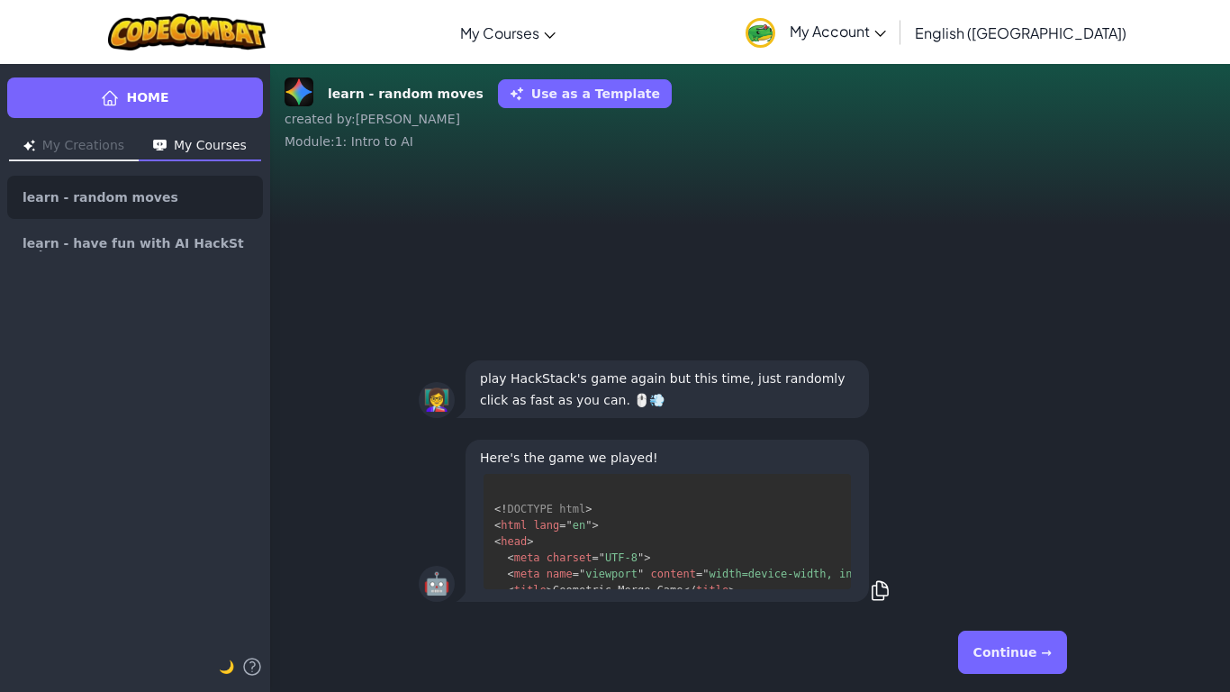
click at [1005, 654] on button "Continue →" at bounding box center [1012, 651] width 109 height 43
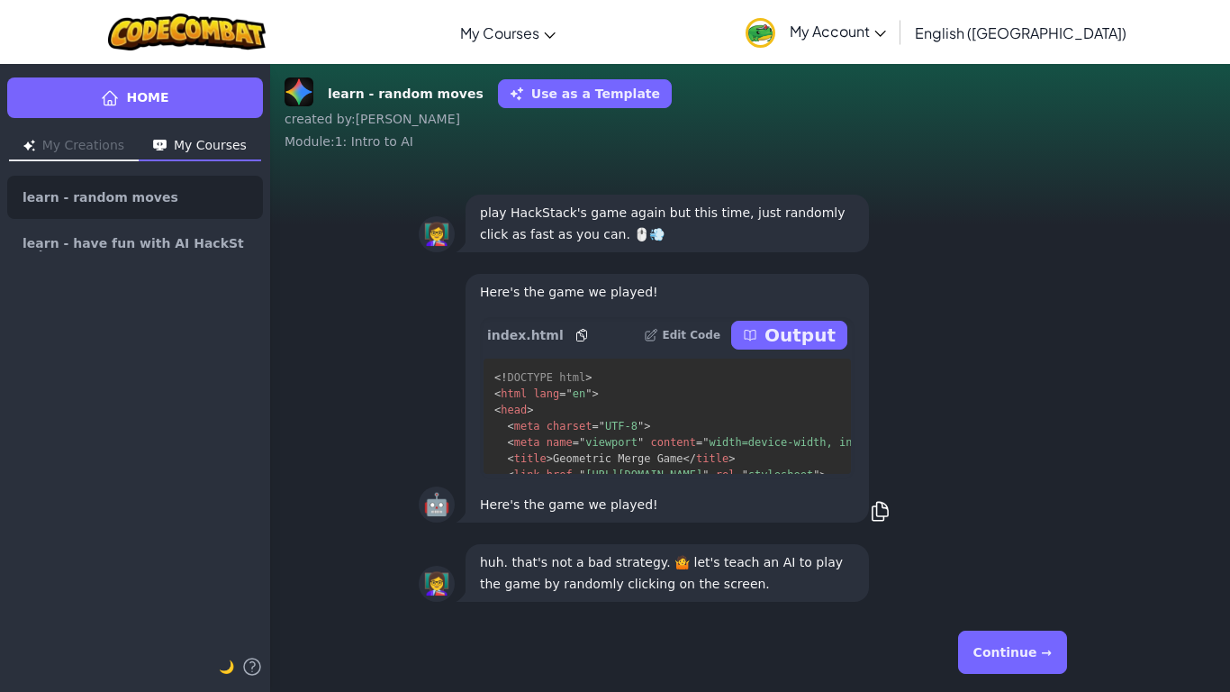
click at [986, 660] on button "Continue →" at bounding box center [1012, 651] width 109 height 43
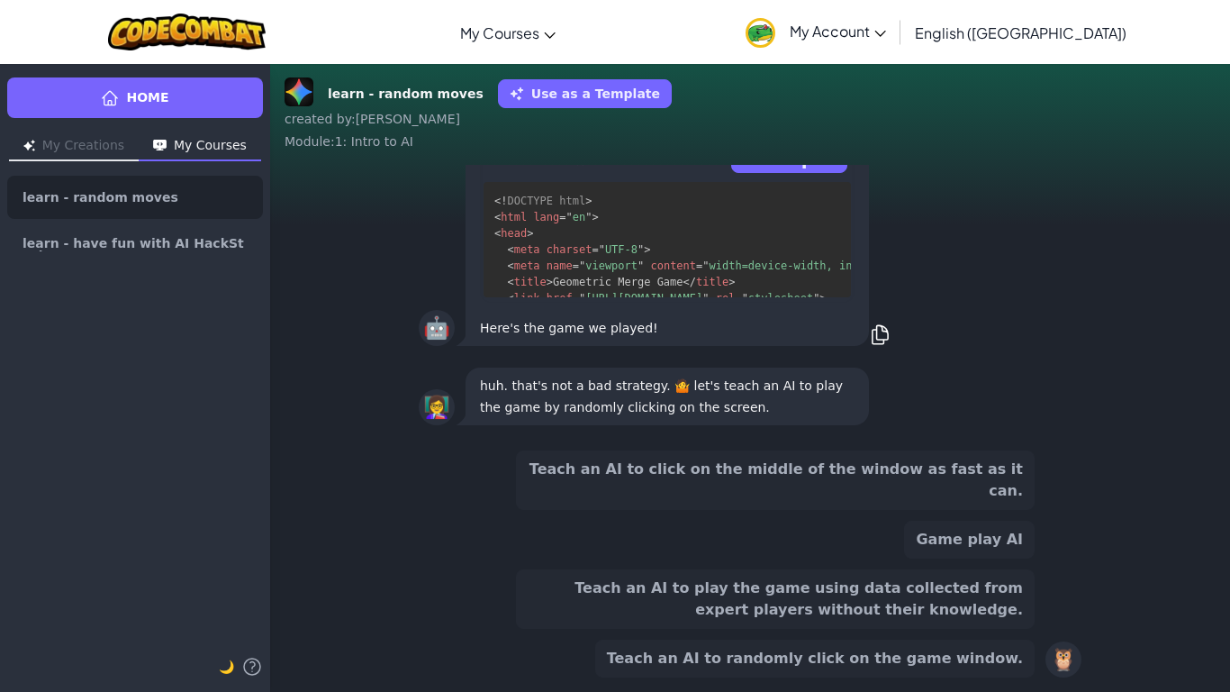
click at [878, 489] on button "Teach an AI to click on the middle of the window as fast as it can." at bounding box center [775, 479] width 519 height 59
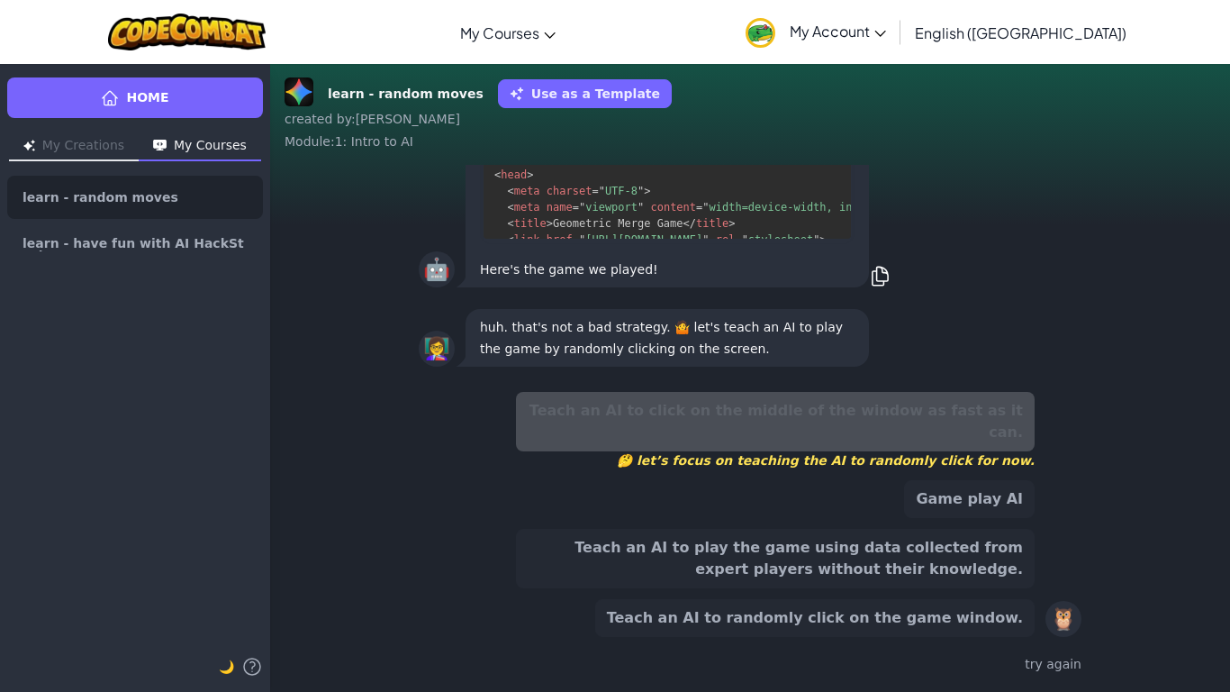
click at [931, 543] on button "Teach an AI to play the game using data collected from expert players without t…" at bounding box center [775, 558] width 519 height 59
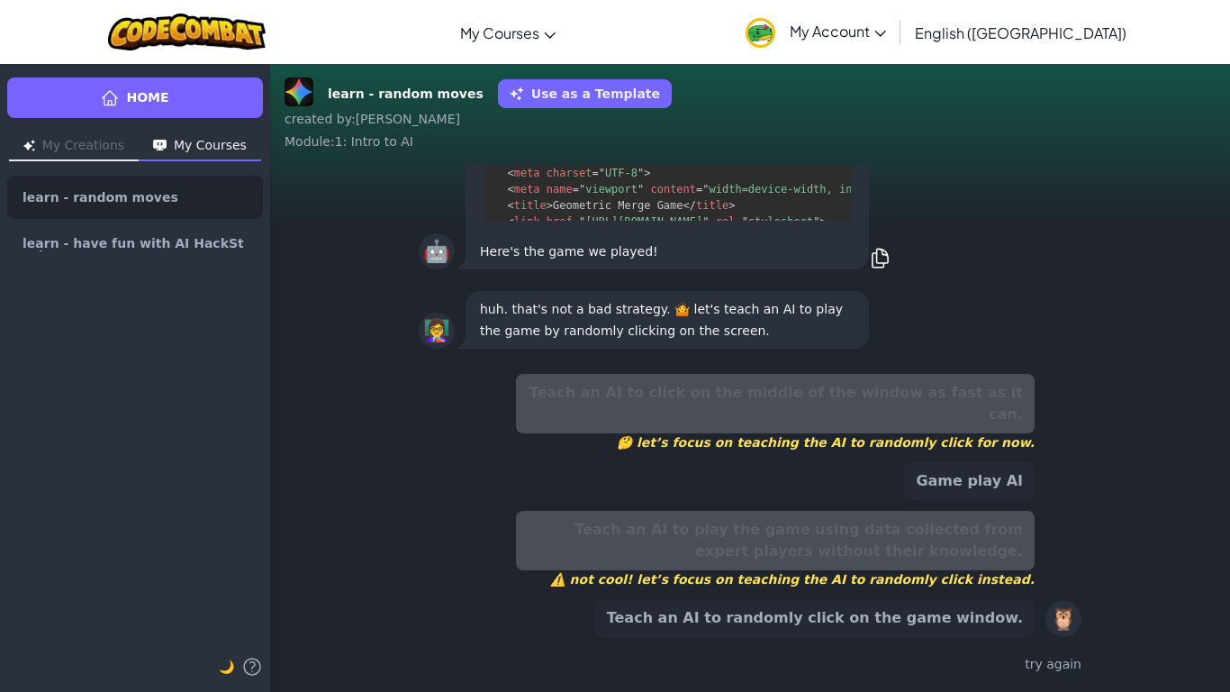
click at [973, 479] on button "Game play AI" at bounding box center [969, 481] width 131 height 38
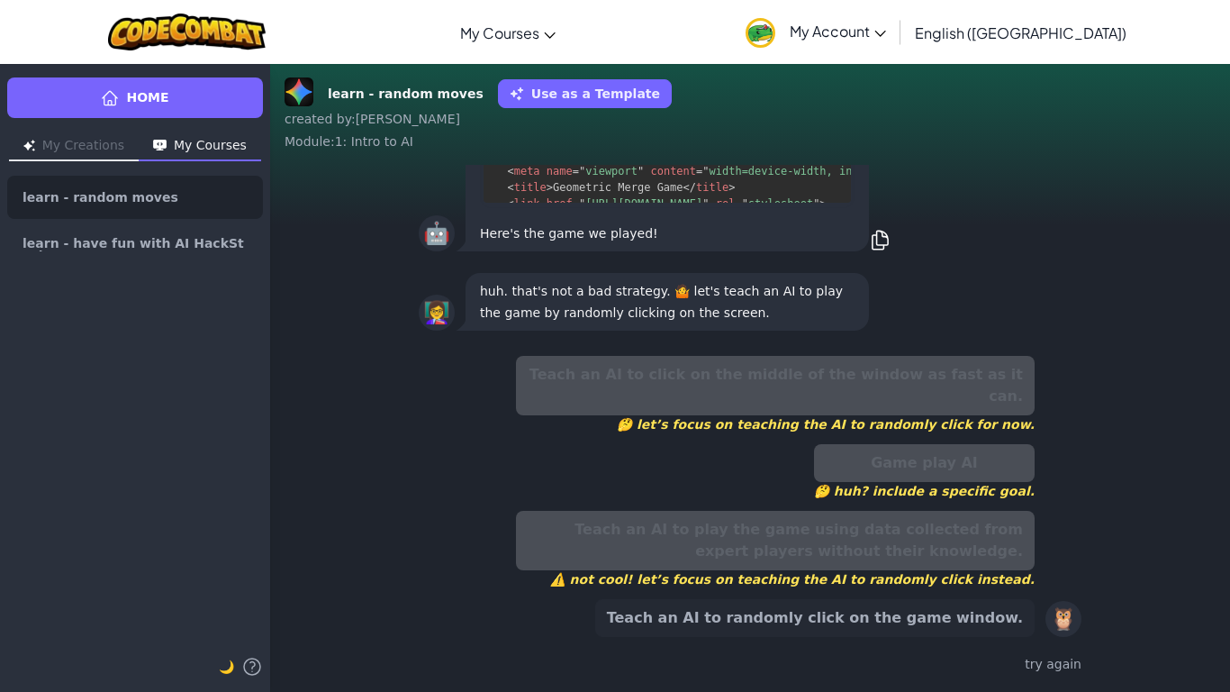
click at [942, 631] on button "Teach an AI to randomly click on the game window." at bounding box center [814, 618] width 439 height 38
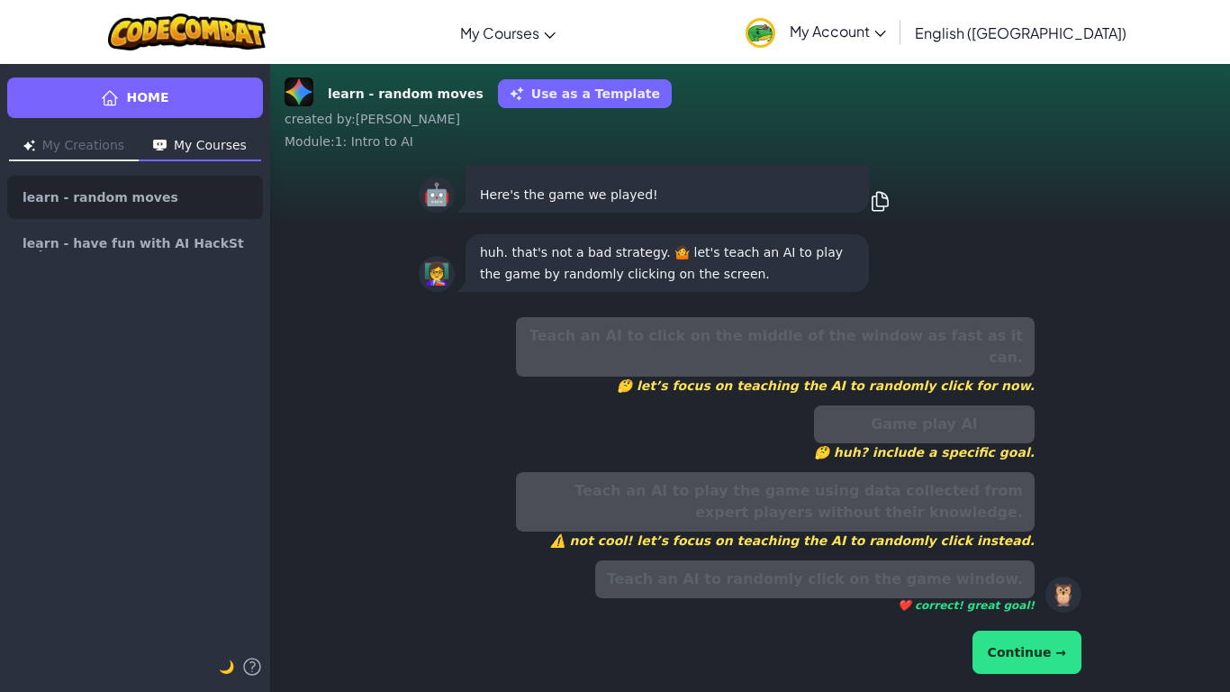
click at [1012, 643] on button "Continue →" at bounding box center [1026, 651] width 109 height 43
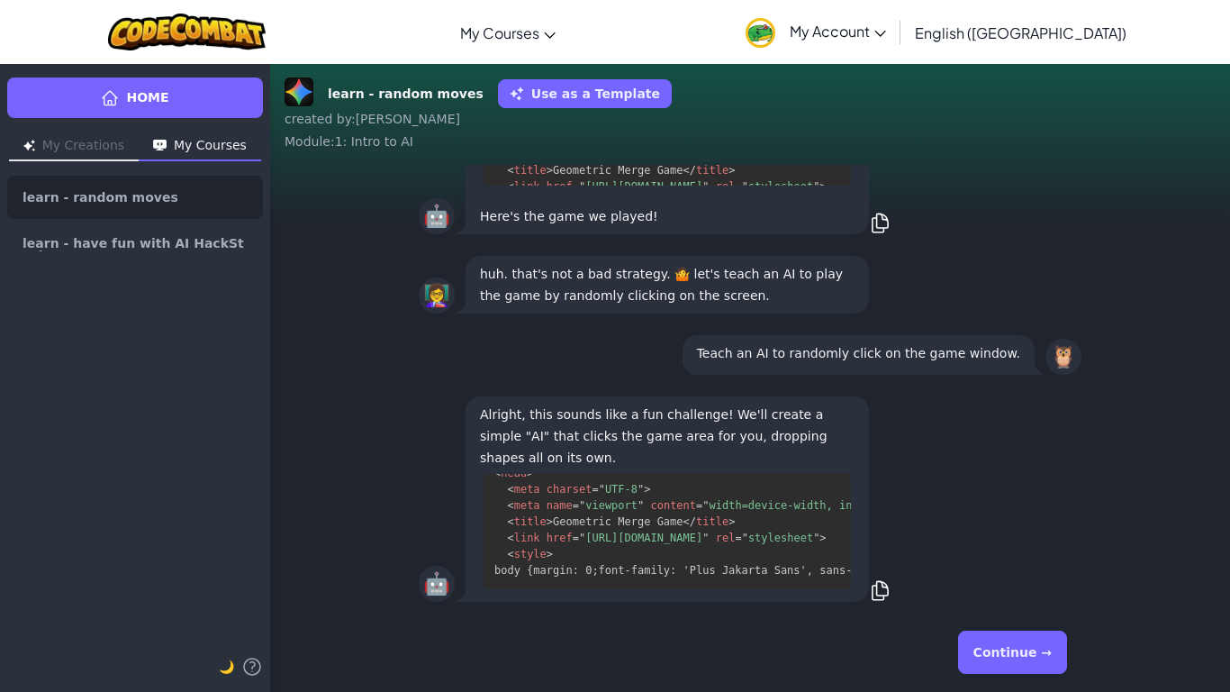
scroll to position [147, 0]
click at [1021, 660] on button "Continue →" at bounding box center [1012, 651] width 109 height 43
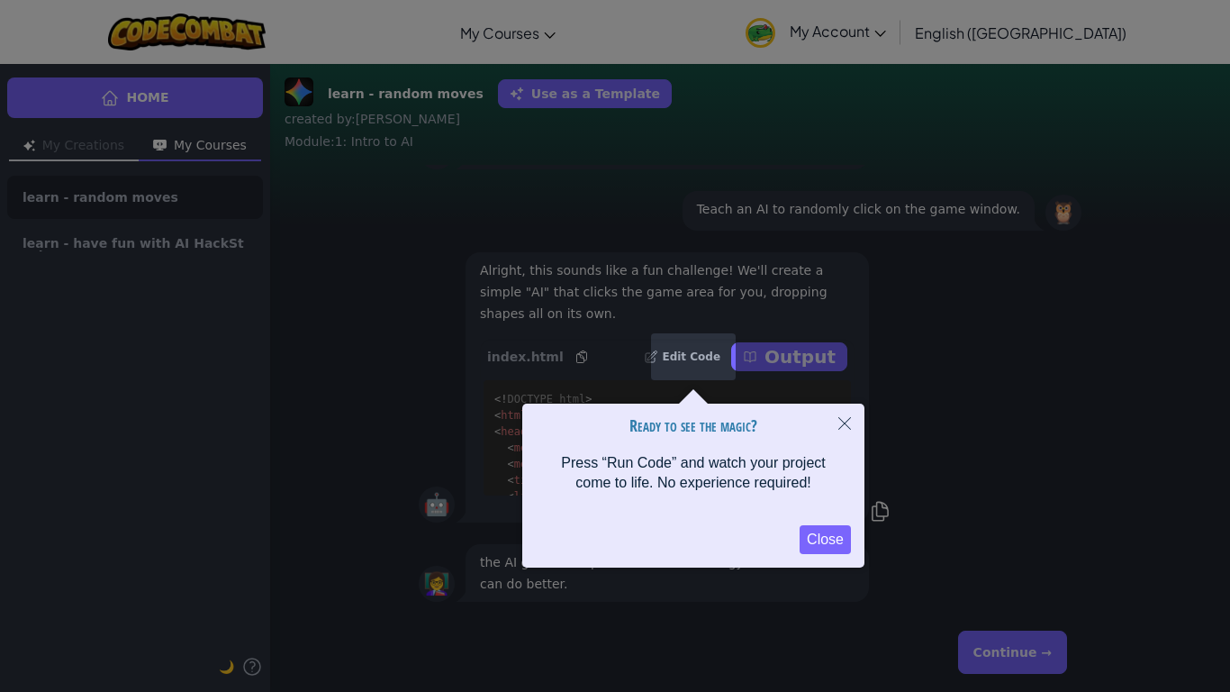
click at [826, 538] on button "Close" at bounding box center [825, 539] width 51 height 29
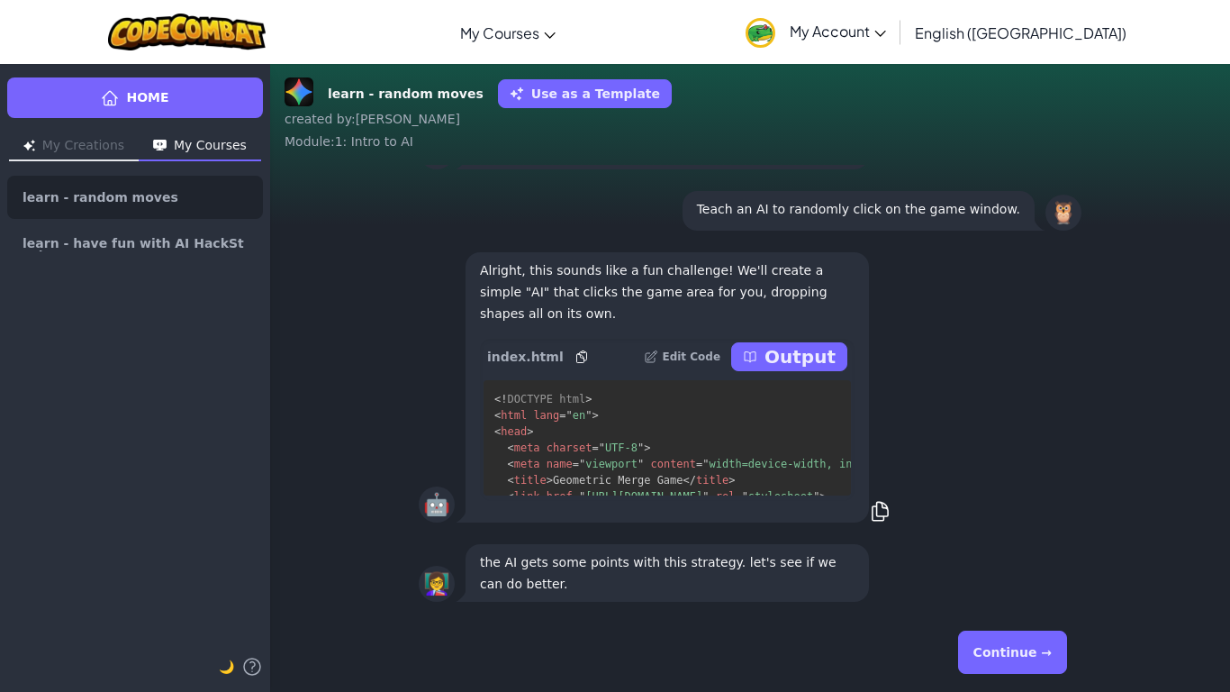
click at [1008, 643] on button "Continue →" at bounding box center [1012, 651] width 109 height 43
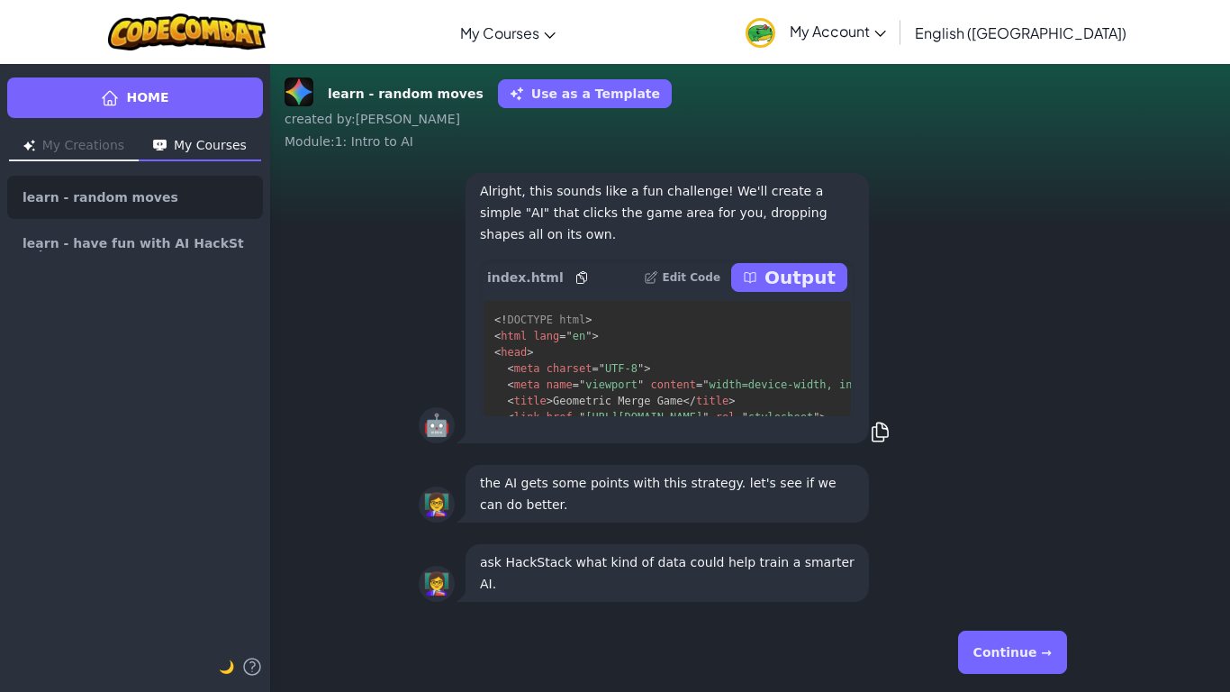
click at [1008, 643] on button "Continue →" at bounding box center [1012, 651] width 109 height 43
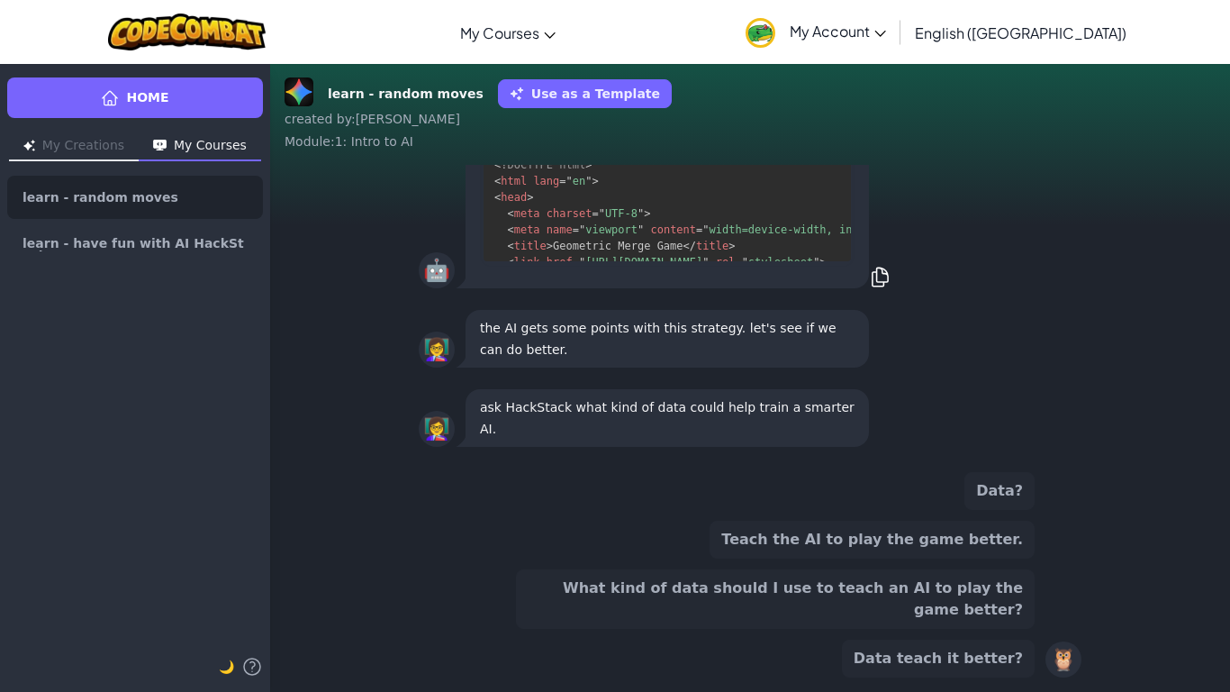
click at [993, 620] on button "What kind of data should I use to teach an AI to play the game better?" at bounding box center [775, 598] width 519 height 59
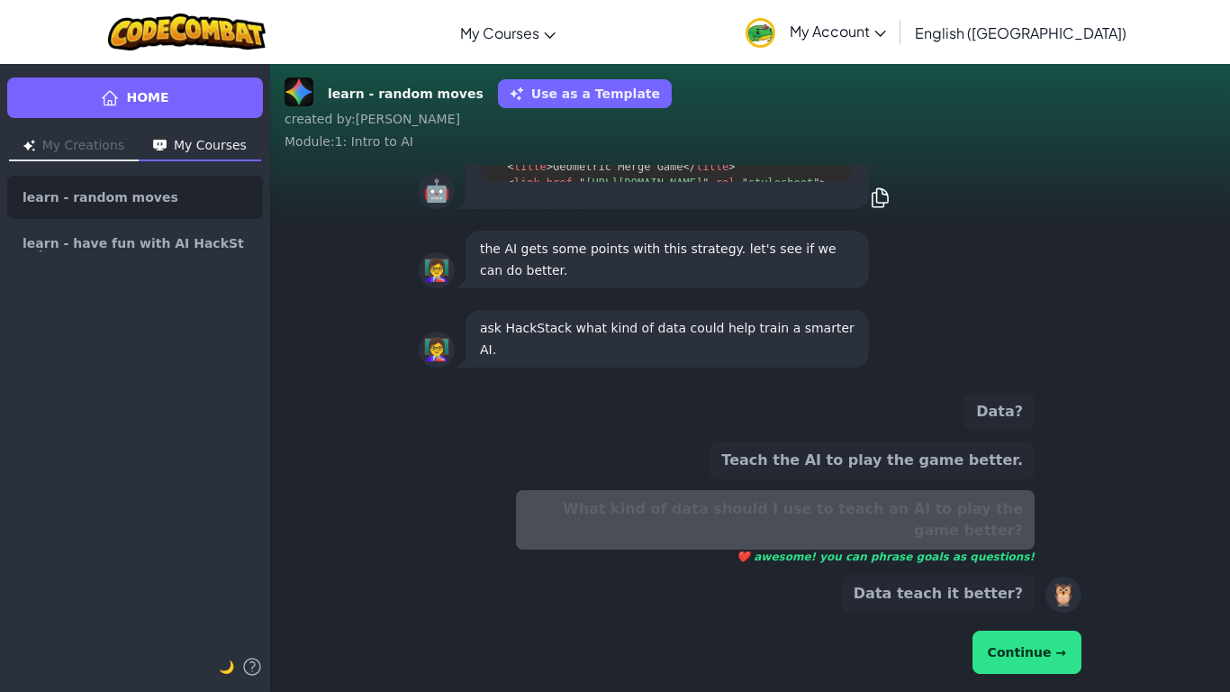
click at [1032, 659] on button "Continue →" at bounding box center [1026, 651] width 109 height 43
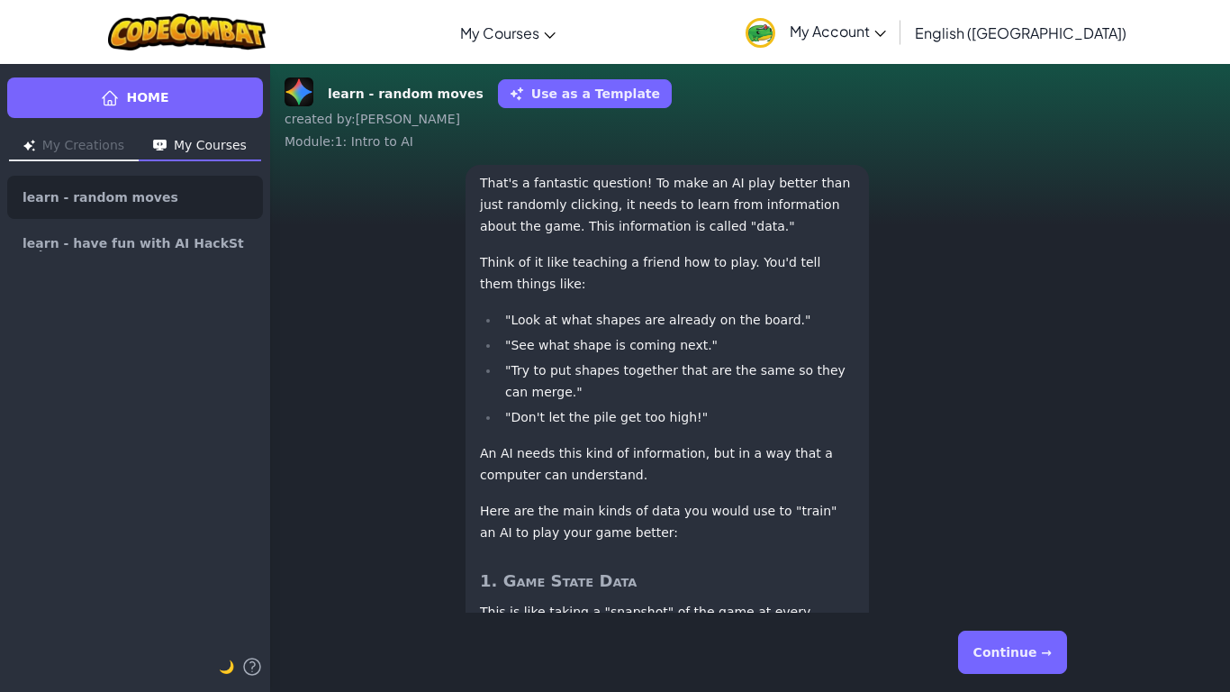
scroll to position [-1775, 0]
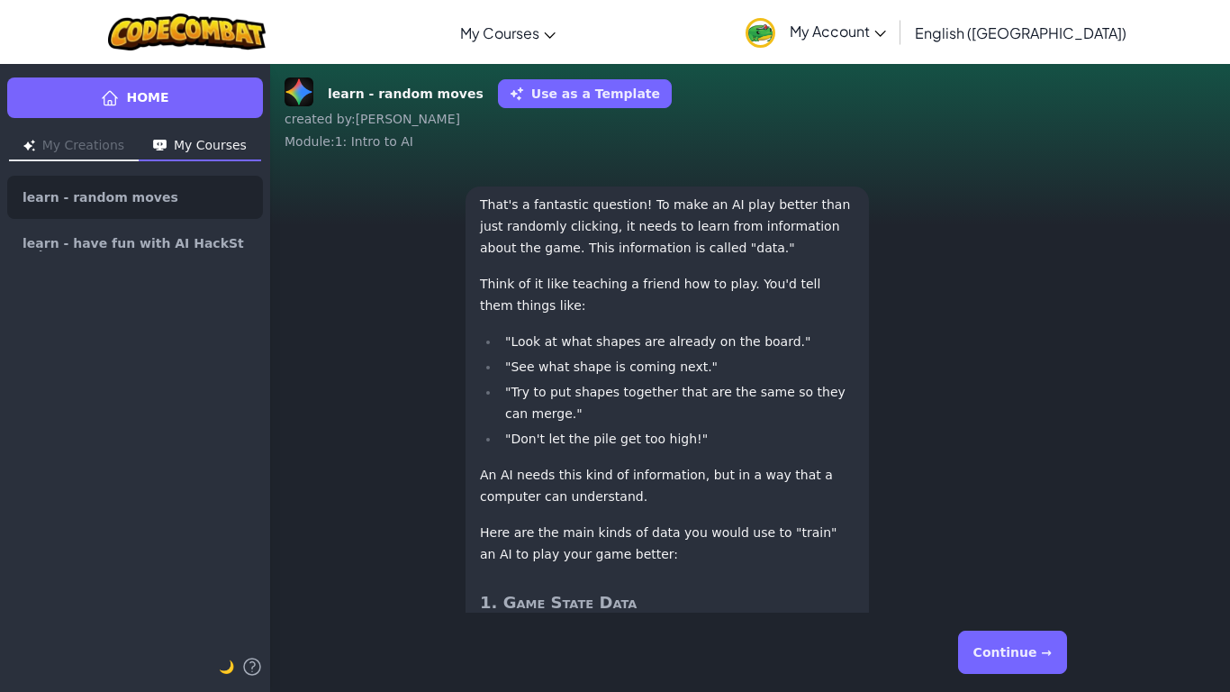
click at [1032, 659] on button "Continue →" at bounding box center [1012, 651] width 109 height 43
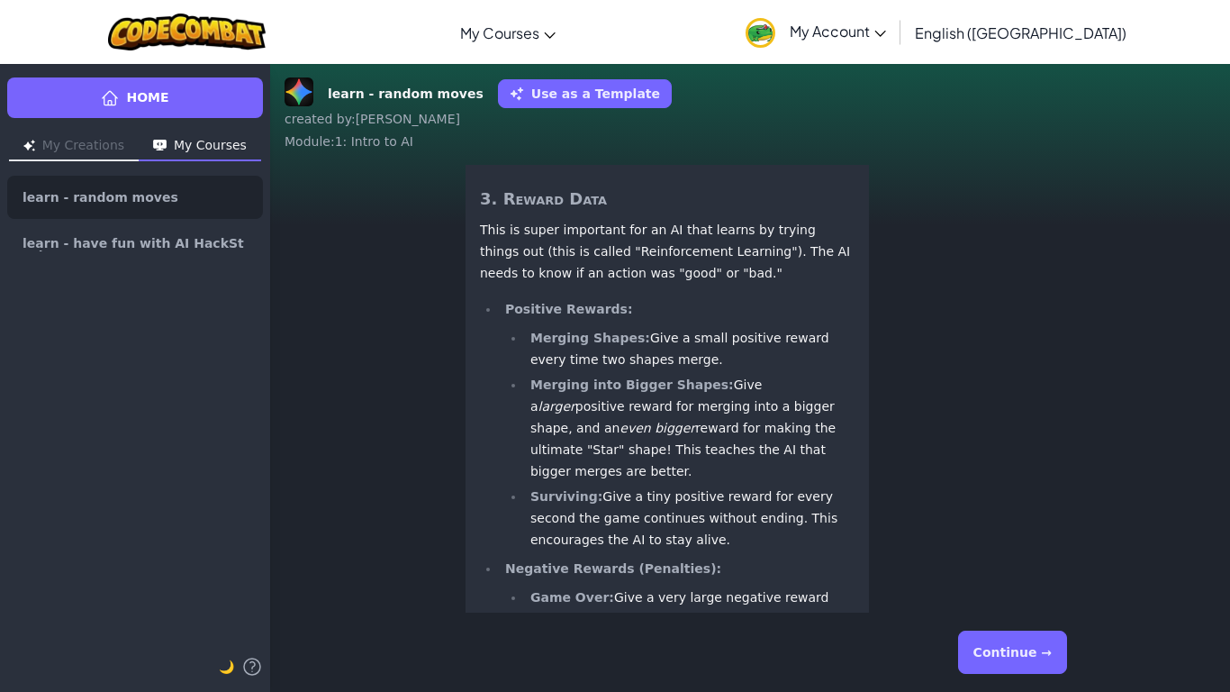
scroll to position [1, 0]
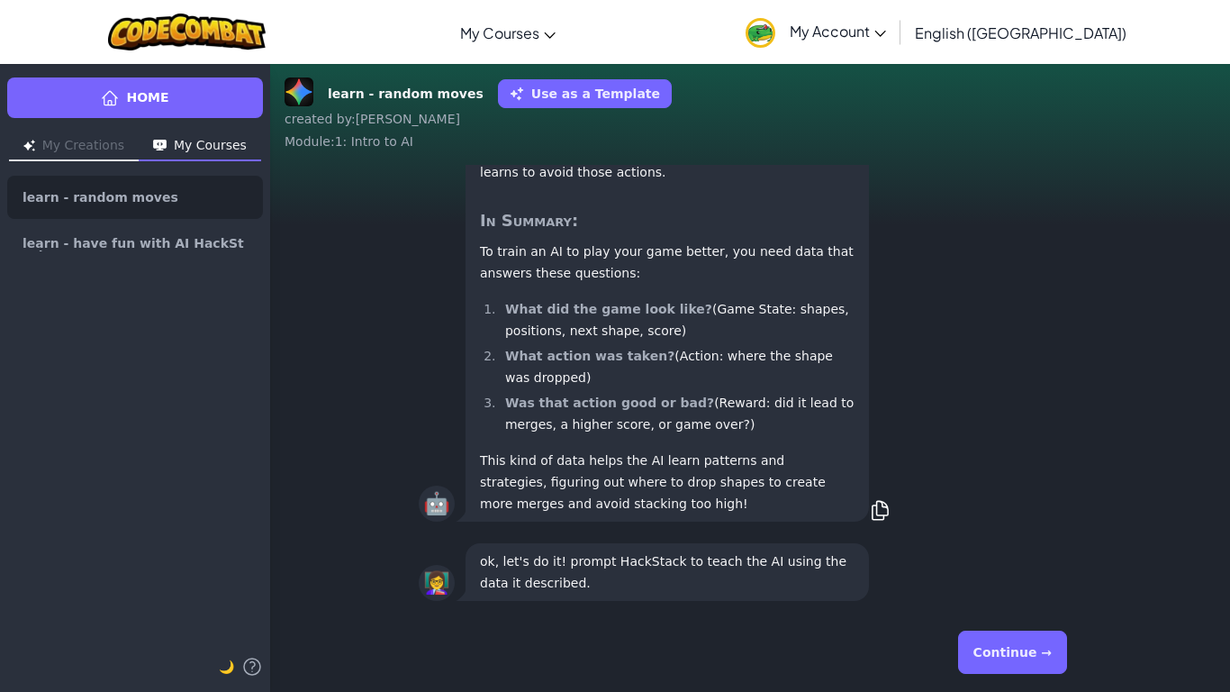
click at [1032, 659] on button "Continue →" at bounding box center [1012, 651] width 109 height 43
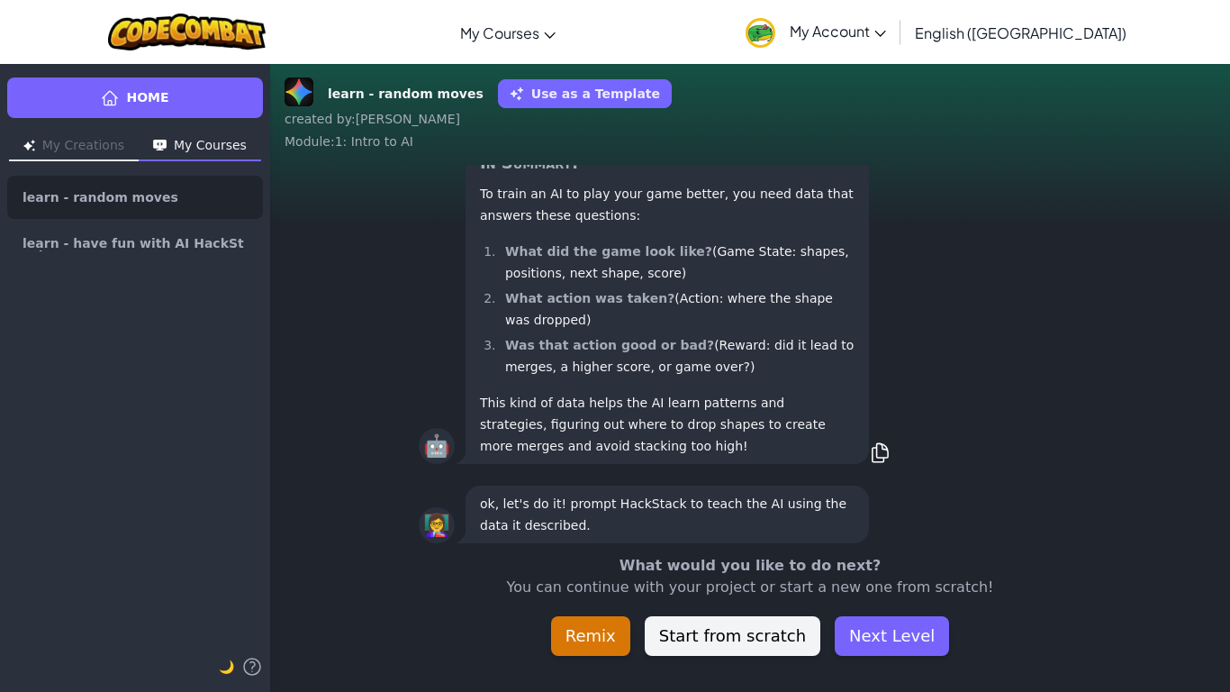
scroll to position [-57, 0]
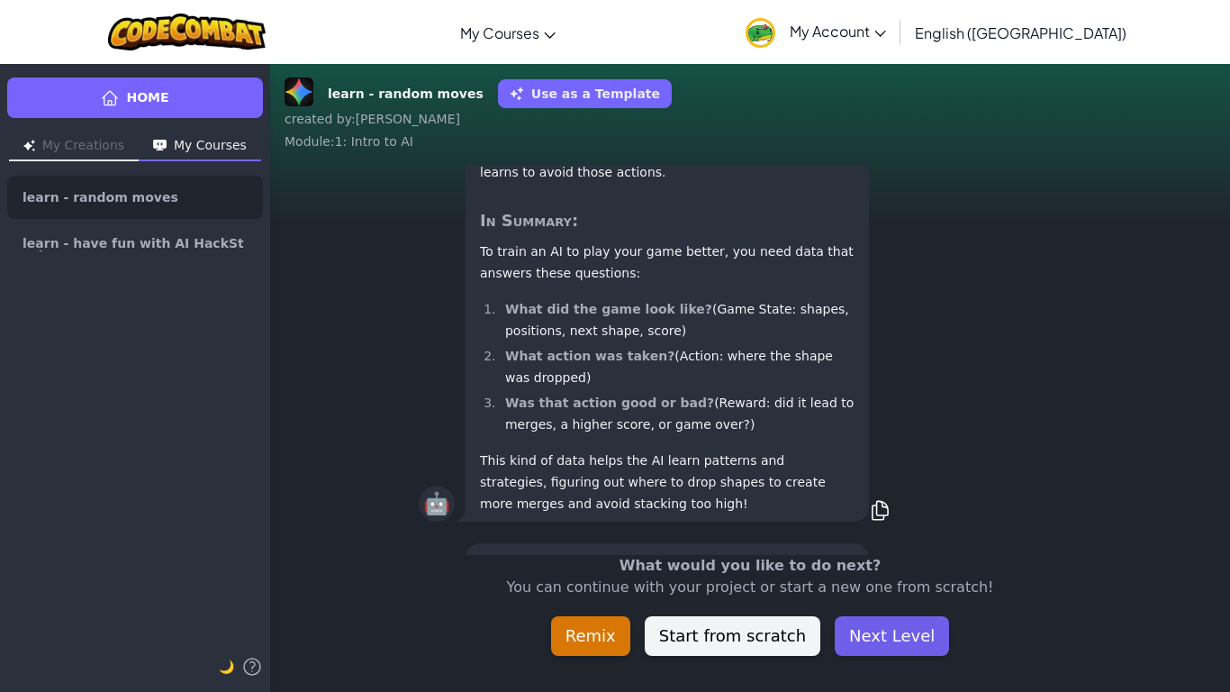
click at [858, 636] on button "Next Level" at bounding box center [892, 636] width 114 height 40
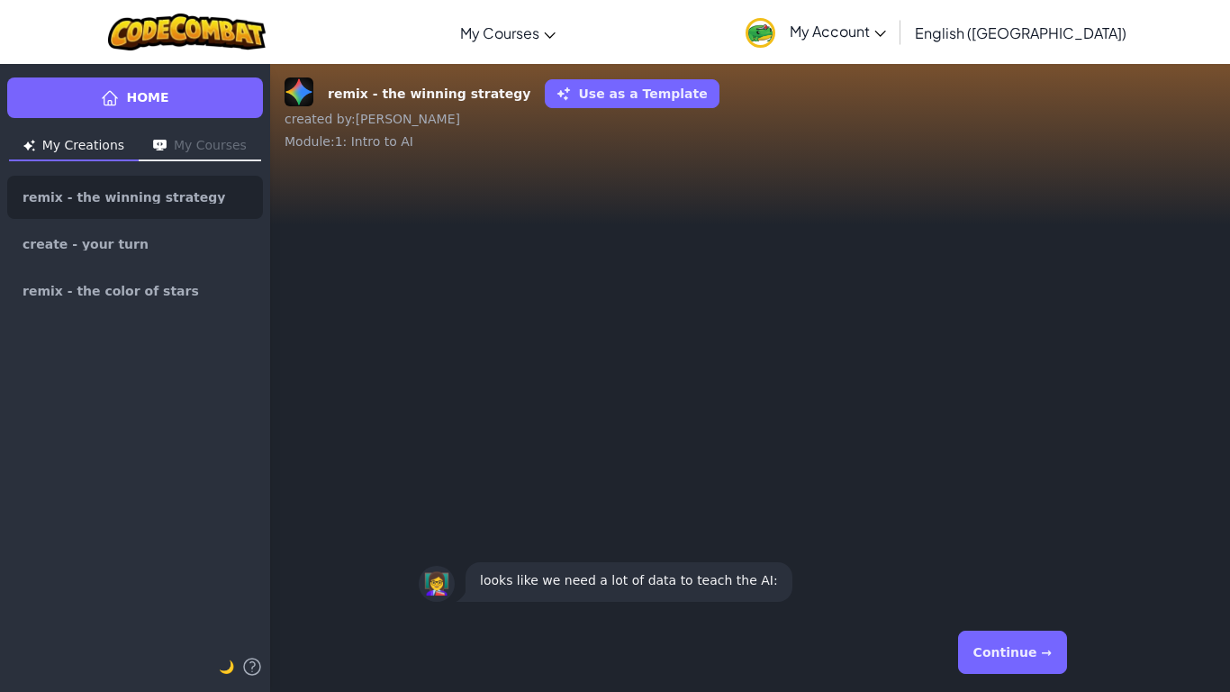
click at [999, 640] on button "Continue →" at bounding box center [1012, 651] width 109 height 43
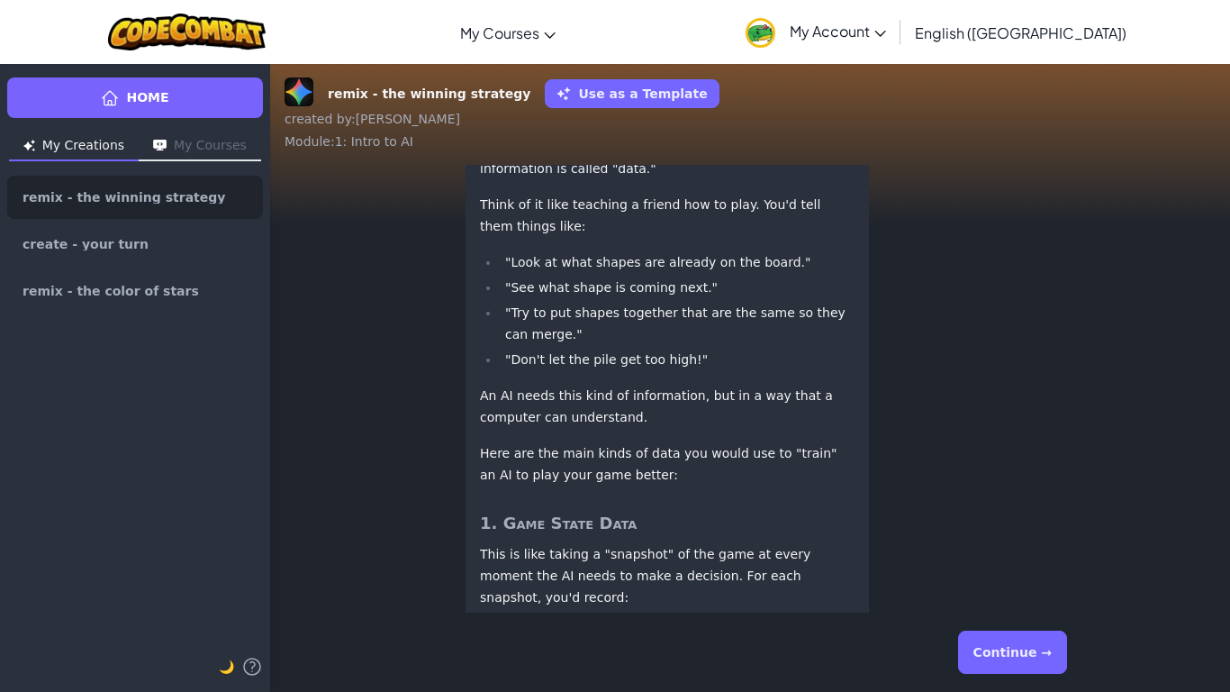
scroll to position [-276, 0]
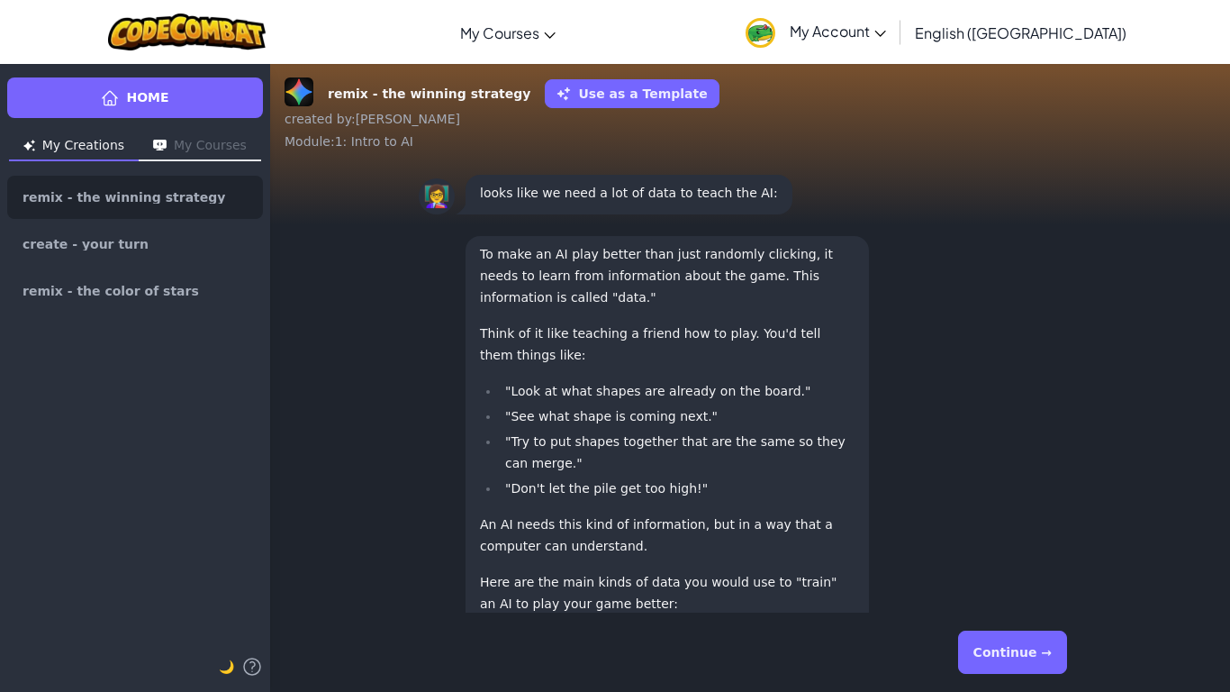
click at [999, 640] on button "Continue →" at bounding box center [1012, 651] width 109 height 43
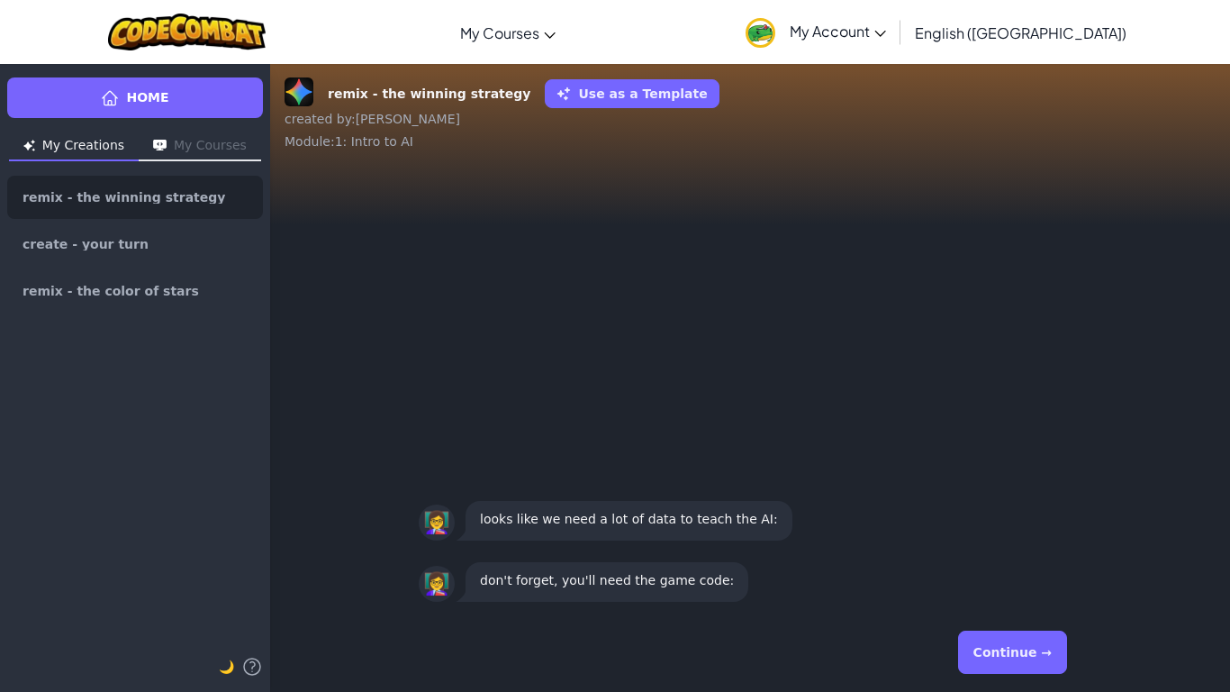
scroll to position [1, 0]
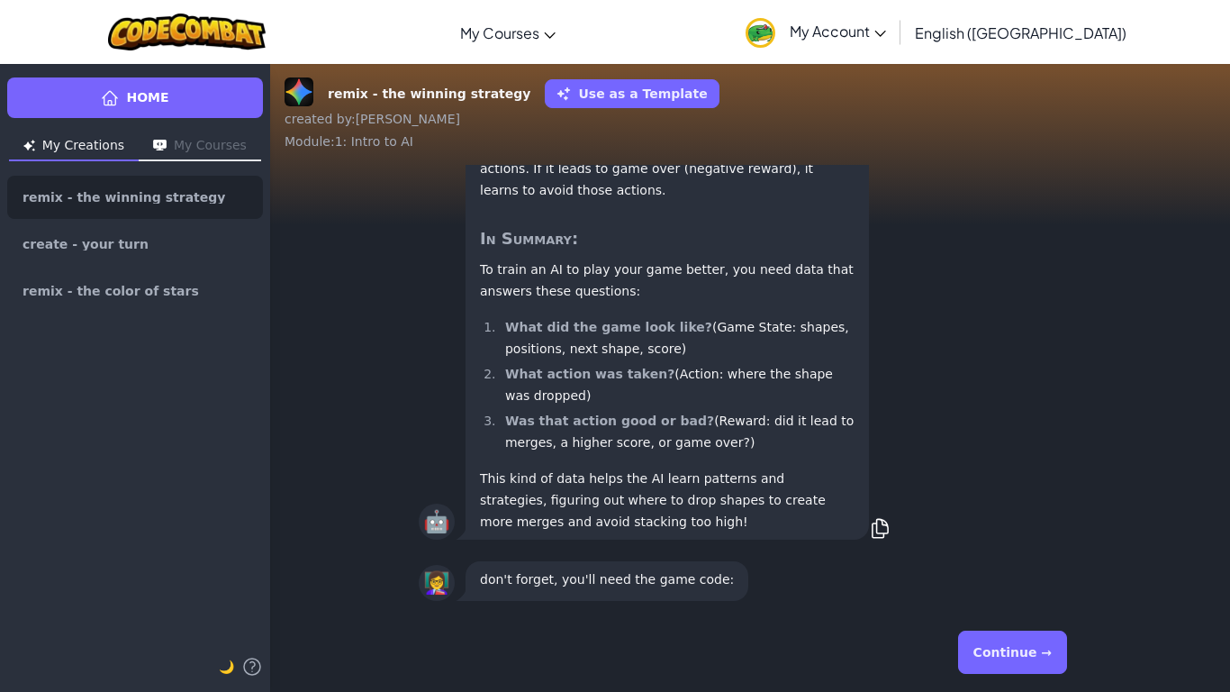
click at [999, 640] on button "Continue →" at bounding box center [1012, 651] width 109 height 43
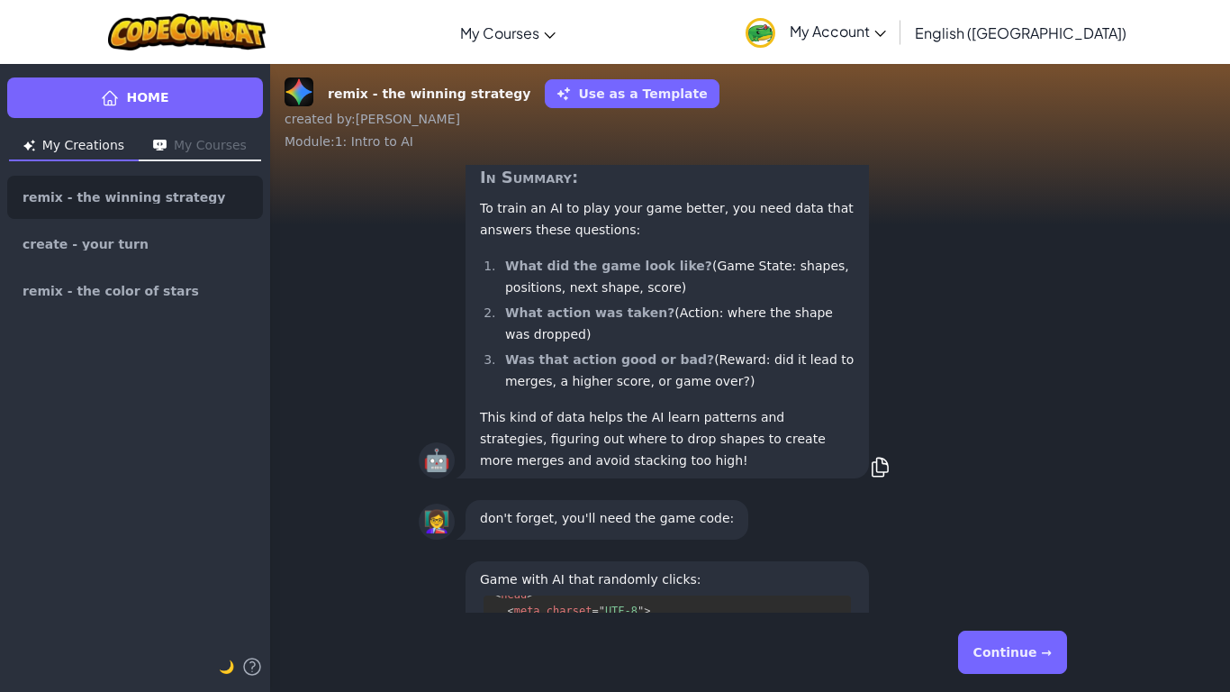
scroll to position [228, 0]
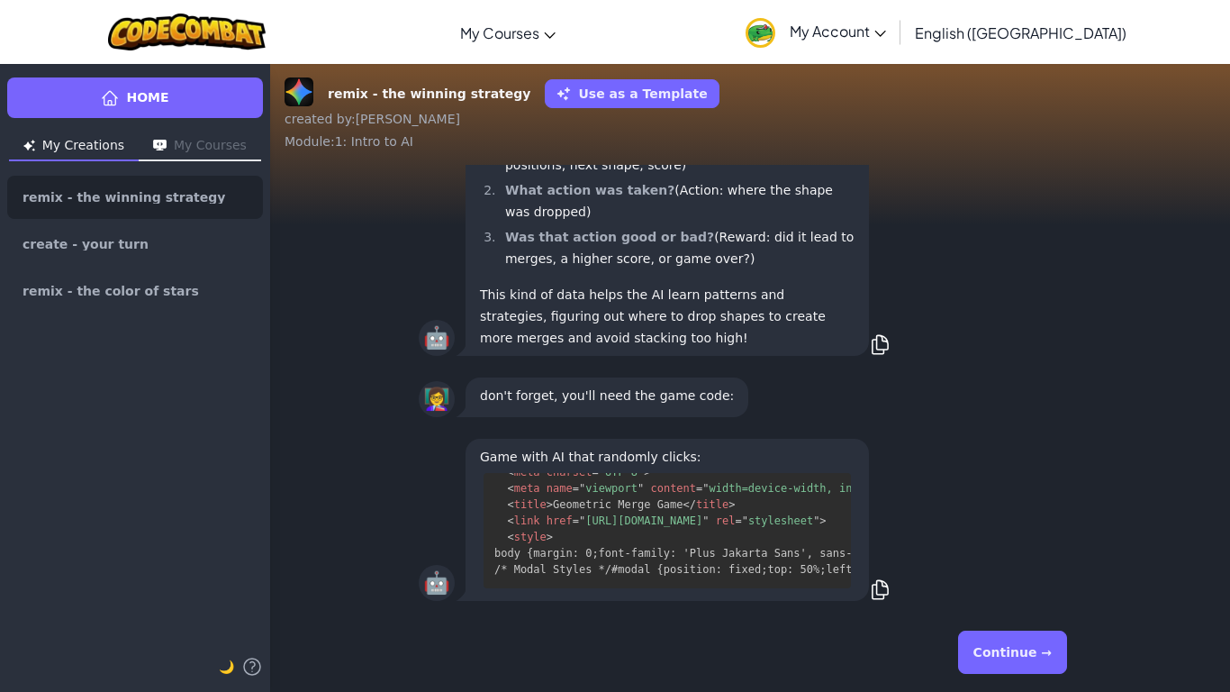
click at [996, 644] on button "Continue →" at bounding box center [1012, 651] width 109 height 43
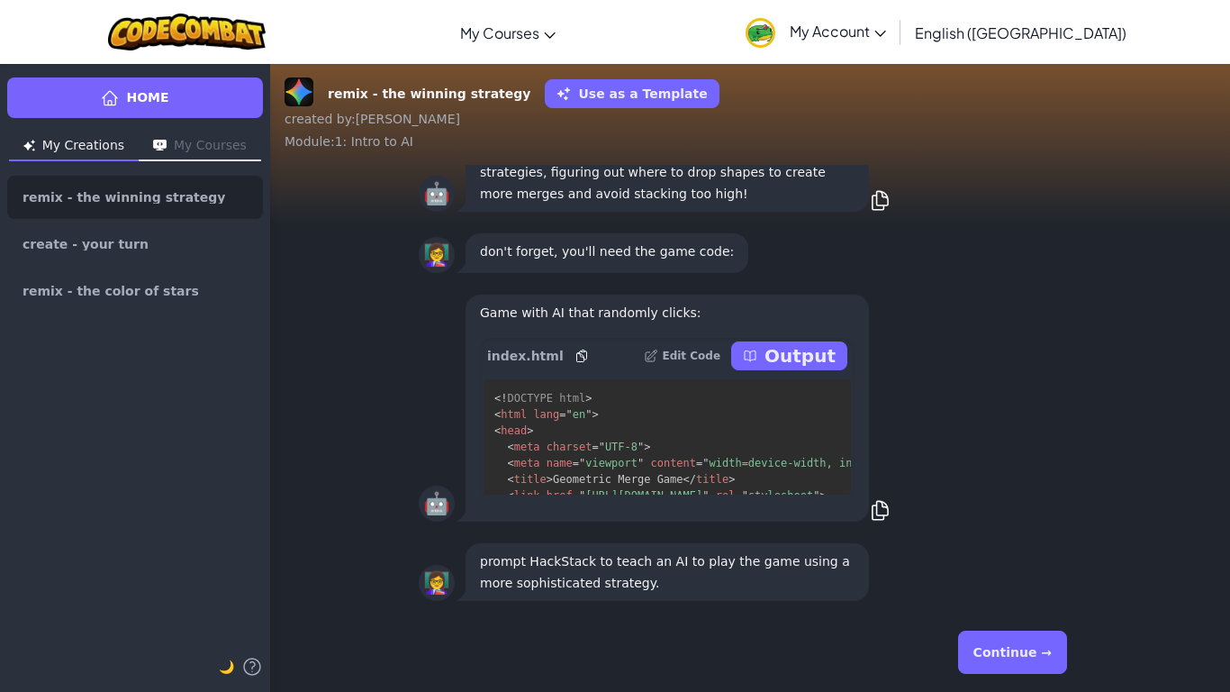
click at [996, 645] on button "Continue →" at bounding box center [1012, 651] width 109 height 43
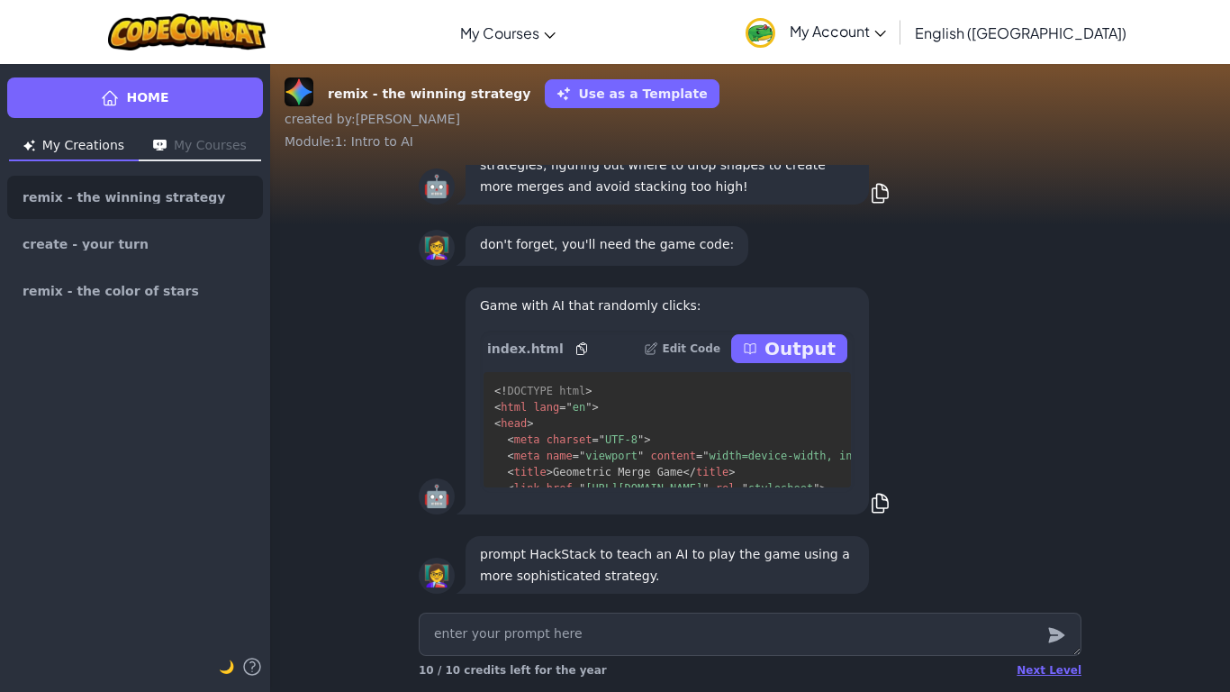
scroll to position [-6, 0]
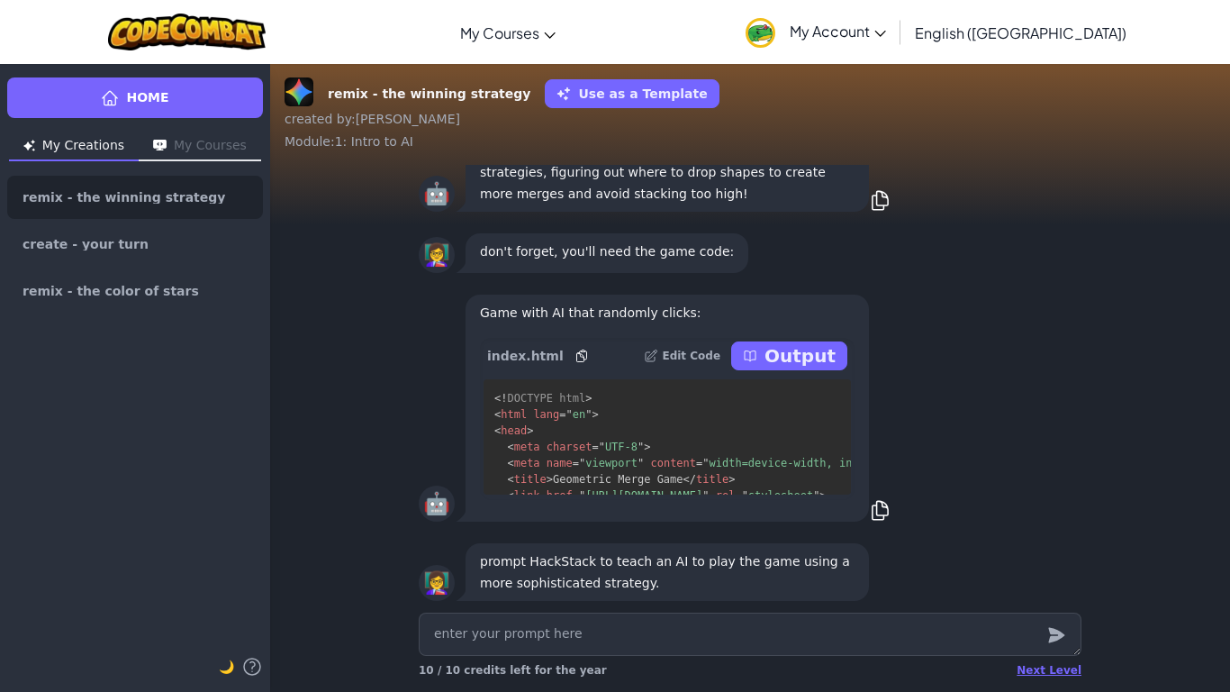
type textarea "x"
type textarea "h"
type textarea "x"
type textarea "htm"
type textarea "x"
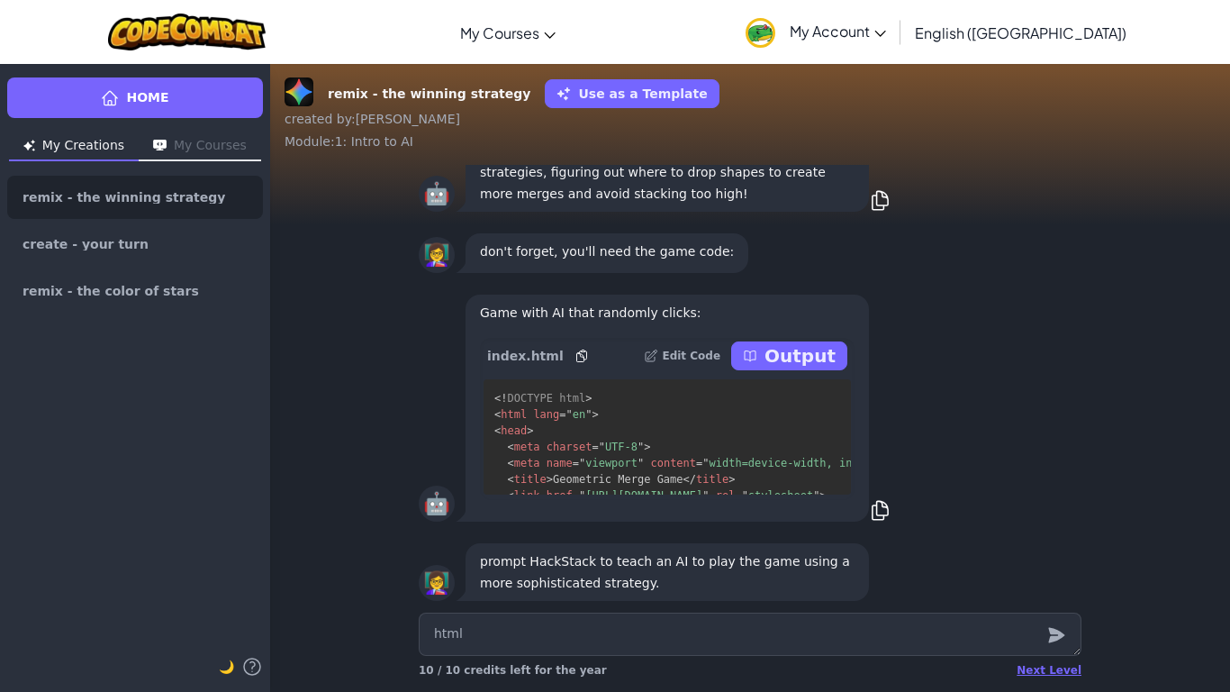
type textarea "html"
click at [1071, 629] on div at bounding box center [1056, 633] width 36 height 43
click at [1058, 632] on icon "submit" at bounding box center [1056, 635] width 16 height 15
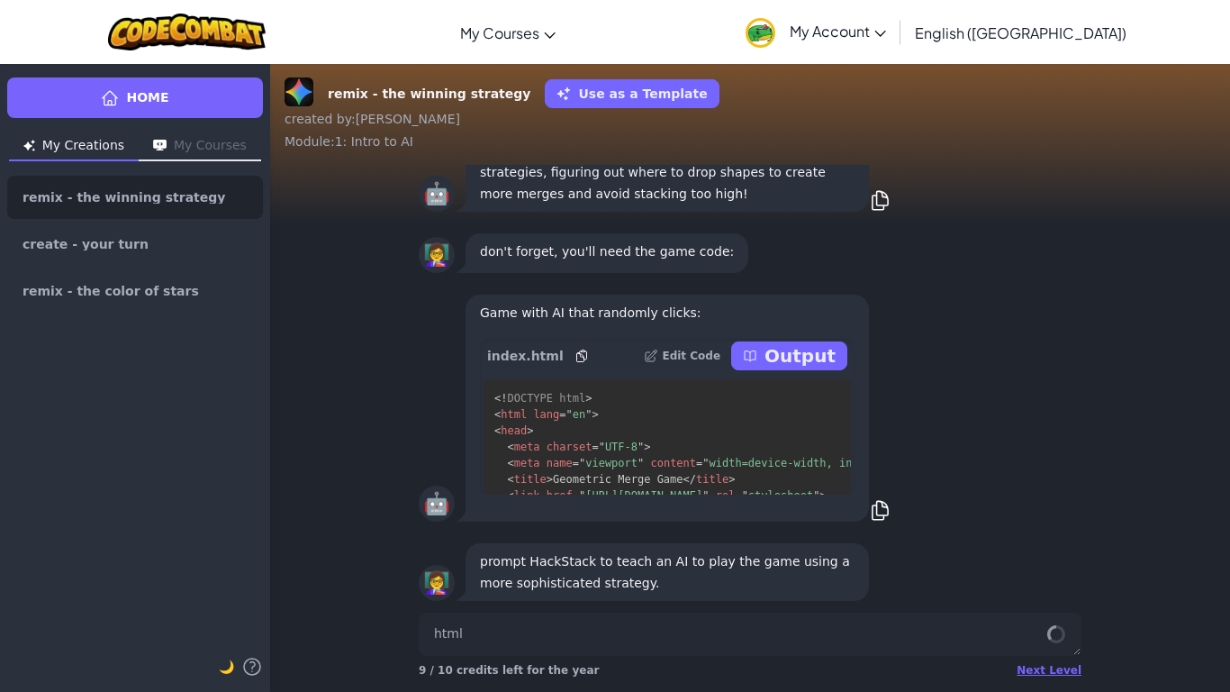
type textarea "x"
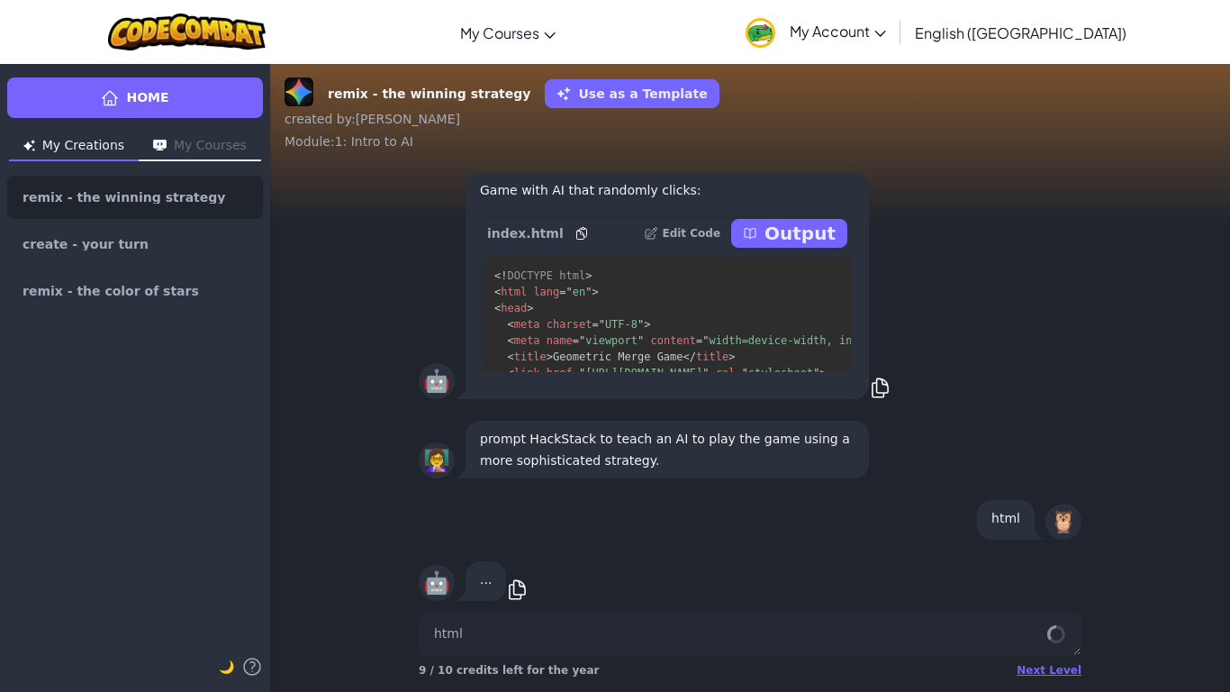
scroll to position [1, 0]
